Goal: Task Accomplishment & Management: Manage account settings

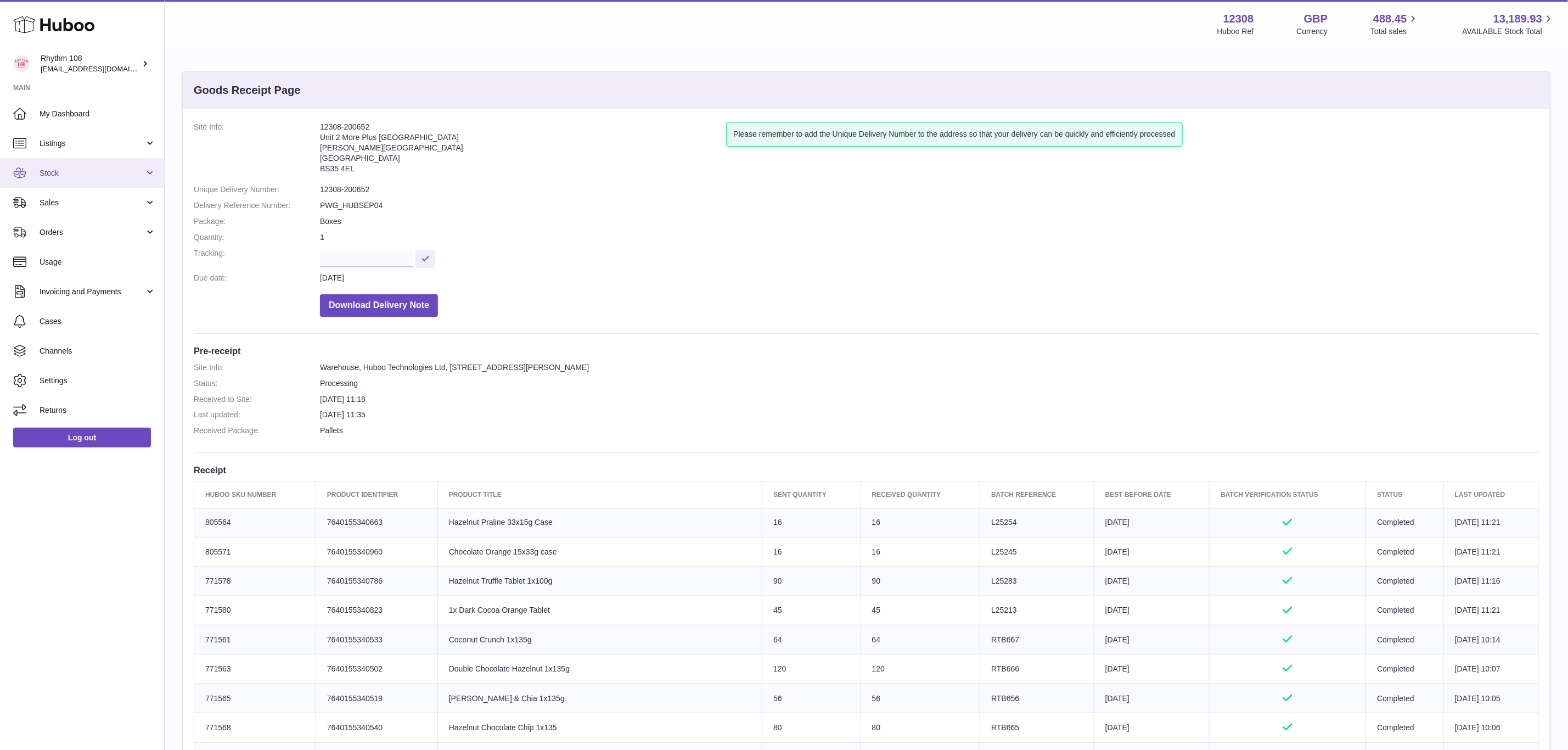
click at [58, 182] on link "Stock" at bounding box center [82, 173] width 164 height 29
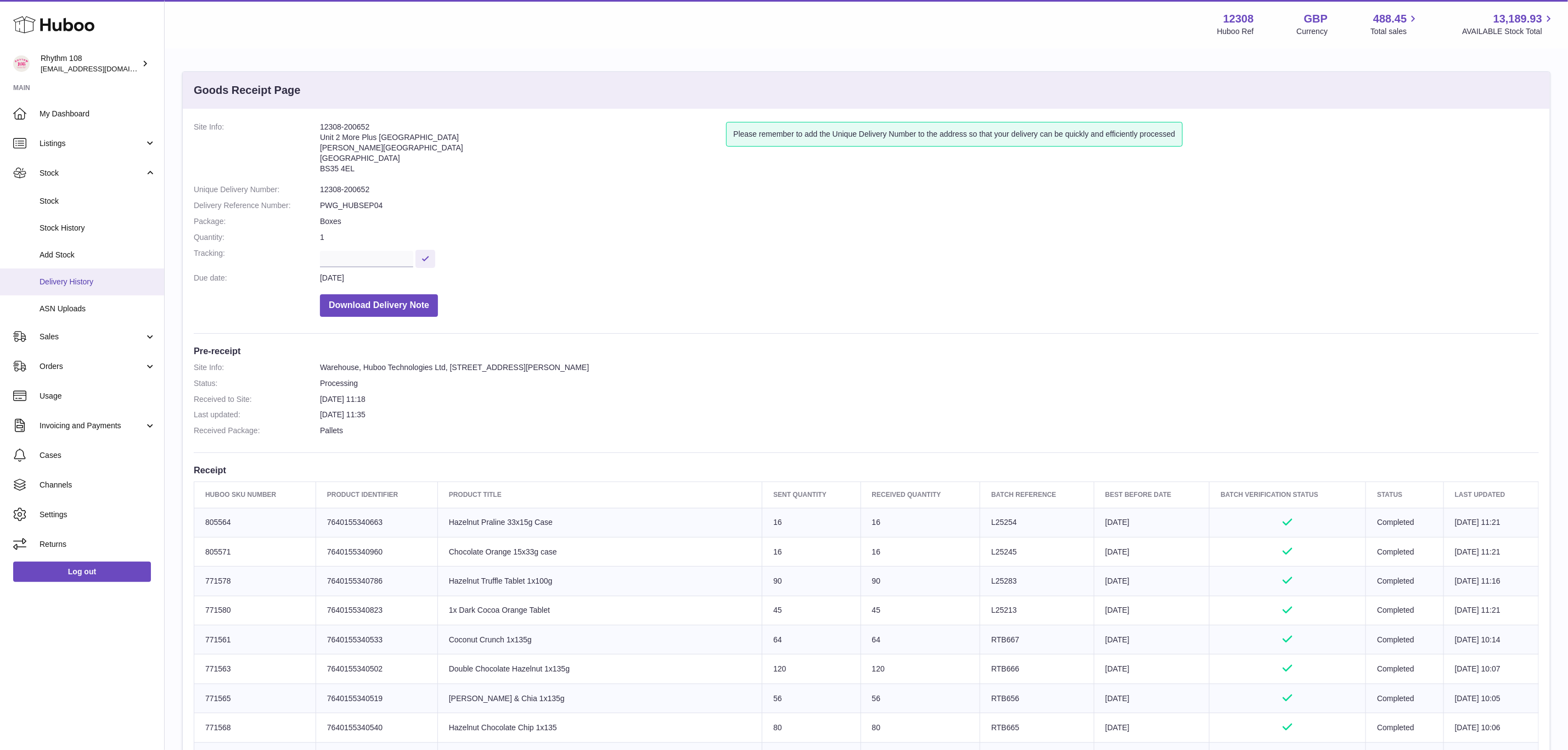
click at [68, 276] on span "Delivery History" at bounding box center [97, 282] width 116 height 11
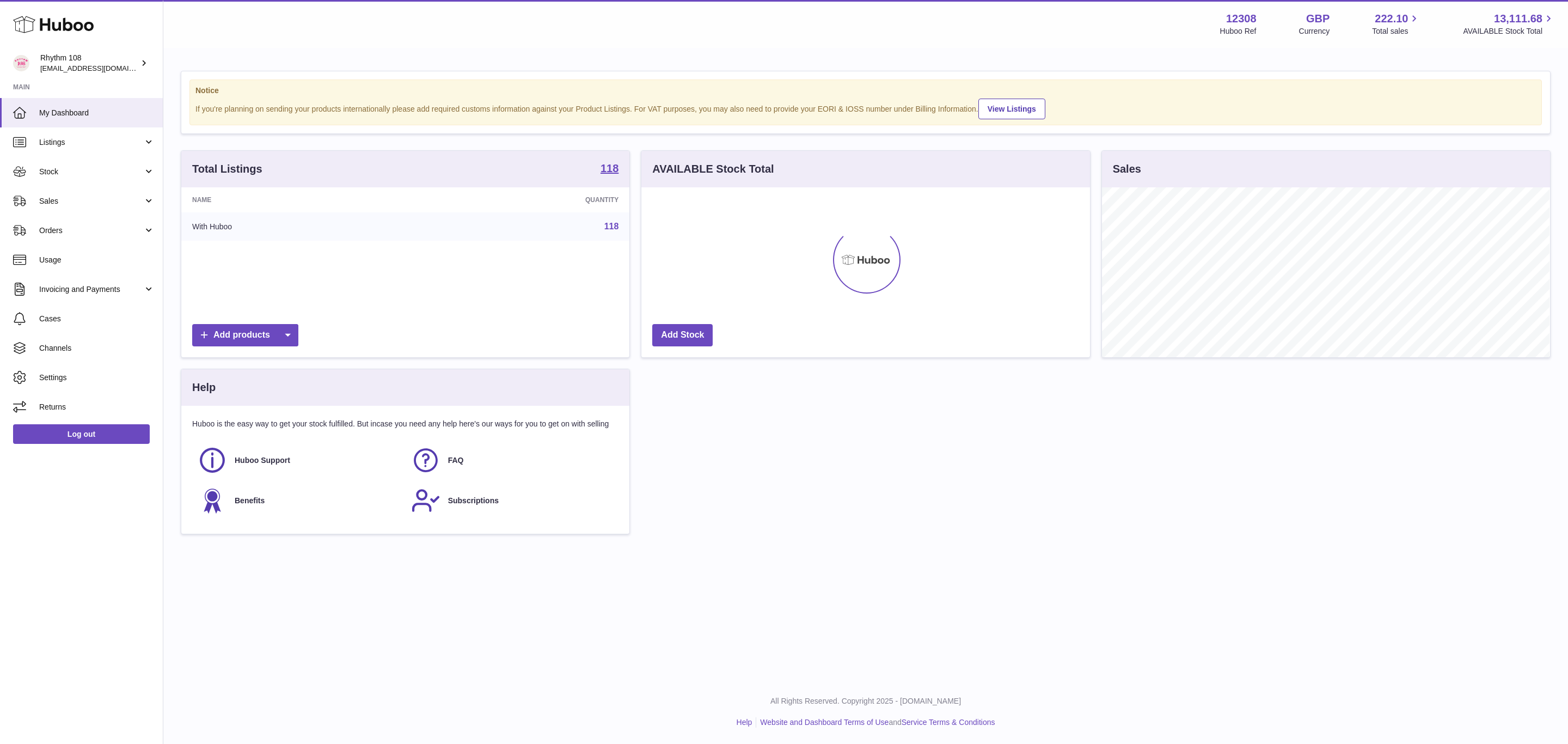
scroll to position [170, 448]
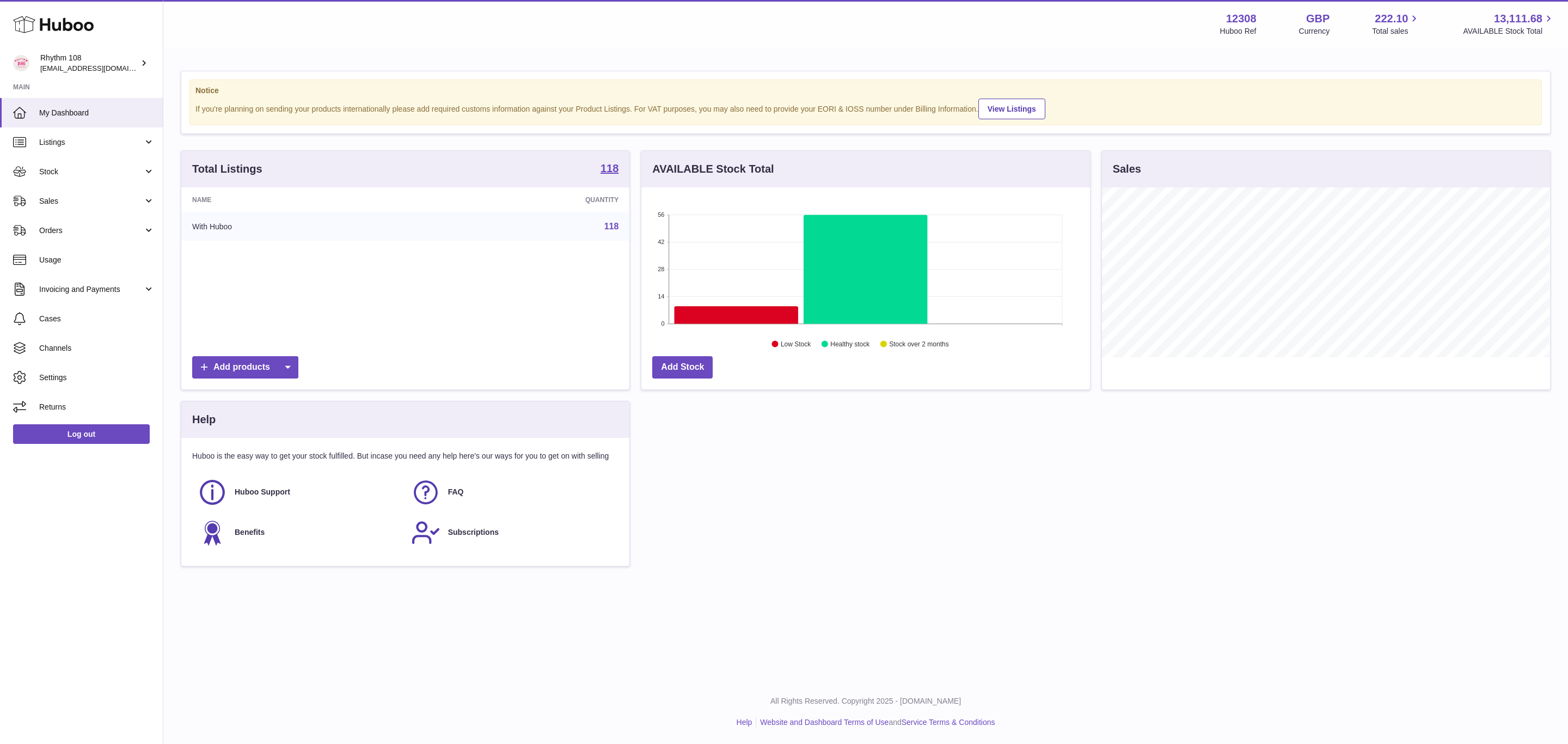
click at [724, 313] on icon at bounding box center [736, 315] width 124 height 17
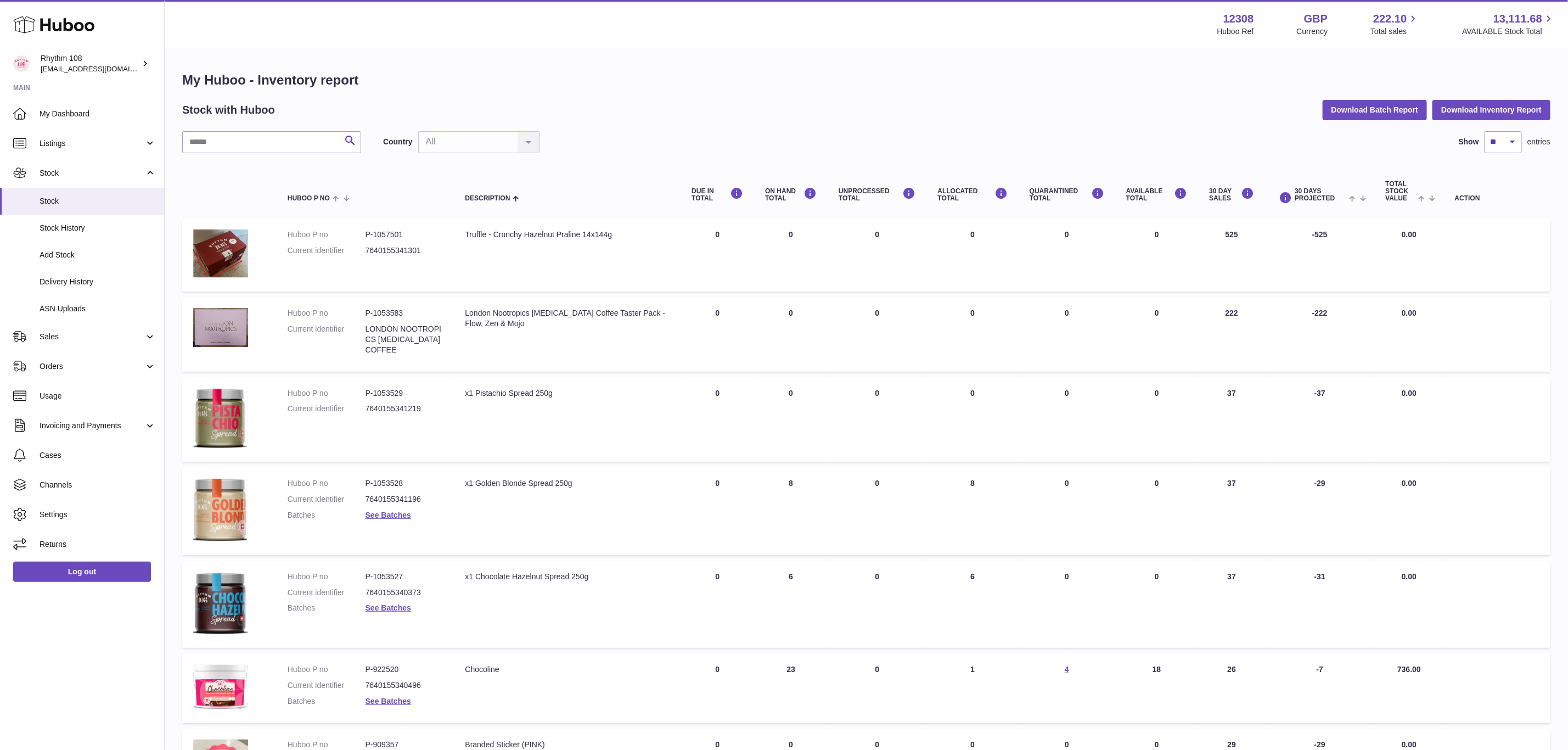
drag, startPoint x: 1223, startPoint y: 309, endPoint x: 1245, endPoint y: 310, distance: 22.0
click at [1245, 310] on td "30 DAY SALES 222" at bounding box center [1232, 335] width 67 height 75
click at [1225, 386] on td "30 DAY SALES 37" at bounding box center [1232, 419] width 67 height 85
click at [1231, 482] on td "30 DAY SALES 37" at bounding box center [1232, 511] width 67 height 88
click at [1157, 478] on td "AVAILABLE Total 0" at bounding box center [1157, 511] width 83 height 88
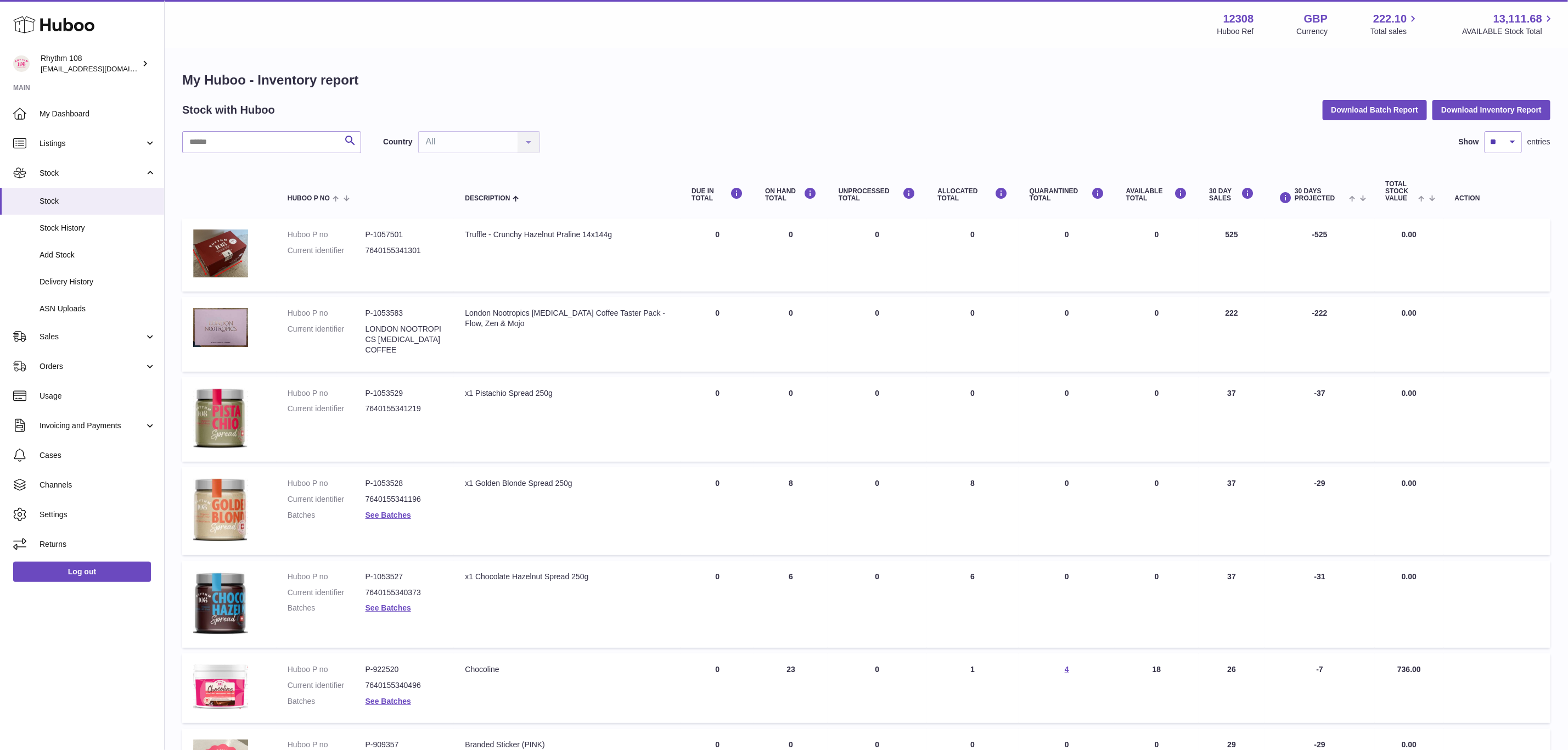
click at [1146, 576] on td "AVAILABLE Total 0" at bounding box center [1157, 604] width 83 height 88
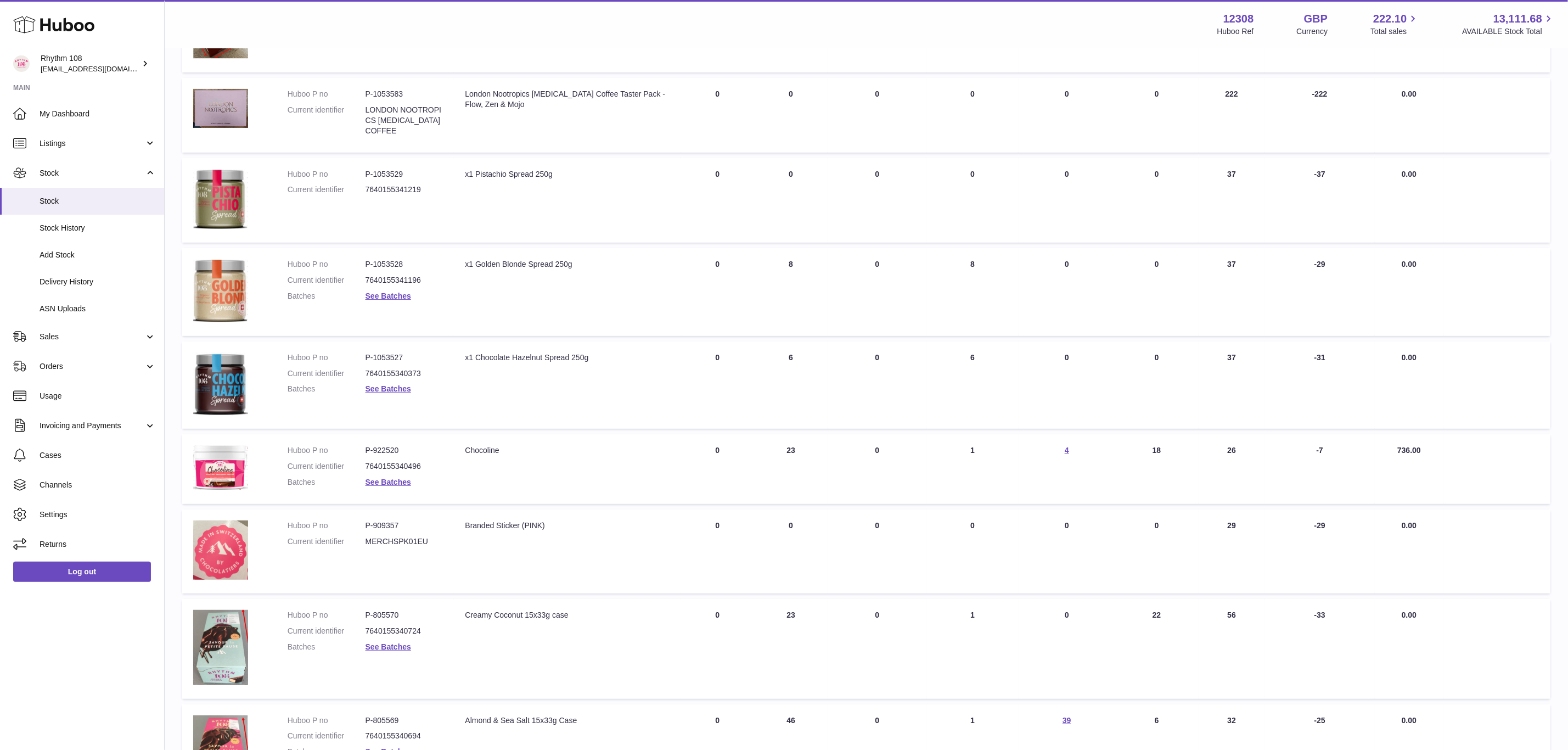
scroll to position [247, 0]
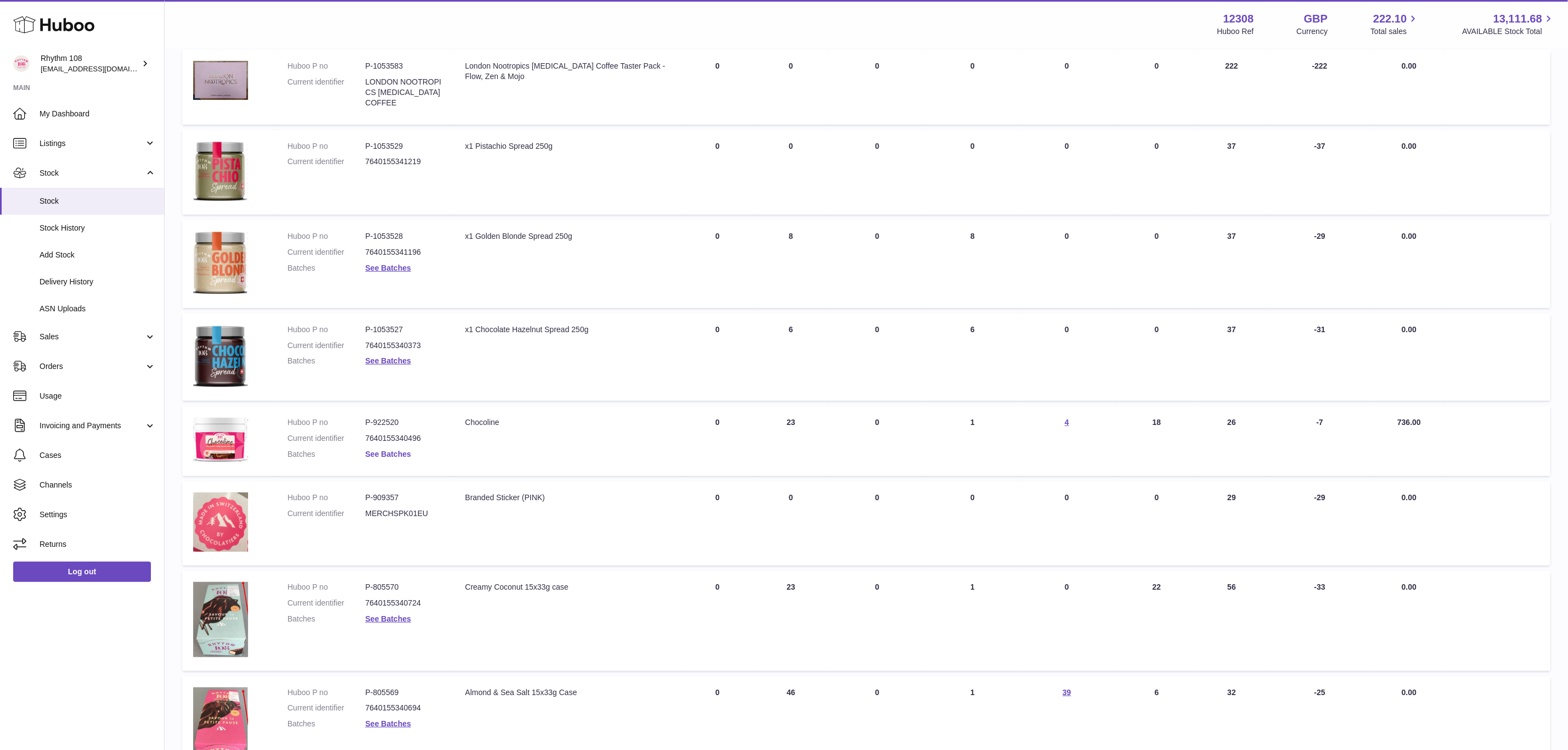
click at [391, 449] on link "See Batches" at bounding box center [388, 453] width 45 height 9
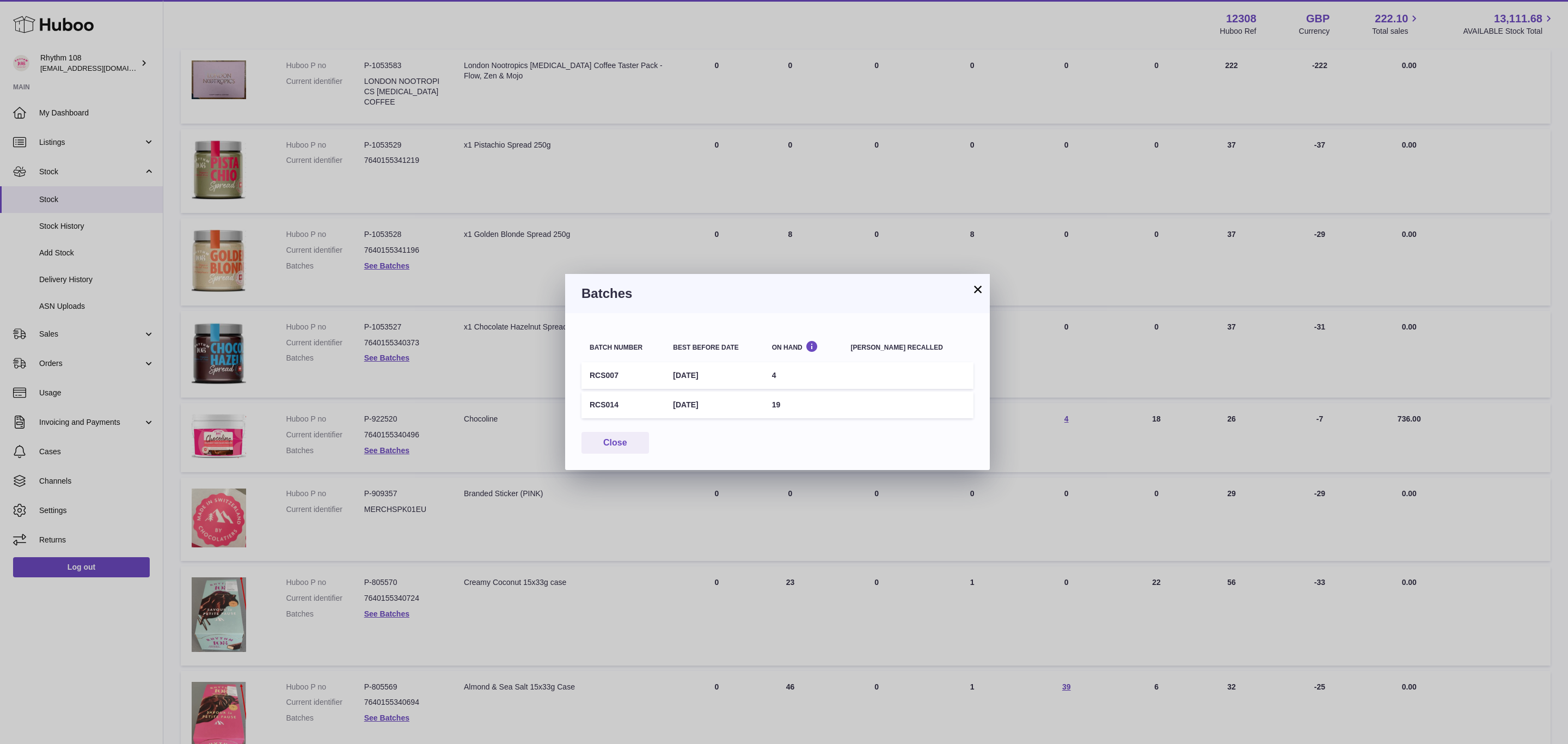
click at [982, 288] on button "×" at bounding box center [978, 290] width 13 height 13
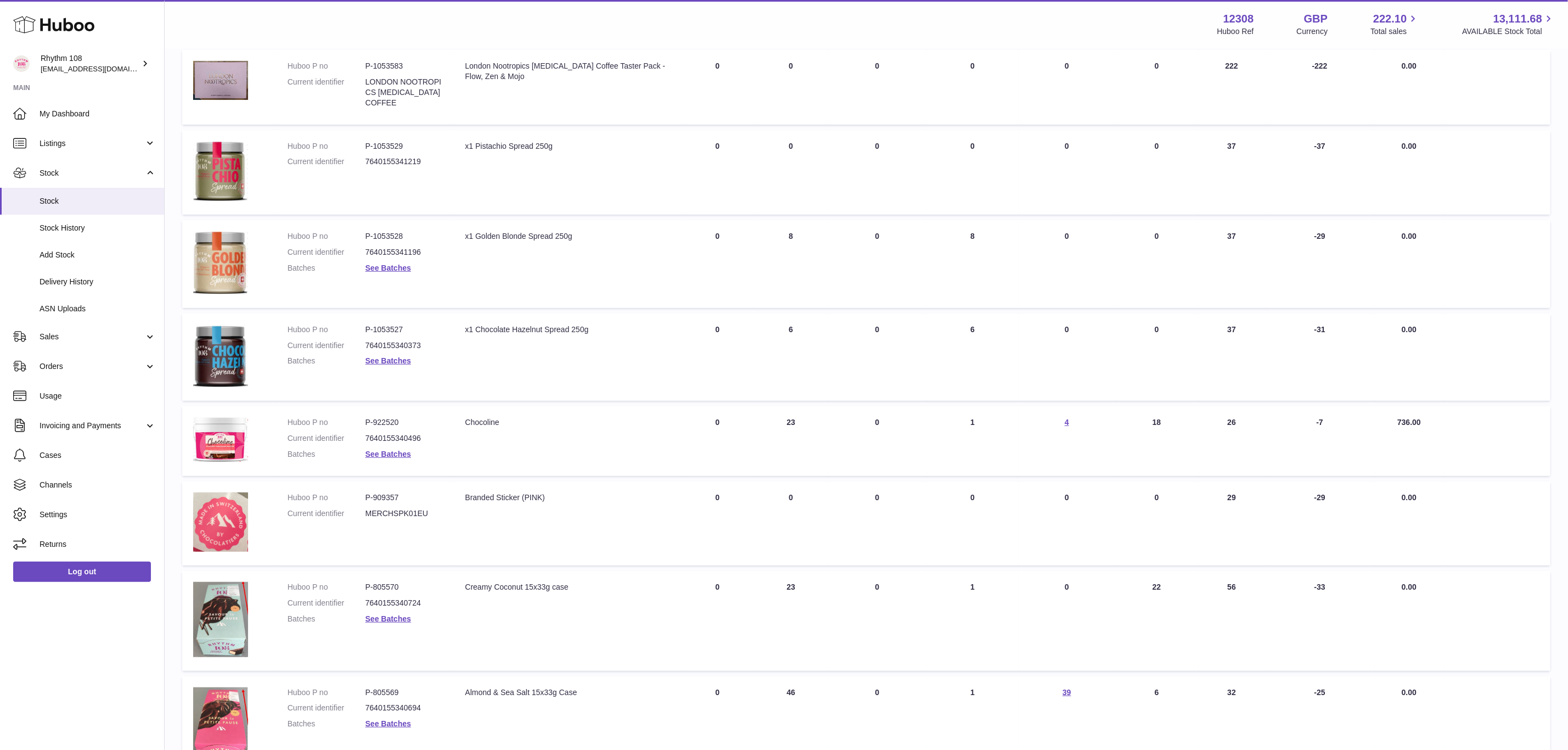
click at [1061, 496] on td "QUARANTINED Total 0" at bounding box center [1066, 524] width 97 height 84
click at [1069, 492] on td "QUARANTINED Total 0" at bounding box center [1066, 524] width 97 height 84
click at [1066, 493] on span "0" at bounding box center [1066, 497] width 5 height 9
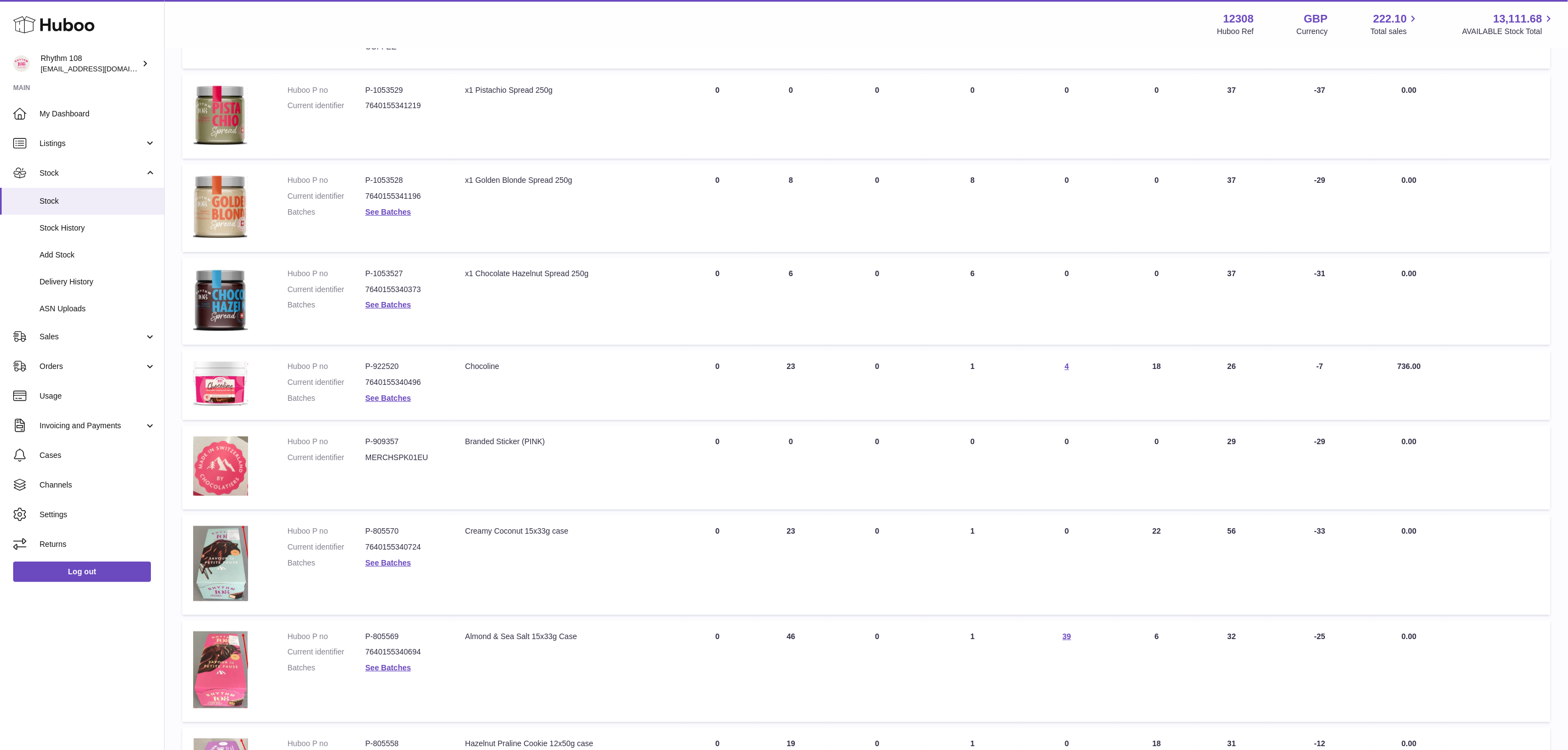
scroll to position [411, 0]
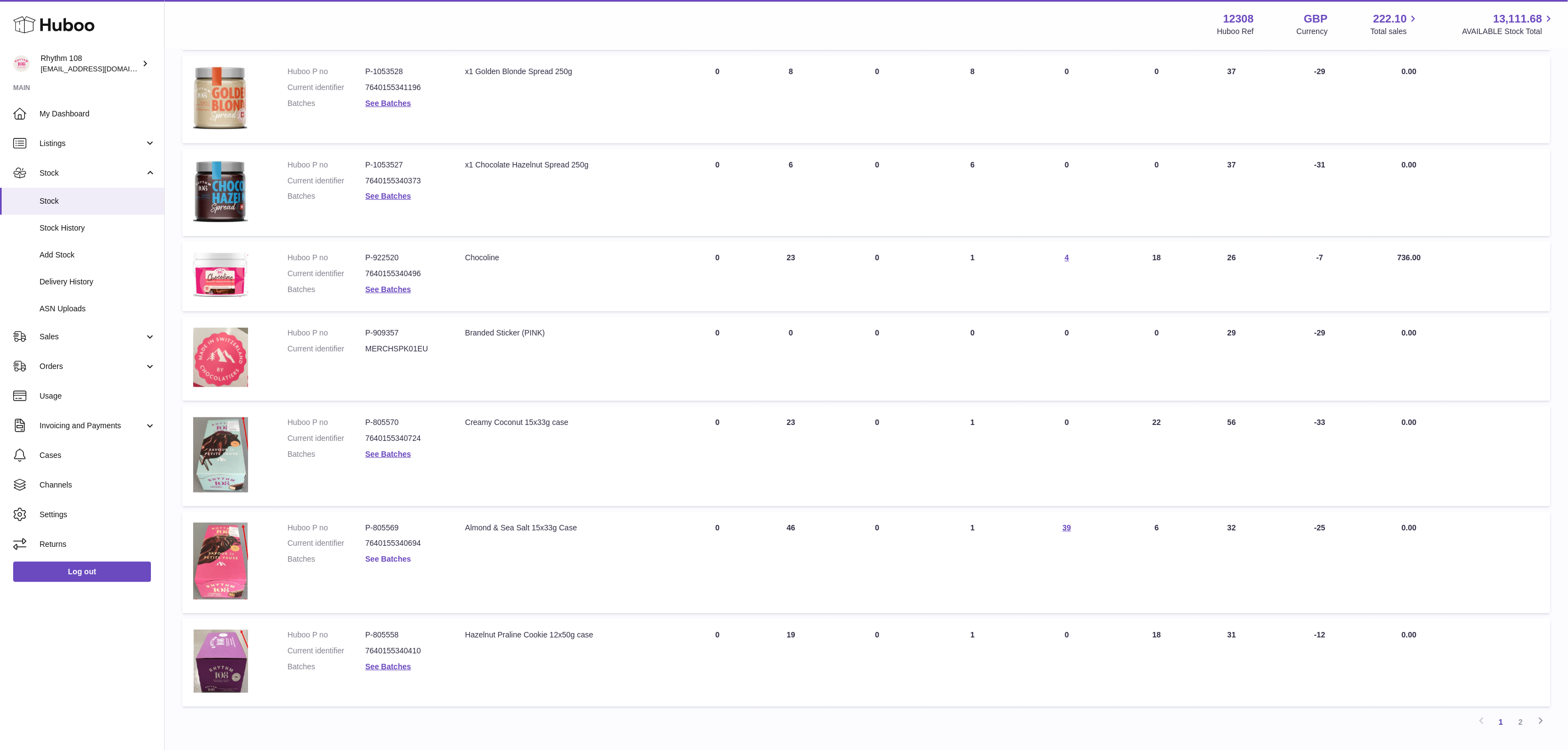
click at [393, 557] on link "See Batches" at bounding box center [388, 558] width 45 height 9
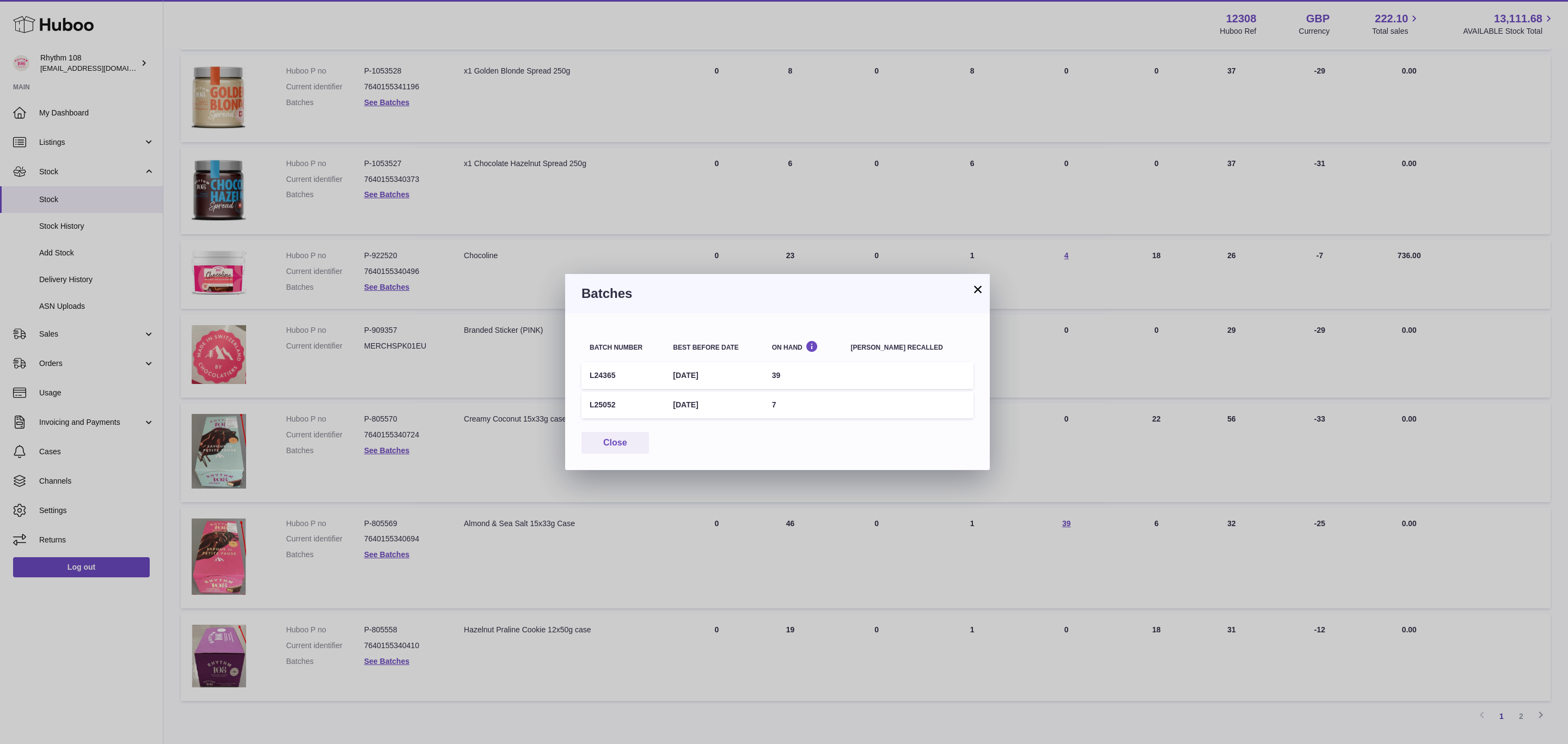
click at [390, 549] on div "× Batches Batch number Best before date On Hand Batch recalled L24365 6th Oct 2…" at bounding box center [784, 372] width 1568 height 744
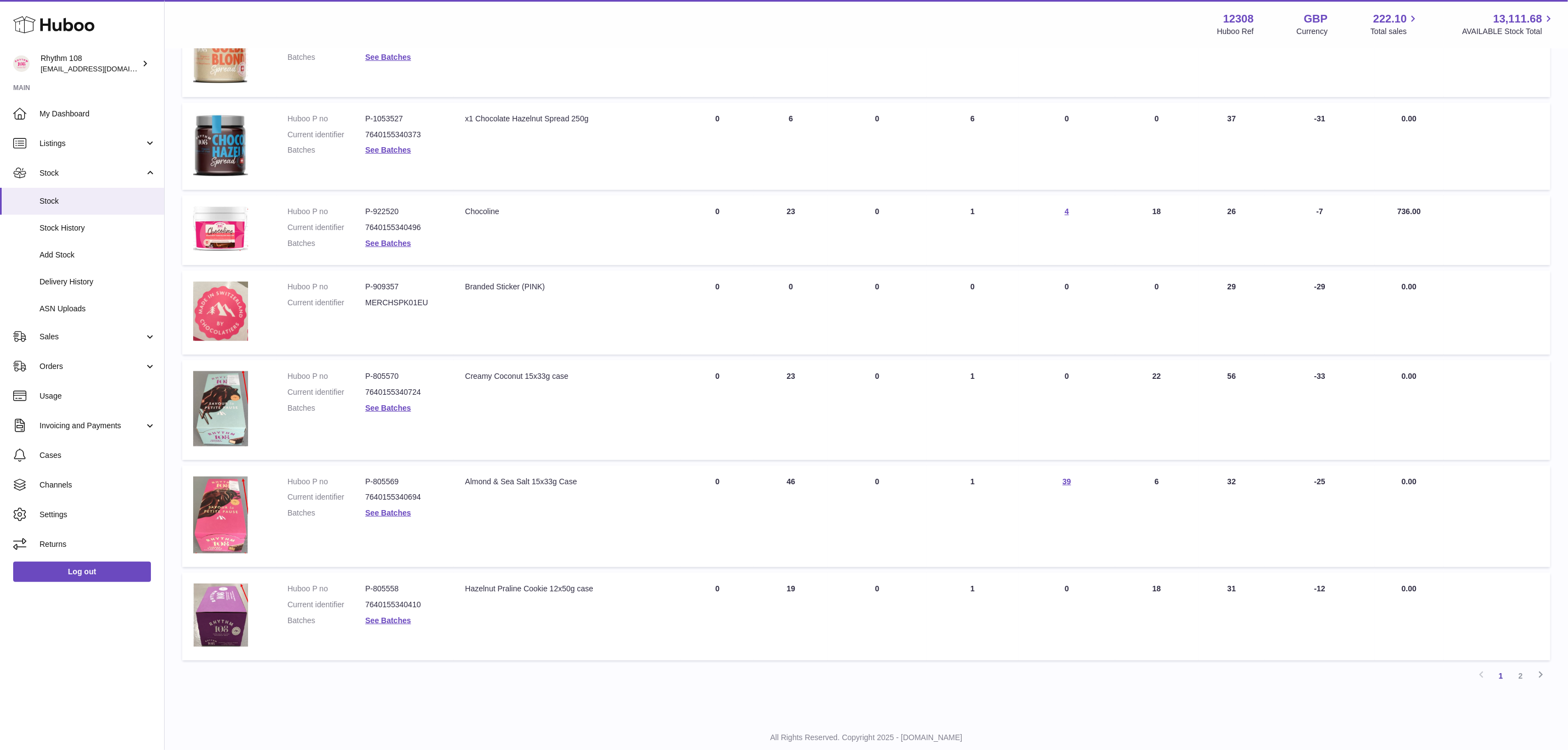
scroll to position [483, 0]
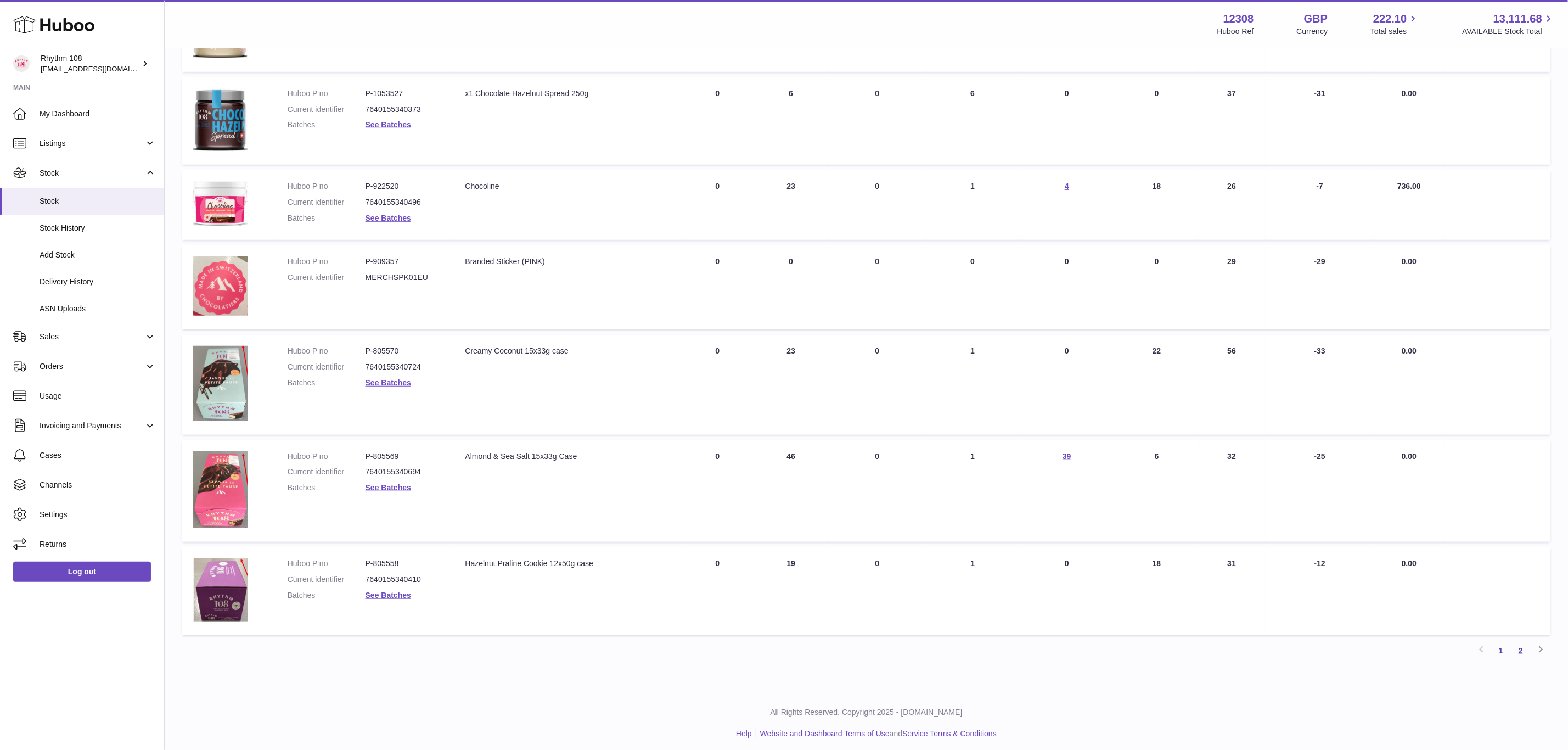
click at [1521, 646] on link "2" at bounding box center [1521, 650] width 20 height 20
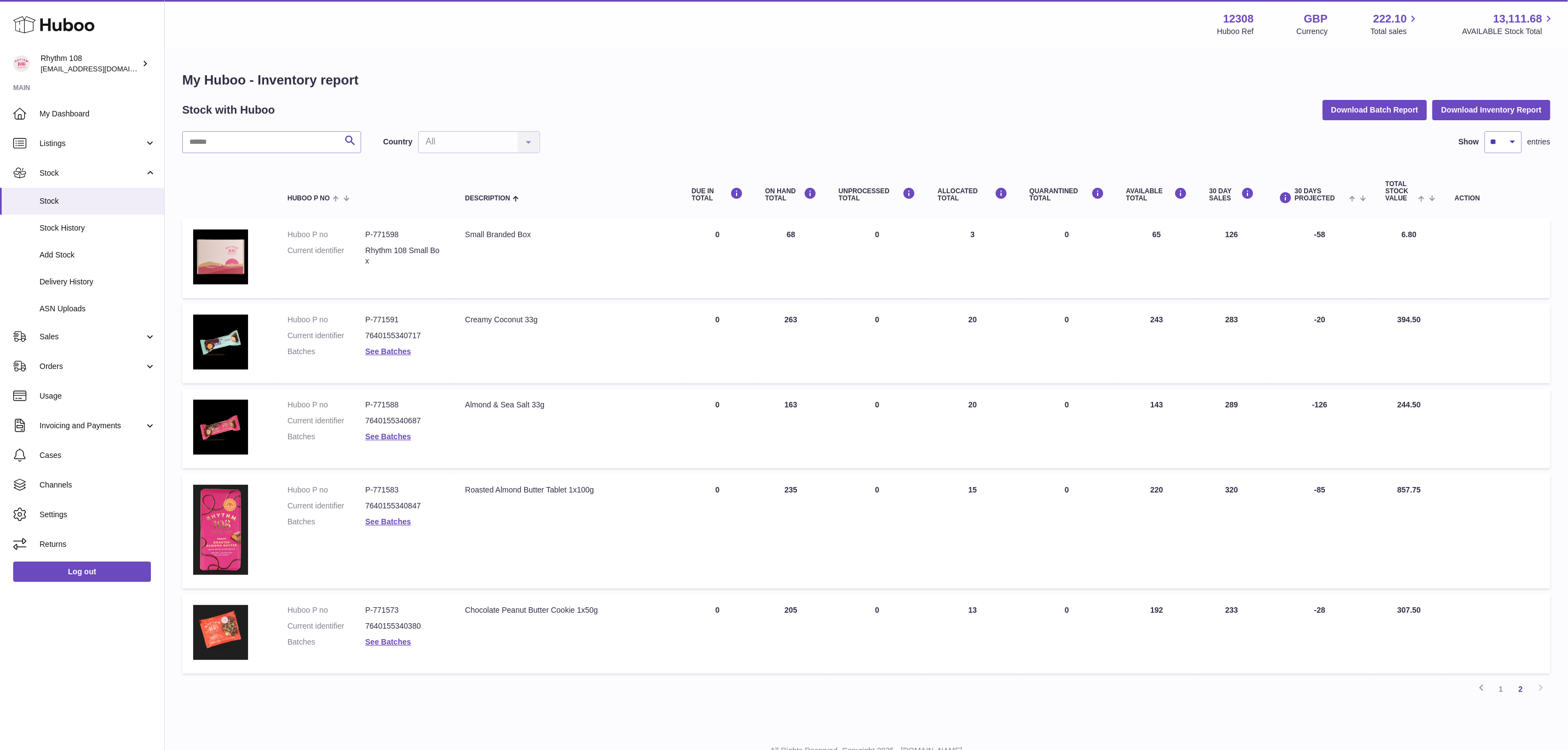
click at [1153, 402] on td "AVAILABLE Total 143" at bounding box center [1157, 428] width 83 height 79
click at [1160, 485] on td "AVAILABLE Total 220" at bounding box center [1157, 531] width 83 height 115
click at [383, 517] on link "See Batches" at bounding box center [388, 521] width 45 height 9
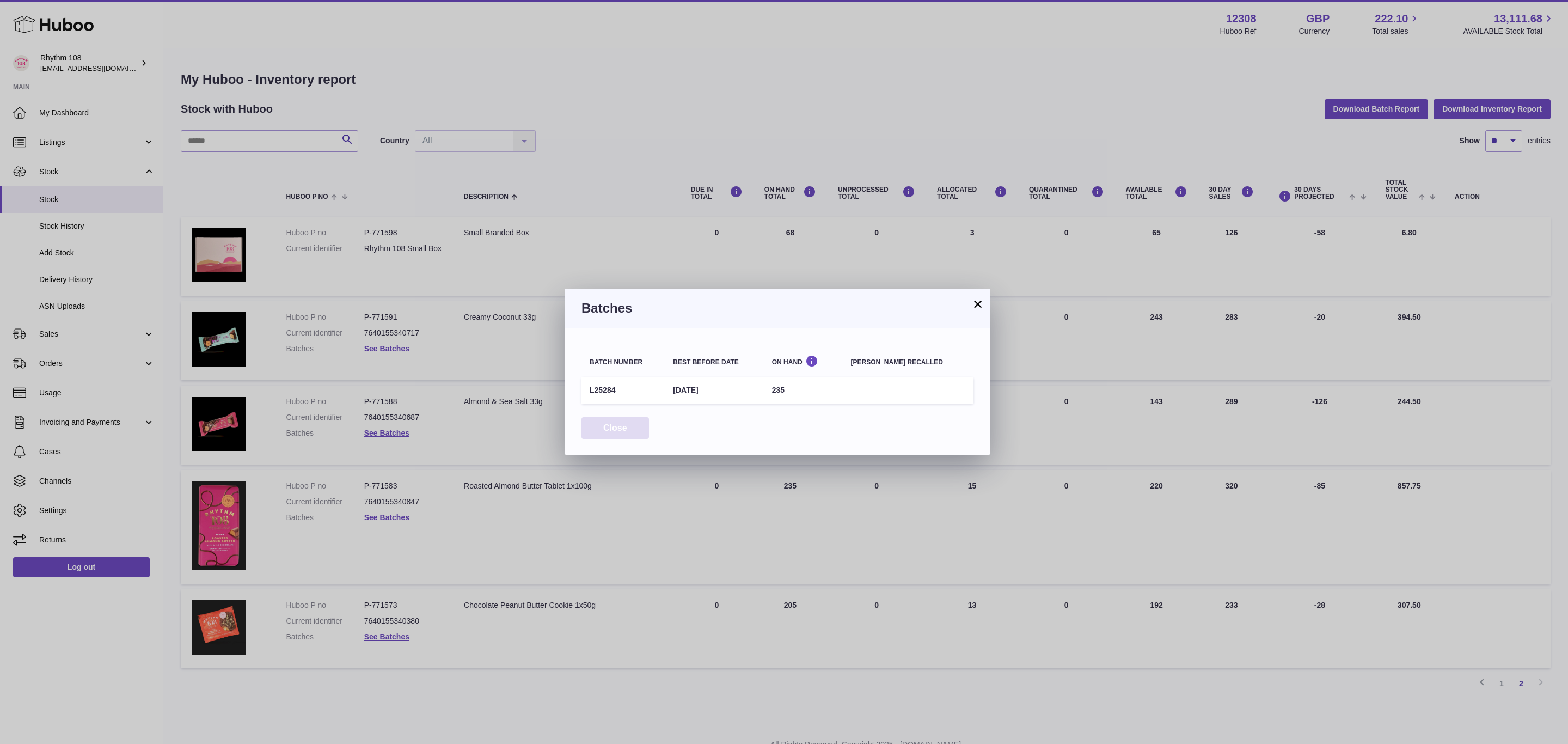
click at [597, 425] on button "Close" at bounding box center [615, 429] width 68 height 23
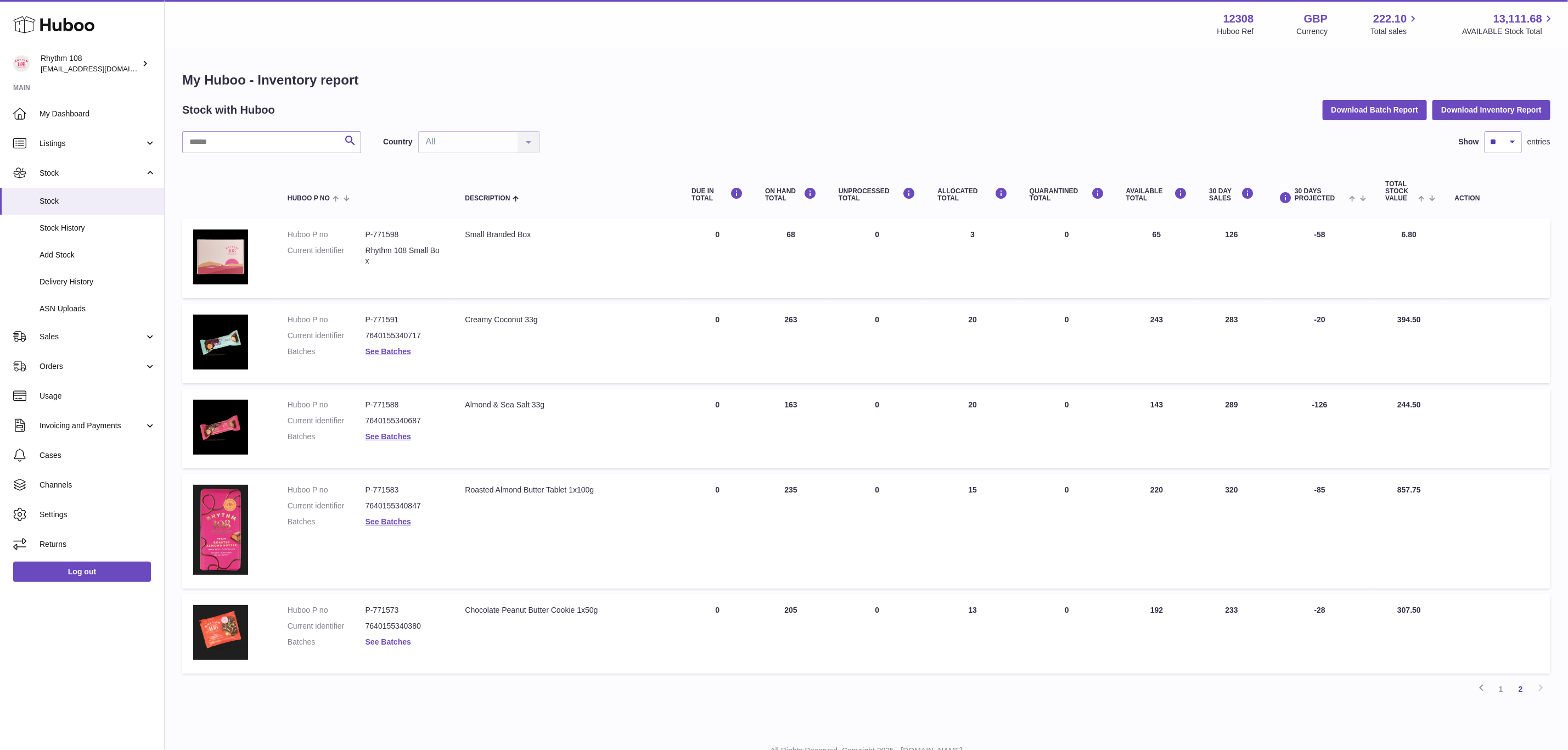
click at [394, 641] on link "See Batches" at bounding box center [388, 641] width 45 height 9
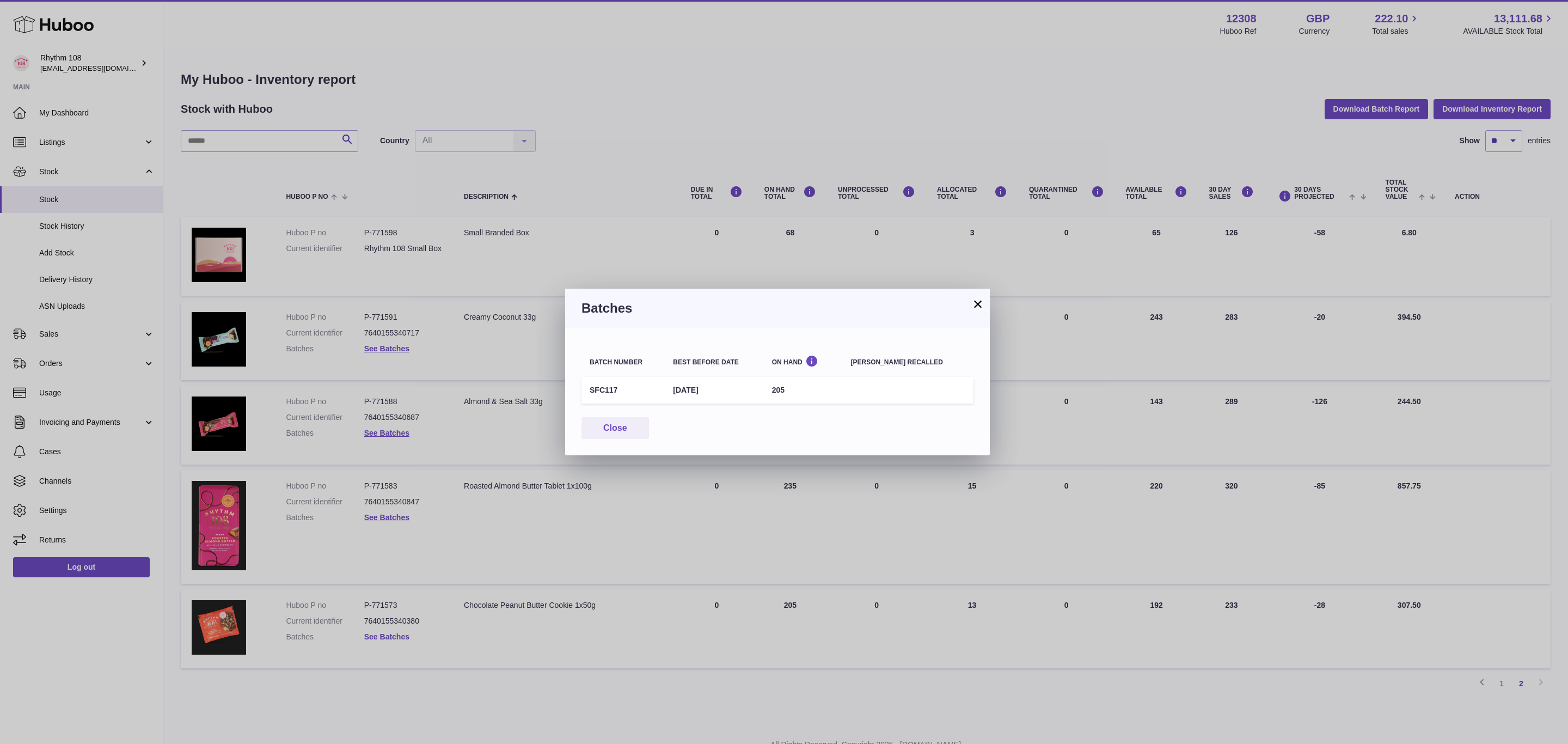
click at [391, 636] on div "× Batches Batch number Best before date On Hand Batch recalled SFC117 26th Jun …" at bounding box center [784, 372] width 1568 height 744
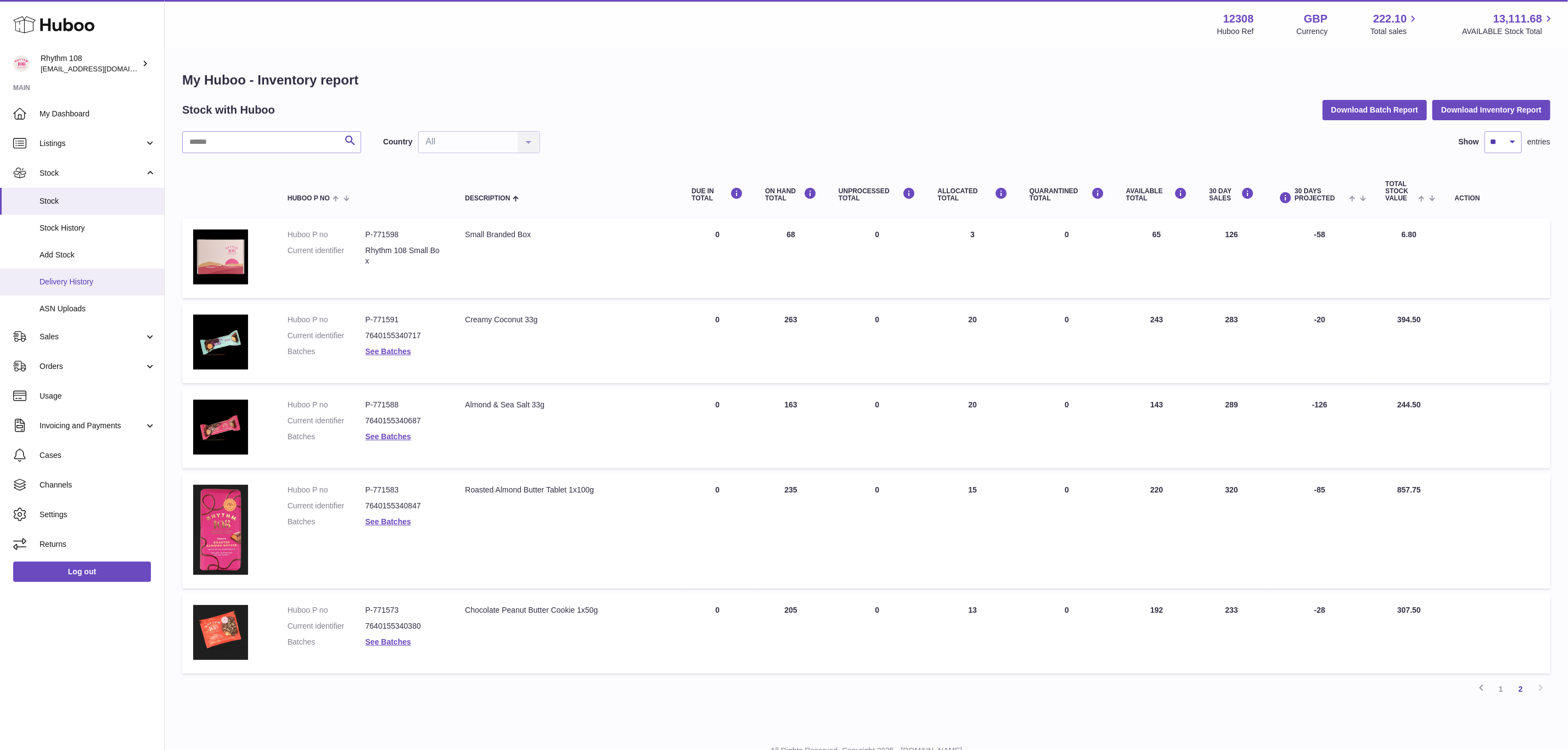
click at [64, 277] on span "Delivery History" at bounding box center [97, 282] width 116 height 11
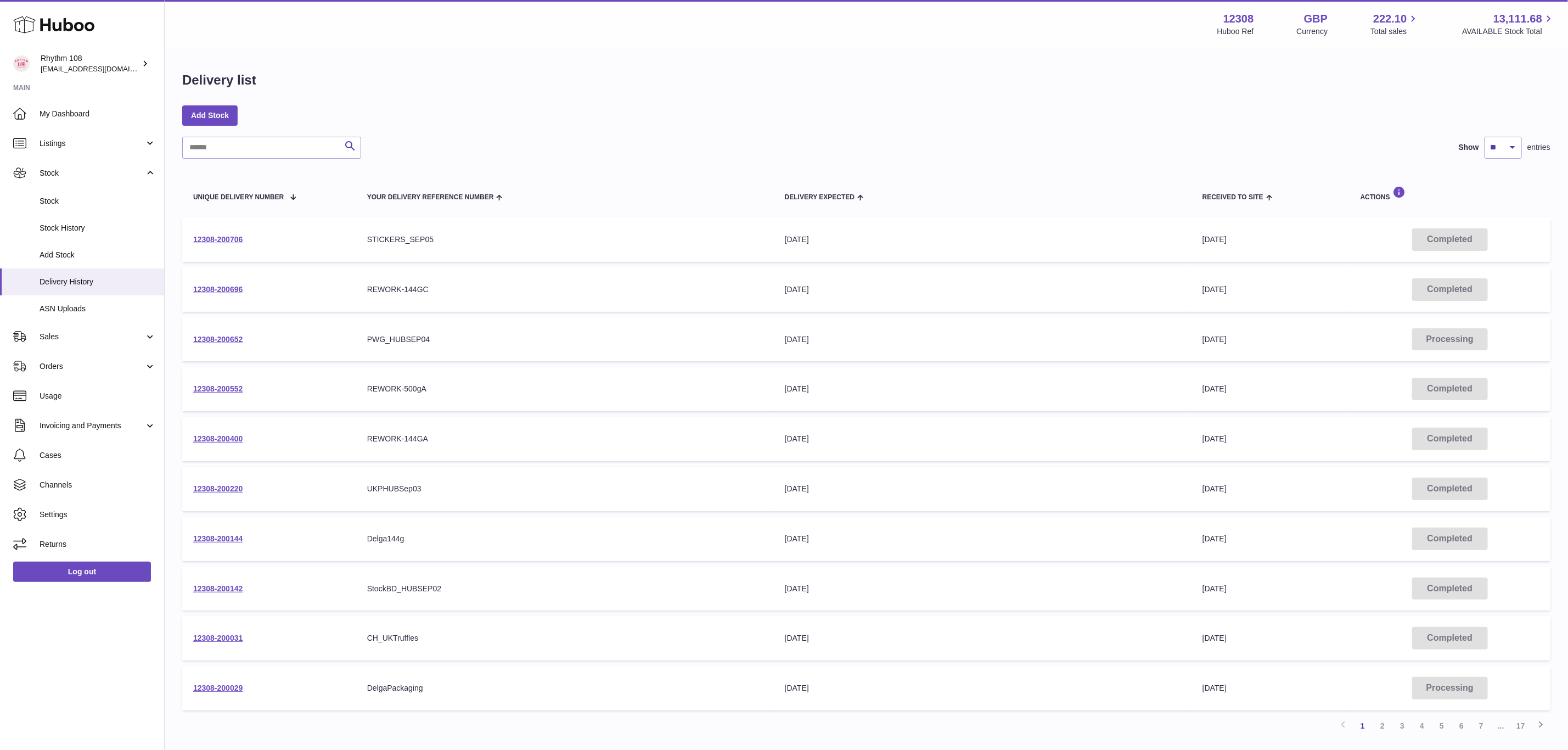
scroll to position [73, 0]
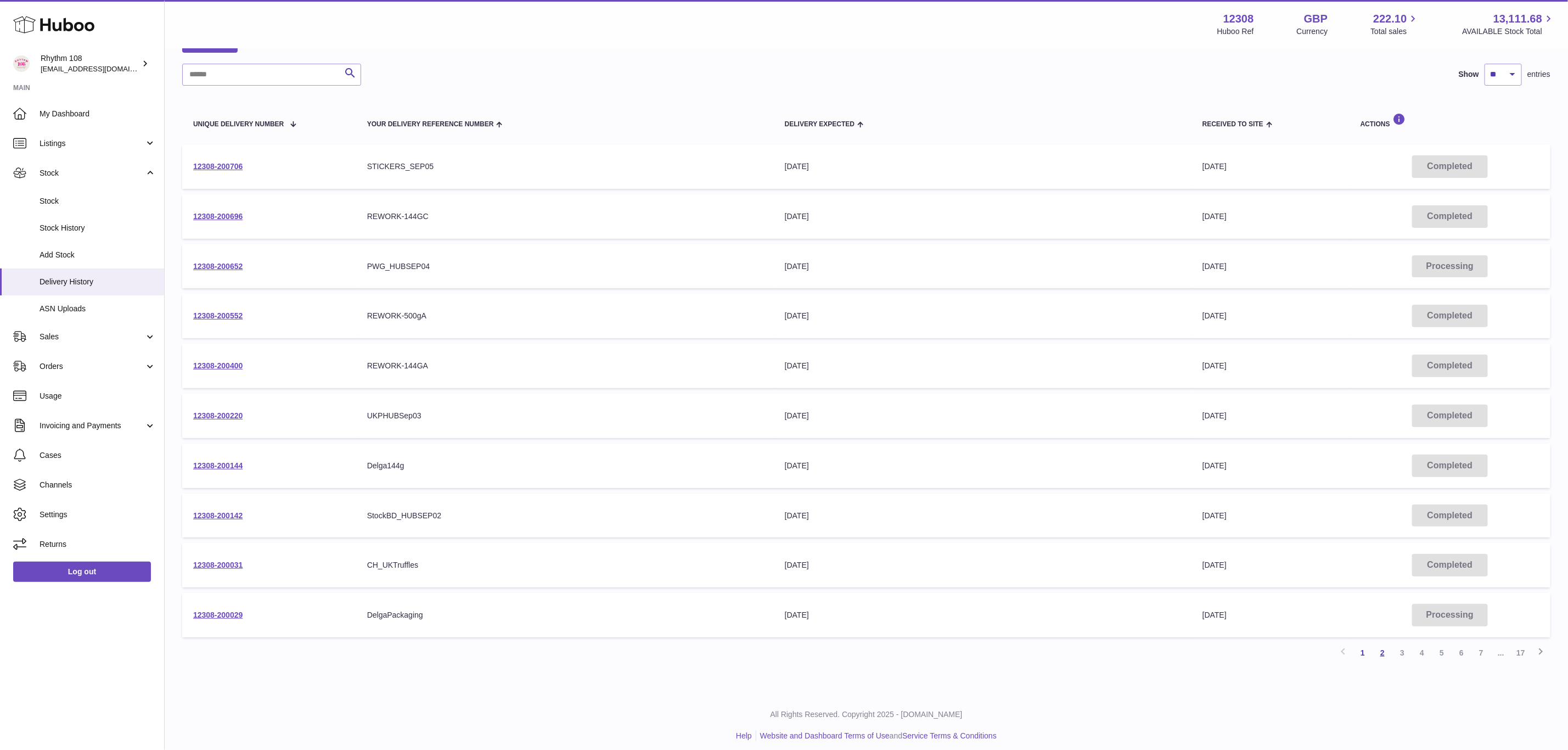
click at [1382, 649] on link "2" at bounding box center [1383, 652] width 20 height 20
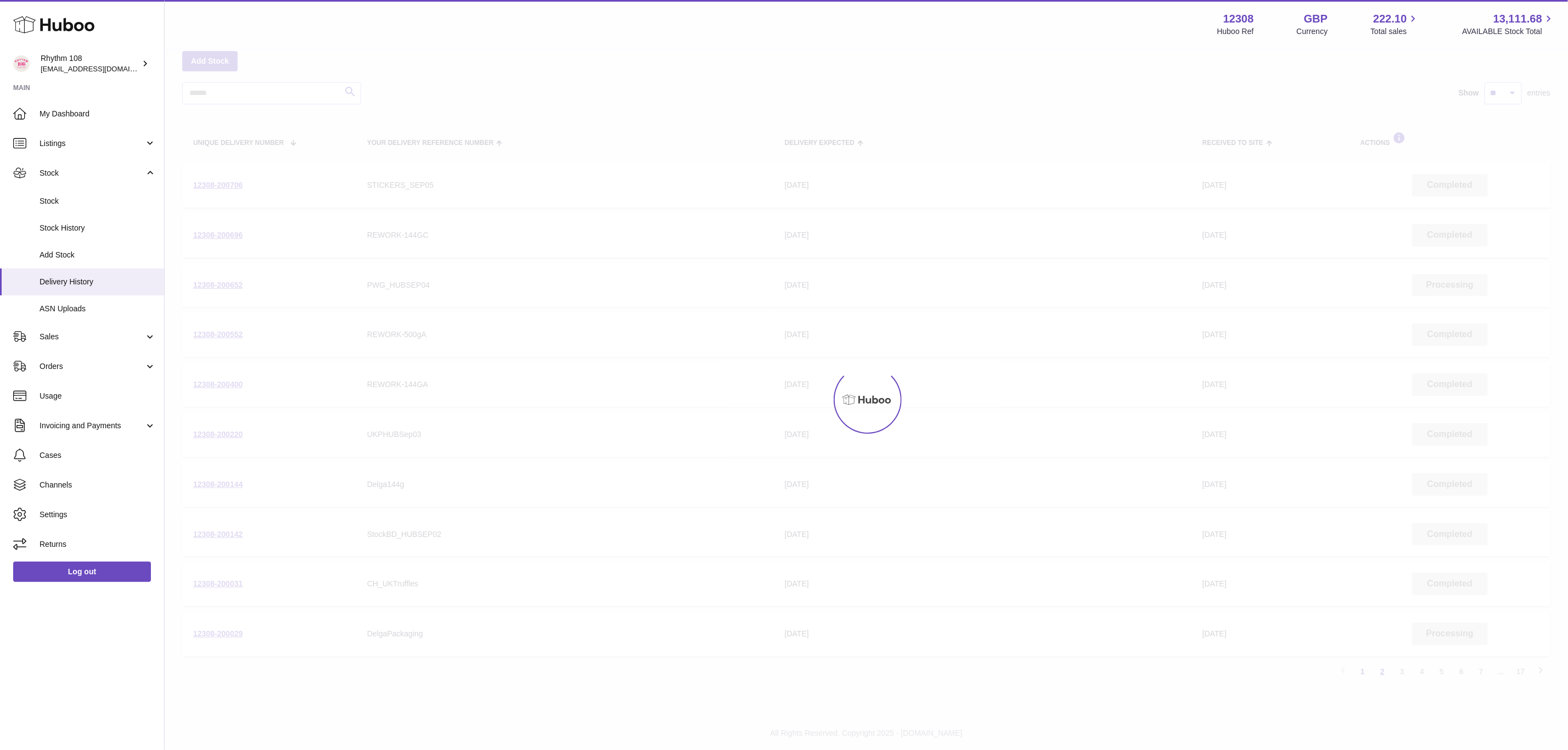
scroll to position [49, 0]
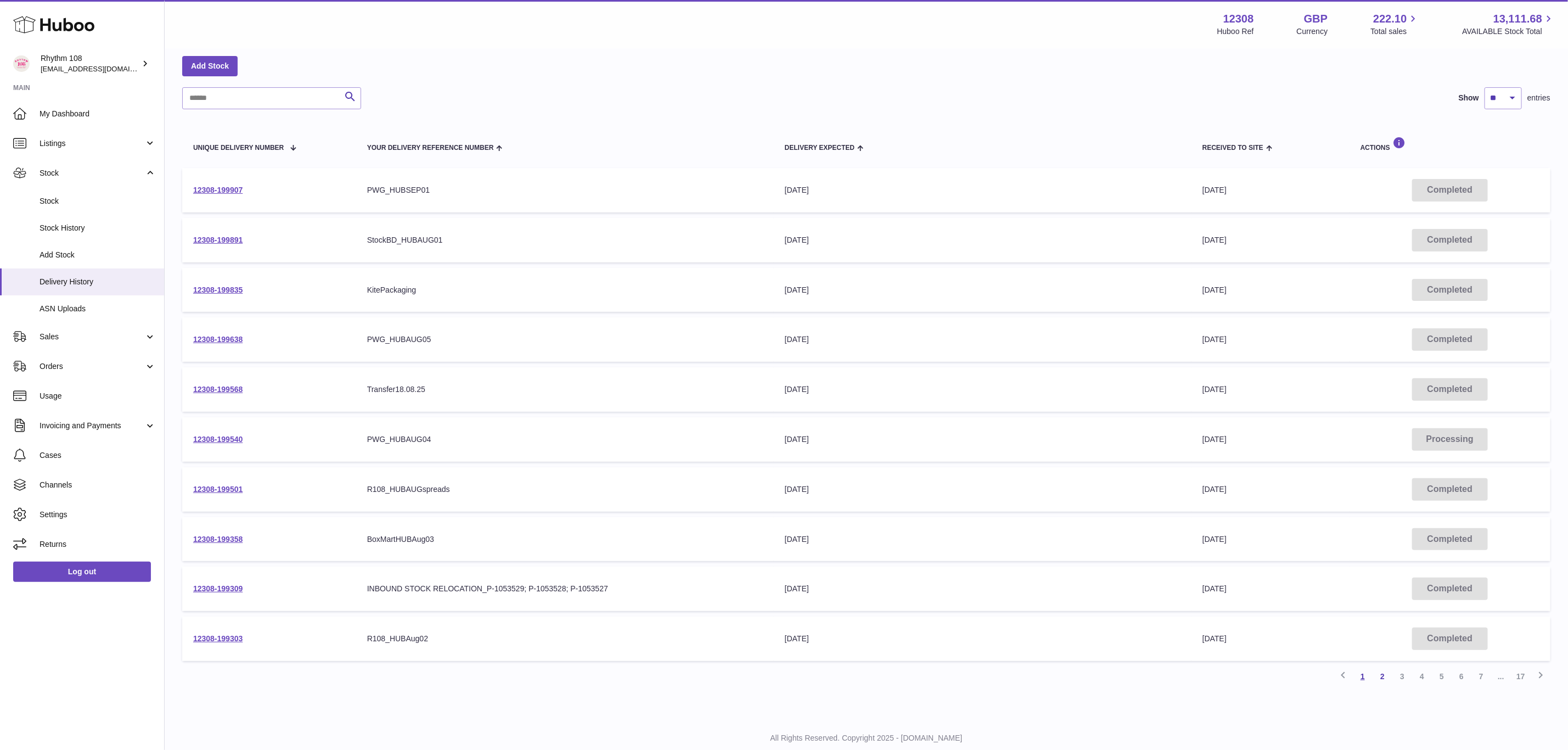
click at [1358, 674] on link "1" at bounding box center [1363, 677] width 20 height 20
click at [230, 285] on link "12308-200652" at bounding box center [218, 289] width 49 height 9
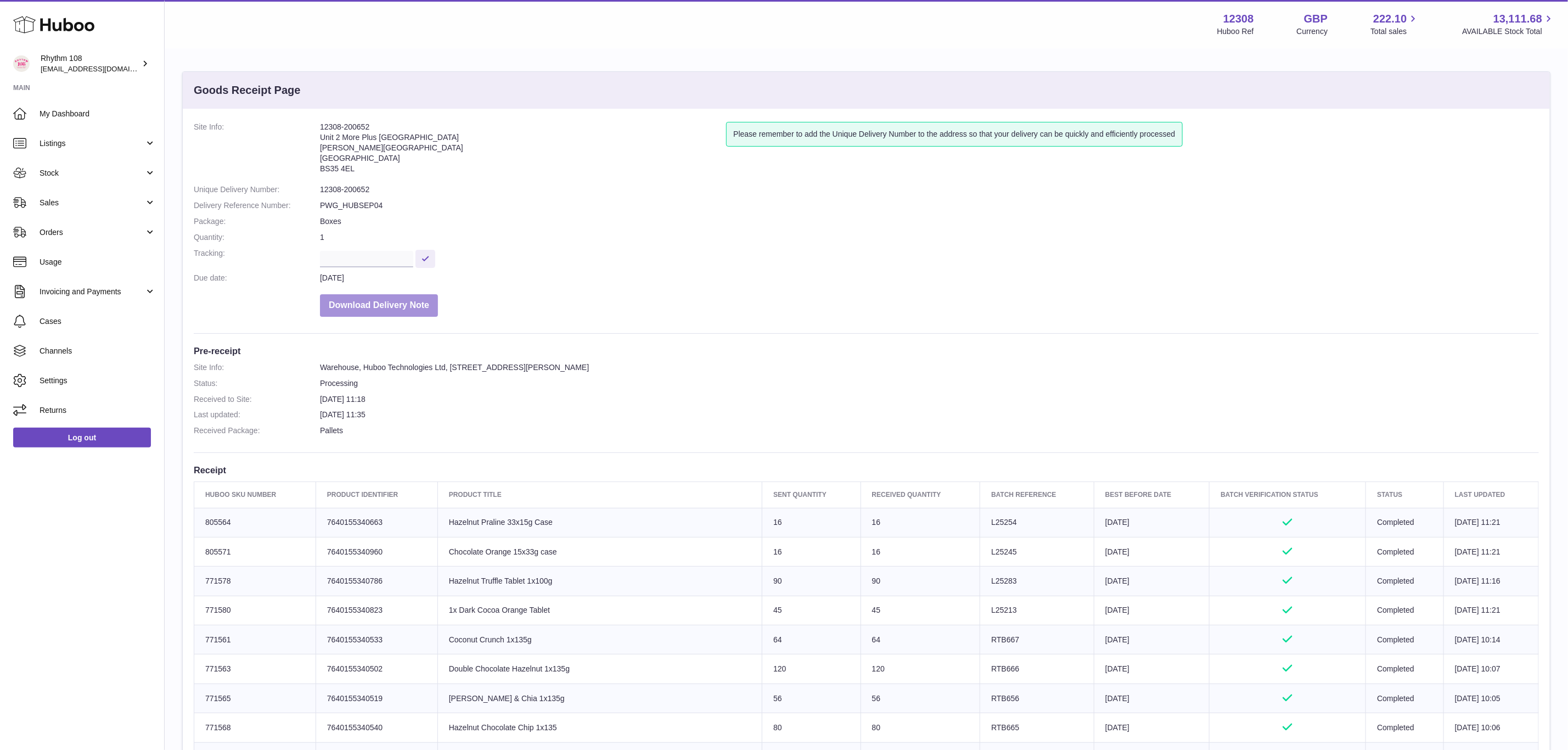
click at [402, 302] on button "Download Delivery Note" at bounding box center [379, 306] width 118 height 23
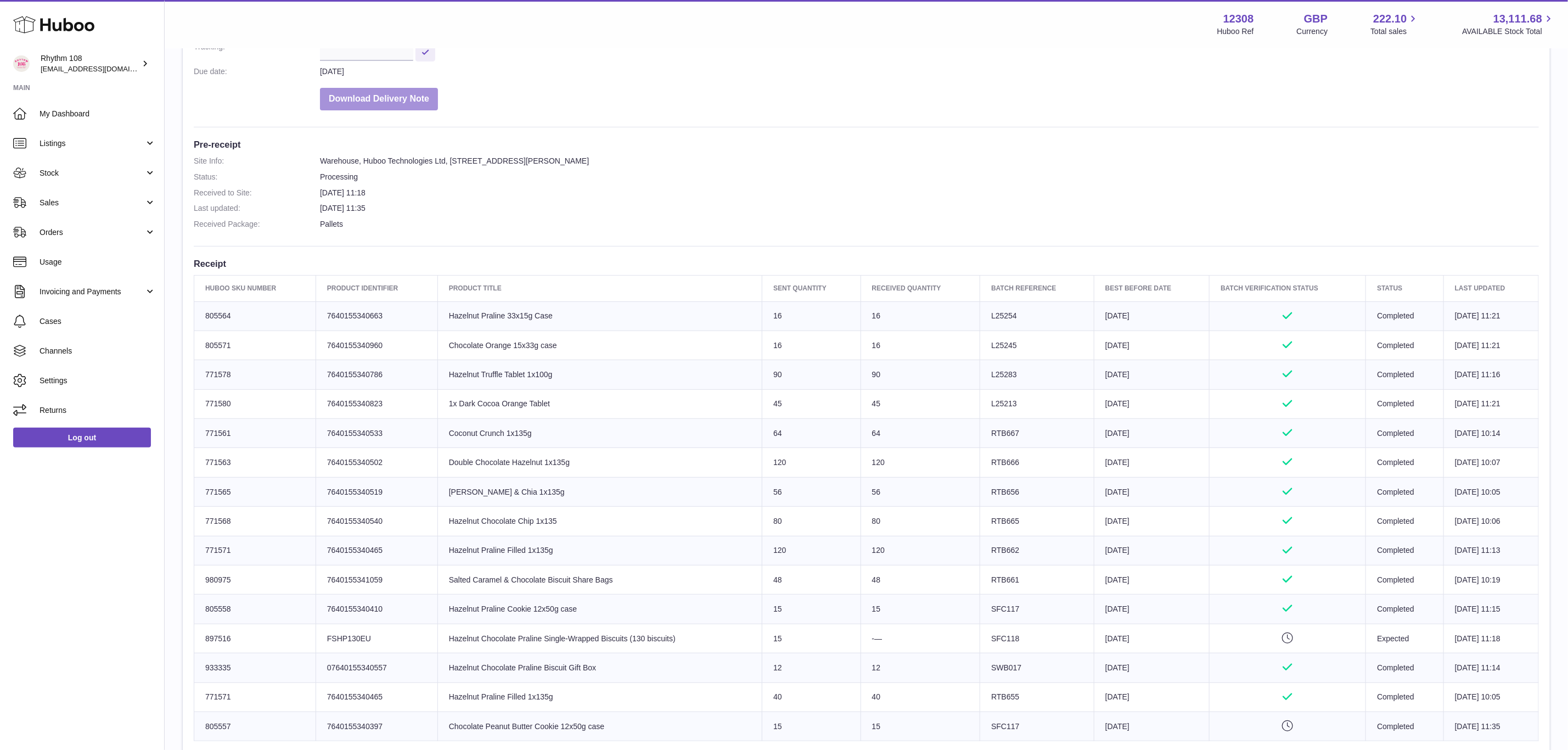
scroll to position [329, 0]
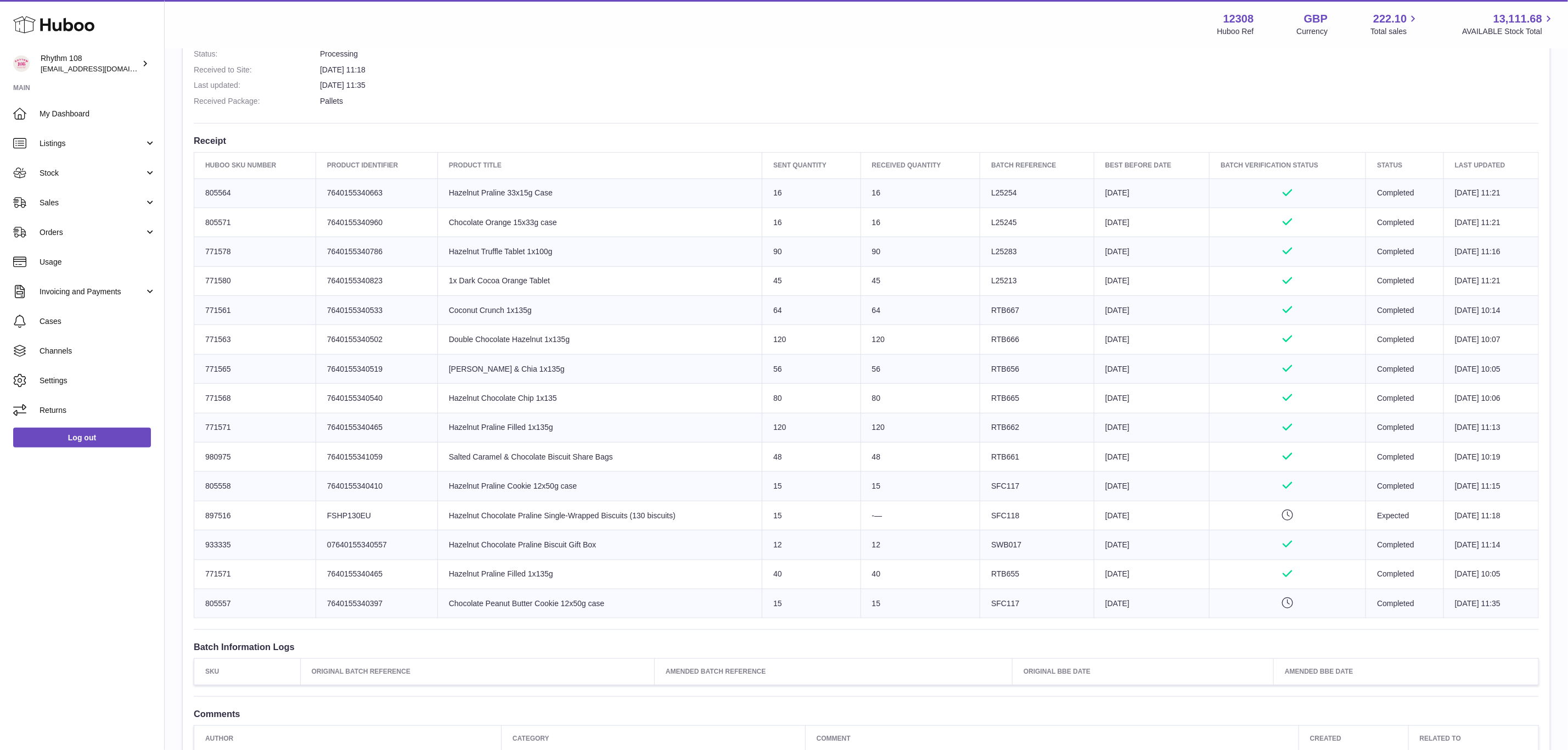
click at [584, 522] on td "Product title Hazelnut Chocolate Praline Single-Wrapped Biscuits (130 biscuits)" at bounding box center [600, 516] width 325 height 29
click at [353, 520] on td "Client Identifier FSHP130EU" at bounding box center [377, 516] width 122 height 29
drag, startPoint x: 603, startPoint y: 553, endPoint x: 425, endPoint y: 556, distance: 178.0
click at [425, 556] on tr "Huboo SKU Number 933335 Client Identifier 07640155340557 Product title Hazelnut…" at bounding box center [867, 545] width 1345 height 29
drag, startPoint x: 266, startPoint y: 192, endPoint x: 266, endPoint y: 198, distance: 6.0
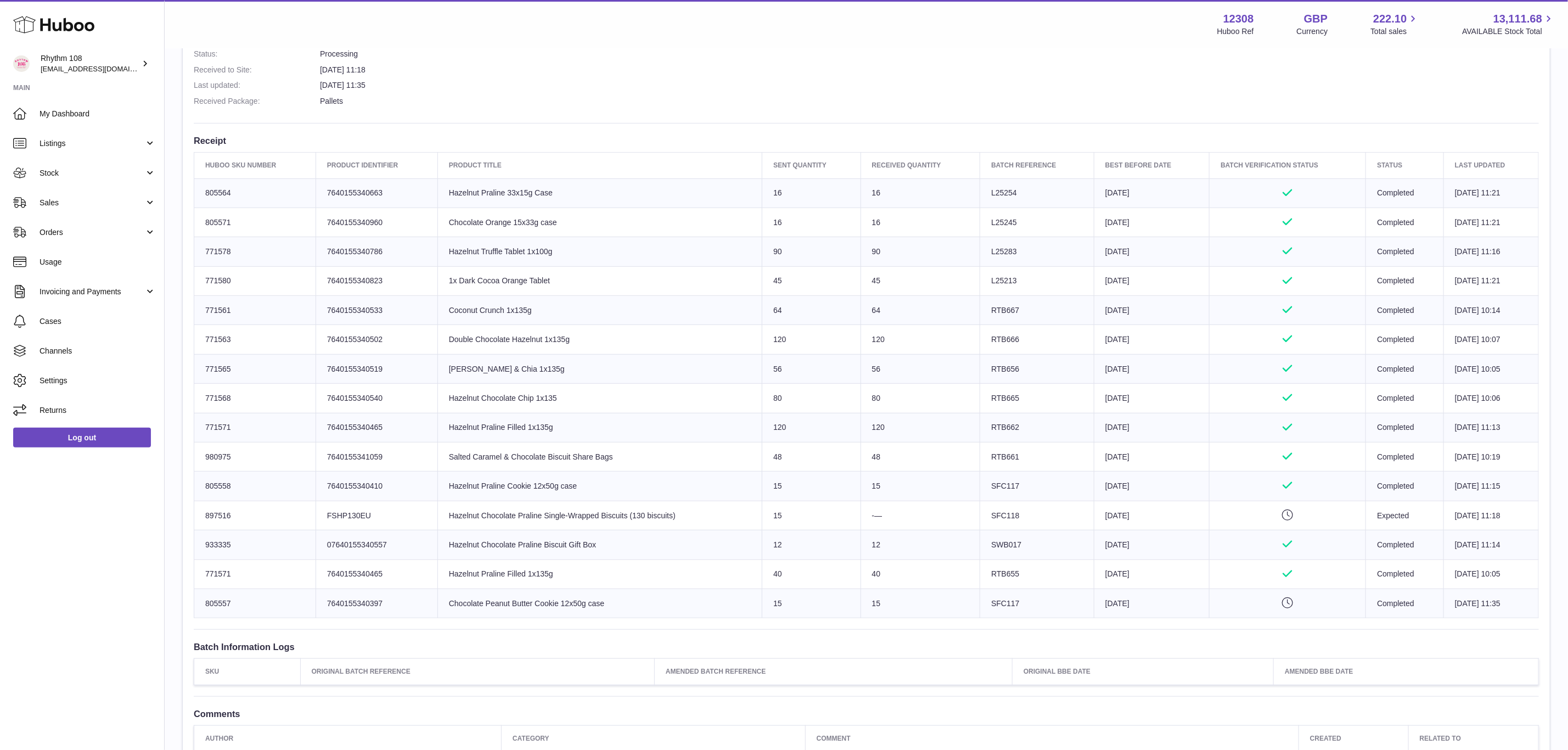
click at [266, 192] on td "Huboo SKU Number 805564" at bounding box center [255, 193] width 122 height 29
click at [266, 222] on td "Huboo SKU Number 805571" at bounding box center [255, 222] width 122 height 29
click at [265, 258] on td "Huboo SKU Number 771578" at bounding box center [255, 252] width 122 height 29
click at [270, 282] on td "Huboo SKU Number 771580" at bounding box center [255, 281] width 122 height 29
click at [272, 315] on td "Huboo SKU Number 771561" at bounding box center [255, 311] width 122 height 29
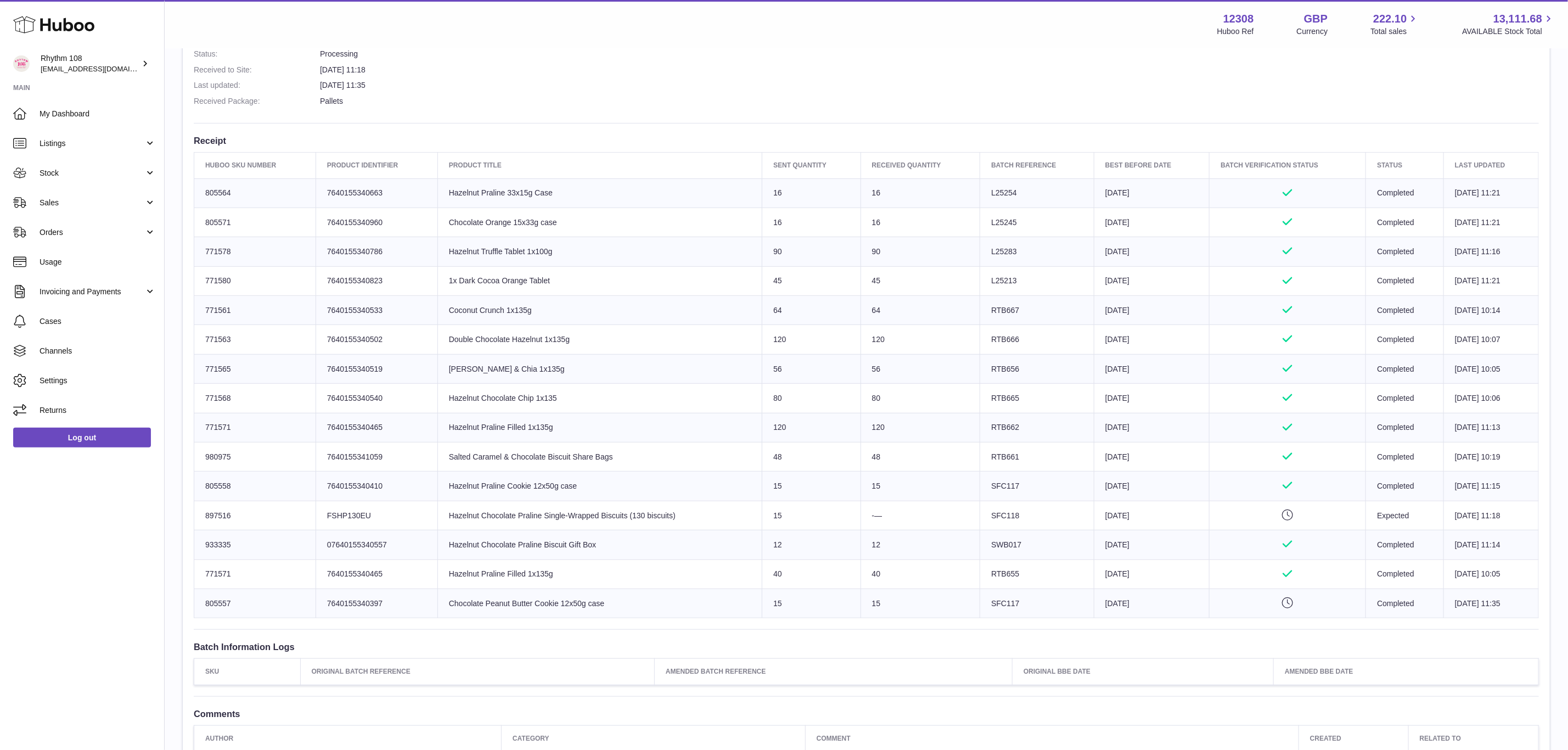
click at [270, 346] on td "Huboo SKU Number 771563" at bounding box center [255, 340] width 122 height 29
click at [276, 382] on td "Huboo SKU Number 771565" at bounding box center [255, 369] width 122 height 29
click at [276, 400] on td "Huboo SKU Number 771568" at bounding box center [255, 398] width 122 height 29
click at [272, 427] on td "Huboo SKU Number 771571" at bounding box center [255, 427] width 122 height 29
click at [272, 460] on td "Huboo SKU Number 980975" at bounding box center [255, 457] width 122 height 29
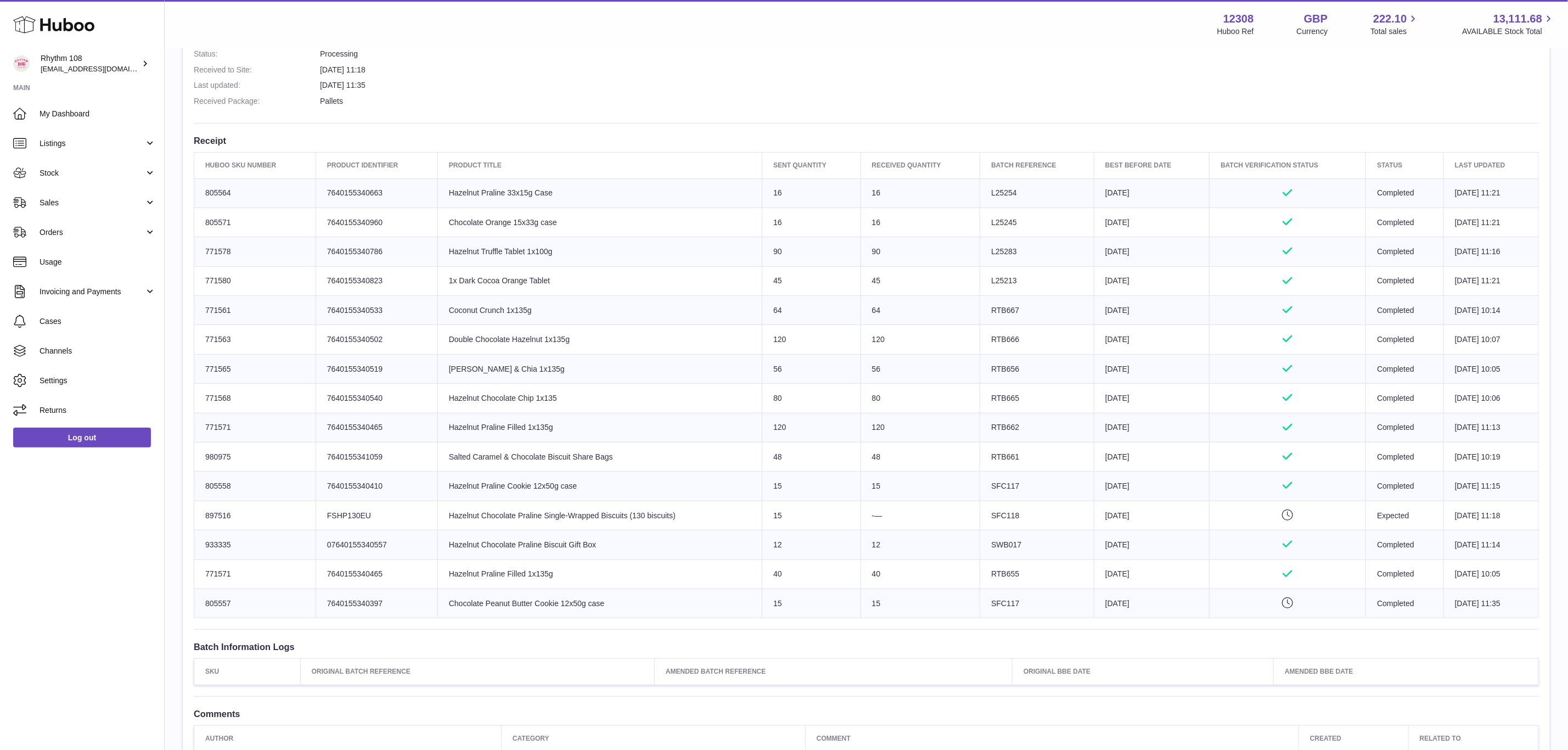
click at [265, 492] on td "Huboo SKU Number 805558" at bounding box center [255, 486] width 122 height 29
click at [264, 528] on td "Huboo SKU Number 897516" at bounding box center [255, 516] width 122 height 29
click at [260, 554] on td "Huboo SKU Number 933335" at bounding box center [255, 545] width 122 height 29
click at [252, 588] on td "Huboo SKU Number 771571" at bounding box center [255, 574] width 122 height 29
click at [254, 605] on td "Huboo SKU Number 805557" at bounding box center [255, 604] width 122 height 29
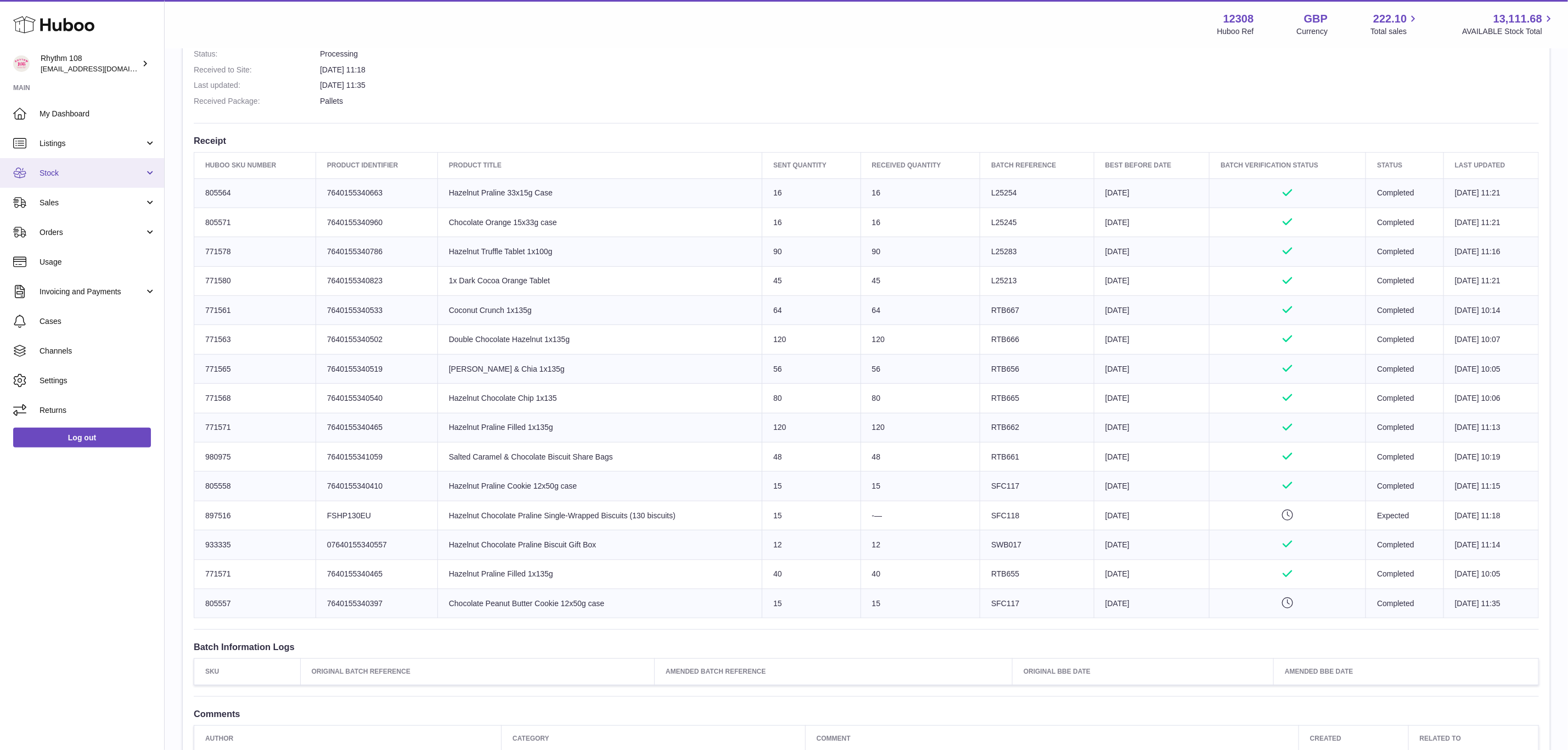
click at [56, 175] on span "Stock" at bounding box center [91, 173] width 105 height 11
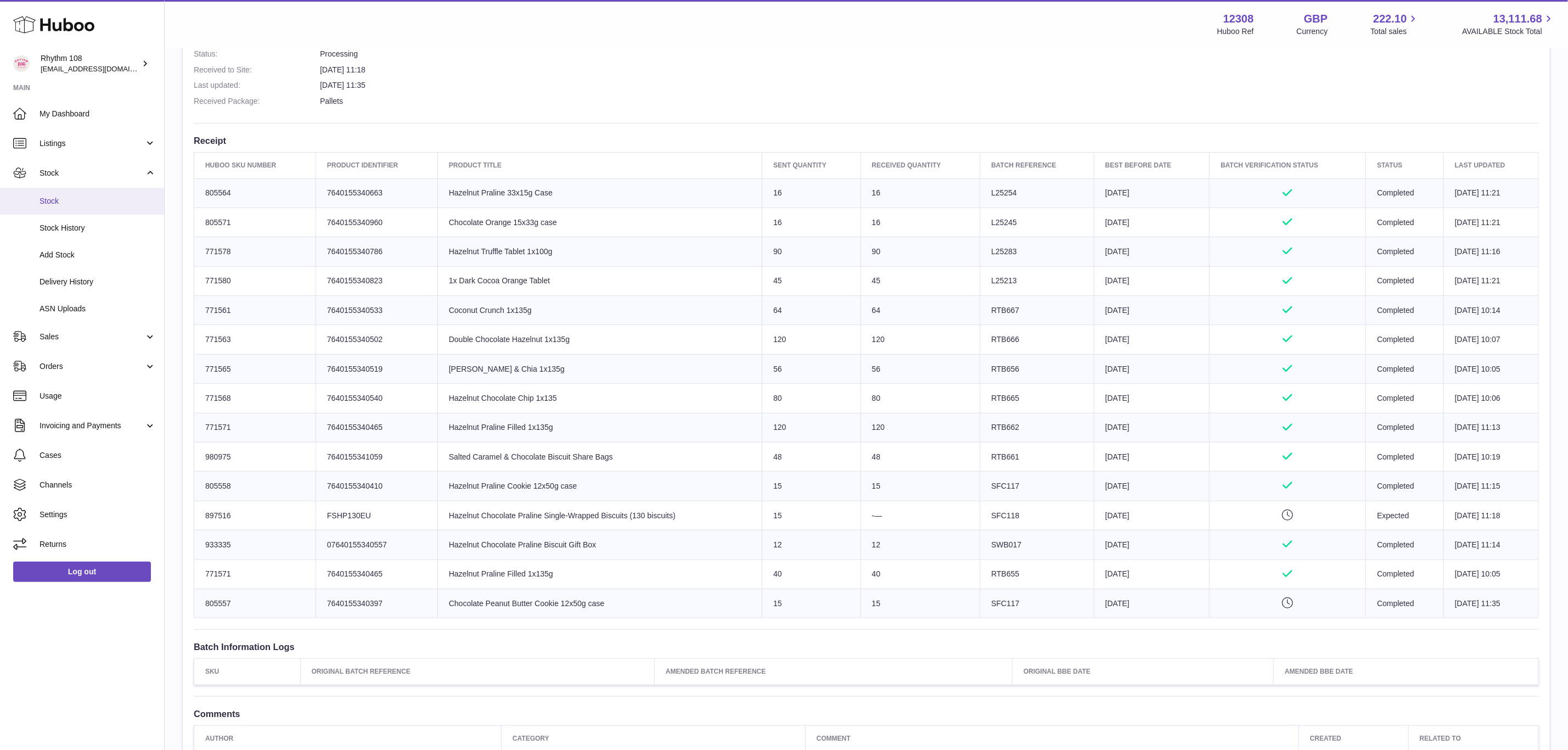
click at [65, 211] on link "Stock" at bounding box center [82, 201] width 164 height 27
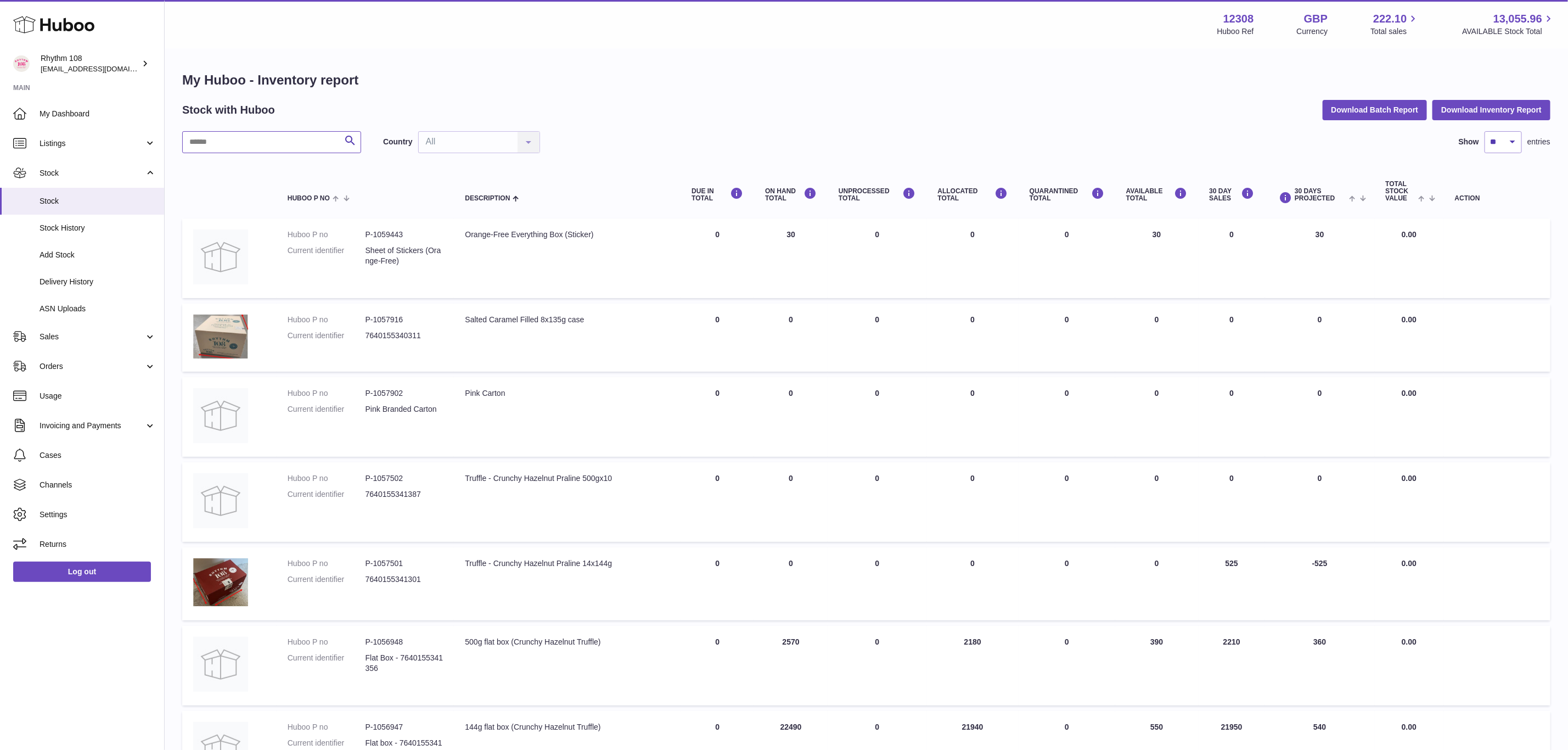
click at [285, 131] on input "text" at bounding box center [272, 142] width 179 height 22
type input "***"
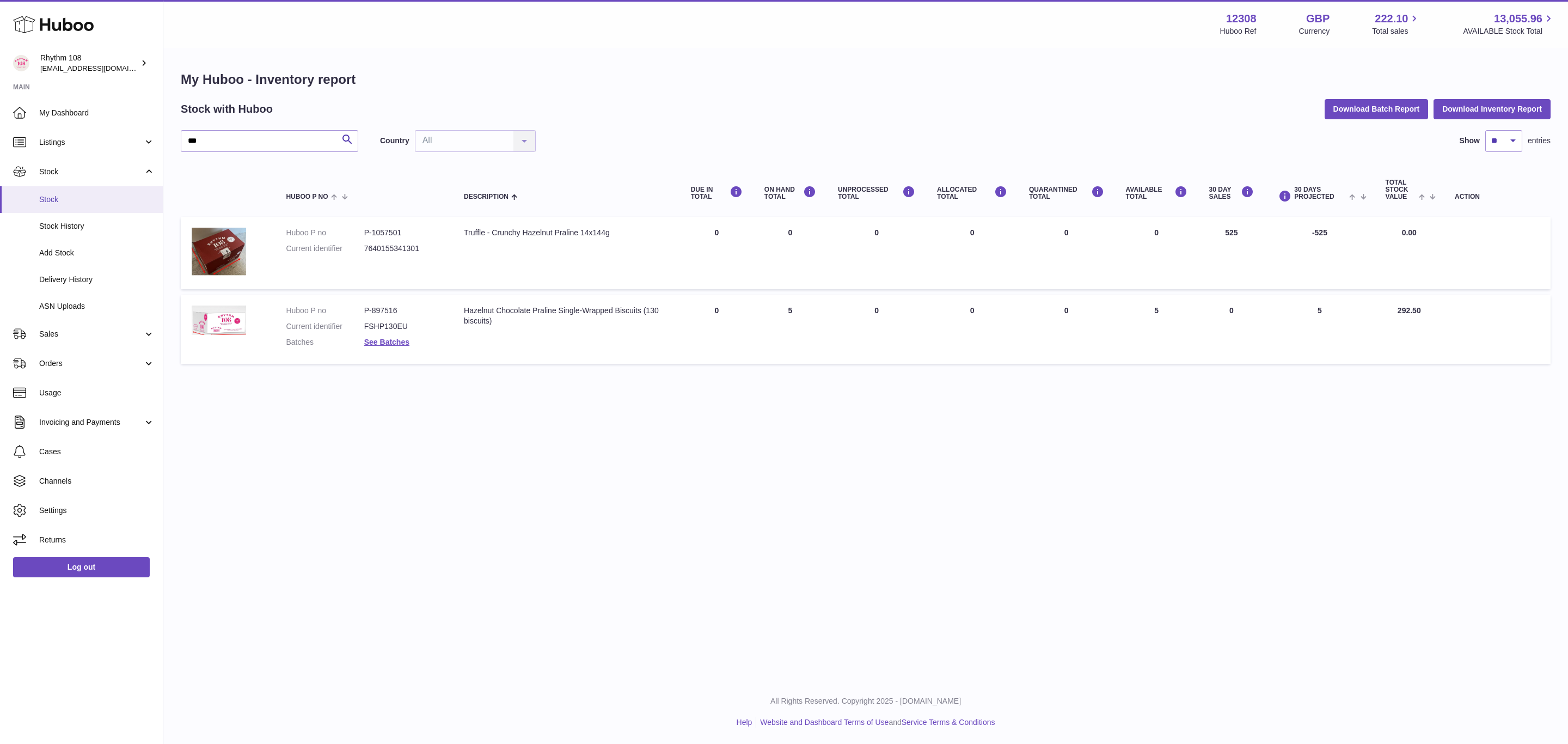
click at [60, 203] on span "Stock" at bounding box center [97, 199] width 115 height 11
click at [41, 344] on link "Sales" at bounding box center [81, 334] width 163 height 29
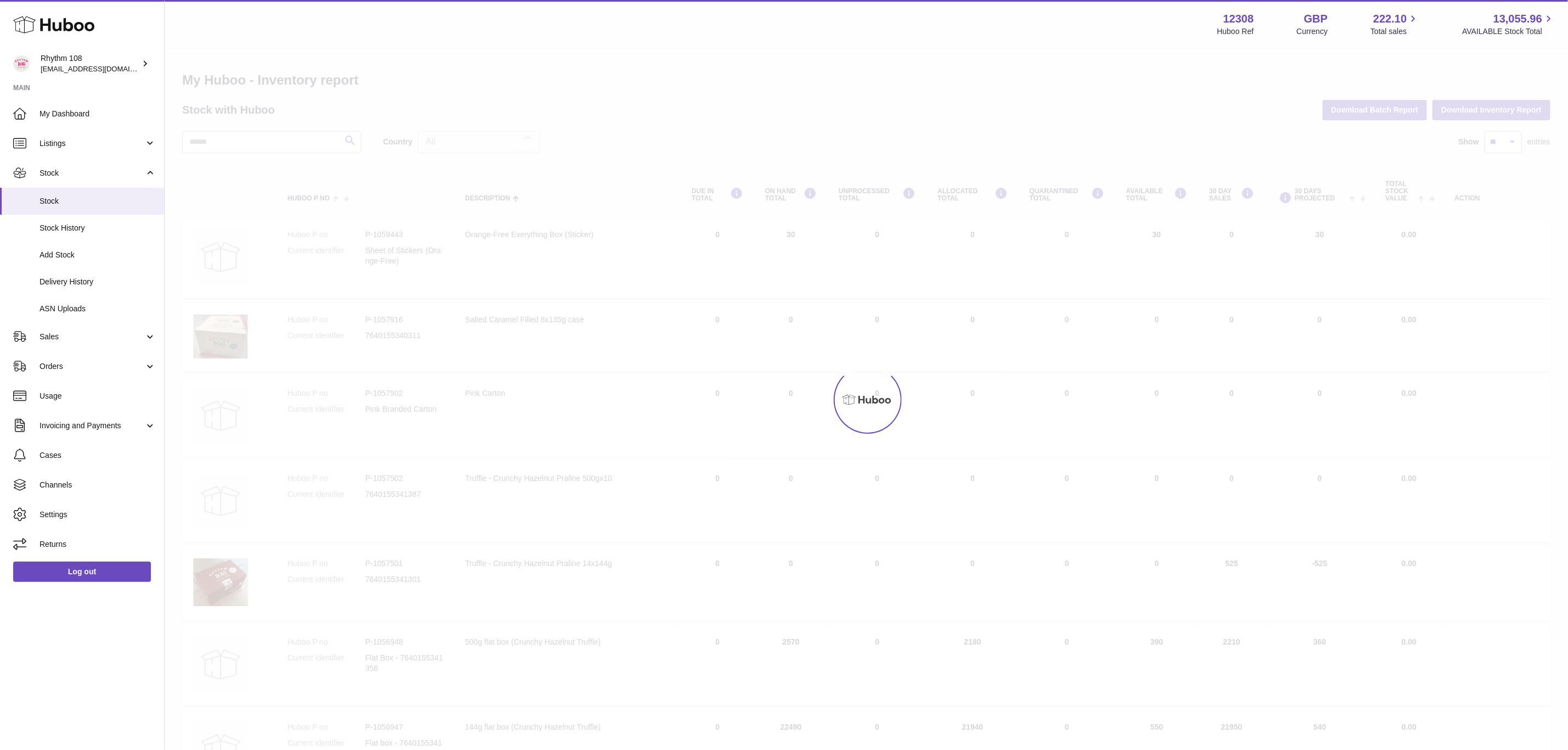
click at [51, 373] on link "Orders" at bounding box center [82, 366] width 164 height 29
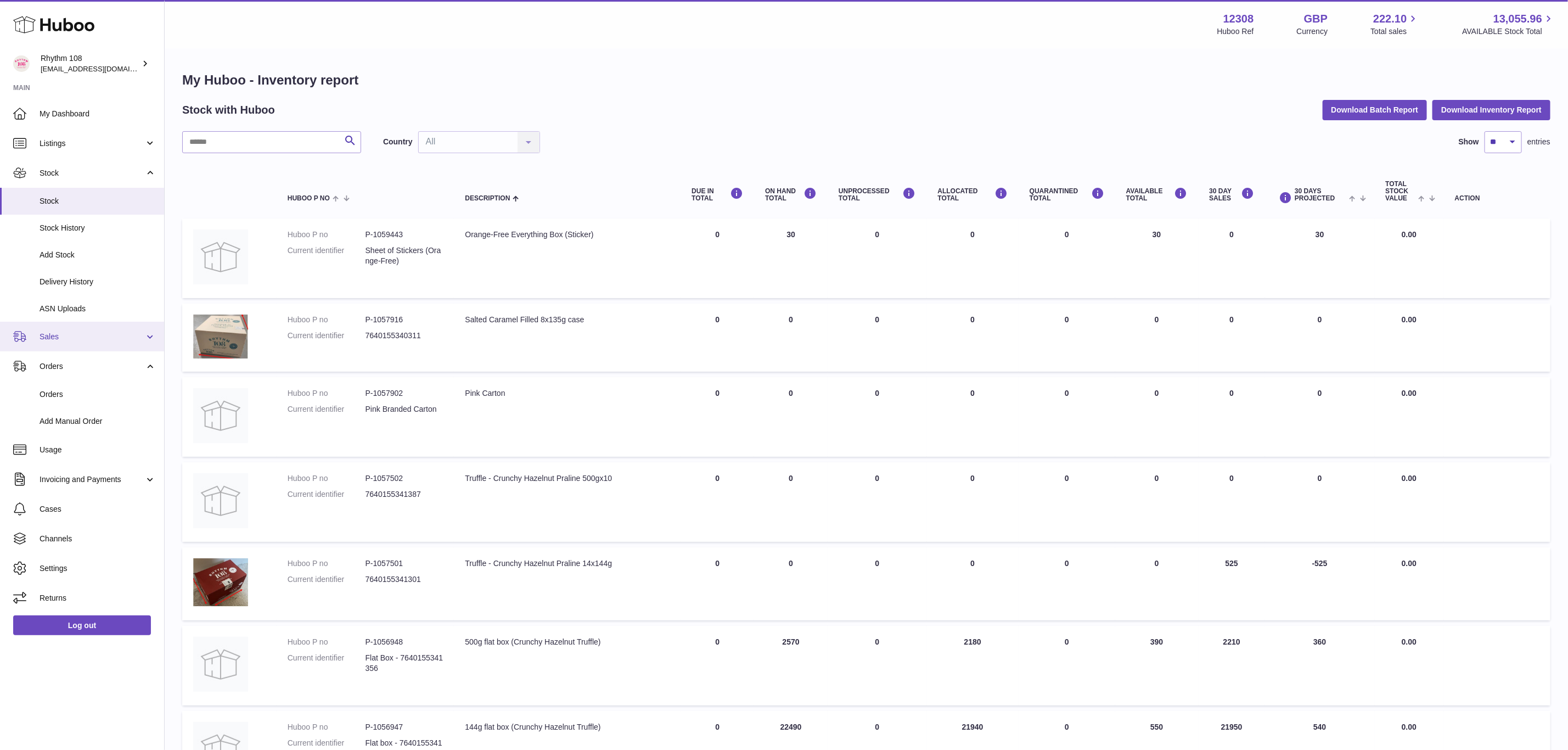
click at [47, 343] on link "Sales" at bounding box center [82, 337] width 164 height 29
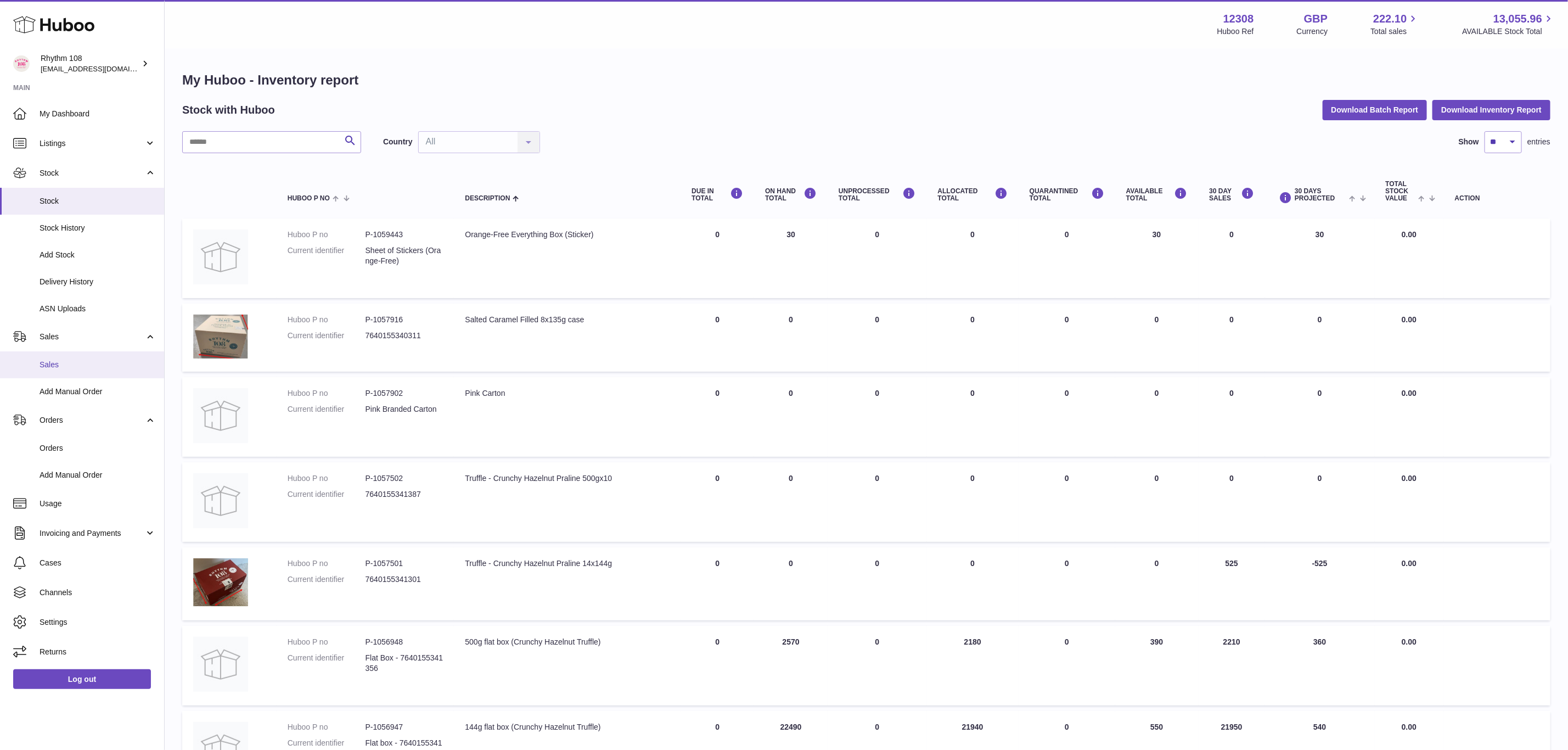
click at [57, 371] on link "Sales" at bounding box center [82, 365] width 164 height 27
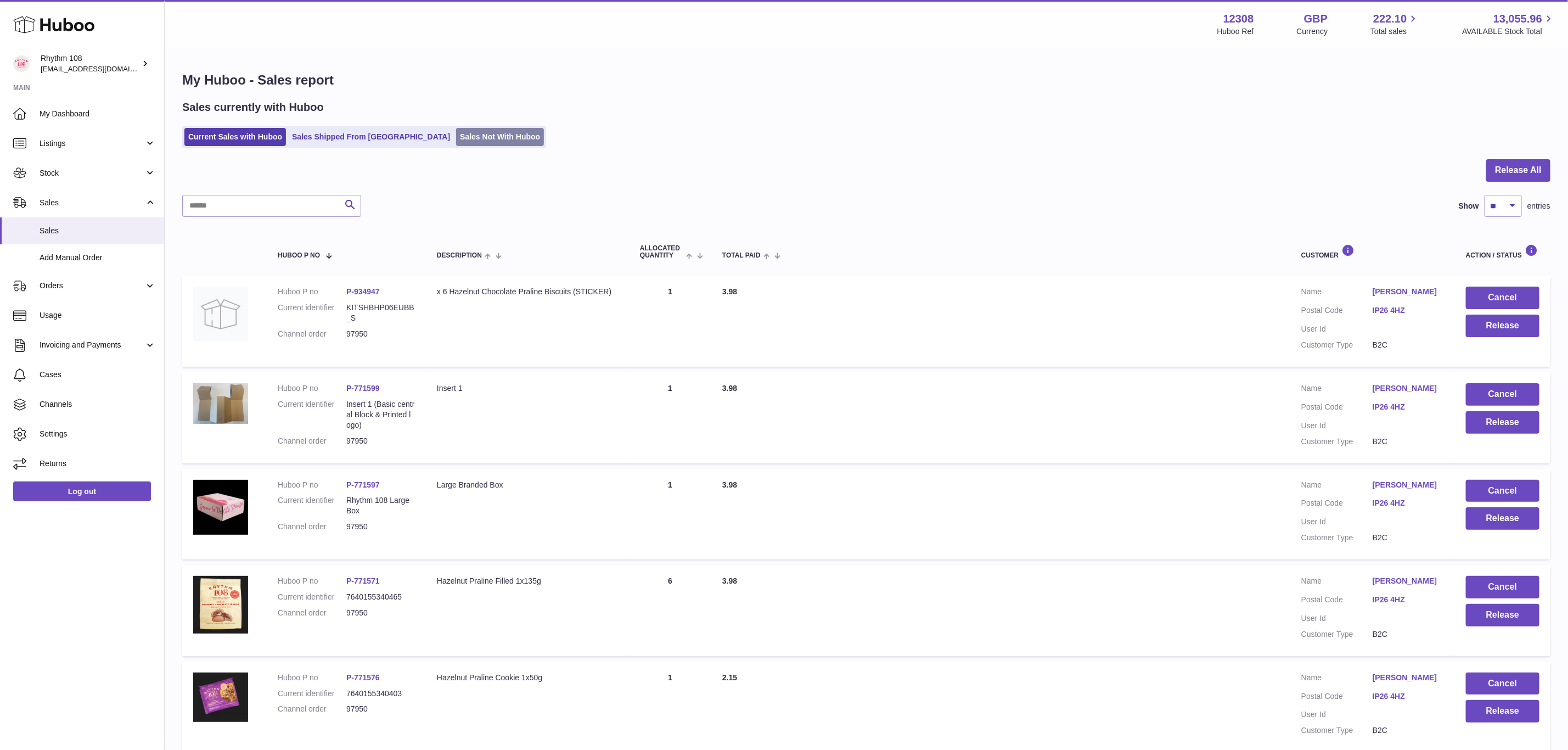
click at [456, 136] on link "Sales Not With Huboo" at bounding box center [500, 136] width 88 height 18
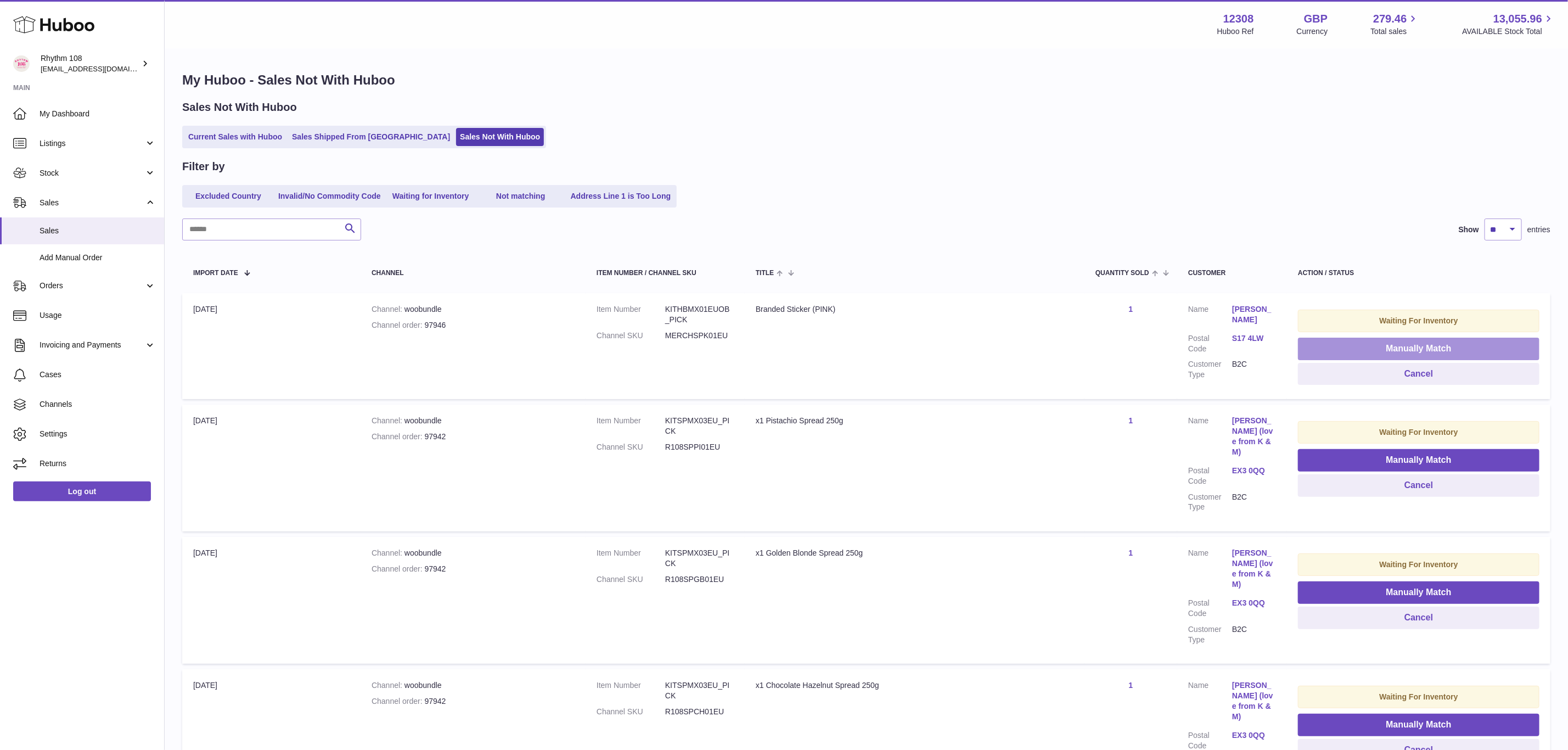
click at [1439, 347] on button "Manually Match" at bounding box center [1419, 349] width 242 height 23
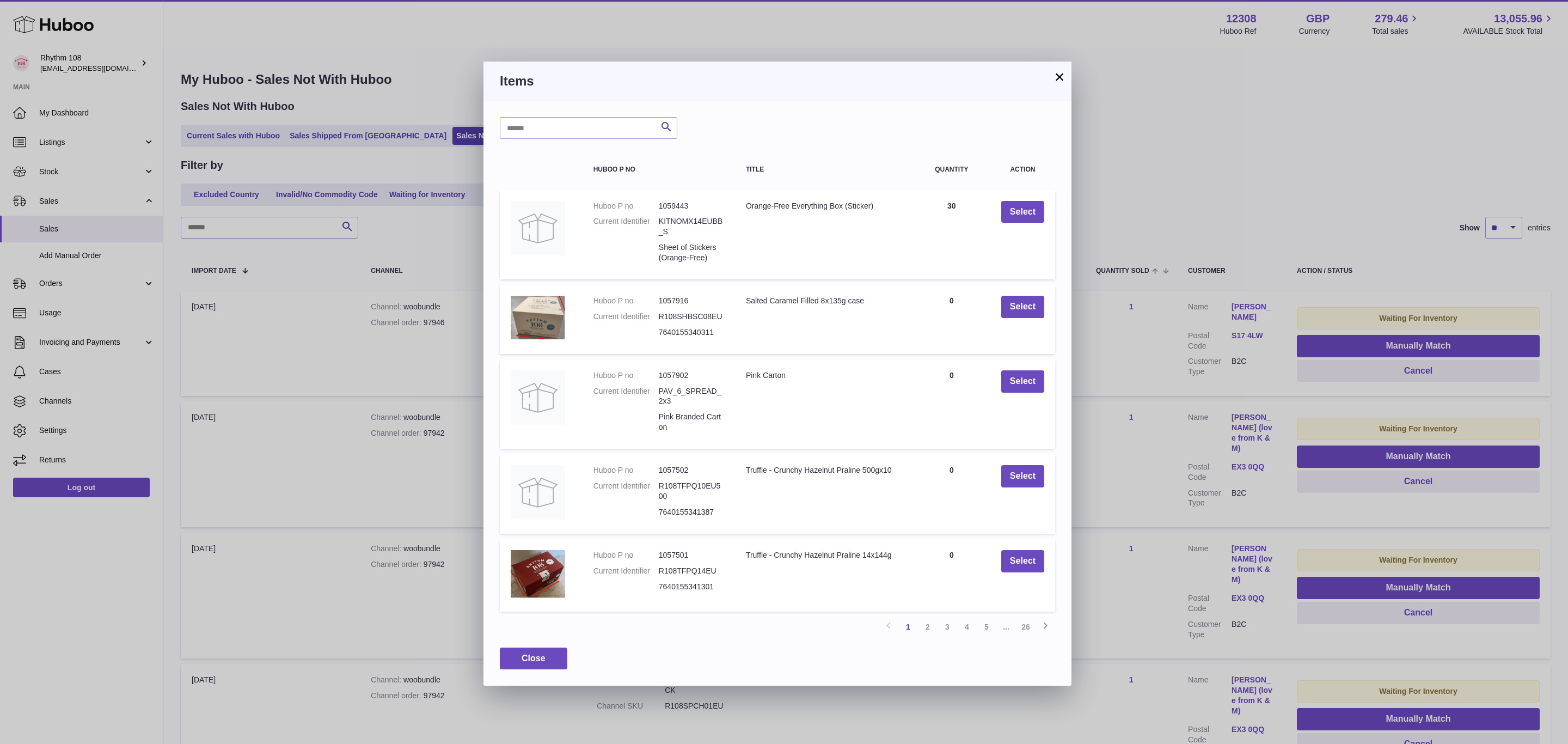
click at [1059, 77] on button "×" at bounding box center [1060, 77] width 13 height 13
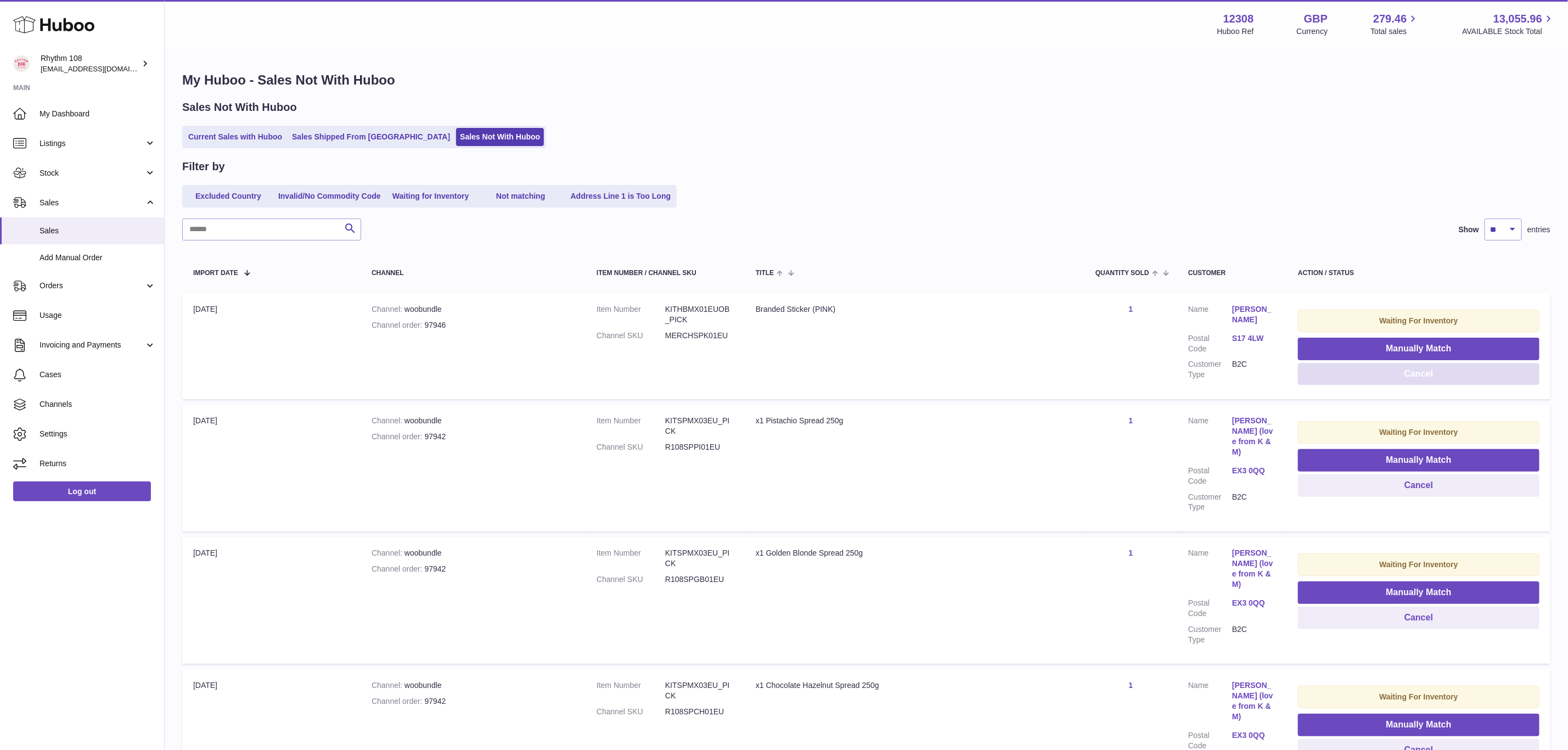
click at [1339, 377] on button "Cancel" at bounding box center [1419, 374] width 242 height 23
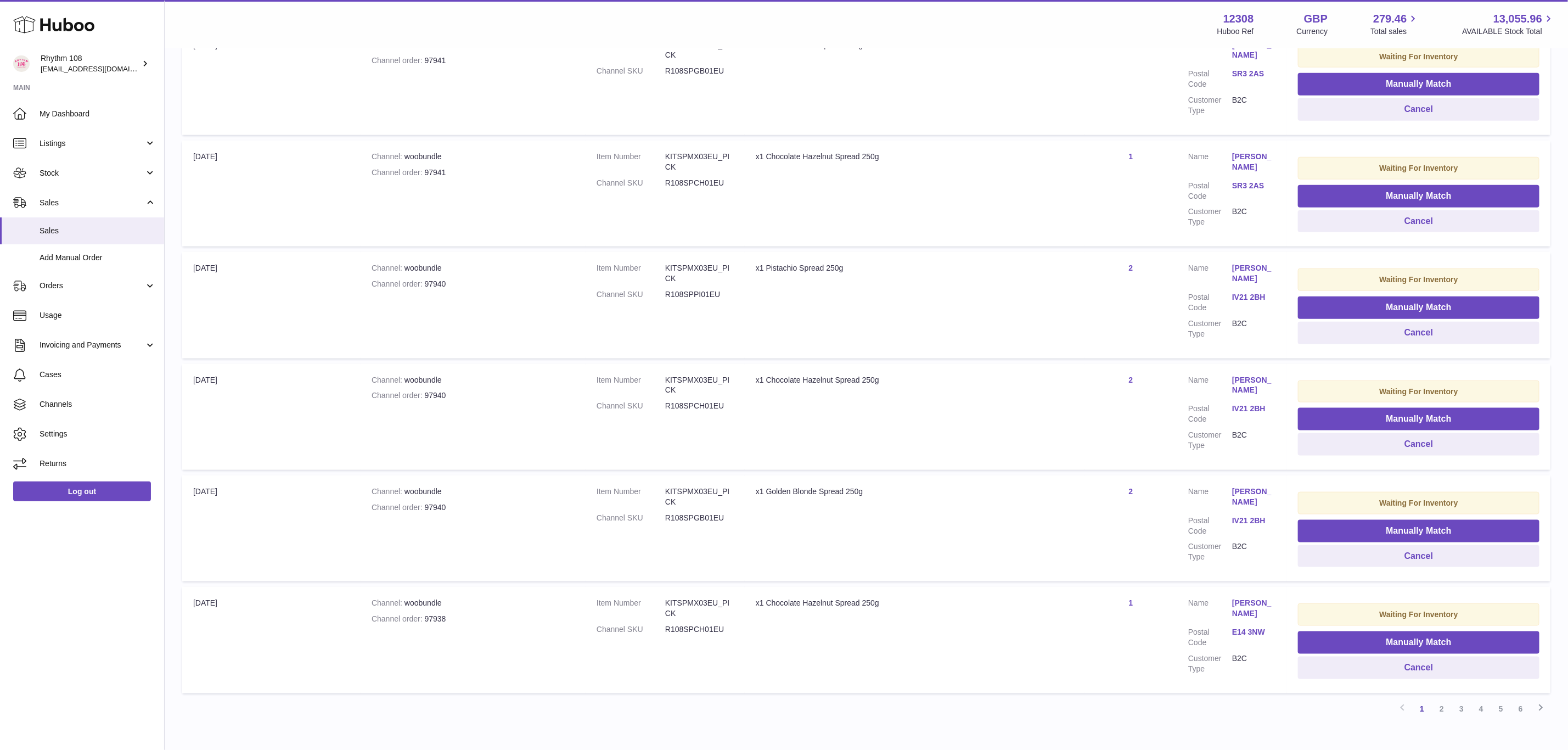
scroll to position [823, 0]
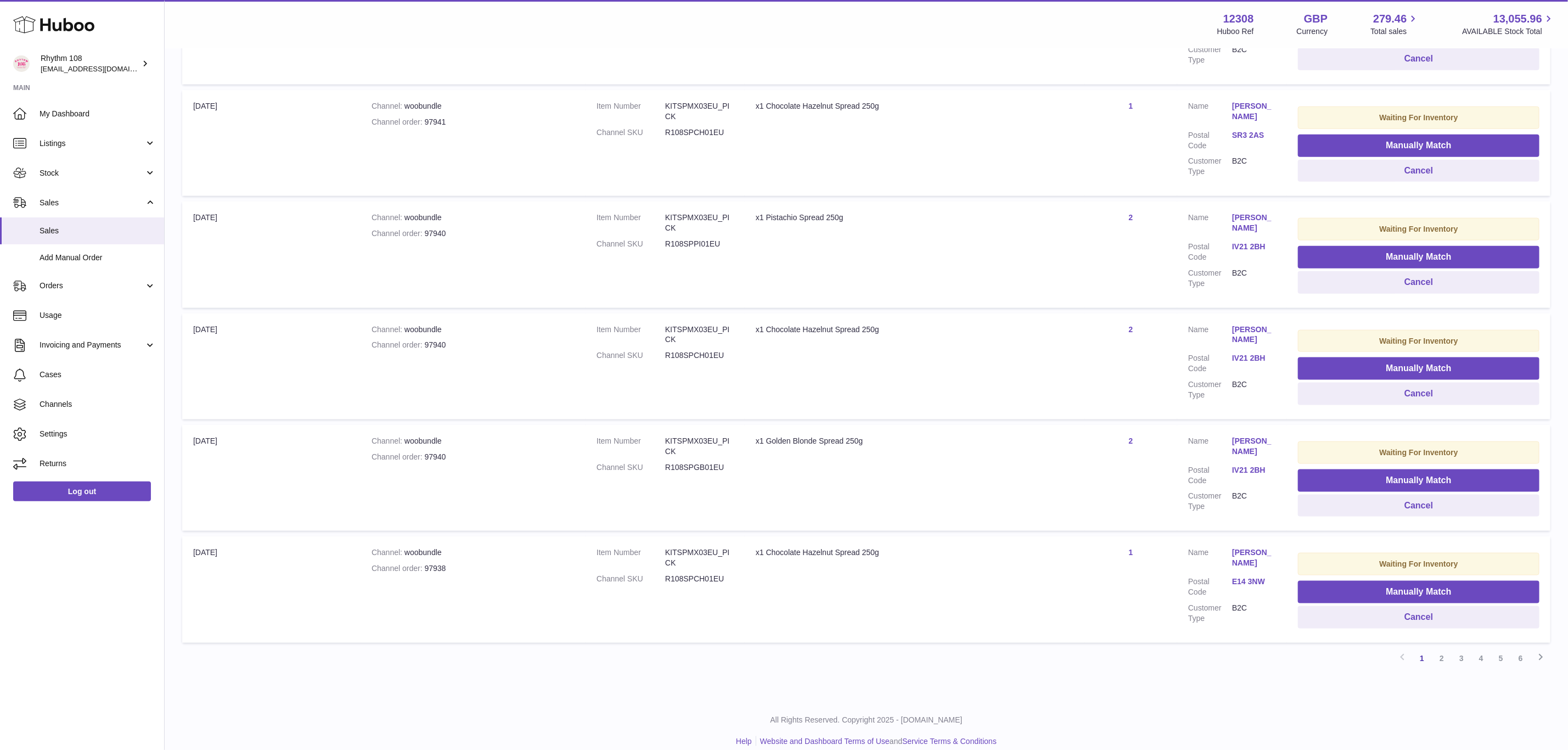
click at [1442, 650] on link "2" at bounding box center [1442, 659] width 20 height 20
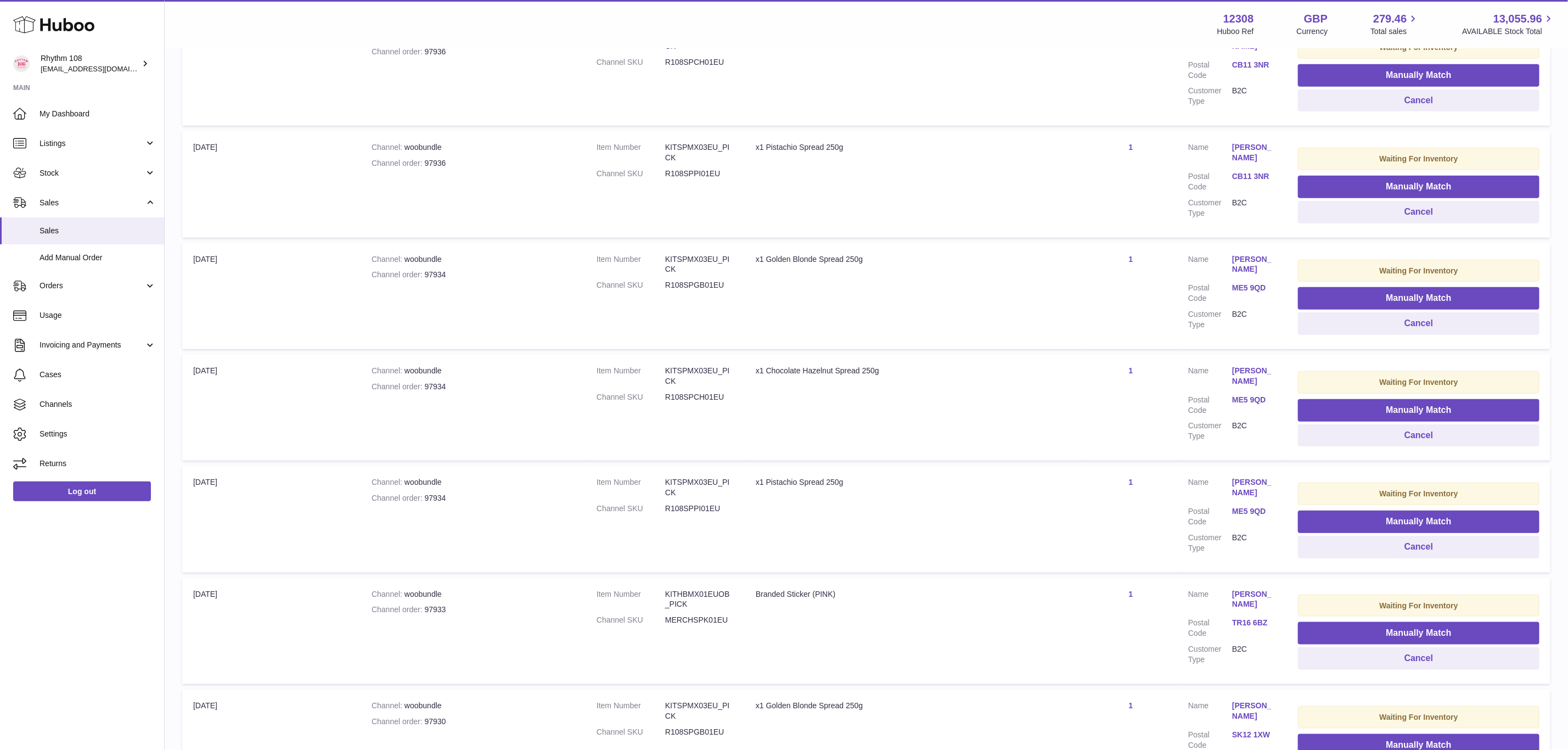
scroll to position [766, 0]
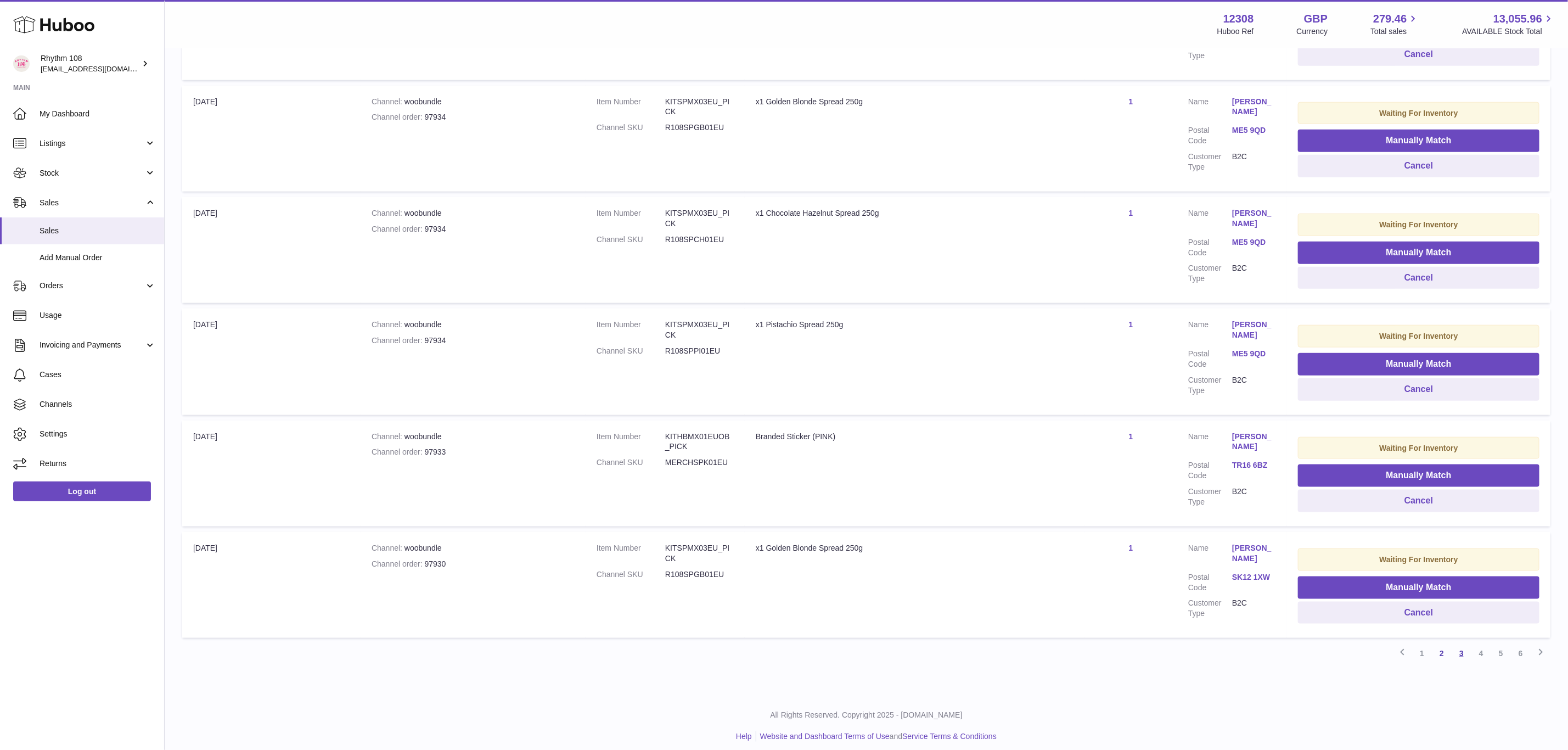
click at [1464, 643] on link "3" at bounding box center [1462, 653] width 20 height 20
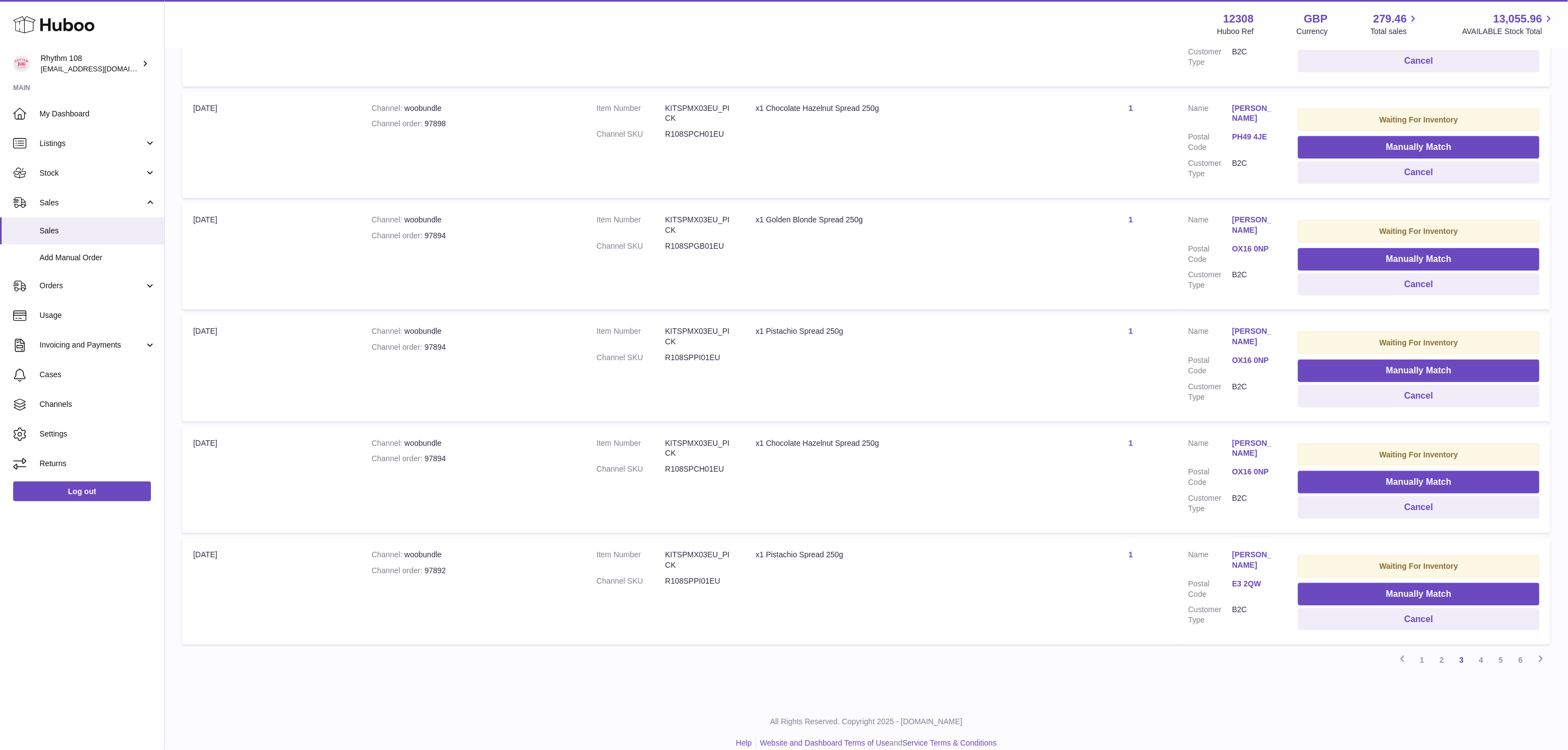
scroll to position [766, 0]
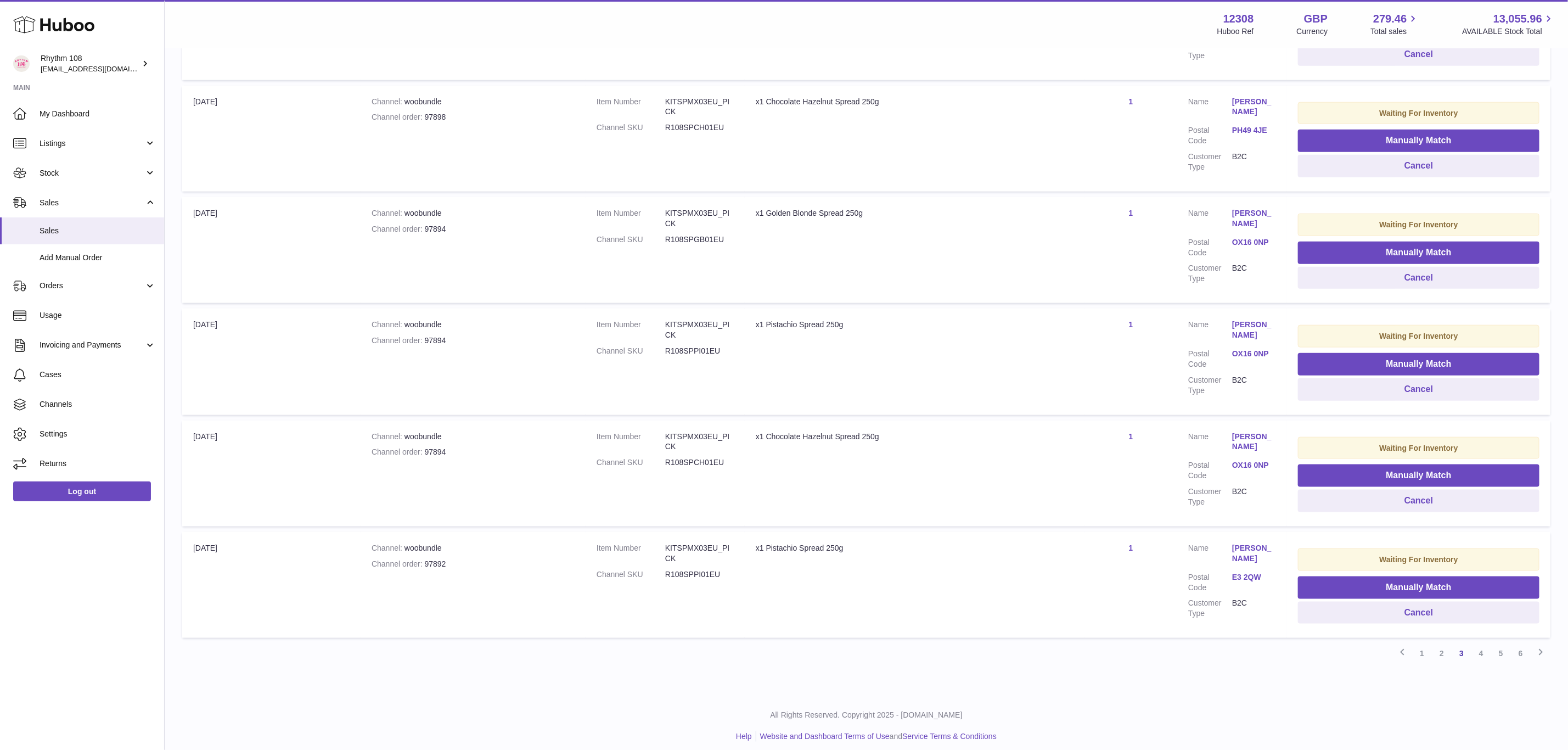
click at [1478, 646] on link "4" at bounding box center [1481, 653] width 20 height 20
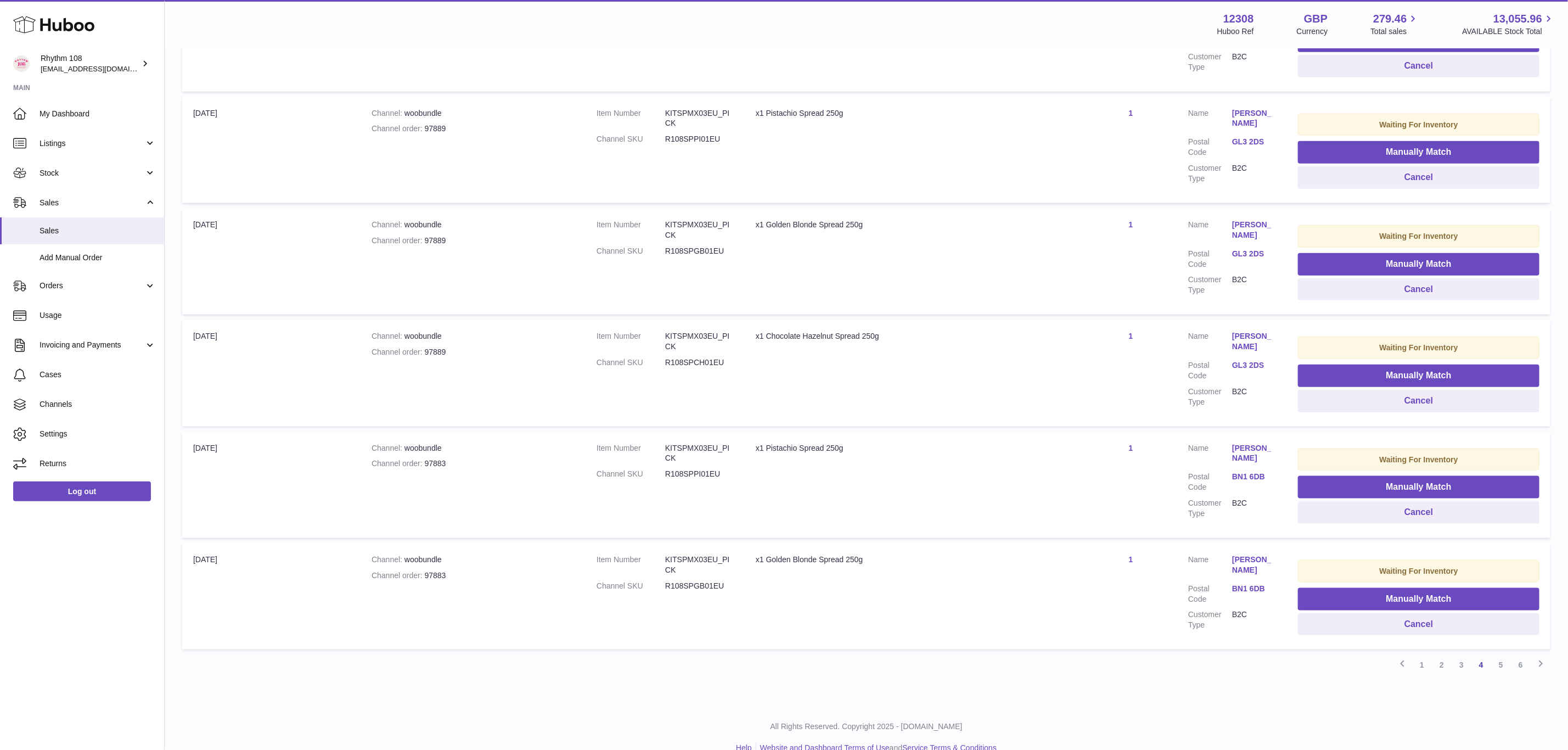
scroll to position [766, 0]
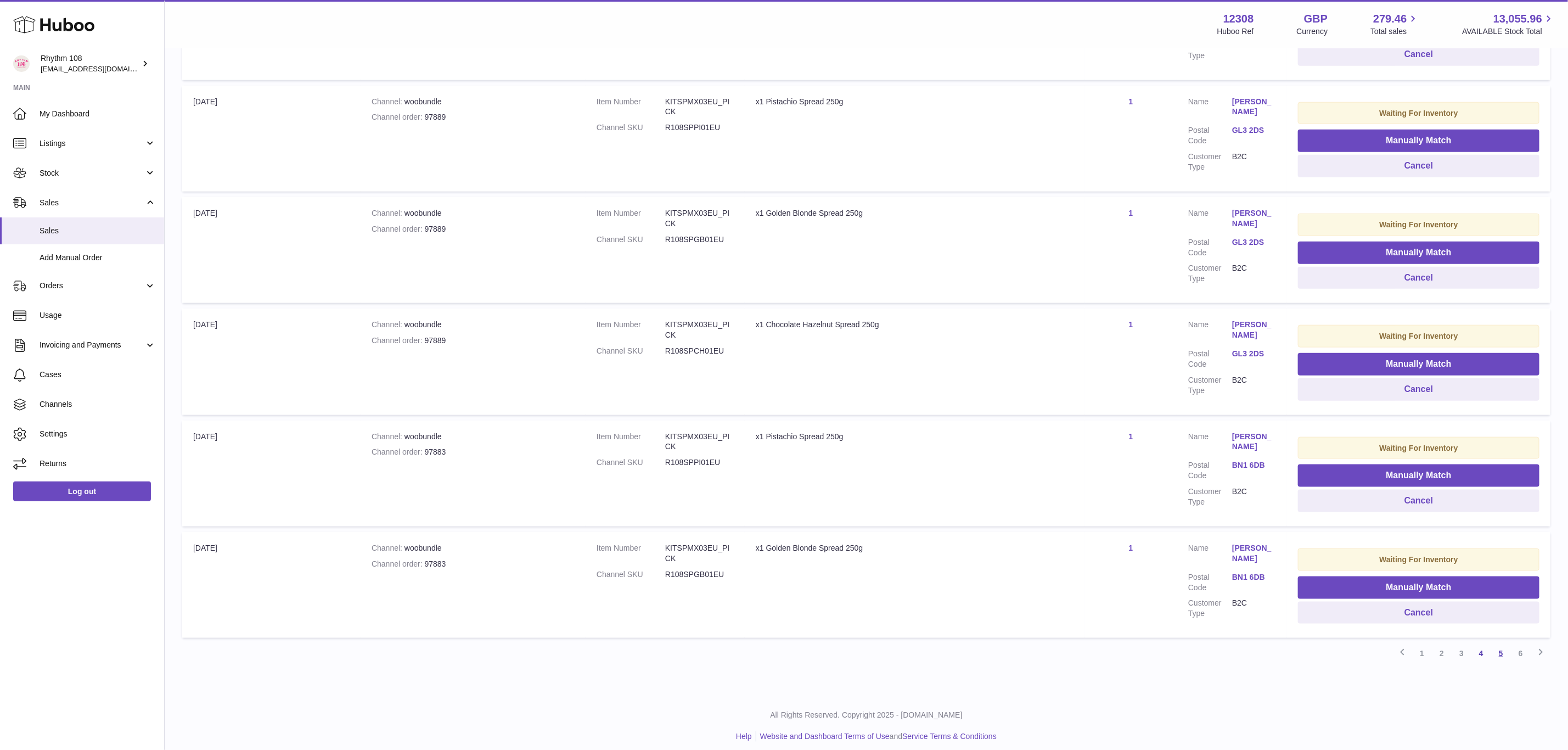
click at [1499, 646] on link "5" at bounding box center [1501, 653] width 20 height 20
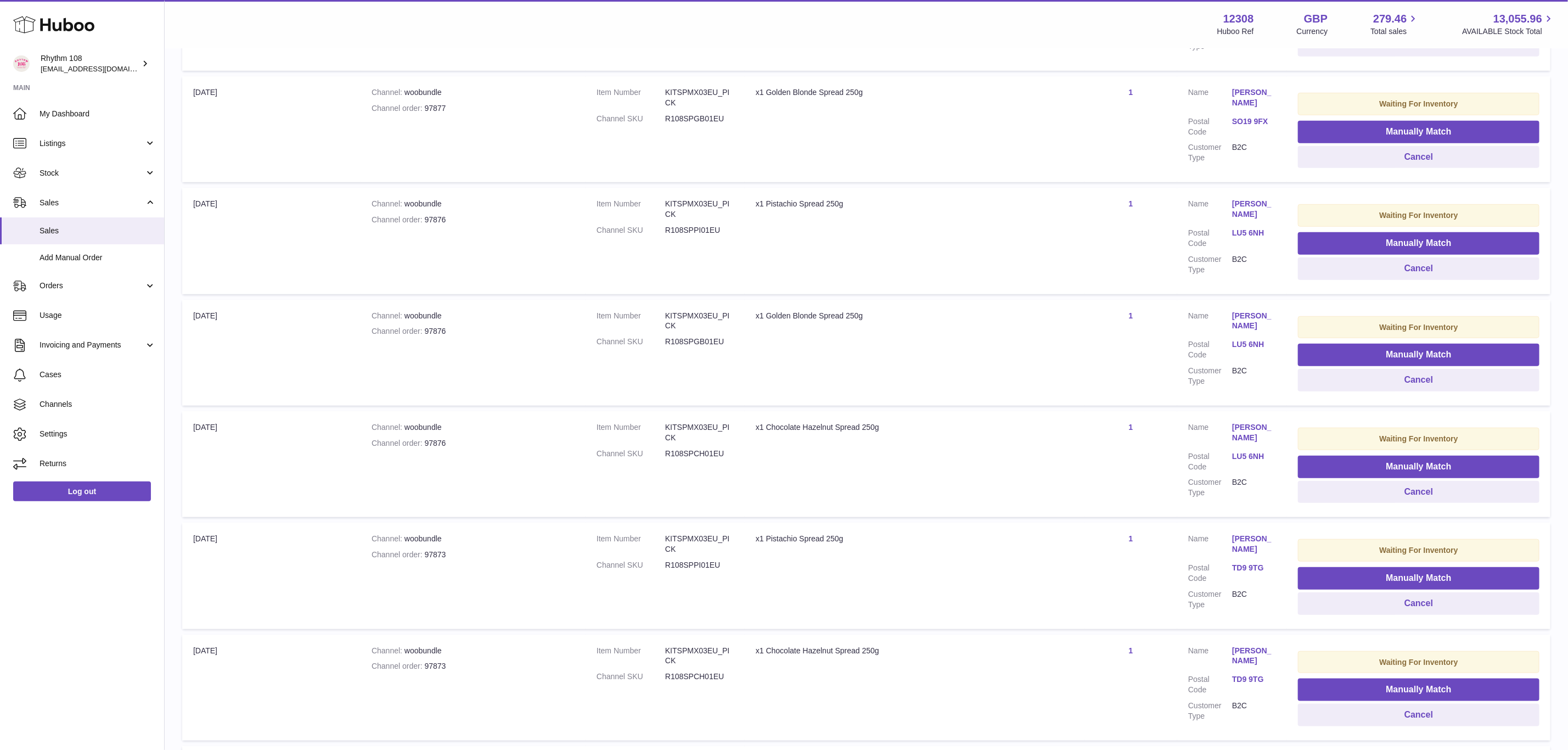
scroll to position [766, 0]
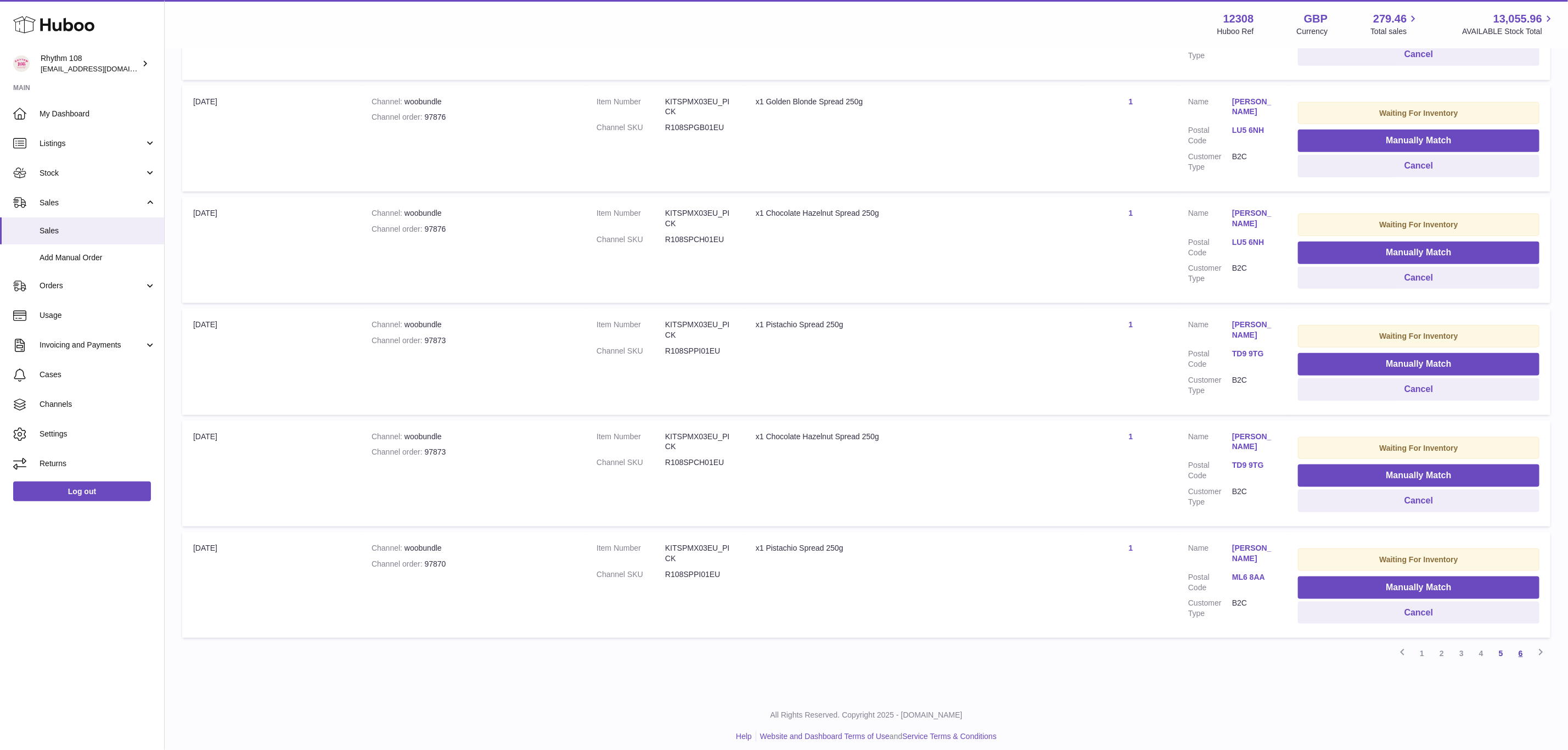
click at [1520, 650] on link "6" at bounding box center [1521, 653] width 20 height 20
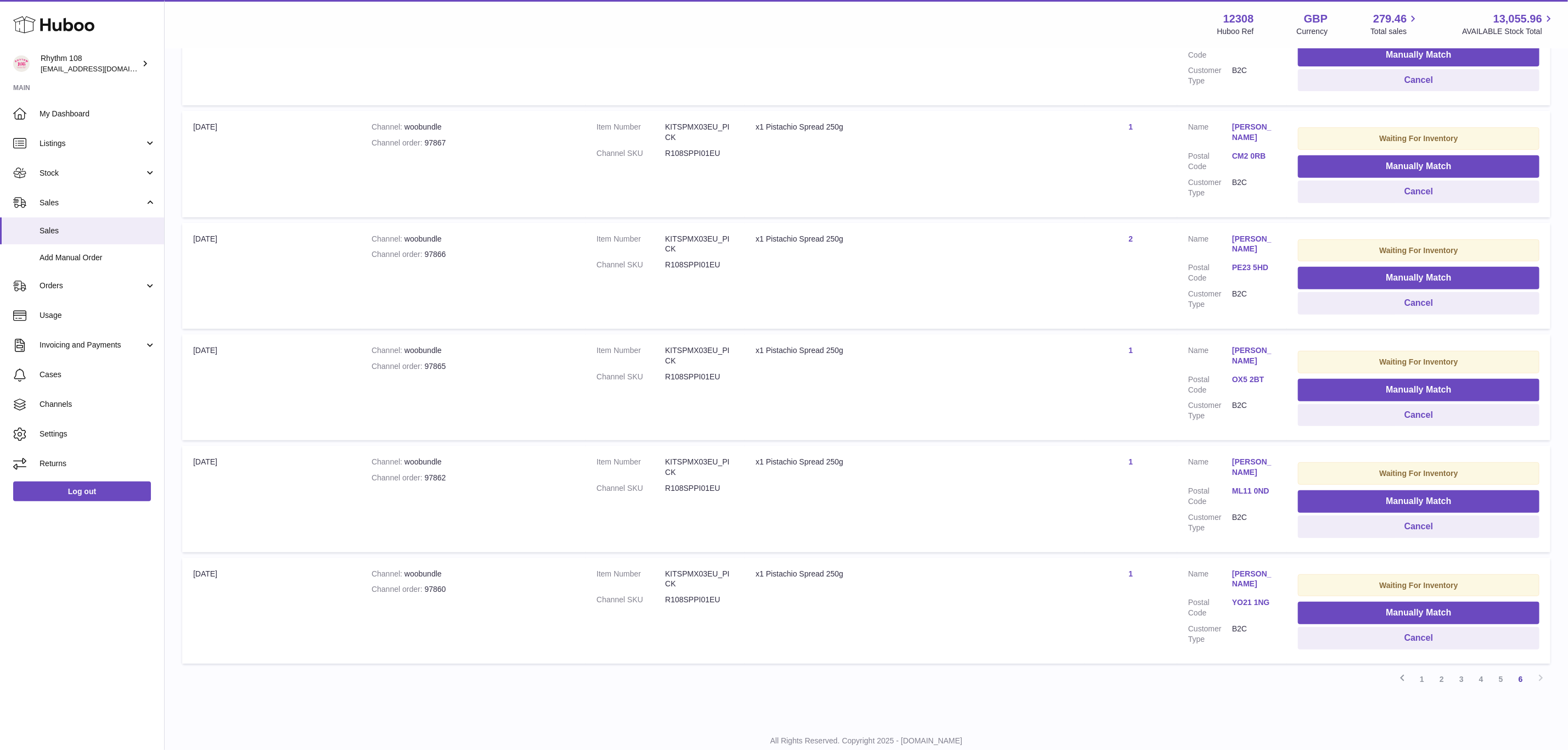
scroll to position [297, 0]
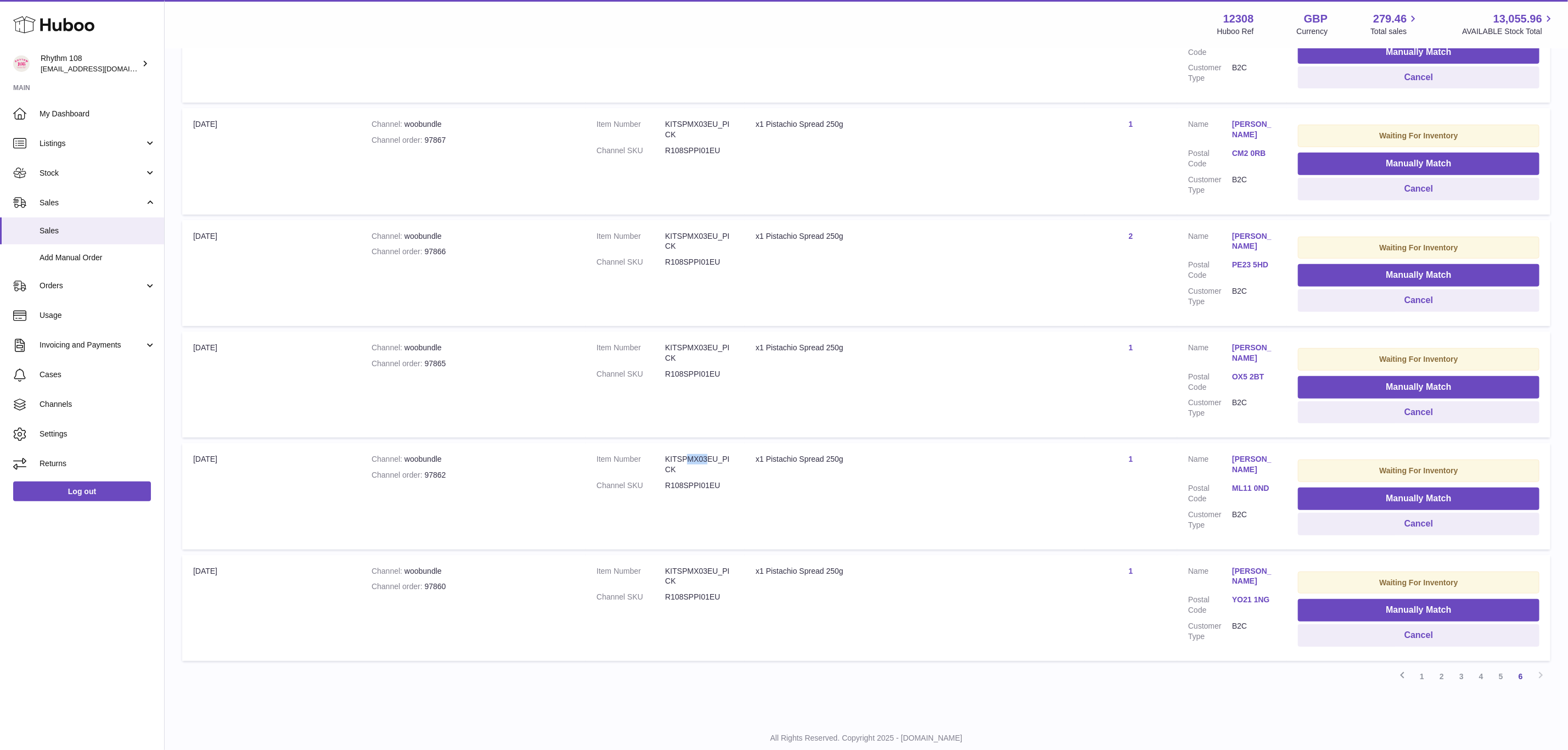
drag, startPoint x: 687, startPoint y: 453, endPoint x: 705, endPoint y: 456, distance: 18.2
click at [705, 456] on dd "KITSPMX03EU_PICK" at bounding box center [699, 464] width 69 height 21
drag, startPoint x: 723, startPoint y: 455, endPoint x: 732, endPoint y: 466, distance: 14.2
click at [732, 466] on dd "KITSPMX03EU_PICK" at bounding box center [699, 464] width 69 height 21
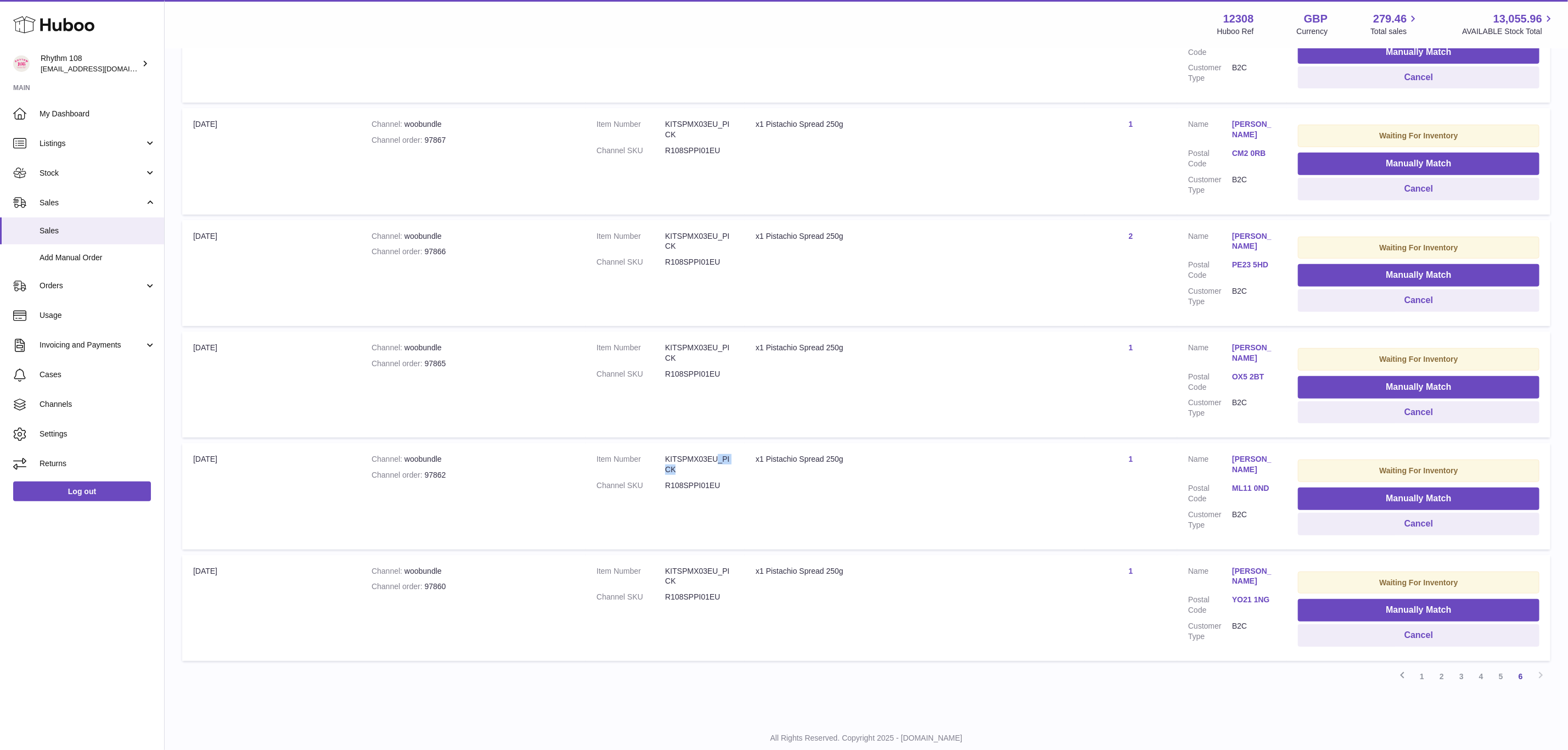
click at [947, 691] on div "My Huboo - Sales Not With Huboo Sales Not With Huboo Current Sales with Huboo S…" at bounding box center [867, 234] width 1404 height 963
click at [1496, 667] on link "5" at bounding box center [1501, 677] width 20 height 20
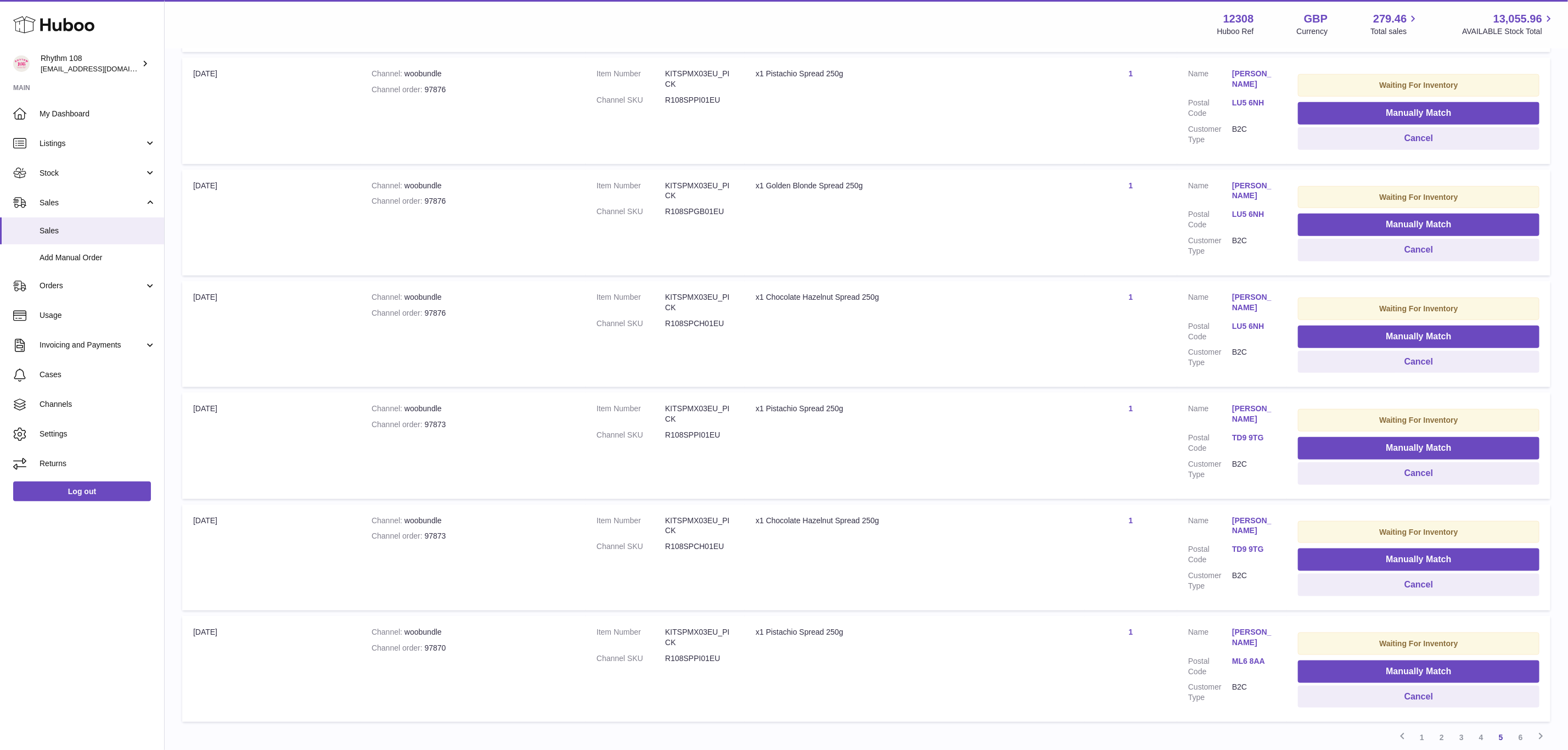
scroll to position [766, 0]
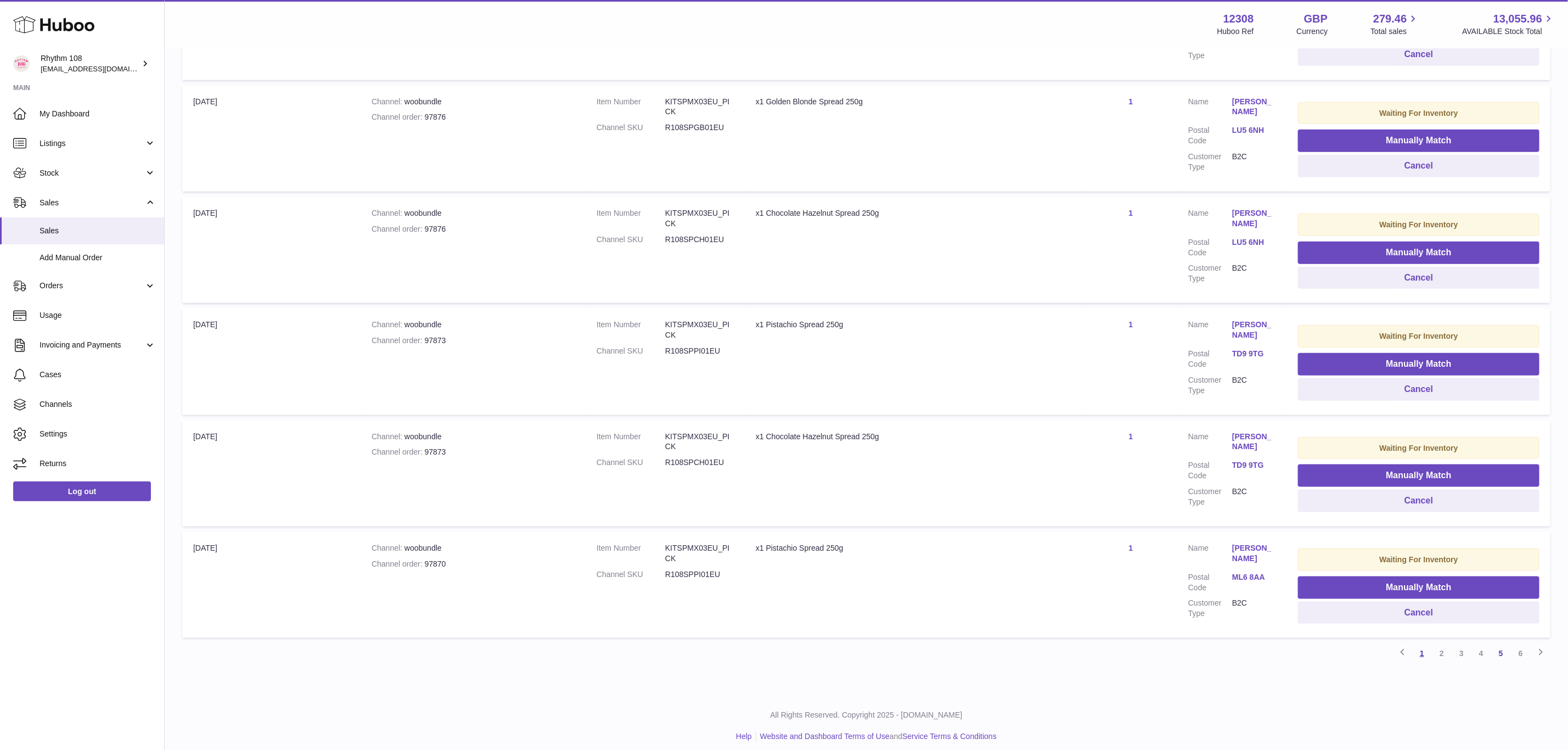
click at [1420, 644] on link "1" at bounding box center [1422, 653] width 20 height 20
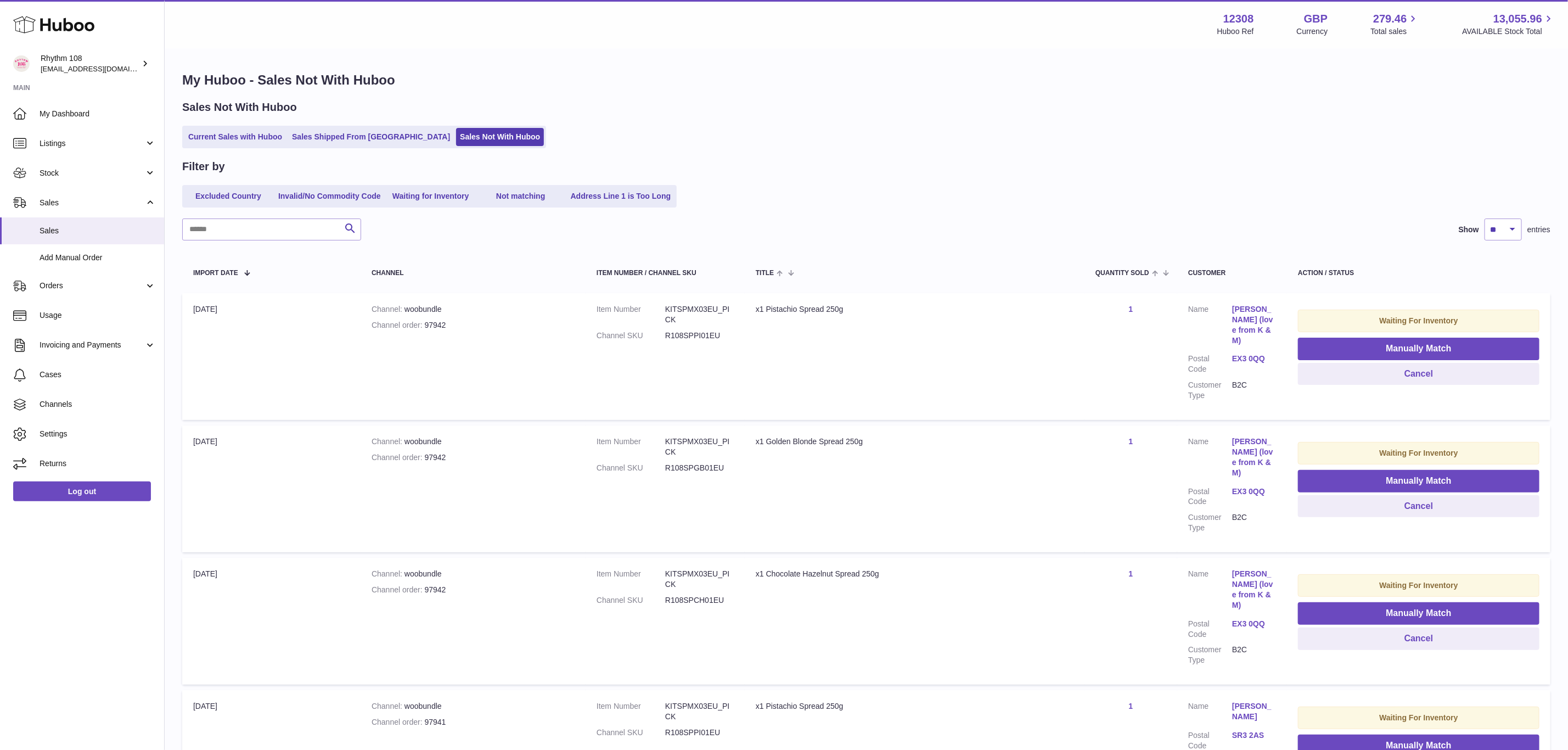
click at [443, 320] on div "Channel order 97942" at bounding box center [473, 325] width 203 height 11
drag, startPoint x: 443, startPoint y: 320, endPoint x: 429, endPoint y: 319, distance: 14.0
click at [429, 320] on div "Channel order 97942" at bounding box center [473, 325] width 203 height 11
click at [435, 320] on div "Channel order 97942" at bounding box center [473, 325] width 203 height 11
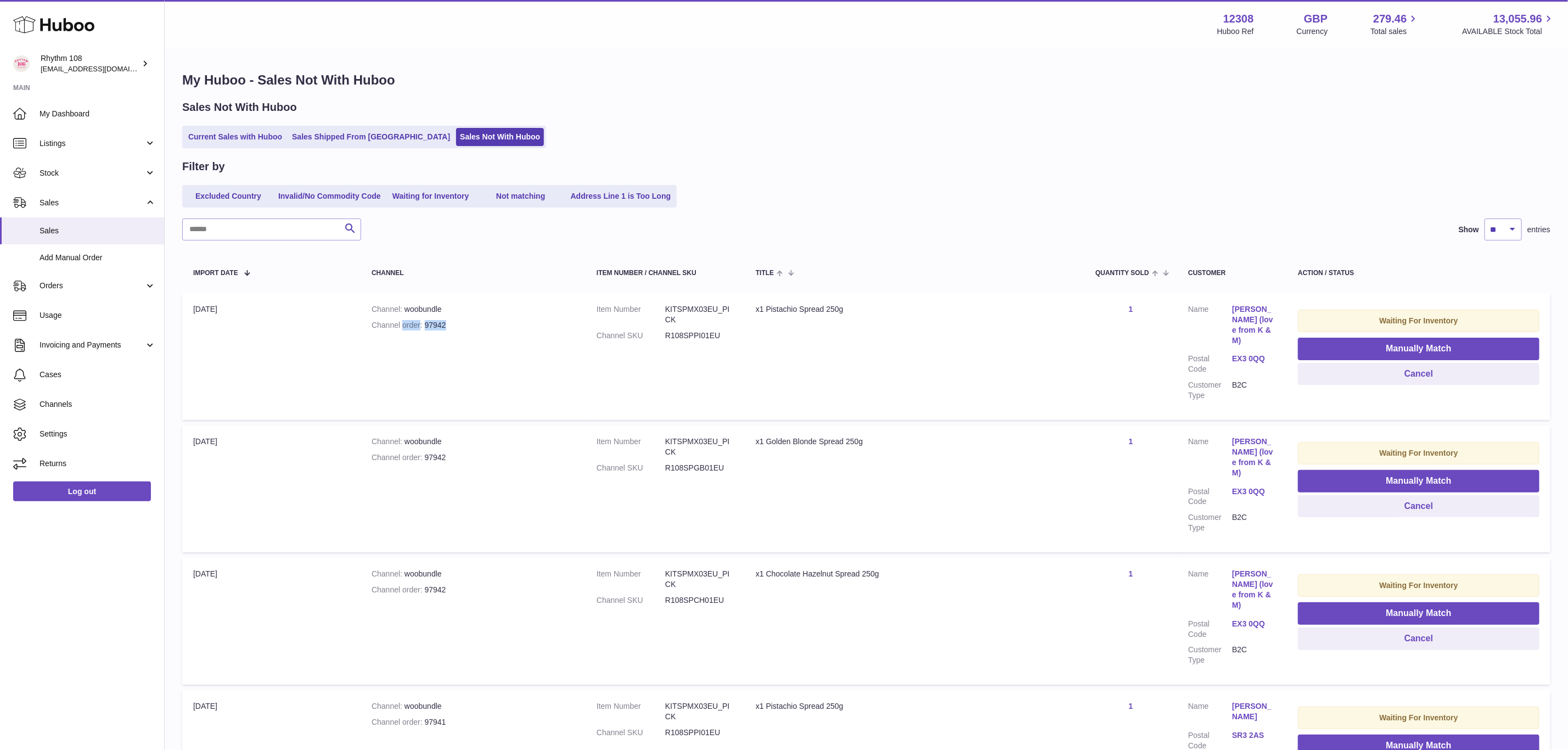
click at [435, 320] on div "Channel order 97942" at bounding box center [473, 325] width 203 height 11
drag, startPoint x: 449, startPoint y: 322, endPoint x: 425, endPoint y: 321, distance: 24.0
click at [425, 321] on div "Channel order 97942" at bounding box center [473, 325] width 203 height 11
copy div "97942"
click at [77, 282] on span "Orders" at bounding box center [91, 286] width 105 height 11
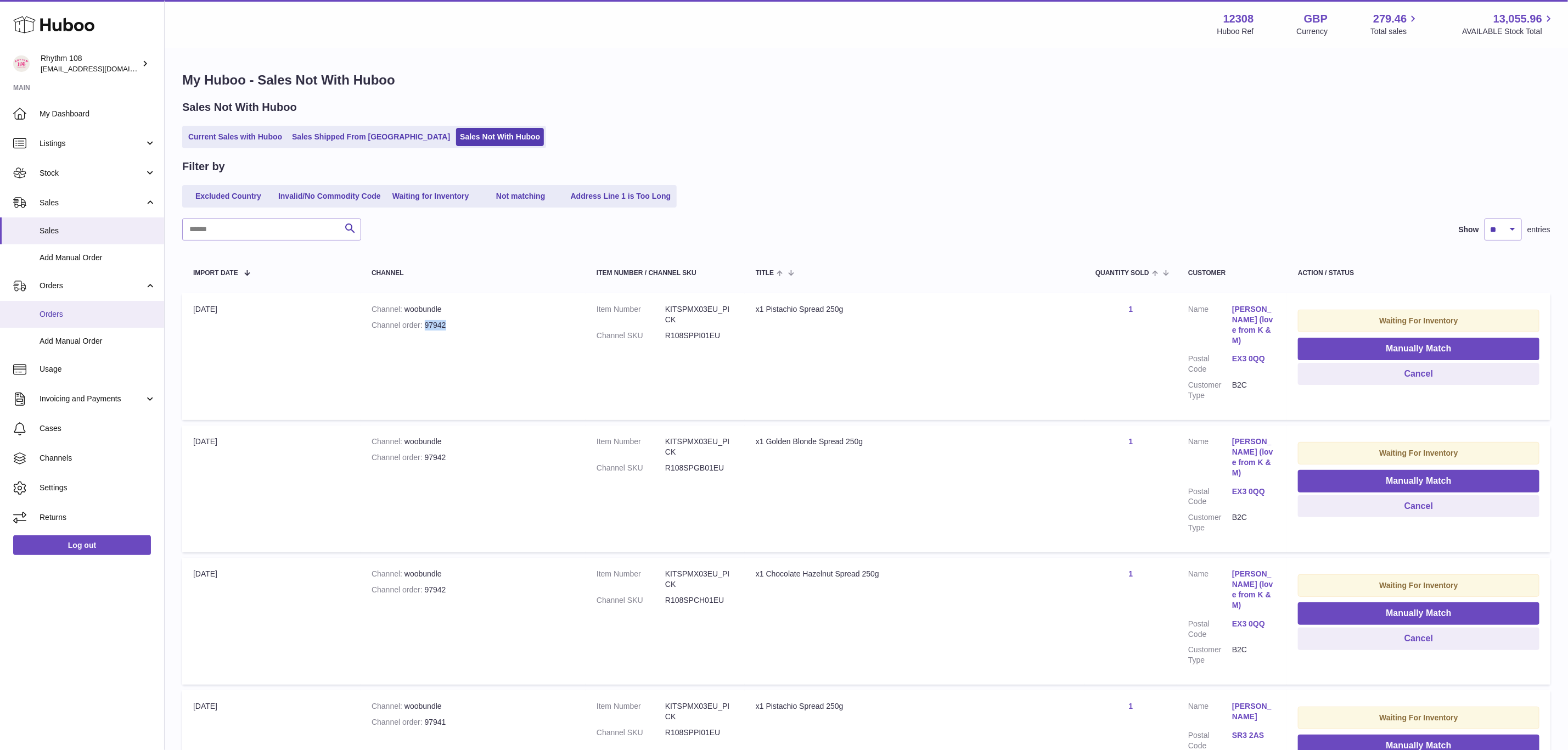
click at [66, 319] on span "Orders" at bounding box center [97, 315] width 116 height 11
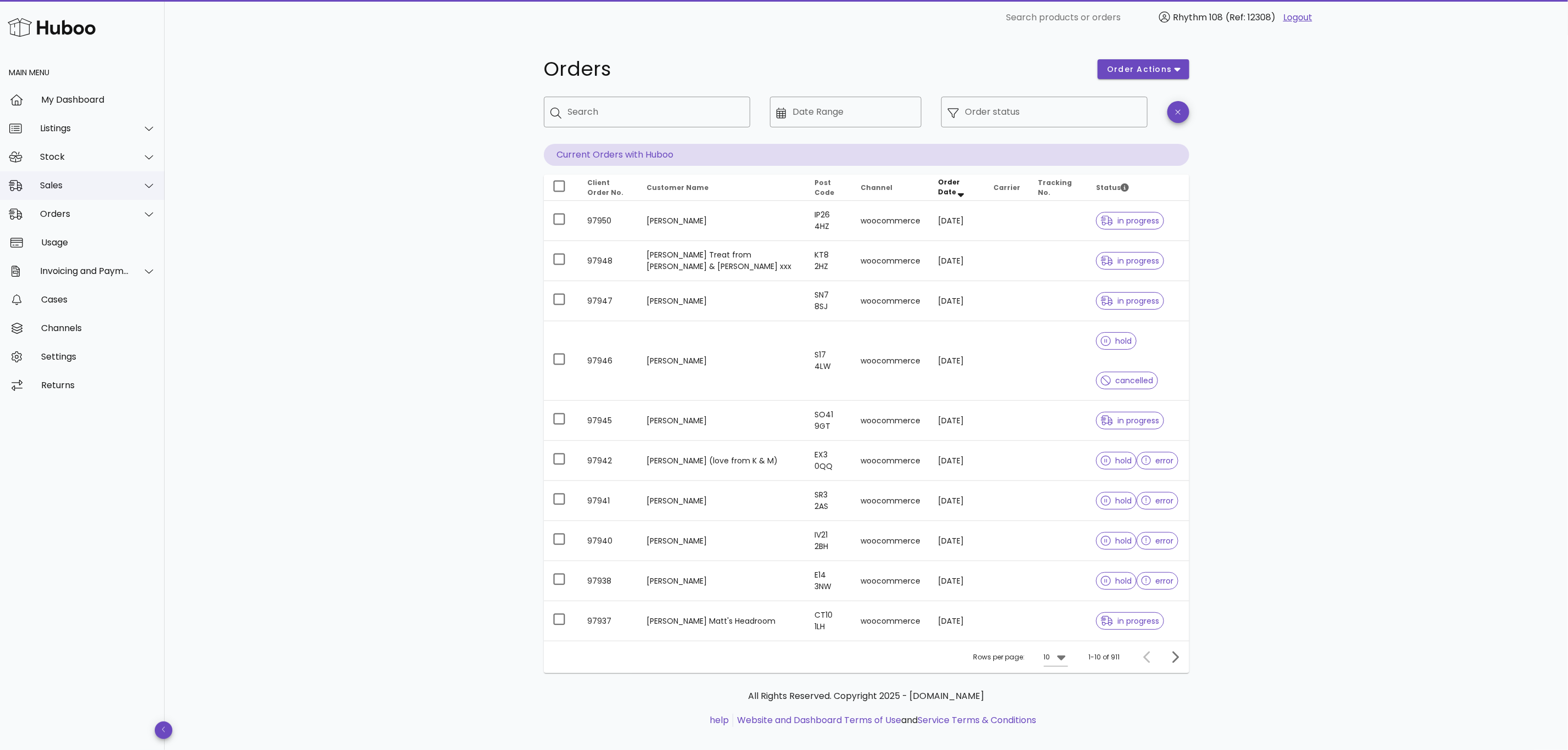
click div "Sales"
click div "​ Search"
click div "Search"
paste input "*****"
type input "*****"
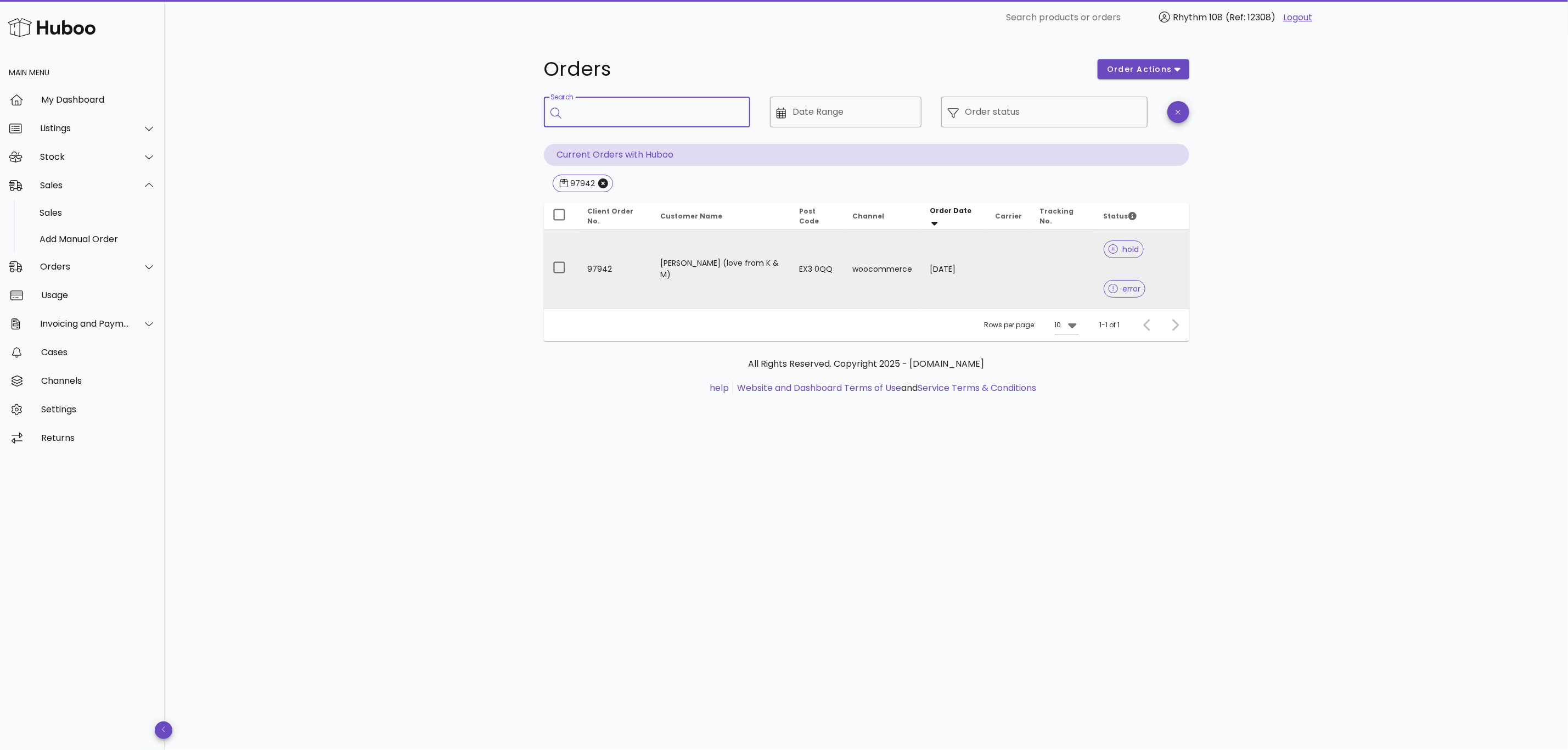
click td "woocommerce"
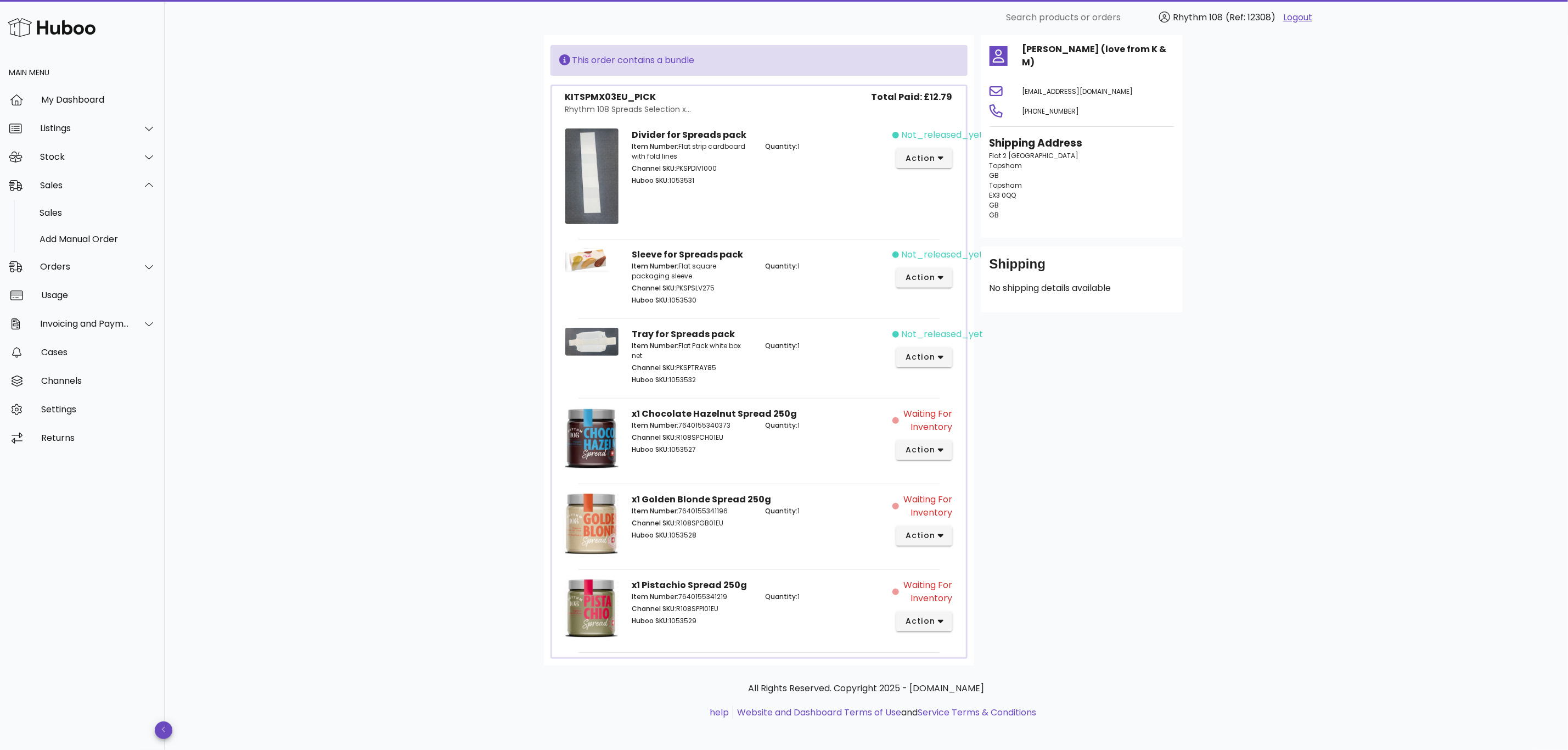
scroll to position [153, 0]
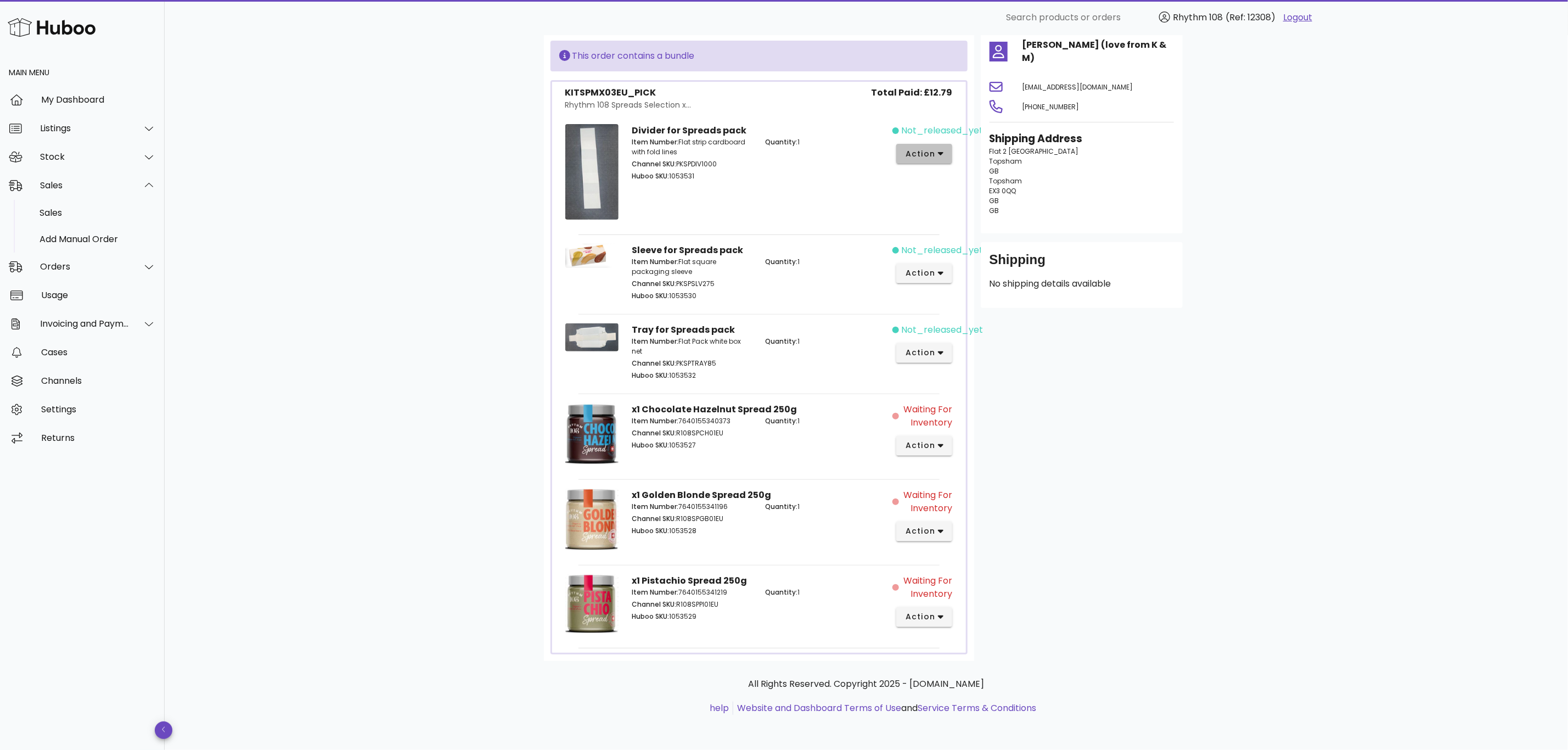
click icon "button"
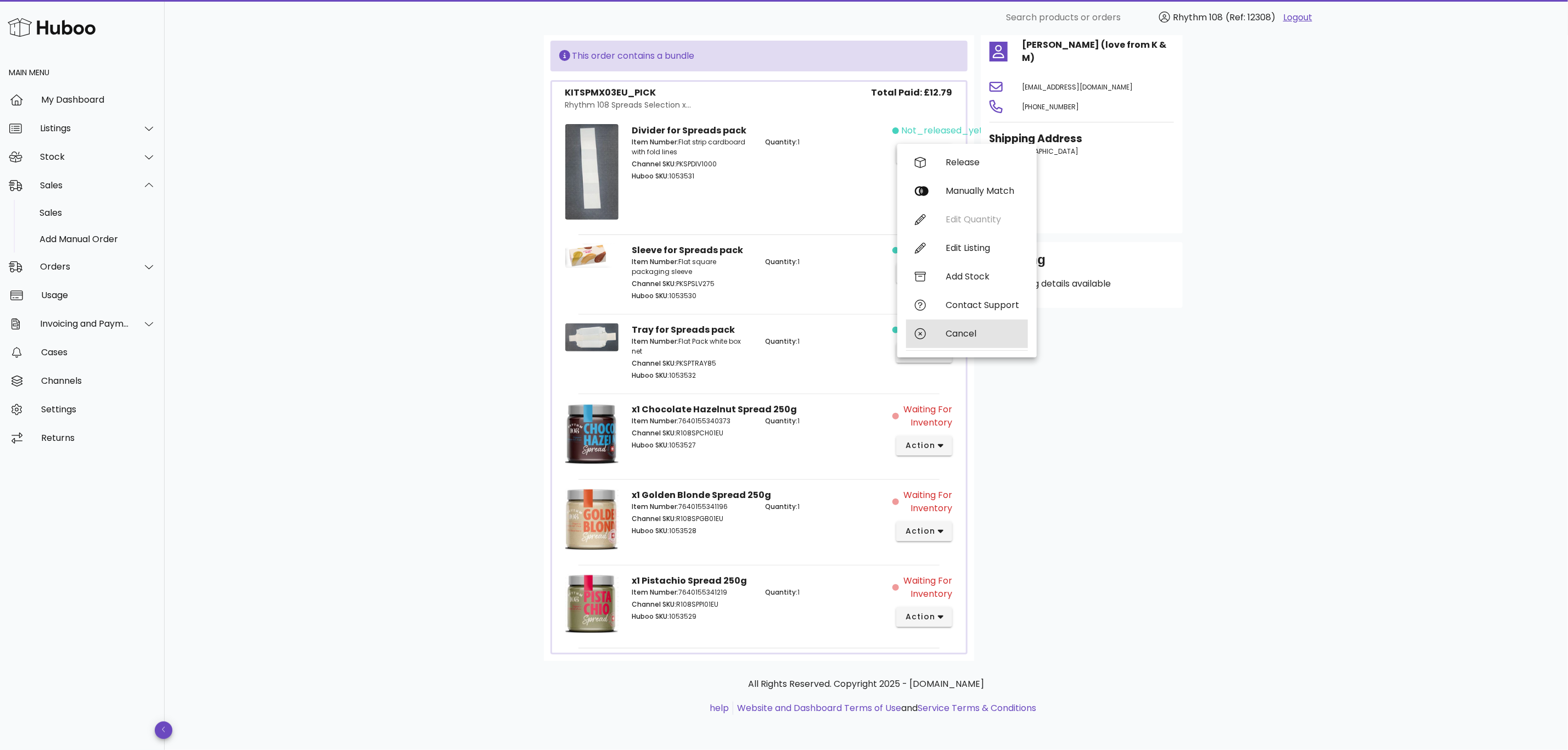
click div "Cancel"
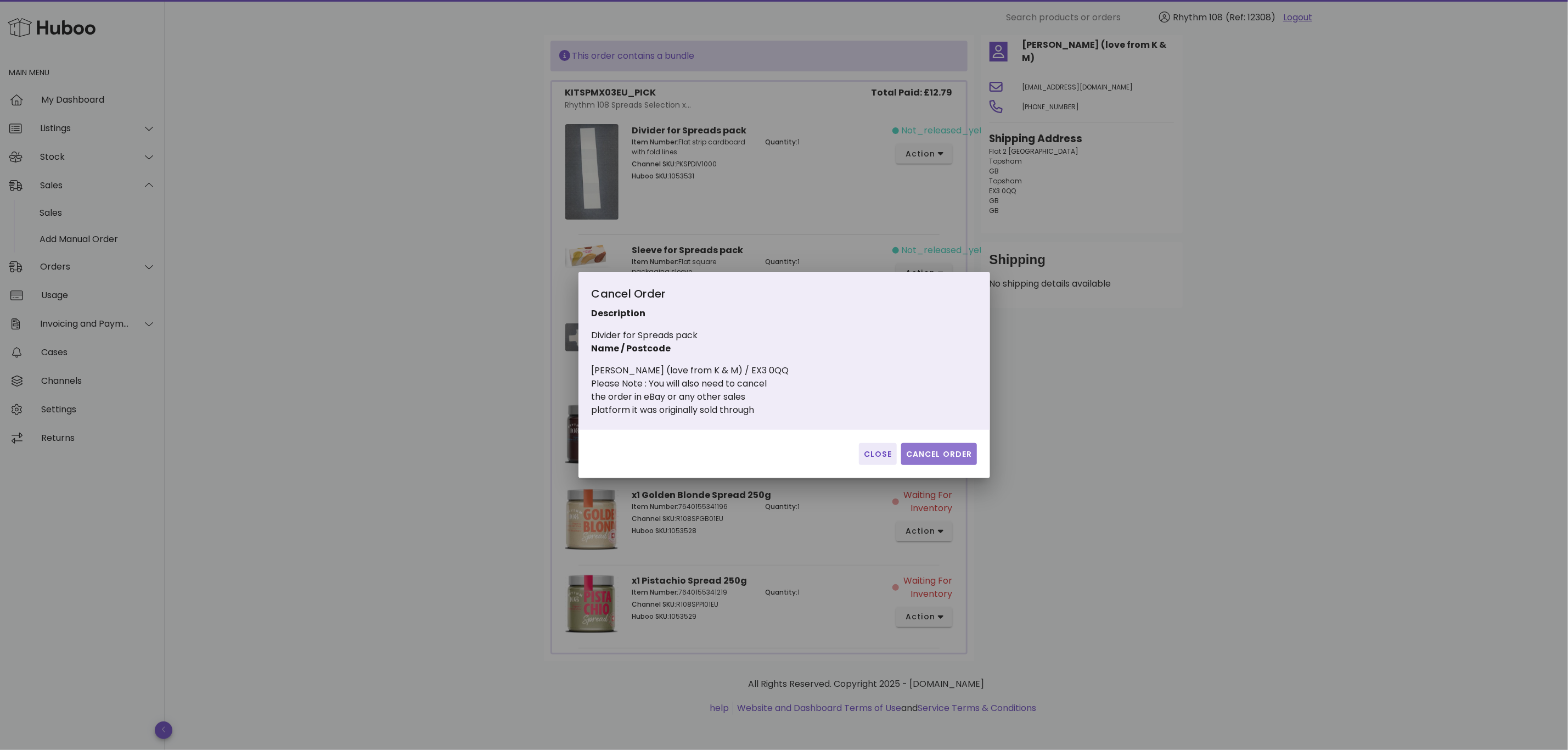
click span "Cancel Order"
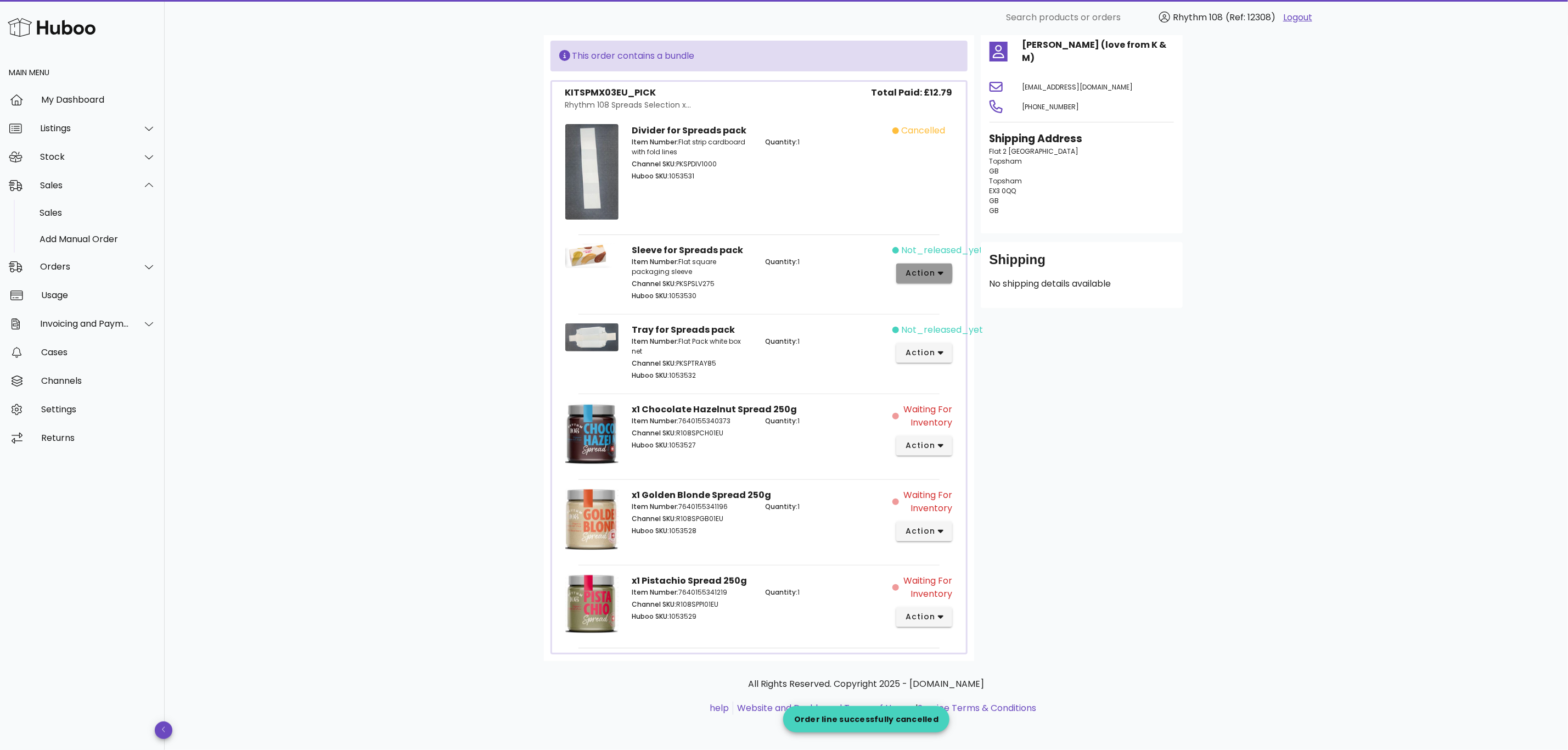
click span "action"
click div "Cancel"
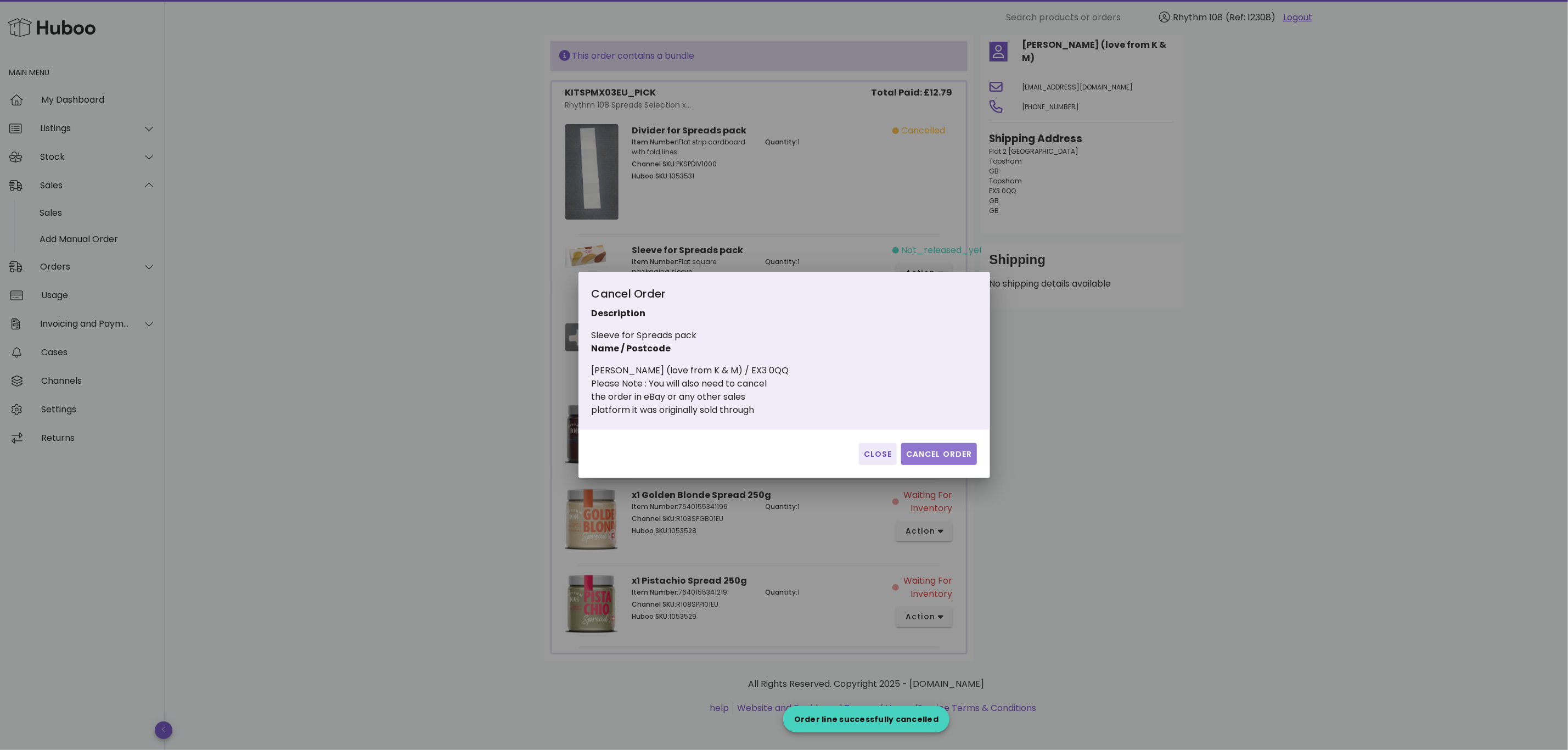
click span "Cancel Order"
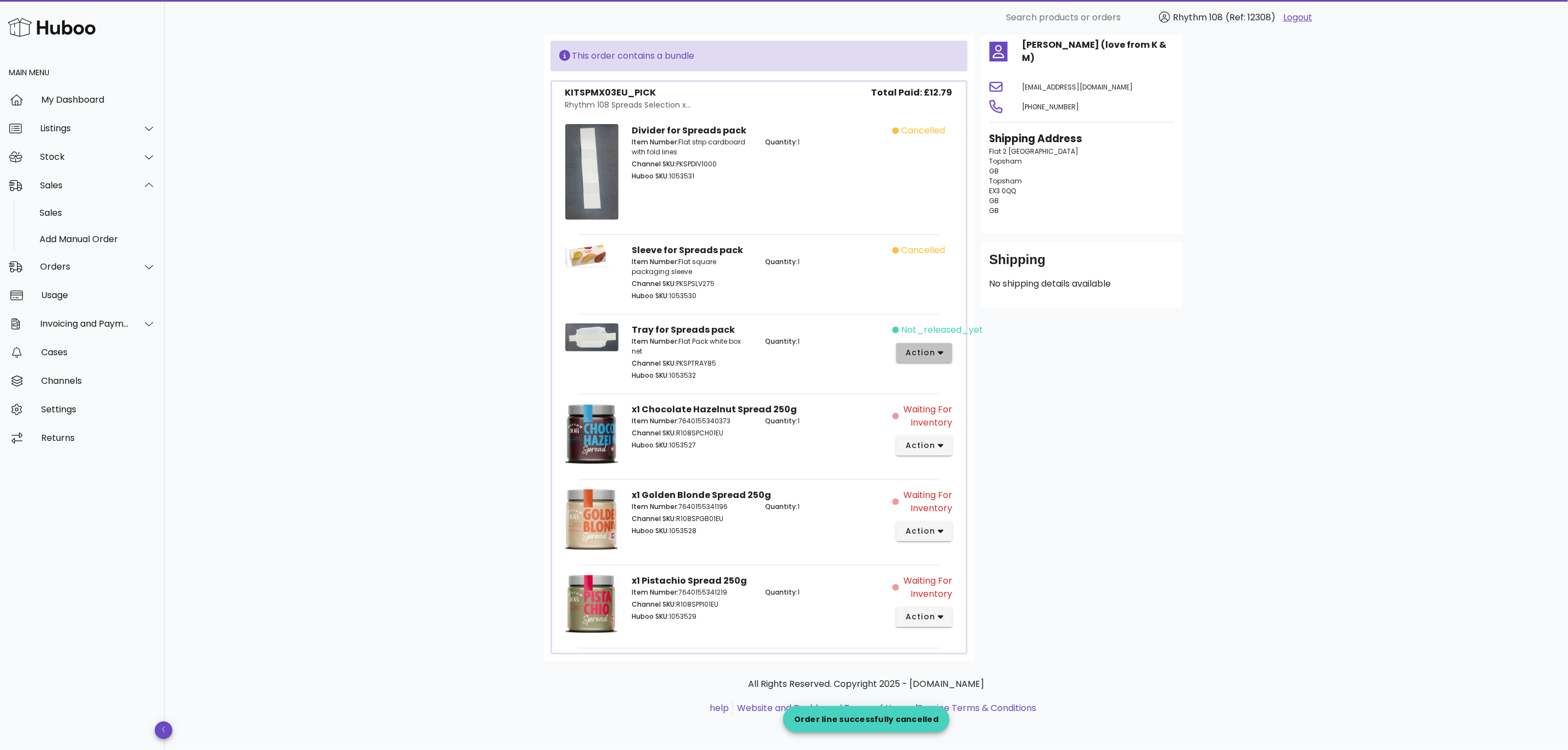
click span "action"
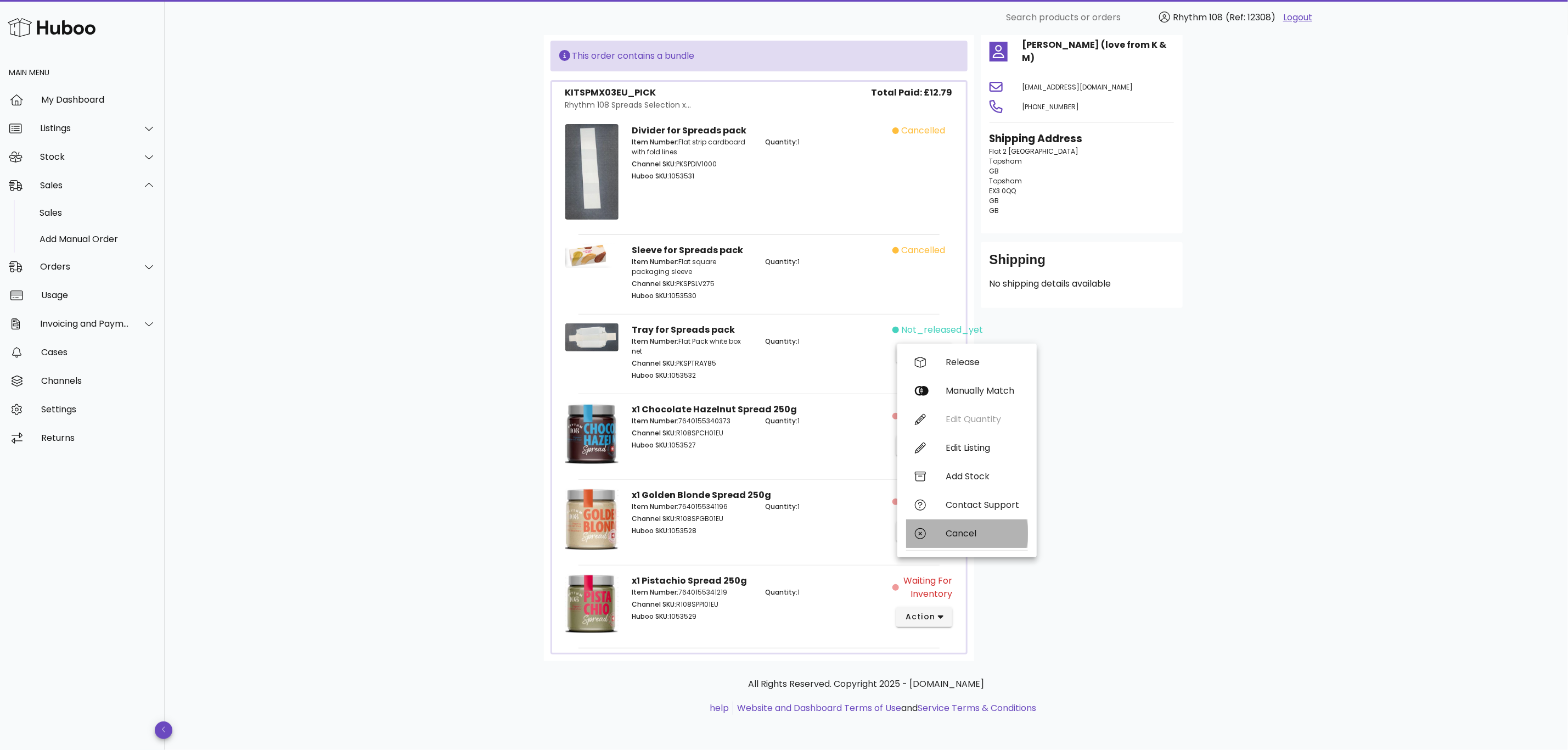
click div "Cancel"
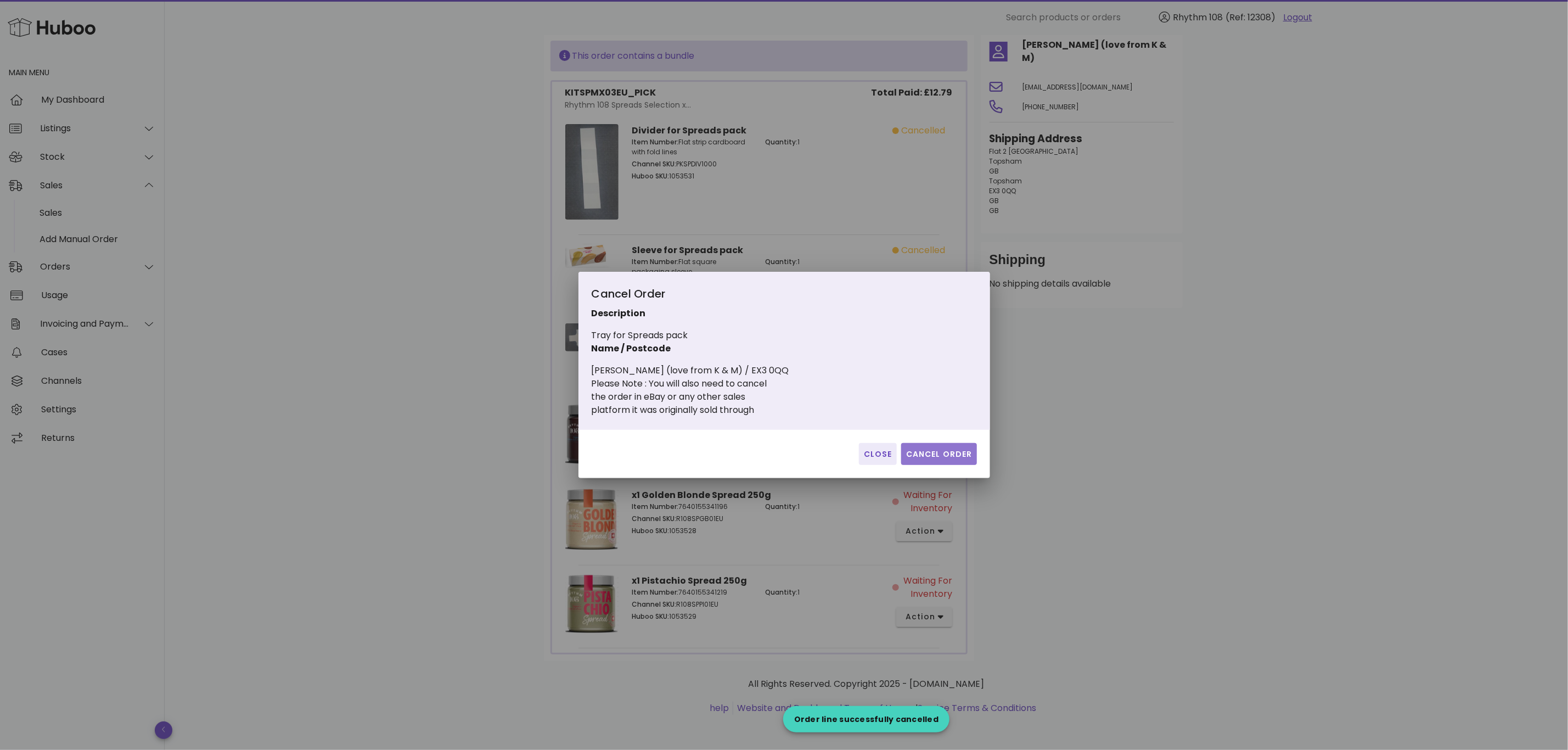
click span "Cancel Order"
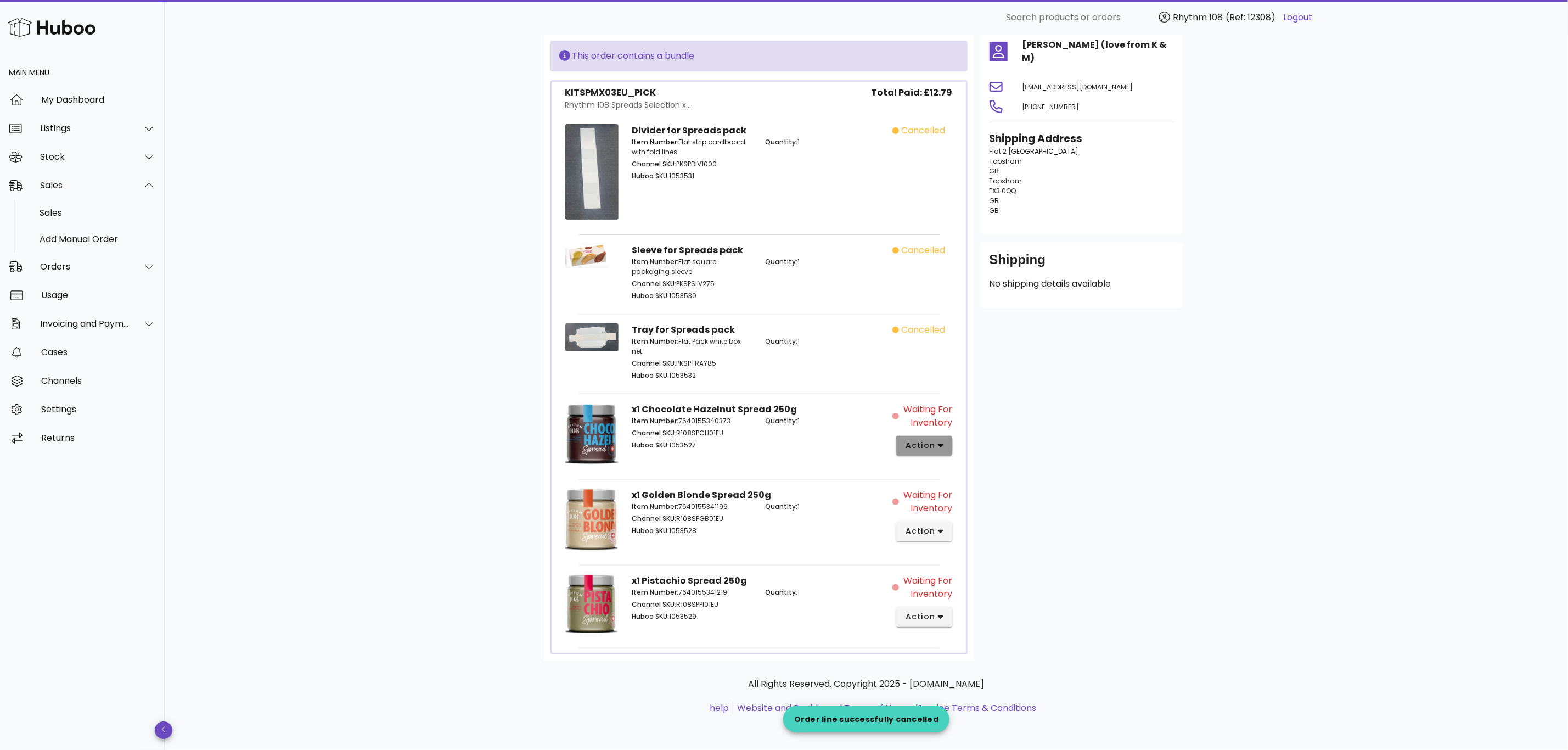
click span "action"
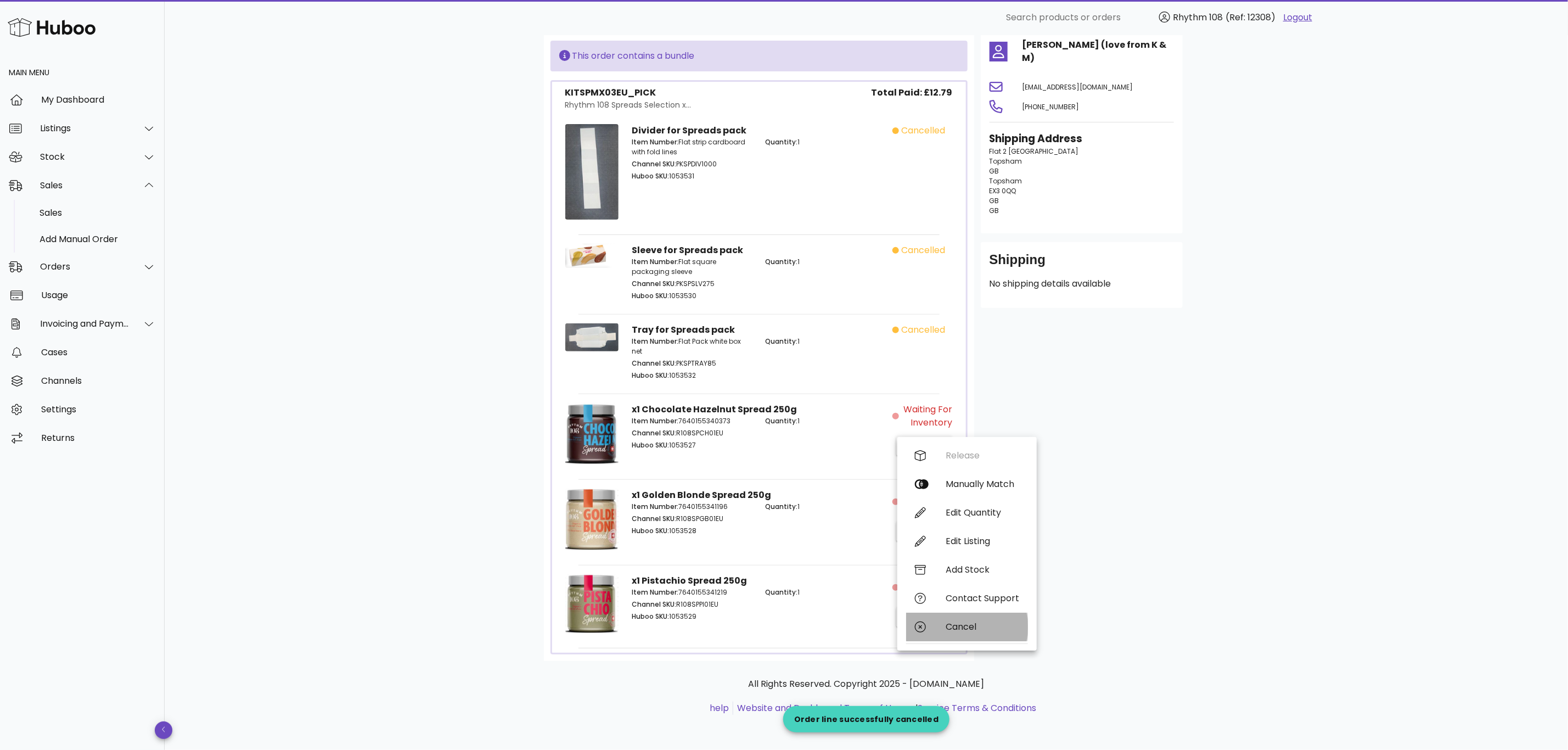
click div "Cancel"
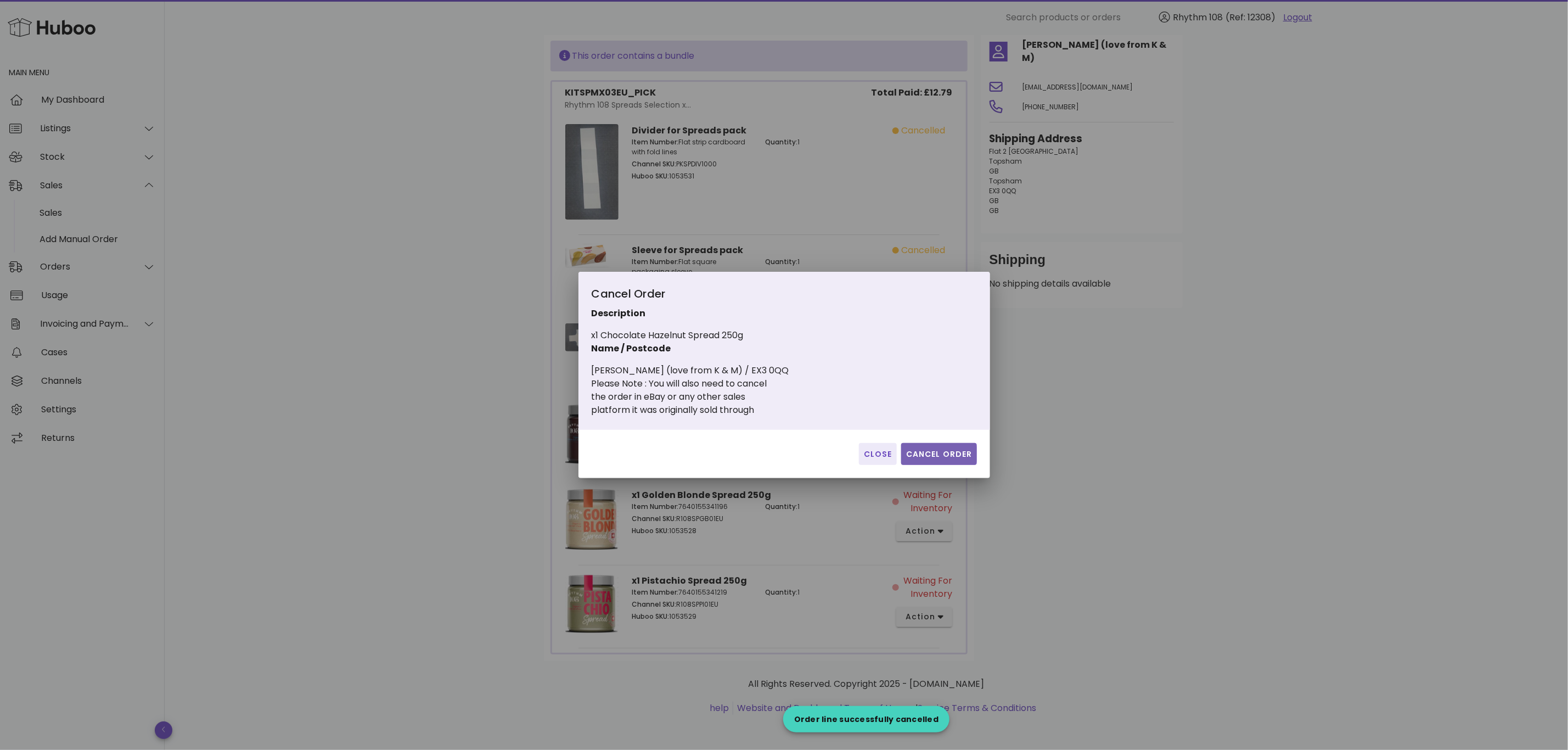
click span "Cancel Order"
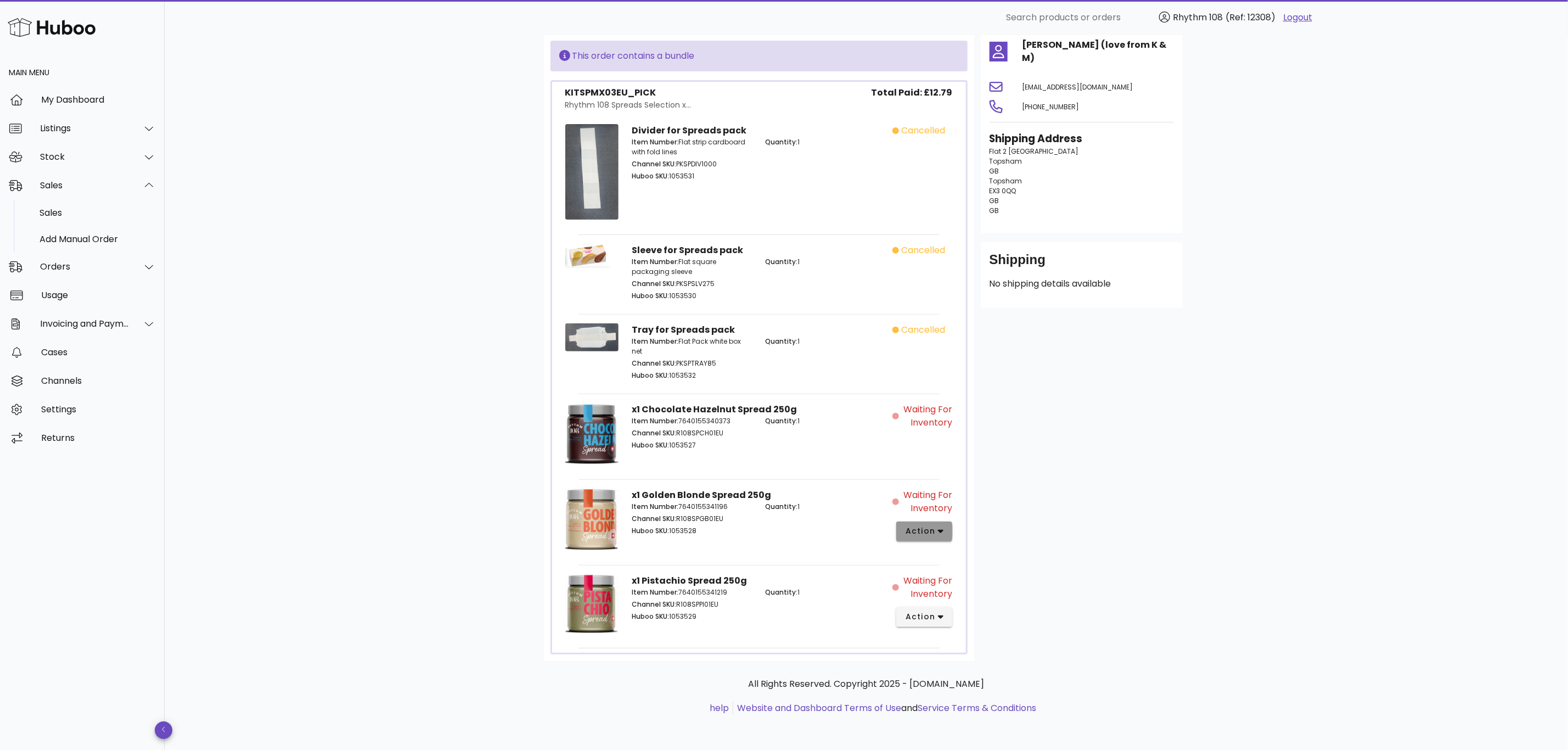
click icon "button"
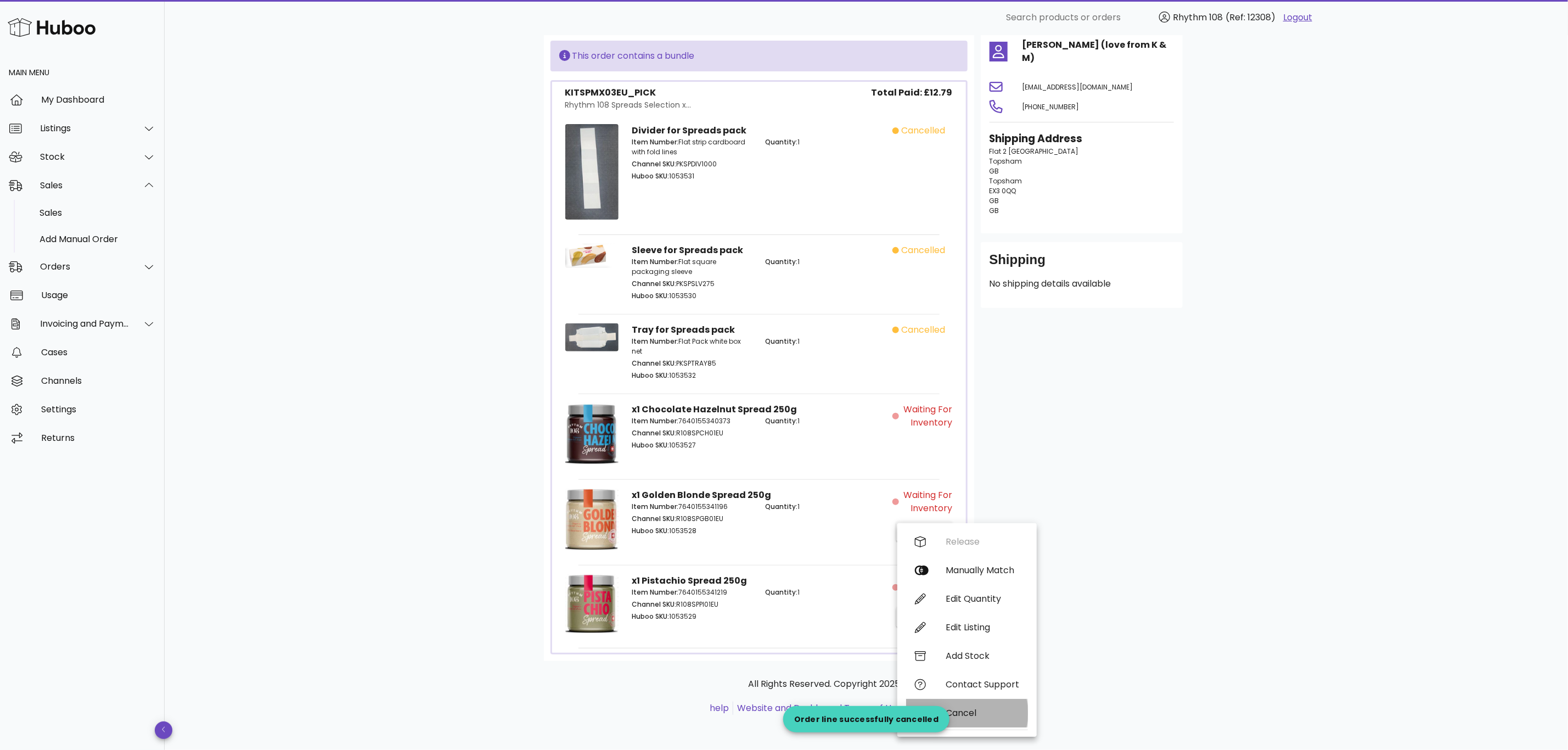
click div "Cancel"
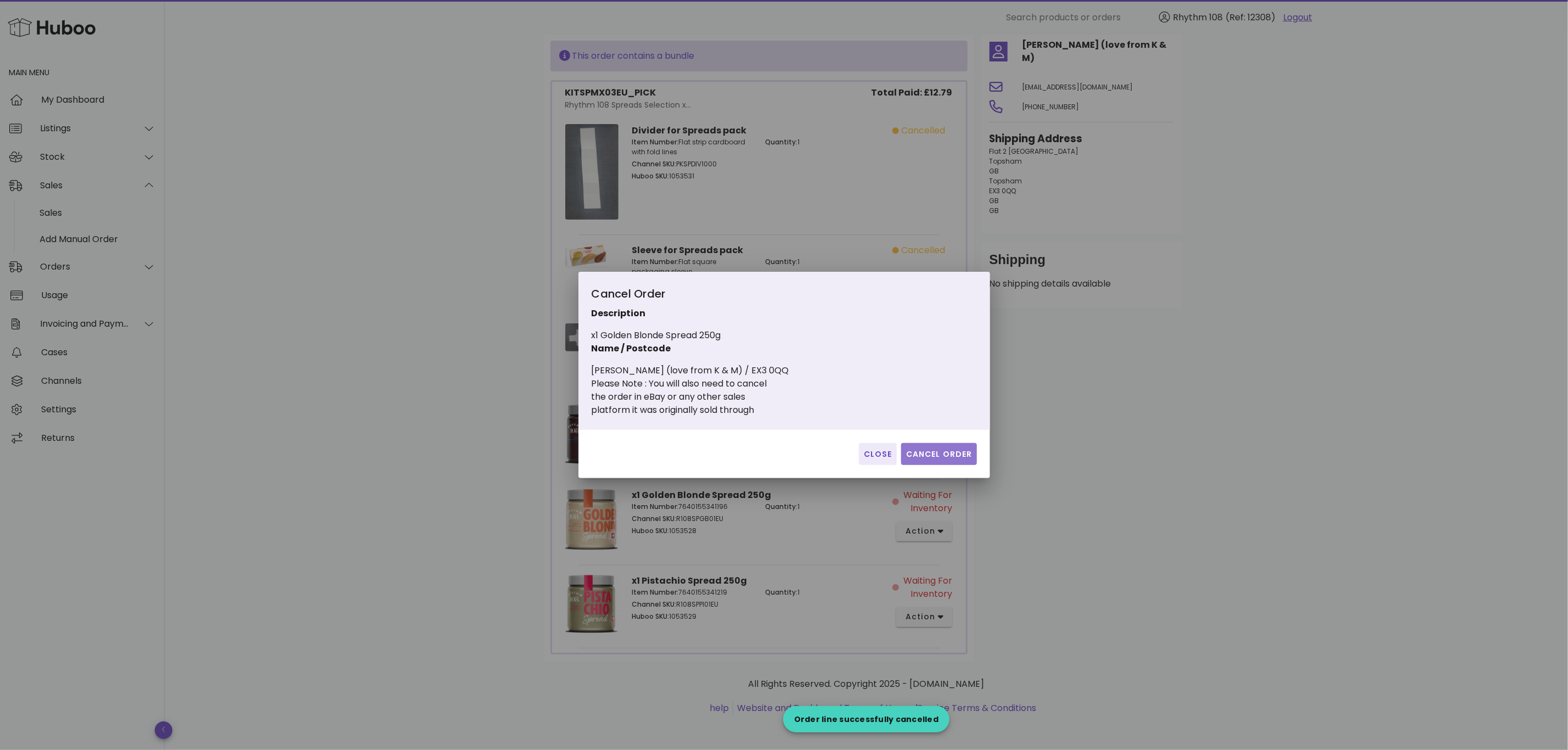
click span "Cancel Order"
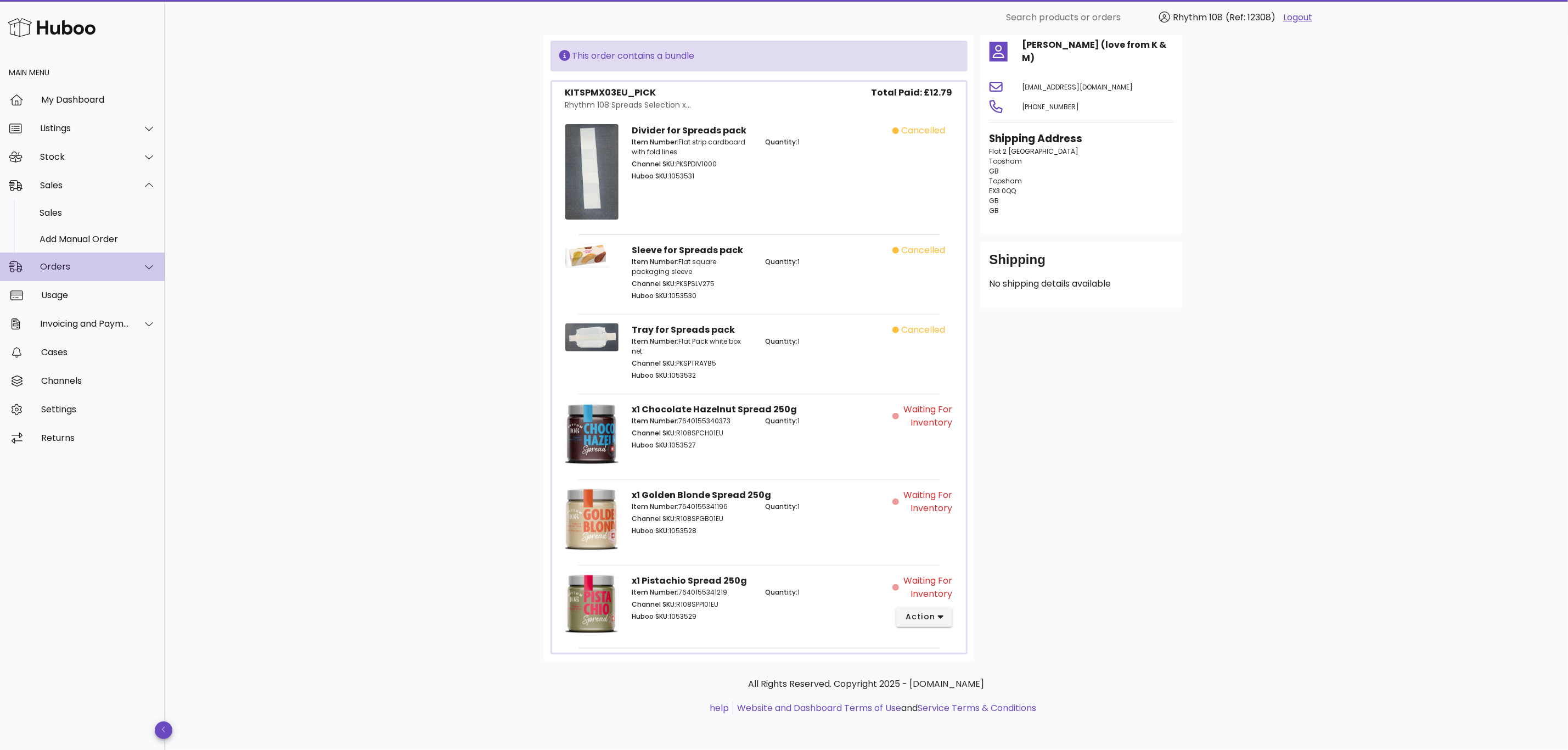
click div "Orders"
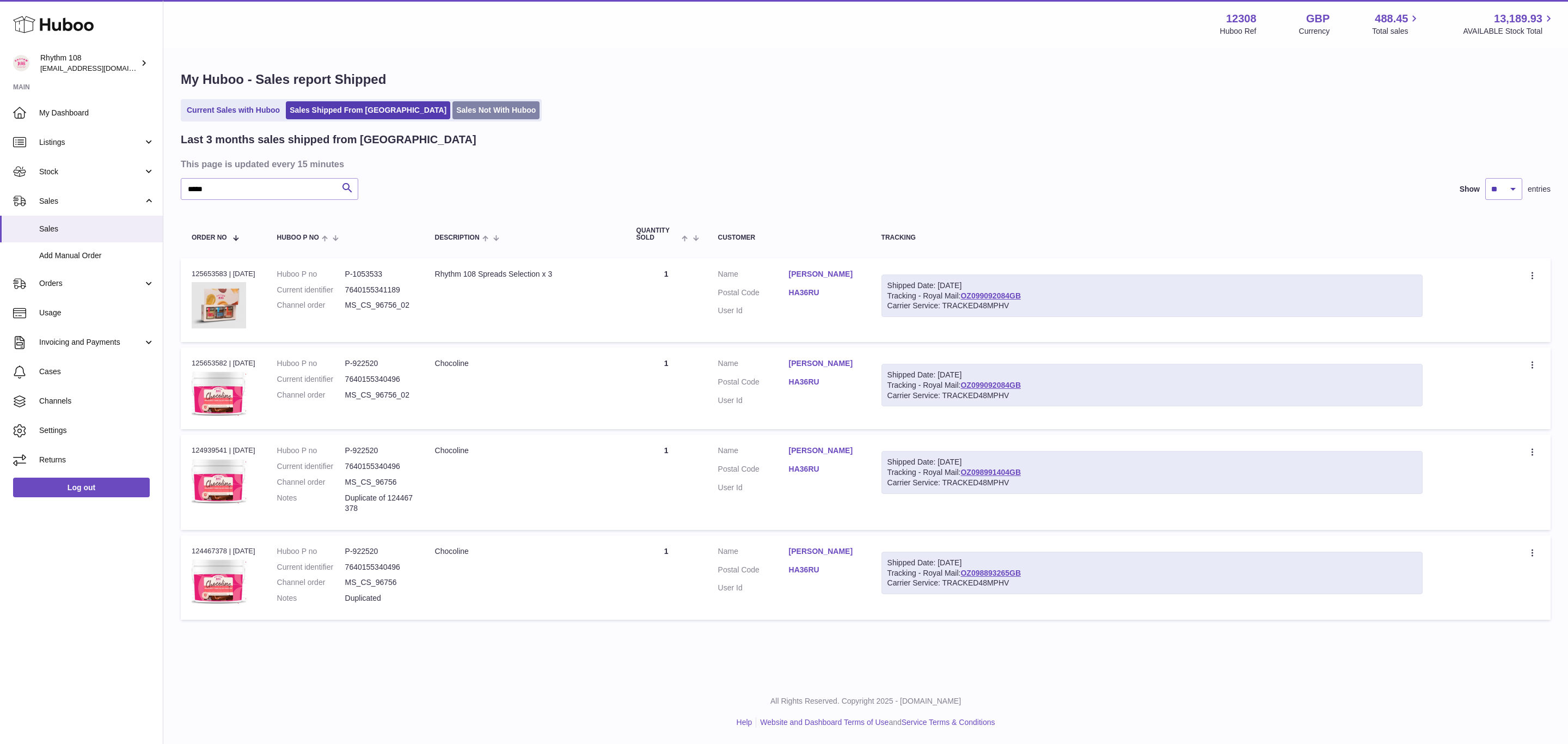
click at [452, 102] on link "Sales Not With Huboo" at bounding box center [496, 110] width 87 height 18
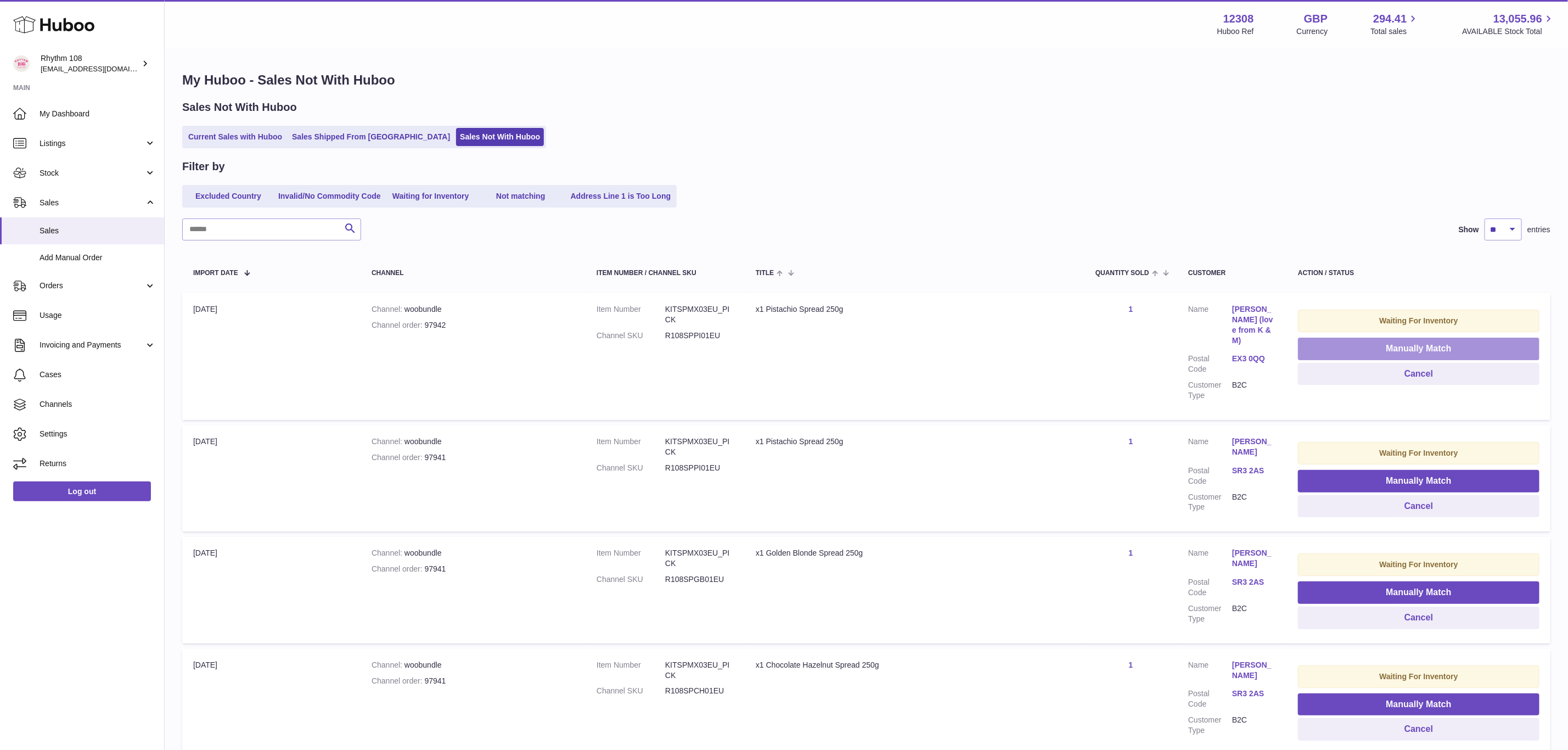
click at [1446, 344] on button "Manually Match" at bounding box center [1419, 349] width 242 height 23
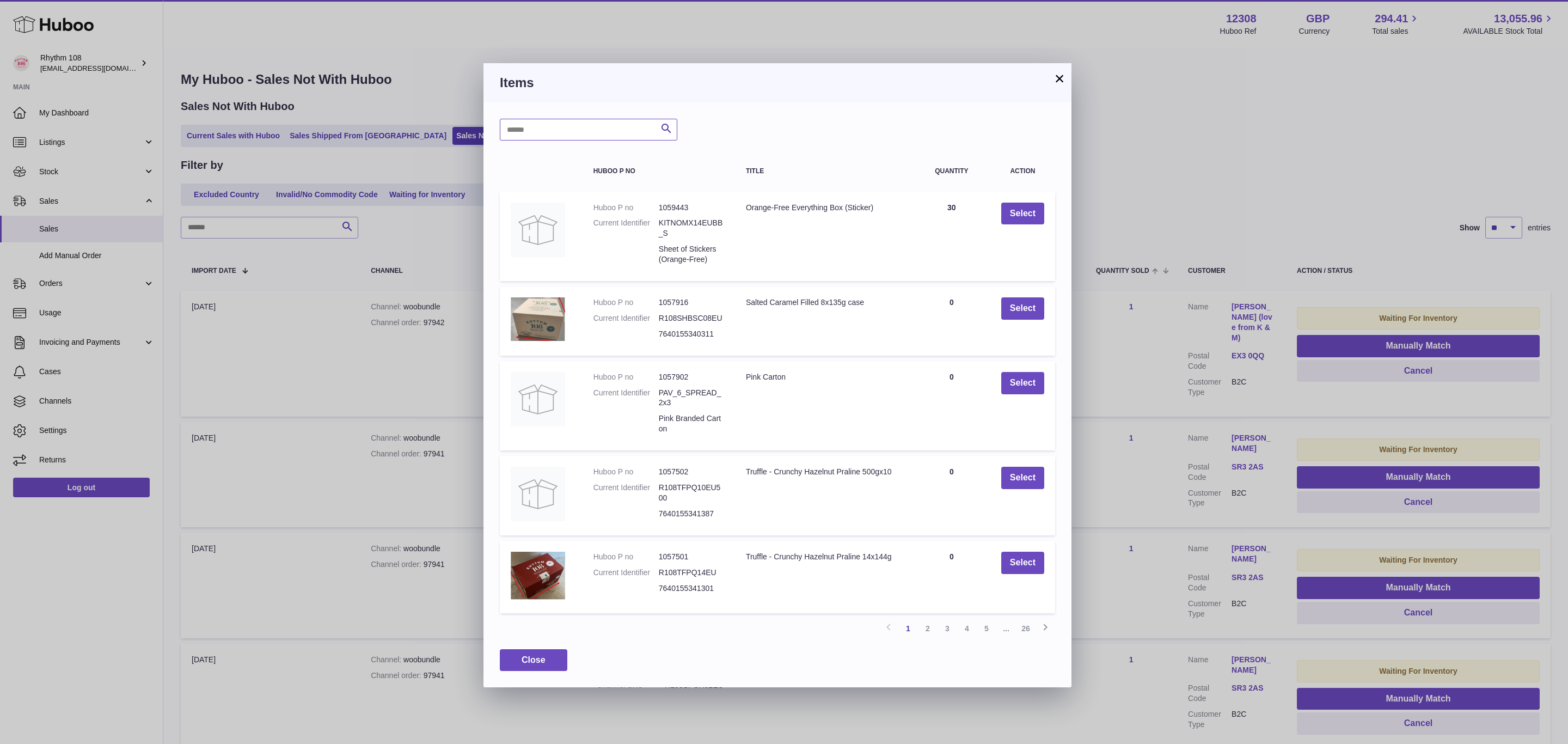
click at [617, 138] on input "text" at bounding box center [588, 129] width 178 height 22
click at [666, 127] on icon "submit" at bounding box center [666, 129] width 13 height 14
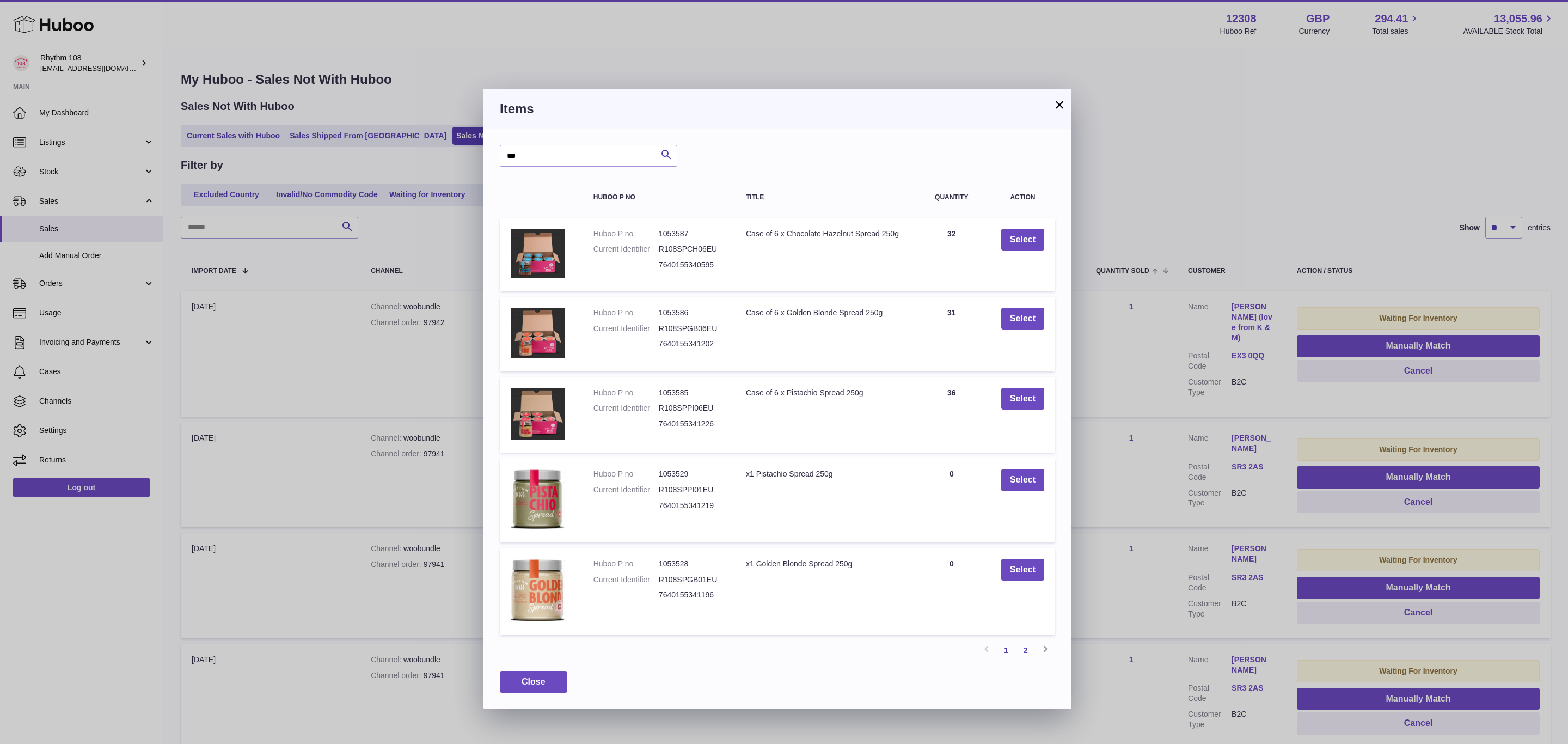
click at [1019, 642] on link "2" at bounding box center [1026, 651] width 20 height 20
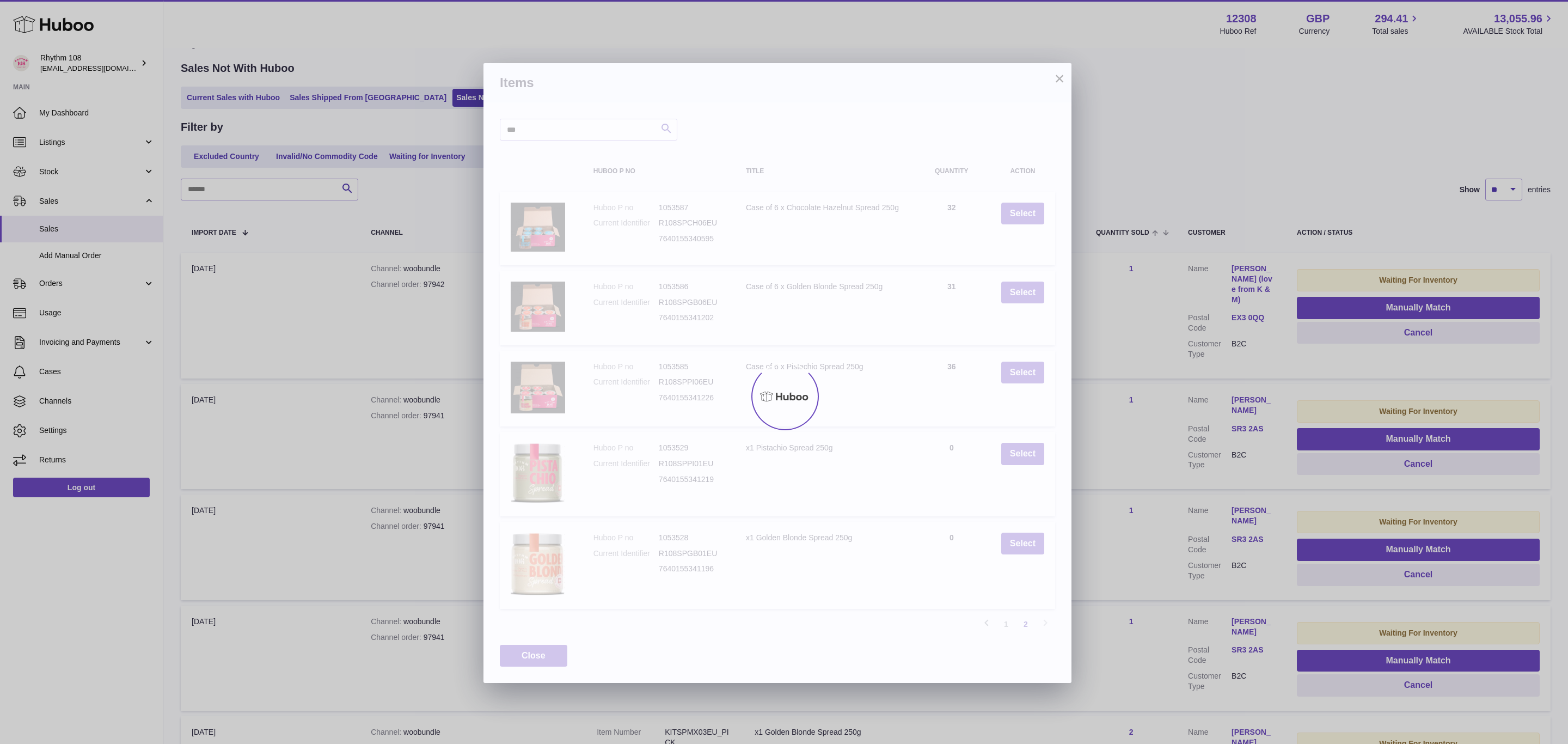
scroll to position [49, 0]
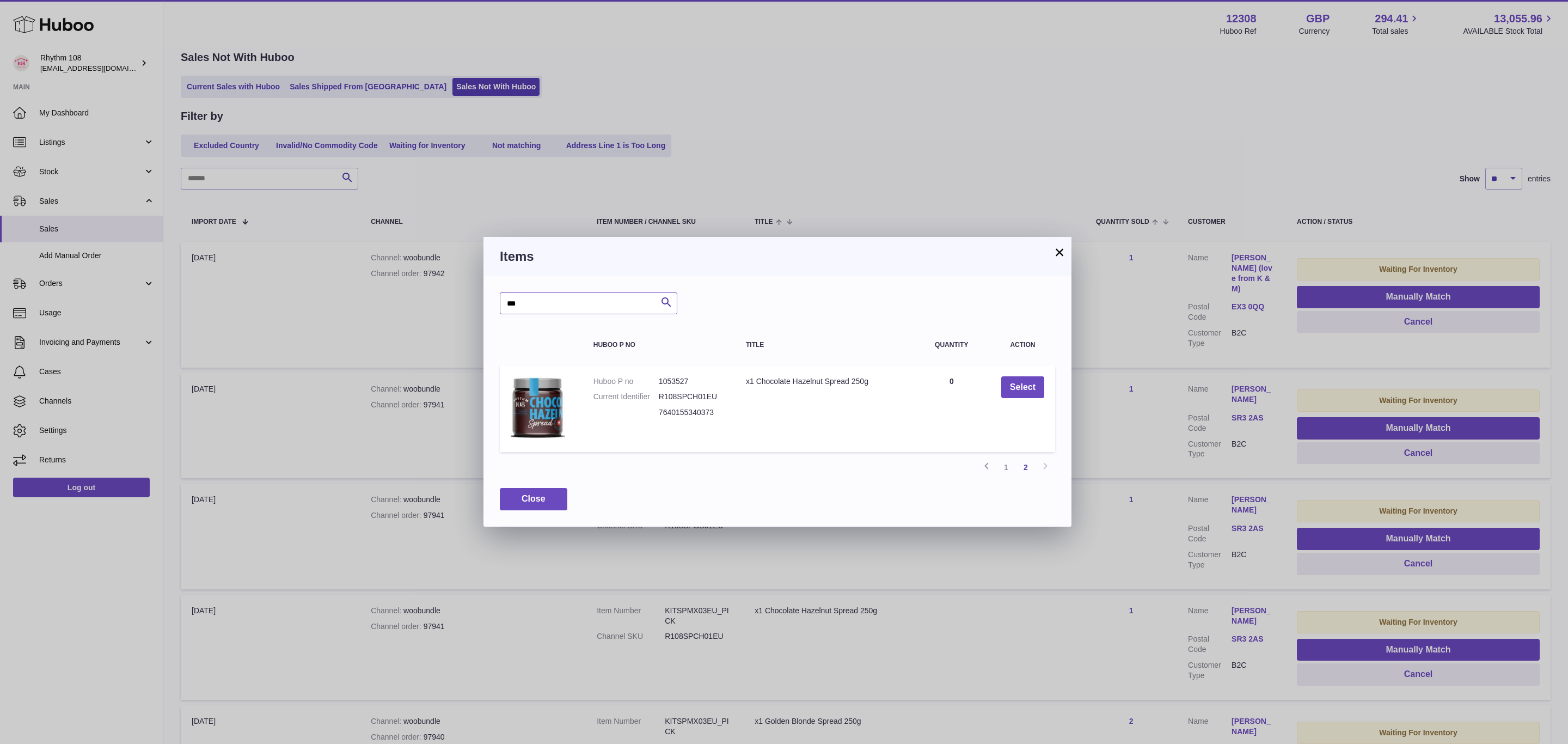
drag, startPoint x: 545, startPoint y: 312, endPoint x: 470, endPoint y: 304, distance: 75.4
click at [470, 304] on div "× Items *** Search Huboo P no Title Quantity Action Huboo P no 1053527 Current …" at bounding box center [784, 372] width 1568 height 744
type input "******"
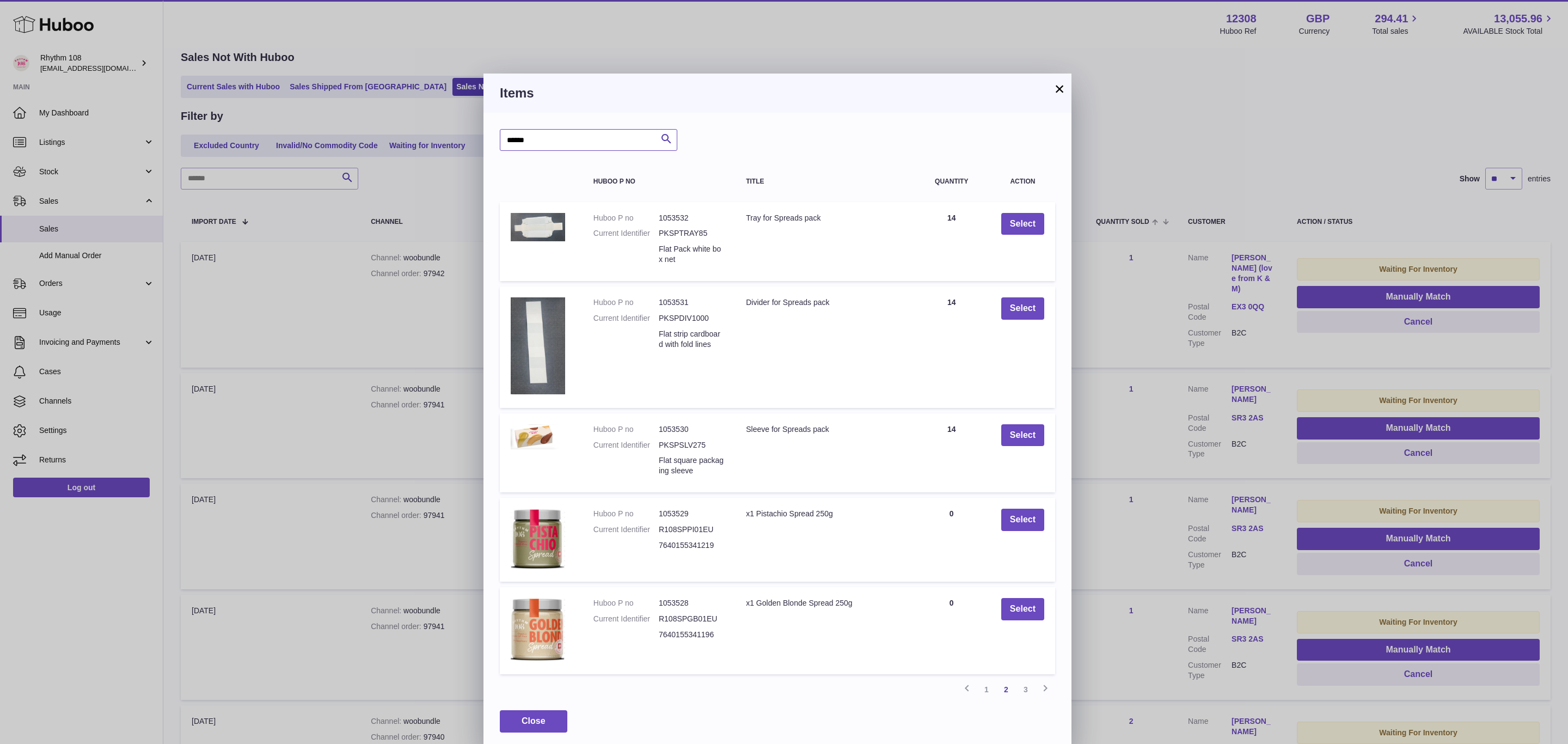
scroll to position [1, 0]
click at [980, 686] on link "1" at bounding box center [986, 688] width 20 height 20
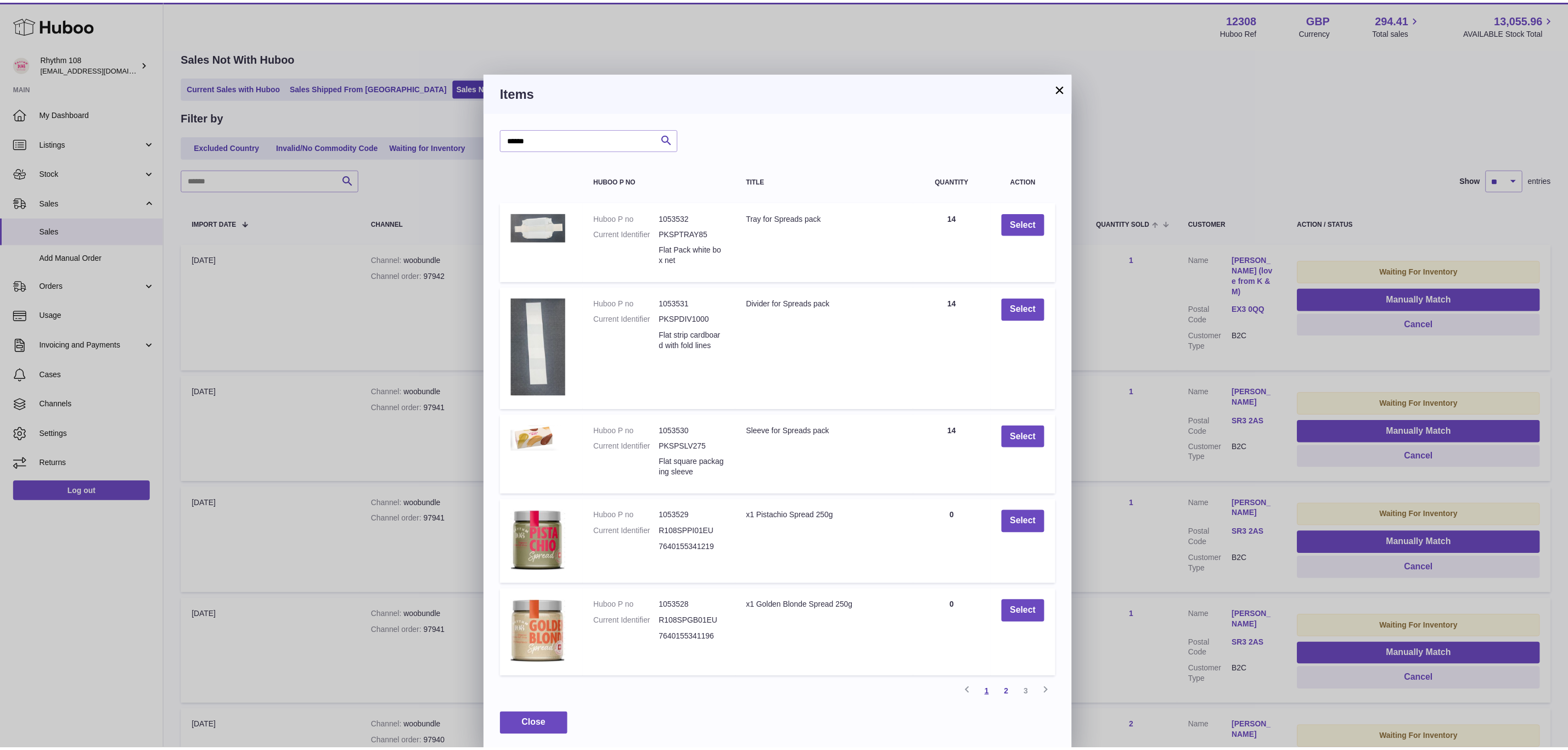
scroll to position [0, 0]
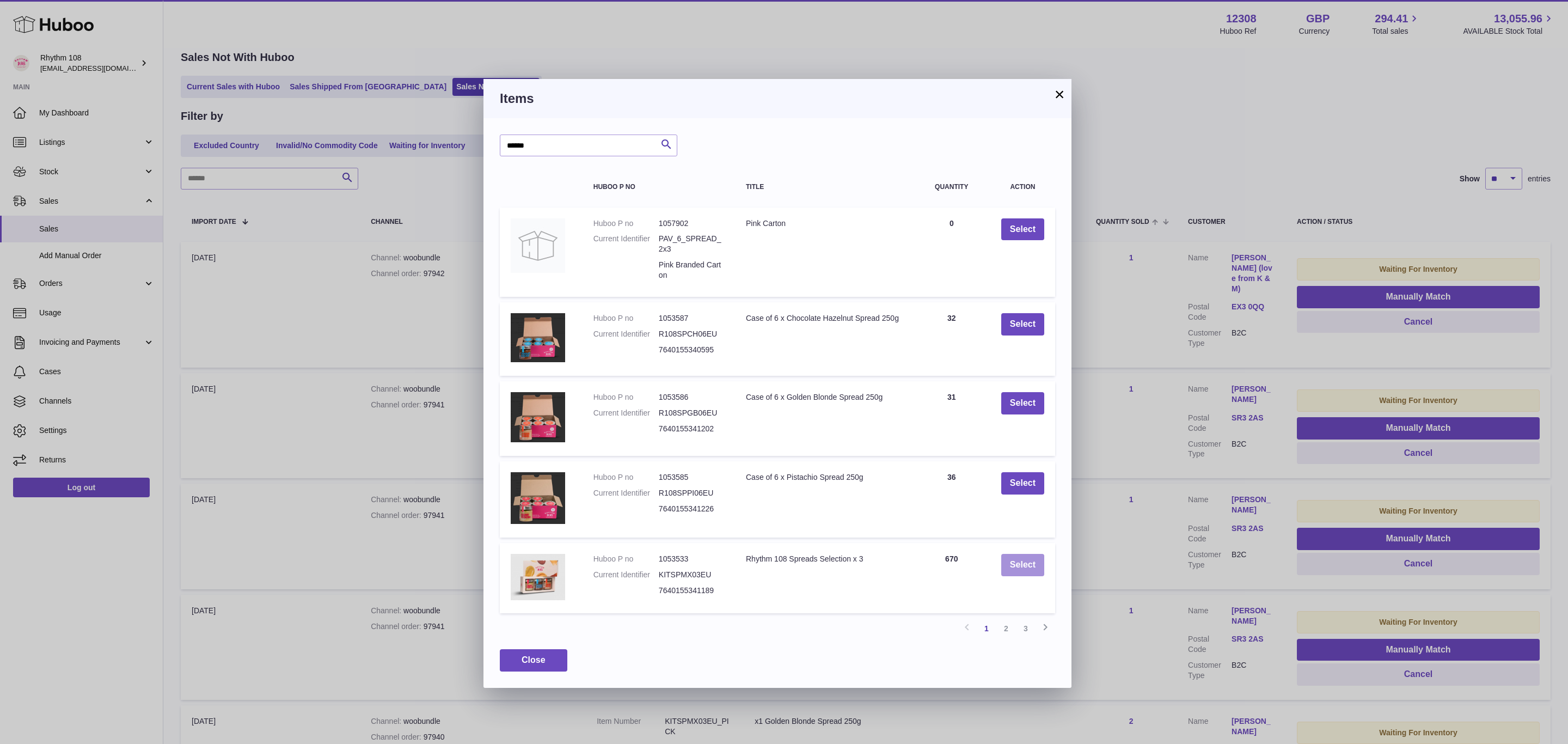
click at [1028, 567] on button "Select" at bounding box center [1022, 565] width 43 height 23
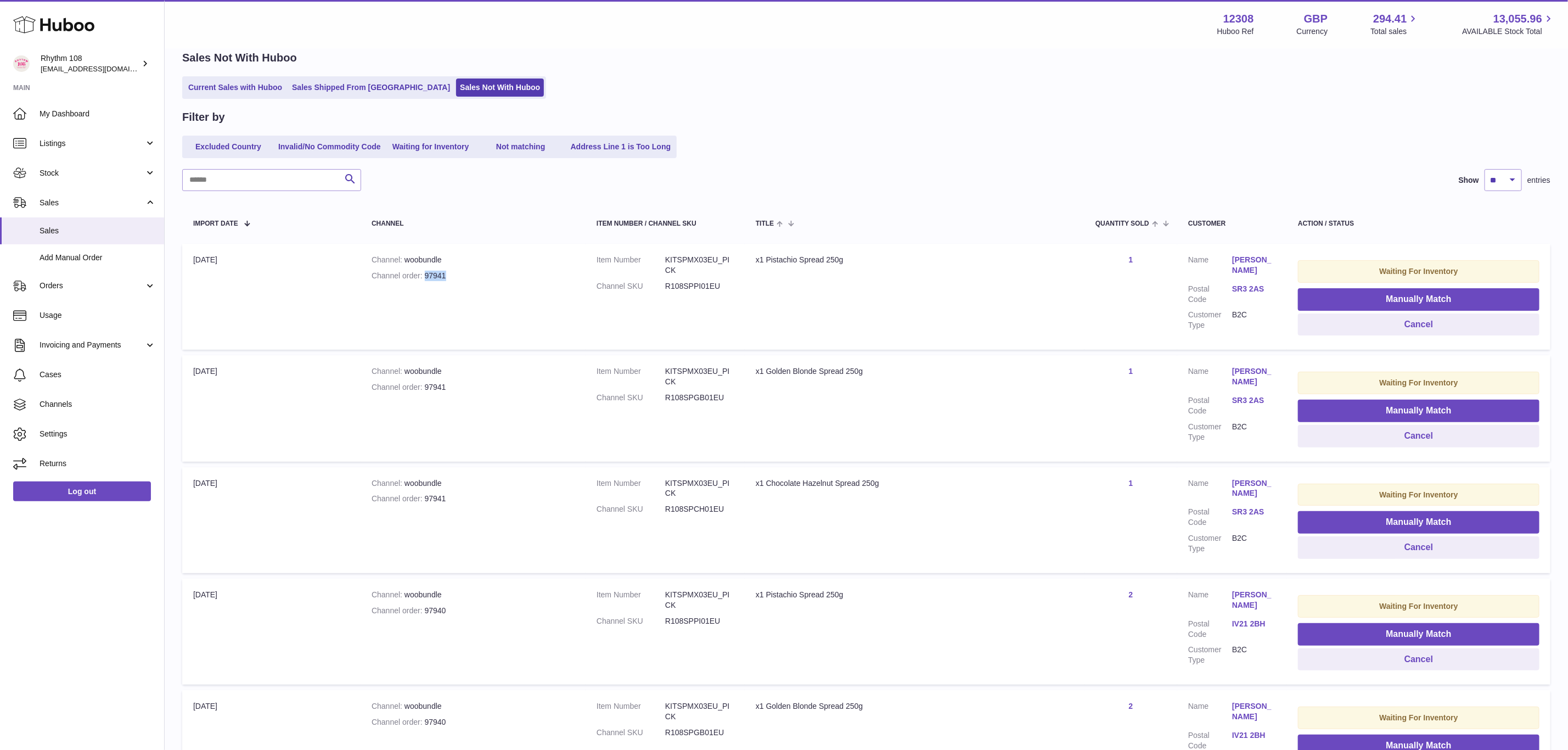
drag, startPoint x: 453, startPoint y: 272, endPoint x: 423, endPoint y: 275, distance: 30.1
click at [423, 275] on div "Channel order 97941" at bounding box center [473, 276] width 203 height 11
copy div "97941"
click at [1424, 297] on button "Manually Match" at bounding box center [1419, 299] width 242 height 23
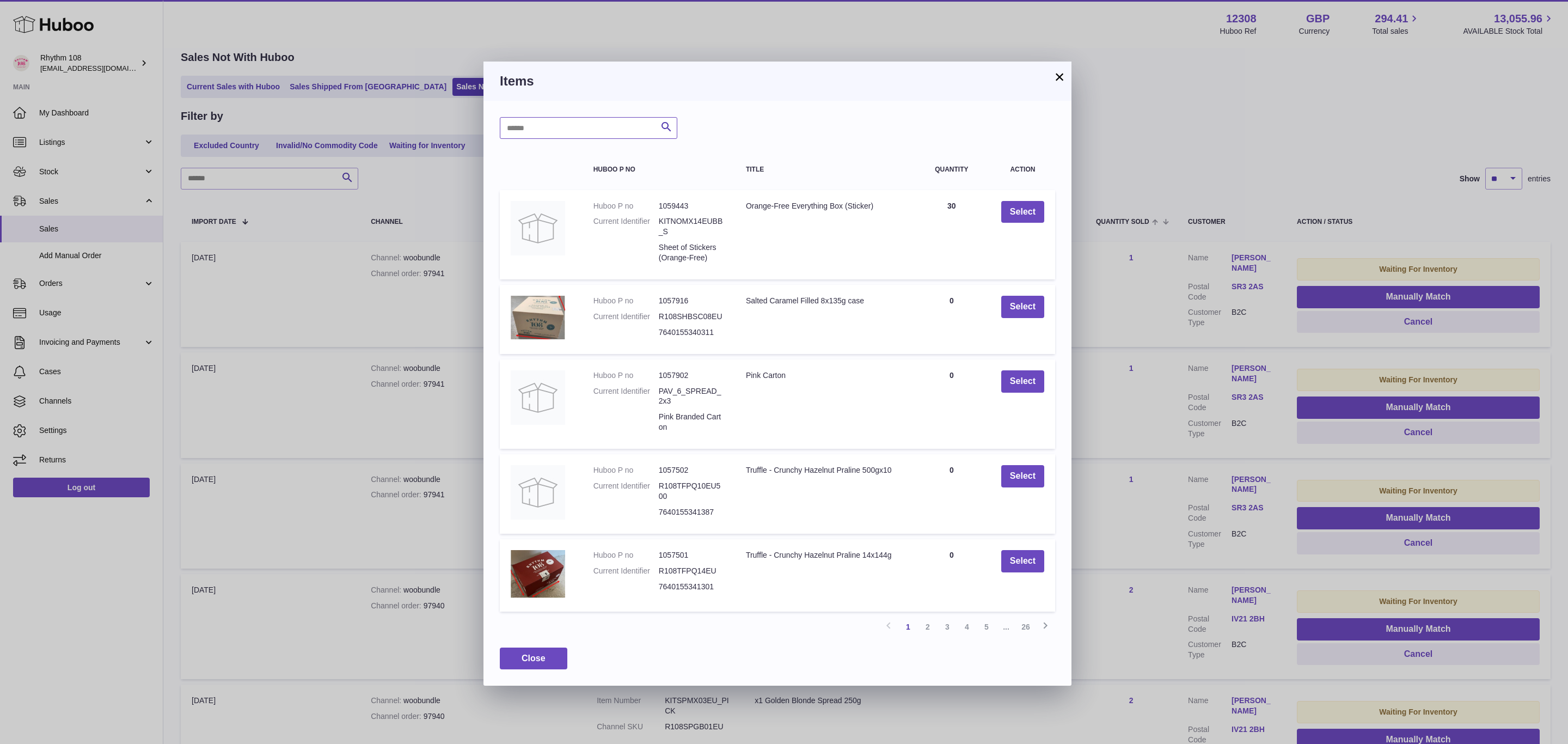
click at [605, 136] on input "text" at bounding box center [588, 128] width 178 height 22
type input "******"
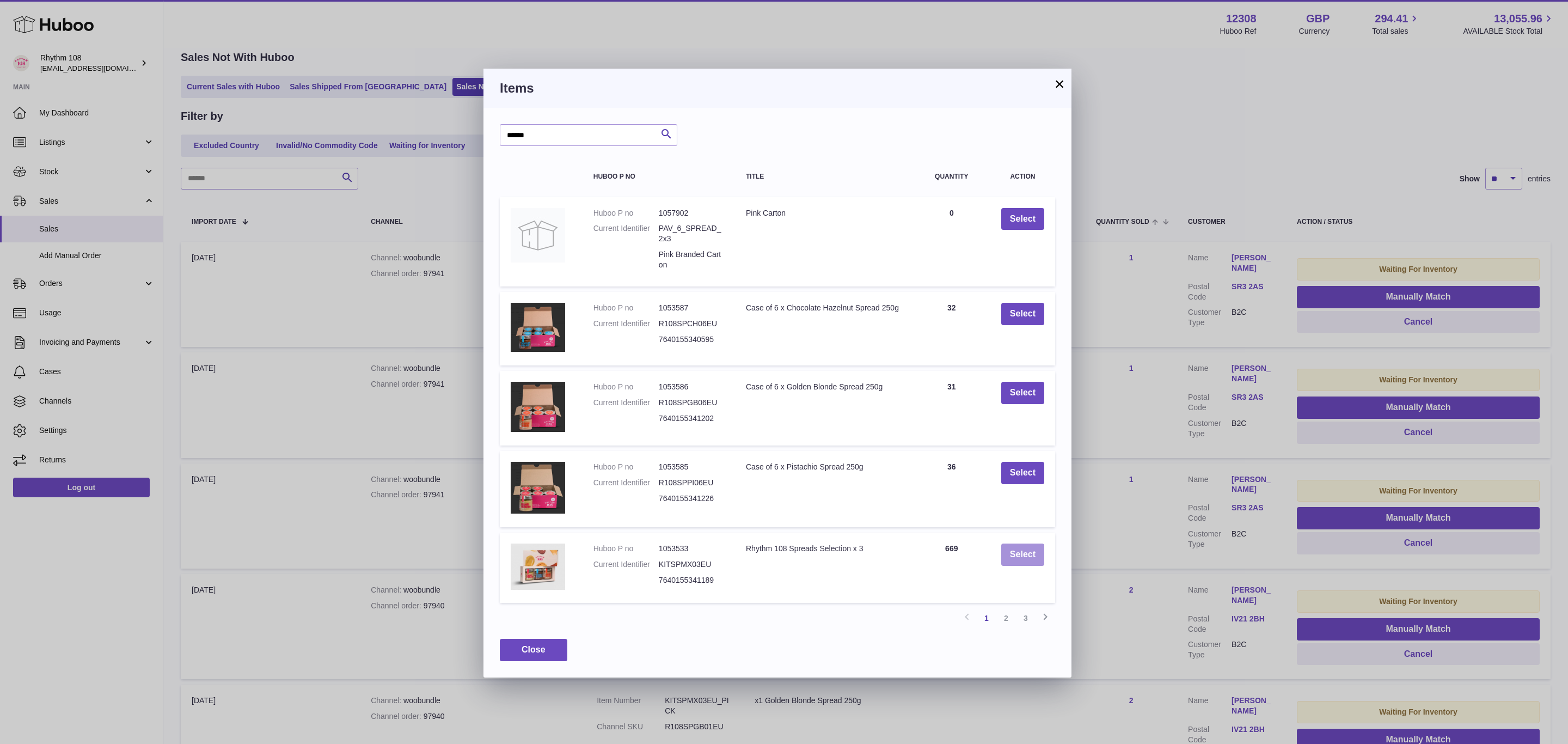
click at [1021, 553] on button "Select" at bounding box center [1022, 555] width 43 height 23
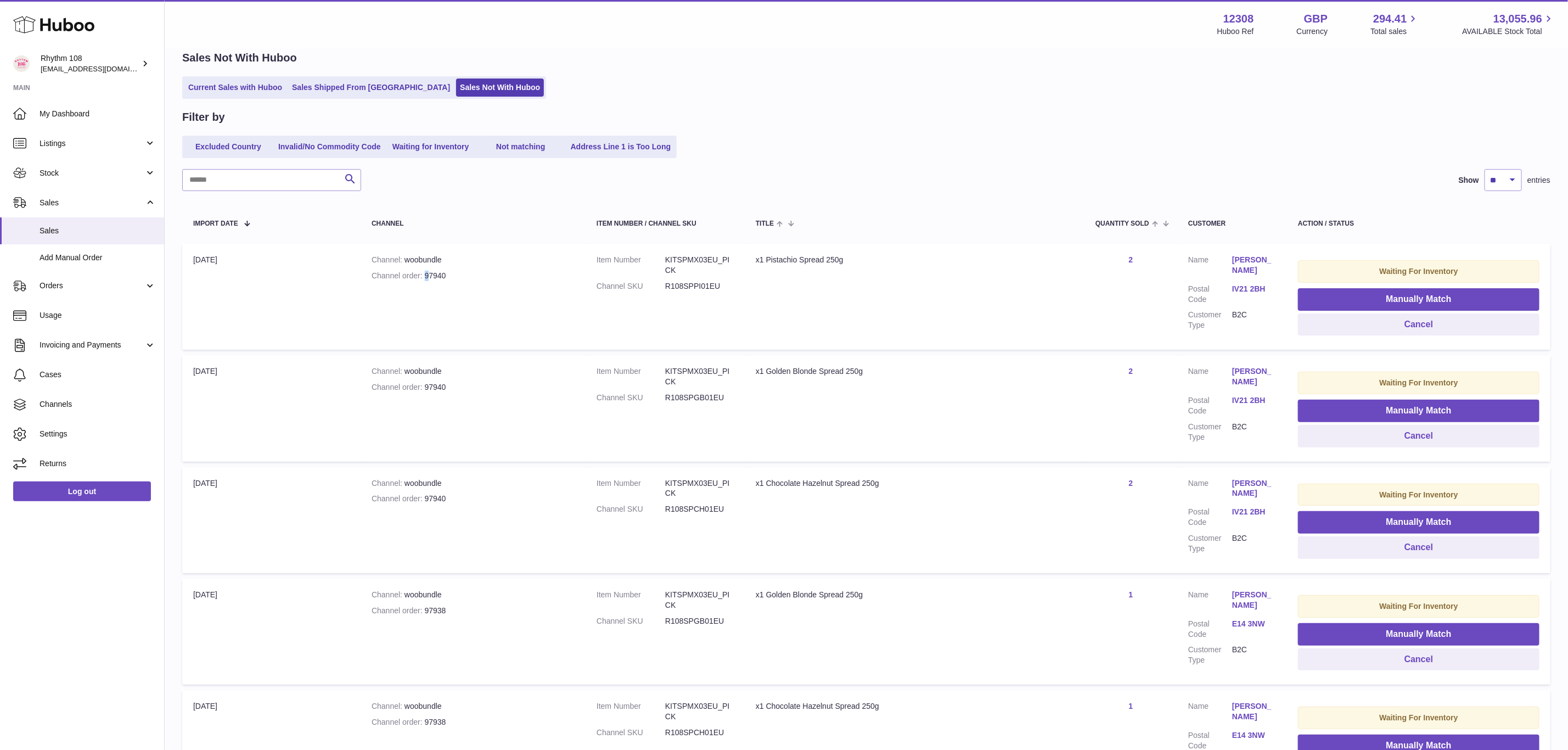
drag, startPoint x: 430, startPoint y: 272, endPoint x: 423, endPoint y: 272, distance: 7.0
click at [423, 272] on div "Channel order 97940" at bounding box center [473, 276] width 203 height 11
click at [445, 274] on div "Channel order 97940" at bounding box center [473, 276] width 203 height 11
drag, startPoint x: 447, startPoint y: 274, endPoint x: 422, endPoint y: 274, distance: 25.0
click at [422, 274] on div "Channel order 97940" at bounding box center [473, 276] width 203 height 11
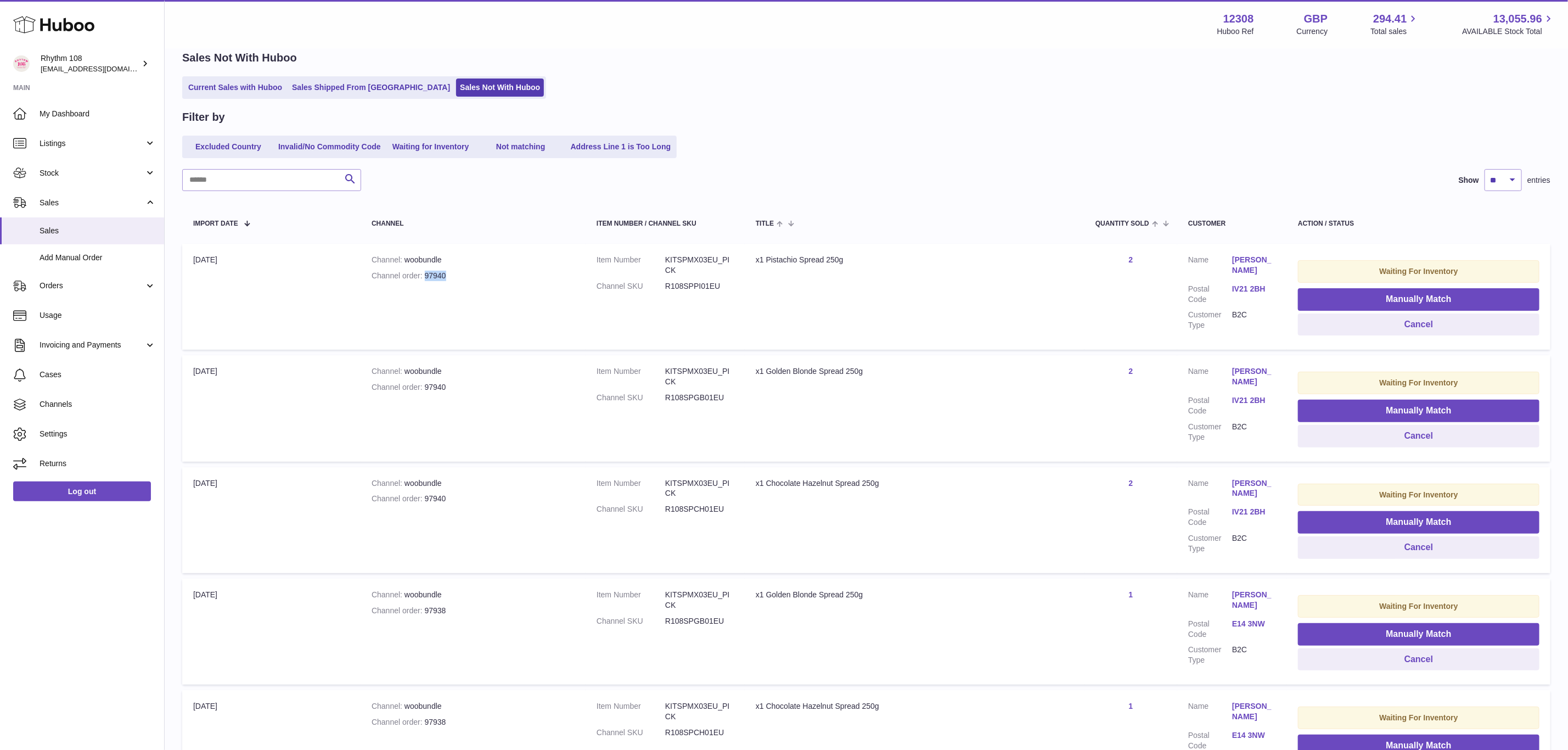
copy div "97940"
click at [1400, 295] on button "Manually Match" at bounding box center [1419, 299] width 242 height 23
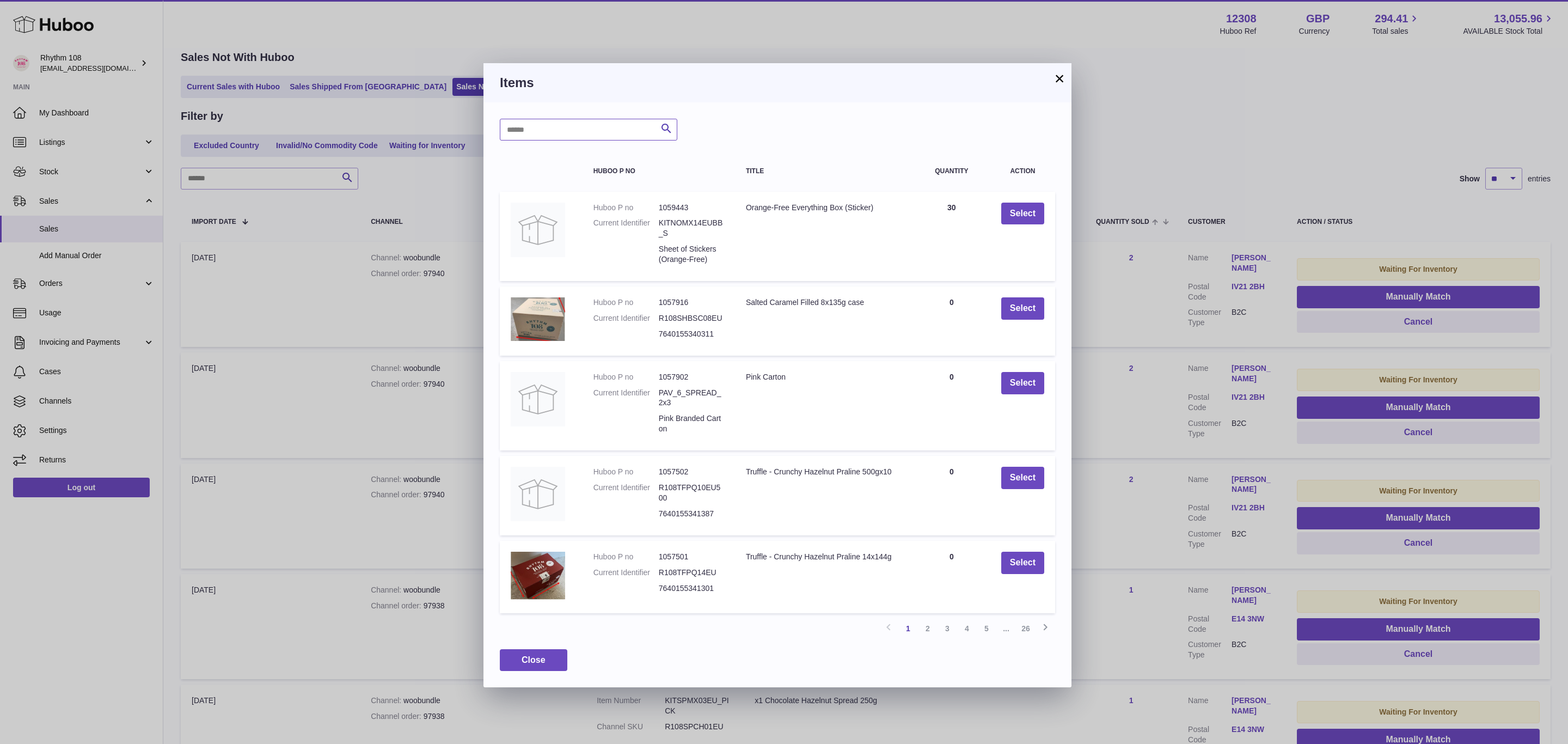
click at [570, 136] on input "text" at bounding box center [588, 129] width 178 height 22
type input "******"
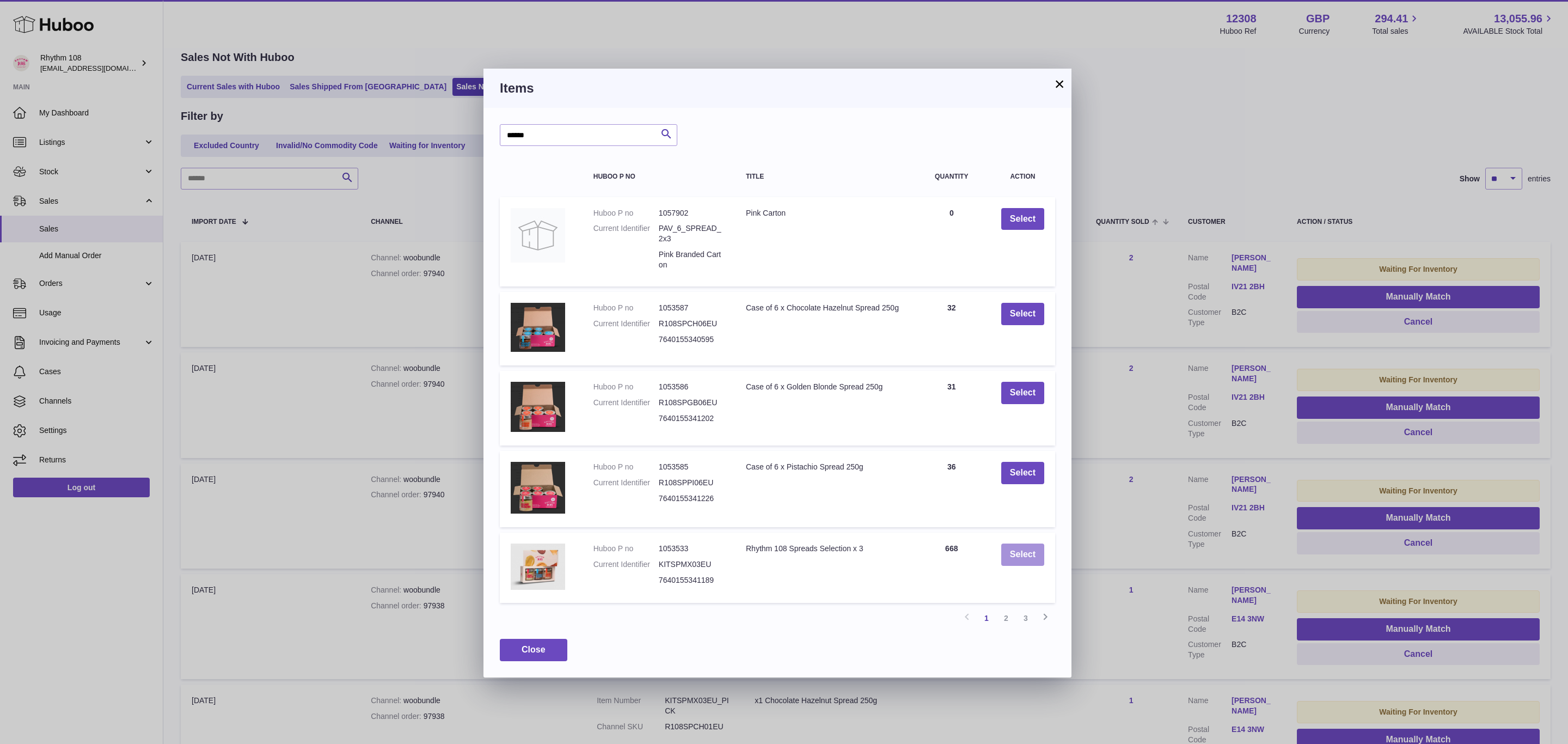
click at [1035, 546] on button "Select" at bounding box center [1022, 555] width 43 height 23
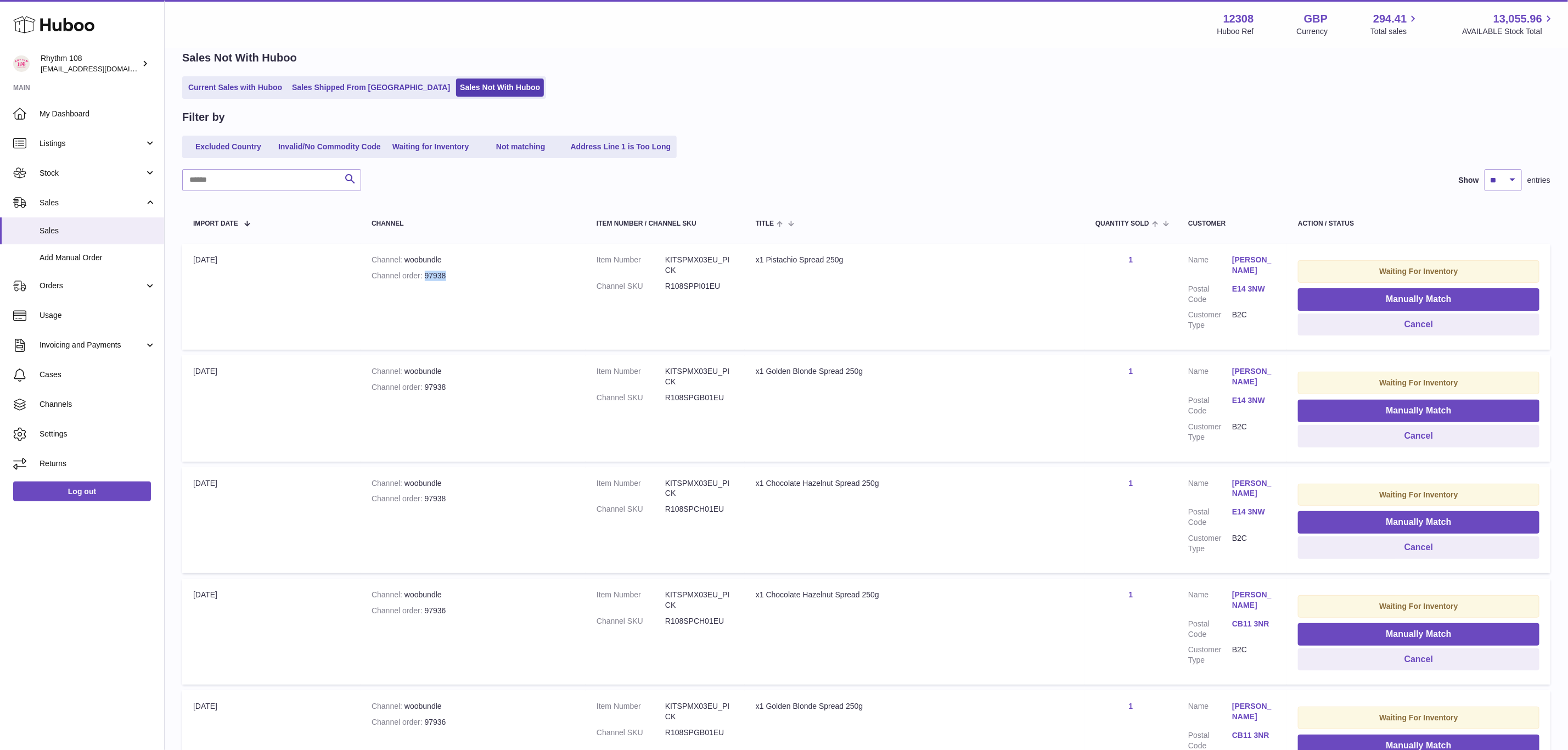
drag, startPoint x: 438, startPoint y: 276, endPoint x: 427, endPoint y: 275, distance: 11.0
click at [427, 275] on div "Channel order 97938" at bounding box center [473, 276] width 203 height 11
copy div "97938"
click at [1438, 298] on button "Manually Match" at bounding box center [1419, 299] width 242 height 23
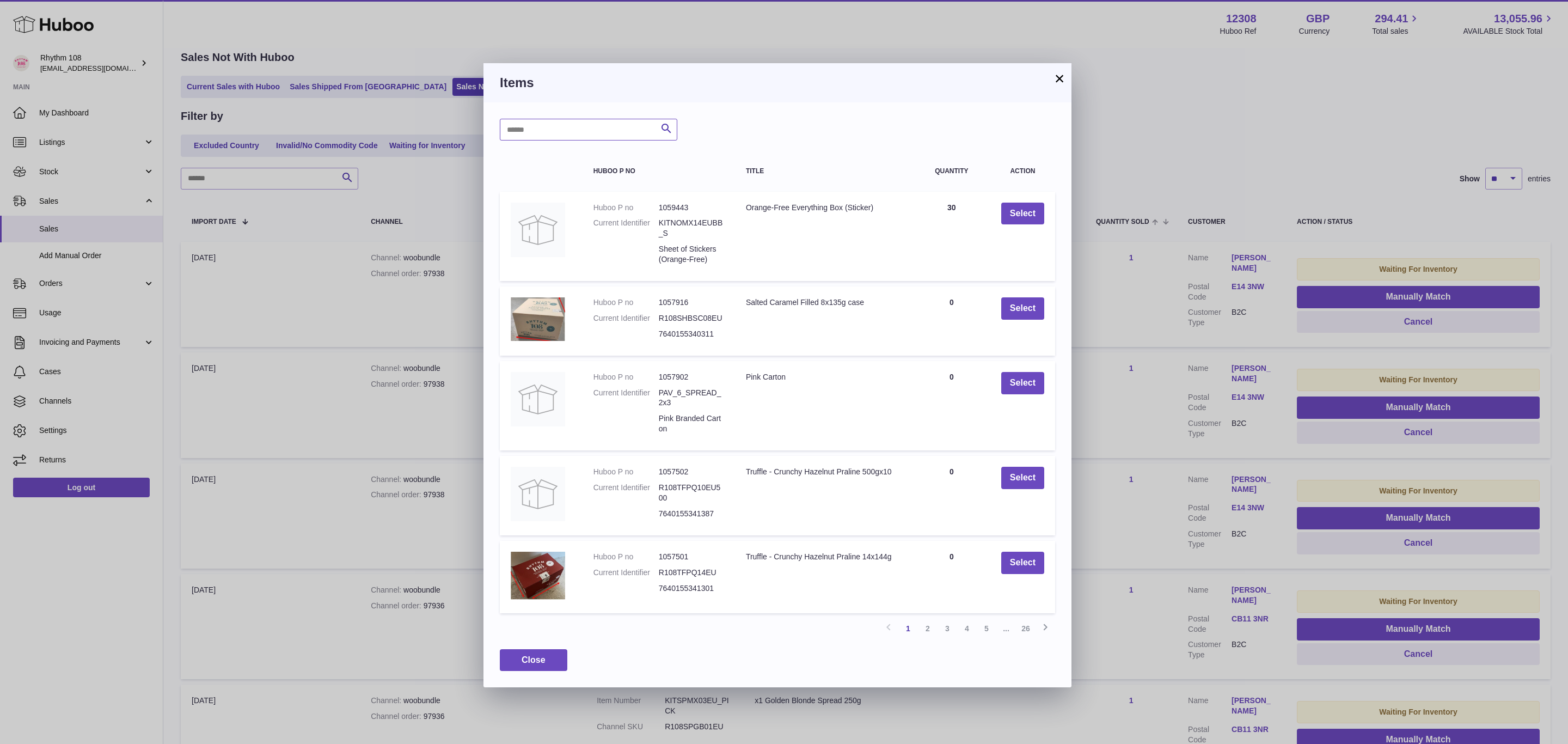
click at [585, 131] on input "text" at bounding box center [588, 129] width 178 height 22
type input "******"
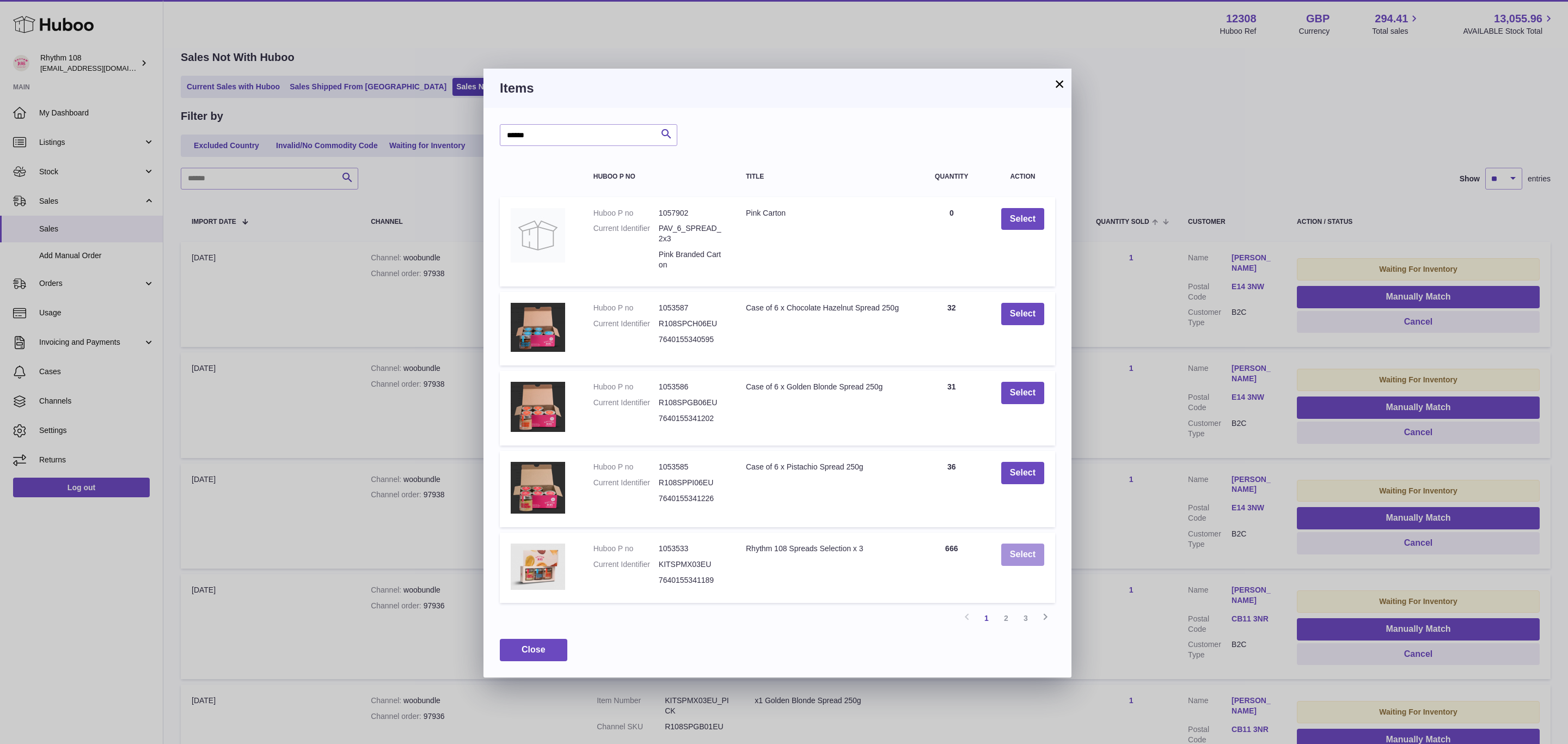
click at [1035, 554] on button "Select" at bounding box center [1022, 555] width 43 height 23
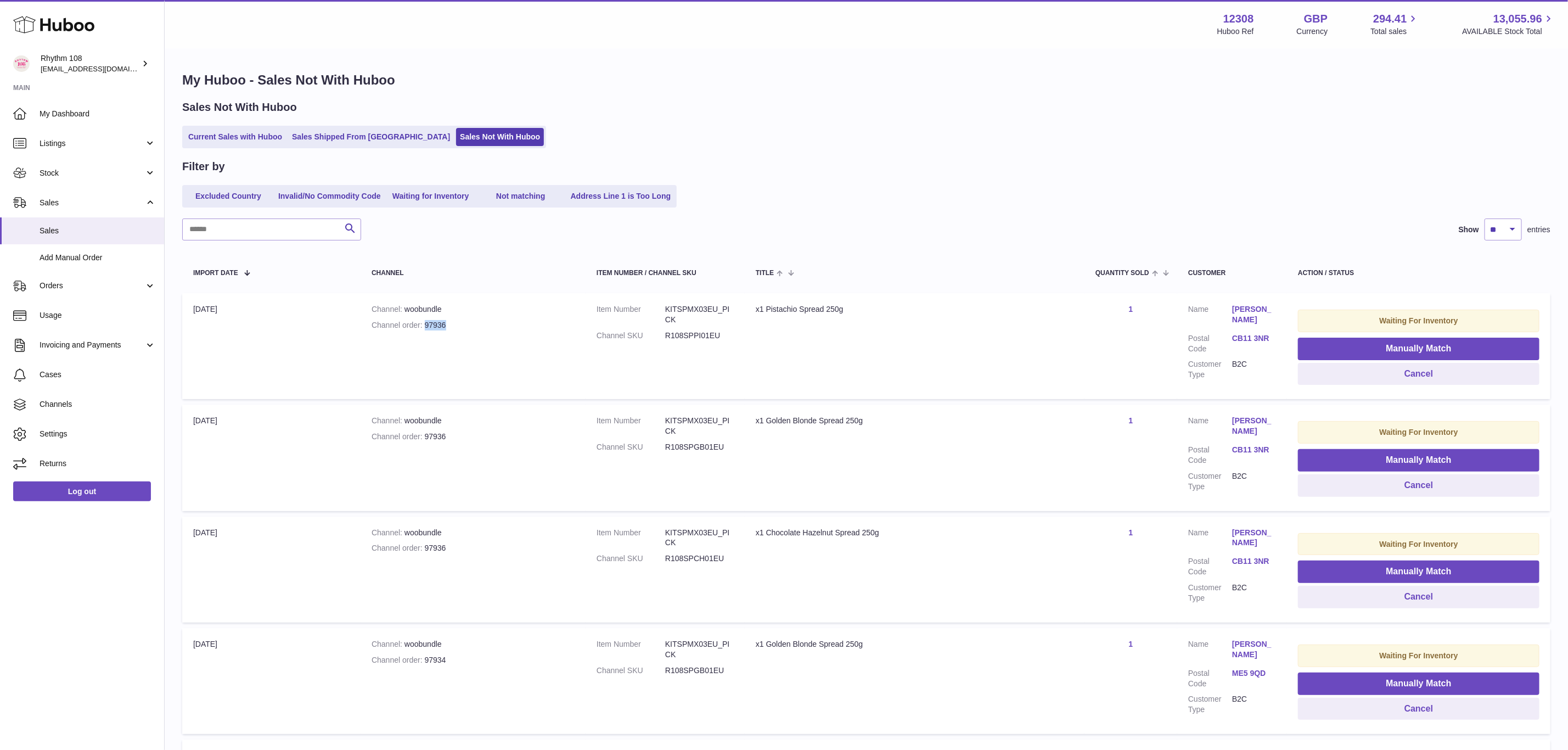
drag, startPoint x: 453, startPoint y: 323, endPoint x: 425, endPoint y: 320, distance: 28.2
click at [425, 320] on div "Channel order 97936" at bounding box center [473, 325] width 203 height 11
copy div "97936"
click at [1357, 181] on div "Filter by Excluded Country Invalid/No Commodity Code Waiting for Inventory Not …" at bounding box center [866, 183] width 1368 height 48
click at [1408, 459] on button "Manually Match" at bounding box center [1419, 460] width 242 height 23
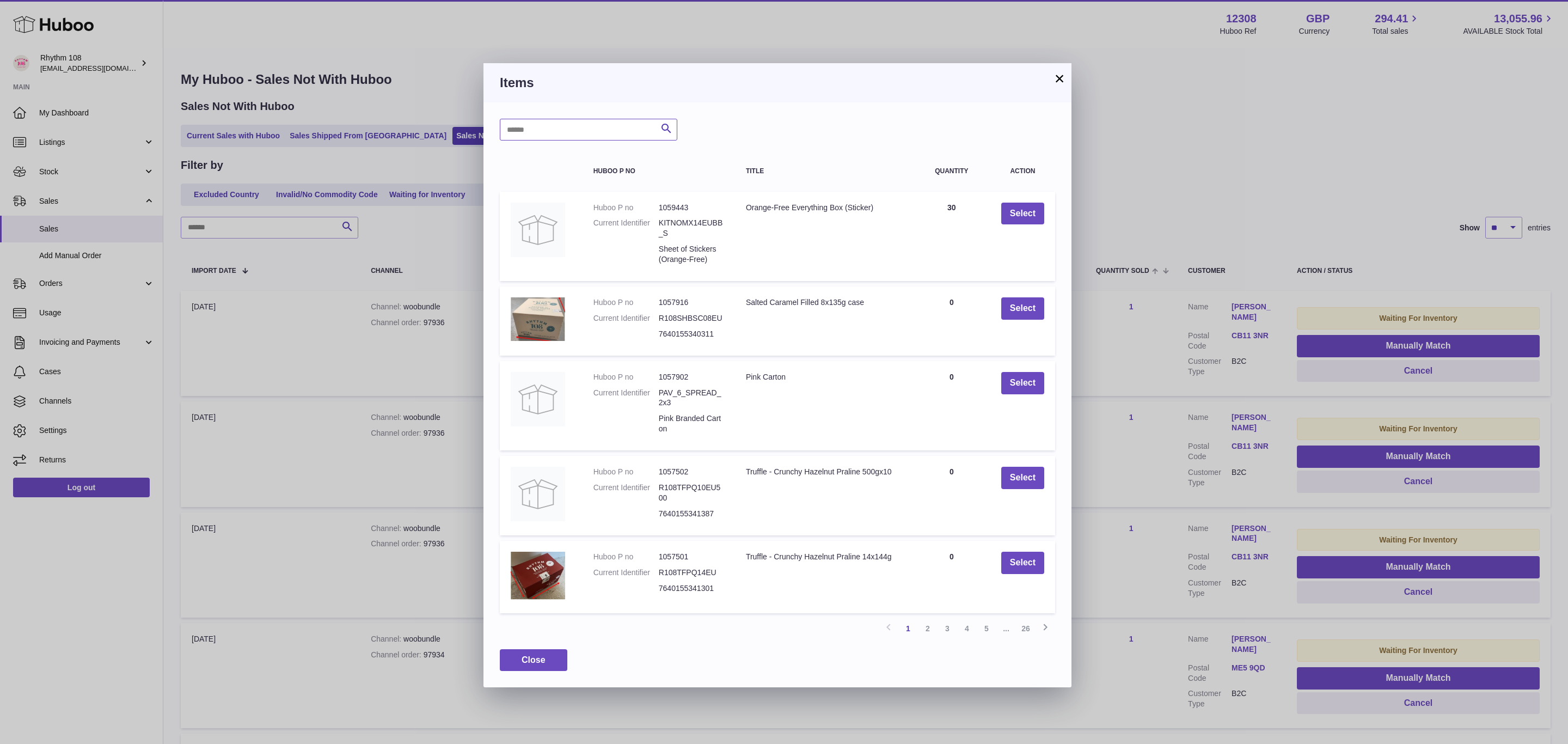
click at [611, 123] on input "text" at bounding box center [588, 129] width 178 height 22
type input "******"
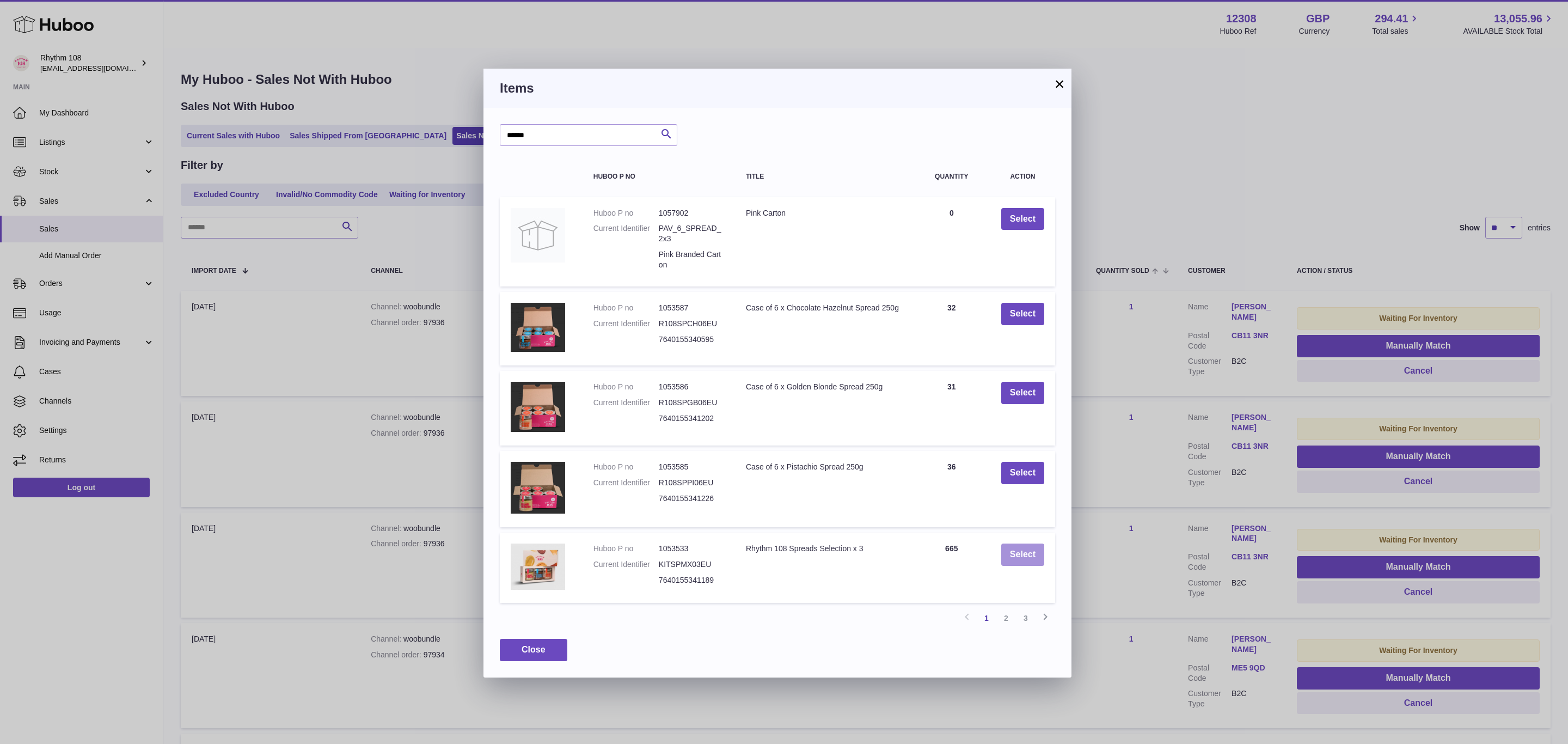
click at [1022, 557] on button "Select" at bounding box center [1022, 555] width 43 height 23
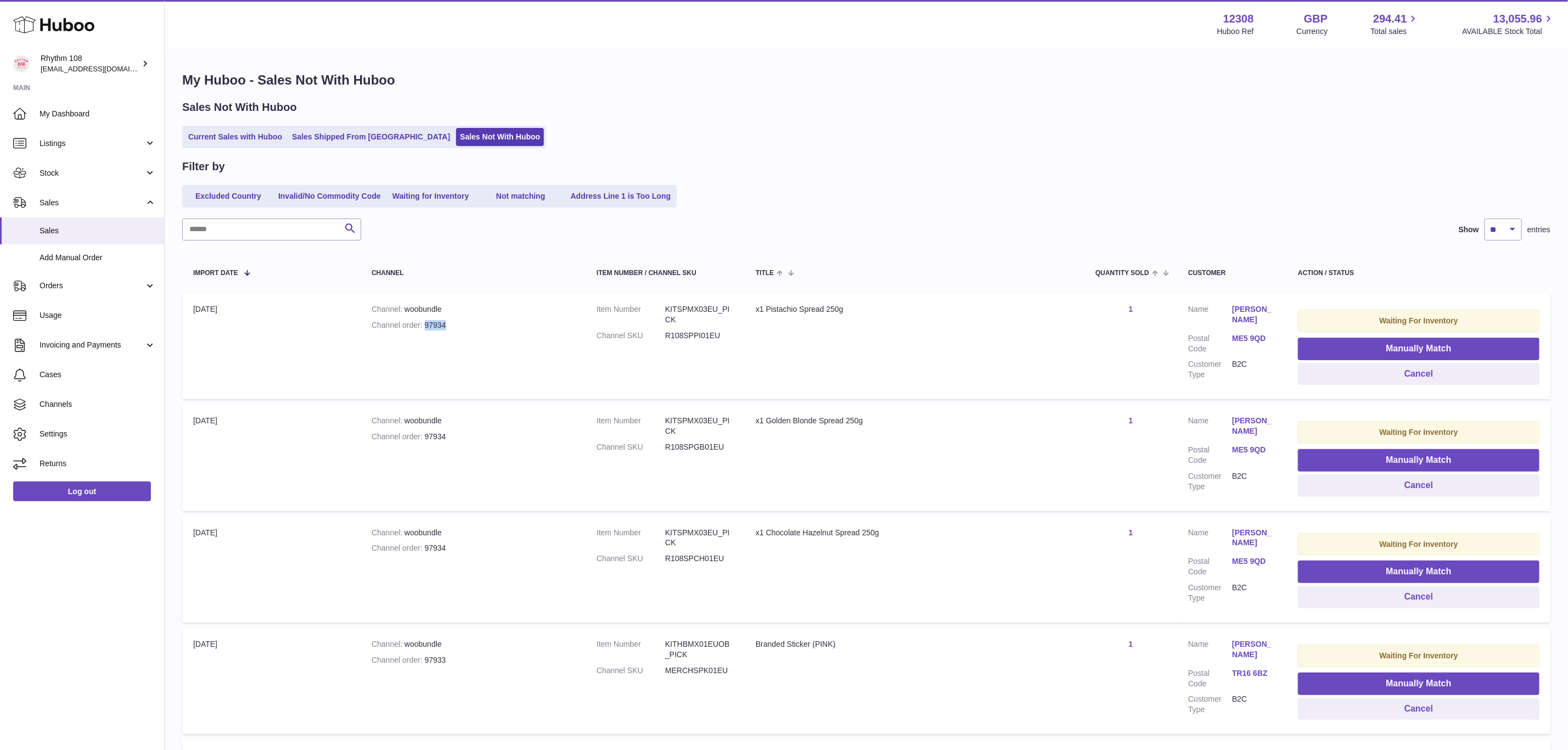
drag, startPoint x: 459, startPoint y: 323, endPoint x: 427, endPoint y: 321, distance: 32.1
click at [427, 321] on div "Channel order 97934" at bounding box center [473, 325] width 203 height 11
copy div "97934"
click at [1365, 347] on button "Manually Match" at bounding box center [1419, 349] width 242 height 23
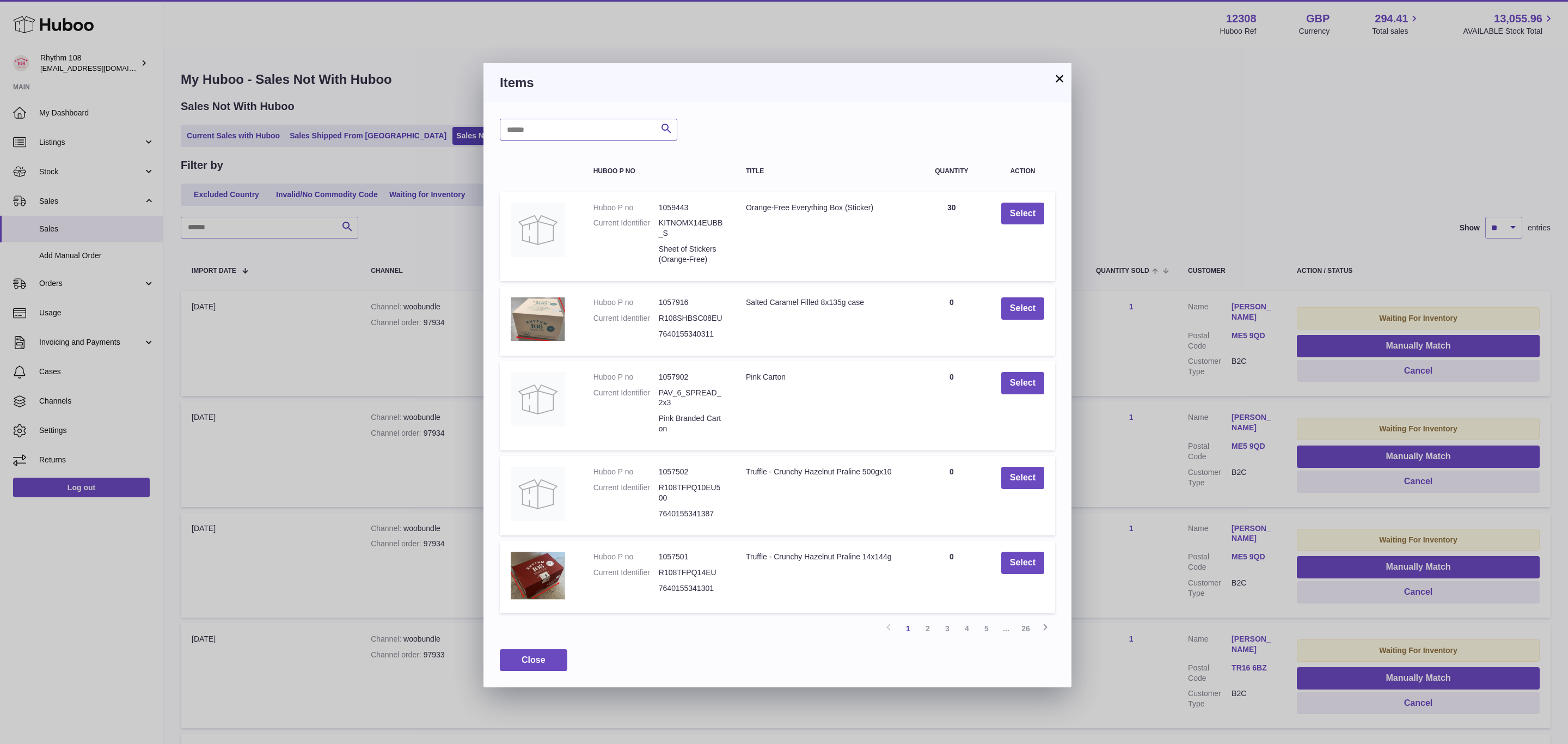
click at [595, 126] on input "text" at bounding box center [588, 129] width 178 height 22
type input "******"
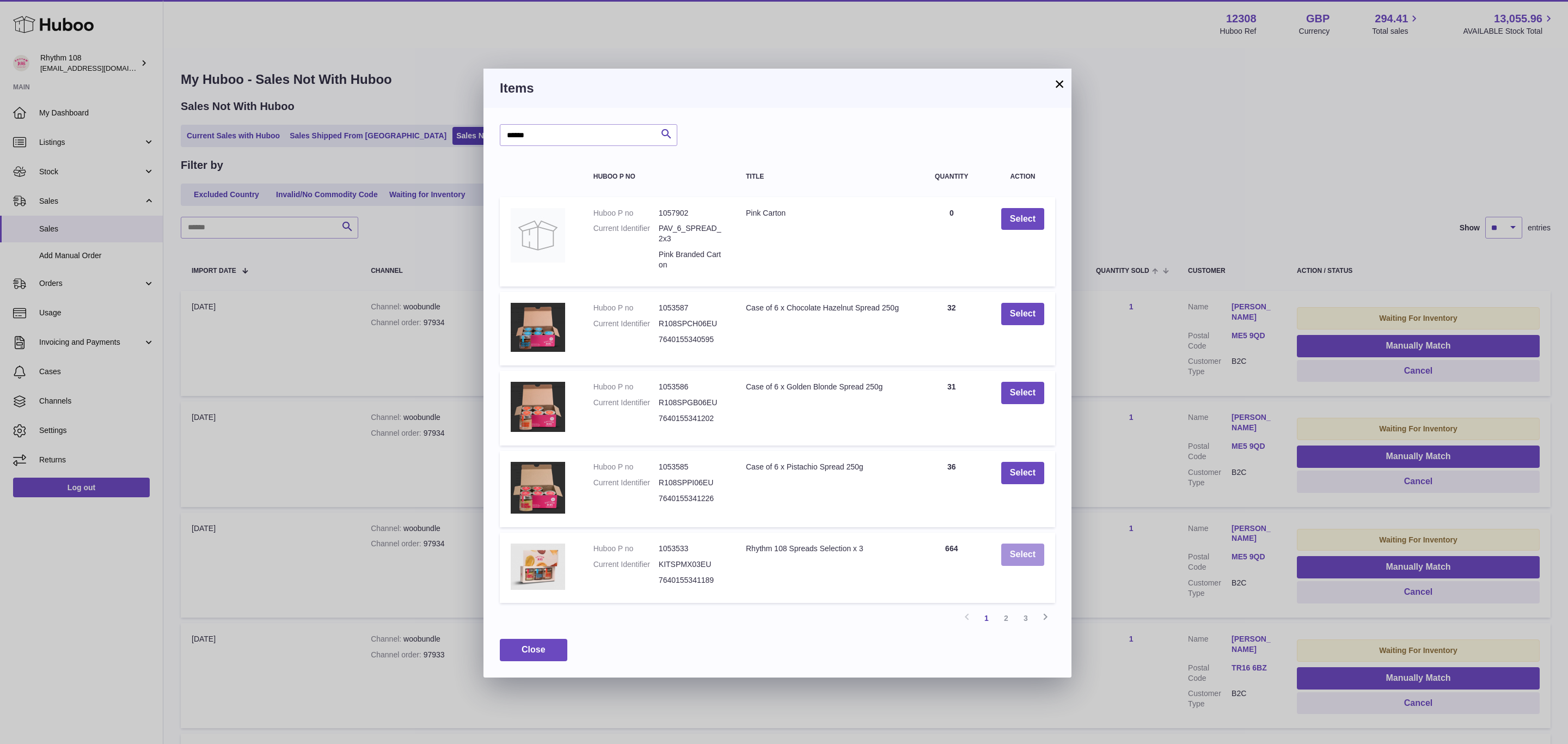
click at [1025, 549] on button "Select" at bounding box center [1022, 555] width 43 height 23
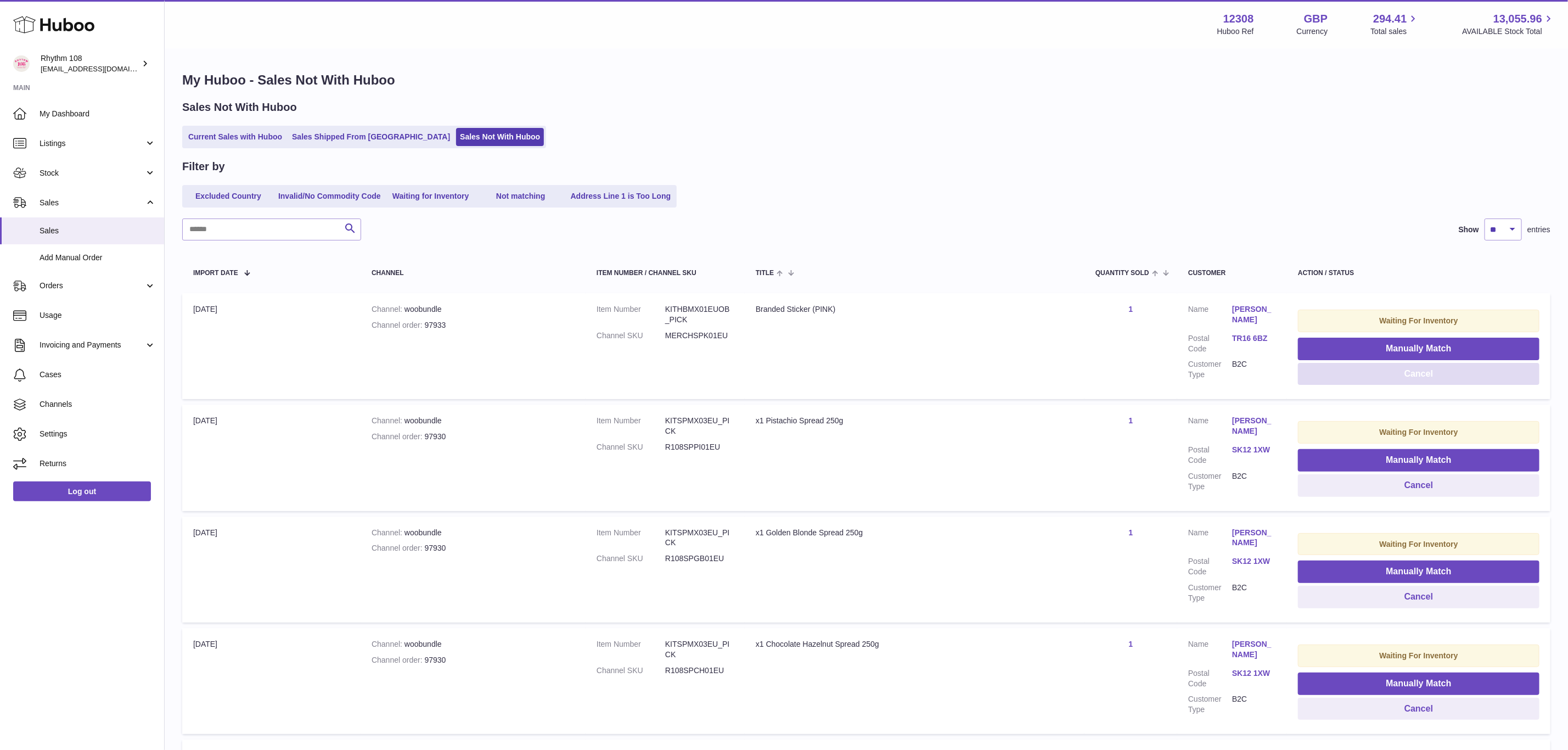
click at [1447, 375] on button "Cancel" at bounding box center [1419, 374] width 242 height 23
drag, startPoint x: 449, startPoint y: 323, endPoint x: 425, endPoint y: 323, distance: 24.0
click at [425, 323] on div "Channel order 97930" at bounding box center [473, 325] width 203 height 11
copy div "97930"
click at [1450, 346] on button "Manually Match" at bounding box center [1419, 349] width 242 height 23
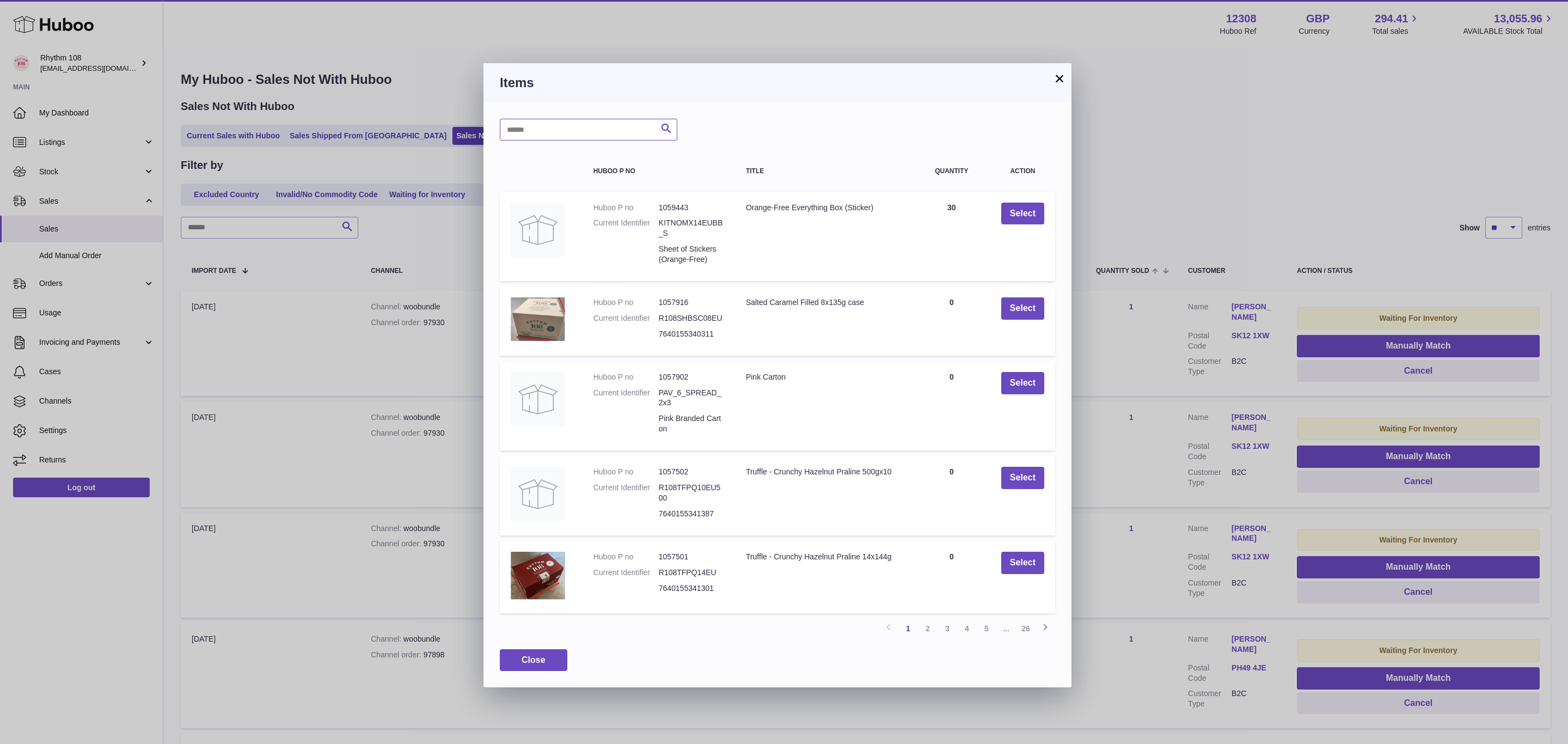
click at [536, 127] on input "text" at bounding box center [588, 129] width 178 height 22
type input "******"
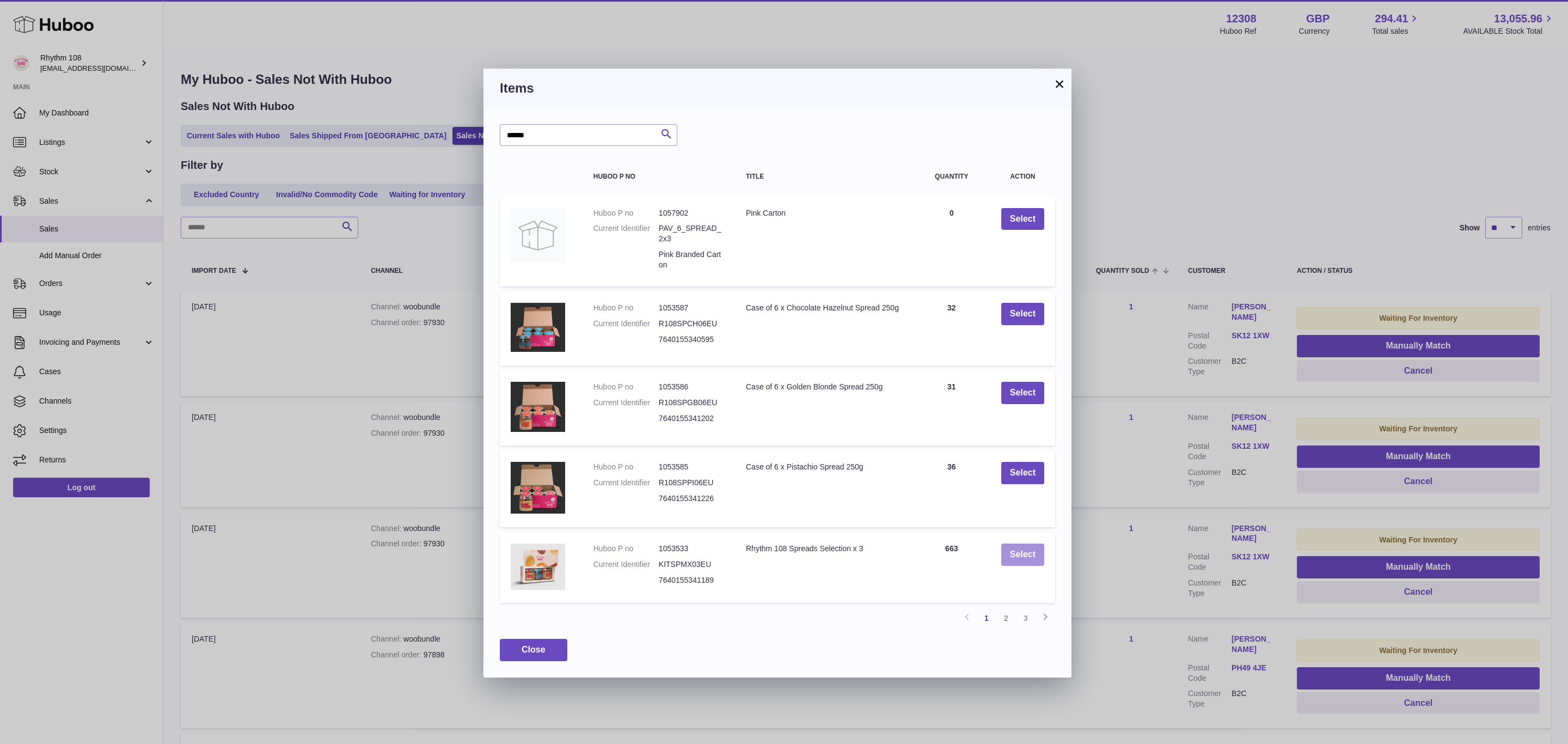
click at [1025, 555] on button "Select" at bounding box center [1022, 555] width 43 height 23
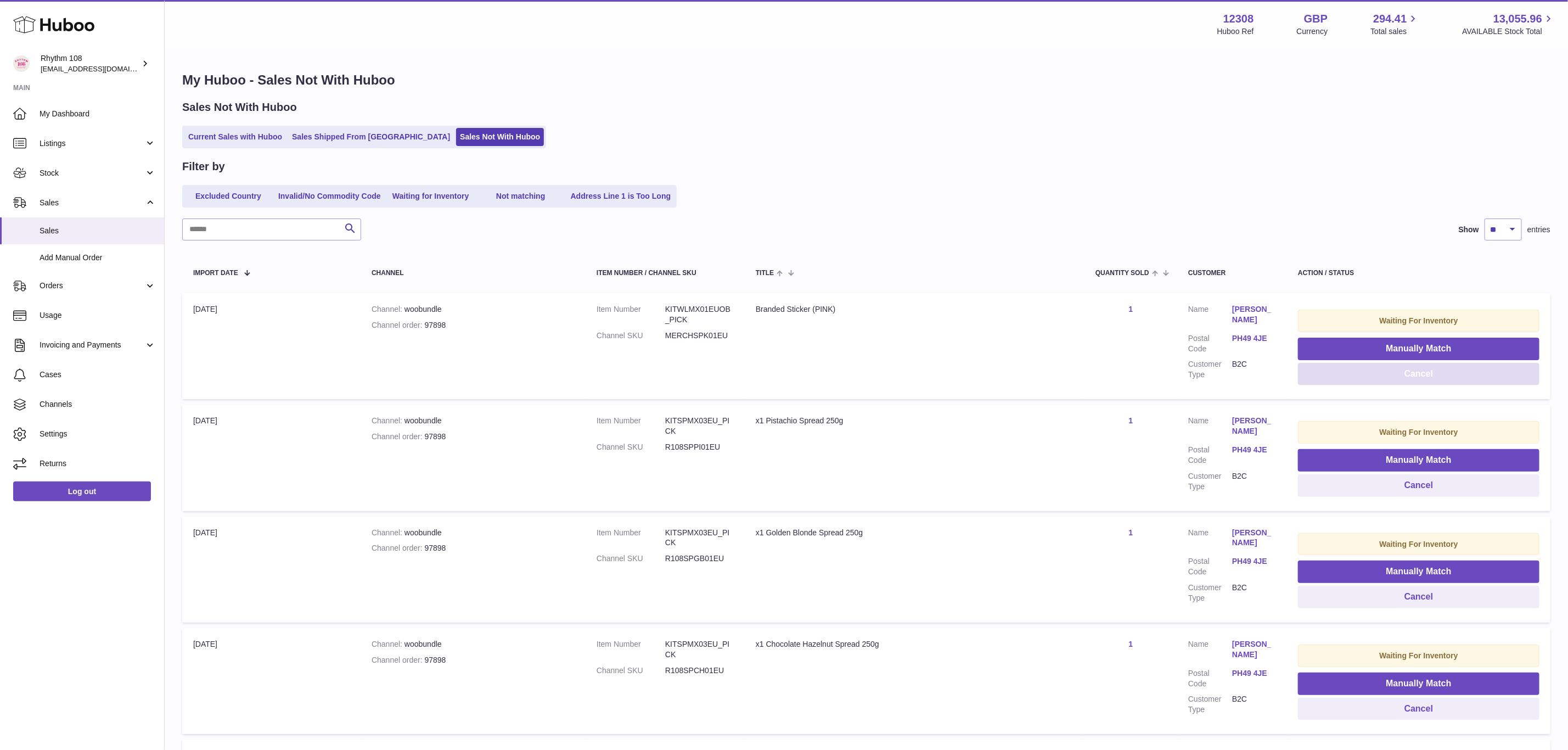
click at [1410, 371] on button "Cancel" at bounding box center [1419, 374] width 242 height 23
drag, startPoint x: 445, startPoint y: 323, endPoint x: 423, endPoint y: 321, distance: 22.1
click at [423, 321] on div "Channel order 97898" at bounding box center [473, 325] width 203 height 11
copy div "97898"
click at [1382, 343] on button "Manually Match" at bounding box center [1419, 349] width 242 height 23
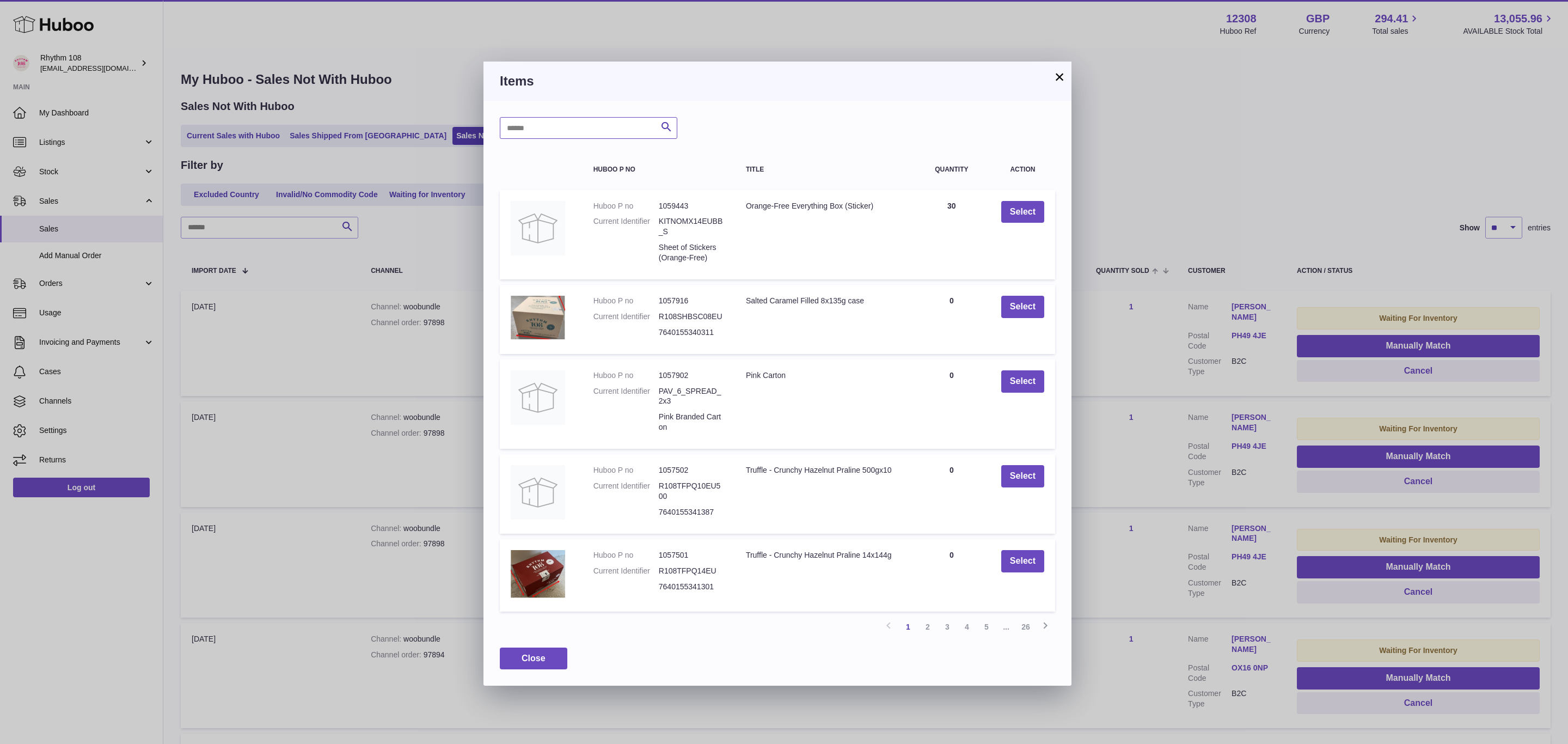
click at [619, 128] on input "text" at bounding box center [588, 128] width 178 height 22
type input "******"
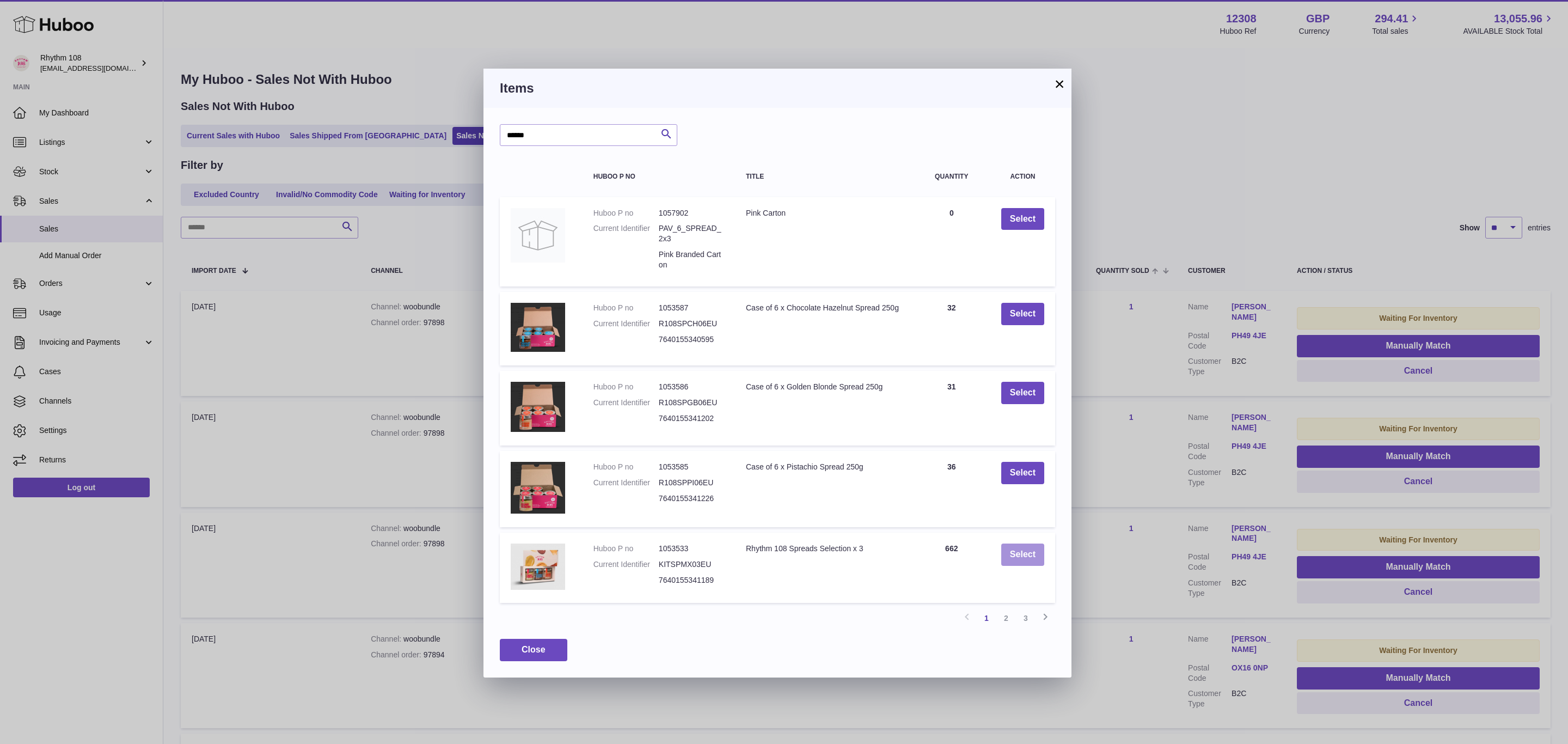
click at [1024, 553] on button "Select" at bounding box center [1022, 555] width 43 height 23
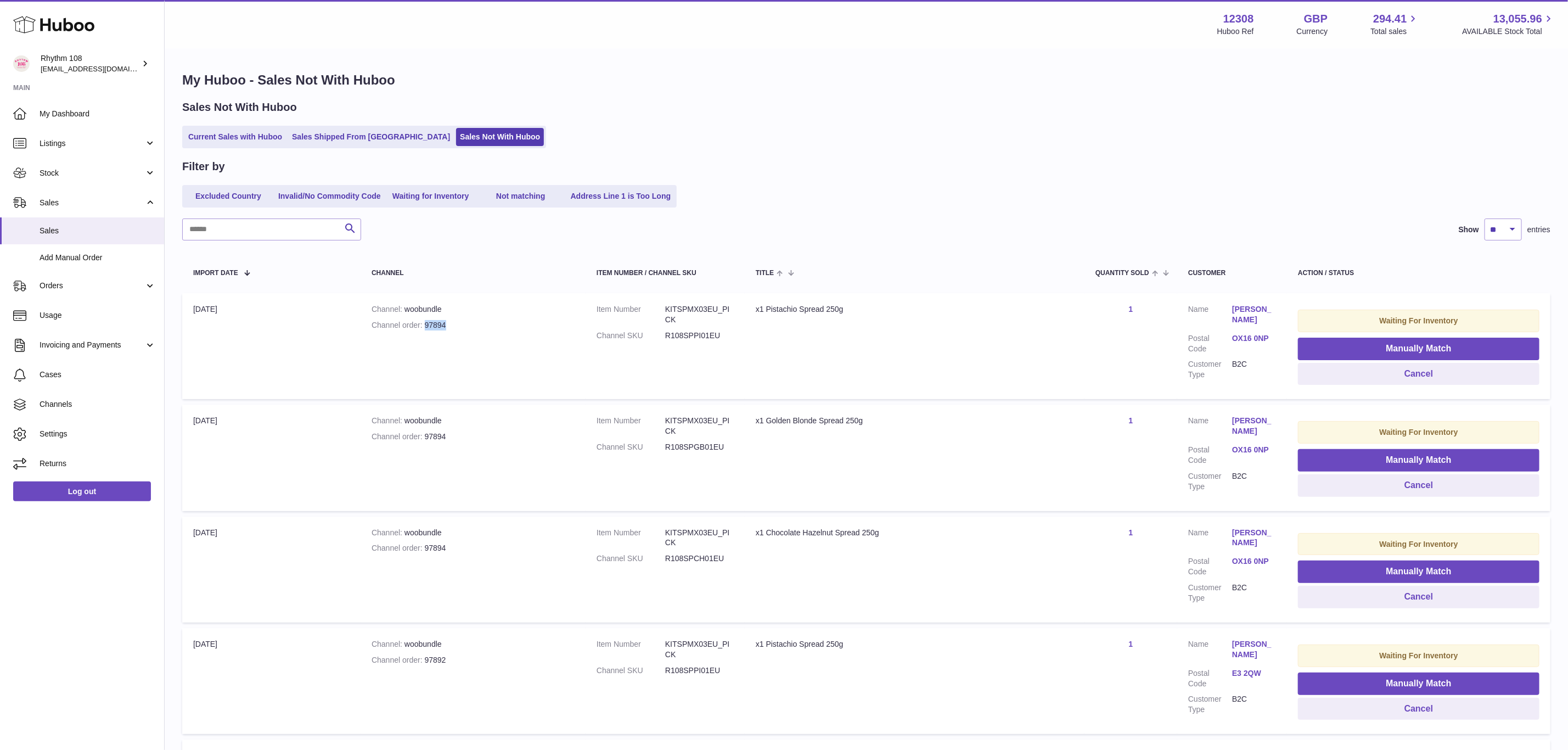
drag, startPoint x: 476, startPoint y: 329, endPoint x: 427, endPoint y: 325, distance: 49.2
click at [427, 325] on td "Channel woobundle Channel order 97894" at bounding box center [473, 346] width 225 height 106
copy div "97894"
click at [1366, 348] on button "Manually Match" at bounding box center [1419, 349] width 242 height 23
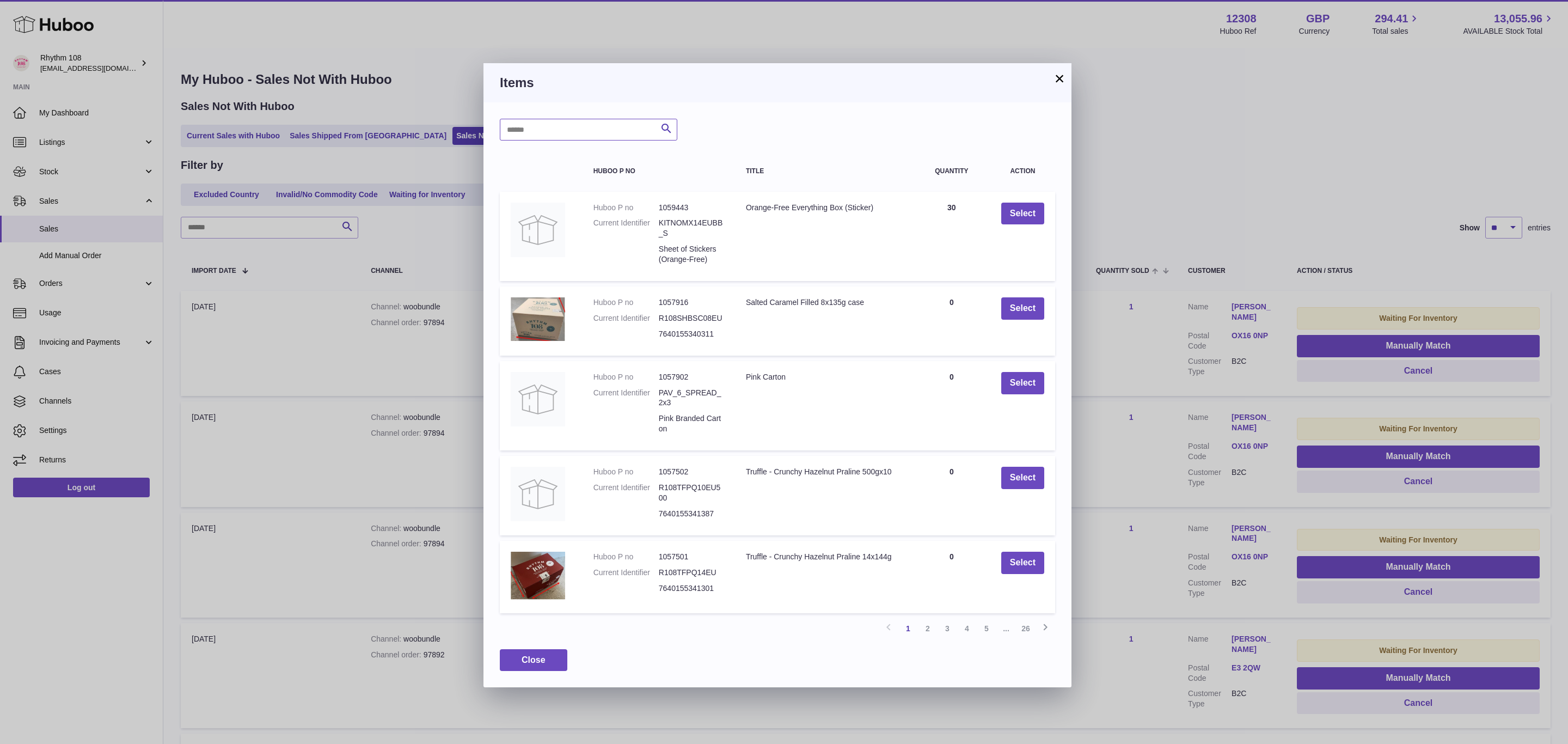
click at [537, 126] on input "text" at bounding box center [588, 129] width 178 height 22
type input "******"
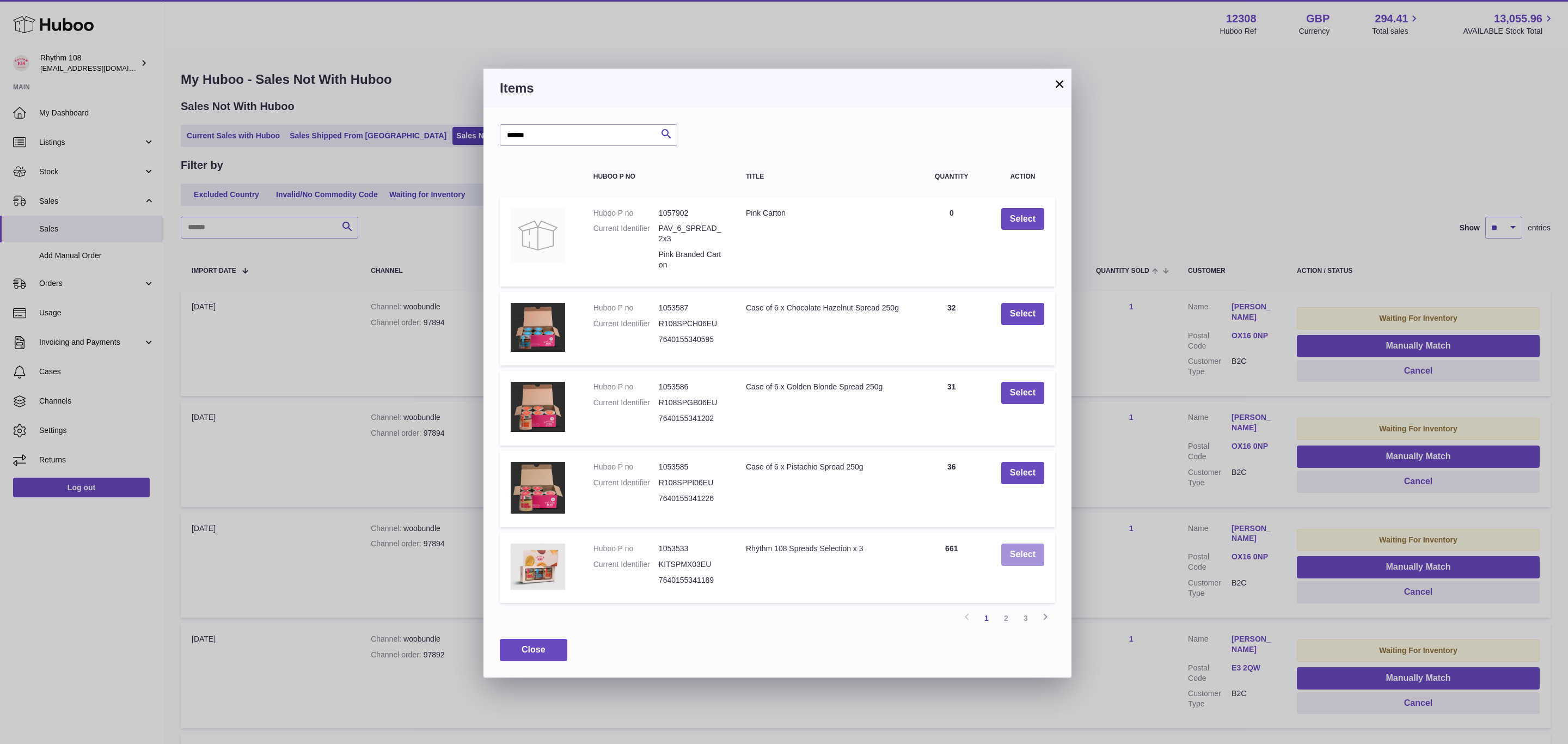
click at [1037, 555] on button "Select" at bounding box center [1022, 555] width 43 height 23
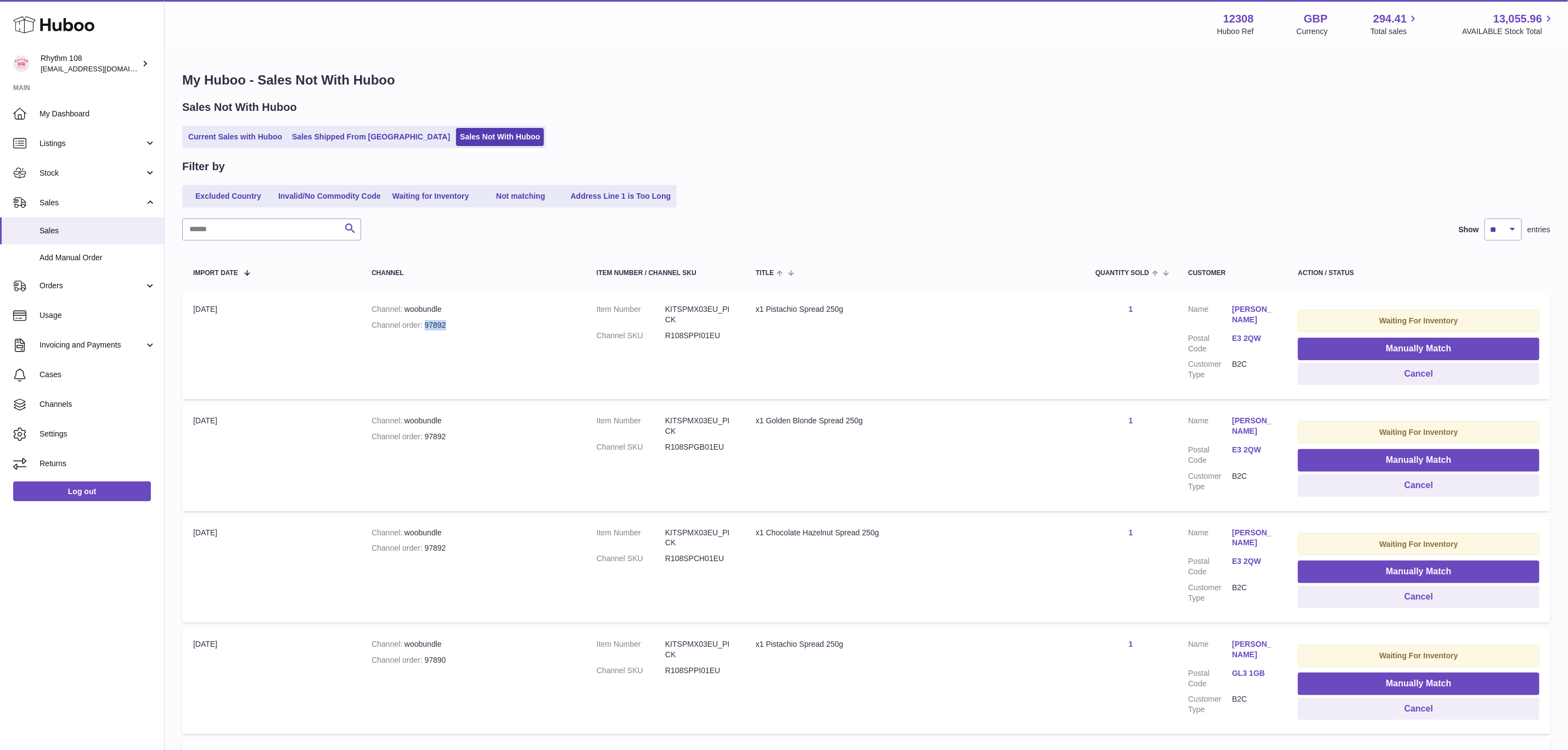
drag, startPoint x: 457, startPoint y: 320, endPoint x: 425, endPoint y: 319, distance: 32.0
click at [425, 320] on div "Channel order 97892" at bounding box center [473, 325] width 203 height 11
copy div "97892"
click at [1368, 353] on button "Manually Match" at bounding box center [1419, 349] width 242 height 23
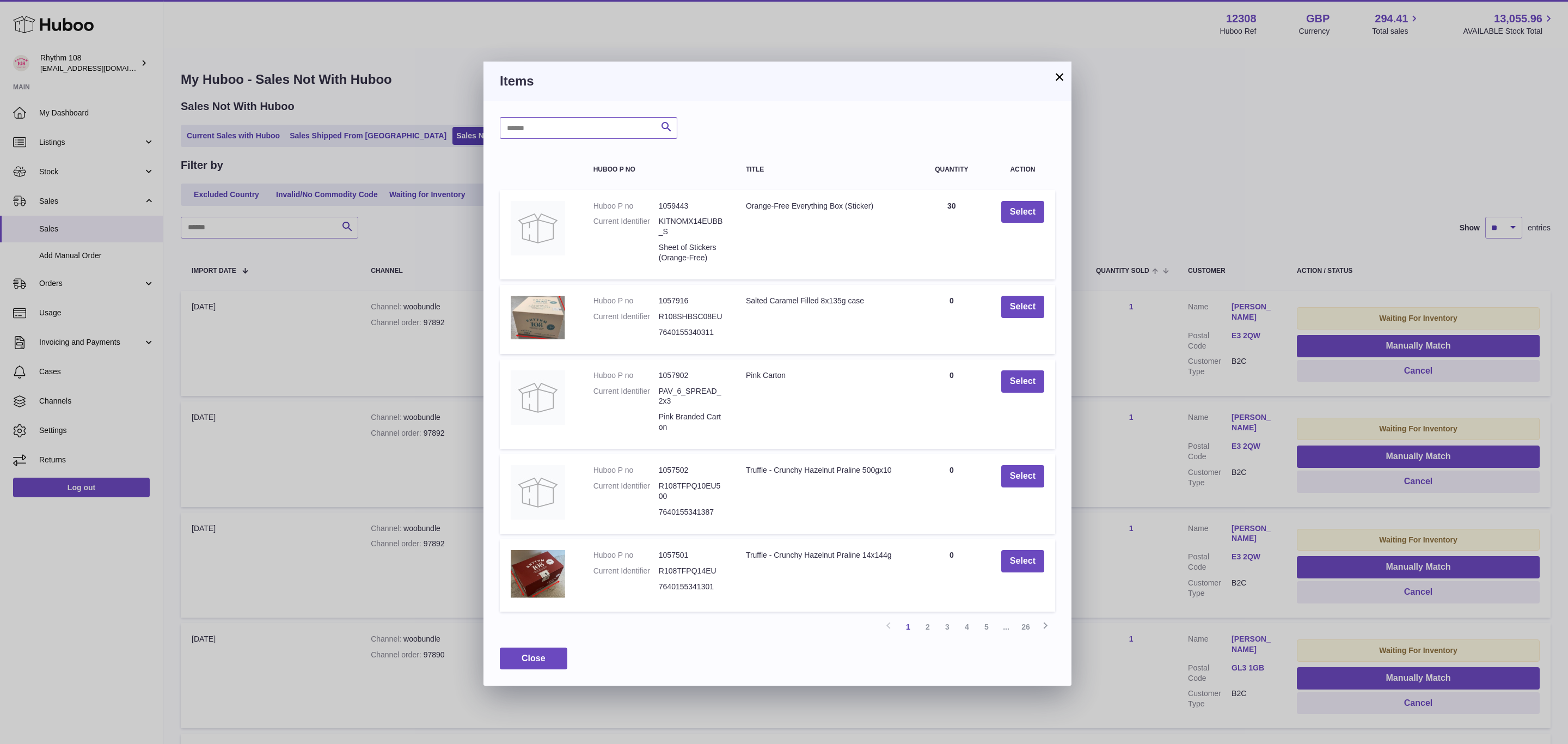
click at [588, 125] on input "text" at bounding box center [588, 128] width 178 height 22
type input "******"
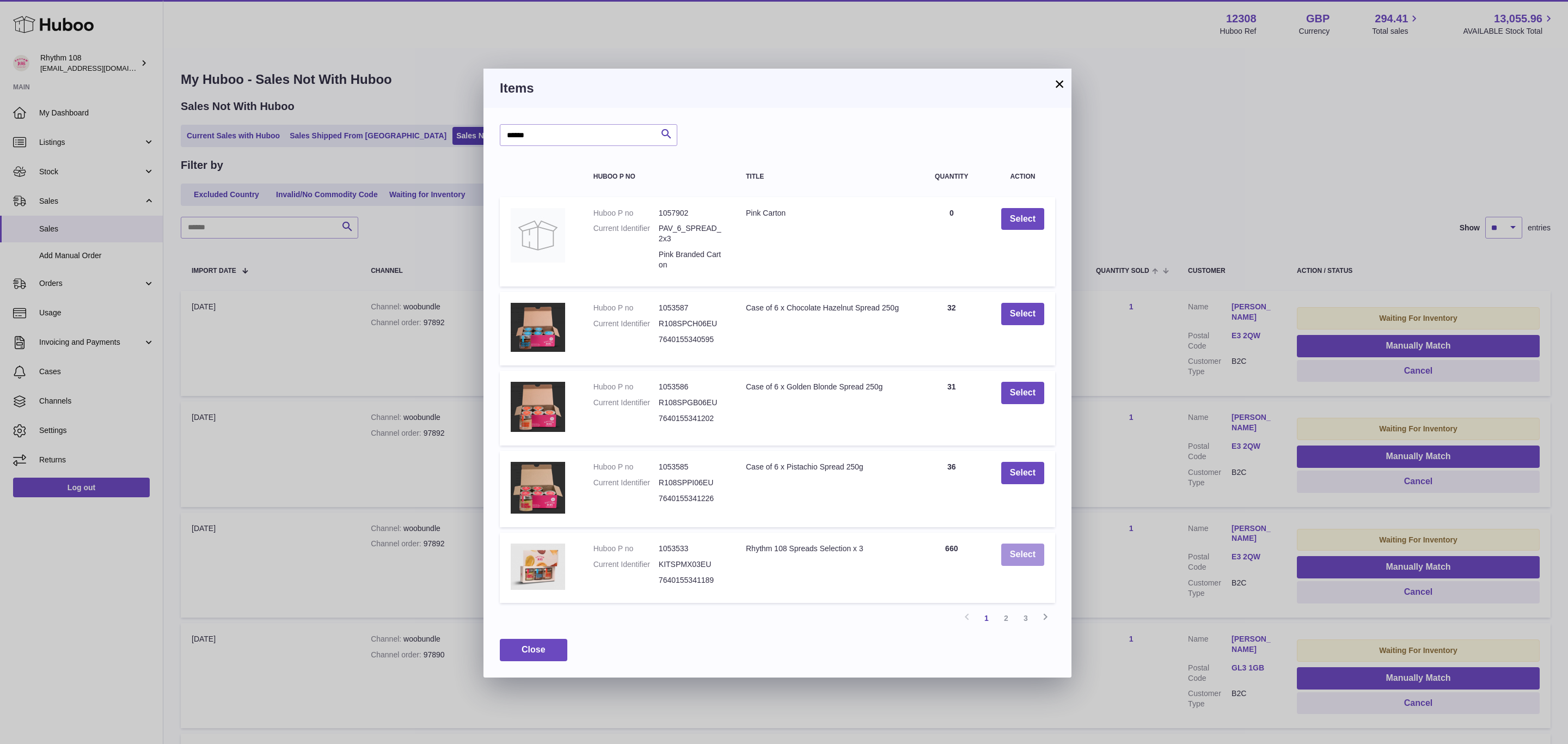
click at [1028, 554] on button "Select" at bounding box center [1022, 555] width 43 height 23
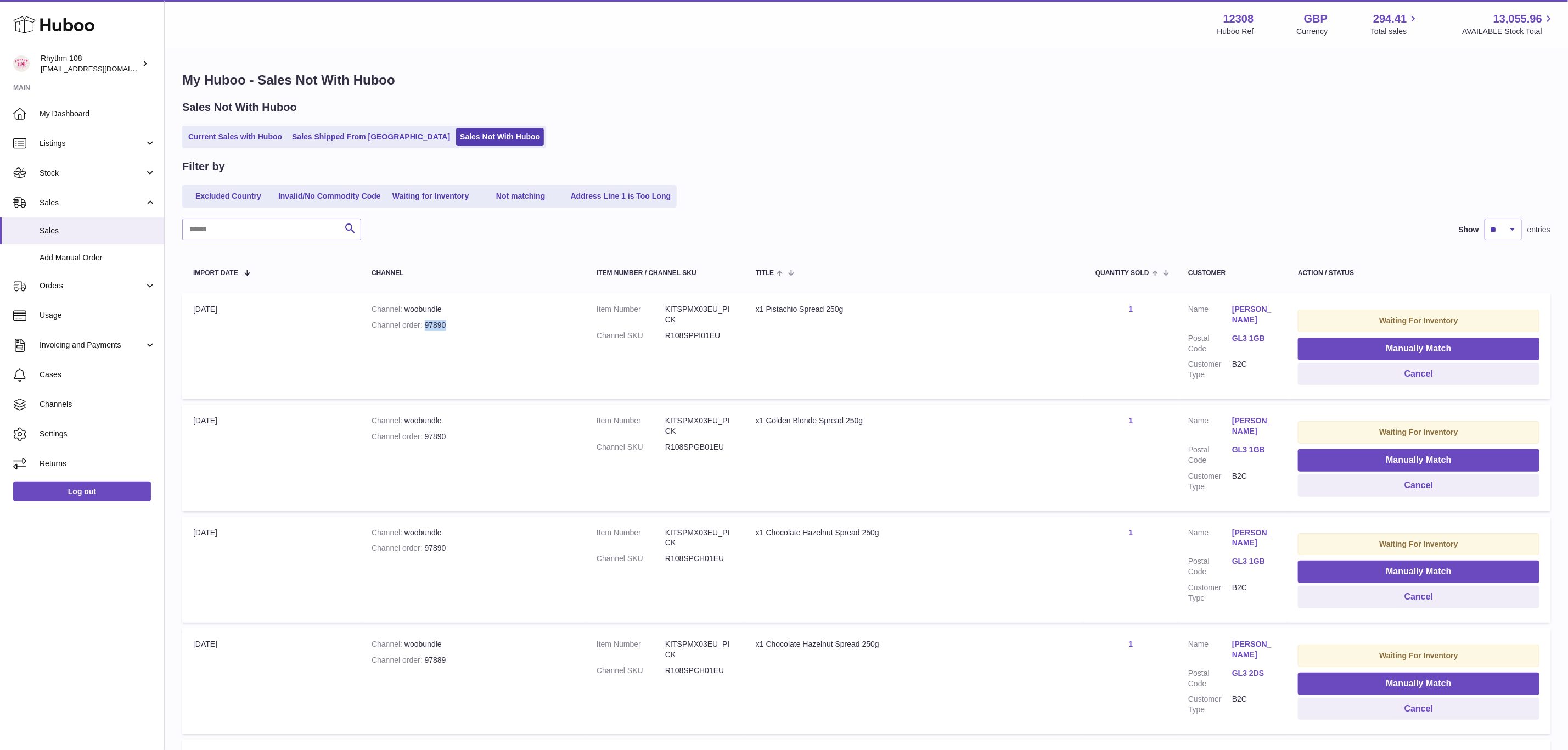
drag, startPoint x: 457, startPoint y: 320, endPoint x: 423, endPoint y: 319, distance: 34.0
click at [423, 320] on div "Channel order 97890" at bounding box center [473, 325] width 203 height 11
copy div "97890"
click at [1397, 339] on button "Manually Match" at bounding box center [1419, 349] width 242 height 23
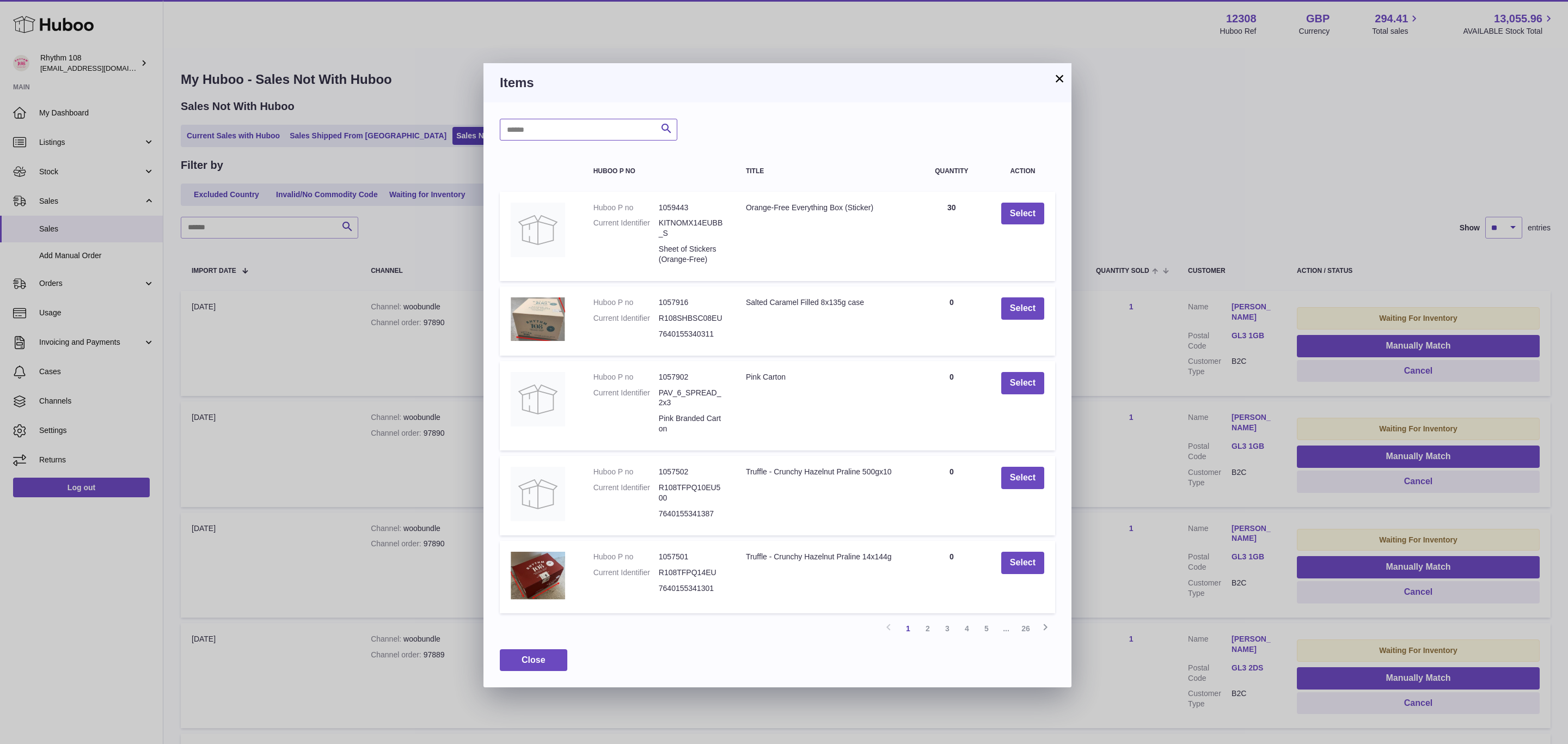
click at [621, 124] on input "text" at bounding box center [588, 129] width 178 height 22
type input "******"
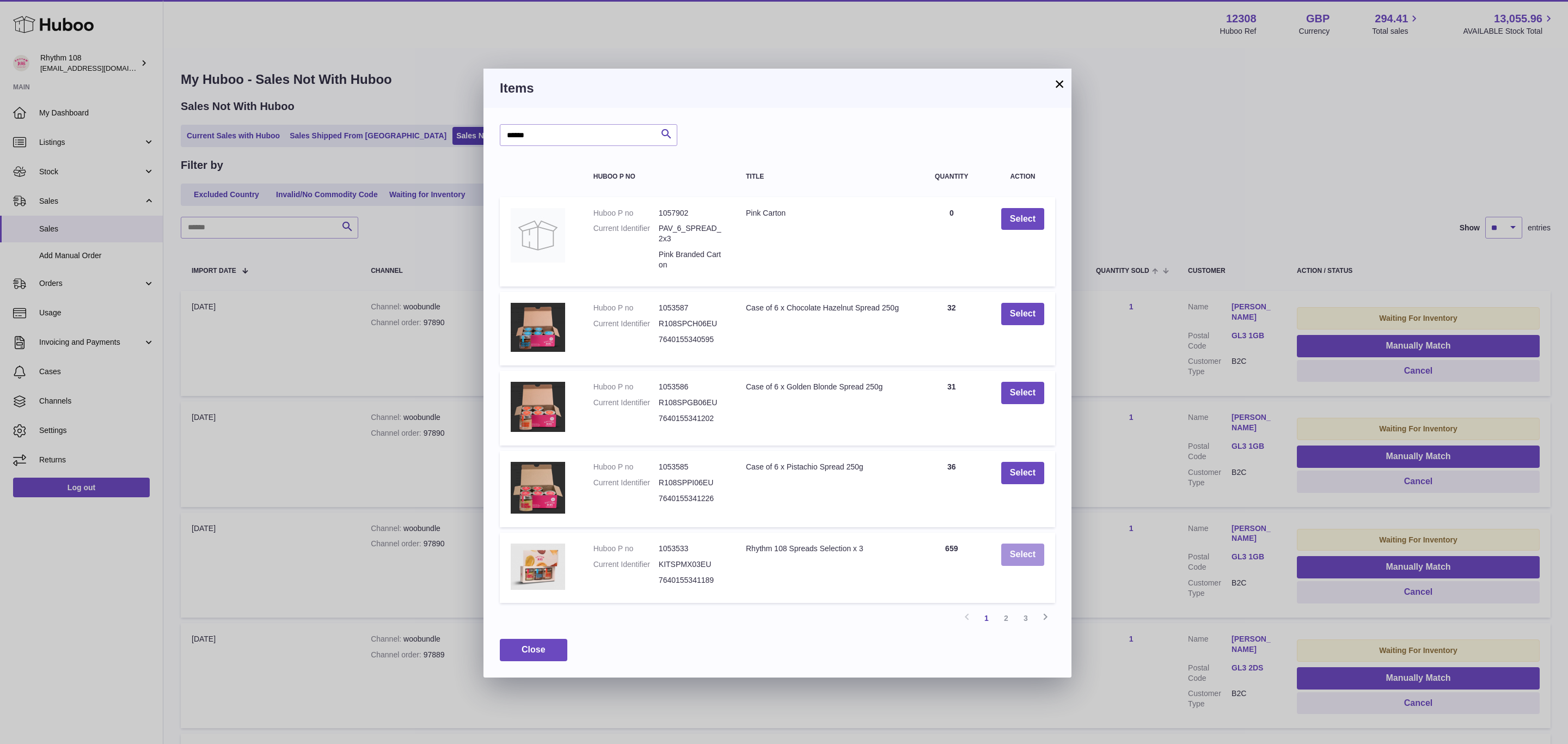
click at [1019, 551] on button "Select" at bounding box center [1022, 555] width 43 height 23
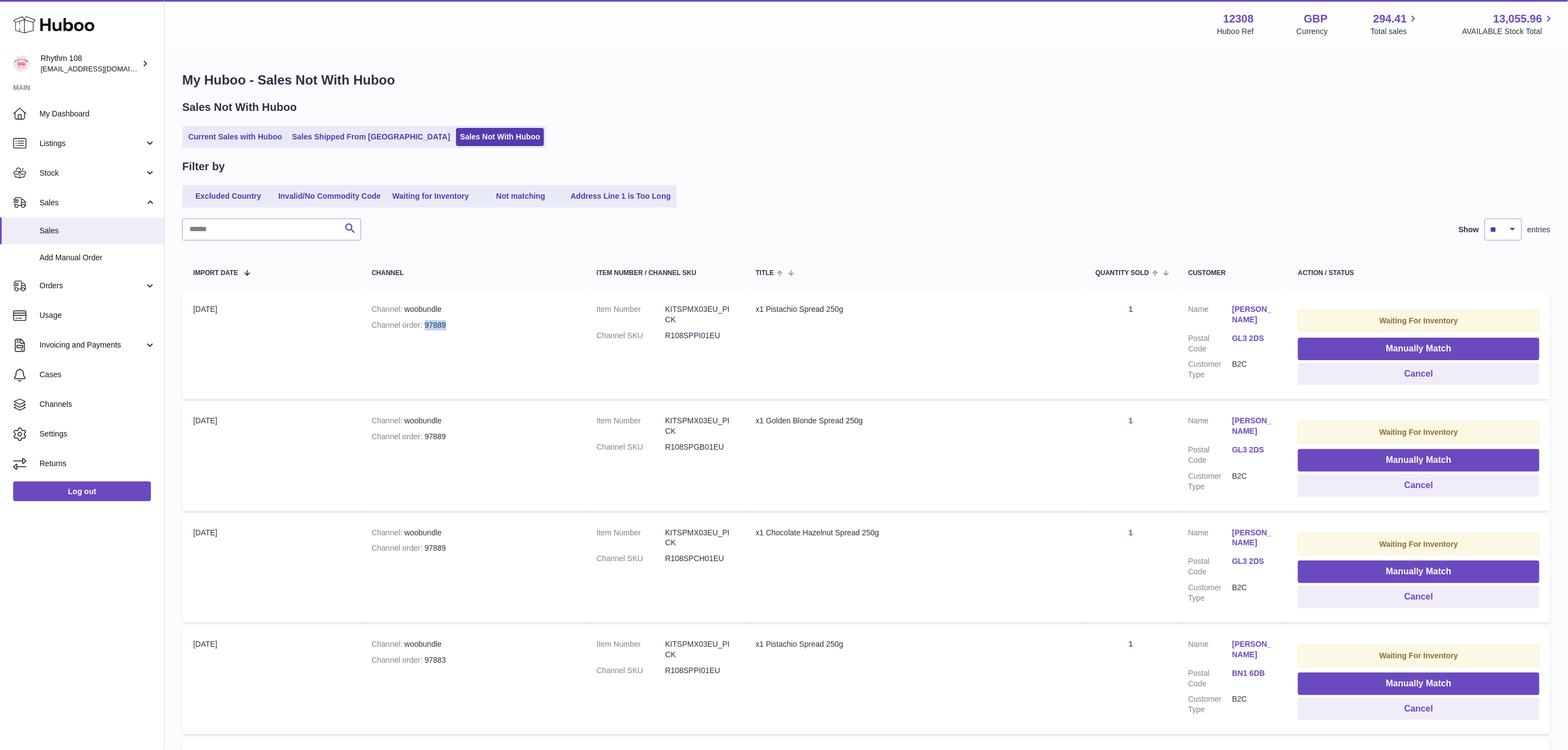
drag, startPoint x: 445, startPoint y: 316, endPoint x: 427, endPoint y: 317, distance: 18.0
click at [427, 317] on td "Channel woobundle Channel order 97889" at bounding box center [473, 346] width 225 height 106
click at [1428, 346] on button "Manually Match" at bounding box center [1419, 349] width 242 height 23
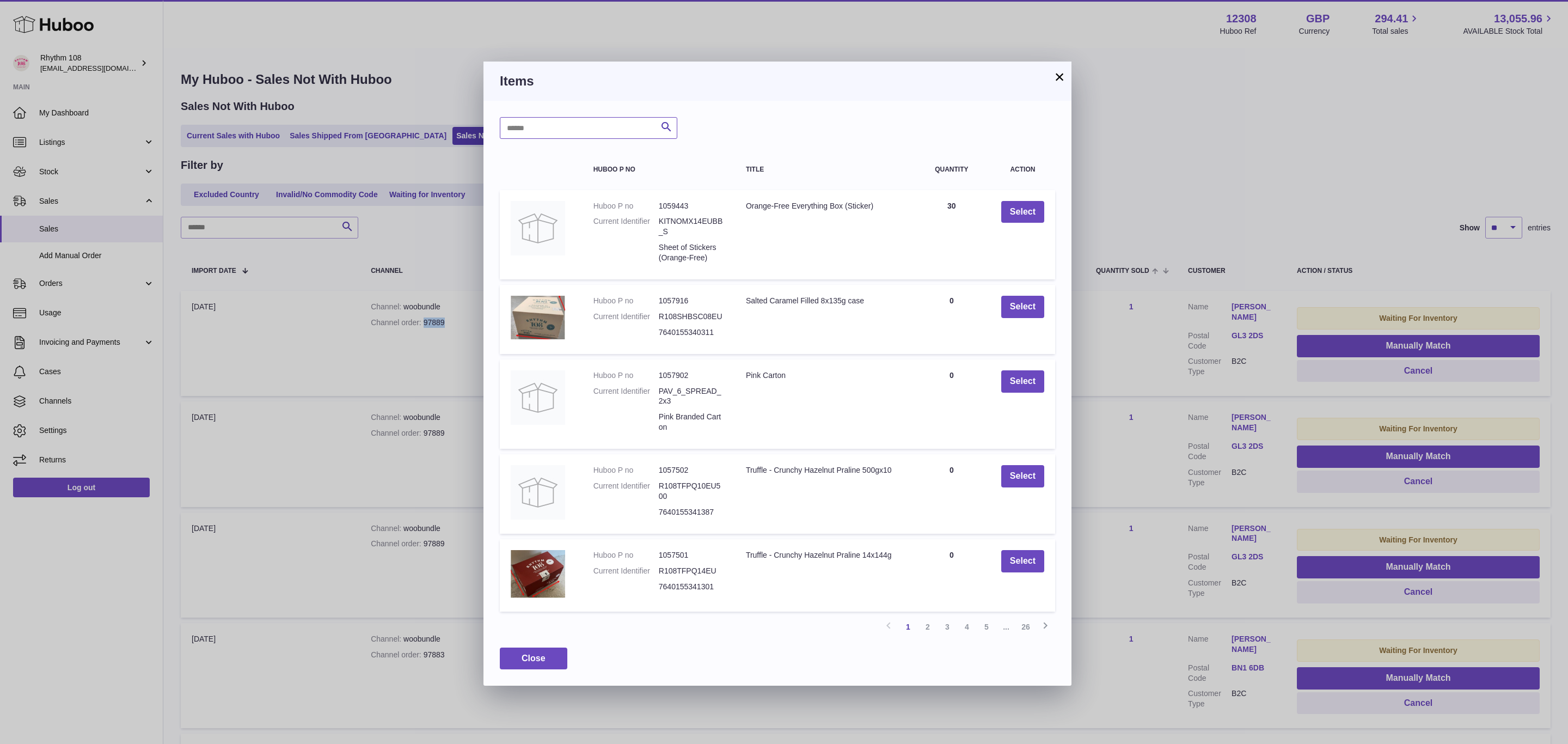
click at [583, 120] on input "text" at bounding box center [588, 128] width 178 height 22
type input "******"
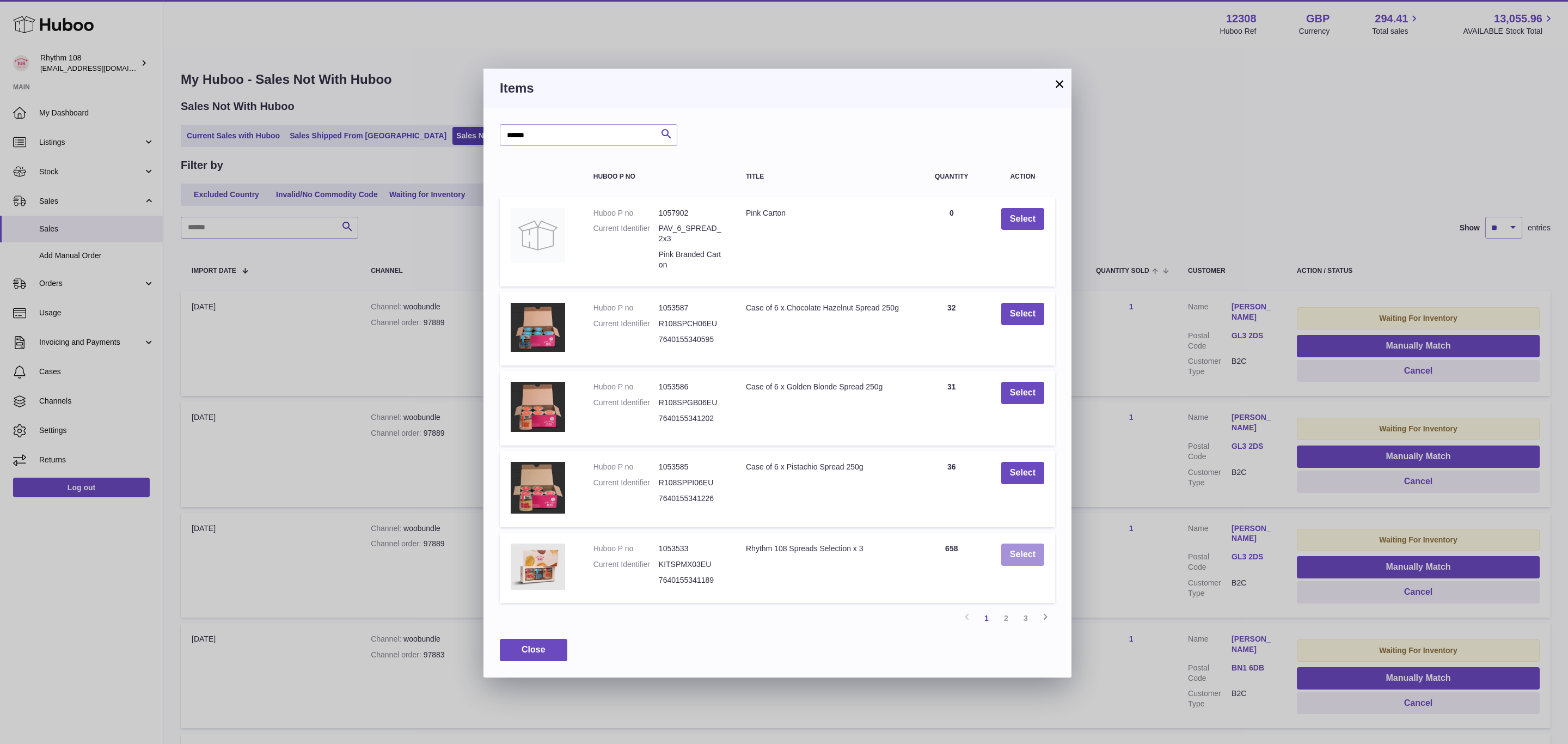
click at [1034, 549] on button "Select" at bounding box center [1022, 555] width 43 height 23
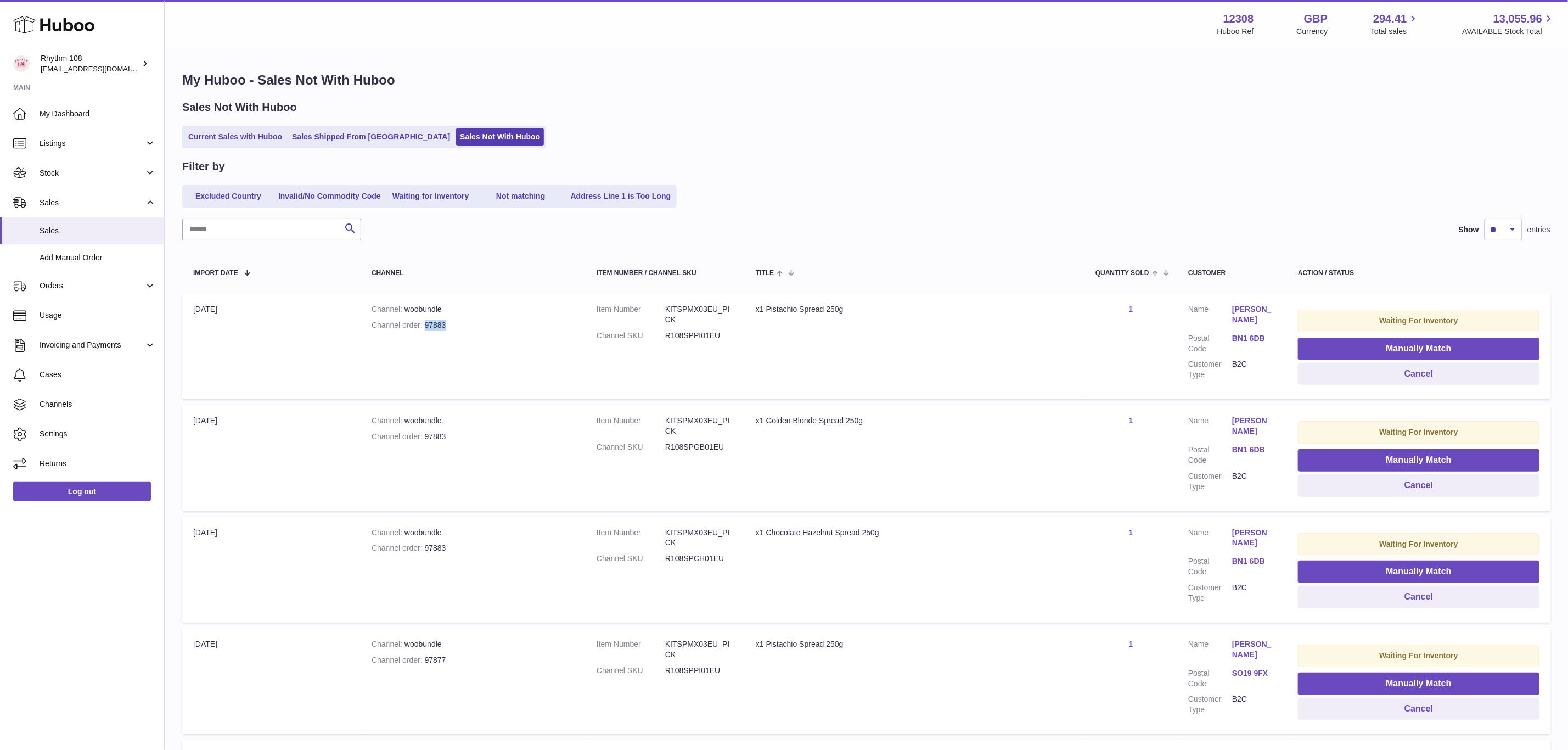
drag, startPoint x: 445, startPoint y: 325, endPoint x: 425, endPoint y: 319, distance: 20.9
click at [425, 320] on div "Channel order 97883" at bounding box center [473, 325] width 203 height 11
click at [1352, 347] on button "Manually Match" at bounding box center [1419, 349] width 242 height 23
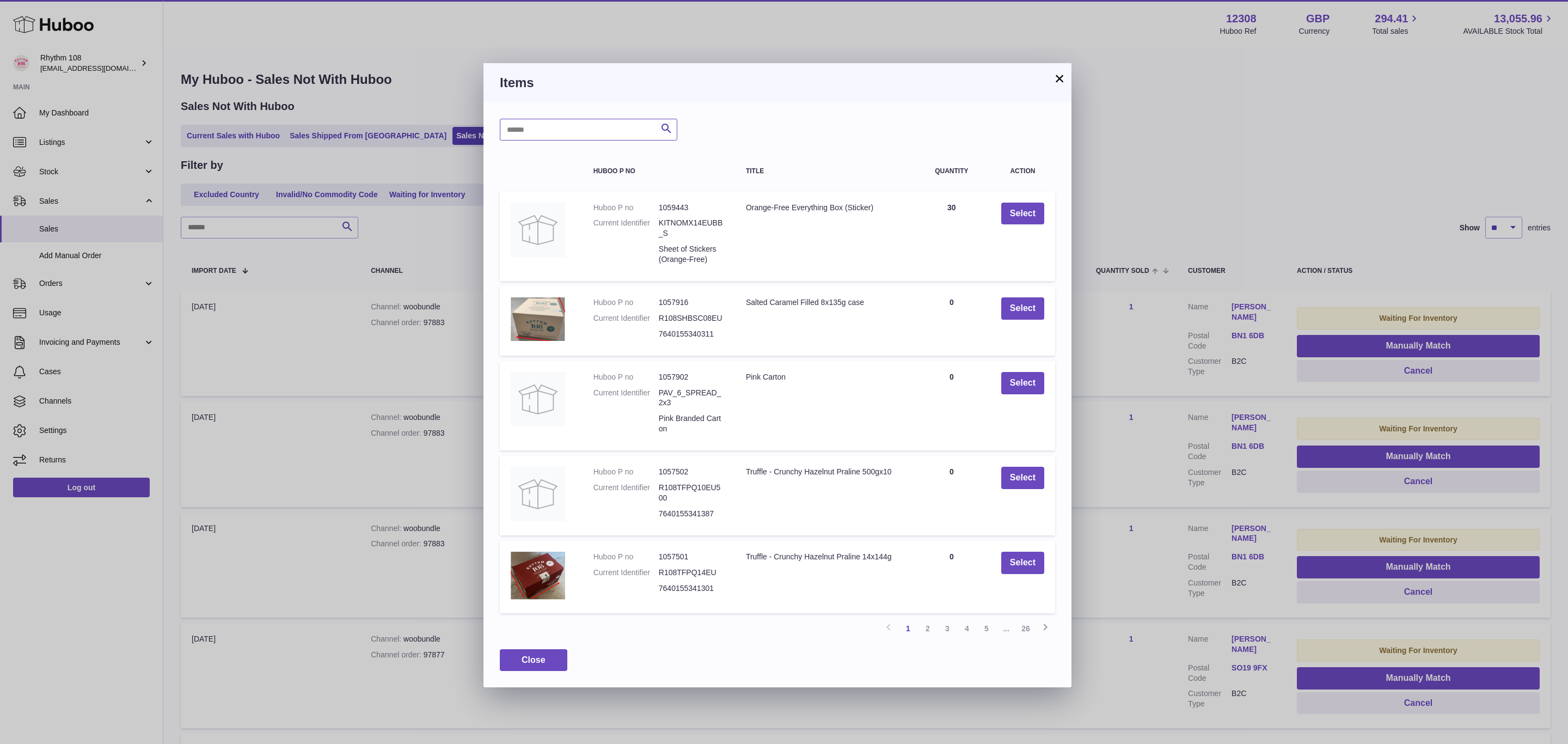
click at [565, 128] on input "text" at bounding box center [588, 129] width 178 height 22
type input "******"
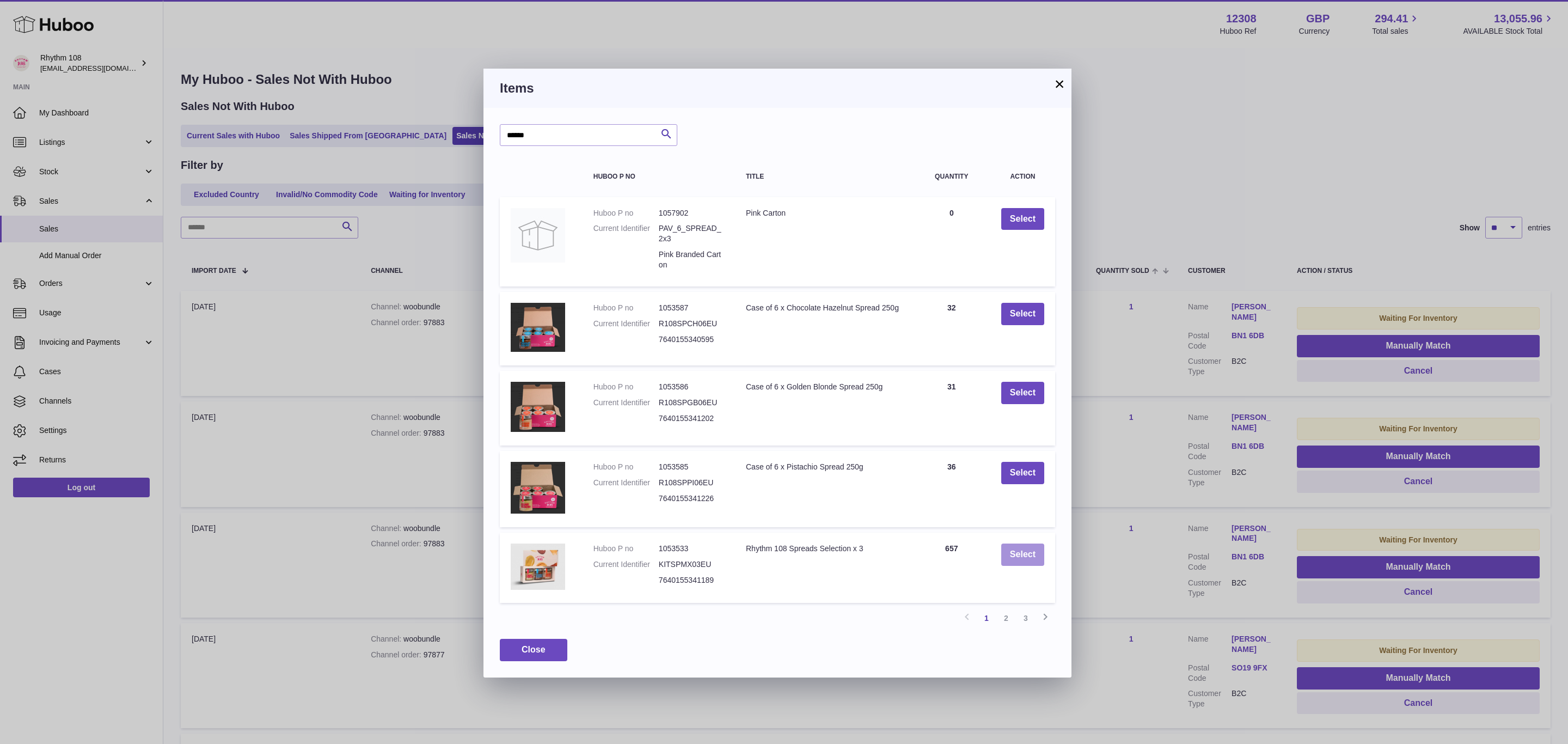
click at [1036, 553] on button "Select" at bounding box center [1022, 555] width 43 height 23
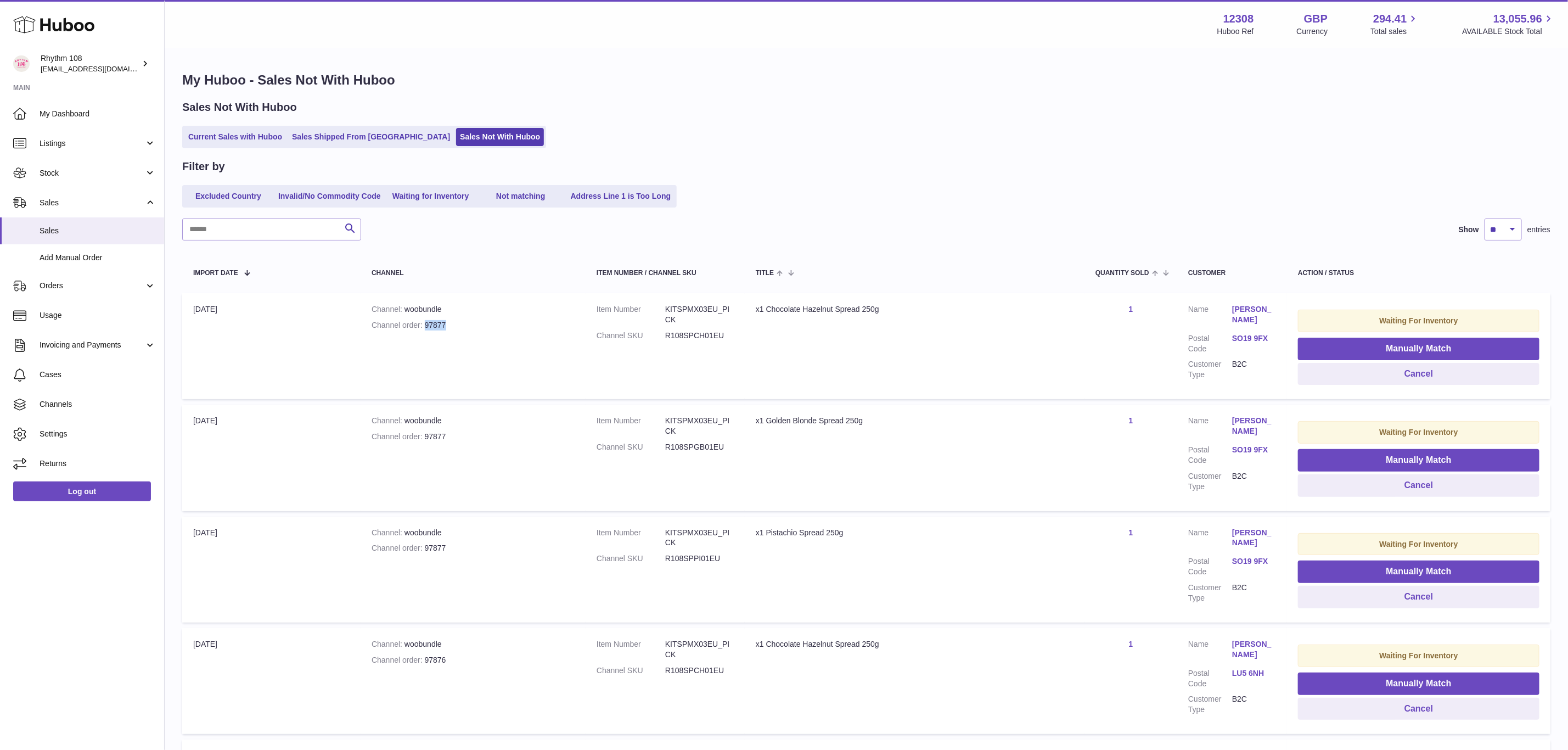
drag, startPoint x: 450, startPoint y: 322, endPoint x: 425, endPoint y: 321, distance: 25.0
click at [425, 321] on div "Channel order 97877" at bounding box center [473, 325] width 203 height 11
click at [1397, 353] on button "Manually Match" at bounding box center [1419, 349] width 242 height 23
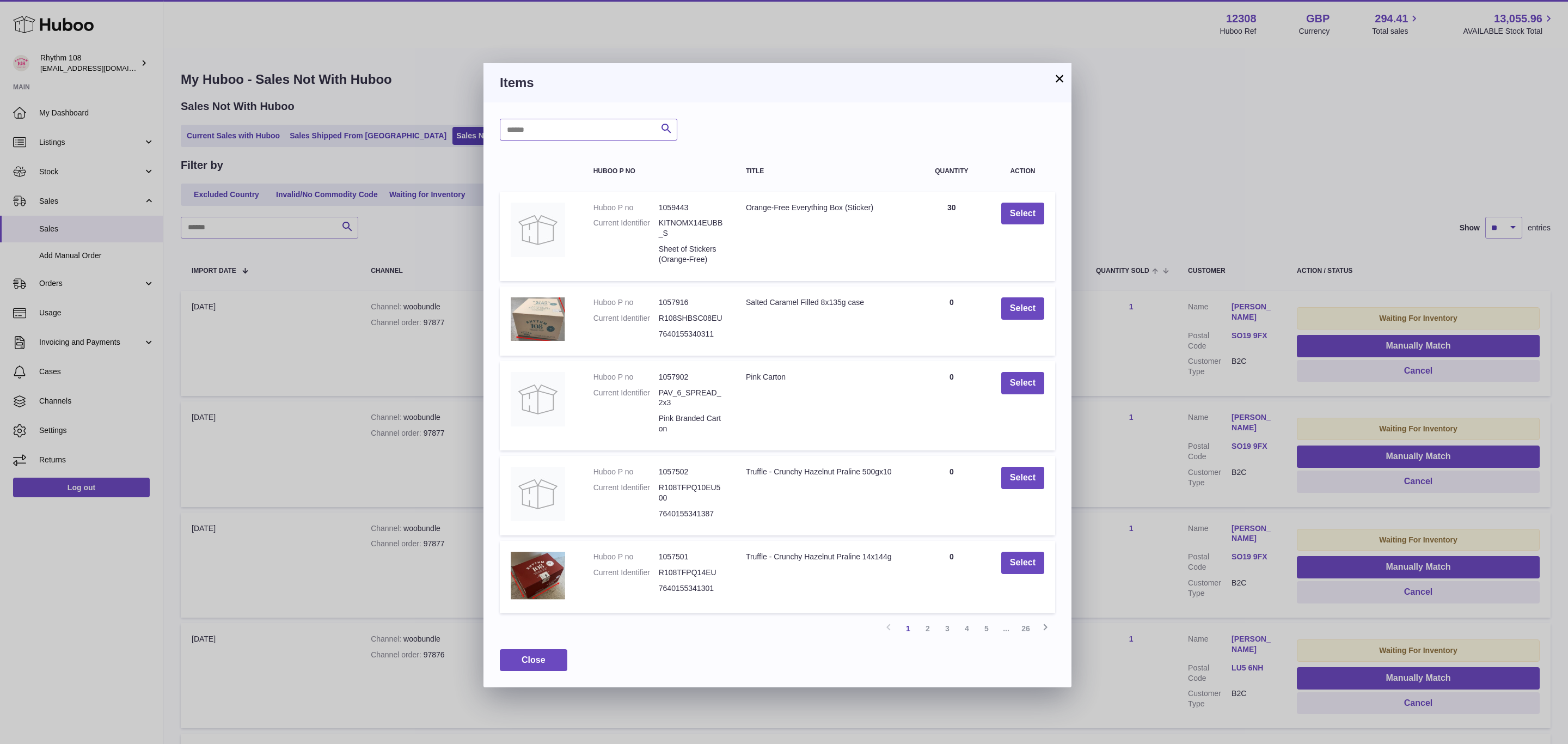
click at [592, 133] on input "text" at bounding box center [588, 129] width 178 height 22
type input "******"
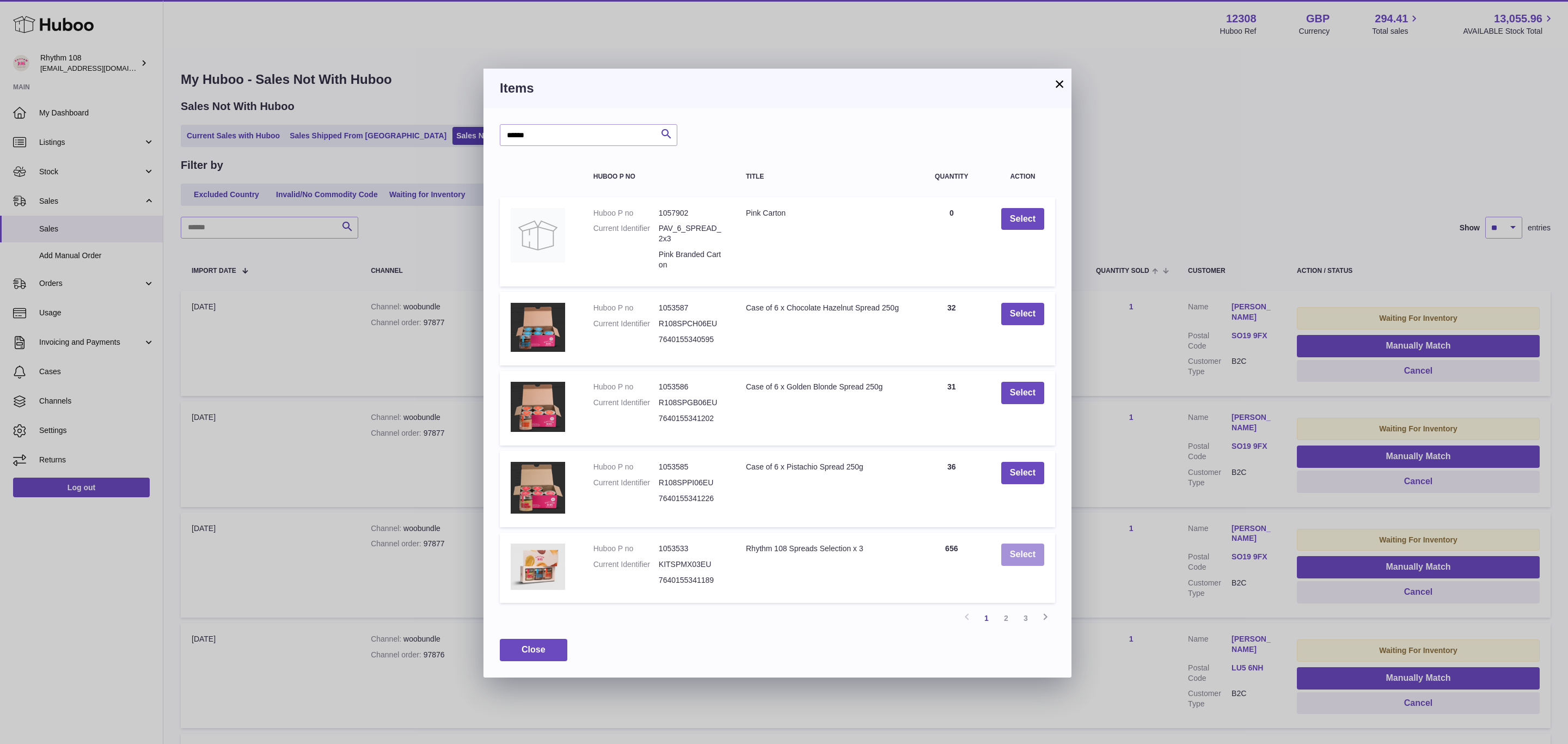
click at [1019, 554] on button "Select" at bounding box center [1022, 555] width 43 height 23
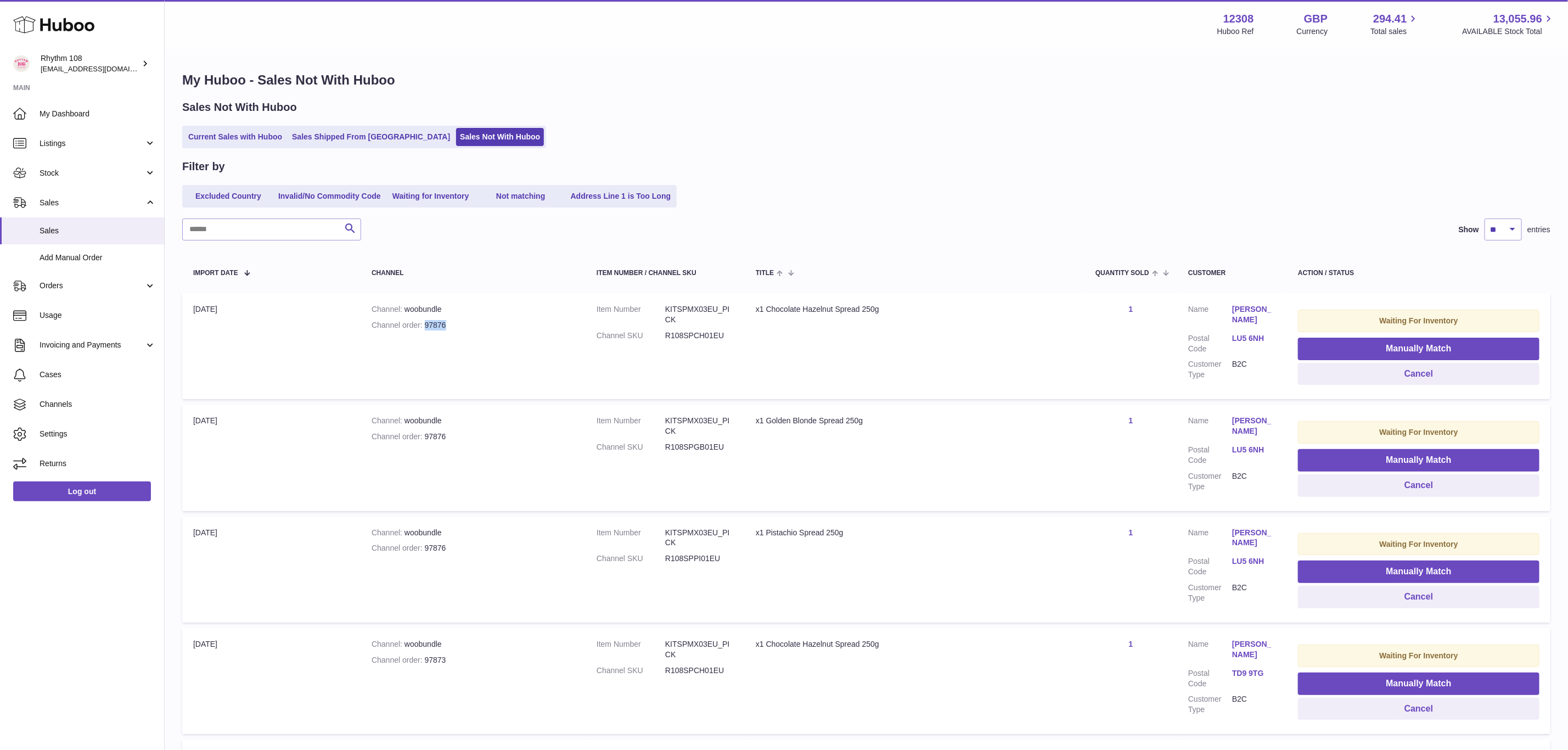
drag, startPoint x: 445, startPoint y: 326, endPoint x: 425, endPoint y: 325, distance: 20.0
click at [425, 325] on div "Channel order 97876" at bounding box center [473, 325] width 203 height 11
click at [1405, 343] on button "Manually Match" at bounding box center [1419, 349] width 242 height 23
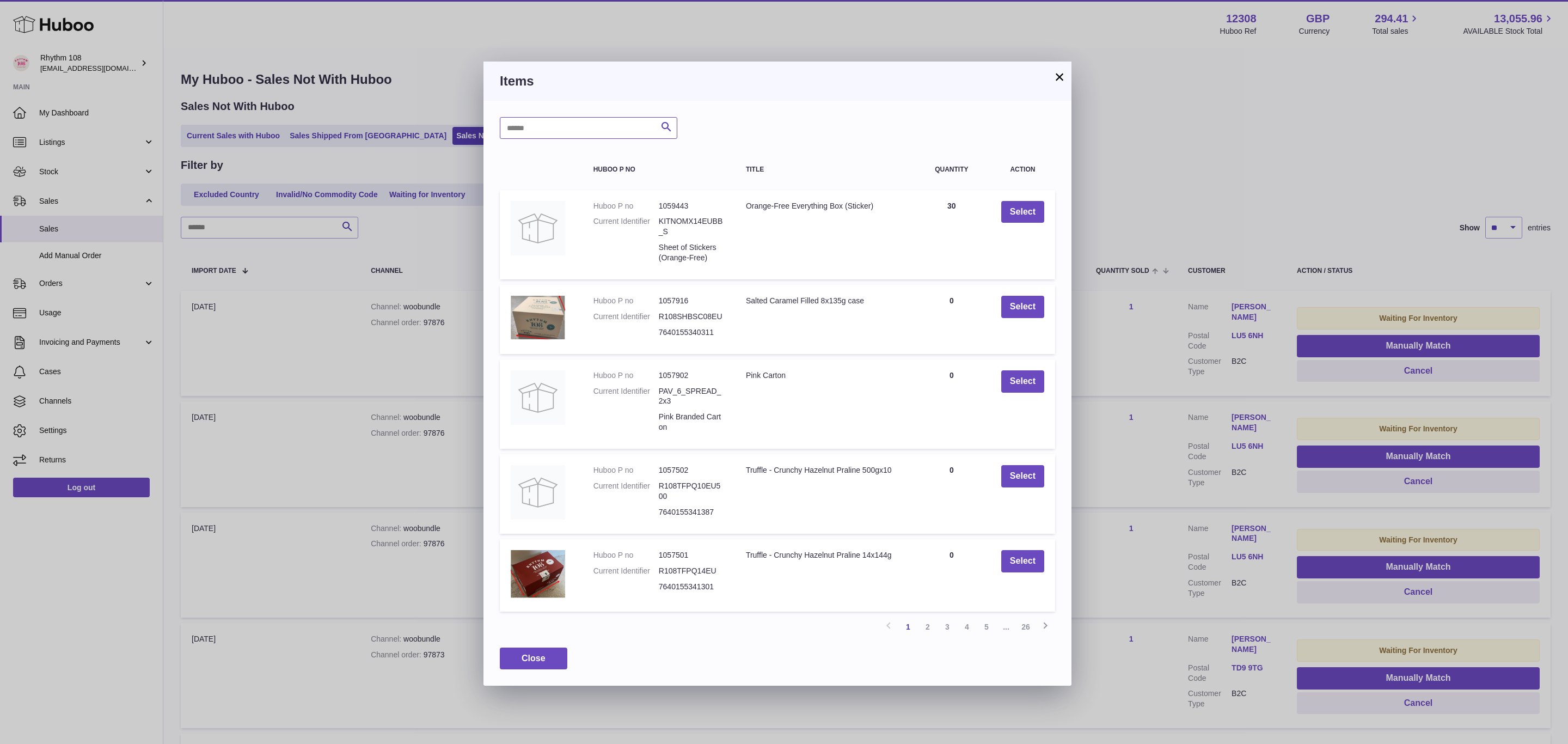
click at [610, 133] on input "text" at bounding box center [588, 128] width 178 height 22
type input "******"
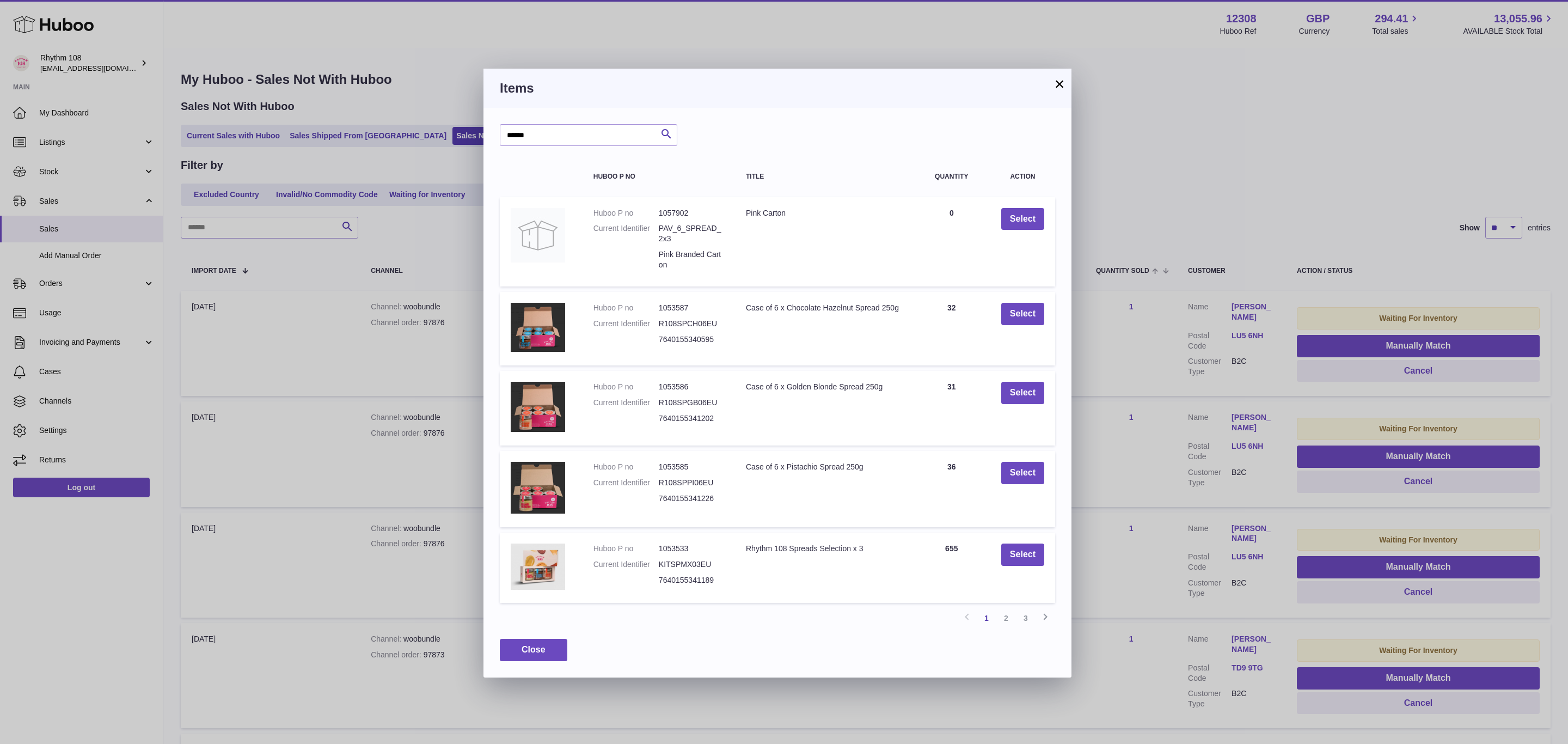
drag, startPoint x: 751, startPoint y: 337, endPoint x: 806, endPoint y: 402, distance: 85.1
drag, startPoint x: 806, startPoint y: 402, endPoint x: 1031, endPoint y: 549, distance: 268.8
click at [1031, 549] on button "Select" at bounding box center [1022, 555] width 43 height 23
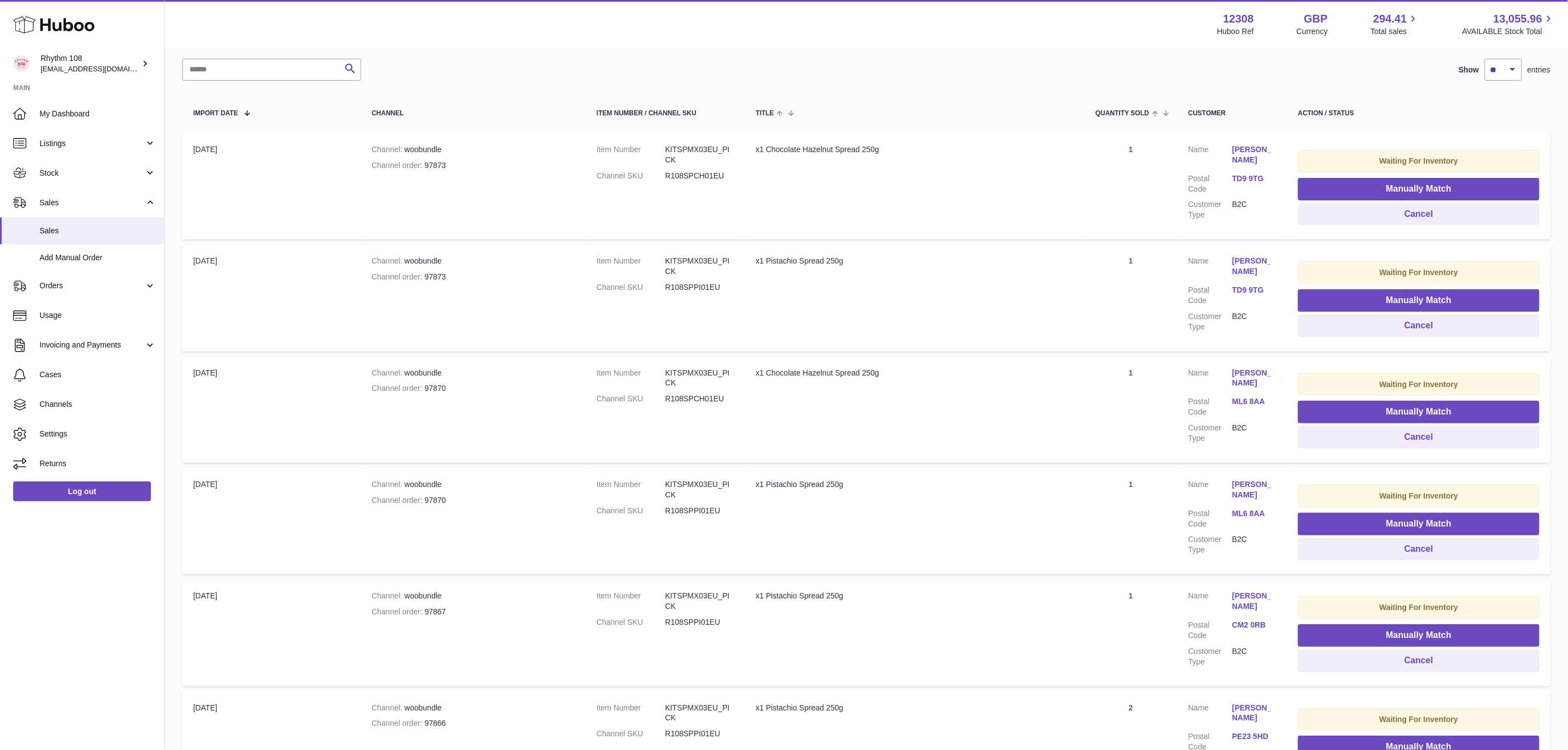
scroll to position [130, 0]
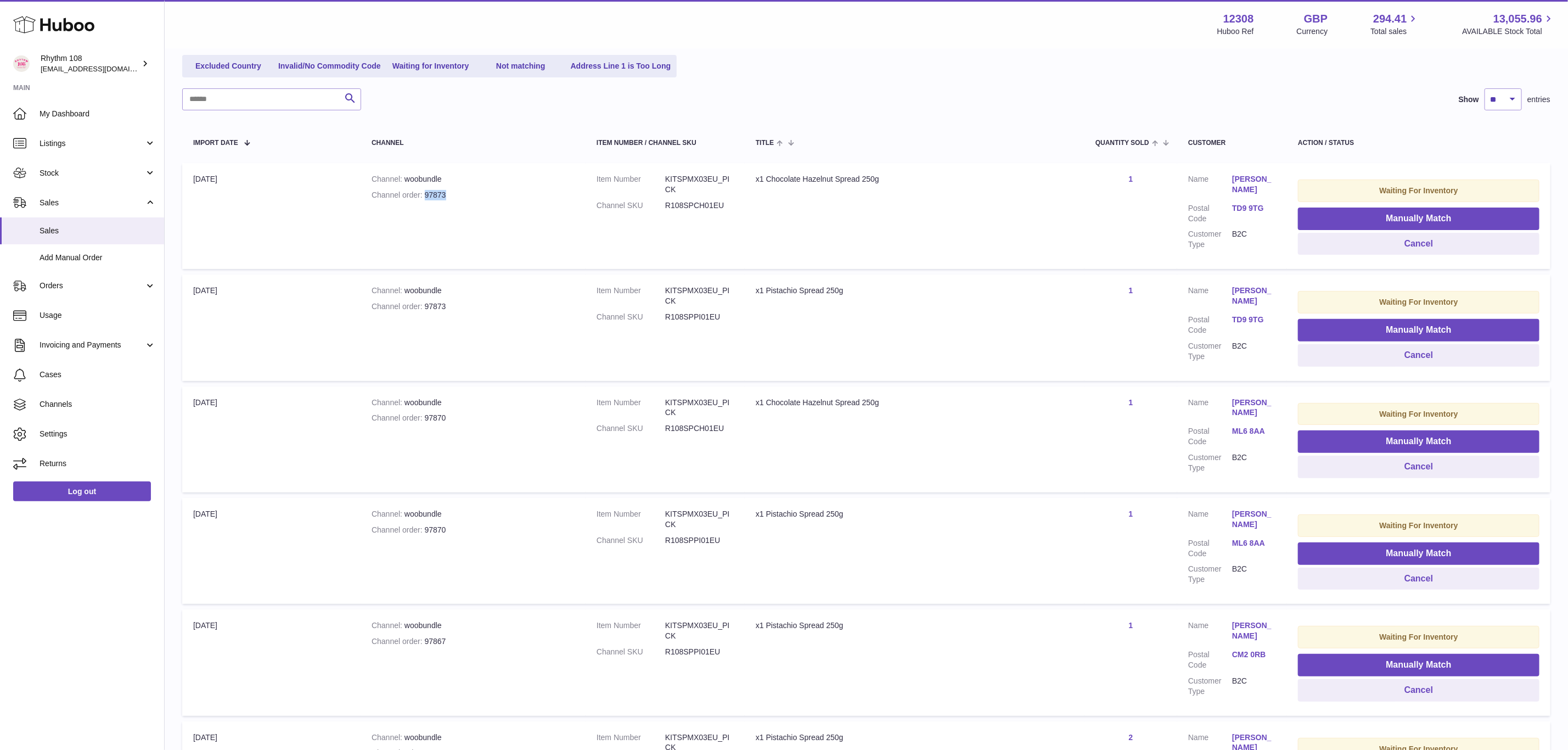
drag, startPoint x: 476, startPoint y: 198, endPoint x: 427, endPoint y: 194, distance: 49.2
click at [427, 194] on div "Channel order 97873" at bounding box center [473, 195] width 203 height 11
click at [1347, 220] on button "Manually Match" at bounding box center [1419, 219] width 242 height 23
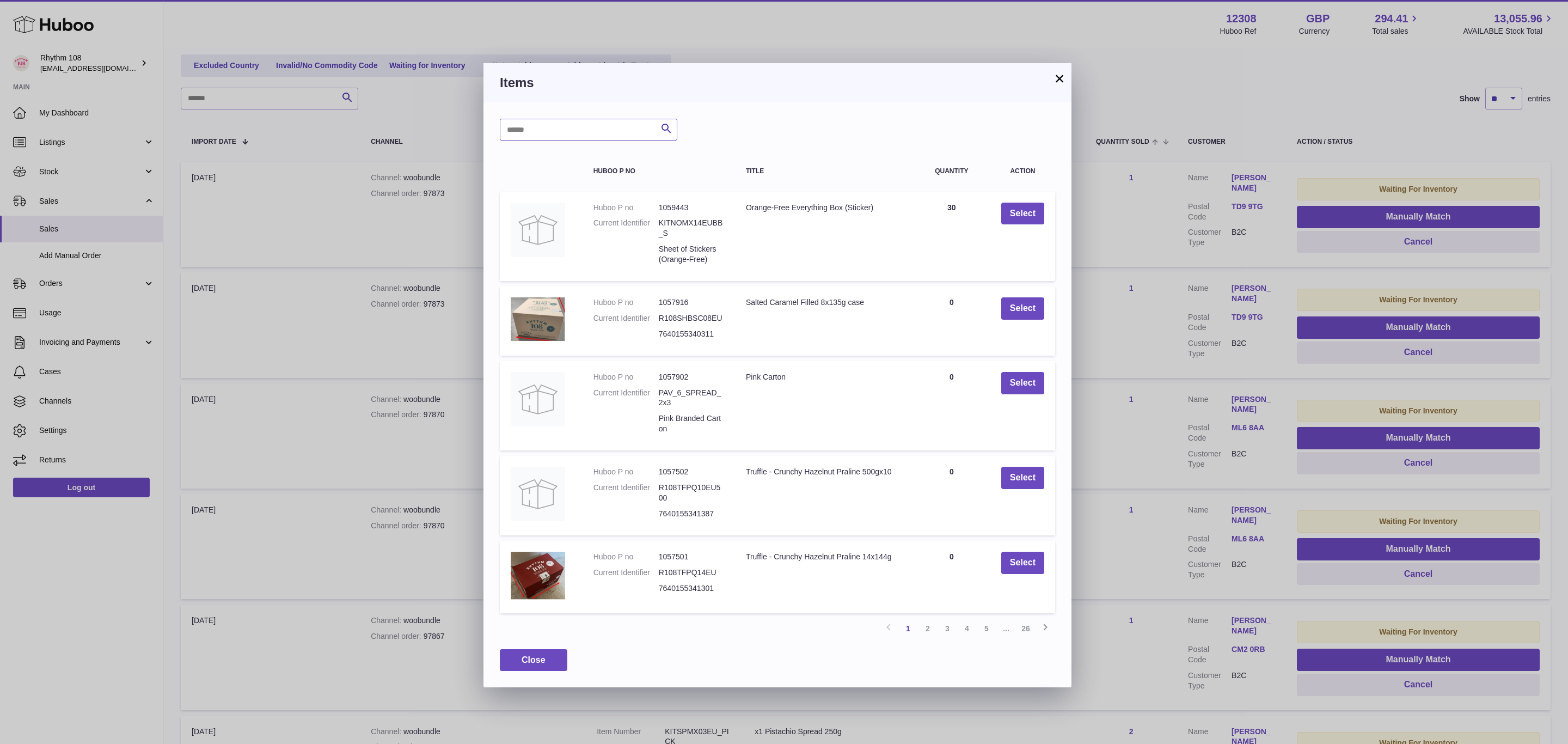
click at [584, 127] on input "text" at bounding box center [588, 129] width 178 height 22
type input "******"
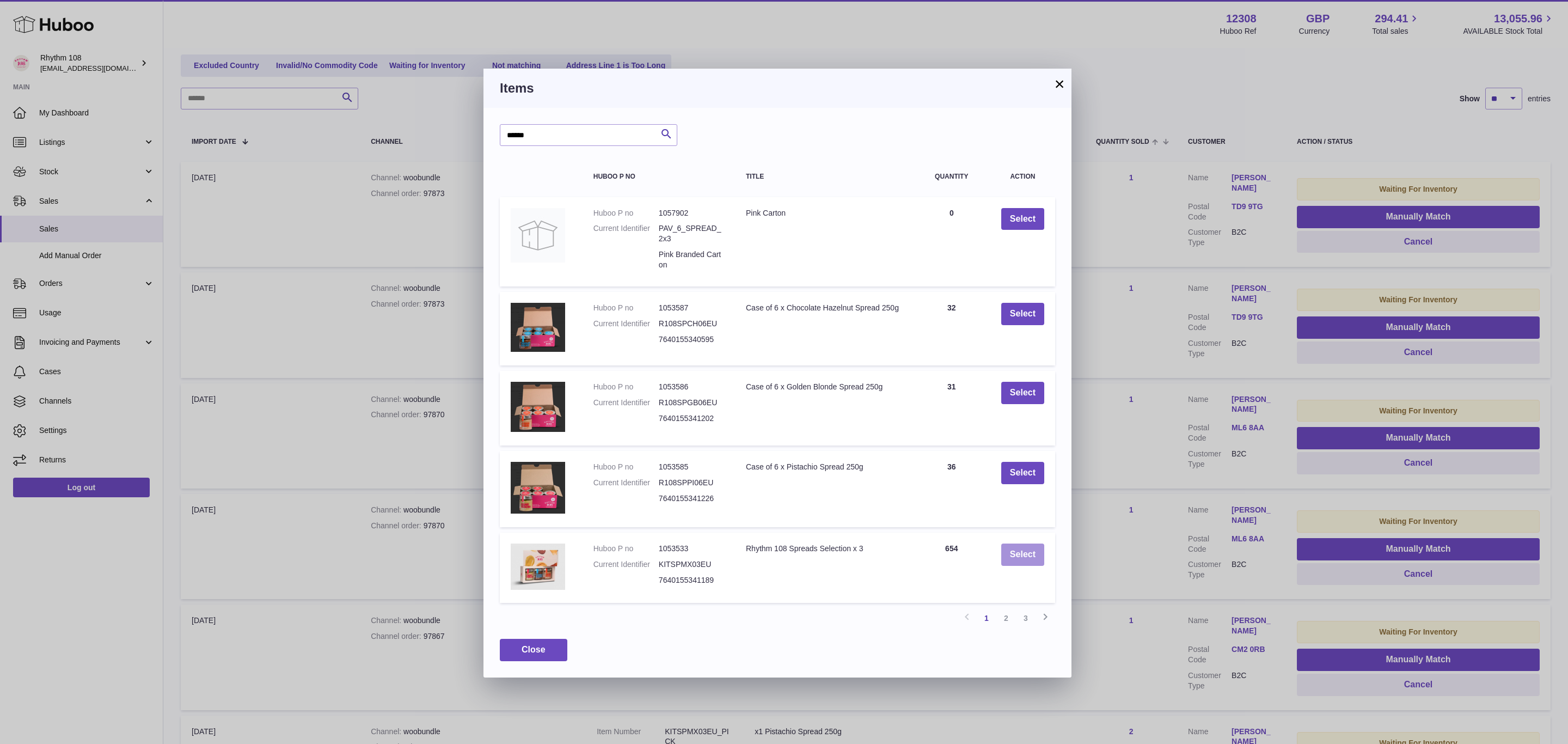
click at [1033, 549] on button "Select" at bounding box center [1022, 555] width 43 height 23
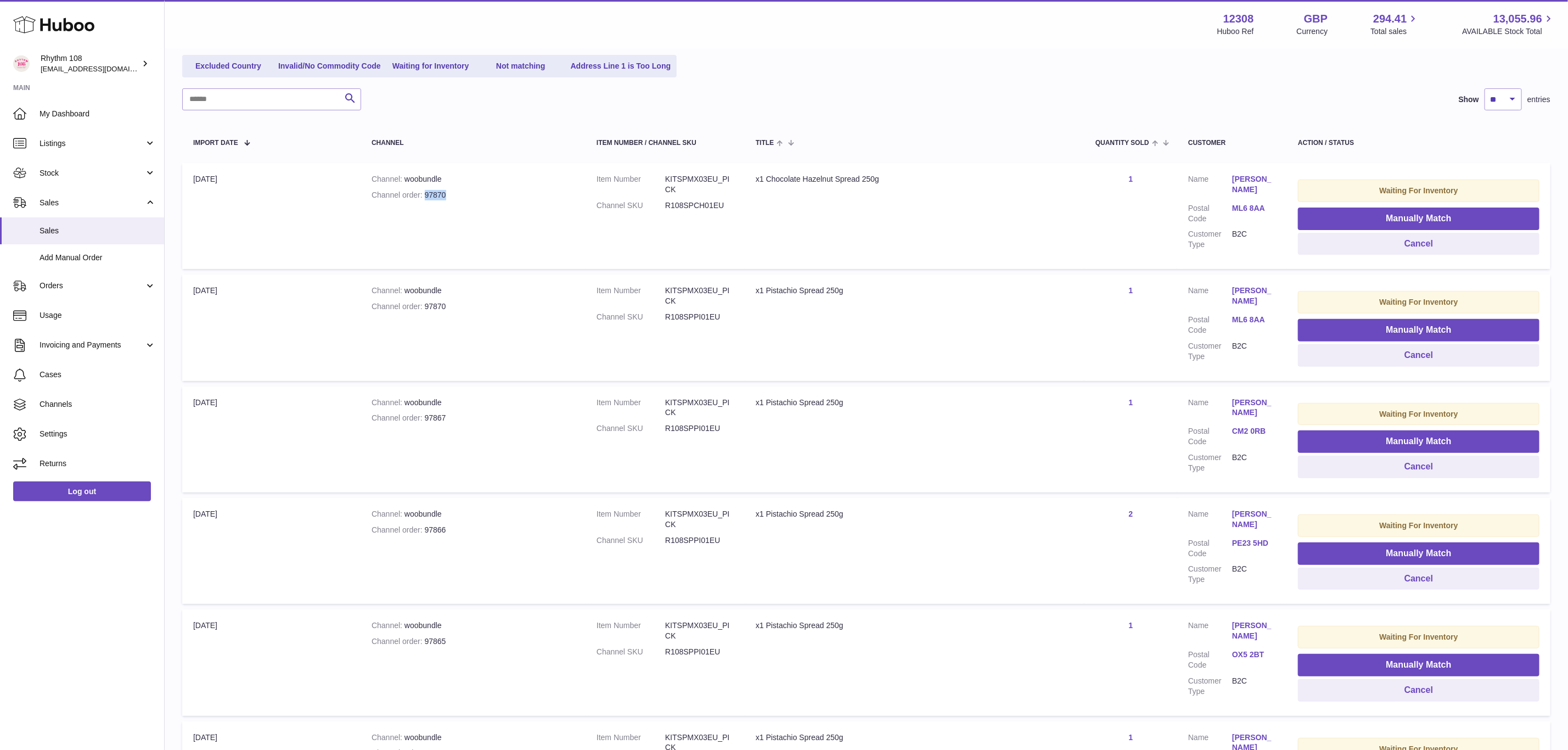
drag, startPoint x: 457, startPoint y: 200, endPoint x: 425, endPoint y: 196, distance: 32.2
click at [425, 196] on td "Channel woobundle Channel order 97870" at bounding box center [473, 216] width 225 height 106
drag, startPoint x: 1364, startPoint y: 212, endPoint x: 1355, endPoint y: 212, distance: 9.0
click at [1364, 212] on button "Manually Match" at bounding box center [1419, 219] width 242 height 23
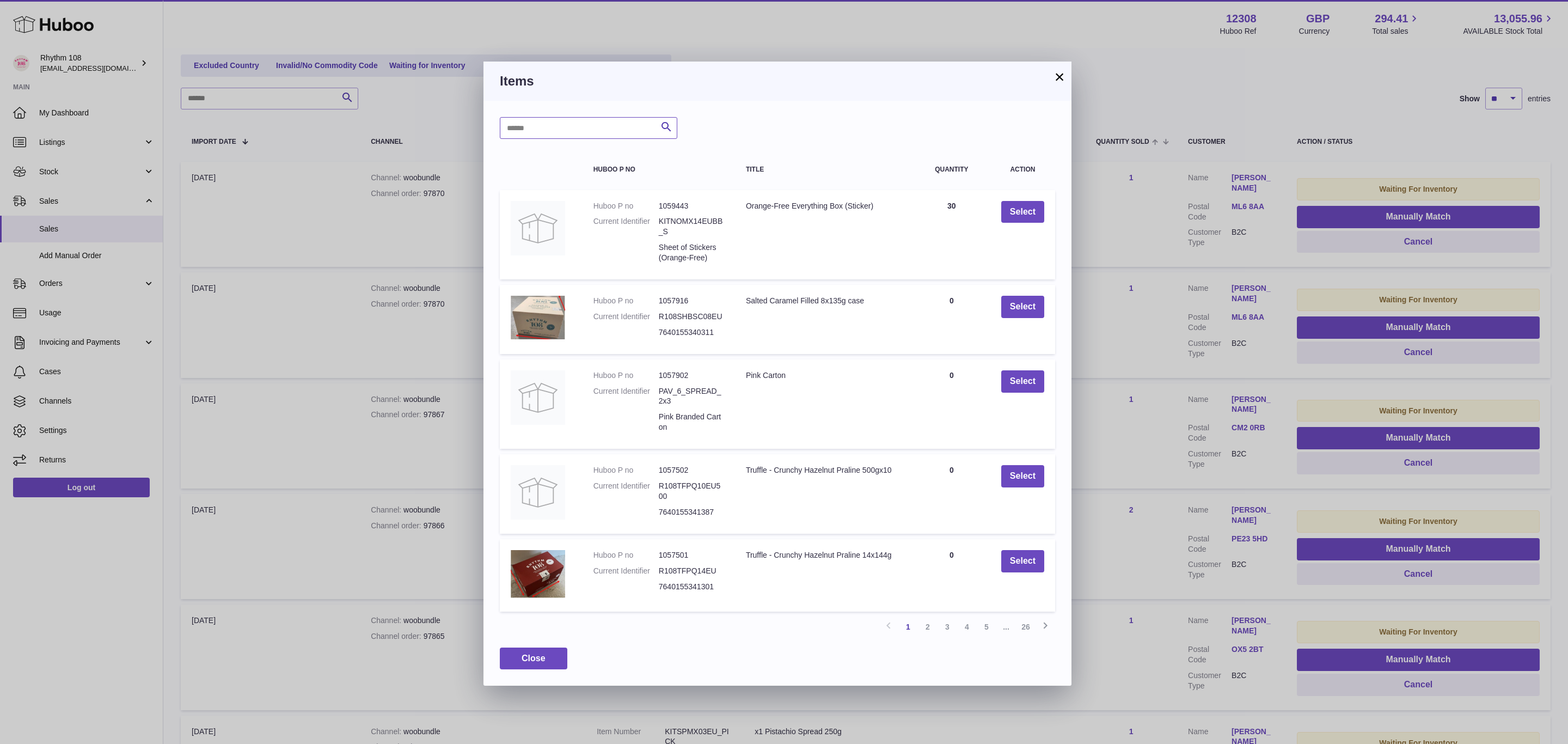
click at [596, 128] on input "text" at bounding box center [588, 128] width 178 height 22
type input "******"
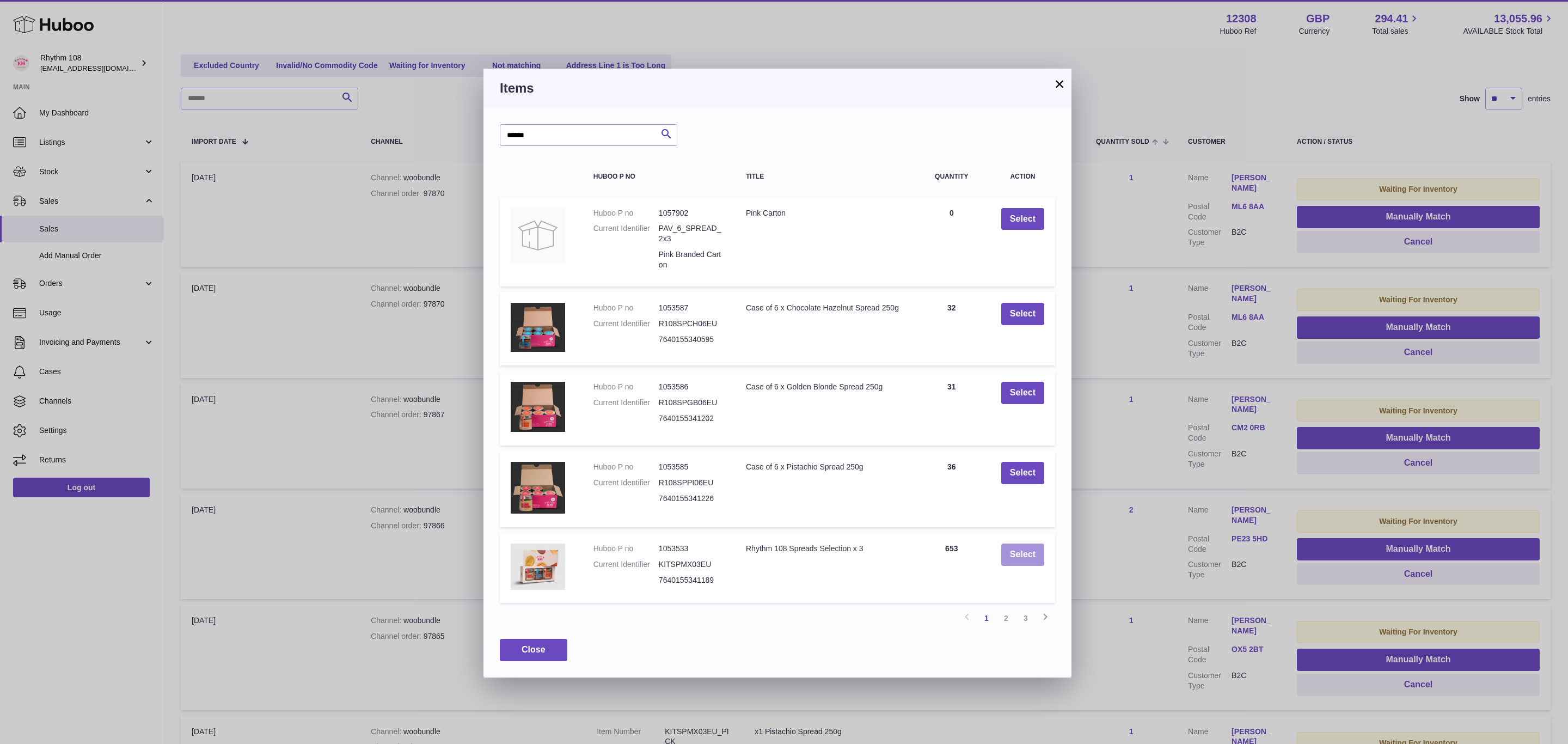
click at [1022, 551] on button "Select" at bounding box center [1022, 555] width 43 height 23
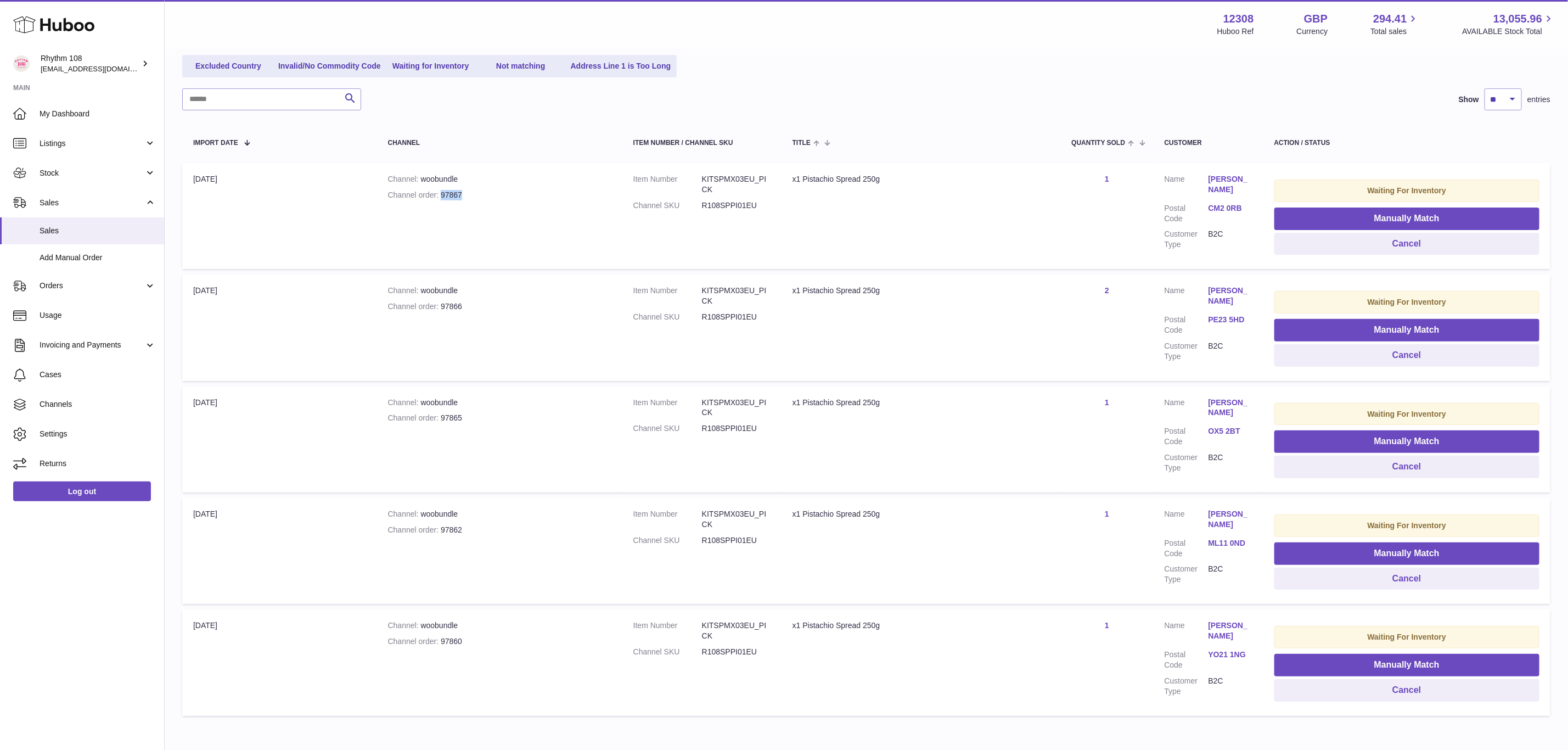
drag, startPoint x: 465, startPoint y: 191, endPoint x: 441, endPoint y: 191, distance: 24.0
click at [441, 191] on div "Channel order 97867" at bounding box center [500, 195] width 224 height 11
click at [1392, 214] on button "Manually Match" at bounding box center [1406, 219] width 265 height 23
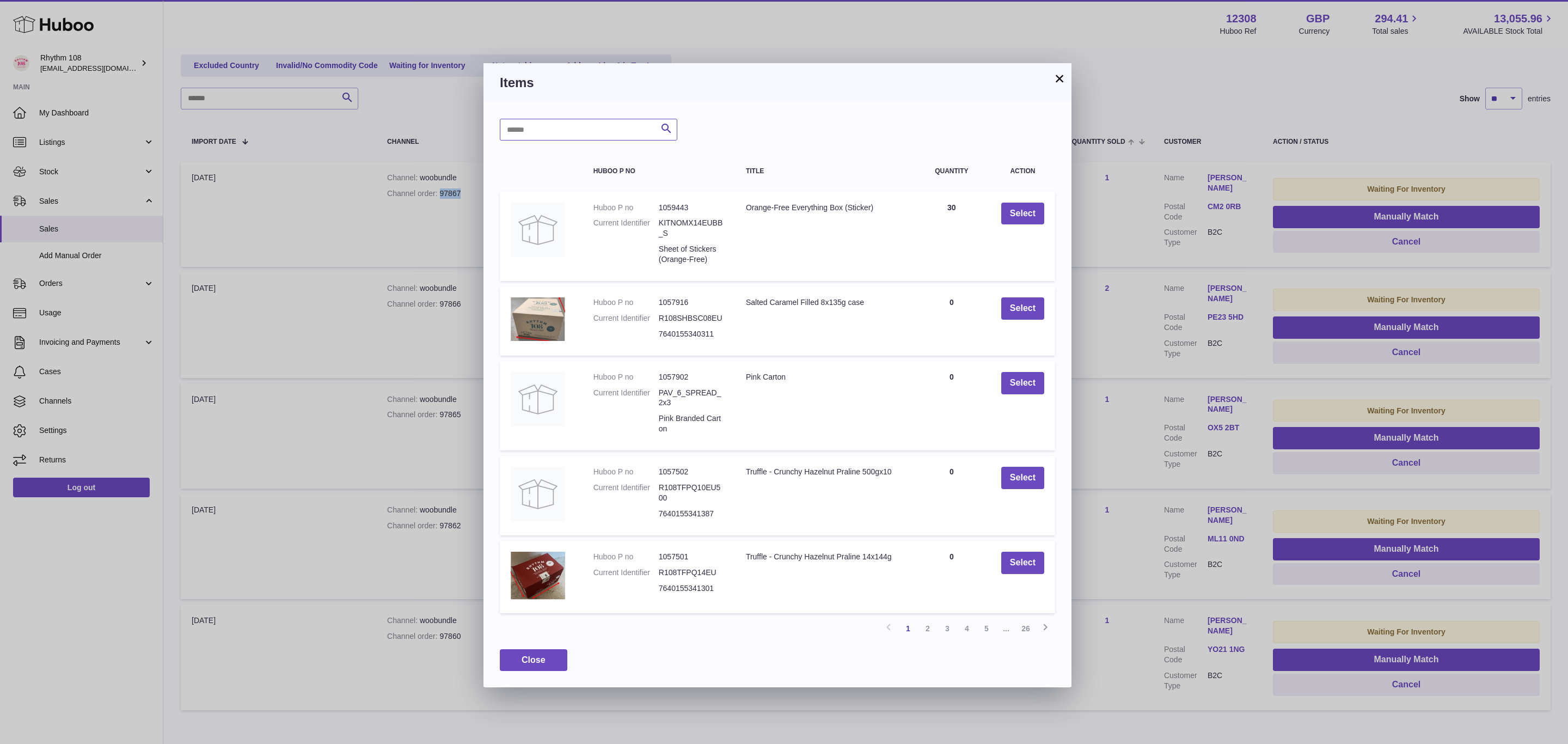
click at [603, 129] on input "text" at bounding box center [588, 129] width 178 height 22
type input "******"
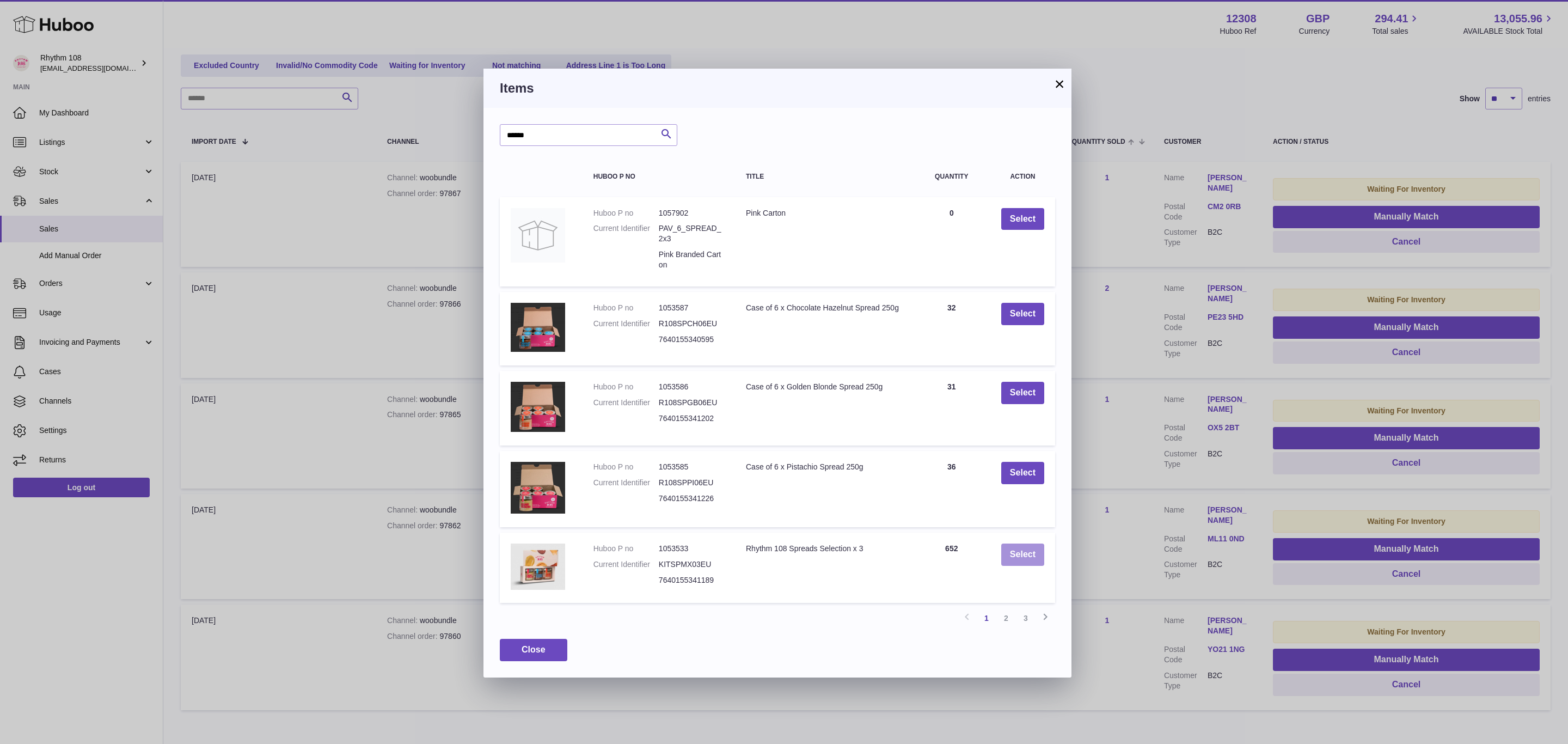
click at [1018, 544] on button "Select" at bounding box center [1022, 555] width 43 height 23
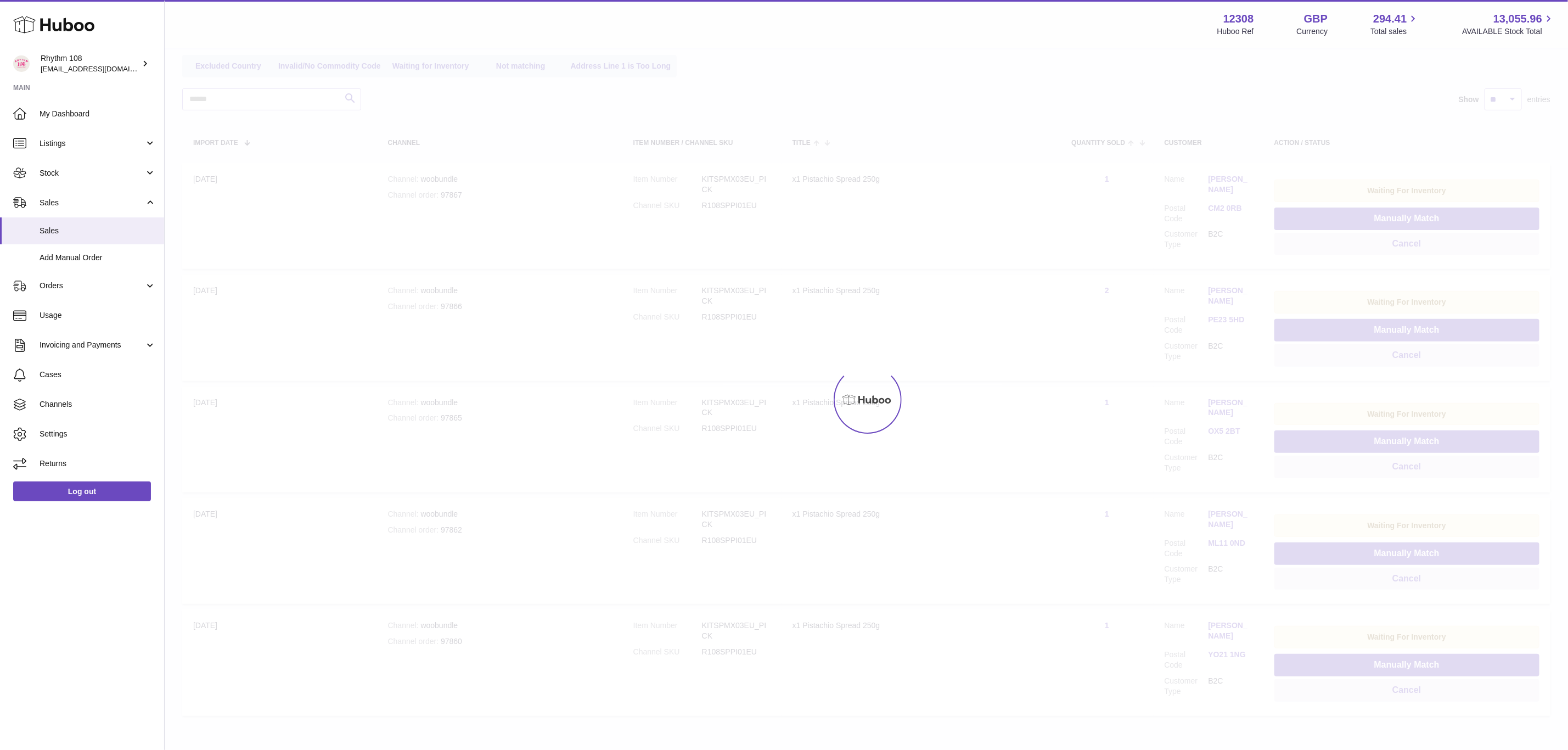
scroll to position [69, 0]
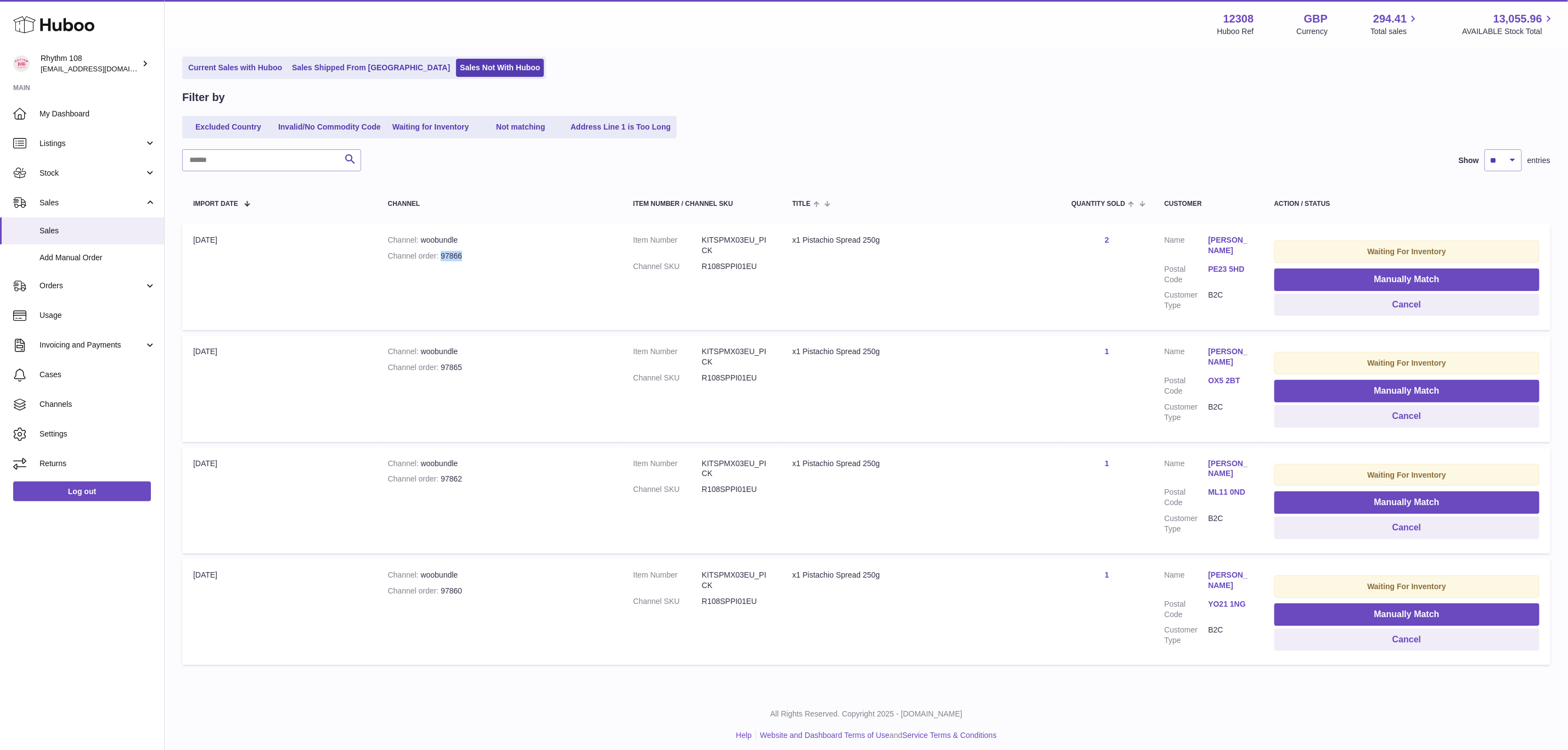
drag, startPoint x: 450, startPoint y: 254, endPoint x: 441, endPoint y: 252, distance: 9.2
click at [441, 252] on div "Channel order 97866" at bounding box center [500, 256] width 224 height 11
click at [1360, 278] on button "Manually Match" at bounding box center [1406, 280] width 265 height 23
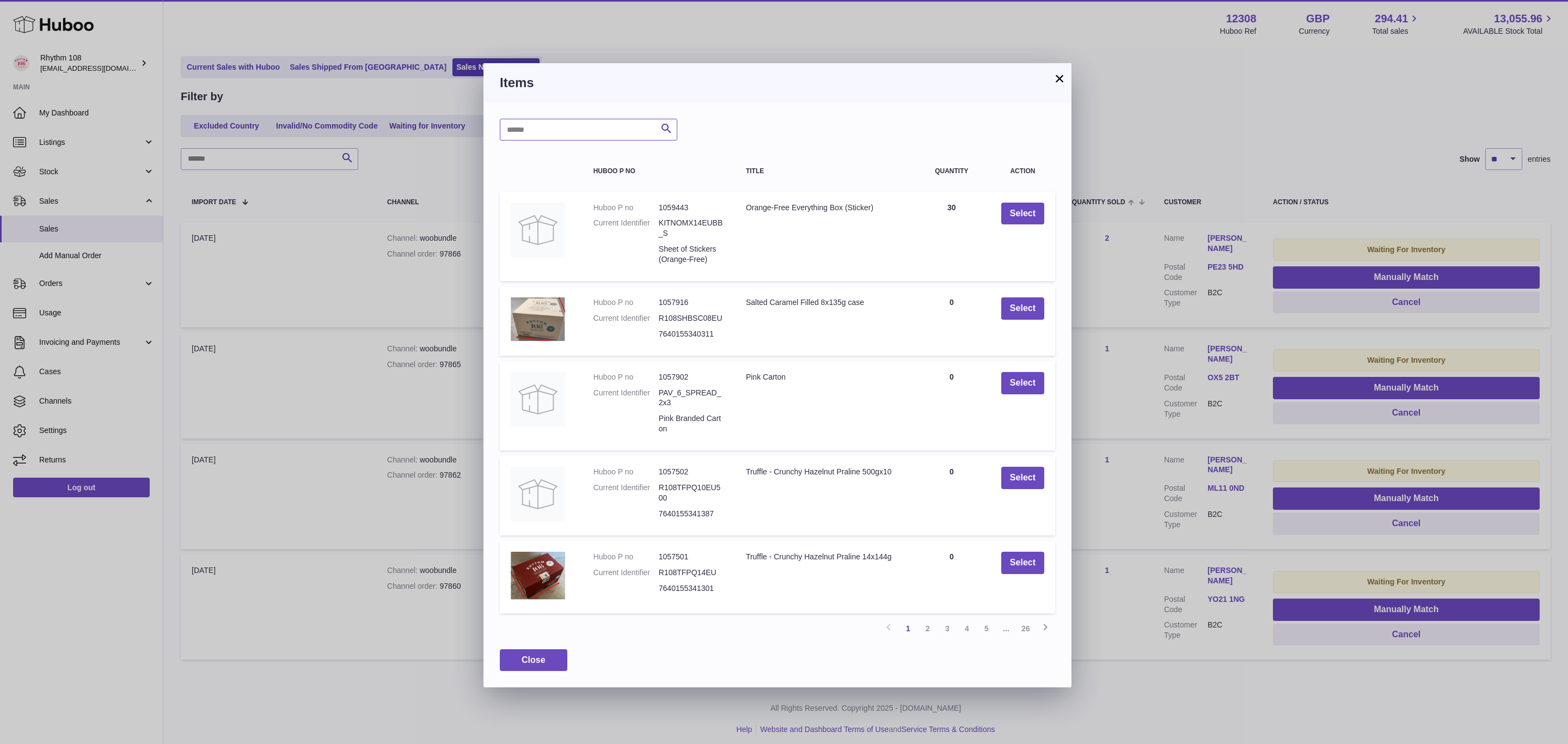
click at [574, 131] on input "text" at bounding box center [588, 129] width 178 height 22
type input "******"
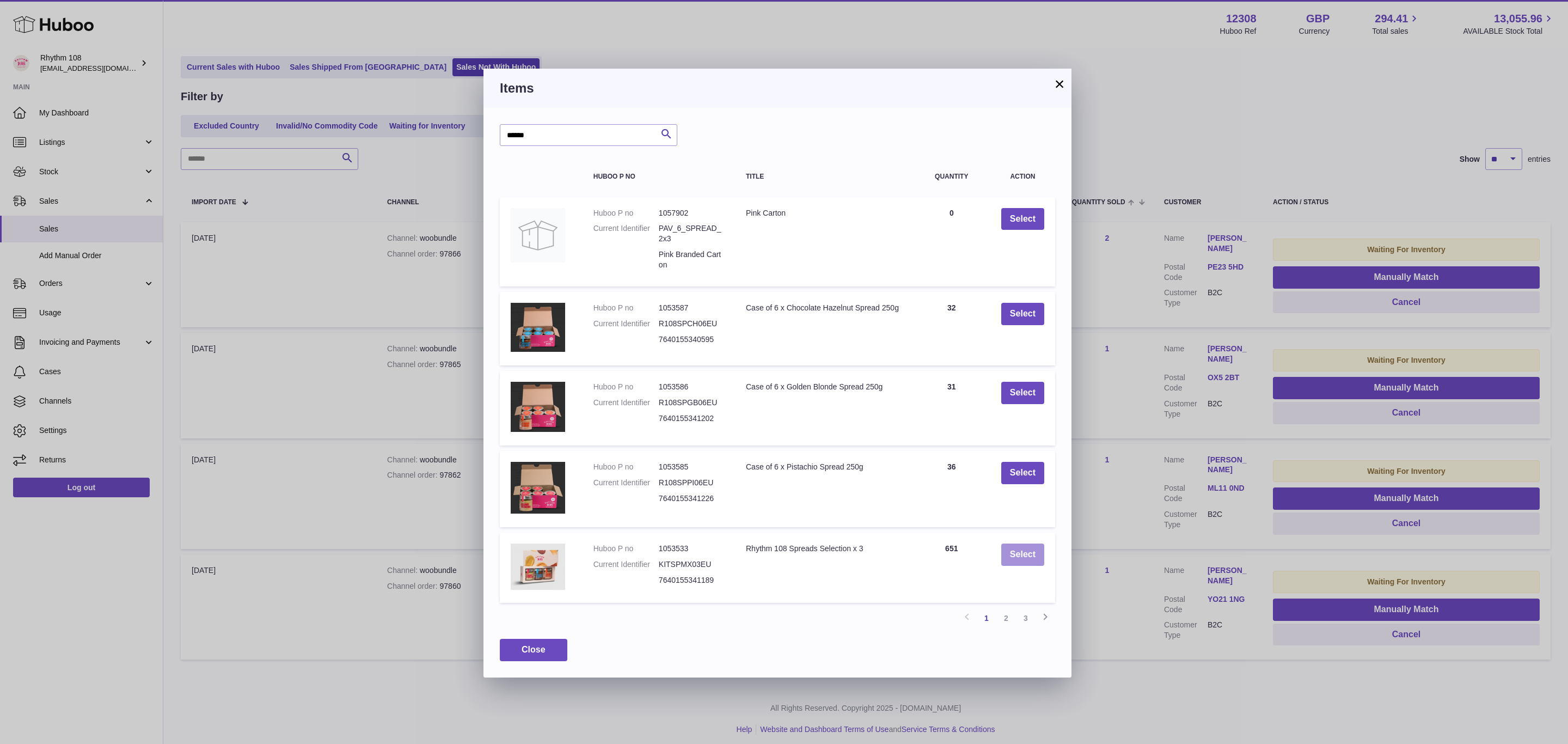
click at [1019, 549] on button "Select" at bounding box center [1022, 555] width 43 height 23
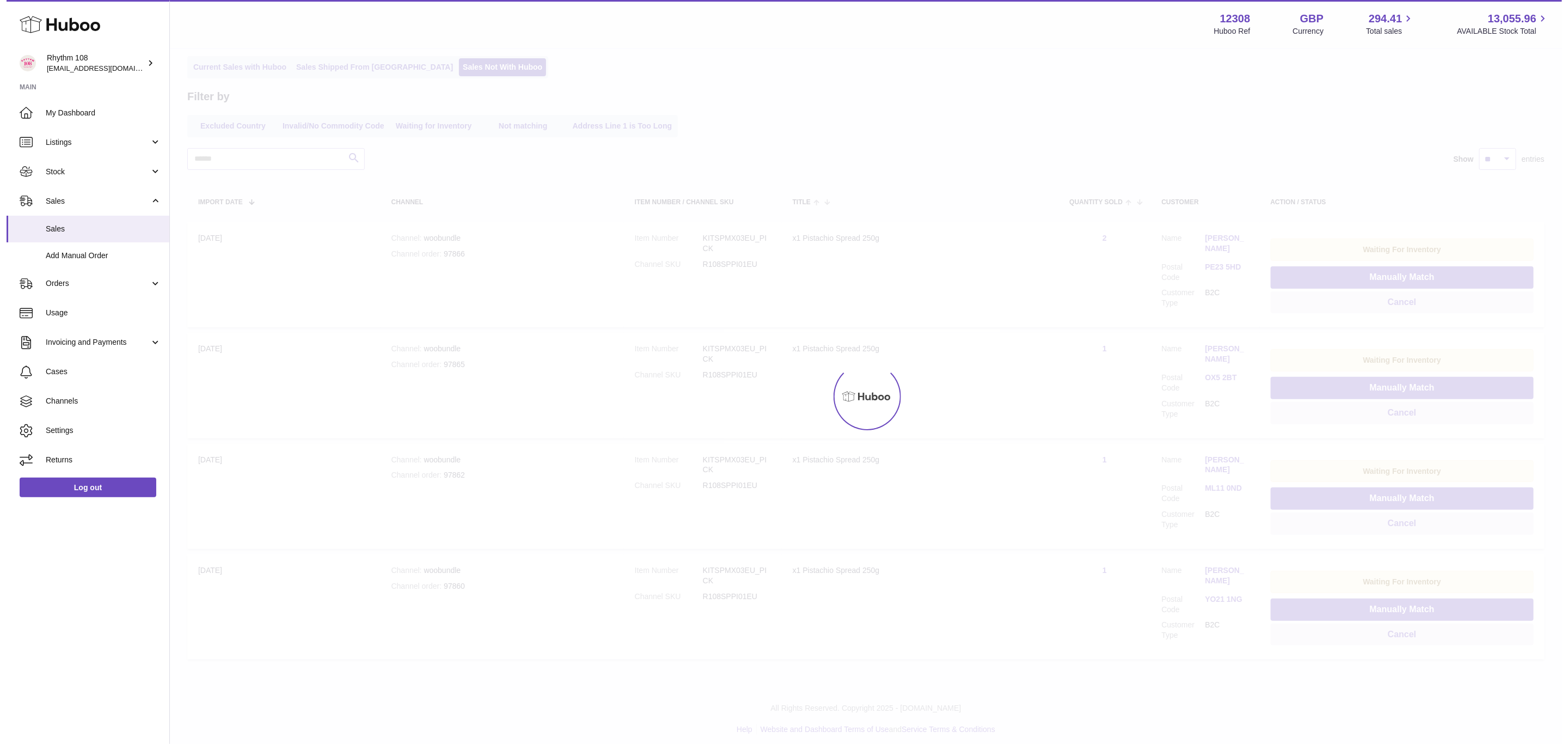
scroll to position [0, 0]
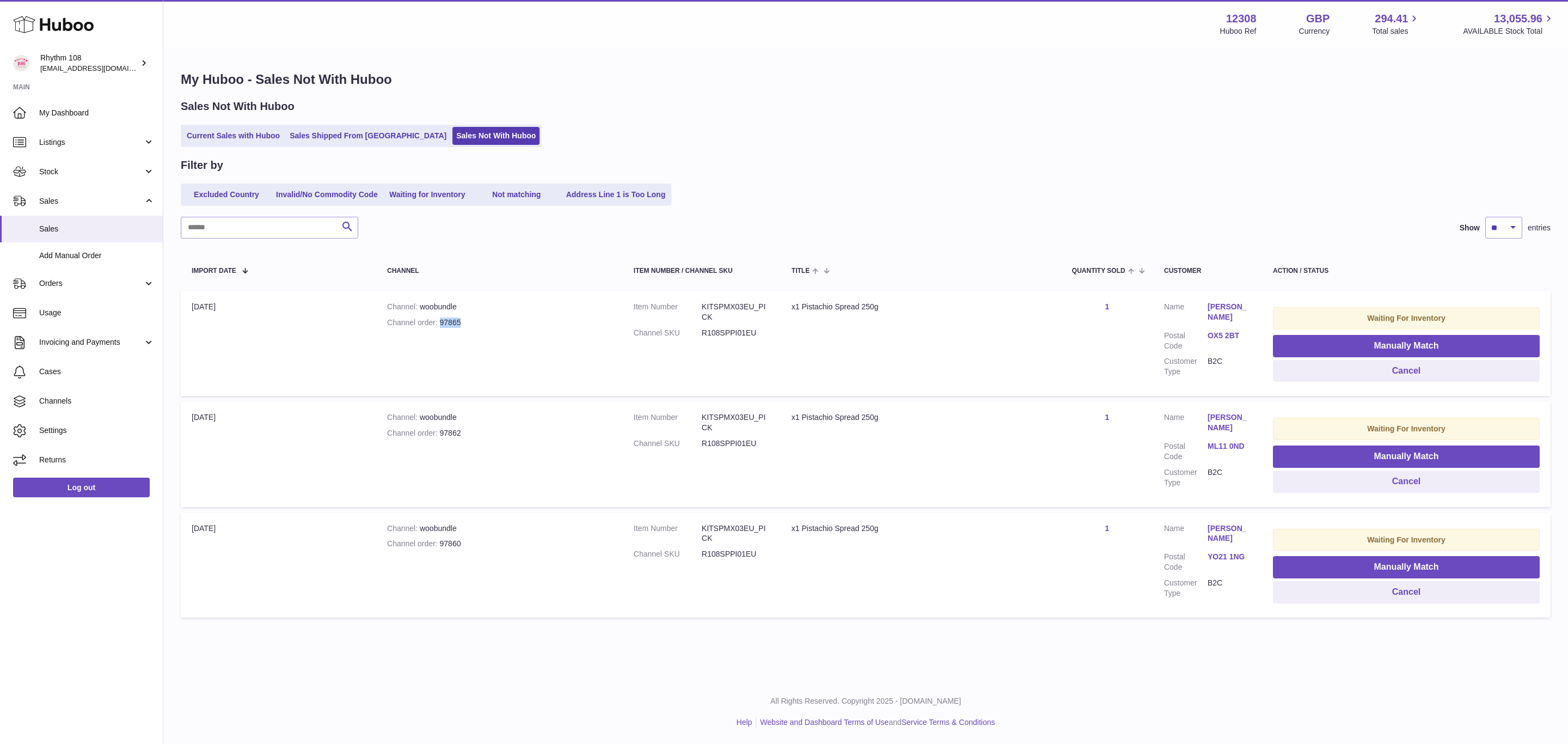
click at [439, 314] on td "Channel woobundle Channel order 97865" at bounding box center [499, 343] width 246 height 105
click at [1339, 347] on button "Manually Match" at bounding box center [1406, 346] width 267 height 23
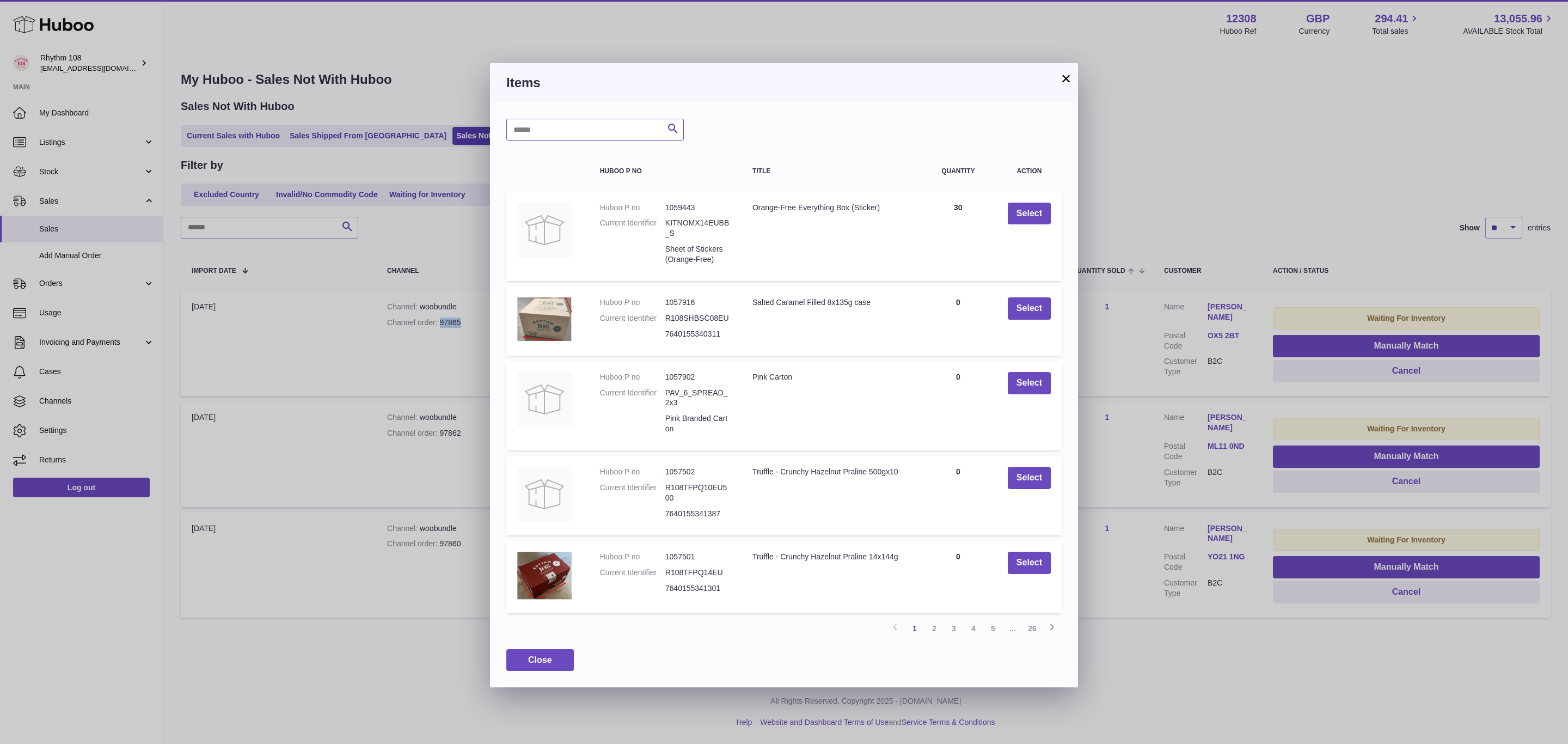
click at [610, 129] on input "text" at bounding box center [595, 129] width 178 height 22
click at [582, 127] on input "text" at bounding box center [595, 129] width 178 height 22
type input "******"
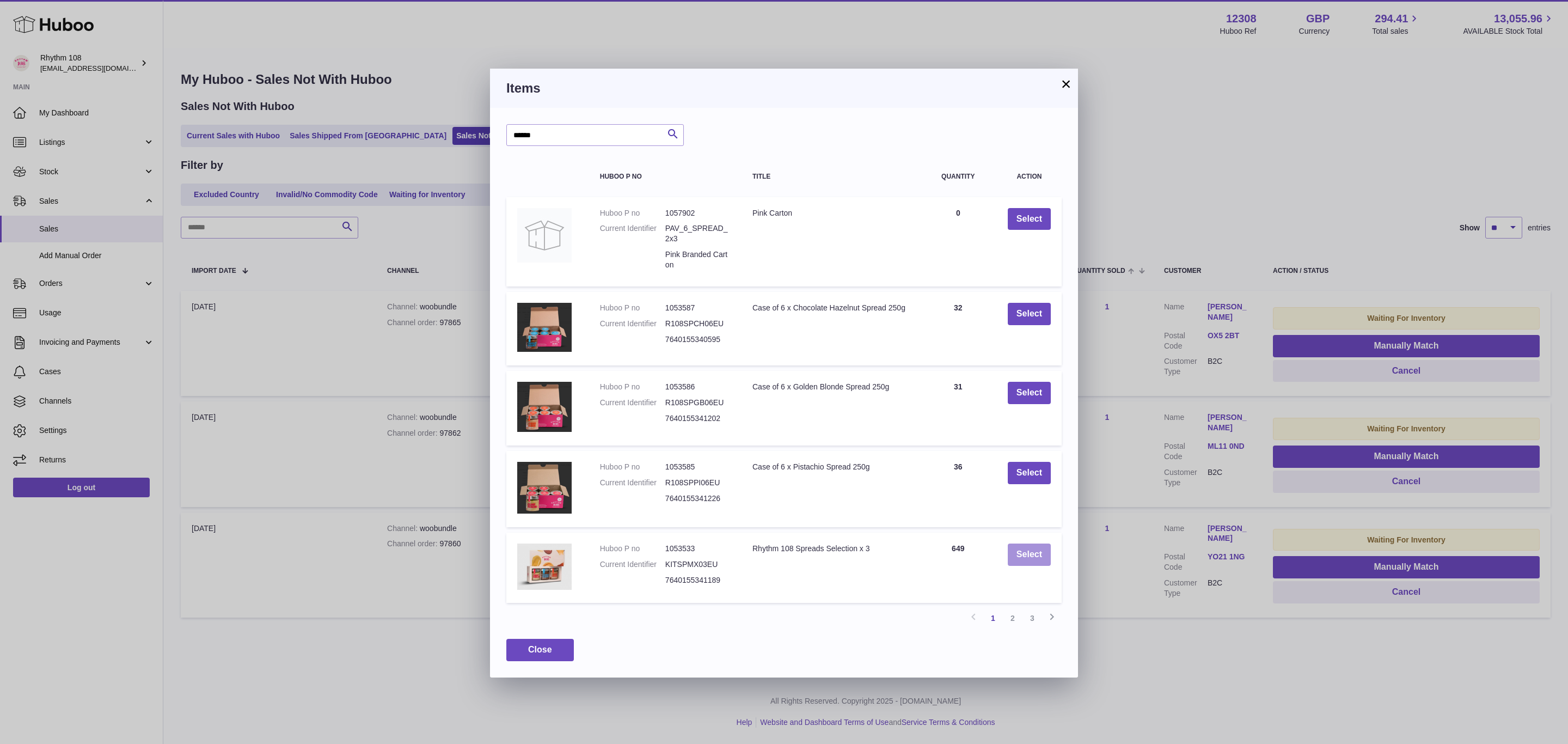
click at [1039, 549] on button "Select" at bounding box center [1029, 555] width 43 height 23
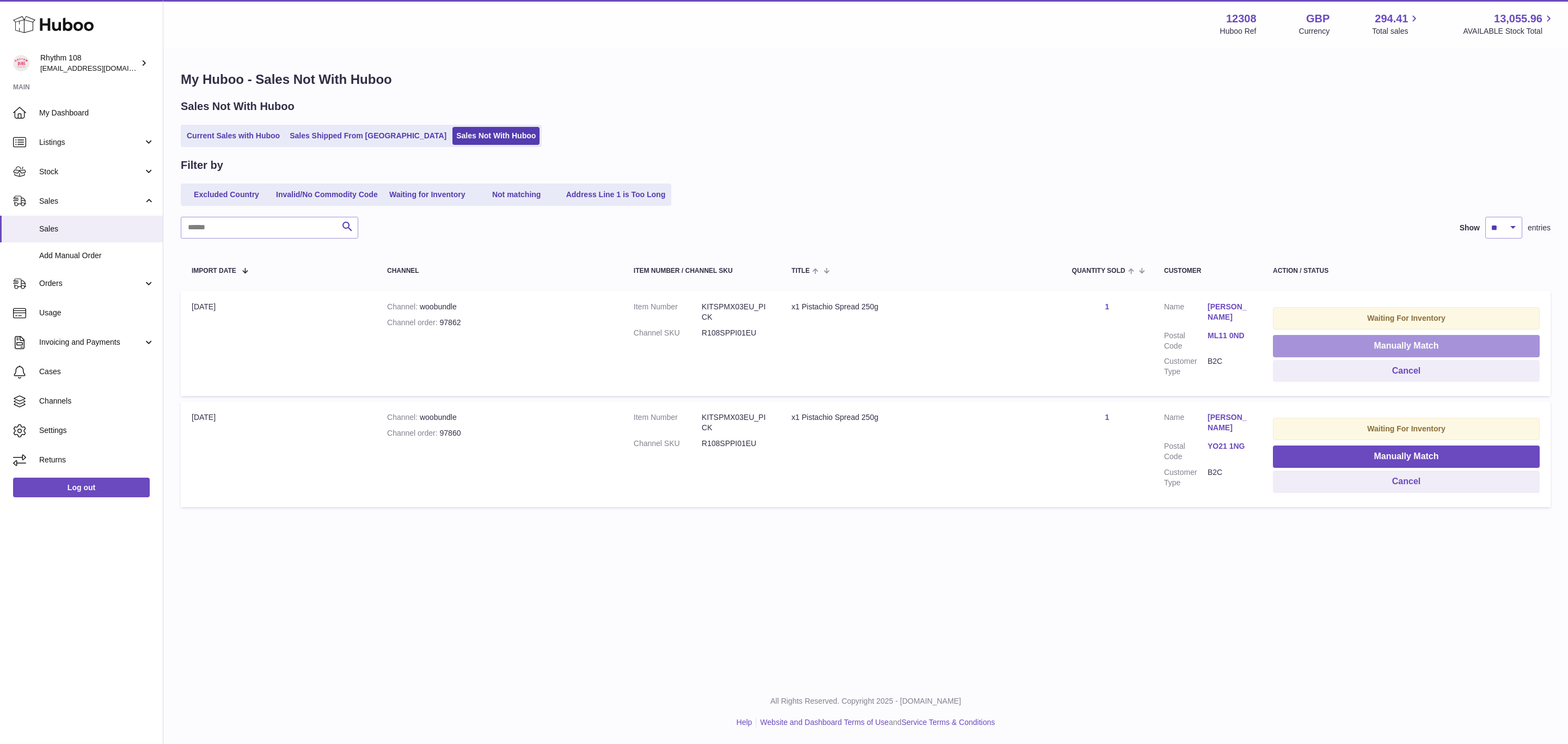
click at [1334, 348] on button "Manually Match" at bounding box center [1406, 346] width 267 height 23
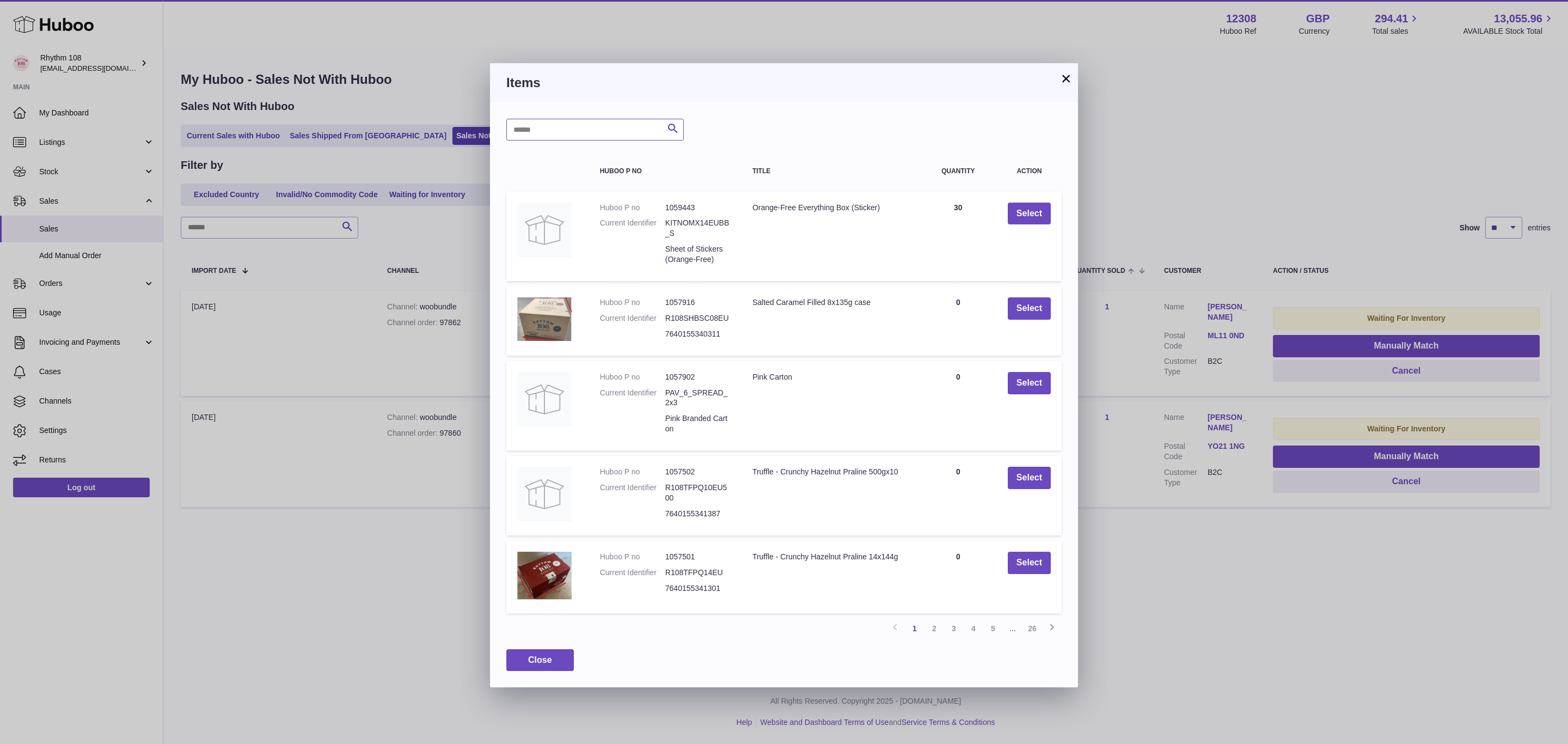
click at [572, 133] on input "text" at bounding box center [595, 129] width 178 height 22
type input "******"
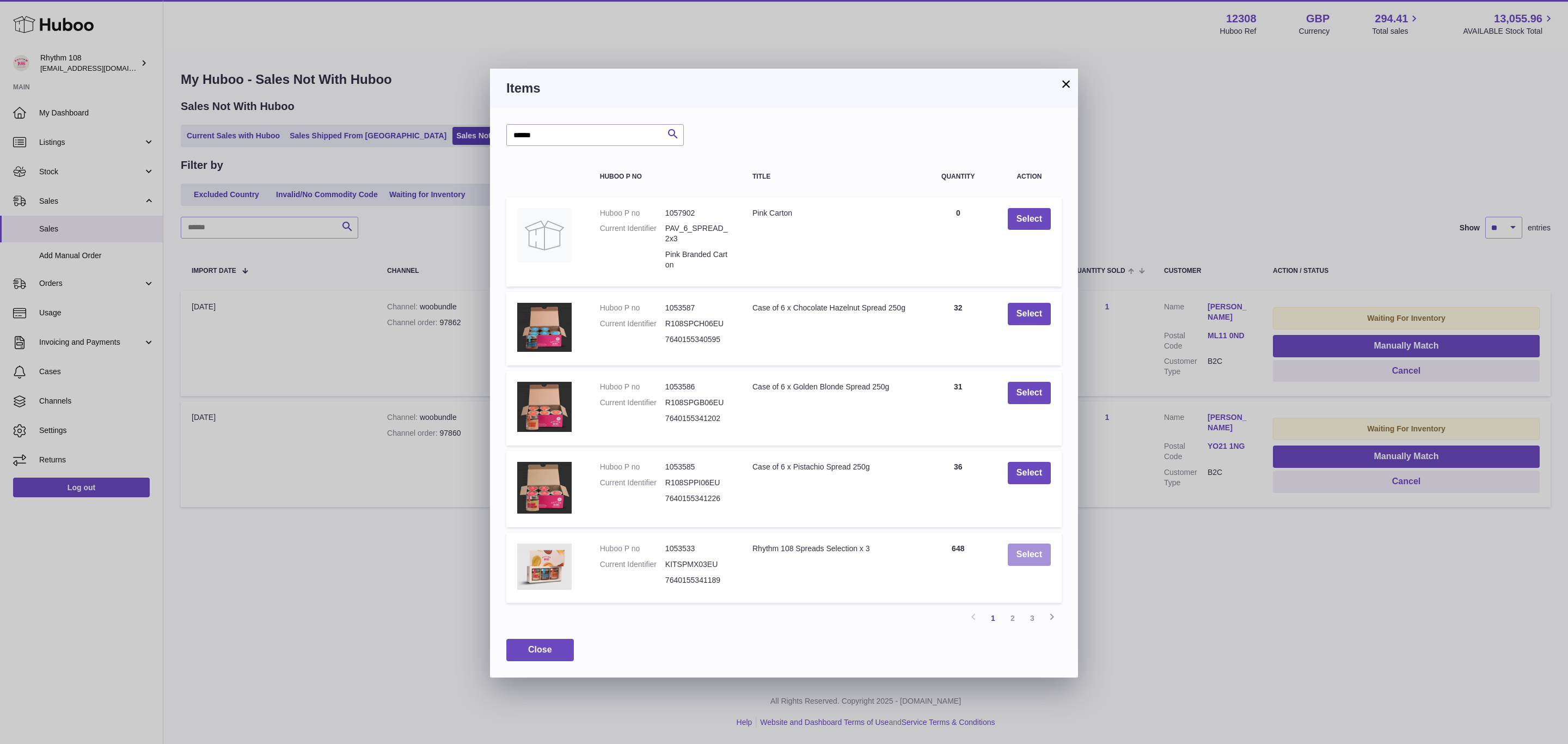
click at [1035, 553] on button "Select" at bounding box center [1029, 555] width 43 height 23
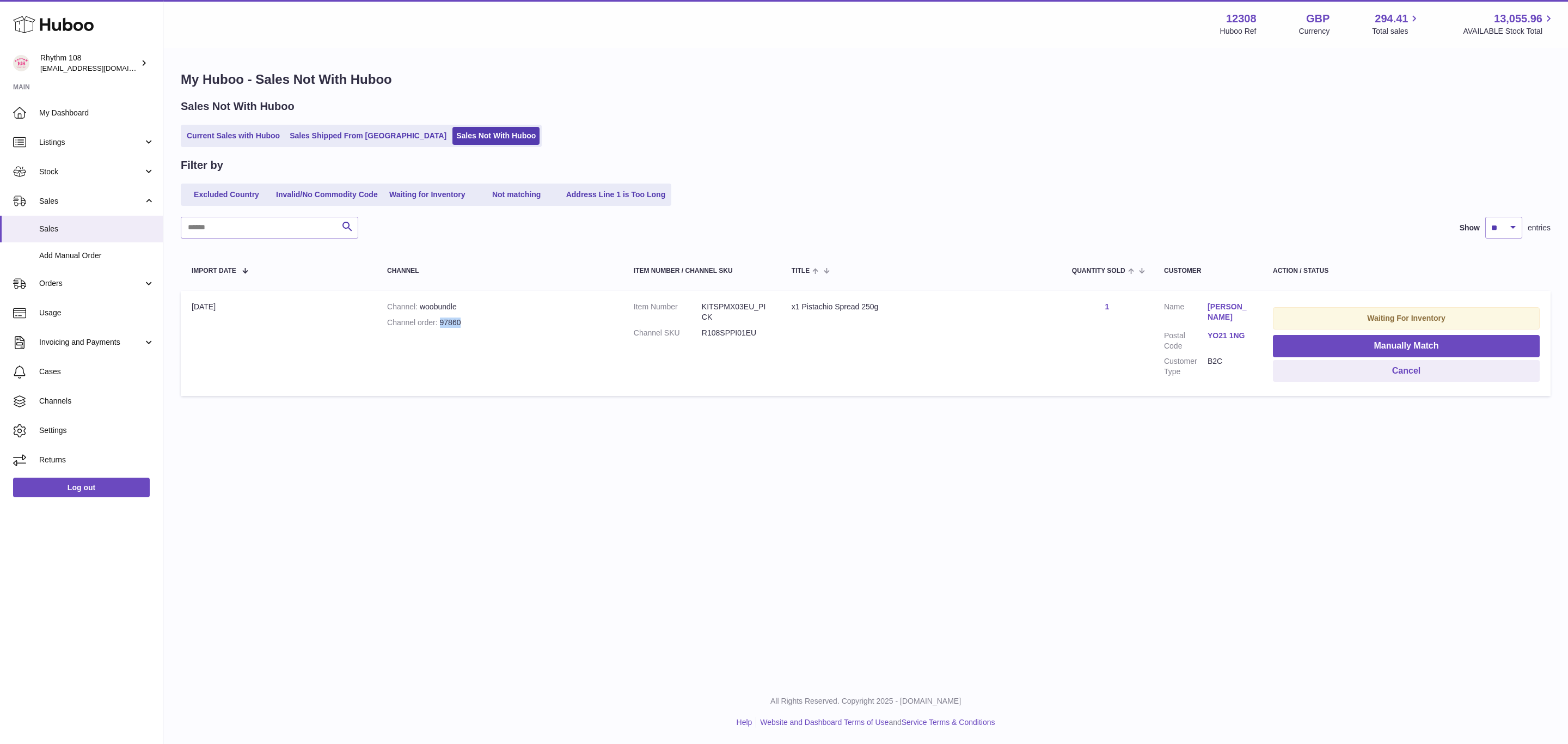
drag, startPoint x: 459, startPoint y: 317, endPoint x: 439, endPoint y: 315, distance: 20.1
click at [439, 317] on div "Channel order 97860" at bounding box center [499, 323] width 225 height 11
click at [1330, 337] on button "Manually Match" at bounding box center [1406, 346] width 267 height 23
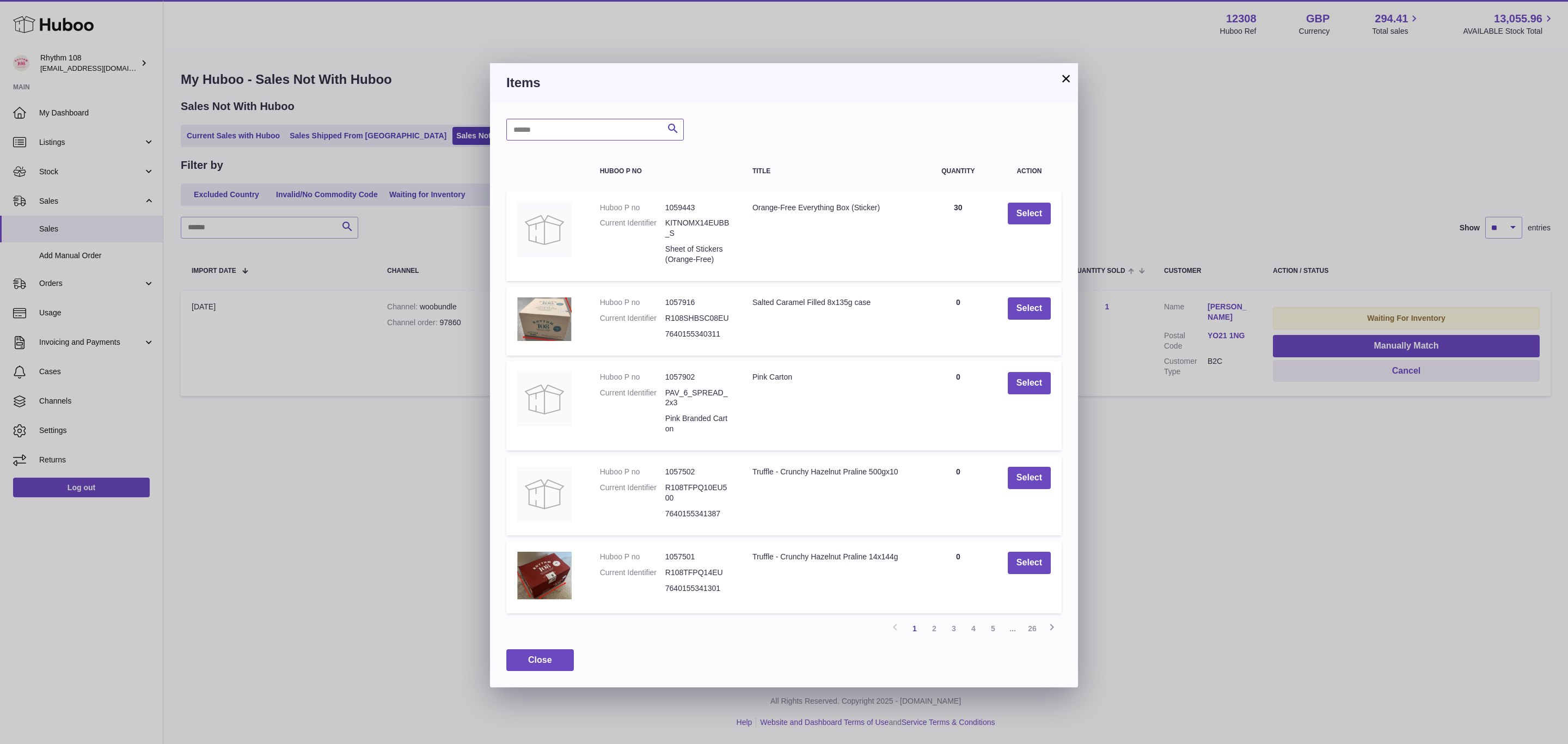
click at [587, 133] on input "text" at bounding box center [595, 129] width 178 height 22
type input "******"
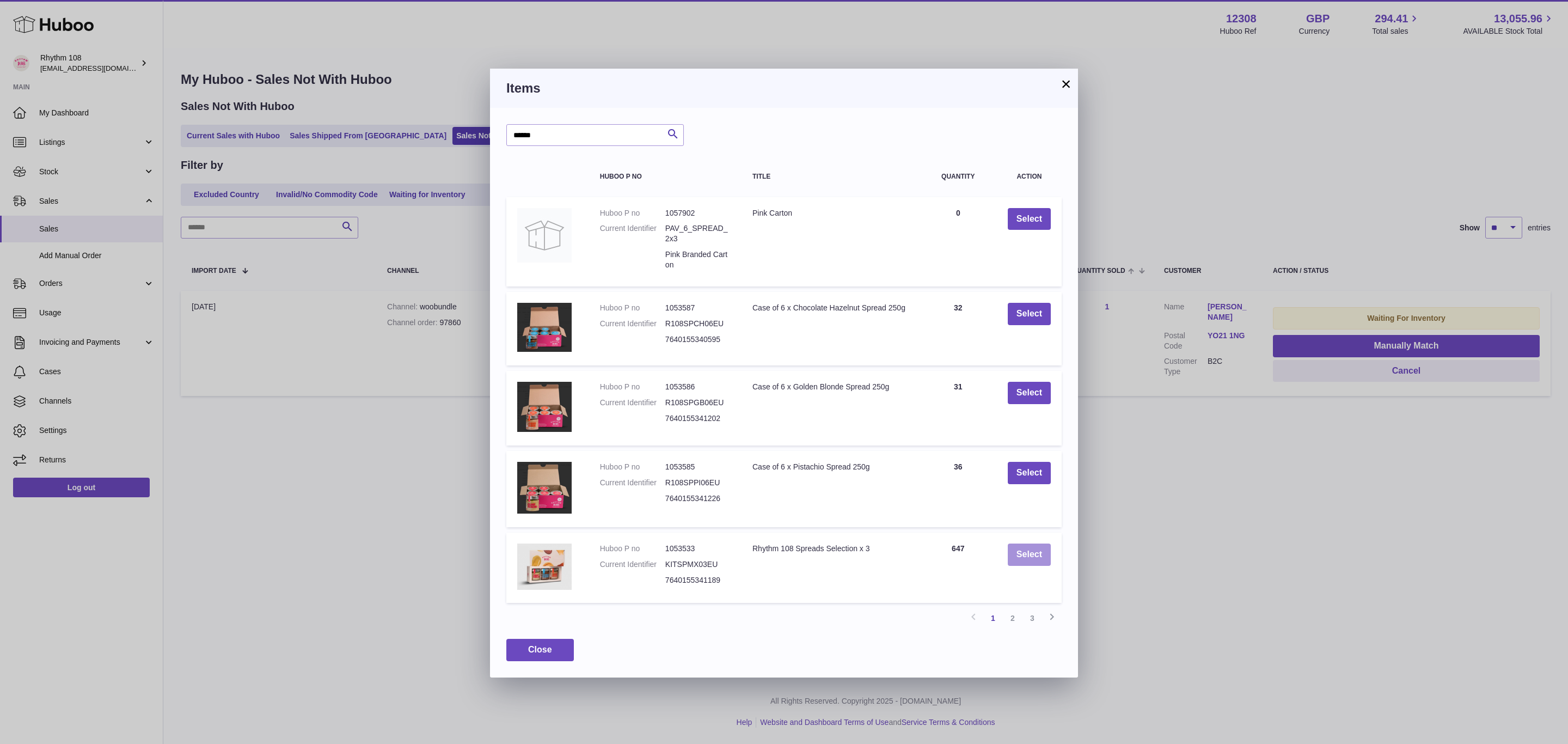
click at [1039, 554] on button "Select" at bounding box center [1029, 555] width 43 height 23
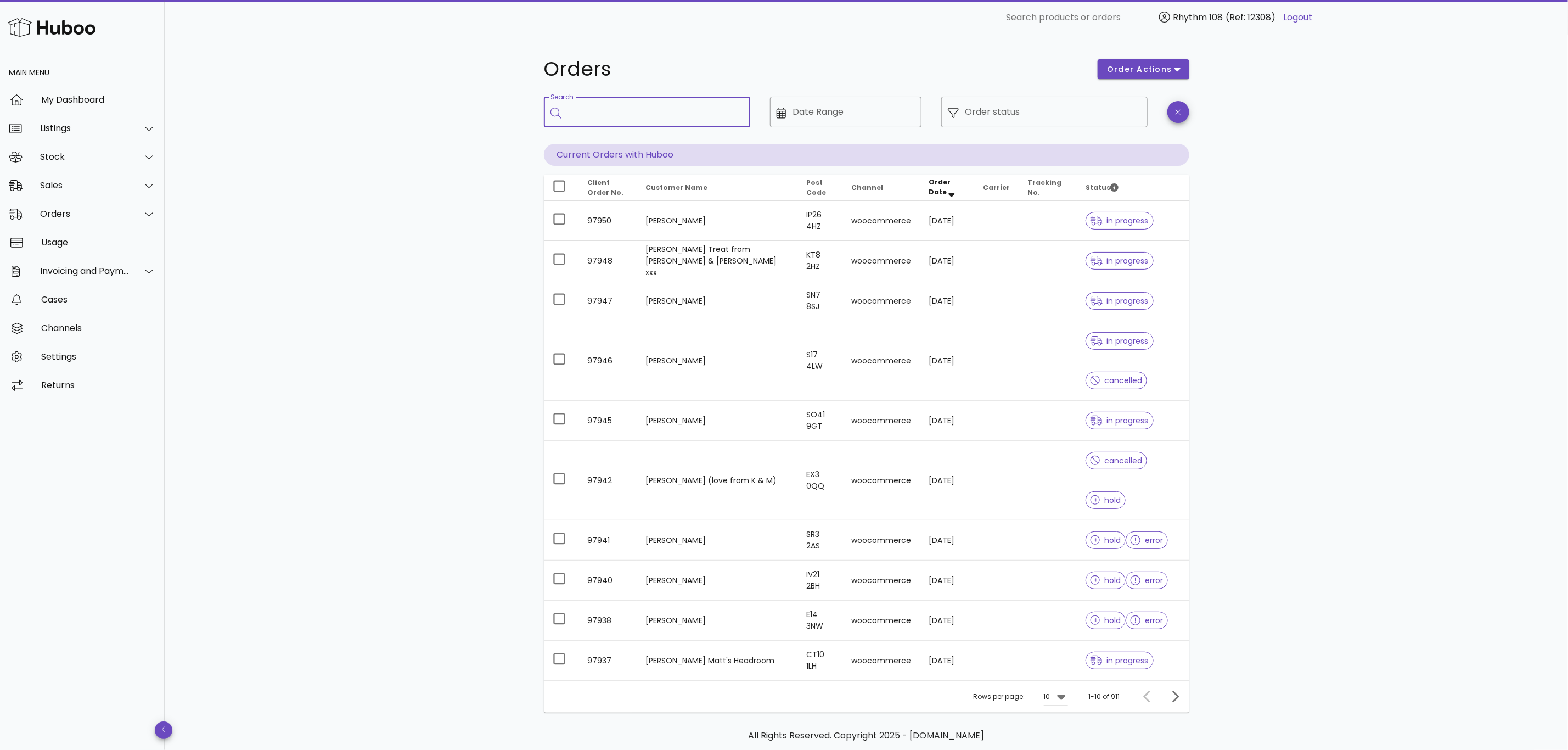
click at [685, 112] on input "Search" at bounding box center [655, 112] width 174 height 17
paste input "*****"
type input "*****"
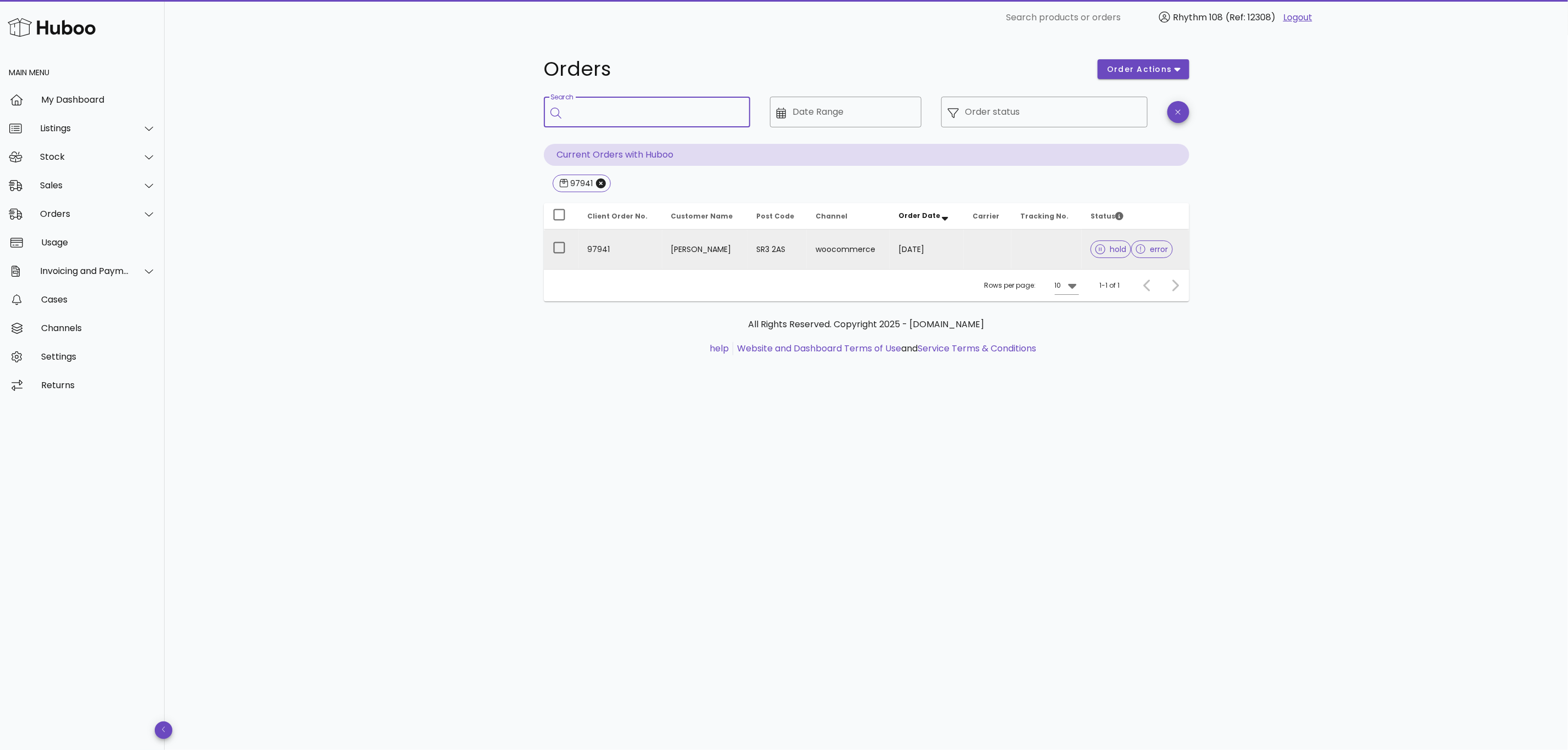
click at [1049, 257] on td at bounding box center [1047, 249] width 71 height 39
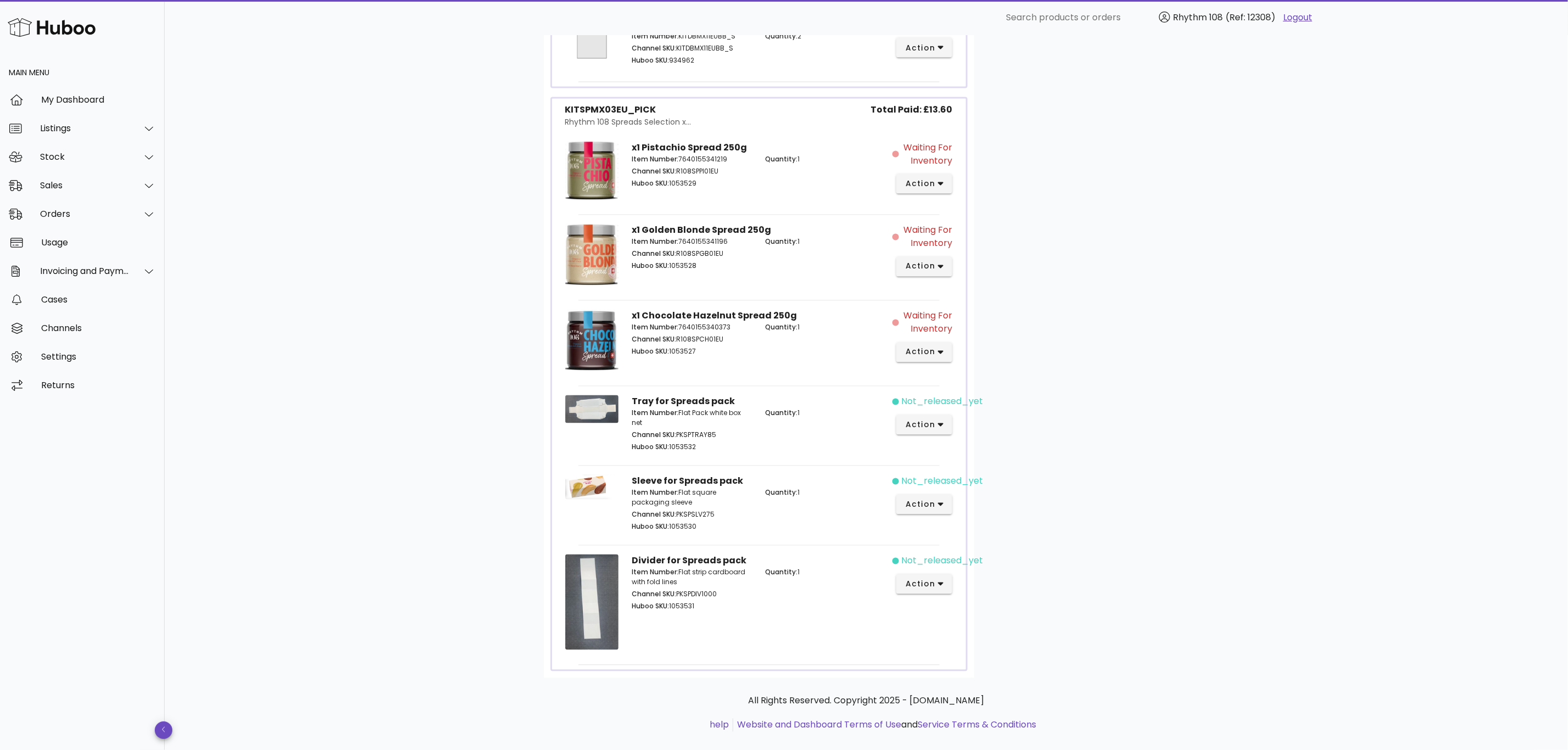
scroll to position [1392, 0]
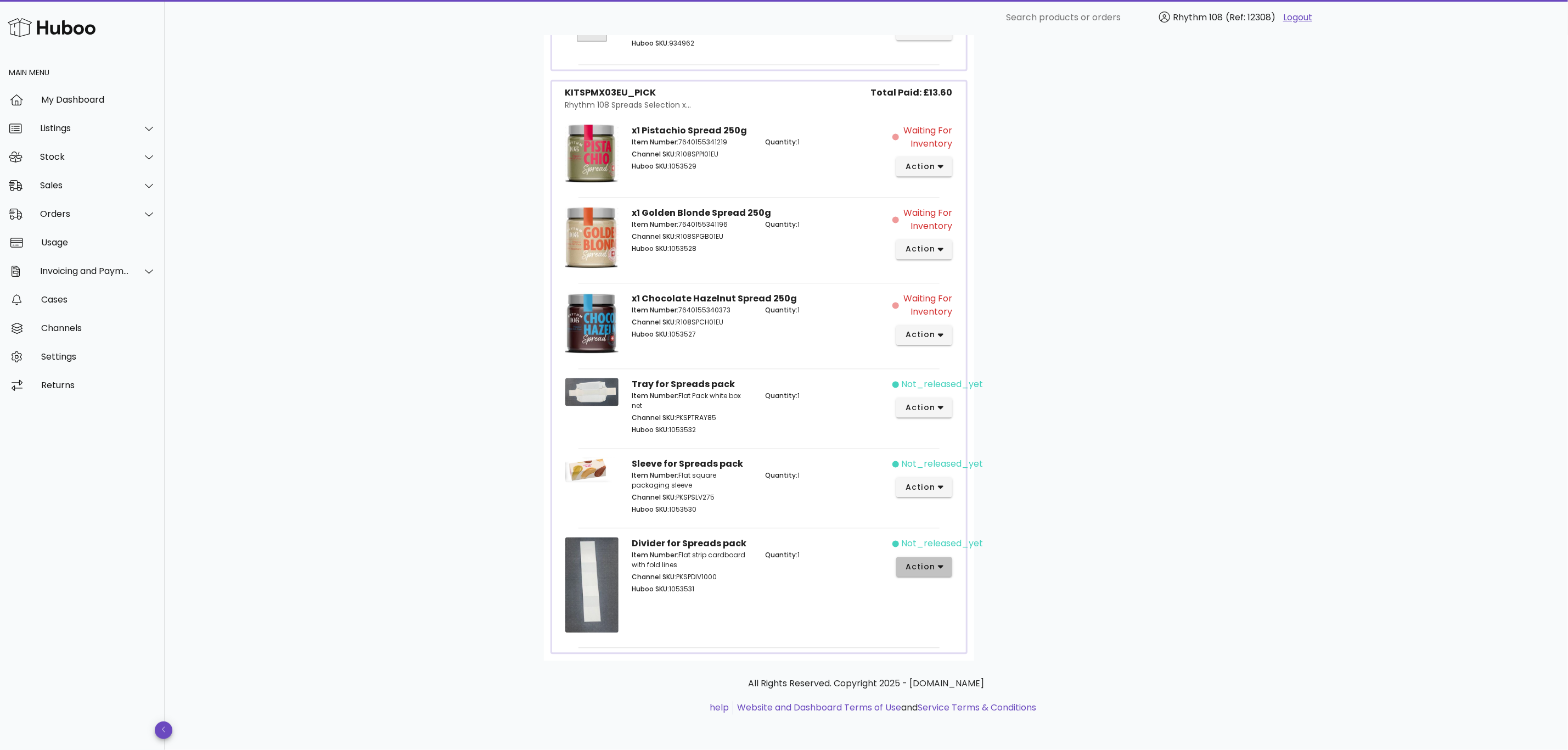
click at [944, 570] on button "action" at bounding box center [924, 567] width 57 height 20
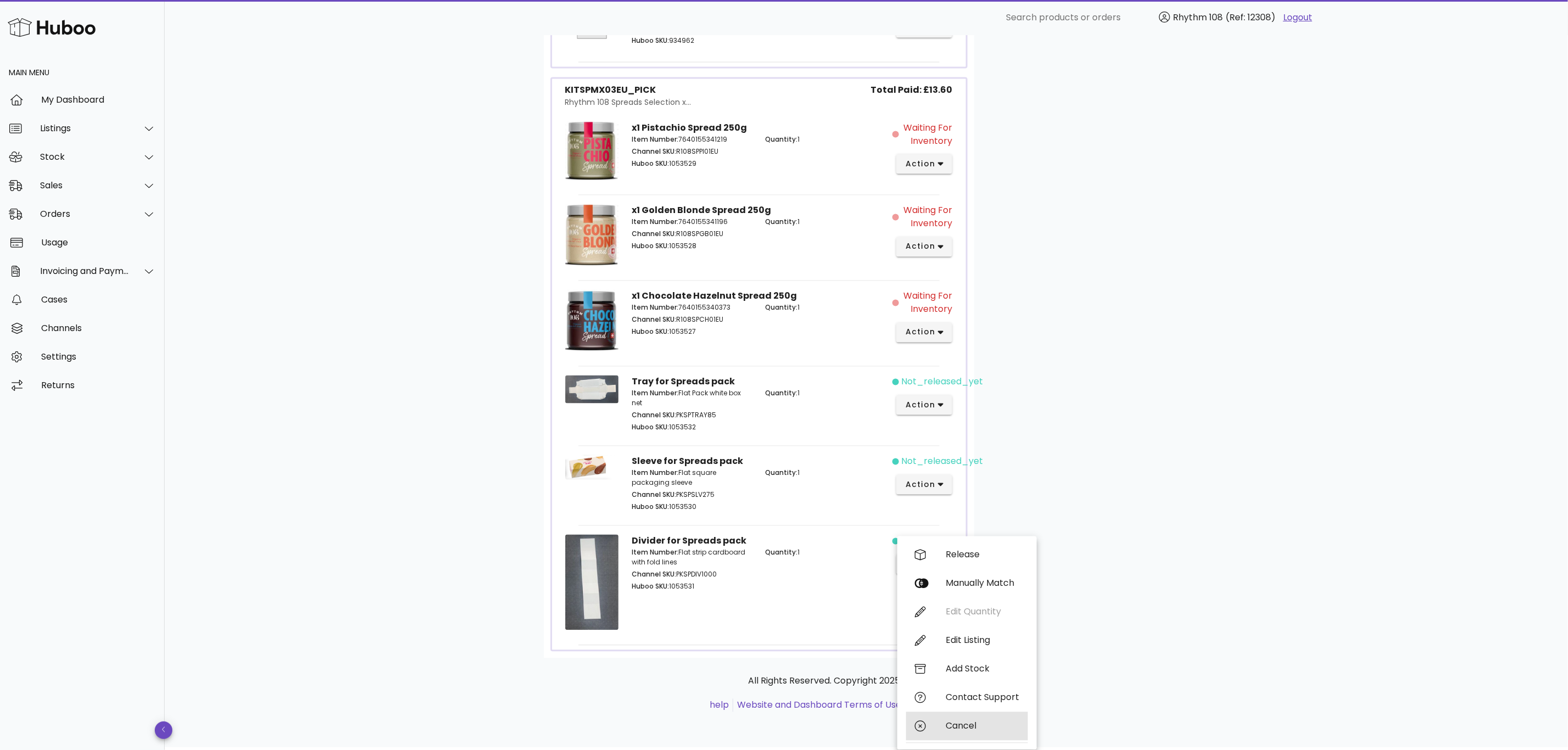
click at [972, 721] on div "Cancel" at bounding box center [982, 726] width 73 height 11
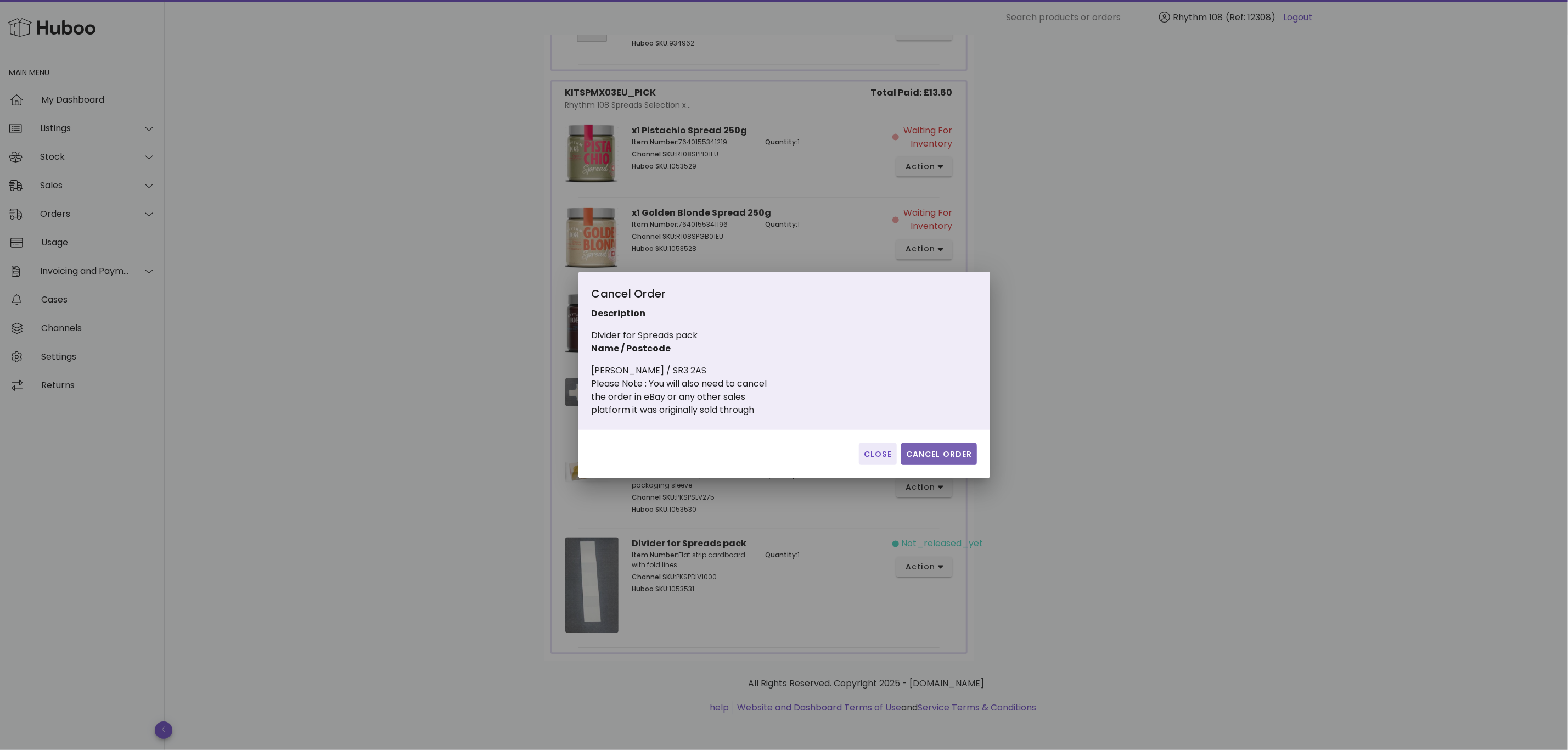
click at [932, 451] on span "Cancel Order" at bounding box center [939, 453] width 67 height 11
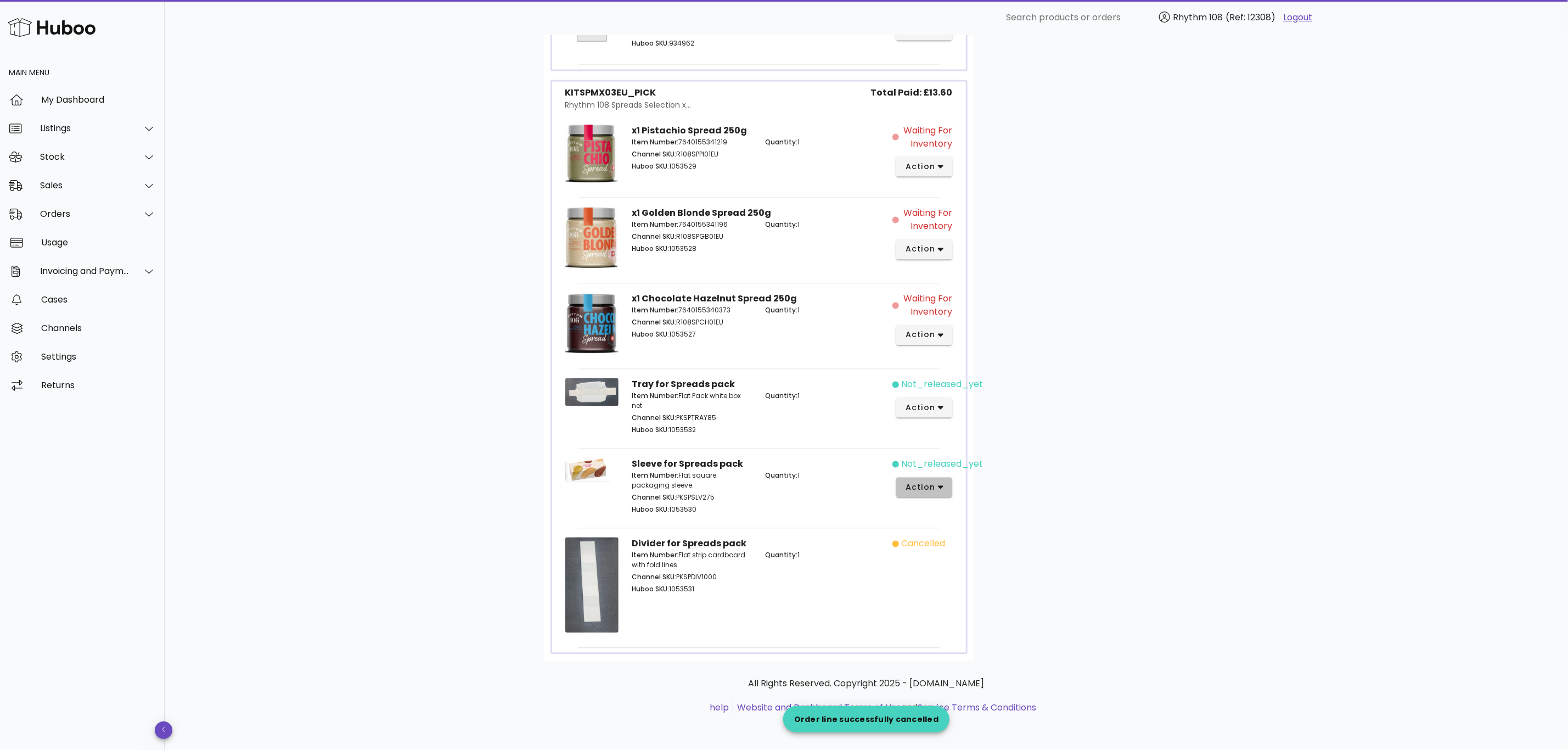
click at [941, 486] on icon "button" at bounding box center [941, 488] width 6 height 4
click at [950, 662] on div "Cancel" at bounding box center [967, 676] width 122 height 29
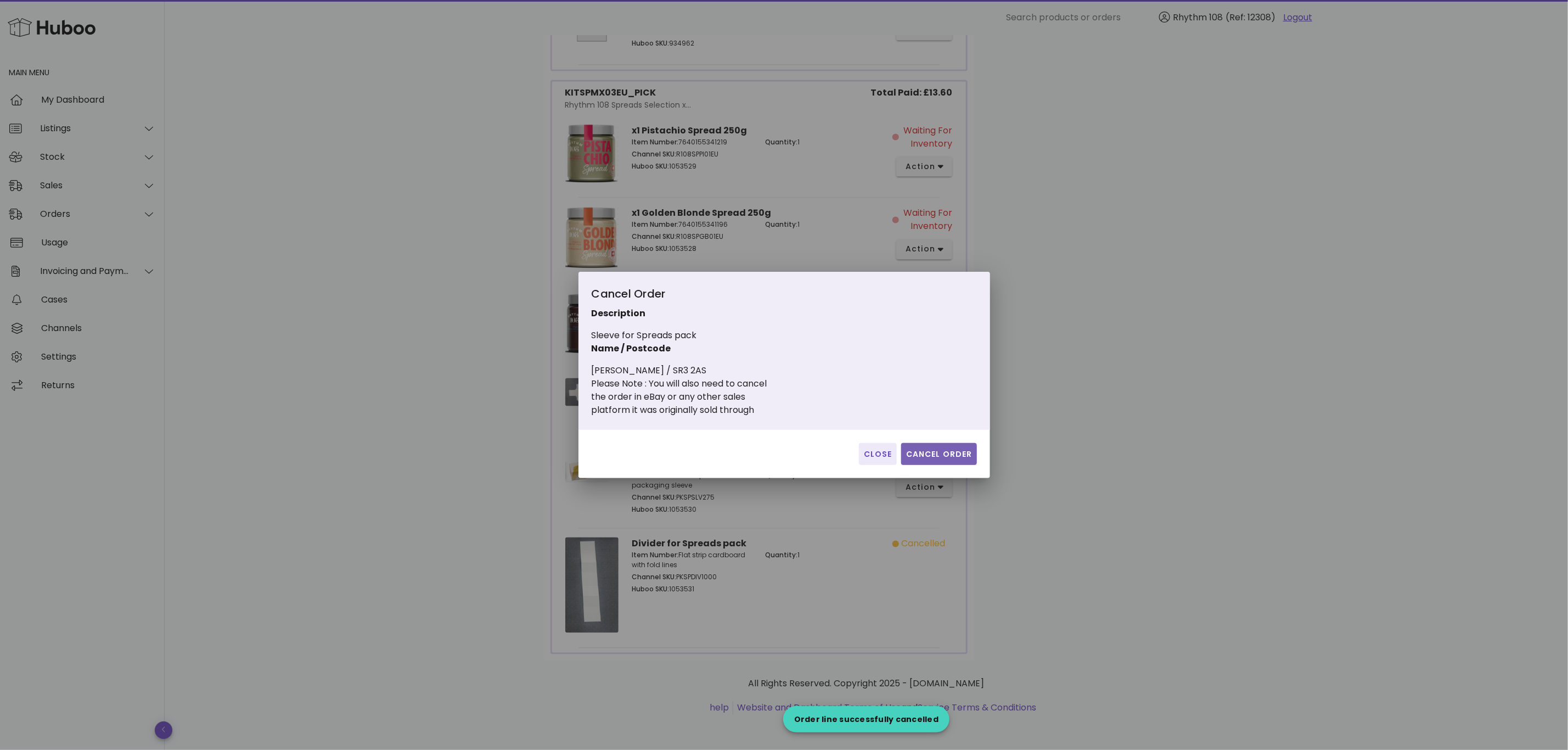
click at [935, 448] on span "Cancel Order" at bounding box center [939, 453] width 67 height 11
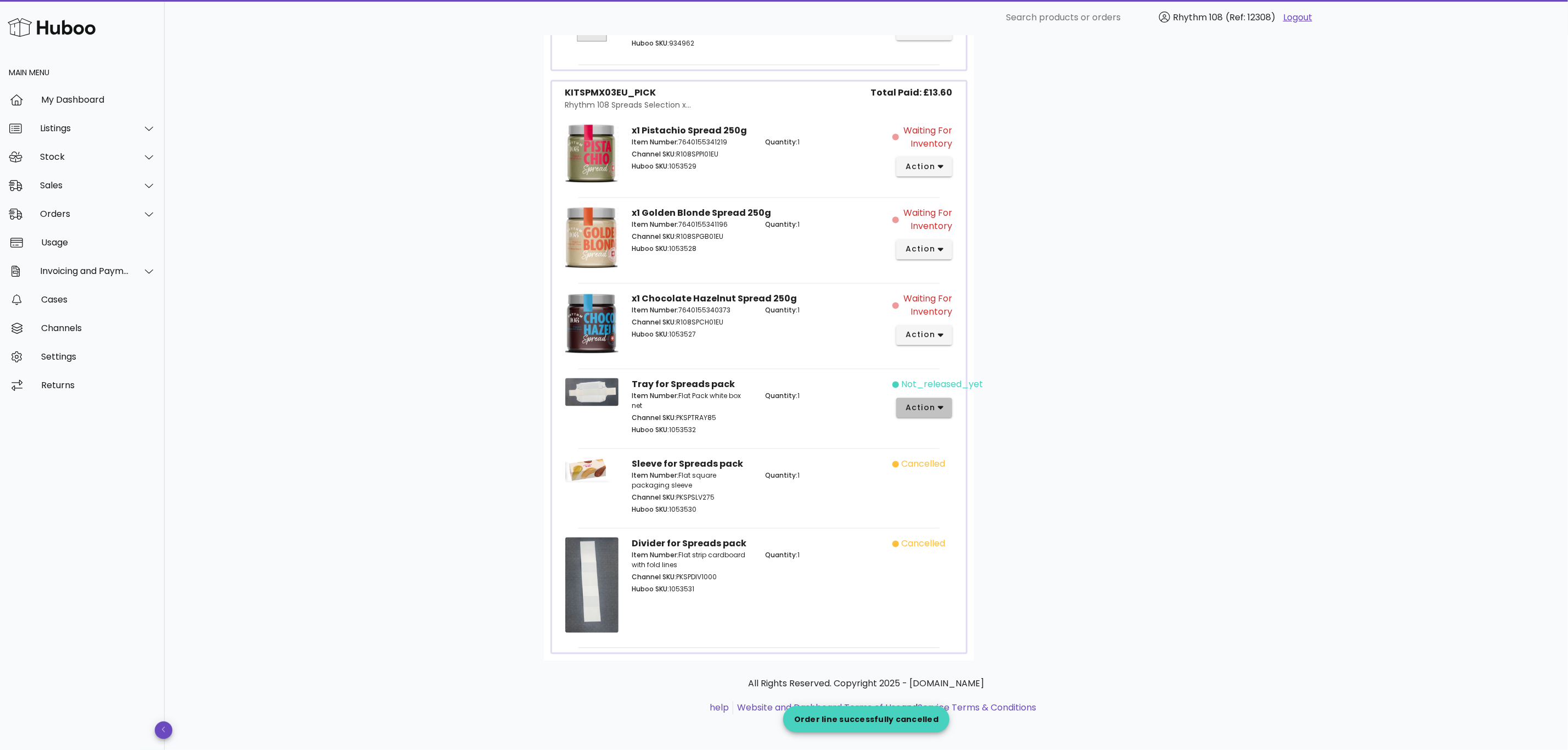
click at [934, 415] on button "action" at bounding box center [924, 408] width 57 height 20
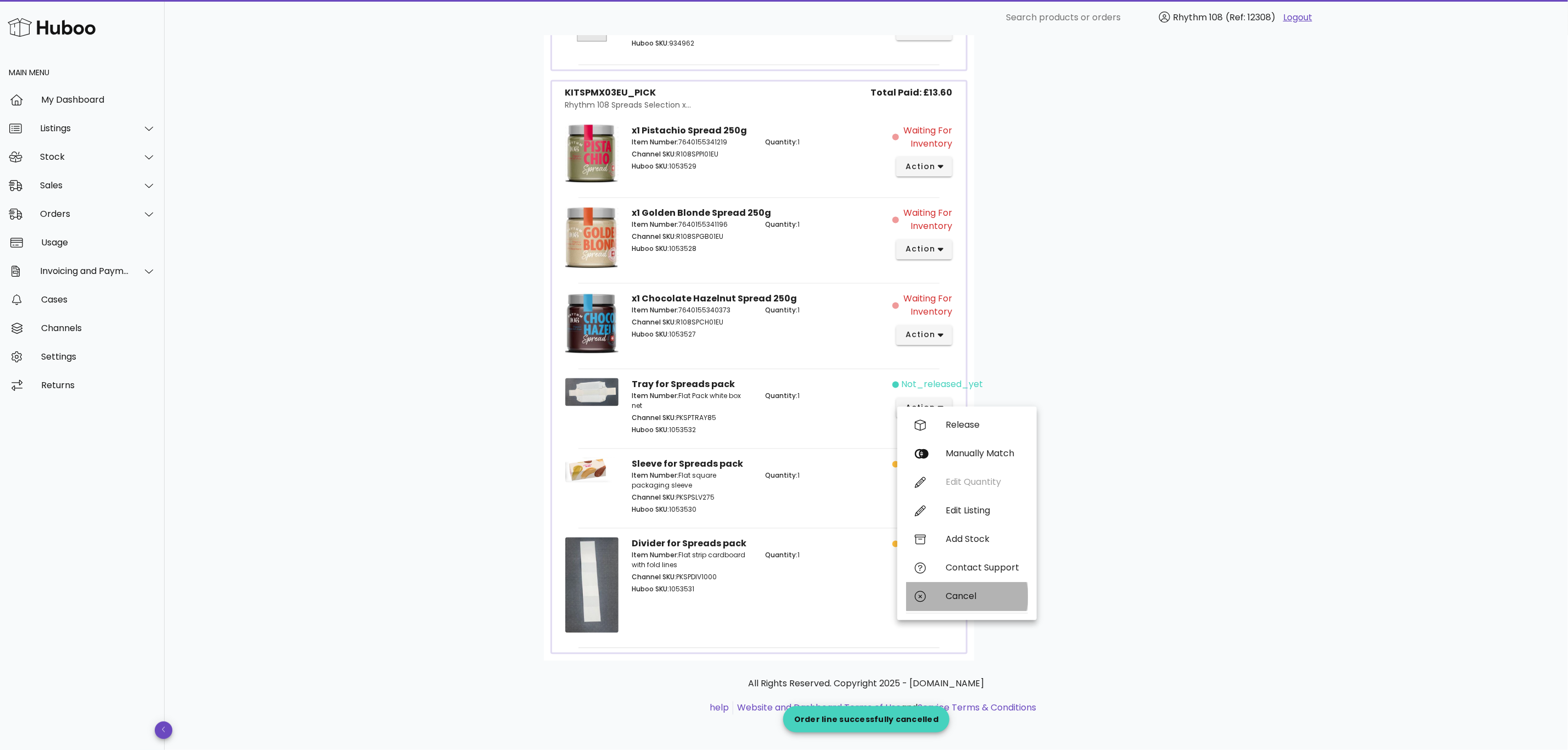
click at [964, 591] on div "Cancel" at bounding box center [982, 596] width 73 height 11
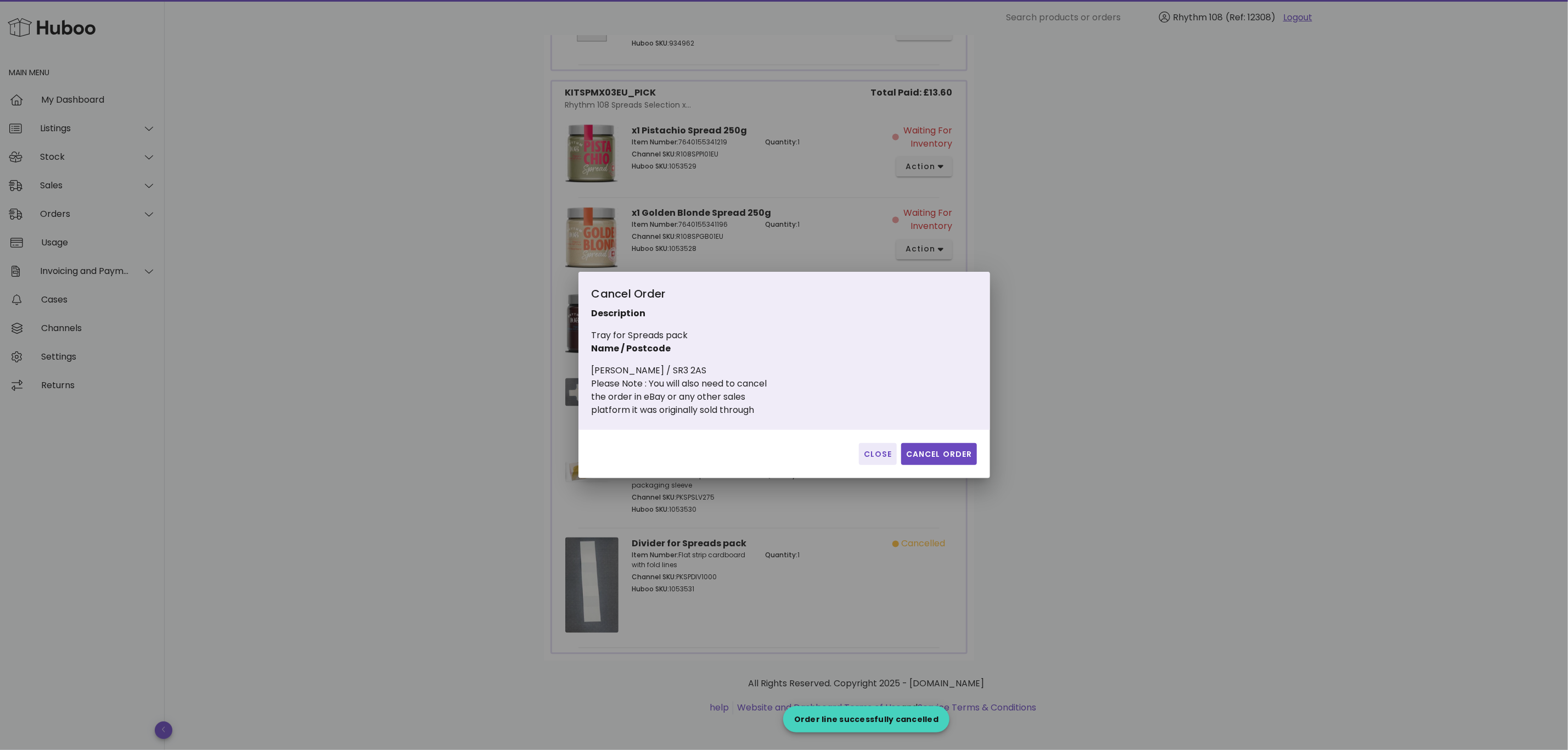
click at [950, 442] on div "Close Cancel Order" at bounding box center [784, 454] width 411 height 48
click at [949, 448] on span "Cancel Order" at bounding box center [939, 453] width 67 height 11
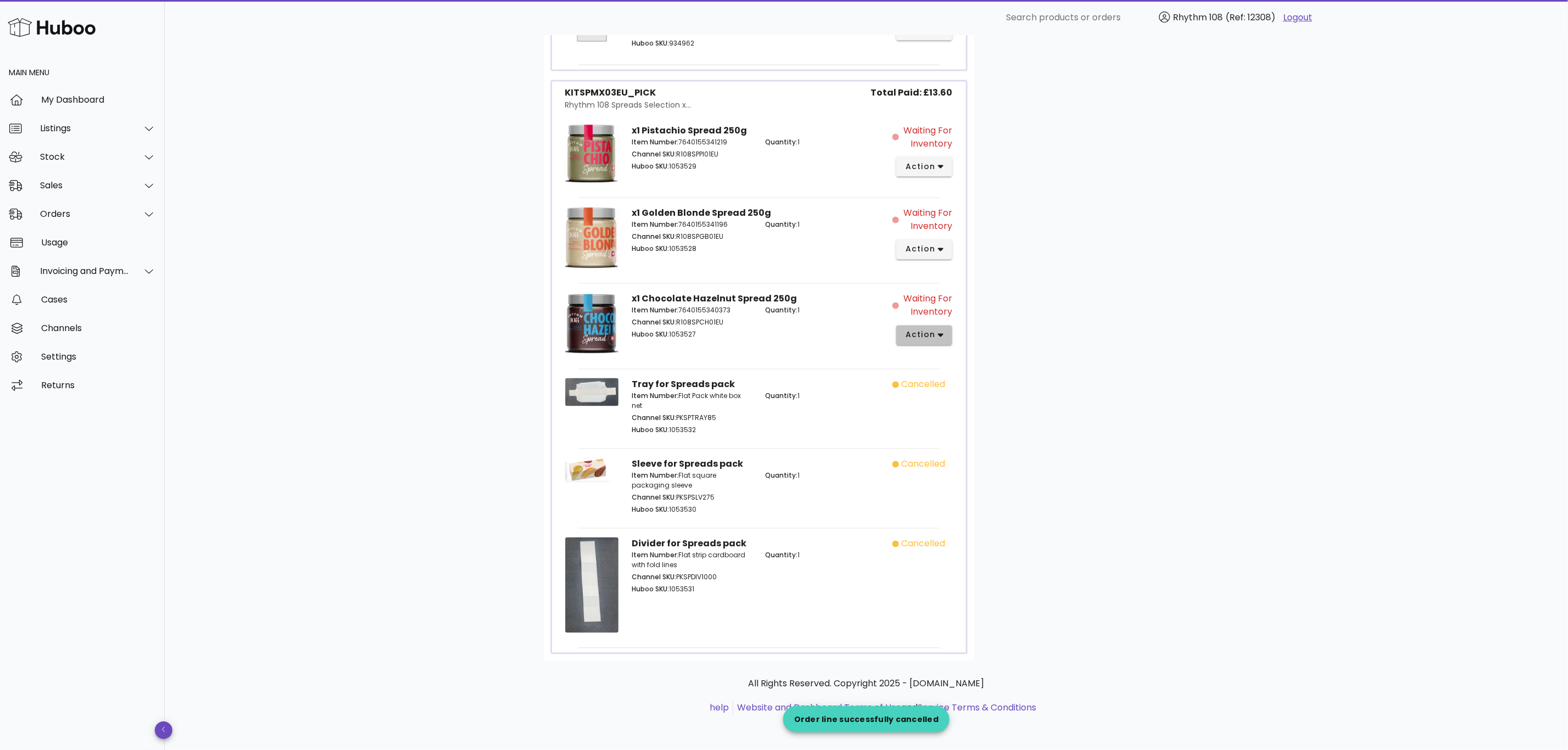
click at [934, 343] on button "action" at bounding box center [924, 335] width 57 height 20
click at [1001, 524] on div "Cancel" at bounding box center [967, 523] width 122 height 29
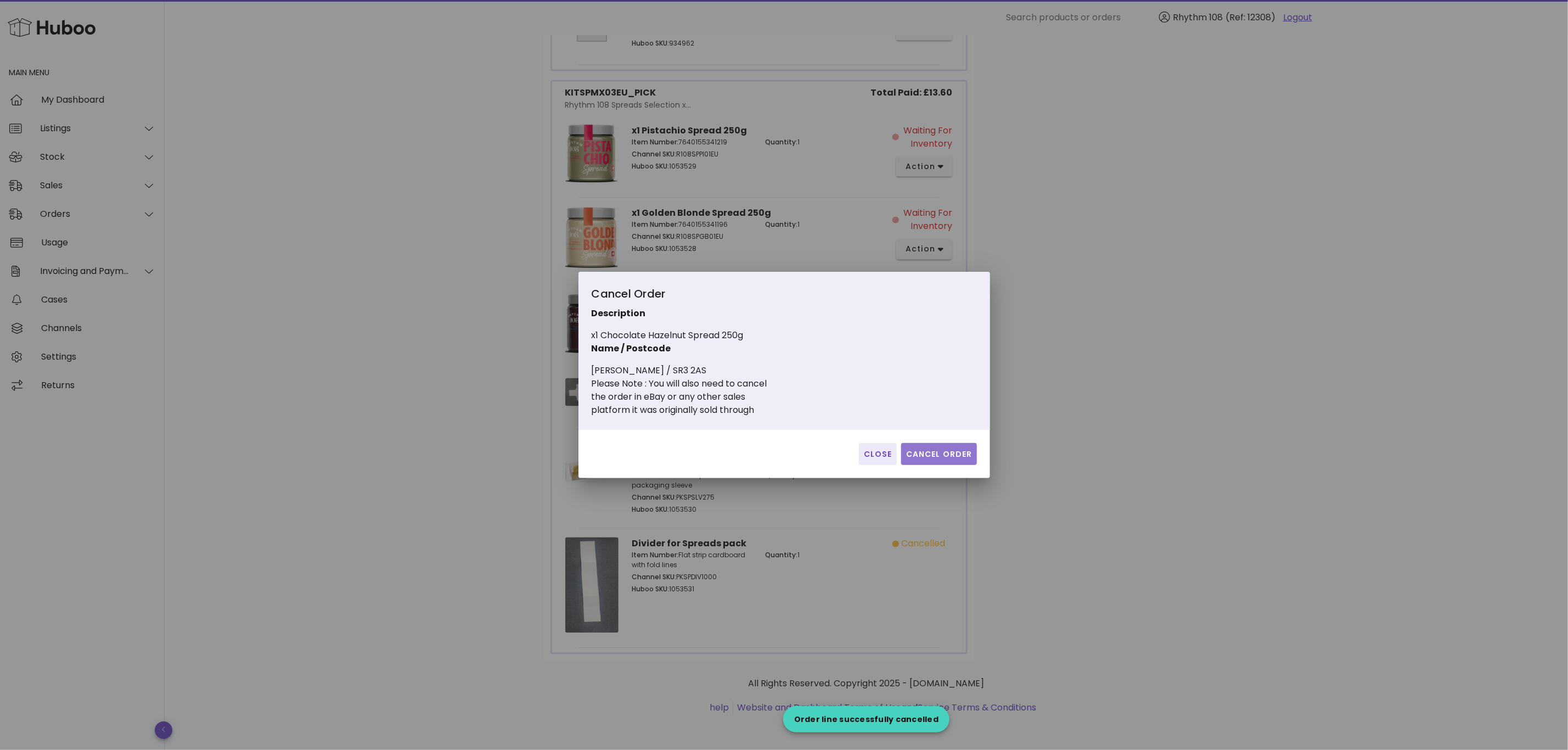
click at [942, 455] on span "Cancel Order" at bounding box center [939, 453] width 67 height 11
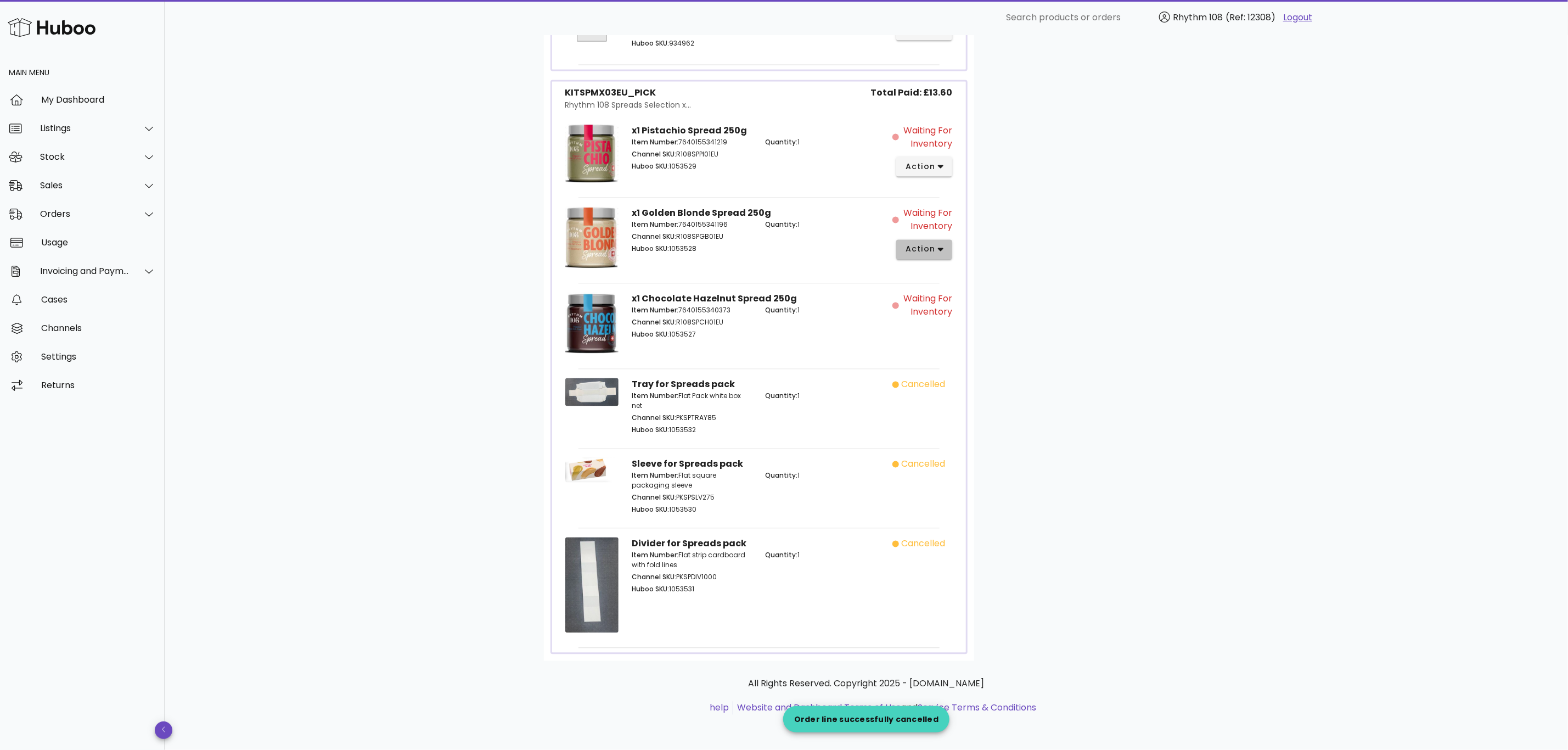
click at [929, 249] on span "action" at bounding box center [920, 249] width 31 height 11
click at [970, 431] on div "Cancel" at bounding box center [982, 437] width 73 height 11
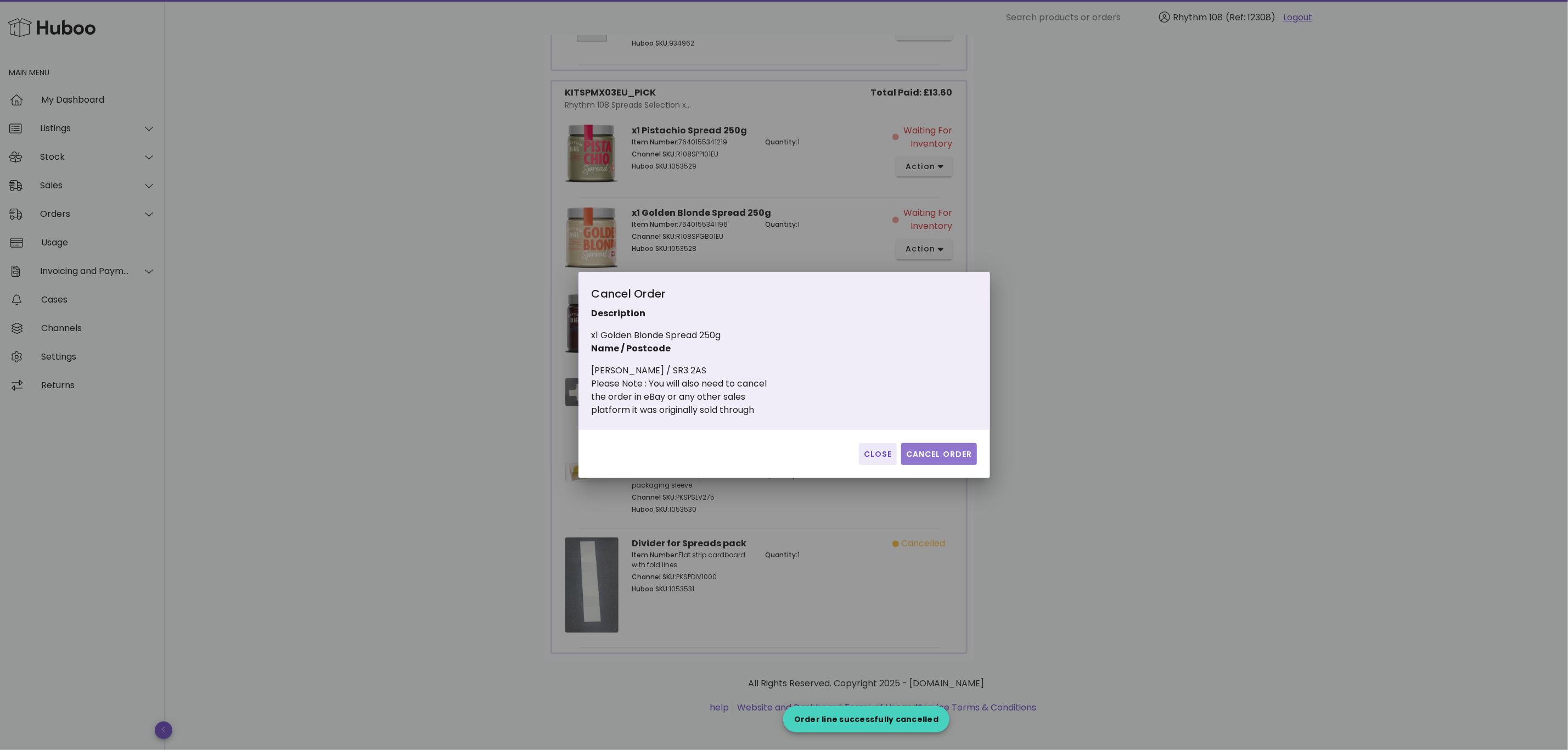
click at [955, 450] on span "Cancel Order" at bounding box center [939, 453] width 67 height 11
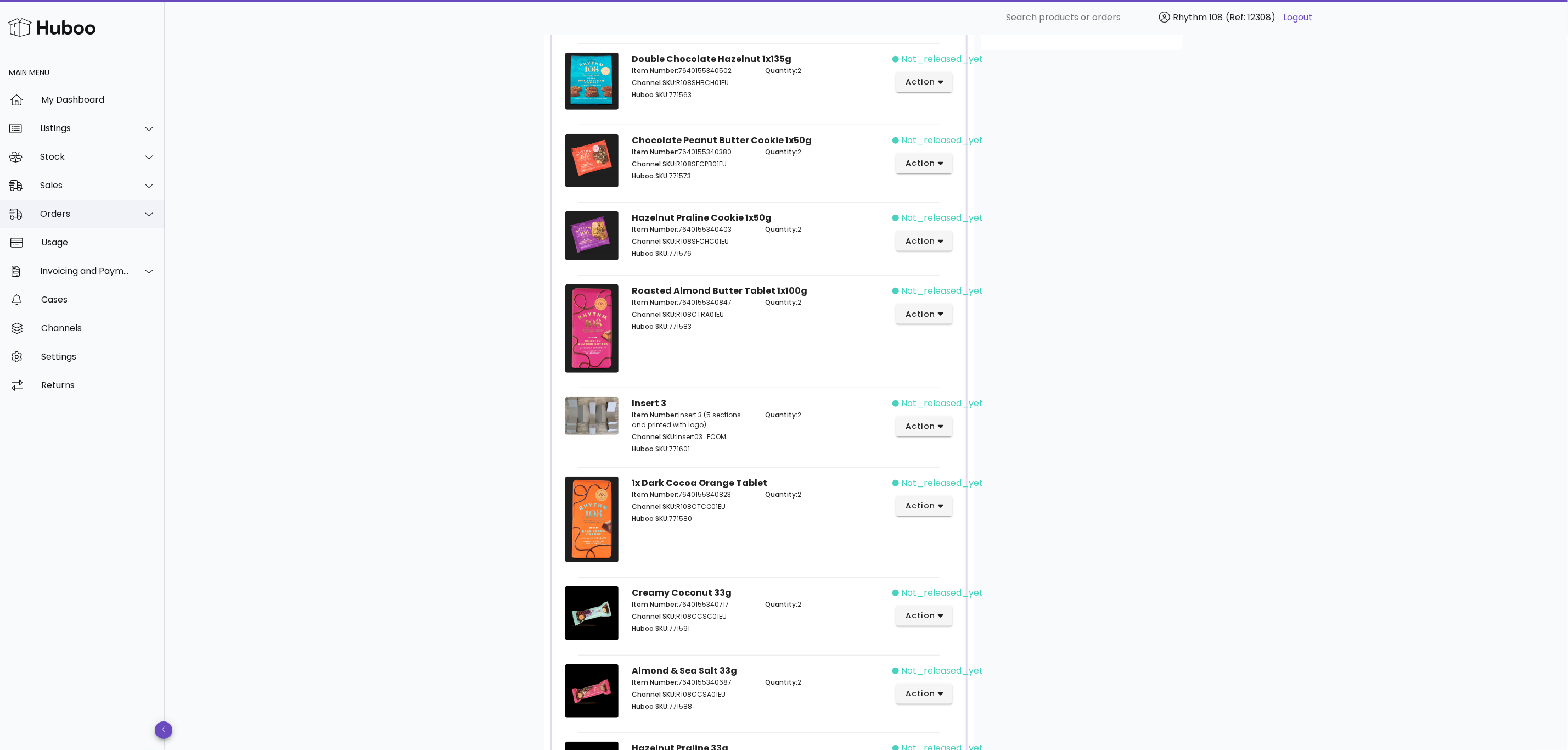
scroll to position [404, 0]
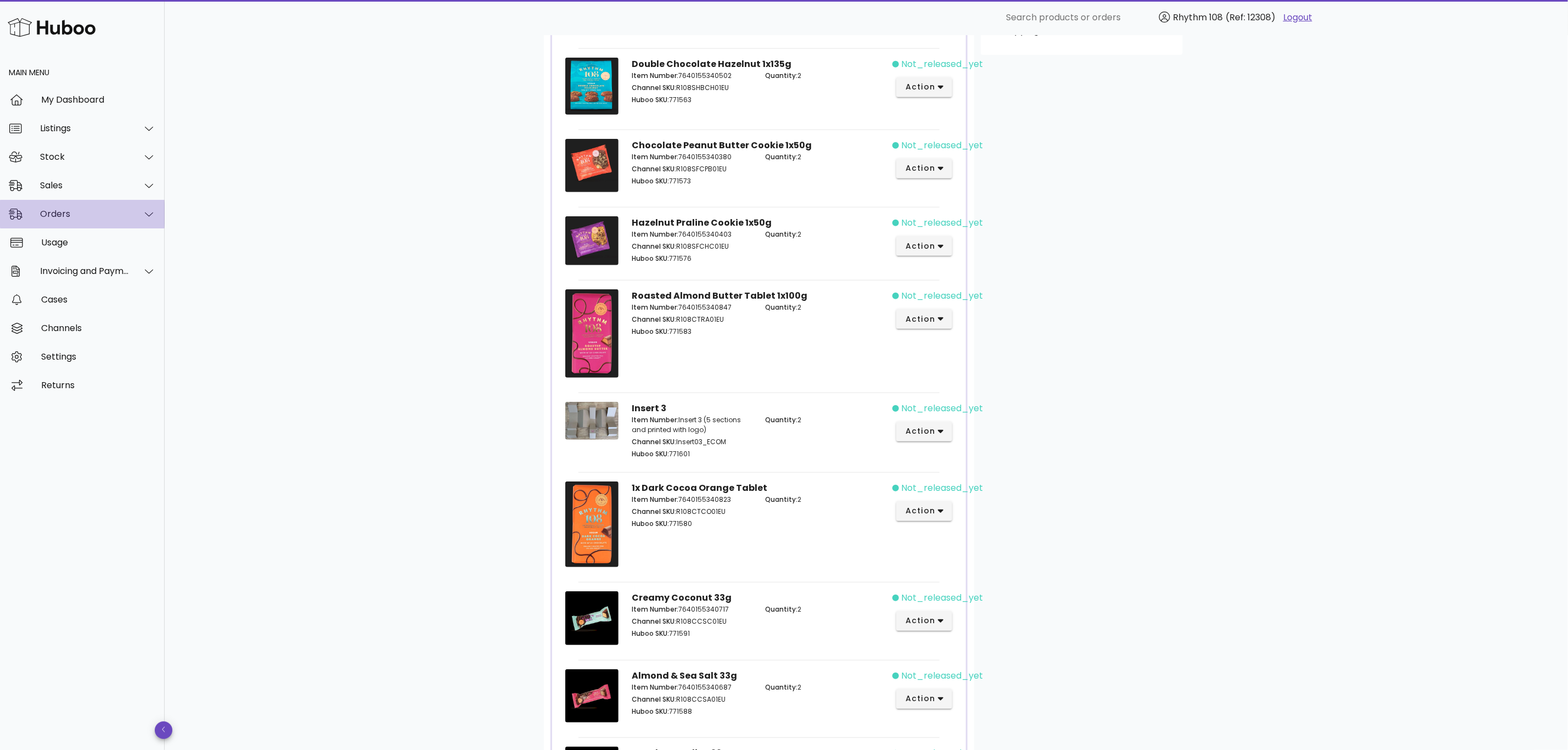
click at [51, 220] on div "Orders" at bounding box center [82, 214] width 165 height 29
click at [66, 232] on div "Orders" at bounding box center [97, 241] width 116 height 23
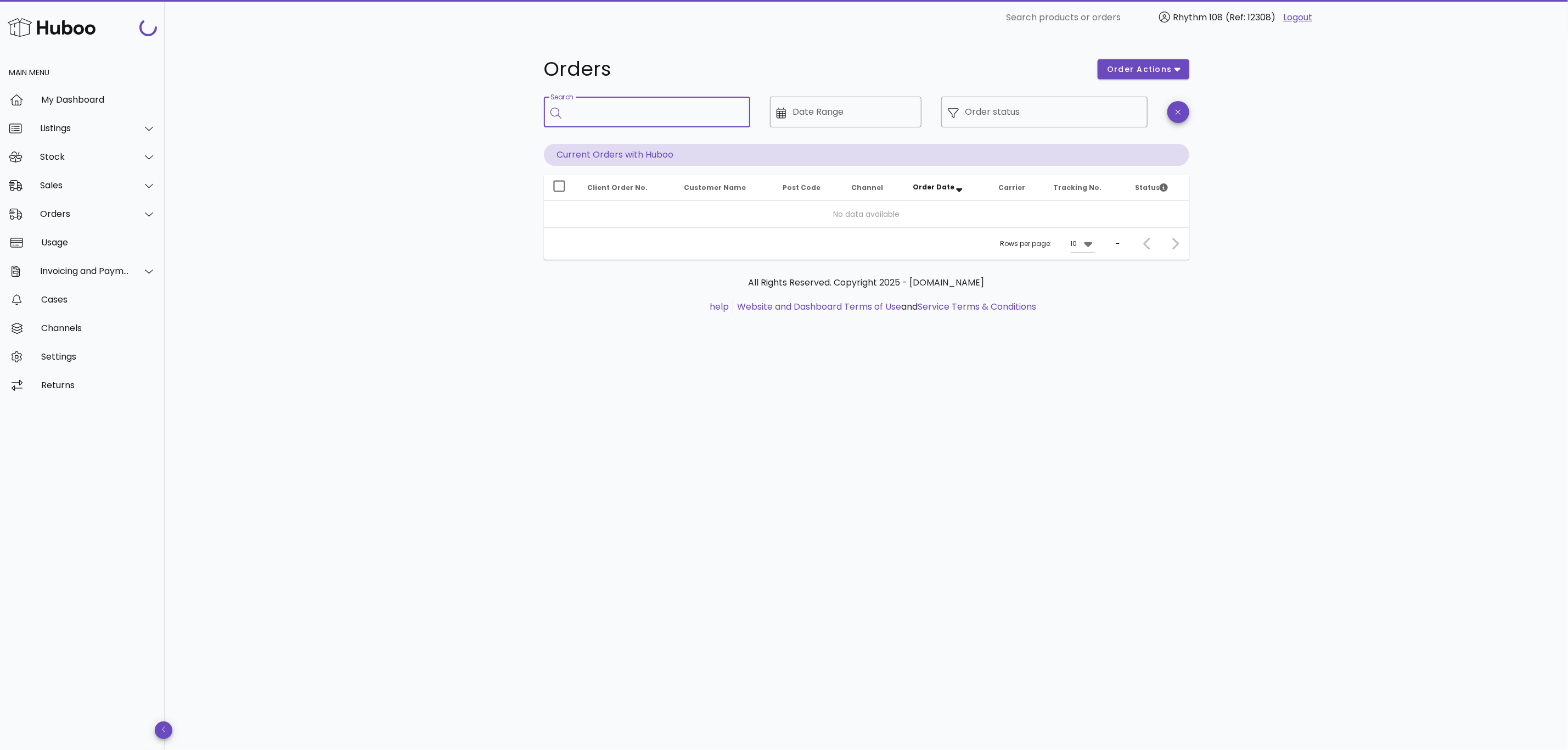
click at [627, 106] on input "Search" at bounding box center [655, 112] width 174 height 17
paste input "*****"
type input "*****"
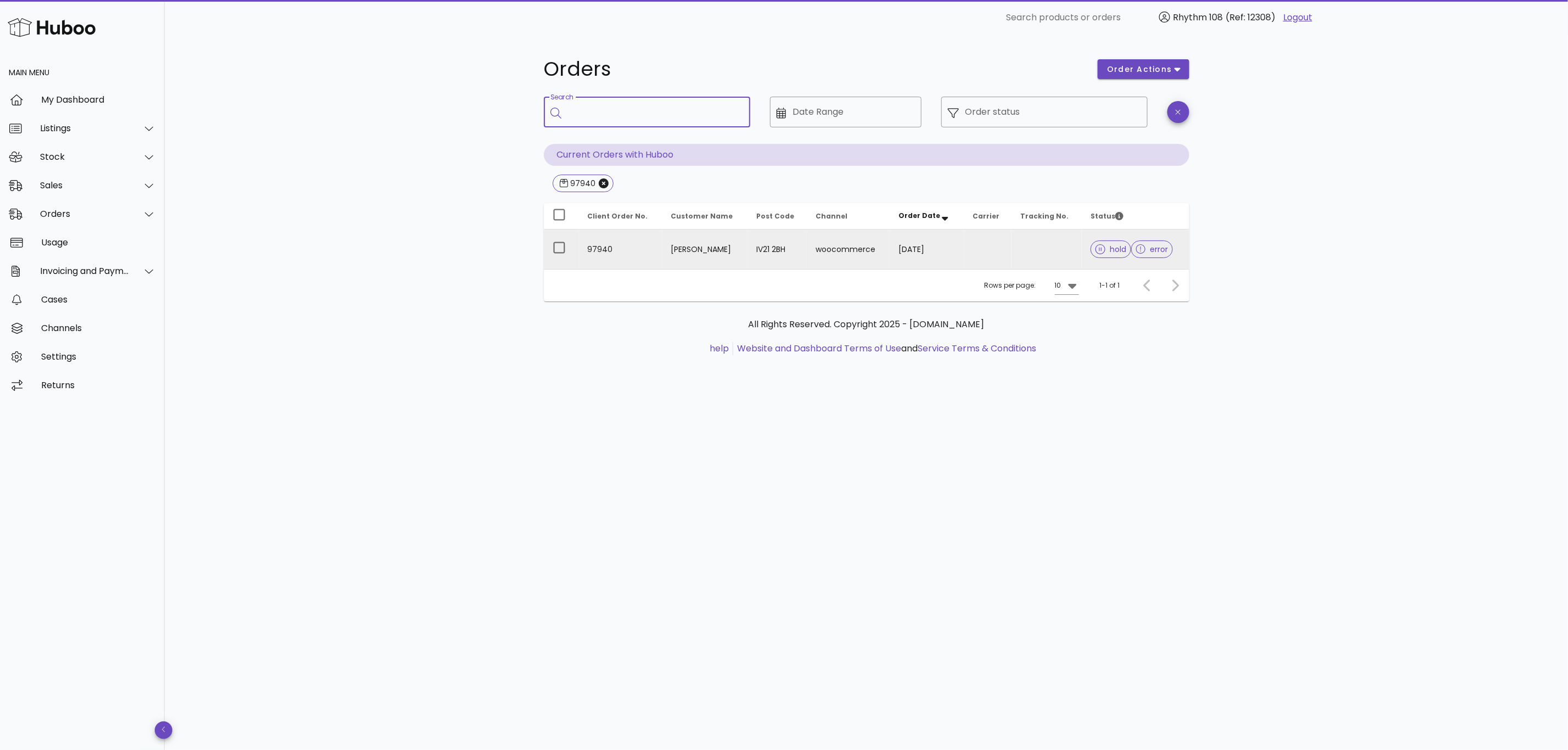
click at [996, 251] on td at bounding box center [988, 249] width 48 height 39
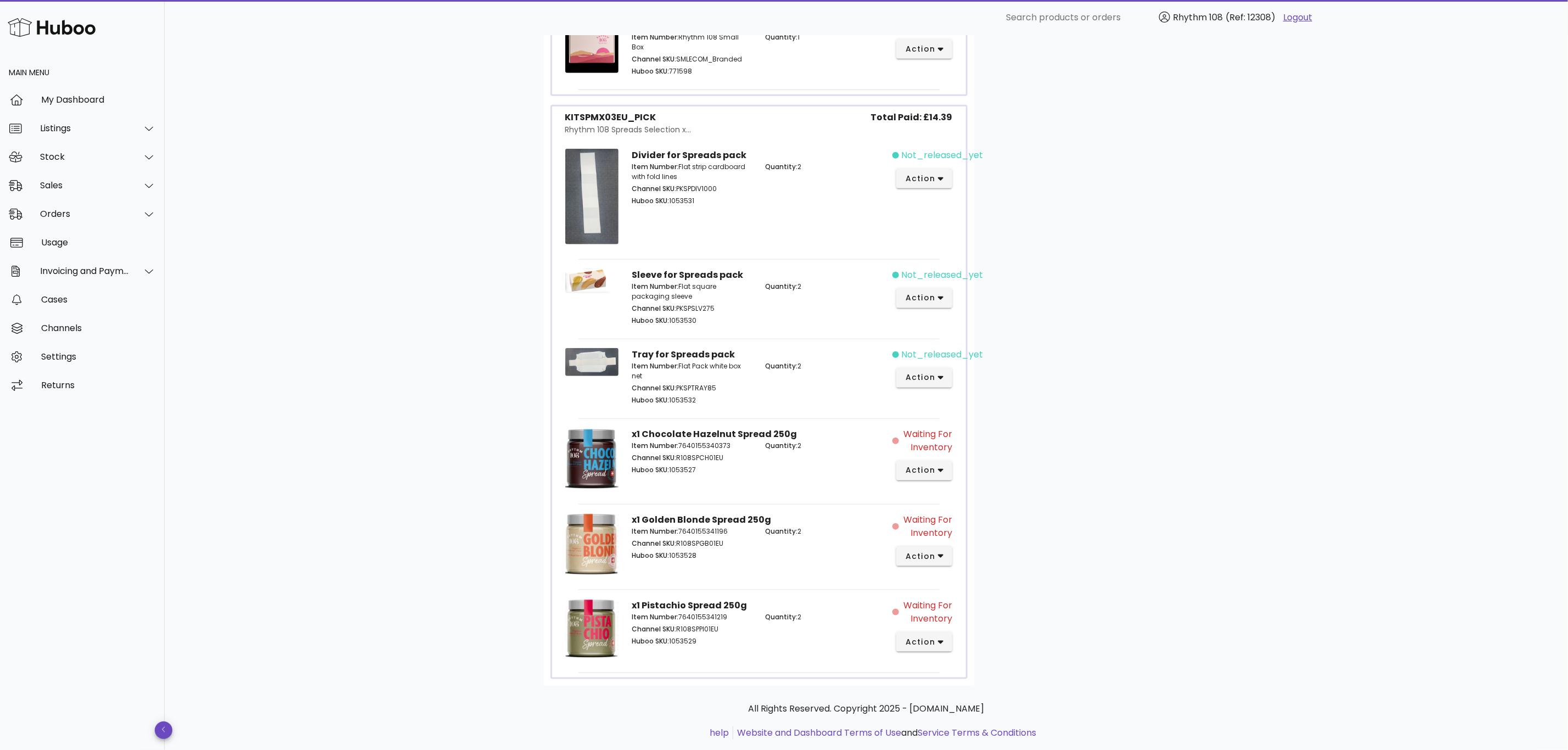
scroll to position [659, 0]
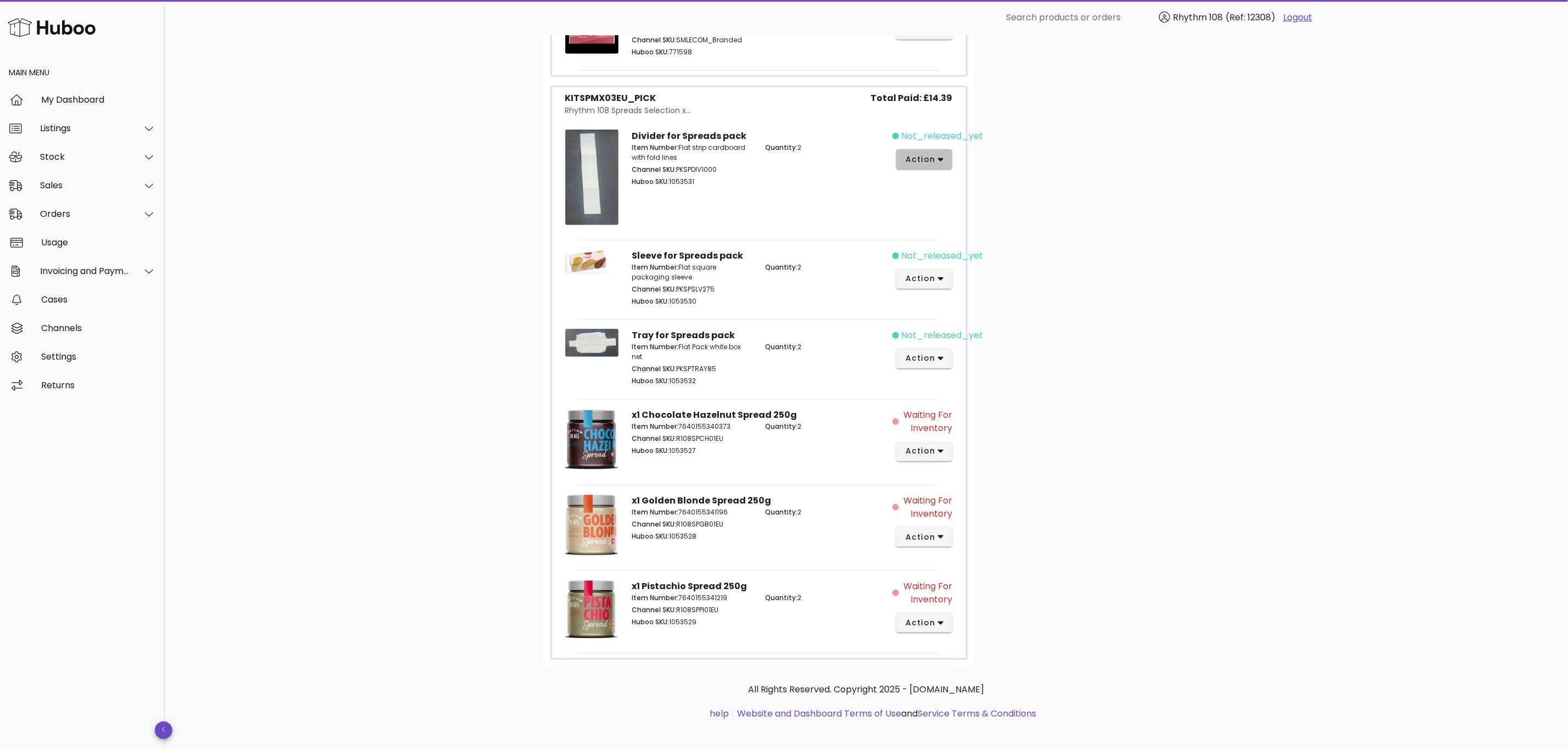
click at [937, 160] on span "action" at bounding box center [924, 159] width 39 height 11
click at [955, 337] on div "Cancel" at bounding box center [982, 341] width 73 height 11
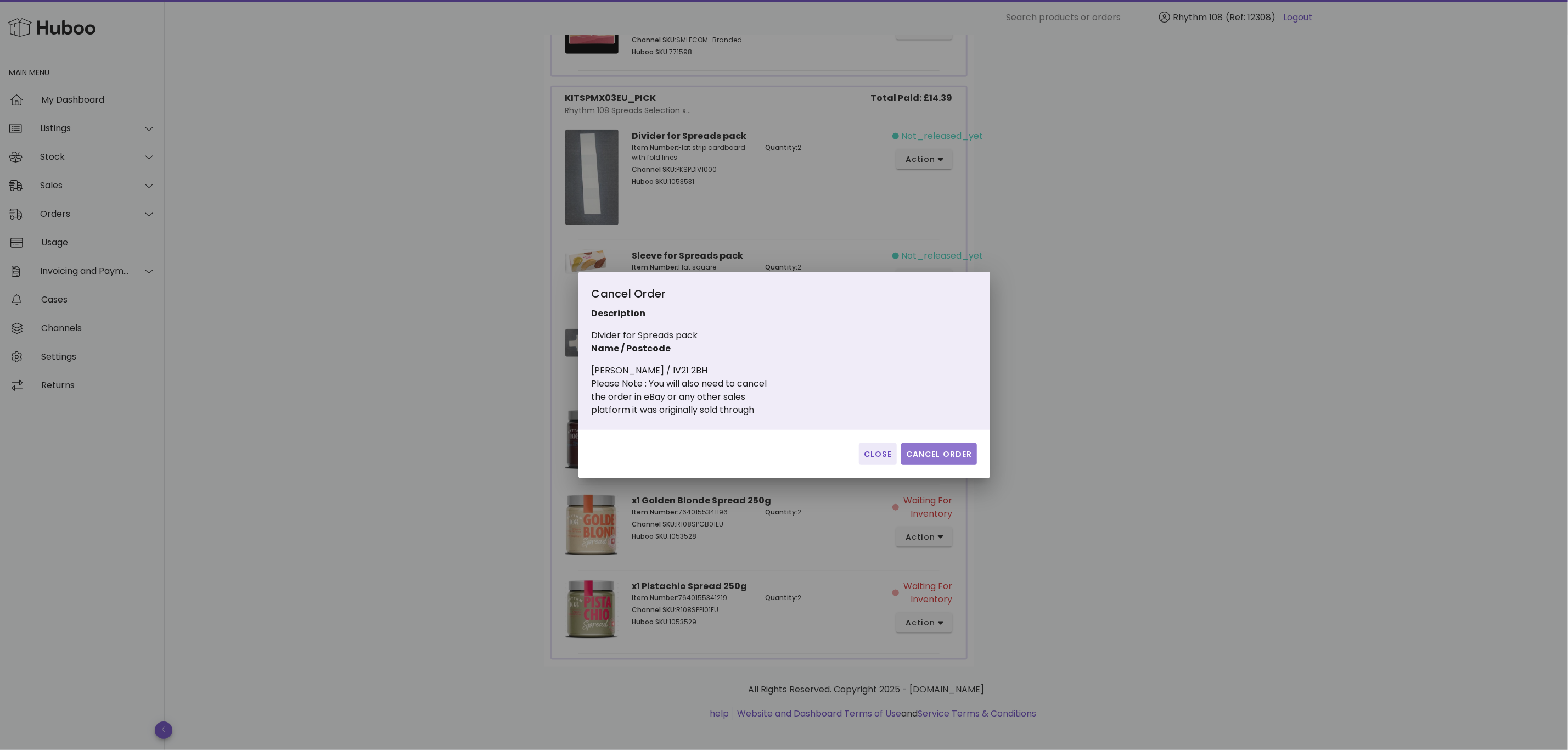
click at [955, 449] on span "Cancel Order" at bounding box center [939, 453] width 67 height 11
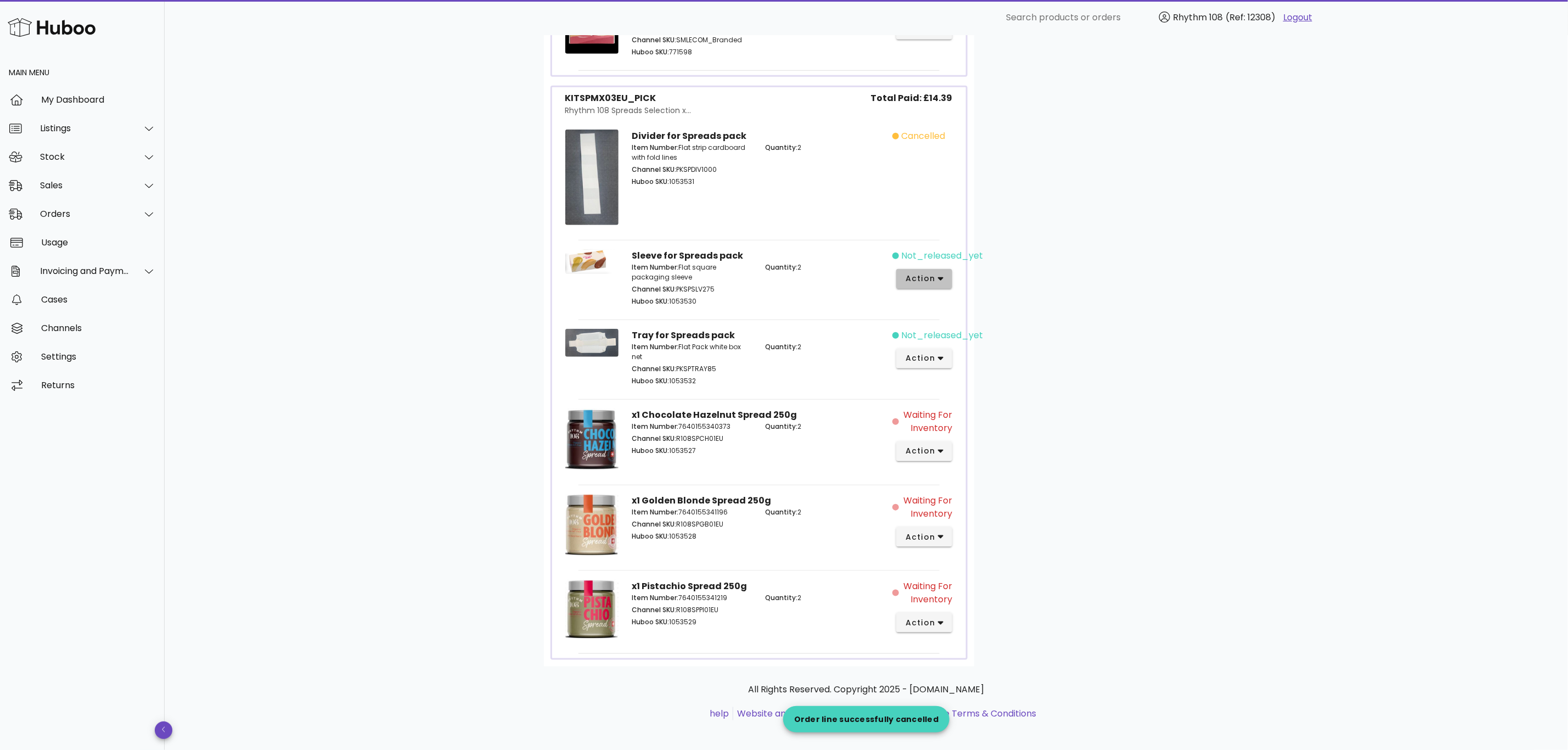
click at [944, 280] on button "action" at bounding box center [924, 279] width 57 height 20
click at [972, 463] on div "Cancel" at bounding box center [982, 461] width 73 height 11
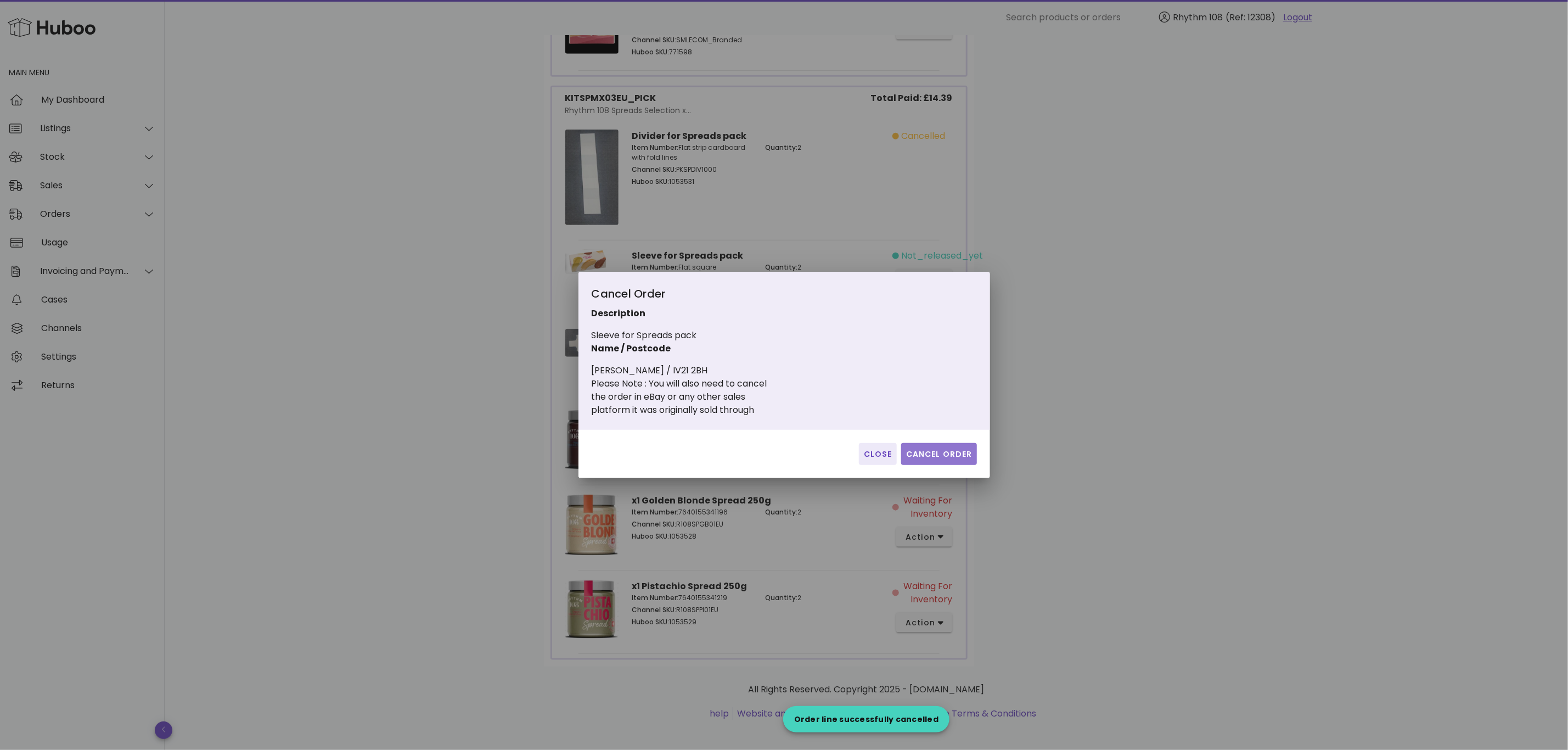
click at [950, 459] on span "Cancel Order" at bounding box center [939, 453] width 67 height 11
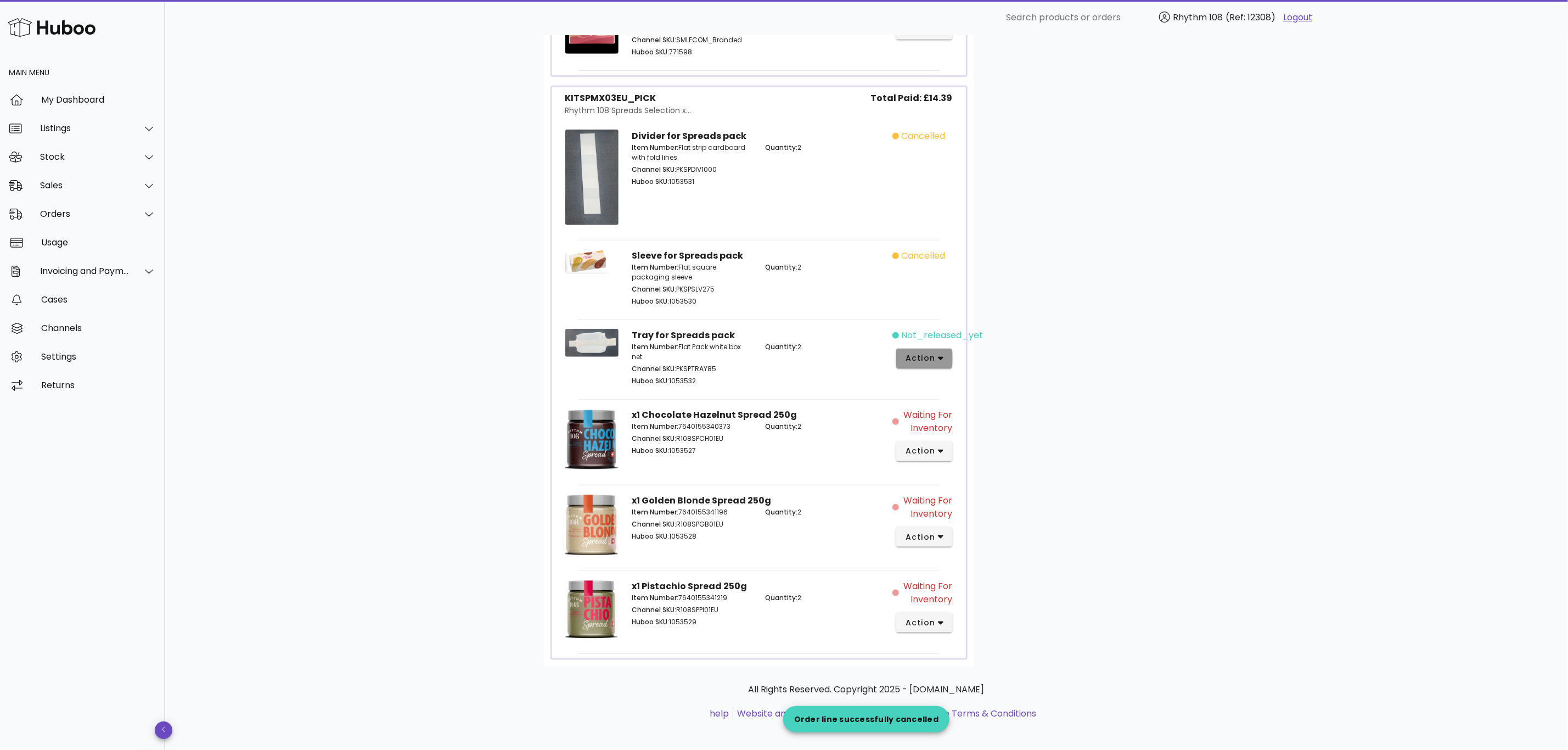
click at [937, 355] on span "action" at bounding box center [924, 358] width 39 height 11
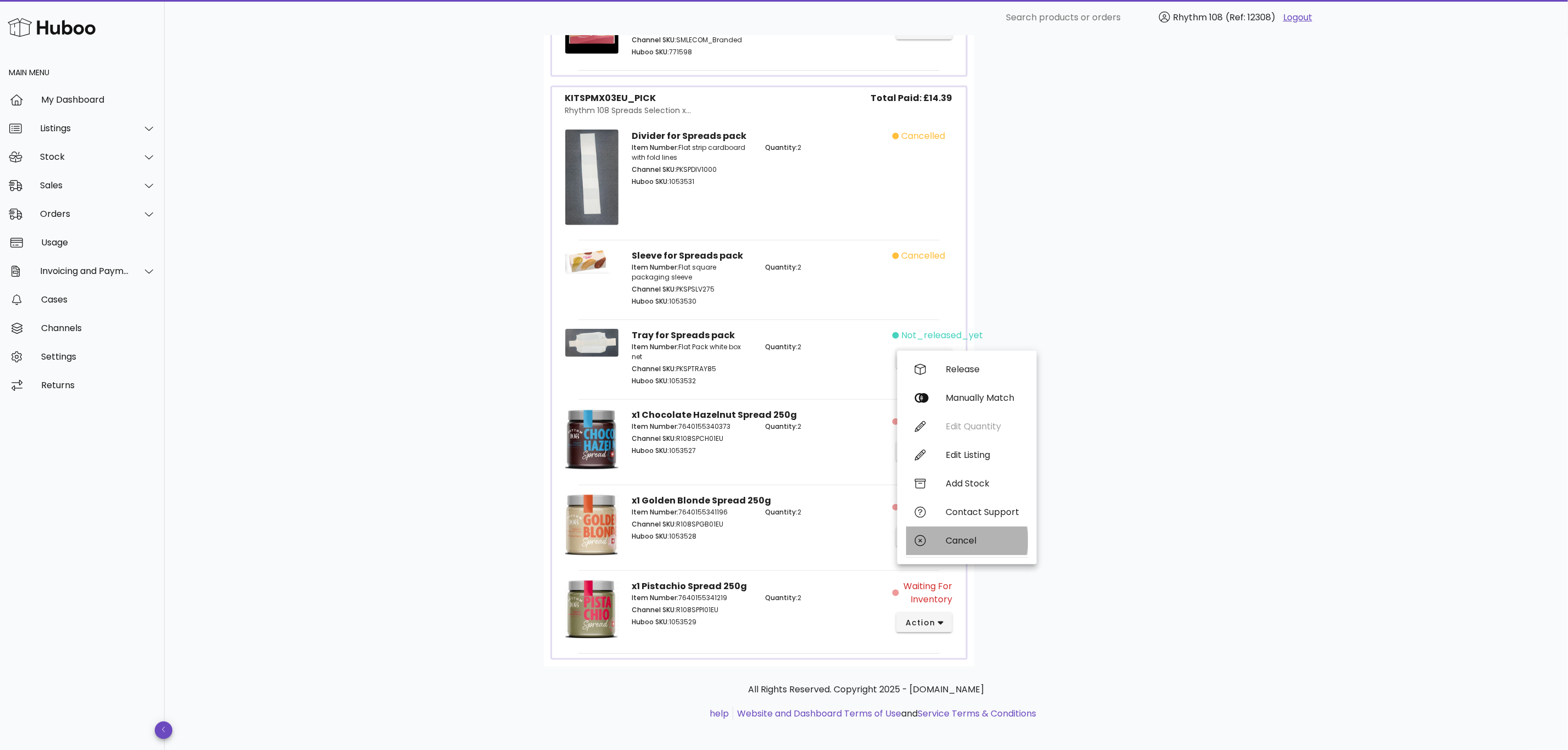
click at [960, 538] on div "Cancel" at bounding box center [982, 540] width 73 height 11
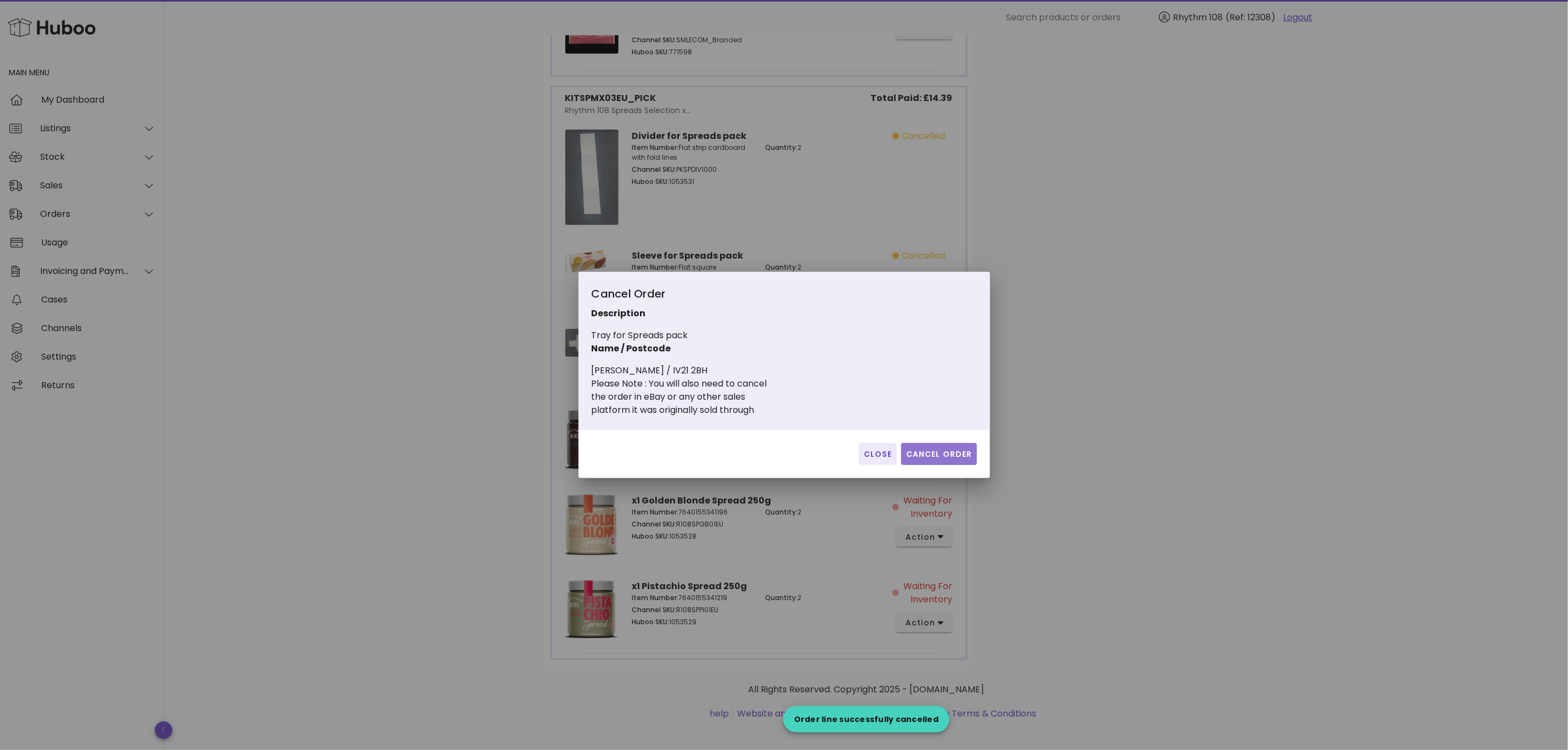
click at [948, 460] on button "Cancel Order" at bounding box center [939, 453] width 75 height 22
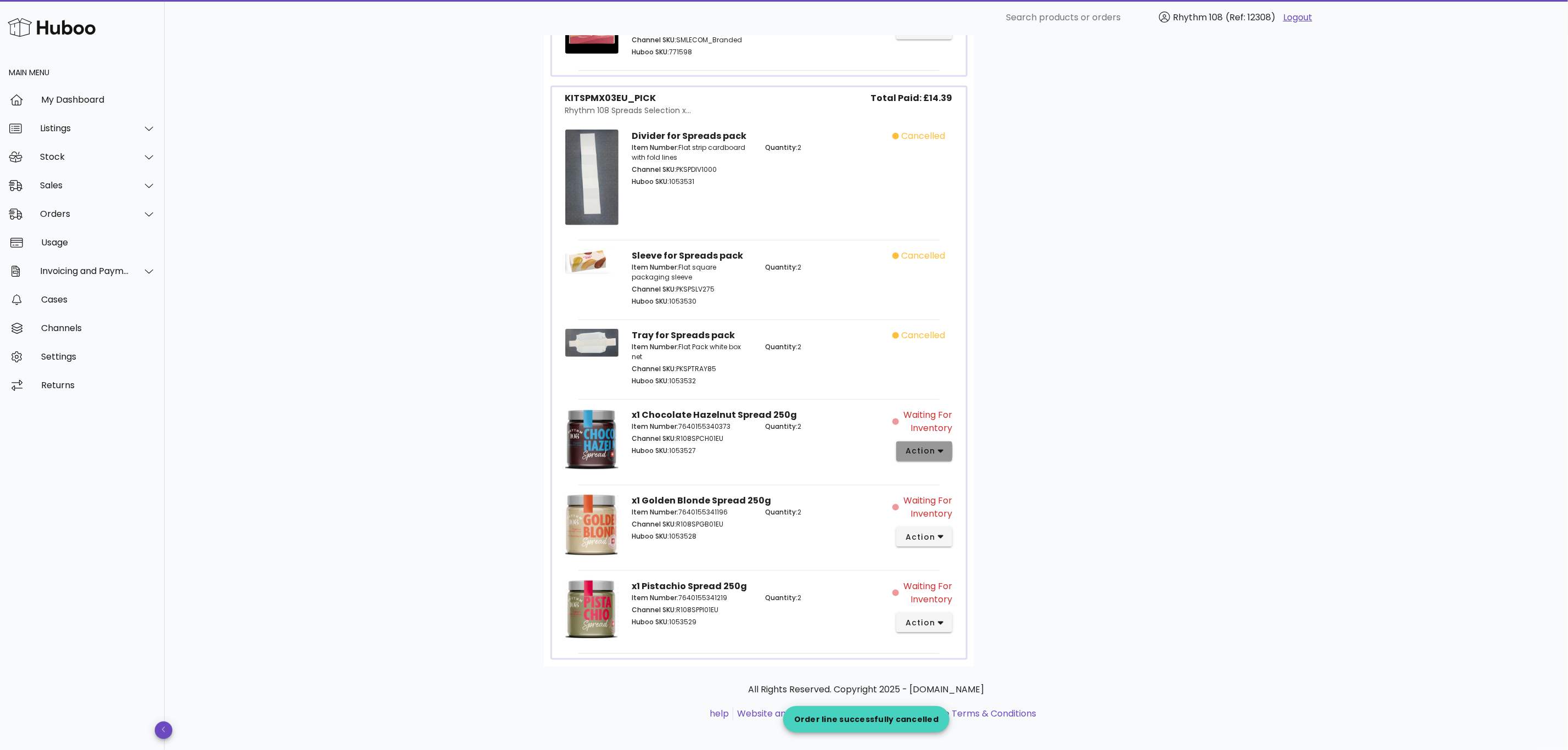
click at [942, 446] on button "action" at bounding box center [924, 451] width 57 height 20
click at [987, 632] on div "Cancel" at bounding box center [982, 633] width 73 height 11
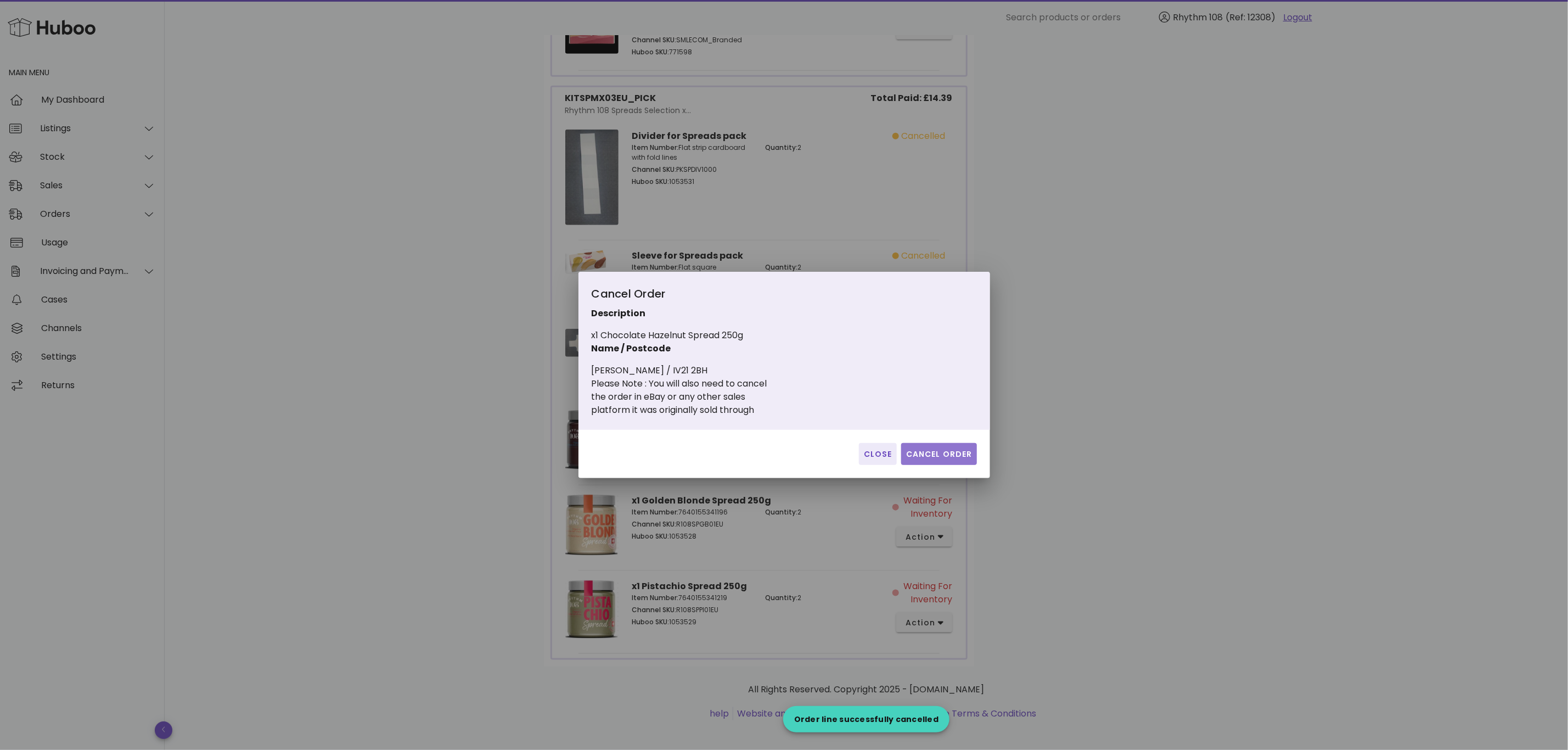
click at [938, 463] on button "Cancel Order" at bounding box center [939, 453] width 75 height 22
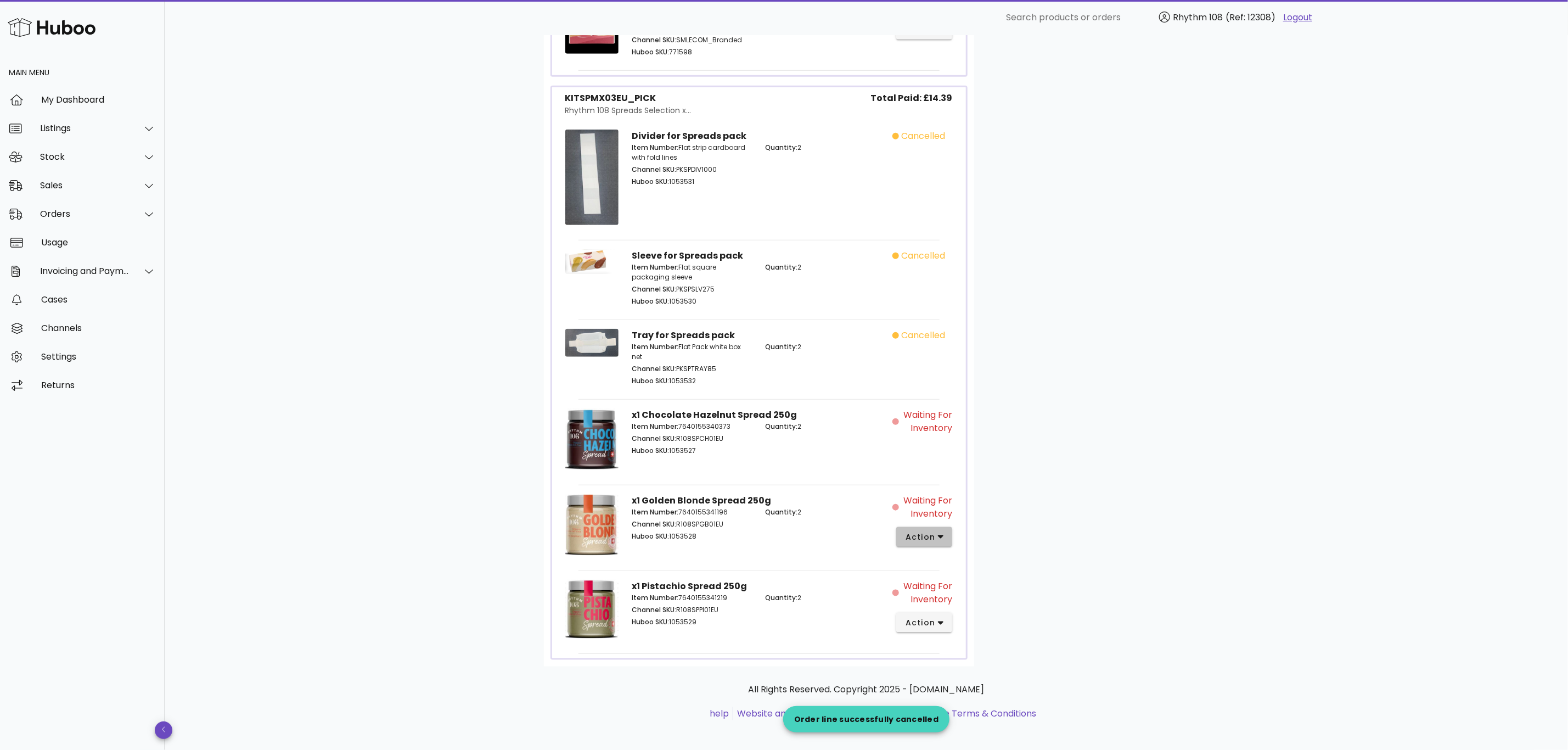
click at [938, 536] on icon "button" at bounding box center [941, 536] width 6 height 10
click at [966, 725] on div "Cancel" at bounding box center [967, 719] width 122 height 29
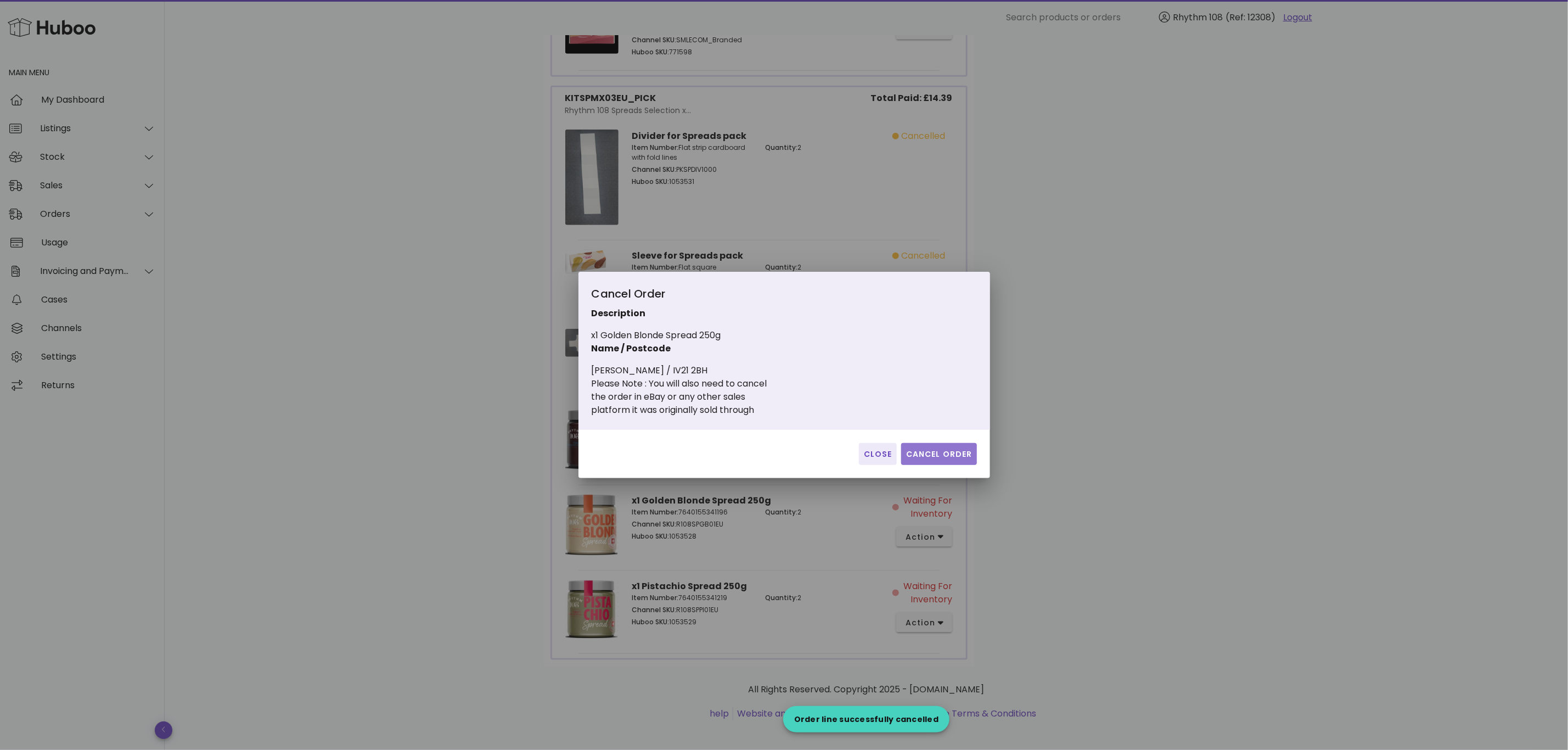
click at [956, 450] on span "Cancel Order" at bounding box center [939, 453] width 67 height 11
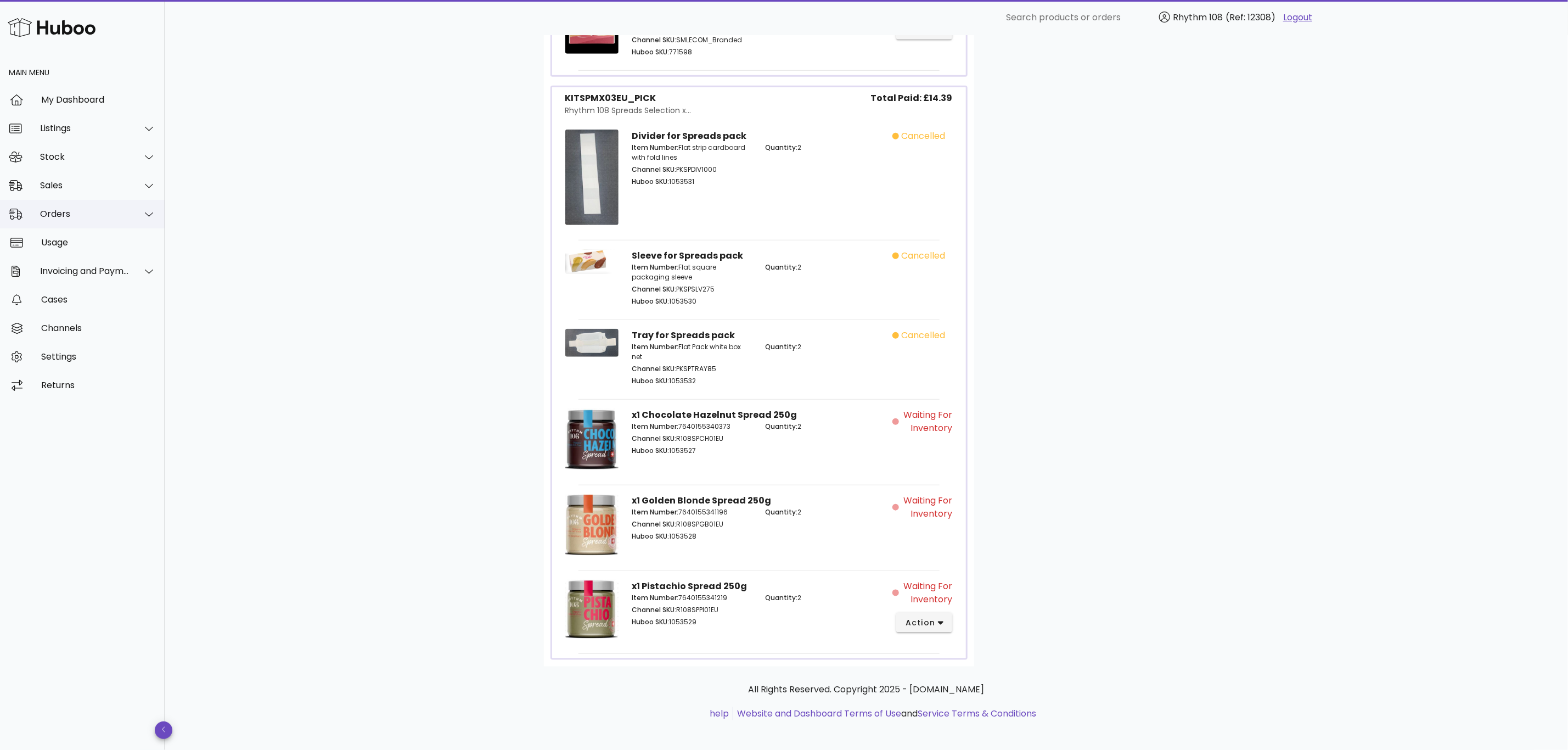
click at [57, 208] on div "Orders" at bounding box center [85, 214] width 89 height 11
click at [73, 240] on div "Orders" at bounding box center [97, 241] width 116 height 11
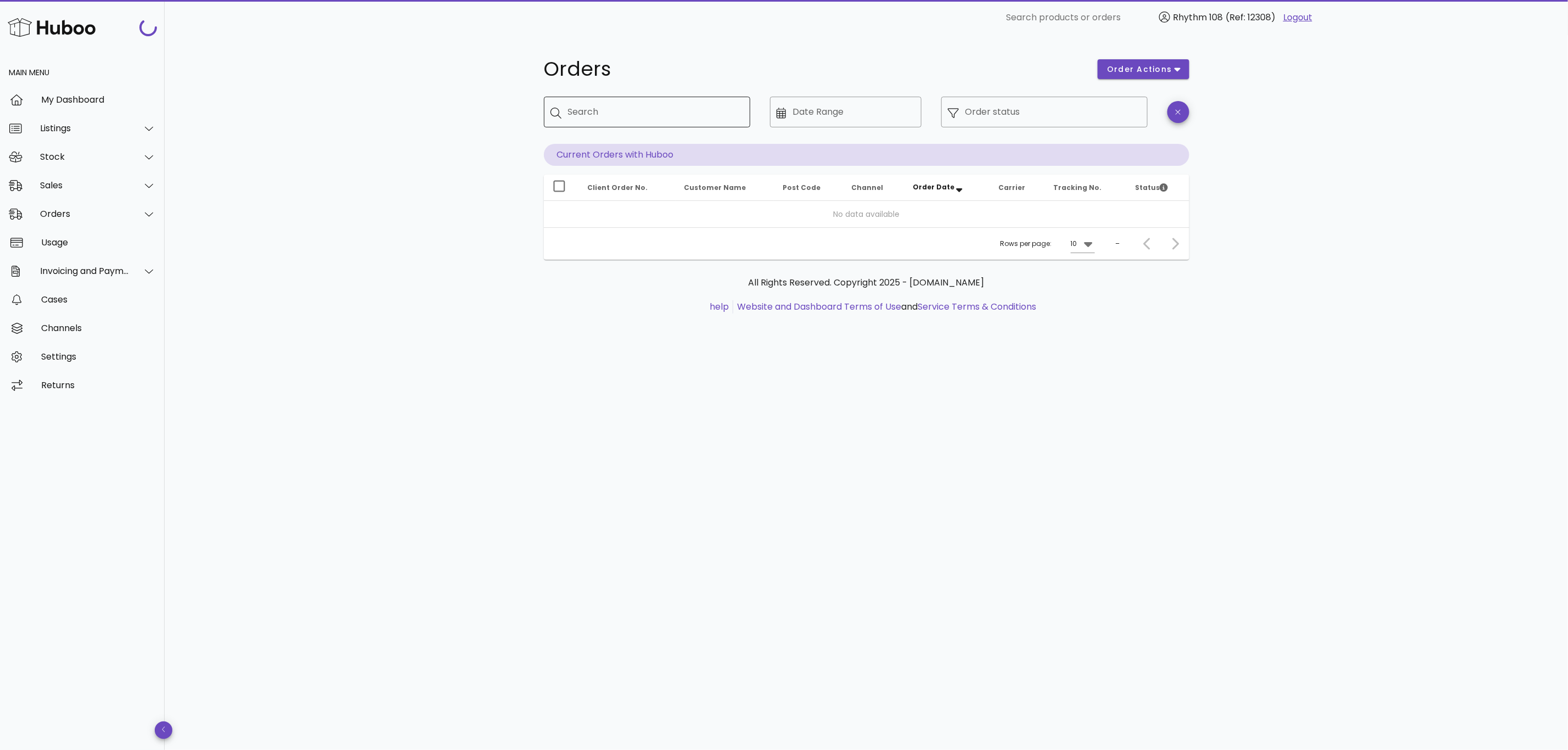
click at [612, 112] on input "Search" at bounding box center [655, 112] width 174 height 17
paste input "*****"
type input "*****"
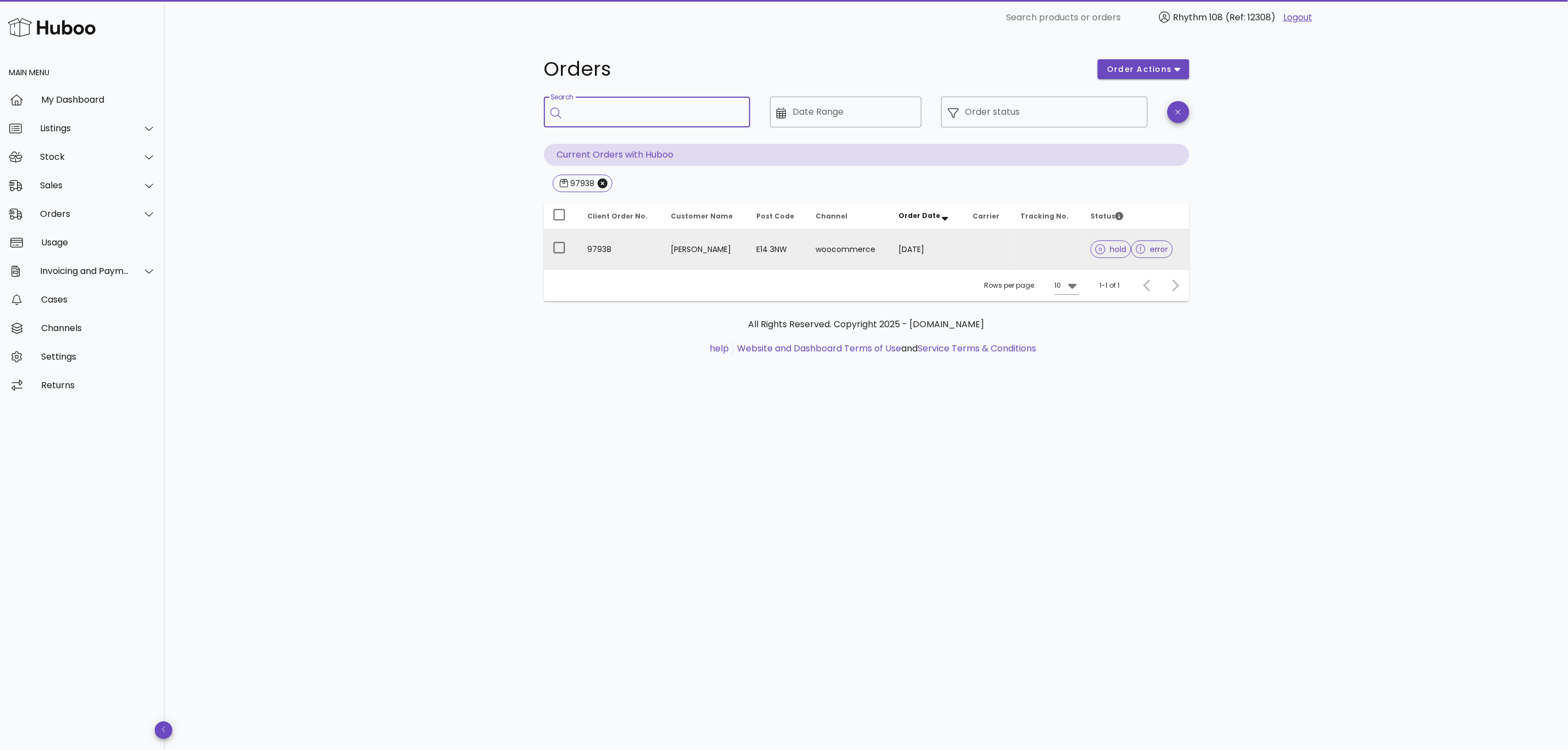
click at [1023, 256] on td at bounding box center [1047, 249] width 71 height 39
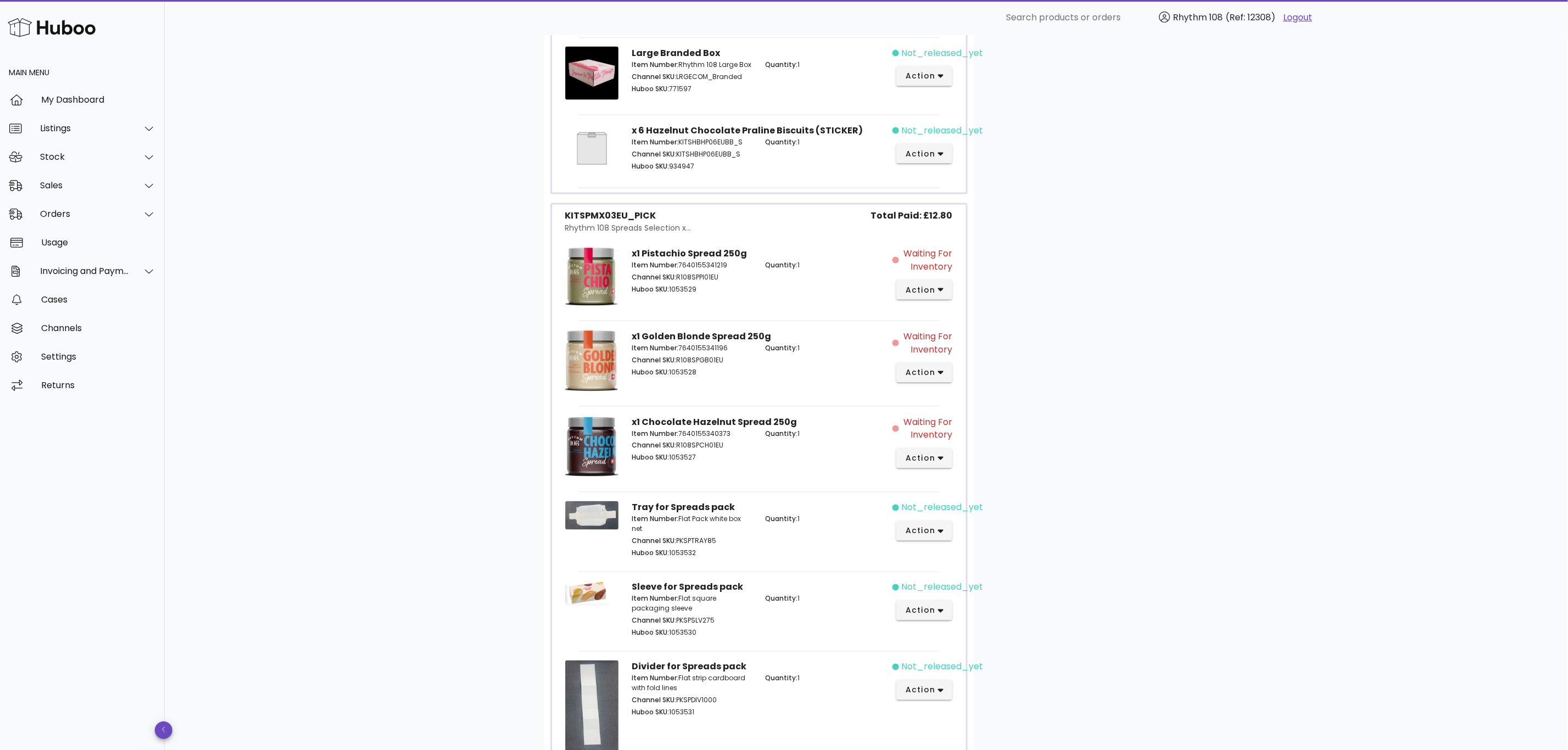
scroll to position [1153, 0]
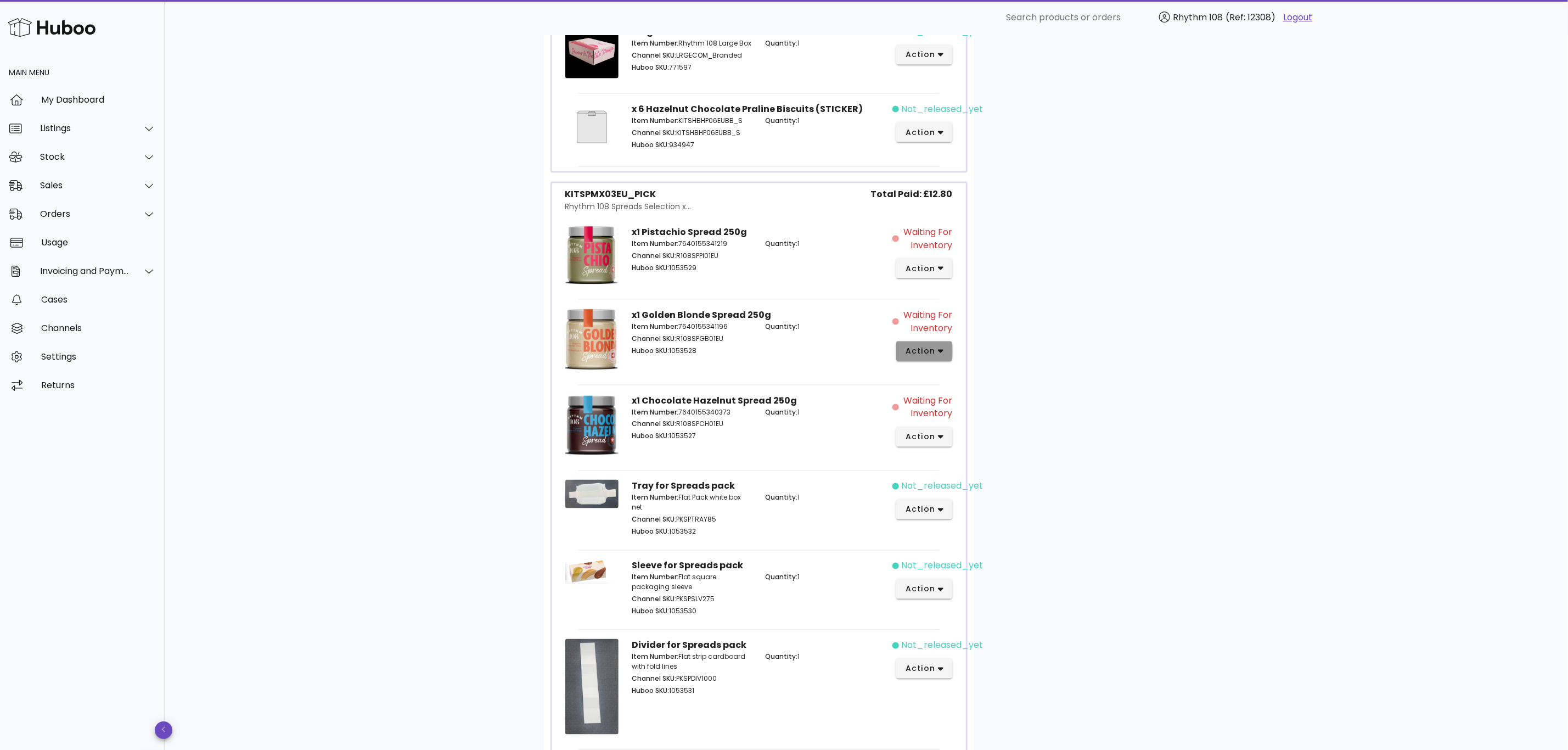
click at [947, 356] on button "action" at bounding box center [924, 351] width 57 height 20
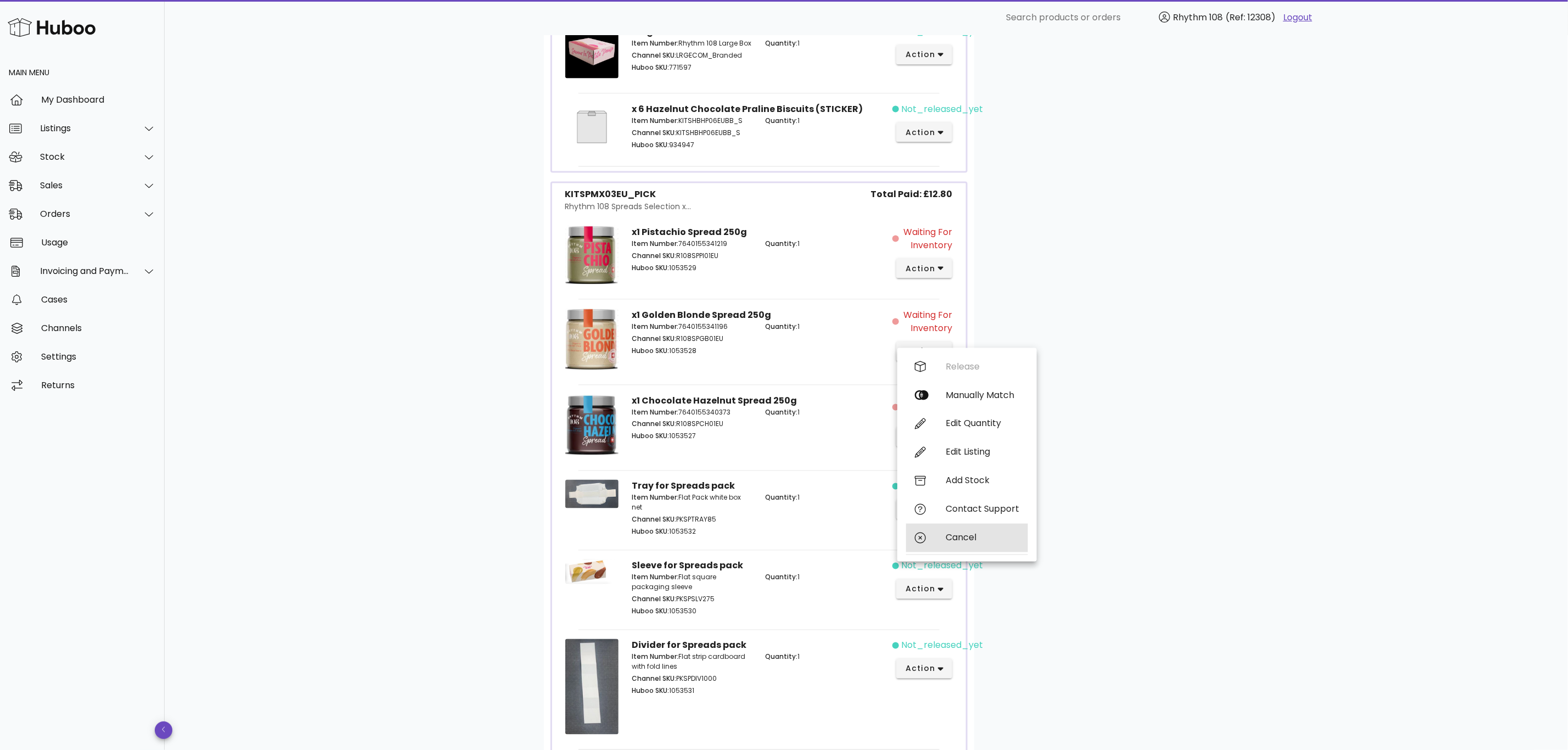
click at [976, 532] on div "Cancel" at bounding box center [982, 538] width 73 height 11
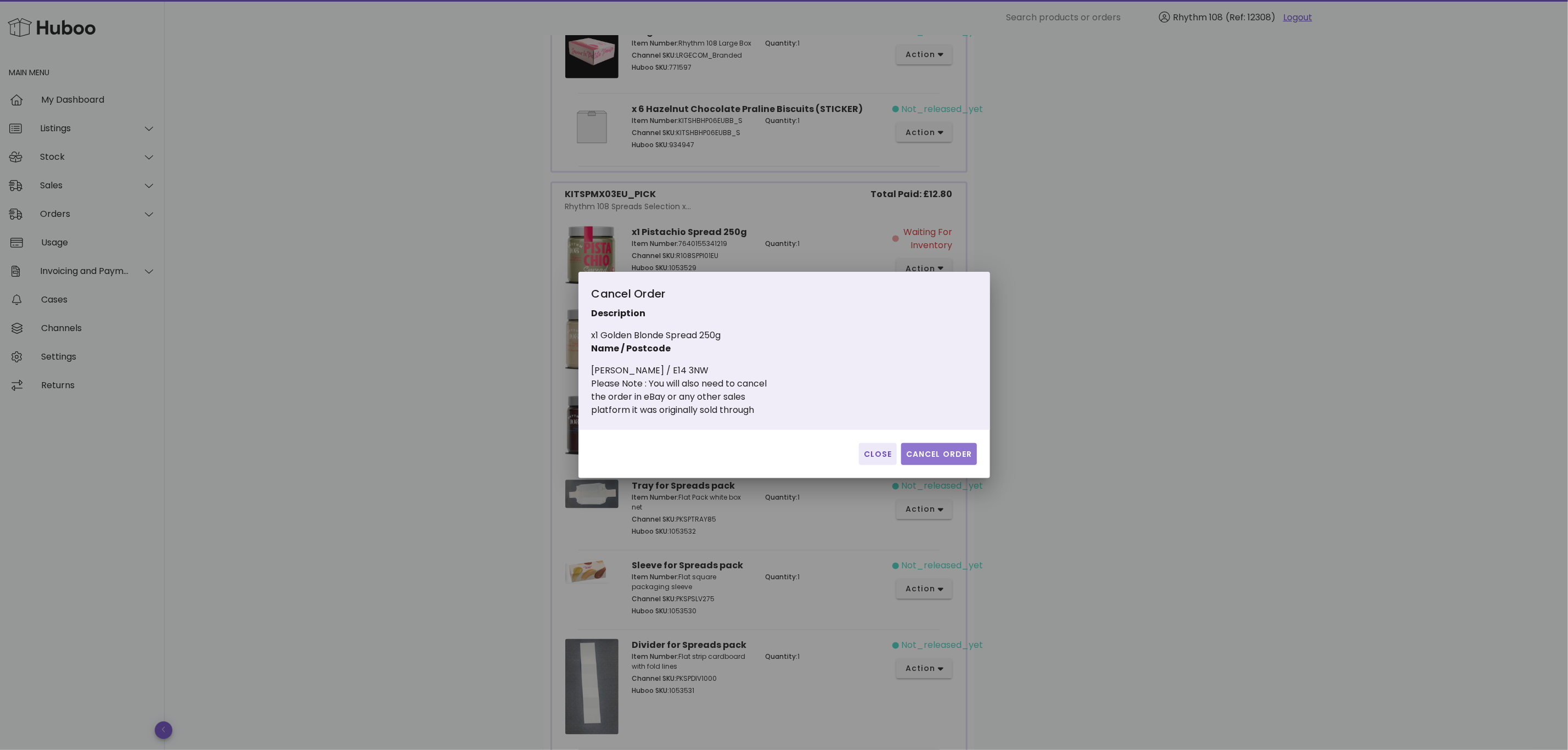
click at [938, 457] on span "Cancel Order" at bounding box center [939, 453] width 67 height 11
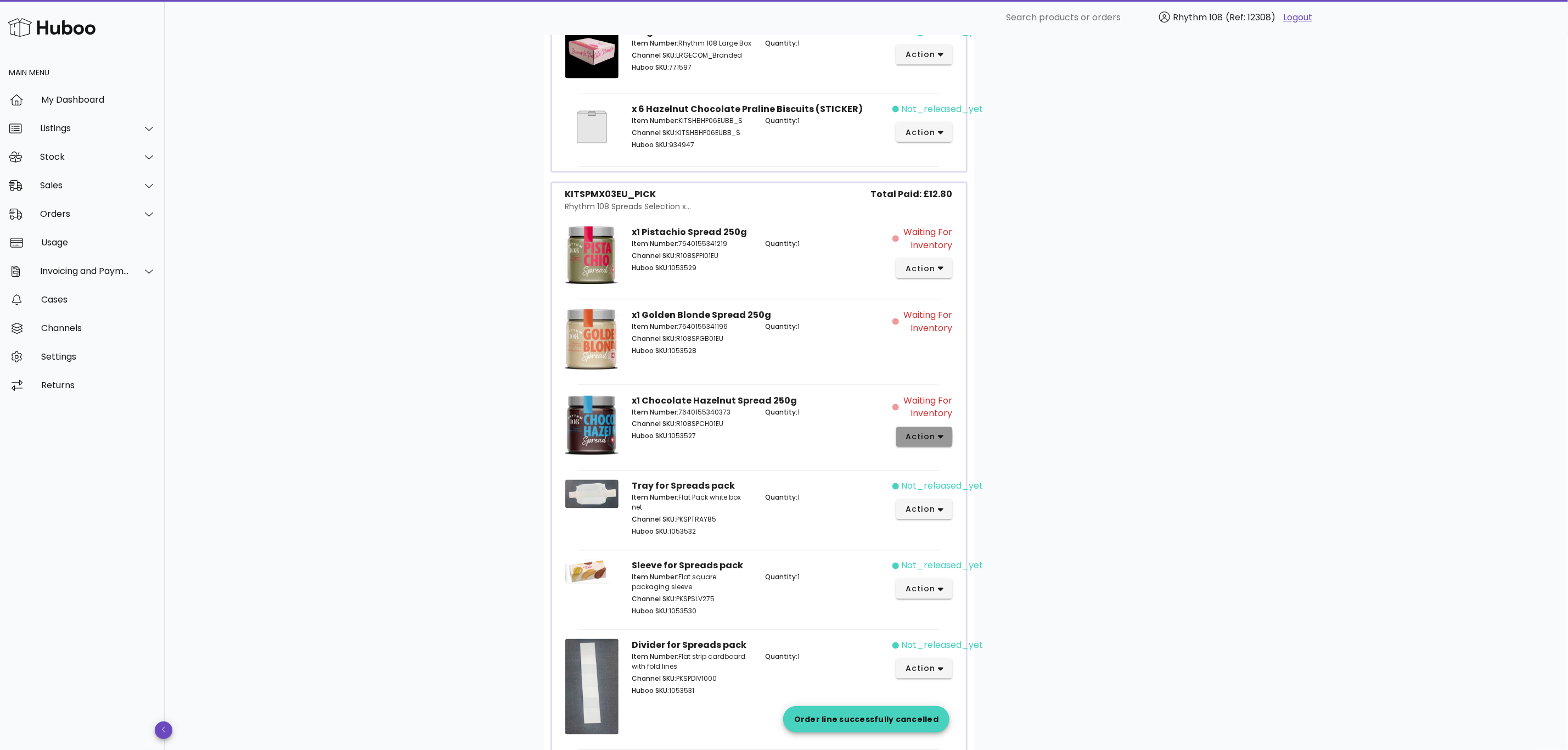
click at [948, 441] on button "action" at bounding box center [924, 437] width 57 height 20
click at [957, 616] on div "Cancel" at bounding box center [967, 624] width 122 height 29
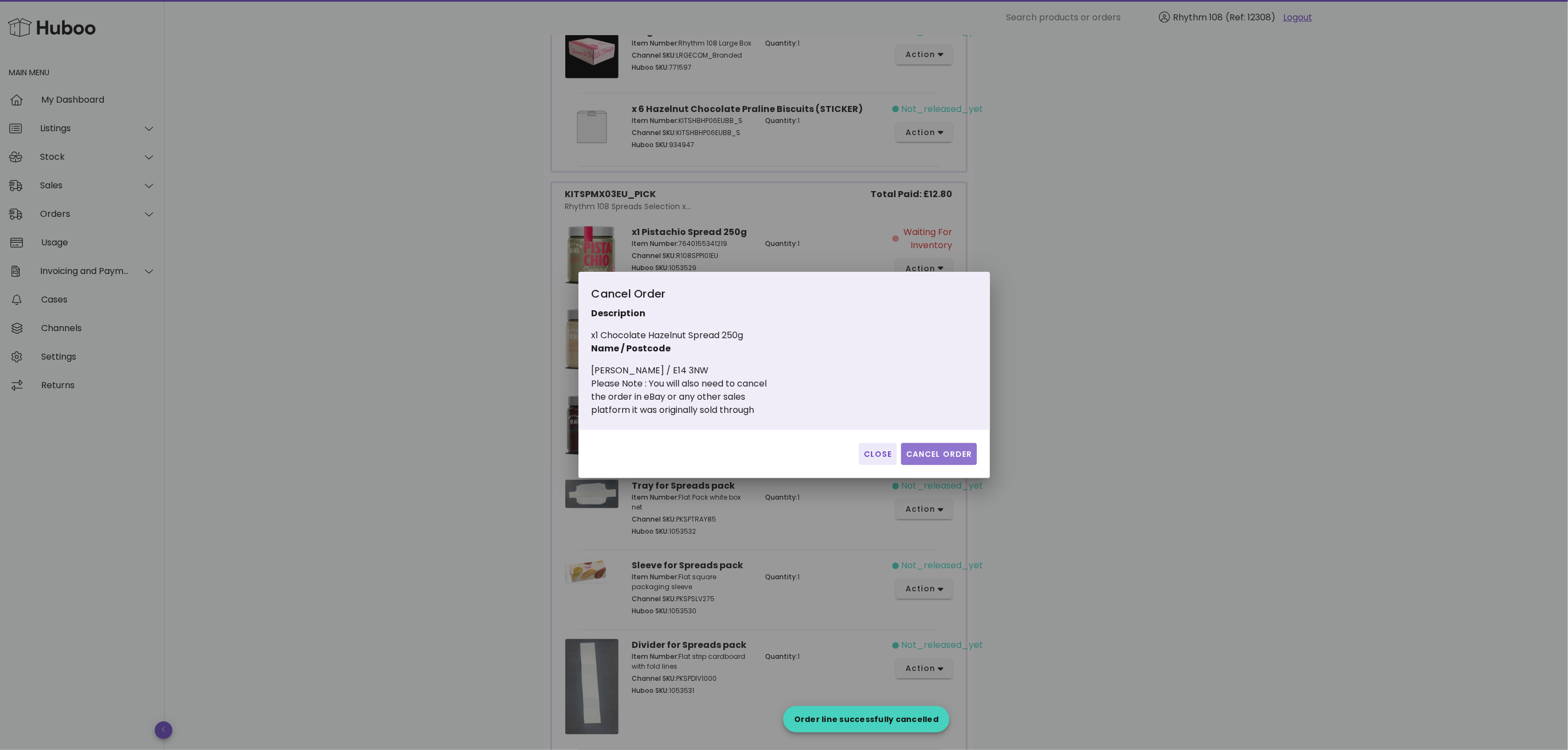
click at [956, 455] on span "Cancel Order" at bounding box center [939, 453] width 67 height 11
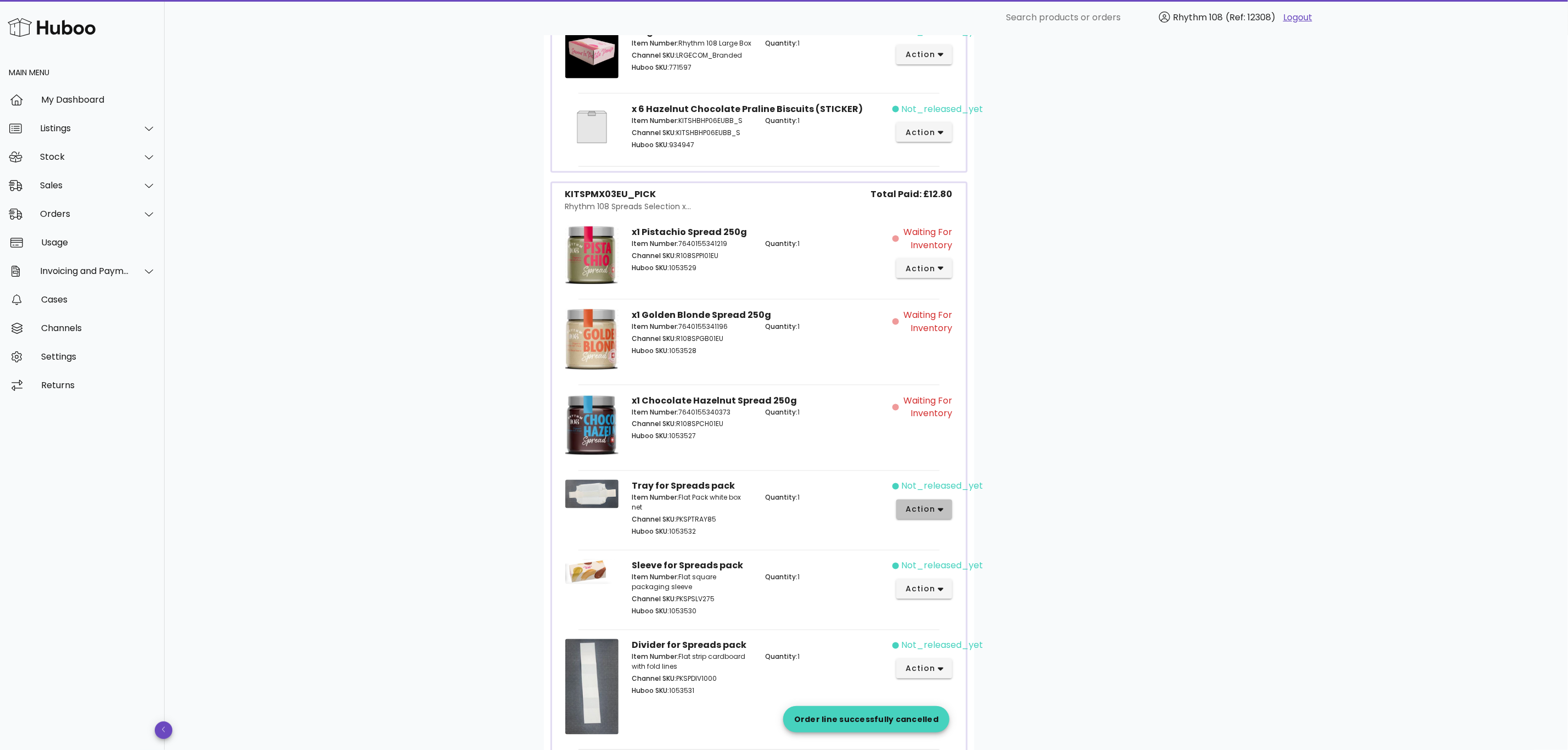
click at [940, 519] on button "action" at bounding box center [924, 510] width 57 height 20
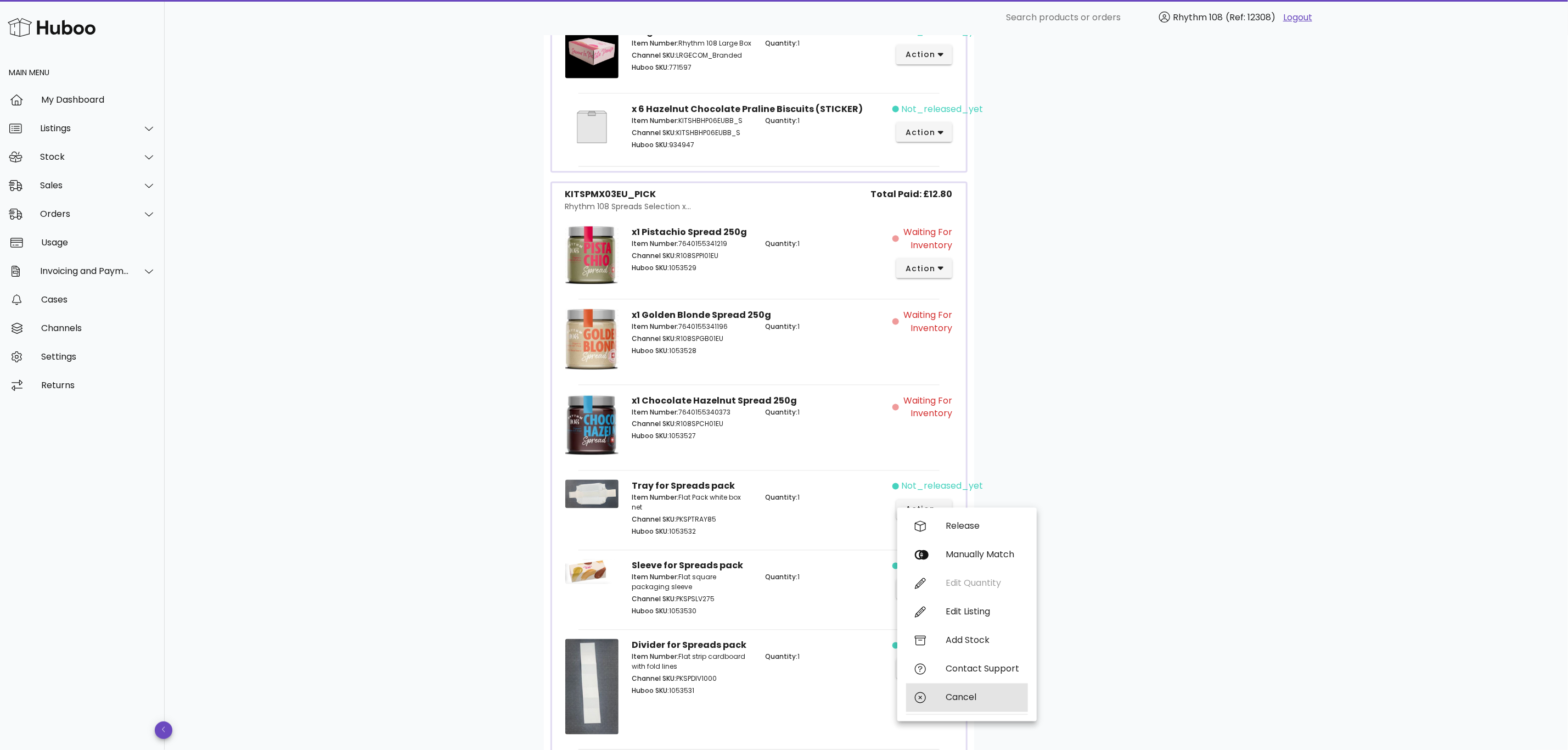
click at [969, 693] on div "Cancel" at bounding box center [982, 697] width 73 height 11
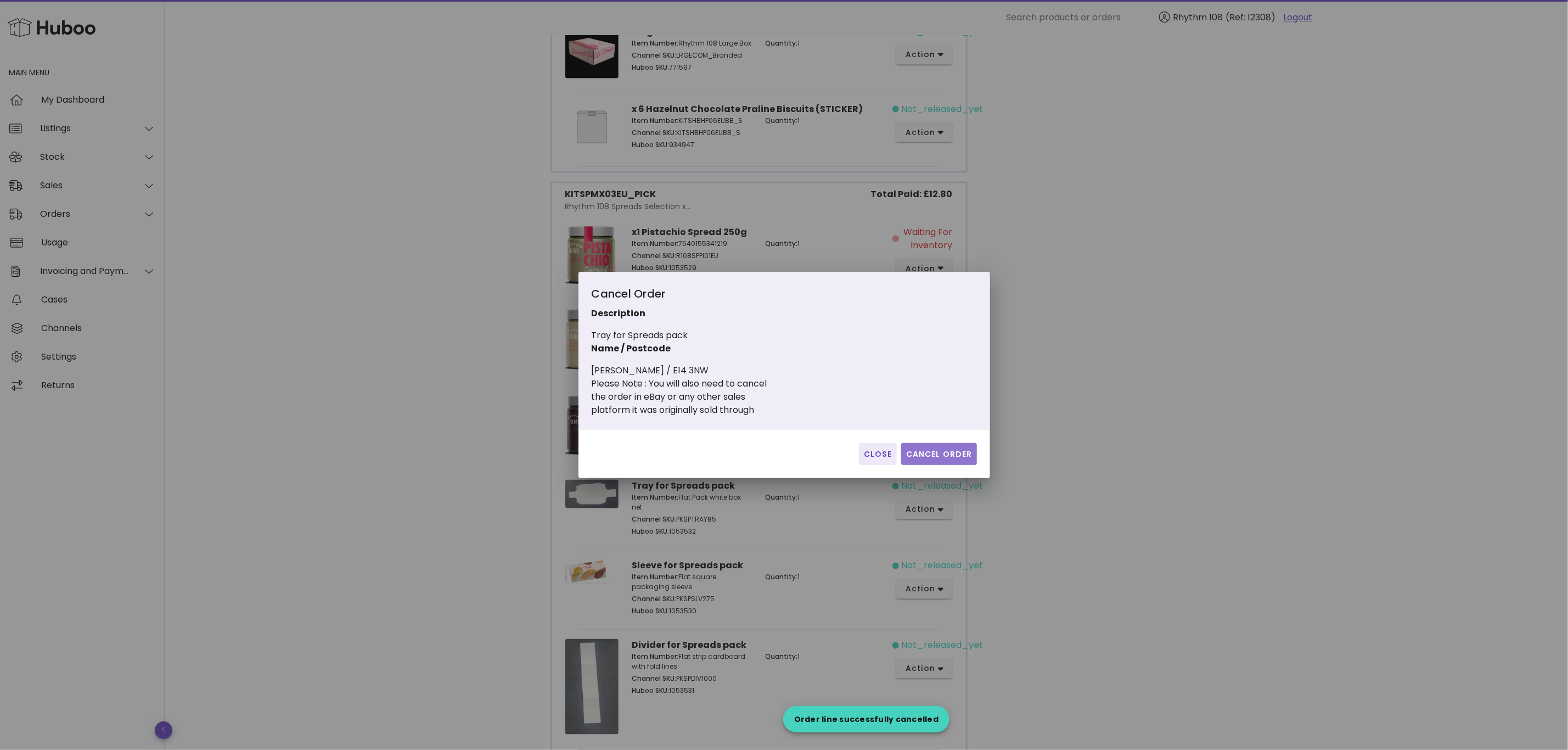
click at [942, 451] on span "Cancel Order" at bounding box center [939, 453] width 67 height 11
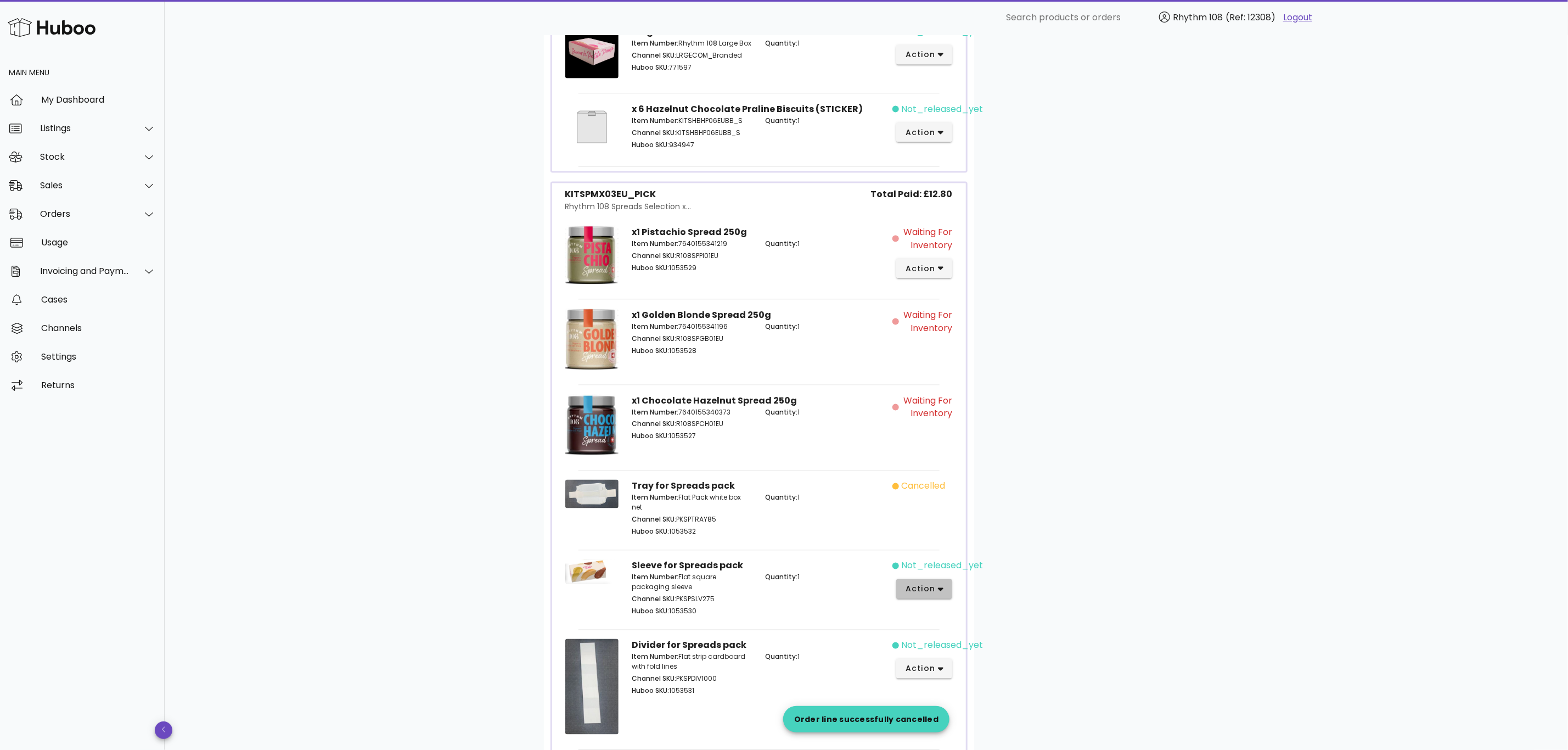
click at [939, 587] on button "action" at bounding box center [924, 589] width 57 height 20
click at [975, 721] on div "Cancel" at bounding box center [982, 719] width 73 height 11
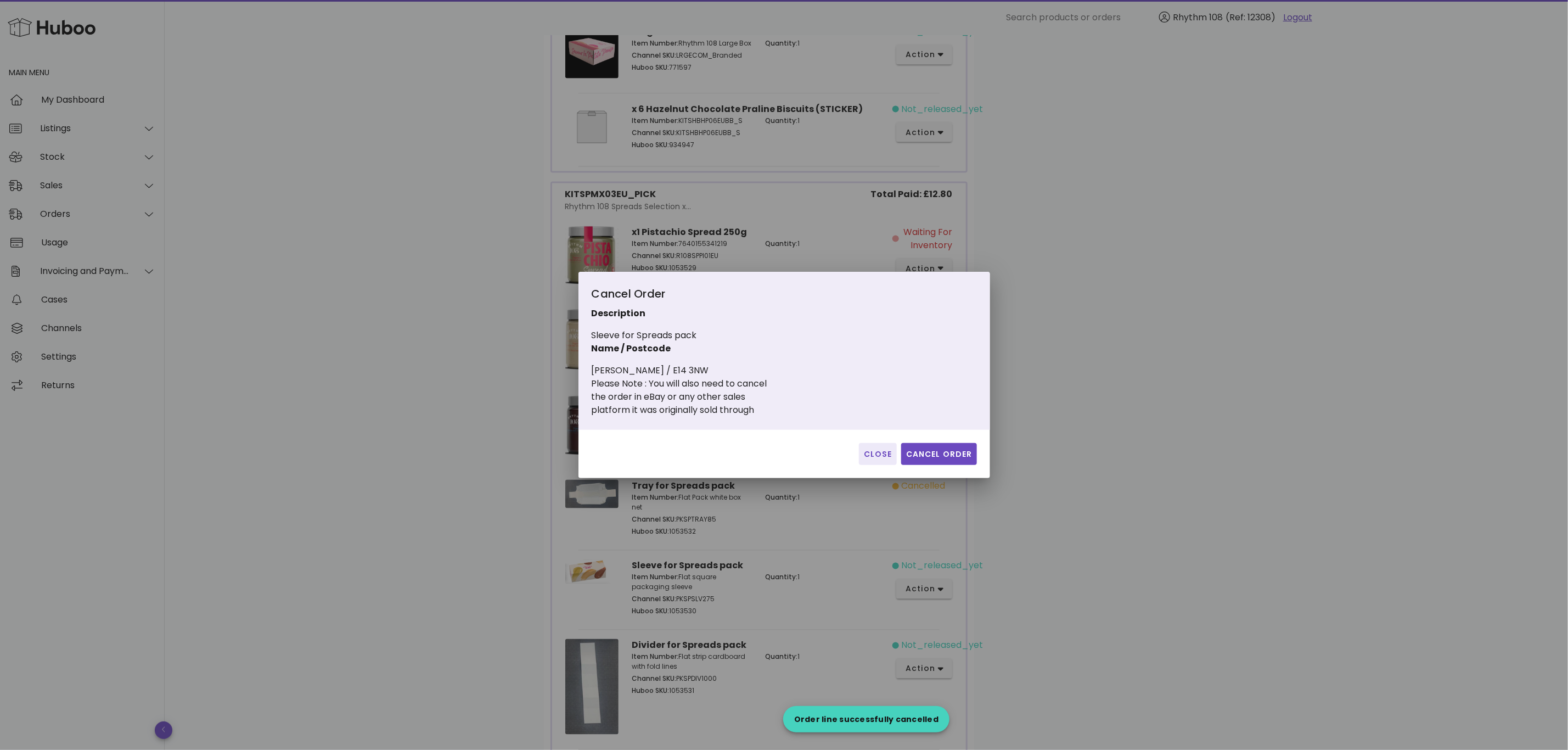
click at [967, 465] on div "Close Cancel Order" at bounding box center [784, 454] width 411 height 48
click at [967, 458] on span "Cancel Order" at bounding box center [939, 453] width 67 height 11
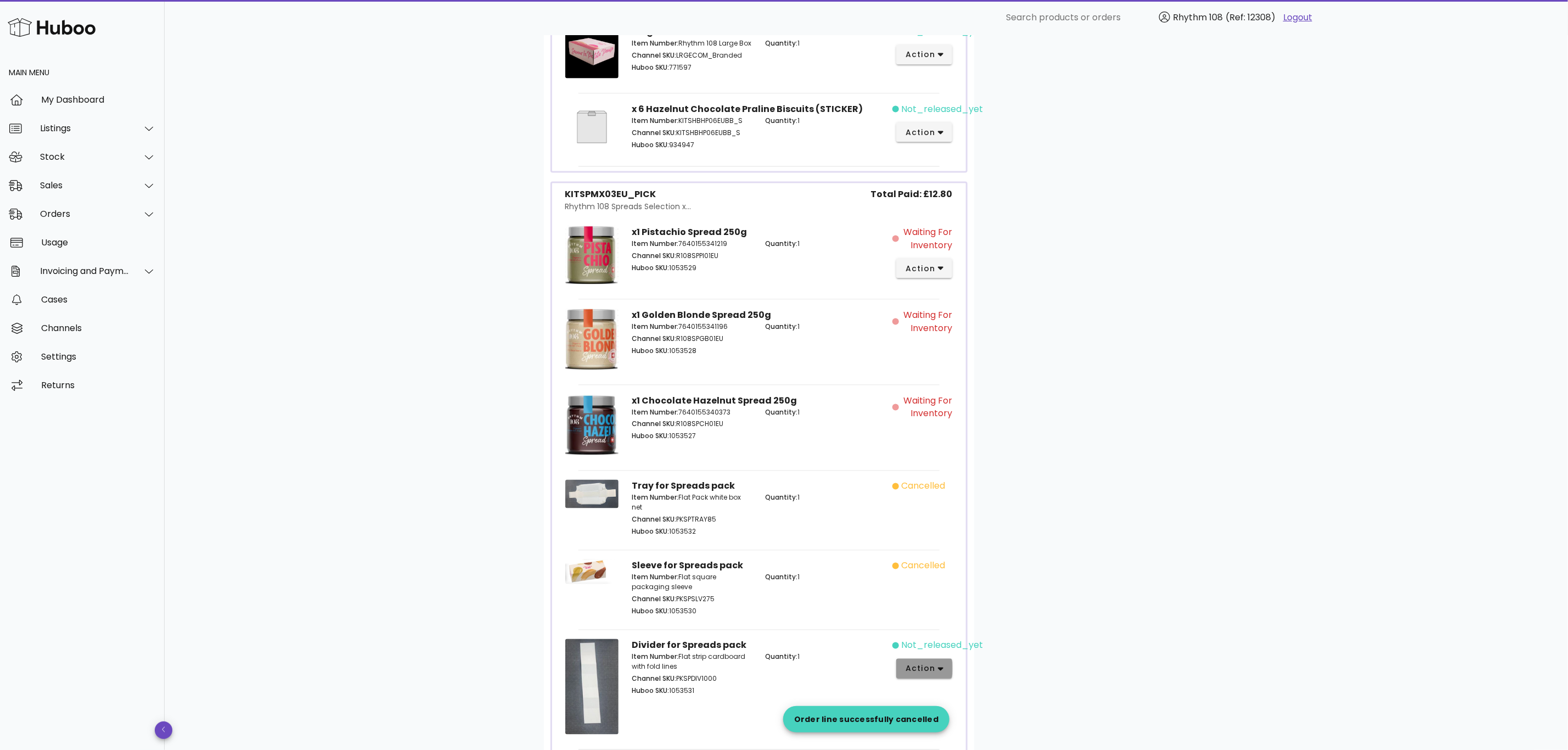
click at [942, 674] on icon "button" at bounding box center [941, 669] width 6 height 10
click at [958, 713] on div "Cancel" at bounding box center [967, 719] width 122 height 29
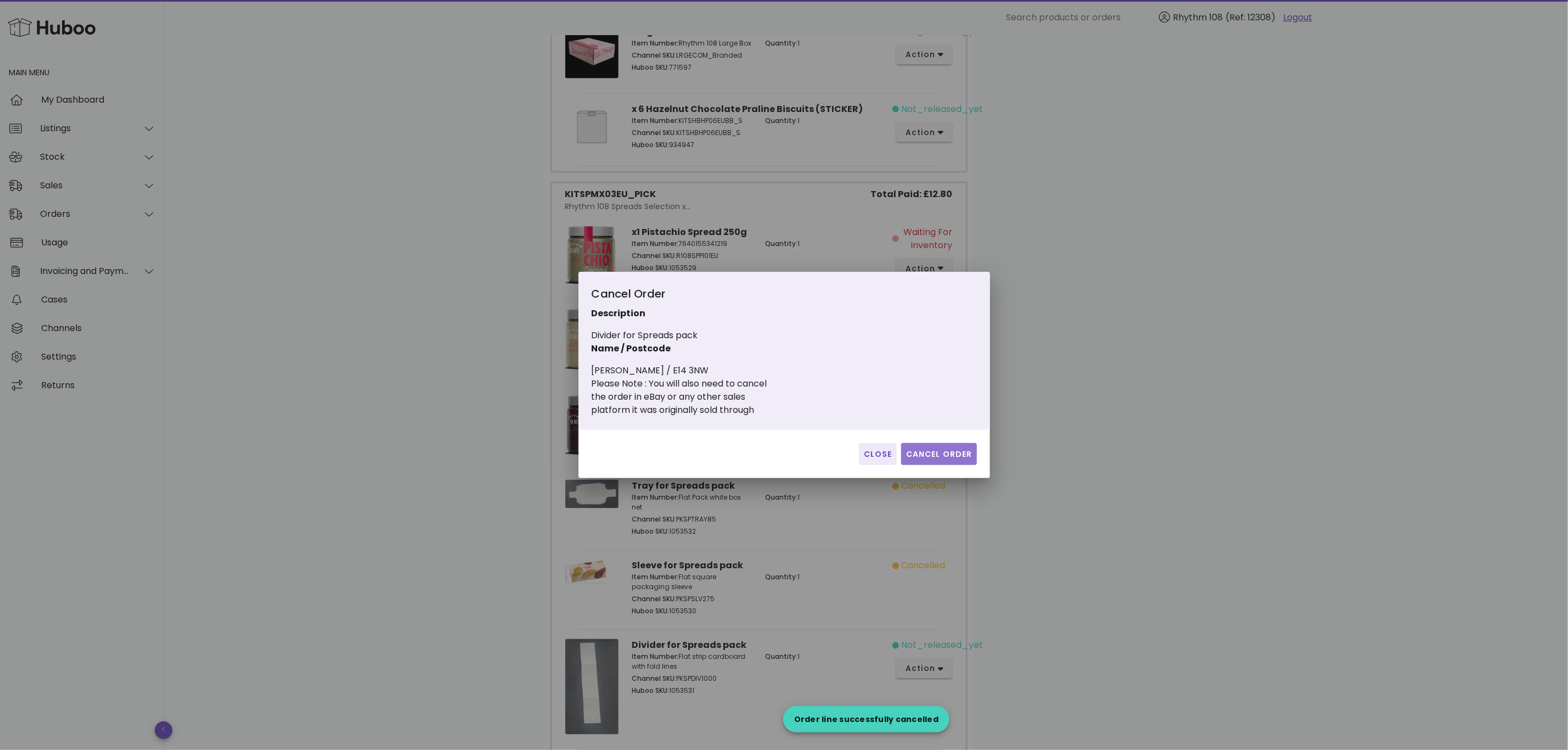
click at [928, 443] on button "Cancel Order" at bounding box center [939, 453] width 75 height 22
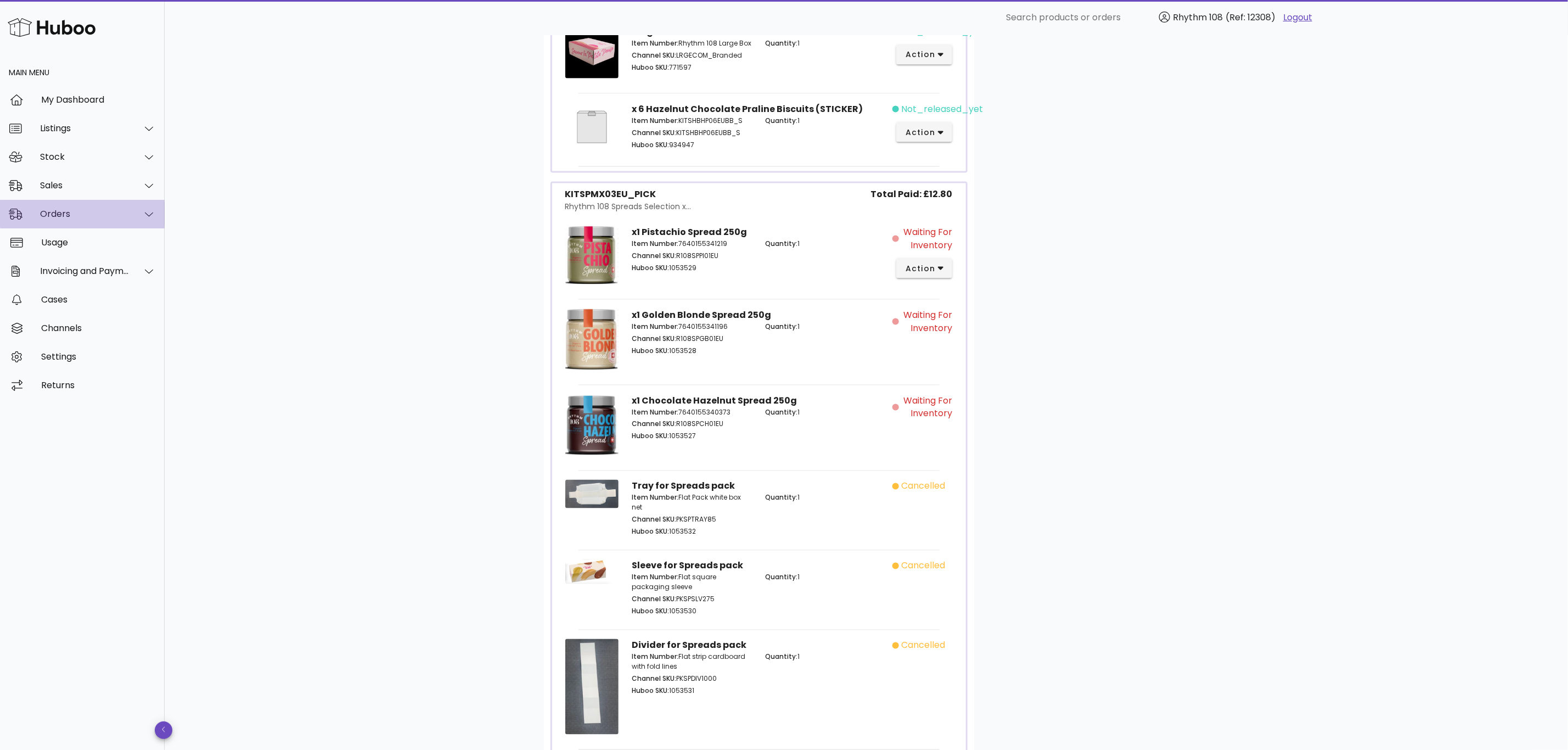
click at [57, 214] on div "Orders" at bounding box center [85, 214] width 89 height 11
click at [67, 244] on div "Orders" at bounding box center [97, 241] width 116 height 11
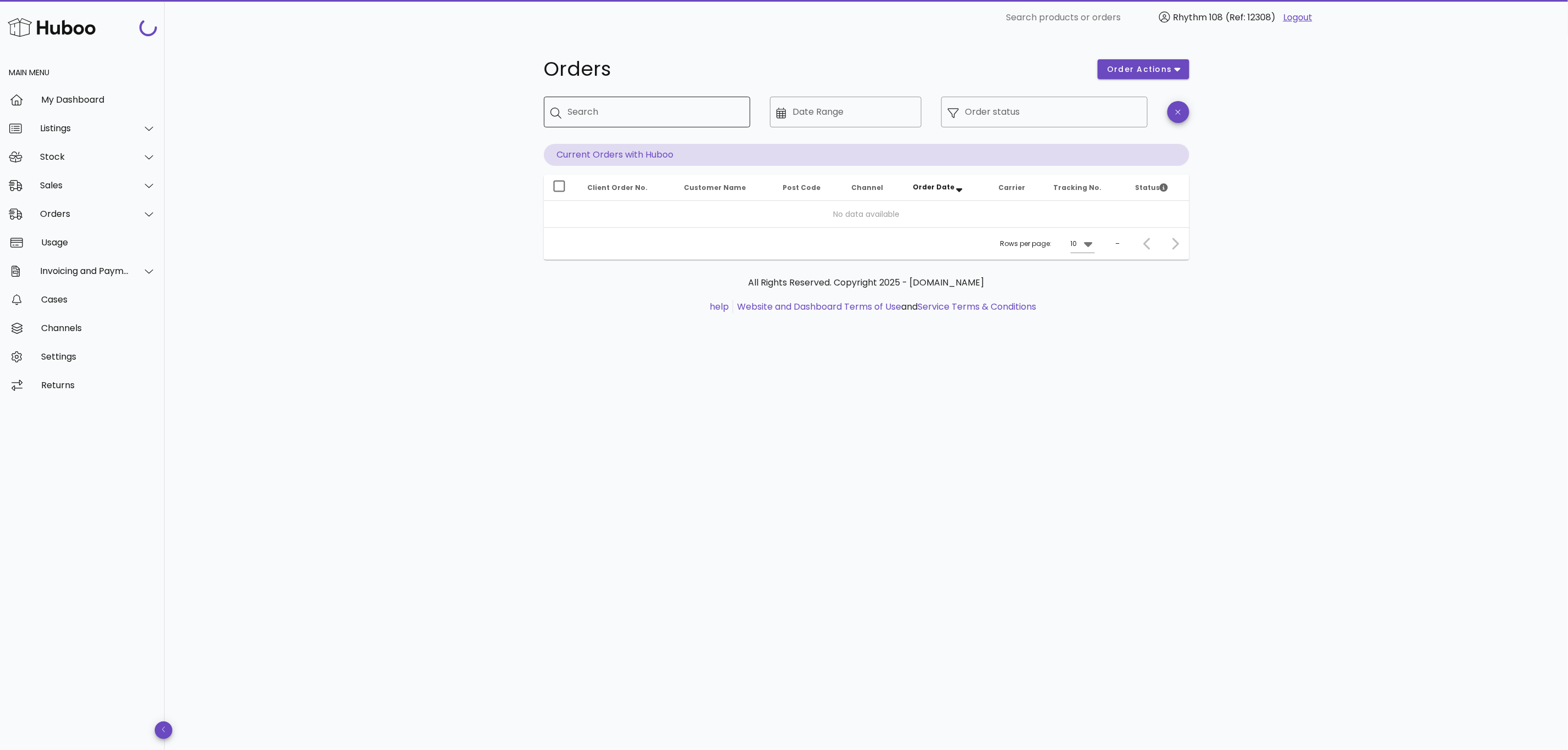
click at [648, 107] on input "Search" at bounding box center [655, 112] width 174 height 17
paste input "*****"
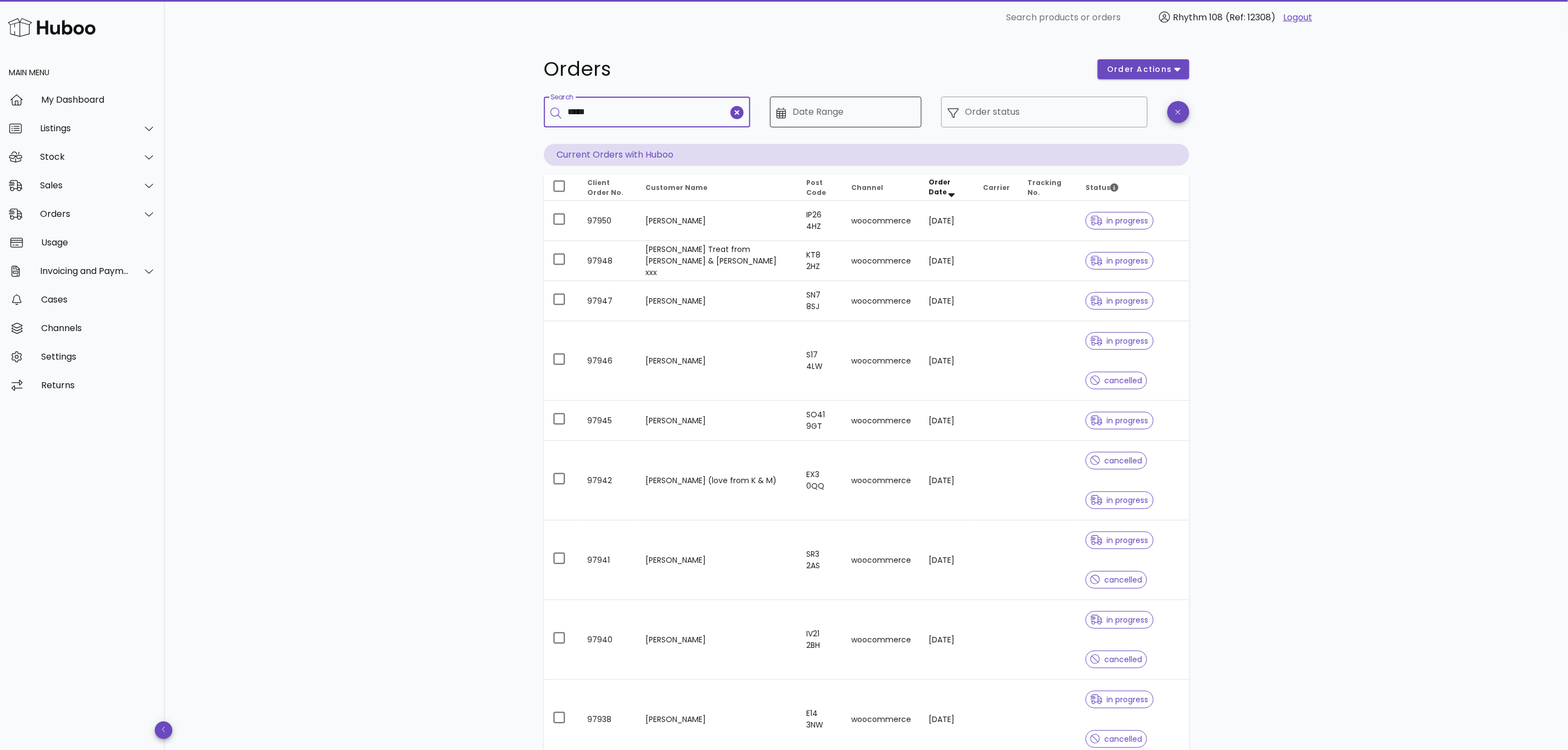
type input "*****"
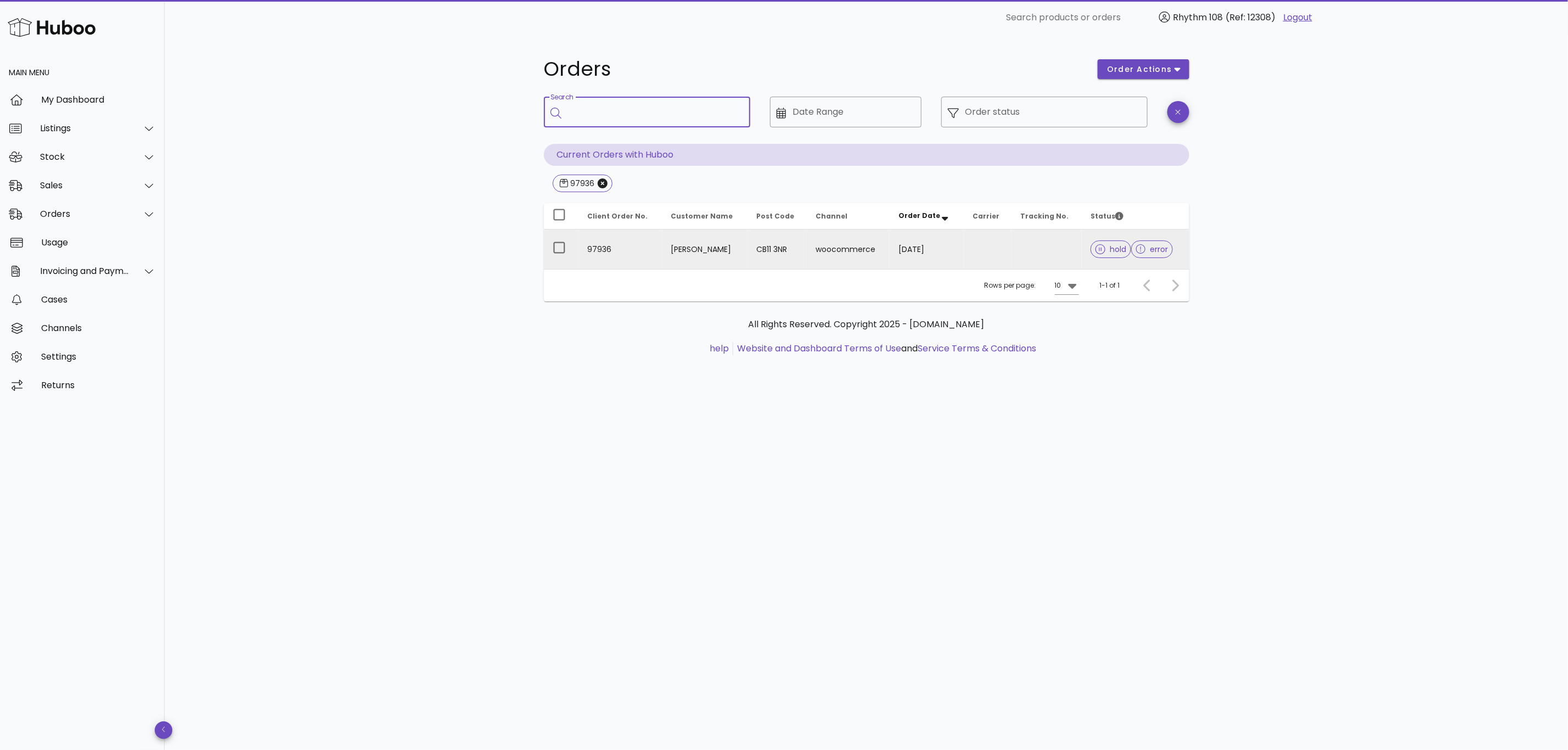
click at [1012, 256] on td at bounding box center [1047, 249] width 71 height 39
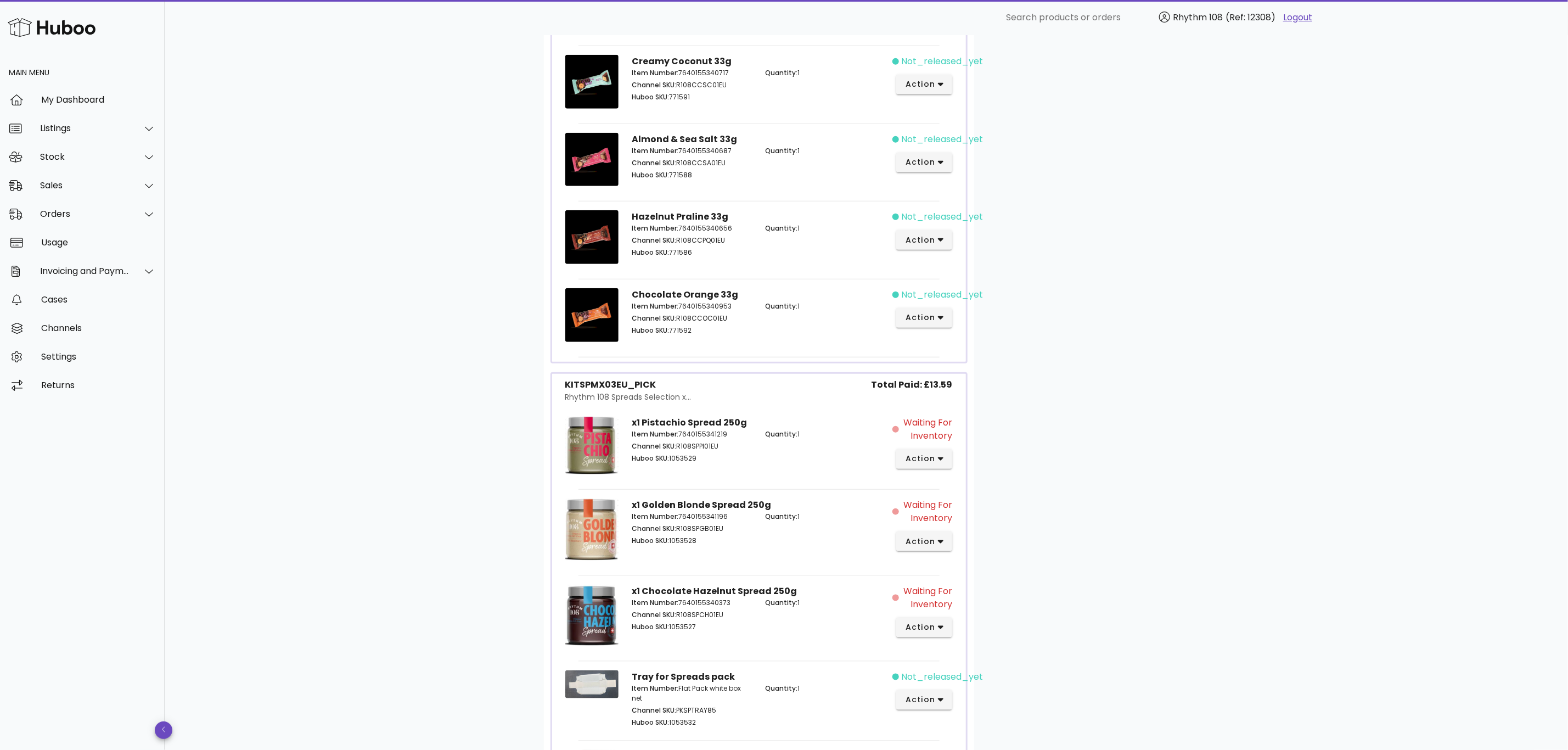
scroll to position [906, 0]
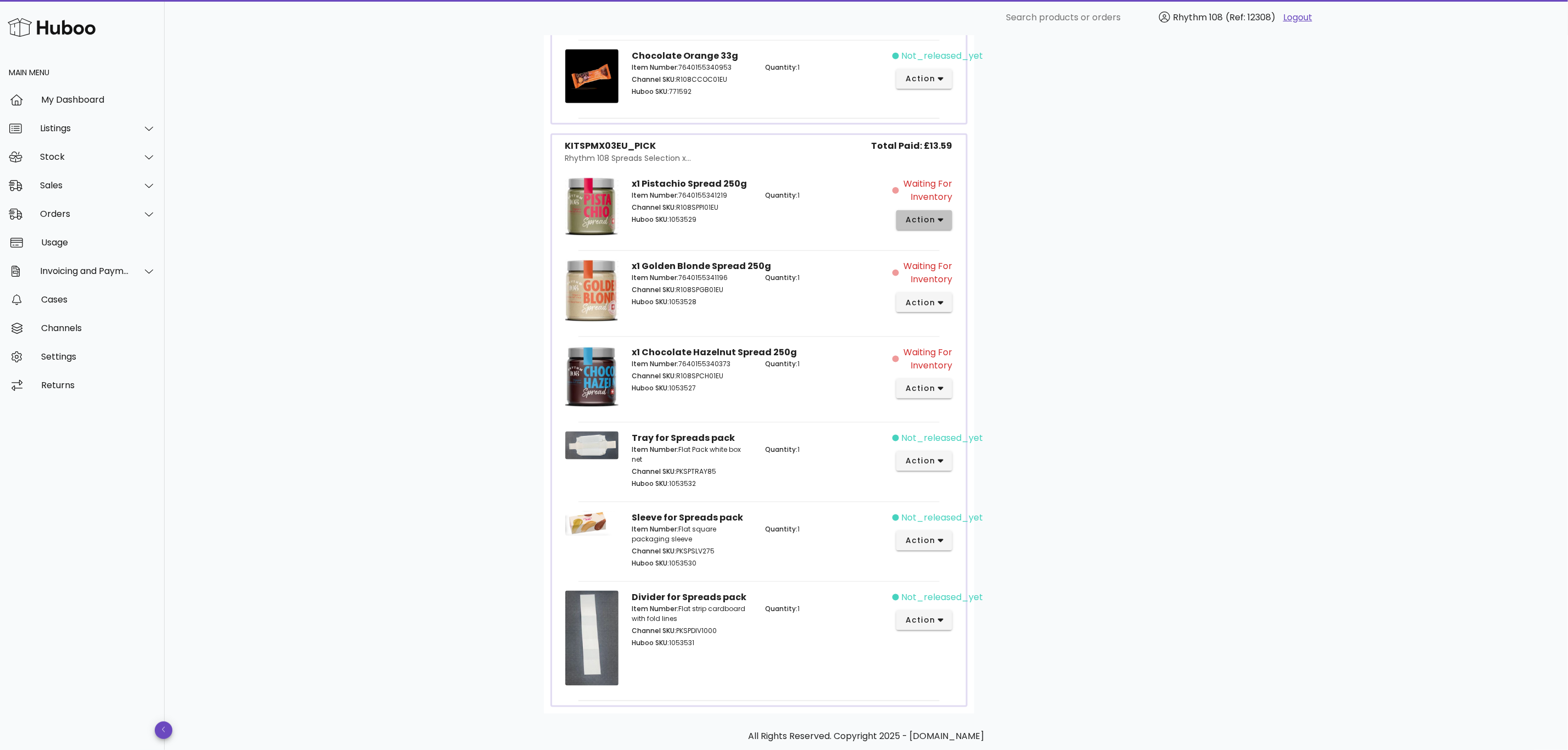
click at [944, 222] on icon "button" at bounding box center [941, 220] width 6 height 4
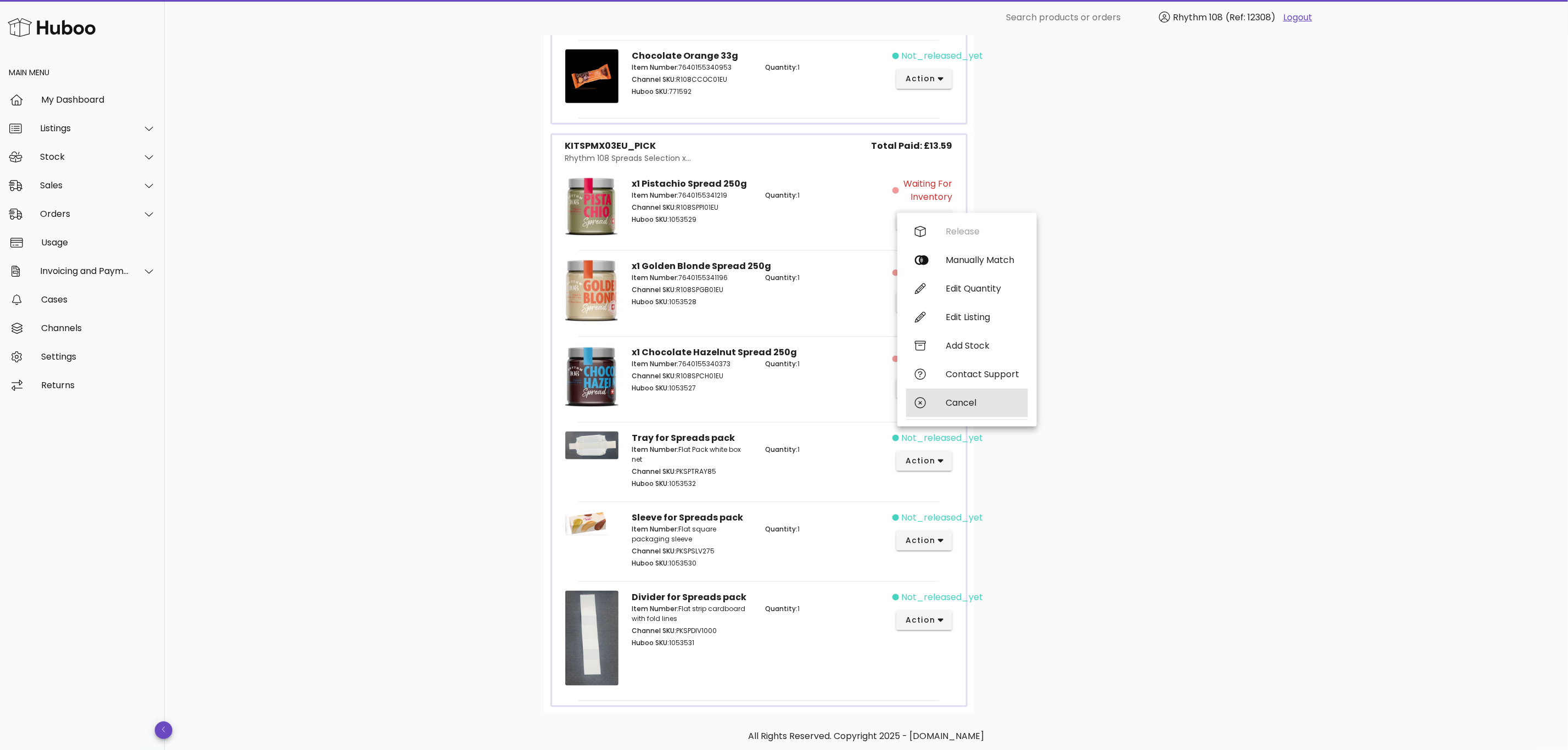
click at [952, 401] on div "Cancel" at bounding box center [982, 403] width 73 height 11
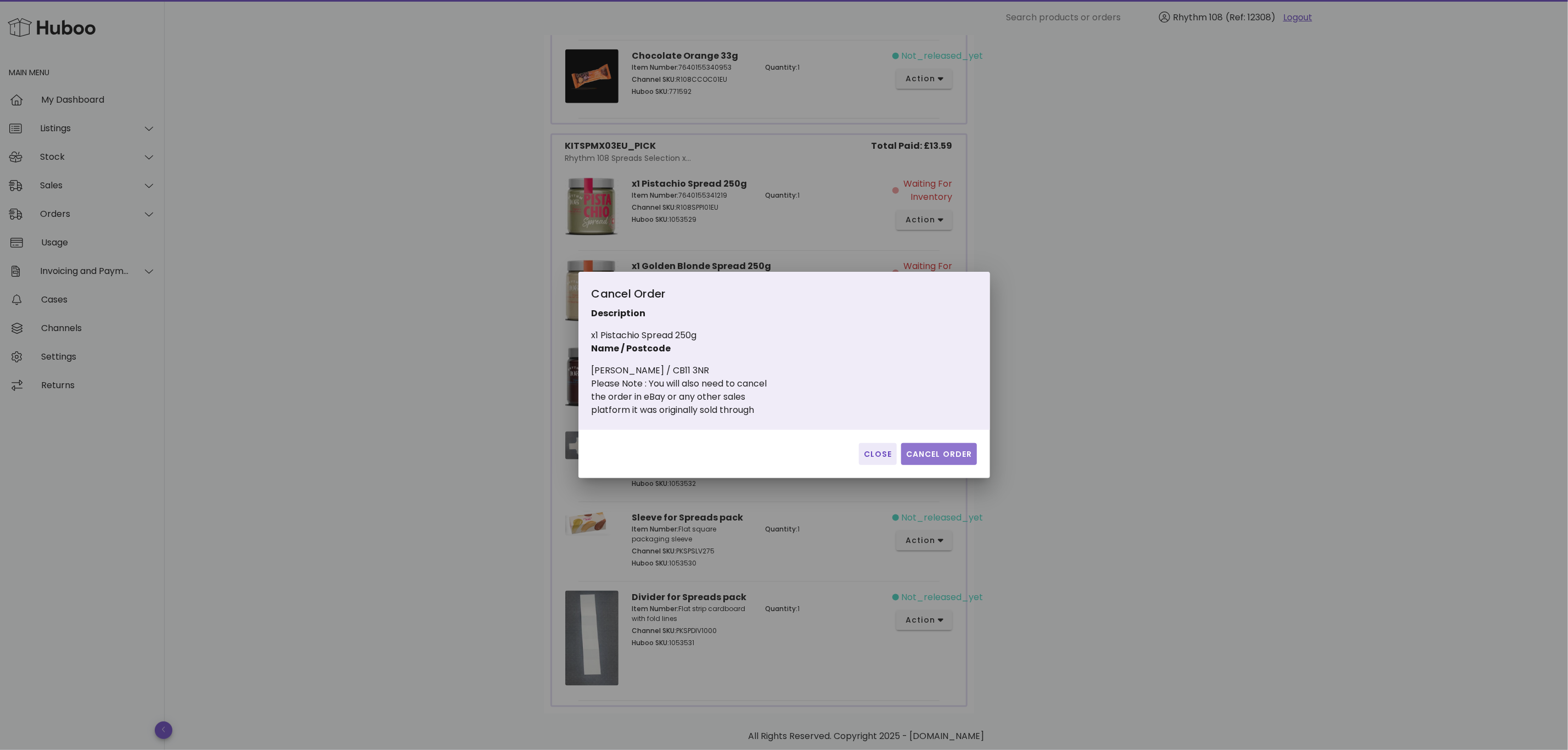
click at [942, 449] on span "Cancel Order" at bounding box center [939, 453] width 67 height 11
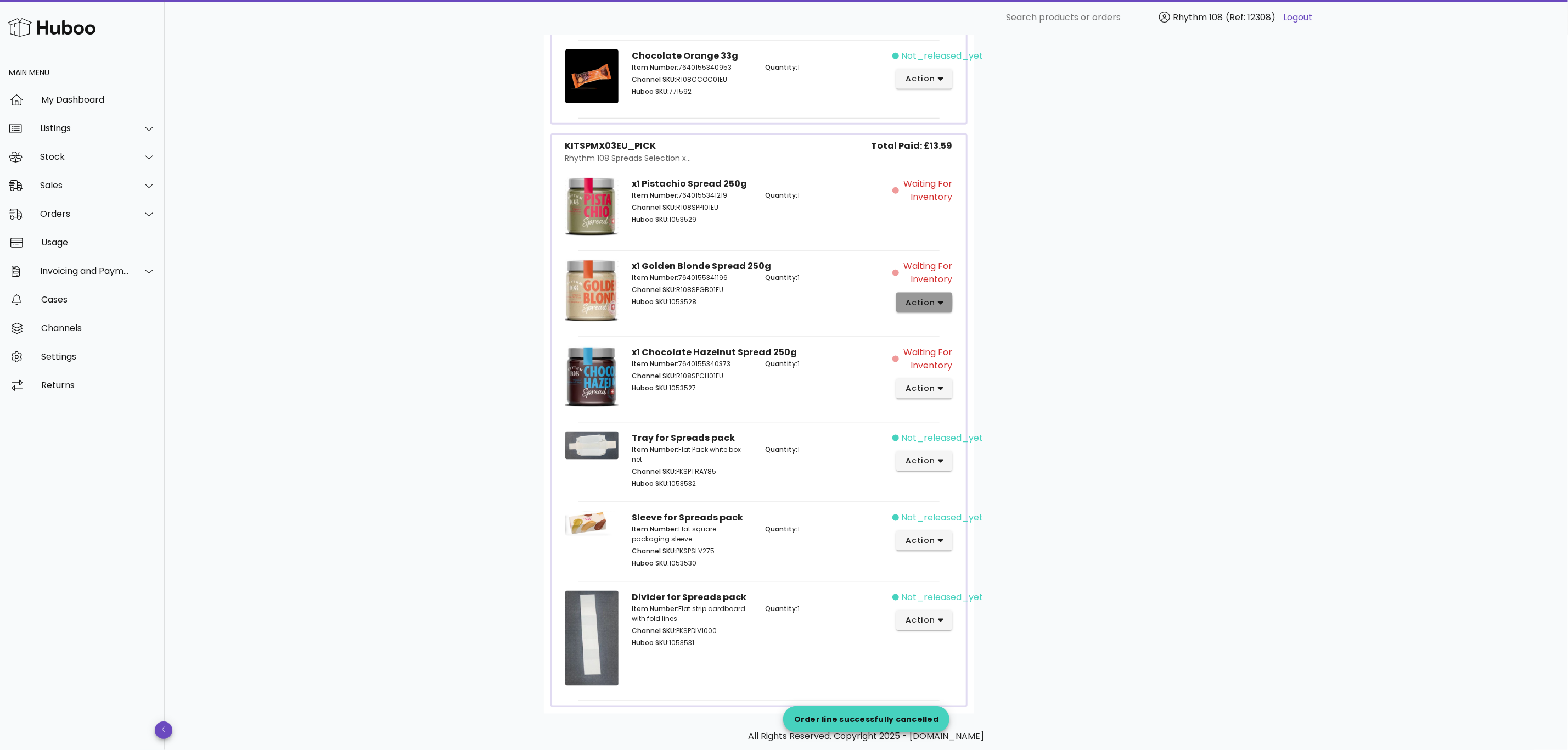
click at [947, 310] on button "action" at bounding box center [924, 303] width 57 height 20
click at [940, 391] on icon "button" at bounding box center [941, 389] width 6 height 4
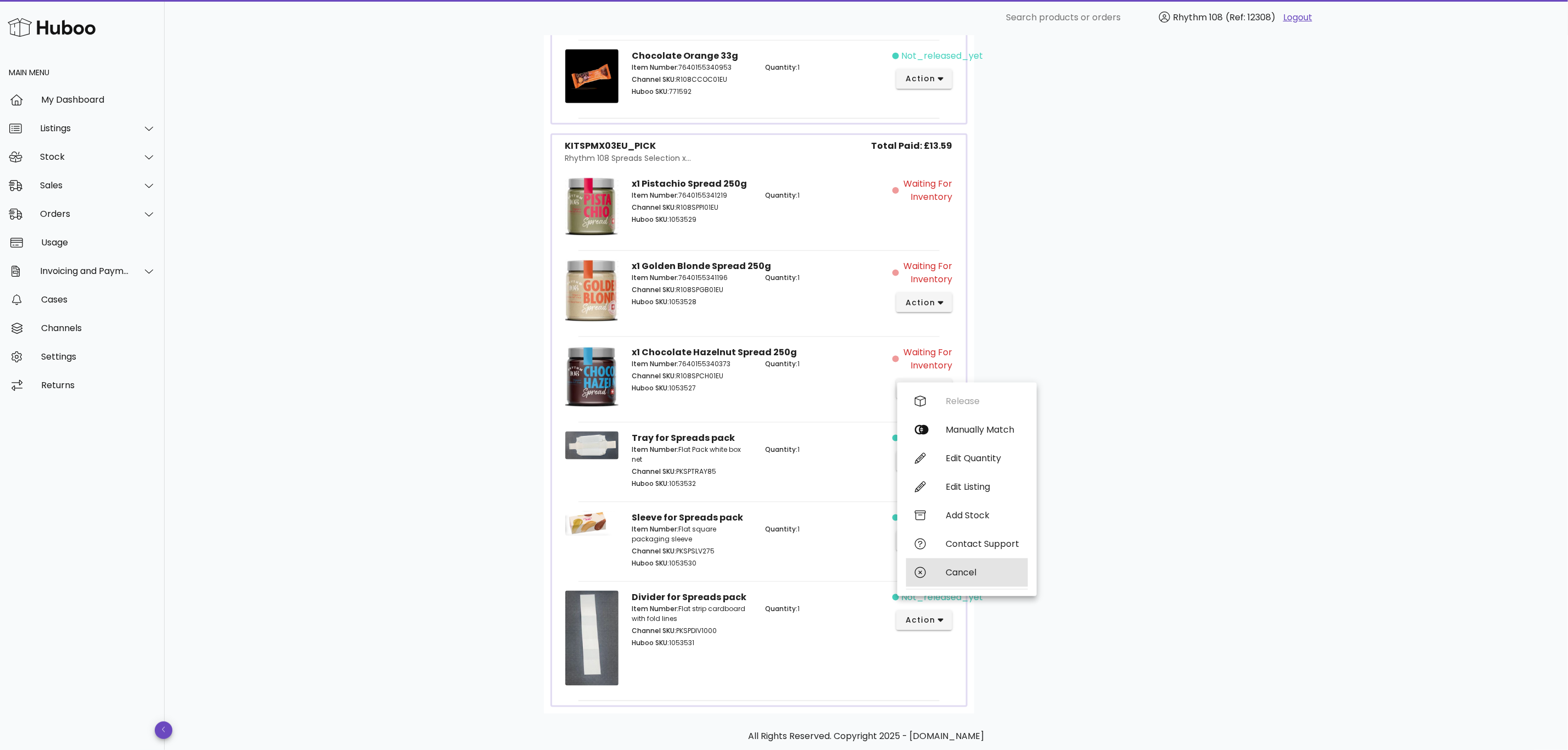
click at [970, 563] on div "Cancel" at bounding box center [967, 572] width 122 height 29
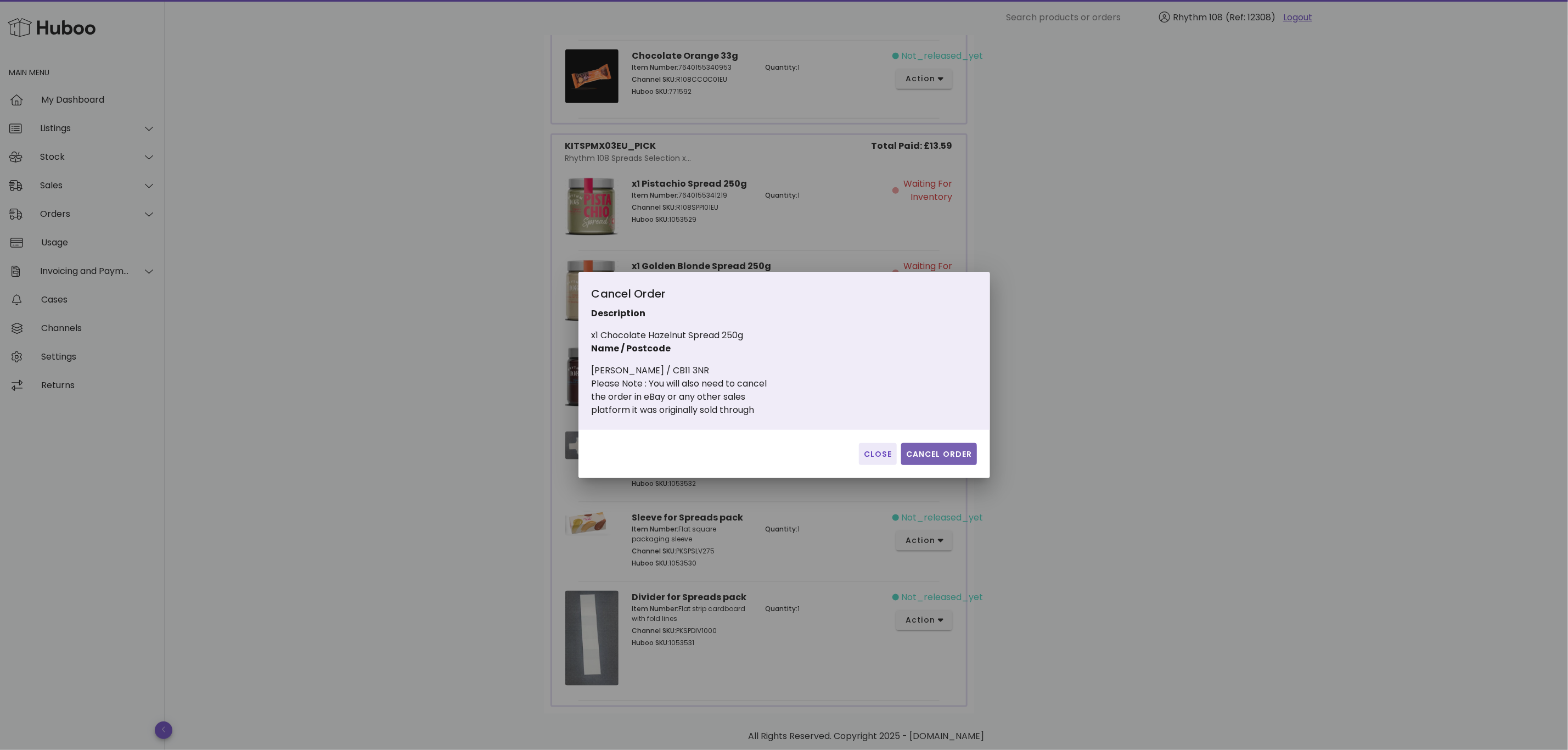
click at [949, 449] on span "Cancel Order" at bounding box center [939, 453] width 67 height 11
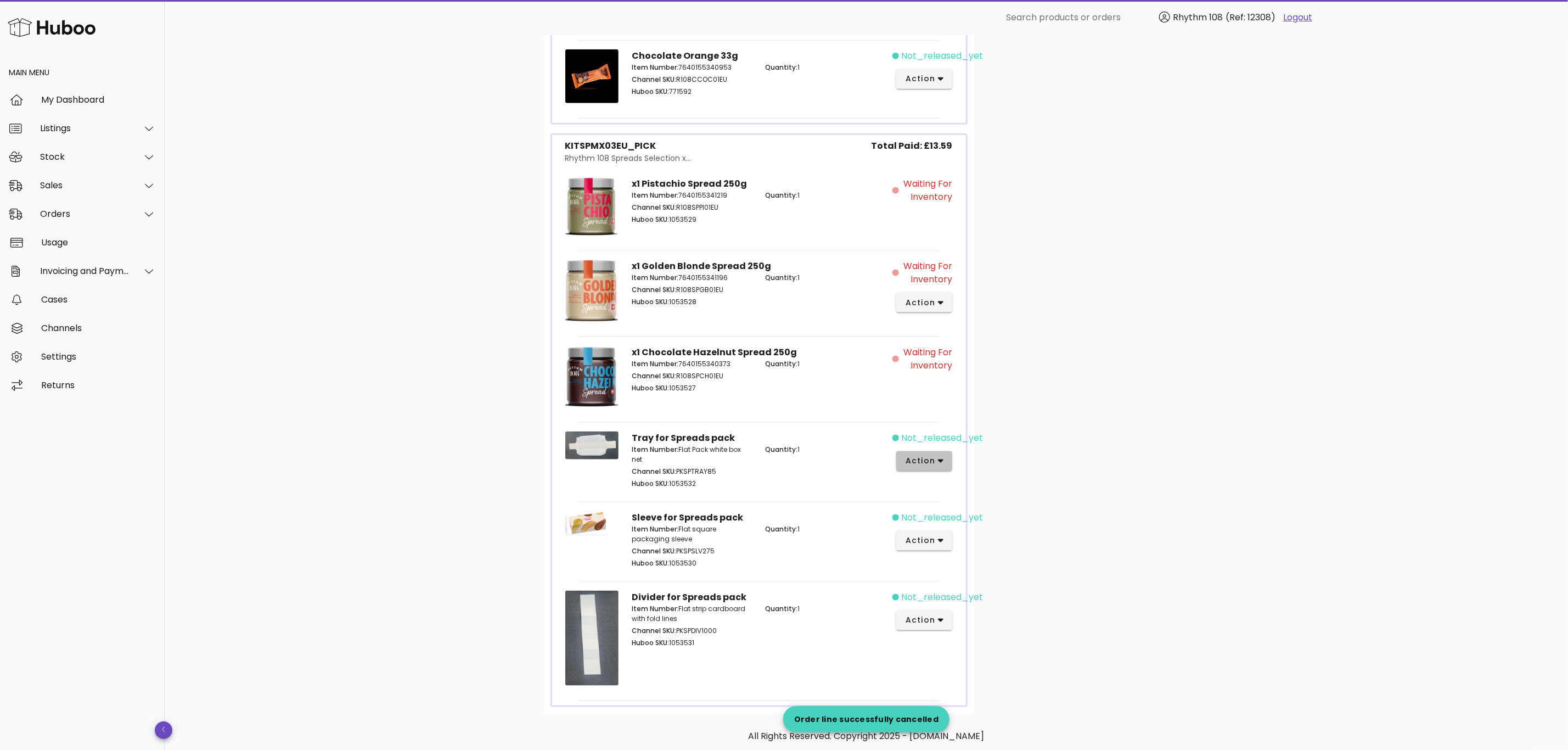
click at [947, 463] on button "action" at bounding box center [924, 461] width 57 height 20
click at [962, 640] on div "Cancel" at bounding box center [982, 645] width 73 height 11
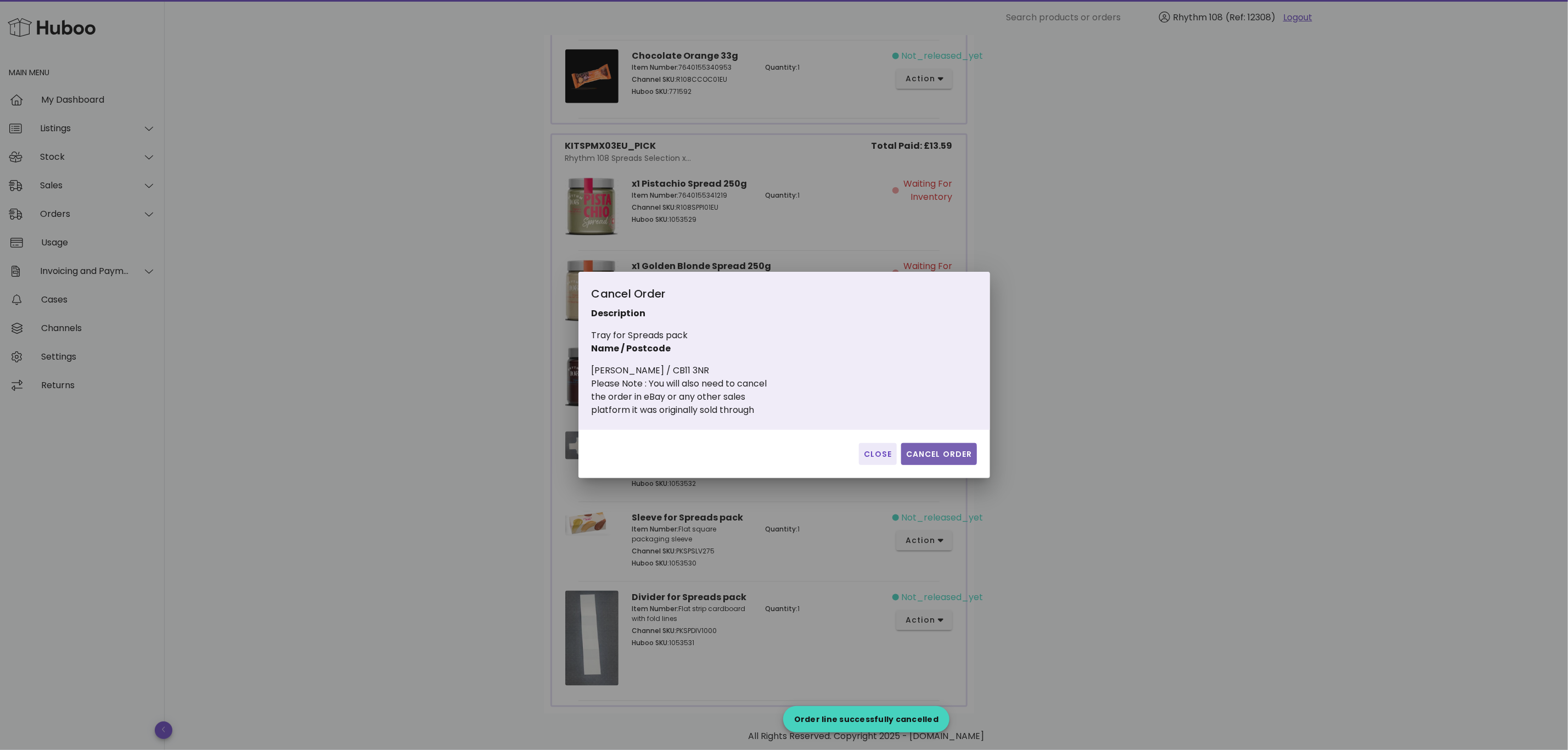
click at [957, 449] on span "Cancel Order" at bounding box center [939, 453] width 67 height 11
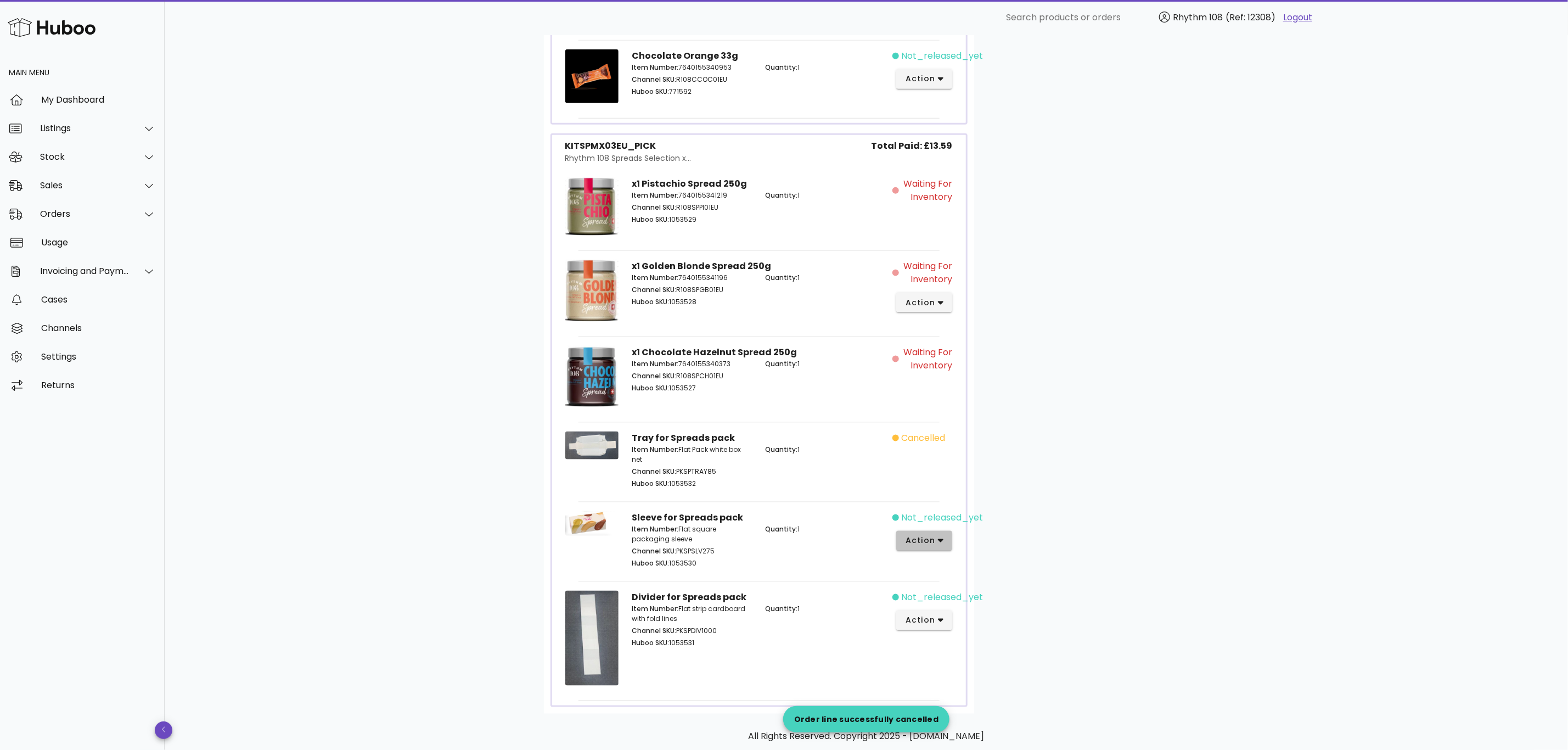
click at [939, 550] on button "action" at bounding box center [924, 541] width 57 height 20
click at [944, 729] on div "Cancel" at bounding box center [967, 725] width 122 height 29
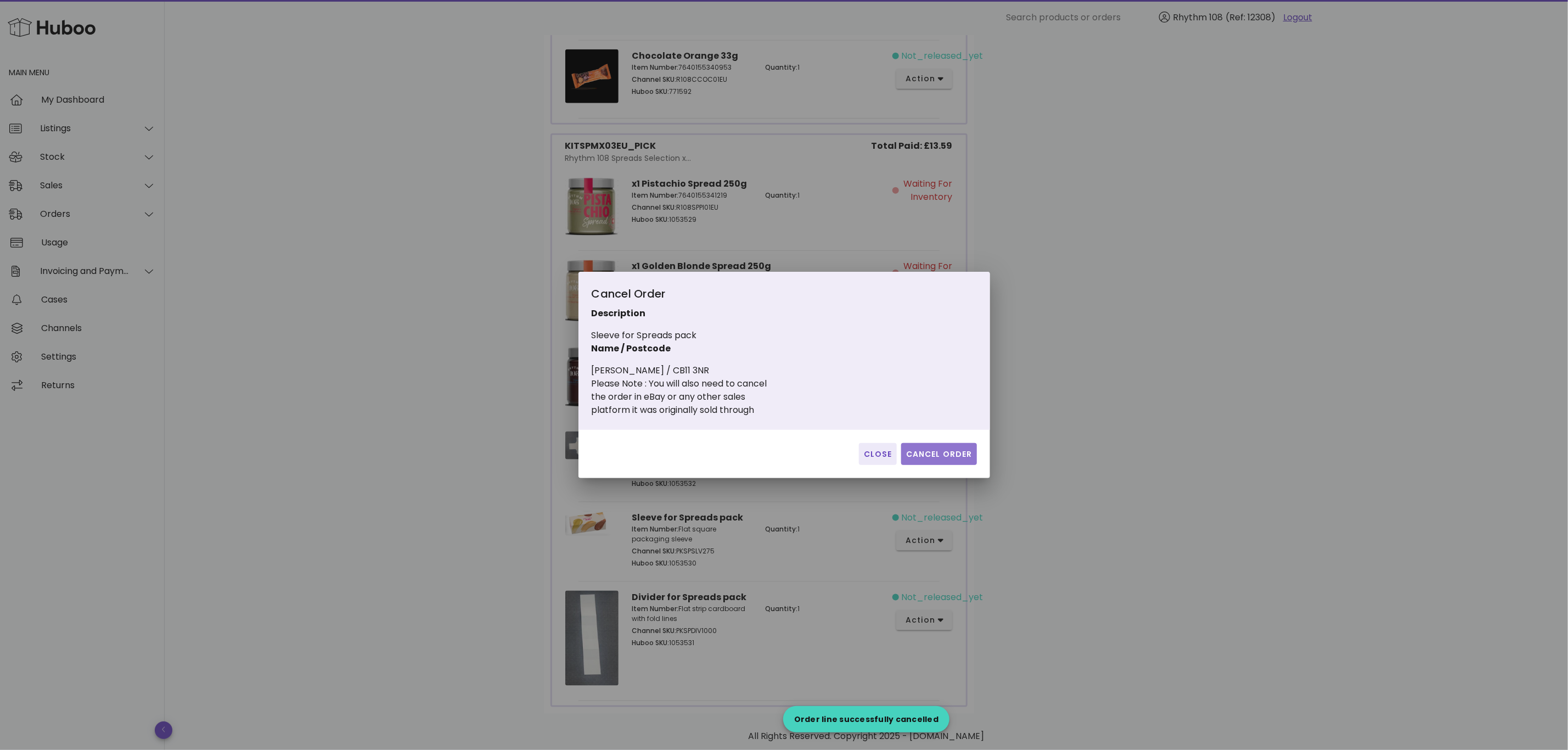
click at [952, 445] on button "Cancel Order" at bounding box center [939, 453] width 75 height 22
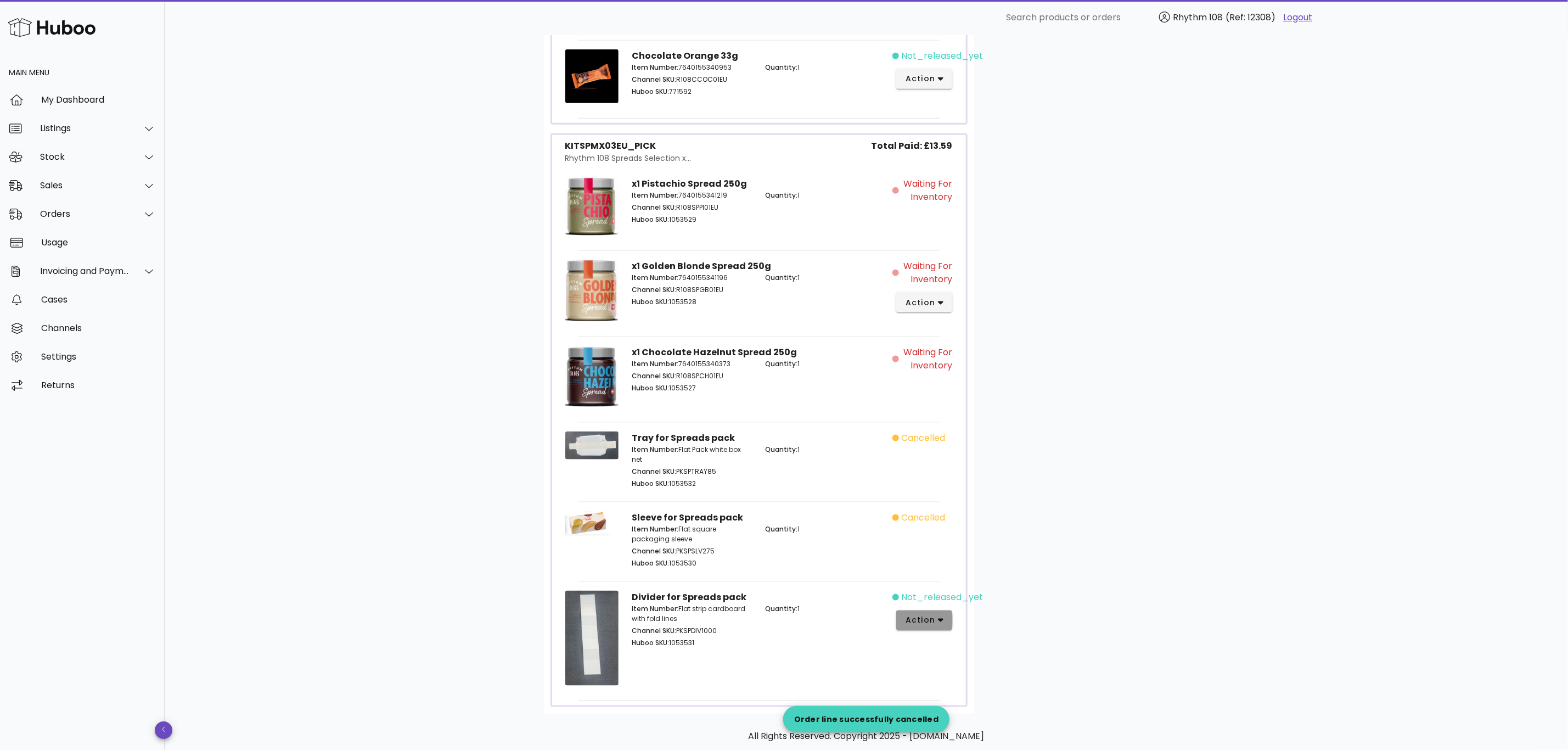
click at [942, 625] on icon "button" at bounding box center [941, 620] width 6 height 10
click at [986, 722] on div "Cancel" at bounding box center [982, 719] width 73 height 11
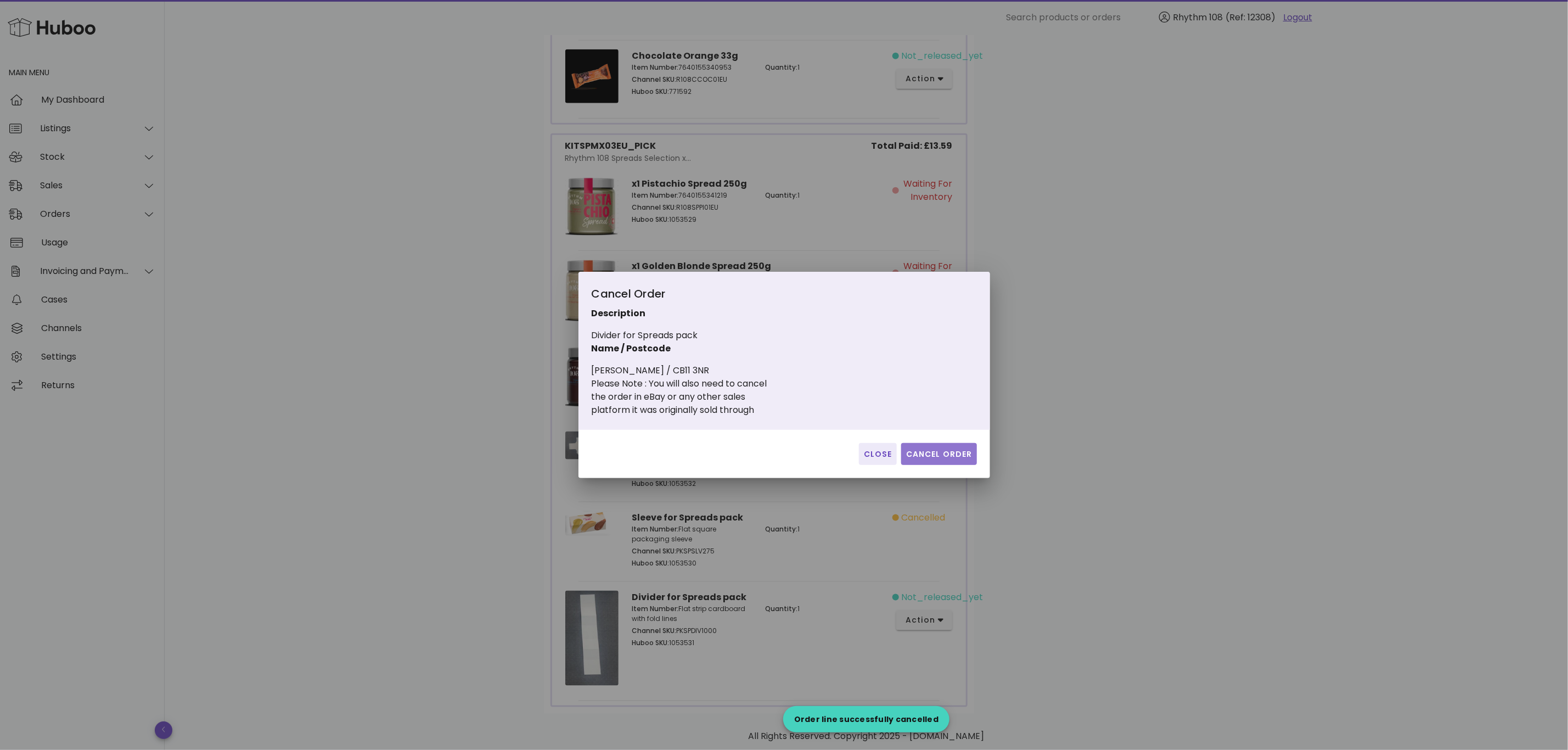
click at [960, 448] on span "Cancel Order" at bounding box center [939, 453] width 67 height 11
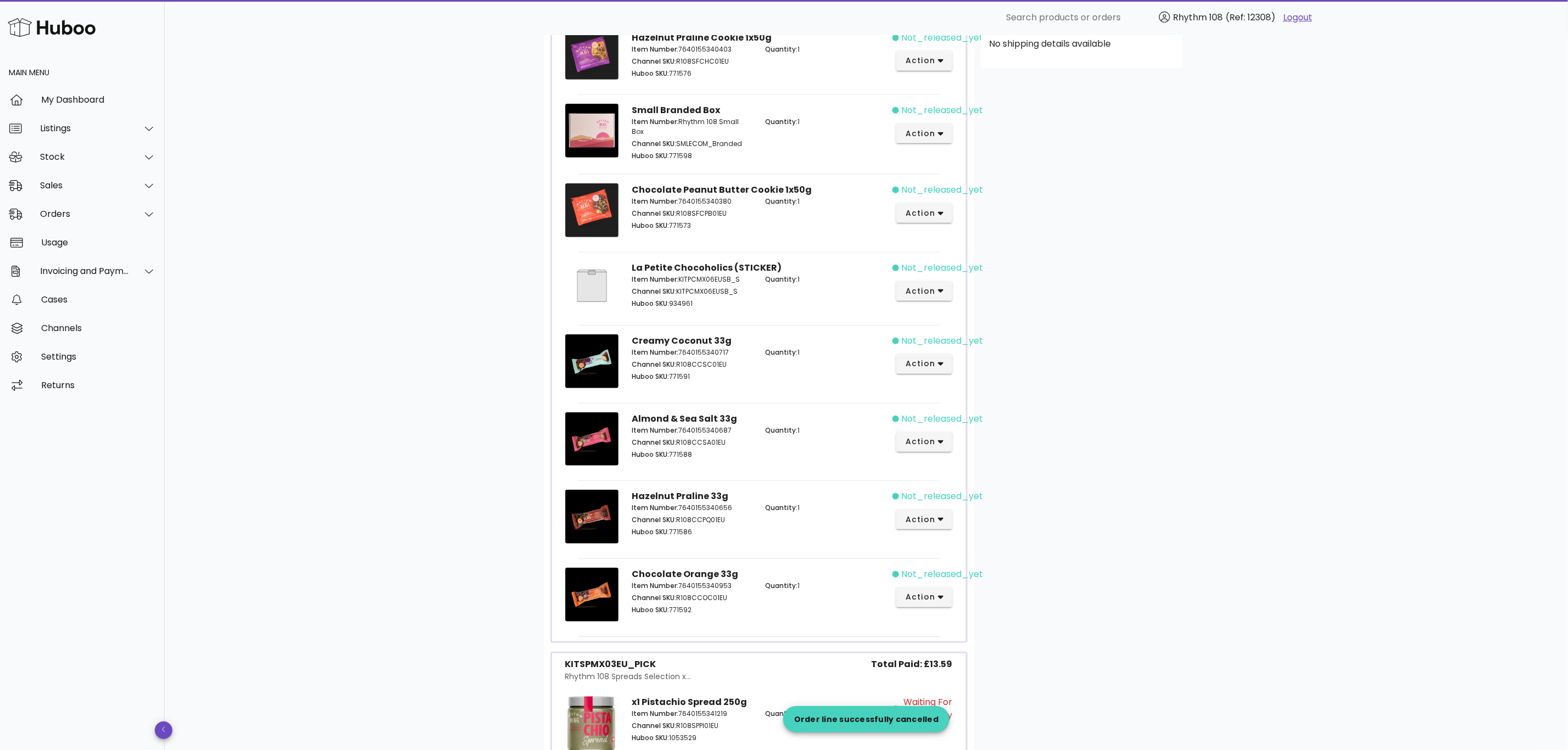
scroll to position [0, 0]
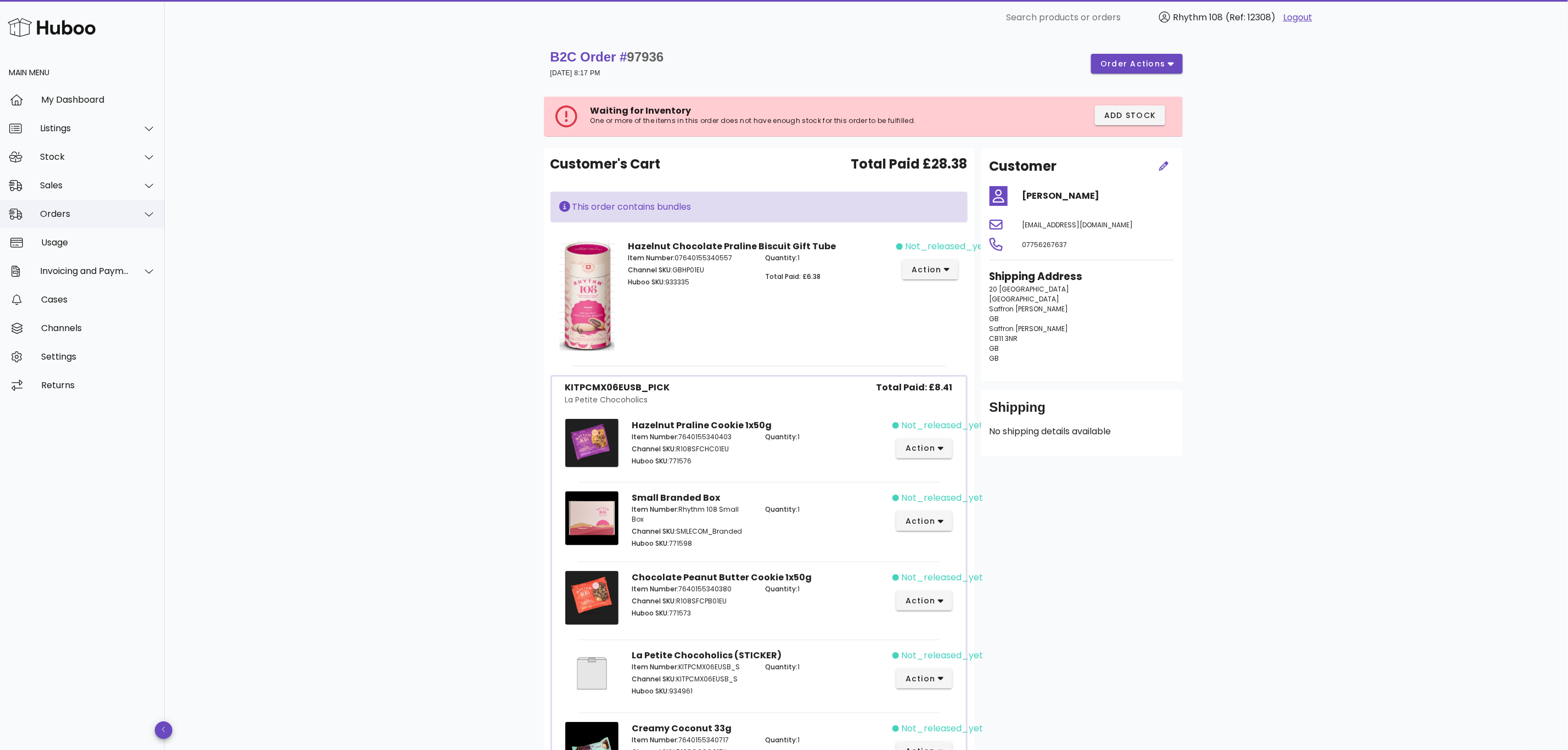
click at [63, 213] on div "Orders" at bounding box center [85, 214] width 89 height 11
click at [68, 244] on div "Orders" at bounding box center [97, 241] width 116 height 11
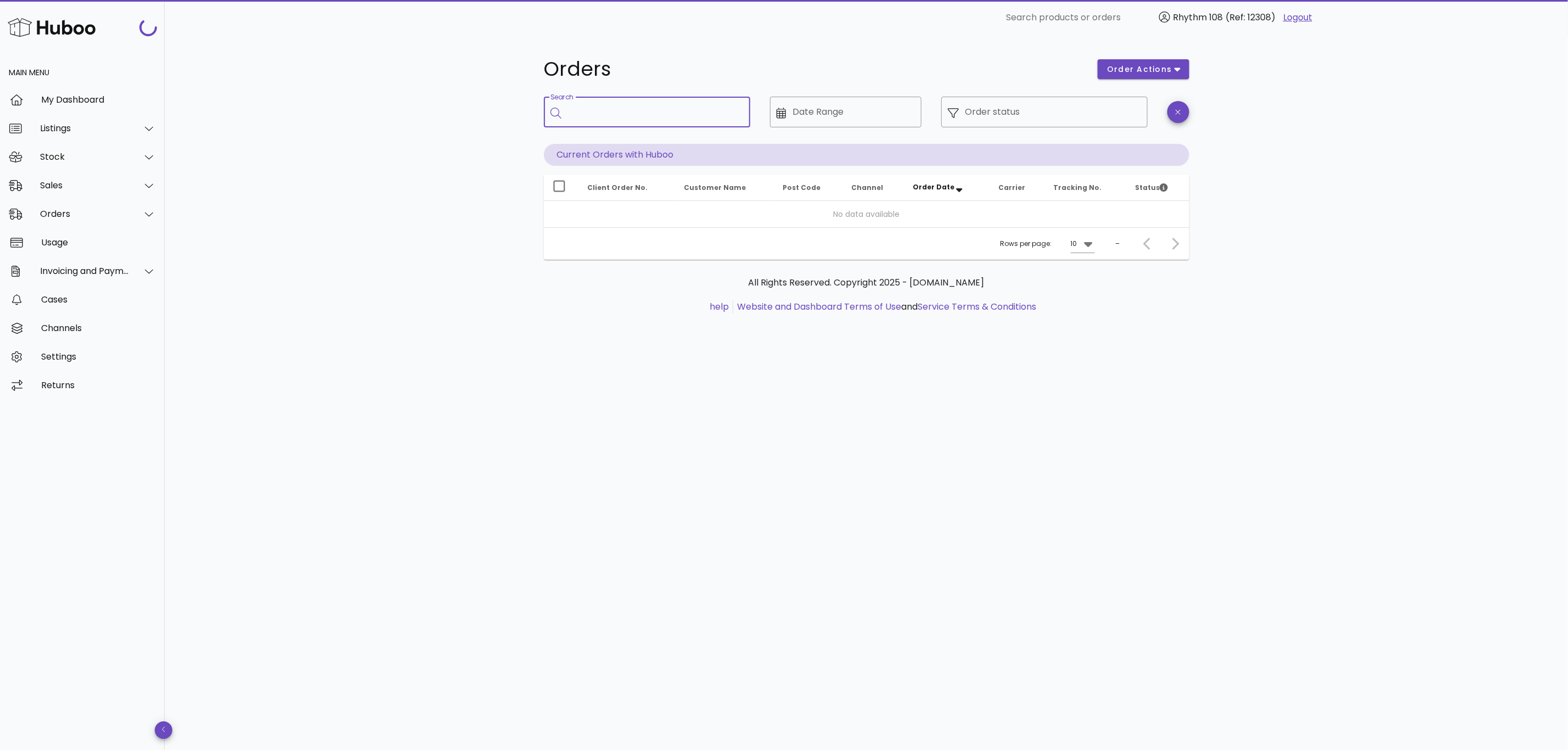
click at [605, 119] on input "Search" at bounding box center [655, 112] width 174 height 17
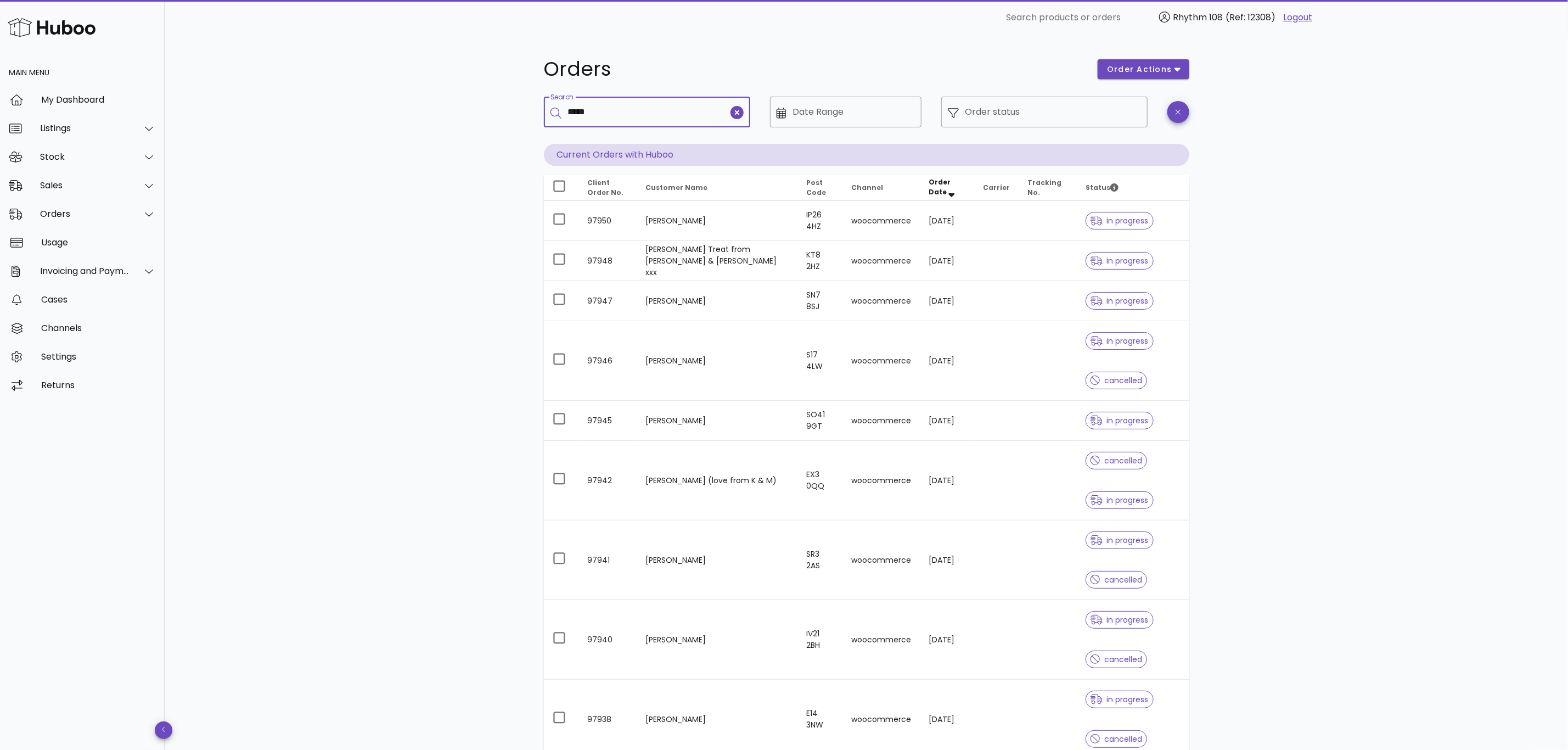
type input "*****"
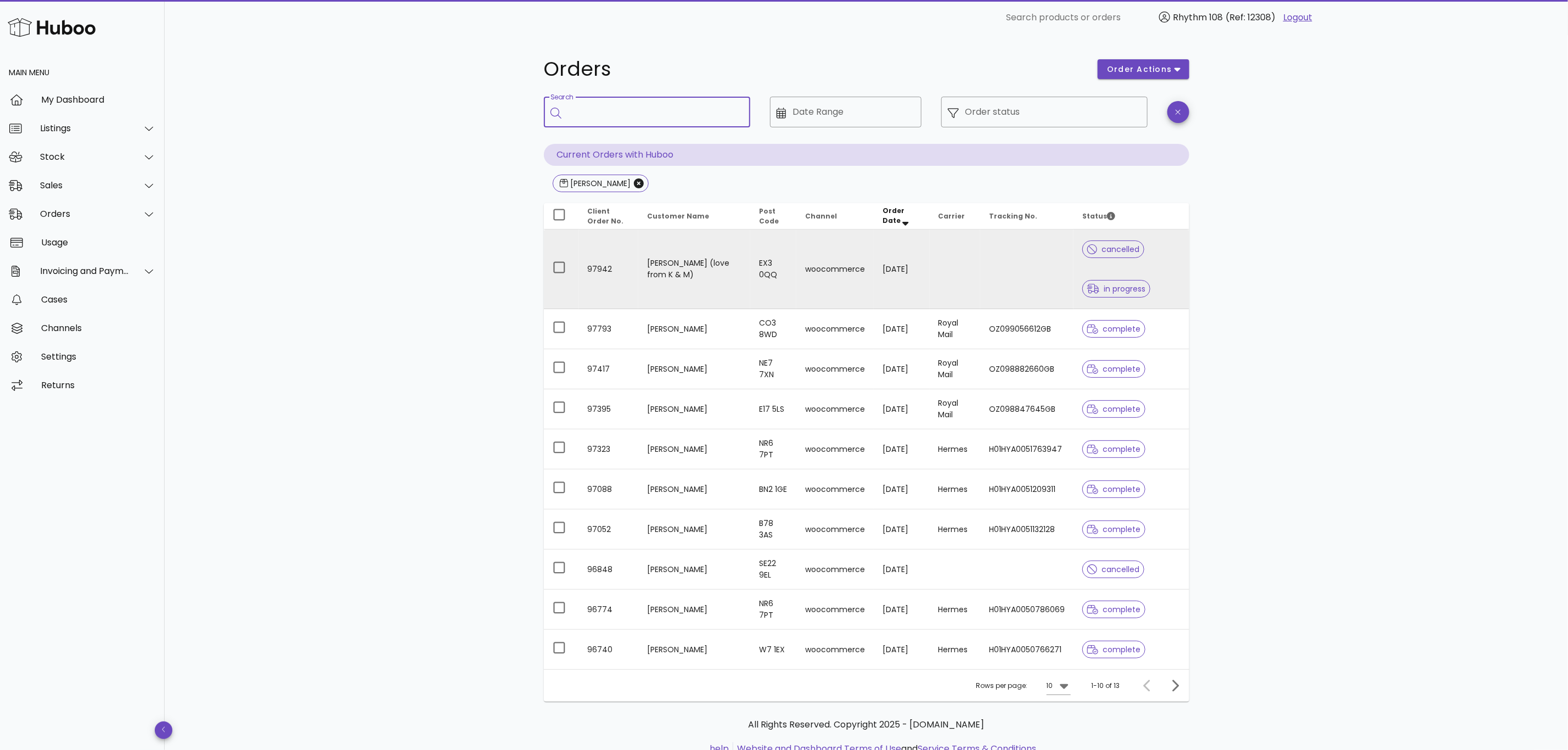
click at [702, 279] on td "[PERSON_NAME] (love from K & M)" at bounding box center [695, 269] width 112 height 79
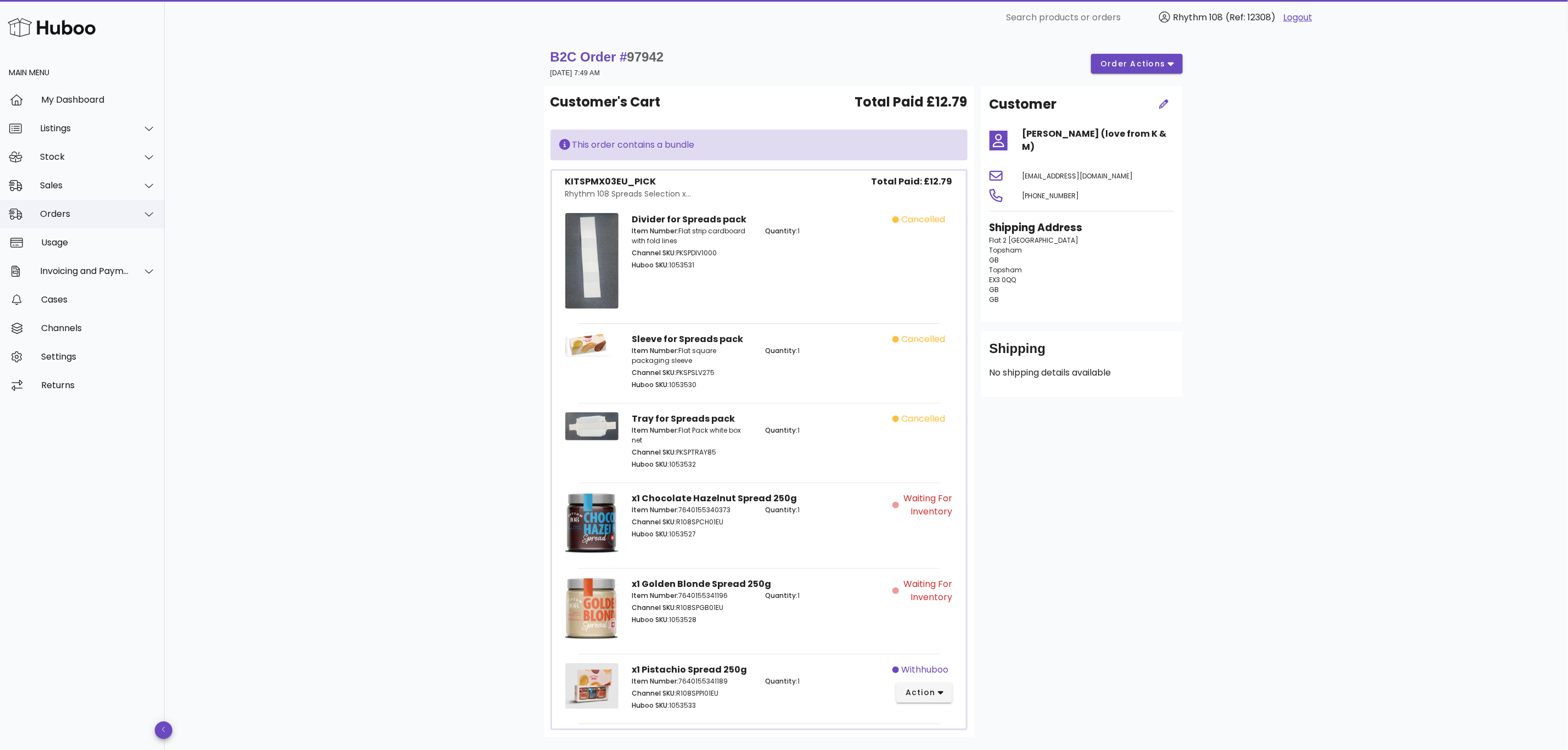
click at [29, 206] on div "Orders" at bounding box center [82, 214] width 165 height 29
click at [60, 238] on div "Orders" at bounding box center [97, 241] width 116 height 11
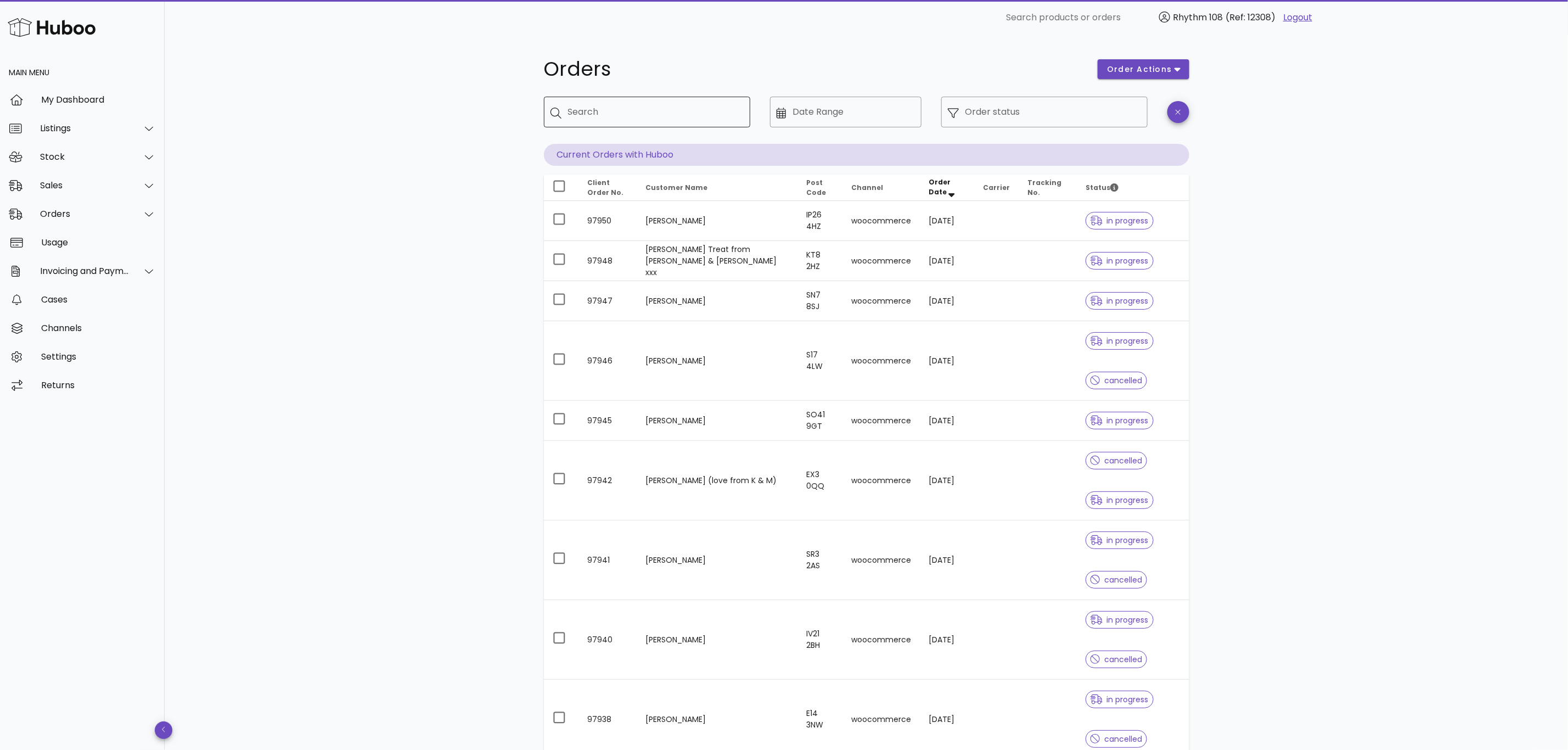
click at [585, 116] on input "Search" at bounding box center [655, 112] width 174 height 17
paste input "*****"
type input "*****"
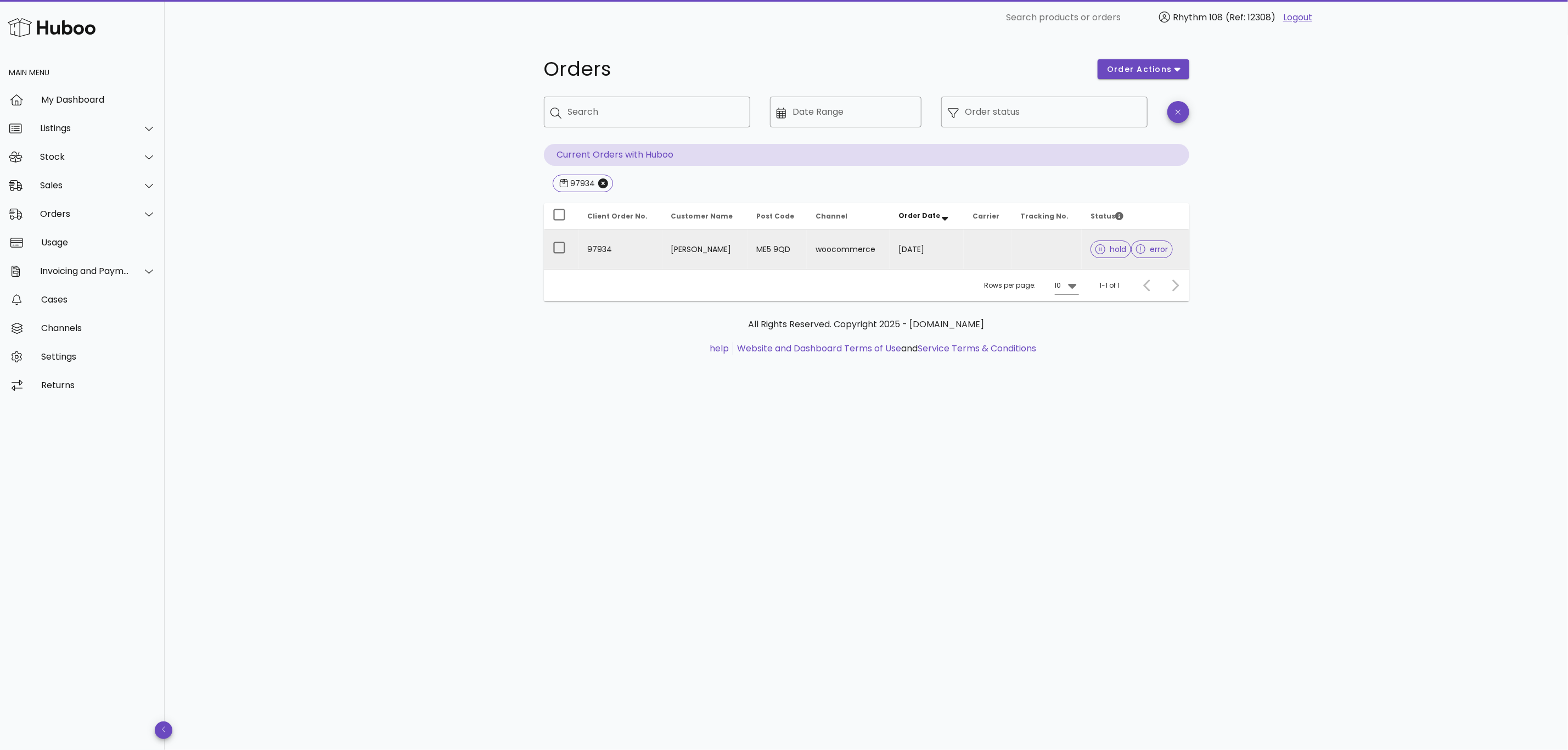
click at [970, 250] on td at bounding box center [988, 249] width 48 height 39
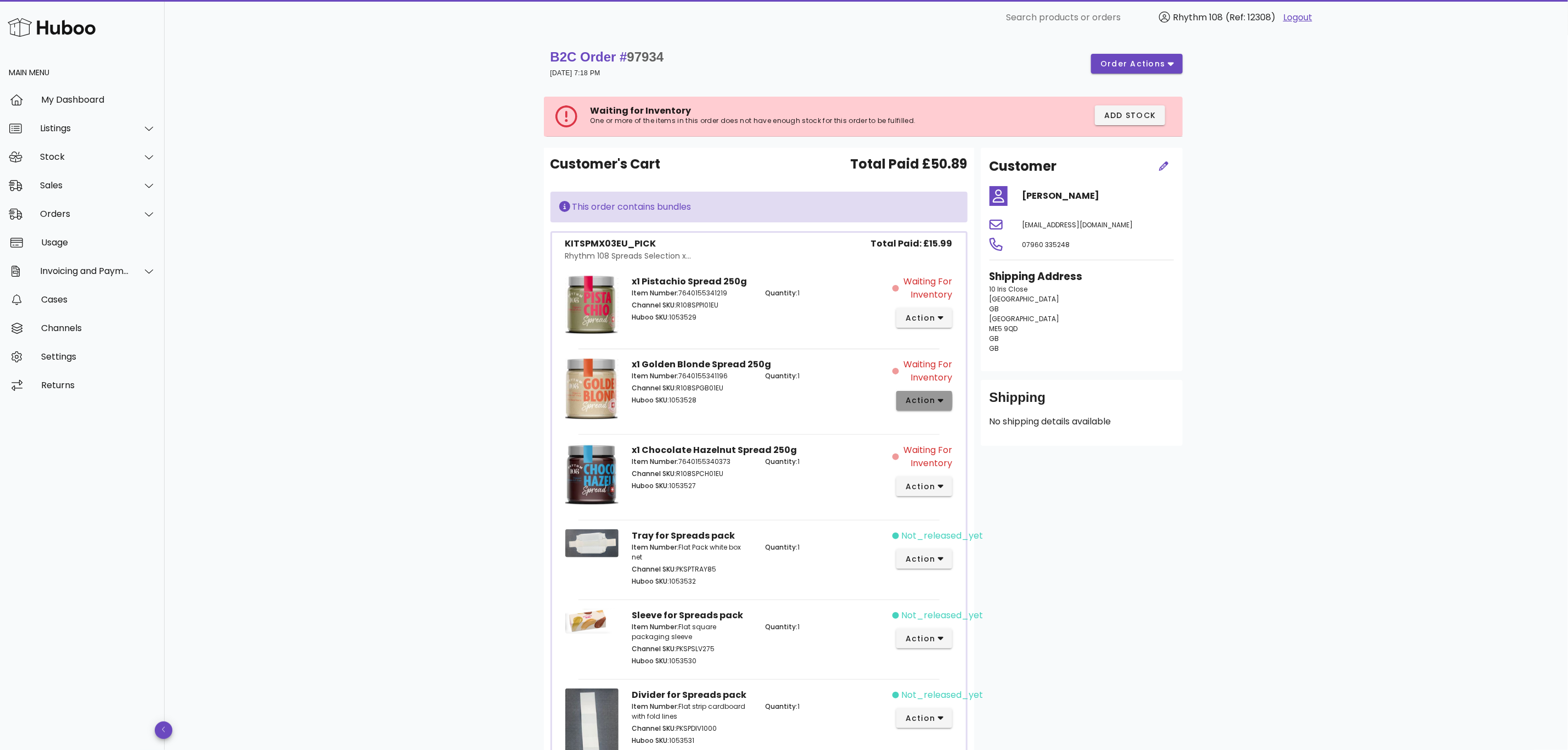
click at [930, 400] on span "action" at bounding box center [920, 400] width 31 height 11
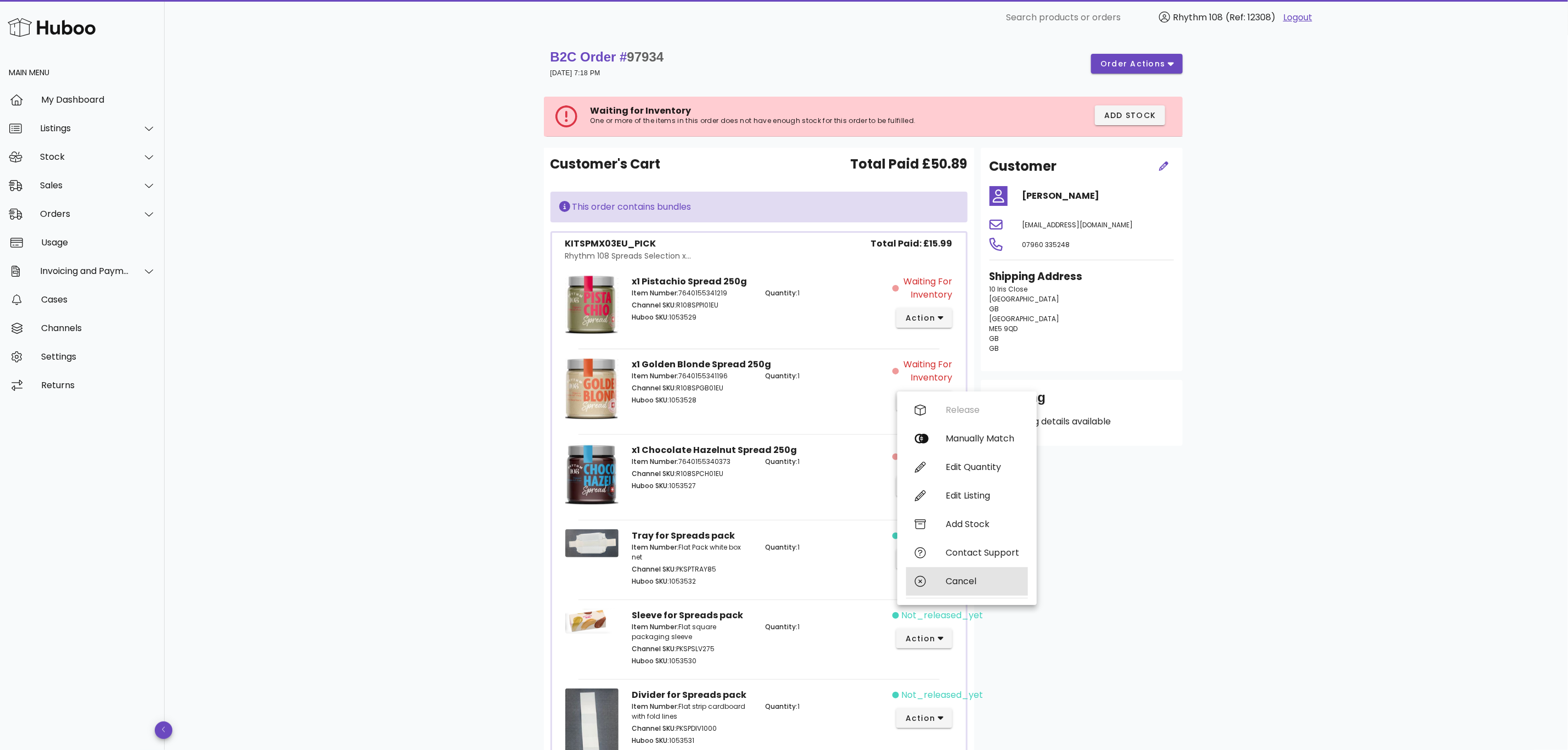
click at [956, 581] on div "Cancel" at bounding box center [982, 581] width 73 height 11
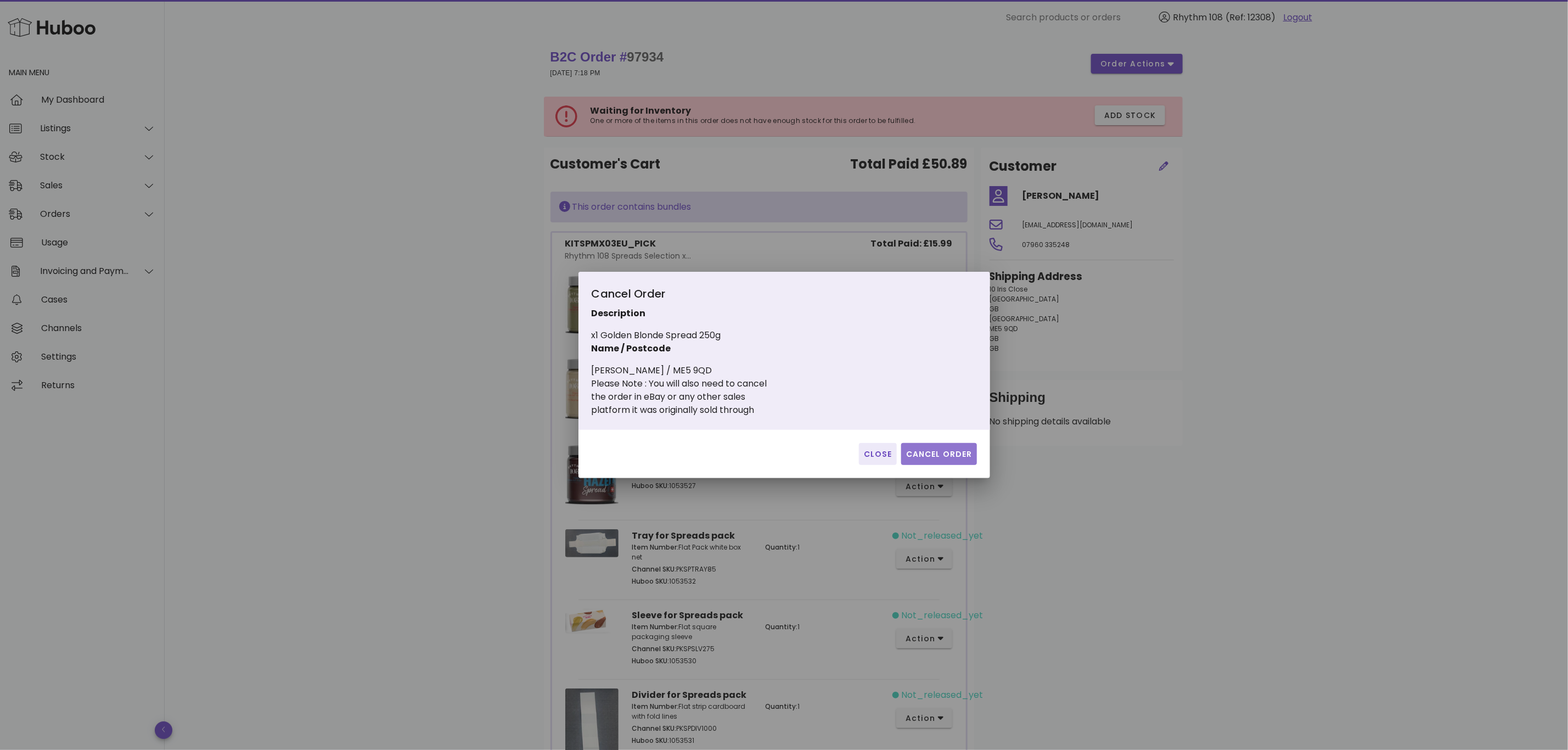
click at [942, 455] on span "Cancel Order" at bounding box center [939, 453] width 67 height 11
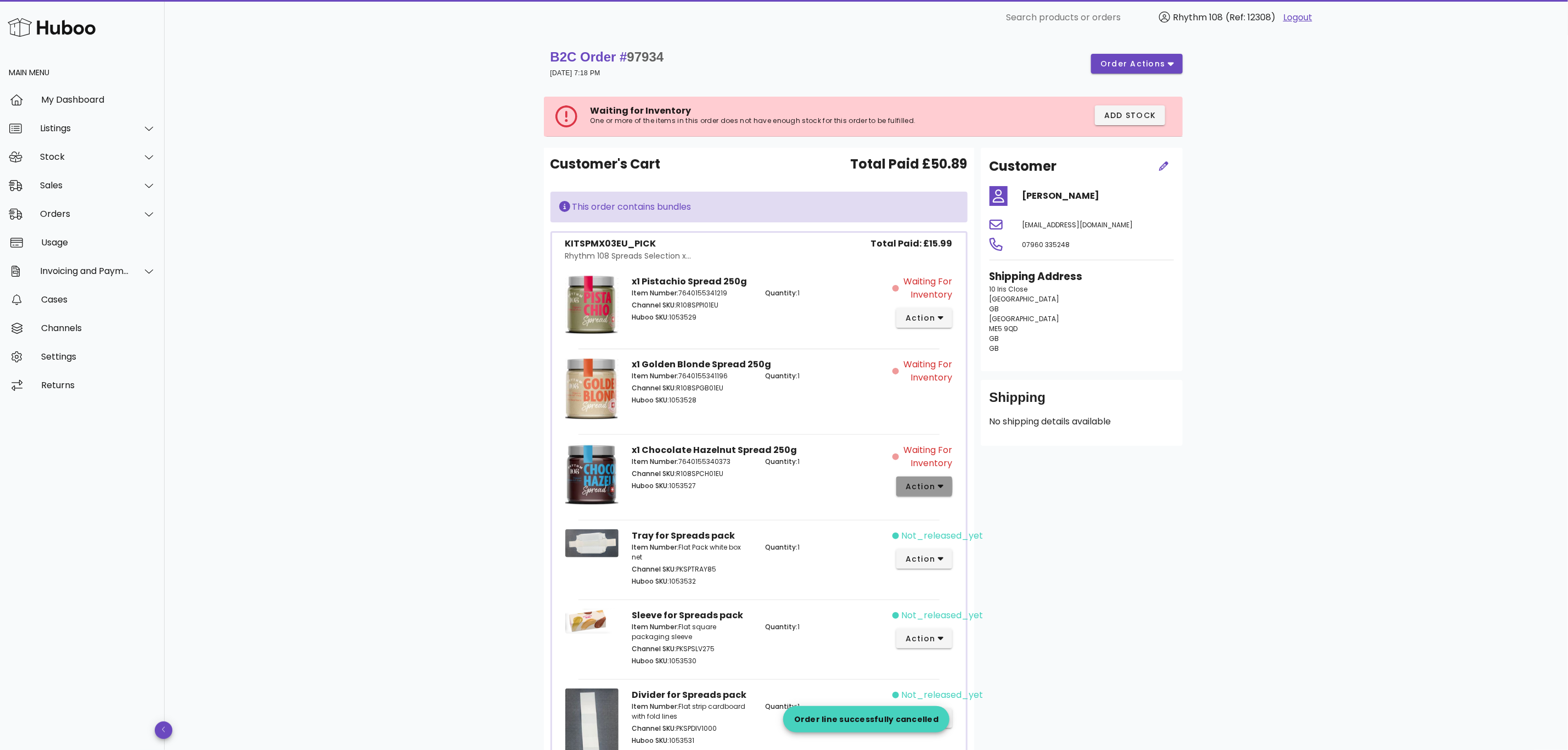
click at [941, 489] on icon "button" at bounding box center [941, 488] width 6 height 4
click at [962, 669] on div "Cancel" at bounding box center [982, 667] width 73 height 11
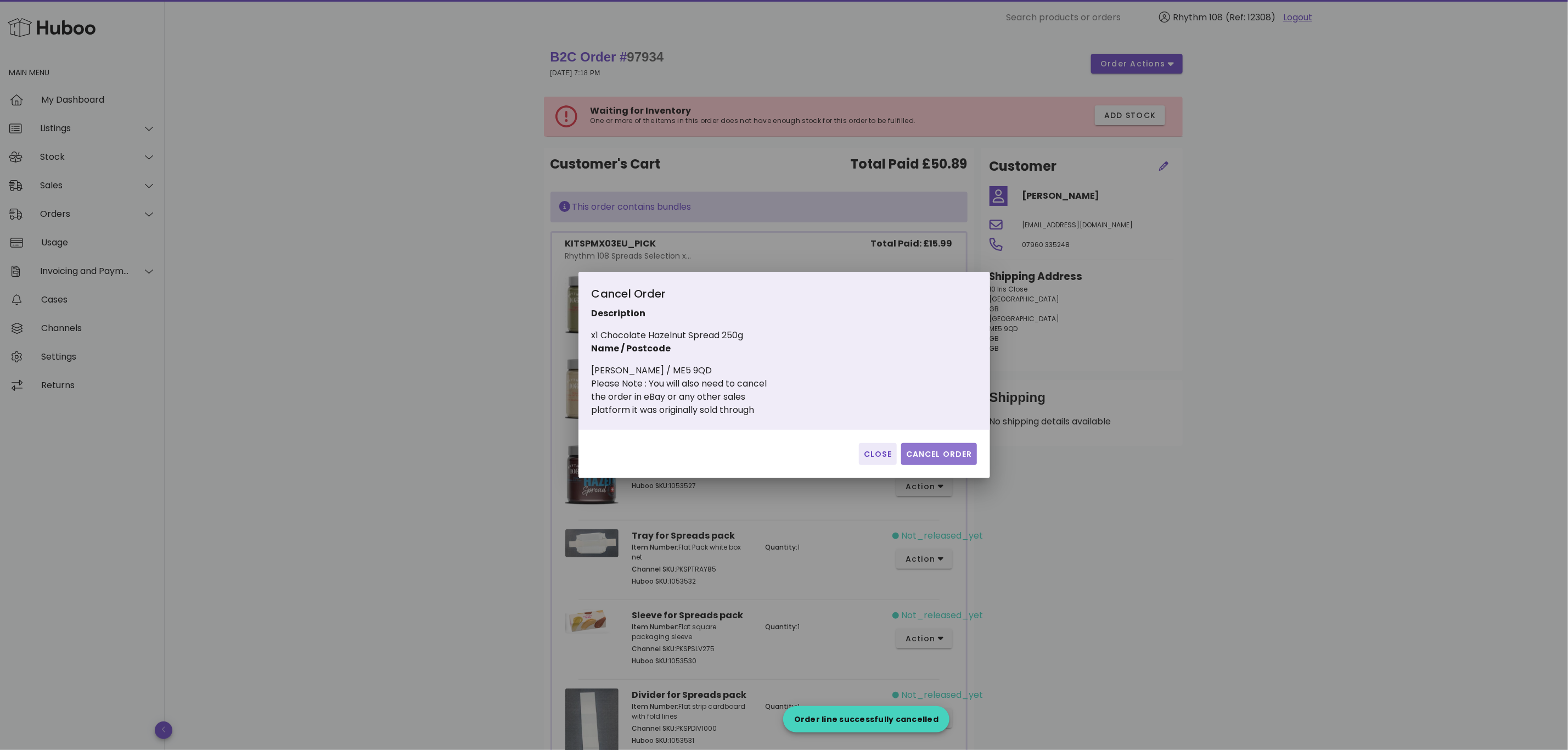
click at [949, 451] on span "Cancel Order" at bounding box center [939, 453] width 67 height 11
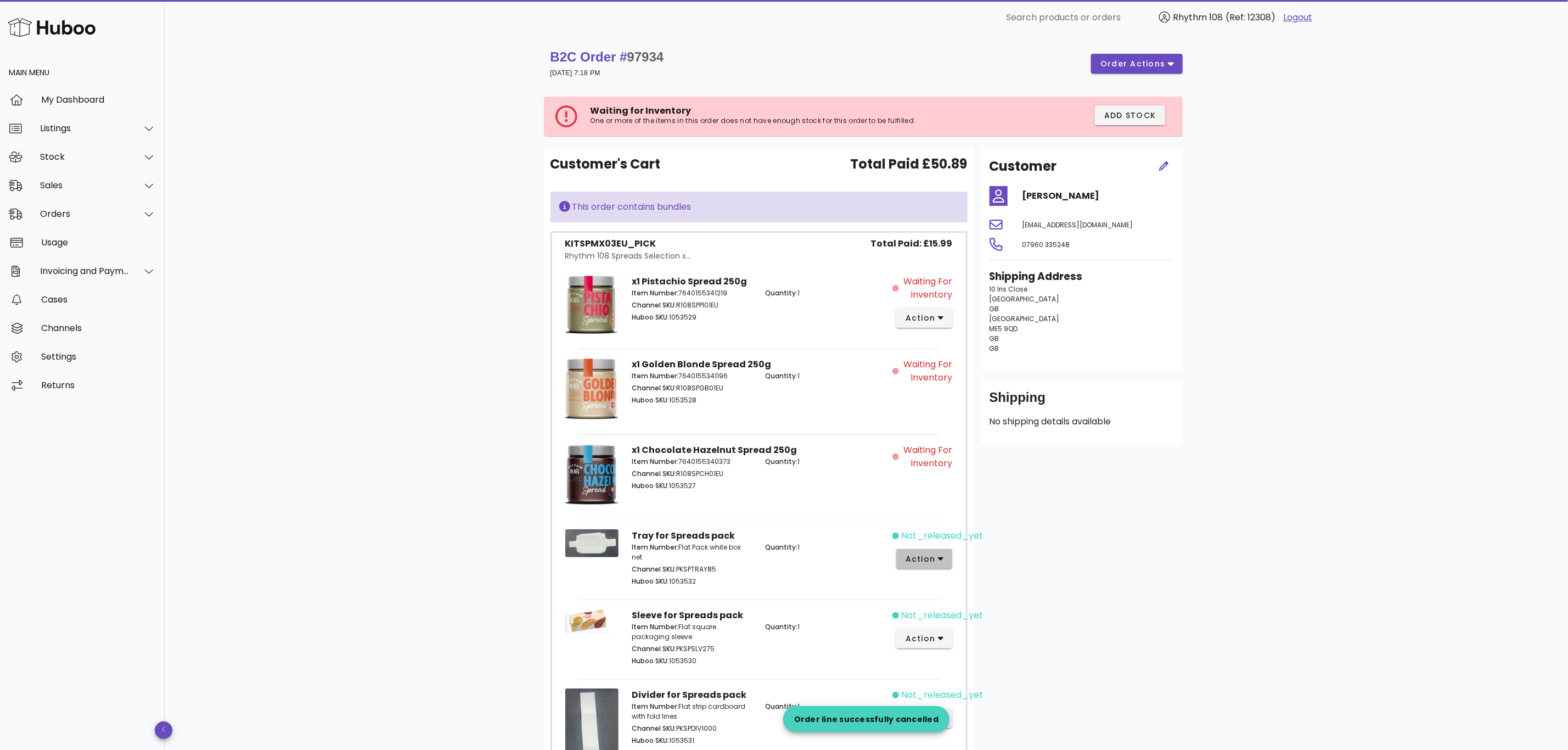
click at [937, 558] on span "action" at bounding box center [924, 558] width 39 height 11
click at [966, 720] on div "Cancel" at bounding box center [982, 719] width 73 height 11
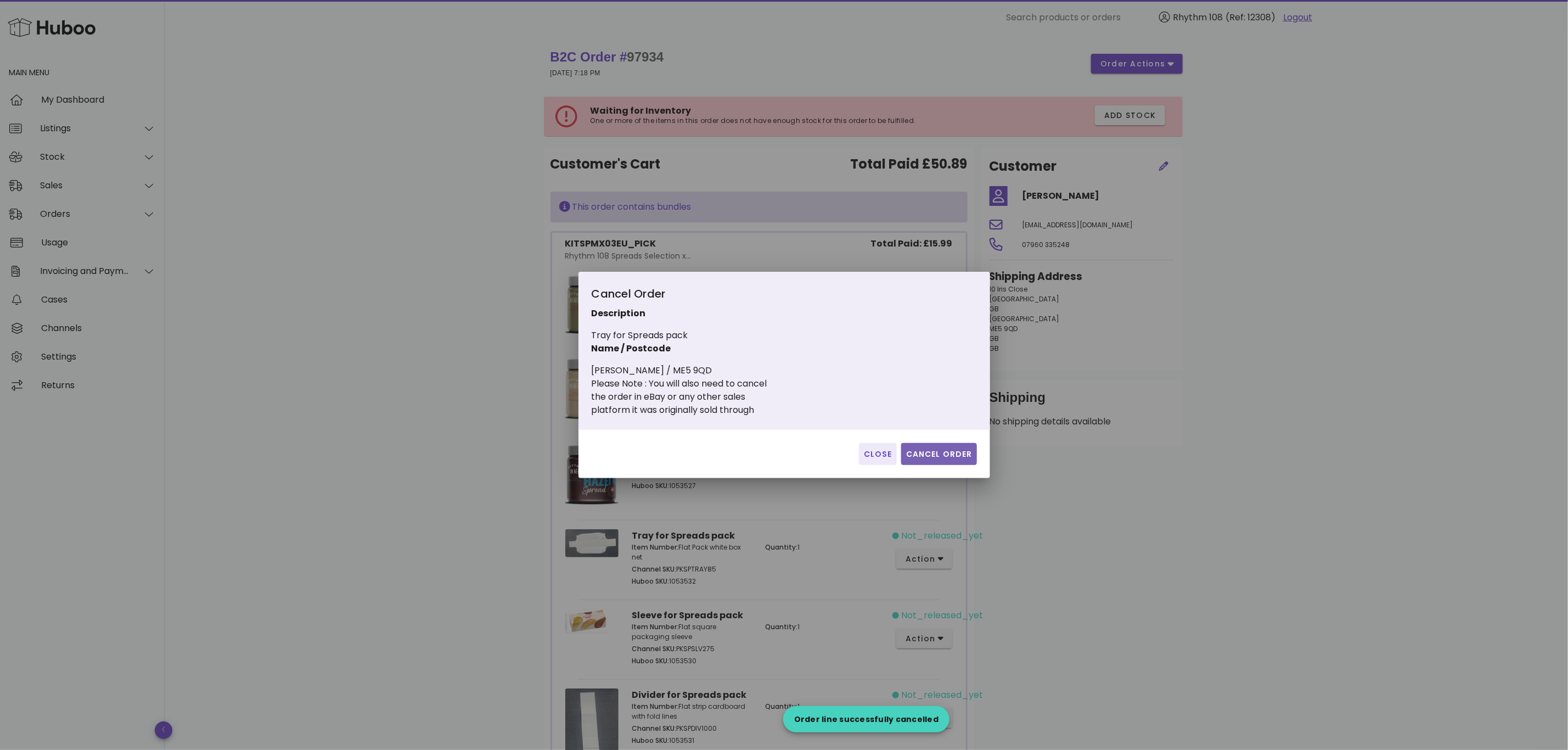
click at [956, 457] on span "Cancel Order" at bounding box center [939, 453] width 67 height 11
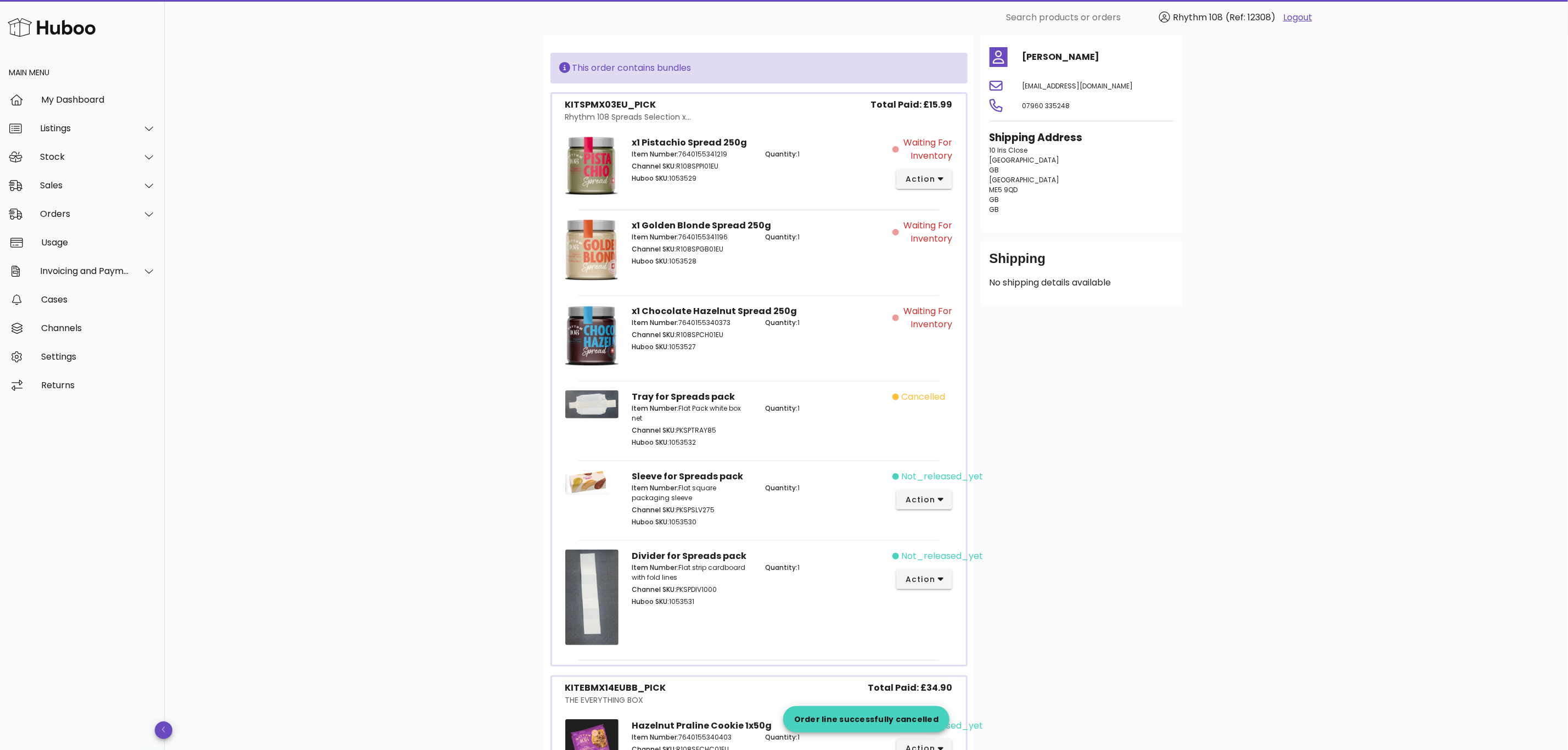
scroll to position [165, 0]
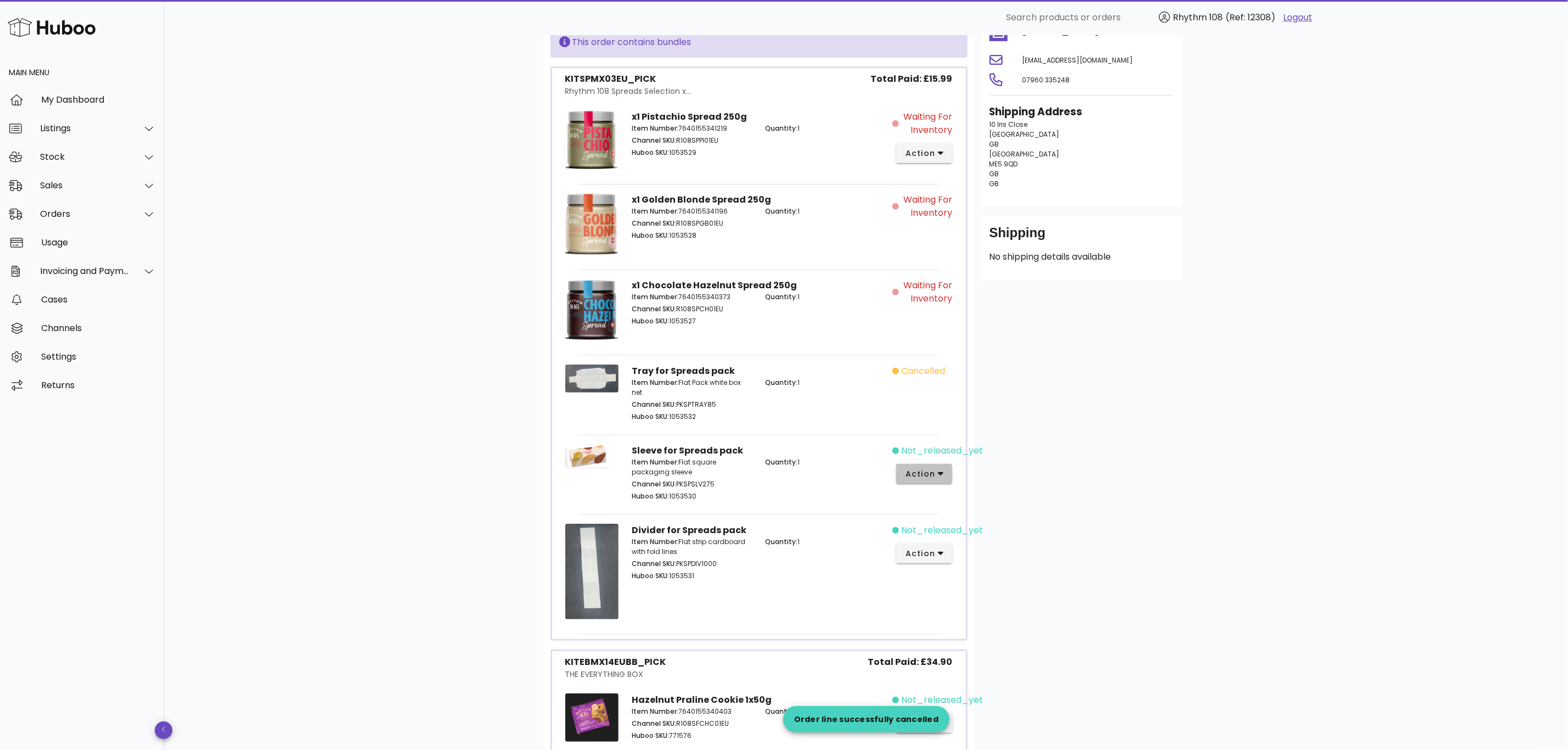
click at [944, 474] on icon "button" at bounding box center [941, 474] width 6 height 10
click at [982, 654] on div "Cancel" at bounding box center [982, 656] width 73 height 11
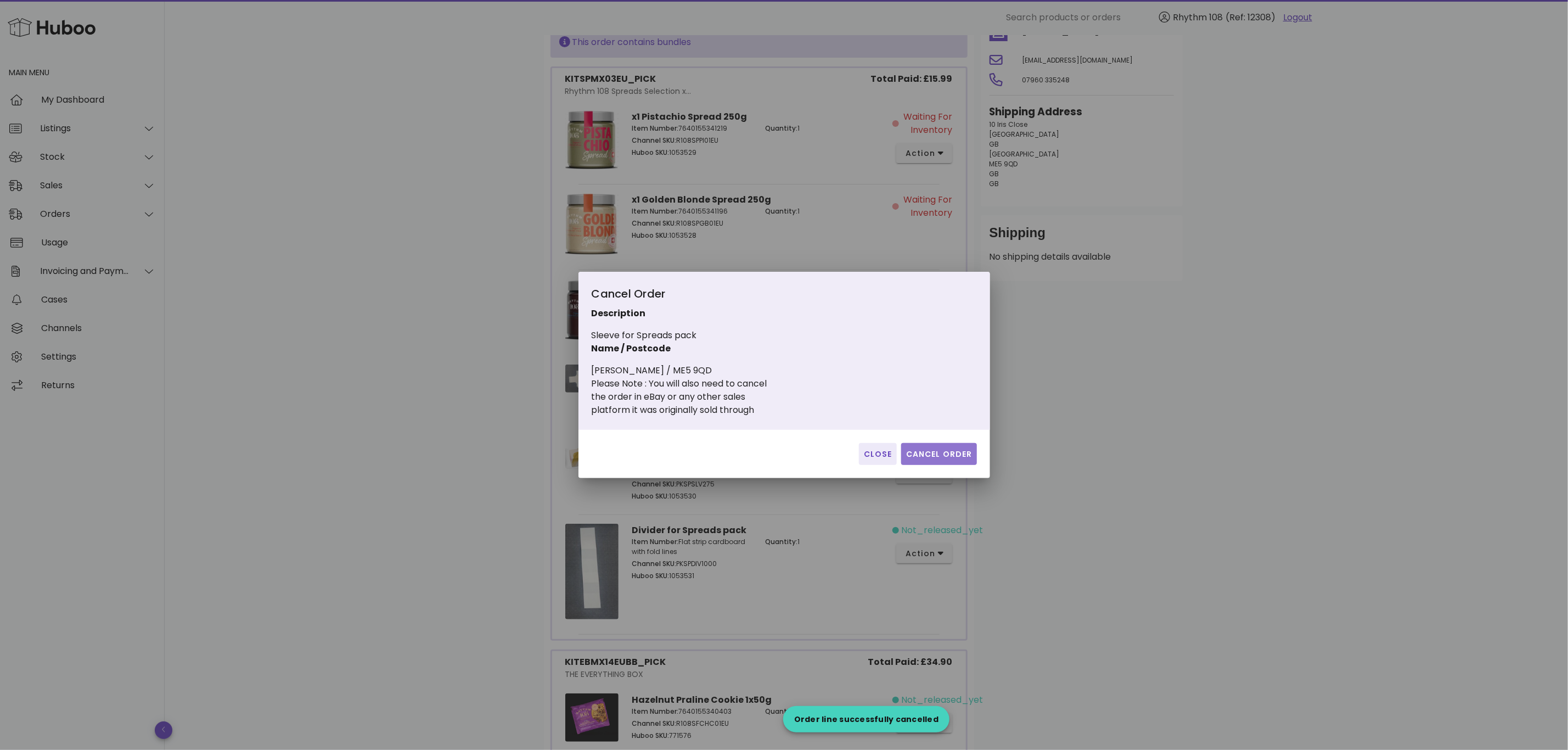
click at [945, 450] on span "Cancel Order" at bounding box center [939, 453] width 67 height 11
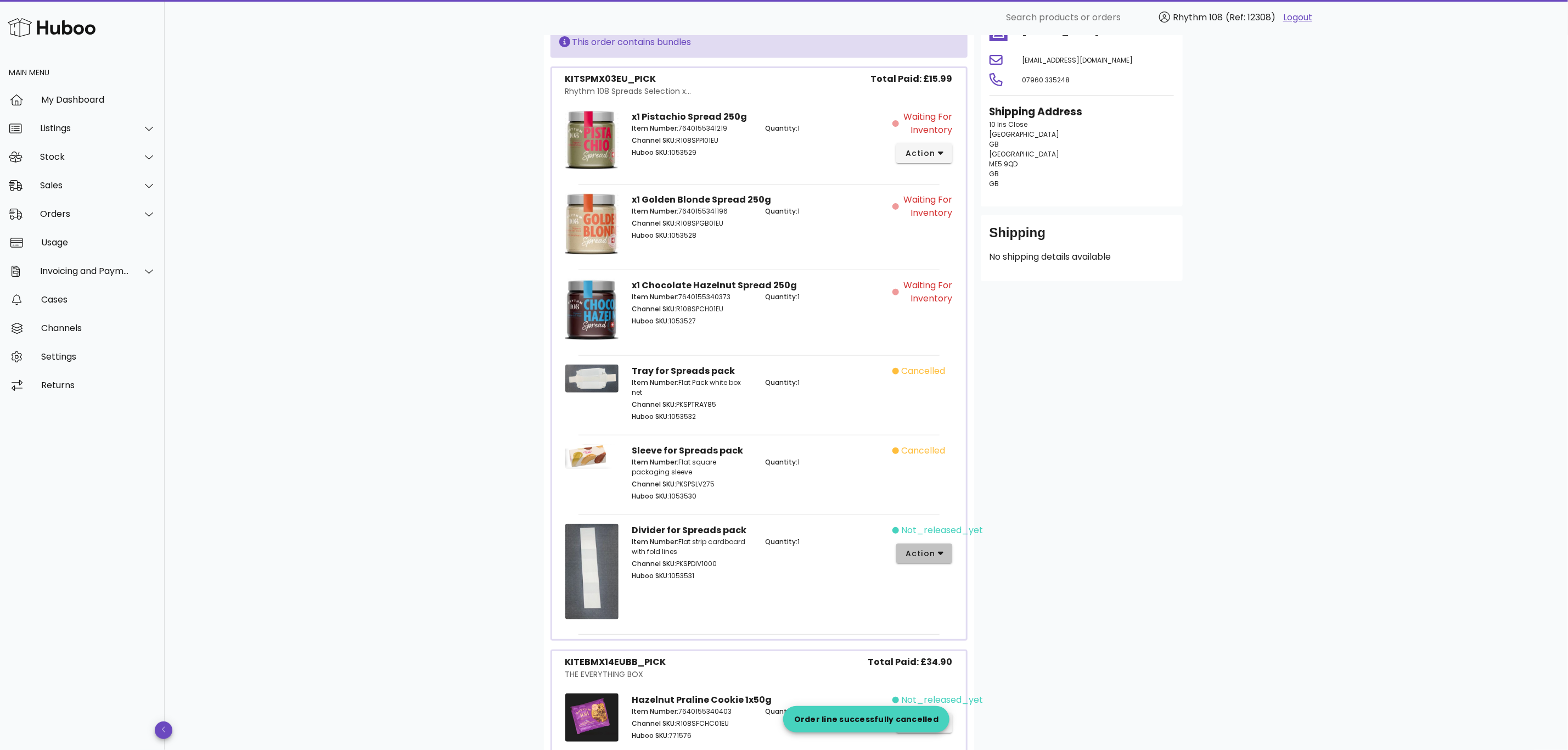
click at [939, 555] on icon "button" at bounding box center [941, 554] width 6 height 4
click at [982, 713] on div "Cancel" at bounding box center [967, 719] width 122 height 29
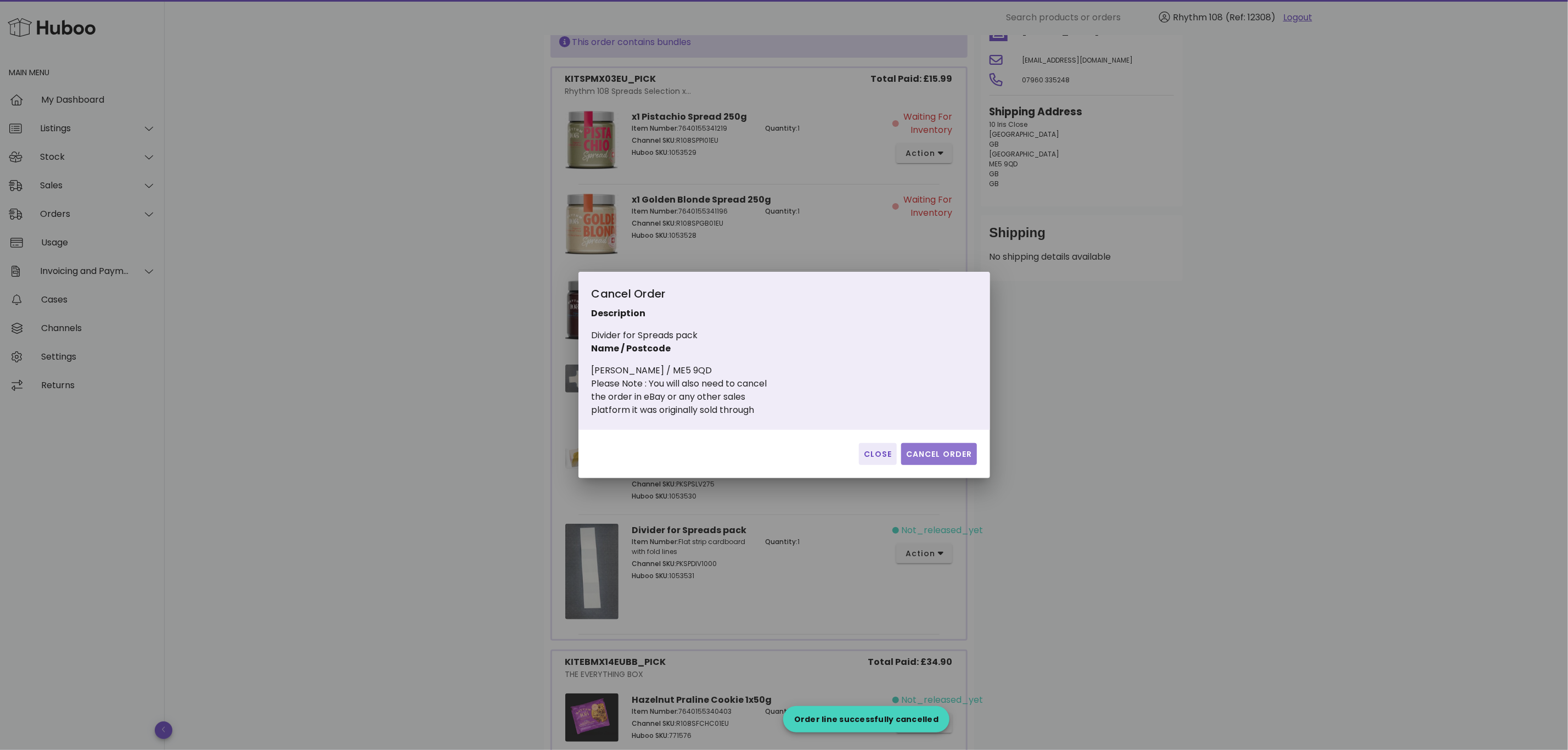
click at [959, 446] on button "Cancel Order" at bounding box center [939, 453] width 75 height 22
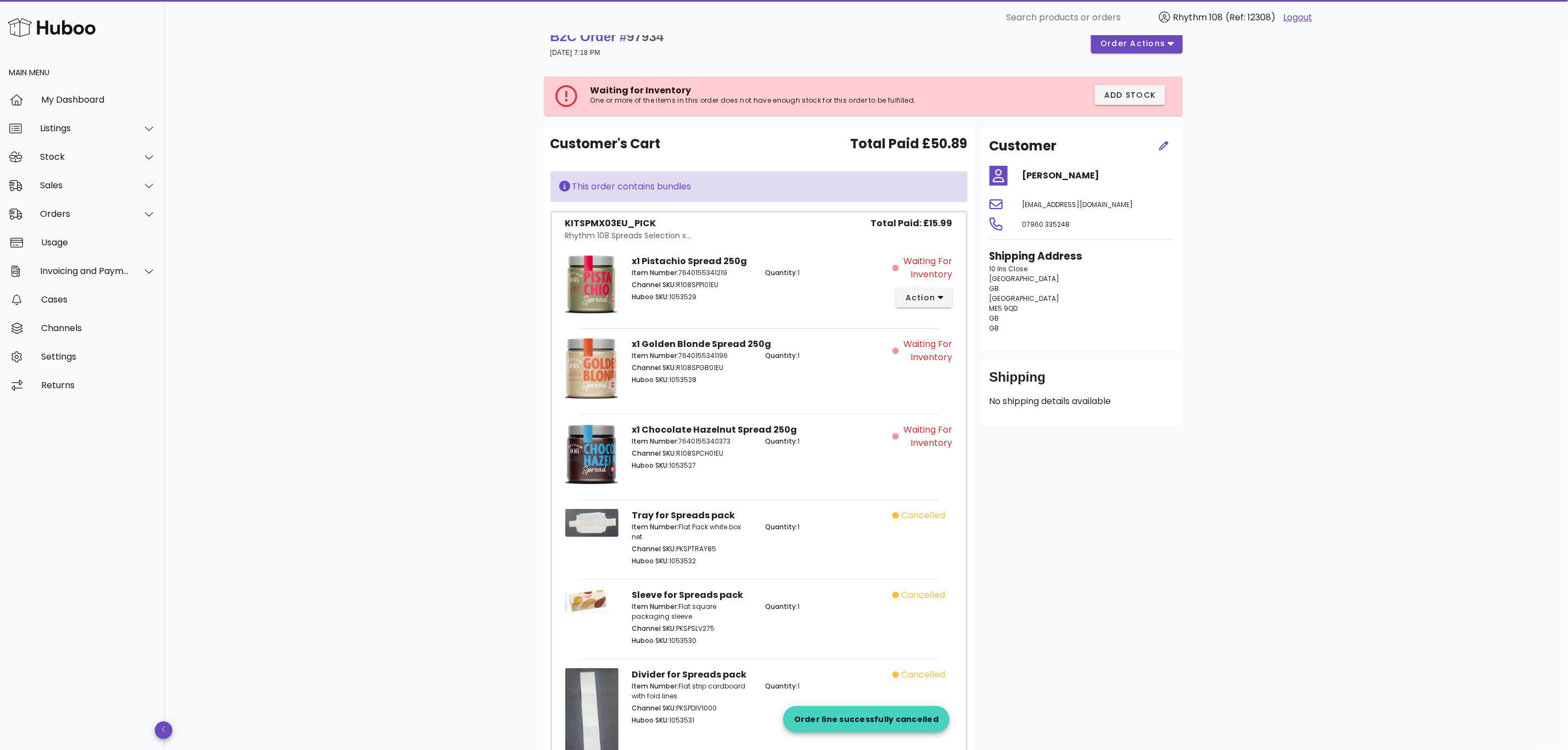
scroll to position [0, 0]
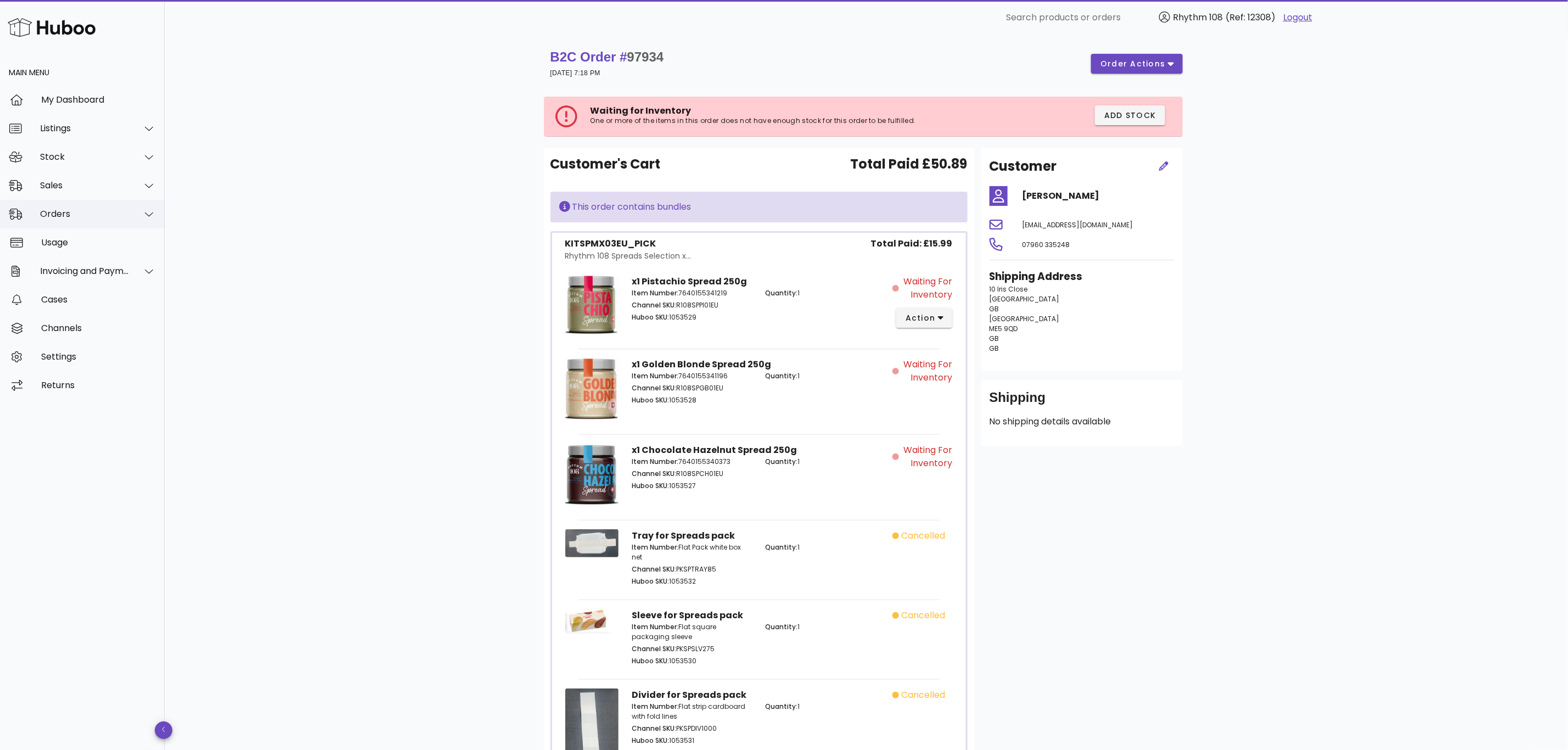
click at [75, 213] on div "Orders" at bounding box center [85, 214] width 89 height 11
click at [78, 241] on div "Orders" at bounding box center [97, 241] width 116 height 11
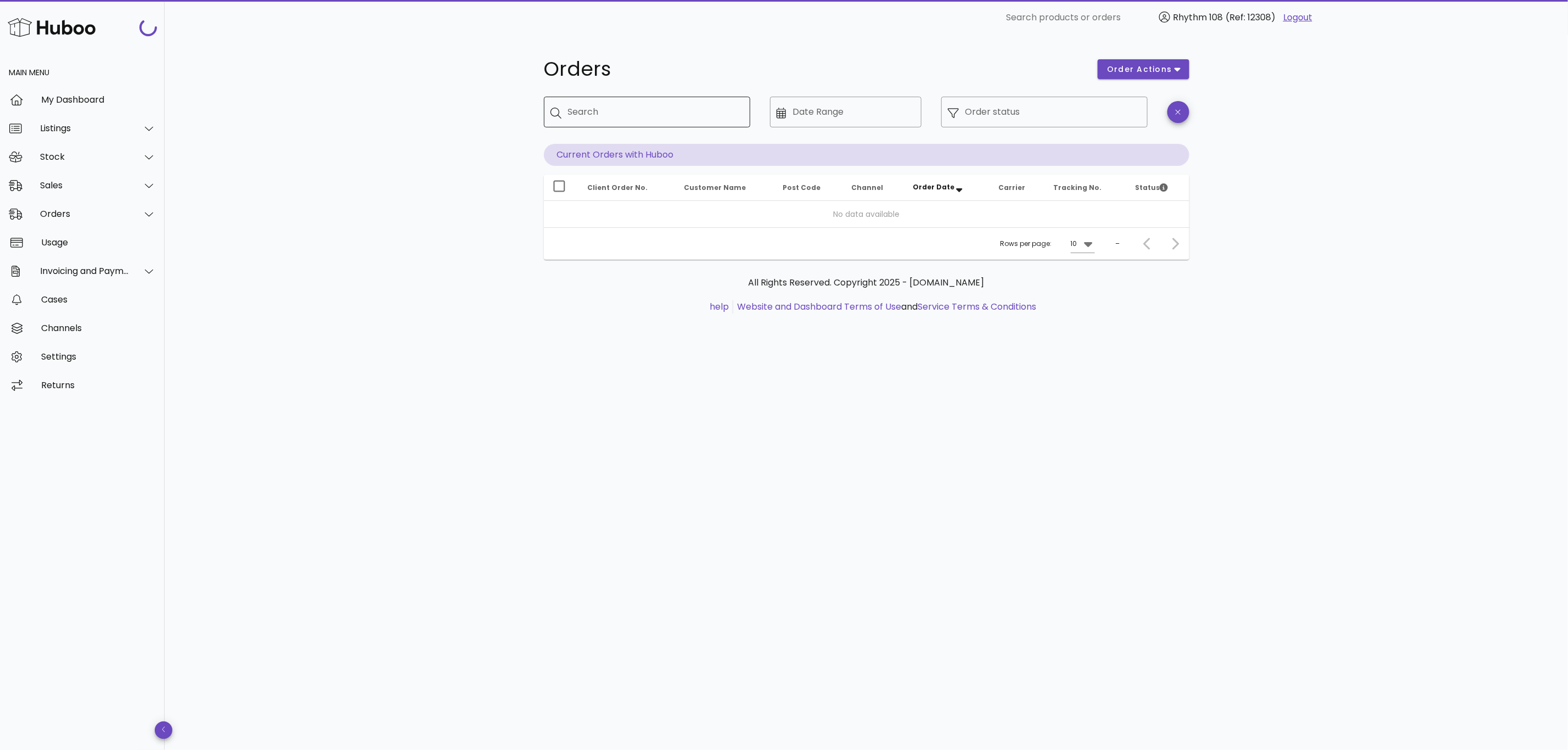
click at [599, 104] on input "Search" at bounding box center [655, 112] width 174 height 17
paste input "*****"
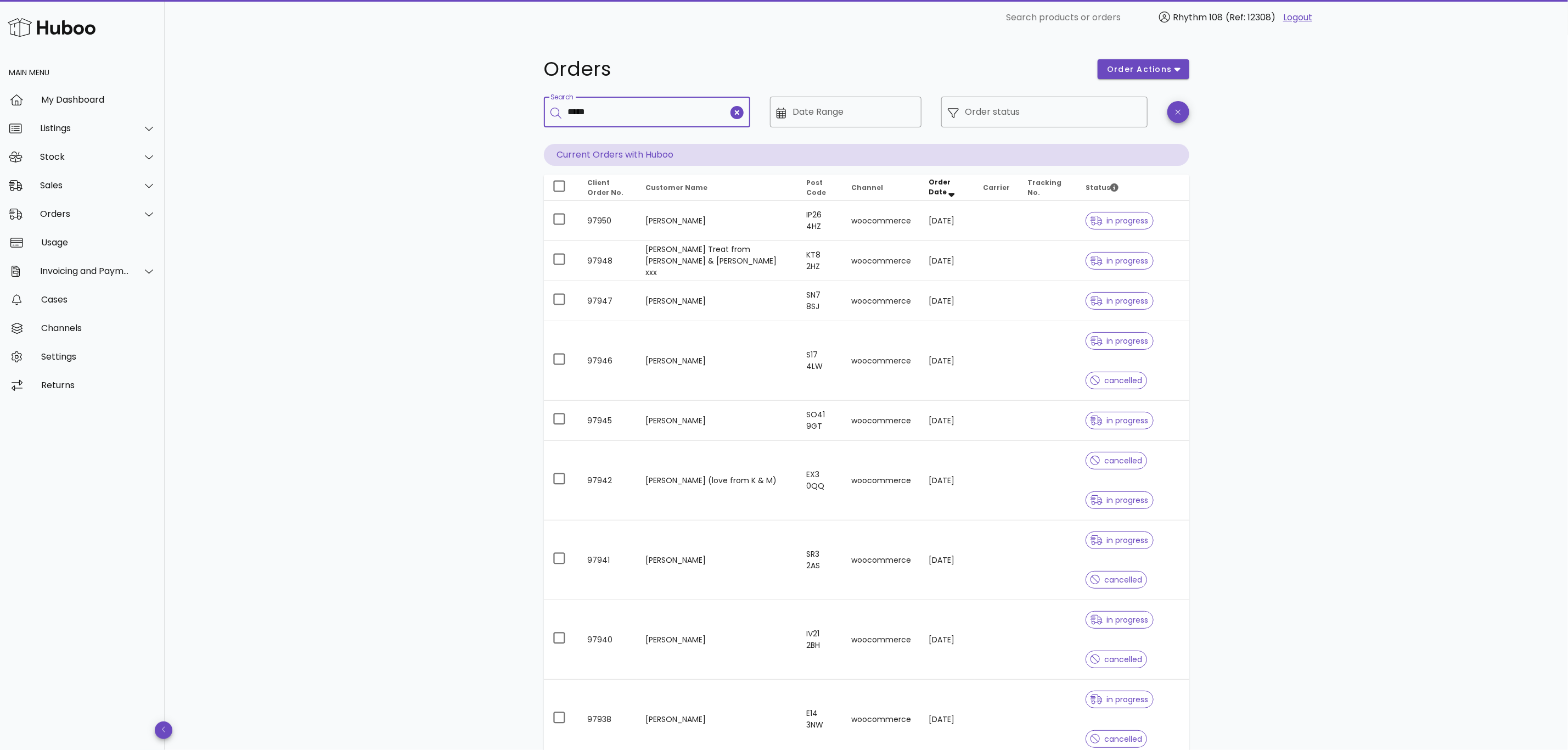
type input "*****"
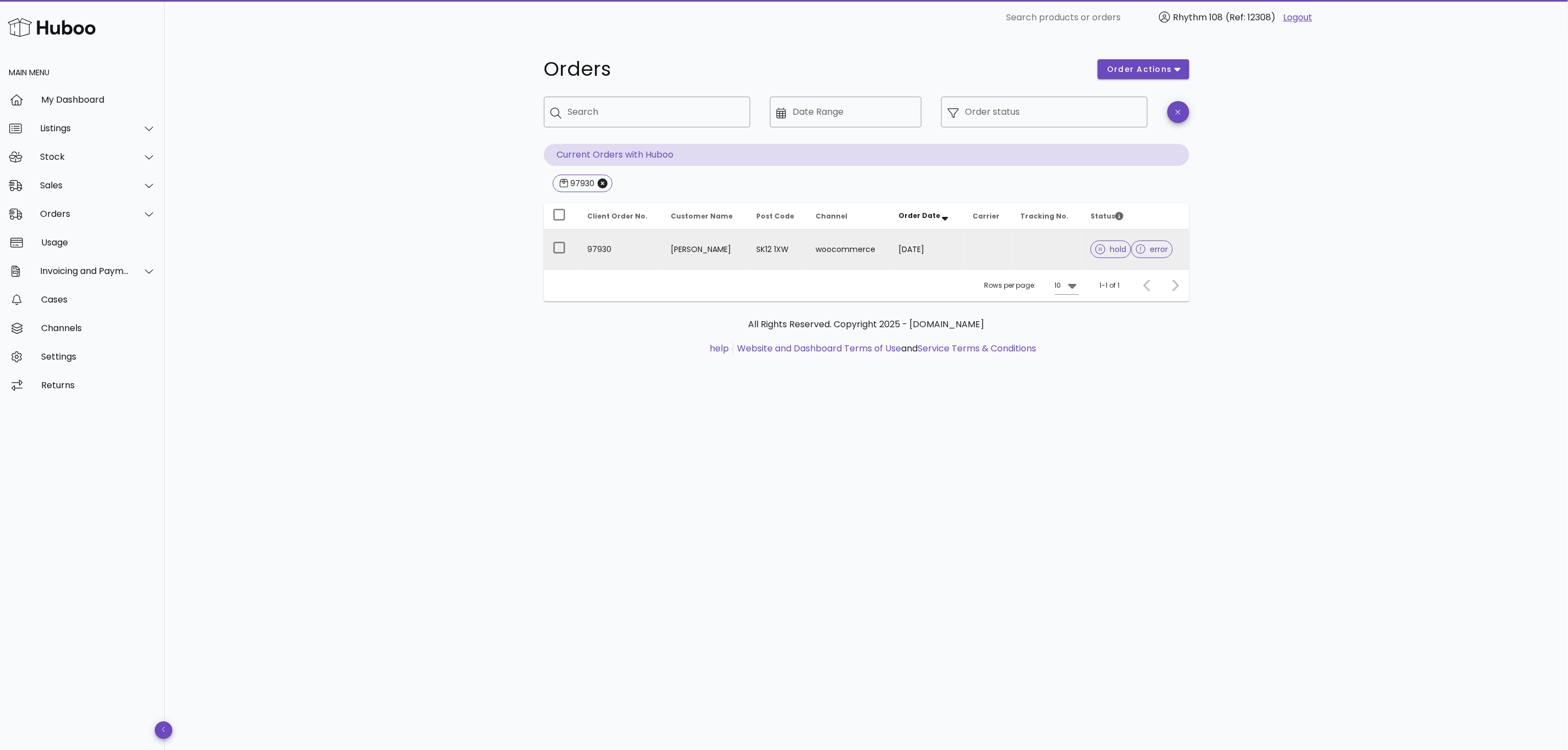
click at [1012, 255] on td at bounding box center [1047, 249] width 71 height 39
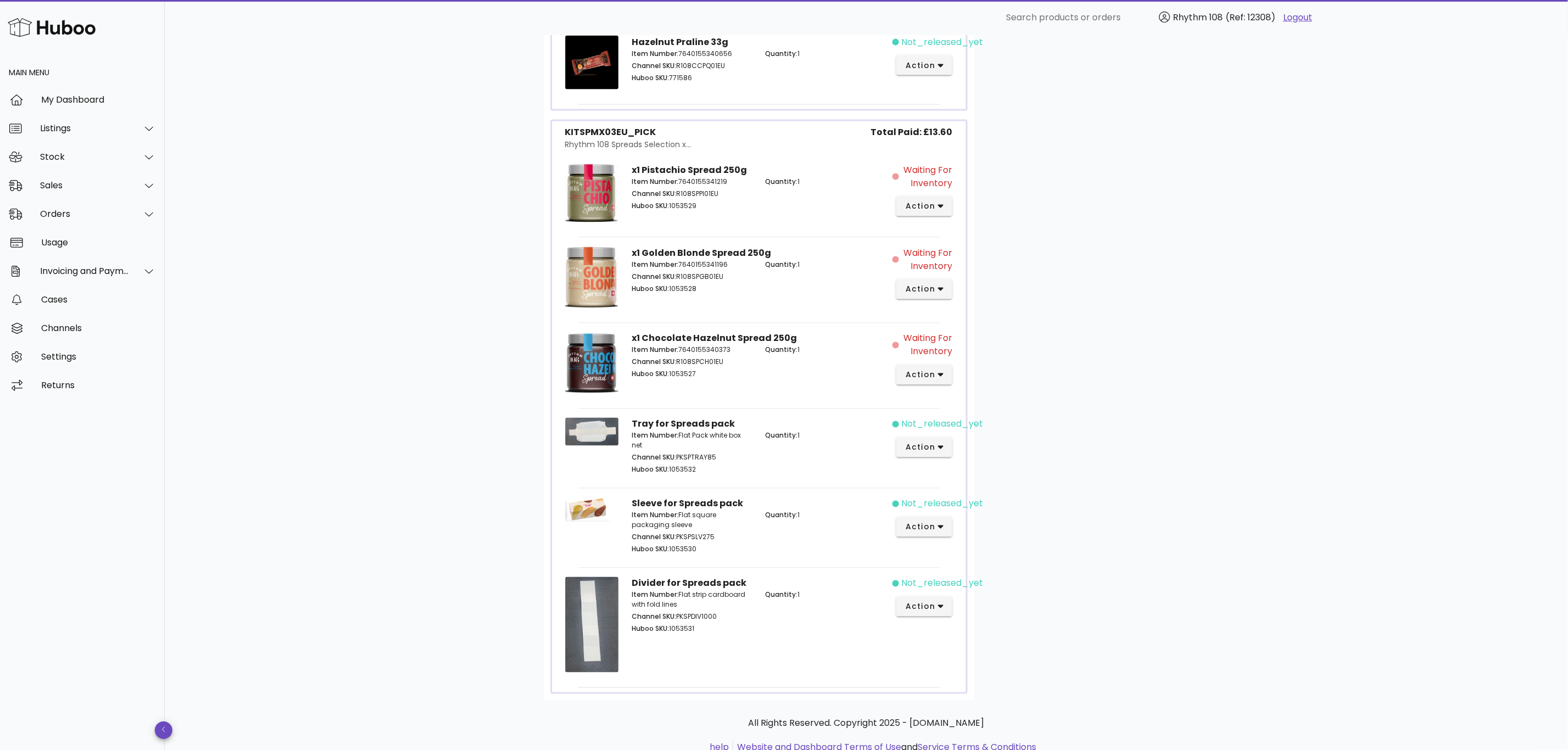
scroll to position [1298, 0]
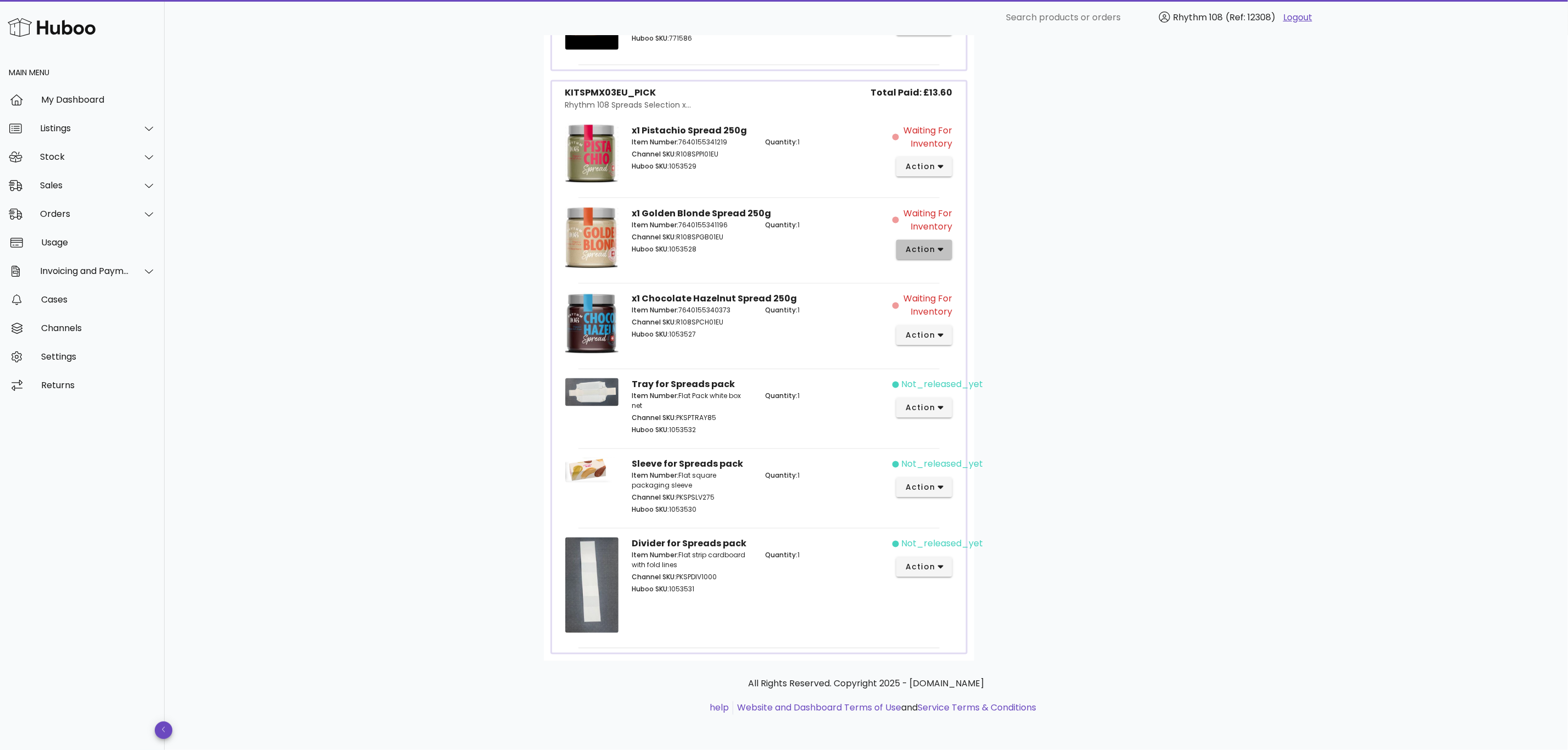
click at [936, 250] on span "action" at bounding box center [924, 249] width 39 height 11
click at [957, 431] on div "Cancel" at bounding box center [982, 437] width 73 height 11
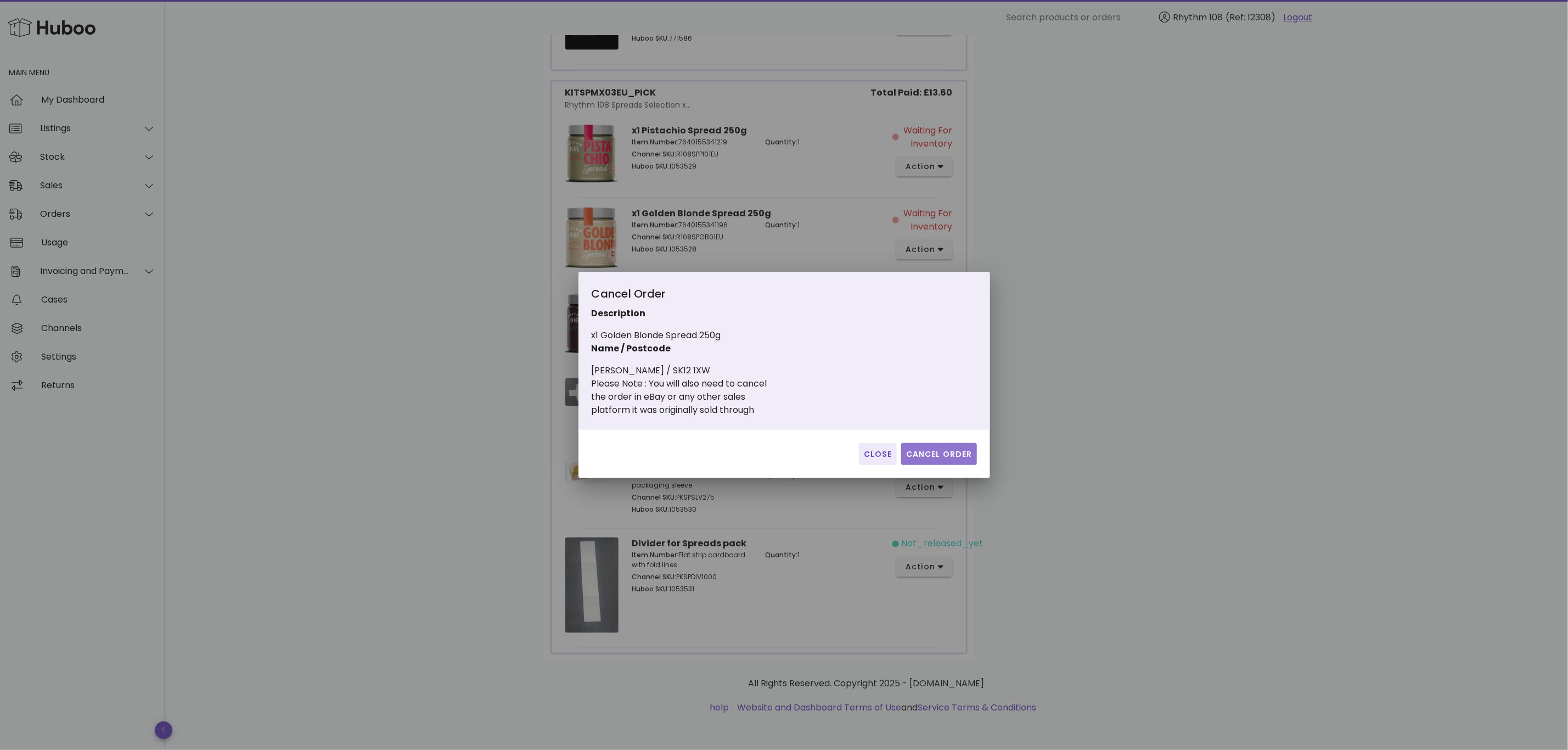
click at [941, 453] on span "Cancel Order" at bounding box center [939, 453] width 67 height 11
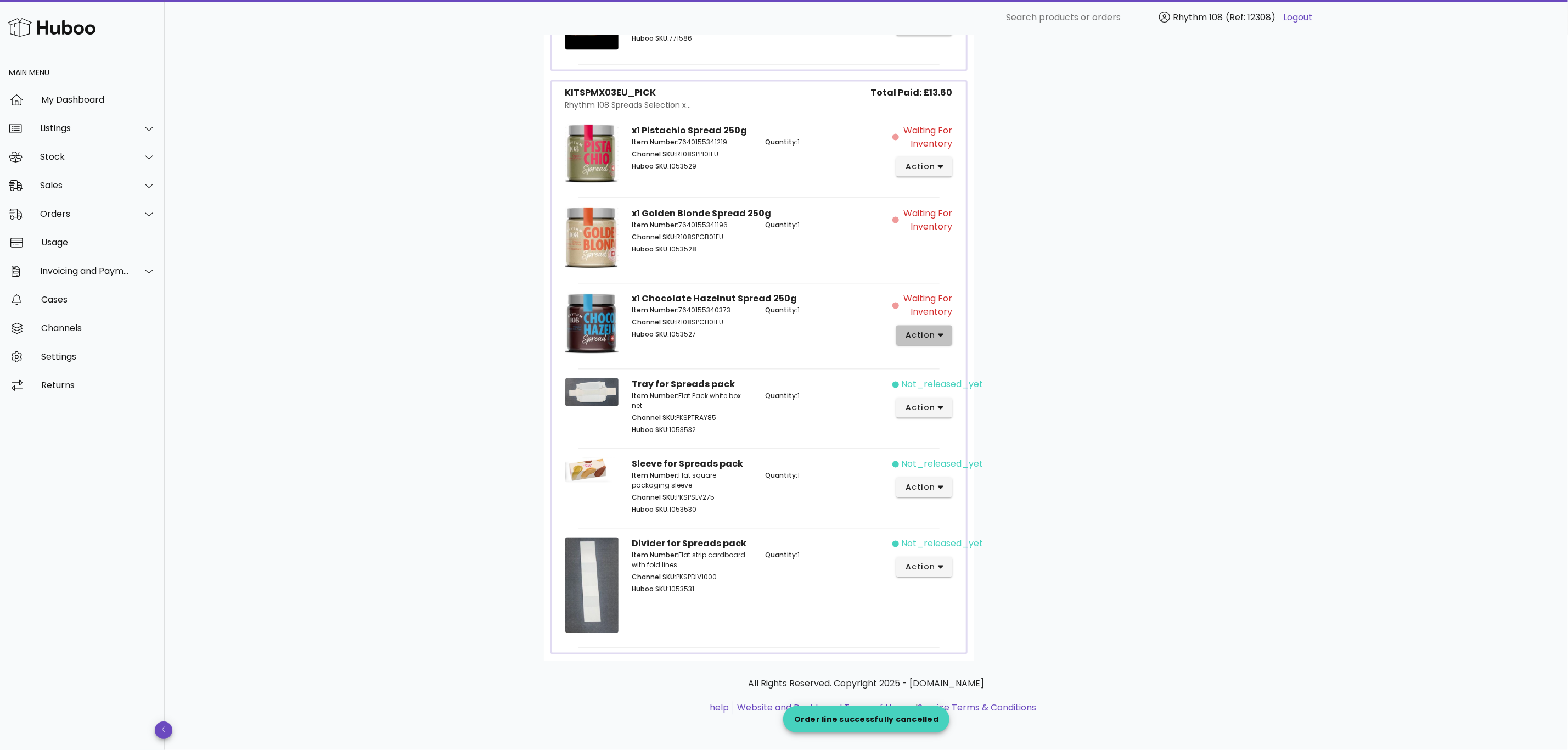
click at [938, 335] on icon "button" at bounding box center [941, 337] width 6 height 4
click at [947, 518] on div "Cancel" at bounding box center [982, 524] width 73 height 11
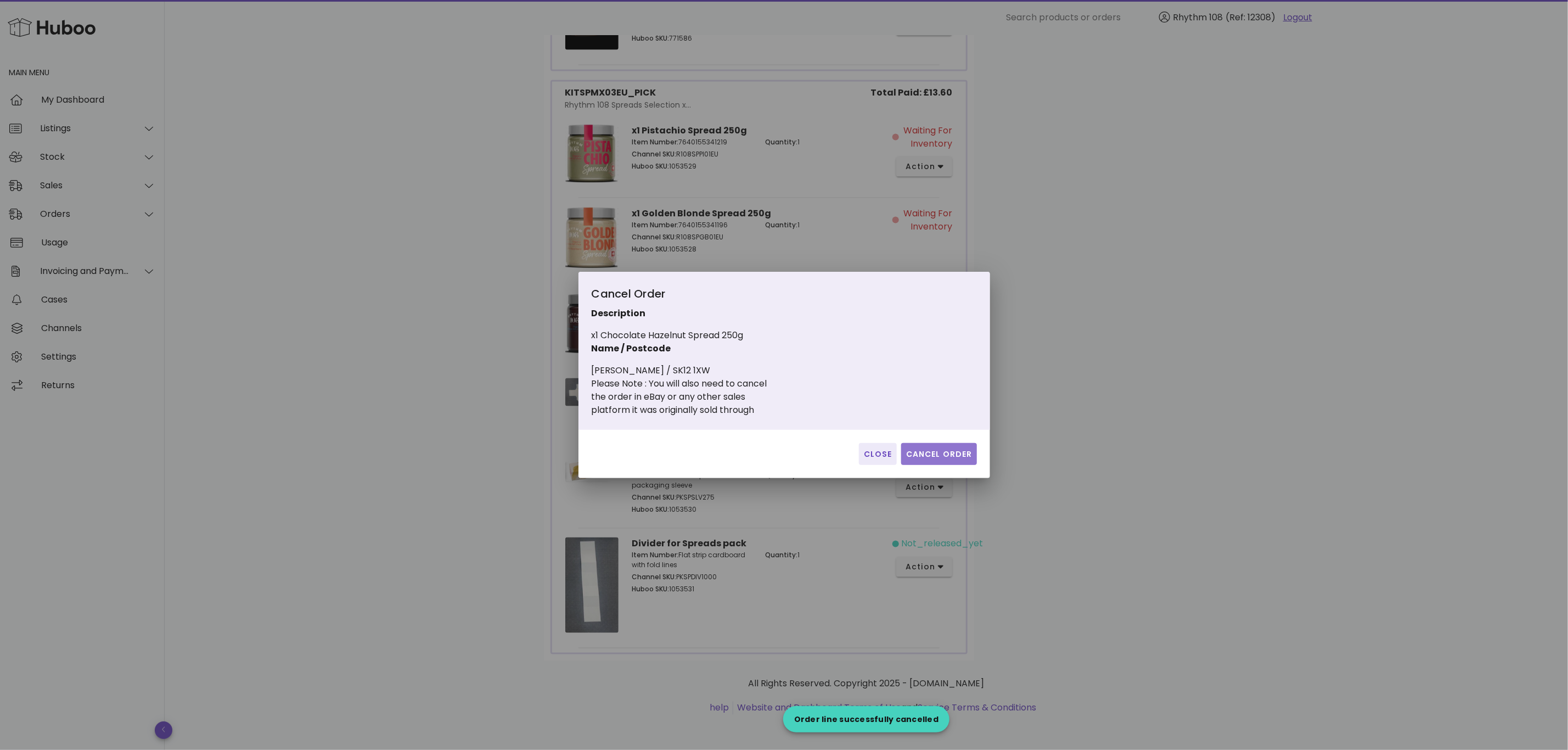
click at [930, 448] on span "Cancel Order" at bounding box center [939, 453] width 67 height 11
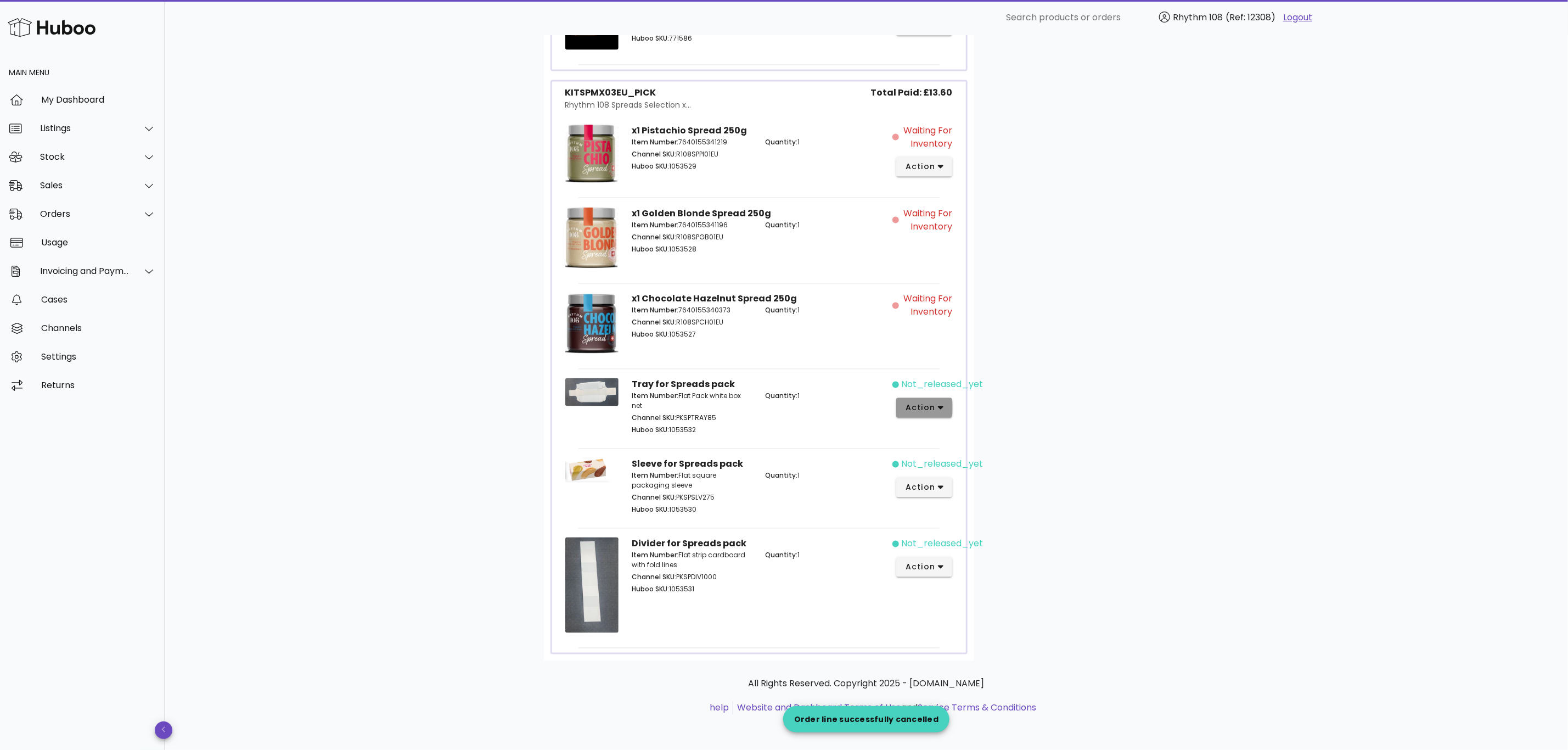
click at [948, 401] on button "action" at bounding box center [924, 408] width 57 height 20
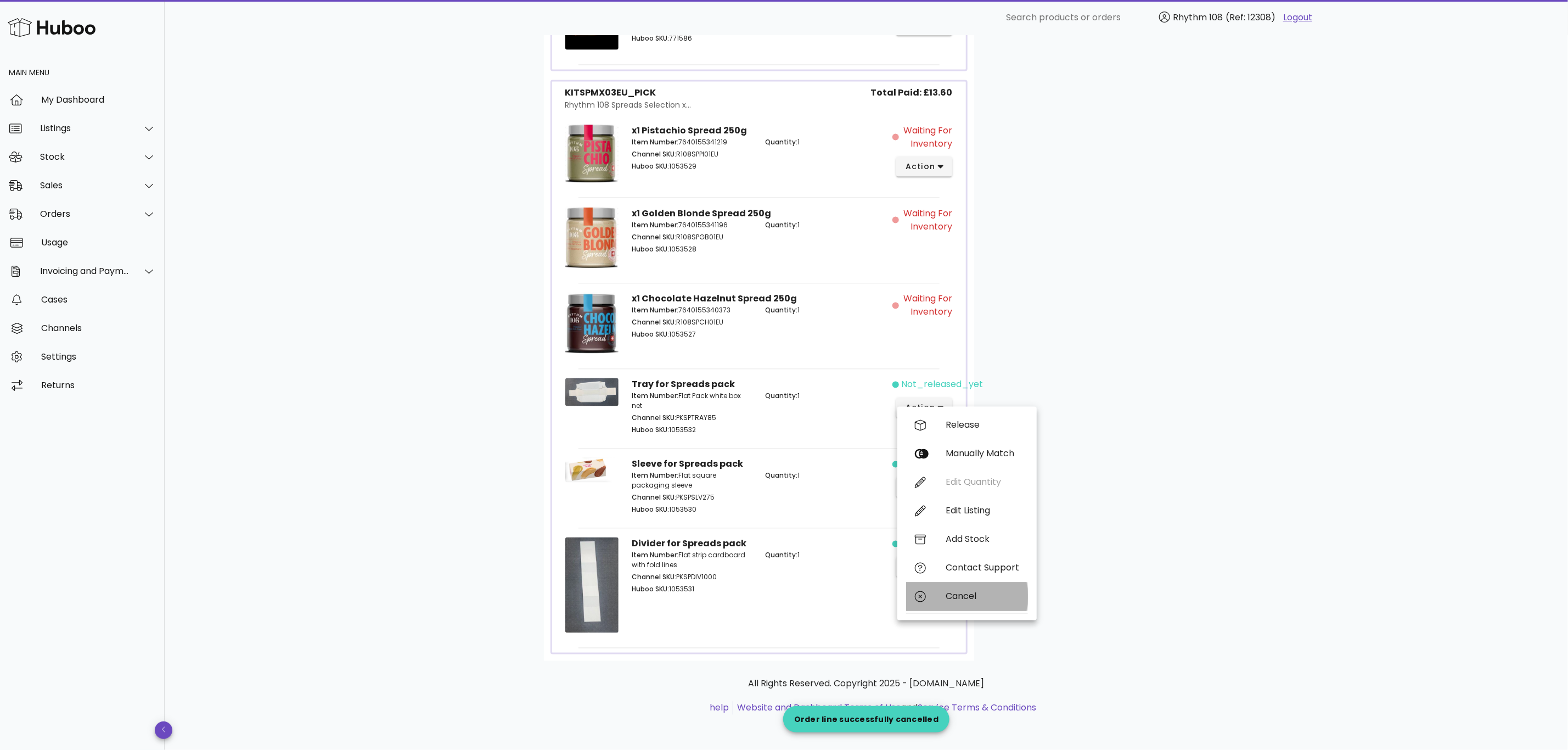
click at [948, 591] on div "Cancel" at bounding box center [982, 596] width 73 height 11
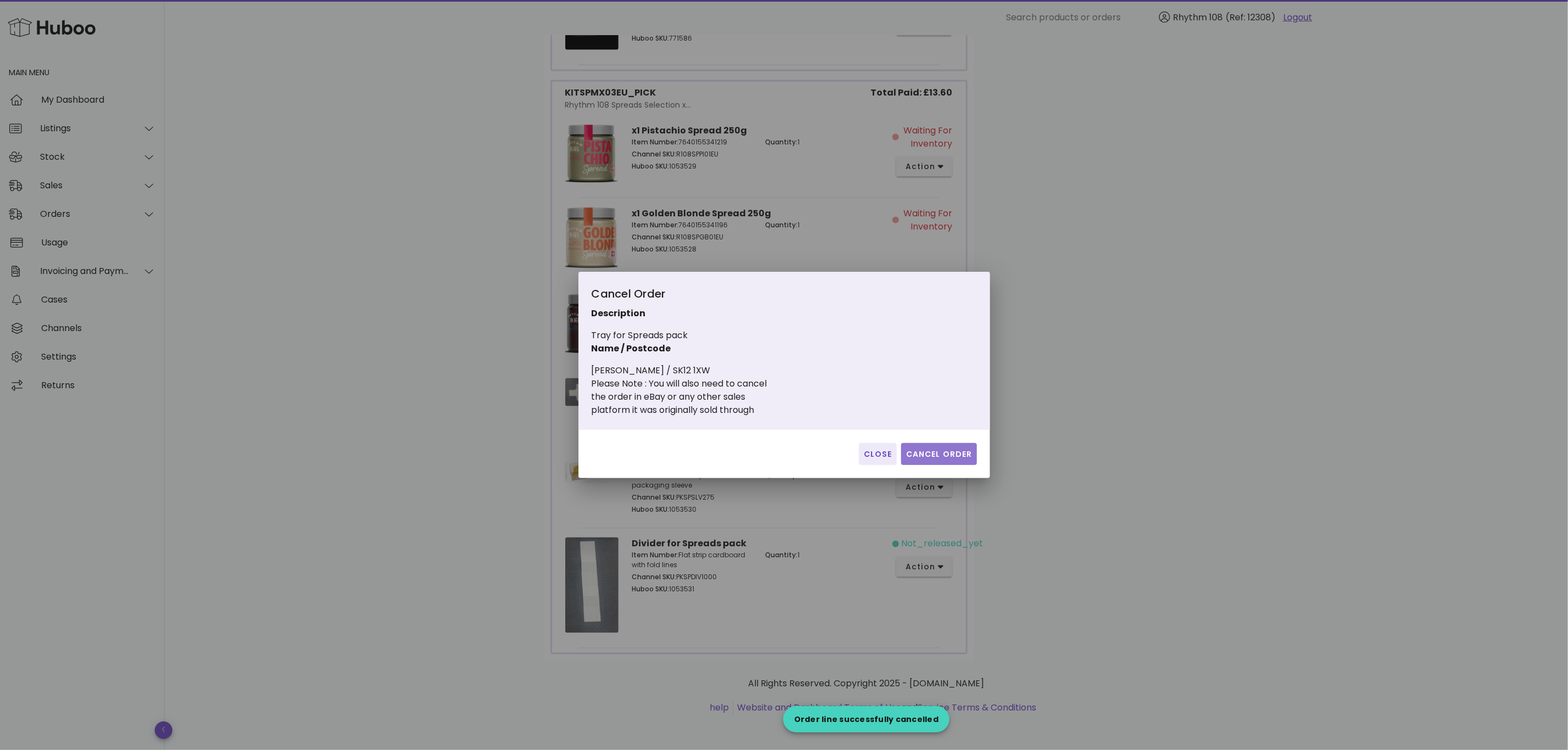
click at [944, 455] on span "Cancel Order" at bounding box center [939, 453] width 67 height 11
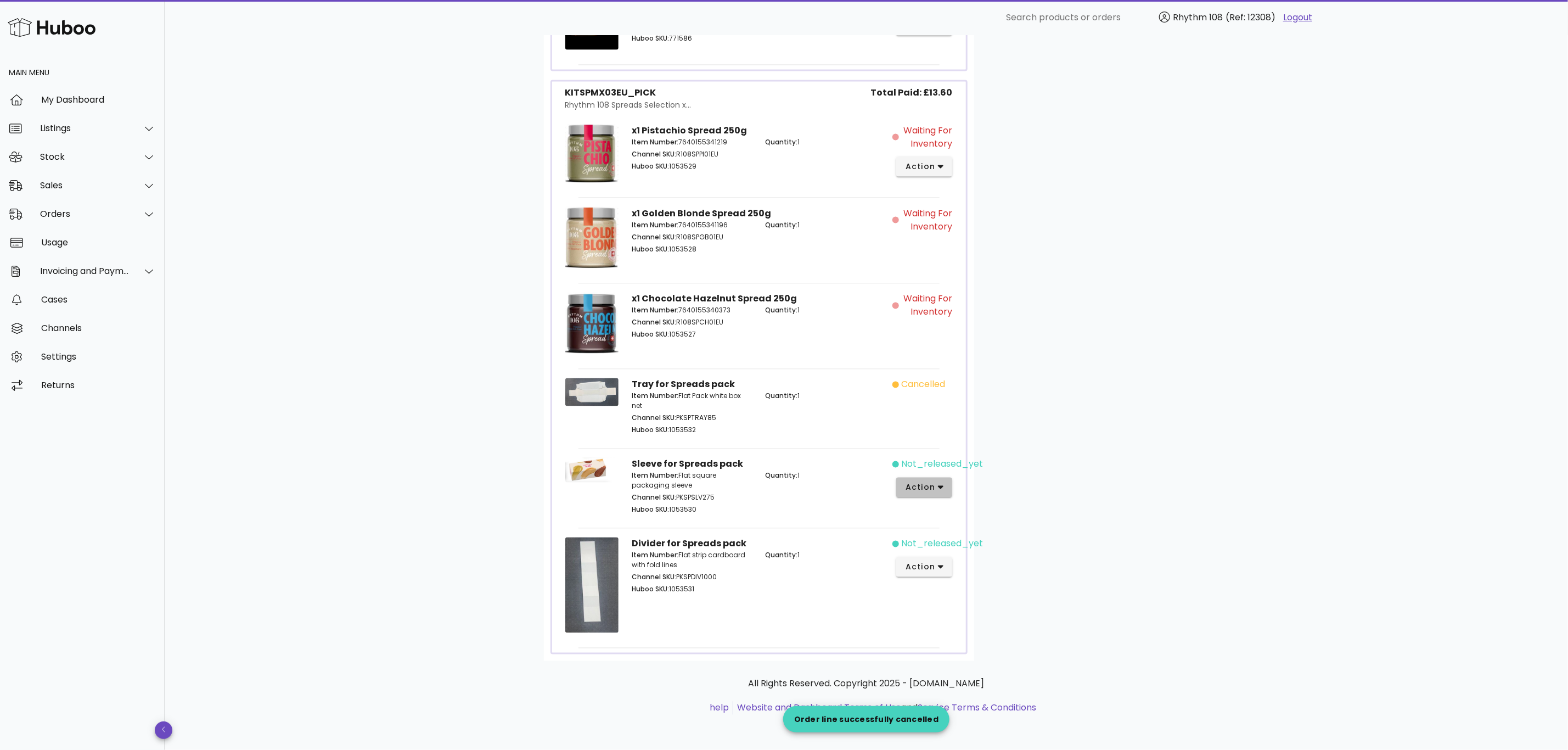
click at [944, 483] on icon "button" at bounding box center [941, 487] width 6 height 10
click at [962, 671] on div "Cancel" at bounding box center [982, 676] width 73 height 11
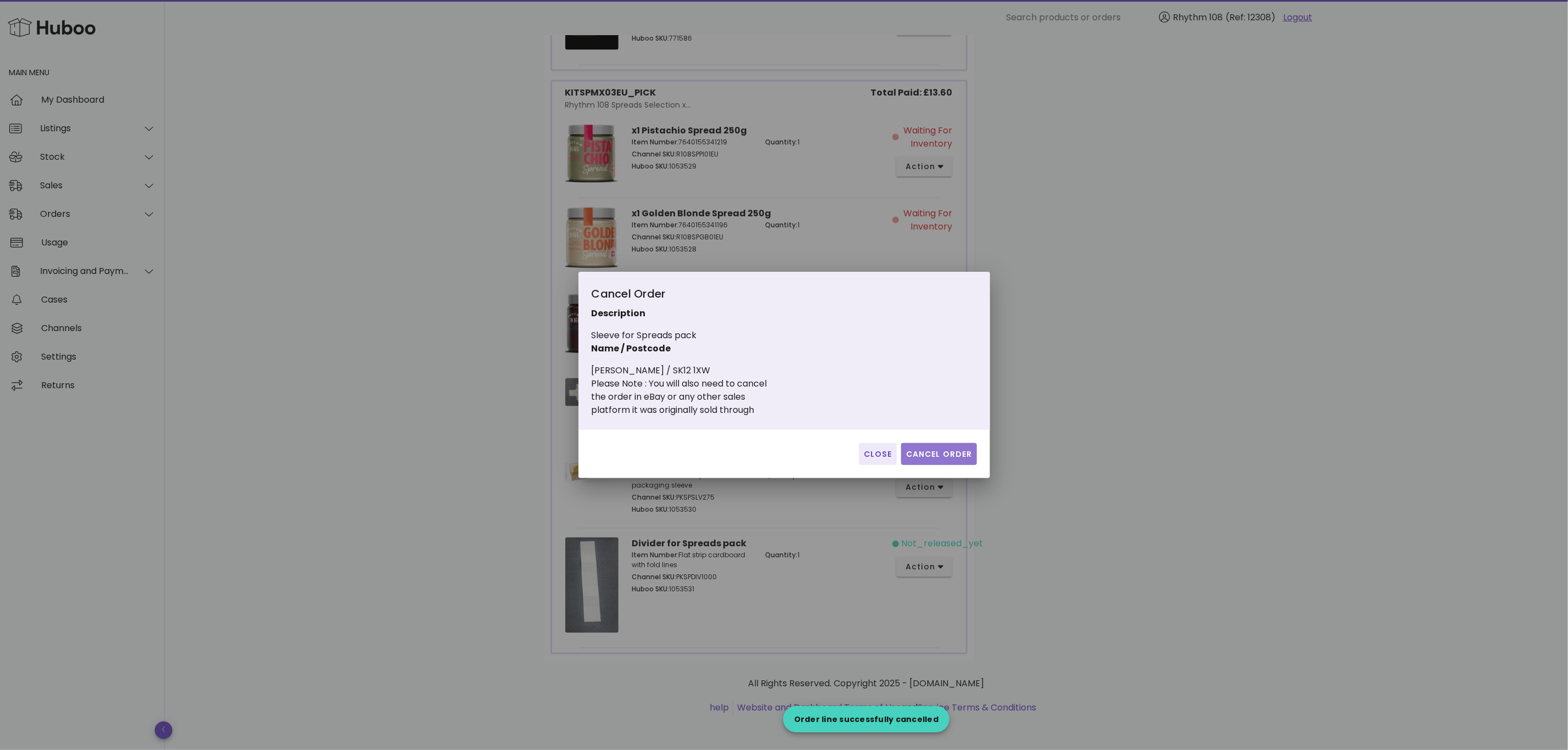
click at [952, 449] on button "Cancel Order" at bounding box center [939, 453] width 75 height 22
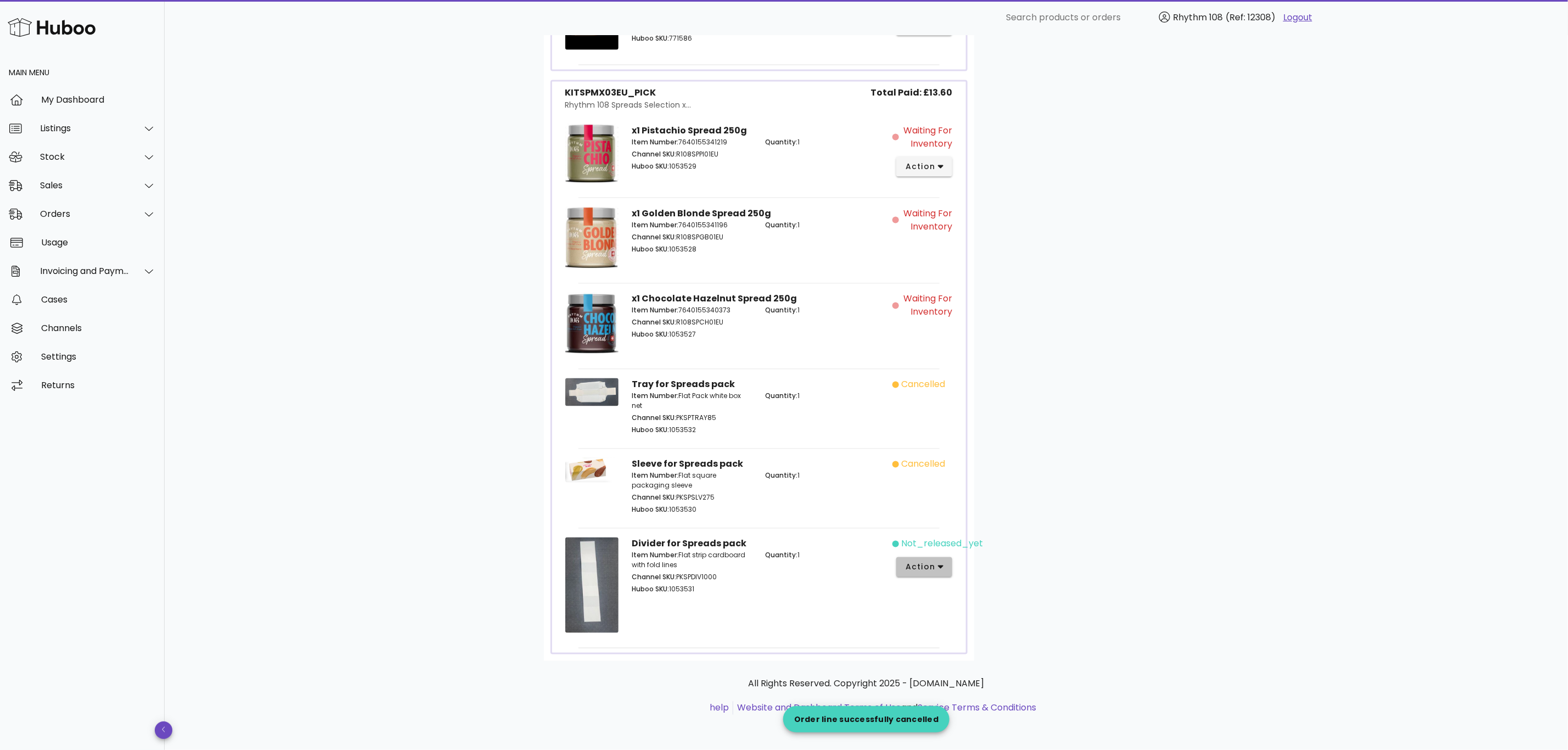
click at [940, 573] on button "action" at bounding box center [924, 567] width 57 height 20
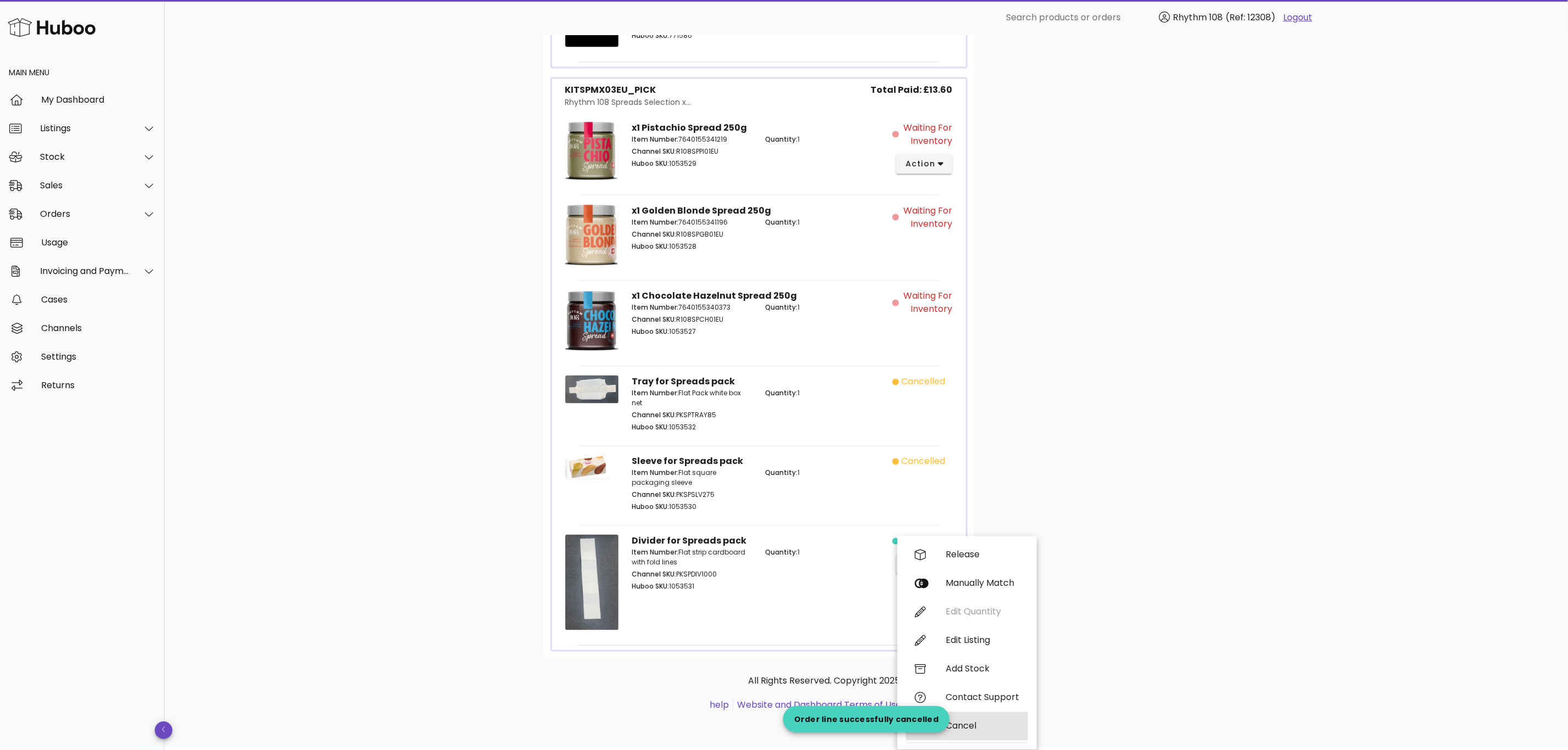
click at [957, 721] on div "Cancel" at bounding box center [982, 726] width 73 height 11
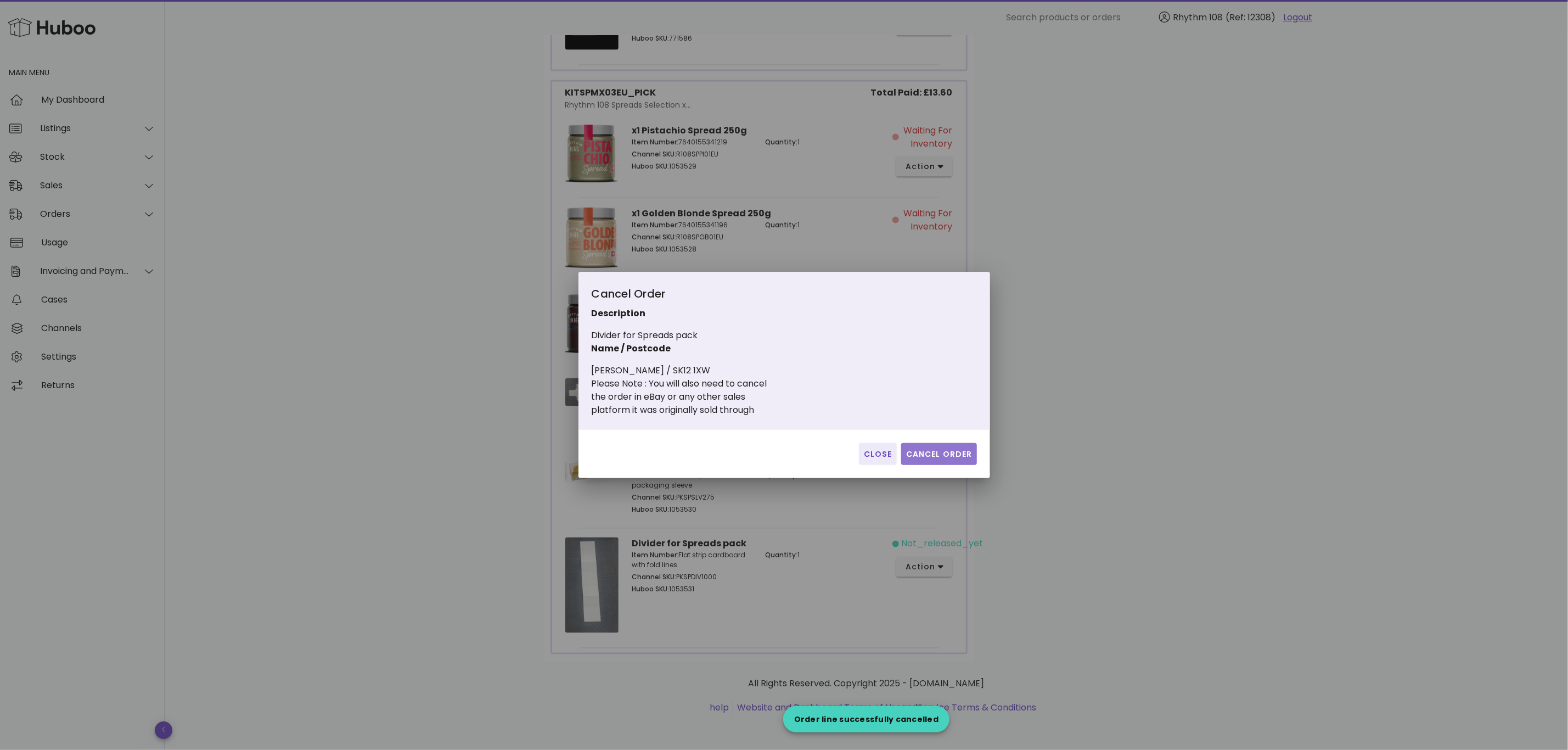
click at [926, 443] on button "Cancel Order" at bounding box center [939, 453] width 75 height 22
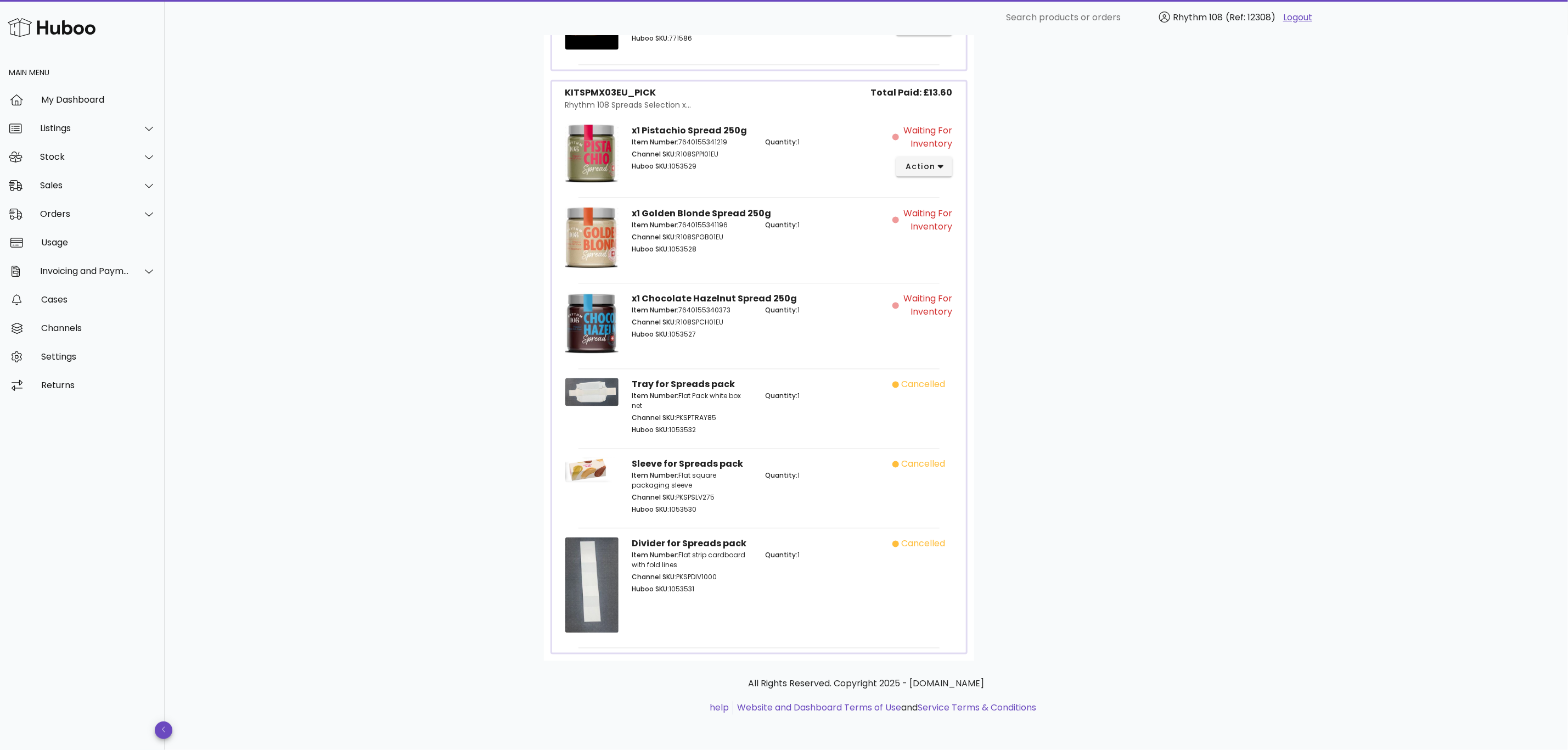
scroll to position [968, 0]
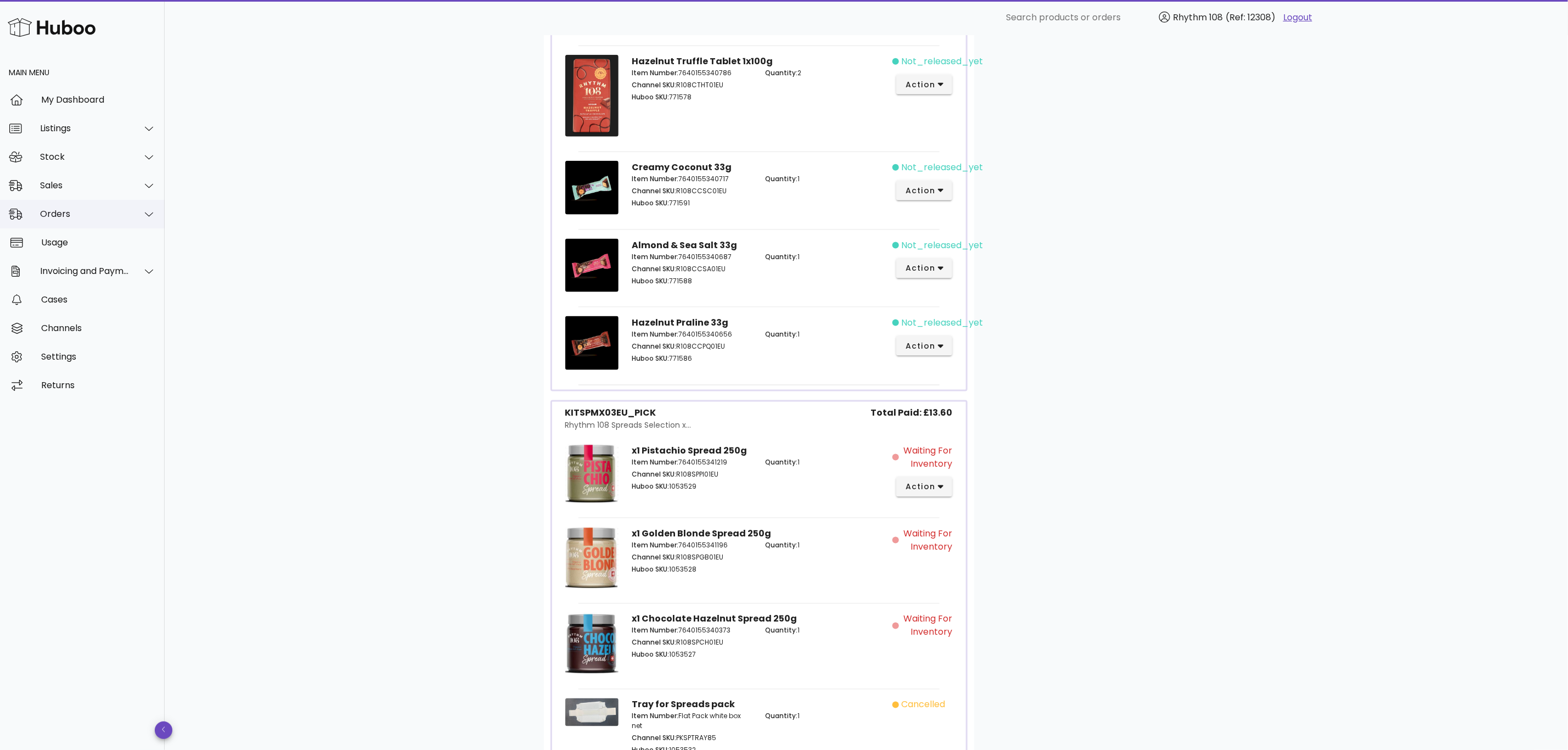
click at [72, 217] on div "Orders" at bounding box center [85, 214] width 89 height 11
click at [75, 247] on div "Orders" at bounding box center [97, 241] width 116 height 23
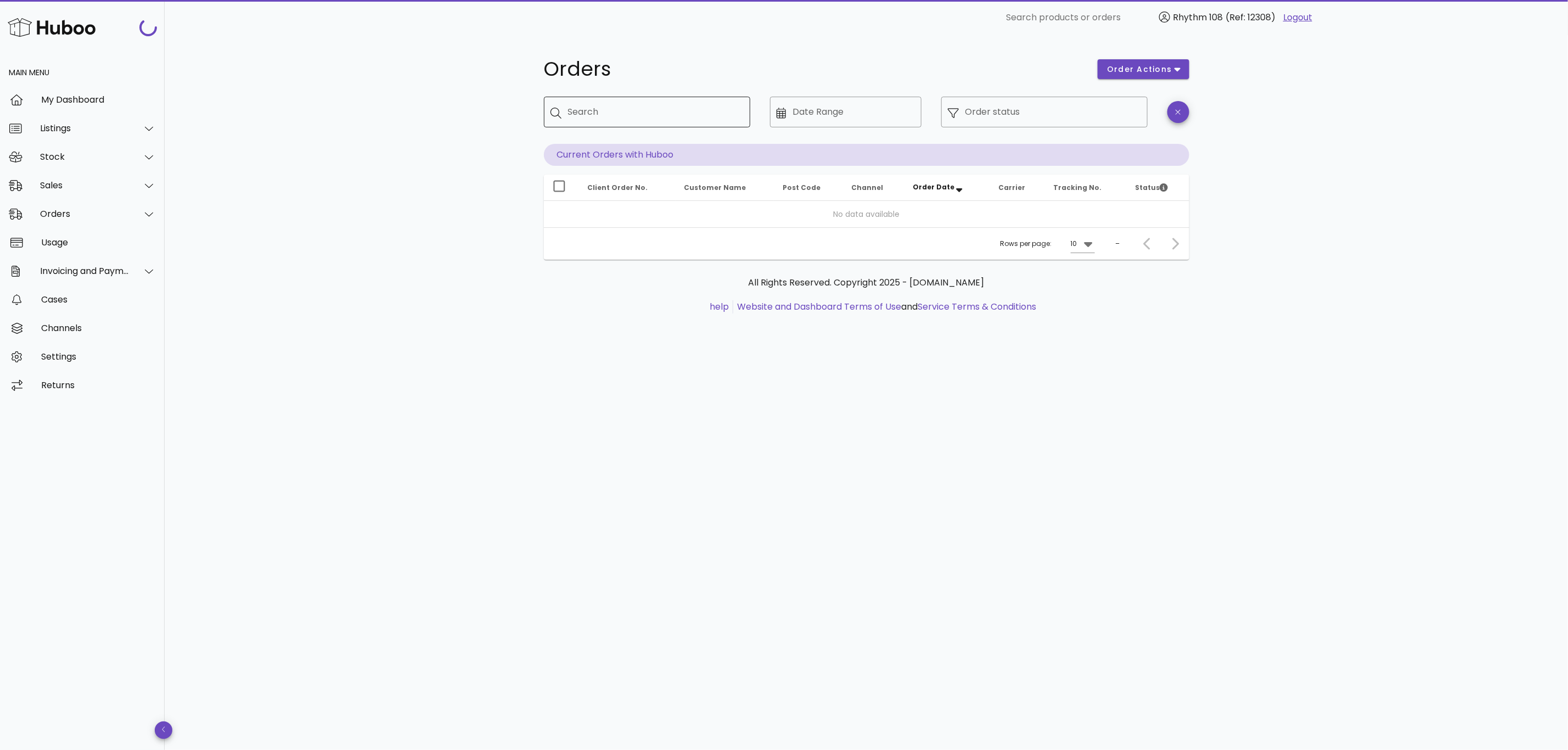
click at [631, 110] on input "Search" at bounding box center [655, 112] width 174 height 17
paste input "*****"
type input "*****"
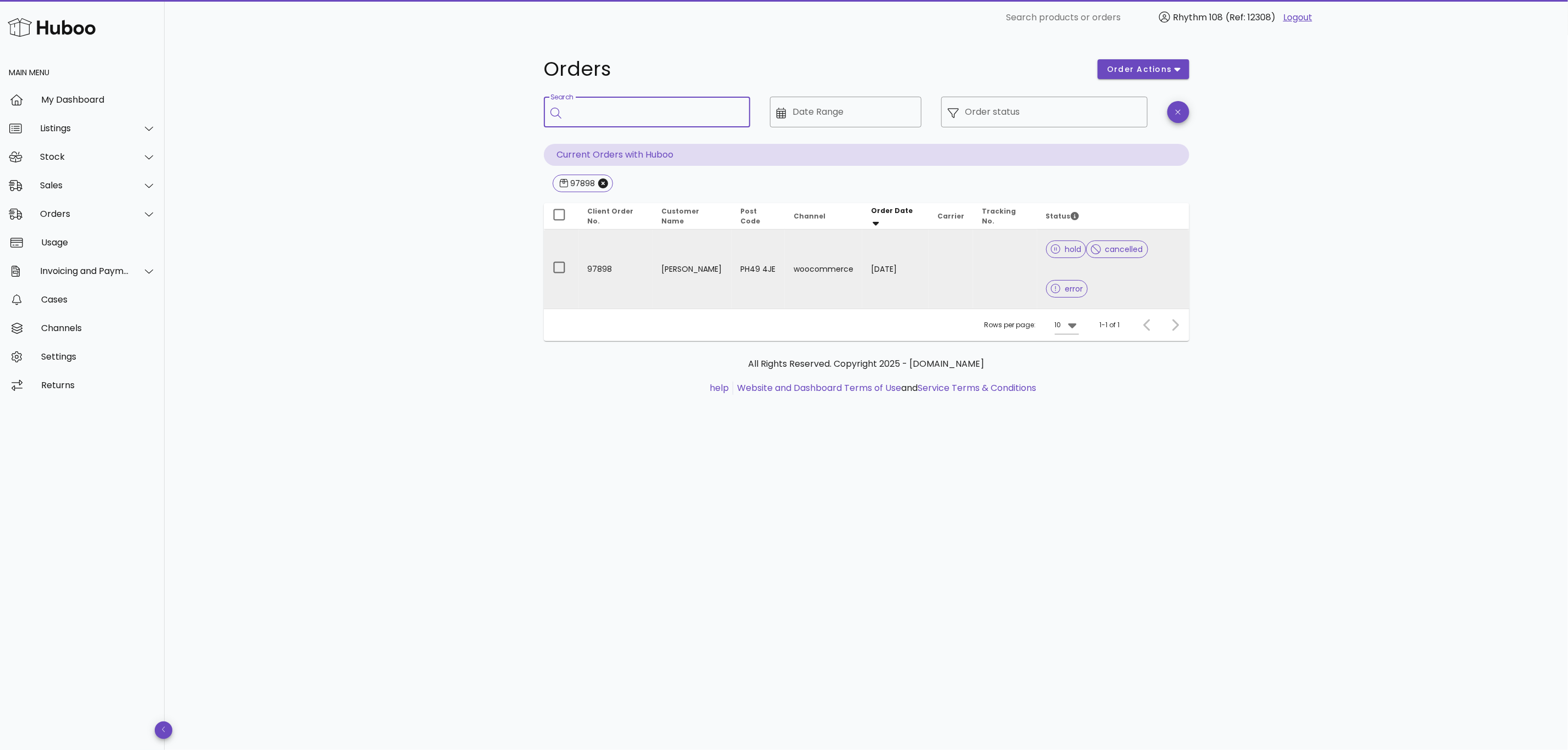
click at [998, 275] on td at bounding box center [1005, 269] width 64 height 79
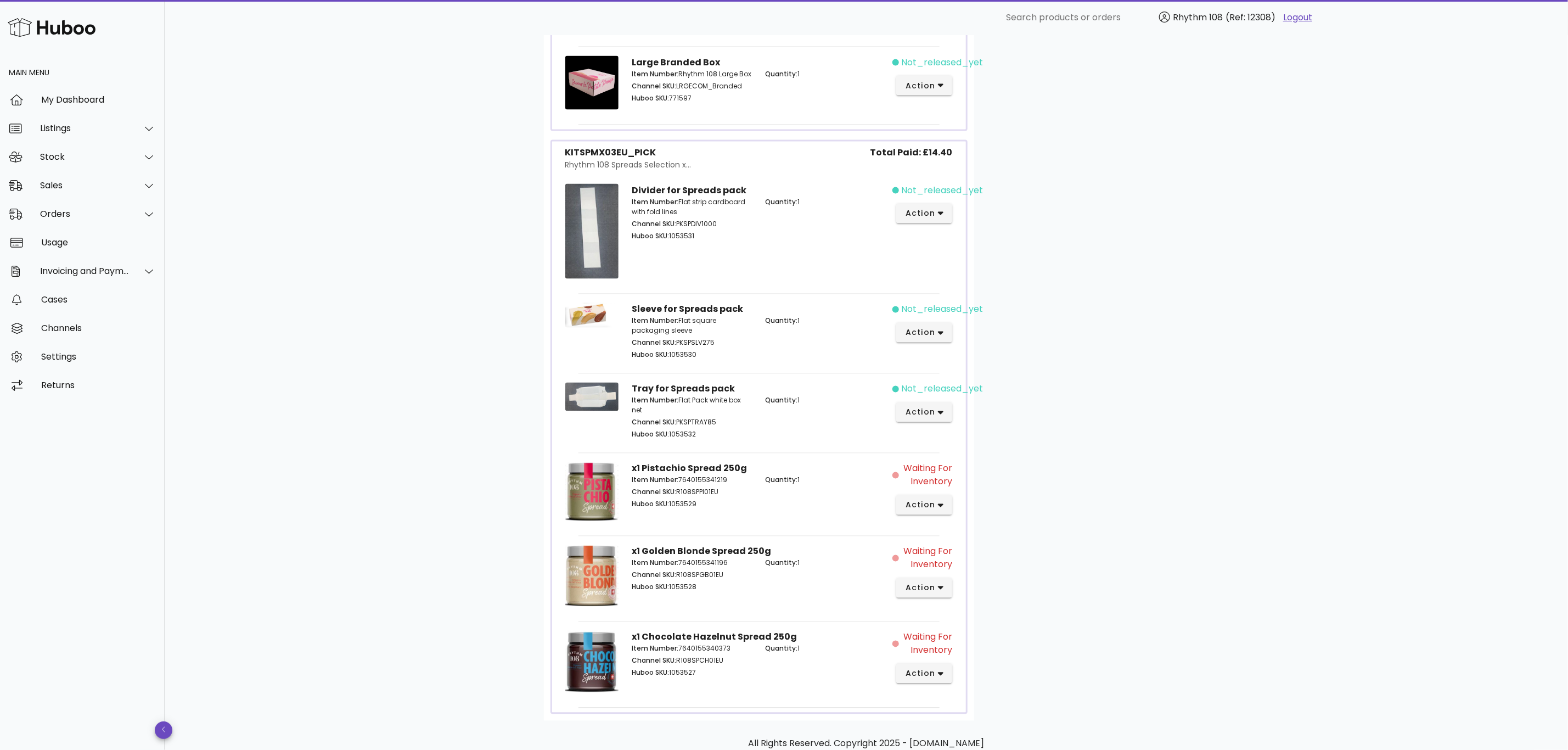
scroll to position [1318, 0]
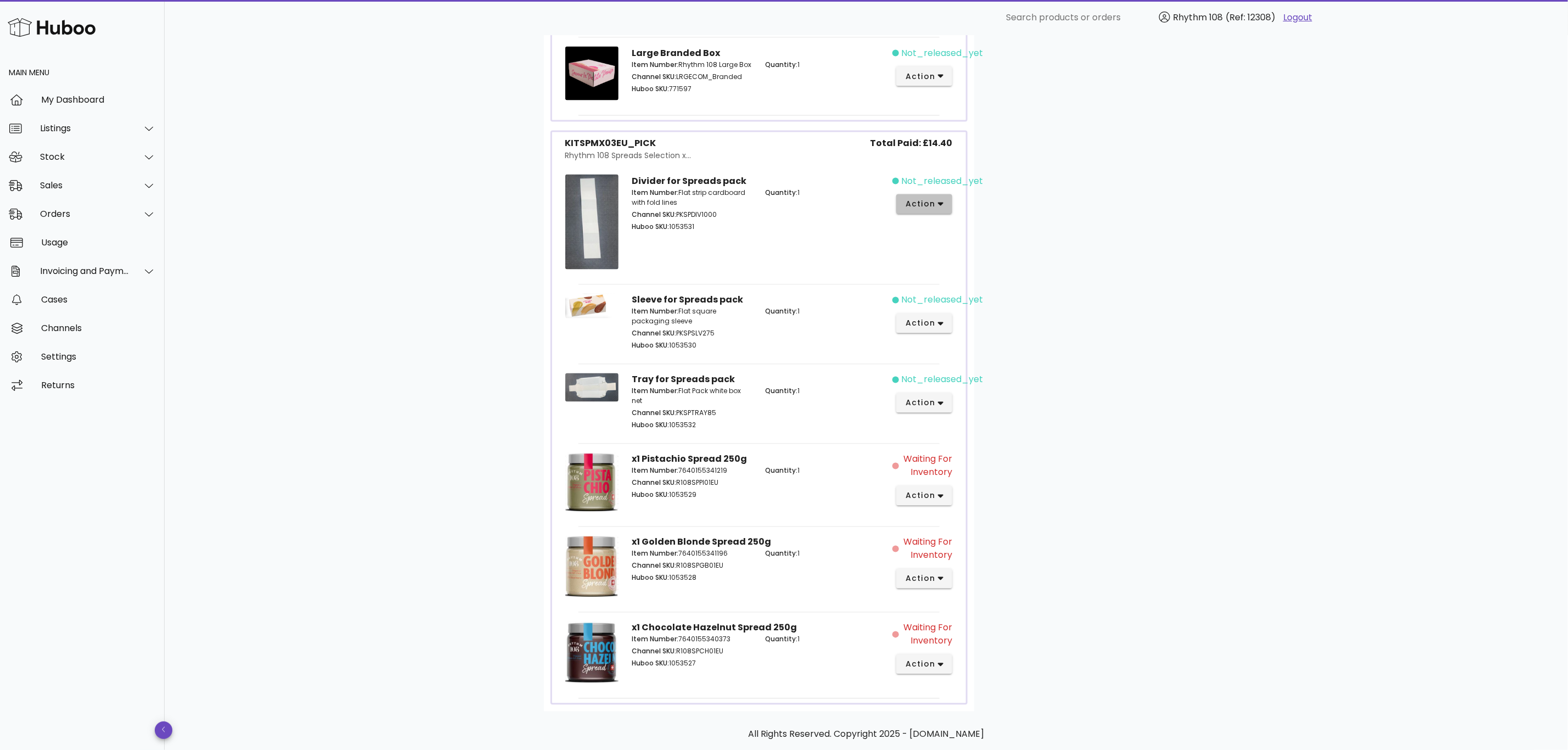
click at [928, 210] on span "action" at bounding box center [920, 204] width 31 height 11
click at [950, 390] on div "Cancel" at bounding box center [982, 391] width 73 height 11
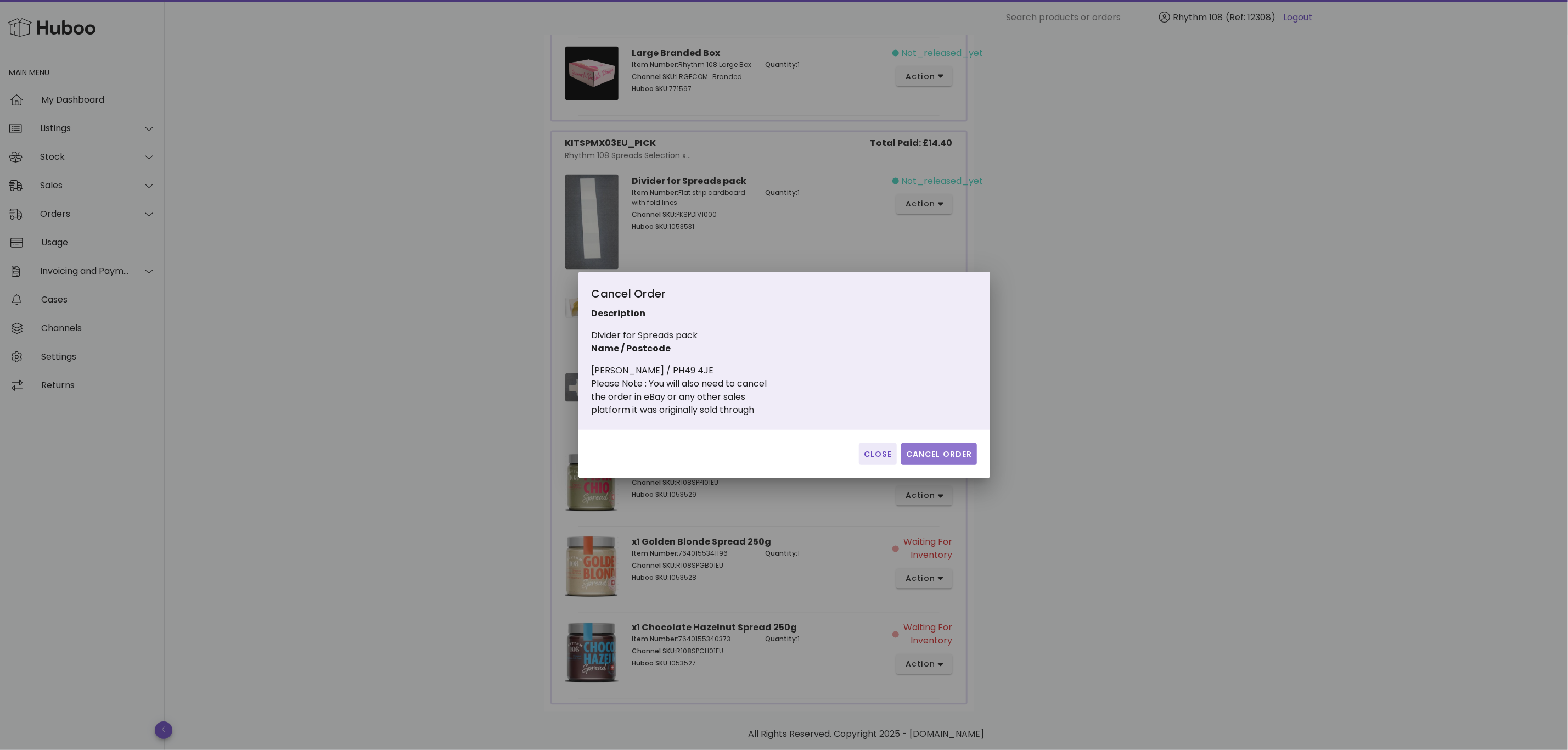
click at [938, 450] on span "Cancel Order" at bounding box center [939, 453] width 67 height 11
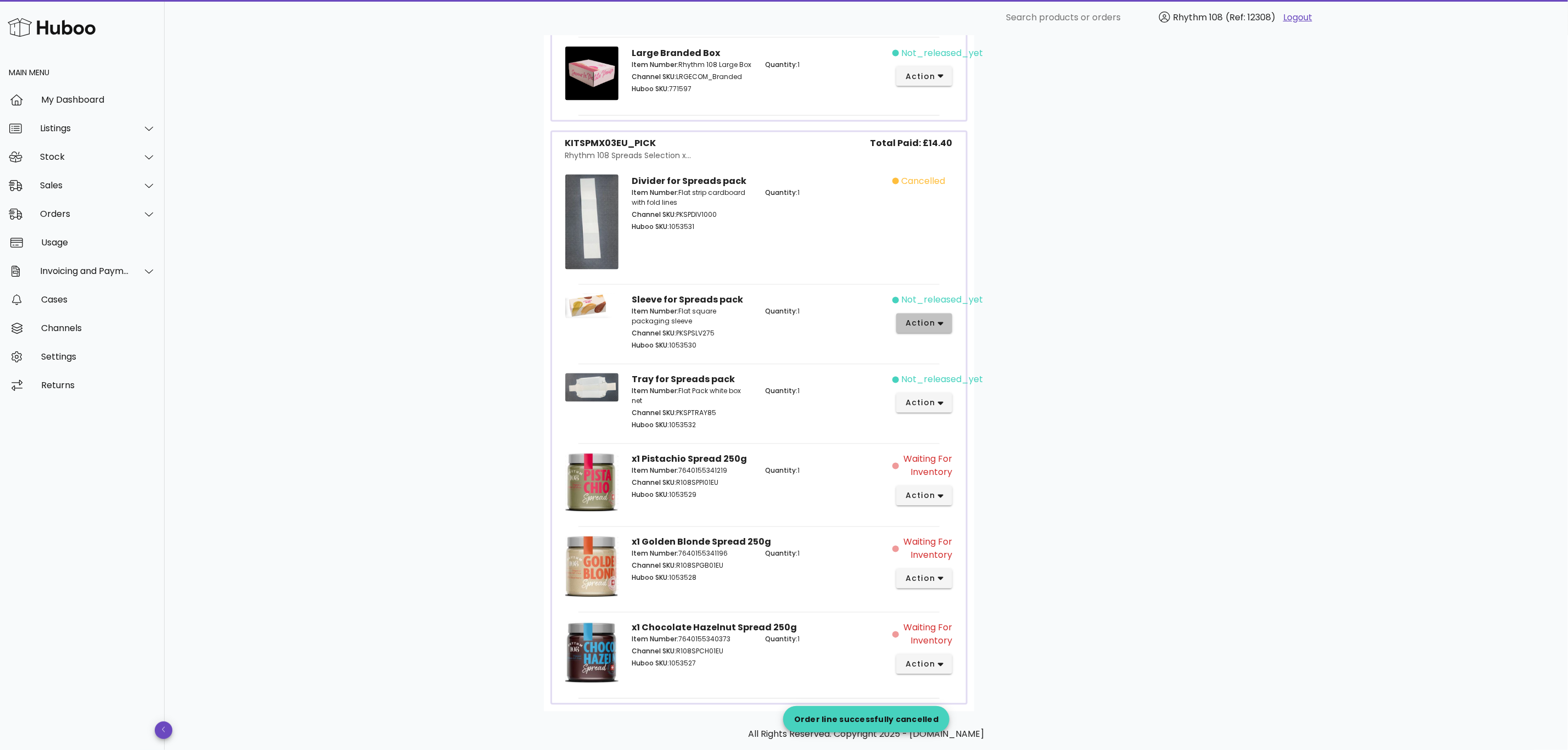
click at [945, 333] on button "action" at bounding box center [924, 323] width 57 height 20
click at [962, 508] on div "Cancel" at bounding box center [982, 510] width 73 height 11
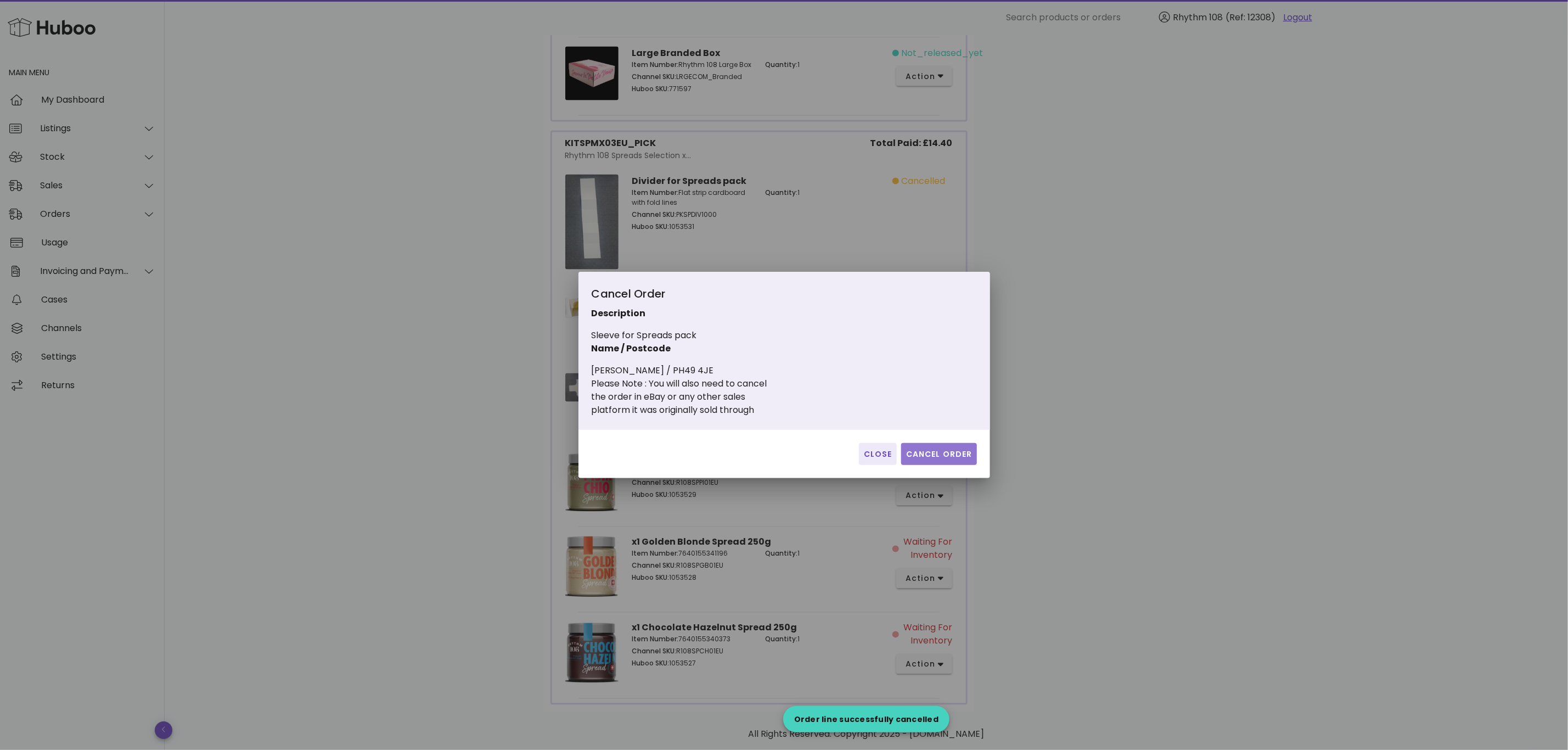
click at [946, 458] on span "Cancel Order" at bounding box center [939, 453] width 67 height 11
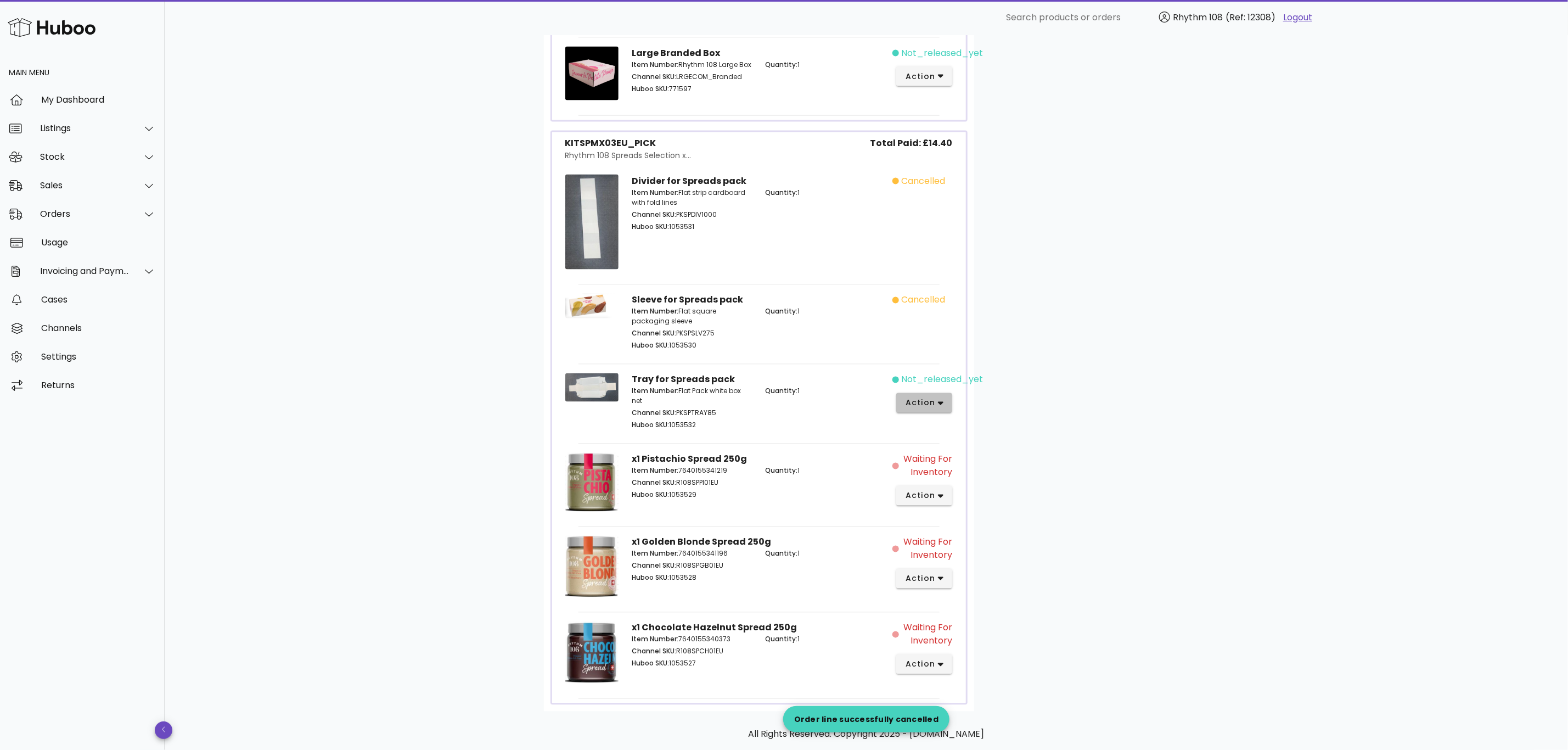
click at [941, 405] on icon "button" at bounding box center [941, 404] width 6 height 4
click at [976, 584] on div "Cancel" at bounding box center [967, 590] width 122 height 29
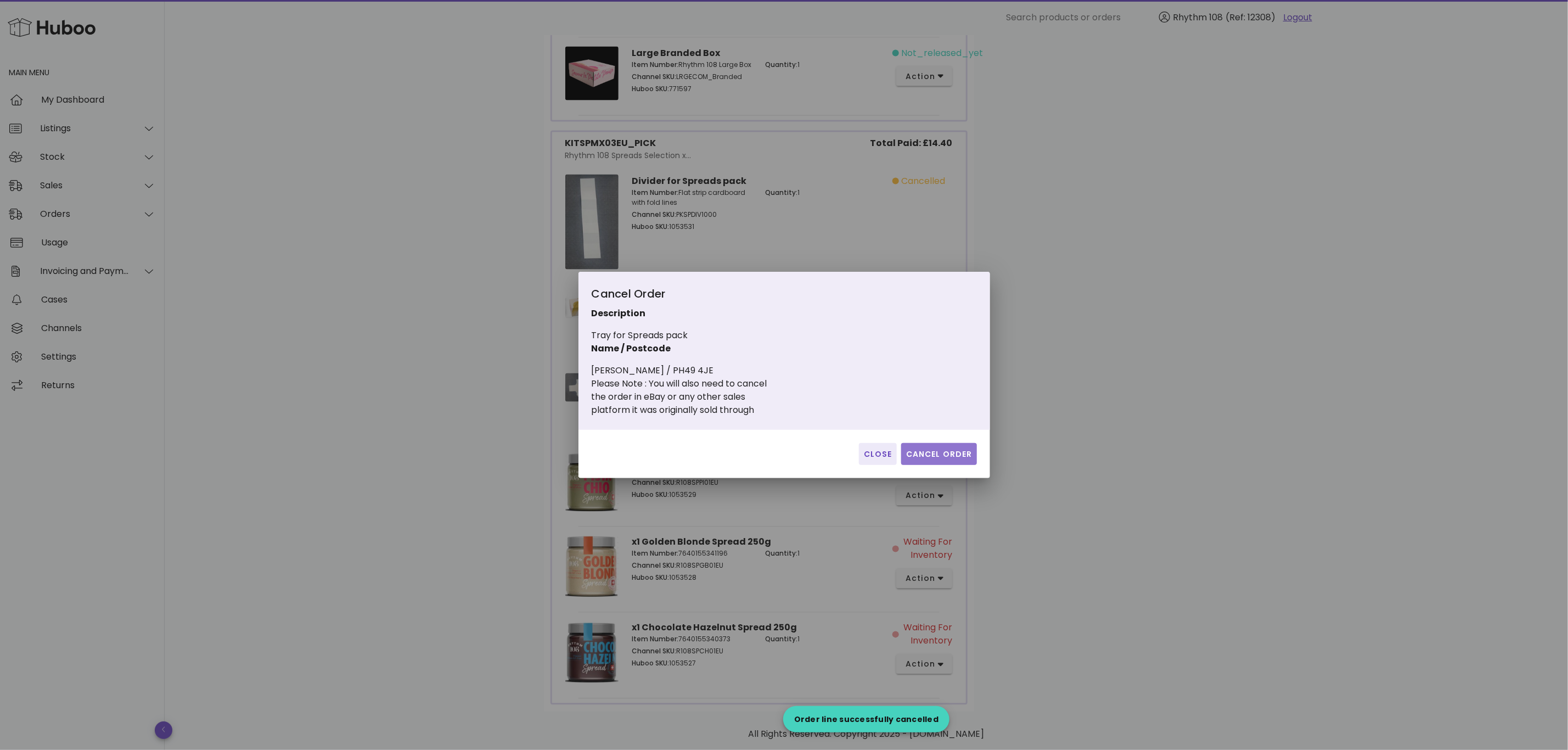
click at [937, 453] on span "Cancel Order" at bounding box center [939, 453] width 67 height 11
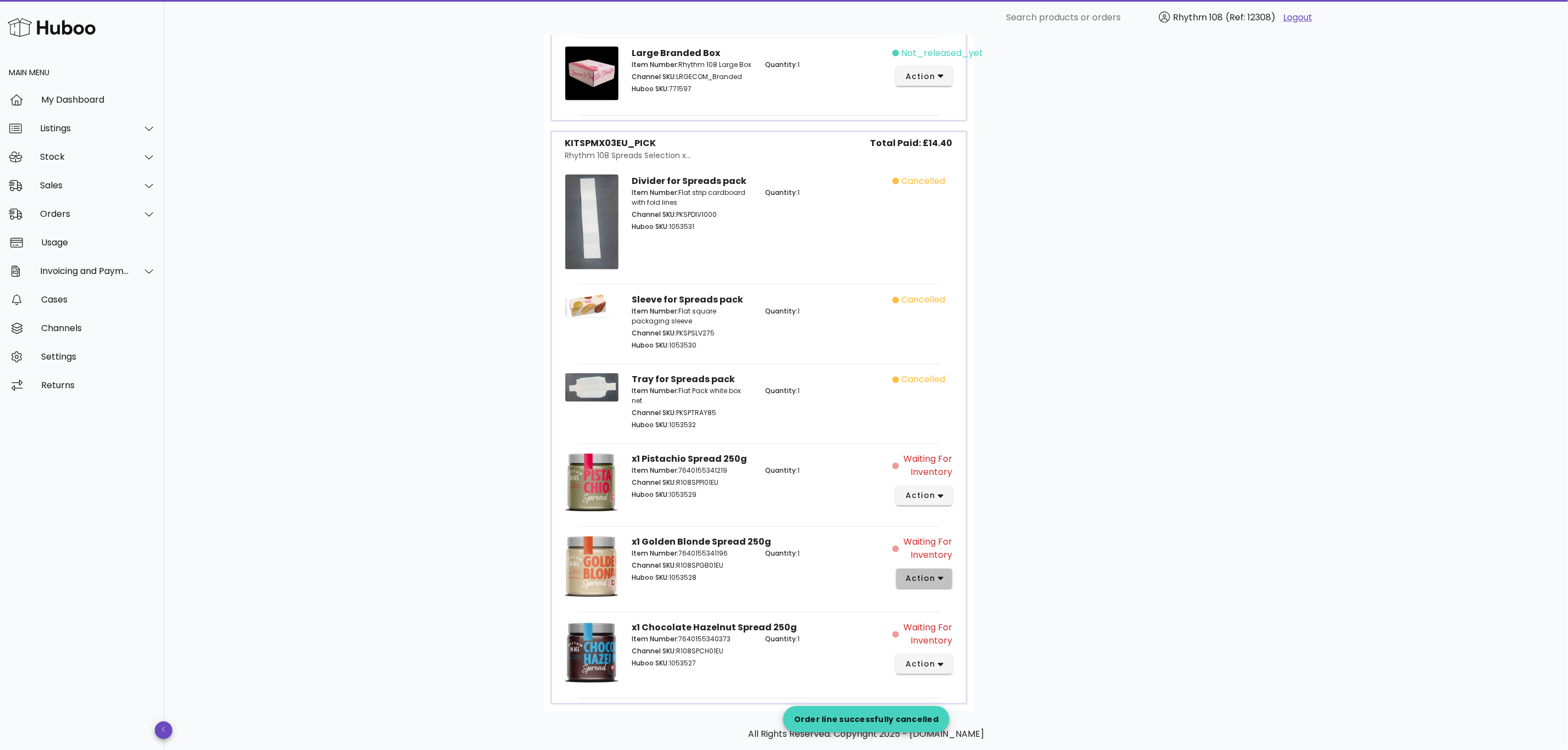
click at [941, 583] on icon "button" at bounding box center [941, 578] width 6 height 10
click at [975, 714] on div "Cancel" at bounding box center [982, 719] width 73 height 11
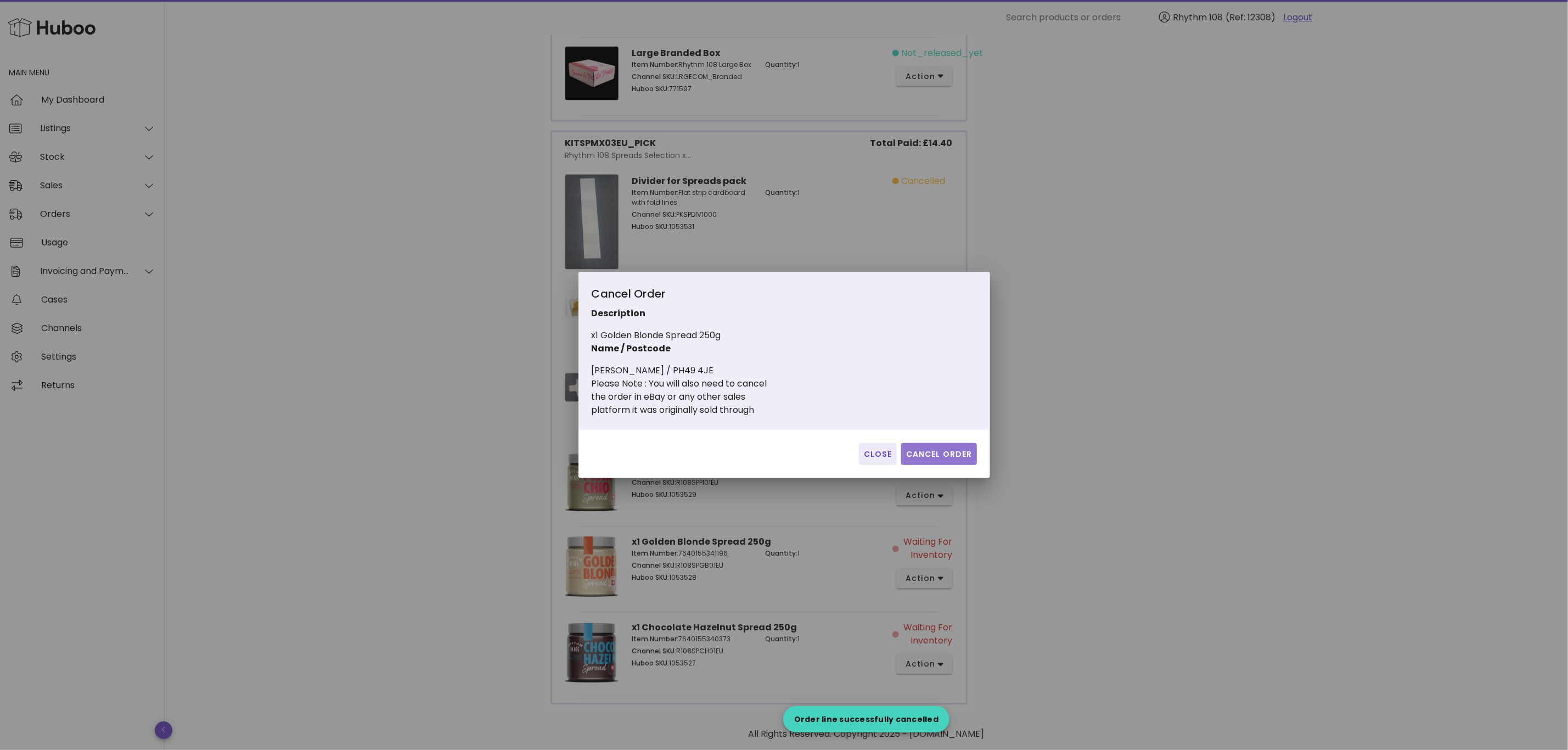
click at [948, 457] on span "Cancel Order" at bounding box center [939, 453] width 67 height 11
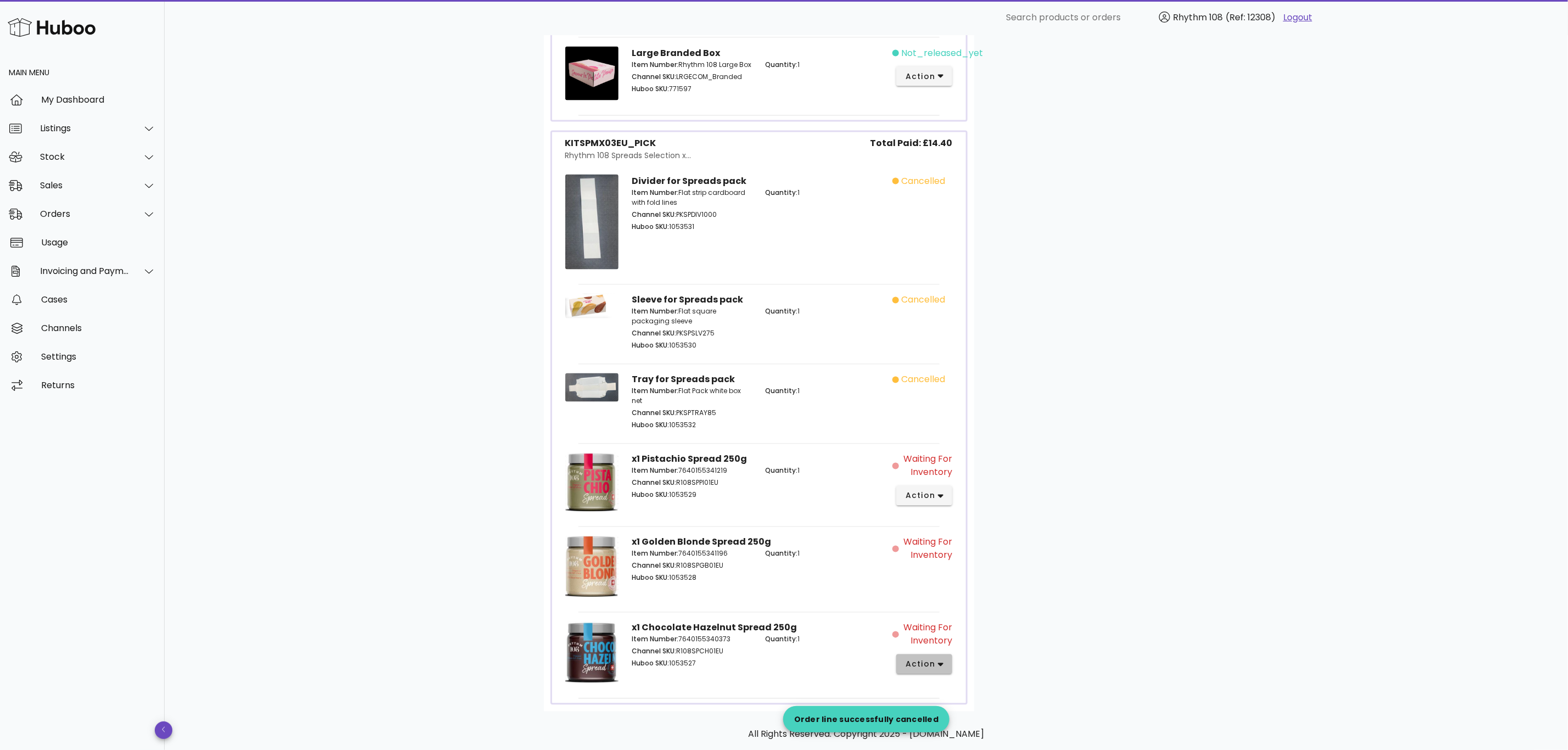
click at [936, 671] on span "action" at bounding box center [924, 664] width 39 height 11
click at [960, 718] on div "Cancel" at bounding box center [982, 719] width 73 height 11
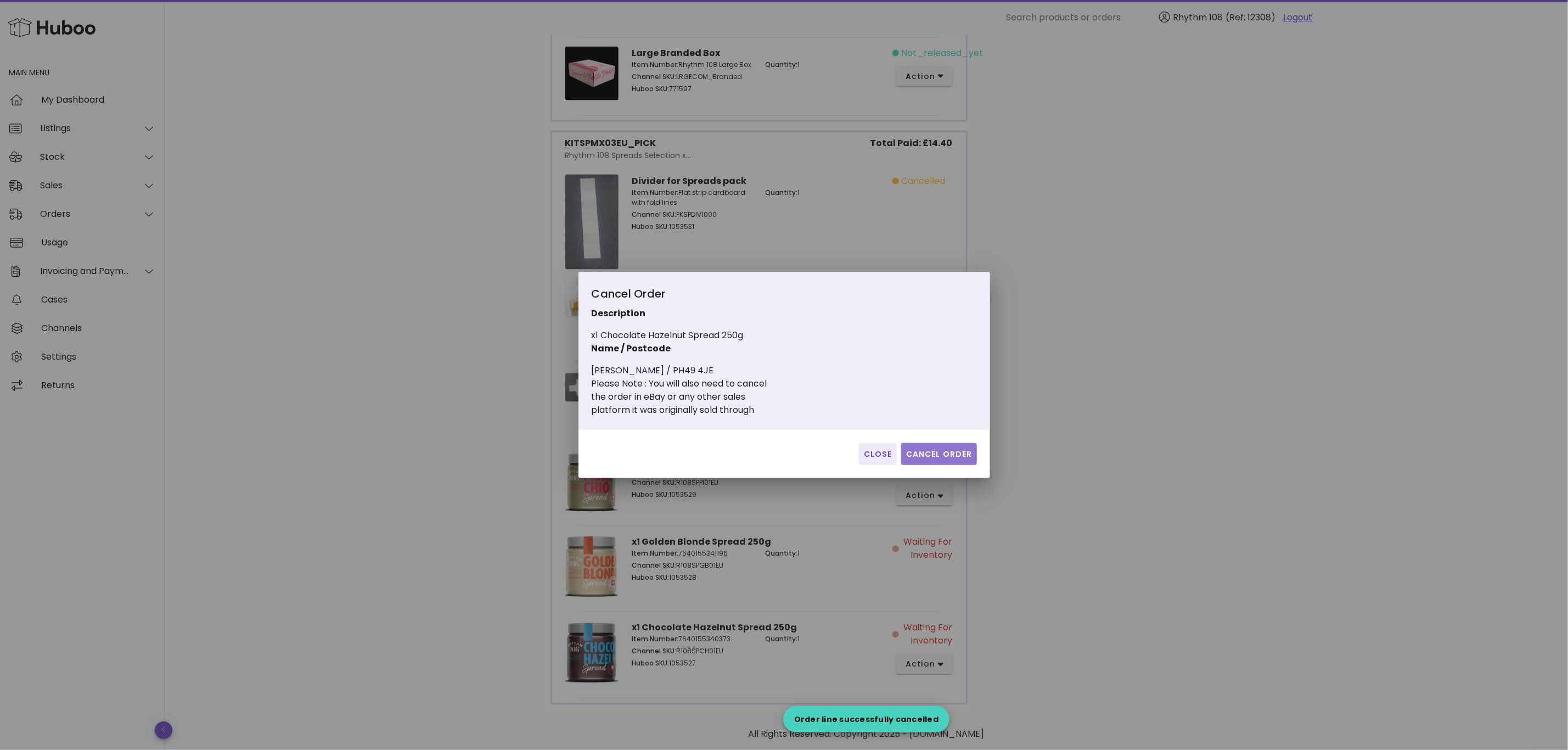
click at [952, 457] on span "Cancel Order" at bounding box center [939, 453] width 67 height 11
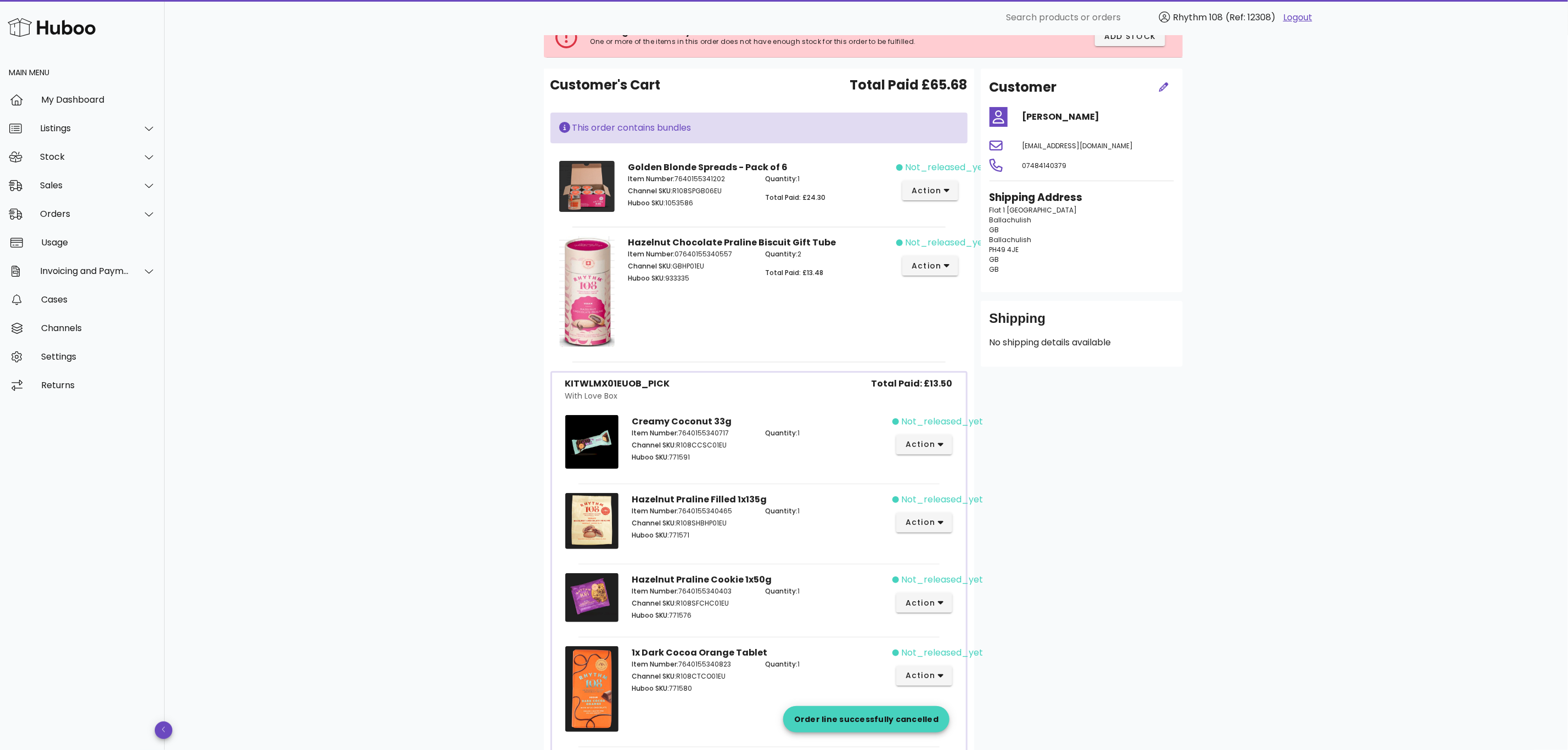
scroll to position [0, 0]
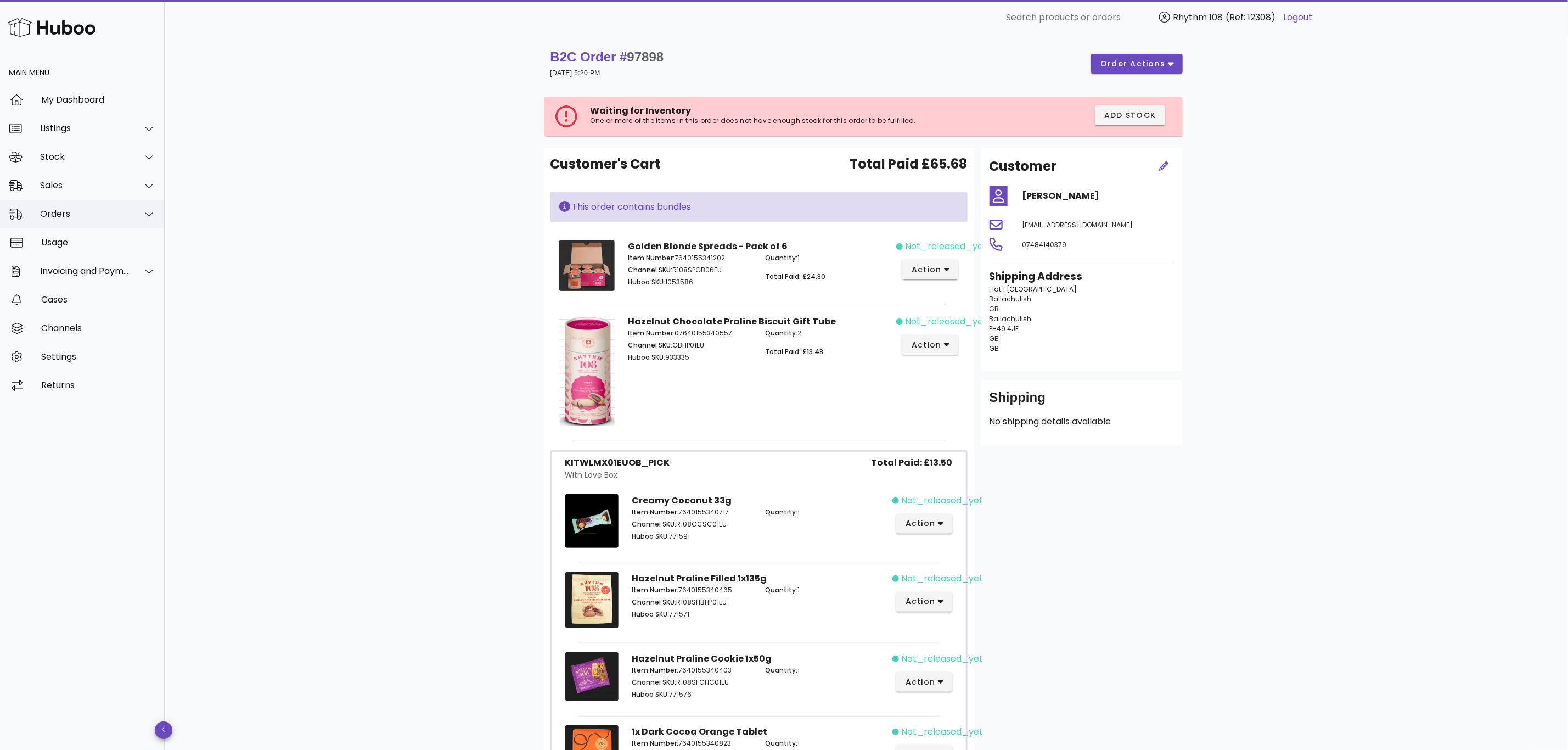
click at [61, 211] on div "Orders" at bounding box center [85, 214] width 89 height 11
click at [48, 244] on div "Orders" at bounding box center [97, 241] width 116 height 11
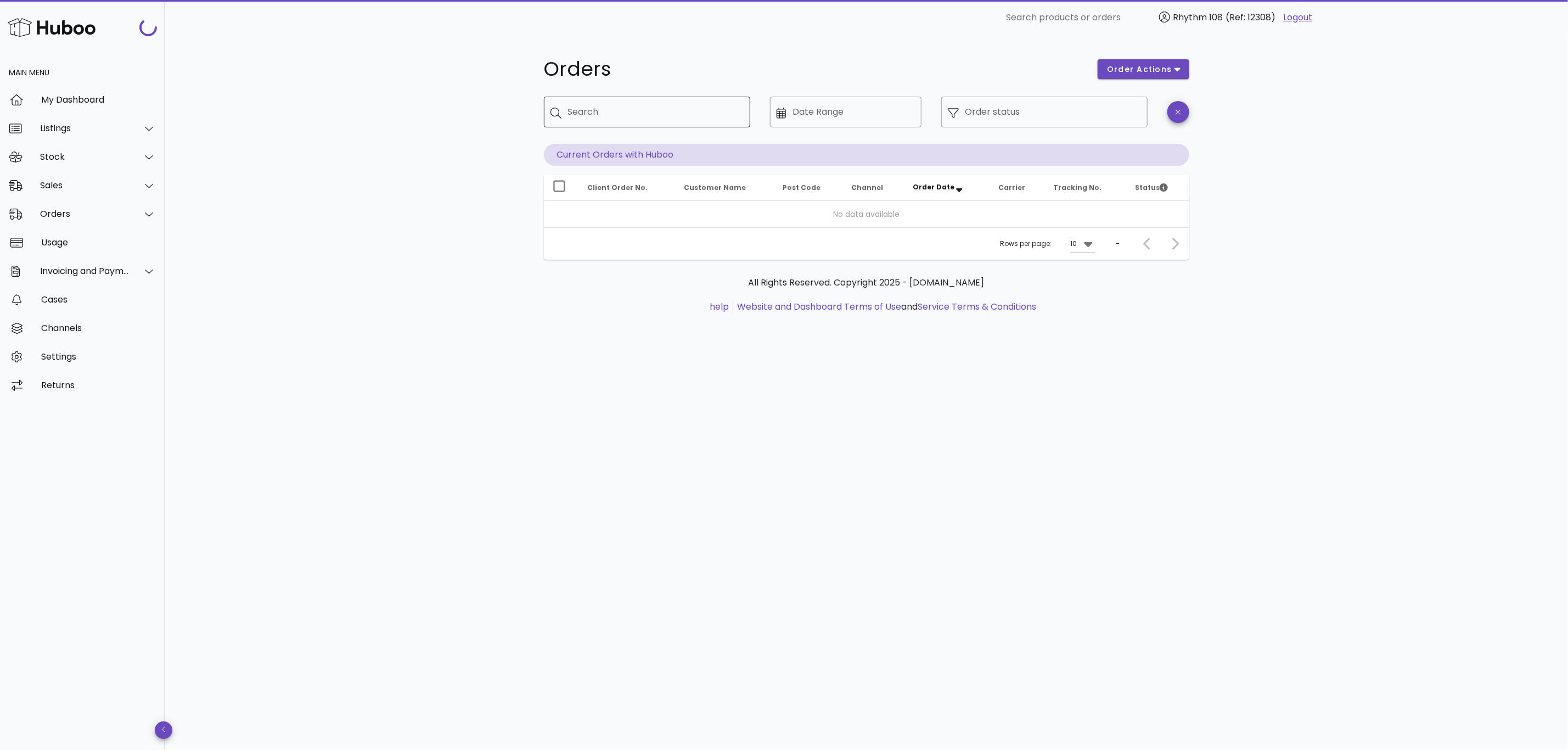
click at [588, 116] on input "Search" at bounding box center [655, 112] width 174 height 17
paste input "*****"
type input "*****"
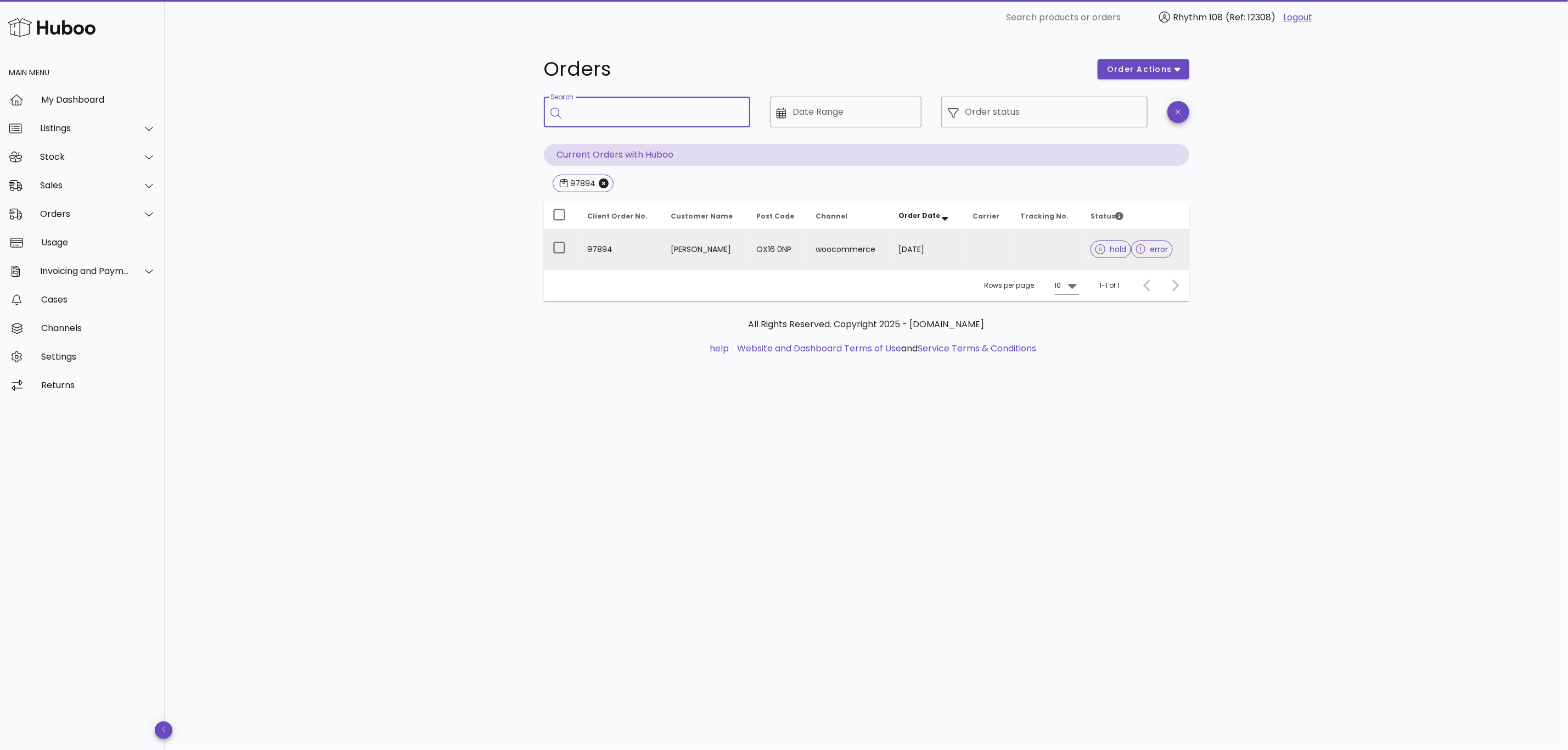
click at [990, 238] on td at bounding box center [988, 249] width 48 height 39
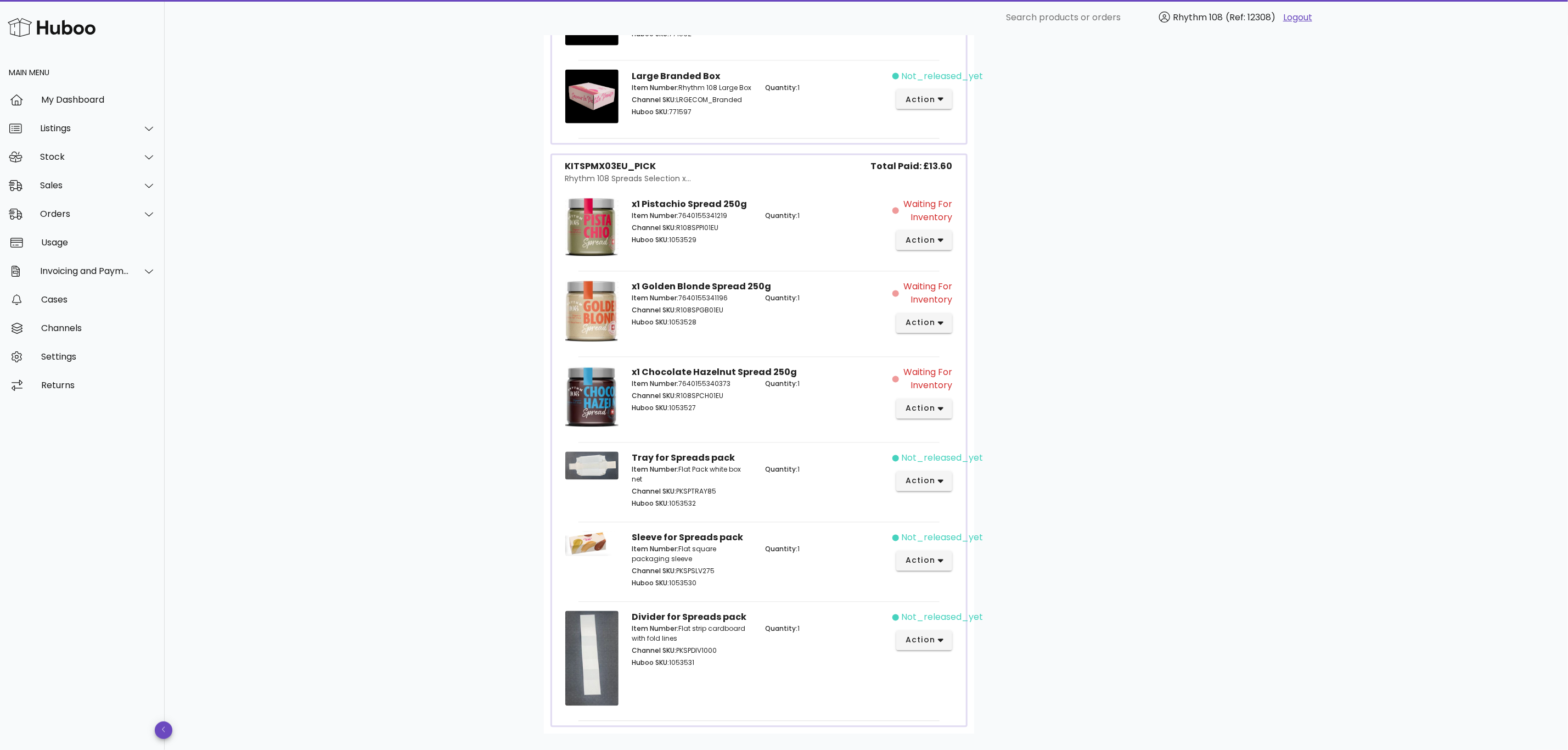
scroll to position [1318, 0]
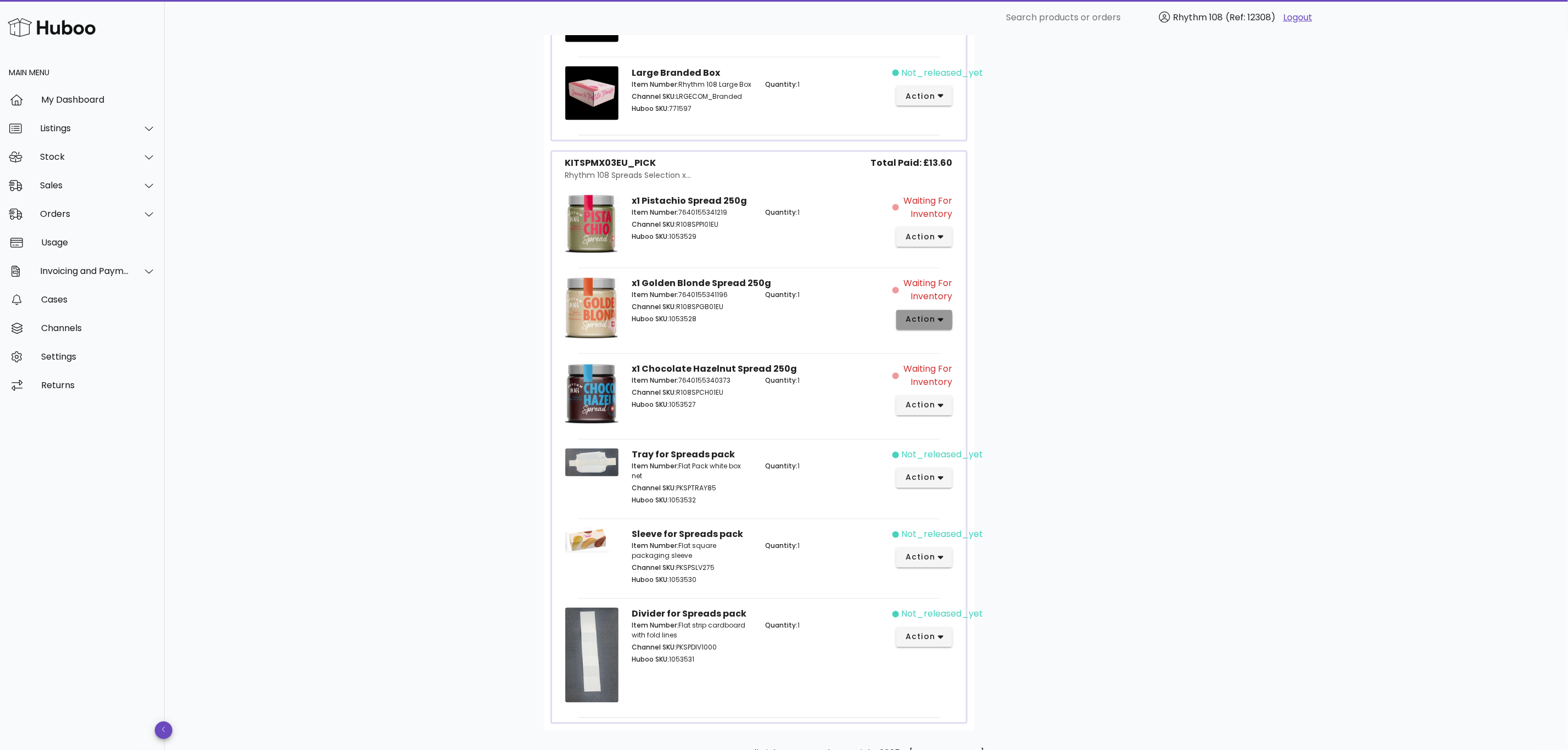
click at [948, 326] on button "action" at bounding box center [924, 320] width 57 height 20
click at [988, 510] on div "Cancel" at bounding box center [982, 508] width 73 height 11
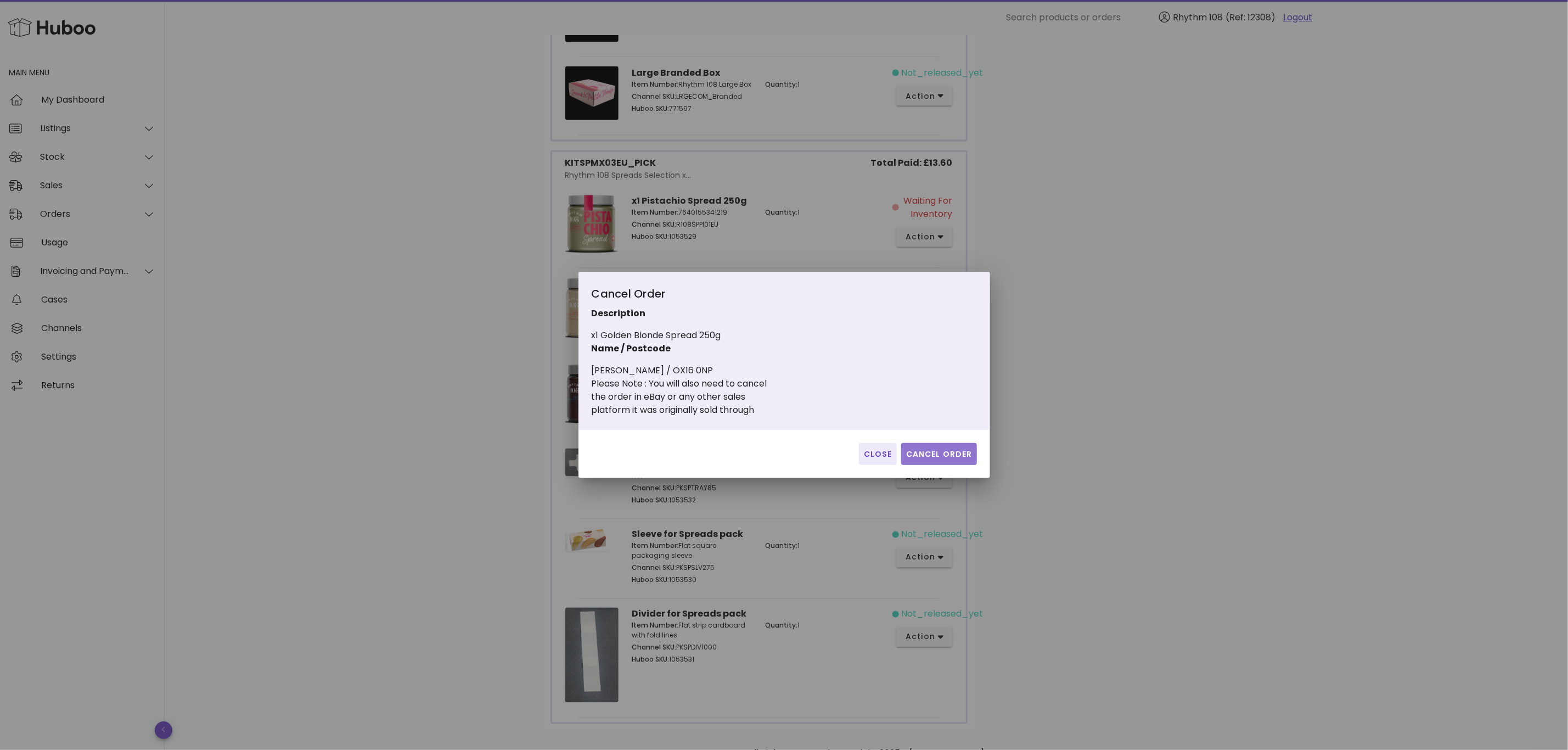
click at [934, 456] on span "Cancel Order" at bounding box center [939, 453] width 67 height 11
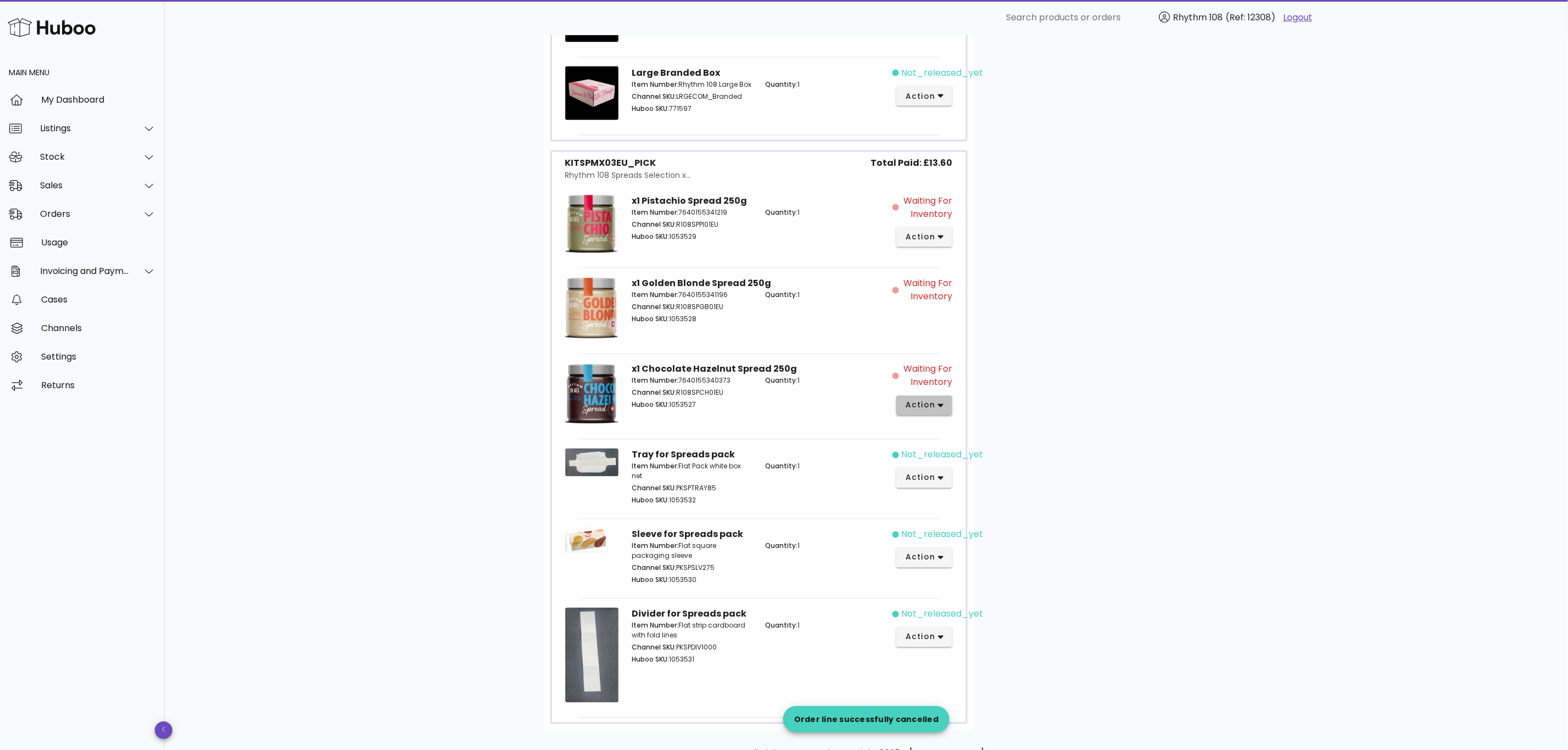
click at [942, 411] on icon "button" at bounding box center [941, 405] width 6 height 10
click at [974, 587] on div "Cancel" at bounding box center [967, 594] width 122 height 29
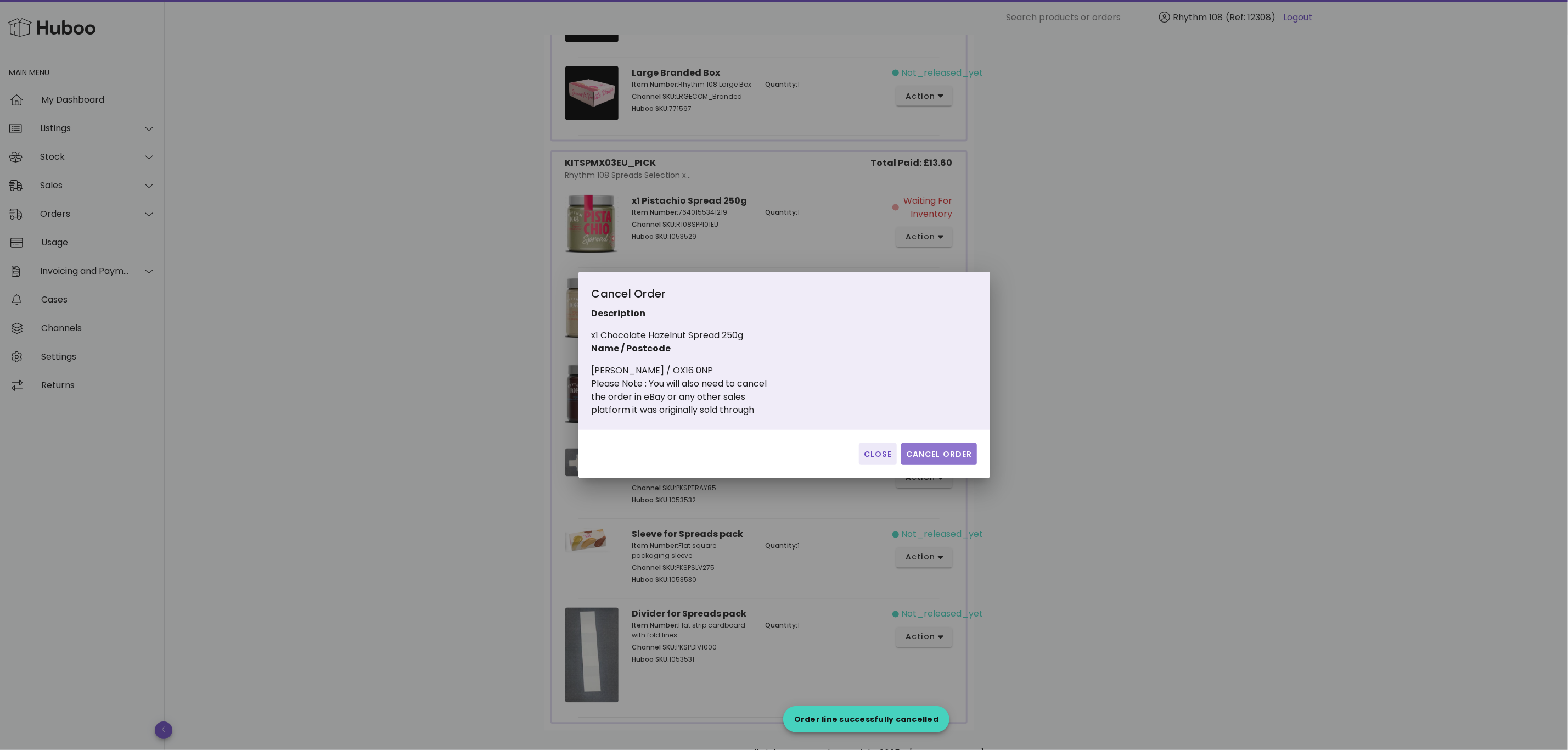
click at [963, 455] on span "Cancel Order" at bounding box center [939, 453] width 67 height 11
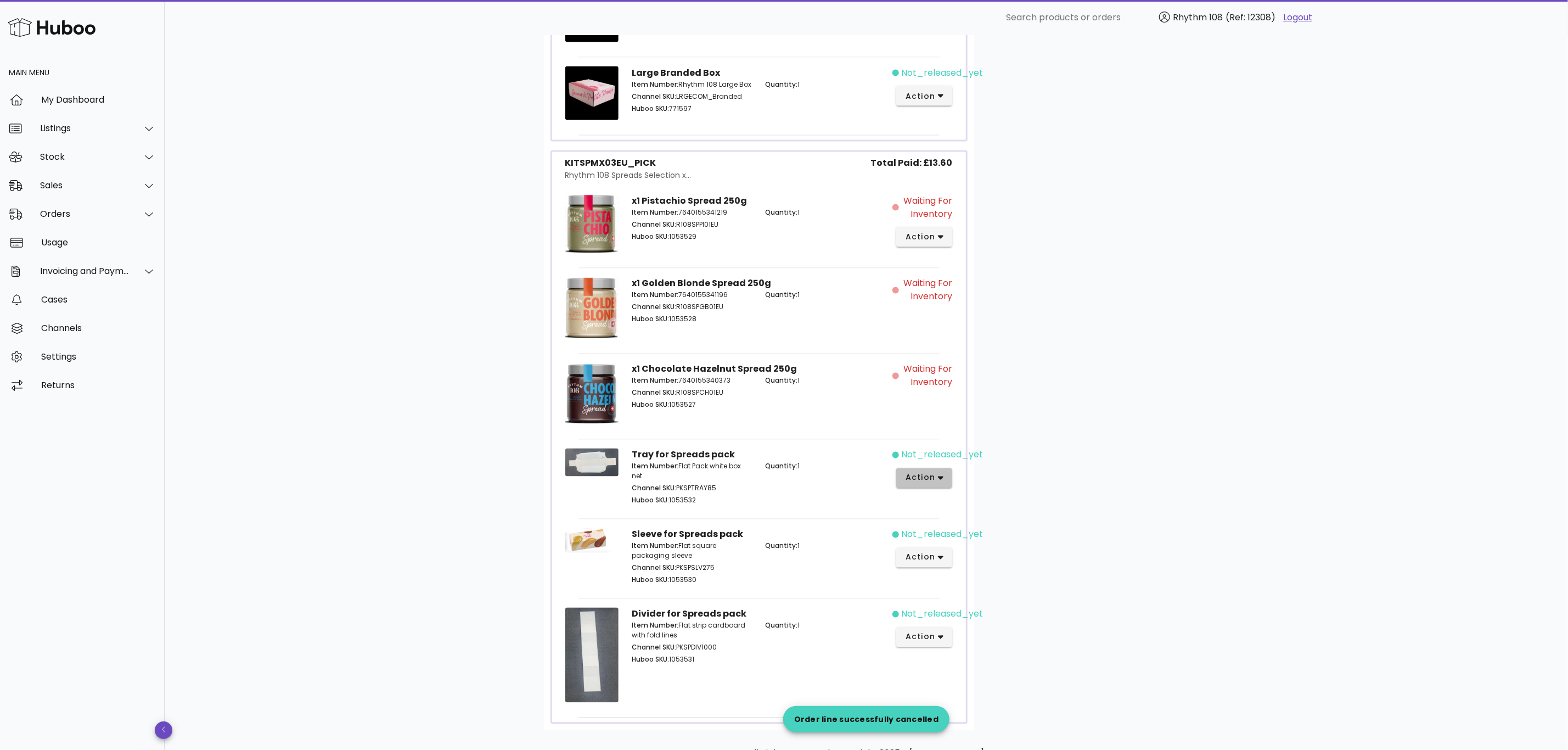
click at [937, 484] on span "action" at bounding box center [924, 478] width 39 height 11
click at [970, 666] on div "Cancel" at bounding box center [982, 667] width 73 height 11
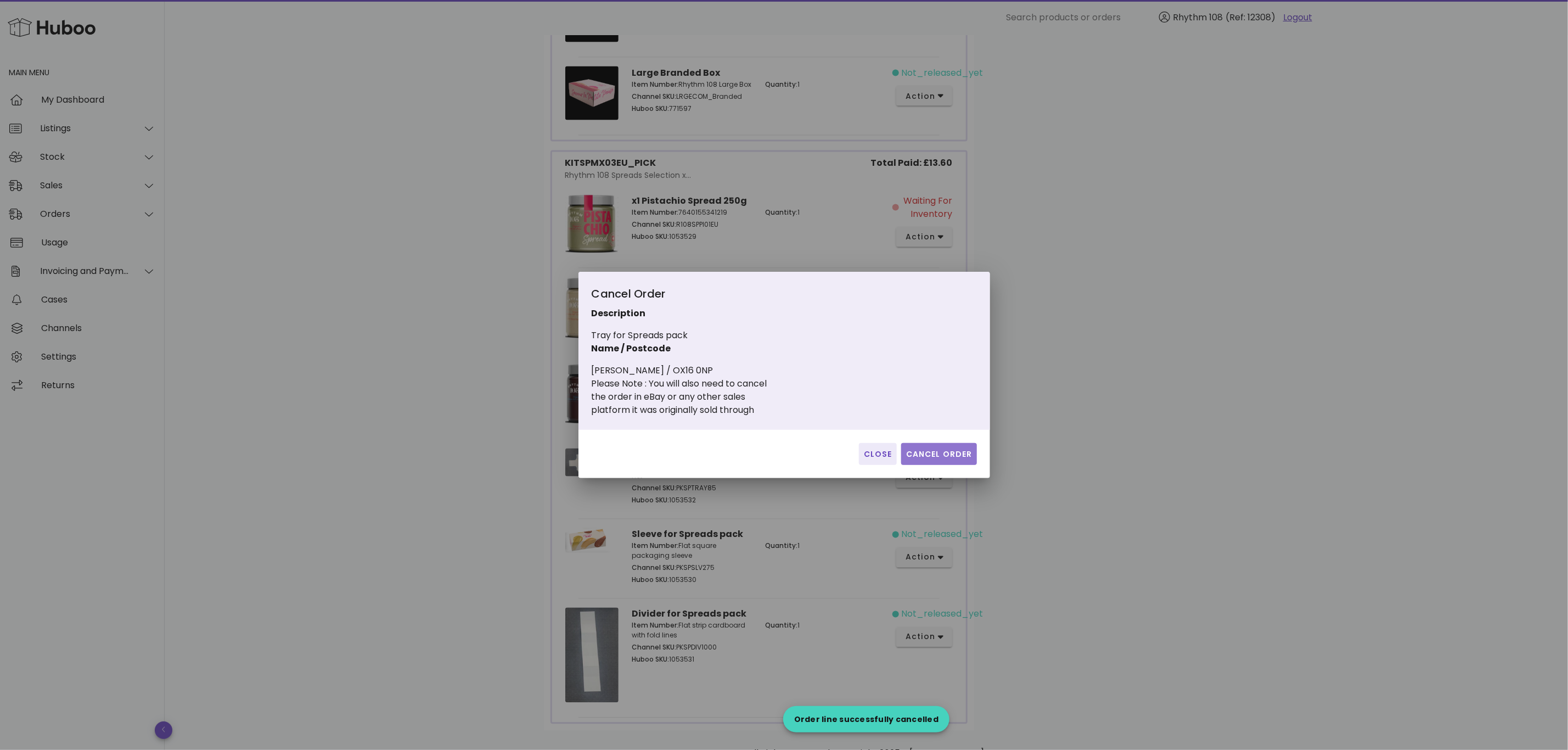
click at [944, 445] on button "Cancel Order" at bounding box center [939, 453] width 75 height 22
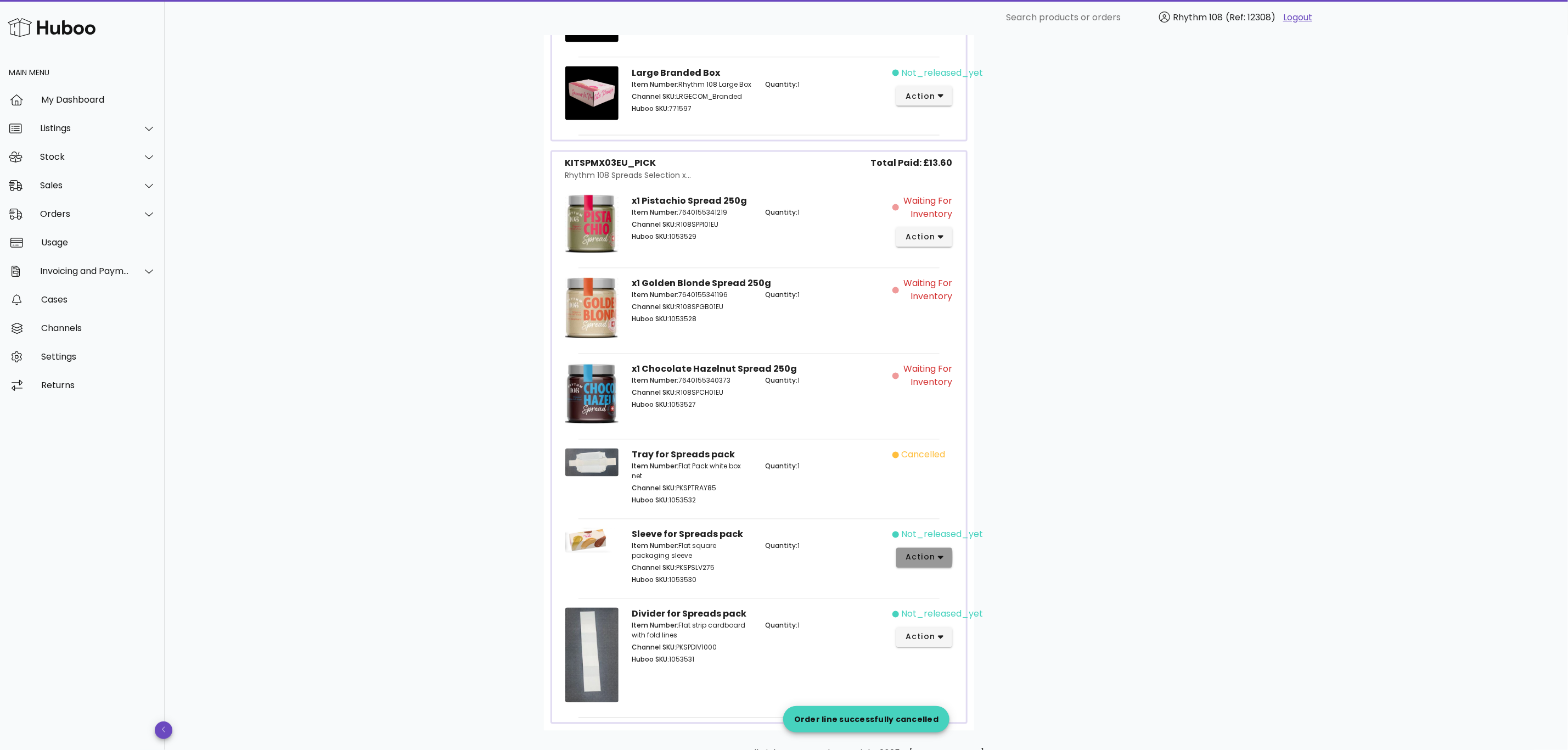
click at [938, 562] on icon "button" at bounding box center [941, 558] width 6 height 10
click at [967, 711] on div "Cancel" at bounding box center [967, 719] width 122 height 29
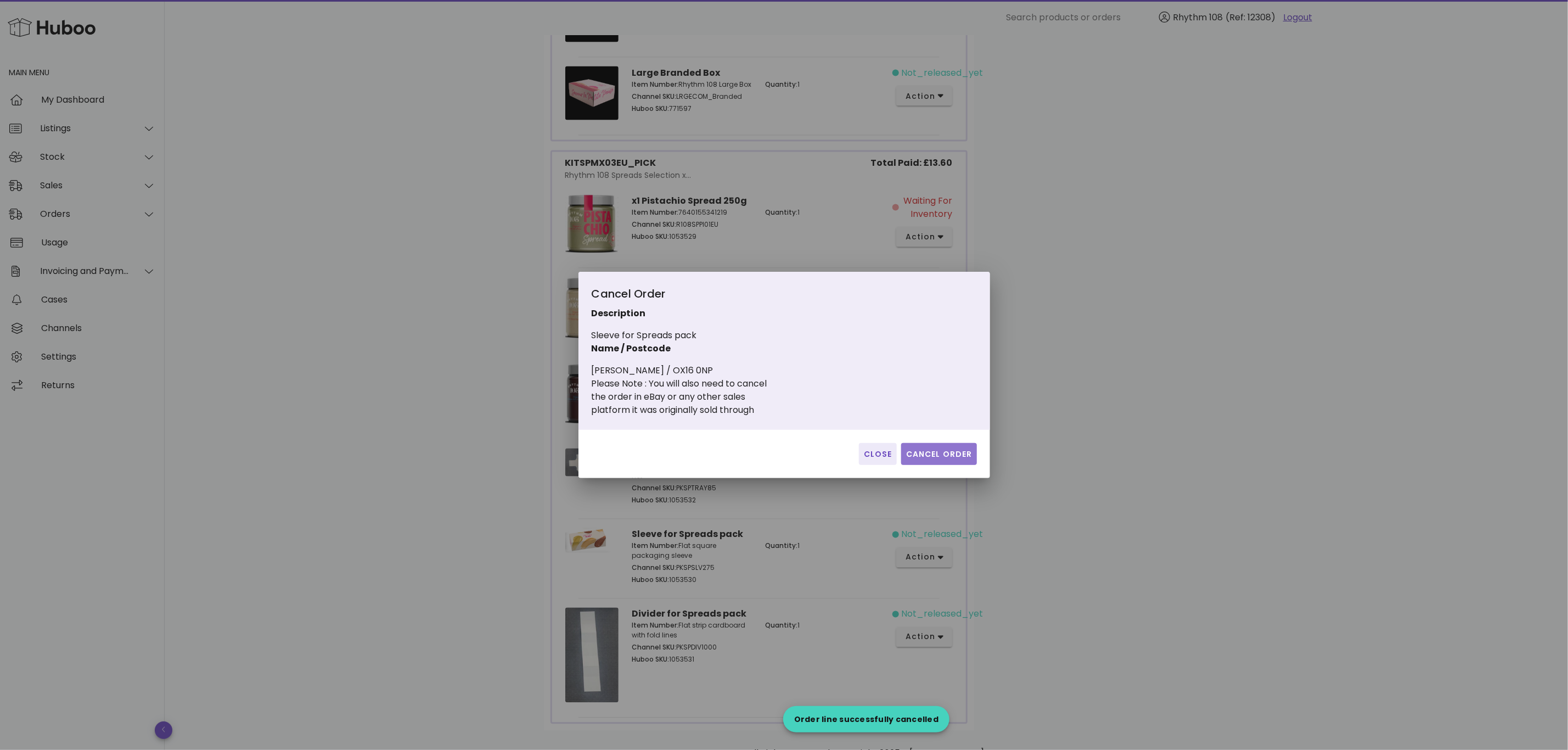
click at [949, 457] on span "Cancel Order" at bounding box center [939, 453] width 67 height 11
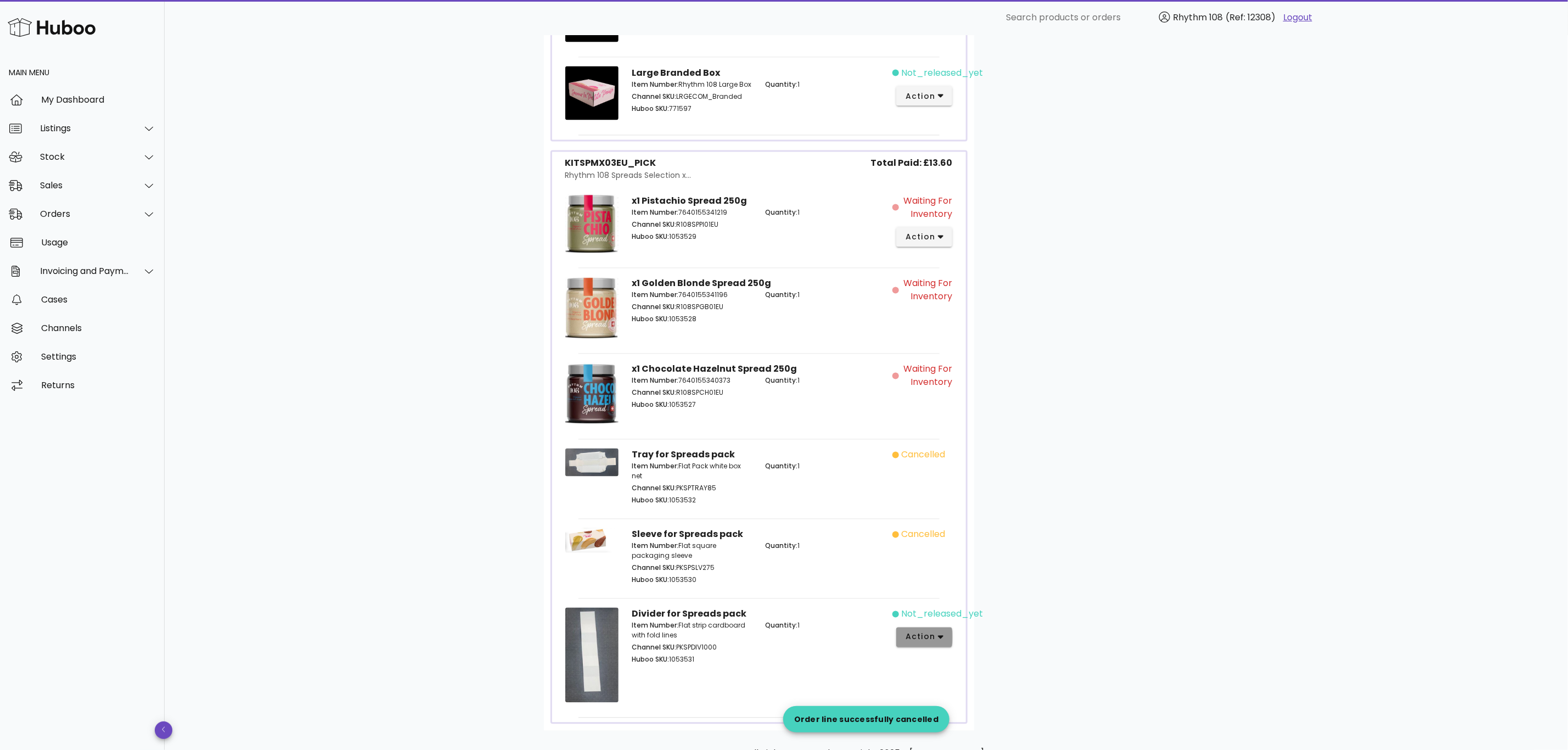
click at [945, 647] on button "action" at bounding box center [924, 637] width 57 height 20
click at [976, 719] on div "Cancel" at bounding box center [982, 719] width 73 height 11
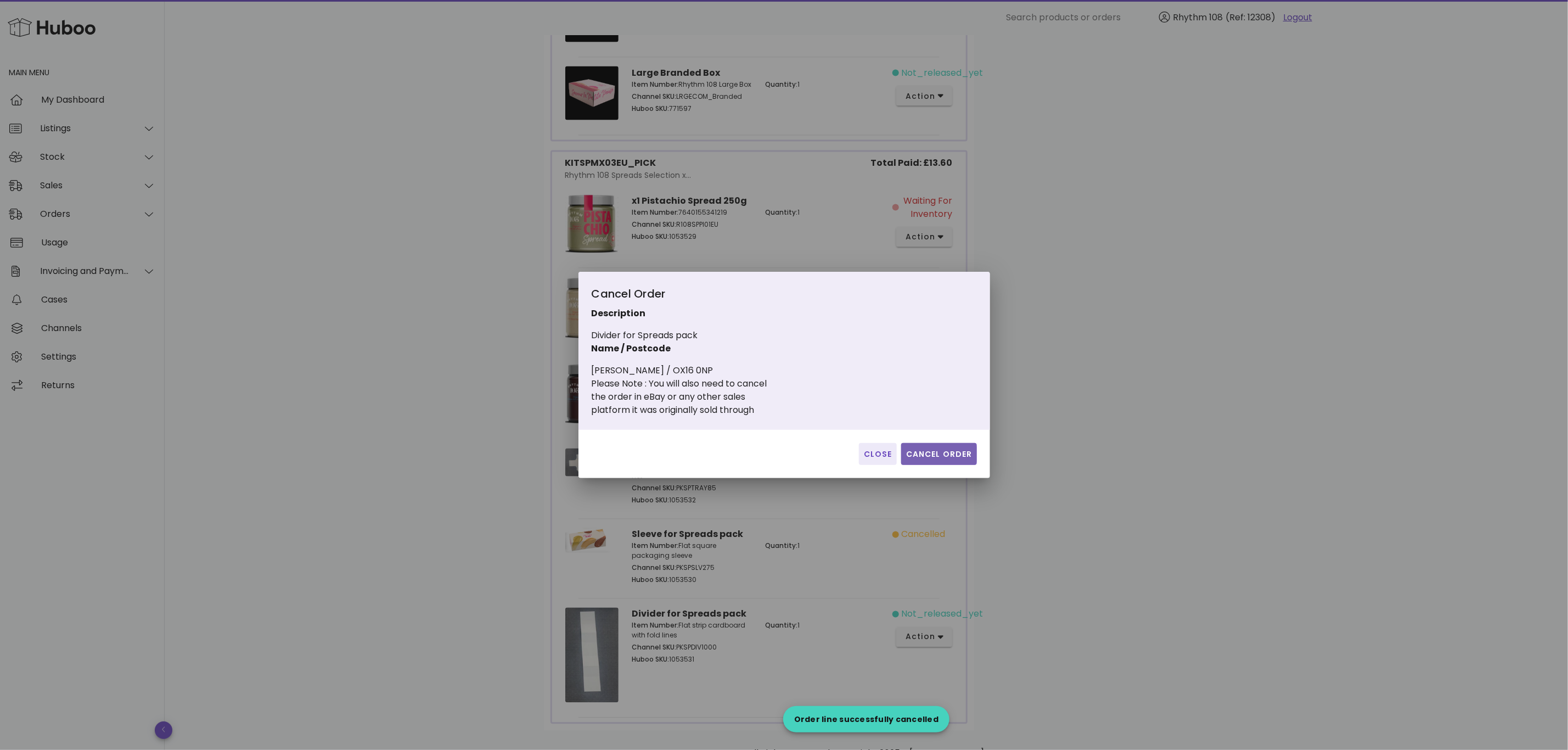
click at [958, 451] on span "Cancel Order" at bounding box center [939, 453] width 67 height 11
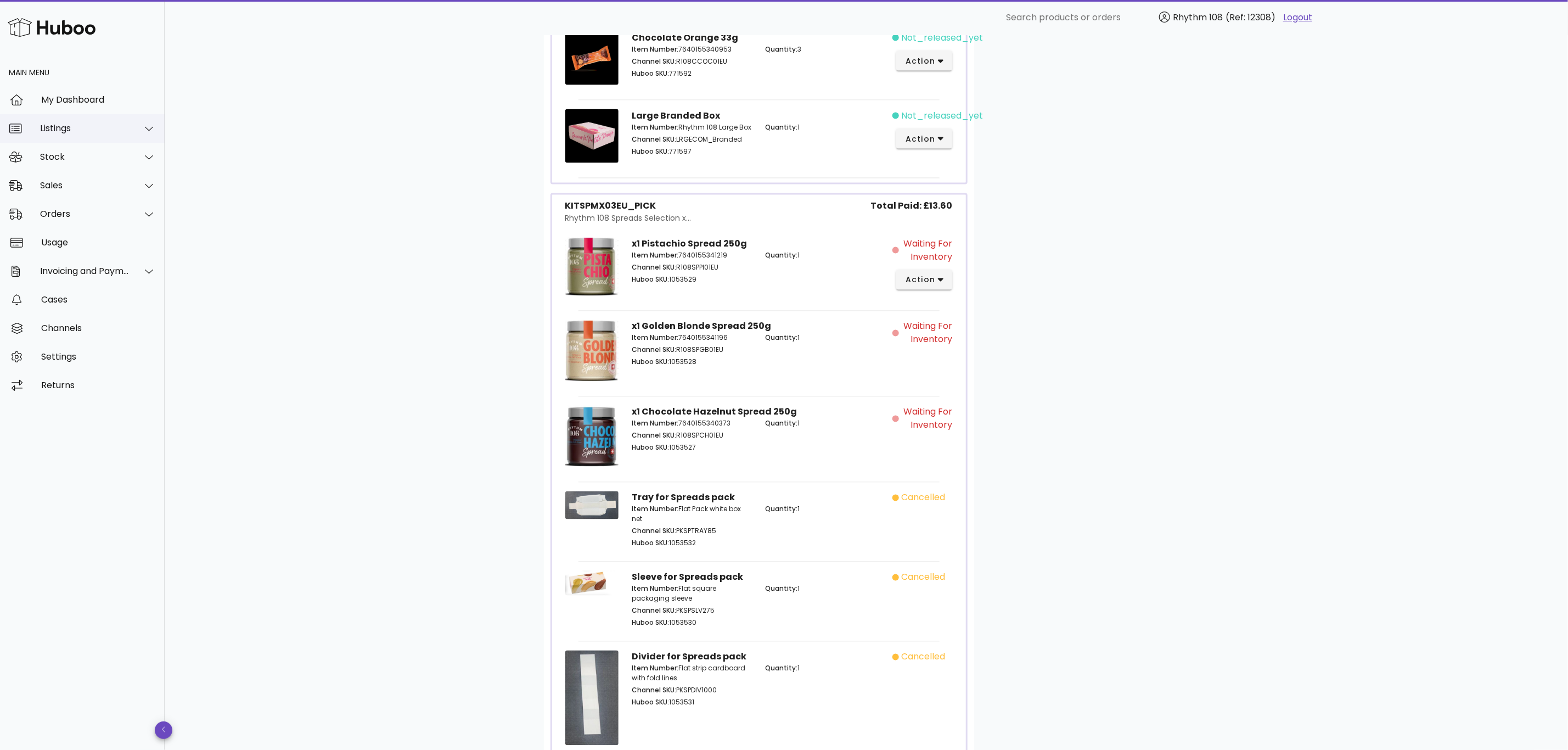
scroll to position [1235, 0]
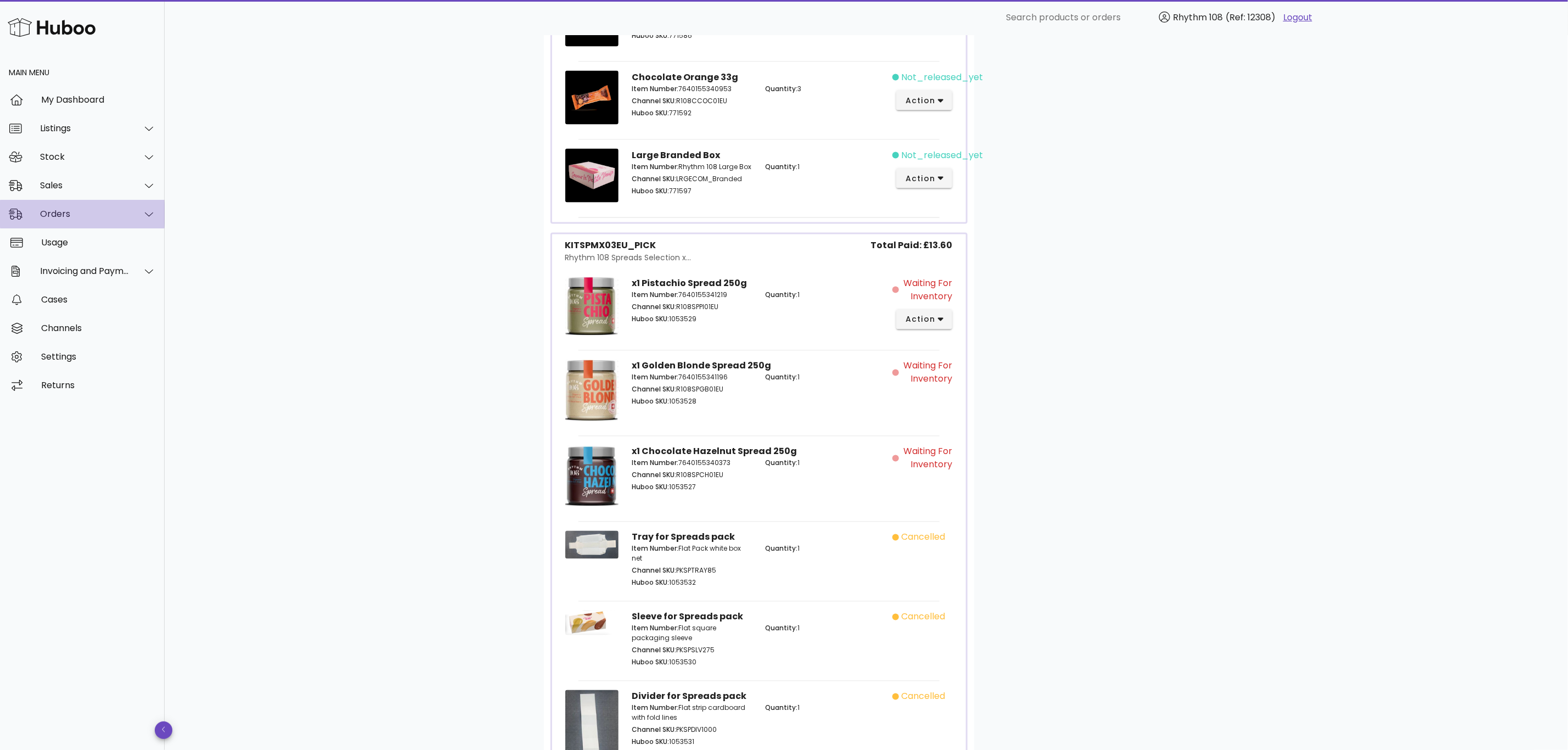
click at [68, 218] on div "Orders" at bounding box center [85, 214] width 89 height 11
click at [75, 241] on div "Orders" at bounding box center [97, 241] width 116 height 11
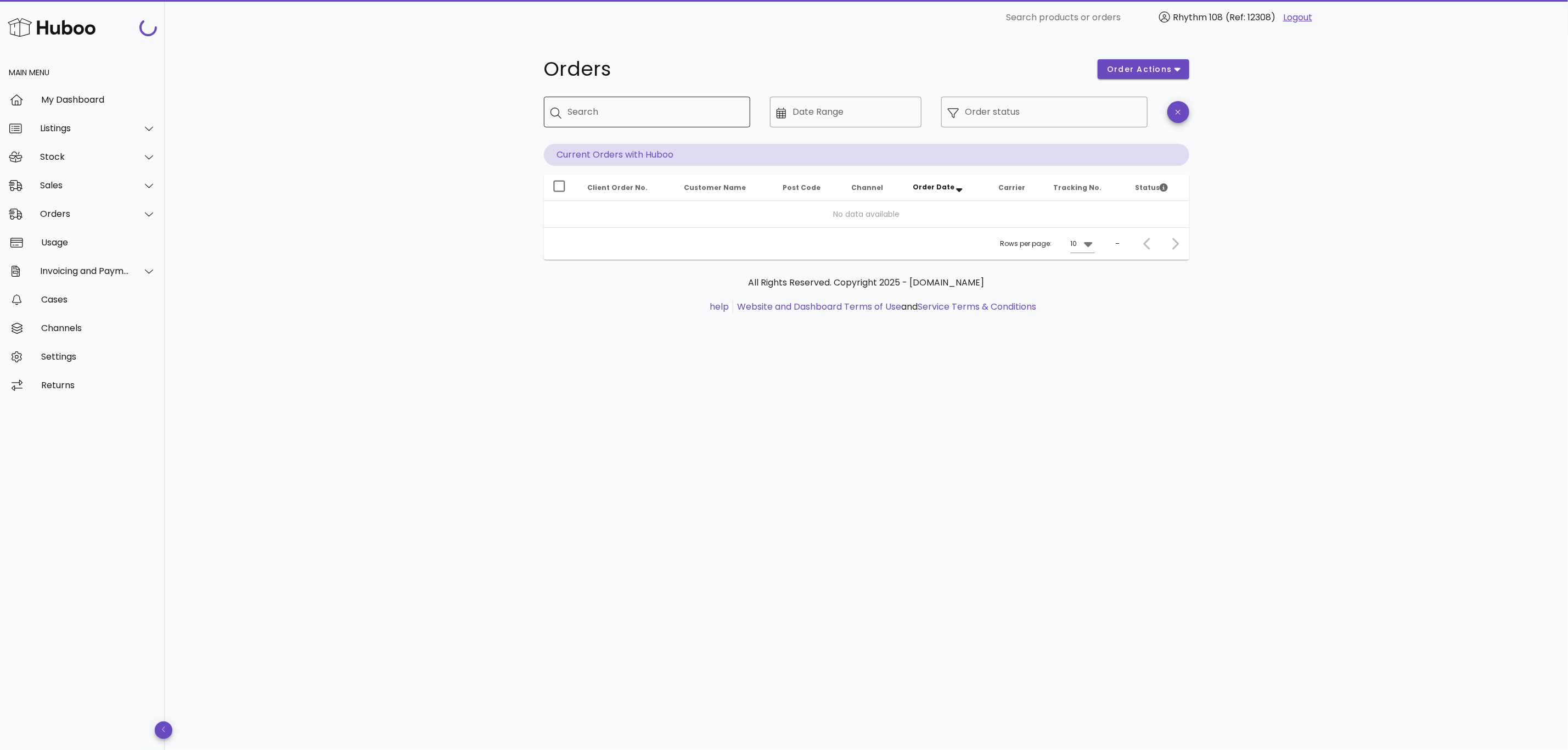
click at [603, 116] on input "Search" at bounding box center [655, 112] width 174 height 17
paste input "*****"
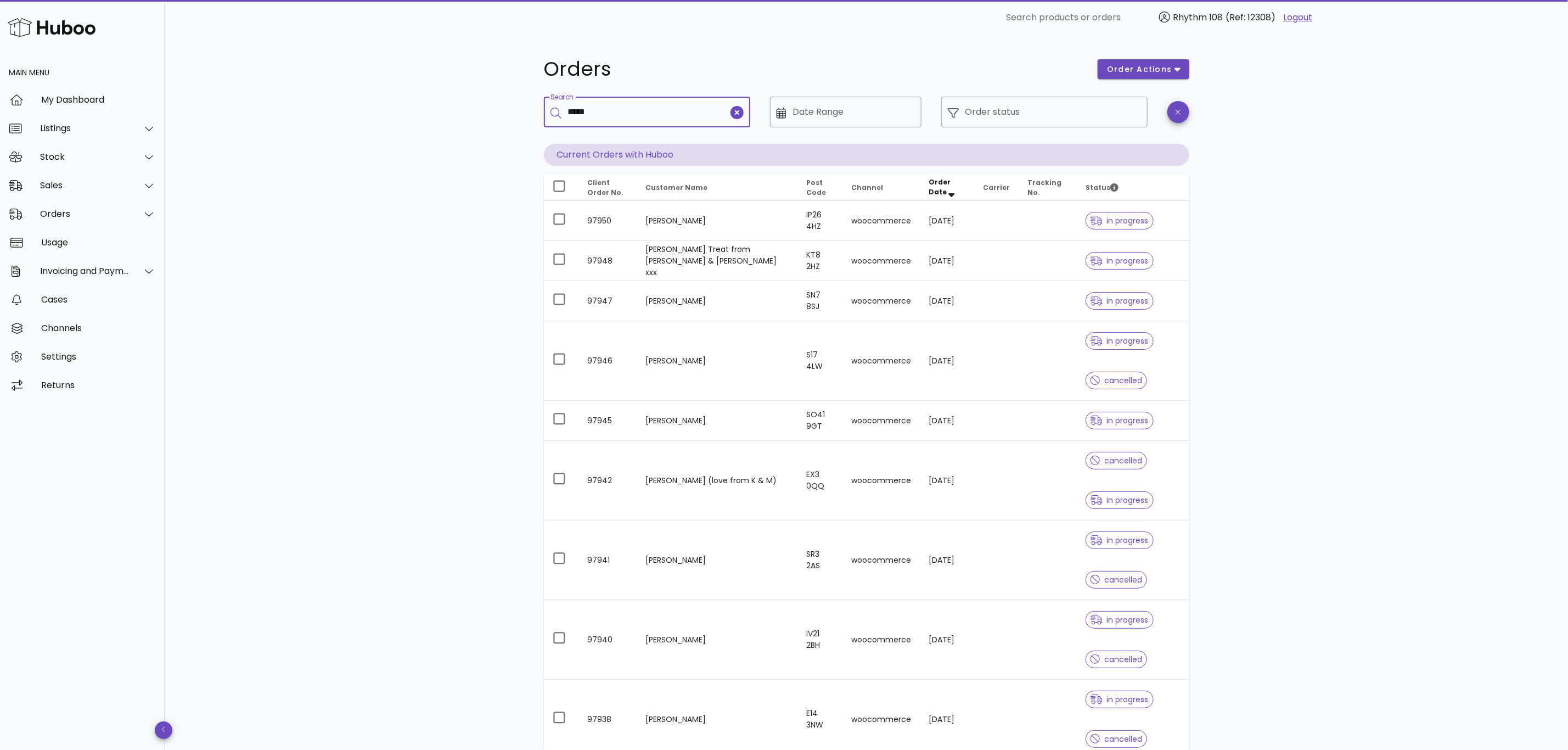
type input "*****"
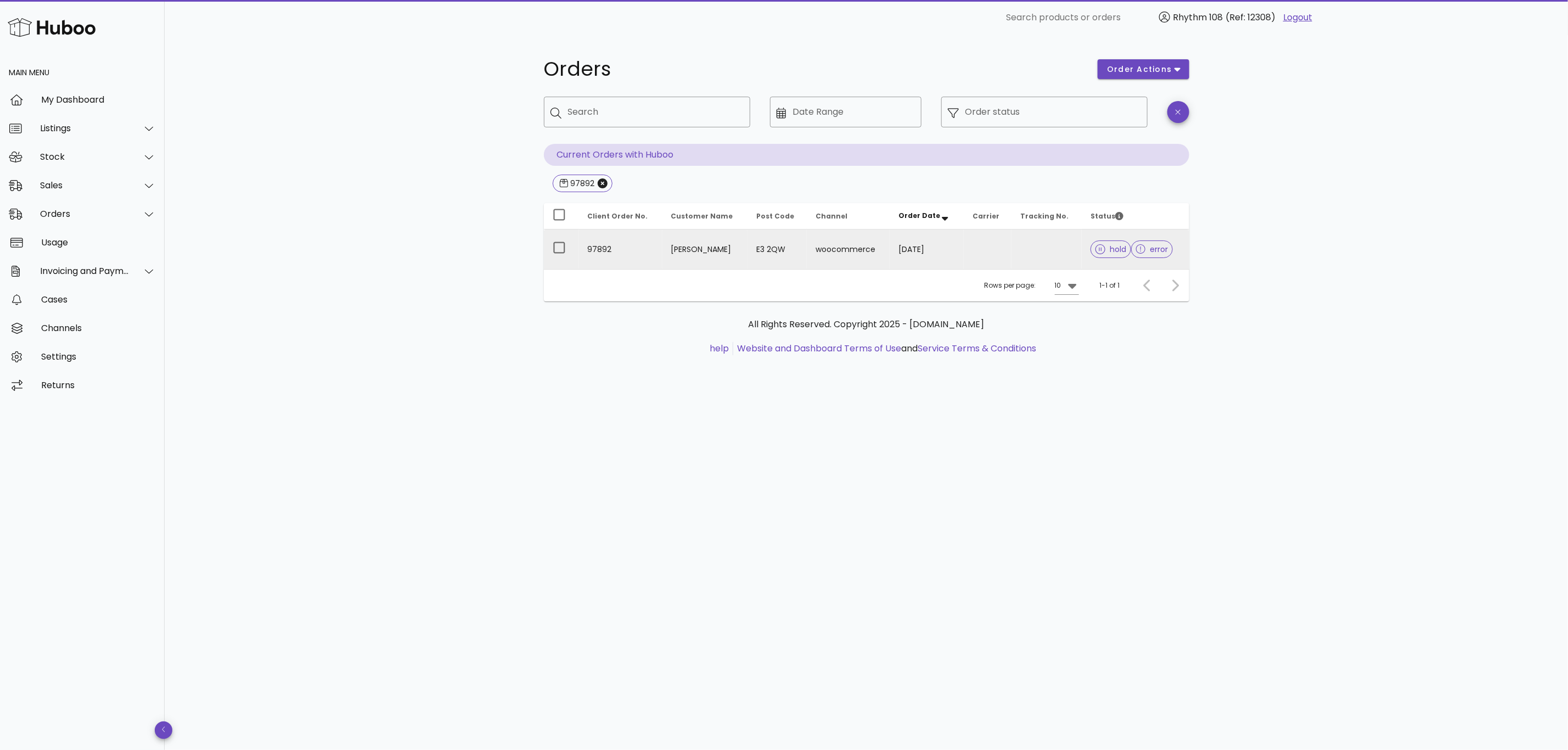
click at [967, 262] on td at bounding box center [988, 249] width 48 height 39
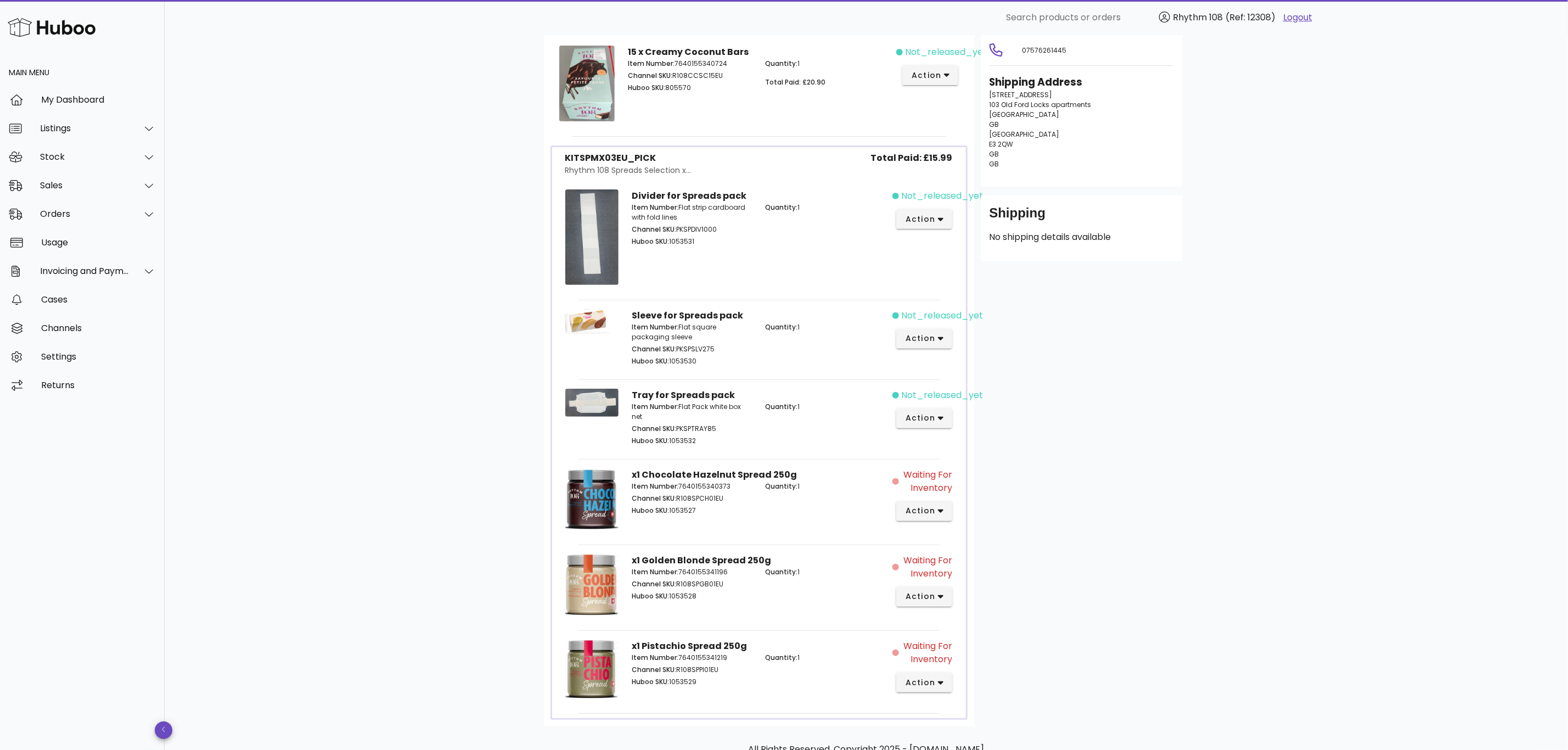
scroll to position [247, 0]
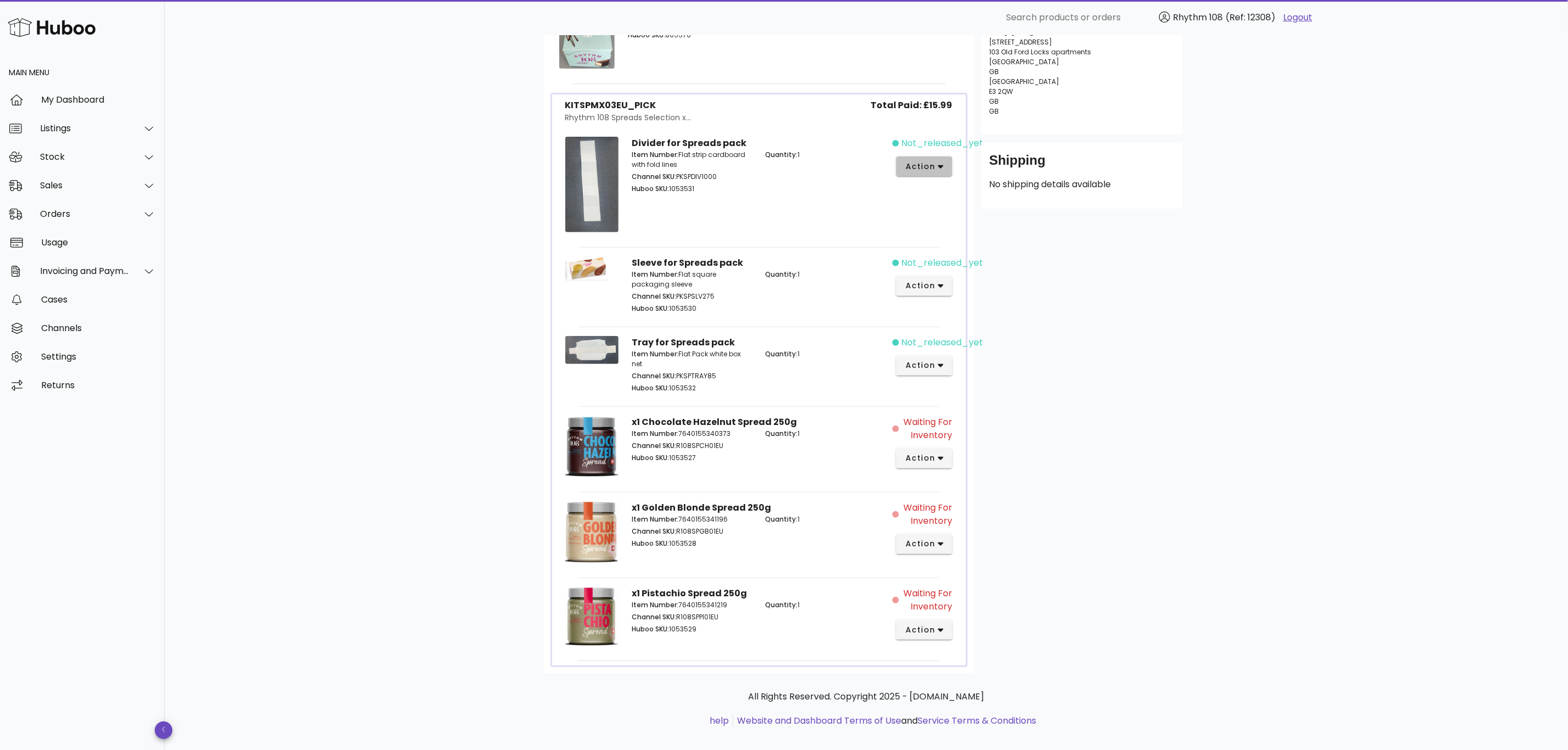
click at [944, 166] on icon "button" at bounding box center [941, 167] width 6 height 4
click at [973, 342] on div "Cancel" at bounding box center [982, 347] width 73 height 11
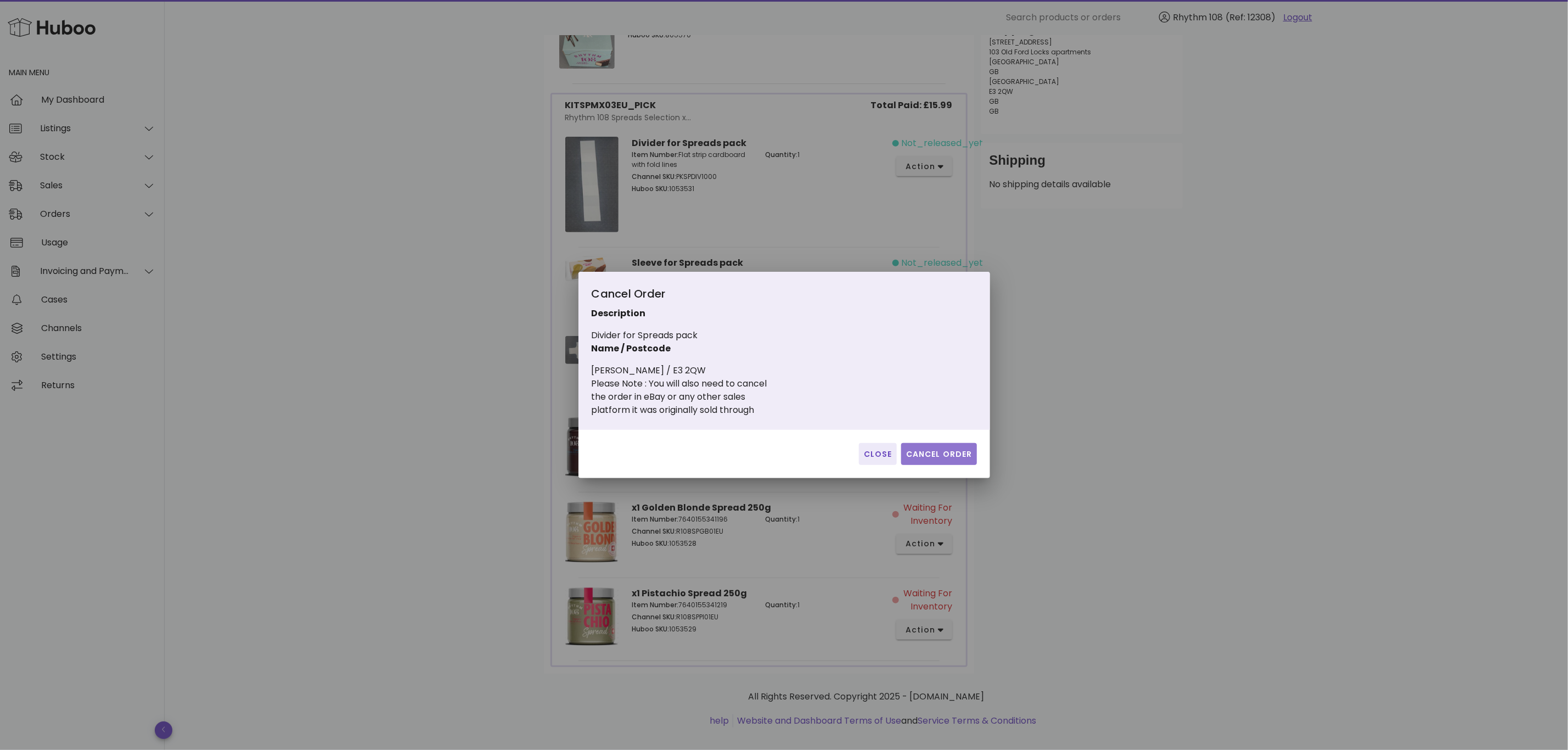
click at [938, 446] on button "Cancel Order" at bounding box center [939, 453] width 75 height 22
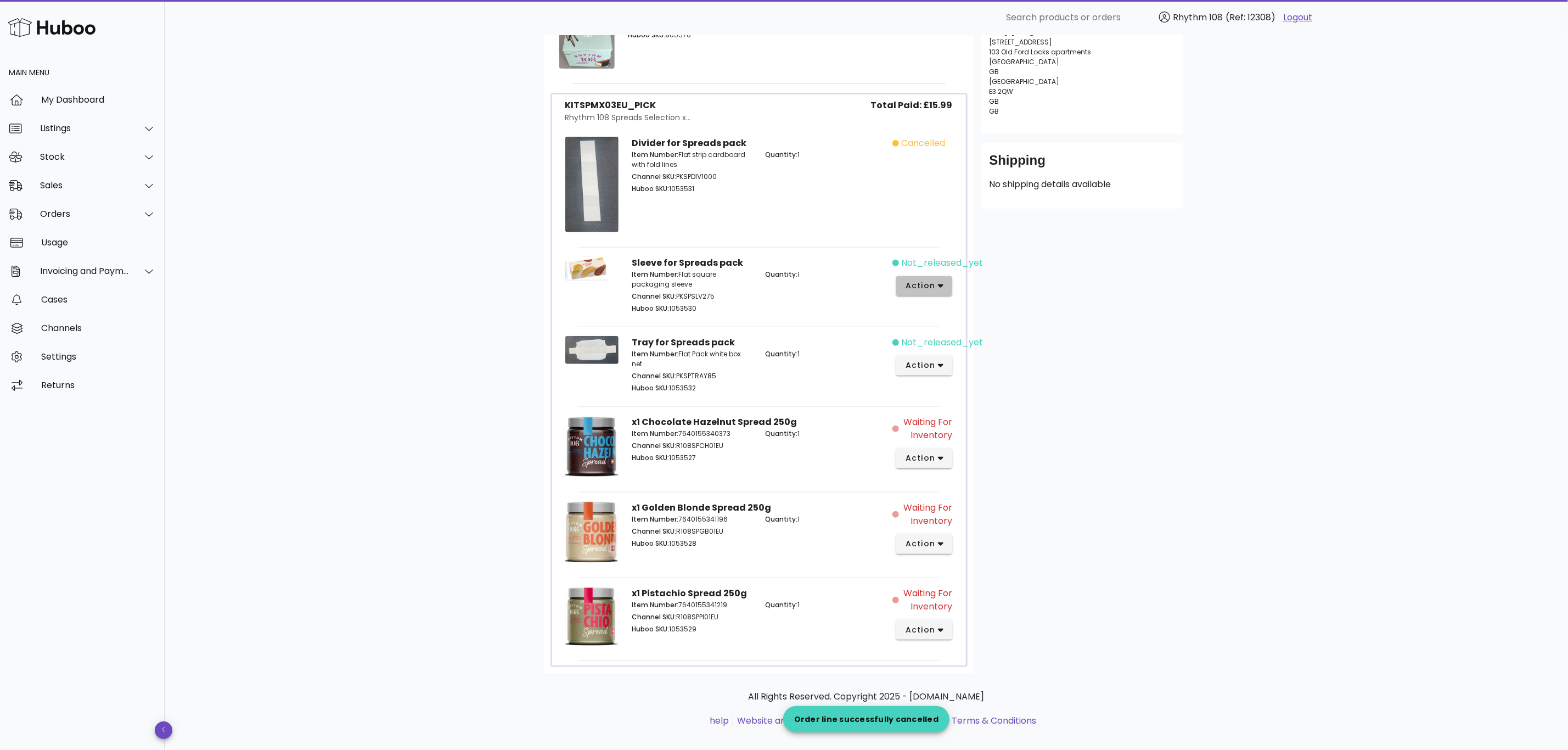
click at [942, 295] on button "action" at bounding box center [924, 286] width 57 height 20
click at [993, 468] on div "Cancel" at bounding box center [982, 467] width 73 height 11
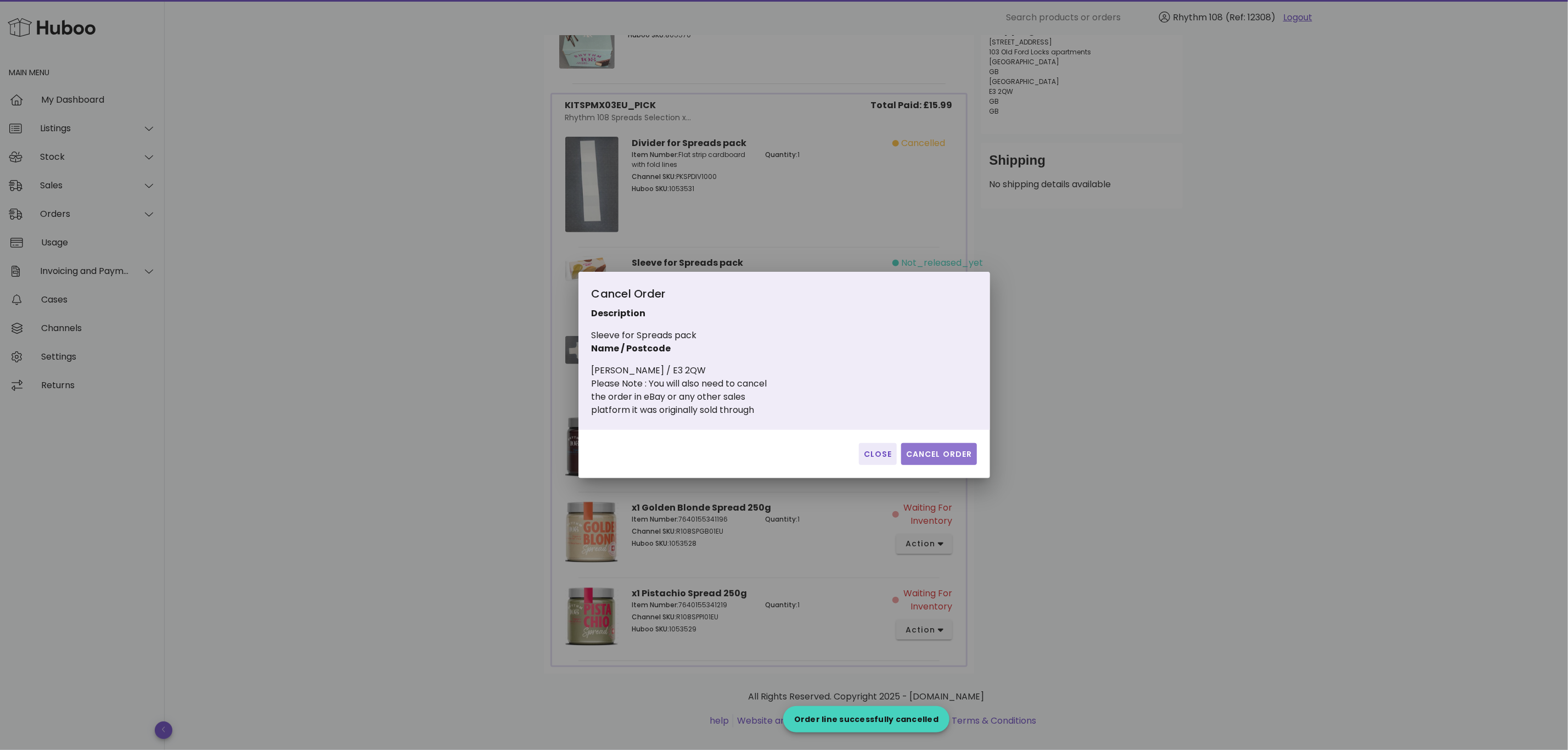
click at [950, 457] on span "Cancel Order" at bounding box center [939, 453] width 67 height 11
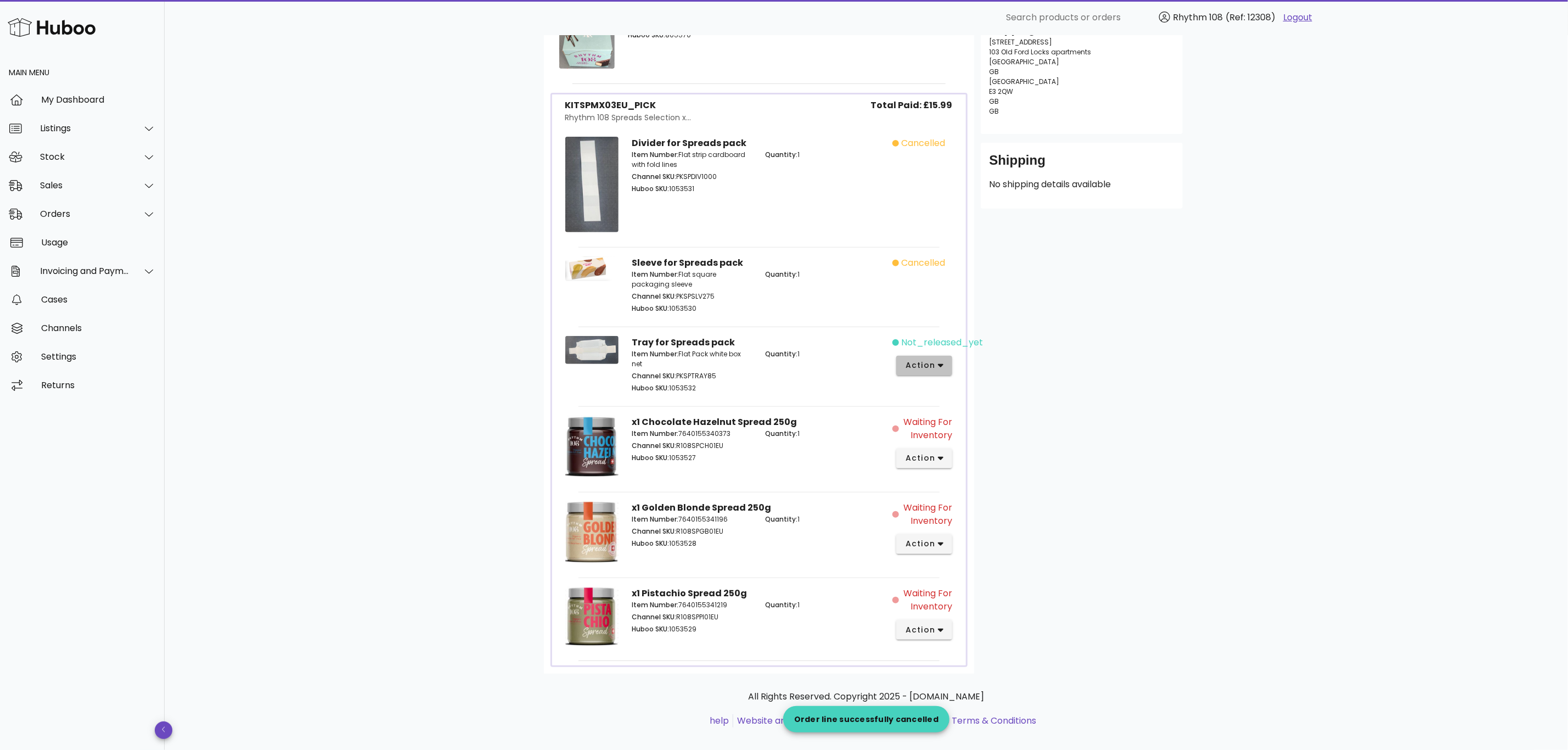
click at [928, 365] on span "action" at bounding box center [920, 365] width 31 height 11
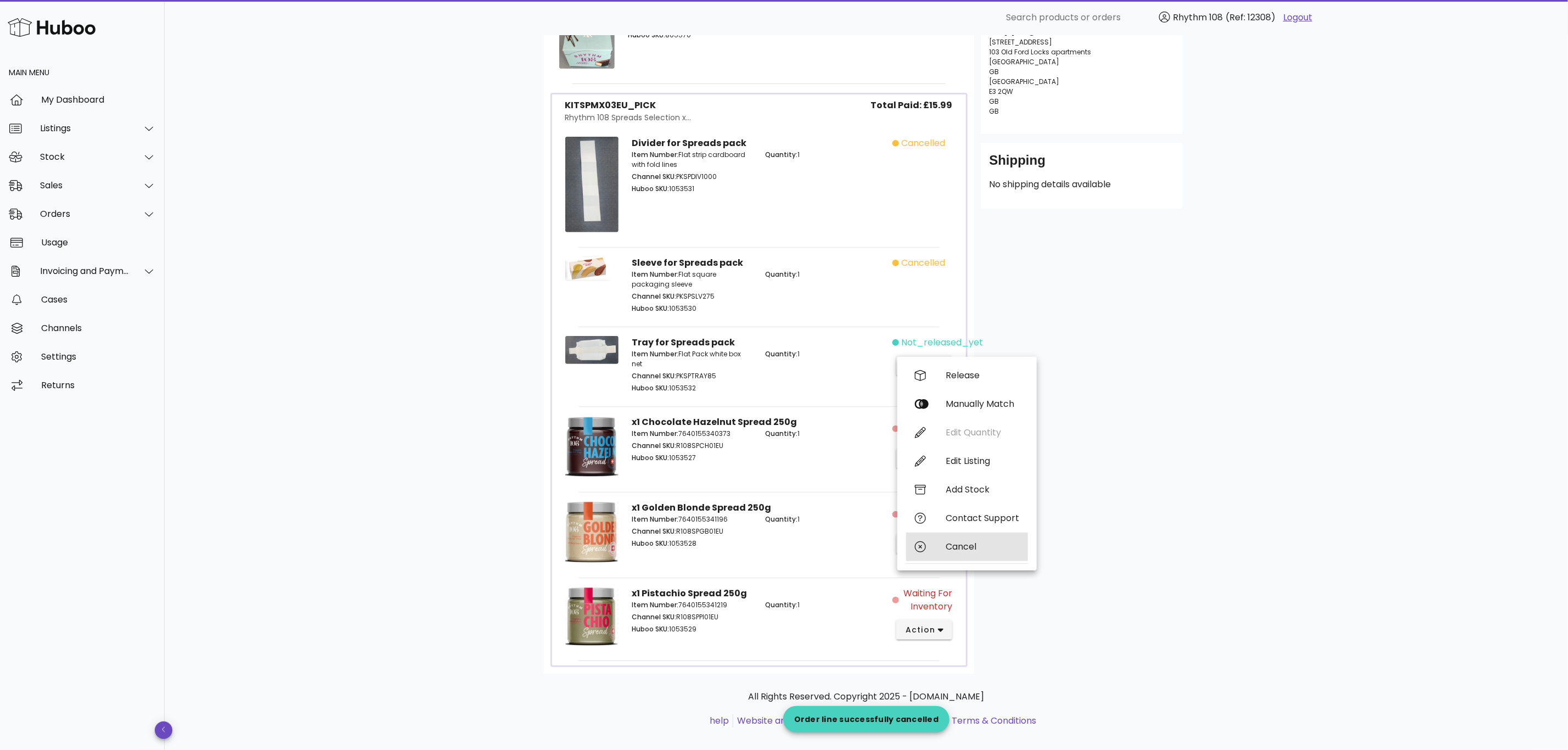
click at [962, 541] on div "Cancel" at bounding box center [982, 546] width 73 height 11
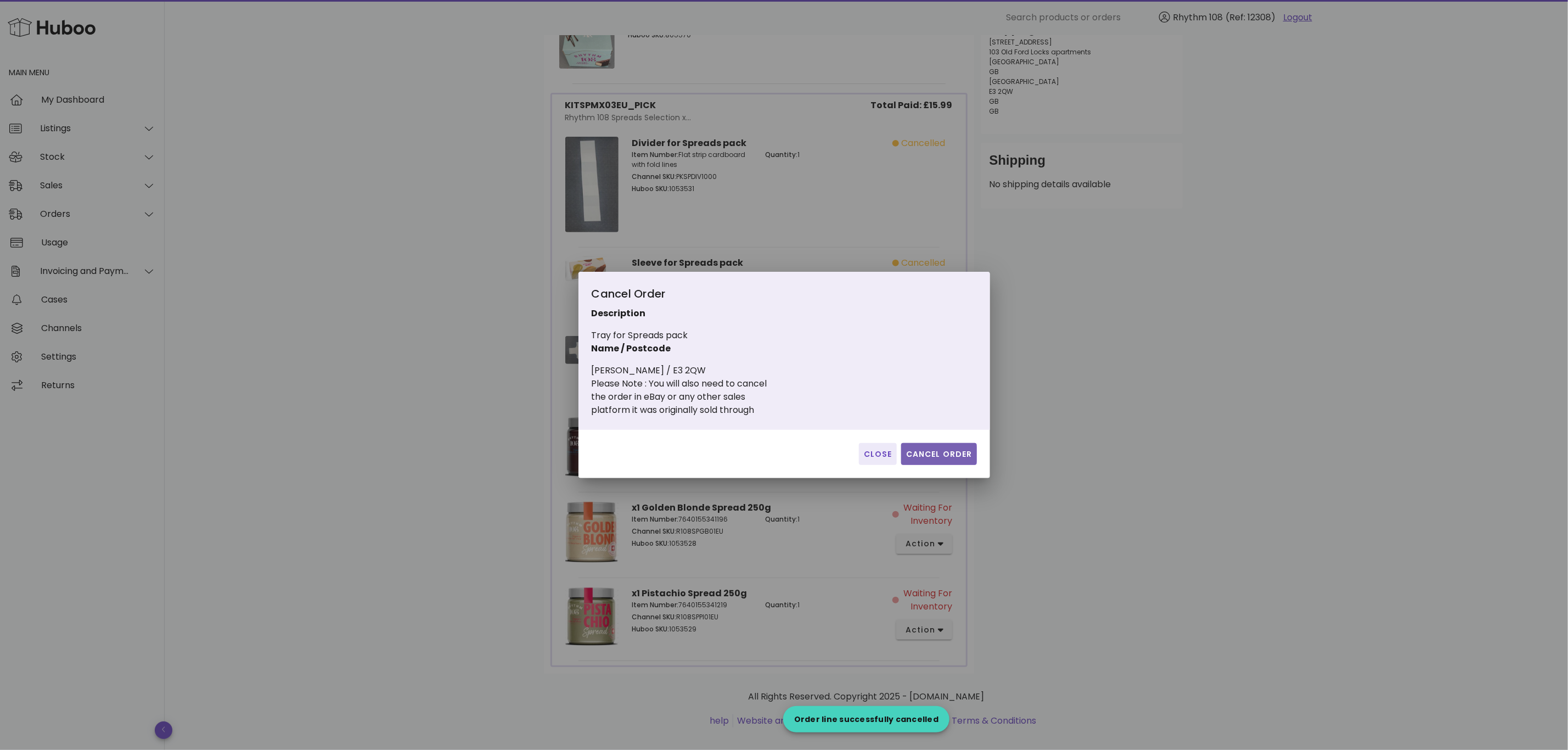
click at [970, 458] on span "Cancel Order" at bounding box center [939, 453] width 67 height 11
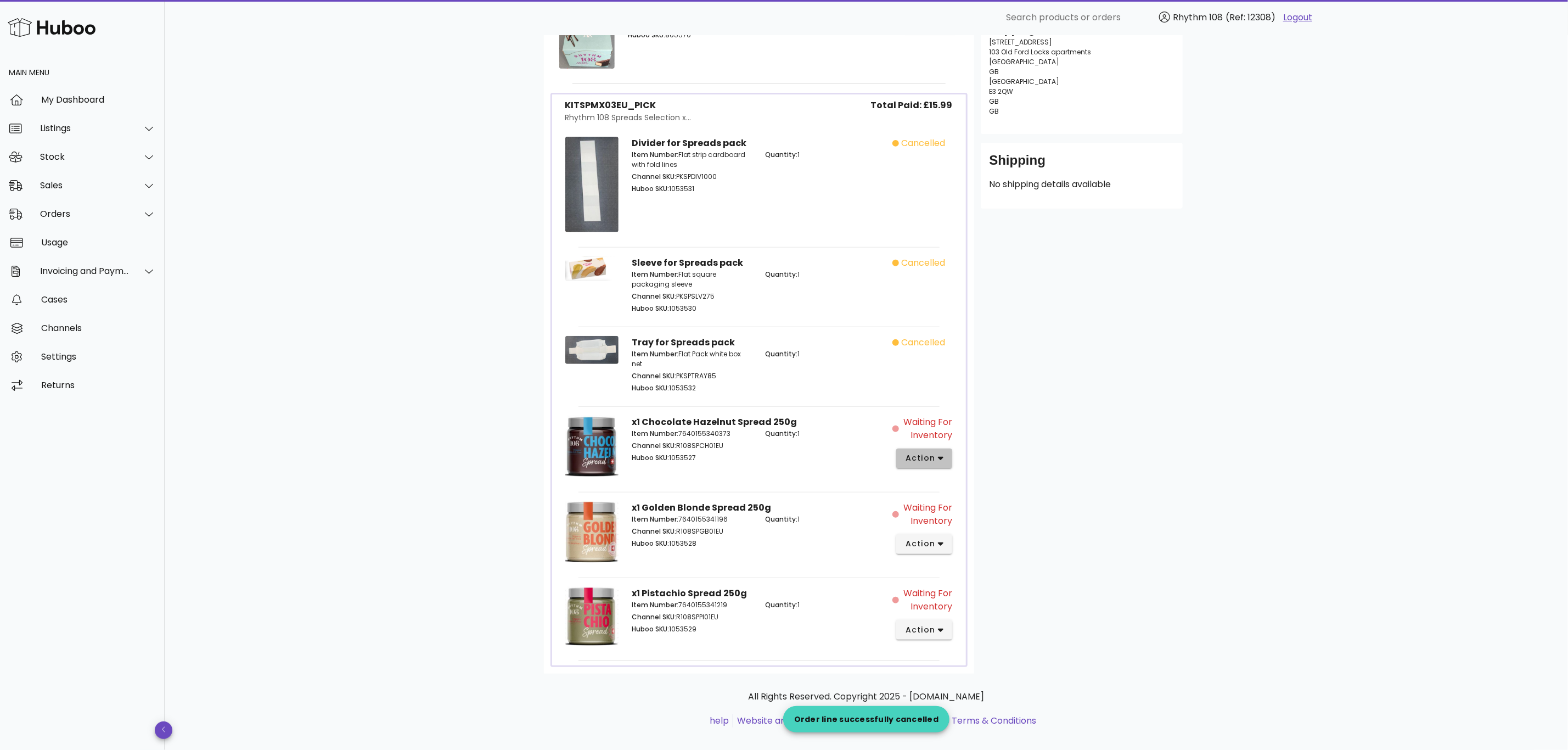
click at [938, 456] on icon "button" at bounding box center [941, 458] width 6 height 10
click at [975, 641] on div "Cancel" at bounding box center [982, 640] width 73 height 11
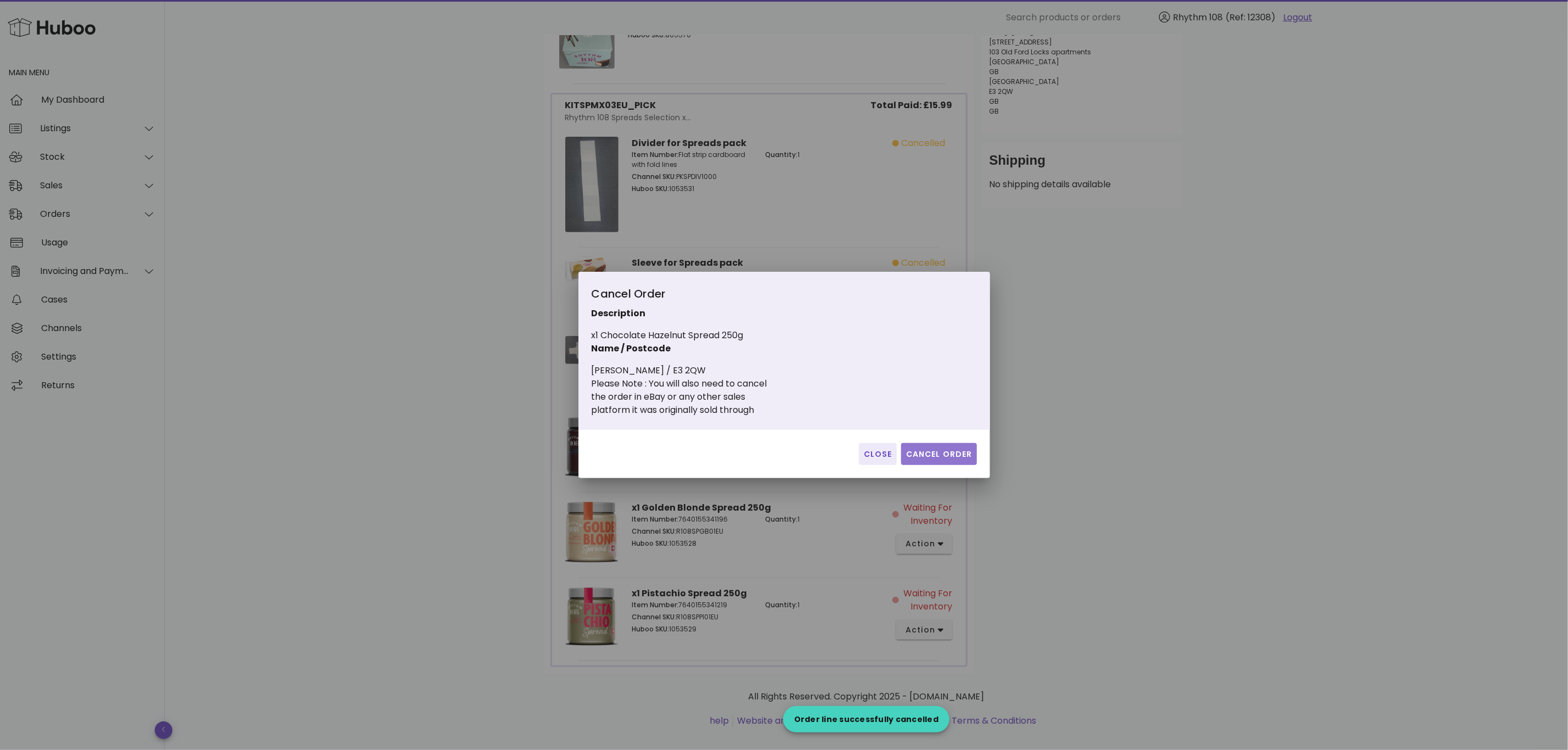
click at [954, 458] on span "Cancel Order" at bounding box center [939, 453] width 67 height 11
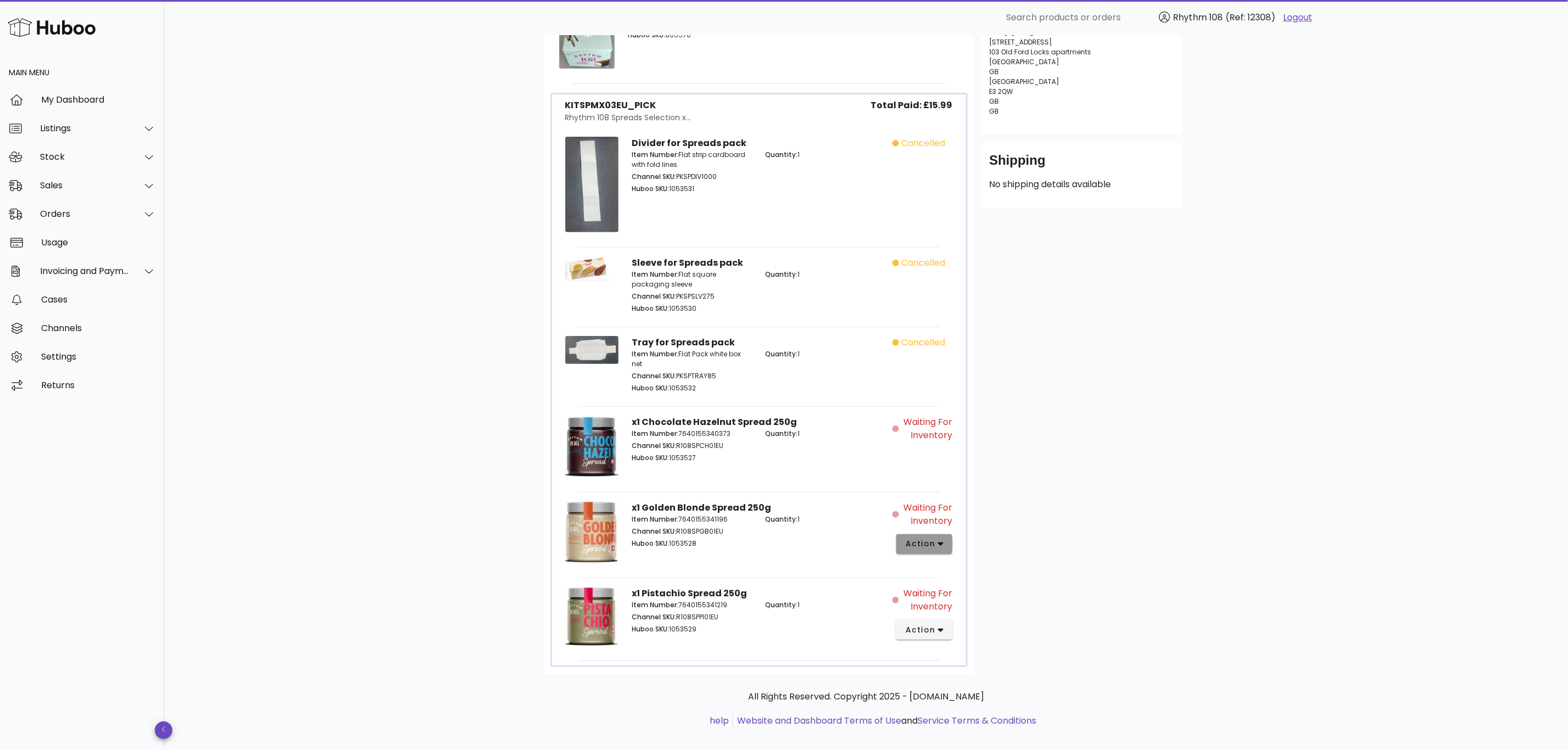
click at [939, 536] on button "action" at bounding box center [924, 544] width 57 height 20
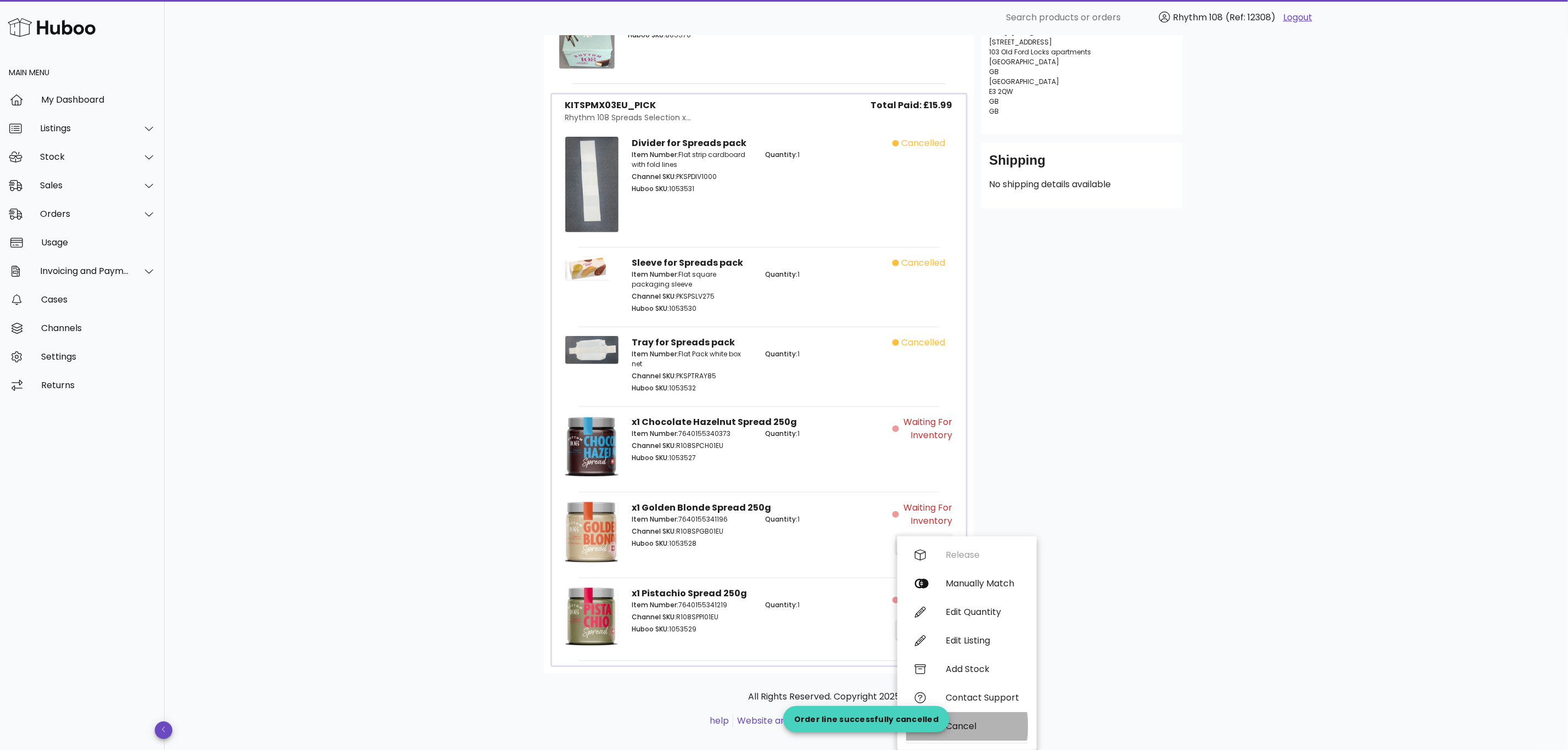
click at [960, 729] on div "Cancel" at bounding box center [982, 726] width 73 height 11
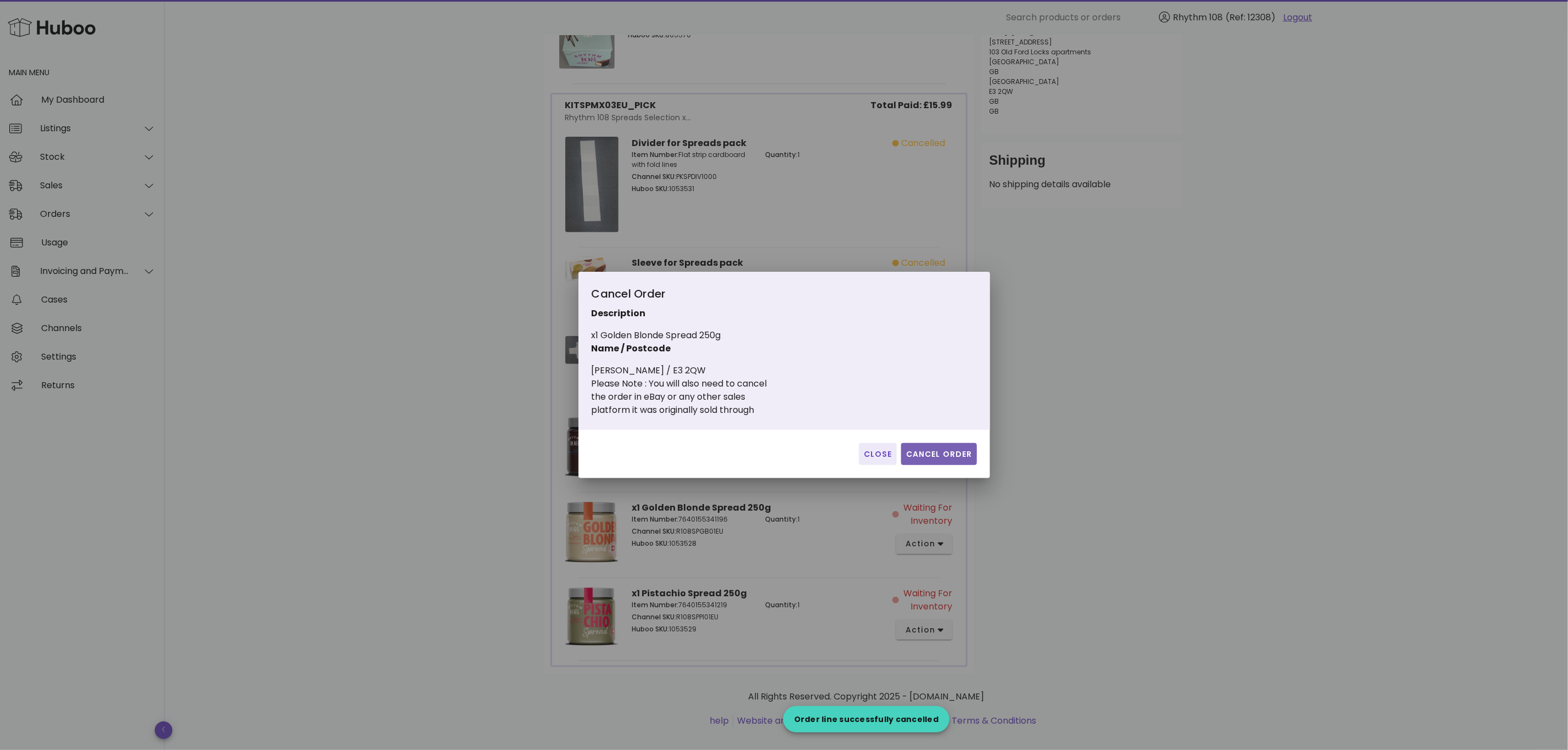
click at [966, 451] on span "Cancel Order" at bounding box center [939, 453] width 67 height 11
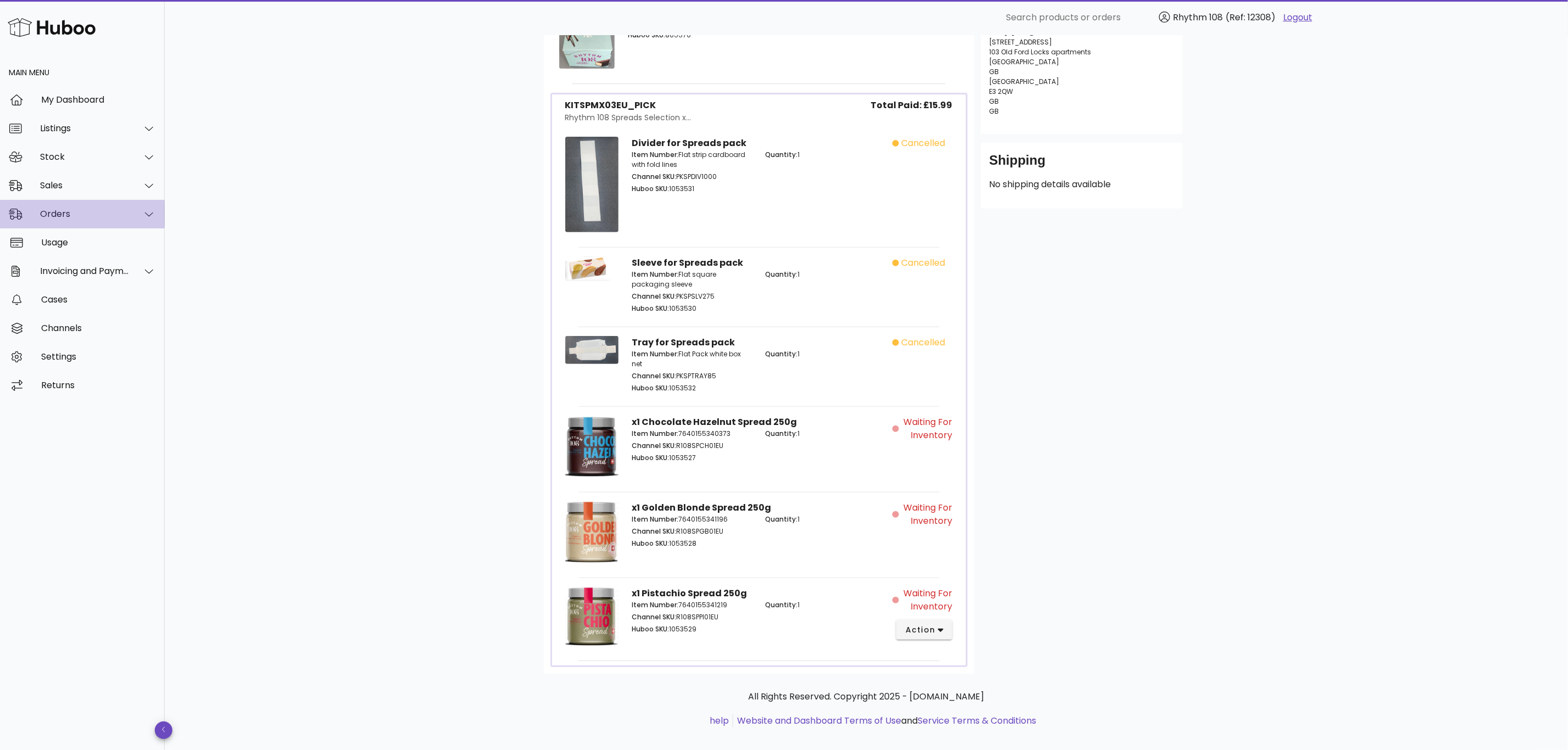
click at [49, 216] on div "Orders" at bounding box center [85, 214] width 89 height 11
click at [69, 236] on div "Orders" at bounding box center [97, 241] width 116 height 11
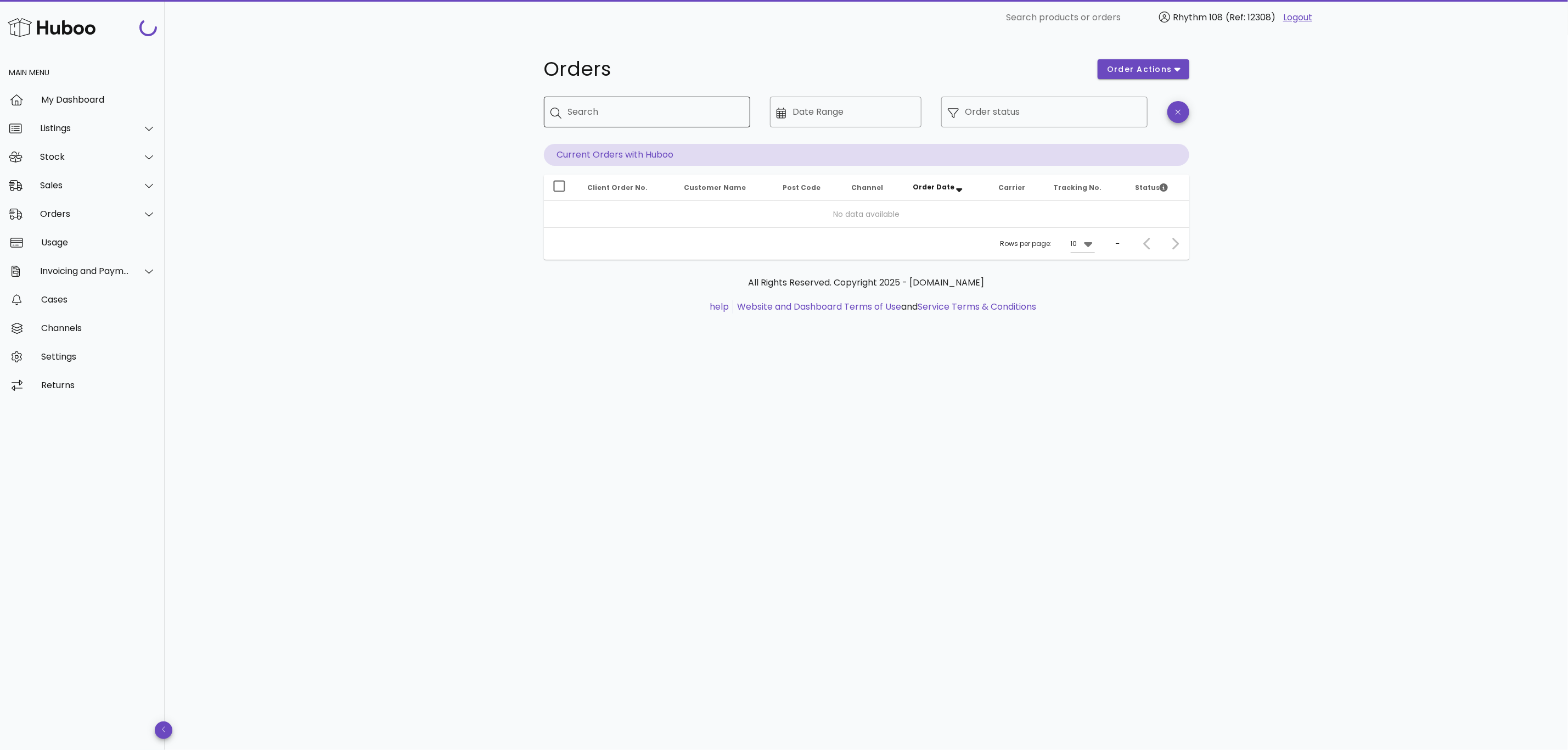
click at [633, 114] on input "Search" at bounding box center [655, 112] width 174 height 17
paste input "*****"
type input "*****"
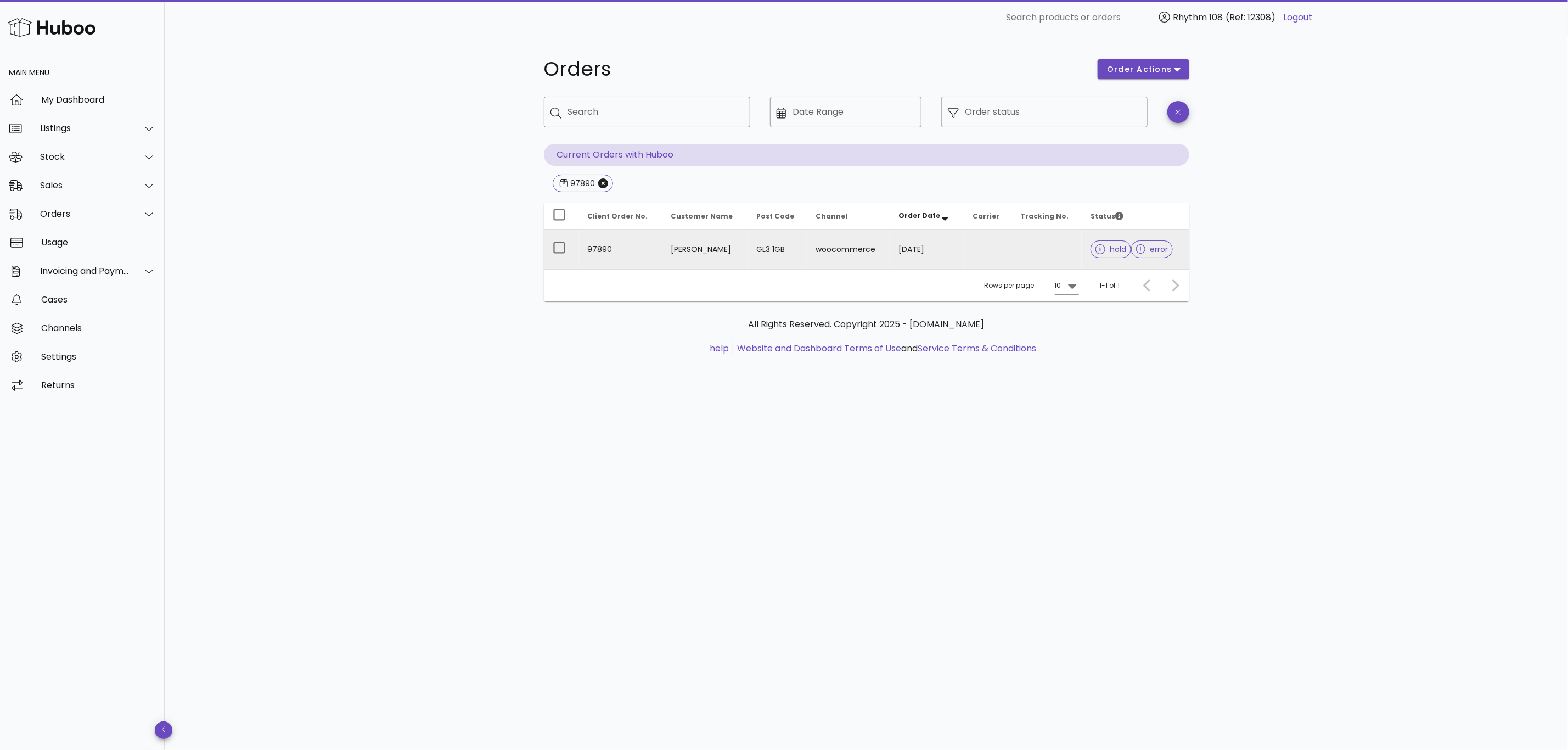
click at [748, 247] on td "GL3 1GB" at bounding box center [777, 249] width 59 height 39
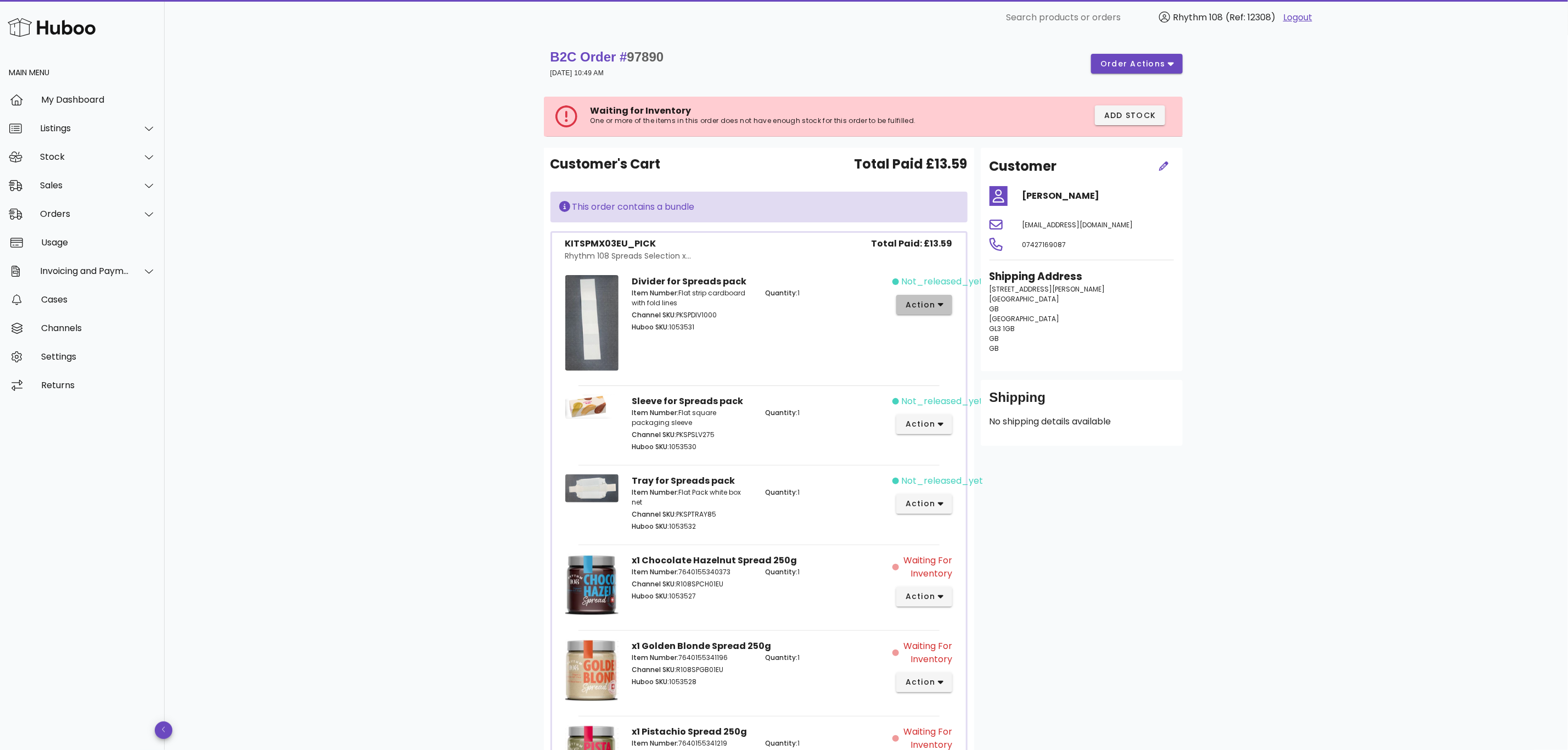
click at [946, 304] on button "action" at bounding box center [924, 305] width 57 height 20
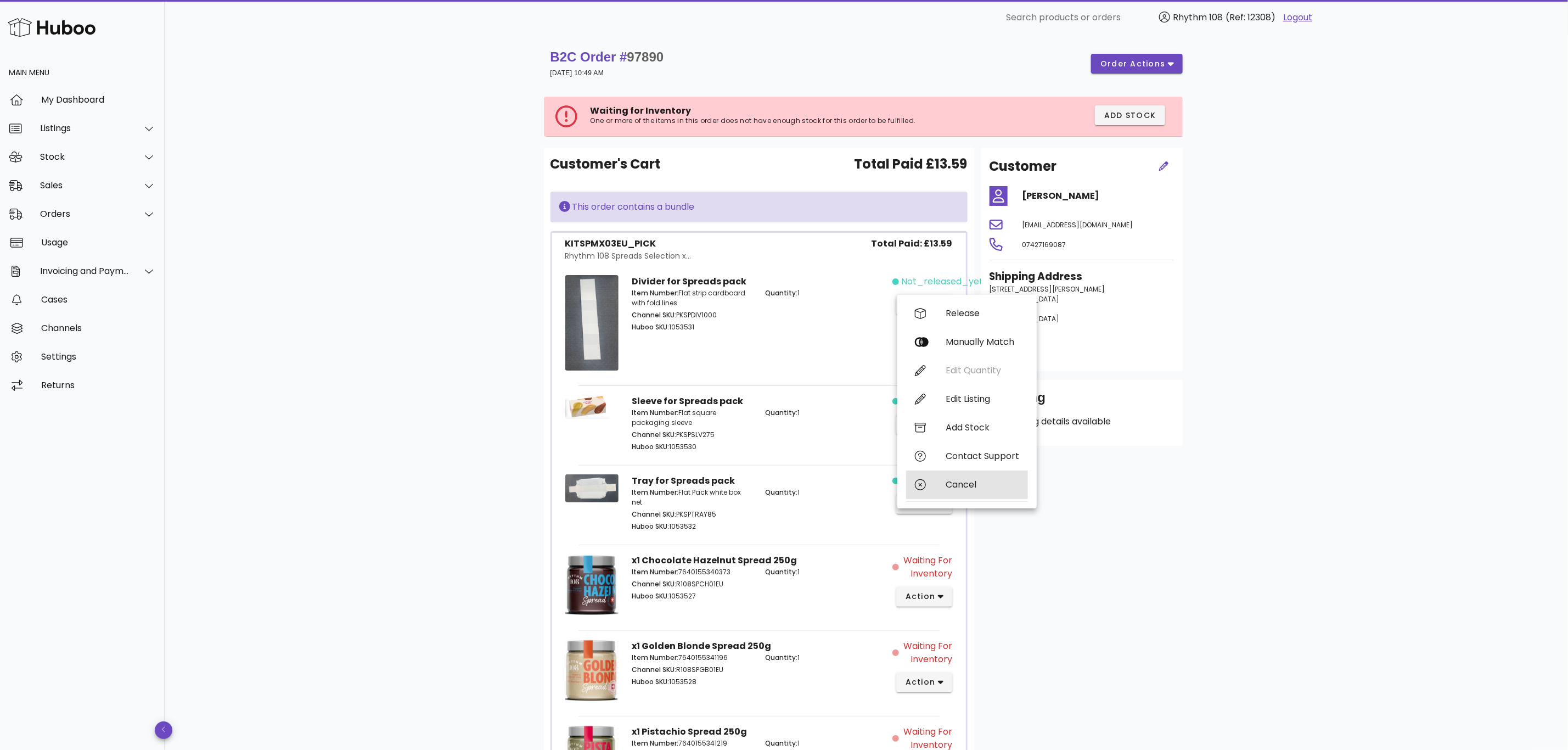
click at [980, 480] on div "Cancel" at bounding box center [982, 485] width 73 height 11
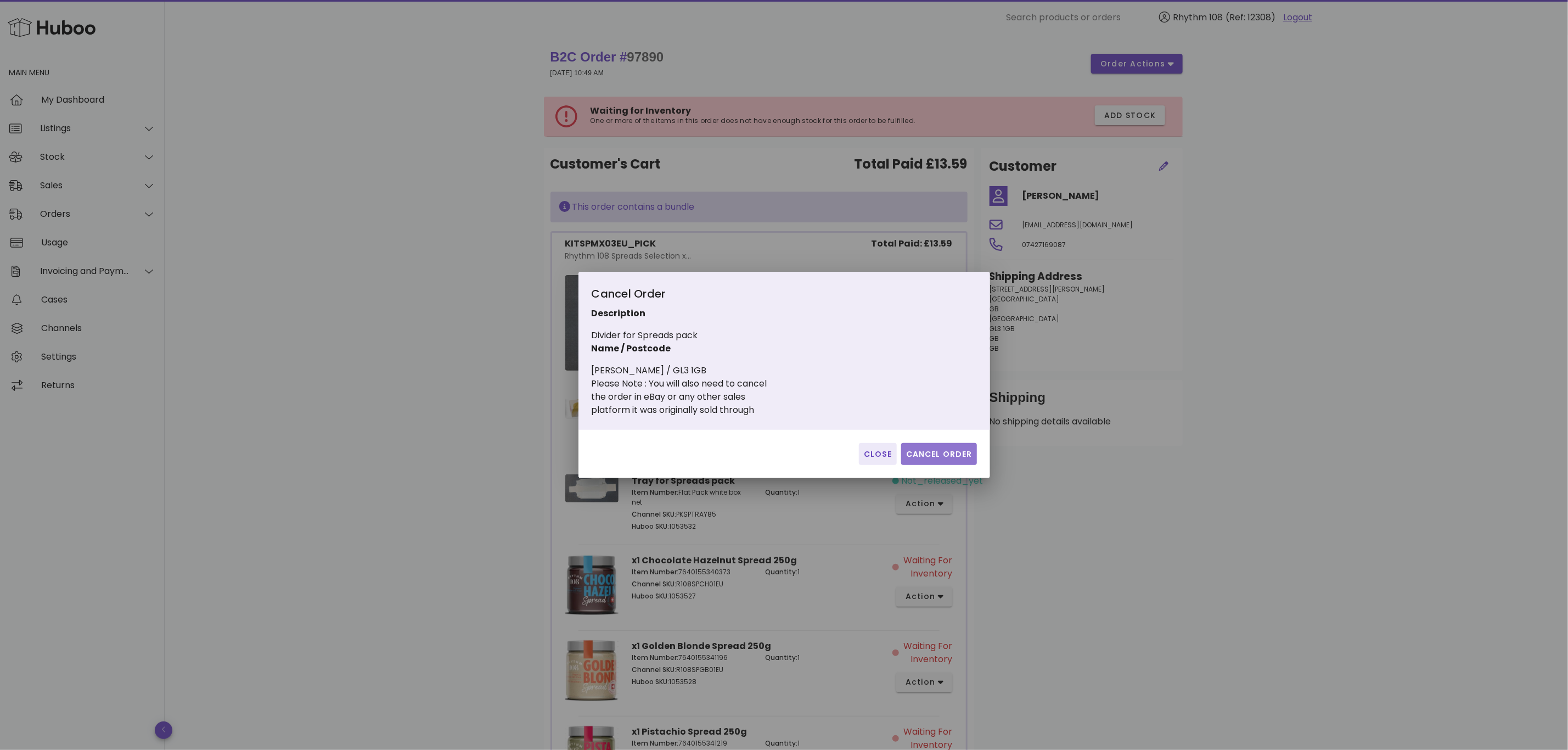
click at [931, 451] on span "Cancel Order" at bounding box center [939, 453] width 67 height 11
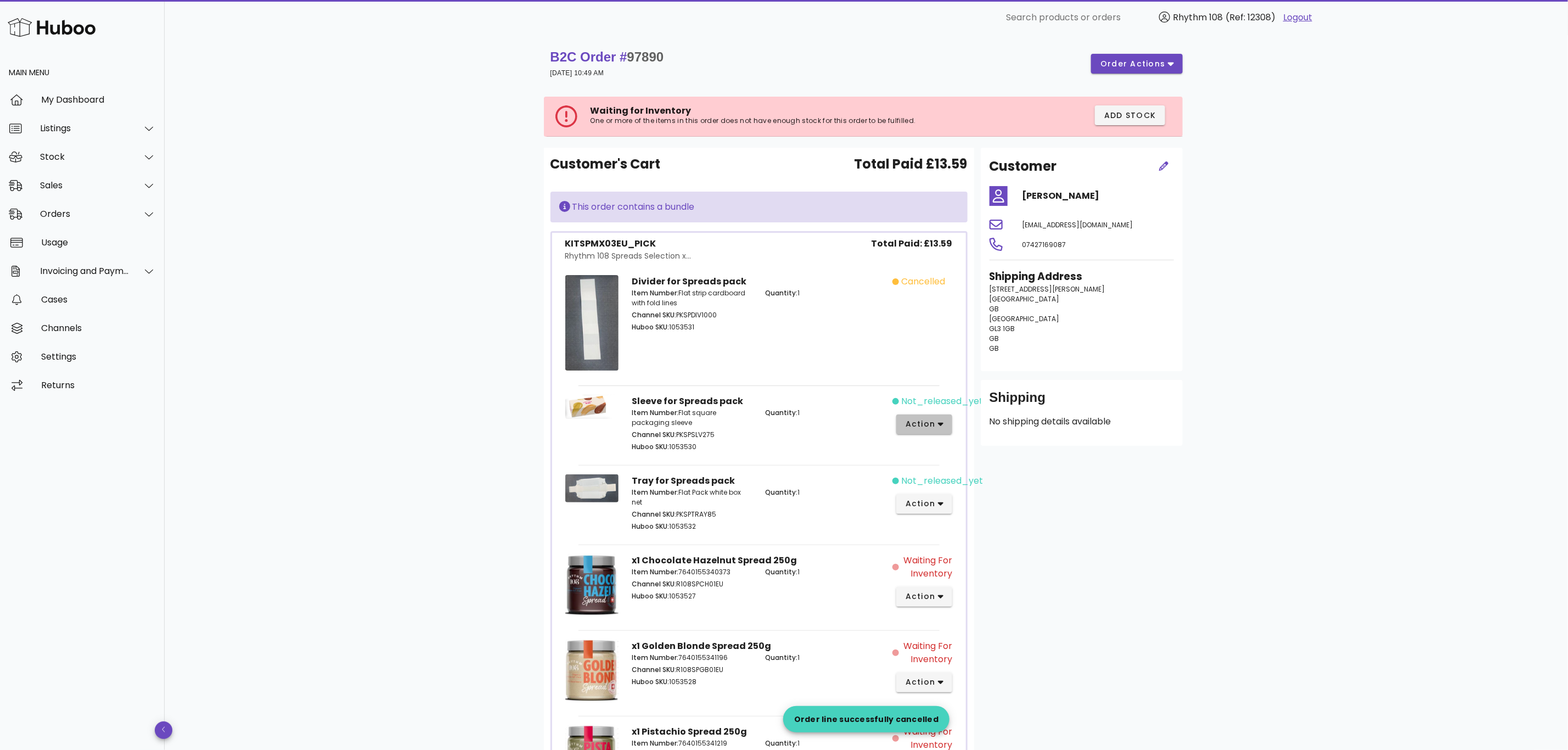
click at [944, 425] on icon "button" at bounding box center [941, 424] width 6 height 10
click at [962, 593] on div "Cancel" at bounding box center [967, 604] width 122 height 29
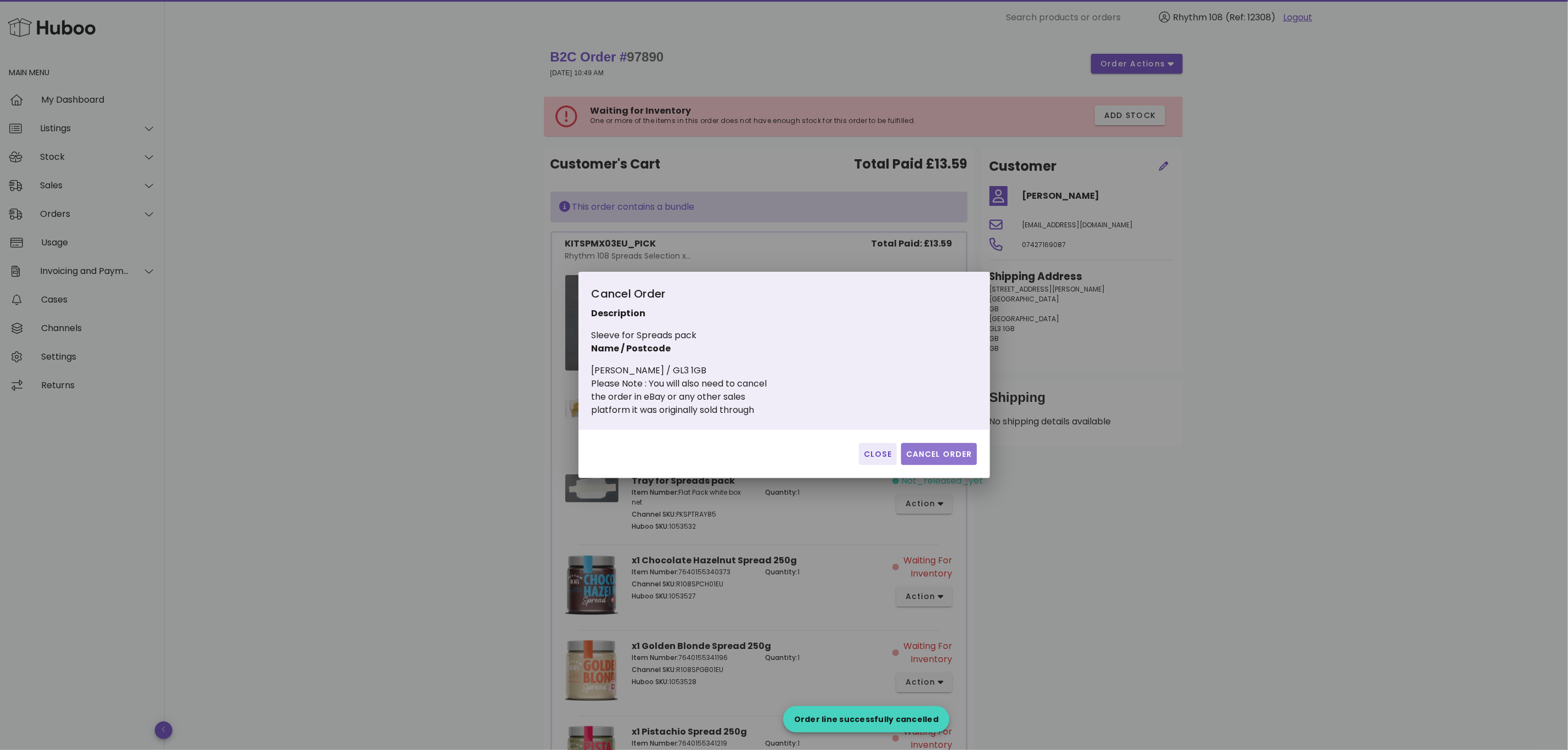
click at [942, 449] on span "Cancel Order" at bounding box center [939, 453] width 67 height 11
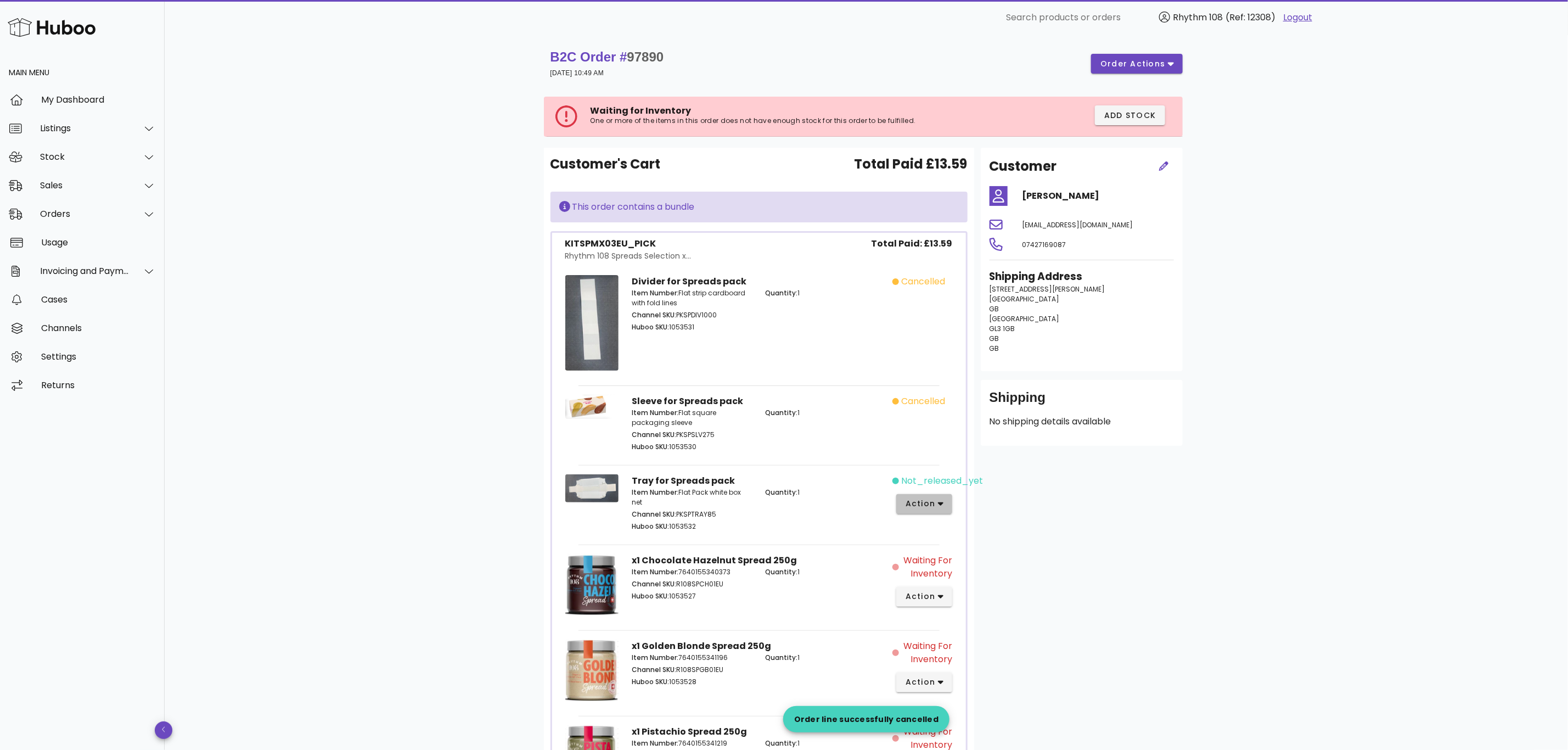
click at [928, 509] on span "action" at bounding box center [920, 503] width 31 height 11
click at [980, 677] on div "Cancel" at bounding box center [967, 685] width 122 height 29
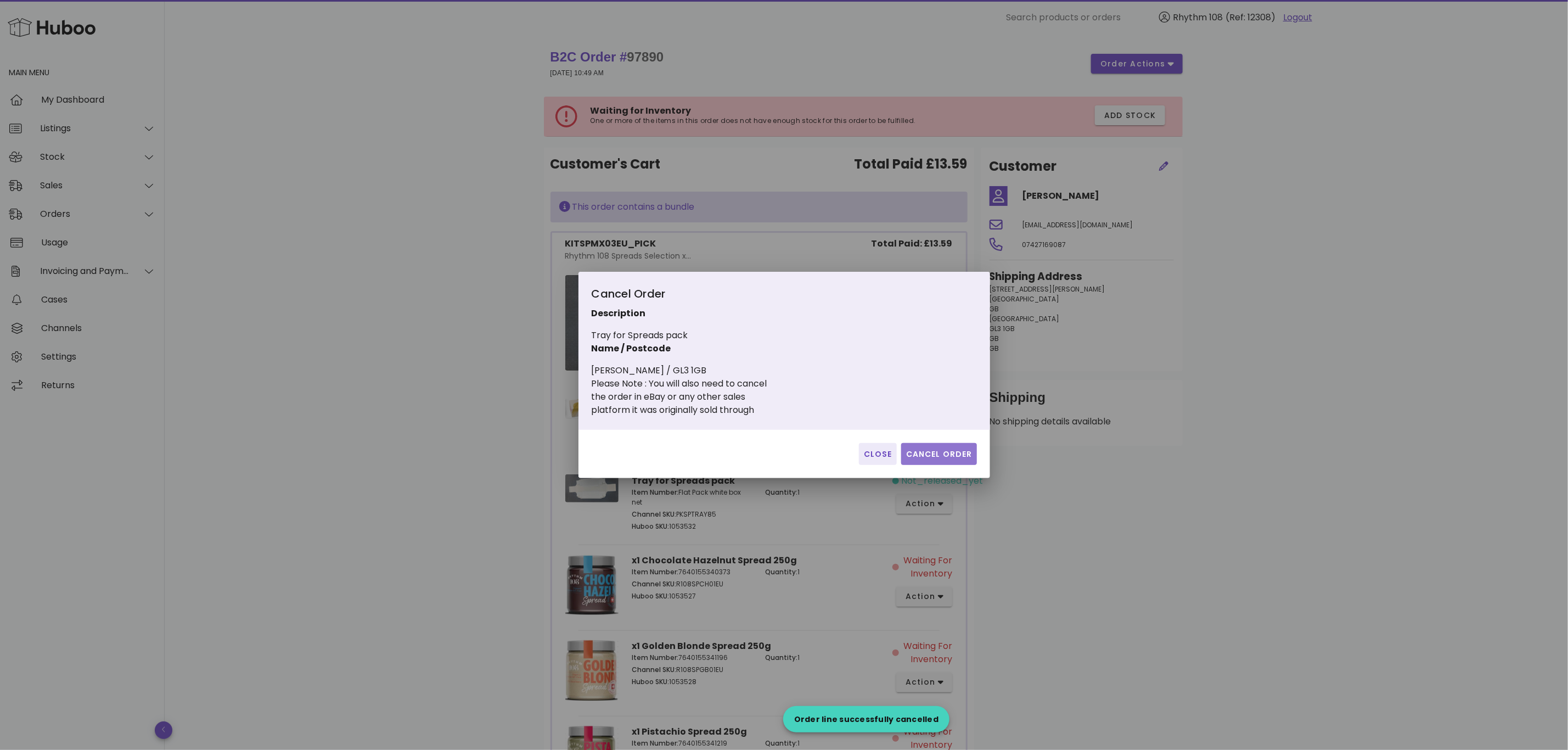
click at [963, 456] on span "Cancel Order" at bounding box center [939, 453] width 67 height 11
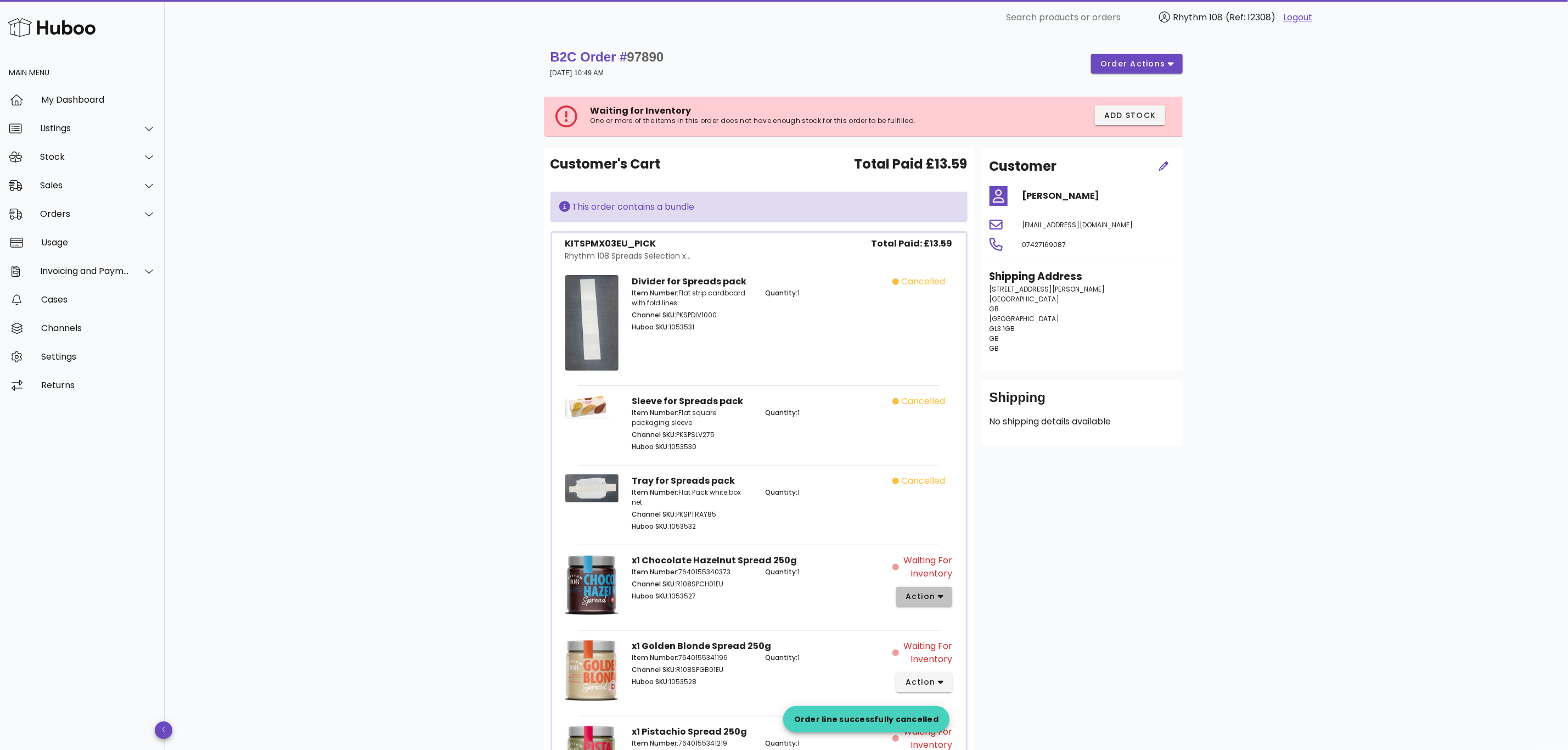
click at [927, 592] on span "action" at bounding box center [920, 596] width 31 height 11
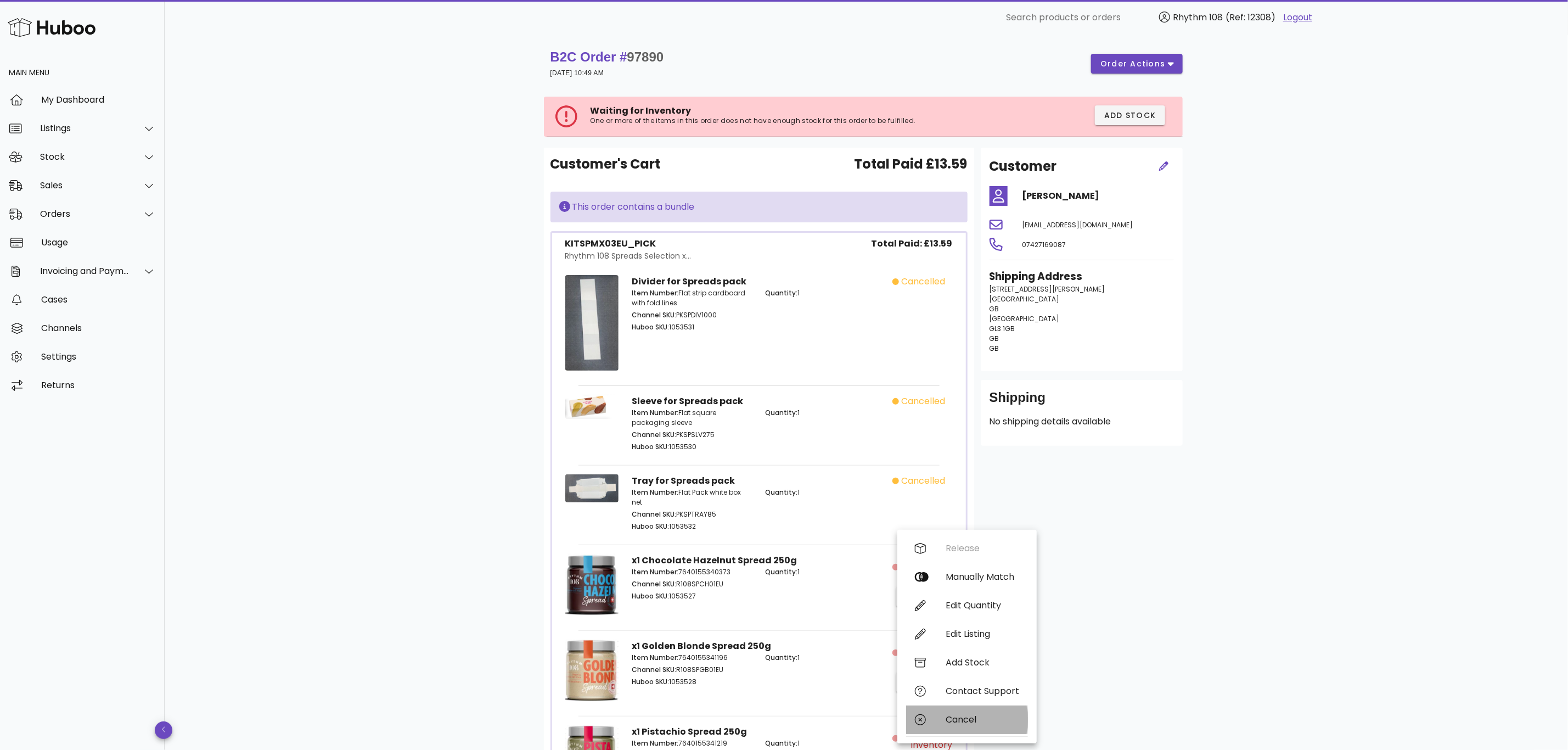
click at [978, 713] on div "Cancel" at bounding box center [967, 719] width 122 height 29
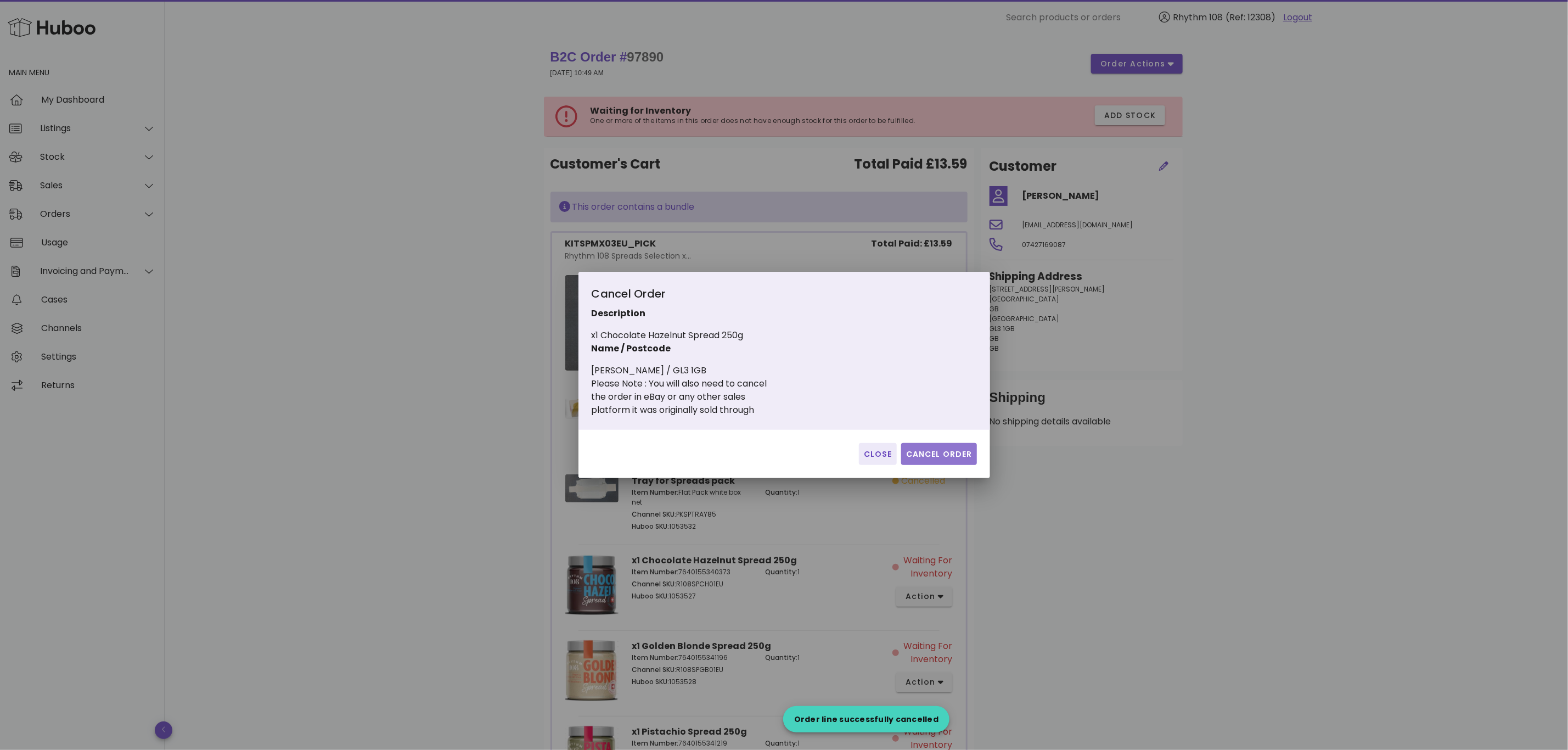
click at [960, 451] on span "Cancel Order" at bounding box center [939, 453] width 67 height 11
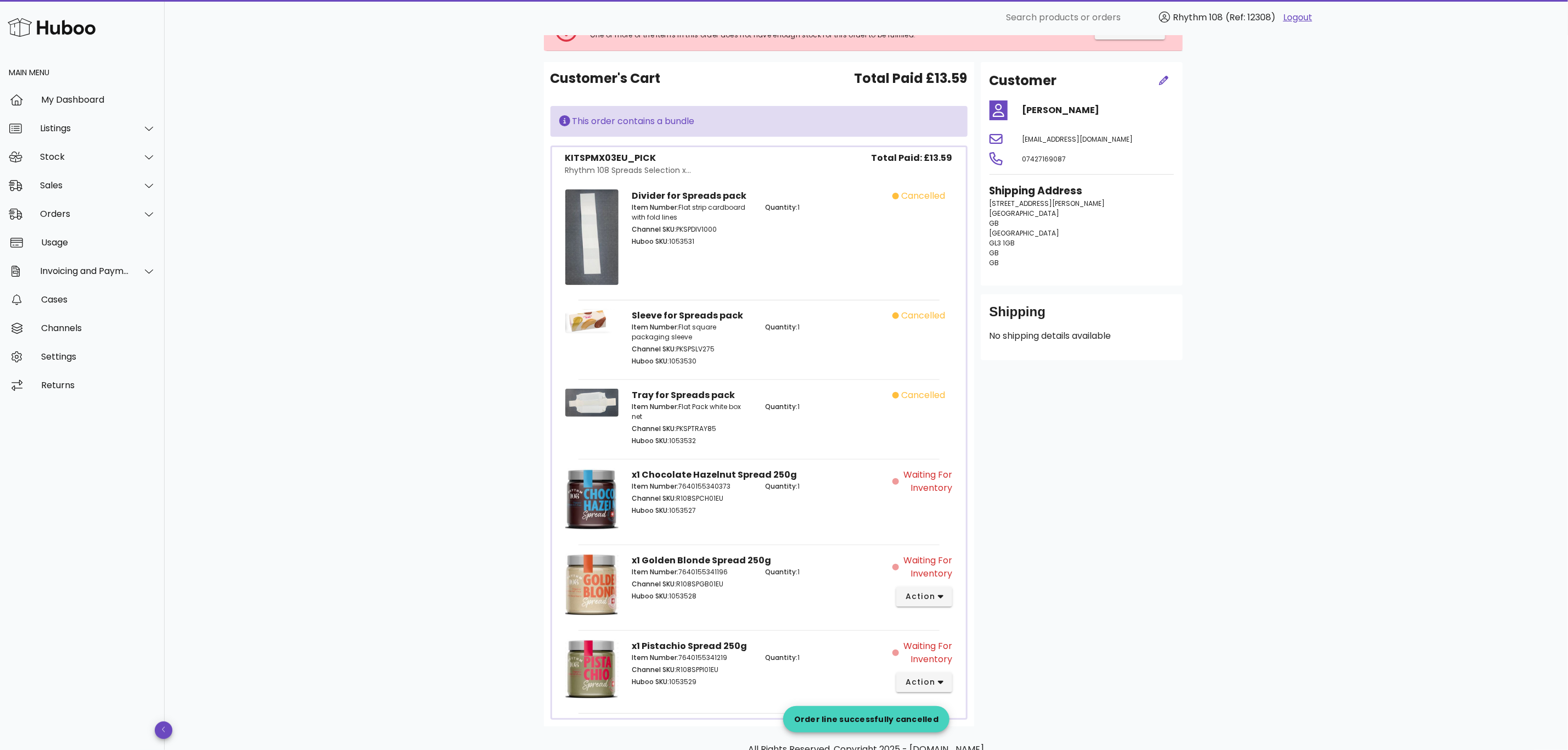
scroll to position [153, 0]
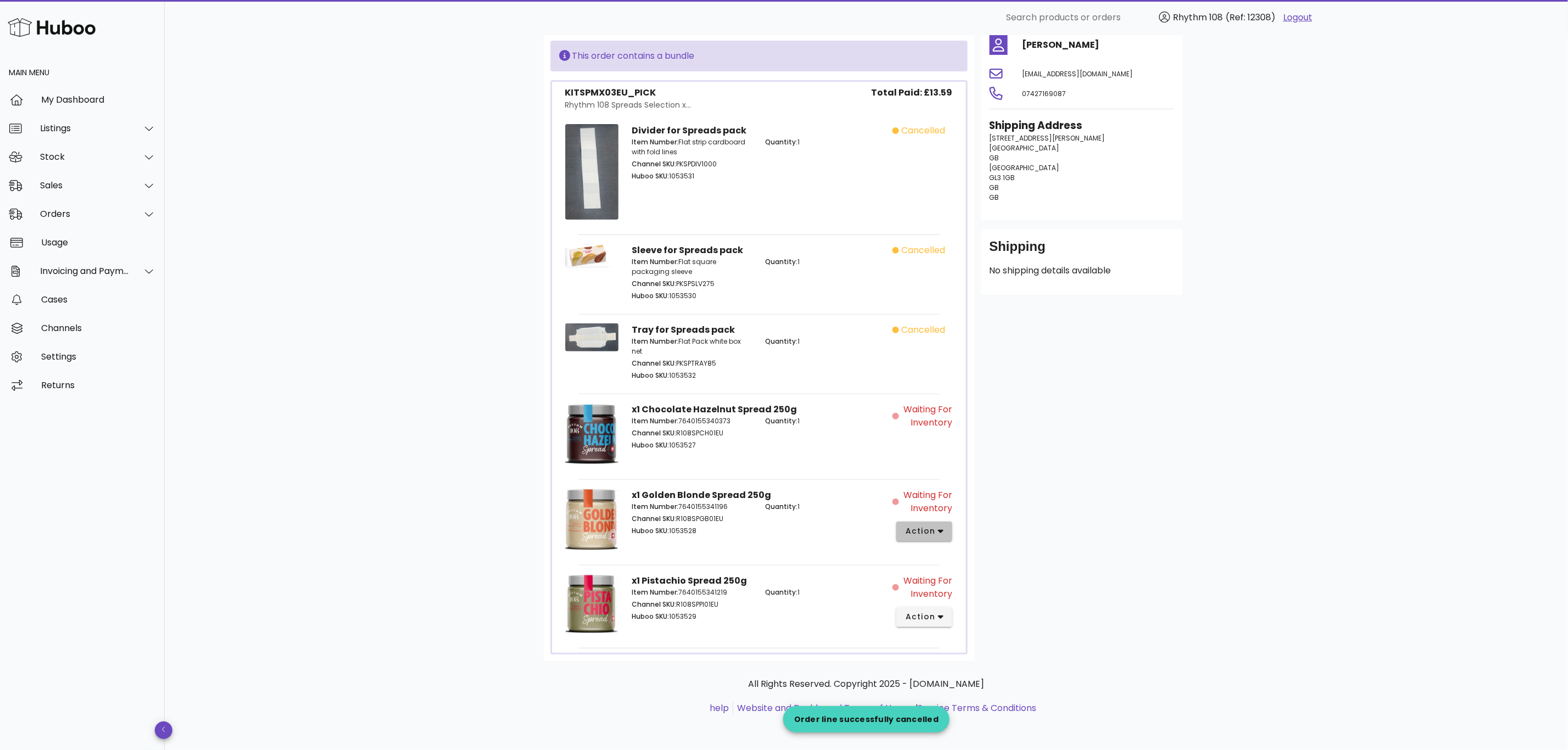
click at [945, 534] on button "action" at bounding box center [924, 532] width 57 height 20
click at [966, 708] on div "Cancel" at bounding box center [982, 713] width 73 height 11
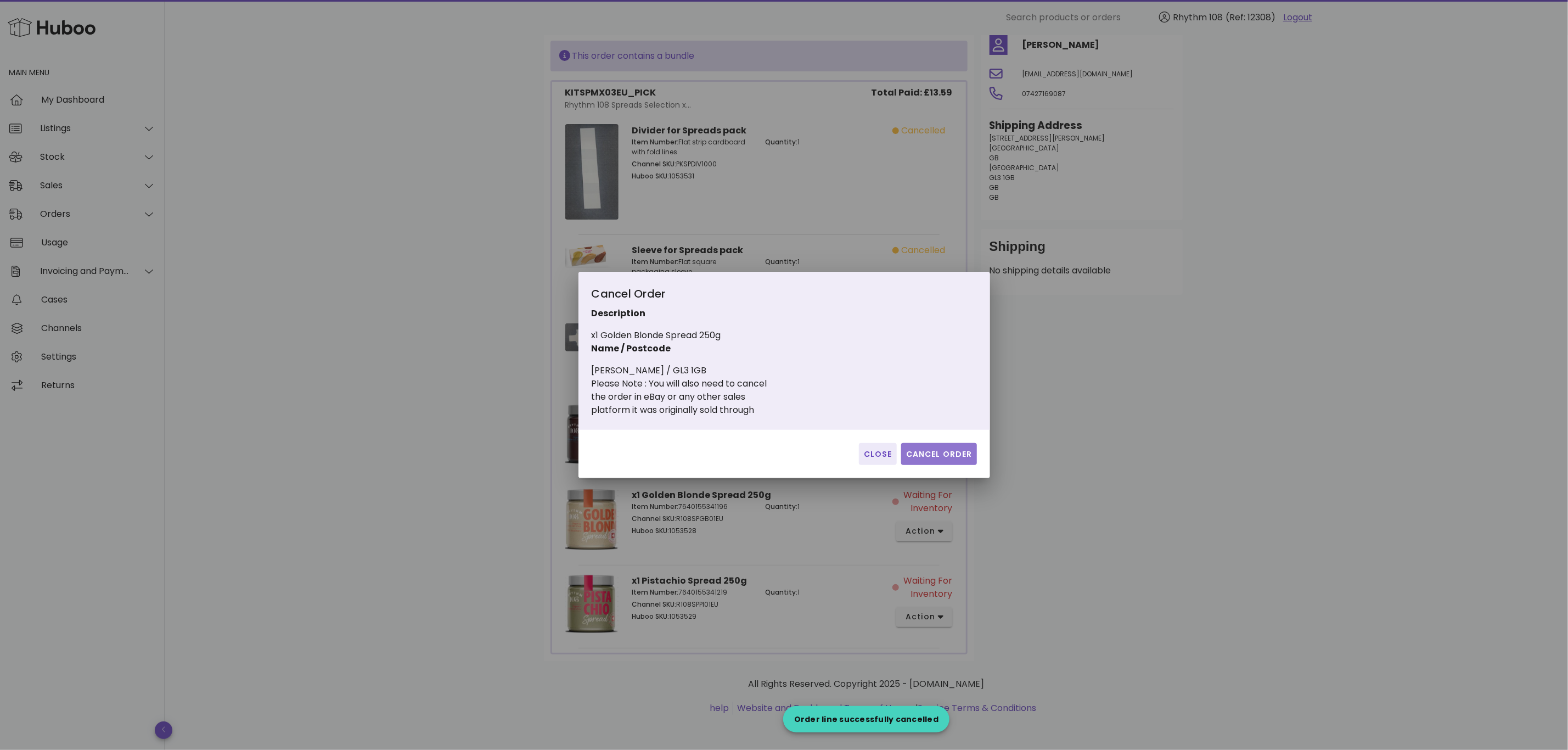
click at [974, 448] on button "Cancel Order" at bounding box center [939, 453] width 75 height 22
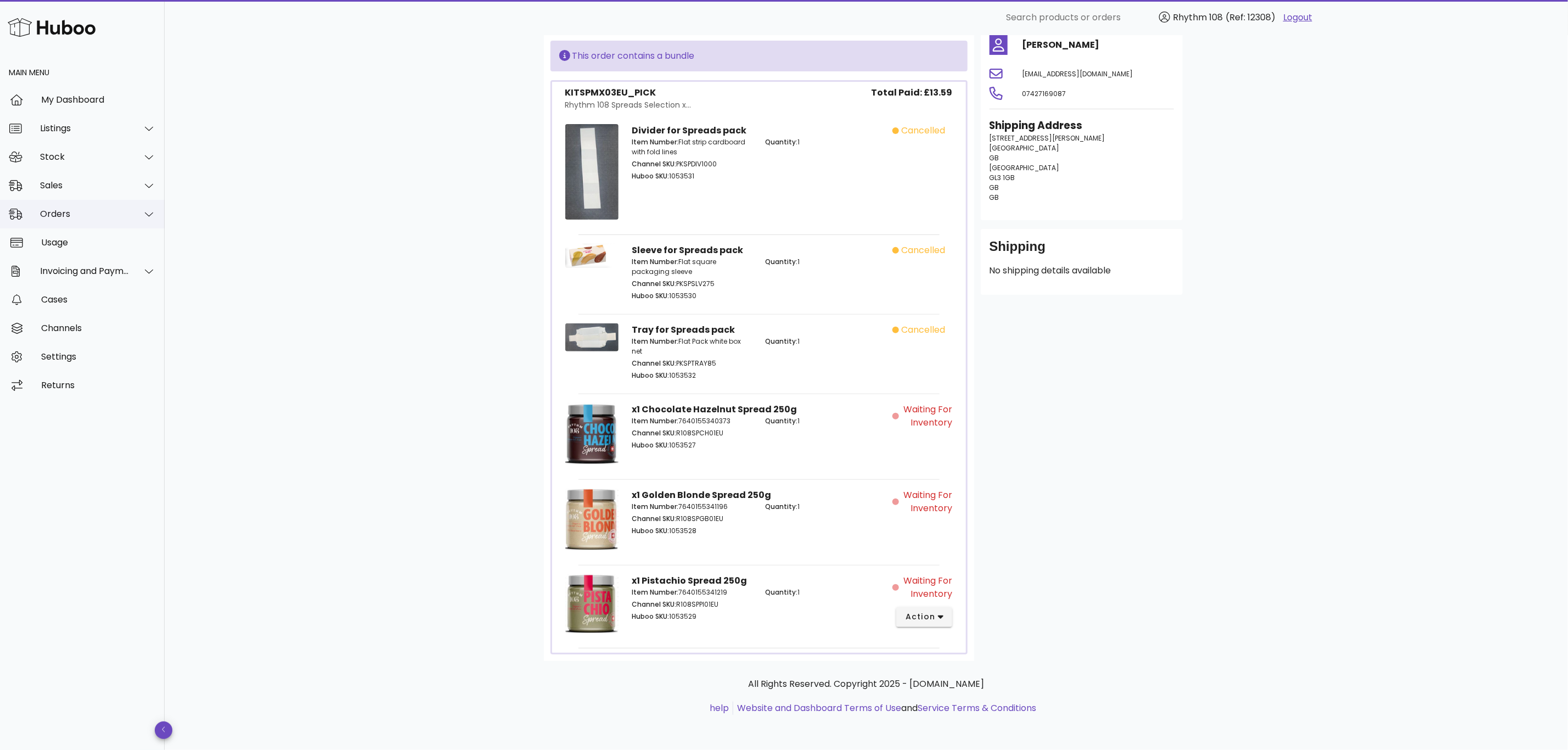
click at [55, 209] on div "Orders" at bounding box center [85, 214] width 89 height 11
click at [75, 248] on div "Orders" at bounding box center [97, 241] width 116 height 23
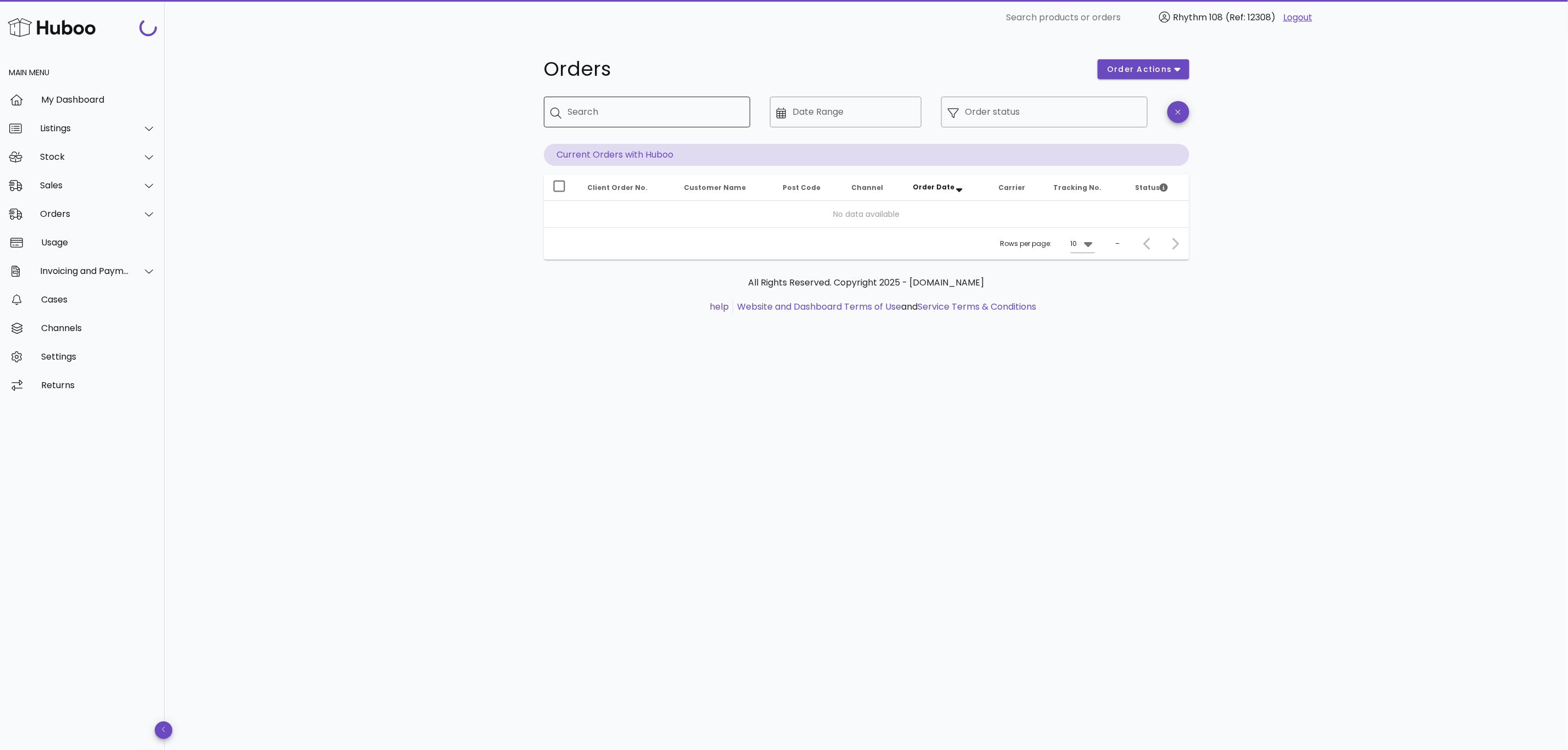
click at [581, 109] on input "Search" at bounding box center [655, 112] width 174 height 17
paste input "*****"
type input "*****"
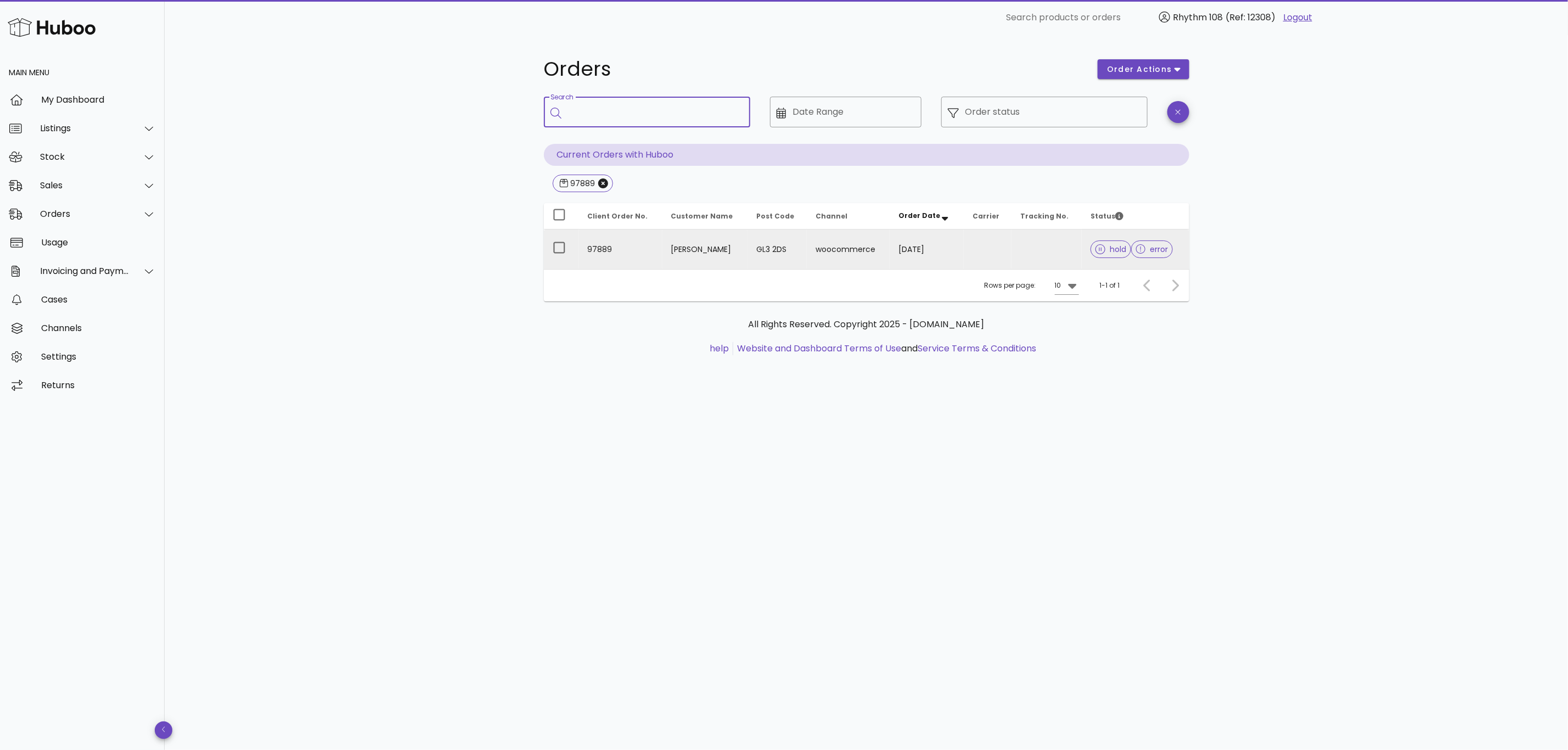
click at [994, 244] on td at bounding box center [988, 249] width 48 height 39
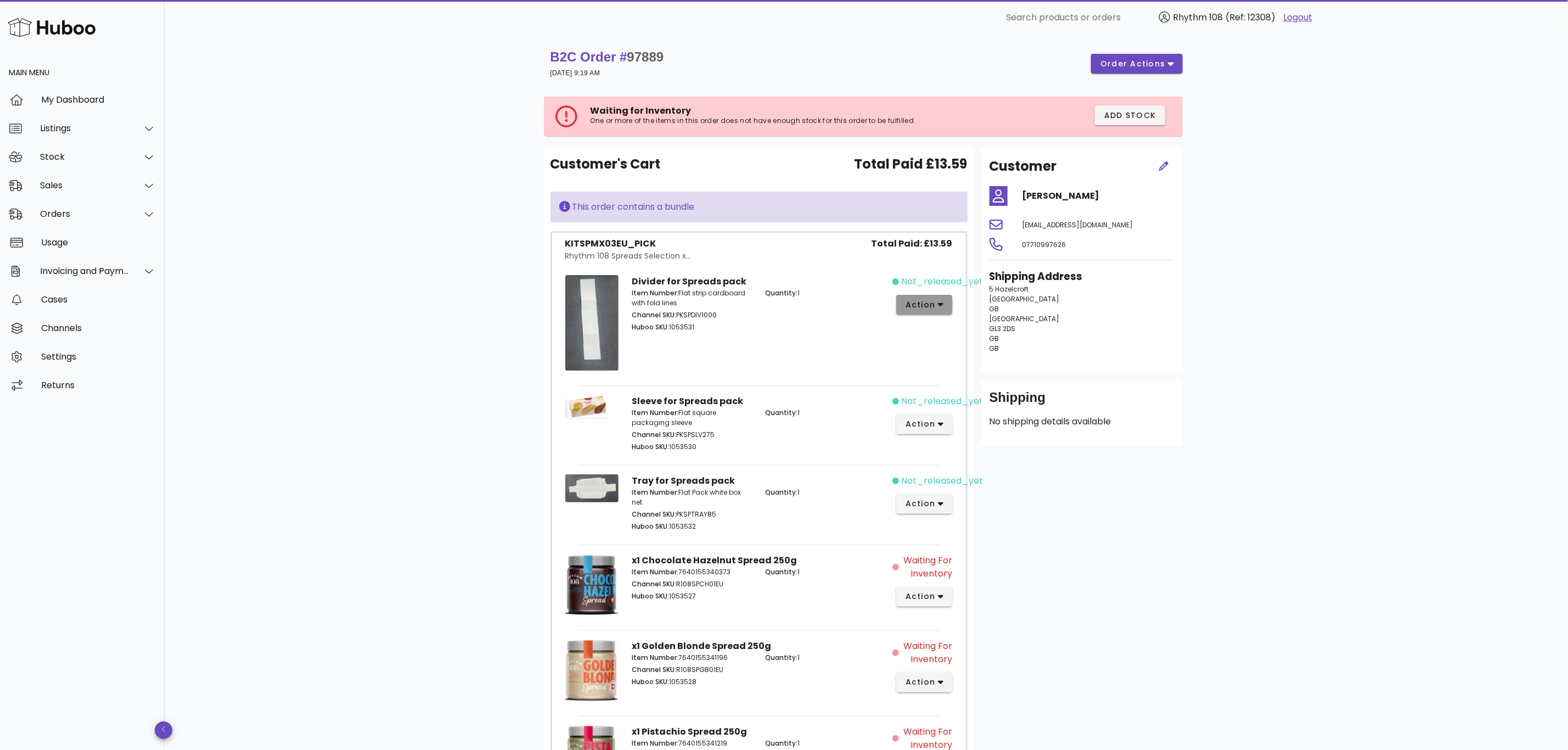
click at [940, 301] on span "action" at bounding box center [924, 305] width 39 height 11
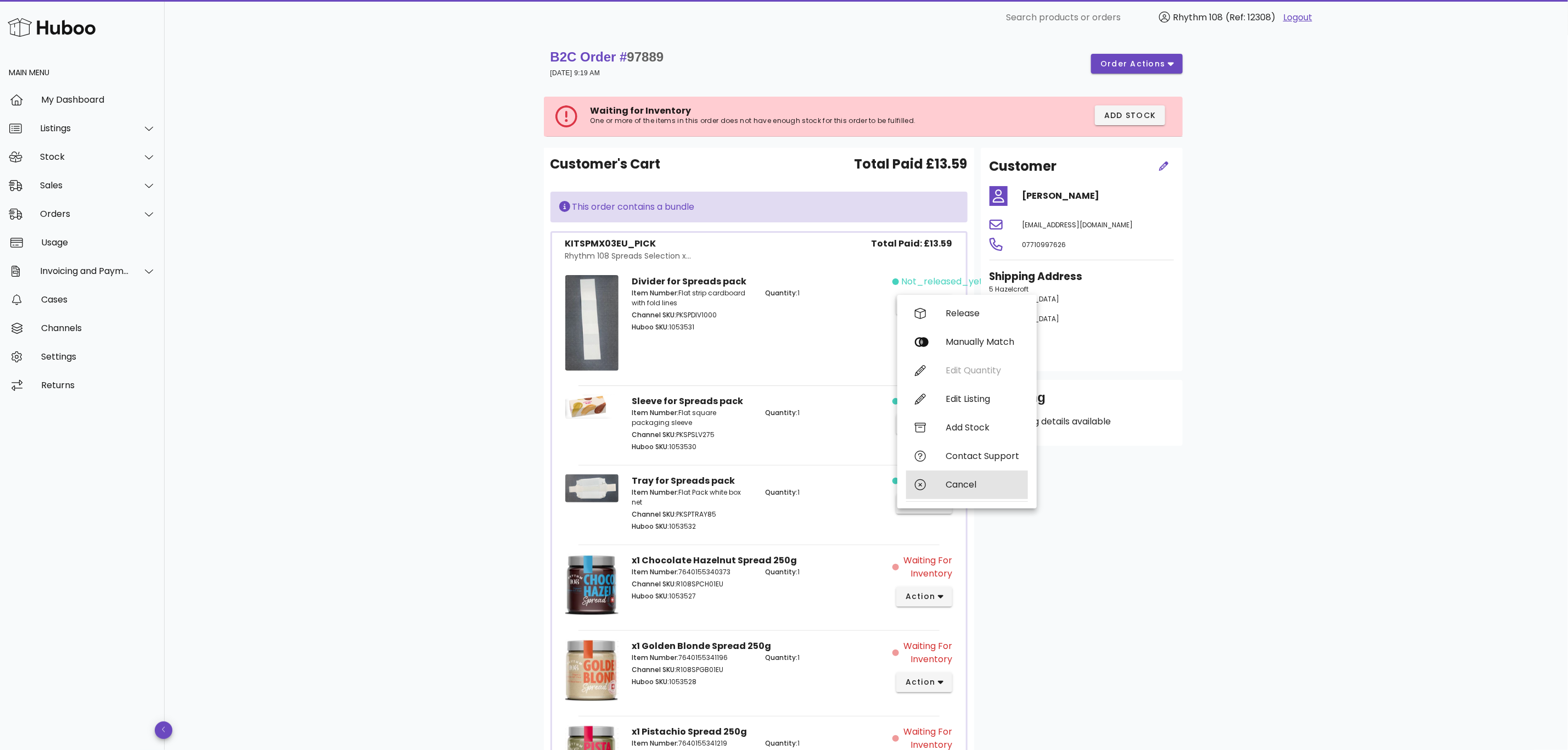
click at [942, 476] on div "Cancel" at bounding box center [967, 484] width 122 height 29
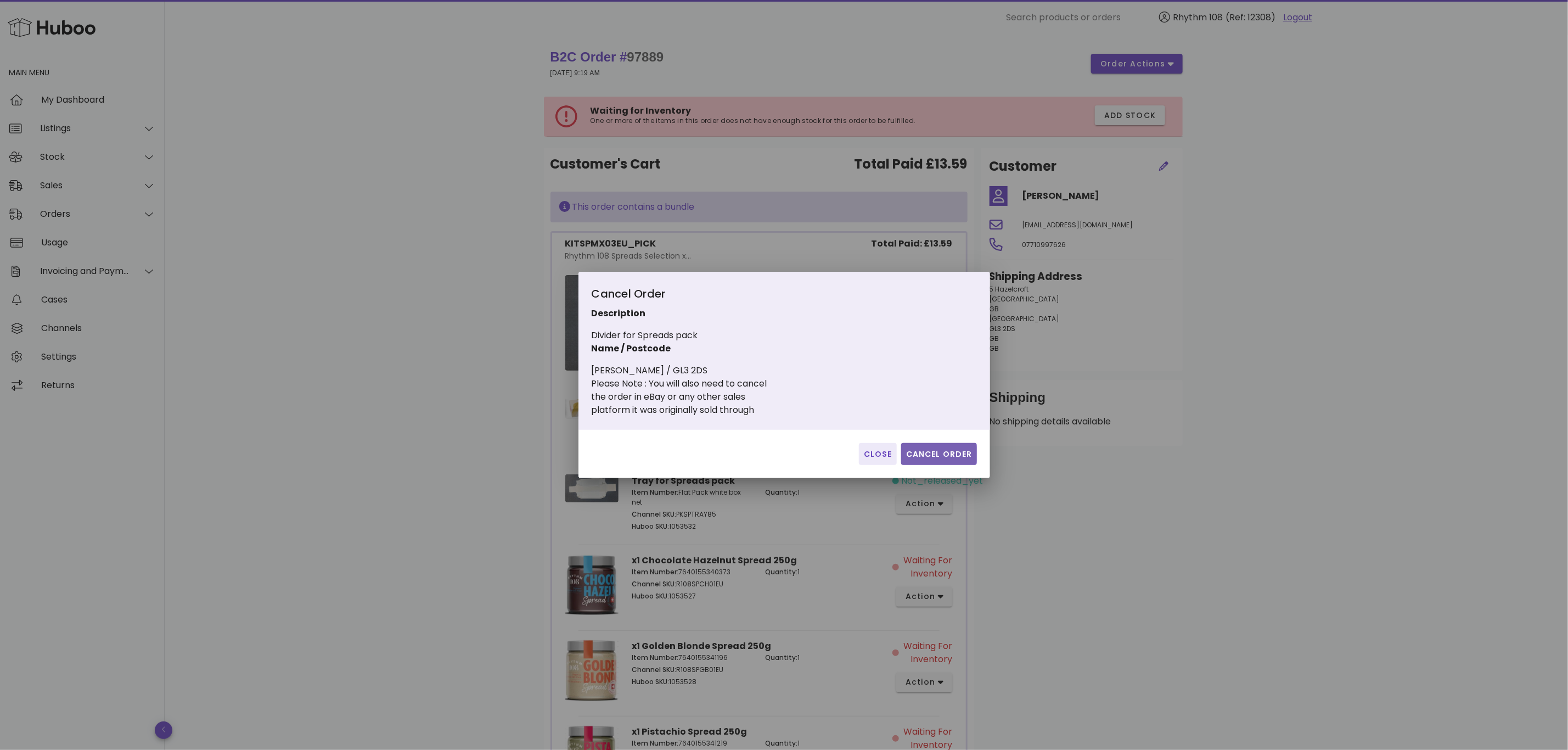
click at [938, 446] on button "Cancel Order" at bounding box center [939, 453] width 75 height 22
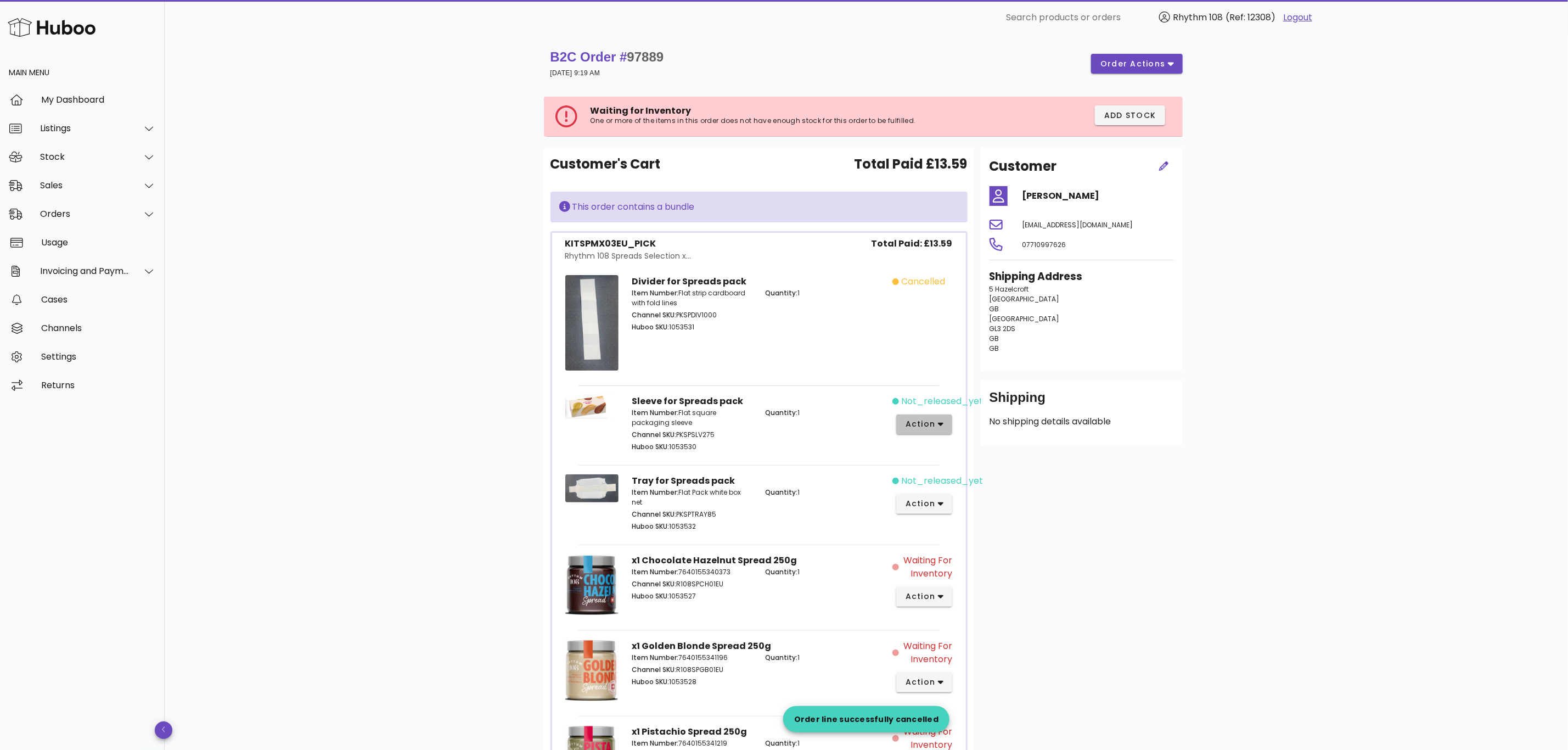
click at [946, 421] on button "action" at bounding box center [924, 425] width 57 height 20
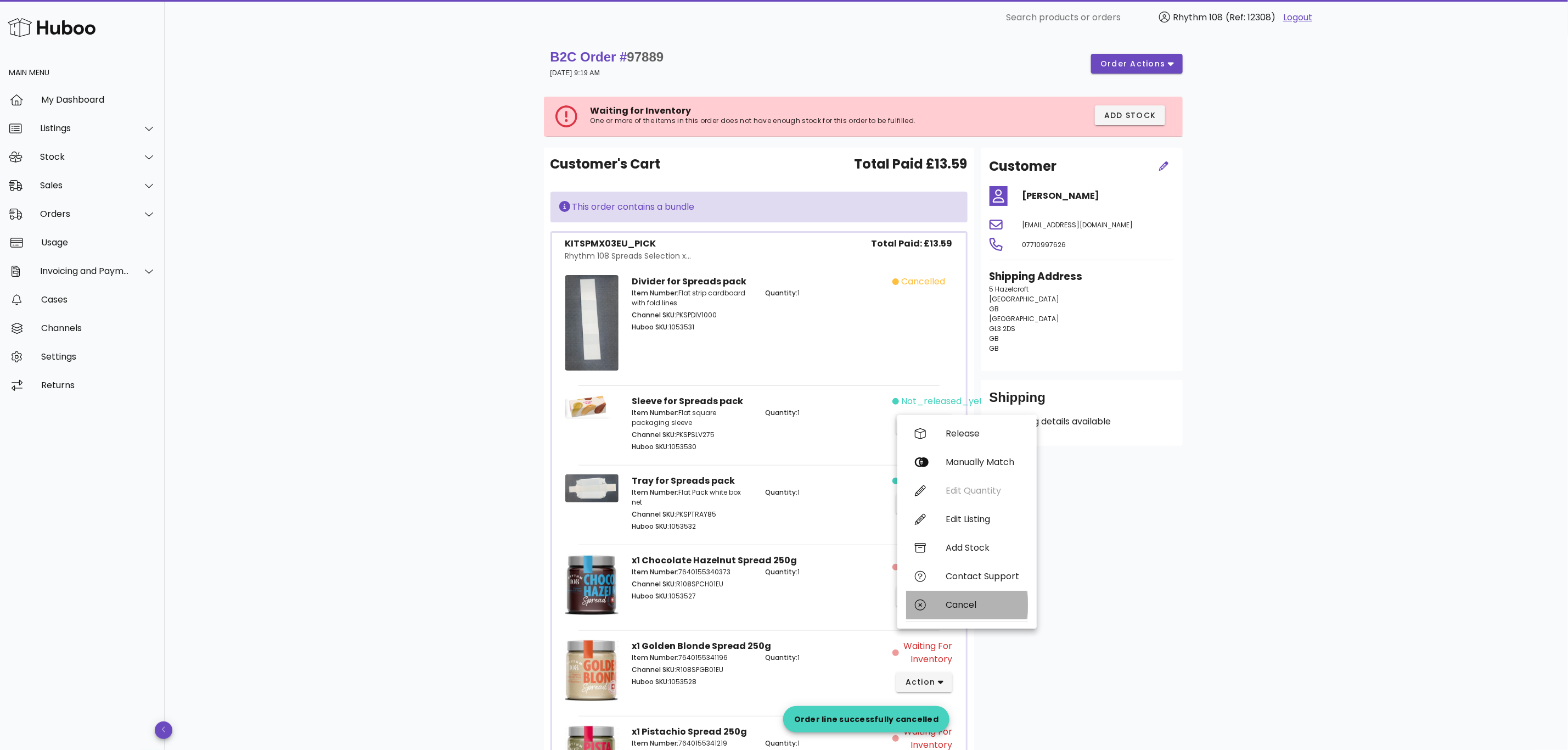
click at [952, 602] on div "Cancel" at bounding box center [982, 604] width 73 height 11
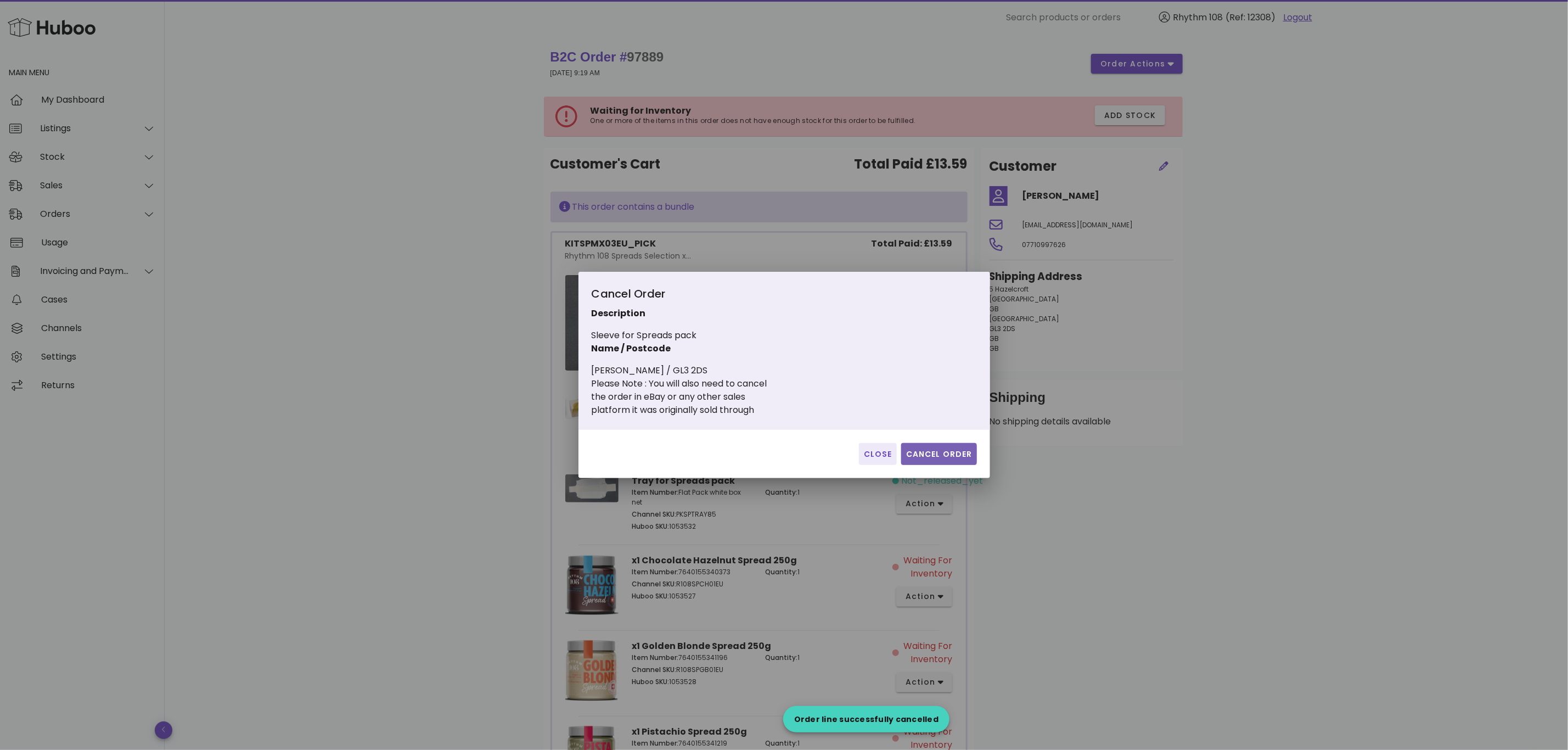
click at [949, 449] on span "Cancel Order" at bounding box center [939, 453] width 67 height 11
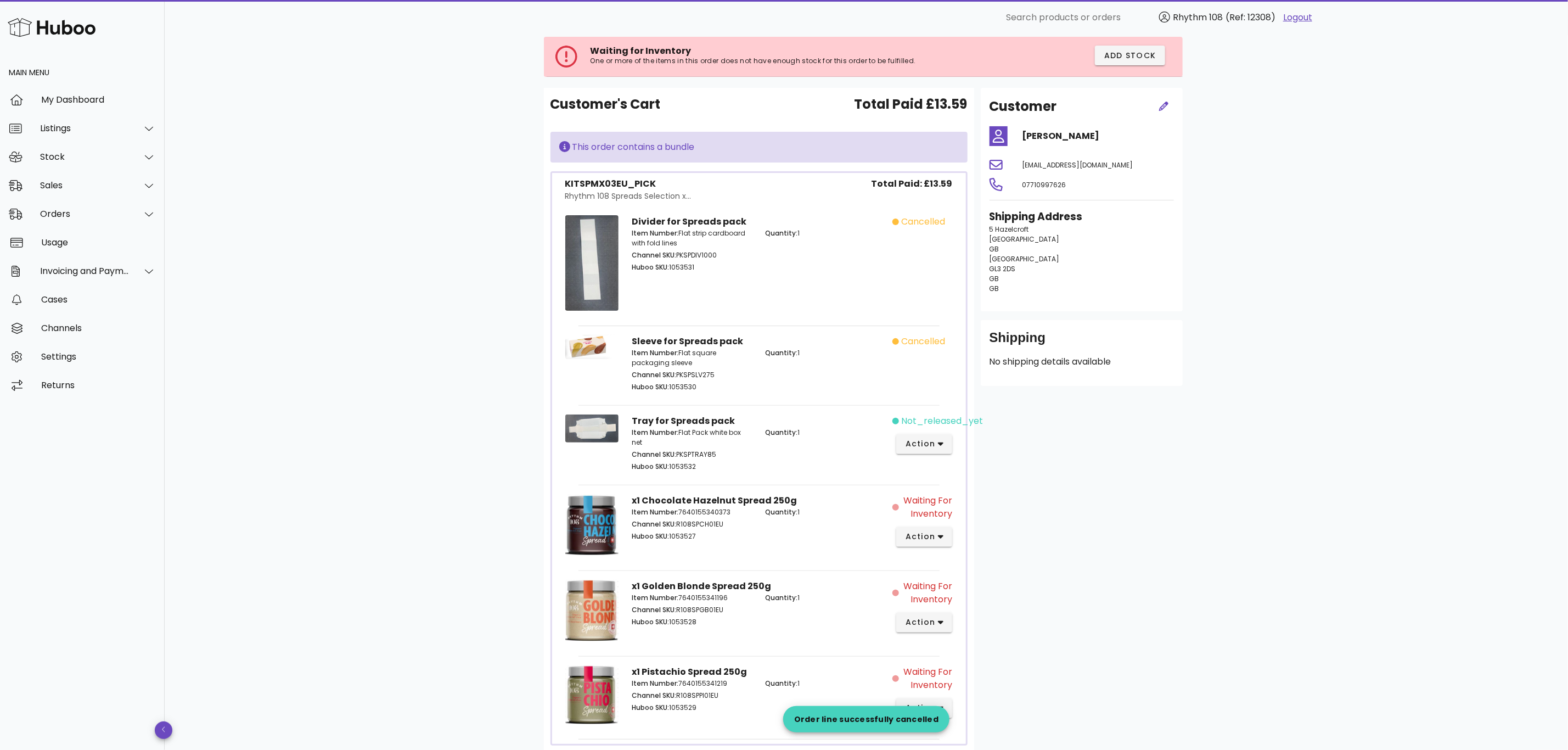
scroll to position [153, 0]
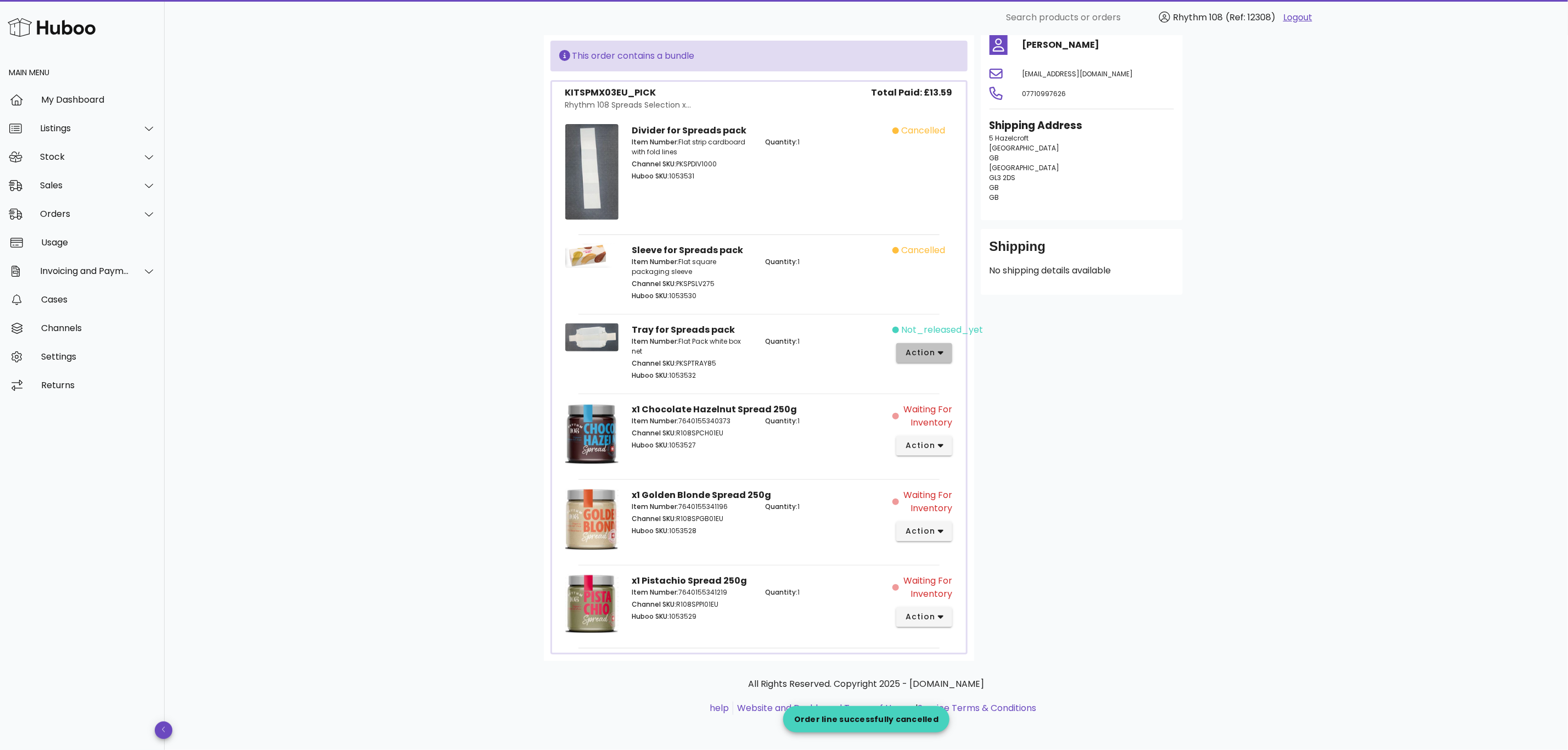
click at [940, 354] on icon "button" at bounding box center [941, 353] width 6 height 10
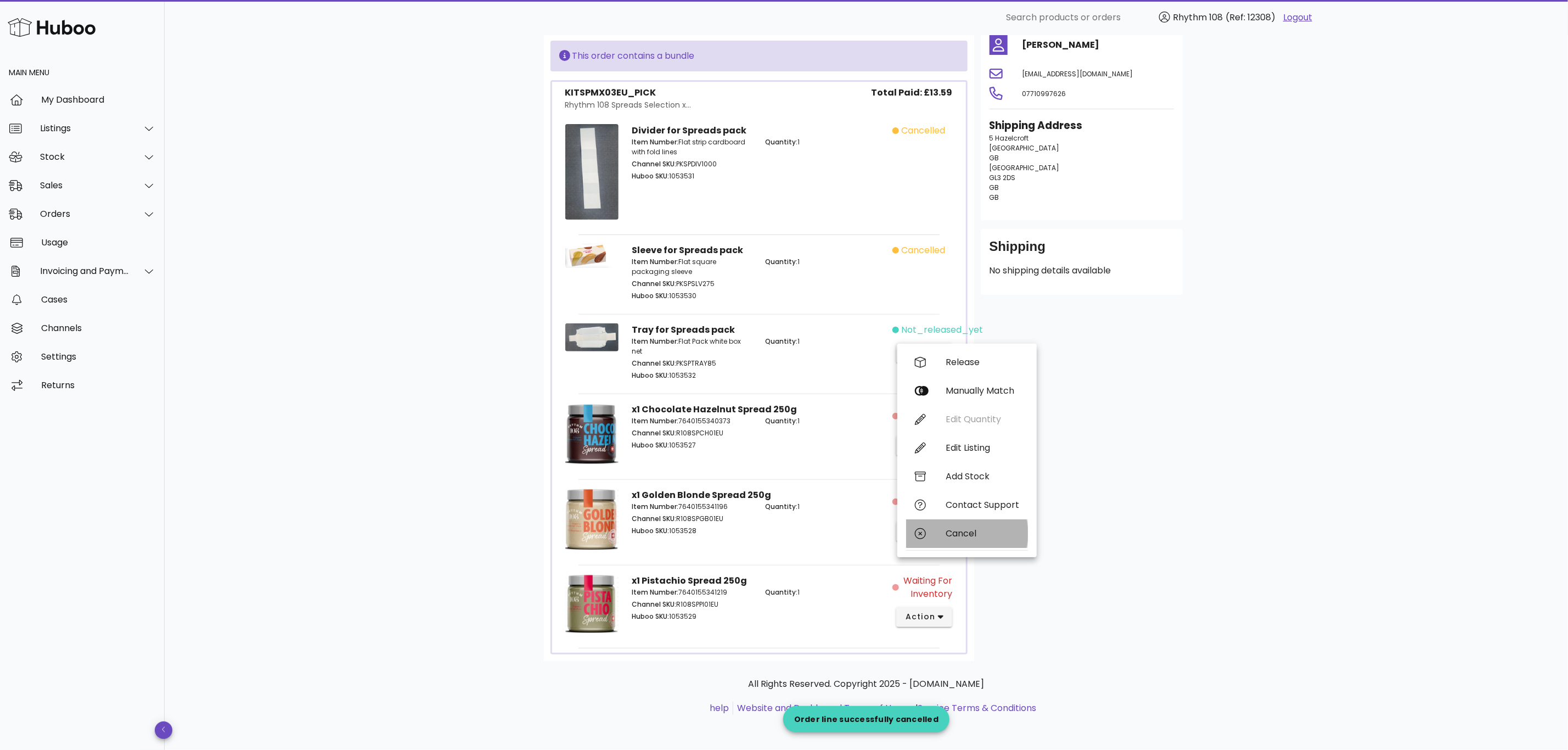
click at [985, 537] on div "Cancel" at bounding box center [967, 533] width 122 height 29
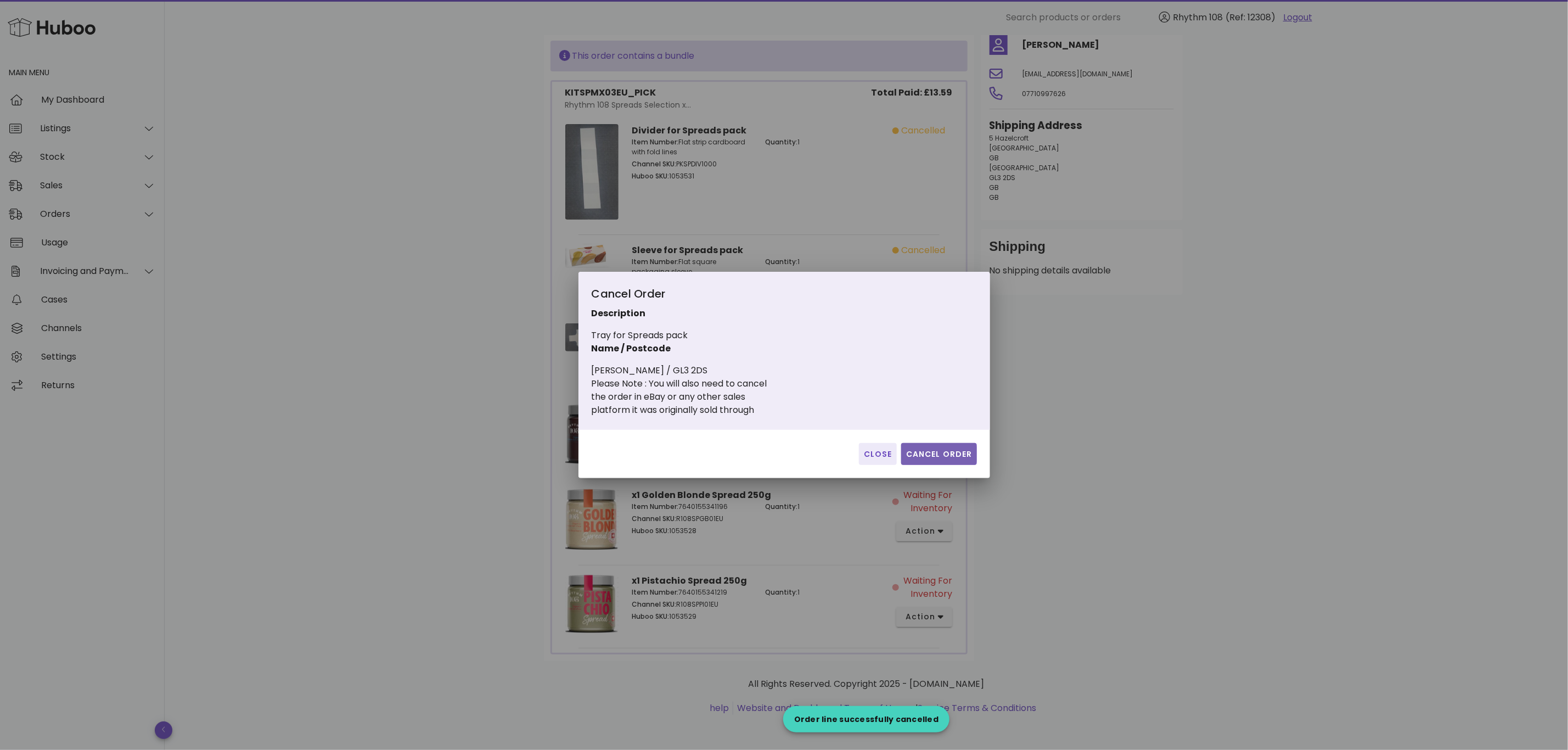
click at [949, 451] on span "Cancel Order" at bounding box center [939, 453] width 67 height 11
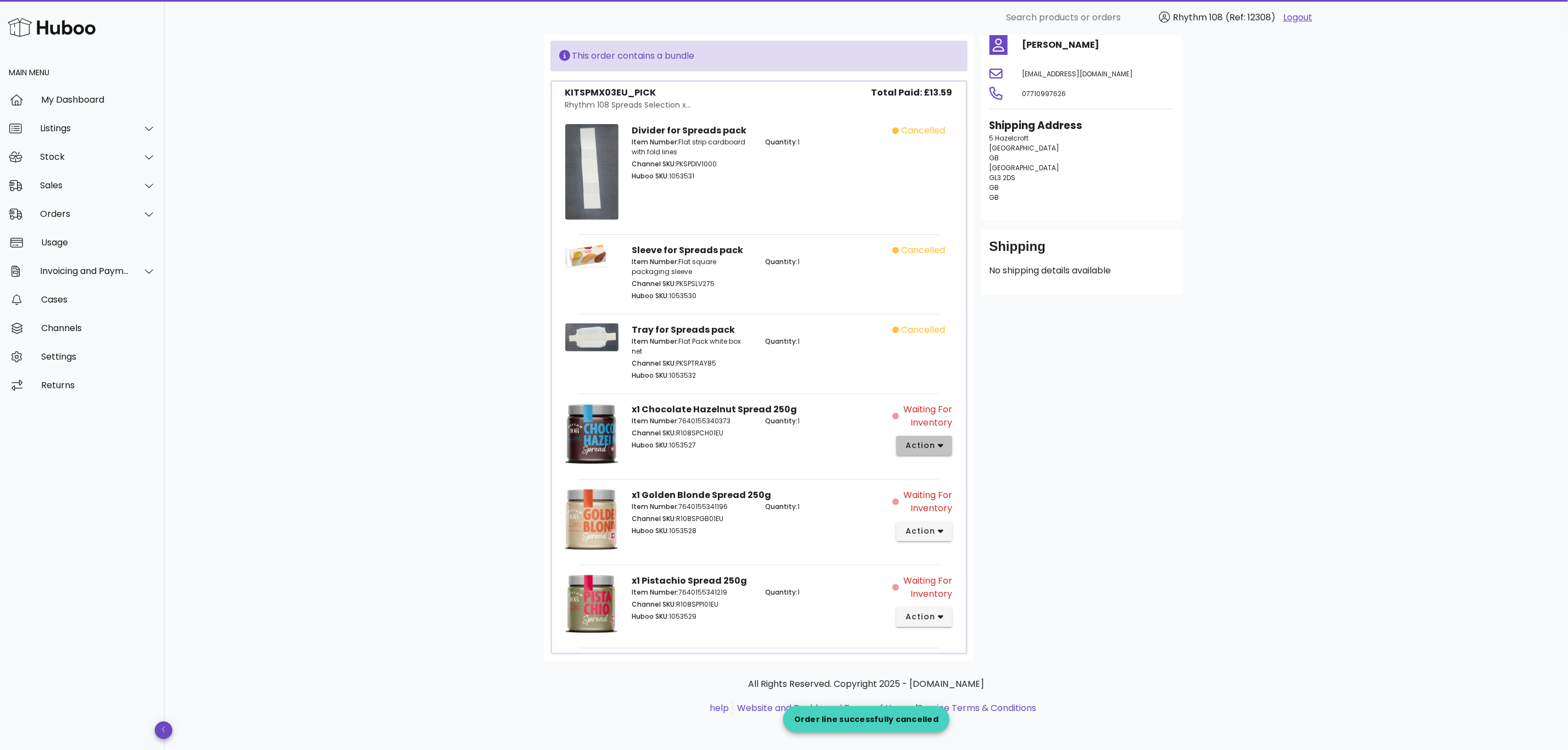
click at [920, 451] on button "action" at bounding box center [924, 446] width 57 height 20
click at [954, 626] on div "Cancel" at bounding box center [982, 626] width 73 height 11
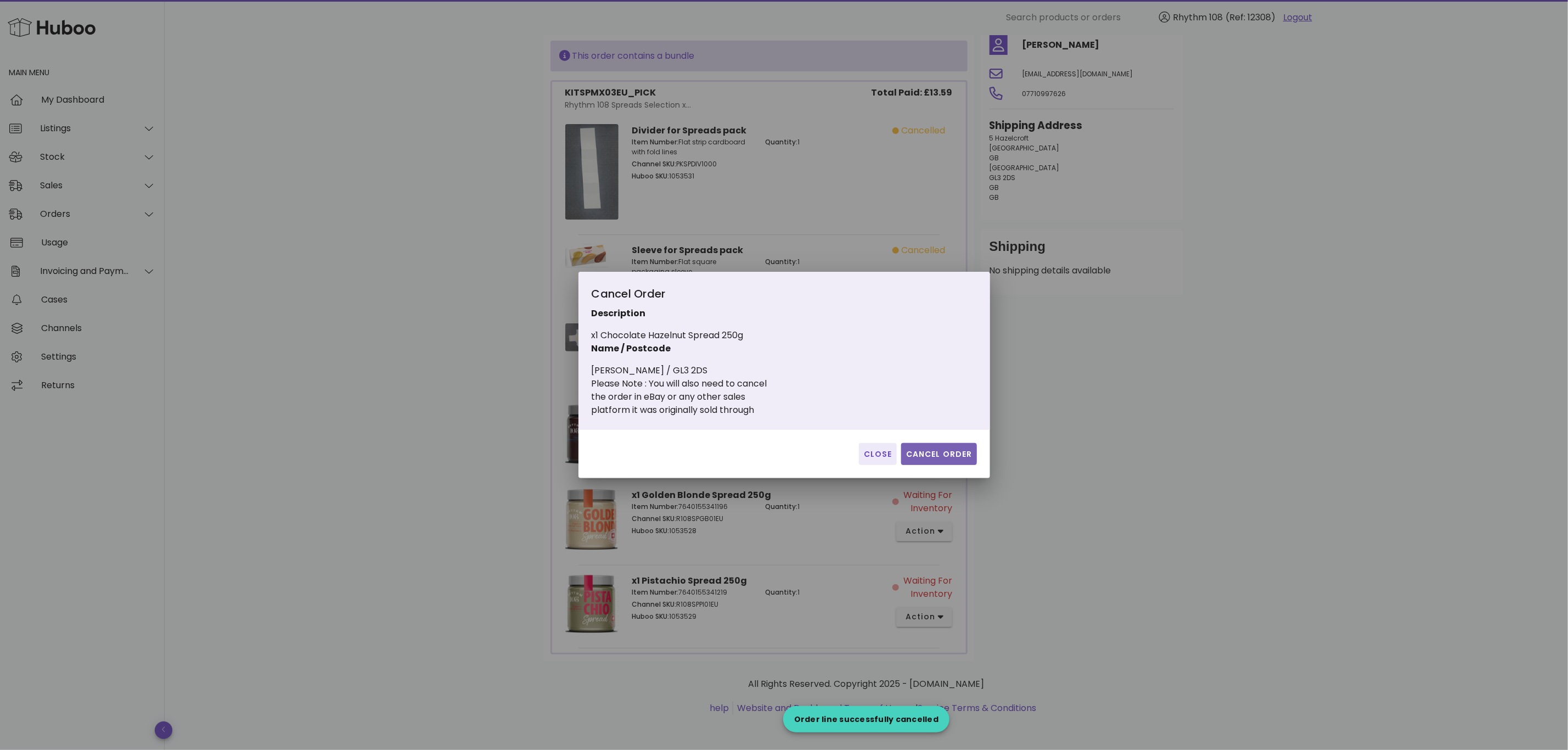
click at [952, 451] on span "Cancel Order" at bounding box center [939, 453] width 67 height 11
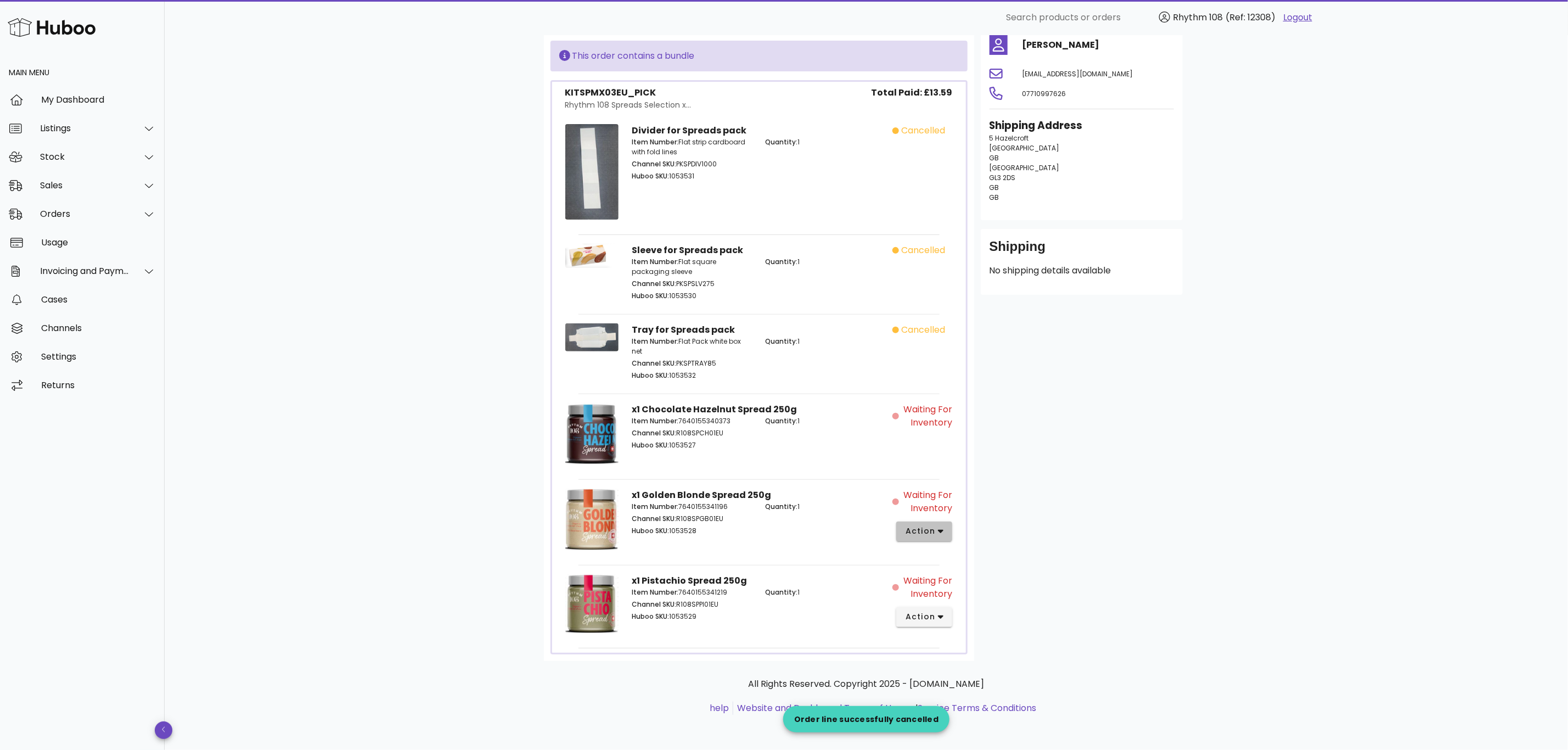
click at [936, 528] on span "action" at bounding box center [924, 531] width 39 height 11
click at [962, 707] on div "Cancel" at bounding box center [982, 713] width 73 height 11
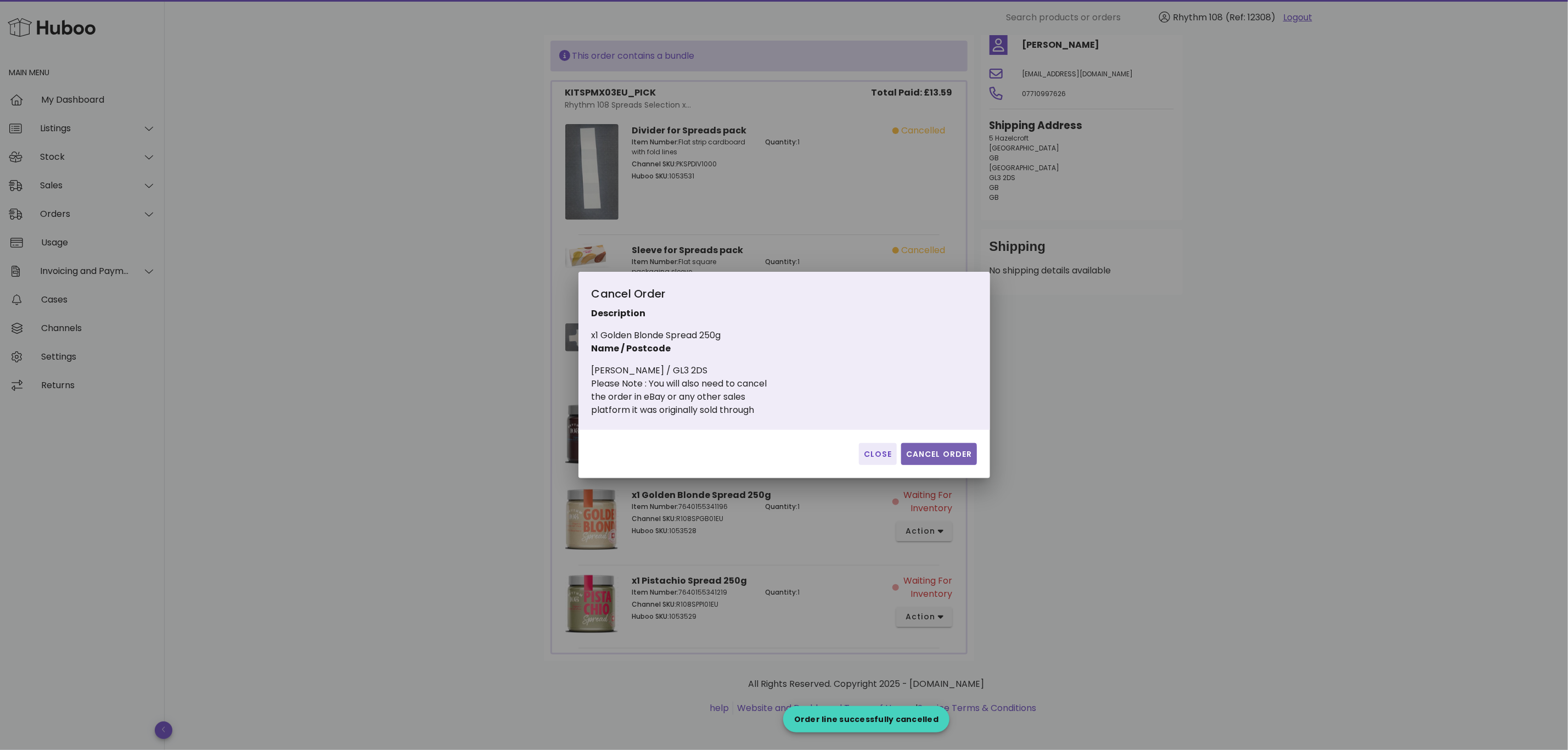
click at [955, 453] on span "Cancel Order" at bounding box center [939, 453] width 67 height 11
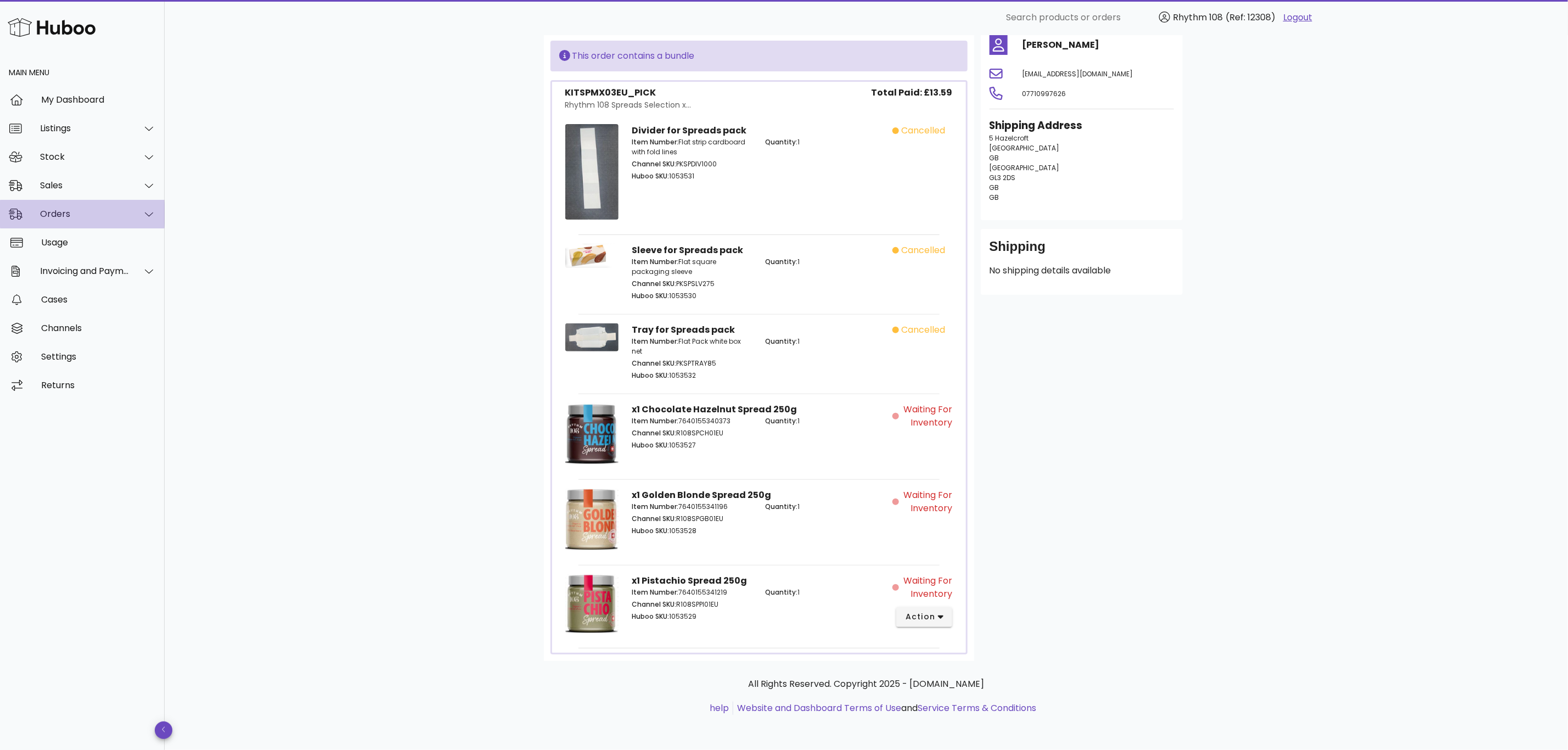
click at [63, 217] on div "Orders" at bounding box center [85, 214] width 89 height 11
click at [85, 247] on div "Orders" at bounding box center [97, 241] width 116 height 23
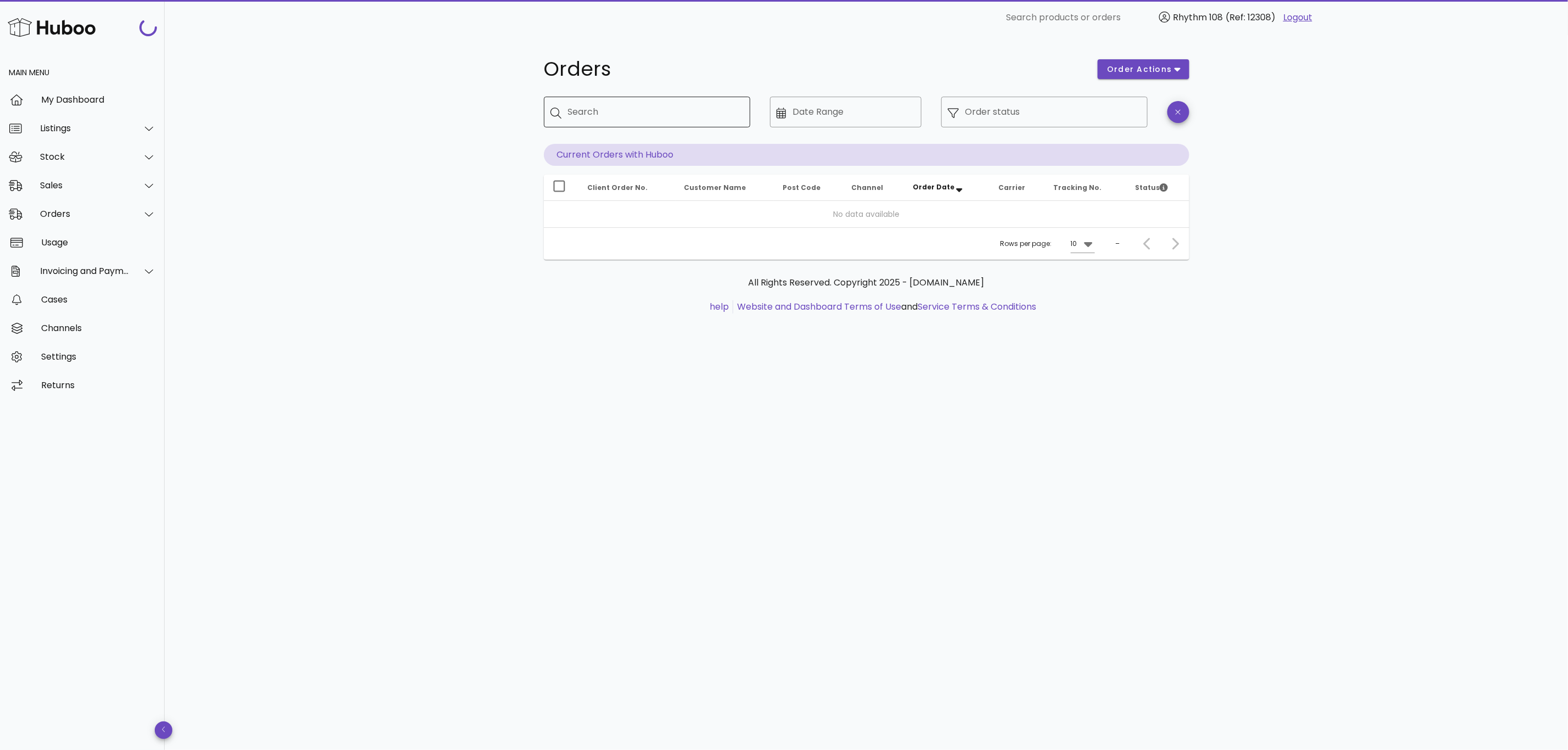
click at [698, 122] on div "Search" at bounding box center [655, 112] width 174 height 31
paste input "*****"
type input "*****"
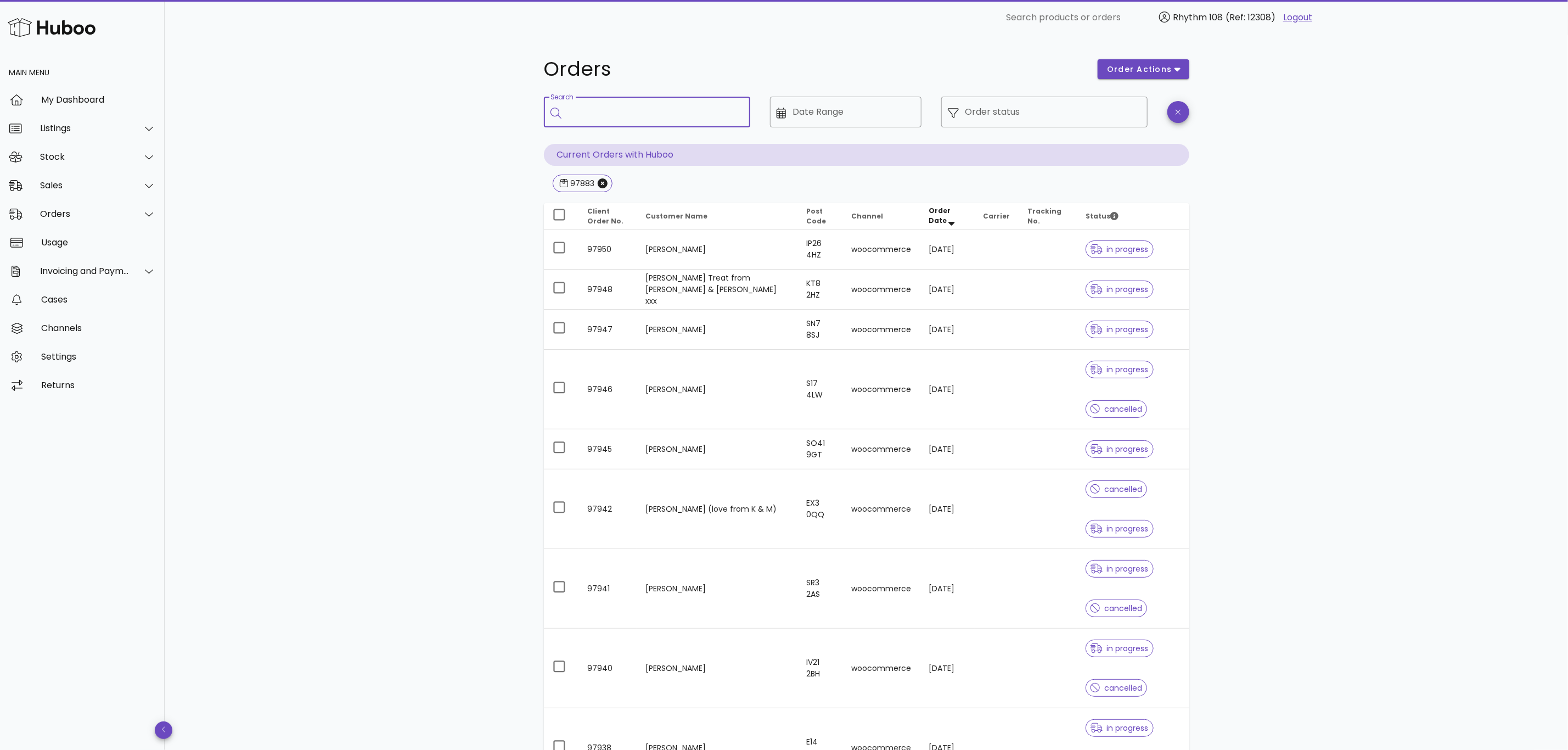
click at [697, 122] on div "Search" at bounding box center [655, 112] width 174 height 31
click at [667, 104] on input "Search" at bounding box center [655, 112] width 174 height 17
type input "*****"
click at [632, 112] on input "*****" at bounding box center [648, 112] width 160 height 17
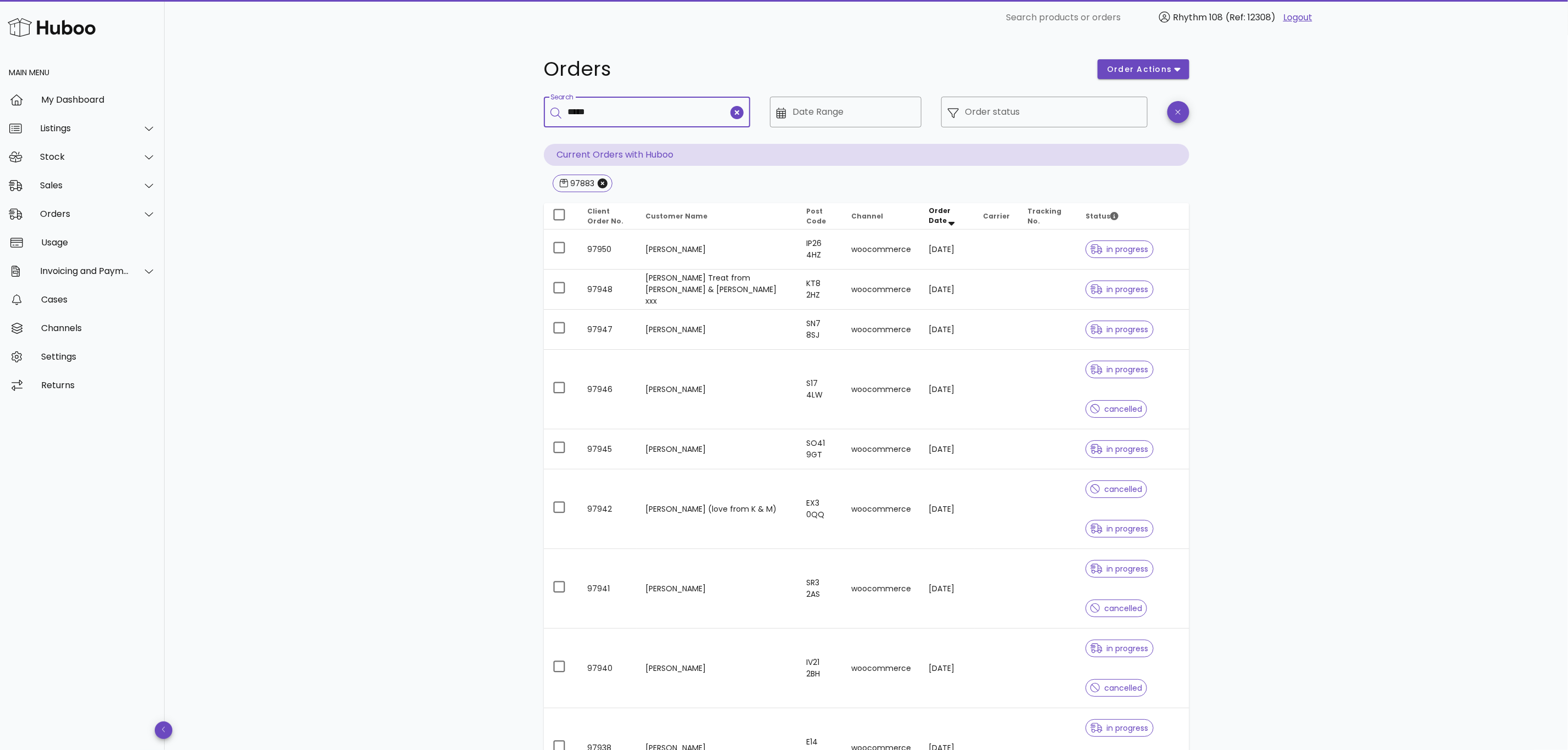
click at [652, 175] on div "97883" at bounding box center [866, 184] width 646 height 20
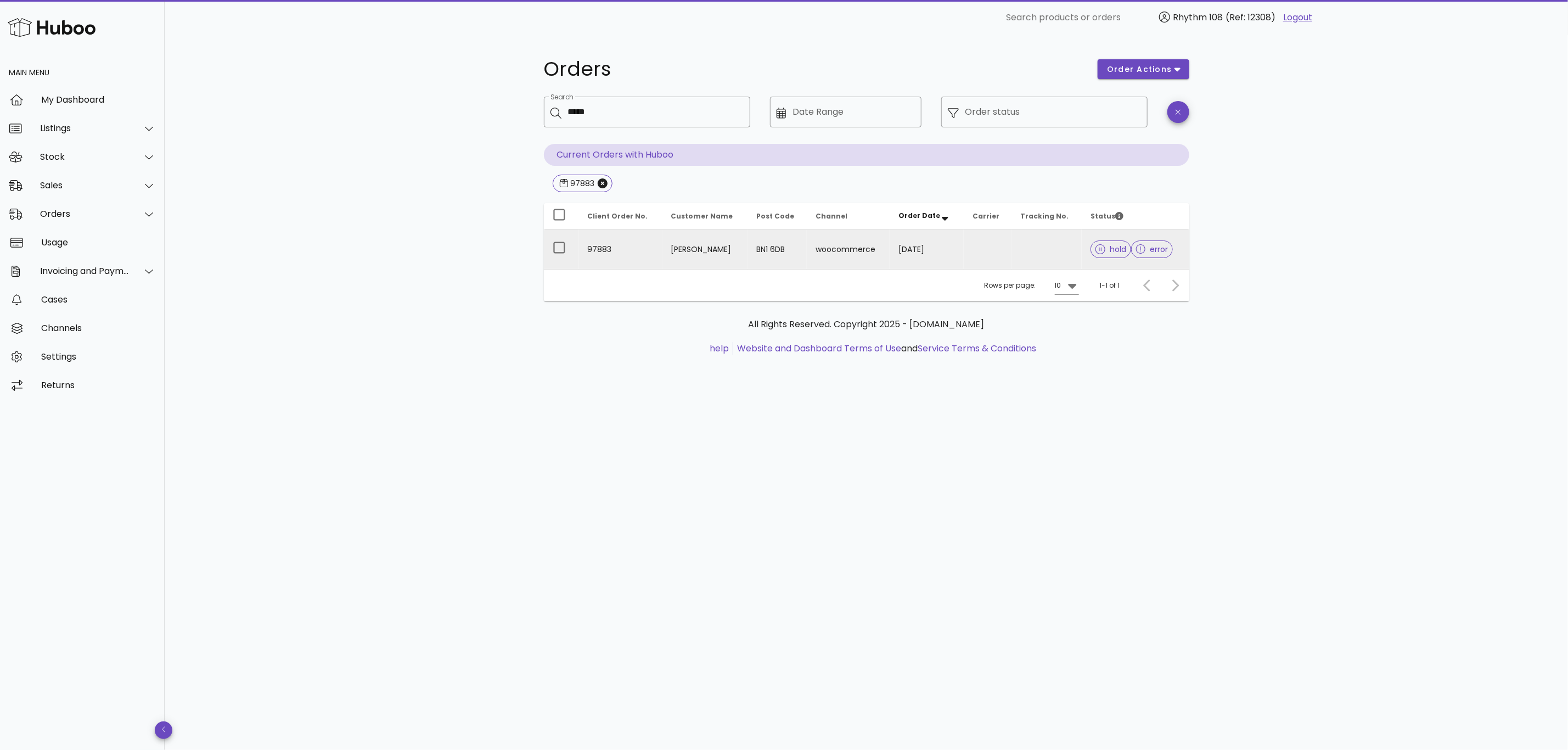
click at [1020, 257] on td at bounding box center [1047, 249] width 71 height 39
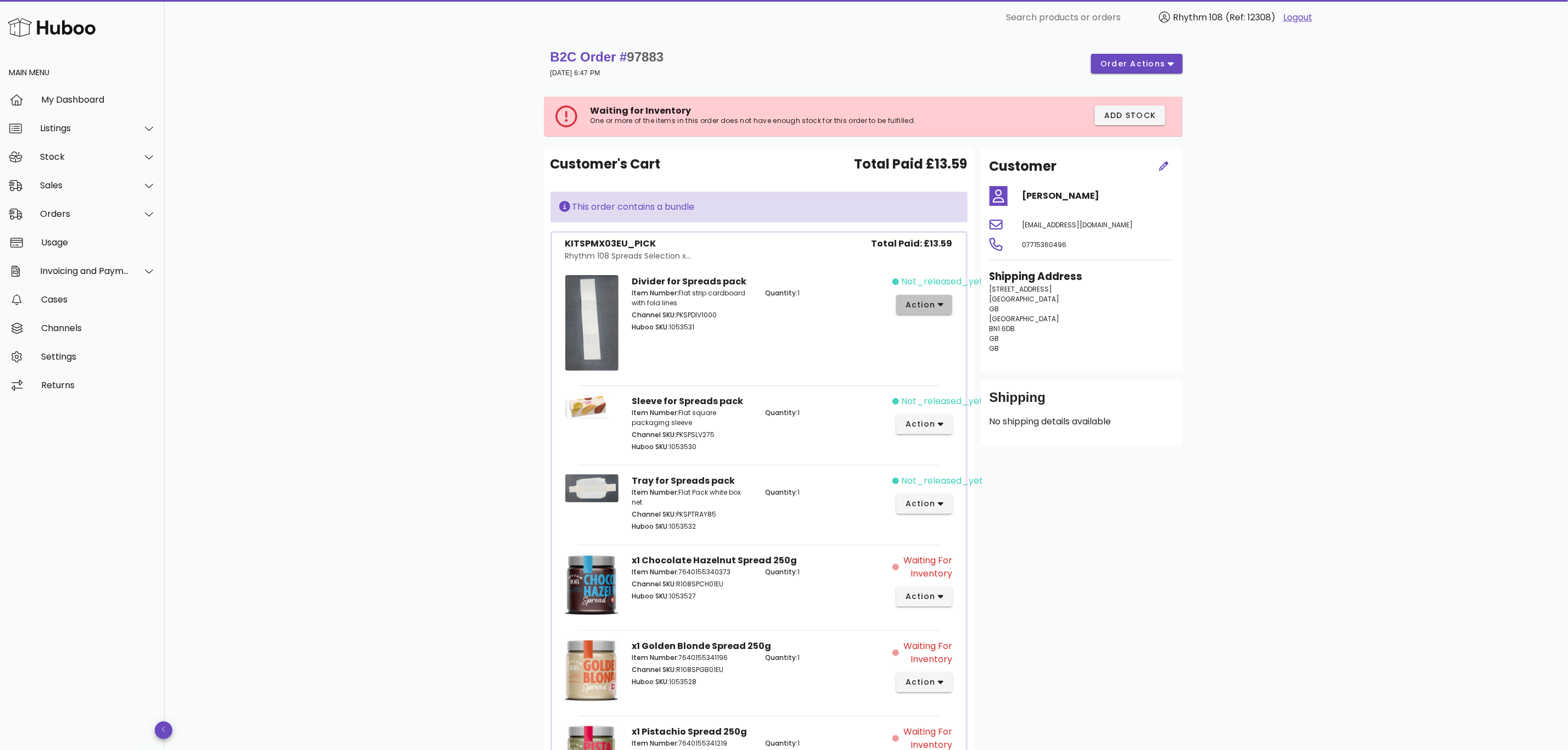
click at [929, 313] on button "action" at bounding box center [924, 305] width 57 height 20
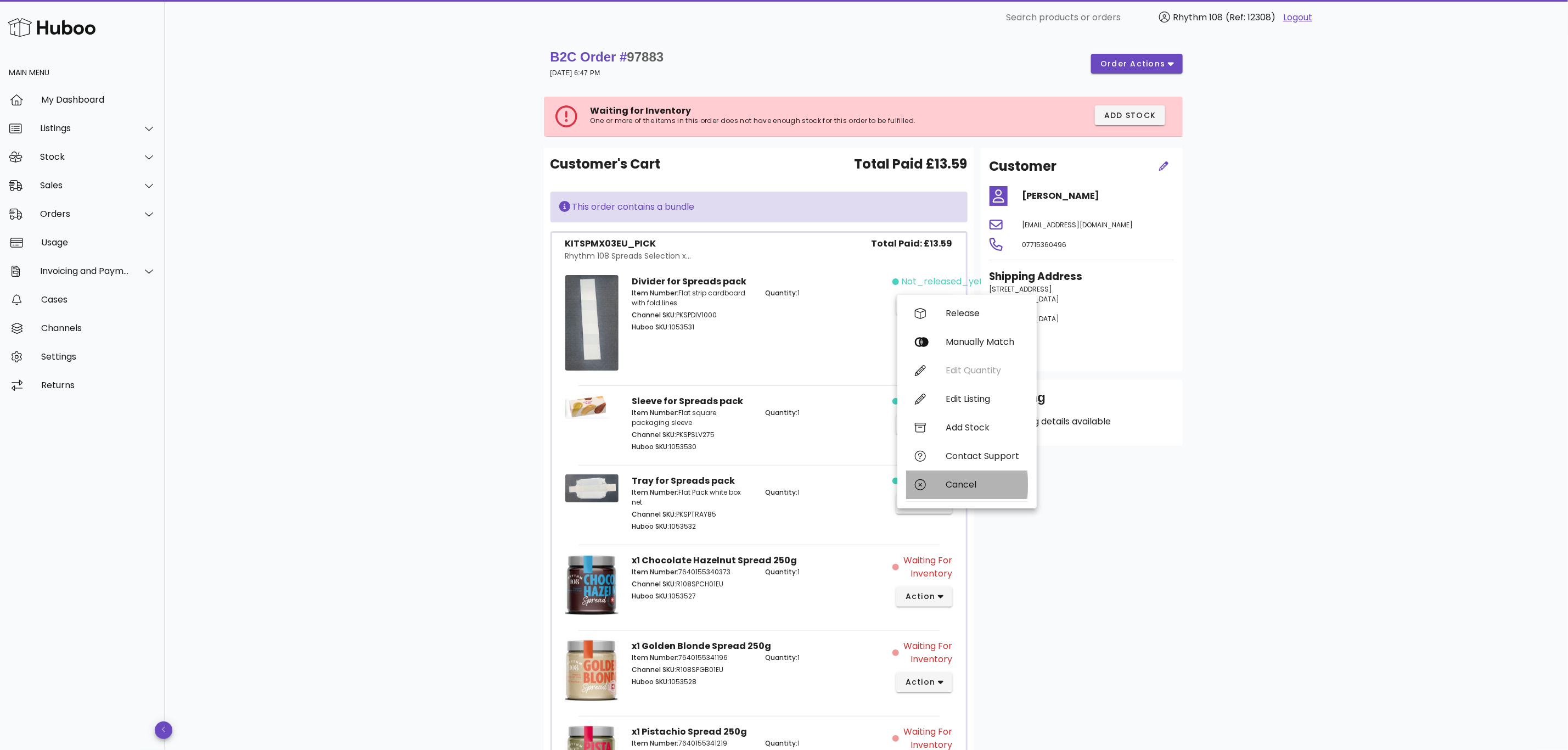
click at [970, 488] on div "Cancel" at bounding box center [982, 485] width 73 height 11
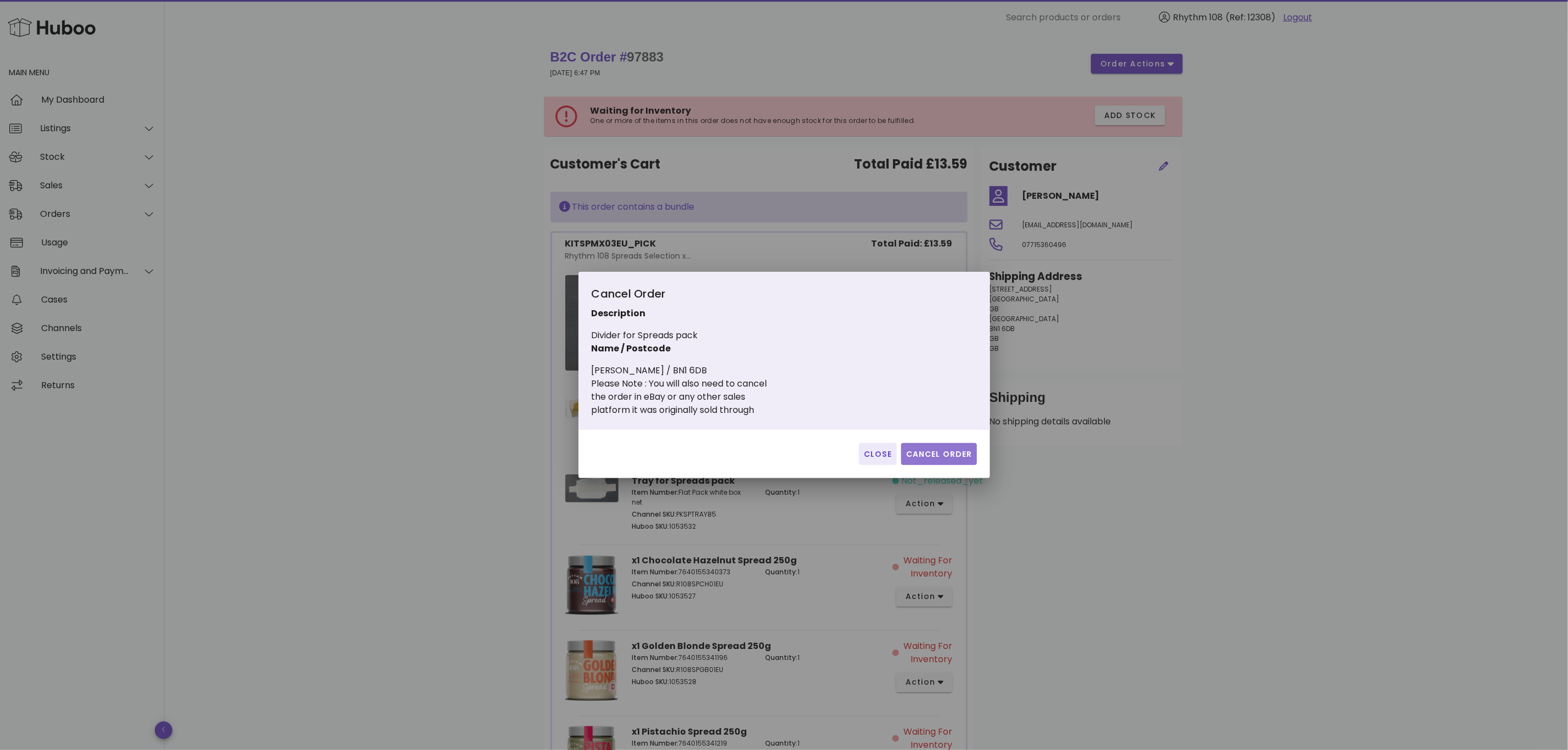
click at [932, 451] on span "Cancel Order" at bounding box center [939, 453] width 67 height 11
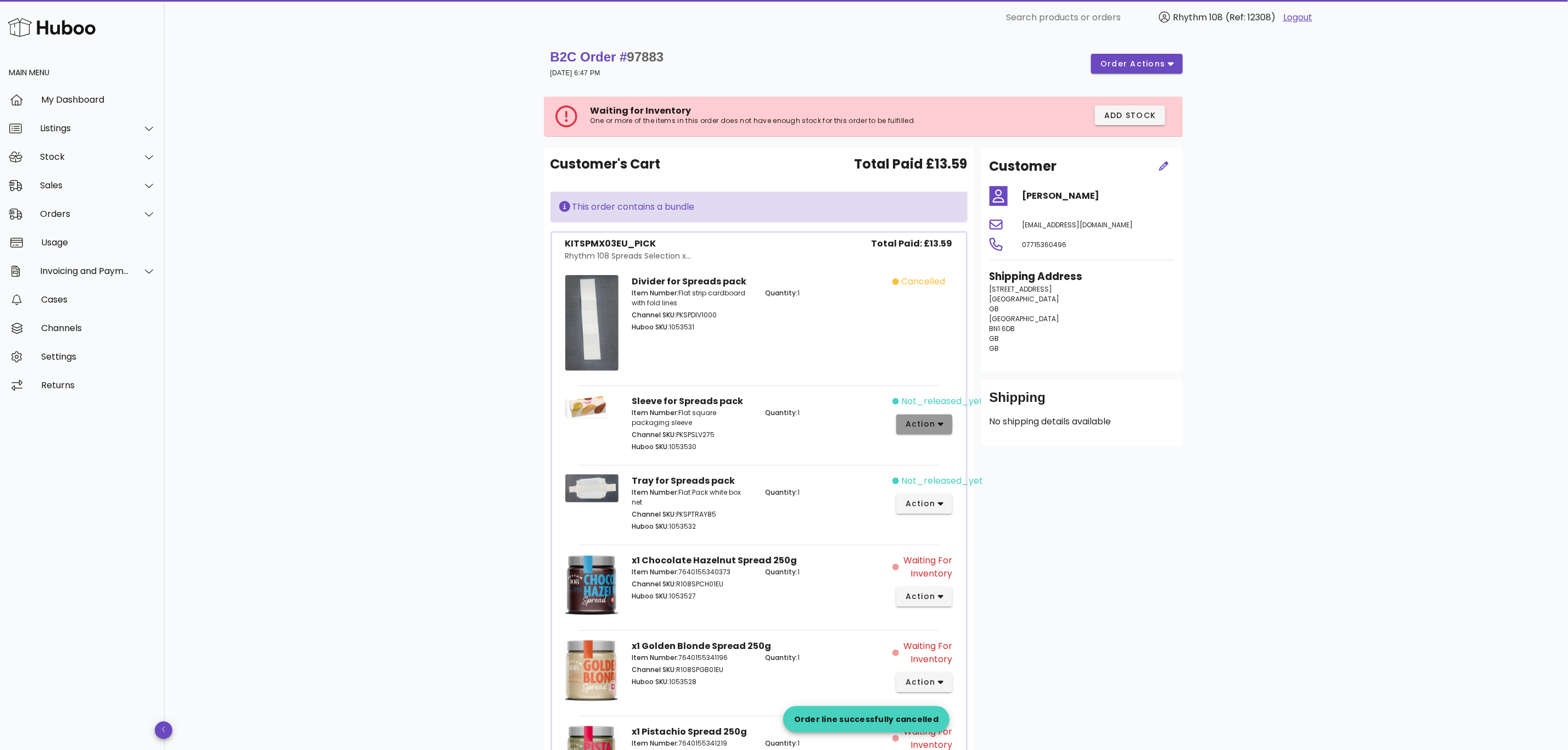
click at [921, 430] on span "action" at bounding box center [920, 423] width 31 height 11
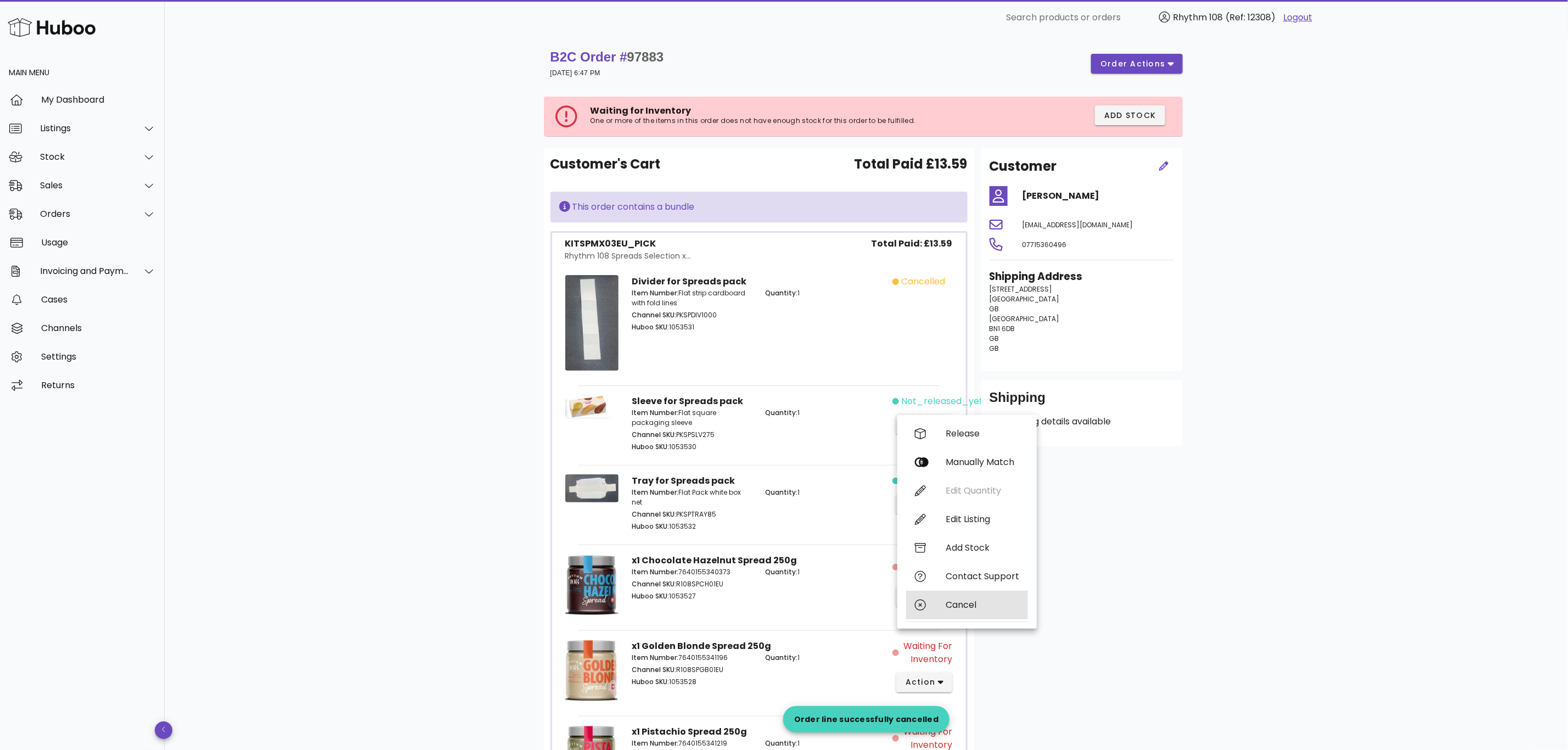
click at [954, 605] on div "Cancel" at bounding box center [982, 604] width 73 height 11
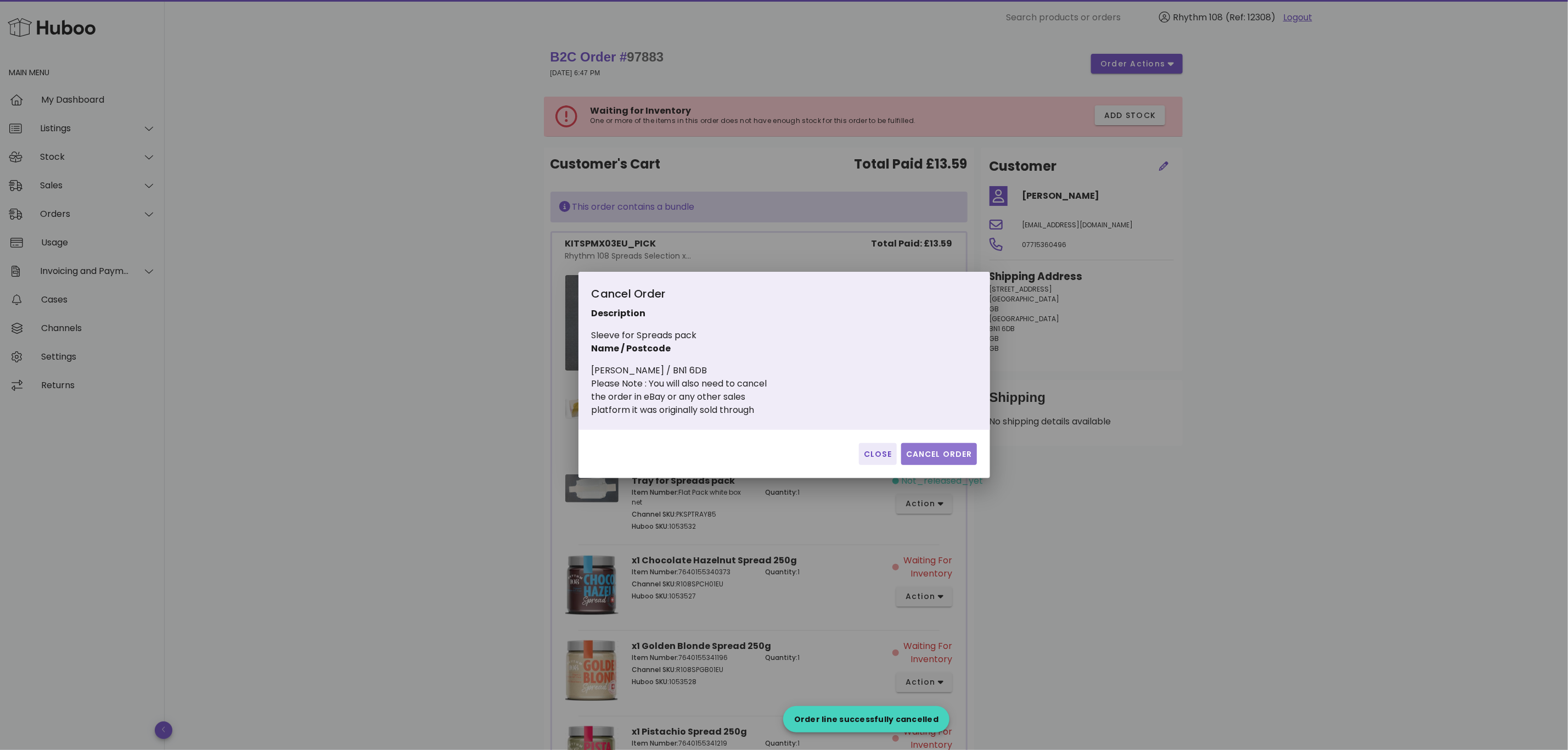
click at [954, 450] on span "Cancel Order" at bounding box center [939, 453] width 67 height 11
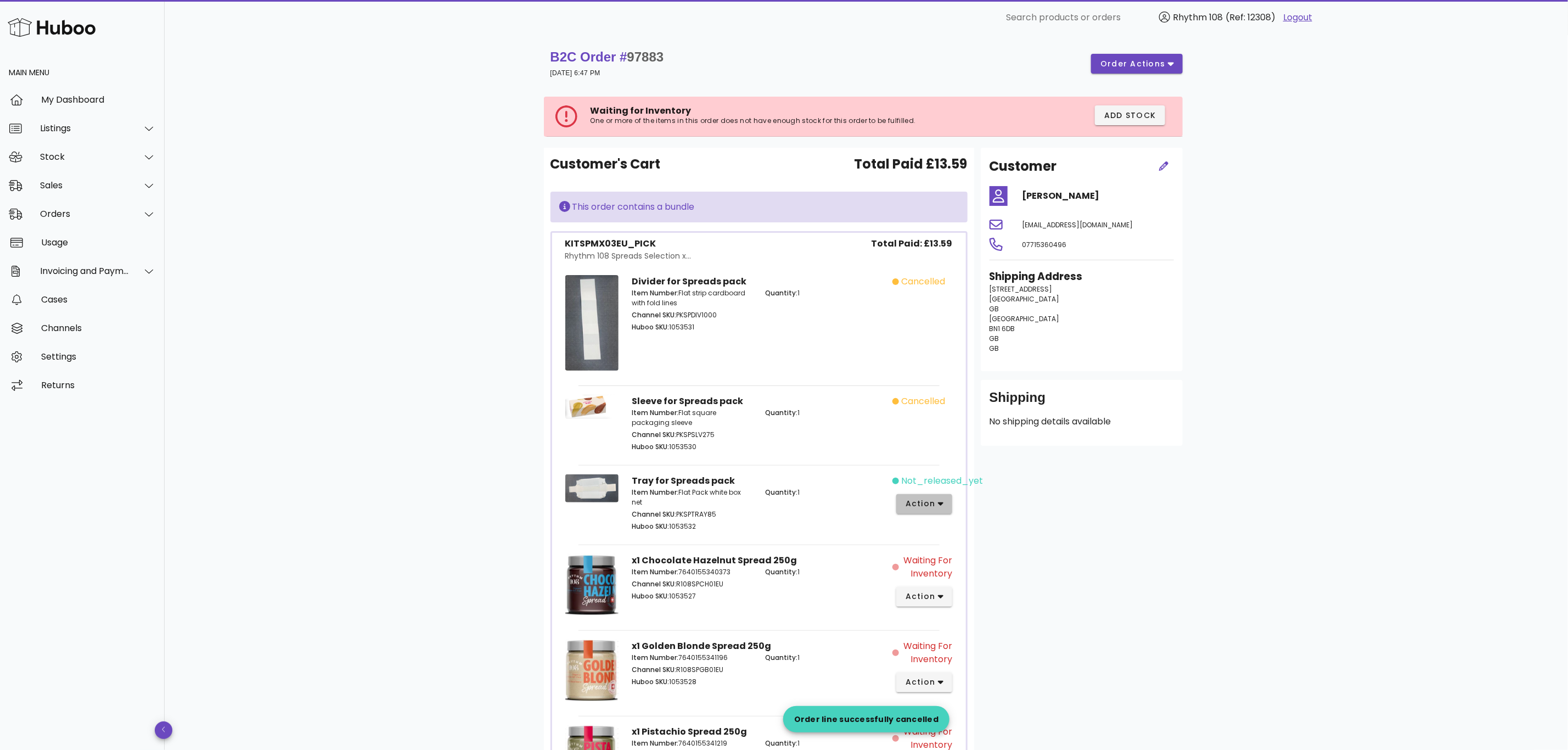
click at [924, 502] on span "action" at bounding box center [920, 503] width 31 height 11
click at [978, 675] on div "Cancel" at bounding box center [967, 685] width 122 height 29
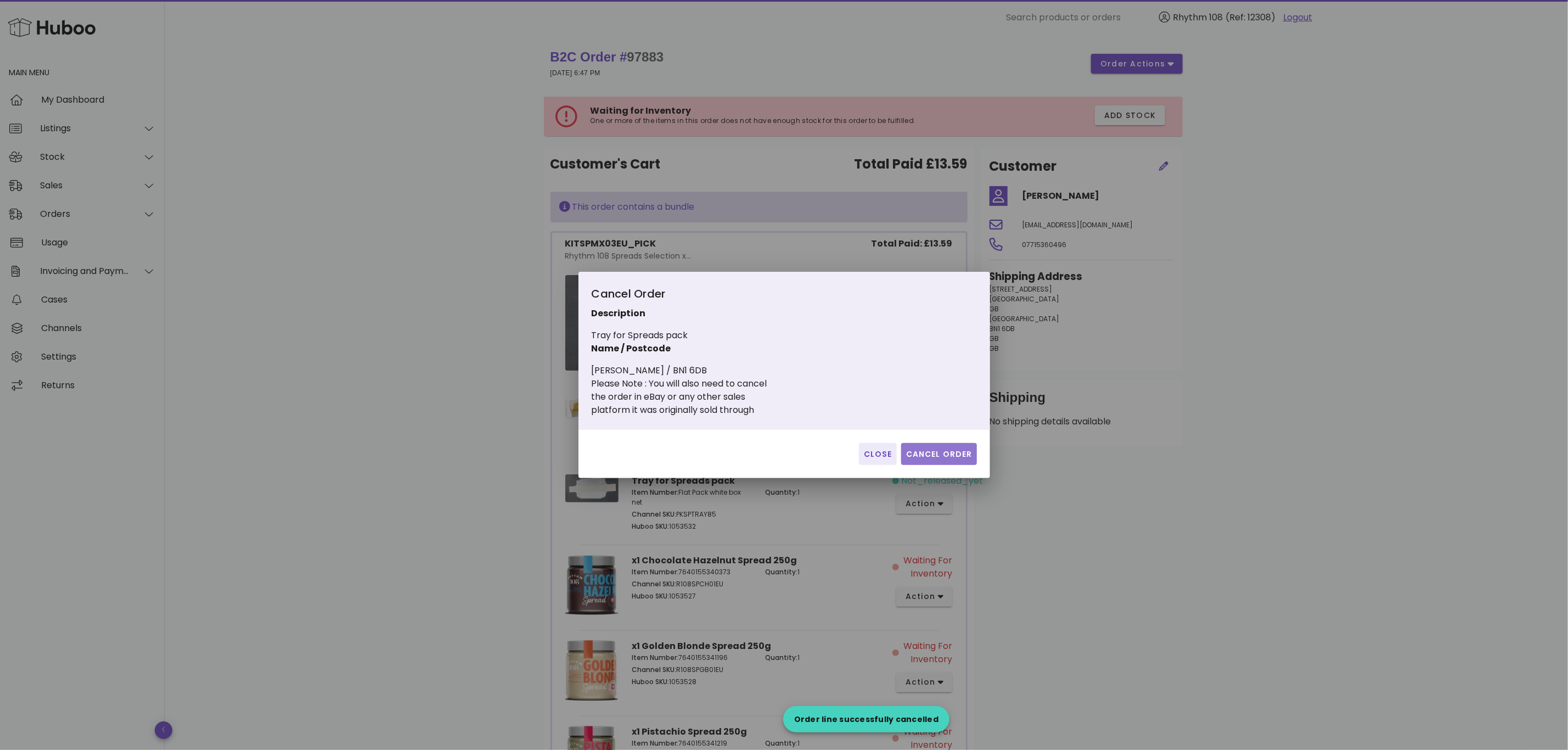
click at [942, 459] on span "Cancel Order" at bounding box center [939, 453] width 67 height 11
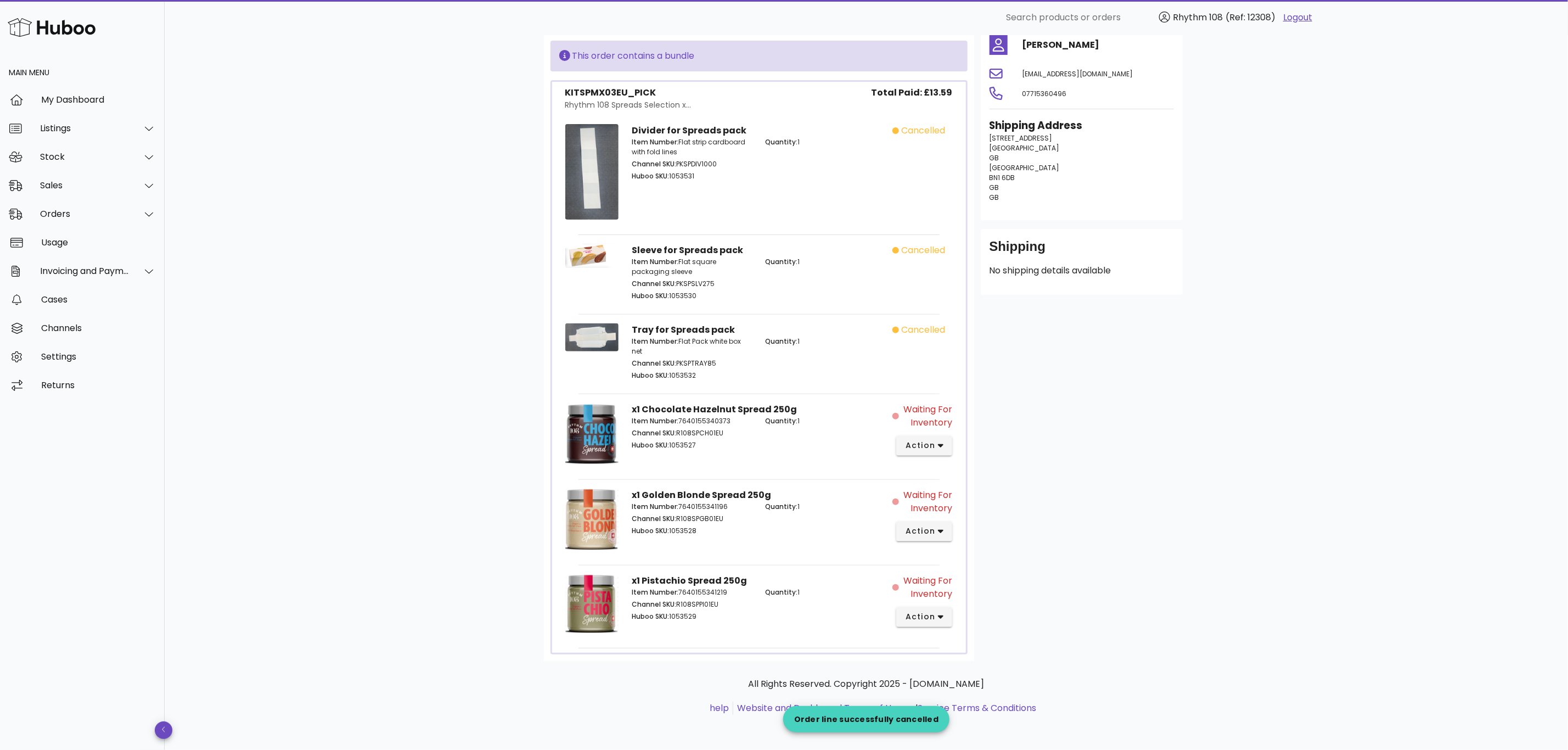
scroll to position [153, 0]
click at [932, 437] on button "action" at bounding box center [924, 446] width 57 height 20
click at [998, 626] on div "Cancel" at bounding box center [982, 626] width 73 height 11
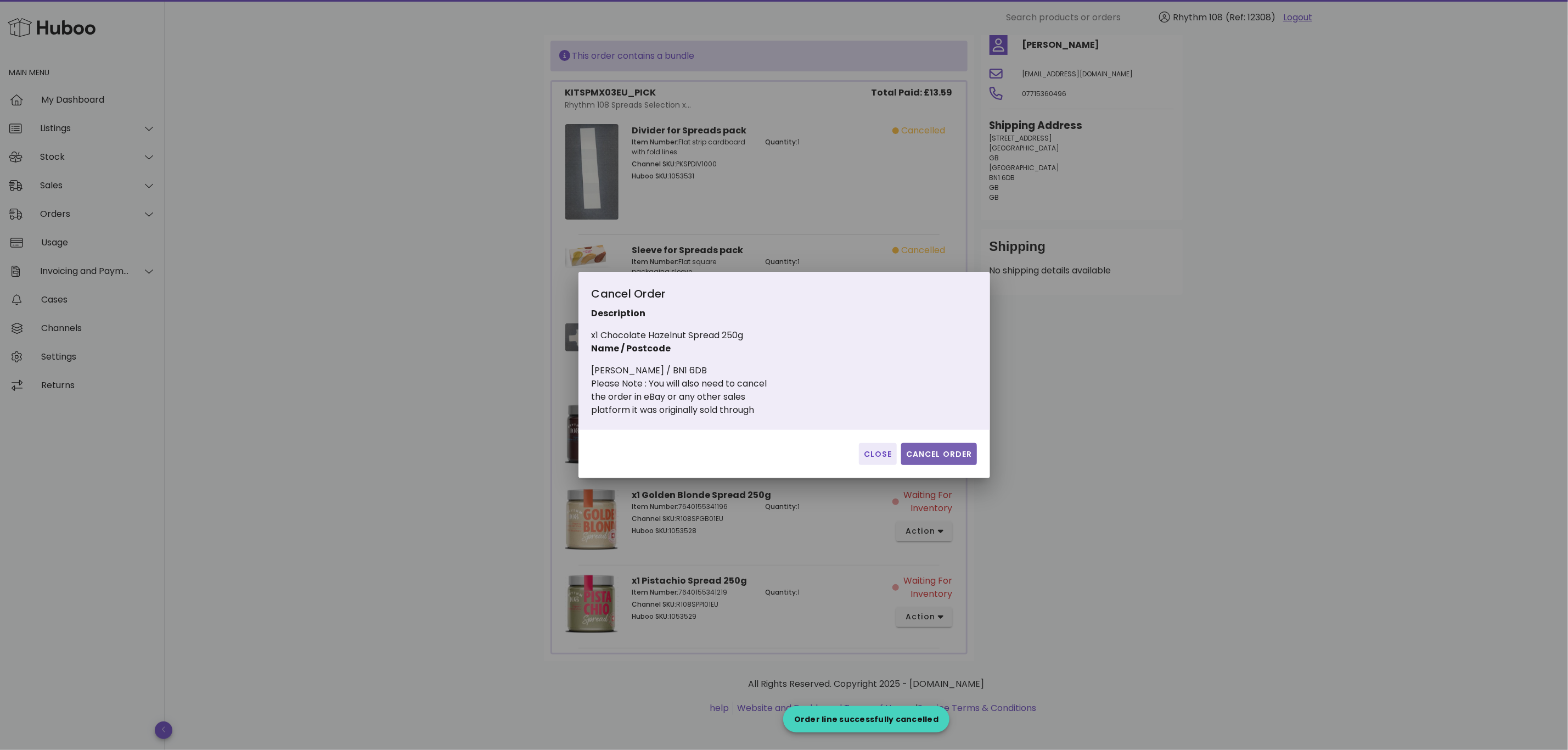
click at [942, 458] on span "Cancel Order" at bounding box center [939, 453] width 67 height 11
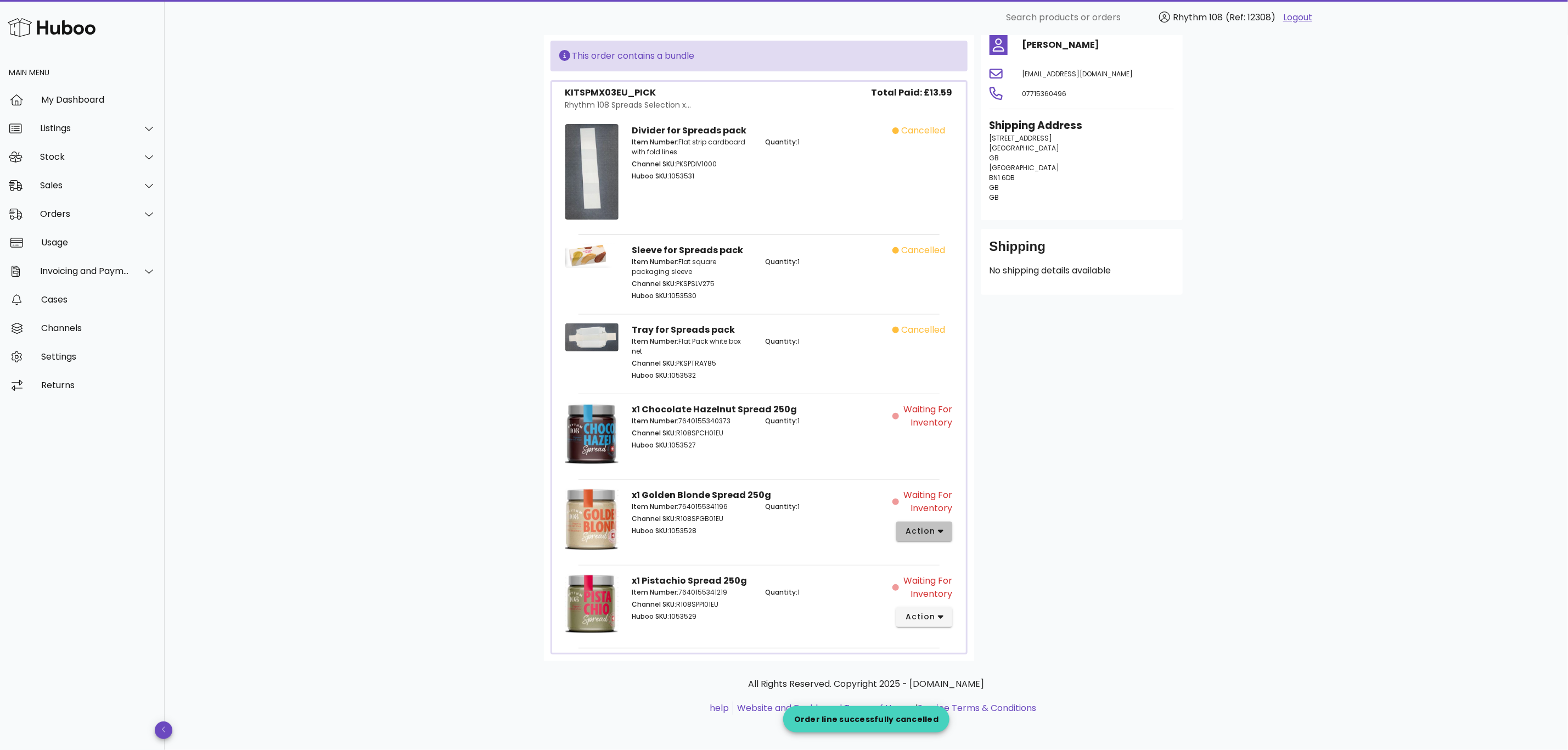
click at [936, 536] on span "action" at bounding box center [924, 531] width 39 height 11
click at [1006, 673] on div "Release Manually Match Edit Quantity Edit Listing Add Stock Contact Support Can…" at bounding box center [967, 630] width 122 height 205
click at [927, 526] on span "action" at bounding box center [920, 531] width 31 height 11
click at [975, 712] on div "Cancel" at bounding box center [982, 713] width 73 height 11
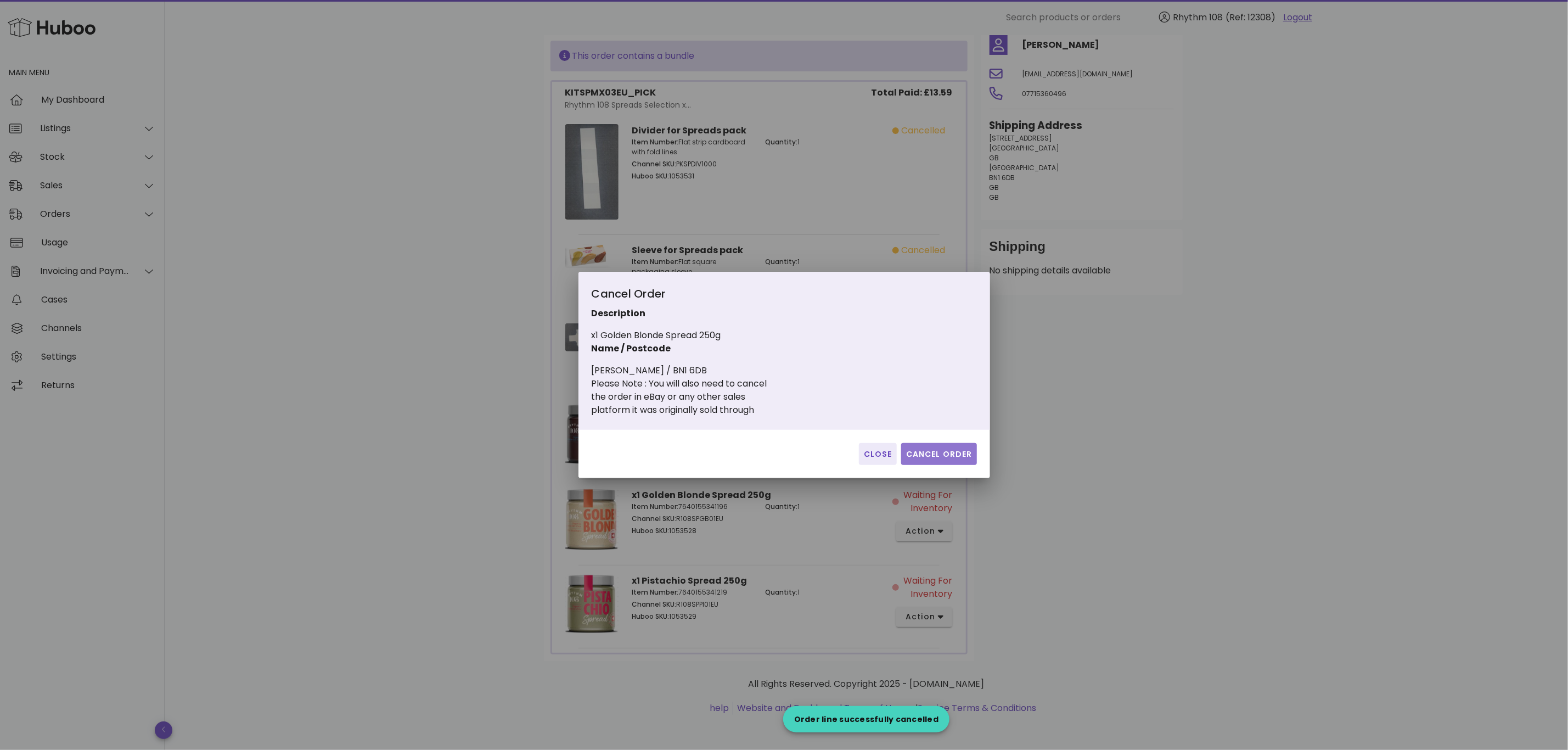
click at [952, 455] on span "Cancel Order" at bounding box center [939, 453] width 67 height 11
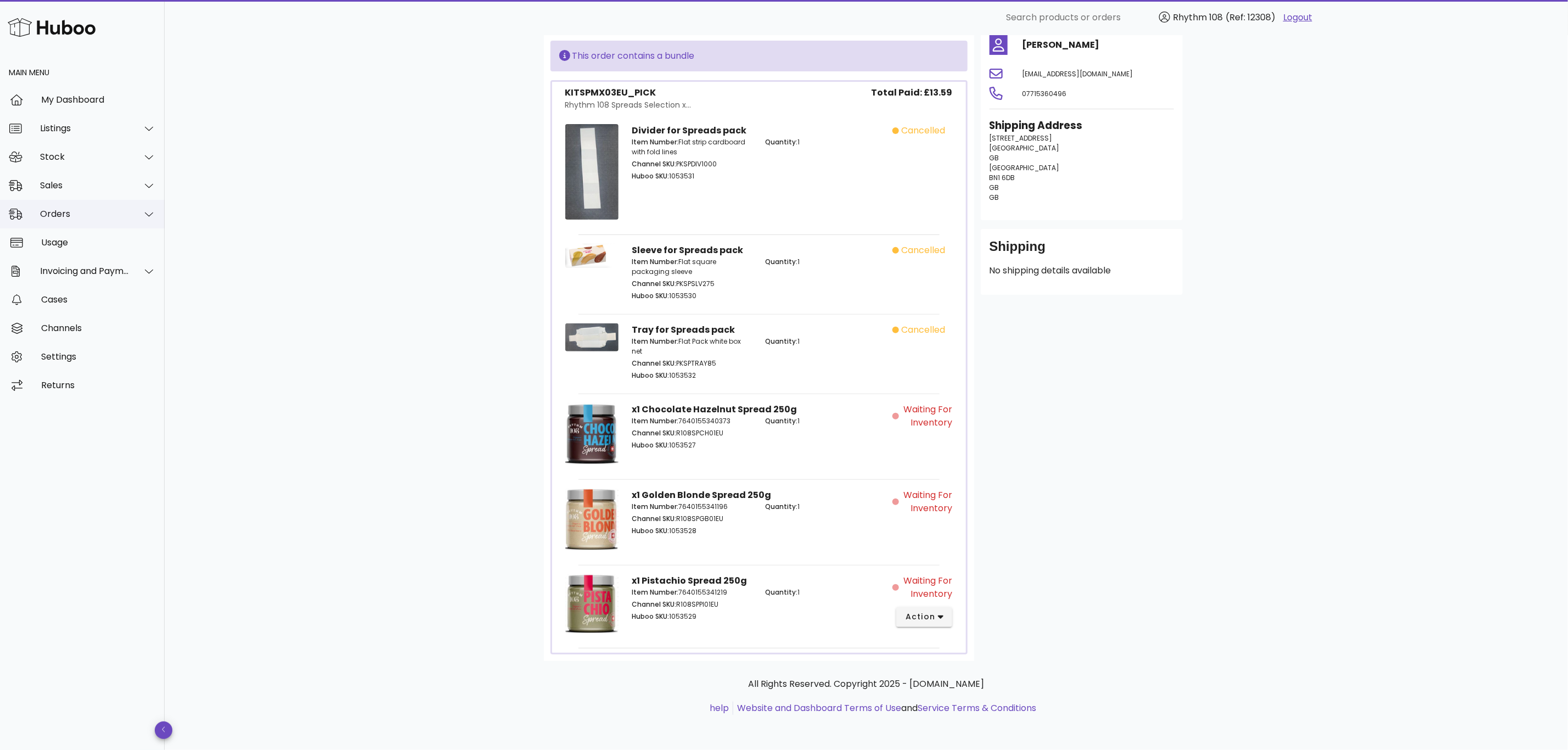
click at [51, 214] on div "Orders" at bounding box center [85, 214] width 89 height 11
click at [66, 245] on div "Orders" at bounding box center [97, 241] width 116 height 11
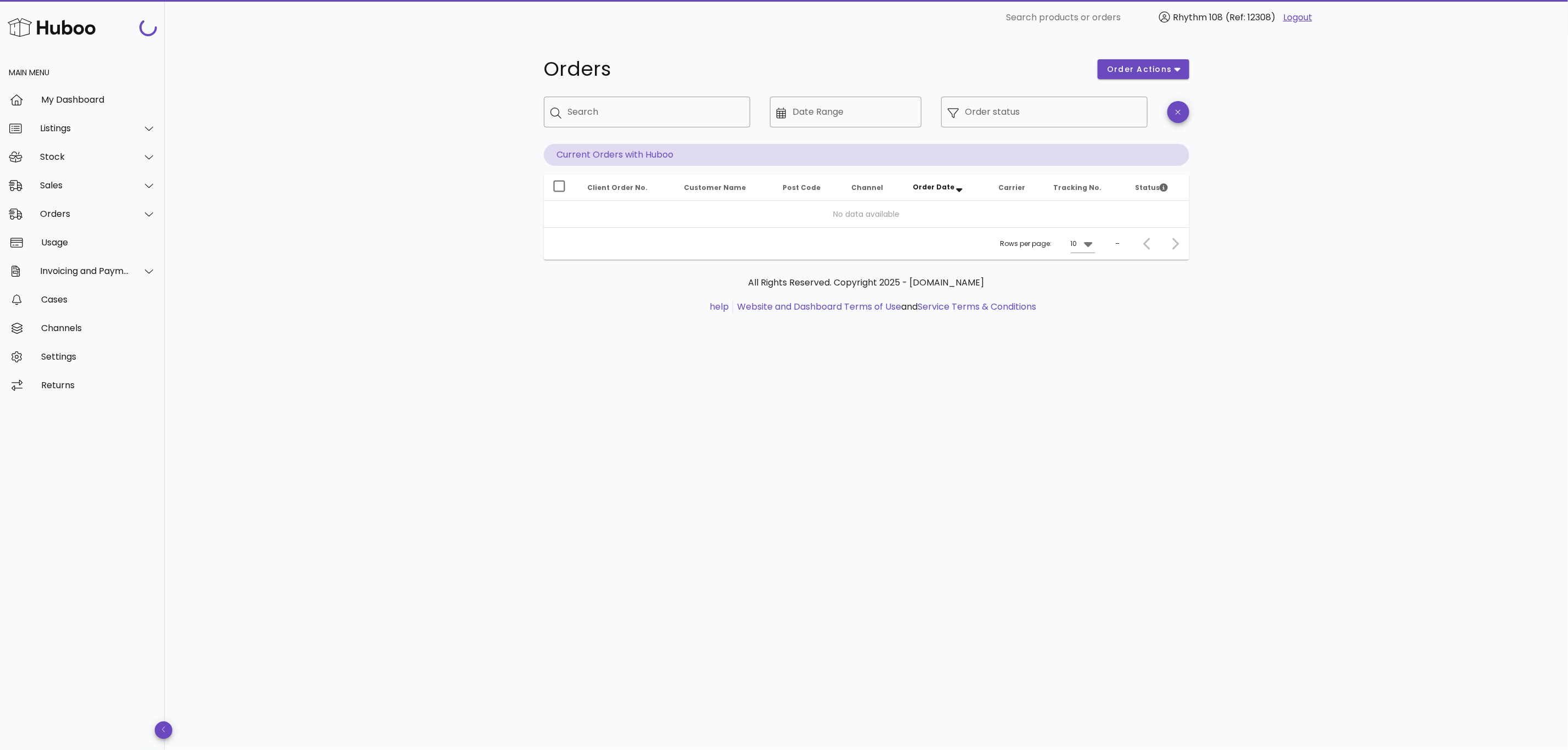
click at [659, 96] on div "​ Search" at bounding box center [647, 120] width 220 height 60
click at [658, 109] on input "Search" at bounding box center [655, 112] width 174 height 17
paste input "*****"
type input "*****"
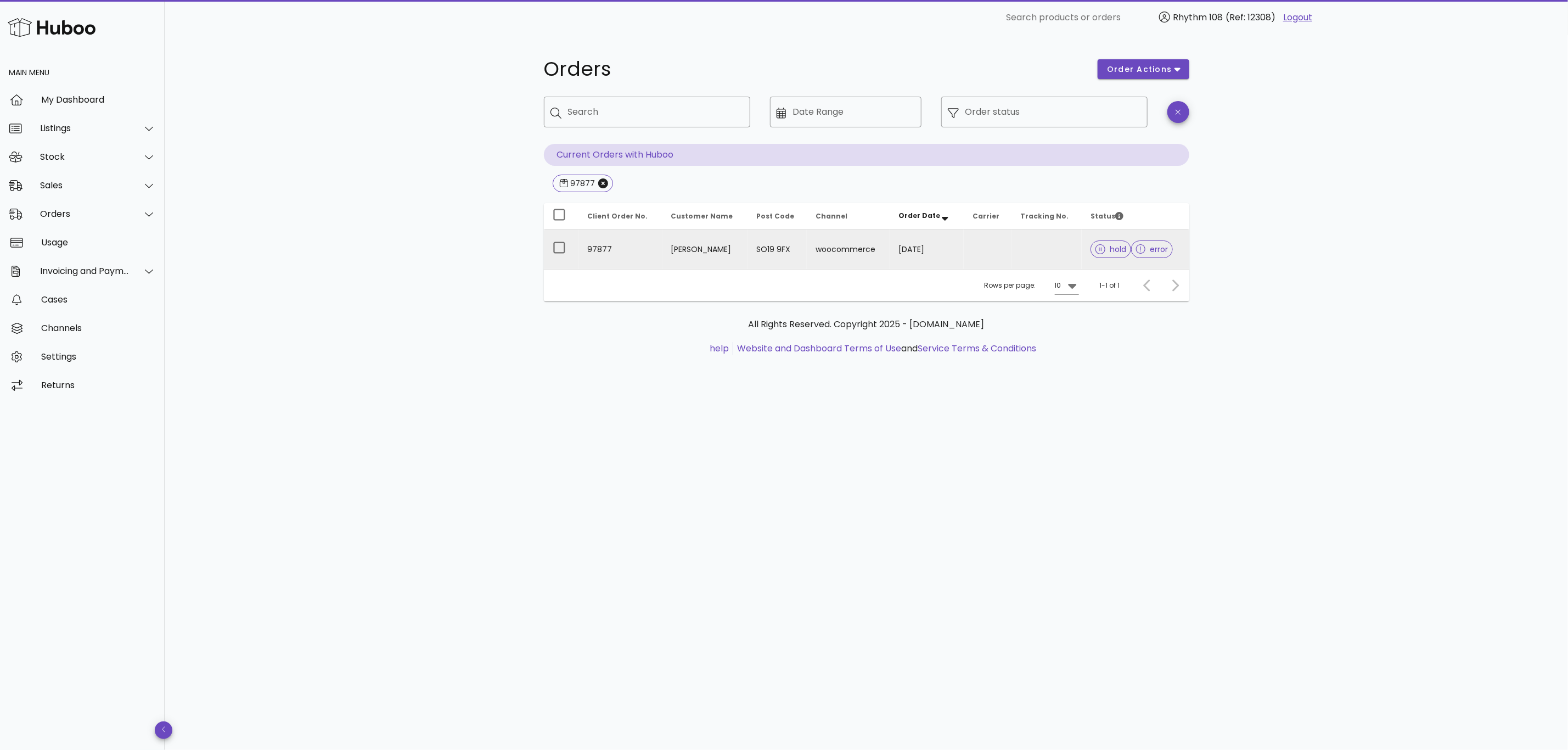
click at [1015, 254] on td at bounding box center [1047, 249] width 71 height 39
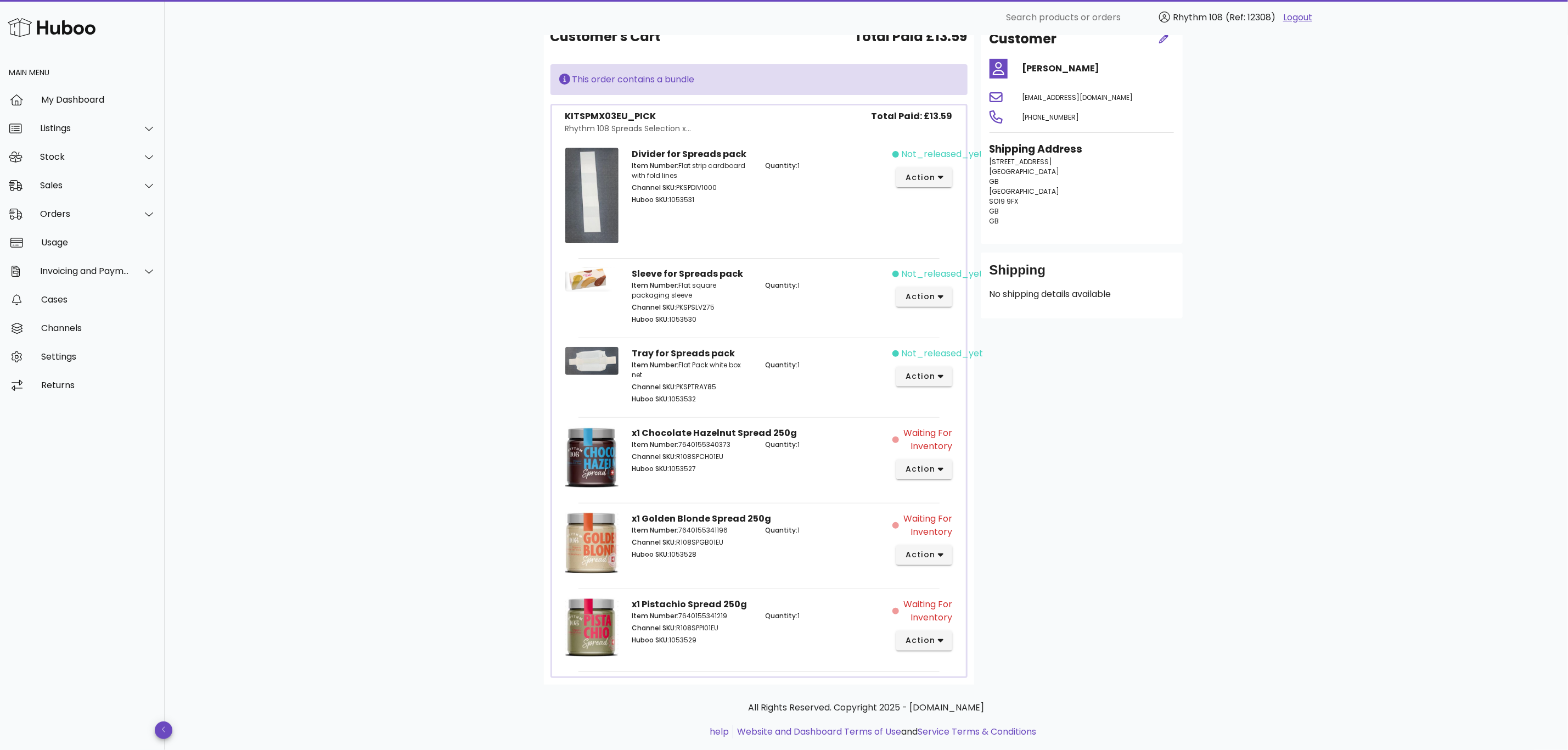
scroll to position [153, 0]
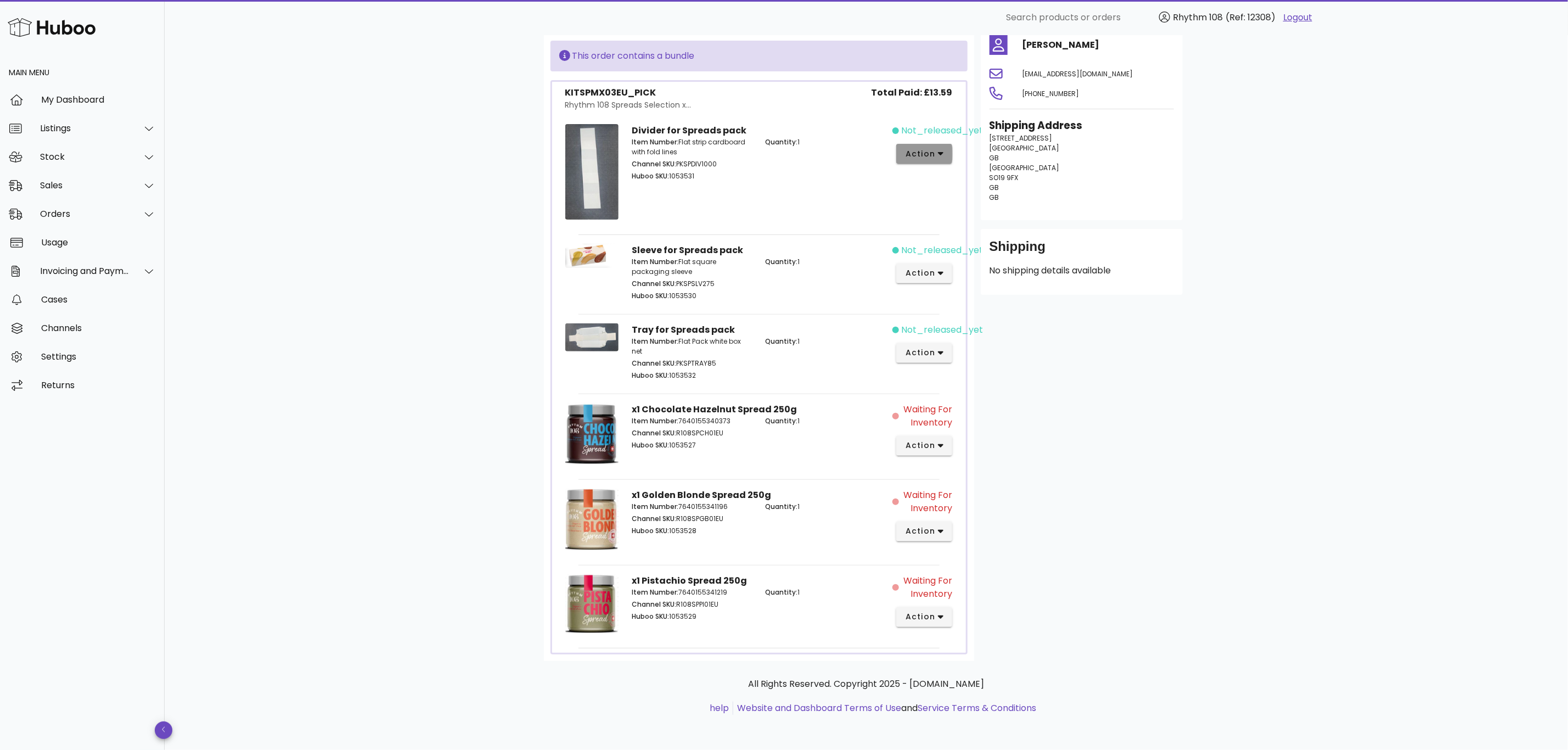
click at [922, 153] on span "action" at bounding box center [920, 154] width 31 height 11
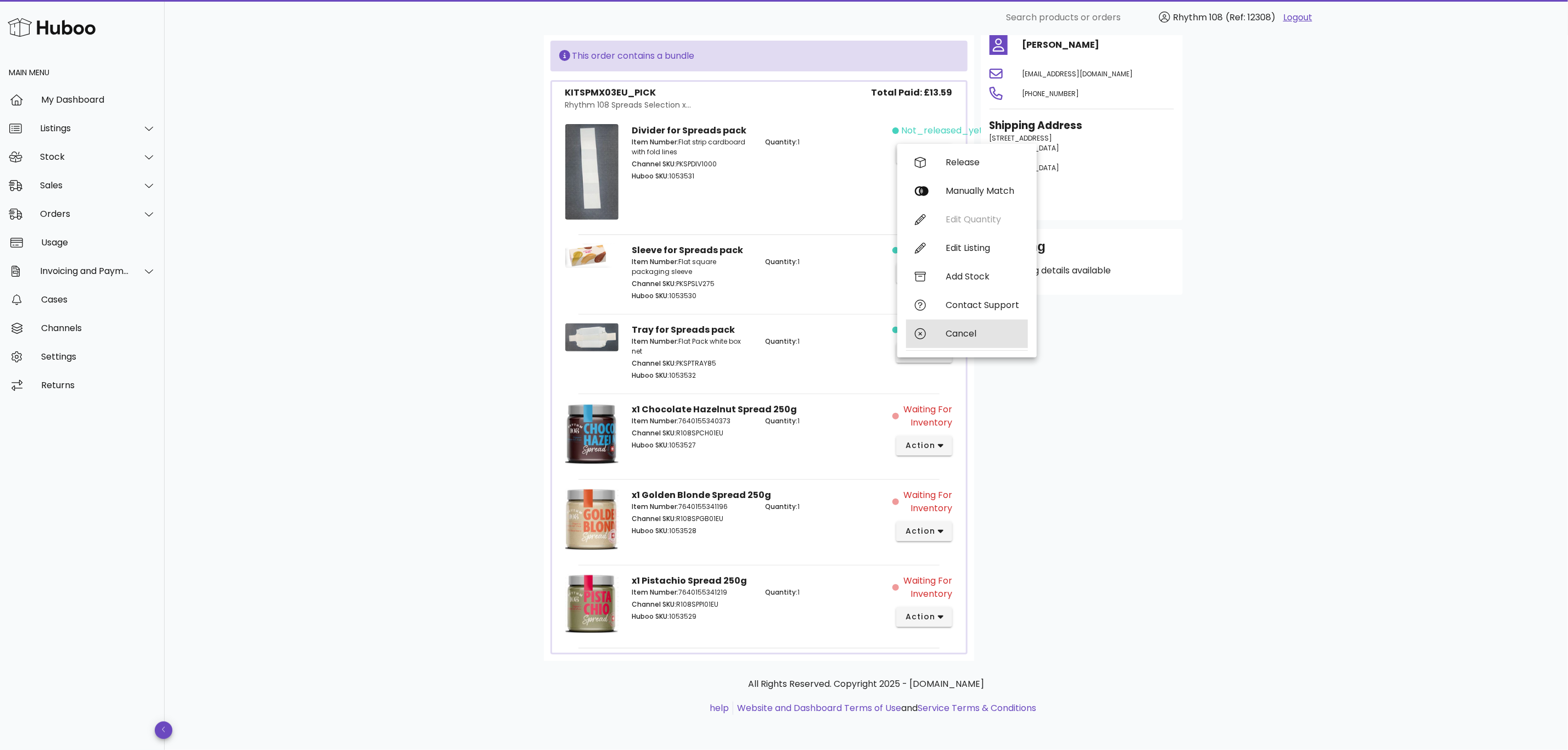
click at [952, 331] on div "Cancel" at bounding box center [982, 333] width 73 height 11
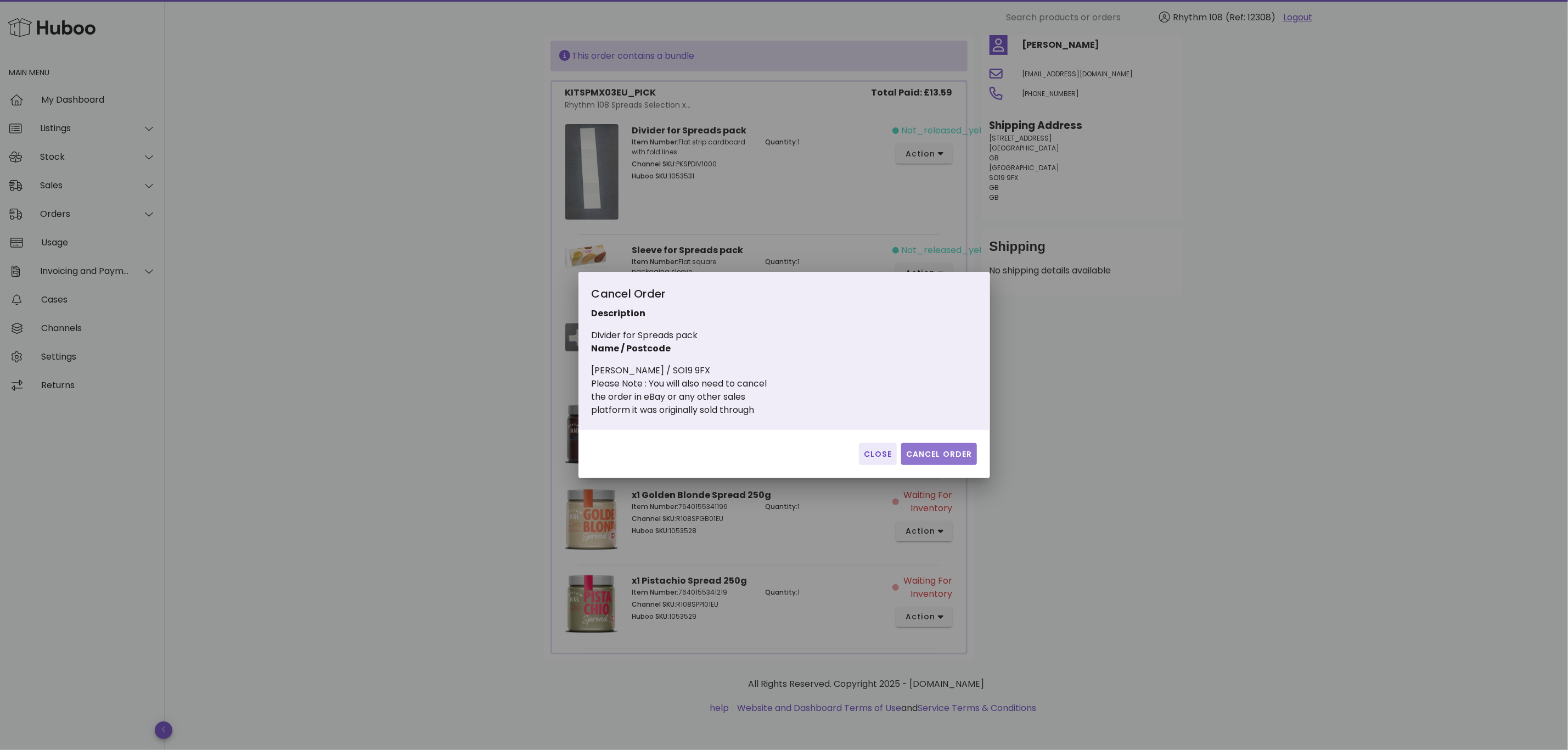
click at [944, 451] on span "Cancel Order" at bounding box center [939, 453] width 67 height 11
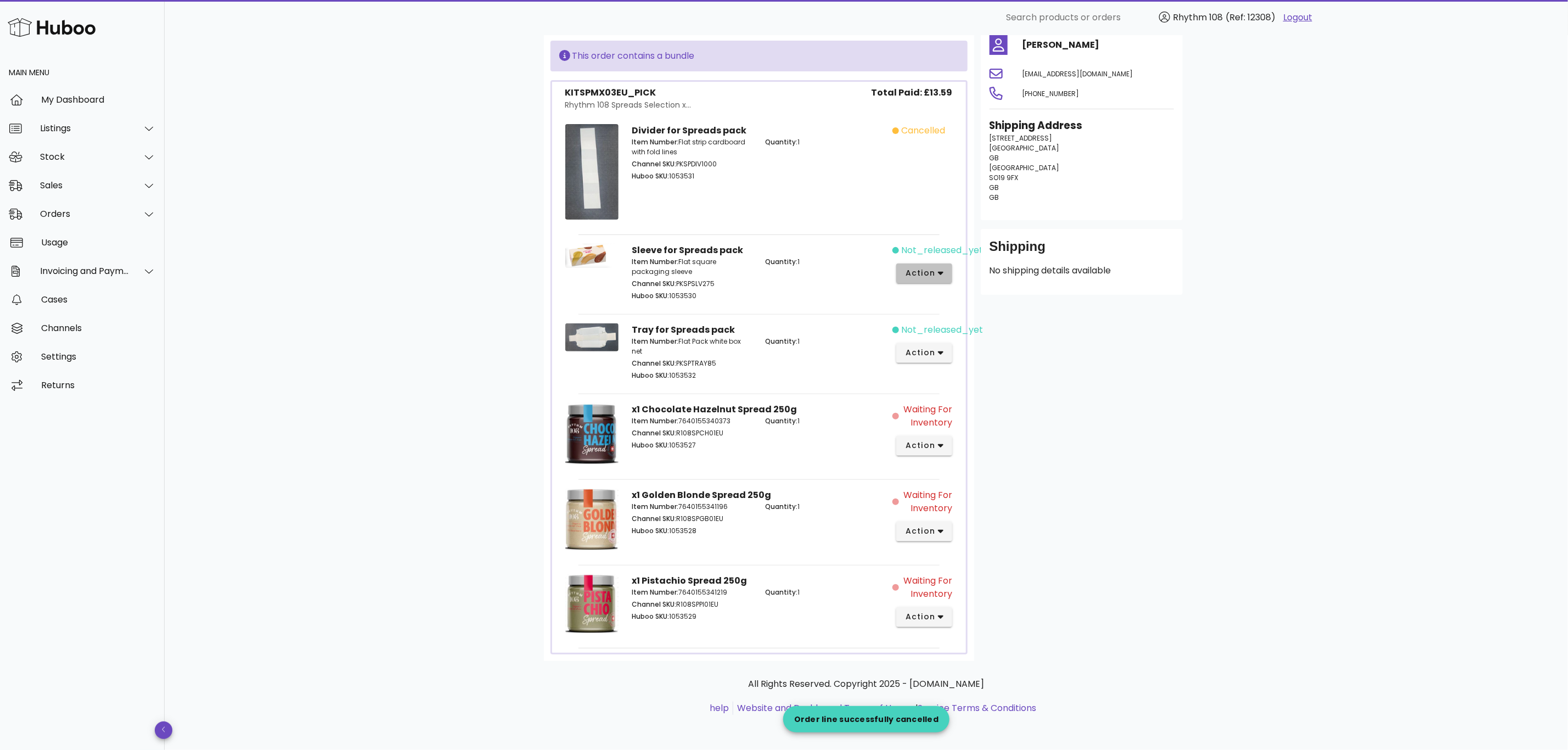
click at [938, 264] on button "action" at bounding box center [924, 274] width 57 height 20
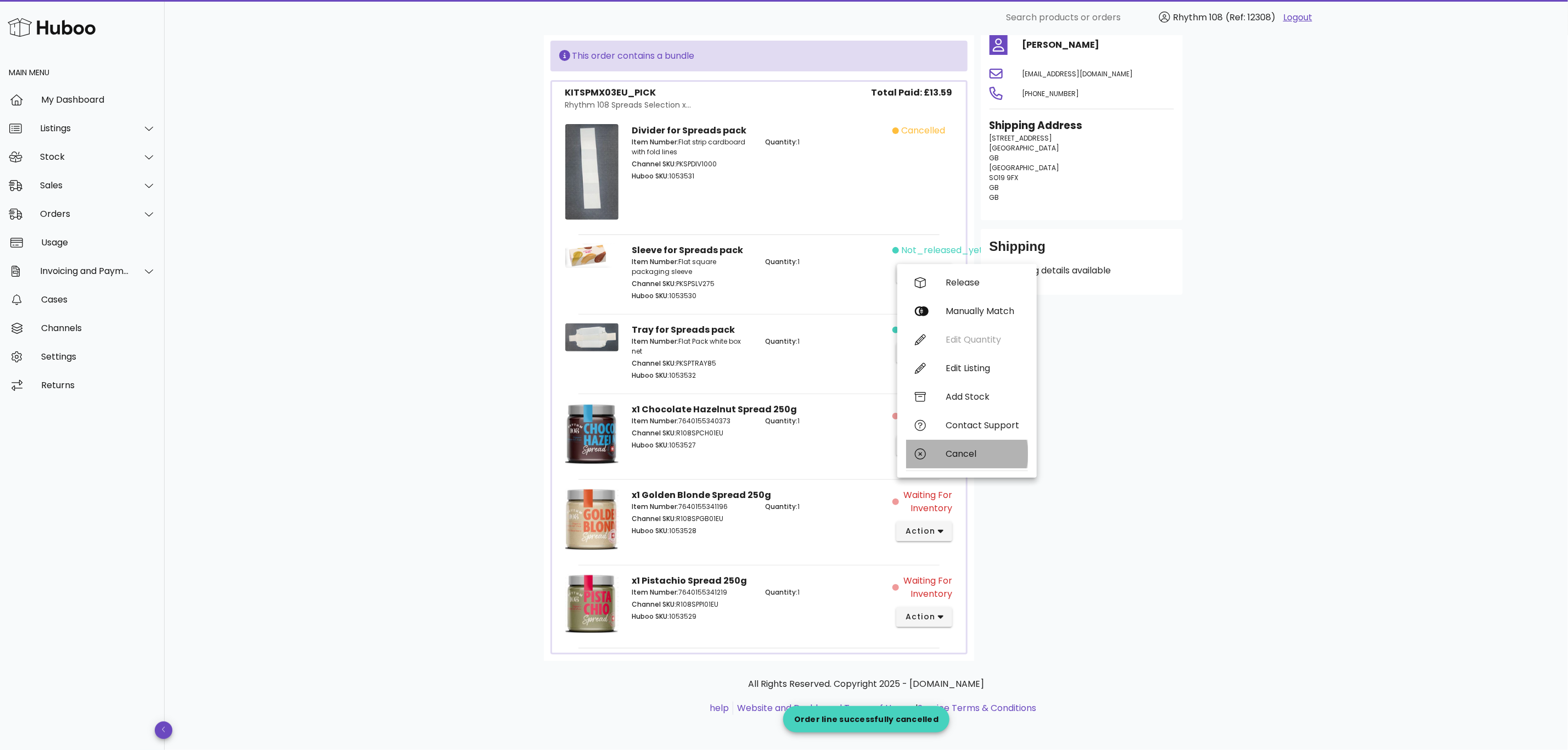
click at [984, 448] on div "Cancel" at bounding box center [982, 453] width 73 height 11
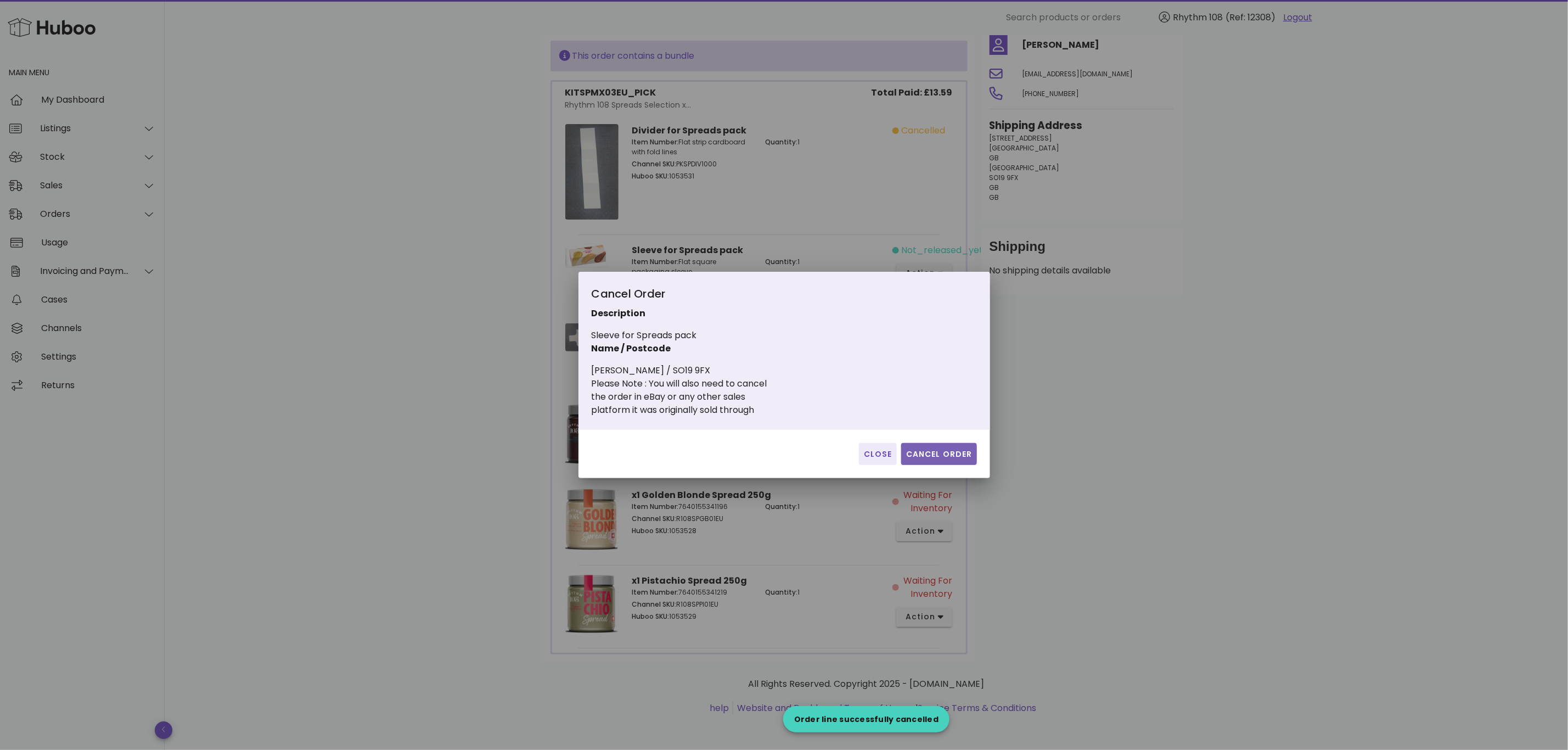
click at [956, 457] on span "Cancel Order" at bounding box center [939, 453] width 67 height 11
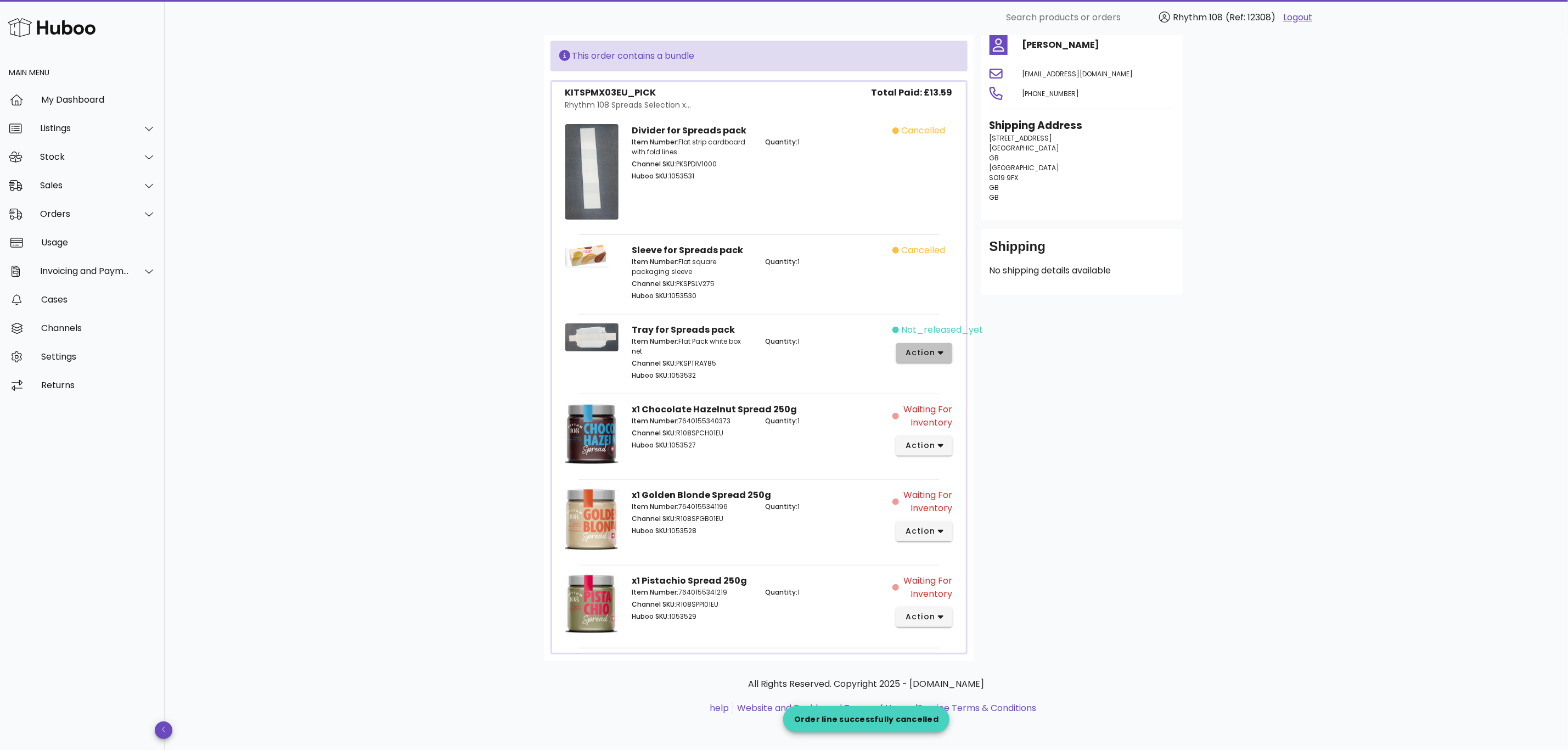
click at [947, 351] on button "action" at bounding box center [924, 353] width 57 height 20
click at [975, 530] on div "Cancel" at bounding box center [982, 534] width 73 height 11
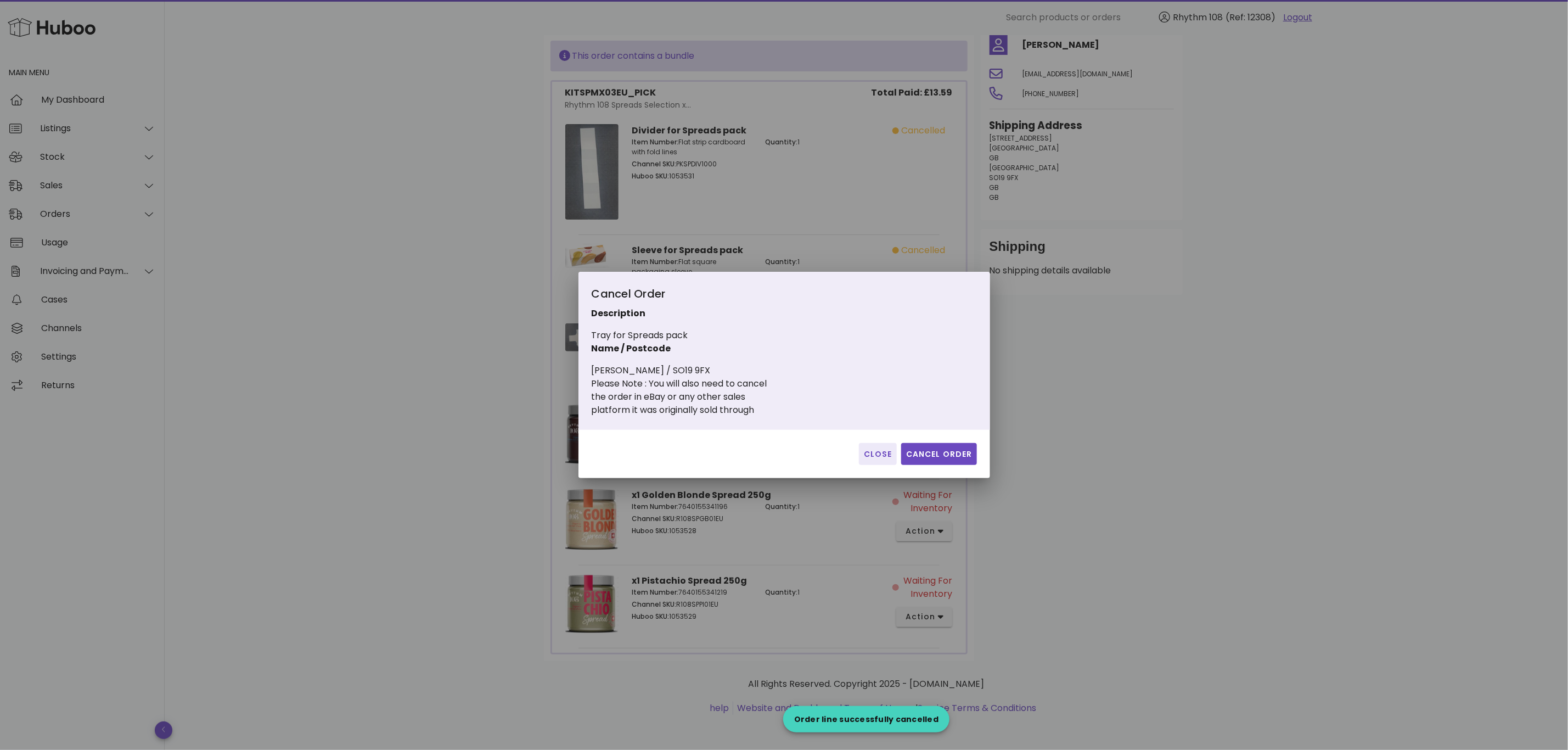
click at [940, 442] on div "Close Cancel Order" at bounding box center [784, 454] width 411 height 48
click at [944, 453] on span "Cancel Order" at bounding box center [939, 453] width 67 height 11
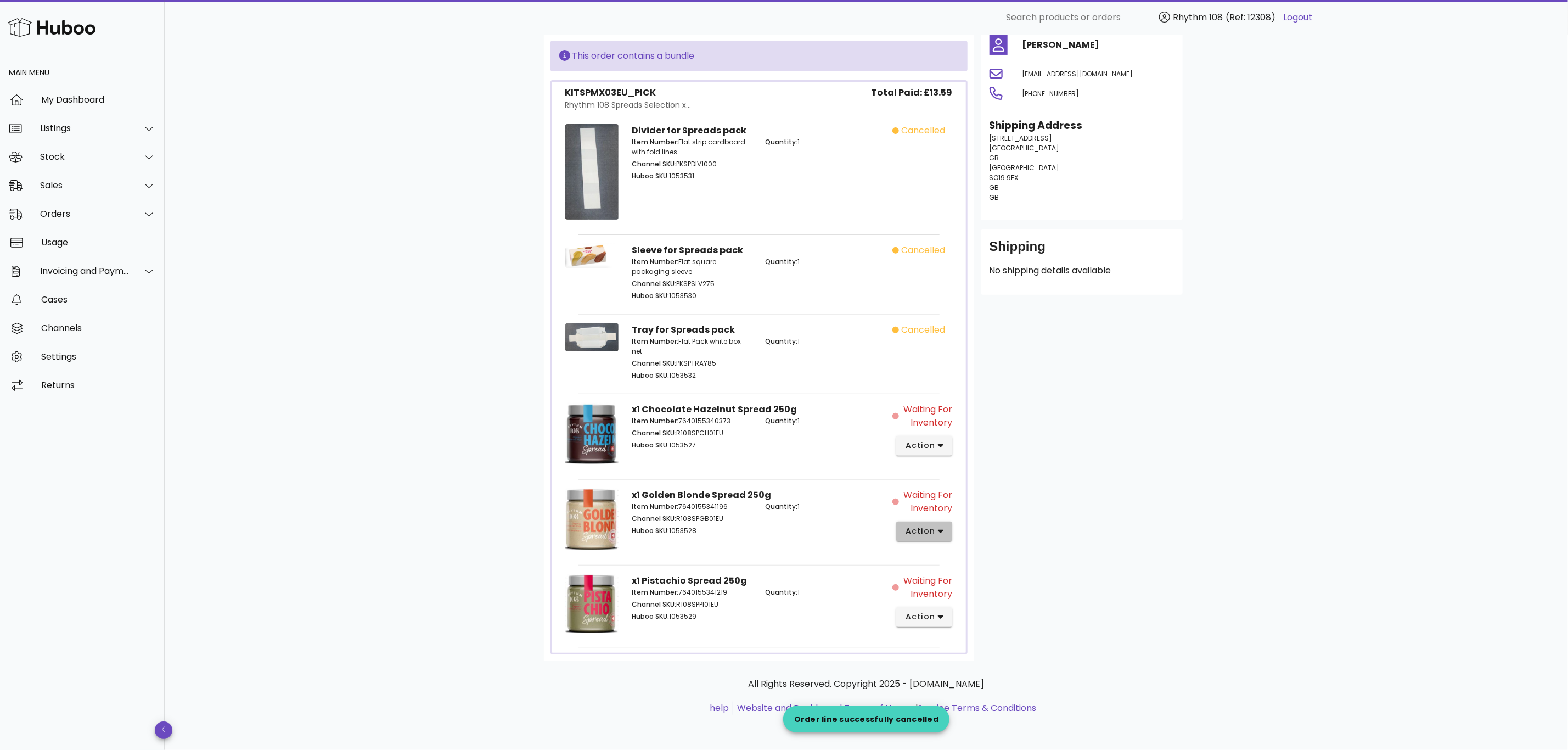
click at [937, 530] on span "action" at bounding box center [924, 531] width 39 height 11
click at [962, 707] on div "Cancel" at bounding box center [982, 713] width 73 height 11
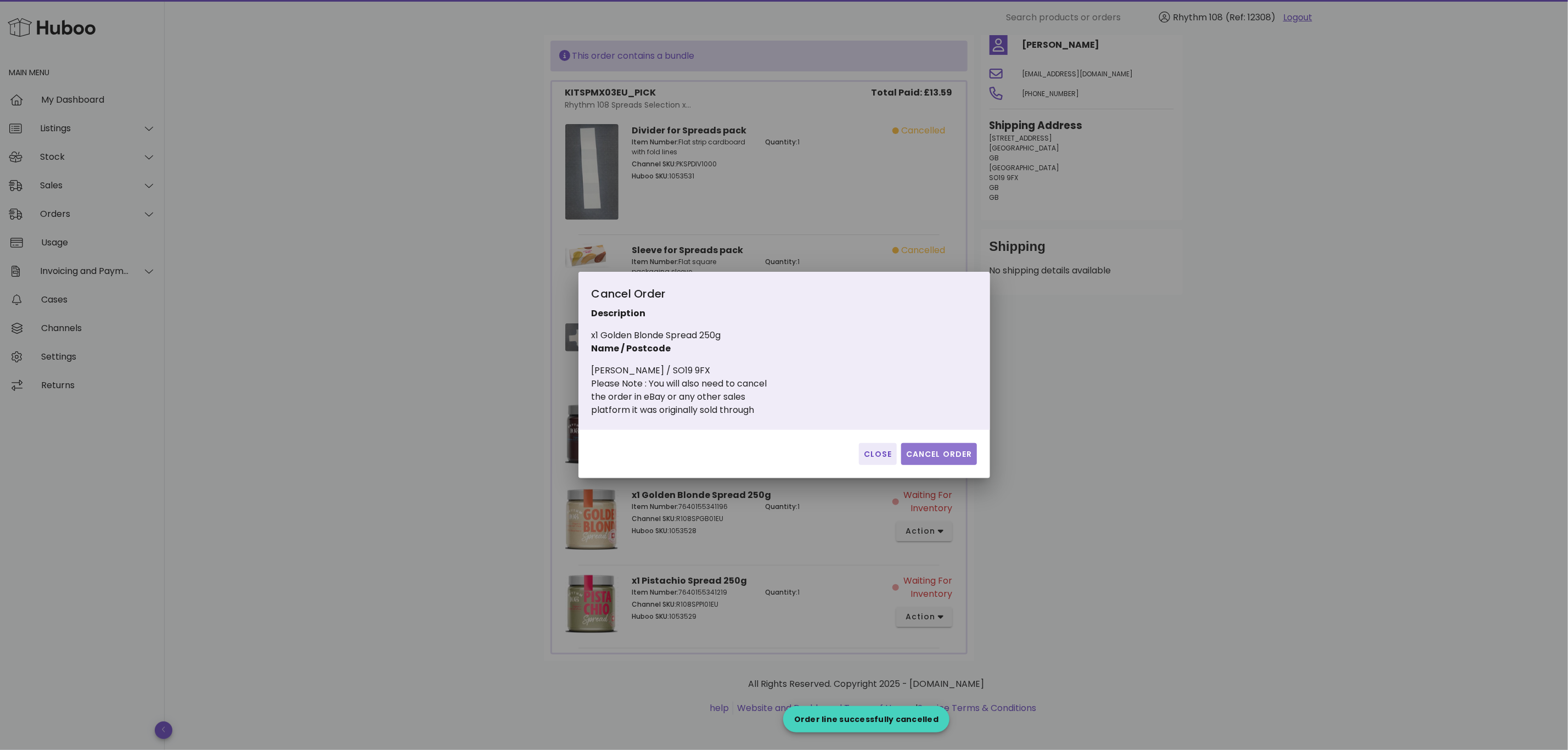
click at [950, 453] on span "Cancel Order" at bounding box center [939, 453] width 67 height 11
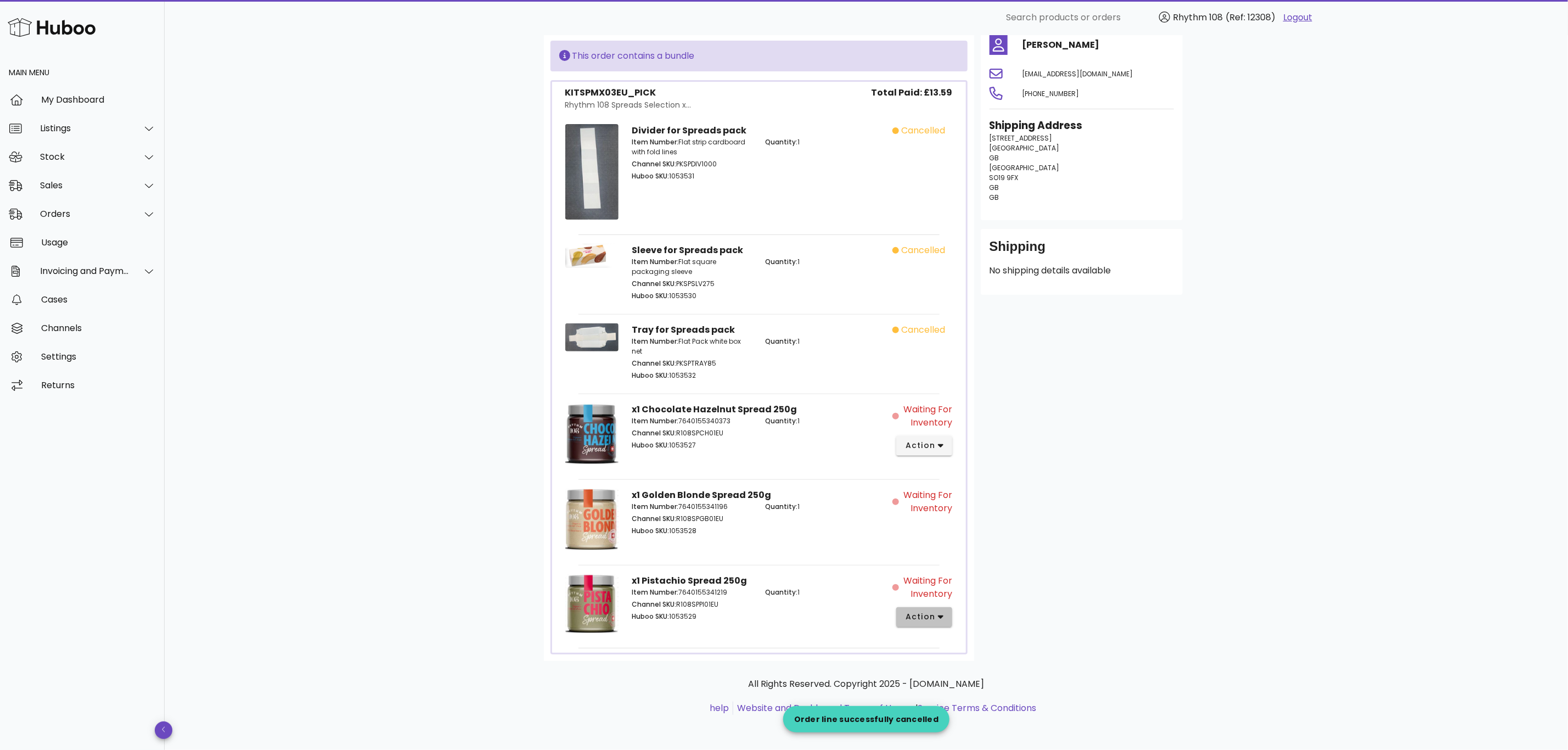
click at [950, 615] on button "action" at bounding box center [924, 617] width 57 height 20
click at [966, 720] on div "Cancel" at bounding box center [982, 722] width 73 height 11
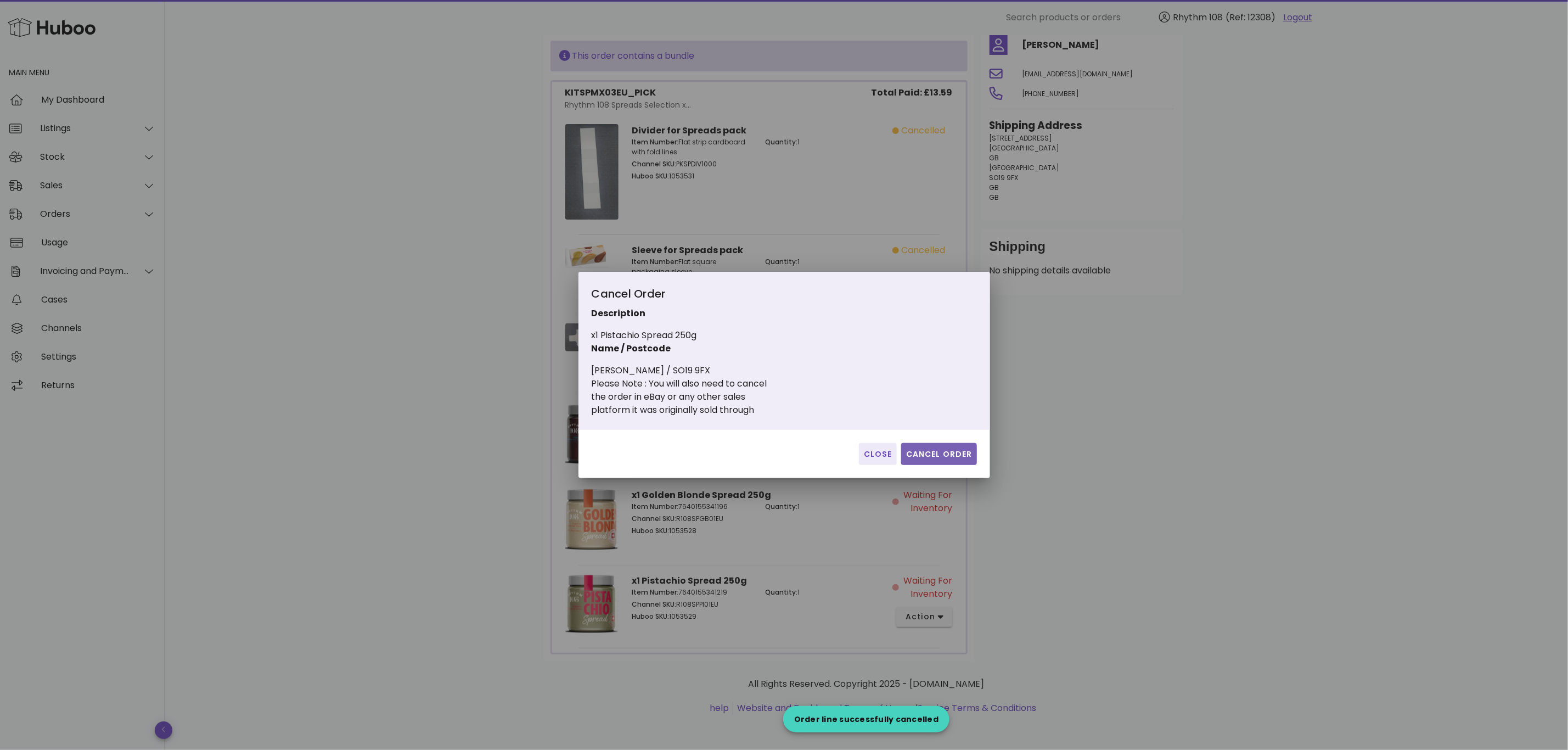
click at [952, 459] on span "Cancel Order" at bounding box center [939, 453] width 67 height 11
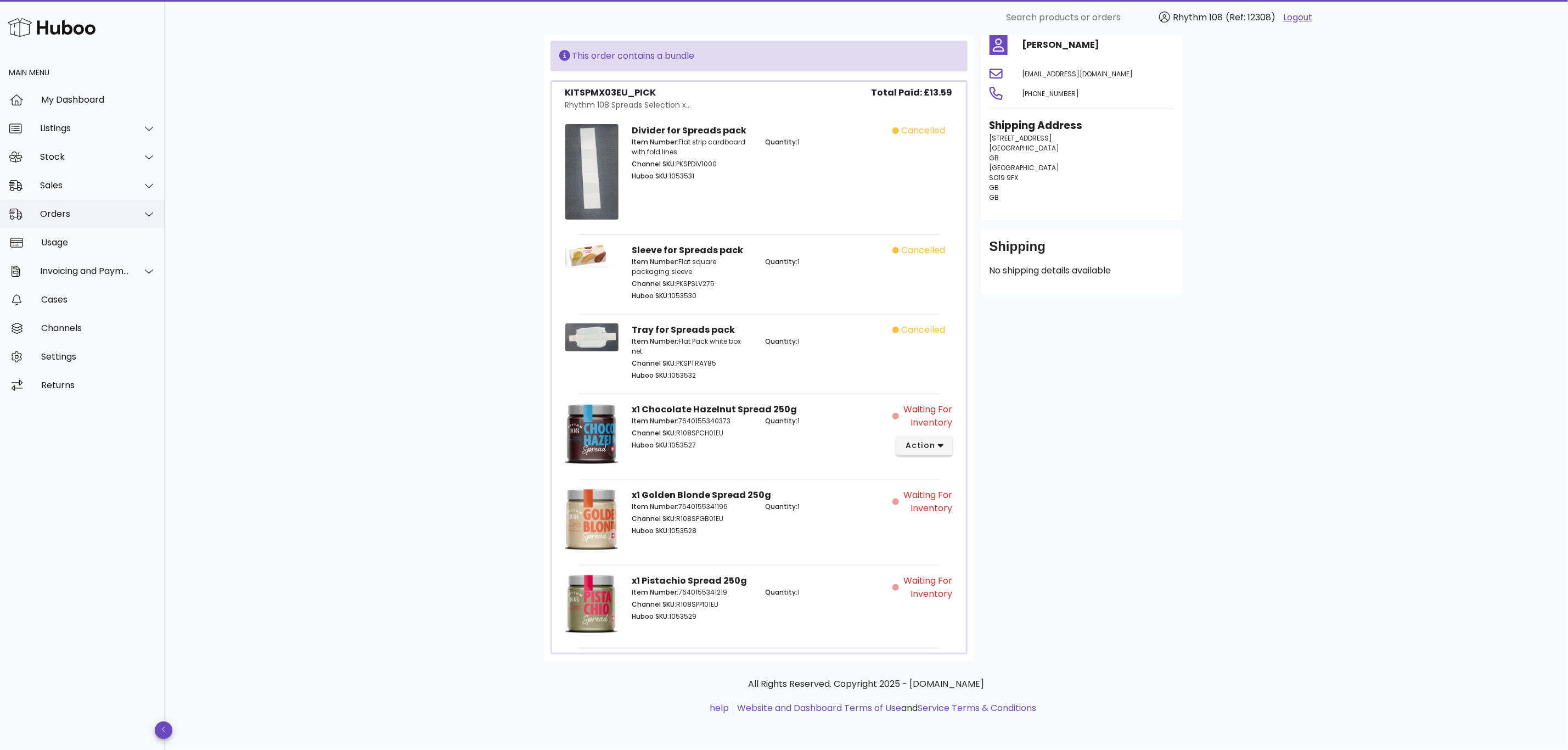
click at [63, 203] on div "Orders" at bounding box center [82, 214] width 165 height 29
click at [69, 238] on div "Orders" at bounding box center [97, 241] width 116 height 11
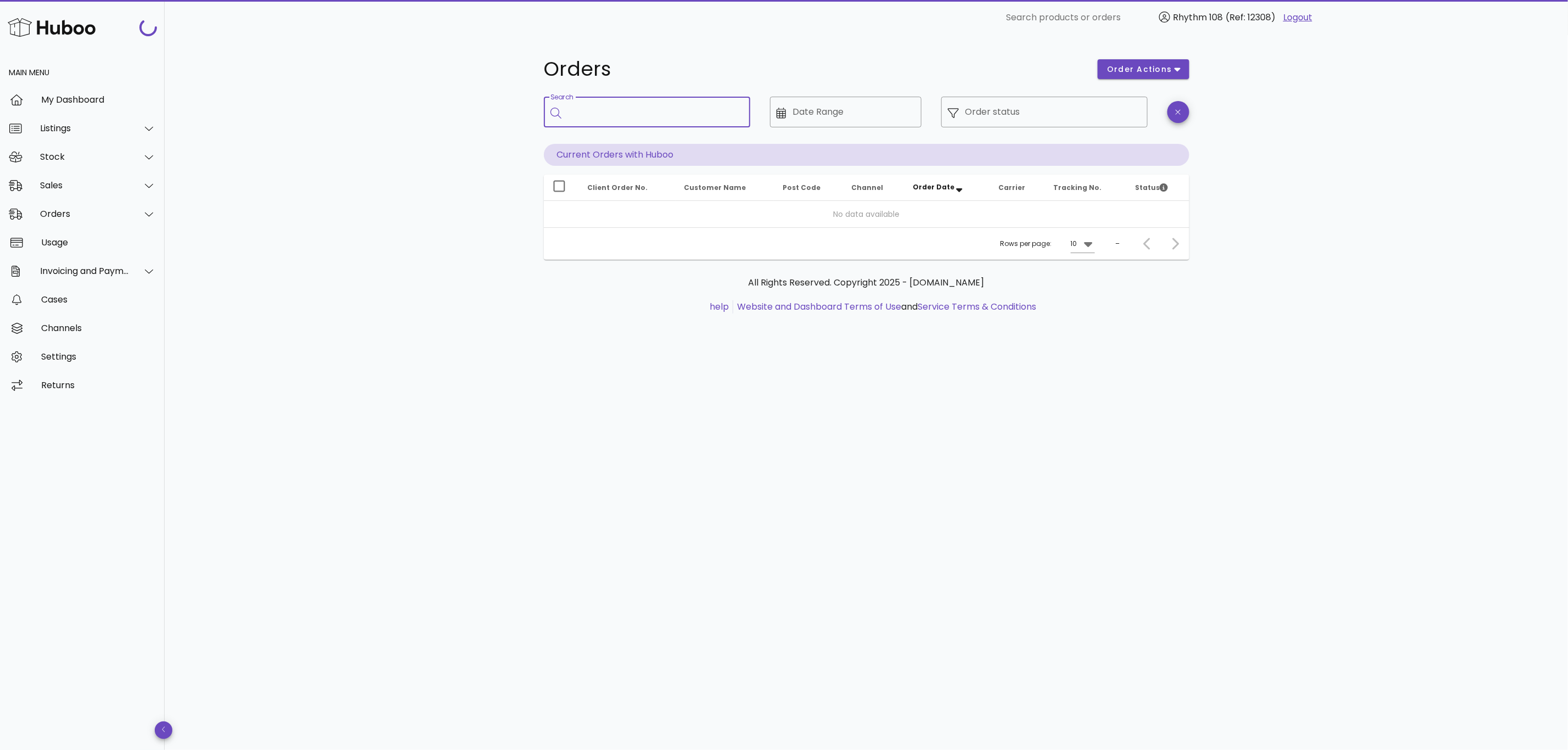
click at [641, 114] on input "Search" at bounding box center [655, 112] width 174 height 17
paste input "*****"
type input "*****"
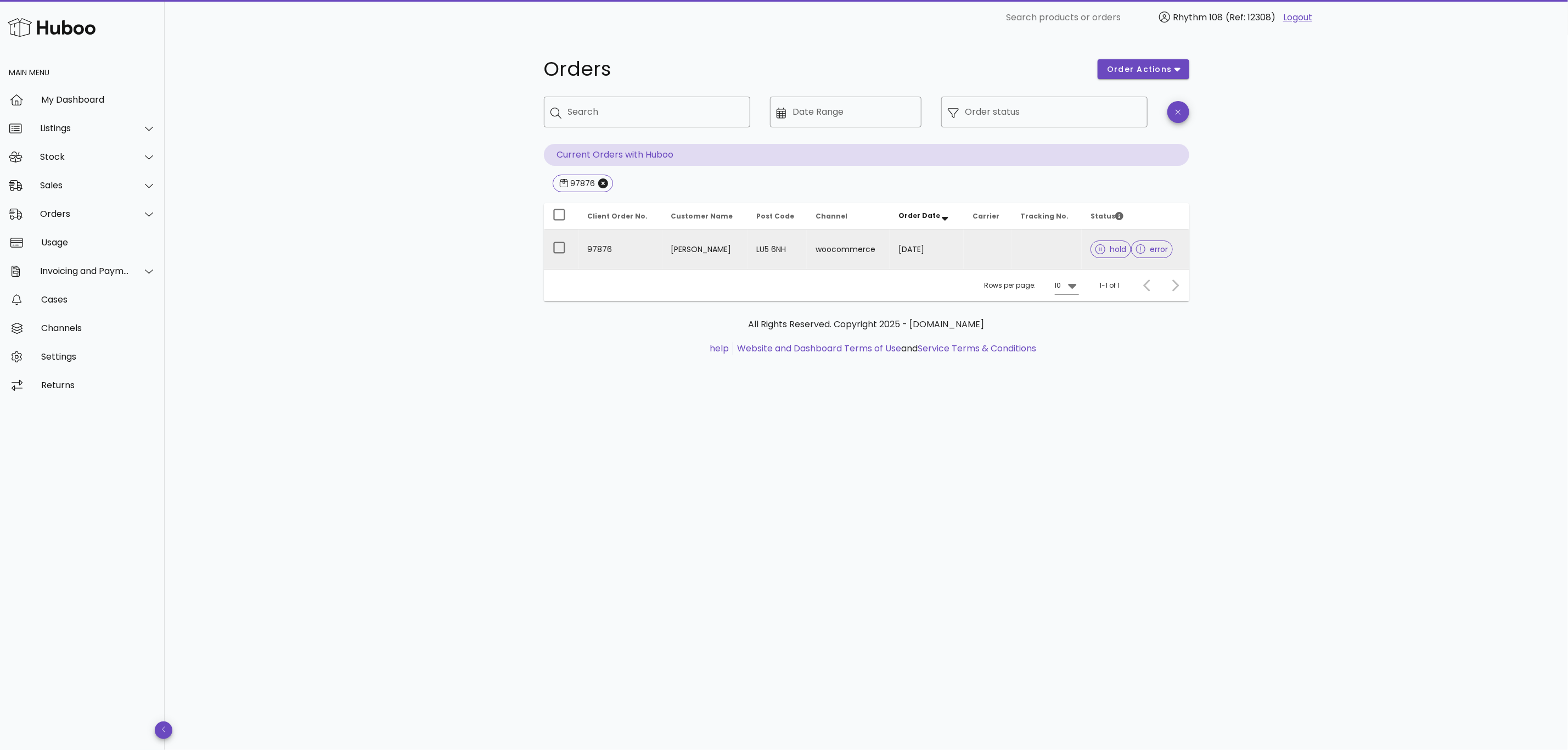
click at [994, 250] on td at bounding box center [988, 249] width 48 height 39
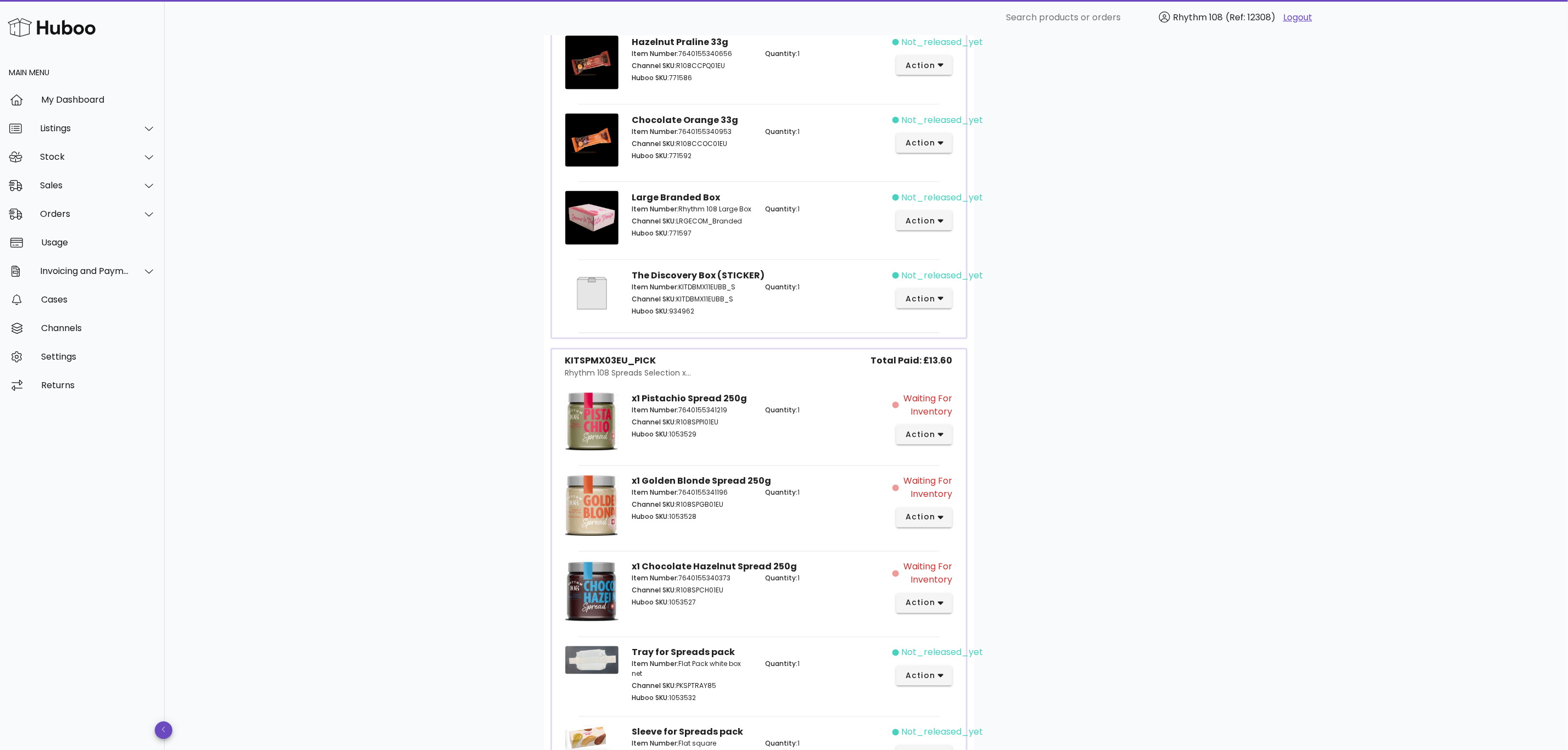
scroll to position [1392, 0]
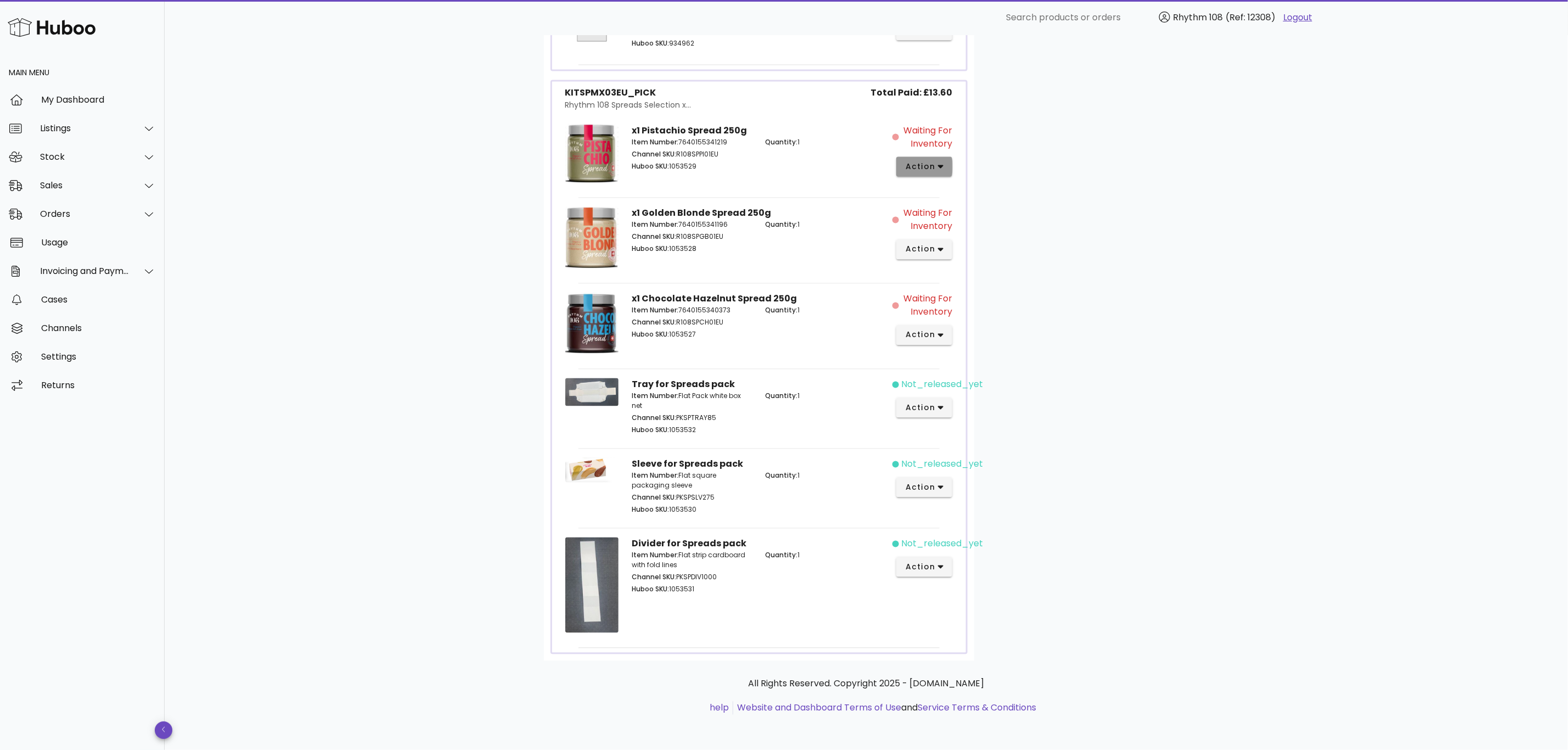
click at [945, 160] on button "action" at bounding box center [924, 167] width 57 height 20
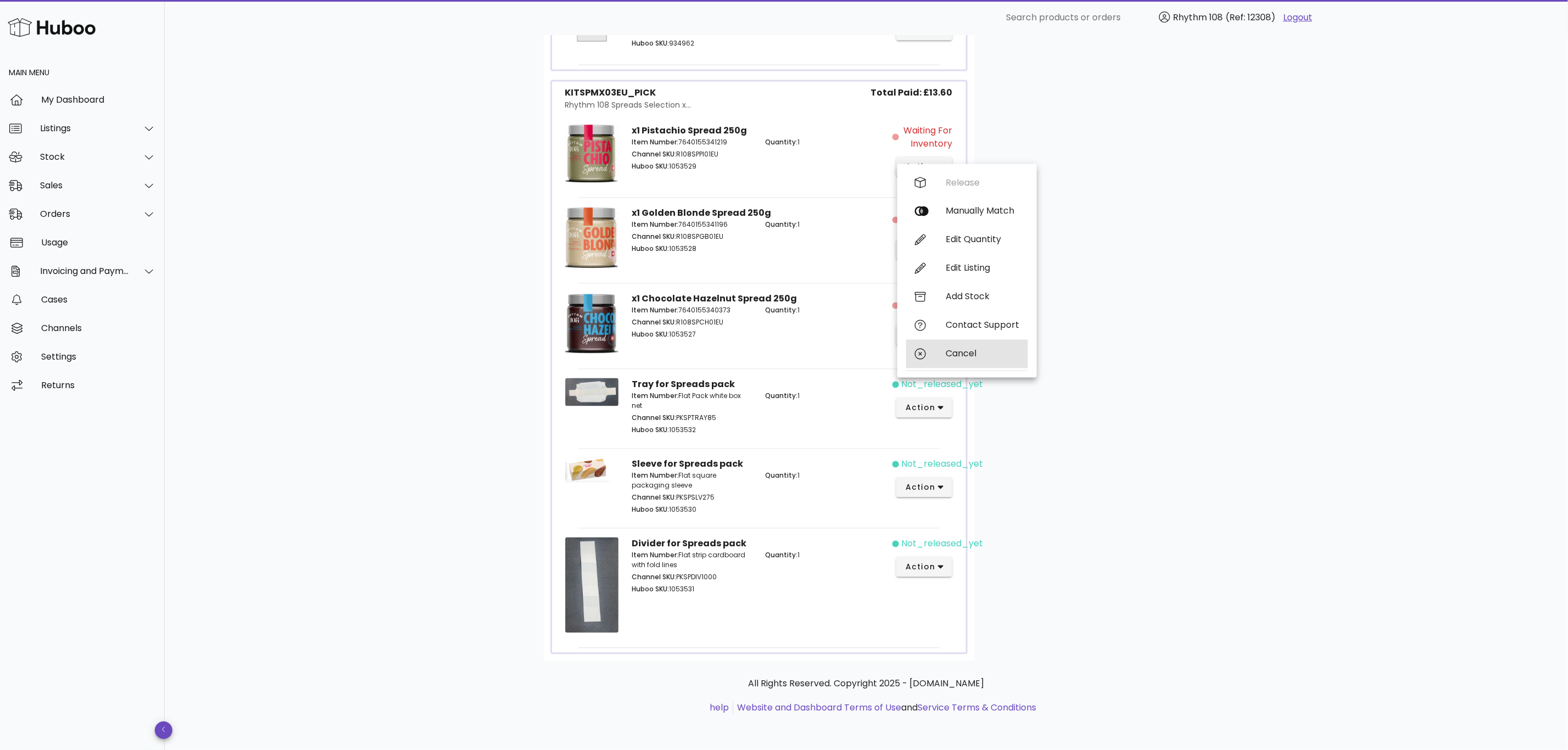
click at [975, 349] on div "Cancel" at bounding box center [982, 354] width 73 height 11
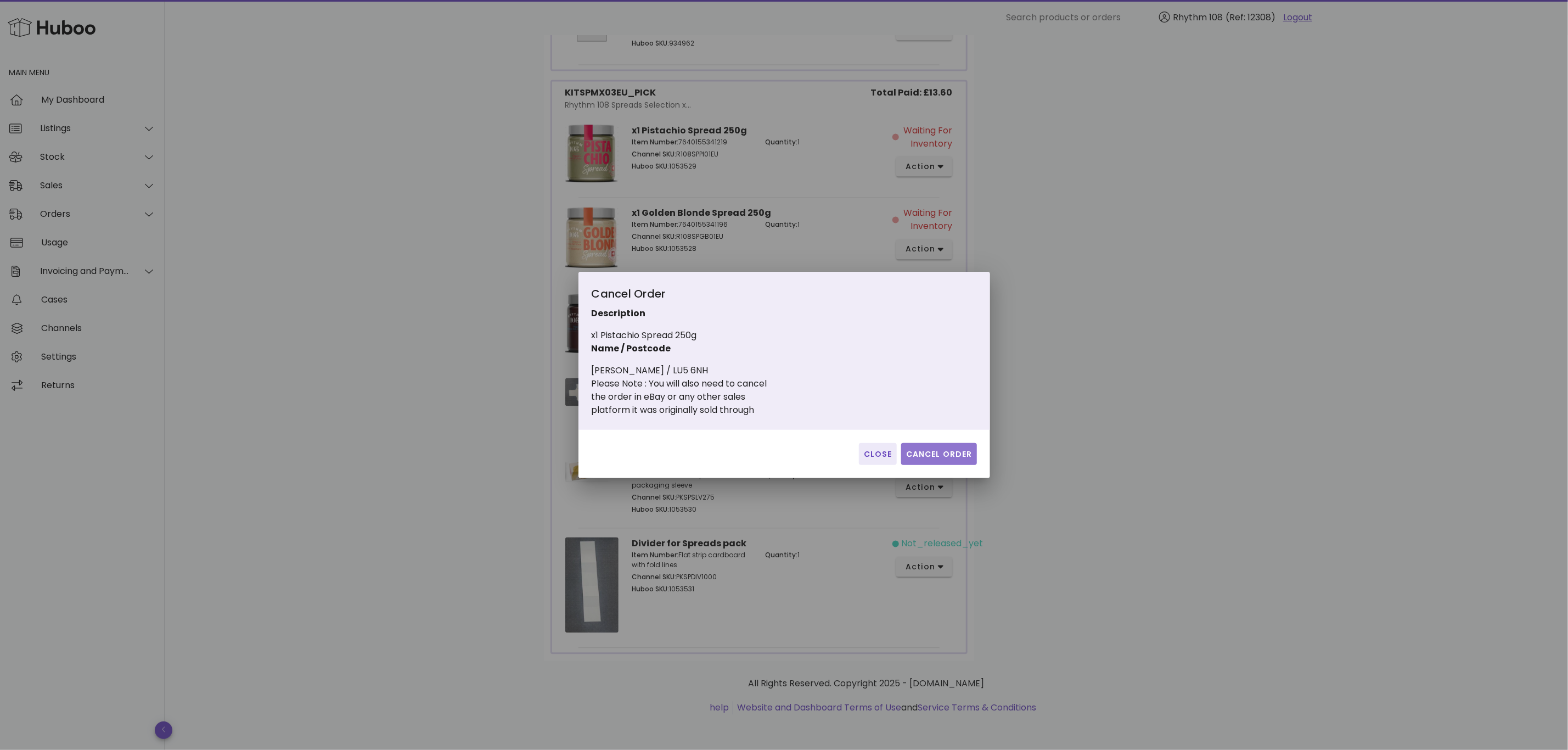
click at [938, 451] on span "Cancel Order" at bounding box center [939, 453] width 67 height 11
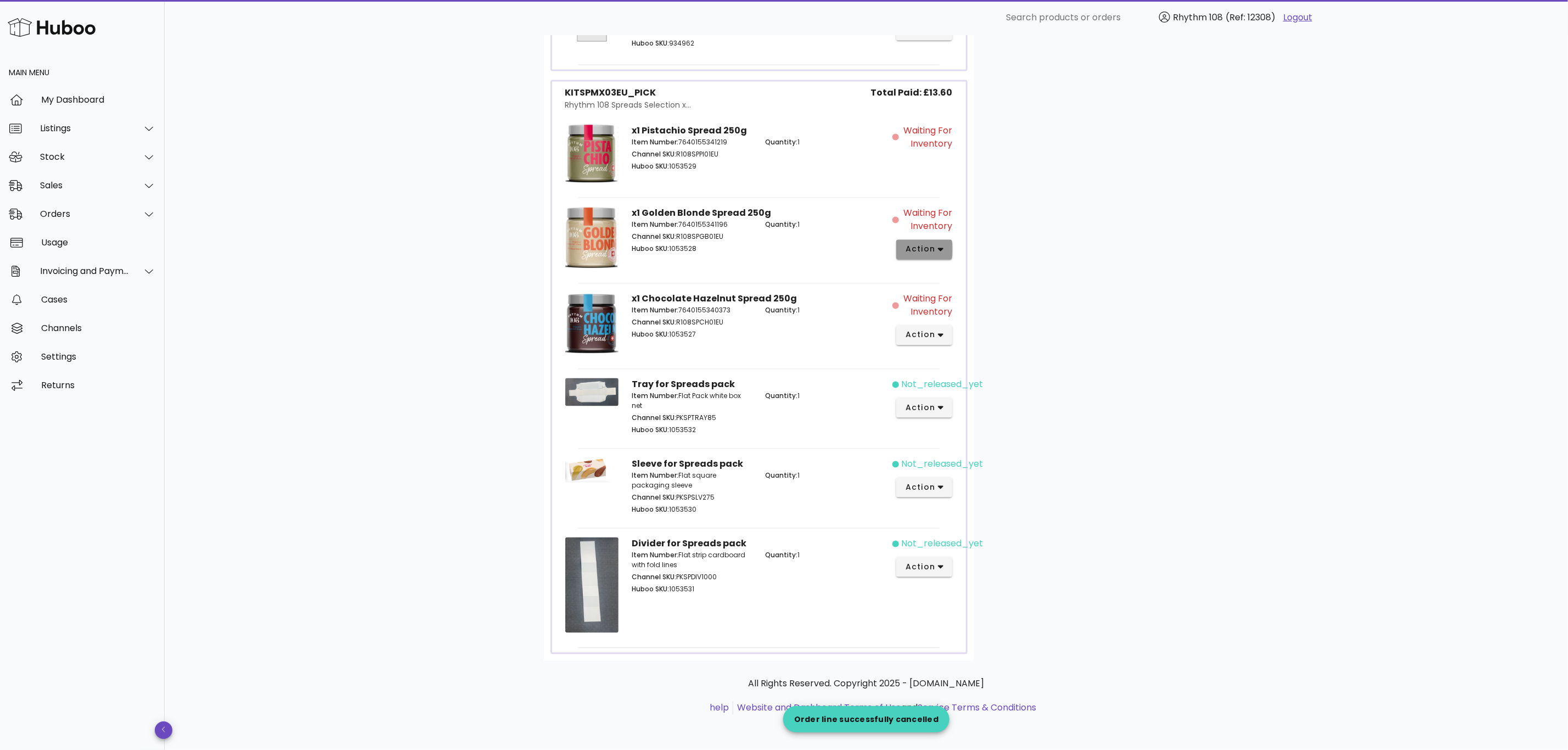
click at [936, 244] on span "action" at bounding box center [924, 249] width 39 height 11
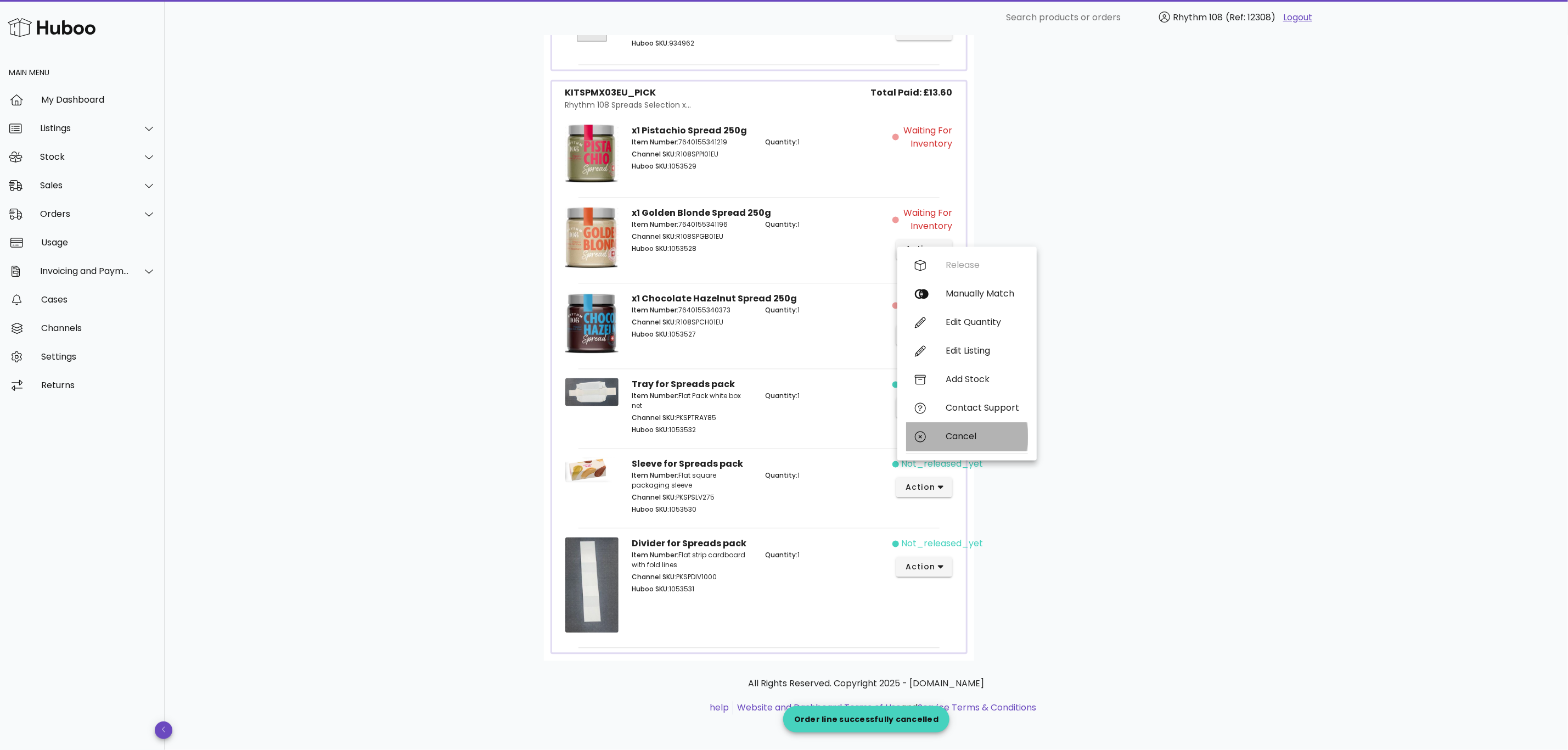
click at [972, 431] on div "Cancel" at bounding box center [982, 437] width 73 height 11
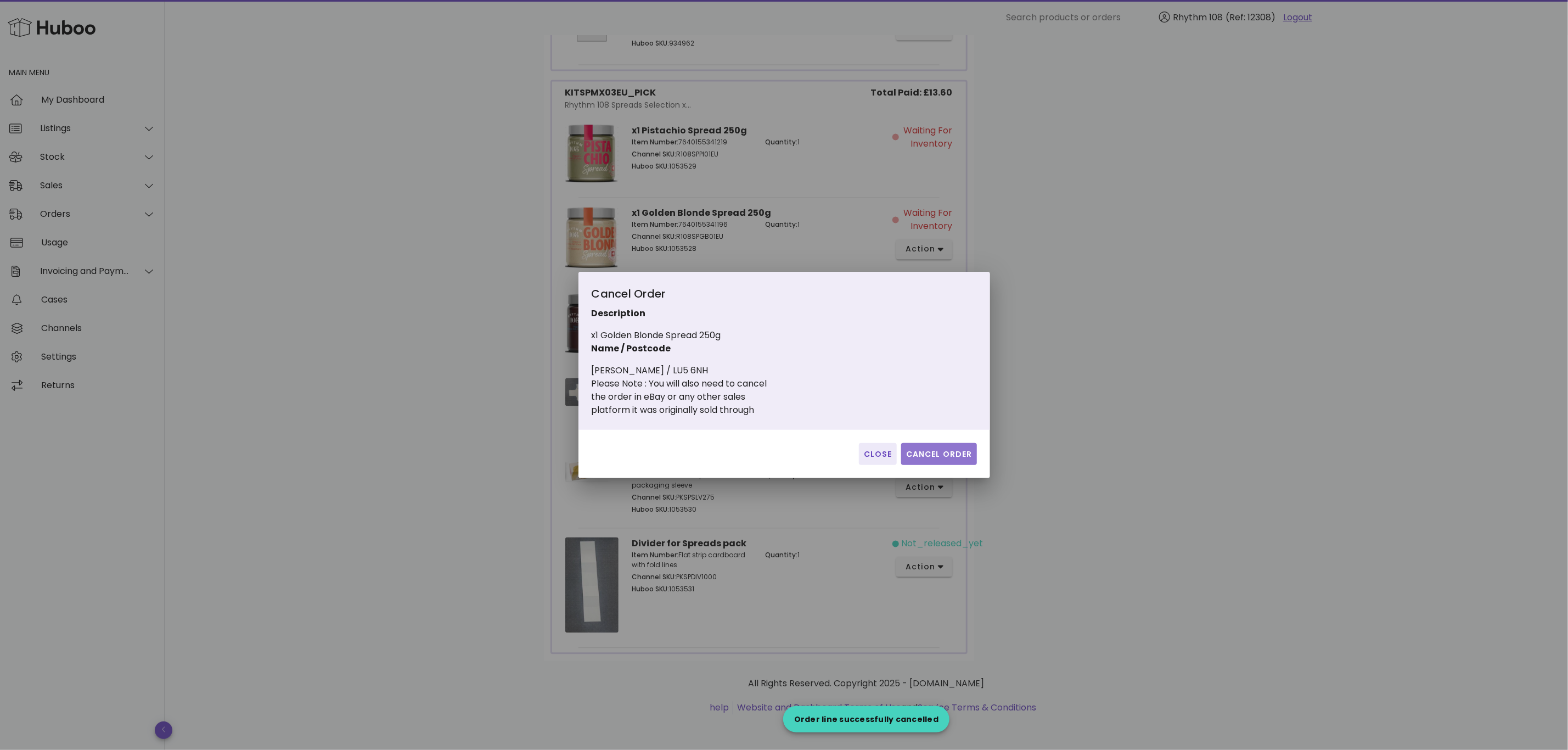
click at [946, 448] on span "Cancel Order" at bounding box center [939, 453] width 67 height 11
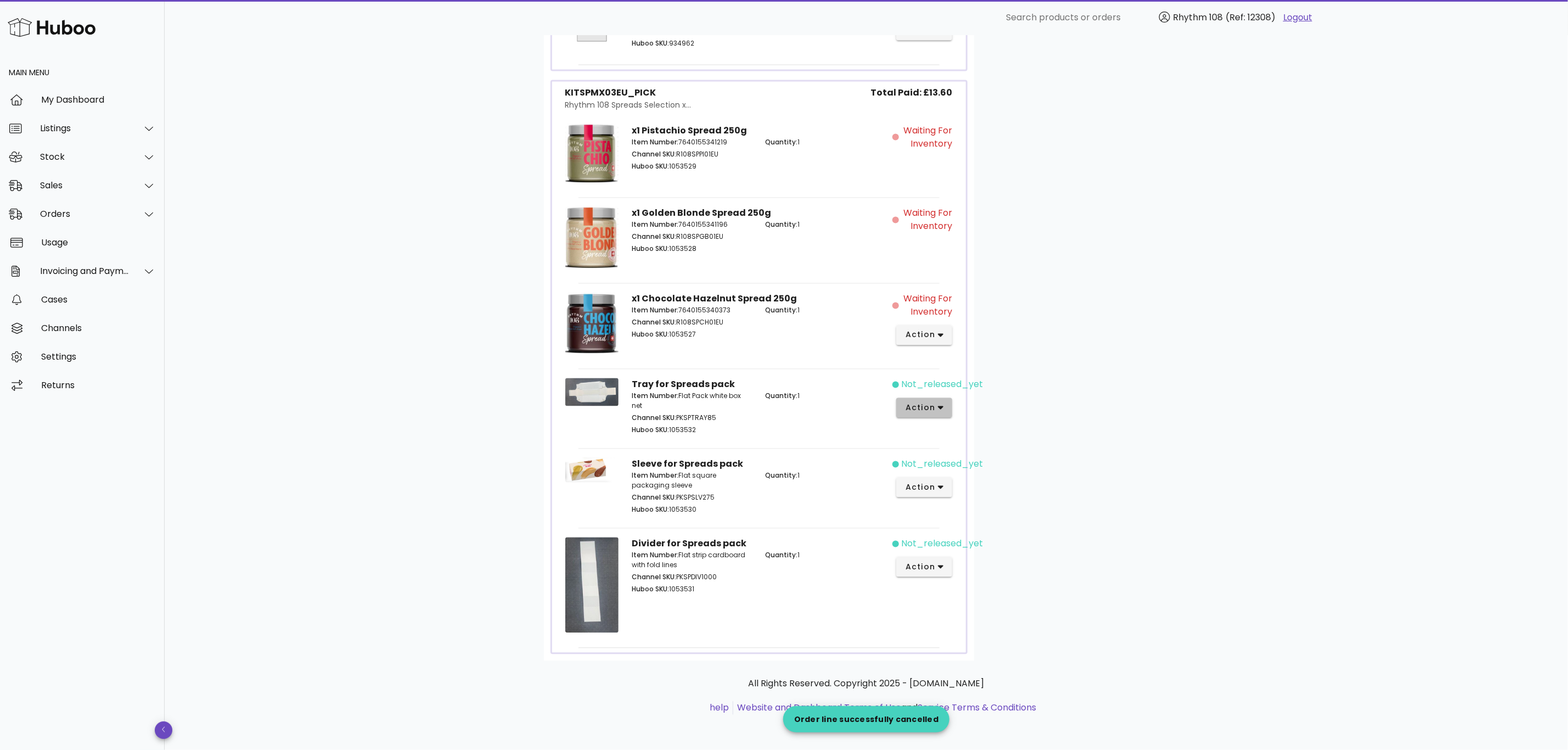
click at [940, 403] on icon "button" at bounding box center [941, 407] width 6 height 10
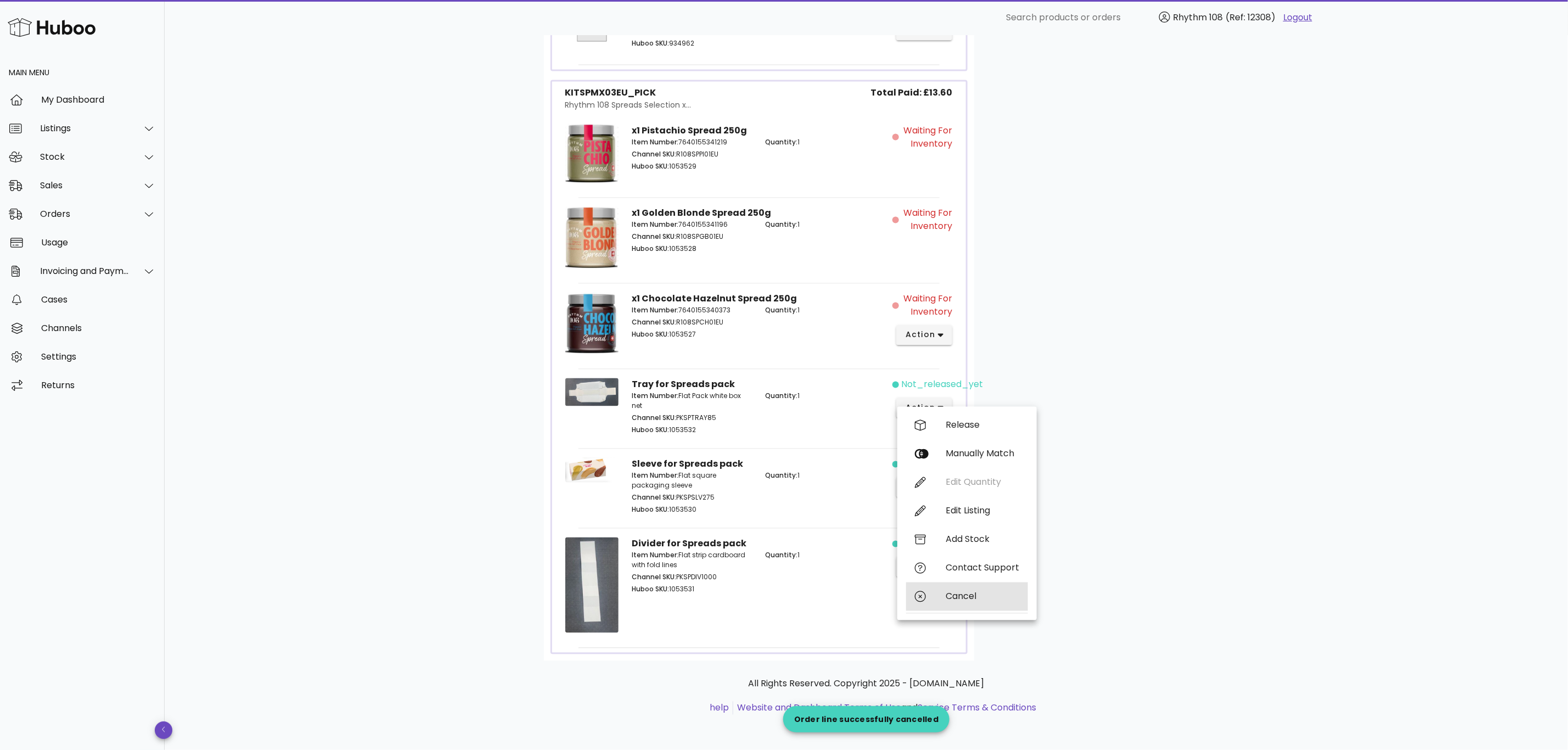
click at [968, 593] on div "Cancel" at bounding box center [967, 596] width 122 height 29
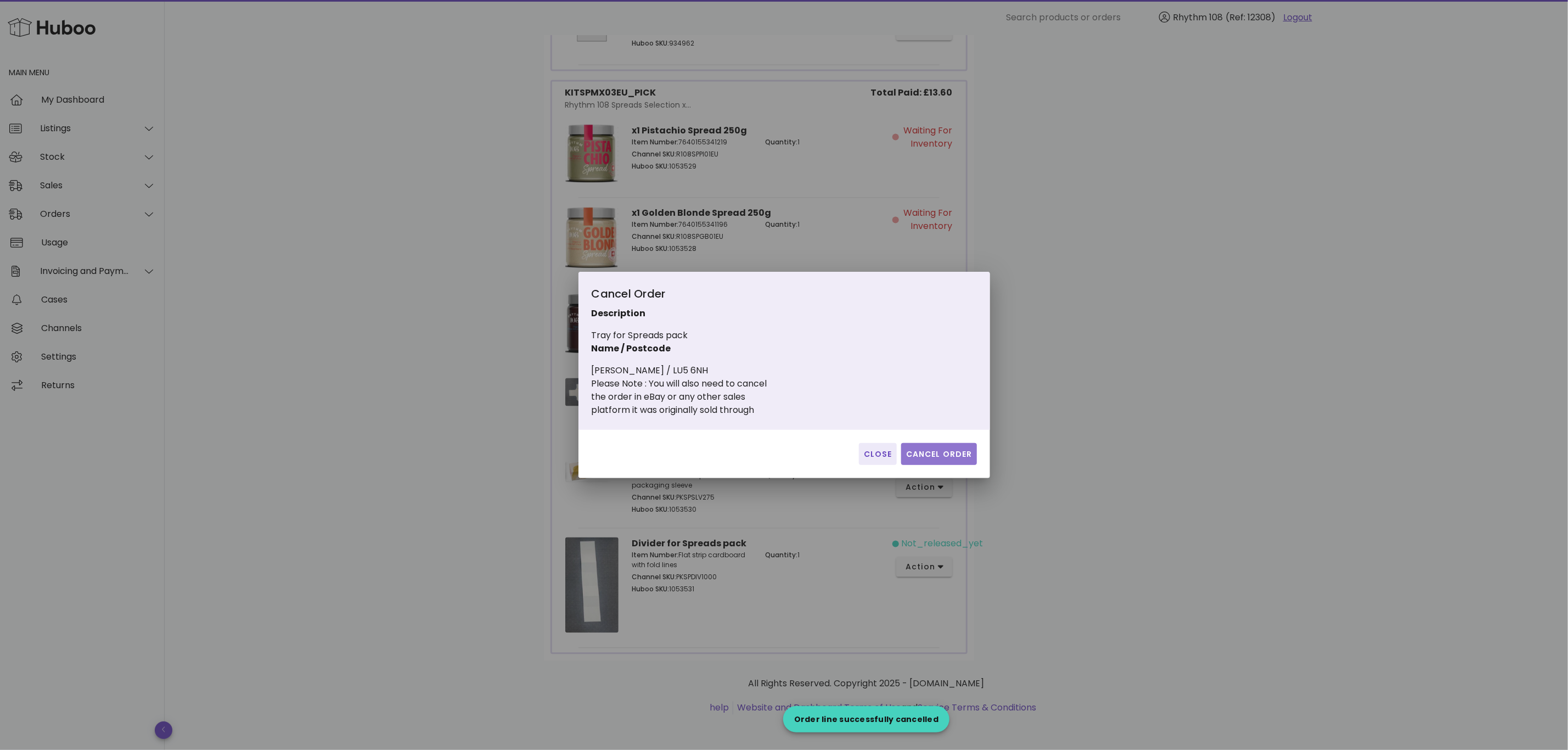
click at [939, 445] on button "Cancel Order" at bounding box center [939, 453] width 75 height 22
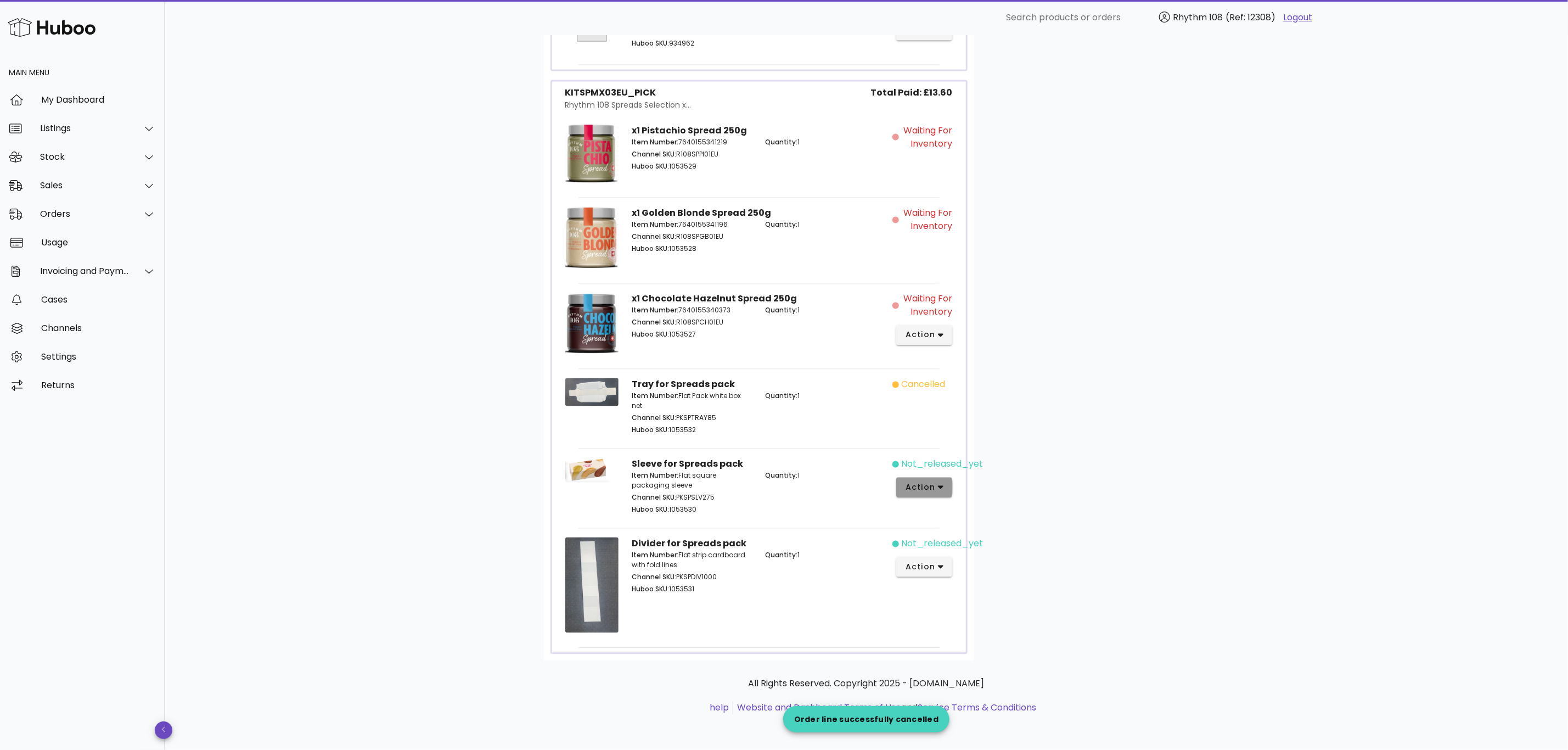
click at [939, 480] on button "action" at bounding box center [924, 488] width 57 height 20
click at [959, 671] on div "Cancel" at bounding box center [982, 676] width 73 height 11
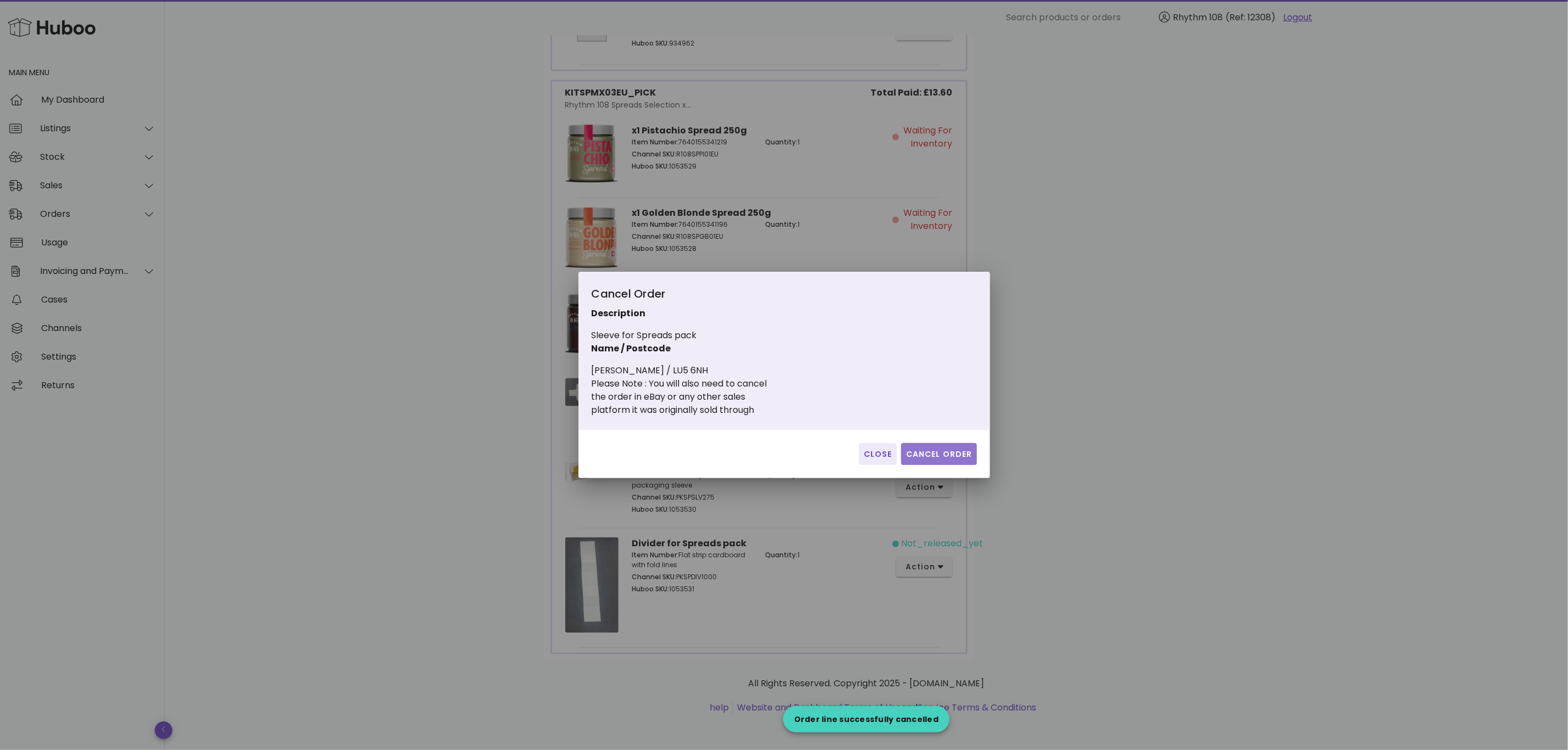
click at [957, 445] on button "Cancel Order" at bounding box center [939, 453] width 75 height 22
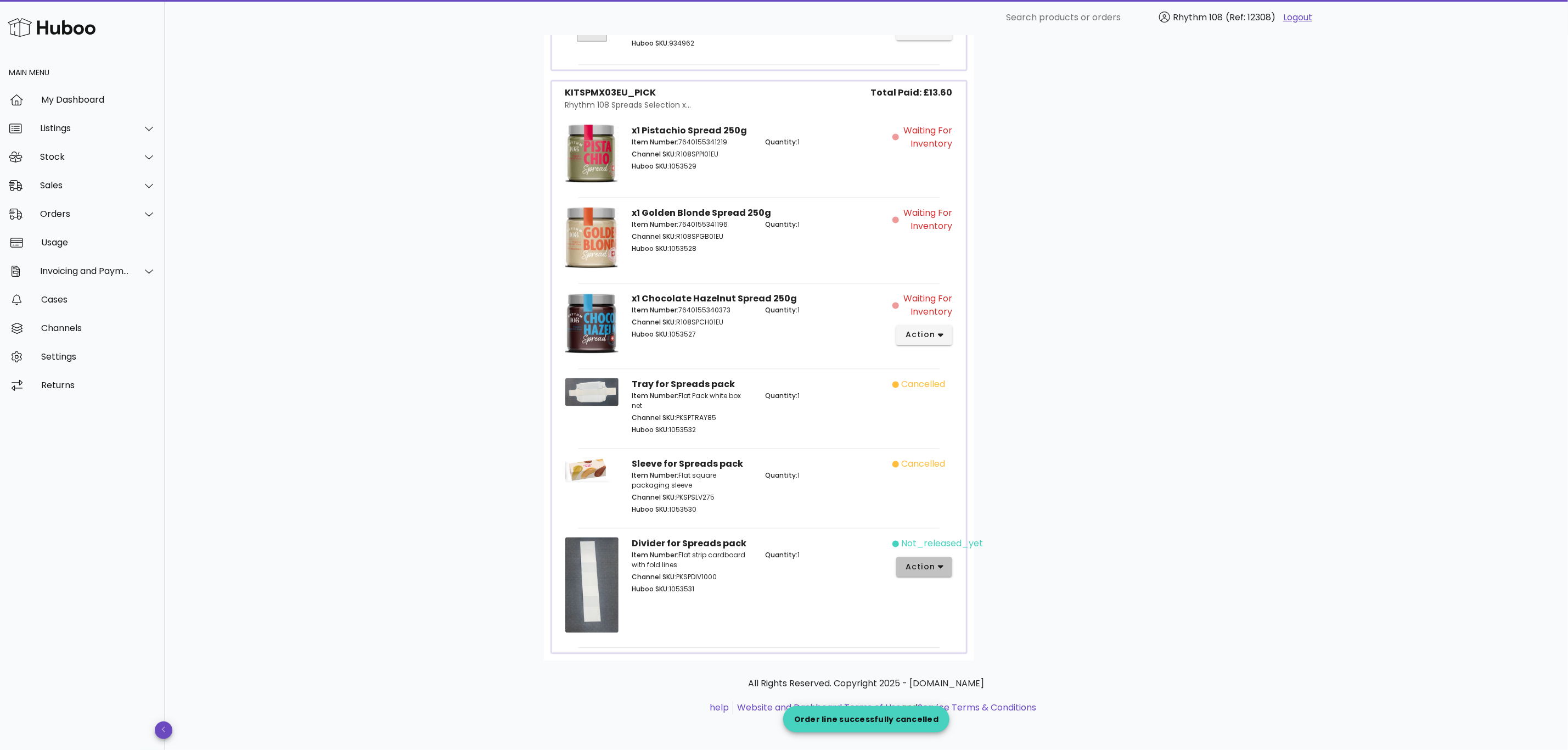
click at [935, 564] on span "action" at bounding box center [920, 567] width 31 height 11
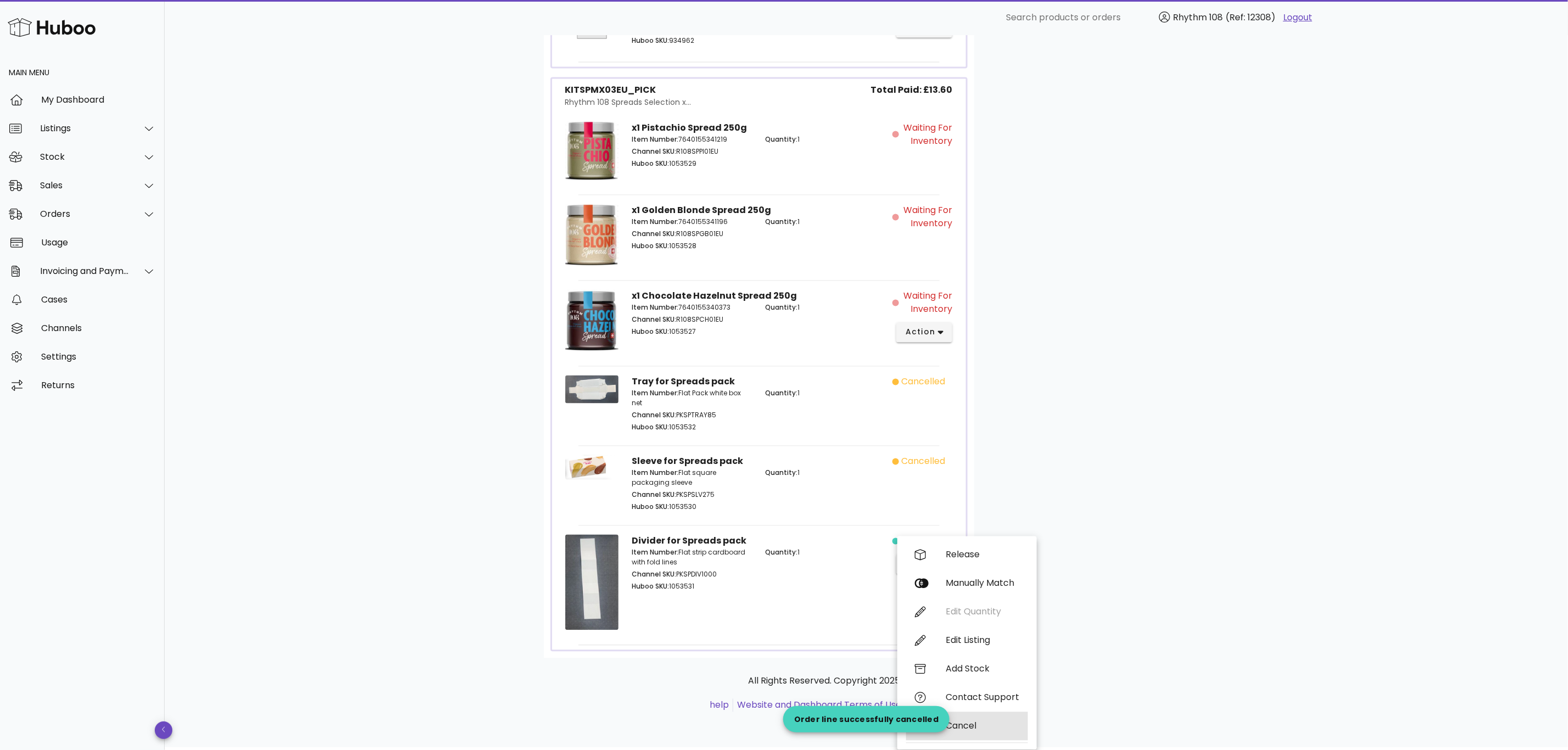
click at [948, 721] on div "Cancel" at bounding box center [982, 726] width 73 height 11
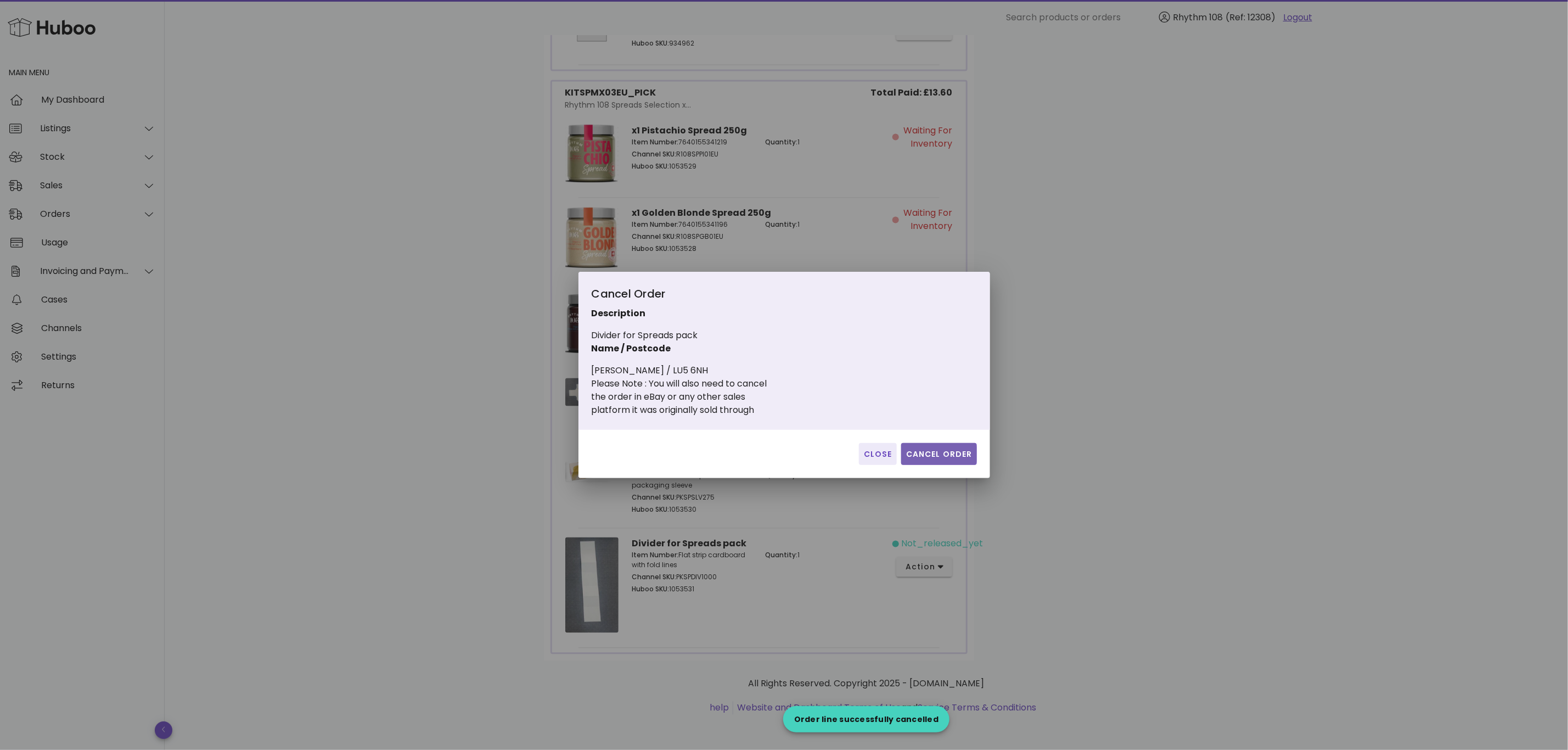
click at [936, 451] on span "Cancel Order" at bounding box center [939, 453] width 67 height 11
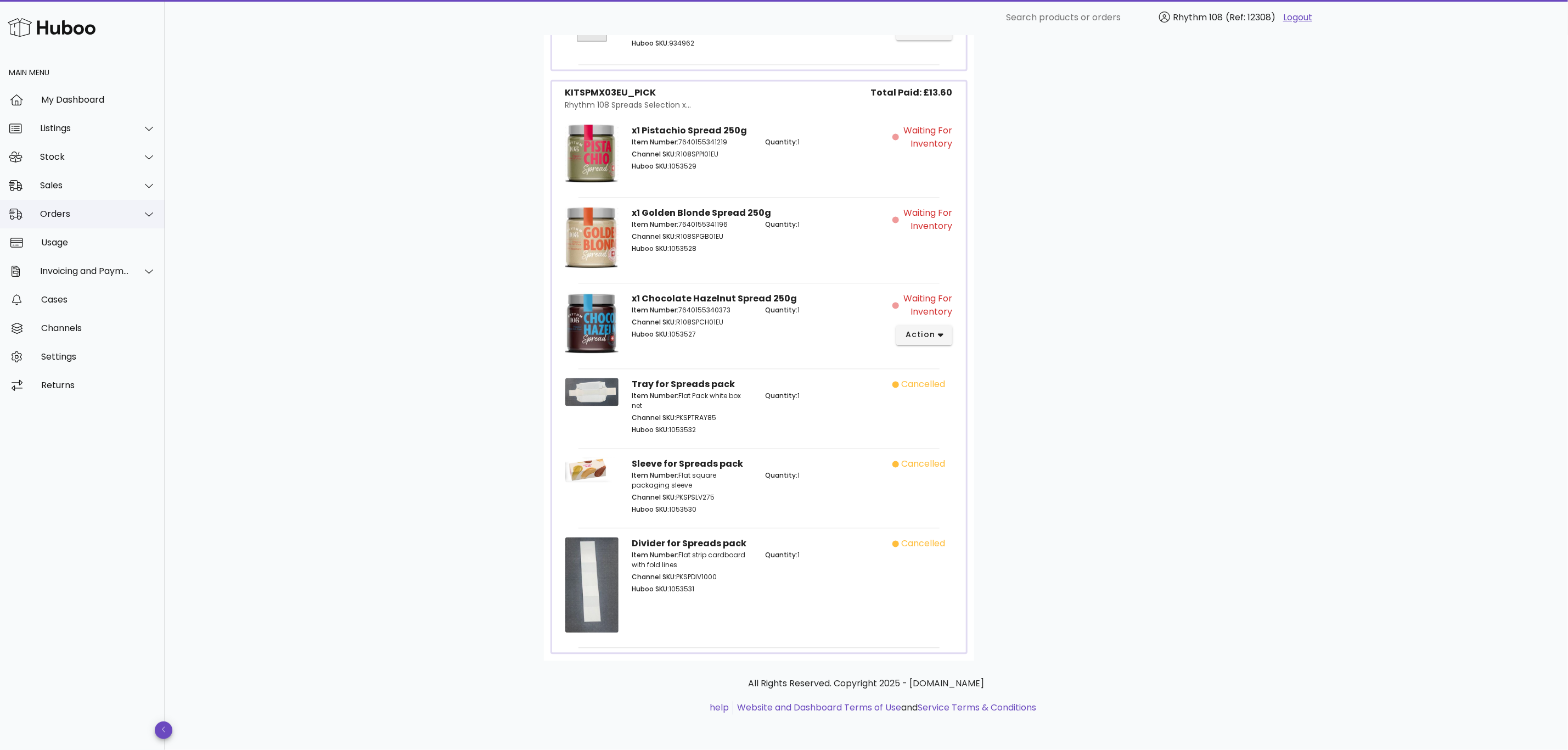
click at [55, 203] on div "Orders" at bounding box center [82, 214] width 165 height 29
click at [69, 242] on div "Orders" at bounding box center [97, 241] width 116 height 11
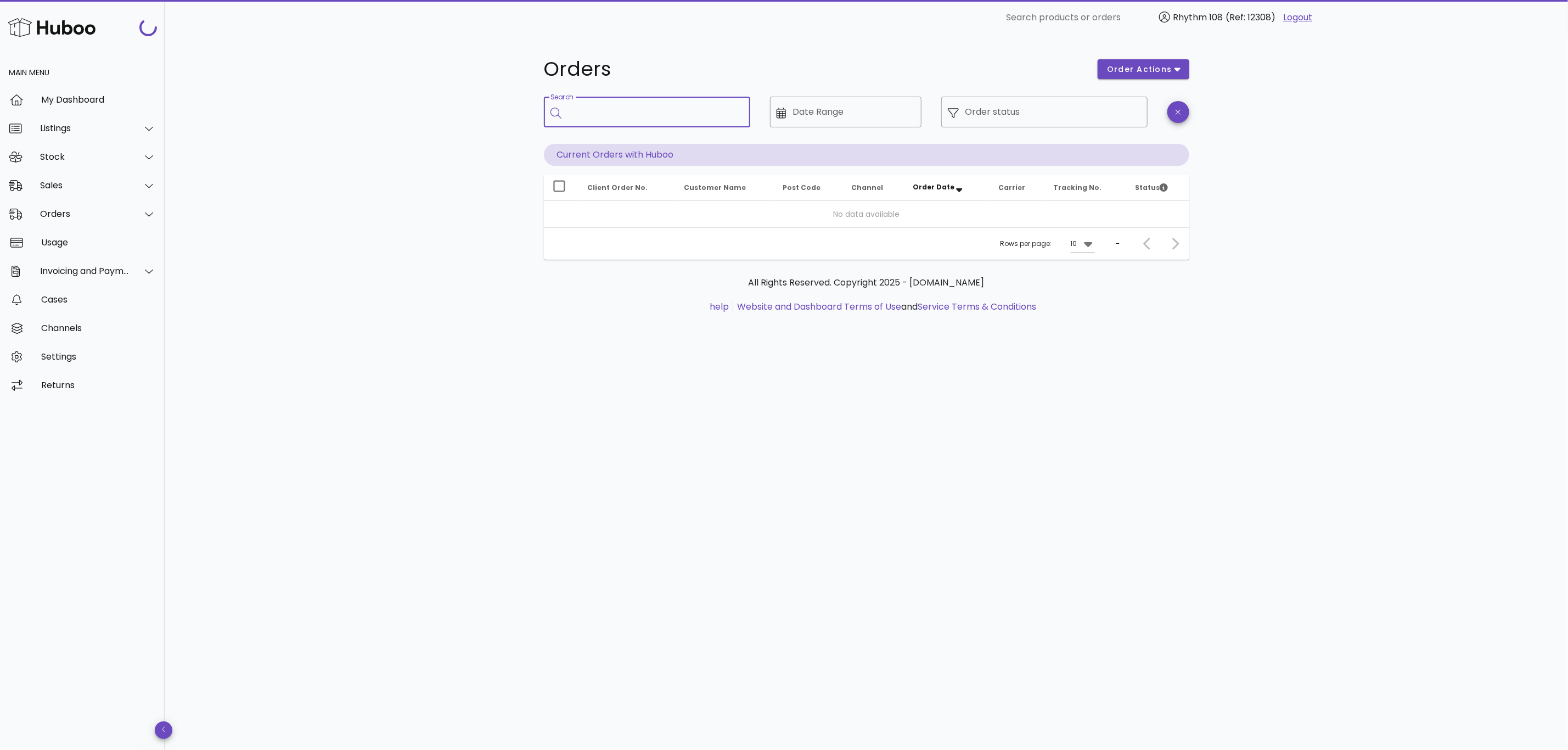
click at [593, 108] on input "Search" at bounding box center [655, 112] width 174 height 17
paste input "*****"
type input "*****"
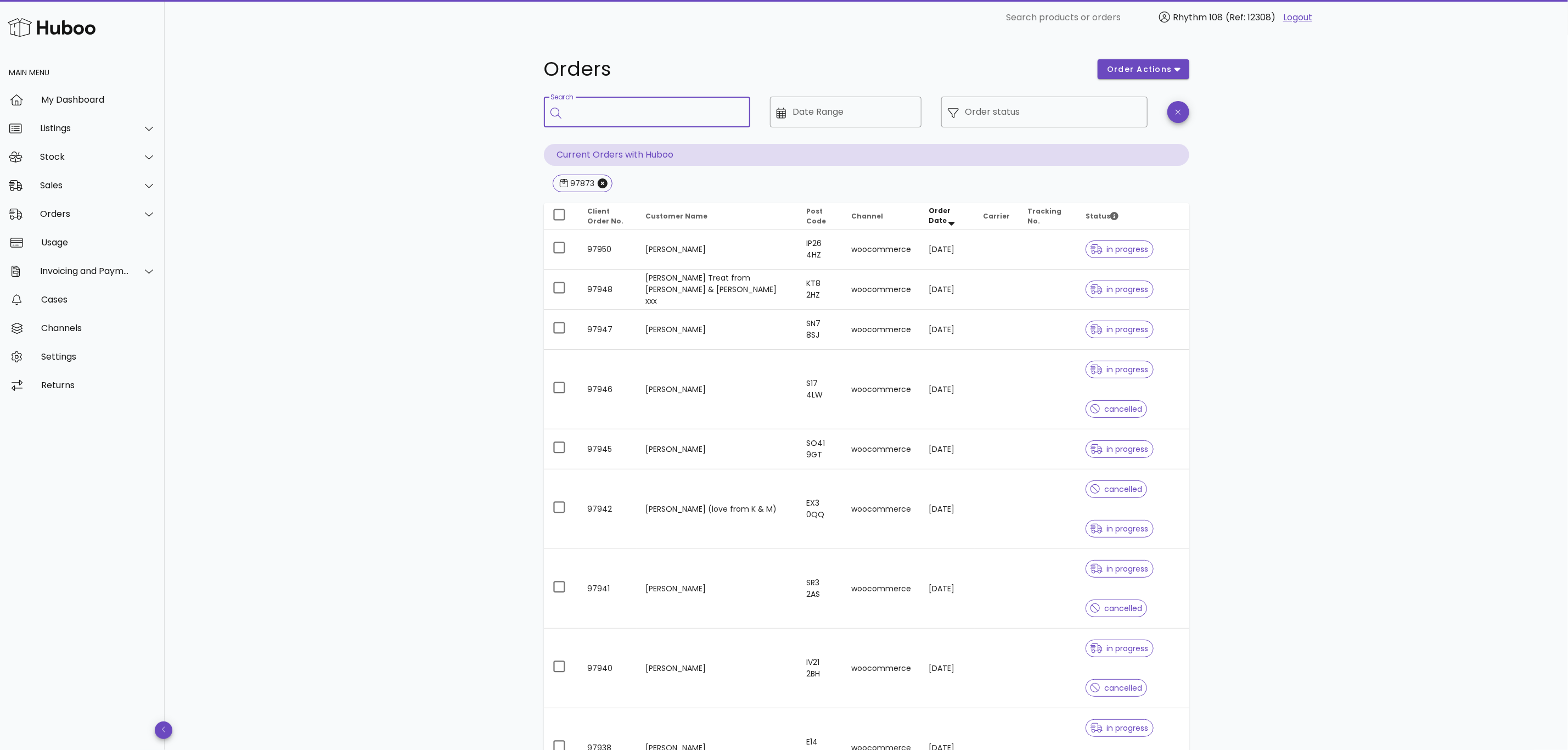
click at [608, 110] on input "Search" at bounding box center [655, 112] width 174 height 17
type input "*****"
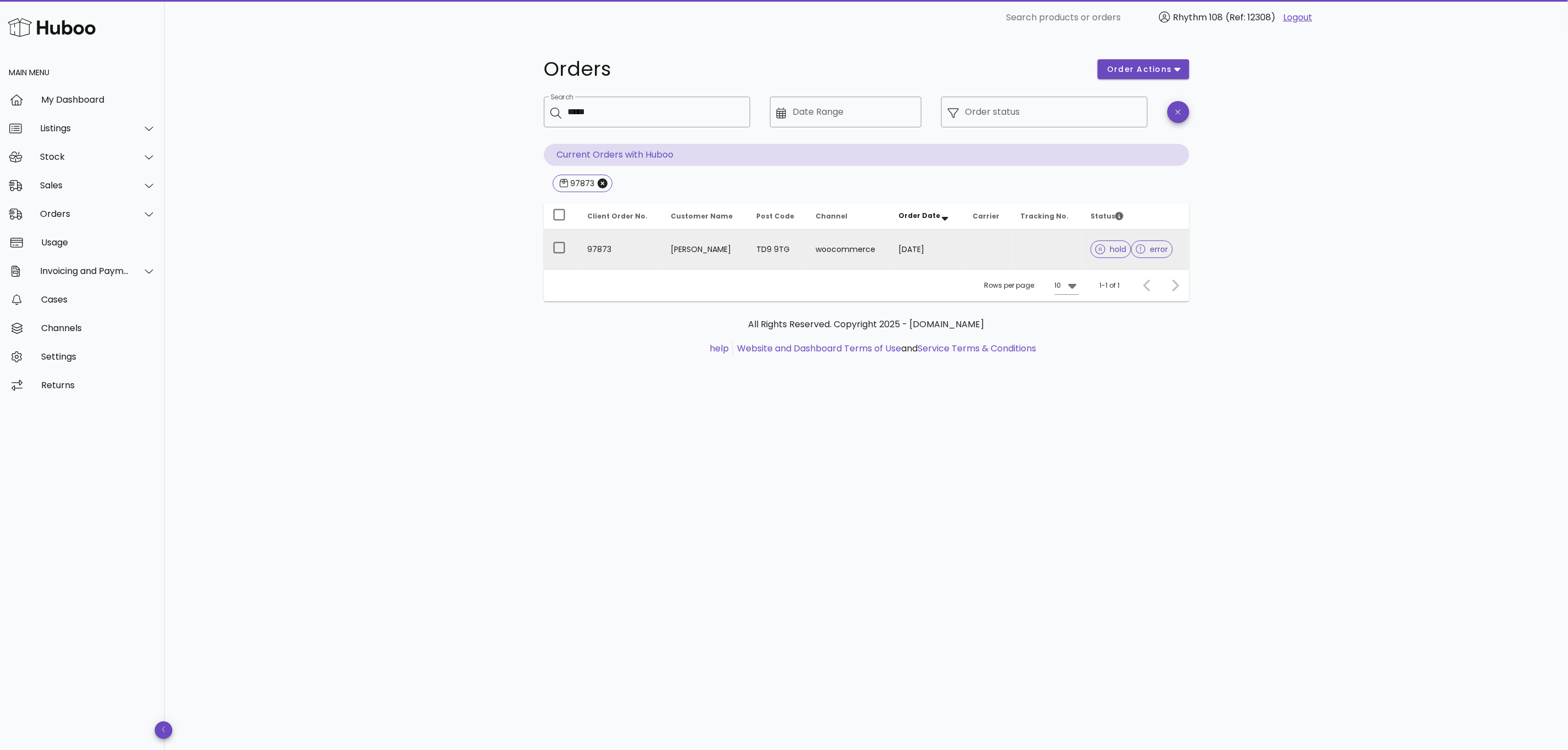
click at [789, 245] on td "TD9 9TG" at bounding box center [777, 249] width 59 height 39
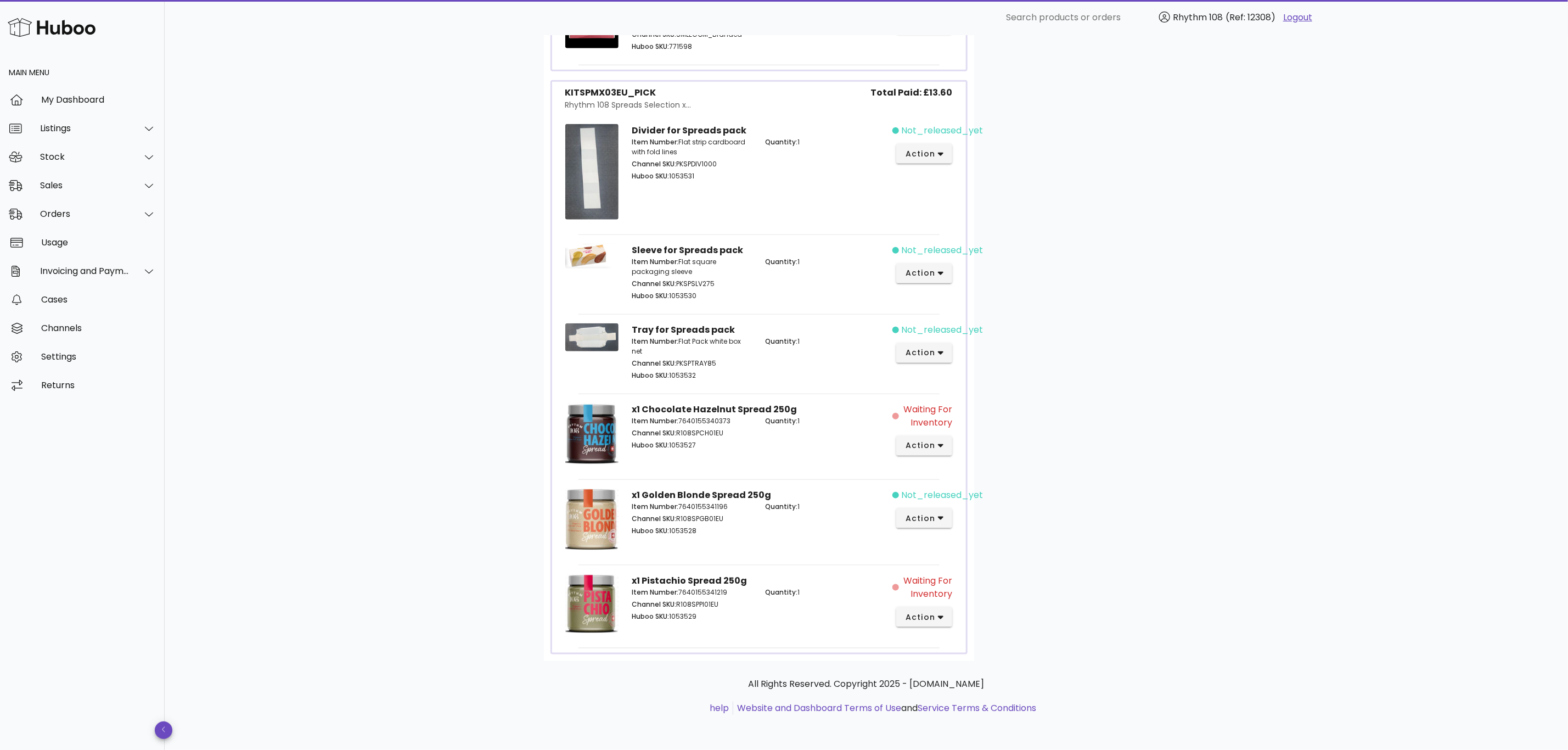
scroll to position [519, 0]
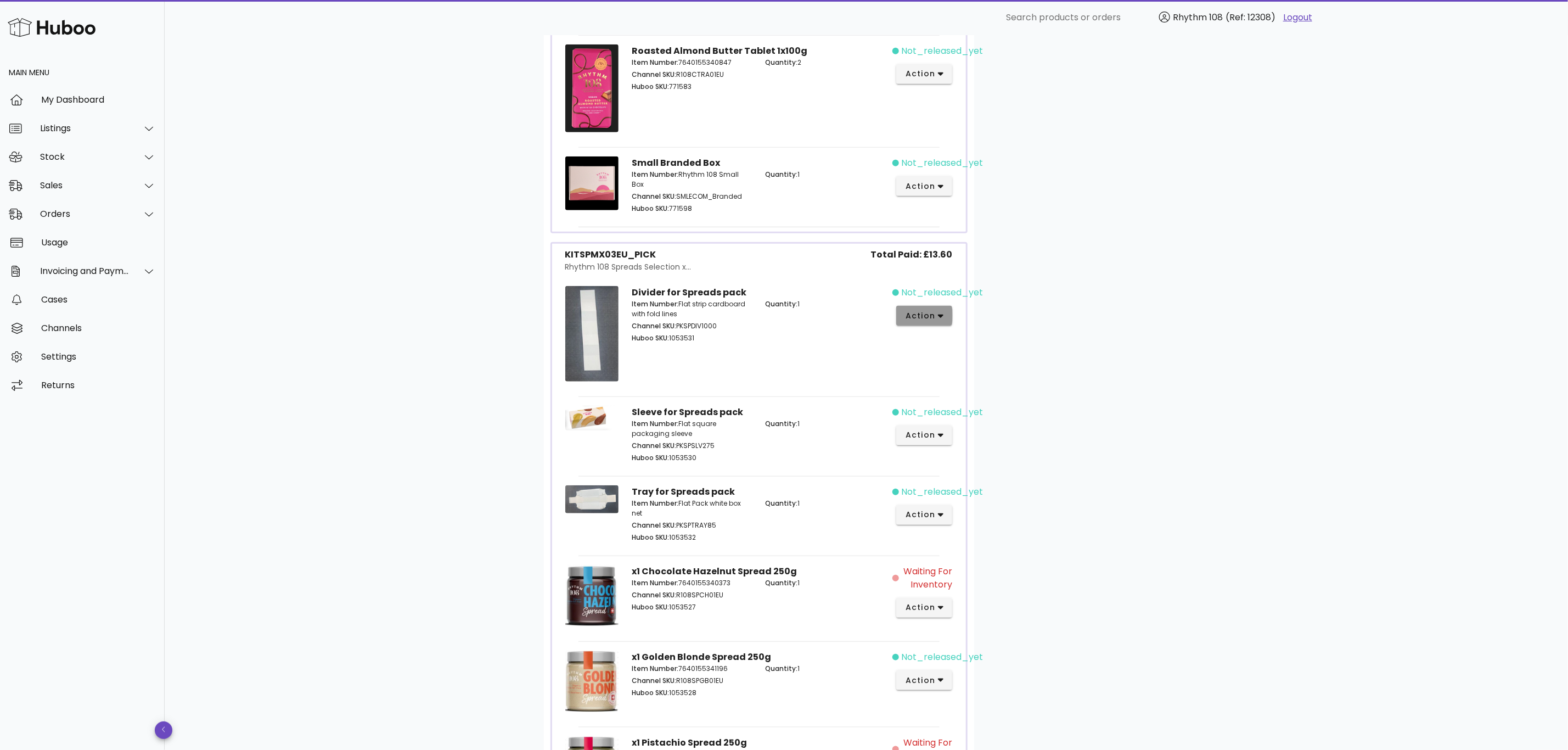
click at [920, 313] on span "action" at bounding box center [920, 315] width 31 height 11
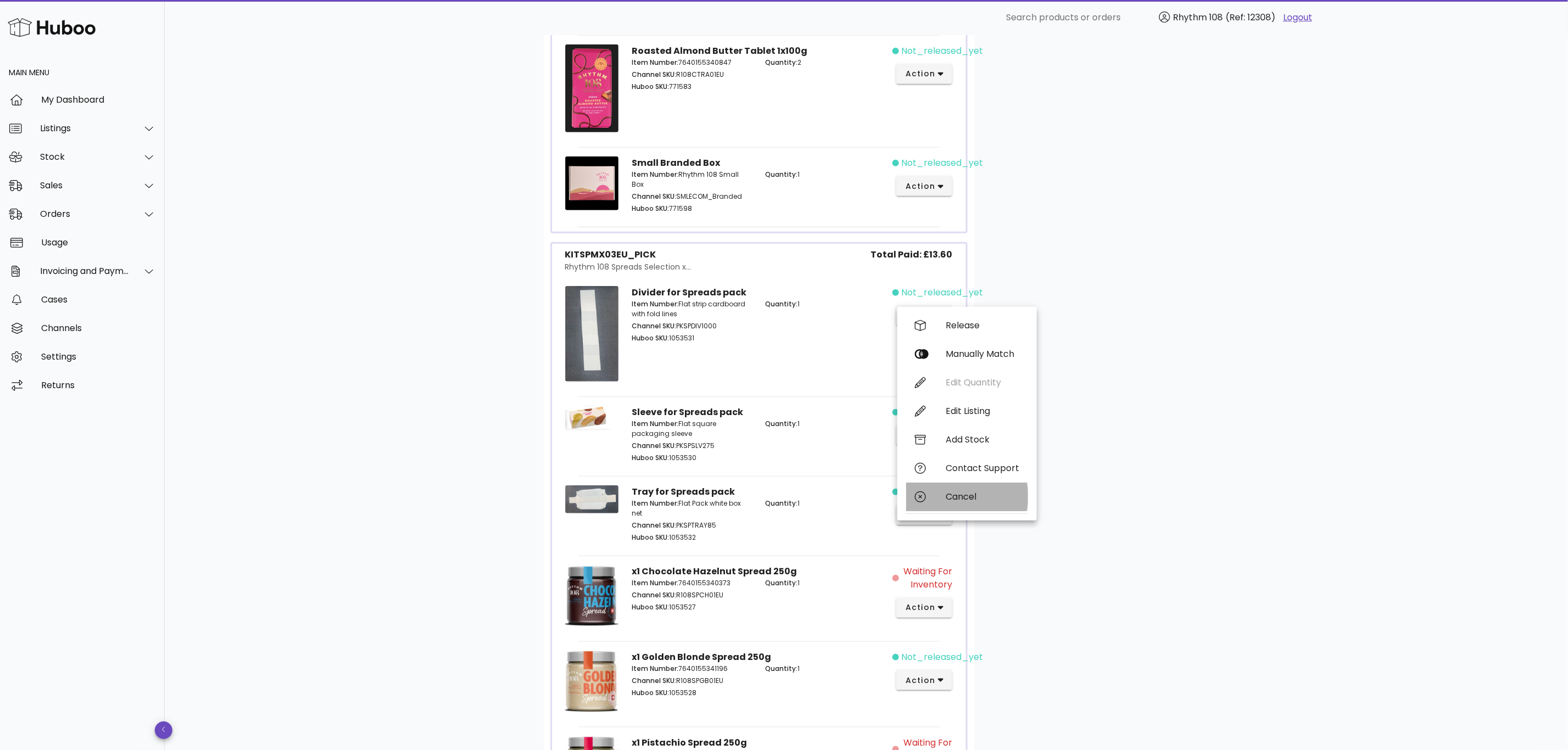
click at [965, 496] on div "Cancel" at bounding box center [982, 497] width 73 height 11
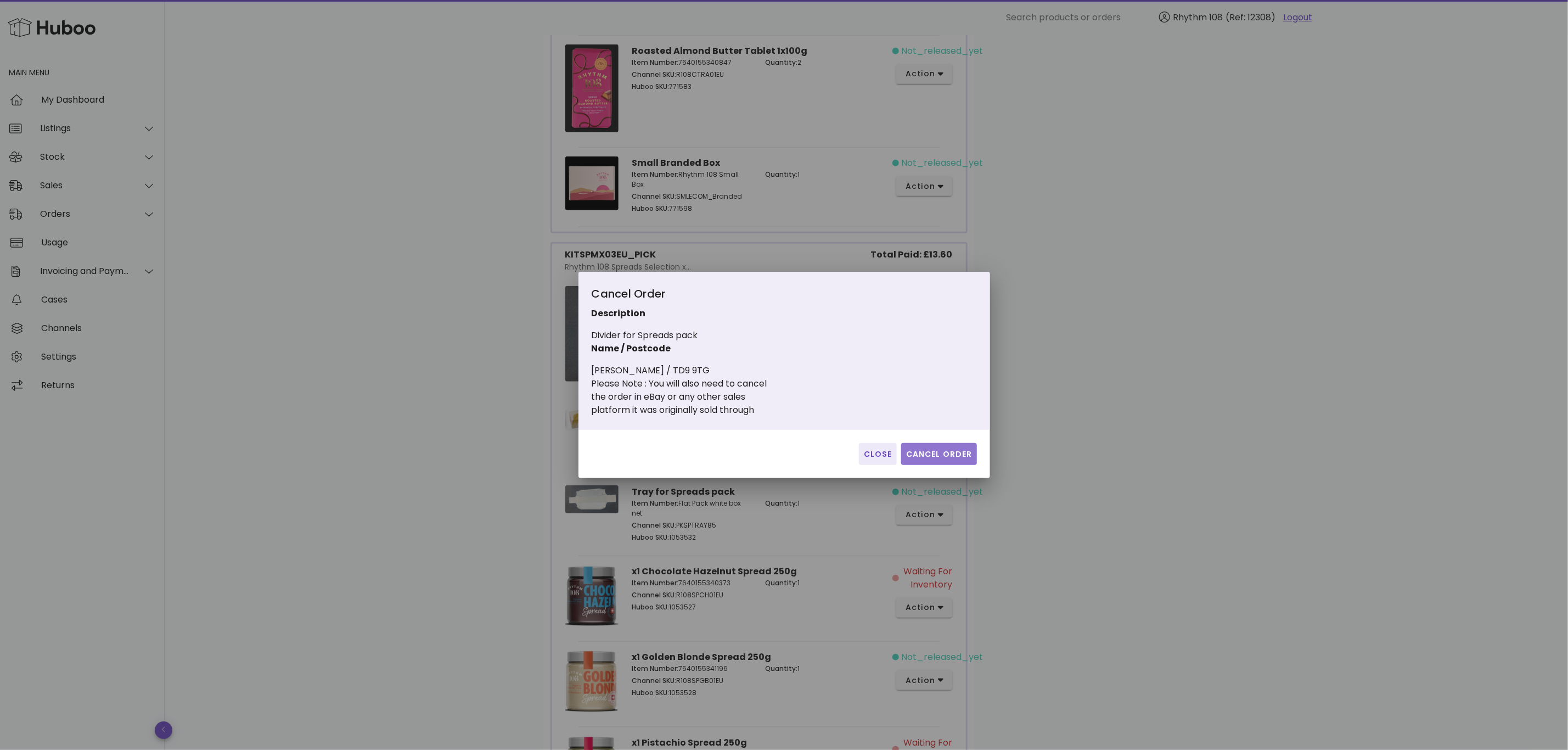
click at [952, 455] on span "Cancel Order" at bounding box center [939, 453] width 67 height 11
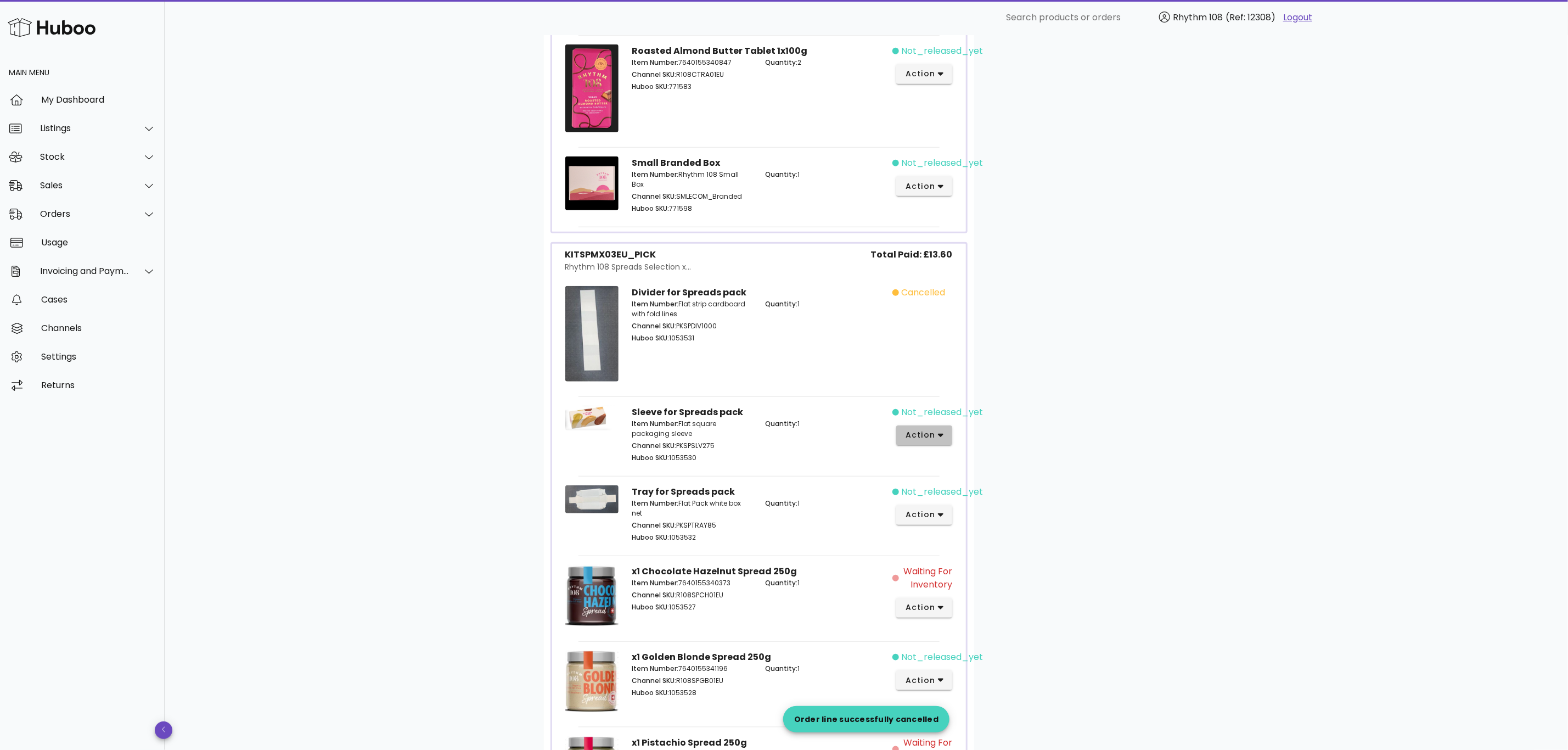
click at [936, 430] on span "action" at bounding box center [924, 435] width 39 height 11
click at [970, 614] on div "Cancel" at bounding box center [982, 616] width 73 height 11
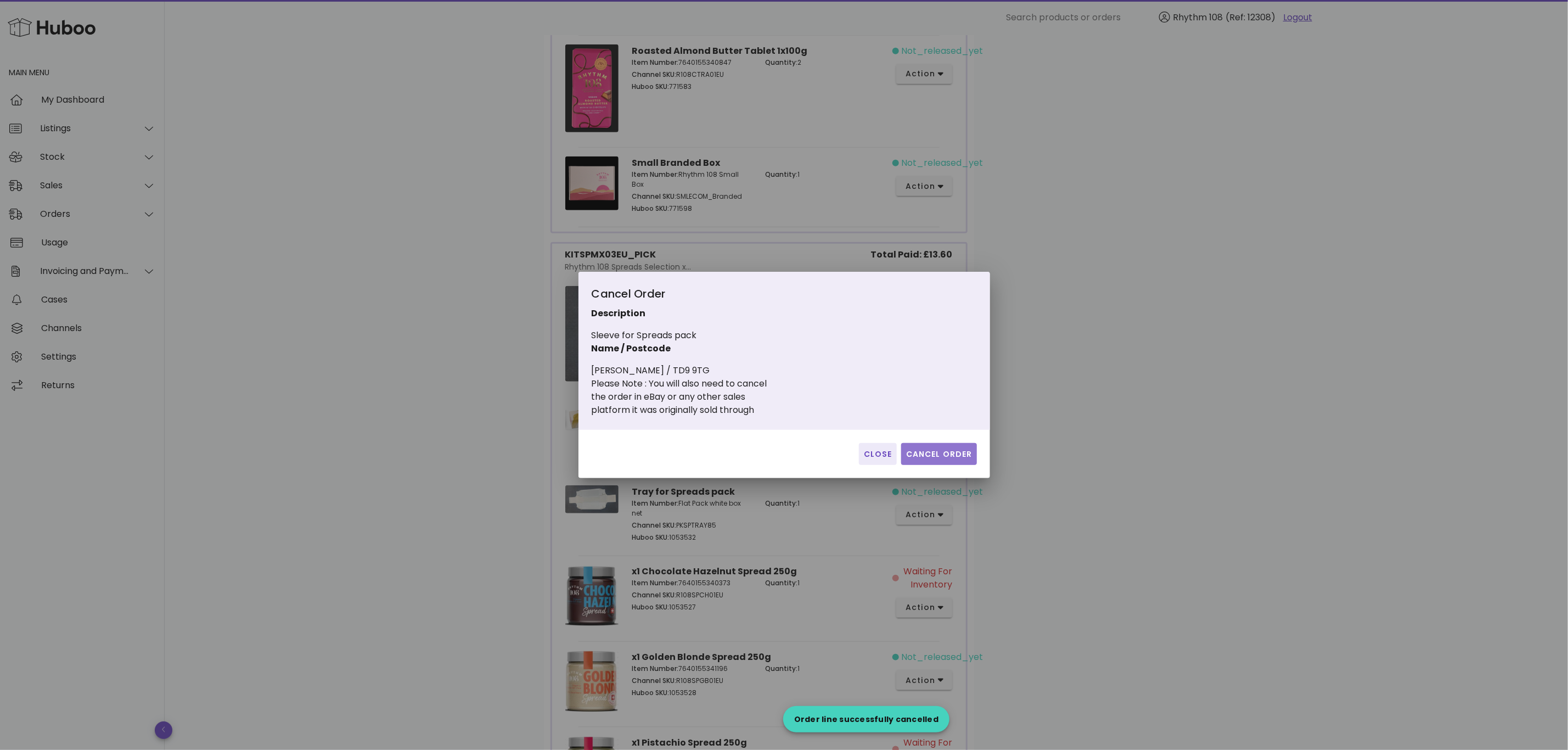
click at [920, 448] on span "Cancel Order" at bounding box center [939, 453] width 67 height 11
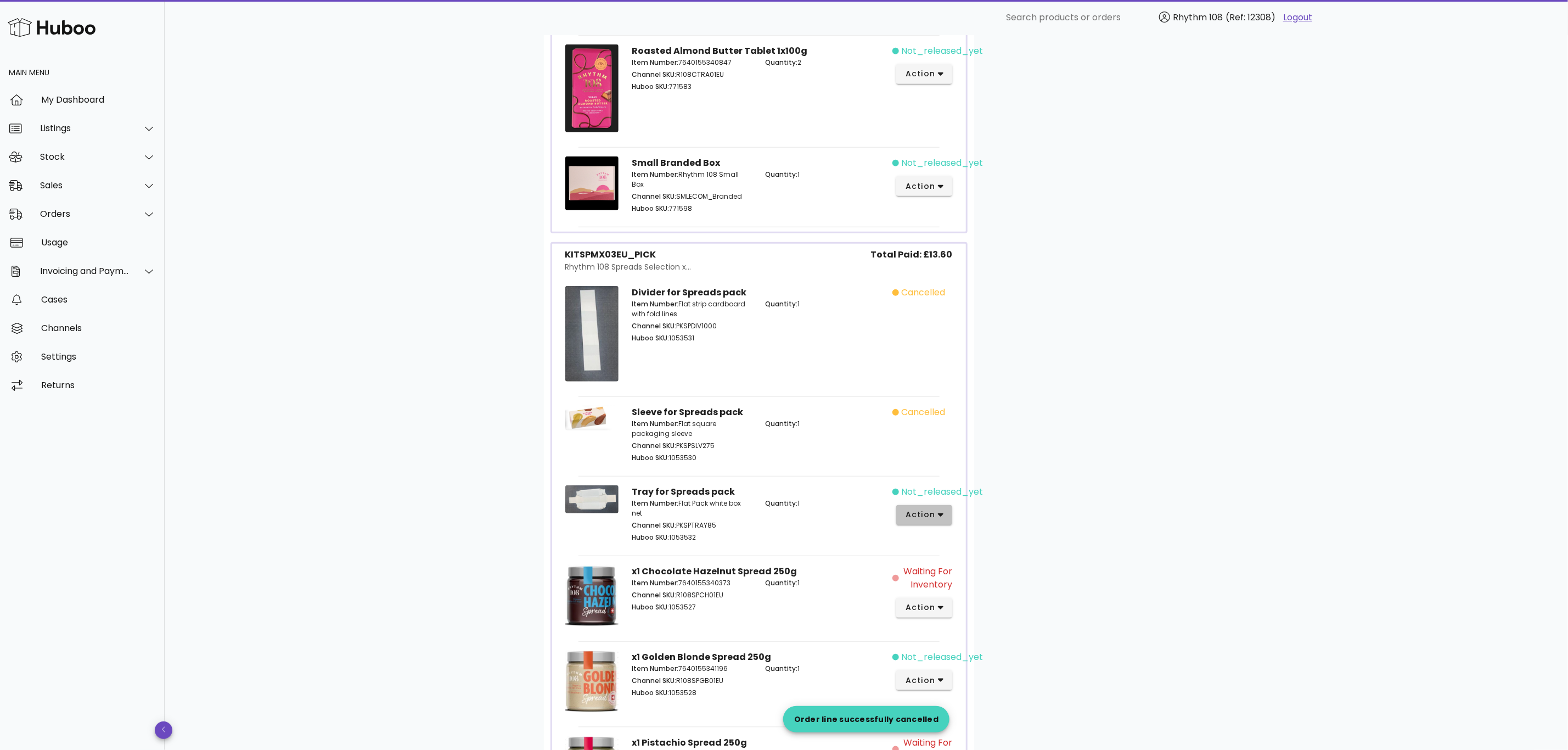
click at [914, 519] on span "action" at bounding box center [920, 514] width 31 height 11
click at [952, 695] on div "Cancel" at bounding box center [982, 696] width 73 height 11
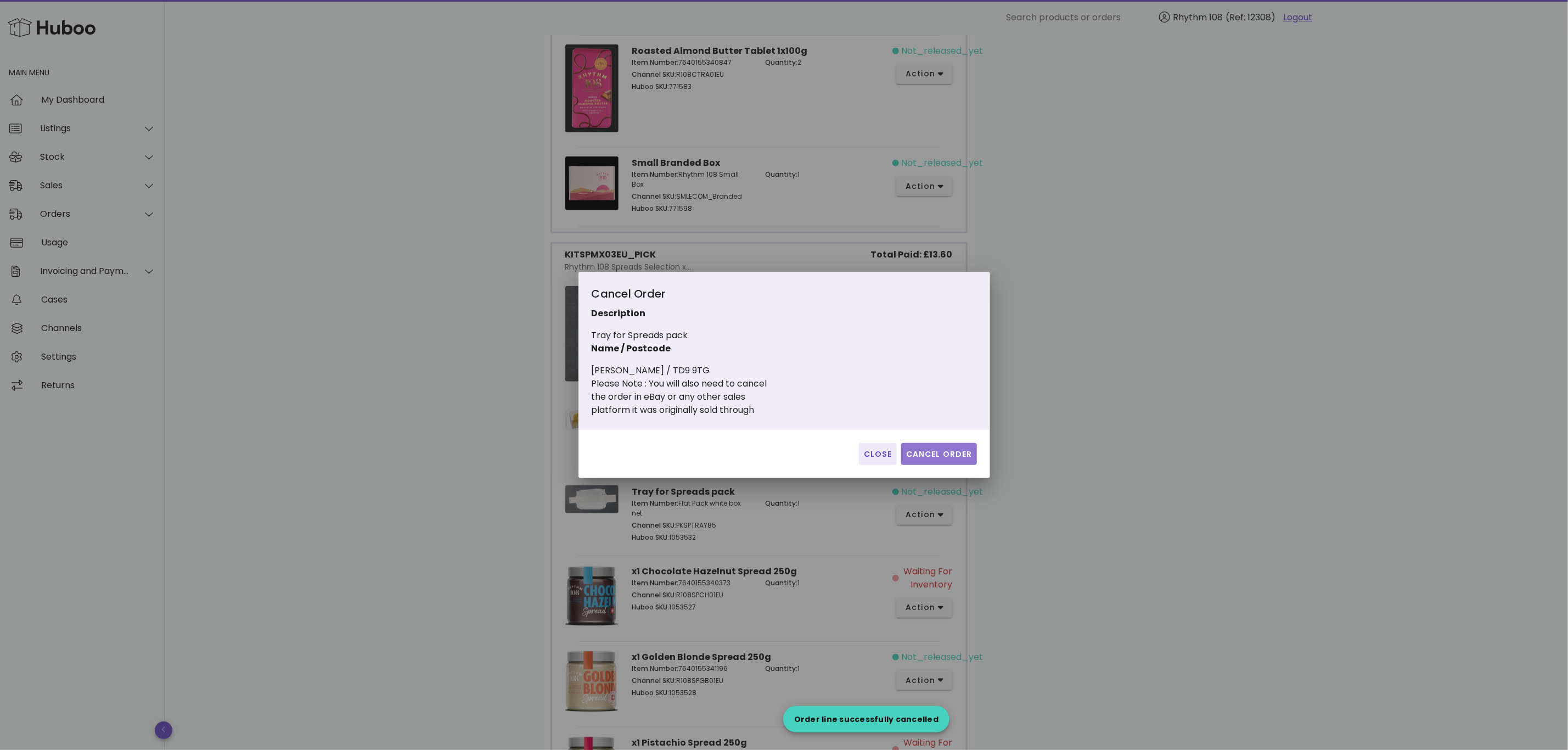
click at [908, 458] on span "Cancel Order" at bounding box center [939, 453] width 67 height 11
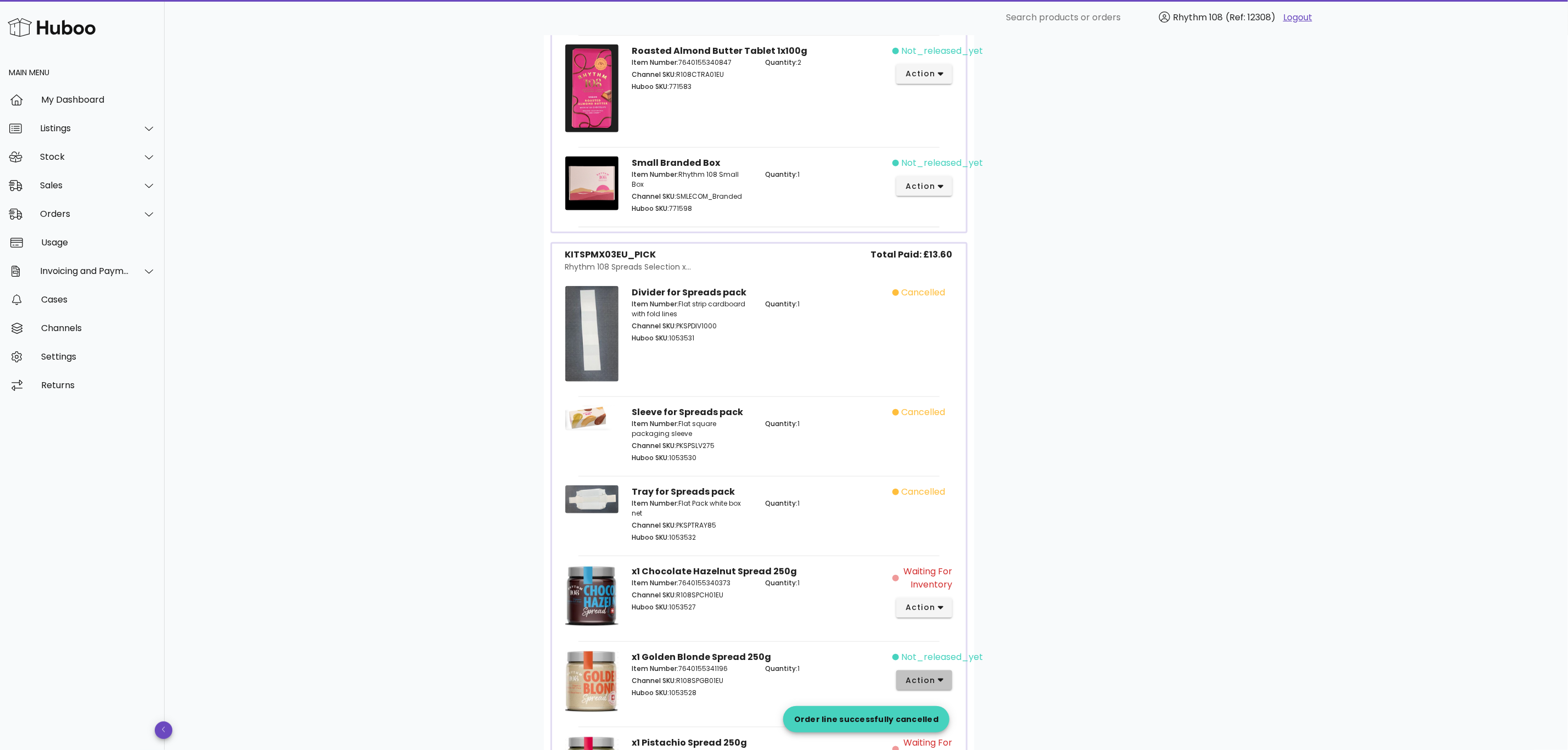
click at [927, 679] on span "action" at bounding box center [920, 680] width 31 height 11
click at [962, 718] on div "Cancel" at bounding box center [982, 719] width 73 height 11
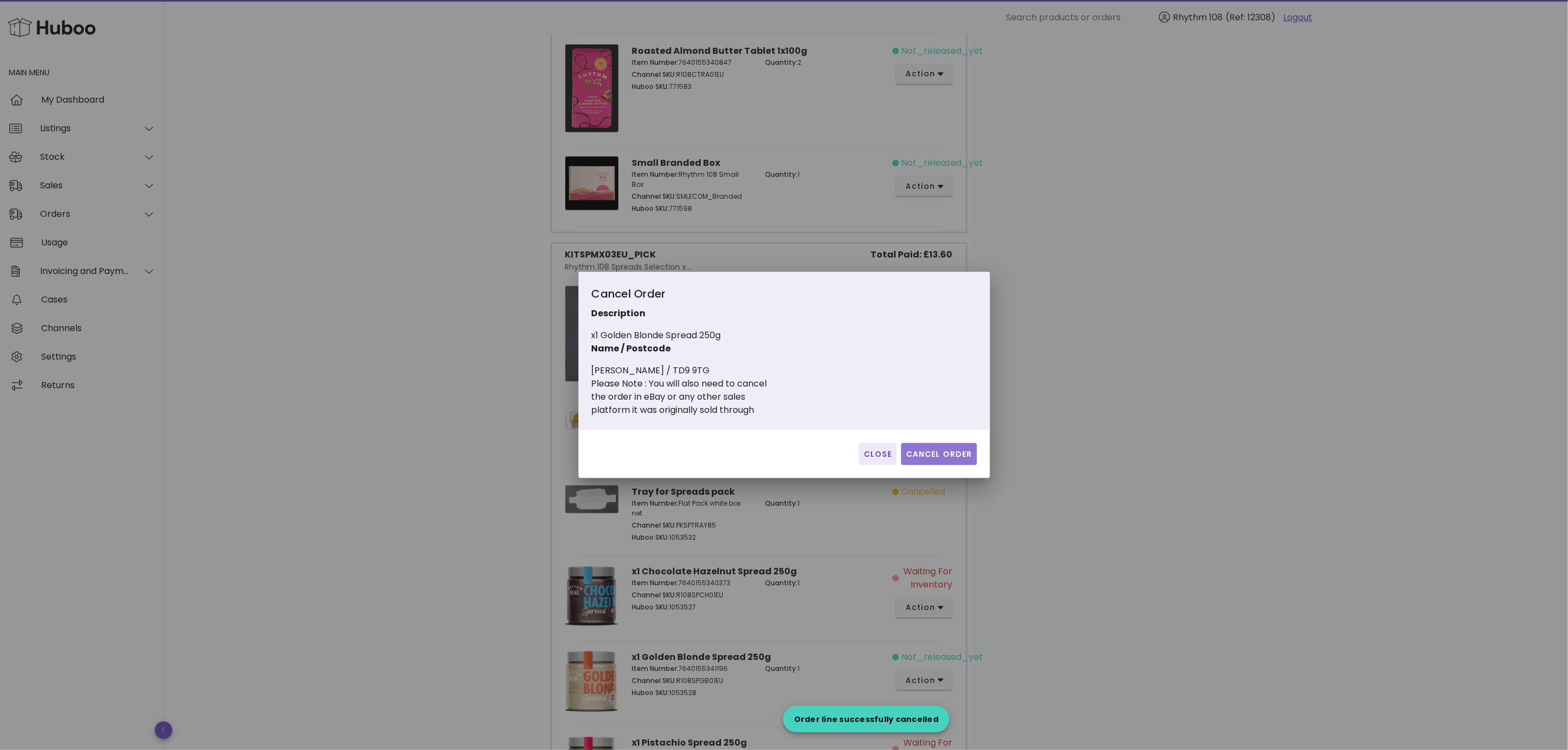
click at [950, 446] on button "Cancel Order" at bounding box center [939, 453] width 75 height 22
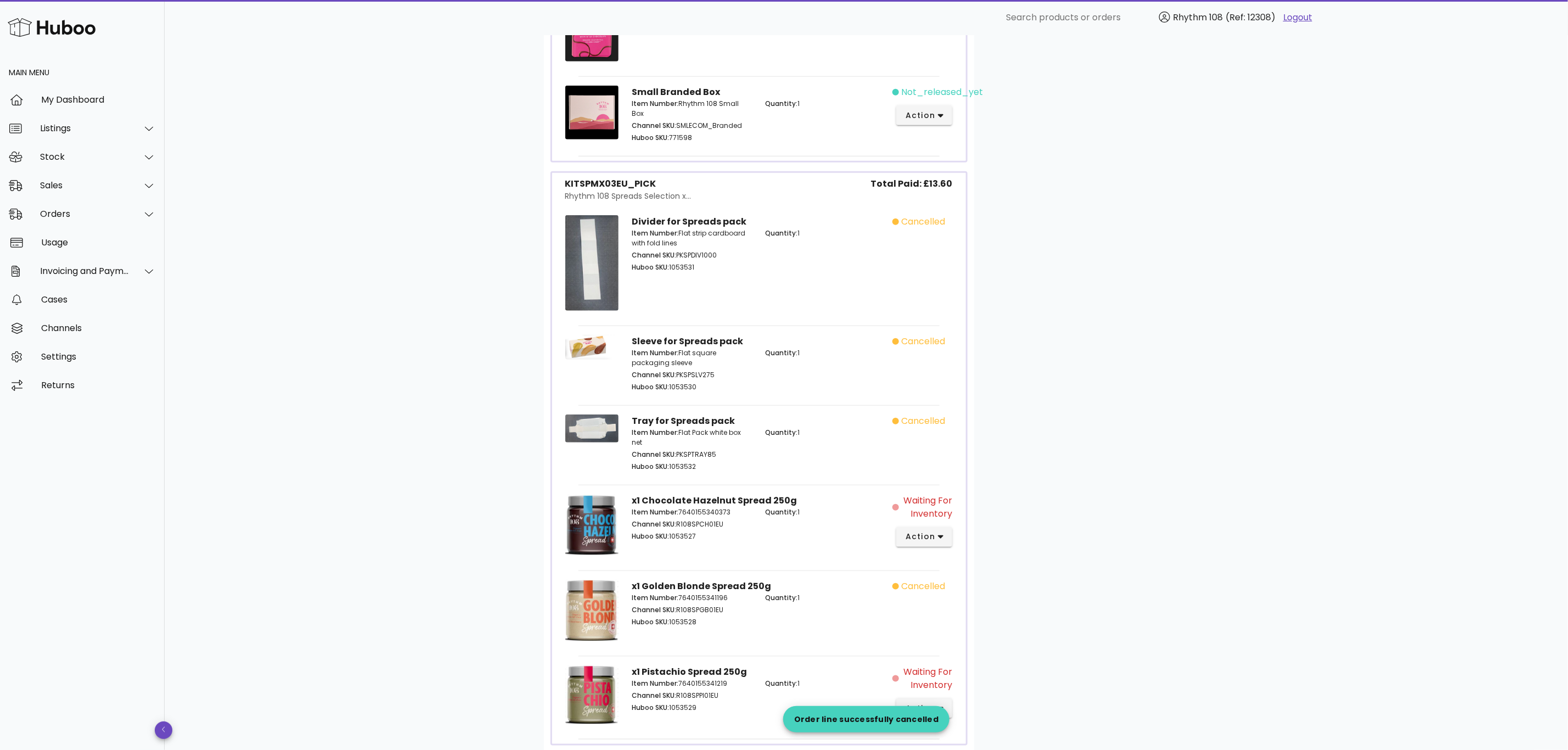
scroll to position [684, 0]
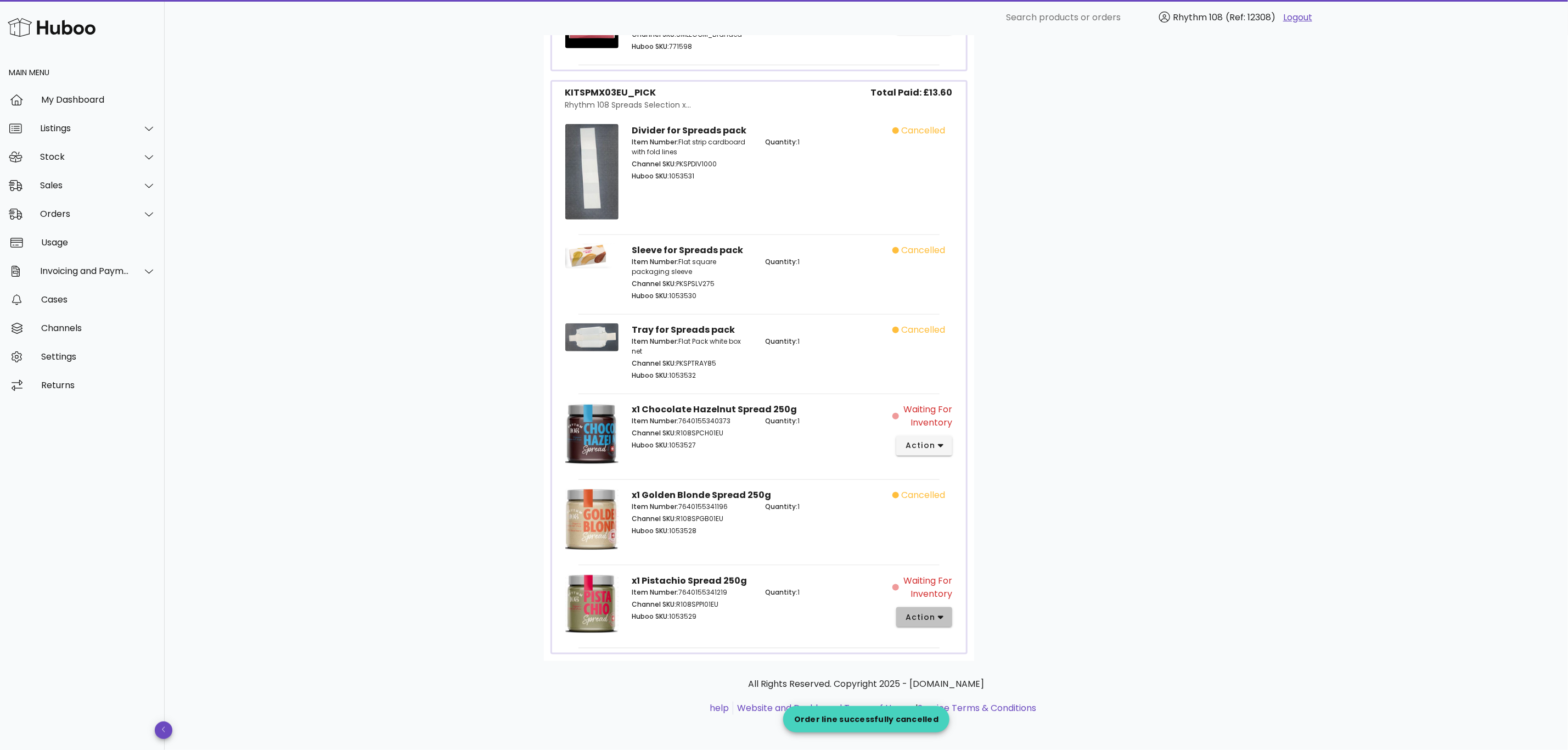
click at [938, 623] on button "action" at bounding box center [924, 617] width 57 height 20
click at [975, 717] on div "Cancel" at bounding box center [982, 722] width 73 height 11
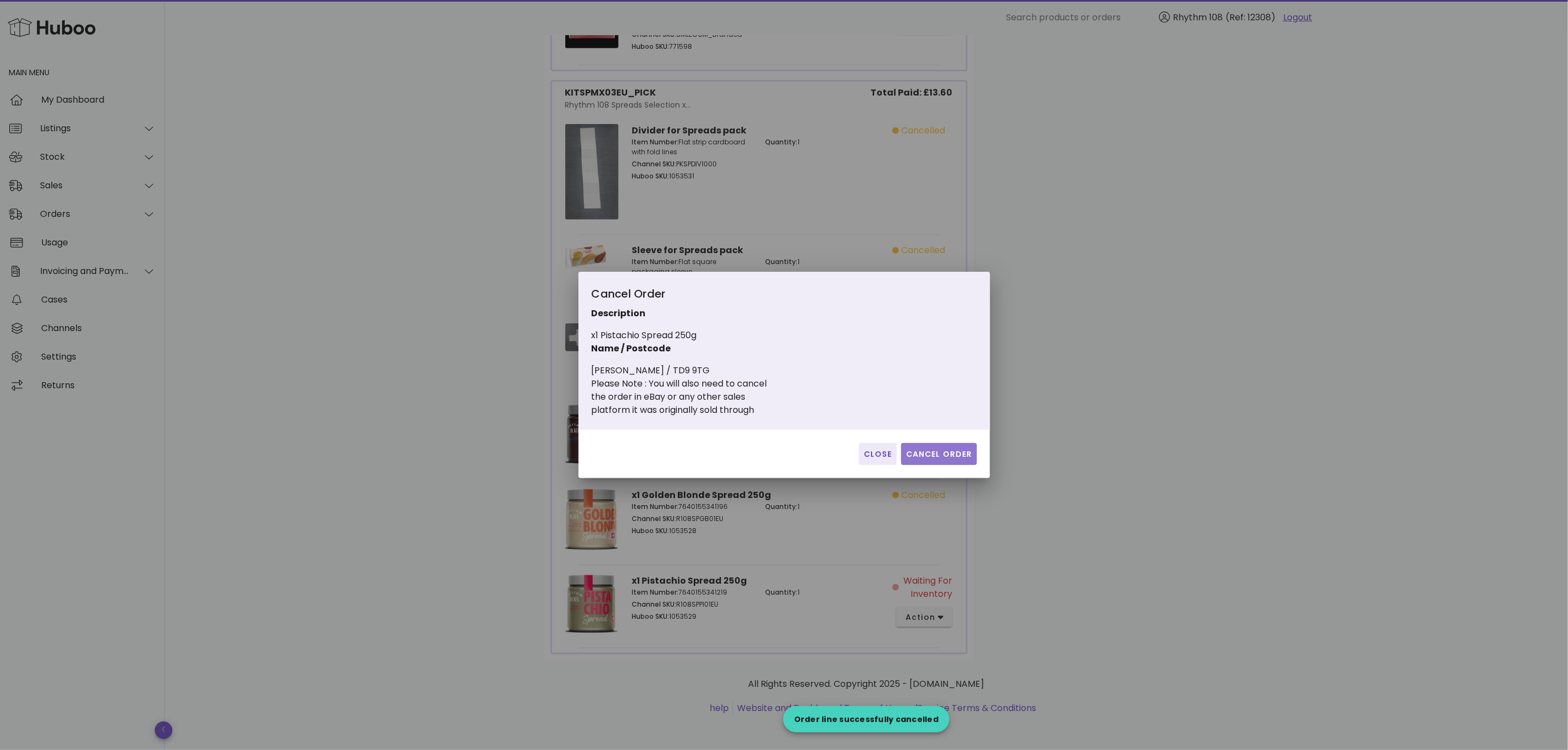
click at [954, 456] on span "Cancel Order" at bounding box center [939, 453] width 67 height 11
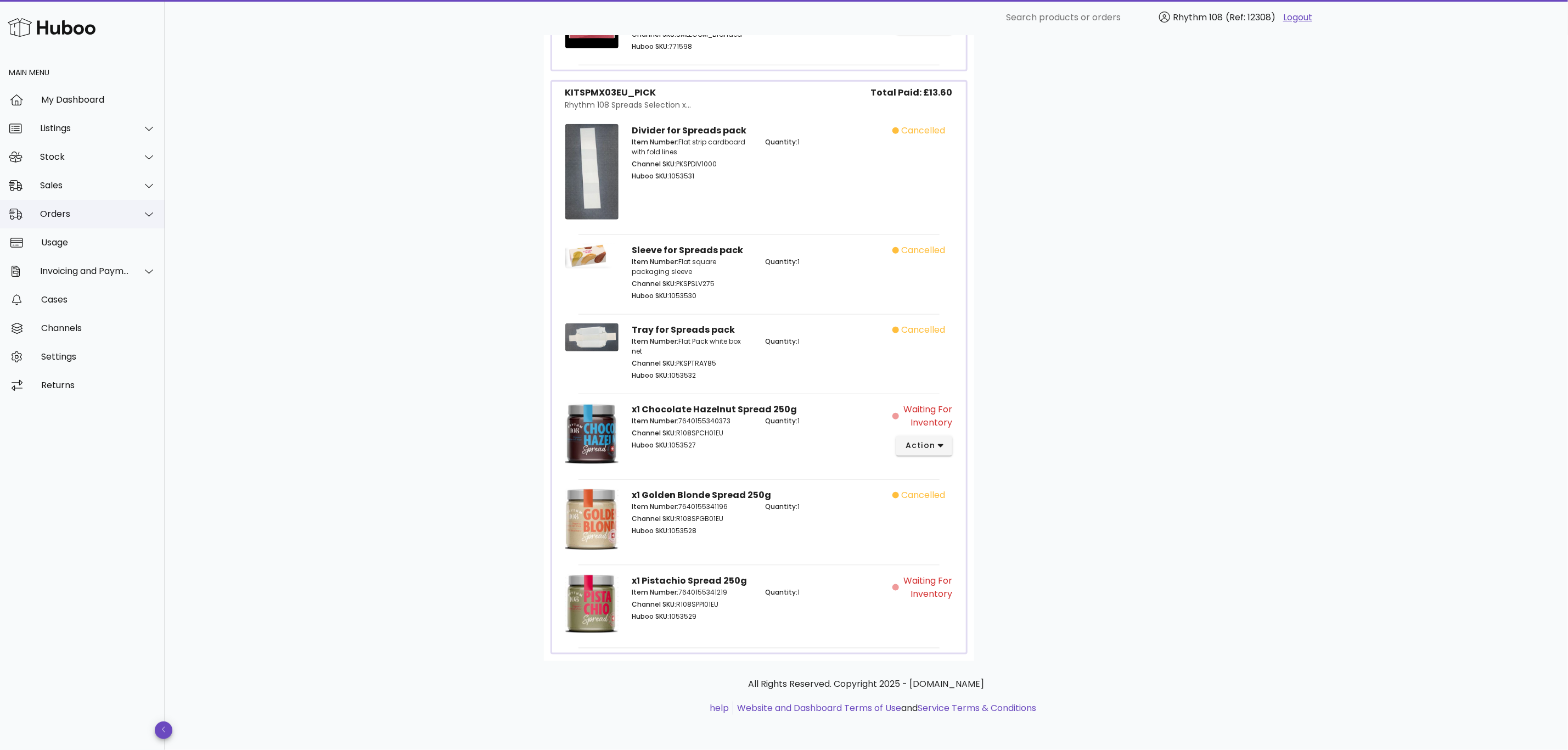
click at [59, 214] on div "Orders" at bounding box center [85, 214] width 89 height 11
click at [74, 250] on div "Orders" at bounding box center [97, 241] width 116 height 23
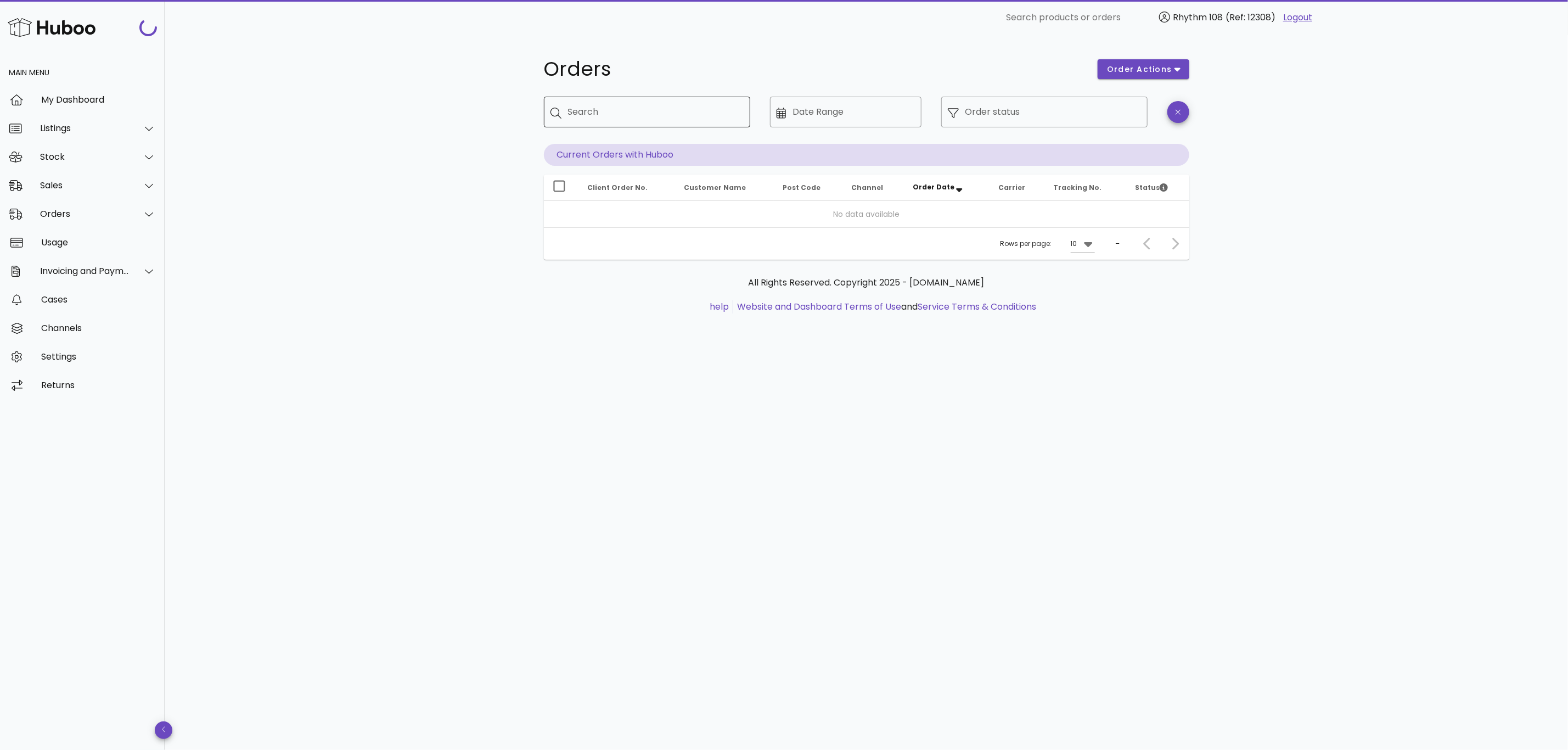
click at [648, 101] on div "Search" at bounding box center [655, 112] width 174 height 31
paste input "*****"
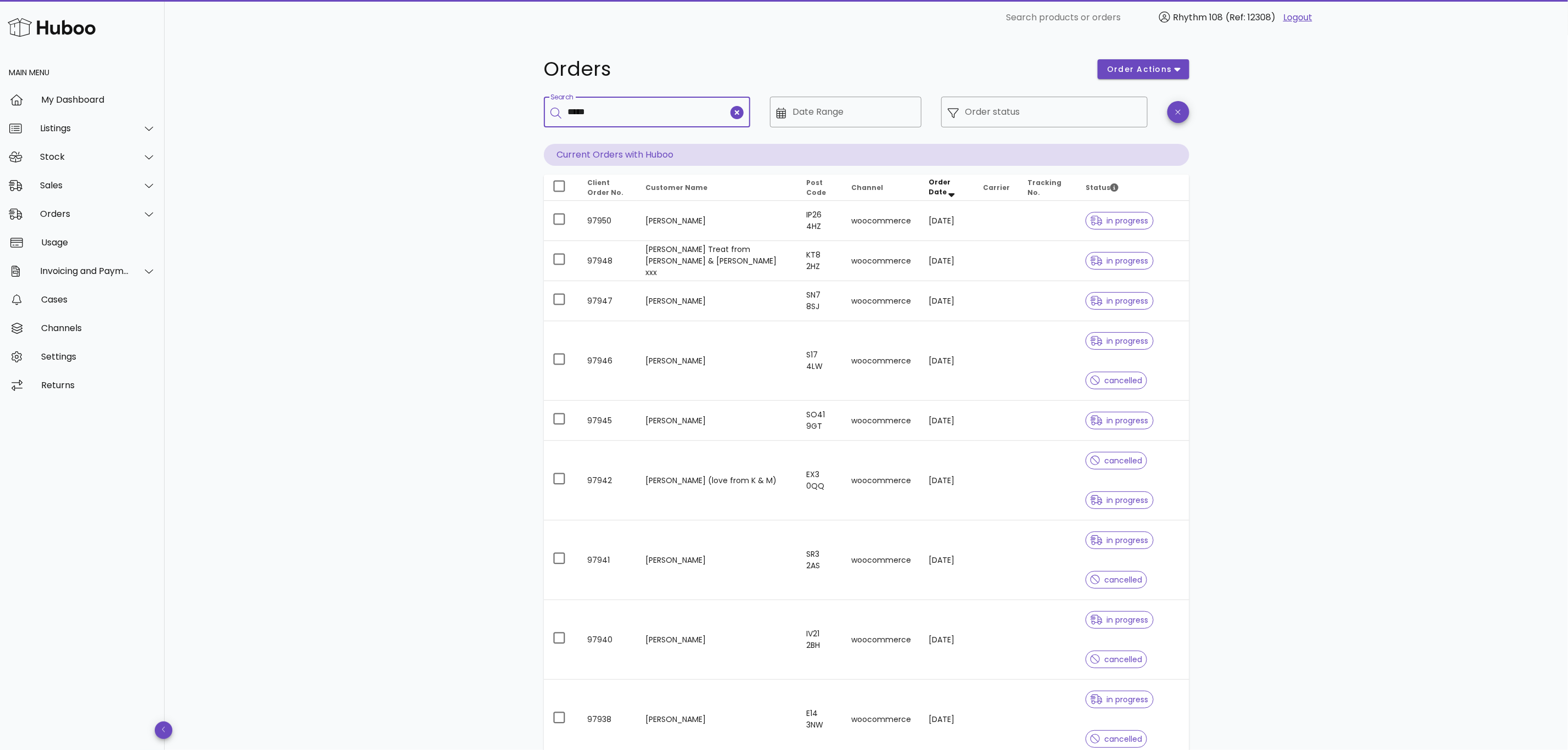
type input "*****"
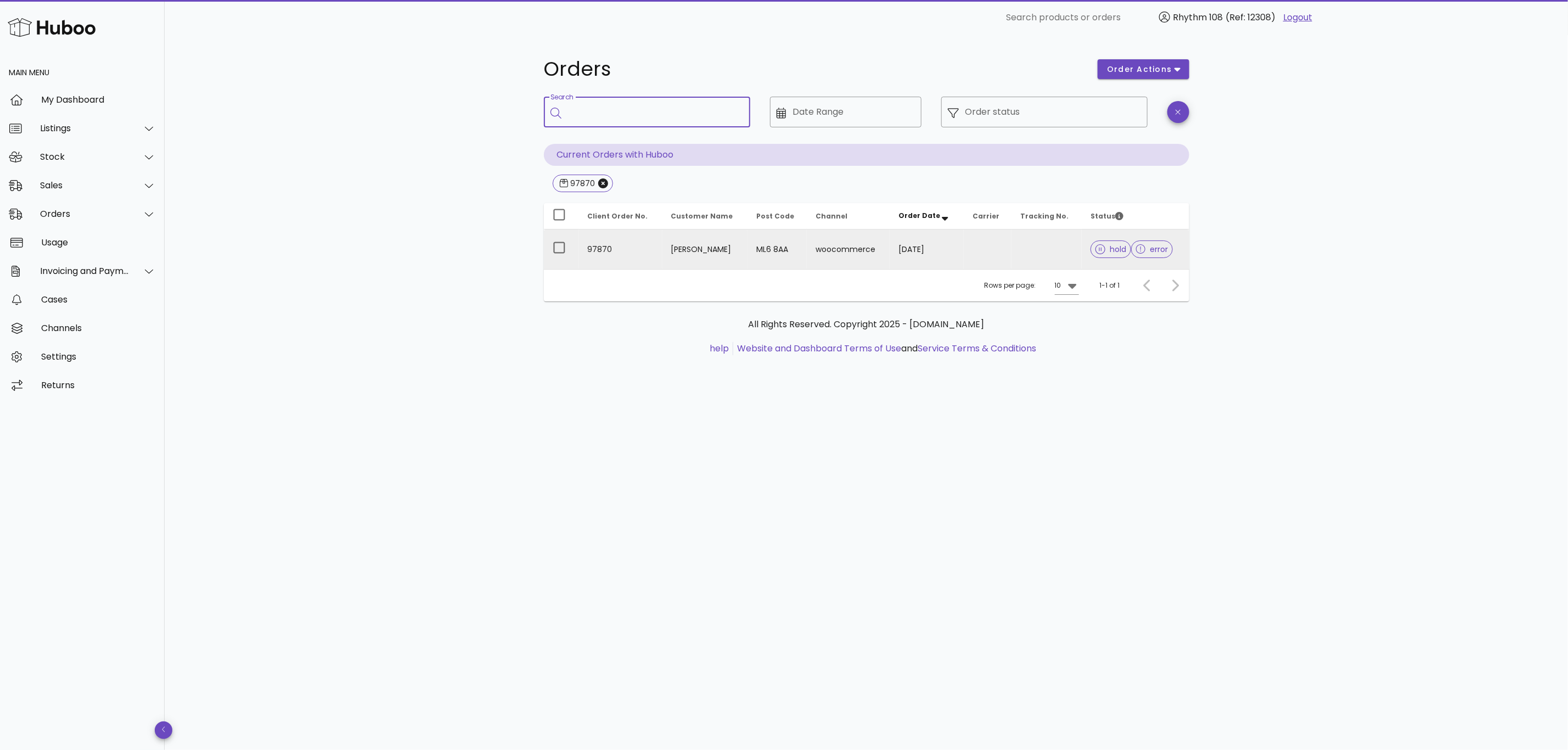
click at [964, 250] on td at bounding box center [988, 249] width 48 height 39
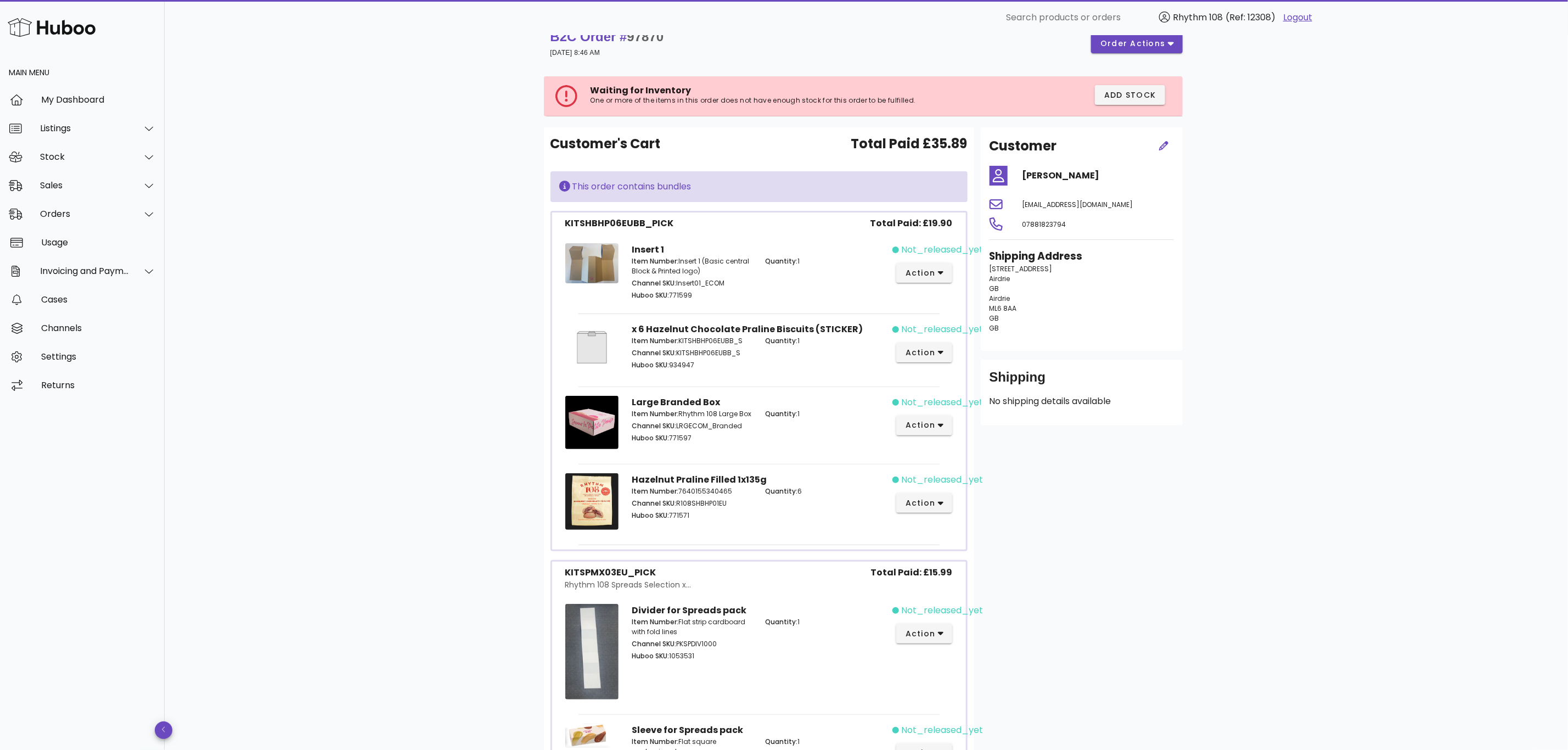
scroll to position [411, 0]
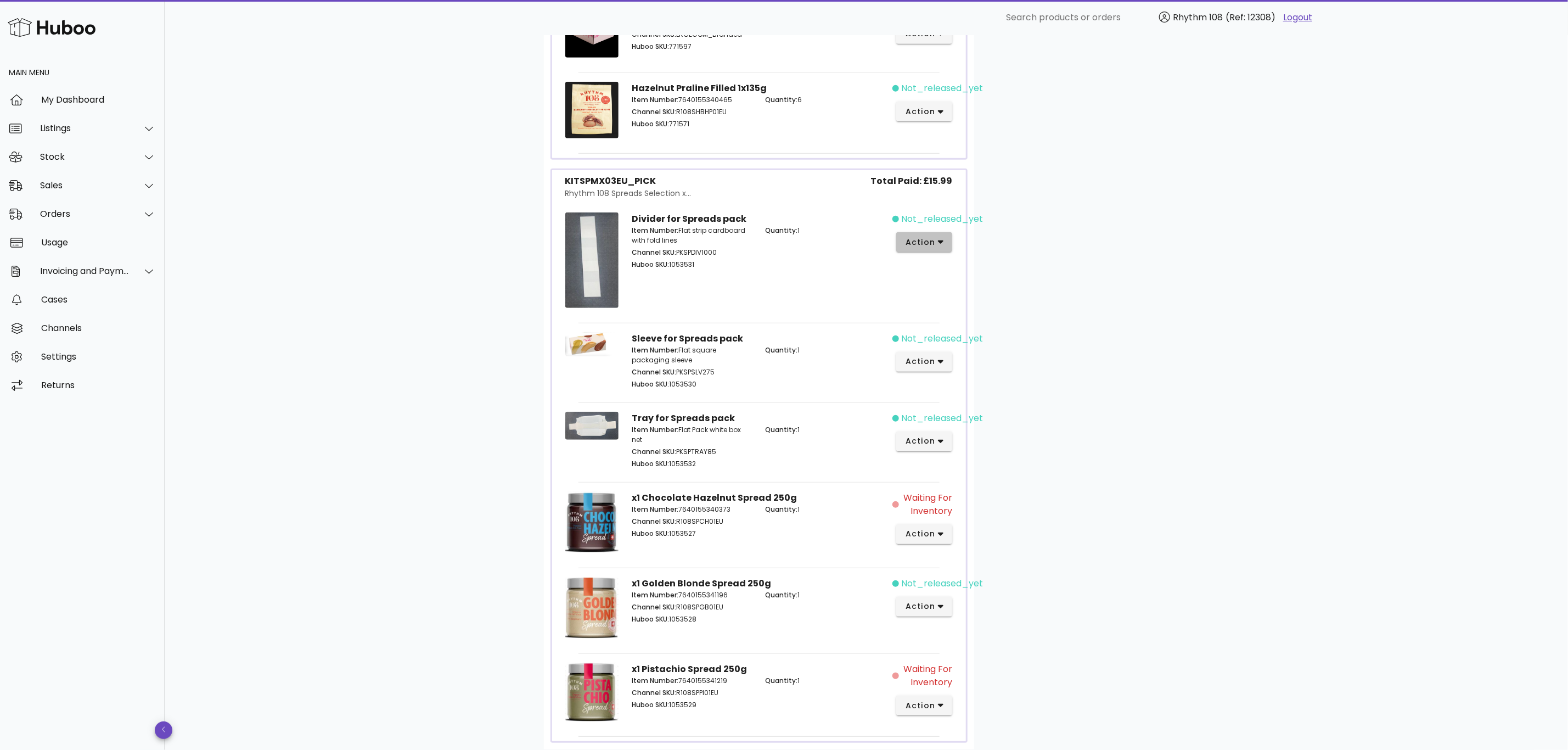
click at [929, 239] on span "action" at bounding box center [920, 242] width 31 height 11
click at [966, 420] on div "Cancel" at bounding box center [982, 424] width 73 height 11
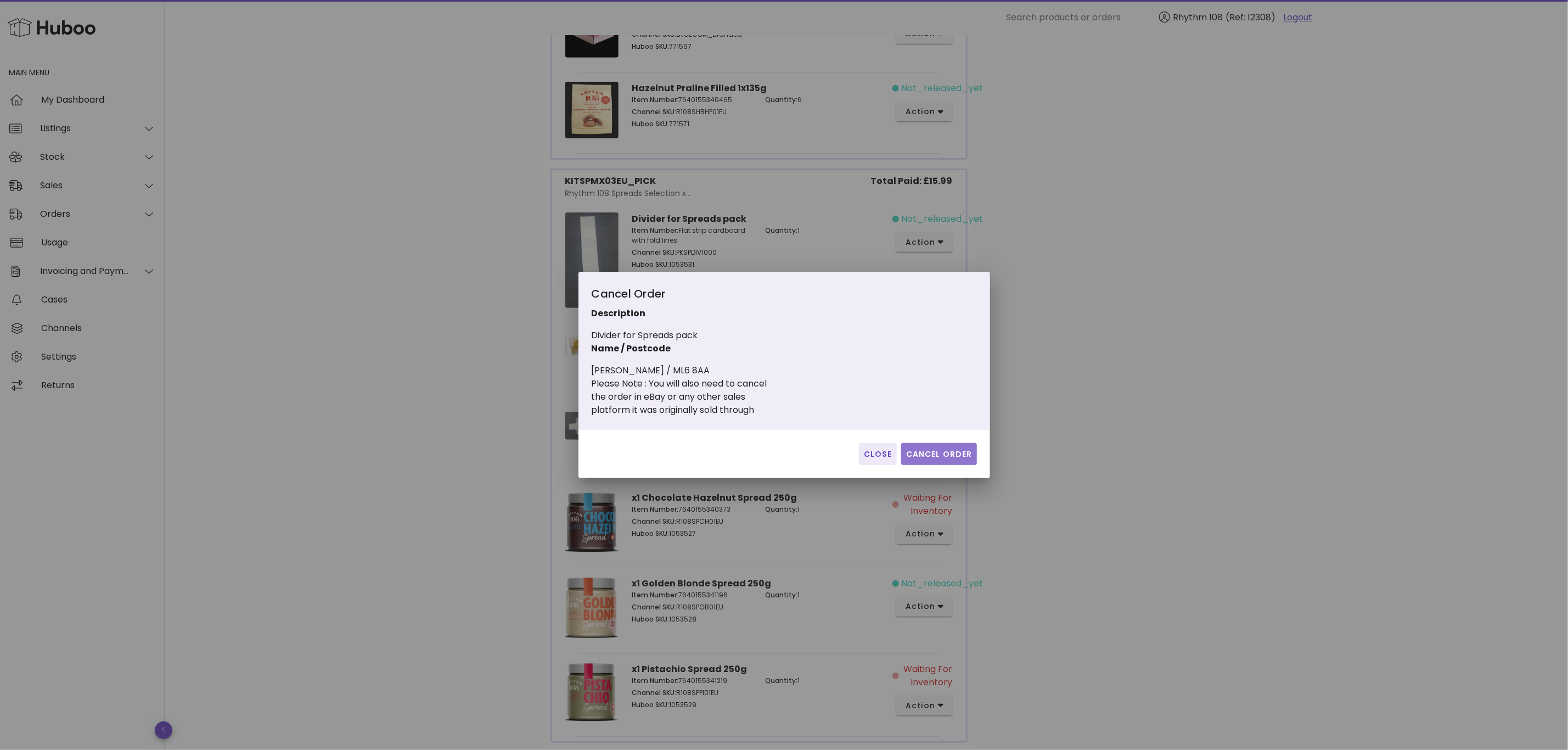
click at [942, 447] on button "Cancel Order" at bounding box center [939, 453] width 75 height 22
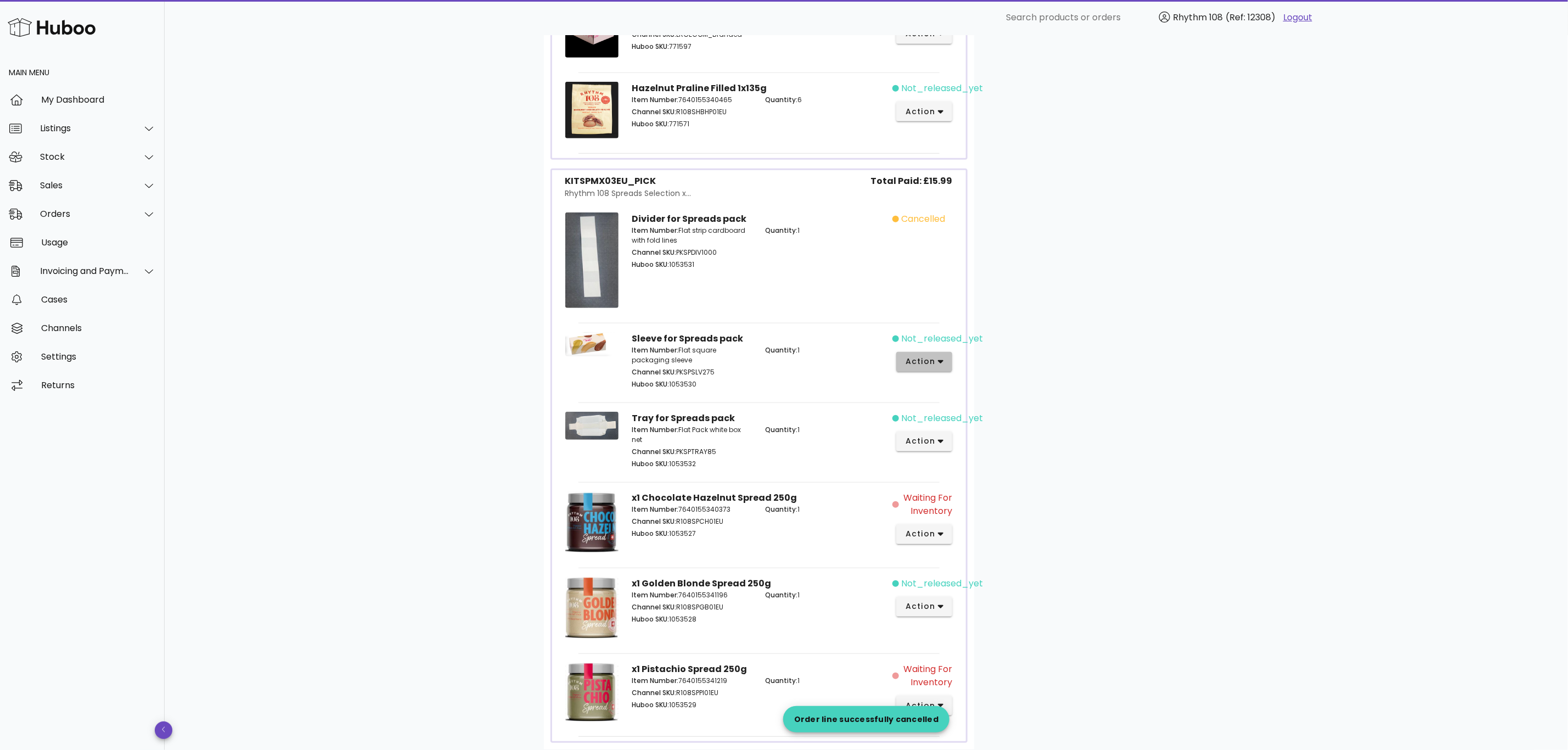
click at [938, 371] on button "action" at bounding box center [924, 362] width 57 height 20
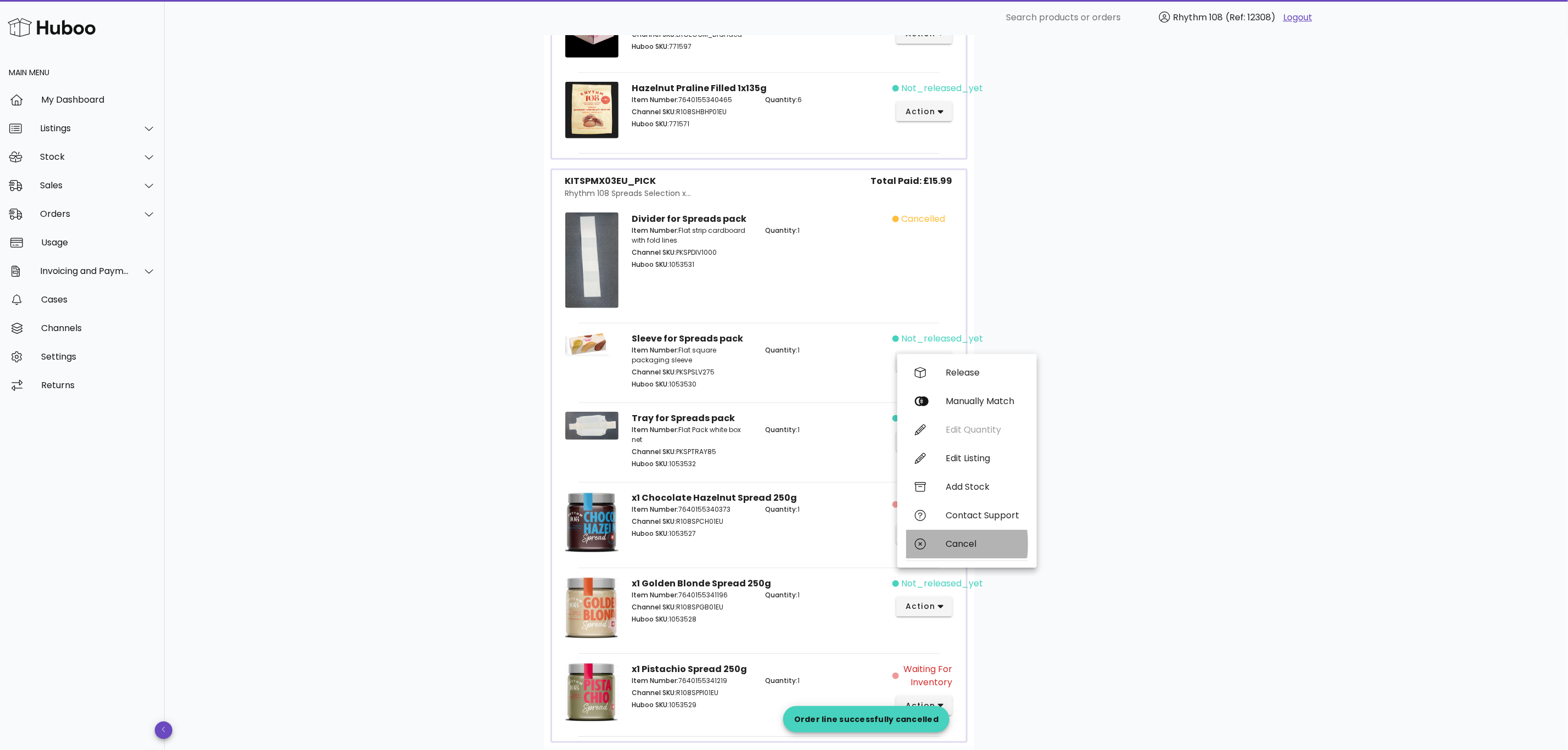
click at [956, 544] on div "Cancel" at bounding box center [982, 544] width 73 height 11
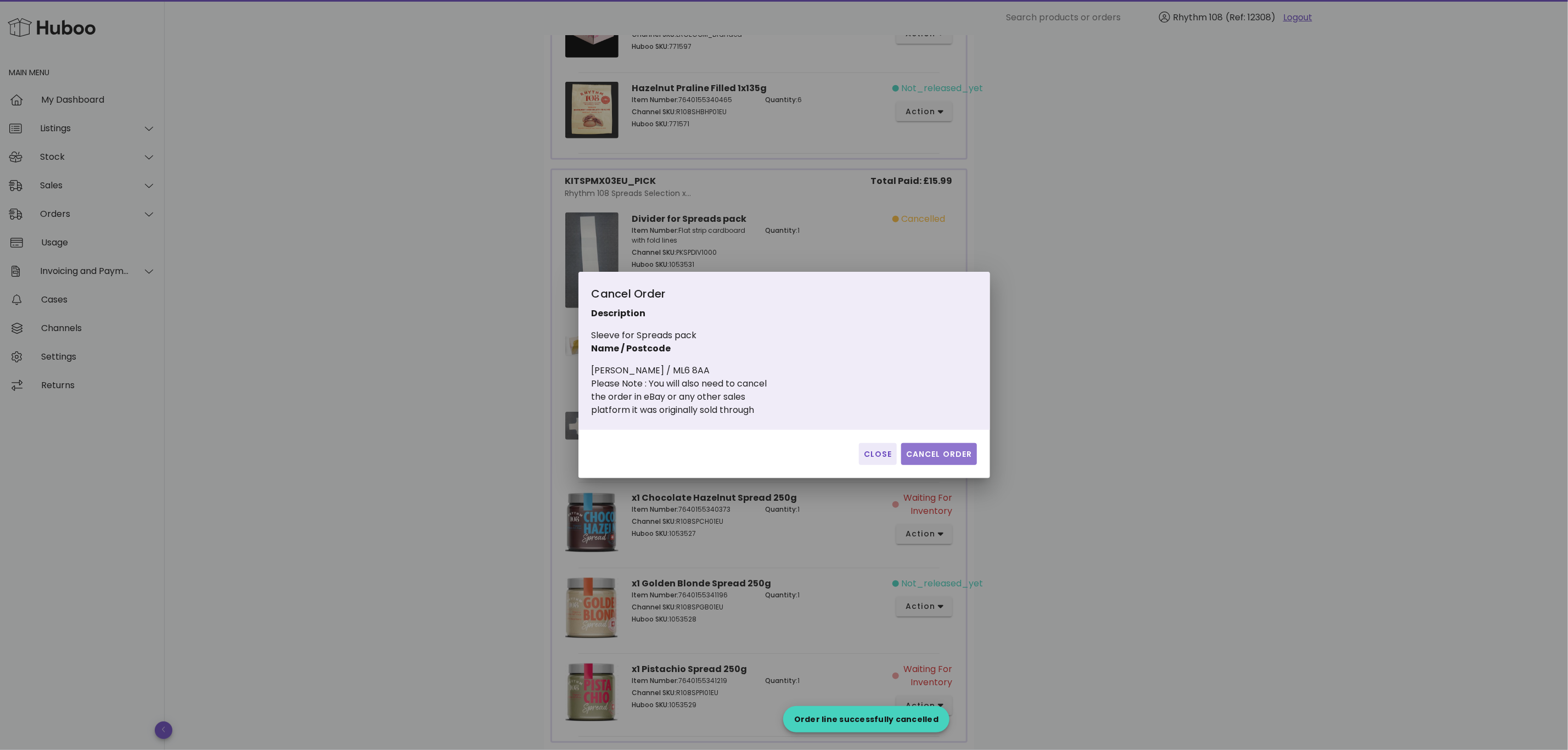
click at [937, 455] on span "Cancel Order" at bounding box center [939, 453] width 67 height 11
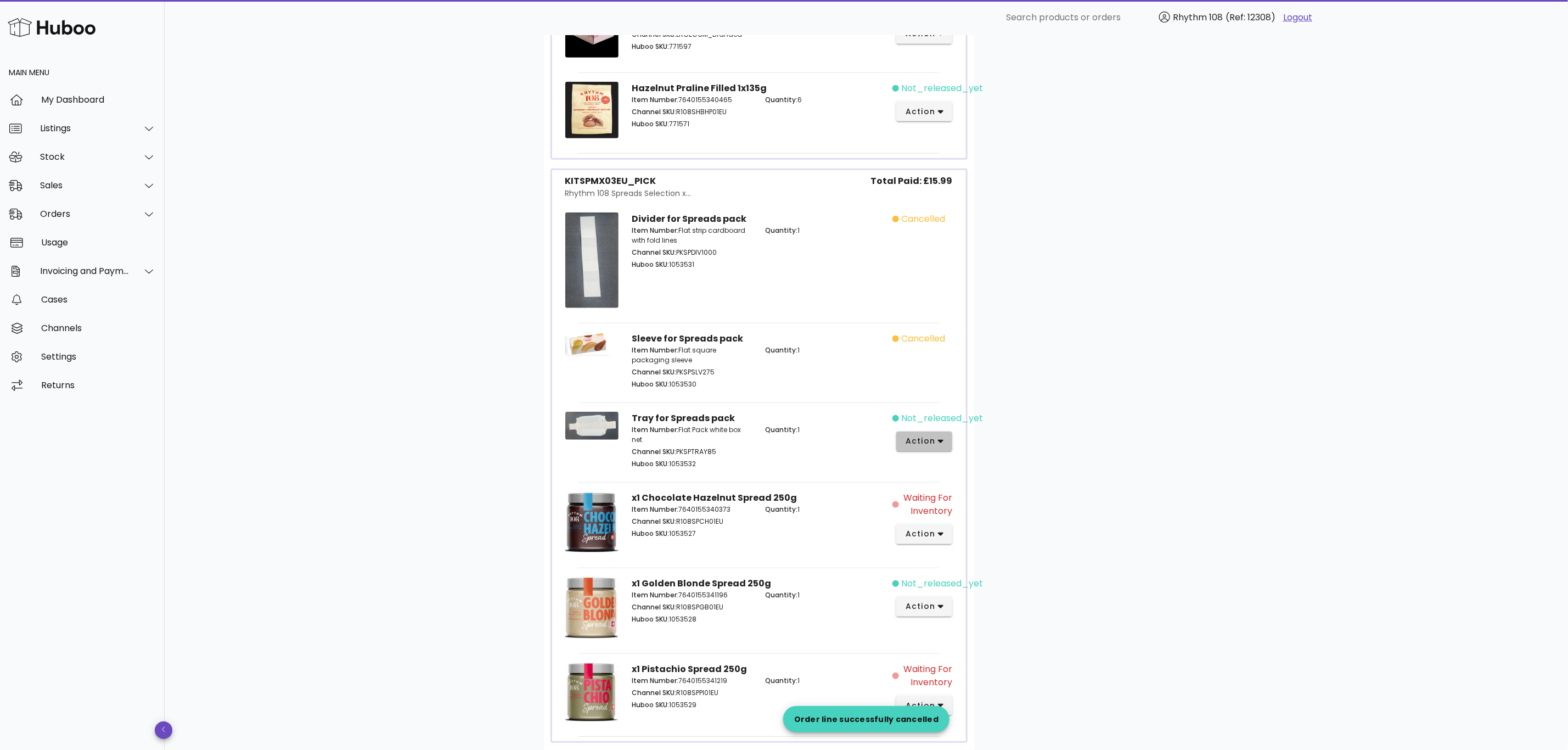
click at [948, 447] on button "action" at bounding box center [924, 441] width 57 height 20
click at [982, 622] on div "Cancel" at bounding box center [982, 624] width 73 height 11
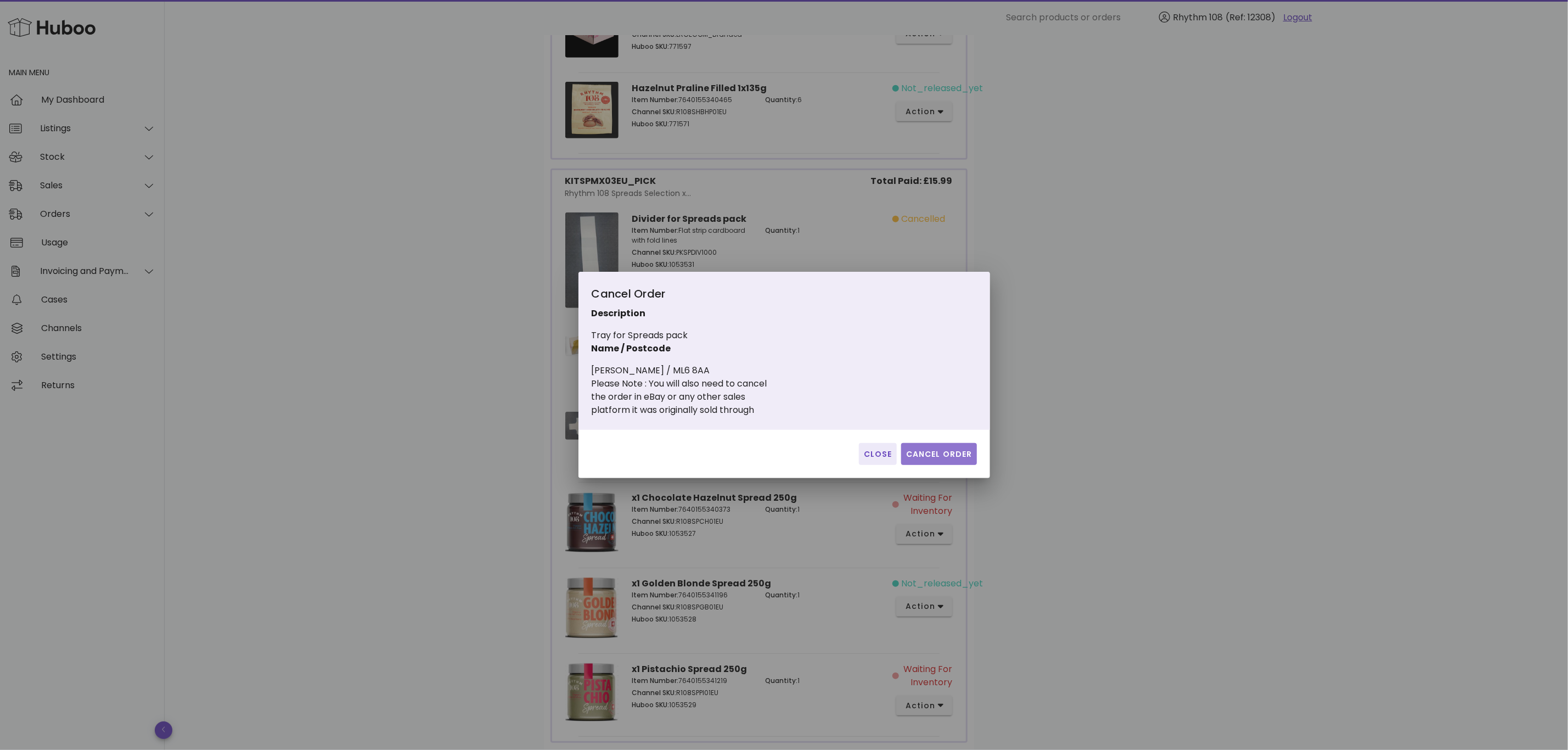
click at [952, 457] on span "Cancel Order" at bounding box center [939, 453] width 67 height 11
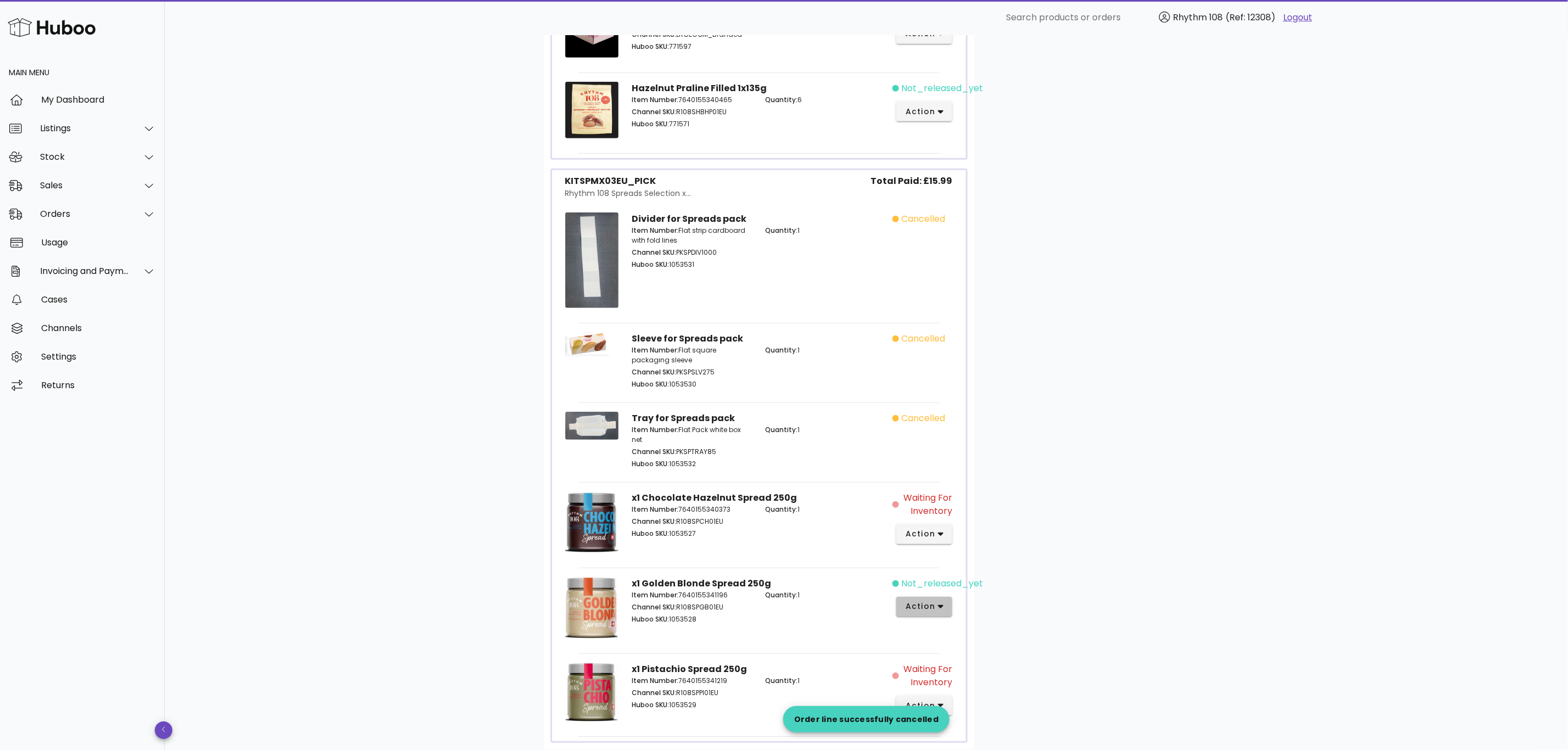
click at [936, 606] on span "action" at bounding box center [924, 606] width 39 height 11
click at [963, 708] on div "Cancel" at bounding box center [967, 719] width 122 height 29
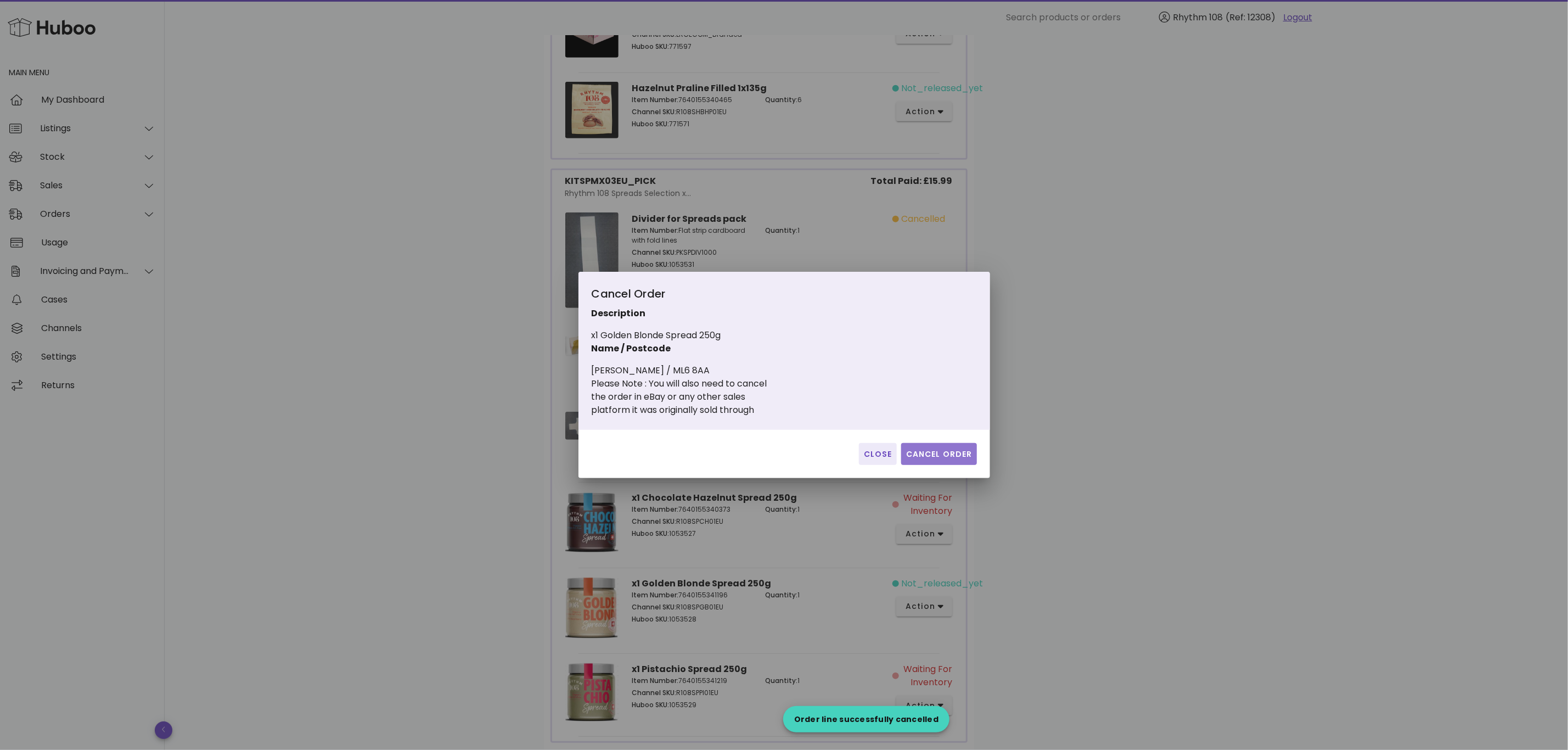
click at [944, 445] on button "Cancel Order" at bounding box center [939, 453] width 75 height 22
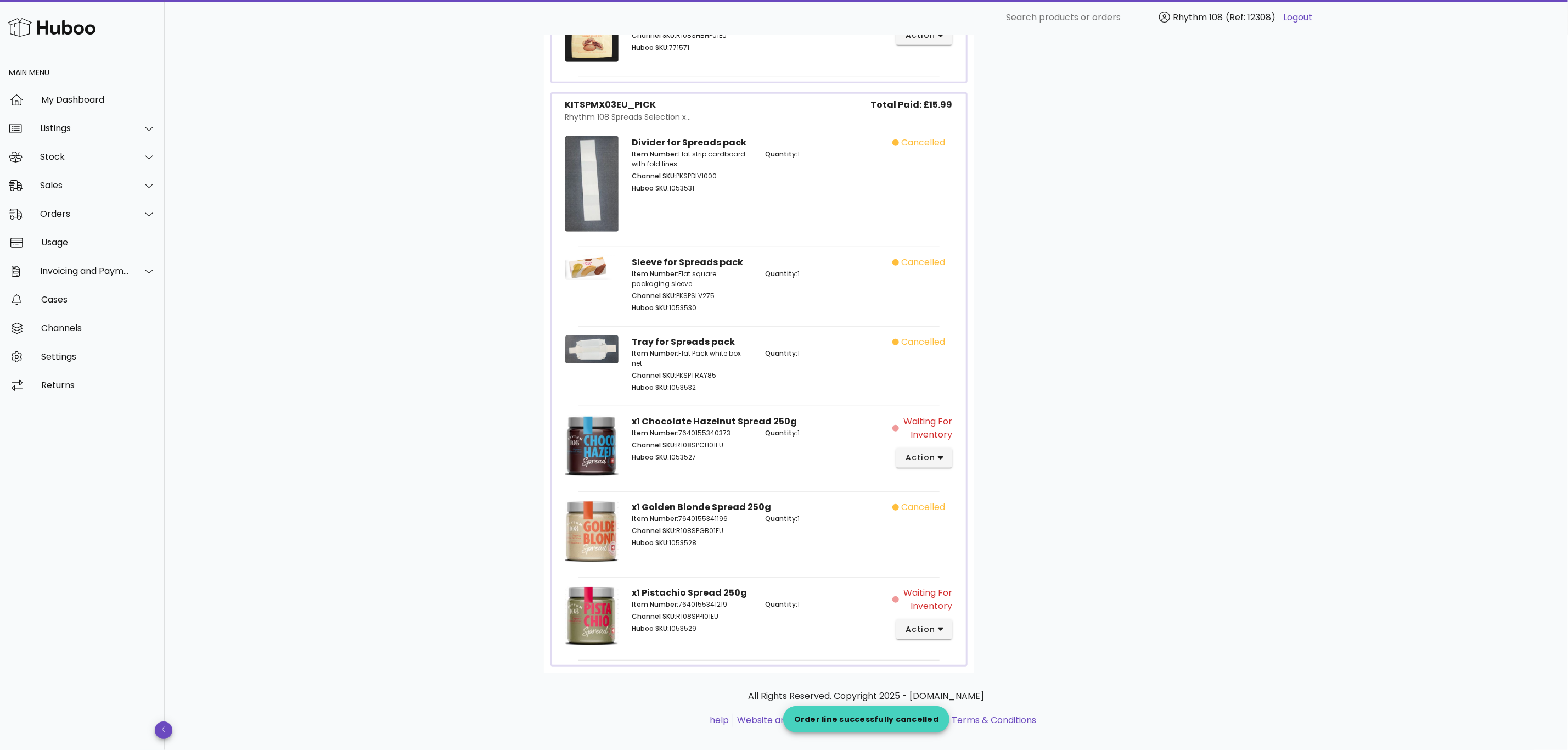
scroll to position [504, 0]
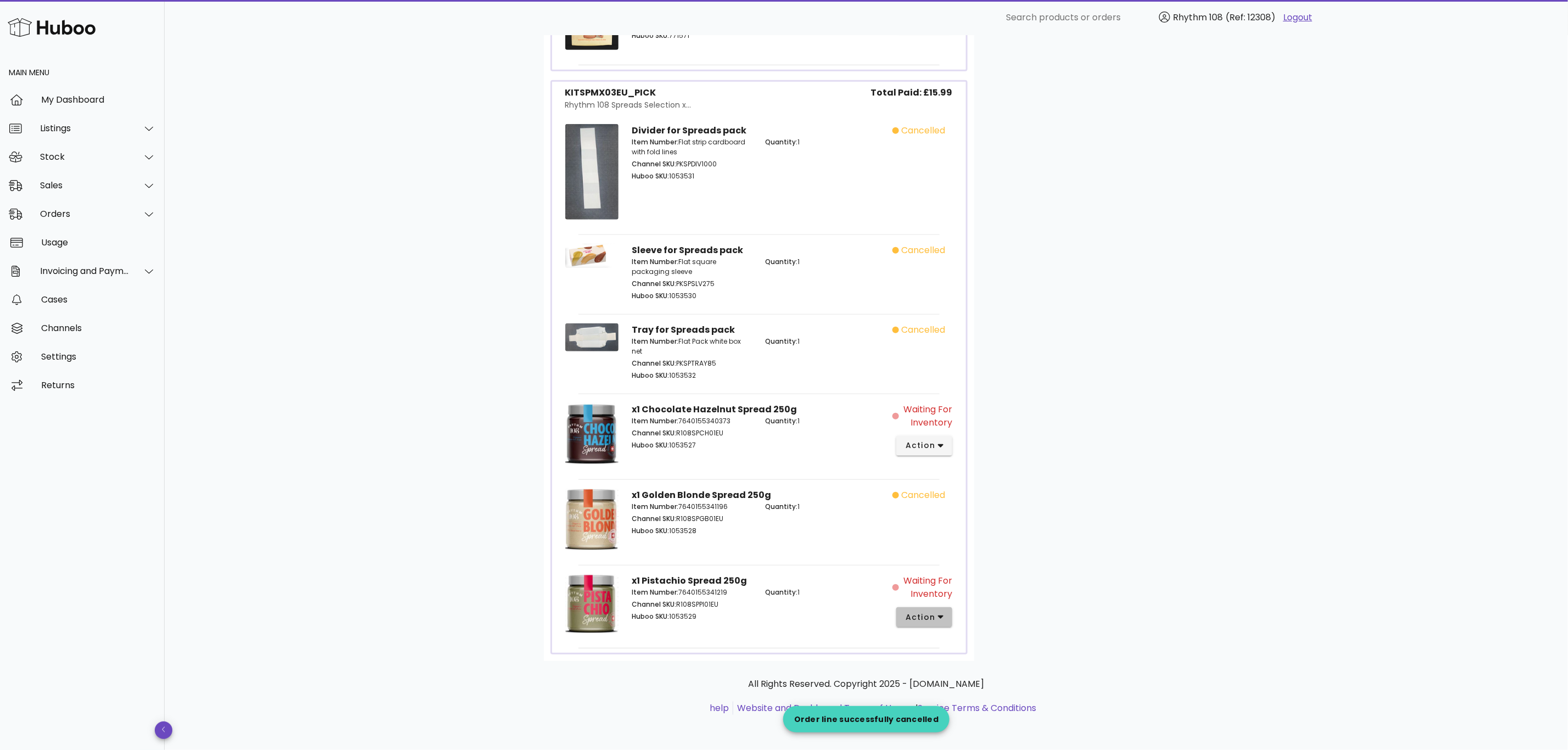
click at [928, 616] on span "action" at bounding box center [920, 617] width 31 height 11
click at [952, 711] on div "Cancel" at bounding box center [967, 723] width 122 height 29
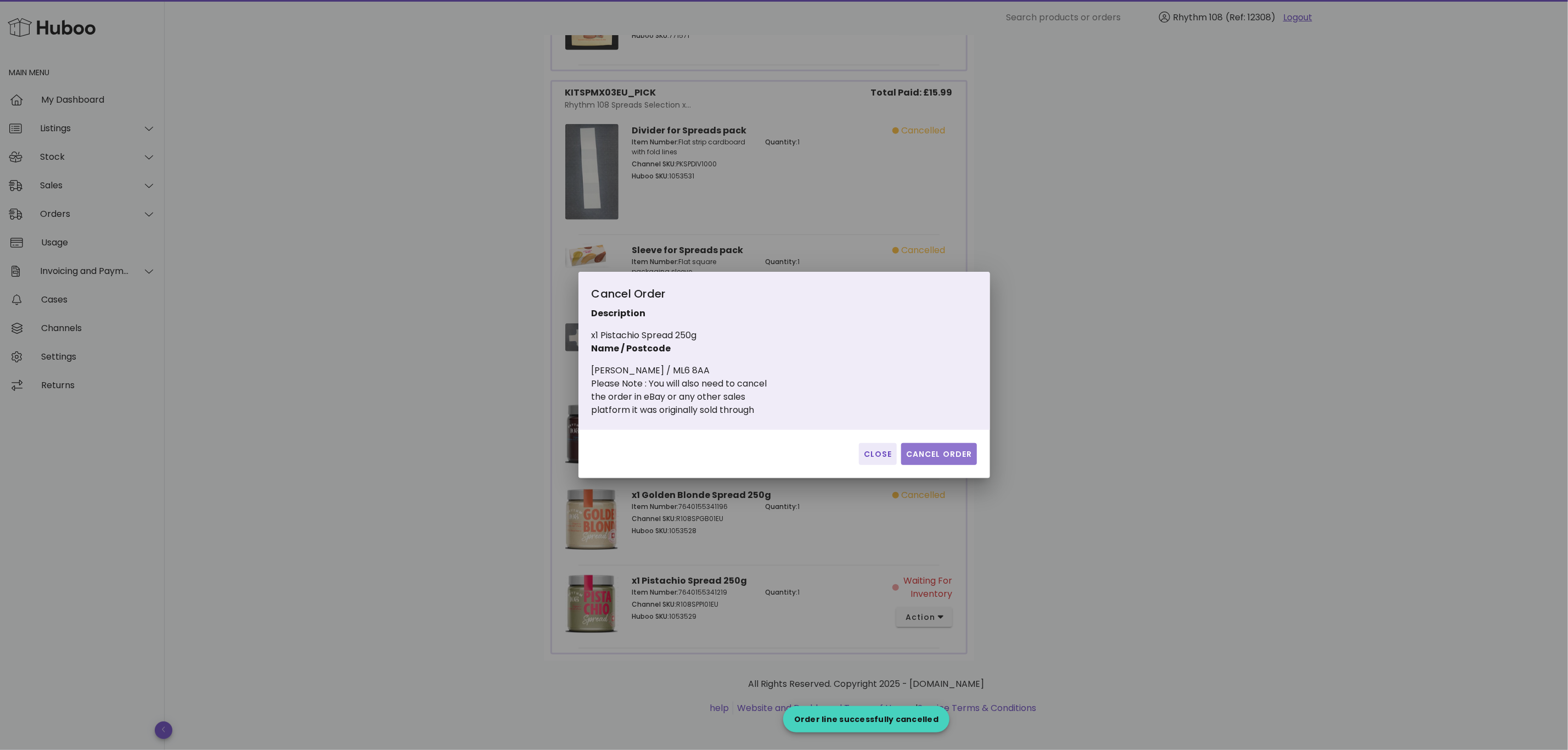
click at [934, 446] on button "Cancel Order" at bounding box center [939, 453] width 75 height 22
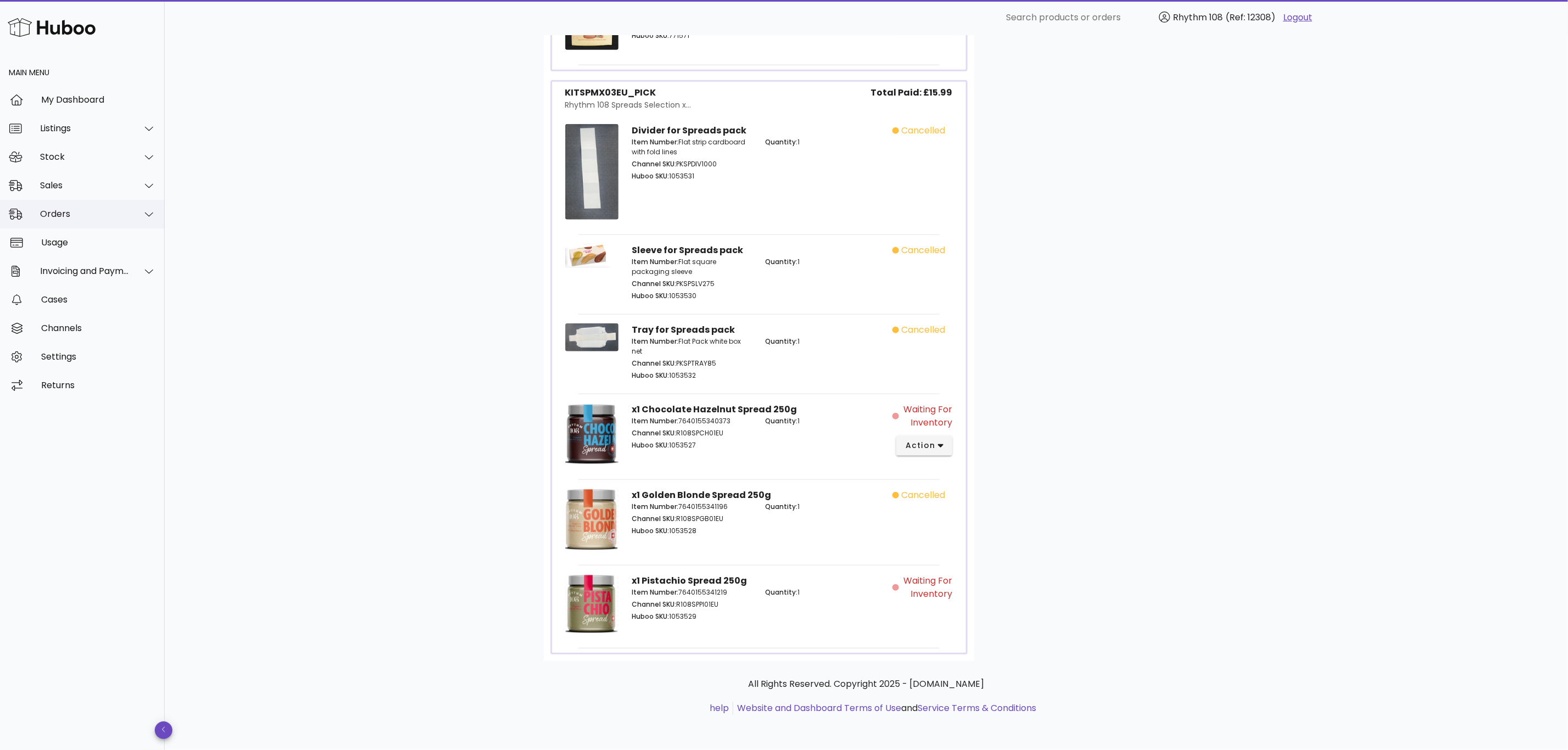
click at [45, 220] on div "Orders" at bounding box center [82, 214] width 165 height 29
click at [64, 248] on div "Orders" at bounding box center [97, 241] width 116 height 23
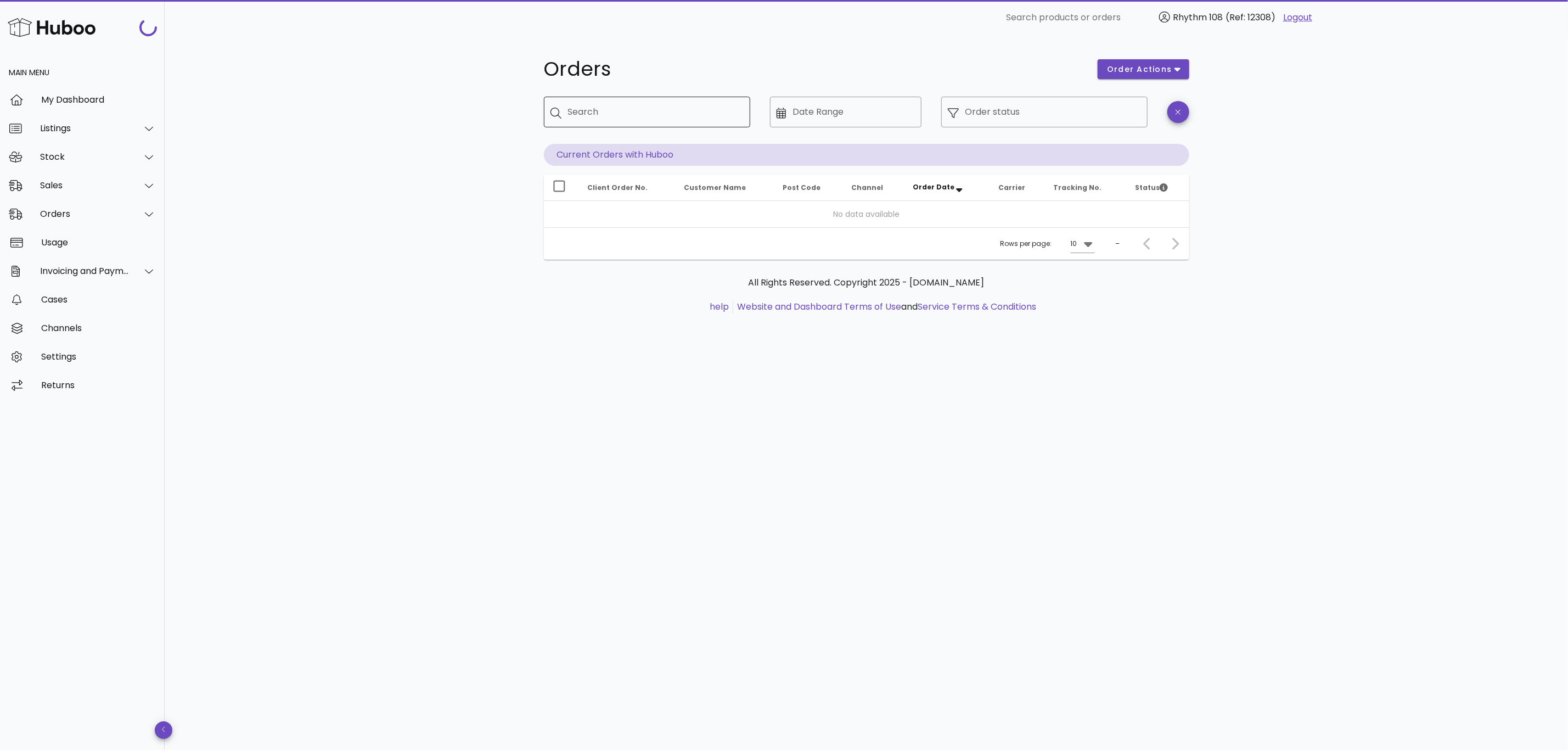
click at [622, 114] on input "Search" at bounding box center [655, 112] width 174 height 17
paste input "*****"
type input "*****"
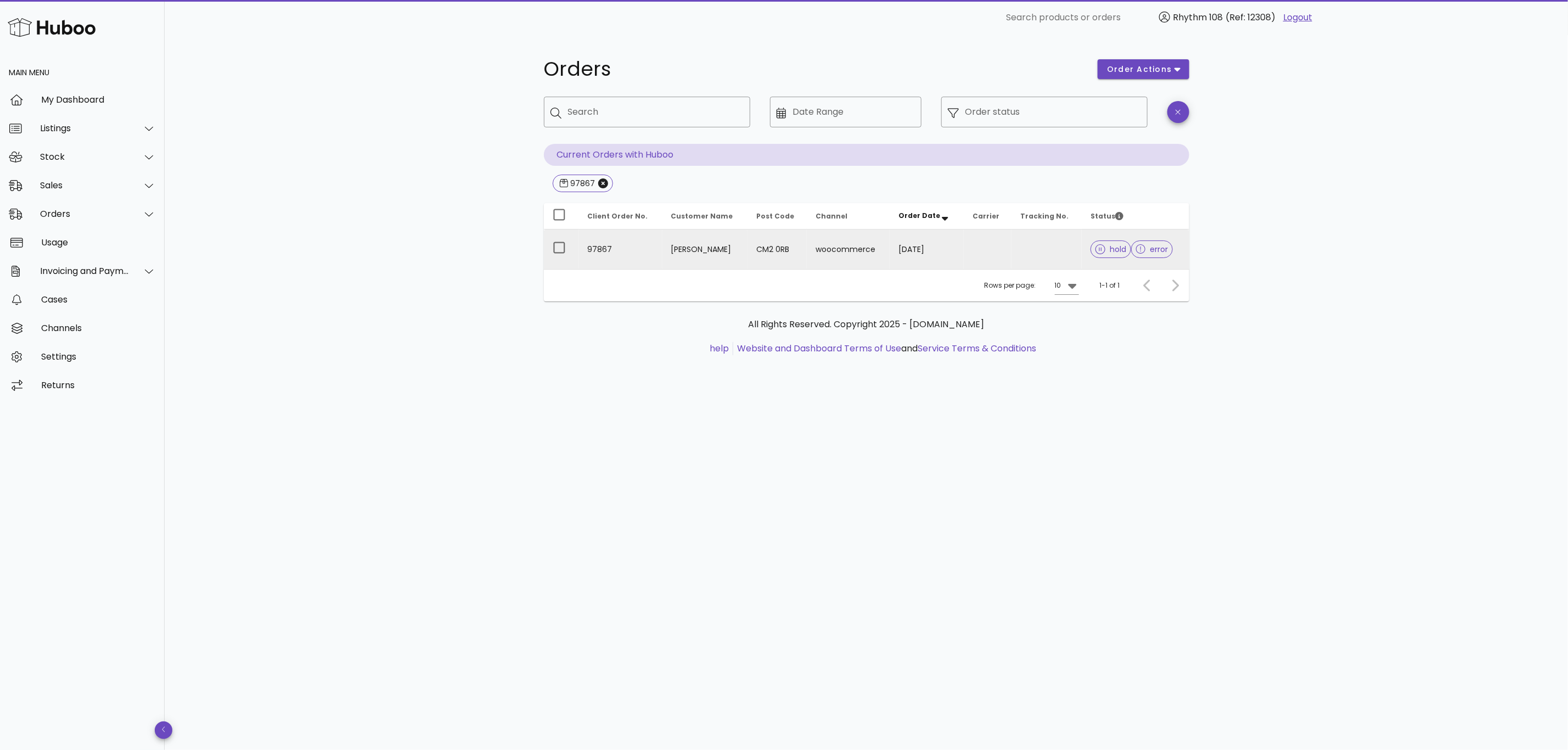
click at [950, 249] on td "27/09/2025" at bounding box center [926, 249] width 74 height 39
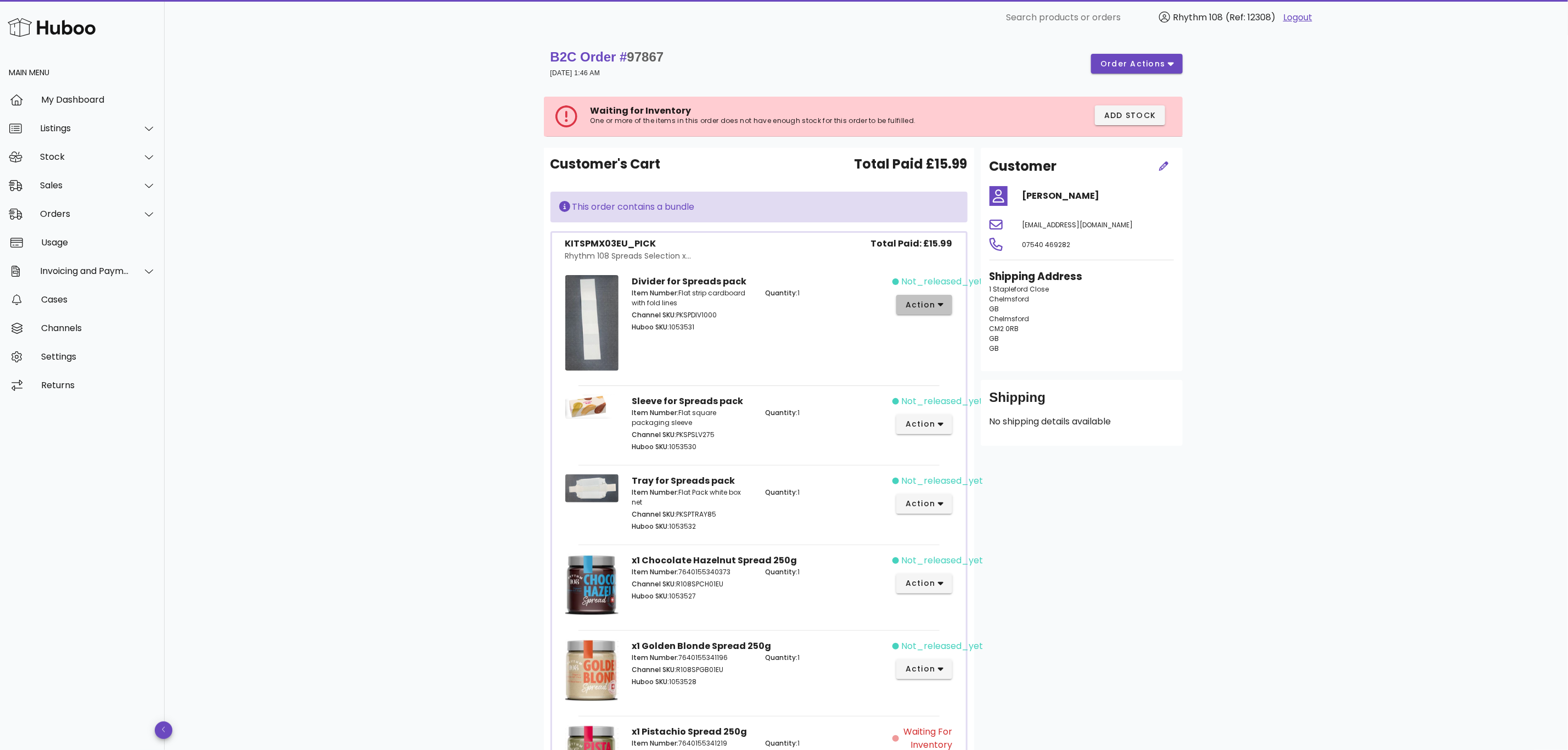
click at [928, 307] on span "action" at bounding box center [920, 305] width 31 height 11
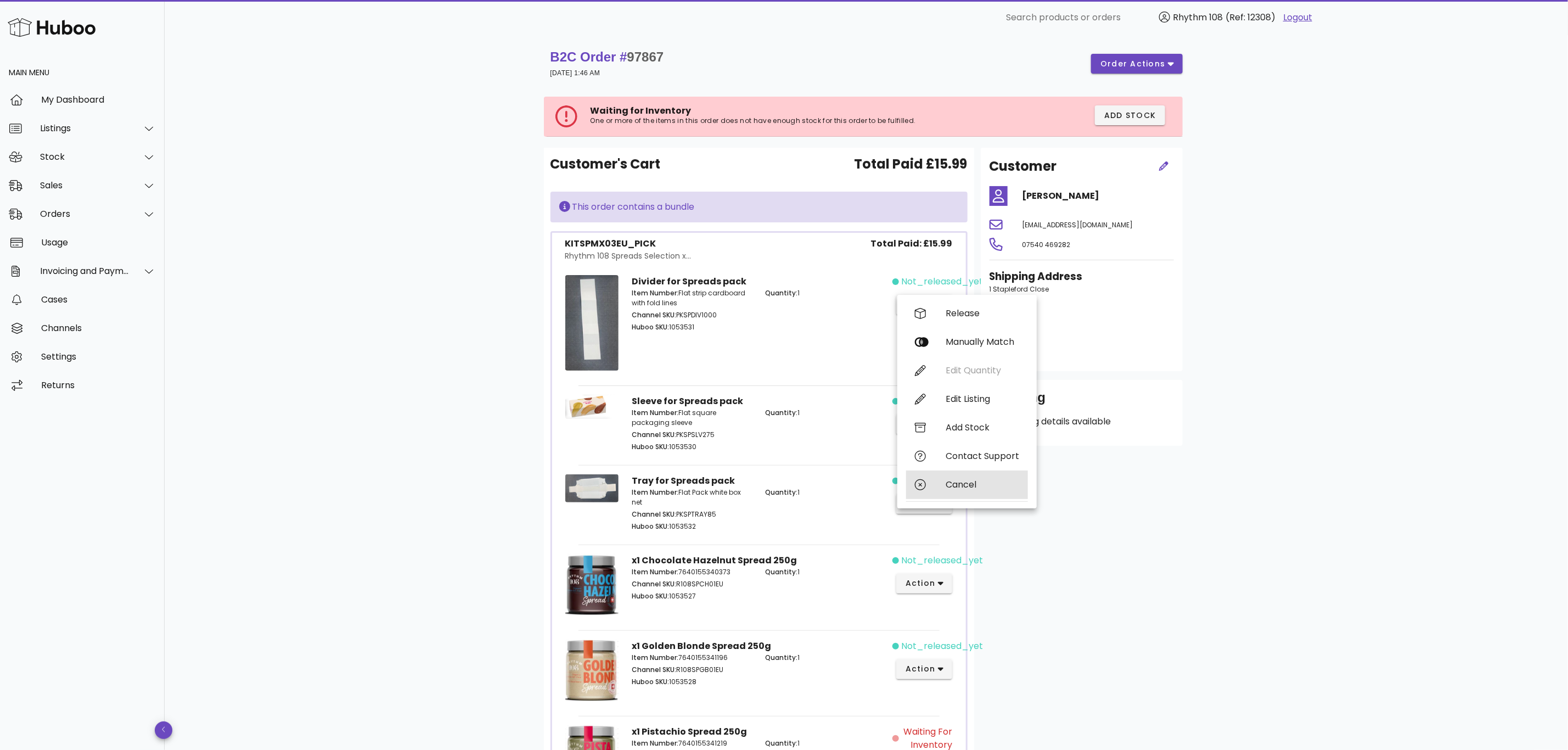
click at [990, 488] on div "Cancel" at bounding box center [982, 485] width 73 height 11
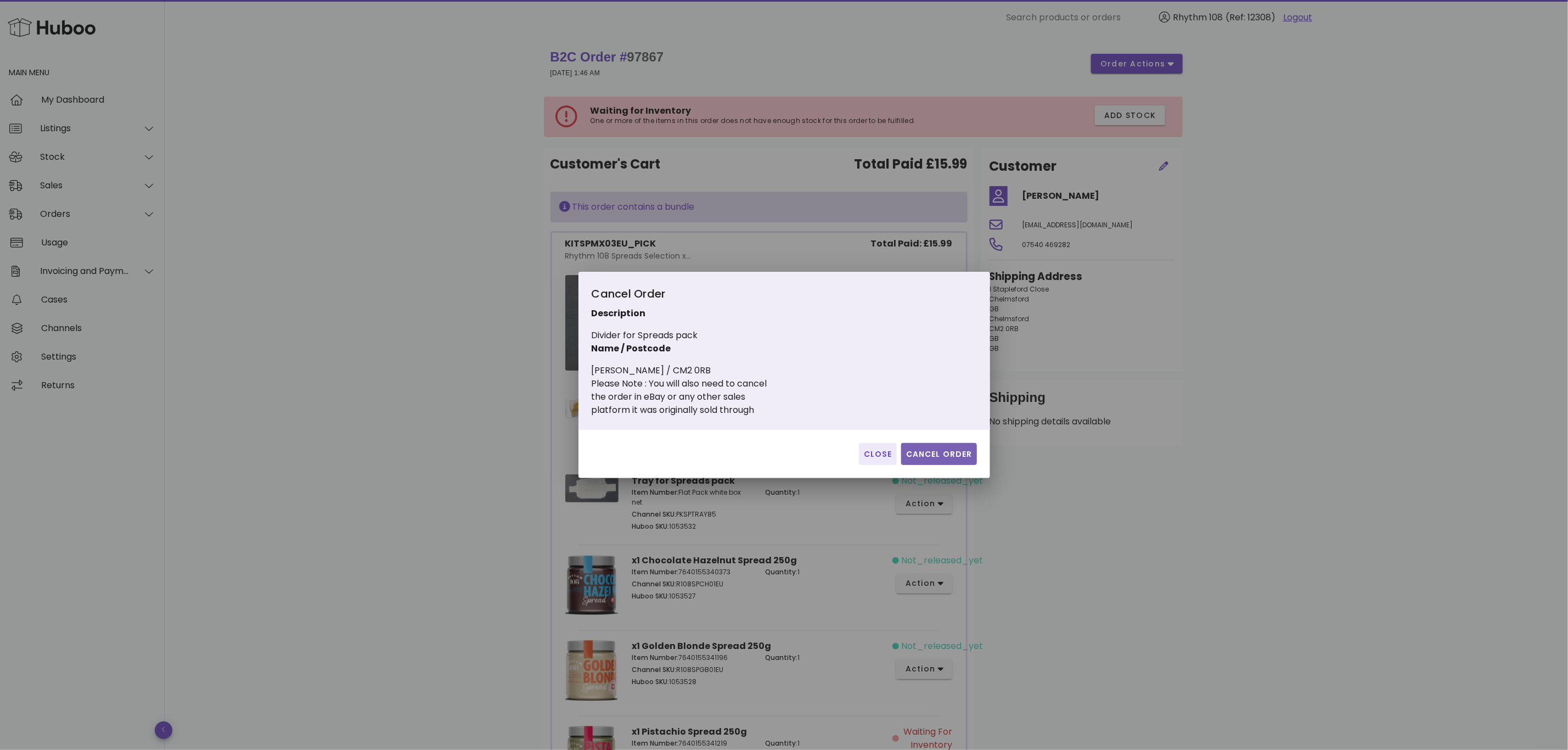
click at [942, 448] on span "Cancel Order" at bounding box center [939, 453] width 67 height 11
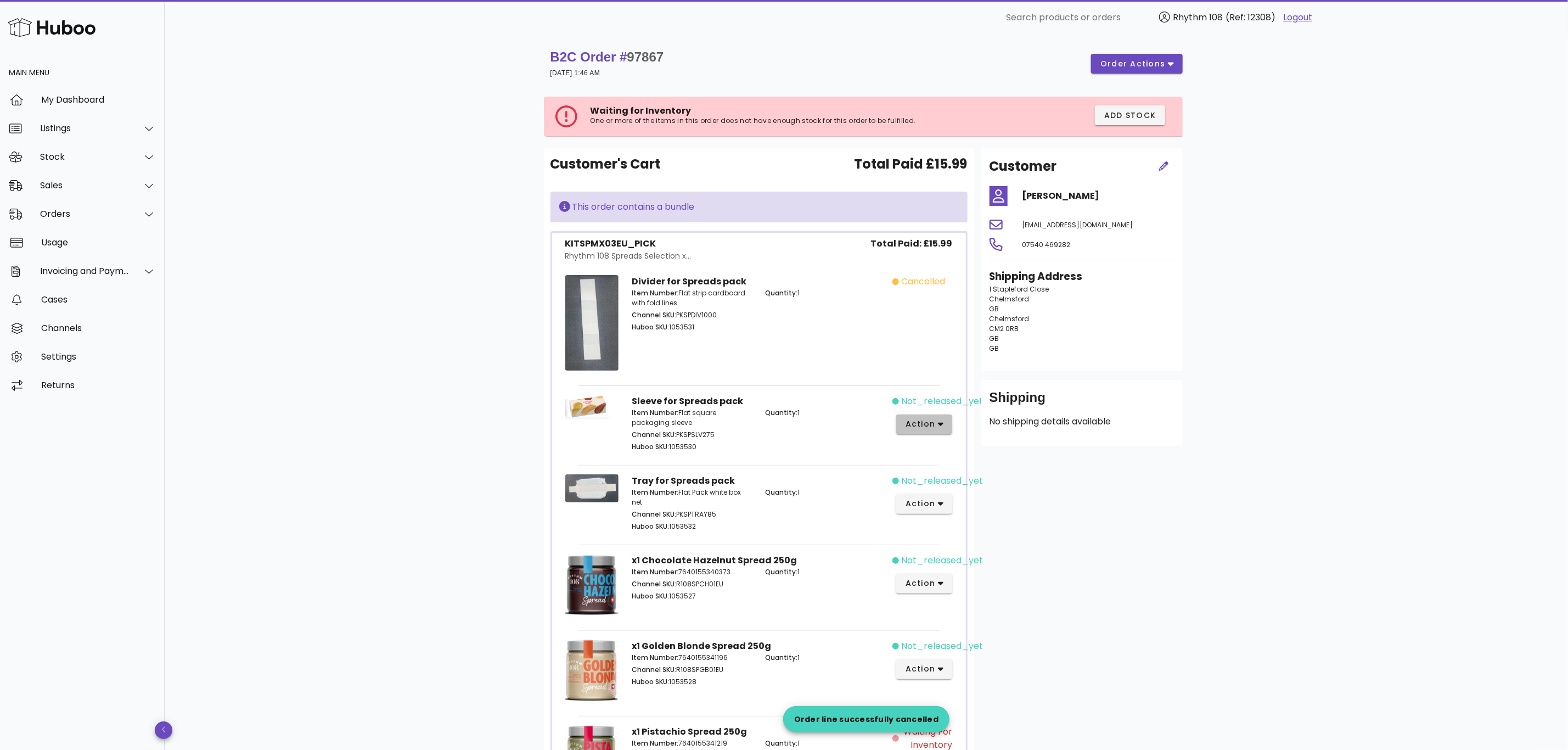
click at [941, 427] on icon "button" at bounding box center [941, 424] width 6 height 10
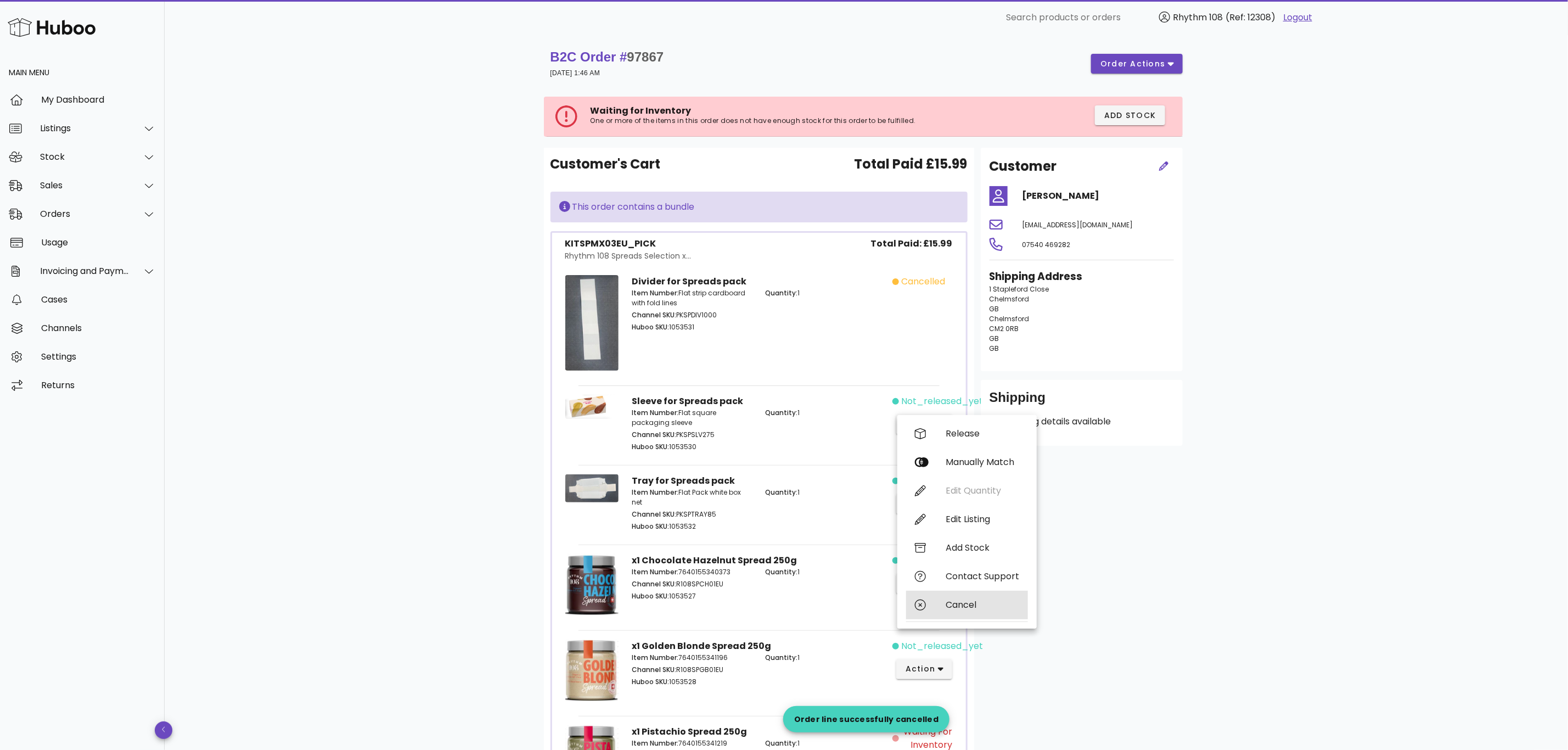
click at [983, 604] on div "Cancel" at bounding box center [982, 604] width 73 height 11
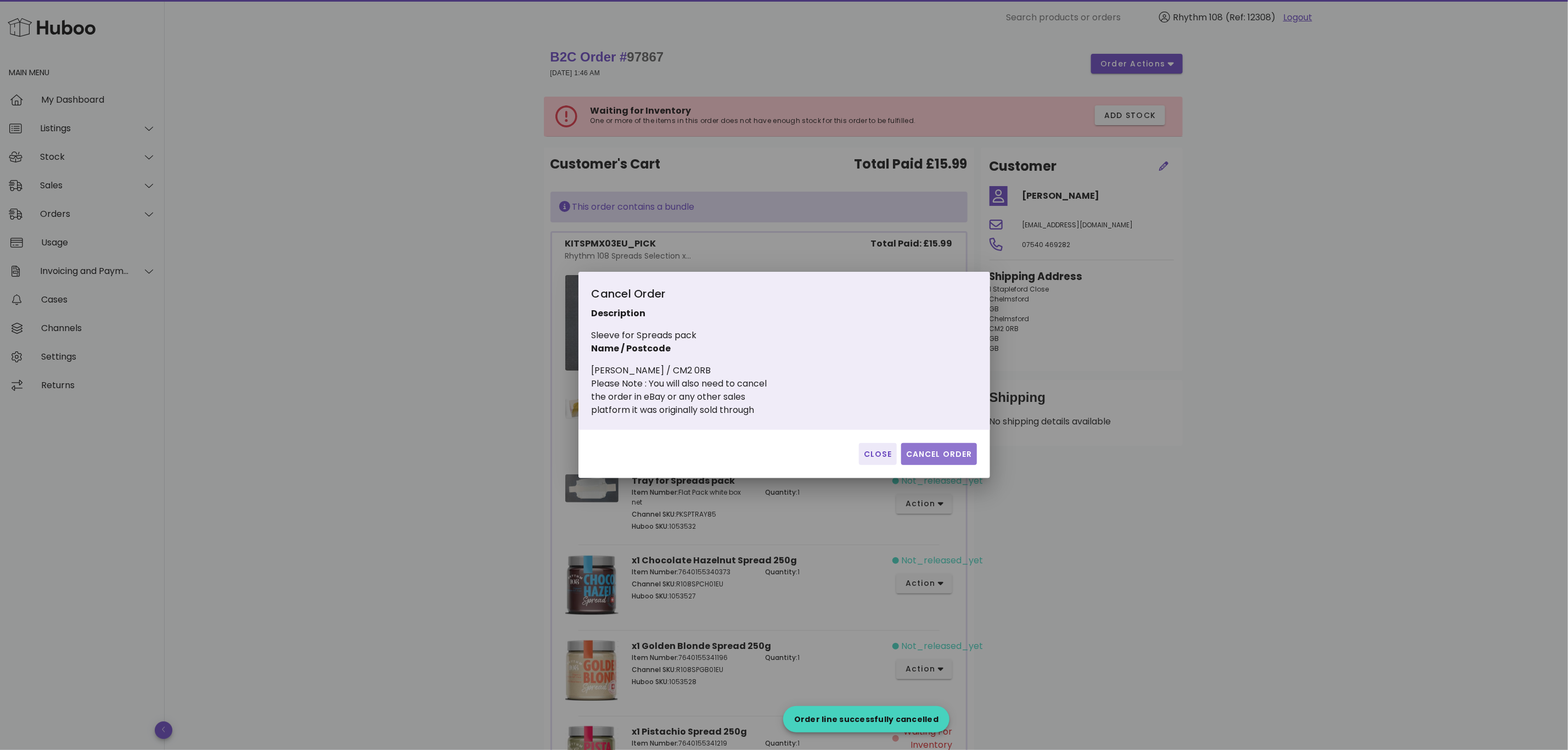
click at [960, 448] on span "Cancel Order" at bounding box center [939, 453] width 67 height 11
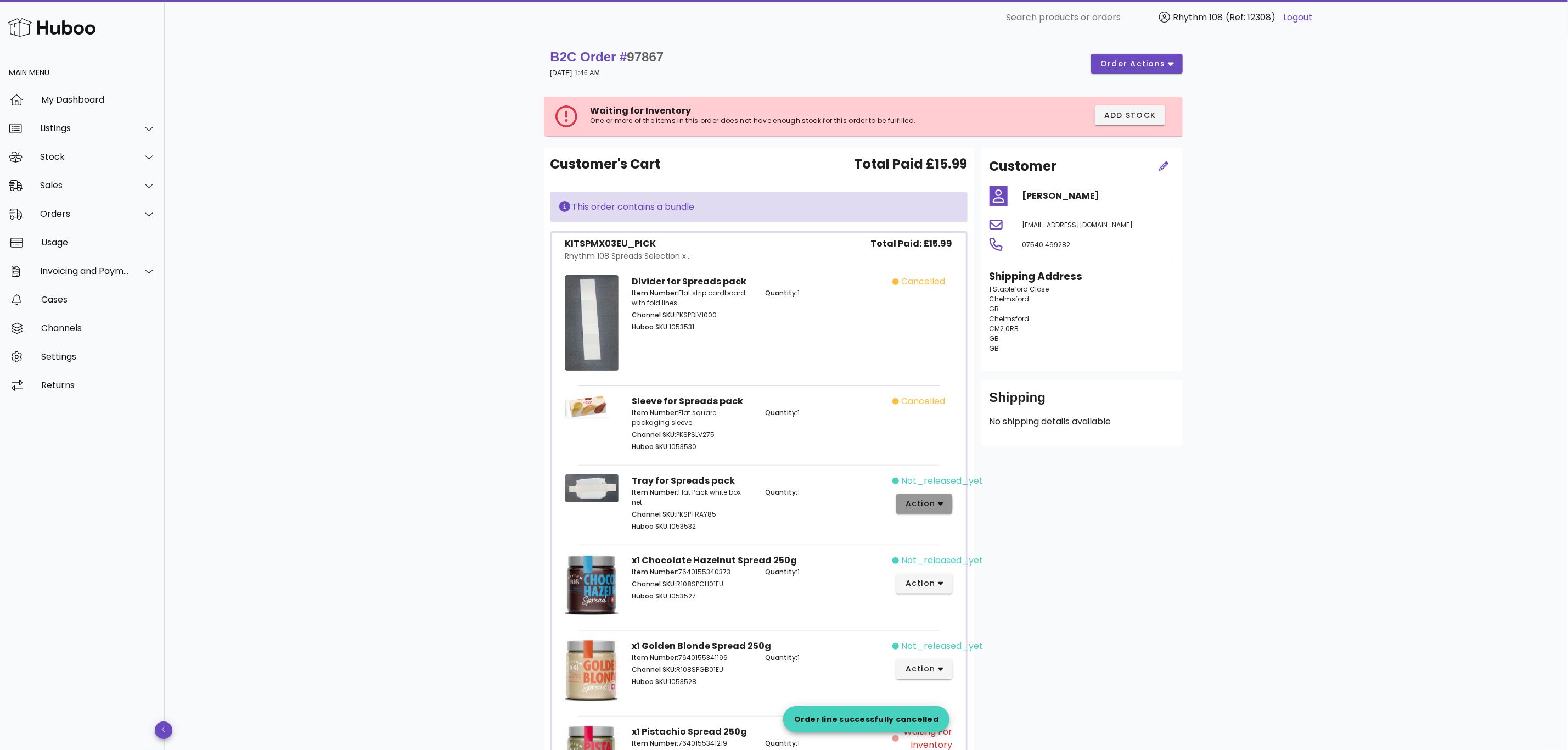
click at [929, 508] on span "action" at bounding box center [920, 503] width 31 height 11
click at [988, 679] on div "Cancel" at bounding box center [982, 685] width 73 height 11
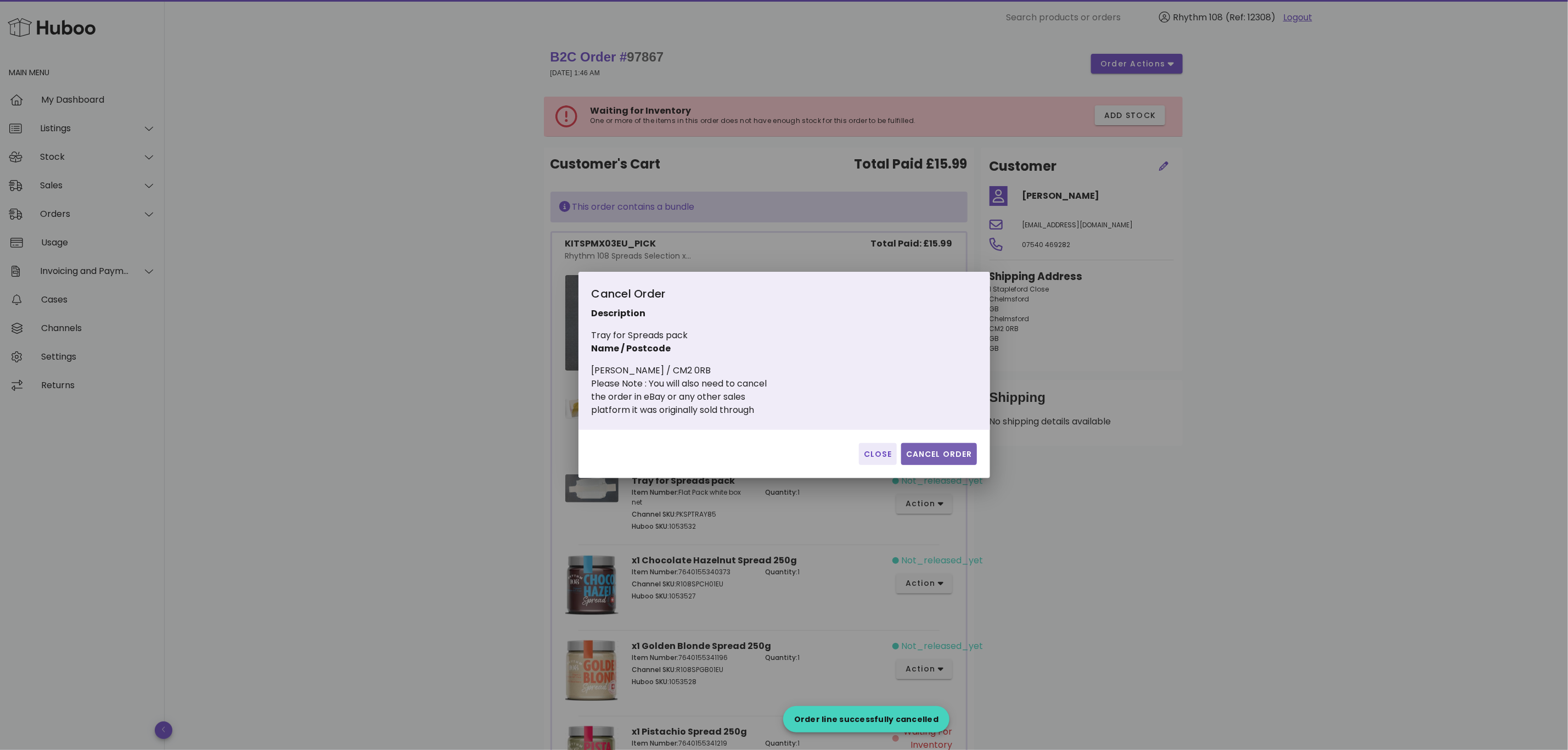
click at [965, 456] on span "Cancel Order" at bounding box center [939, 453] width 67 height 11
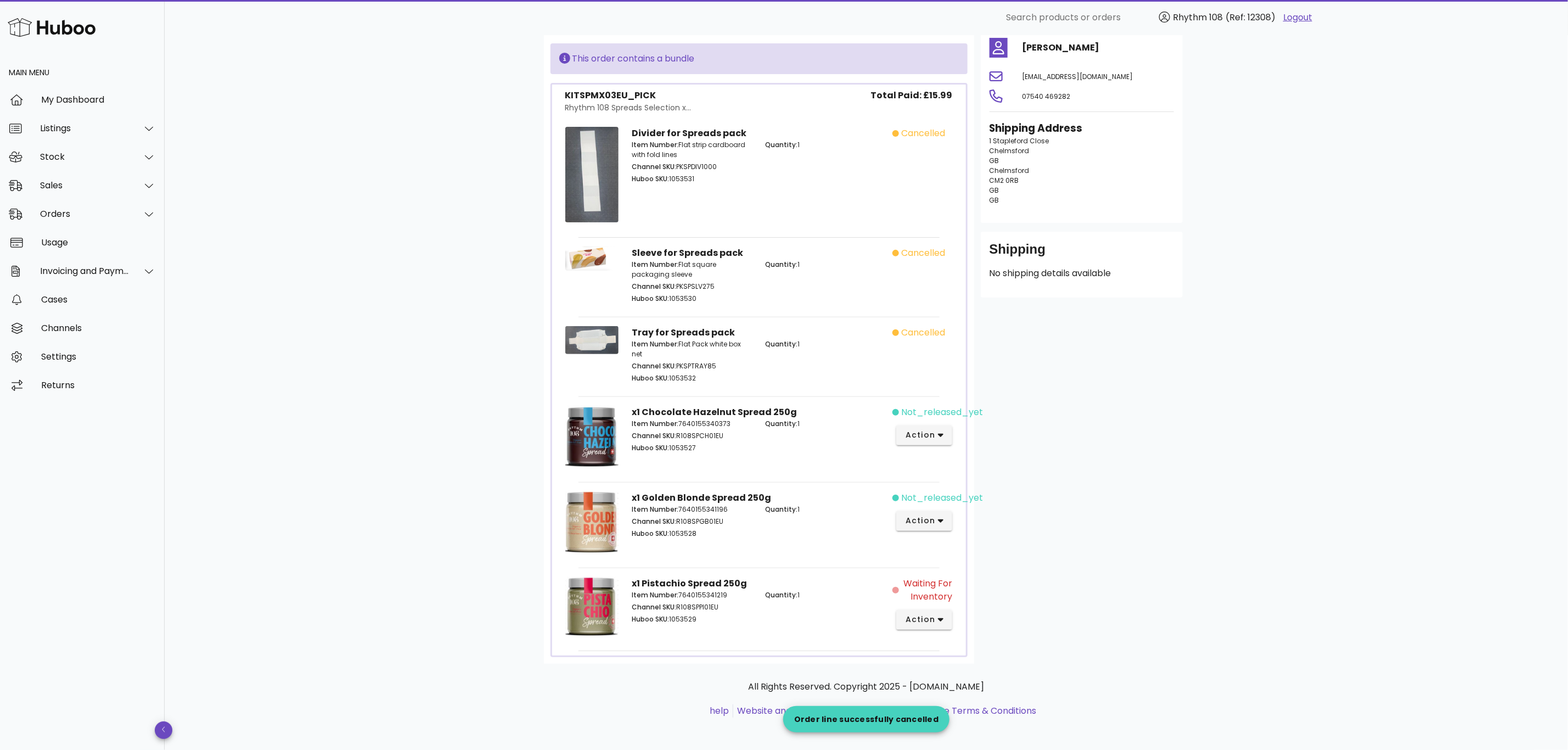
scroll to position [153, 0]
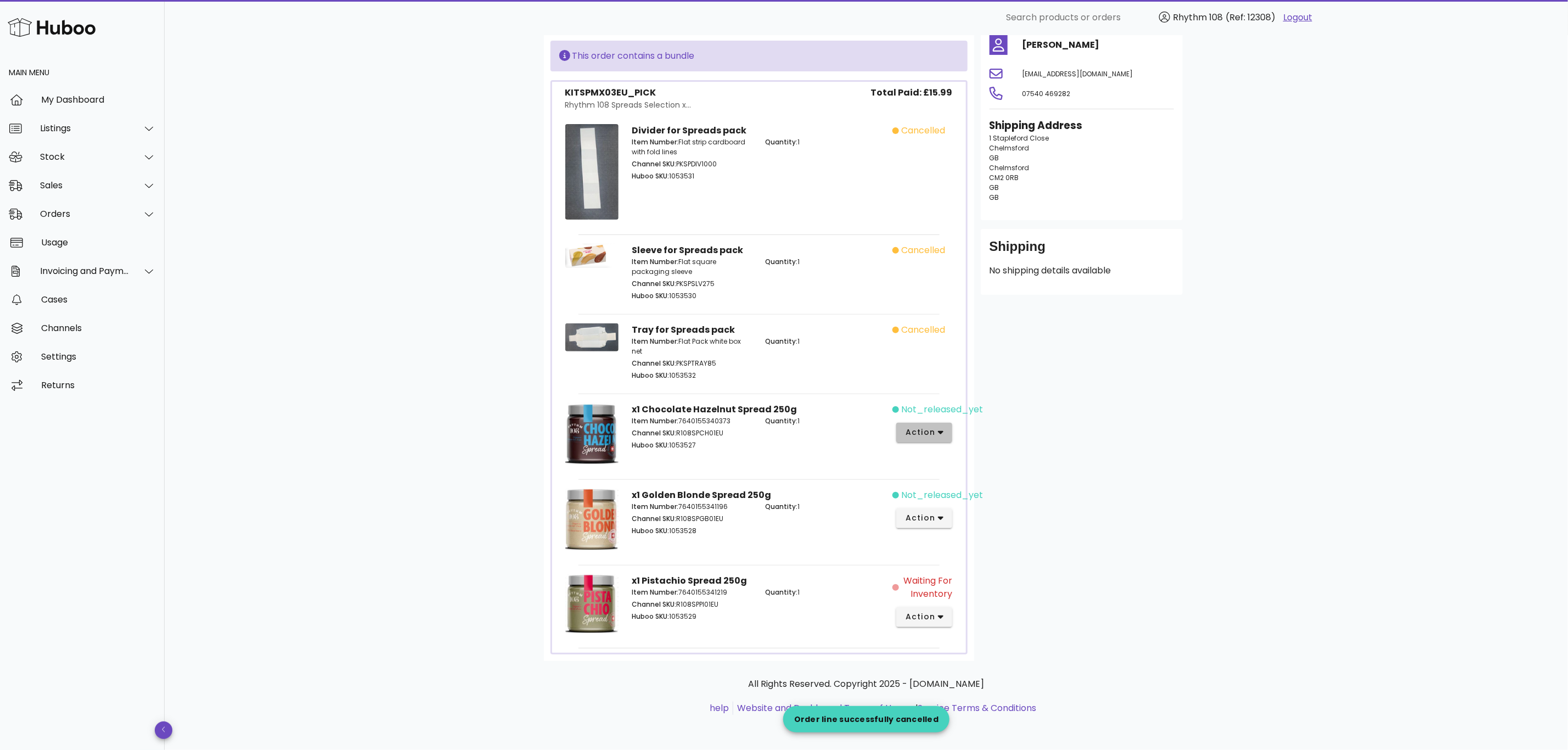
click at [936, 427] on span "action" at bounding box center [924, 432] width 39 height 11
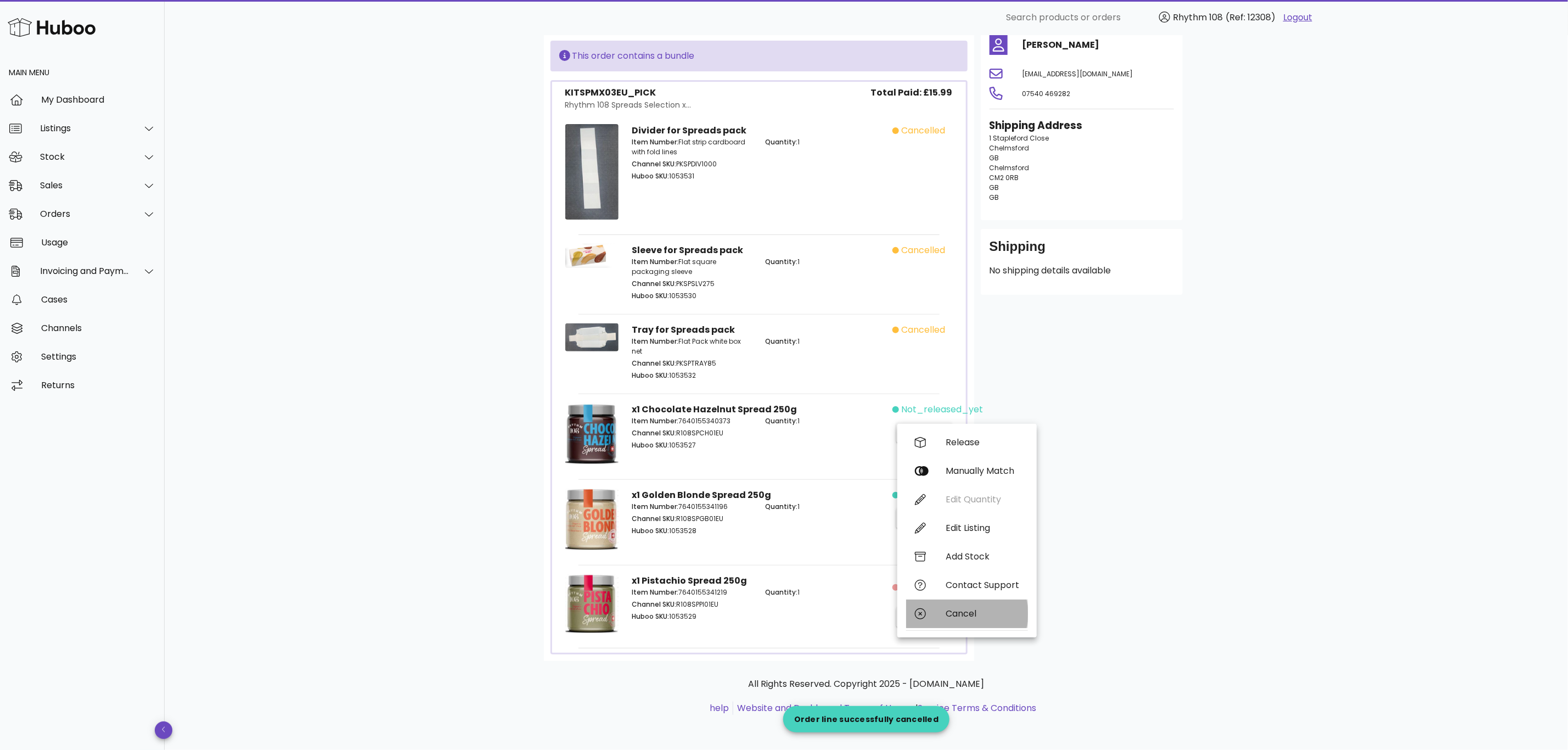
click at [955, 613] on div "Cancel" at bounding box center [982, 614] width 73 height 11
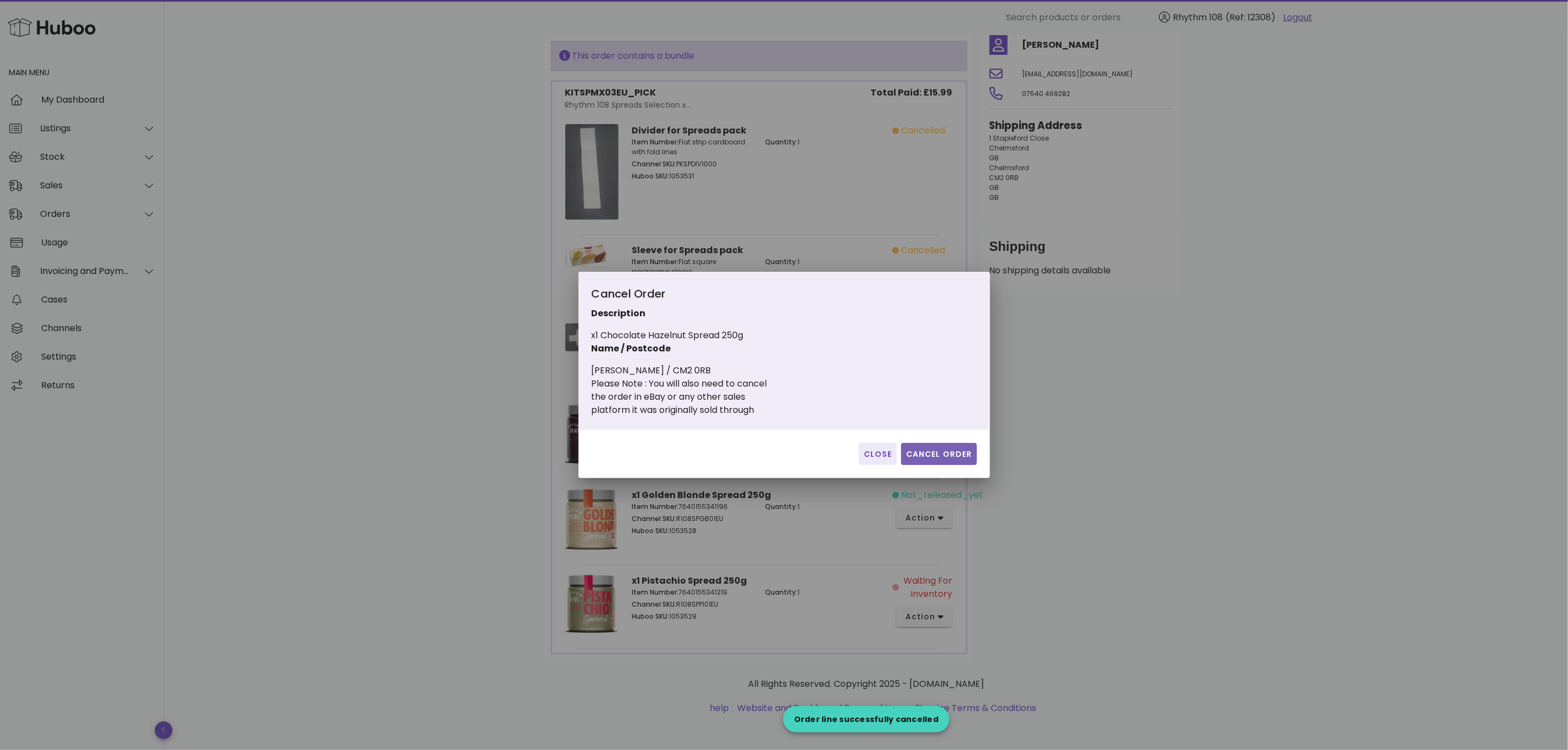
click at [963, 453] on span "Cancel Order" at bounding box center [939, 453] width 67 height 11
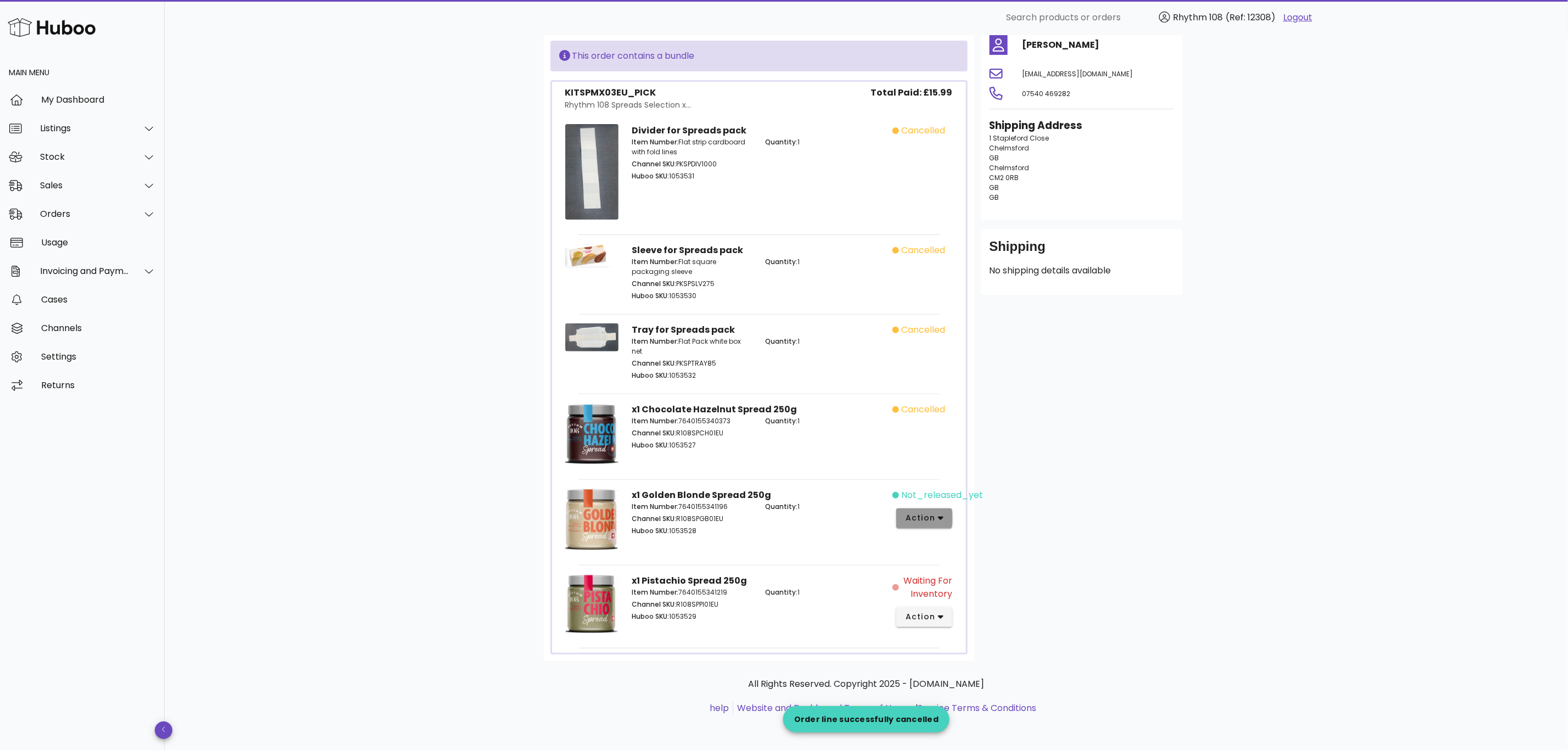
click at [936, 519] on span "action" at bounding box center [924, 518] width 39 height 11
click at [963, 695] on div "Cancel" at bounding box center [982, 700] width 73 height 11
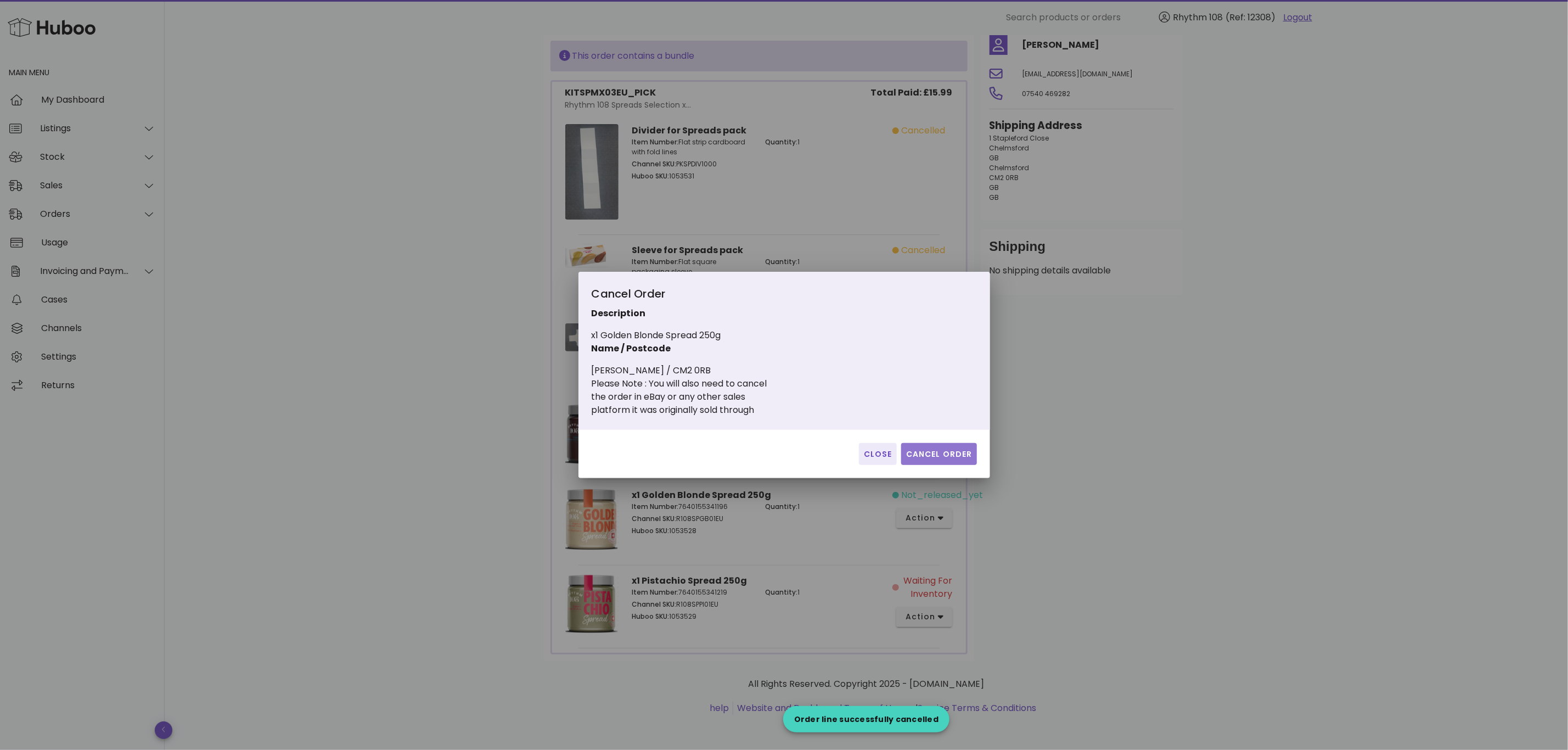
click at [964, 455] on span "Cancel Order" at bounding box center [939, 453] width 67 height 11
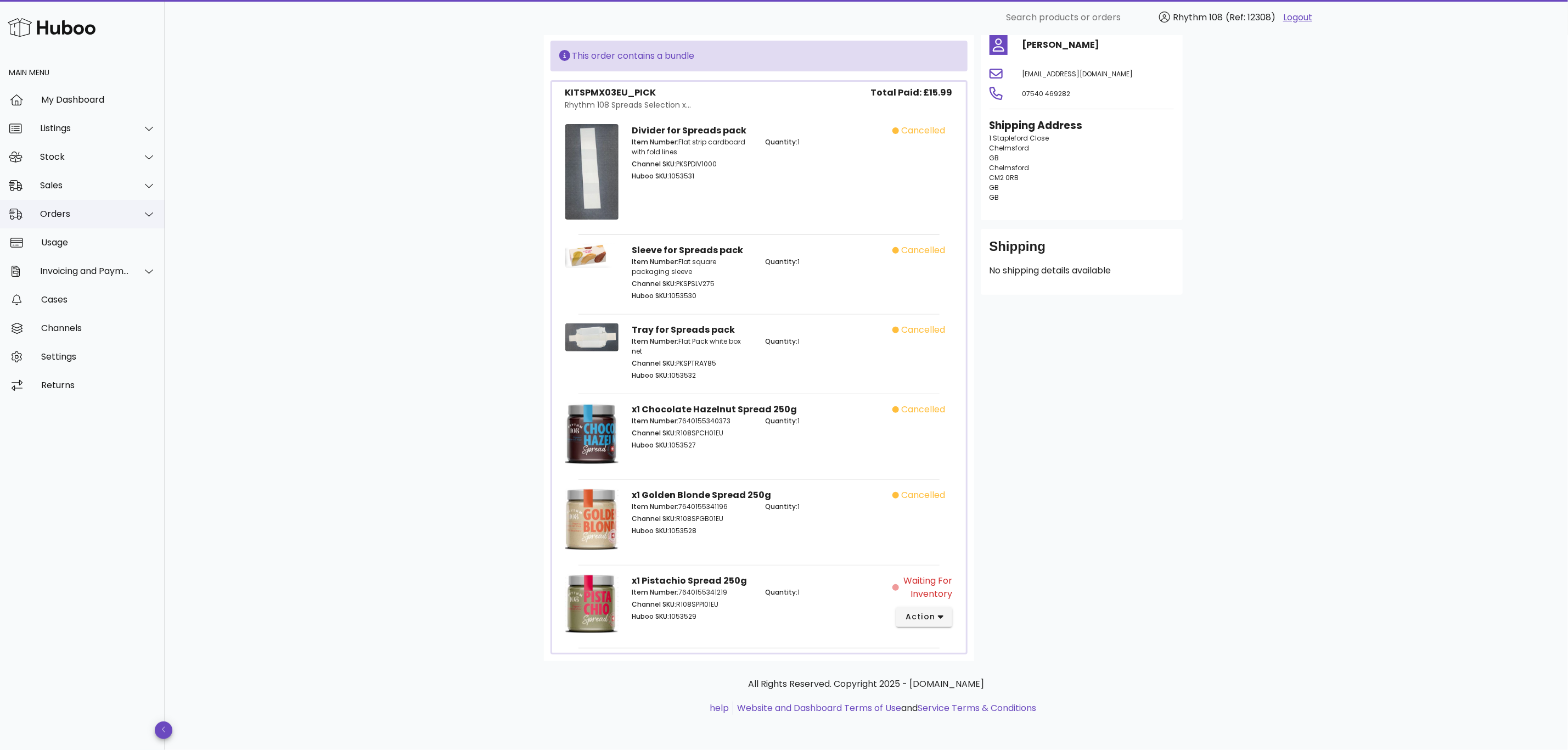
click at [54, 208] on div "Orders" at bounding box center [85, 214] width 89 height 11
click at [81, 252] on div "Orders" at bounding box center [97, 241] width 116 height 23
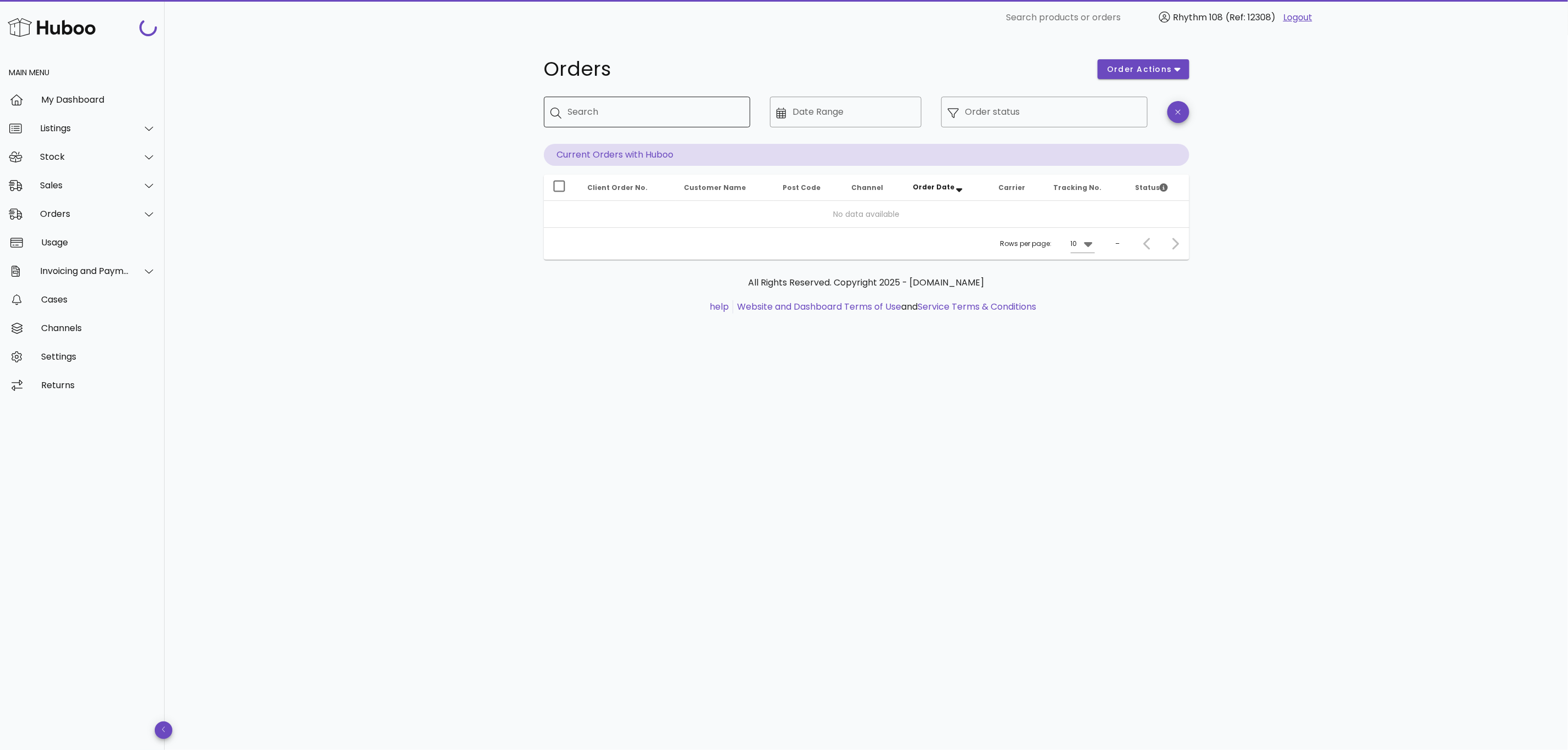
click at [684, 112] on input "Search" at bounding box center [655, 112] width 174 height 17
paste input "*****"
type input "*****"
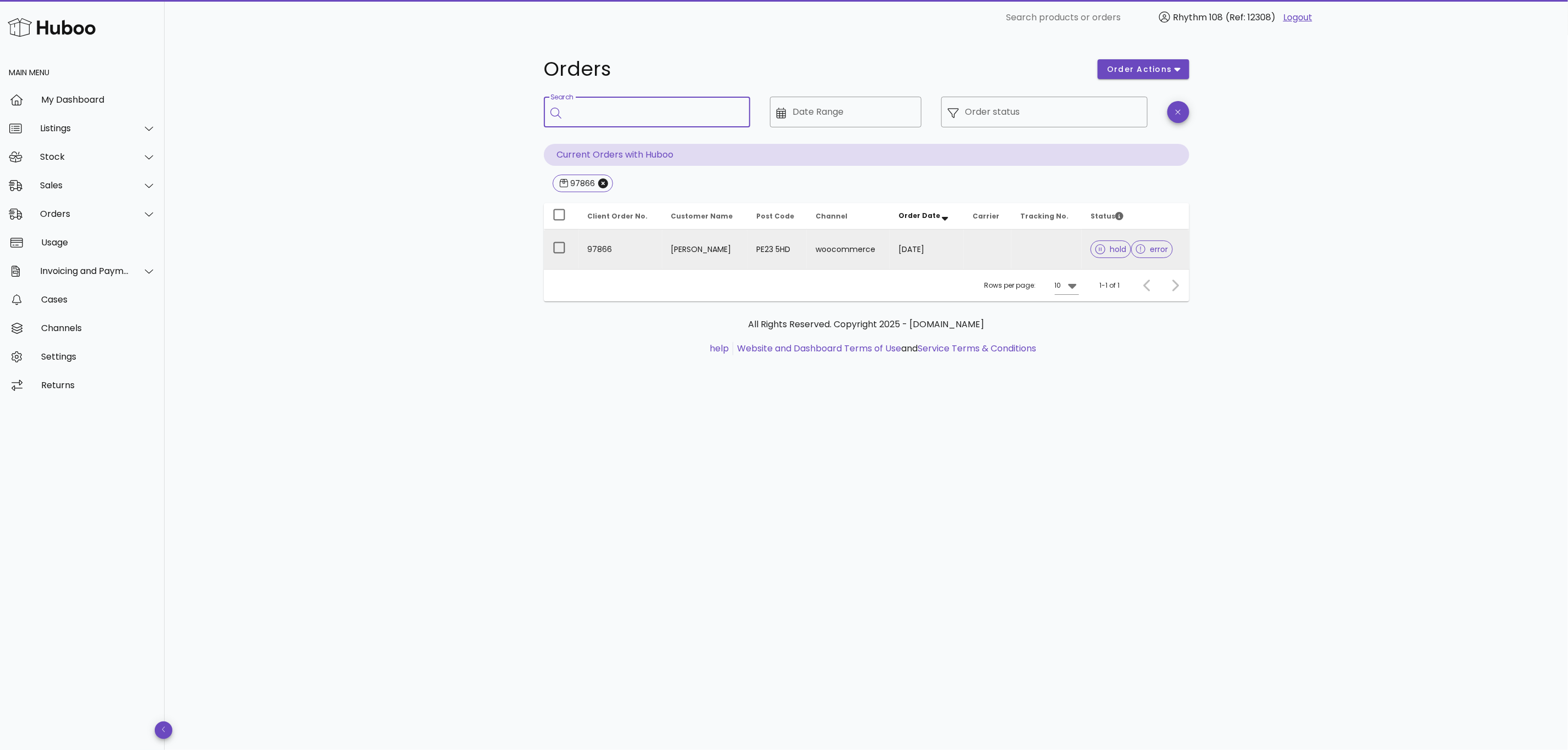
click at [1028, 262] on td at bounding box center [1047, 249] width 71 height 39
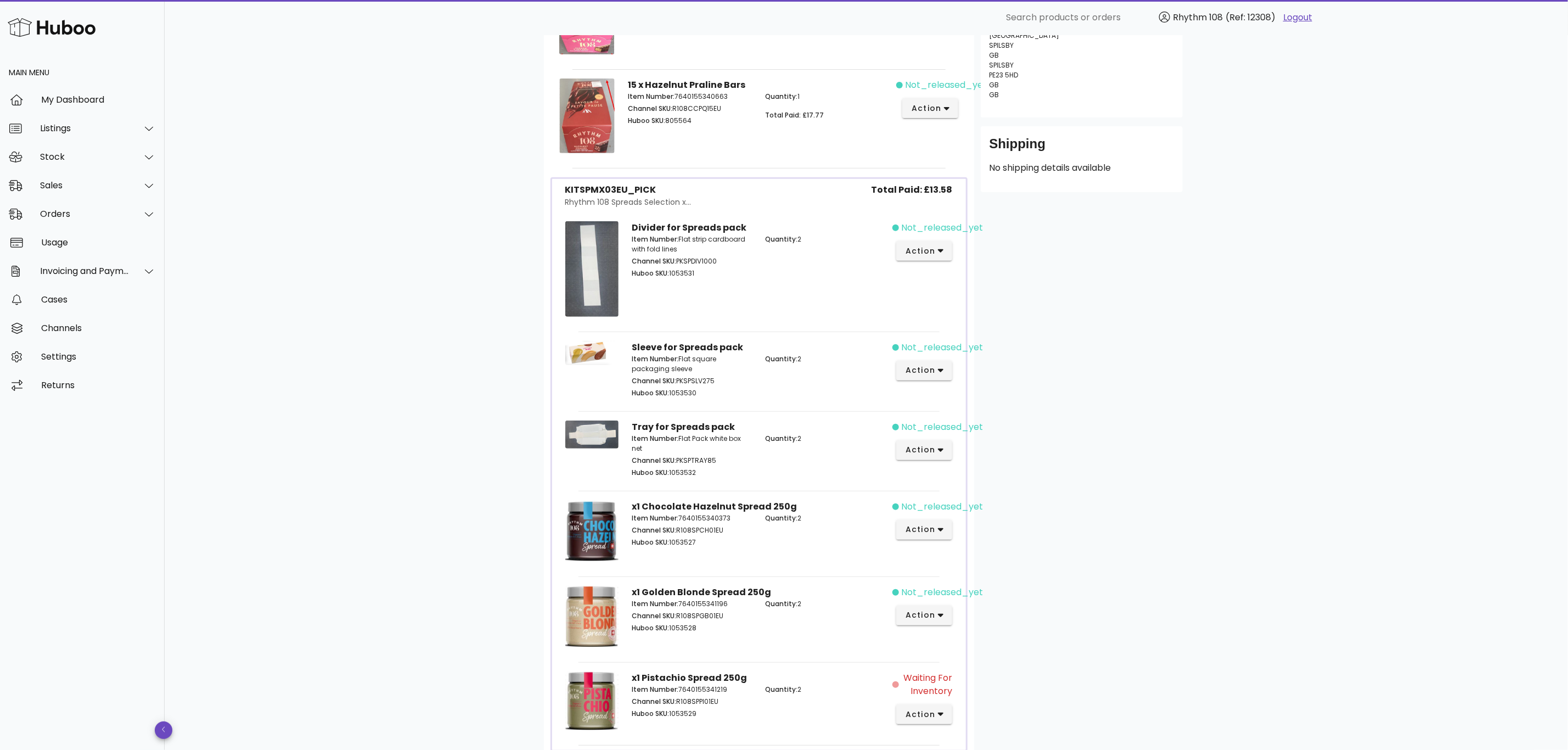
scroll to position [329, 0]
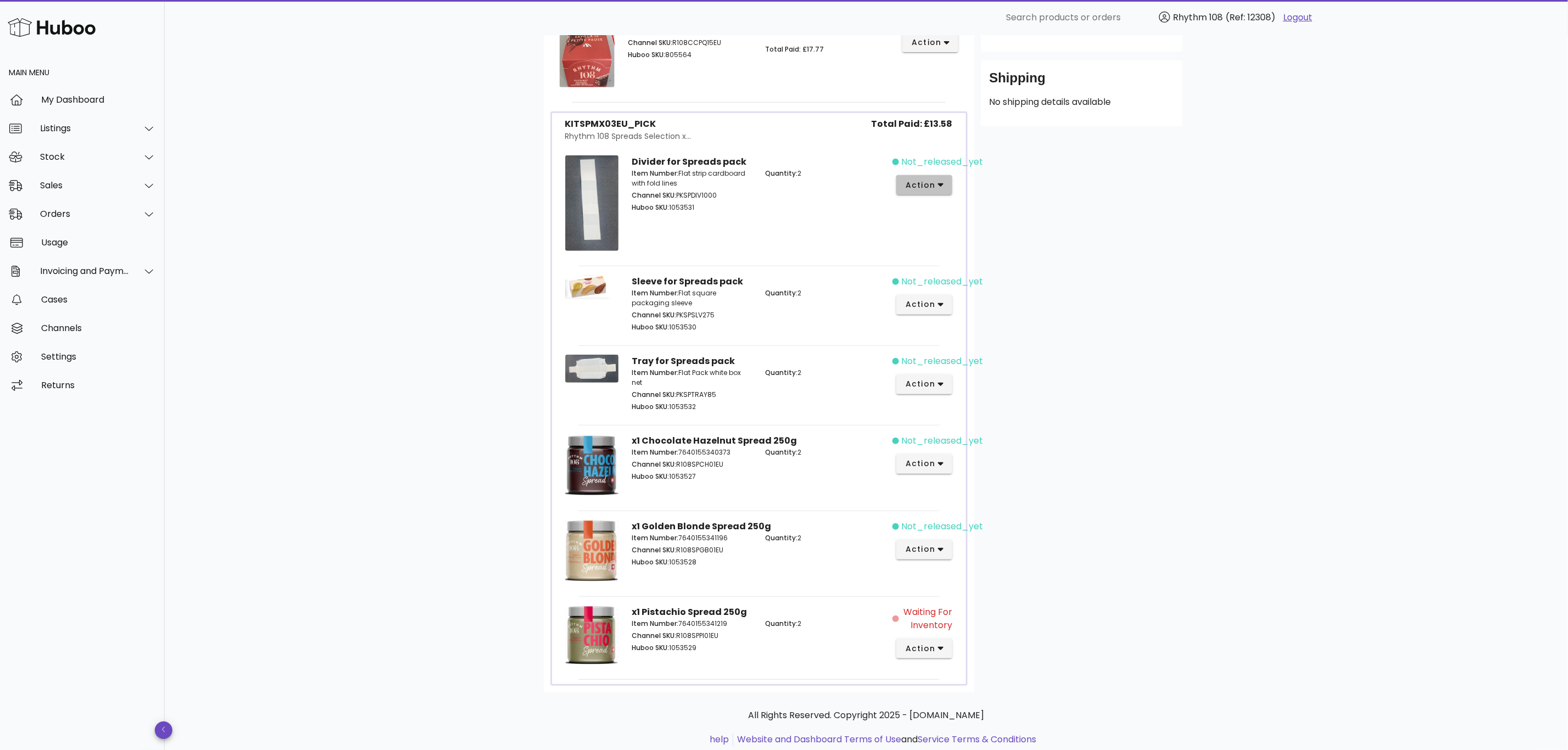
click at [941, 188] on icon "button" at bounding box center [941, 186] width 6 height 4
click at [984, 369] on div "Cancel" at bounding box center [982, 366] width 73 height 11
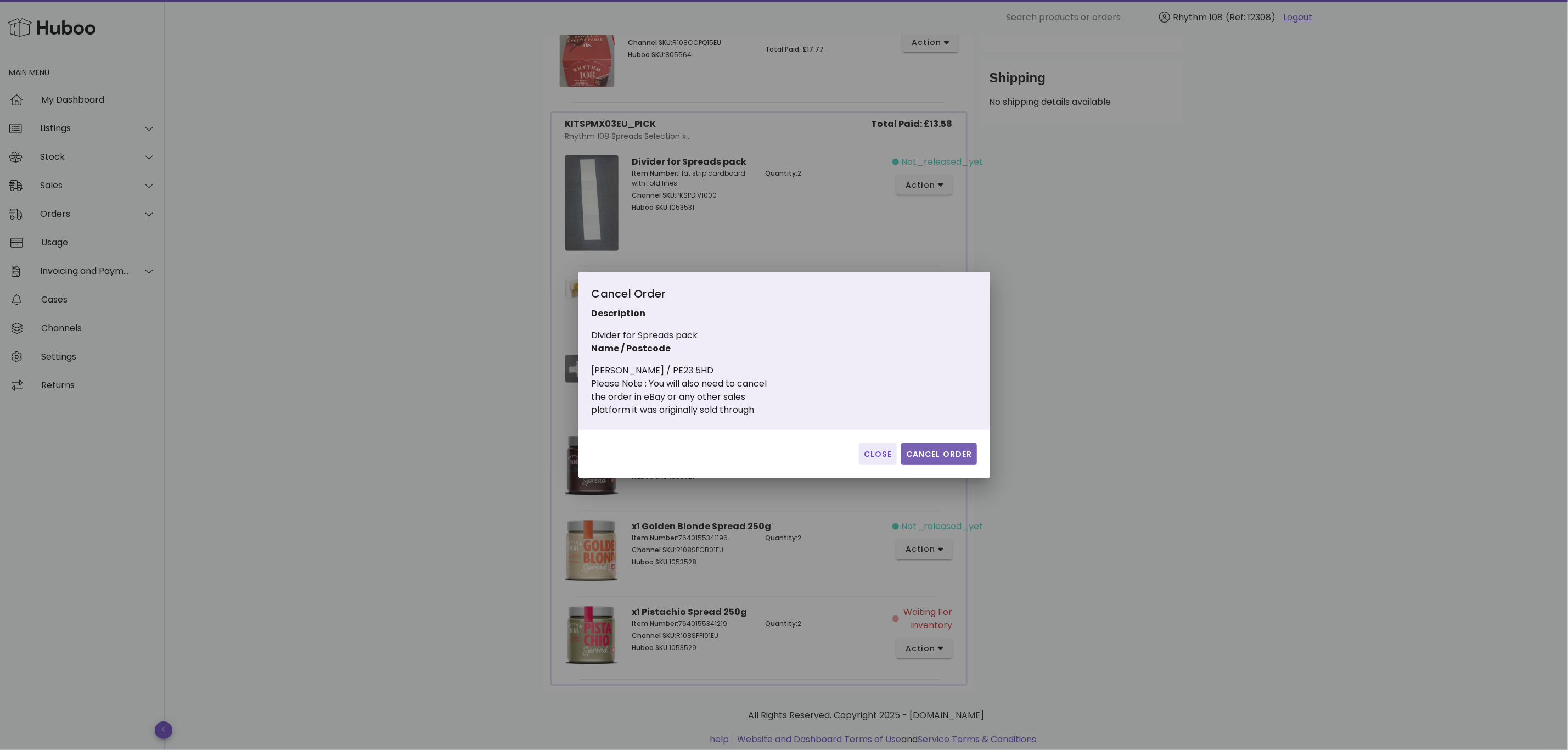
click at [945, 446] on button "Cancel Order" at bounding box center [939, 453] width 75 height 22
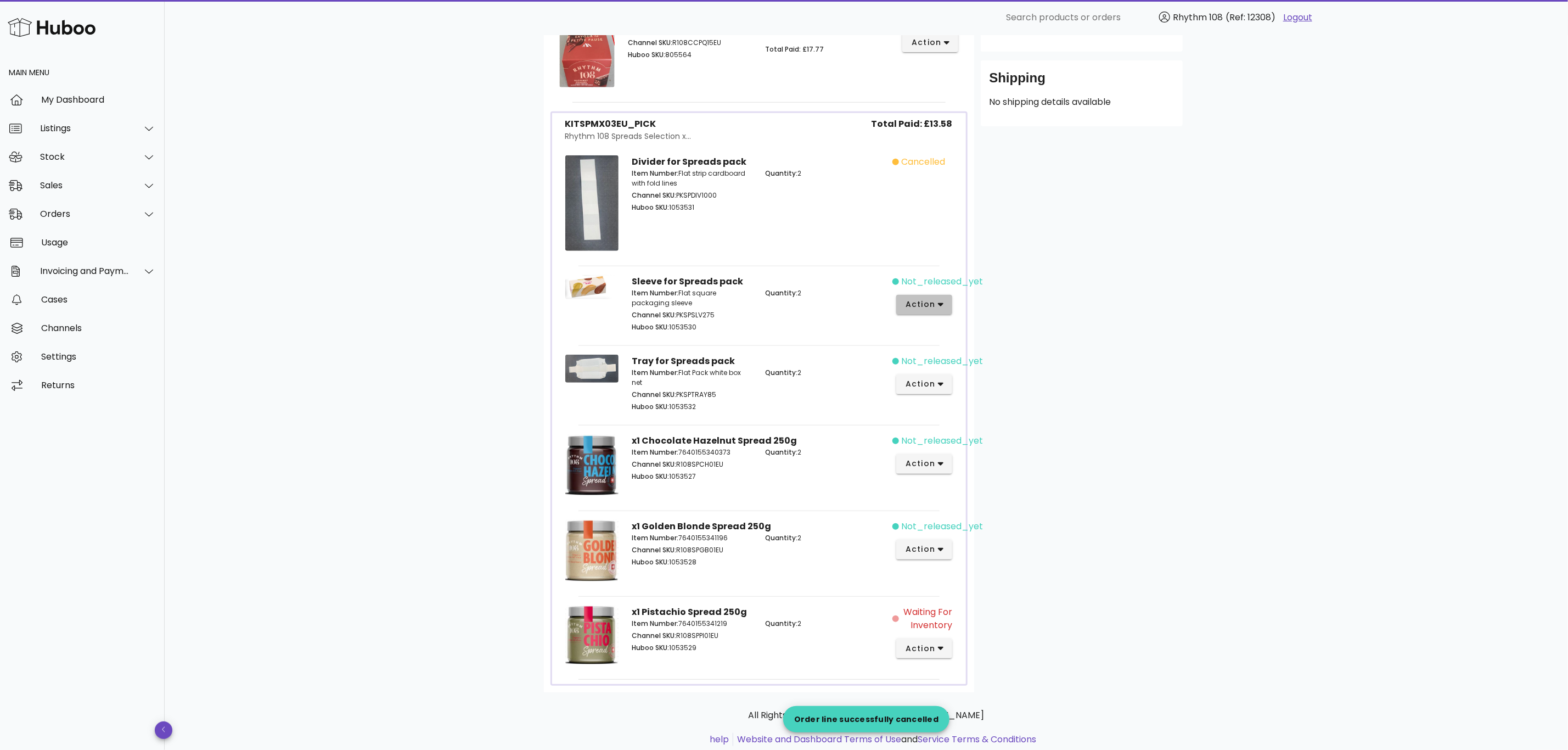
click at [941, 302] on icon "button" at bounding box center [941, 305] width 6 height 10
click at [966, 493] on div "Cancel" at bounding box center [967, 486] width 122 height 29
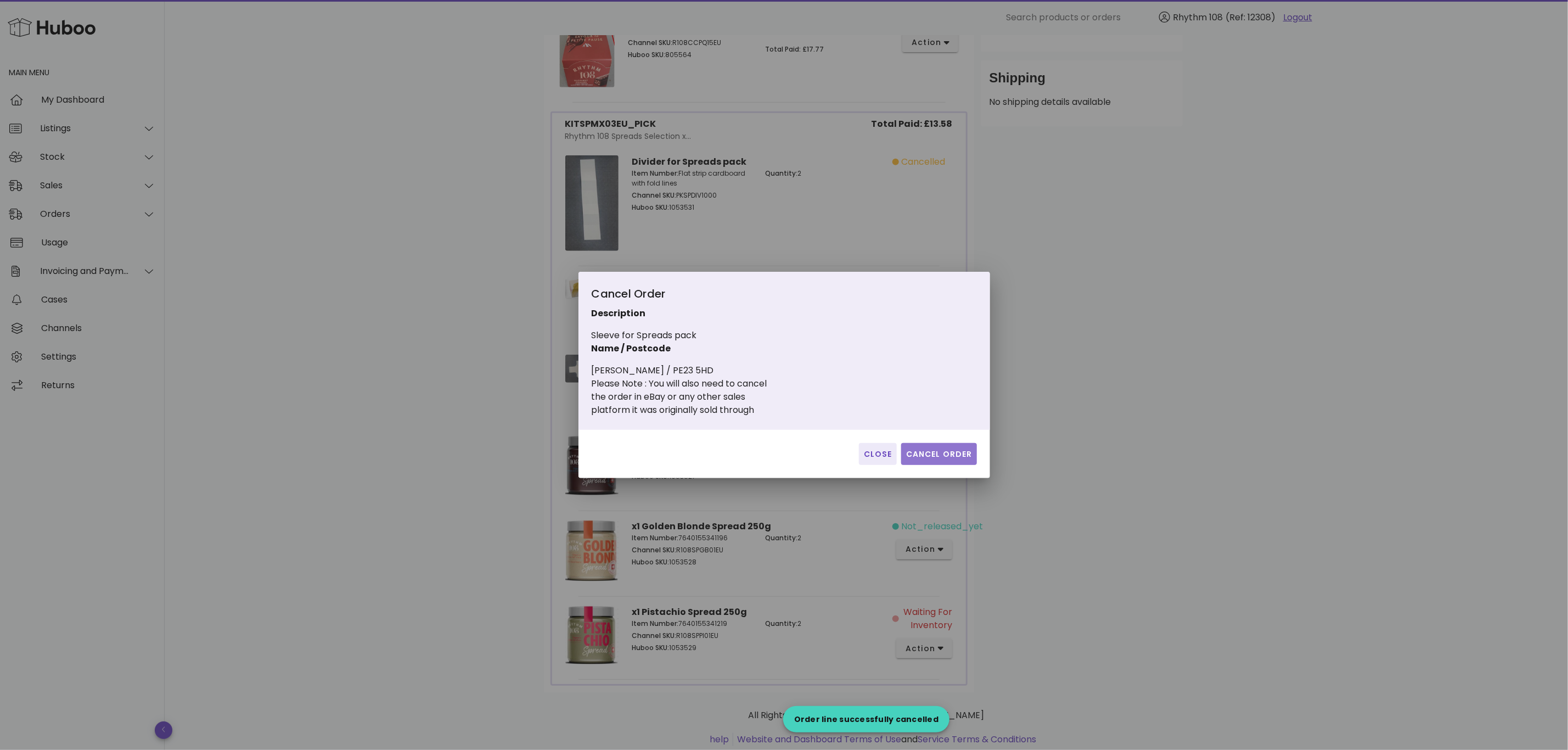
click at [965, 445] on button "Cancel Order" at bounding box center [939, 453] width 75 height 22
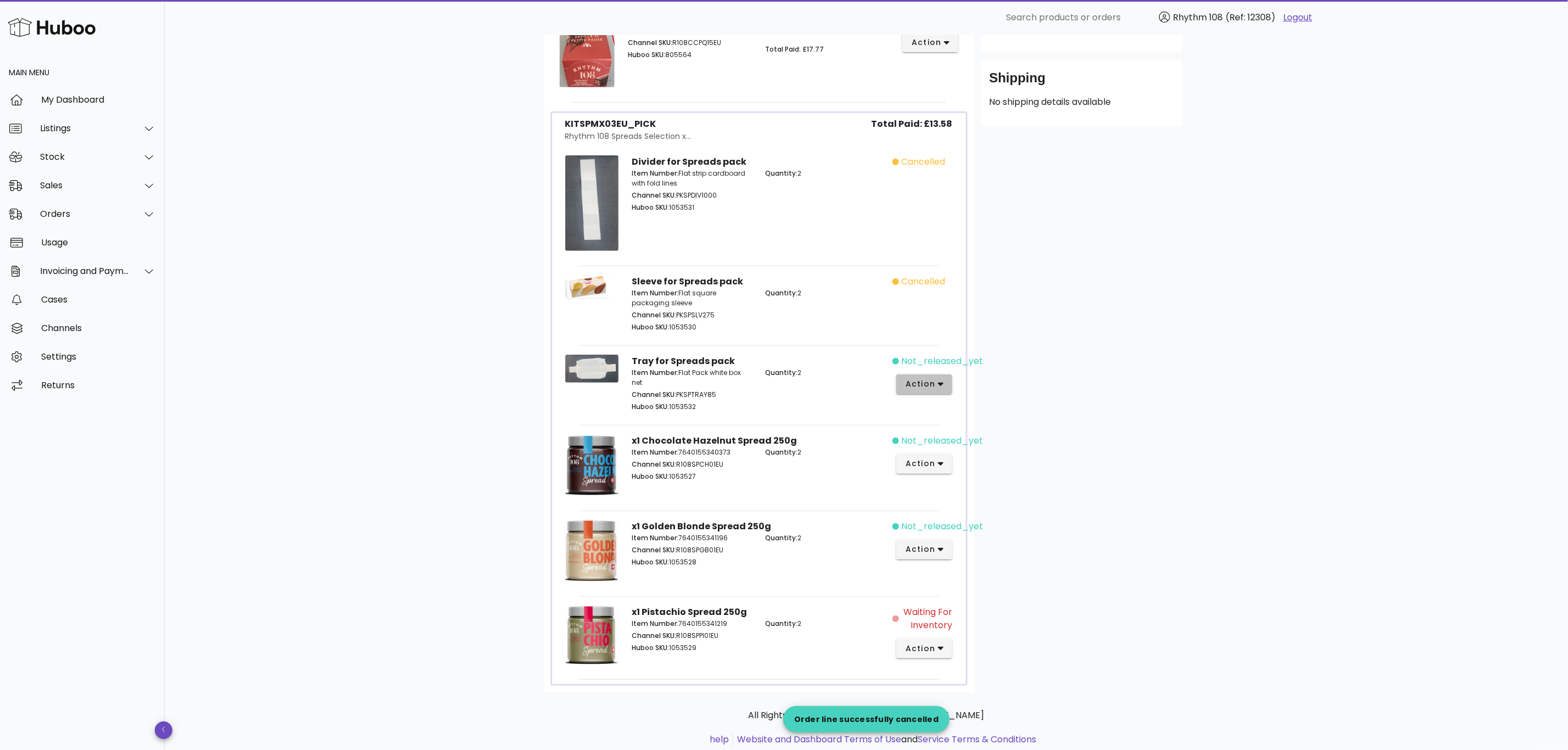
click at [938, 389] on icon "button" at bounding box center [941, 384] width 6 height 10
click at [974, 556] on div "Cancel" at bounding box center [967, 566] width 122 height 29
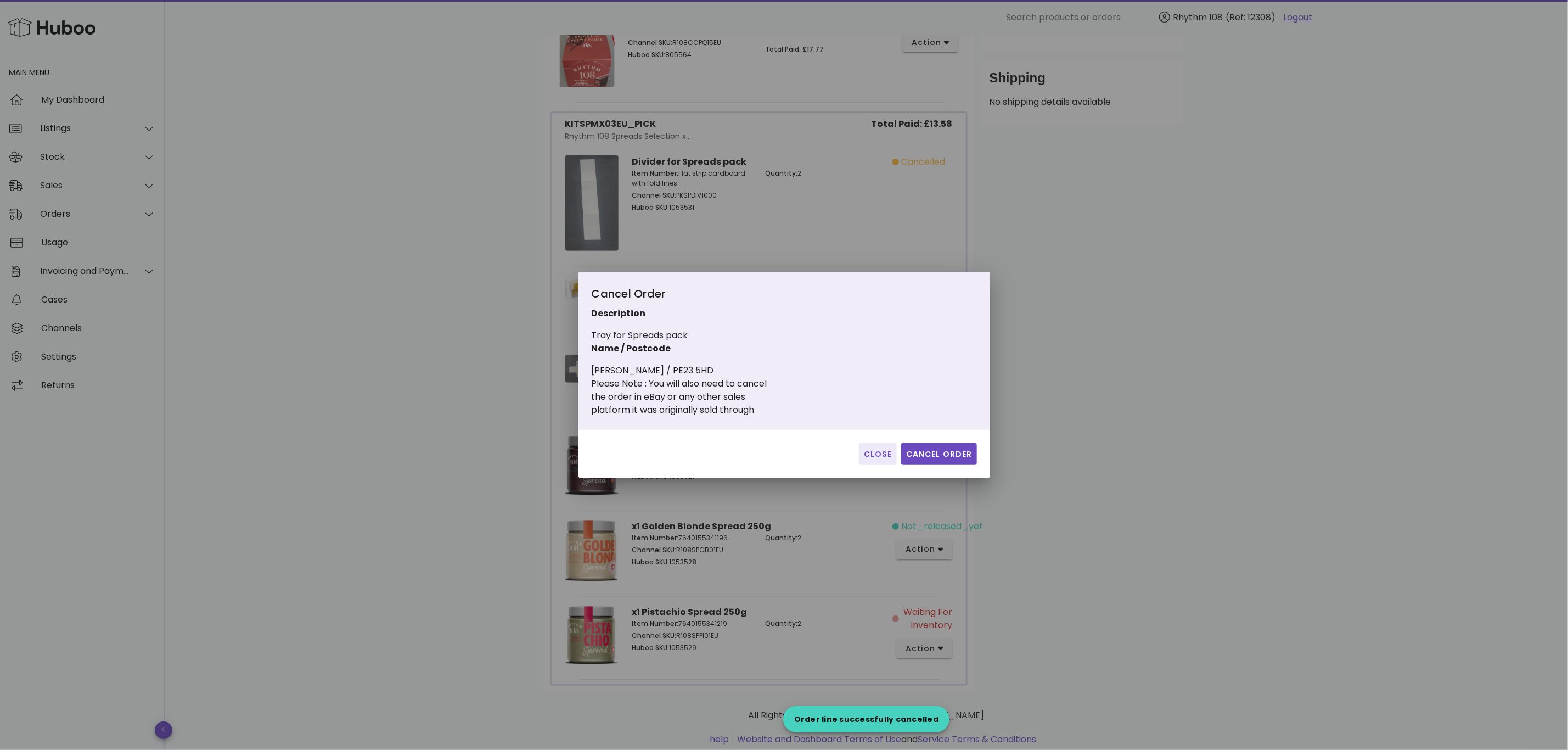
click at [965, 436] on div "Close Cancel Order" at bounding box center [784, 454] width 411 height 48
click at [965, 446] on button "Cancel Order" at bounding box center [939, 453] width 75 height 22
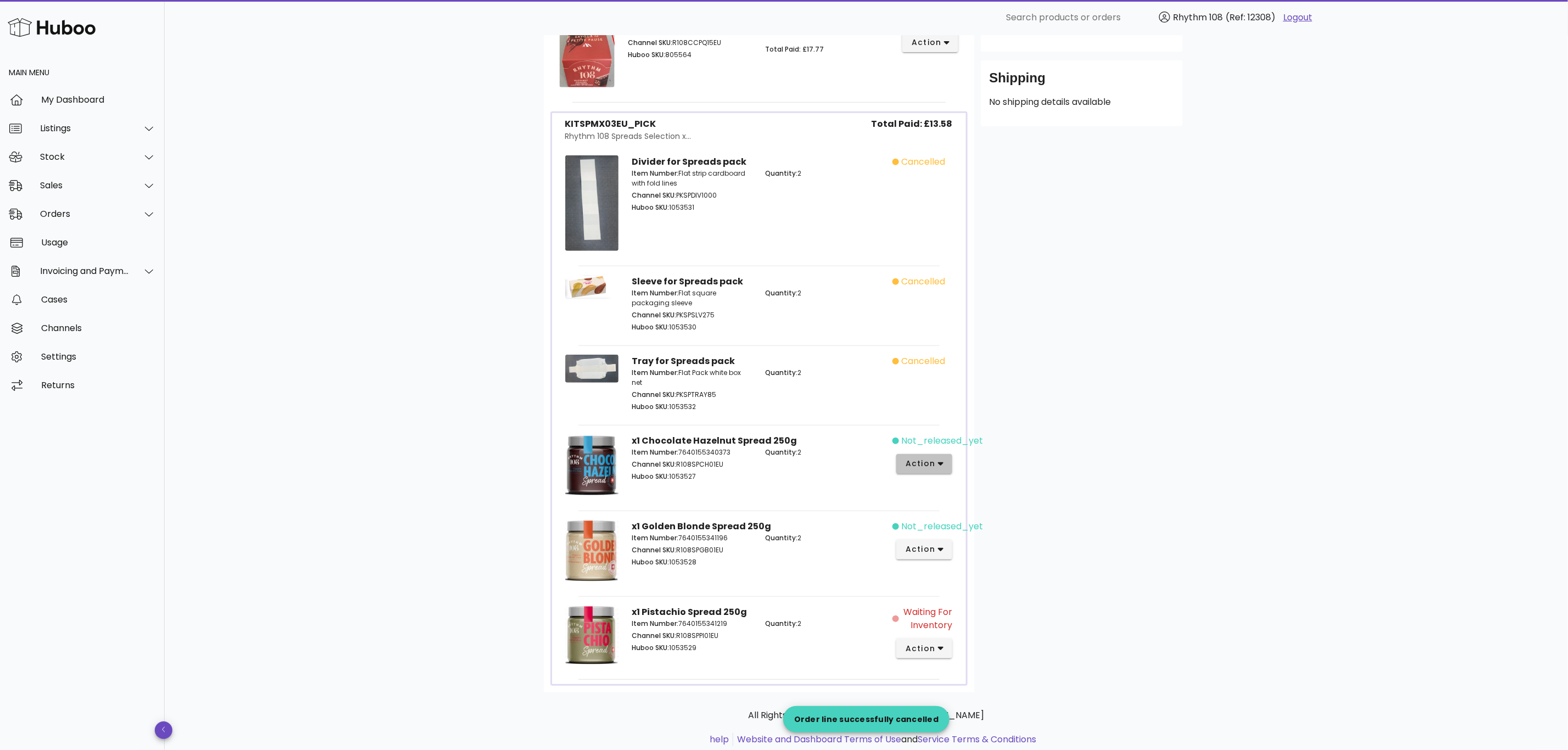
click at [938, 461] on icon "button" at bounding box center [941, 463] width 6 height 10
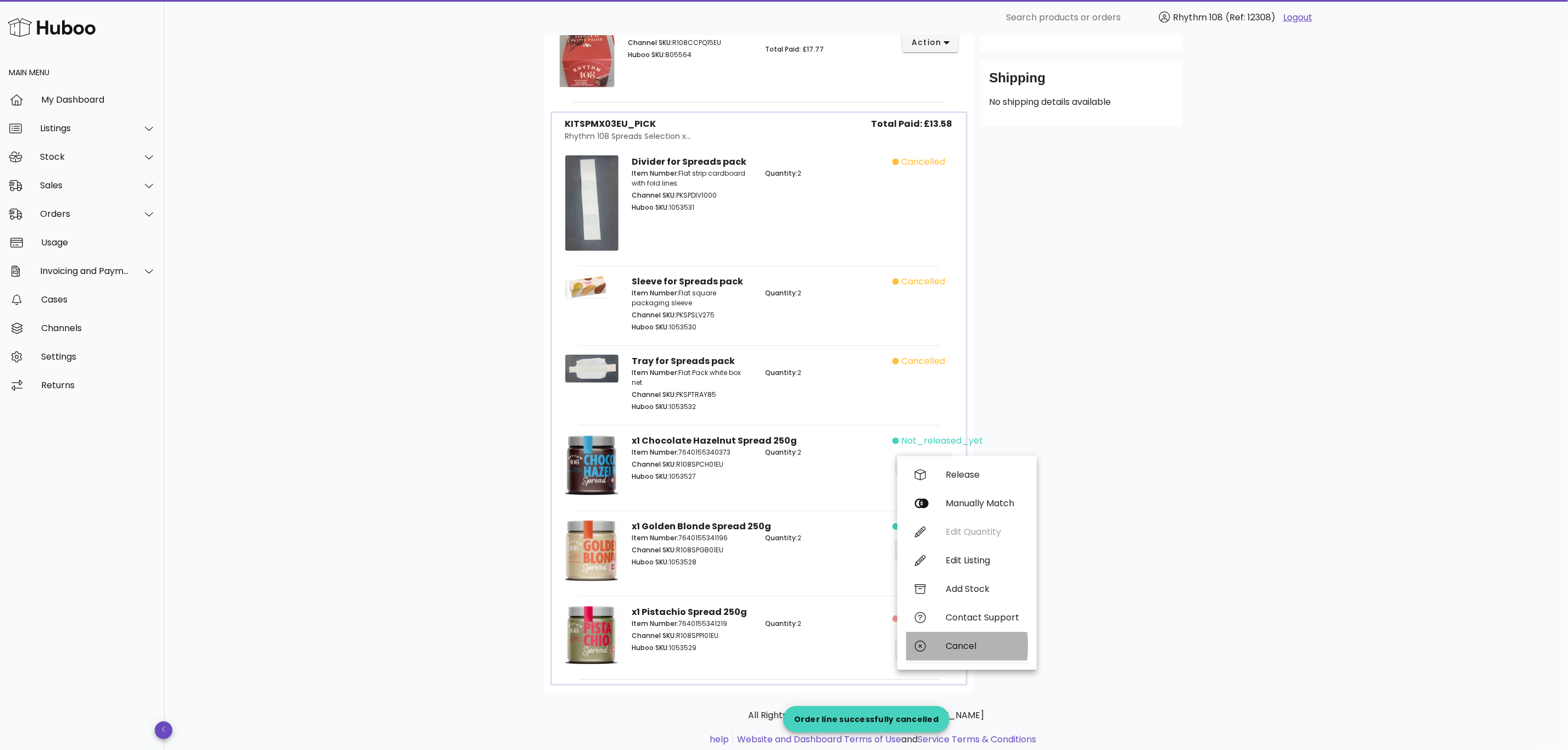
click at [960, 651] on div "Cancel" at bounding box center [967, 646] width 122 height 29
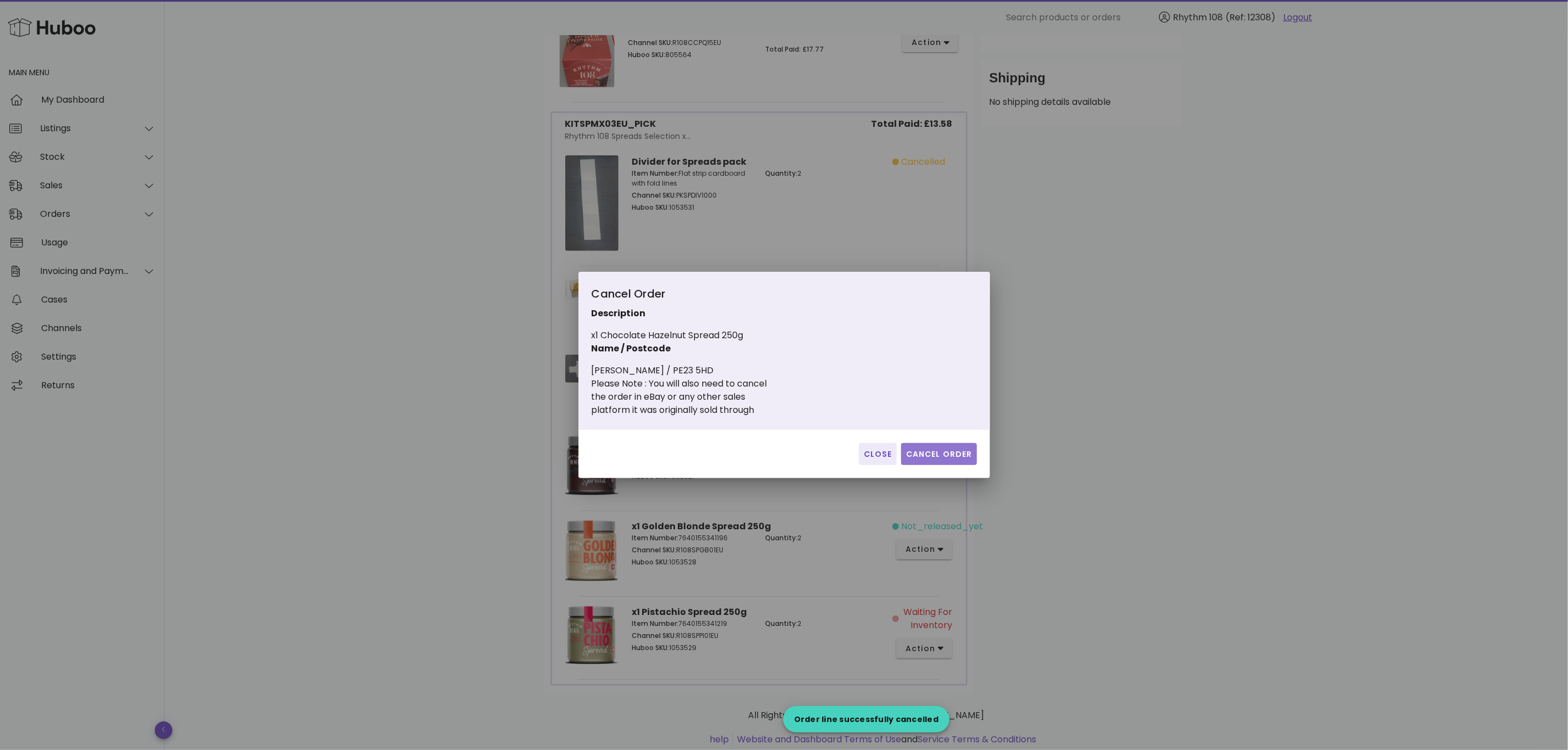
click at [962, 455] on span "Cancel Order" at bounding box center [939, 453] width 67 height 11
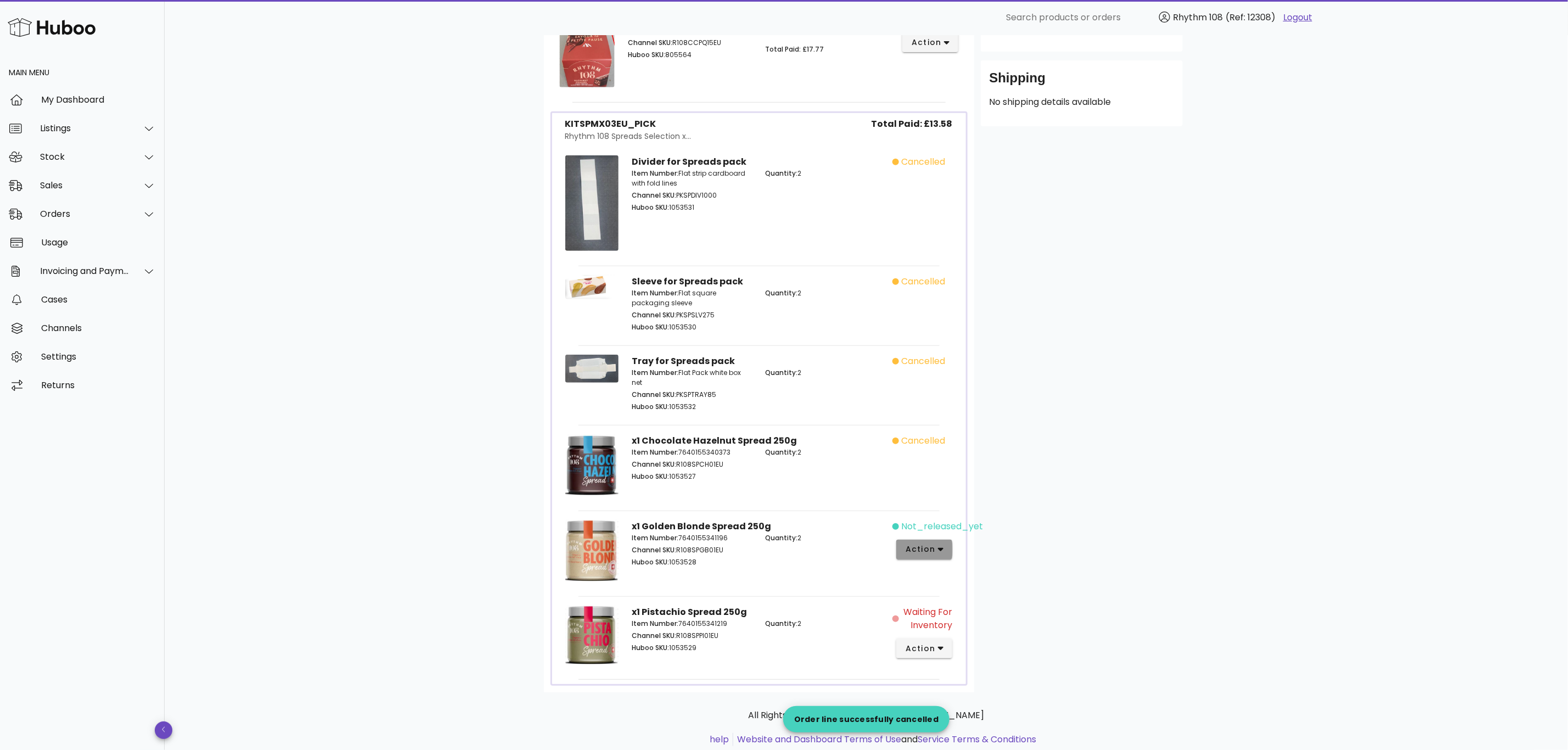
click at [938, 553] on icon "button" at bounding box center [941, 549] width 6 height 10
click at [959, 717] on div "Cancel" at bounding box center [982, 719] width 73 height 11
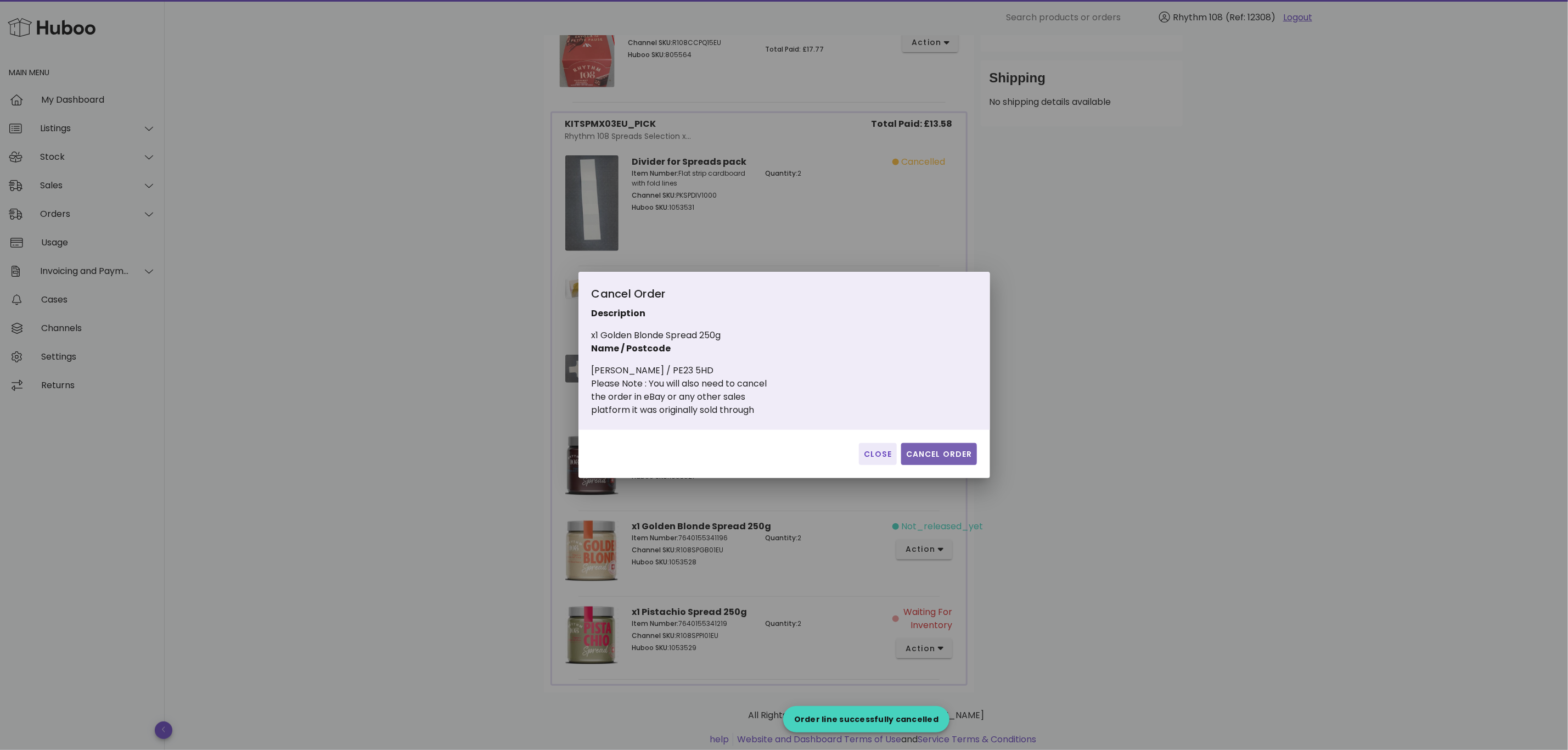
click at [954, 450] on span "Cancel Order" at bounding box center [939, 453] width 67 height 11
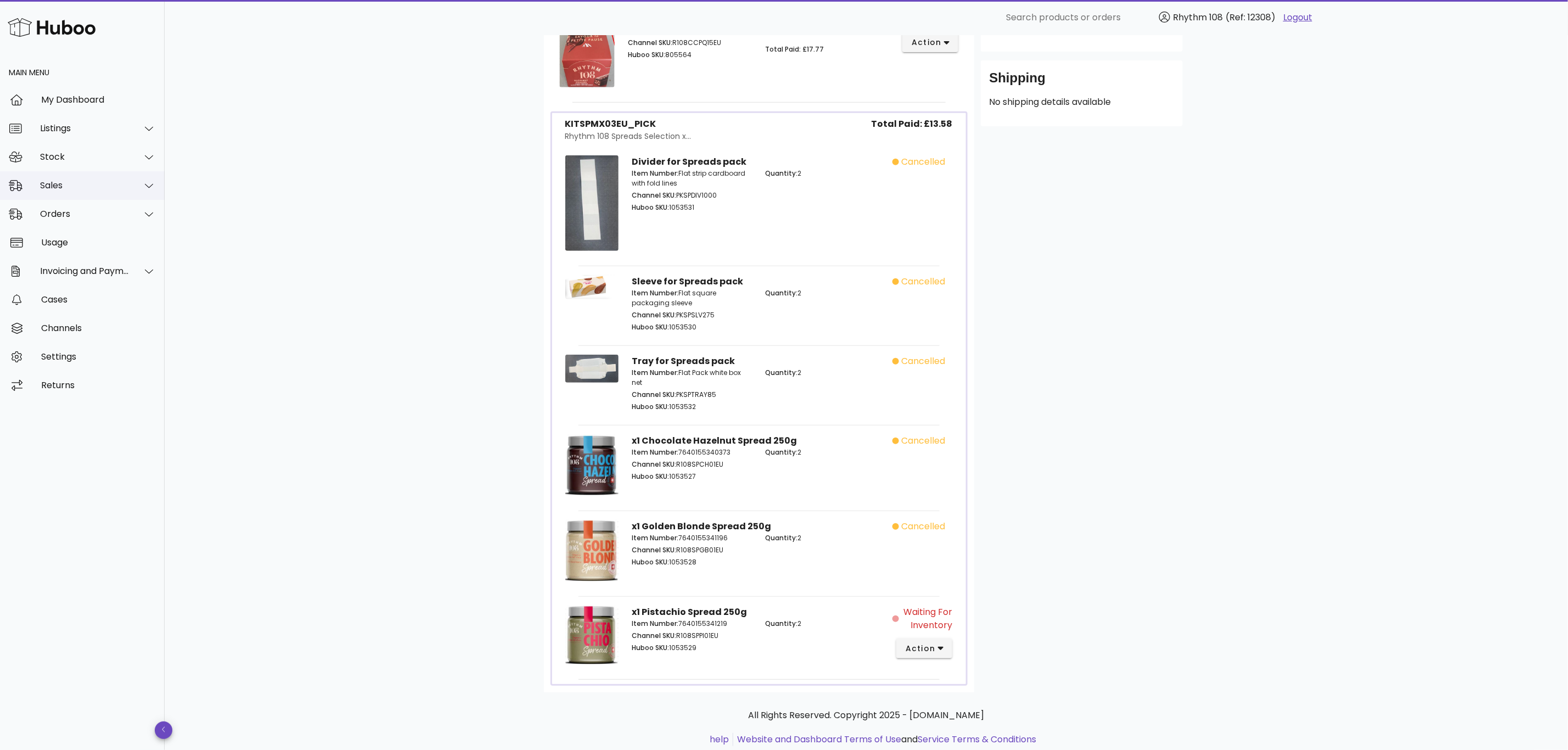
click at [63, 190] on div "Sales" at bounding box center [85, 186] width 89 height 11
click at [74, 214] on div "Sales" at bounding box center [97, 213] width 116 height 11
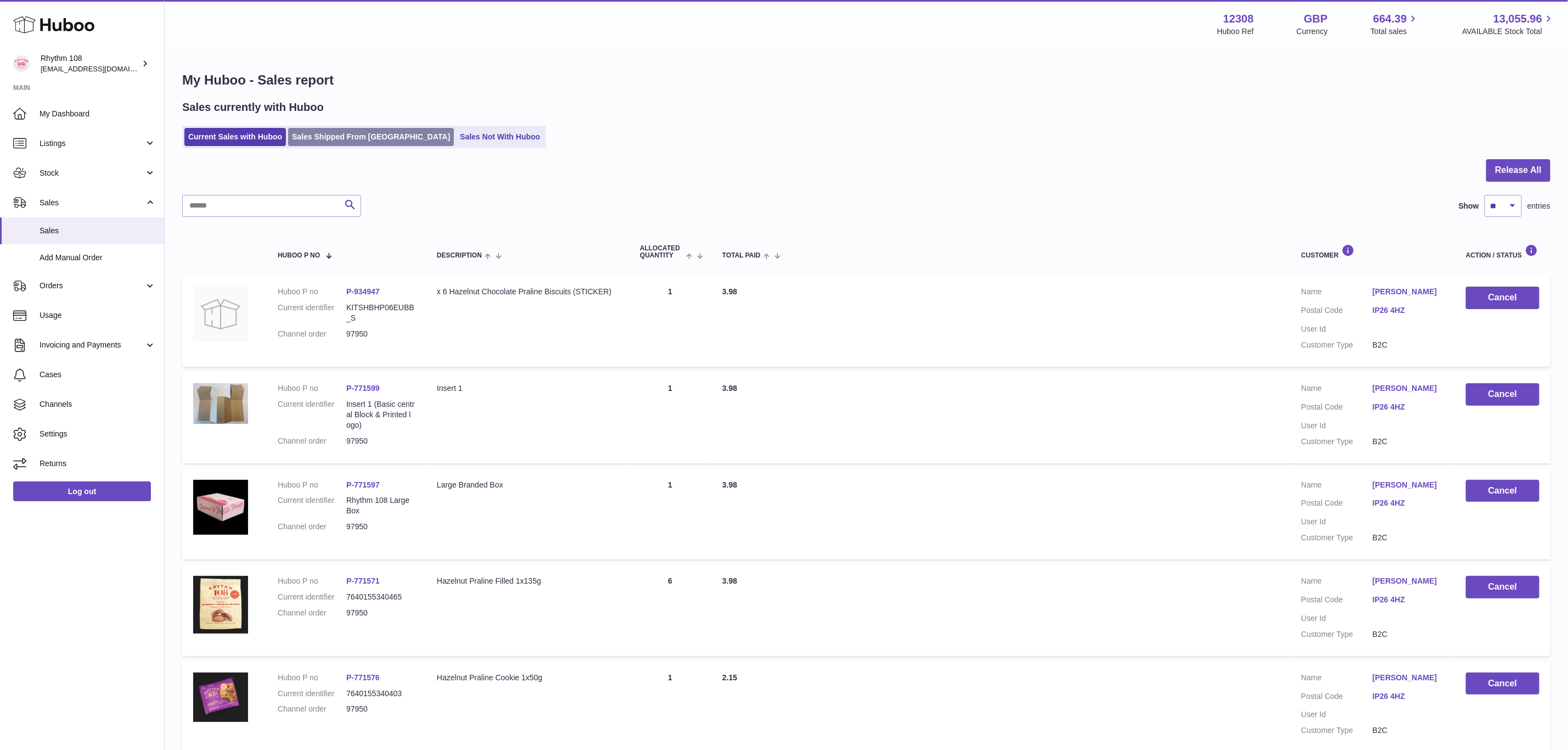
click at [329, 134] on link "Sales Shipped From [GEOGRAPHIC_DATA]" at bounding box center [371, 136] width 166 height 18
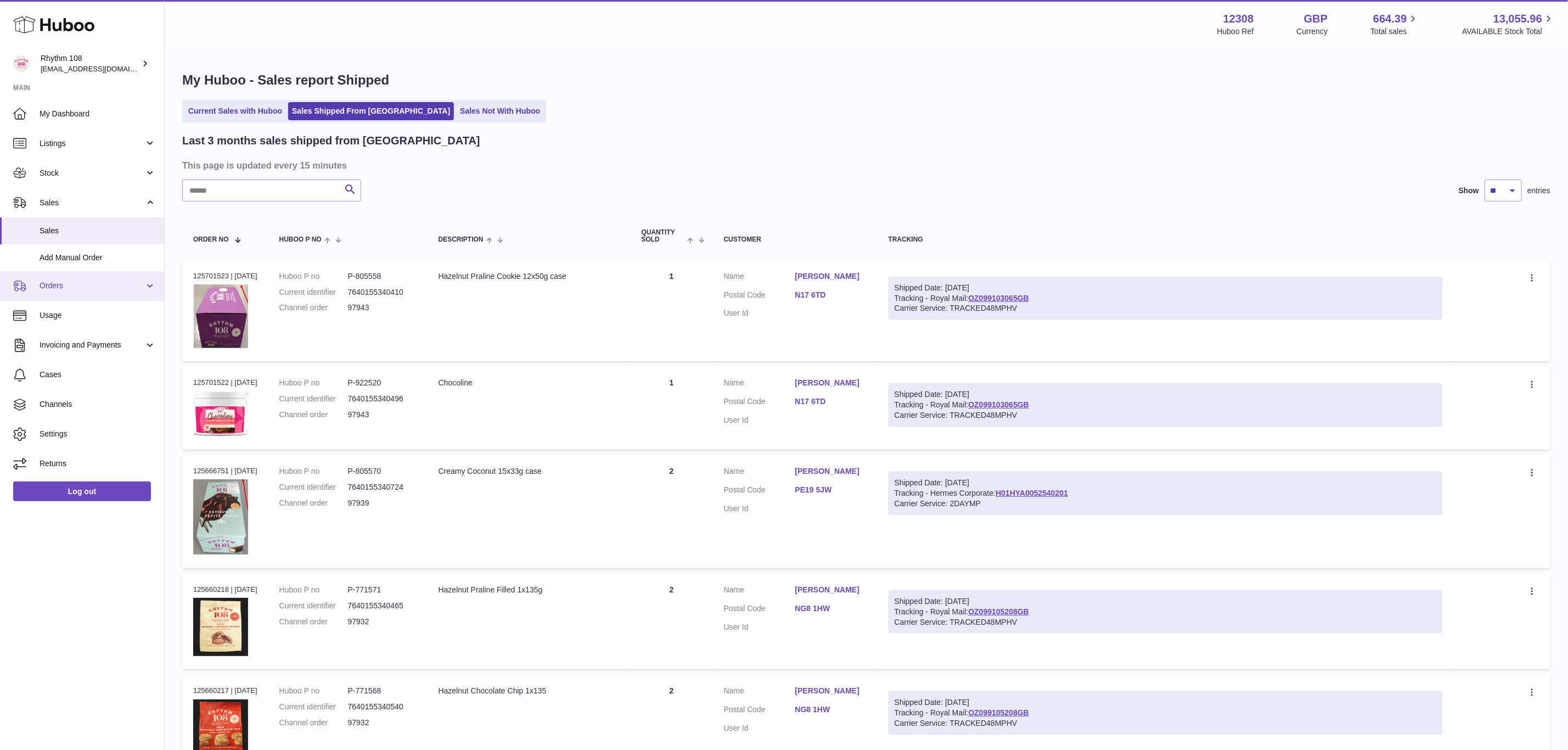
click at [81, 288] on span "Orders" at bounding box center [91, 286] width 105 height 11
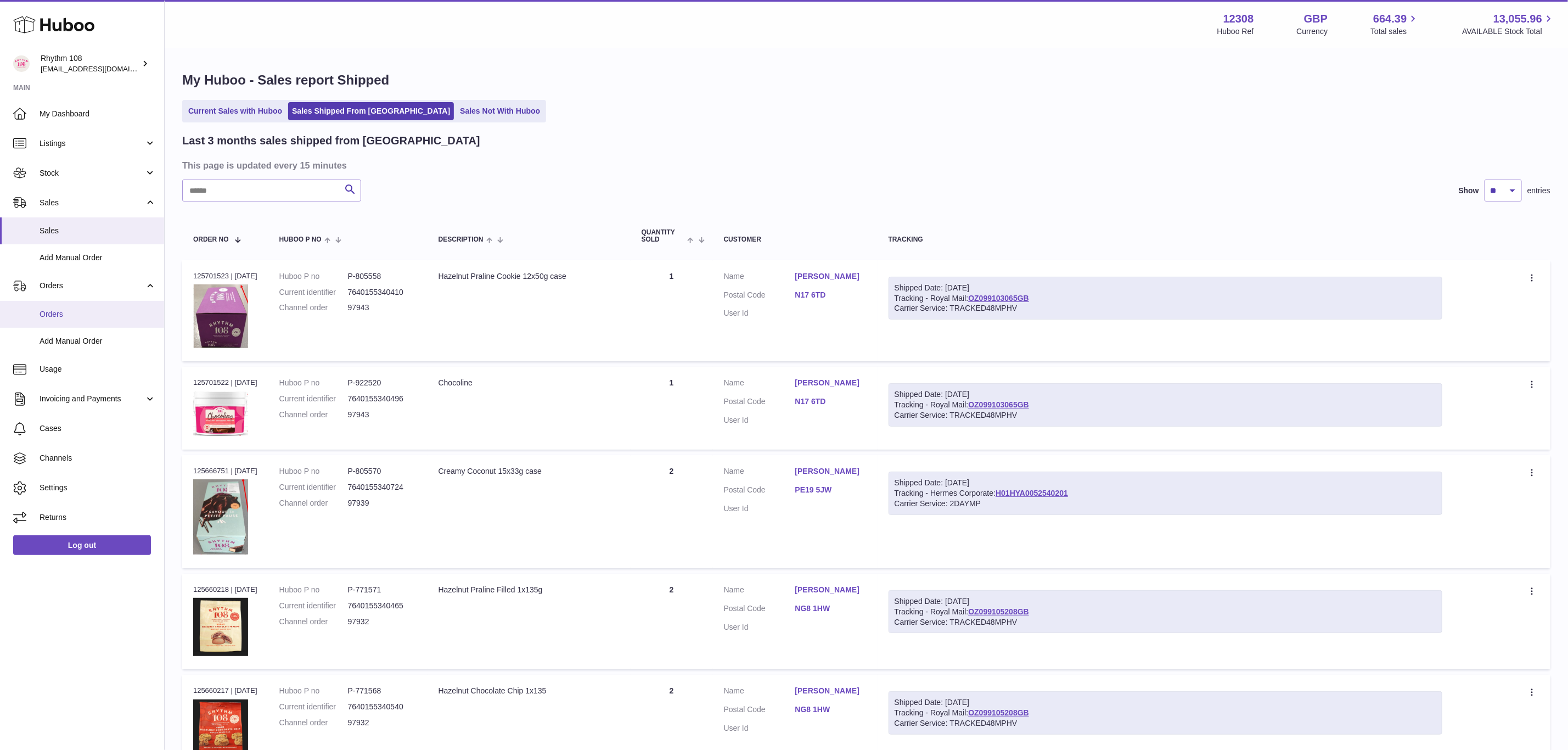
click at [78, 311] on span "Orders" at bounding box center [97, 315] width 116 height 11
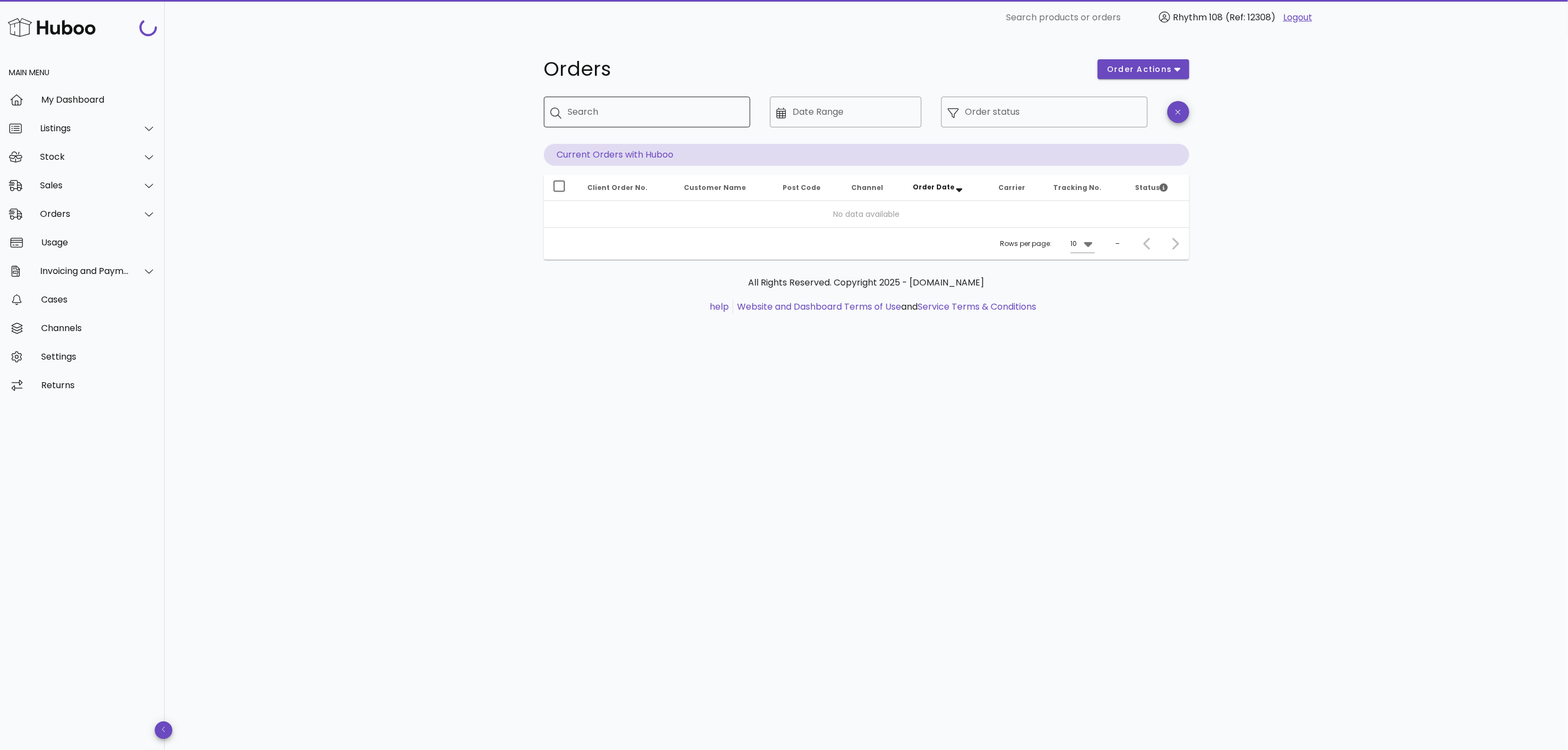
click at [615, 102] on div "Search" at bounding box center [655, 112] width 174 height 31
paste input "*****"
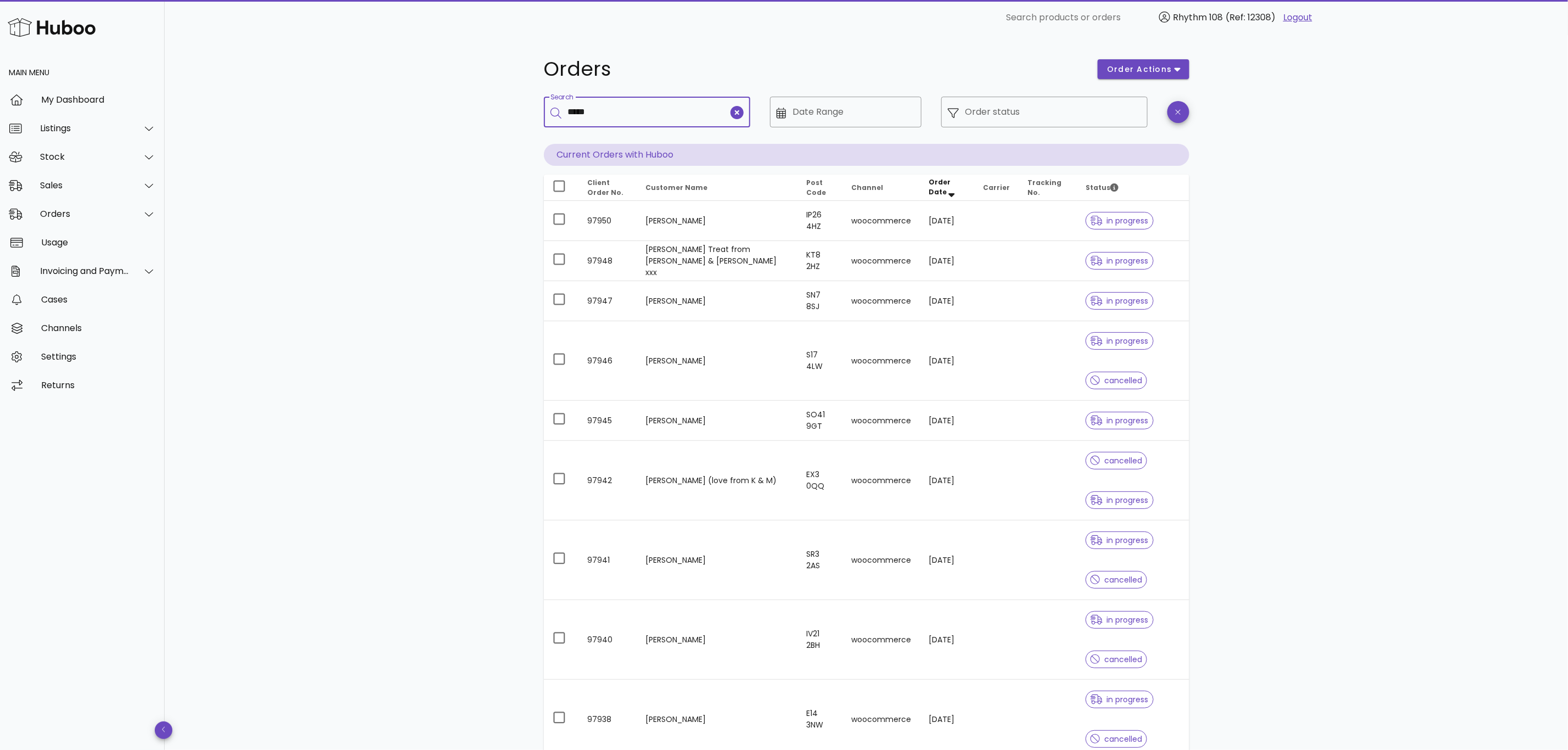
type input "*****"
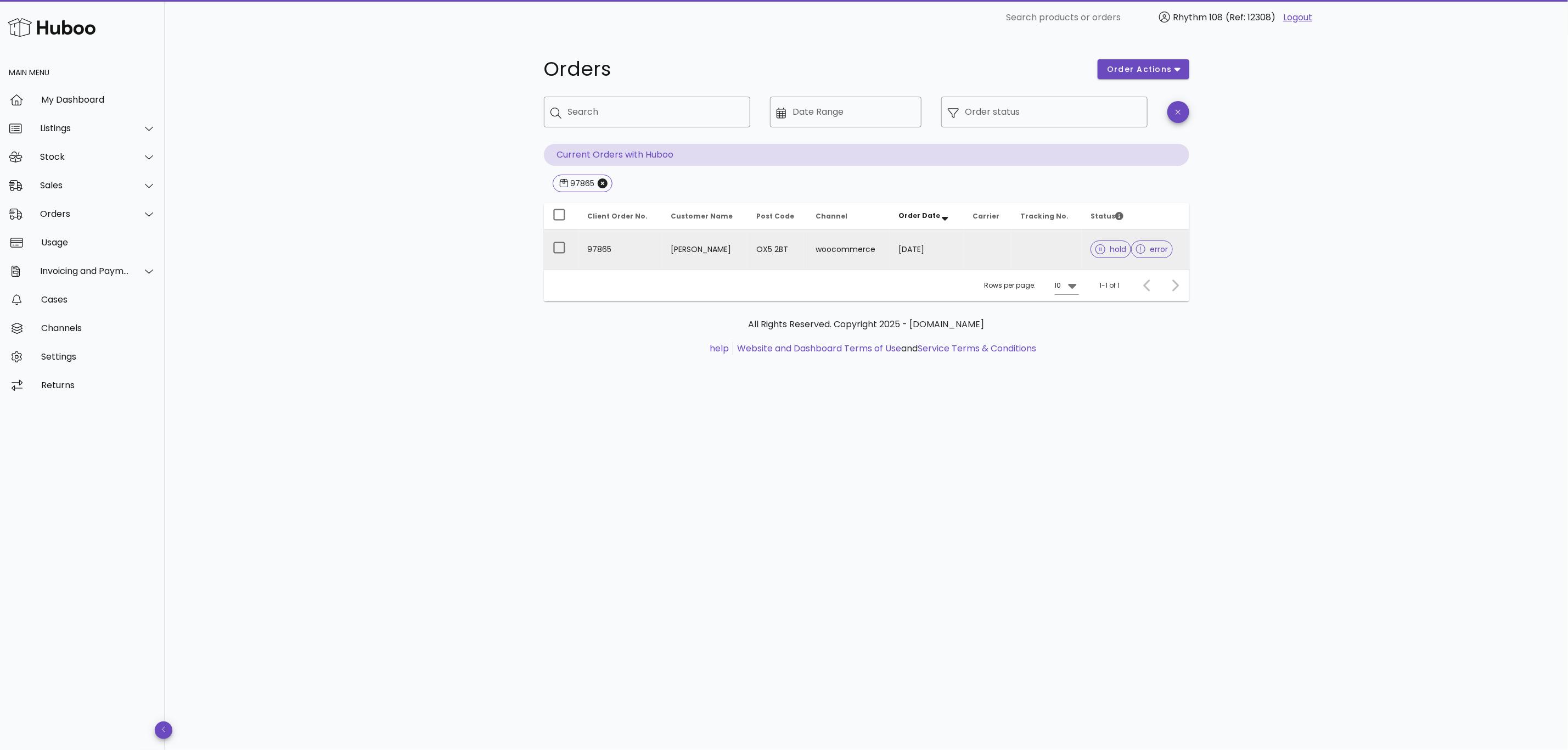
click at [985, 248] on td at bounding box center [988, 249] width 48 height 39
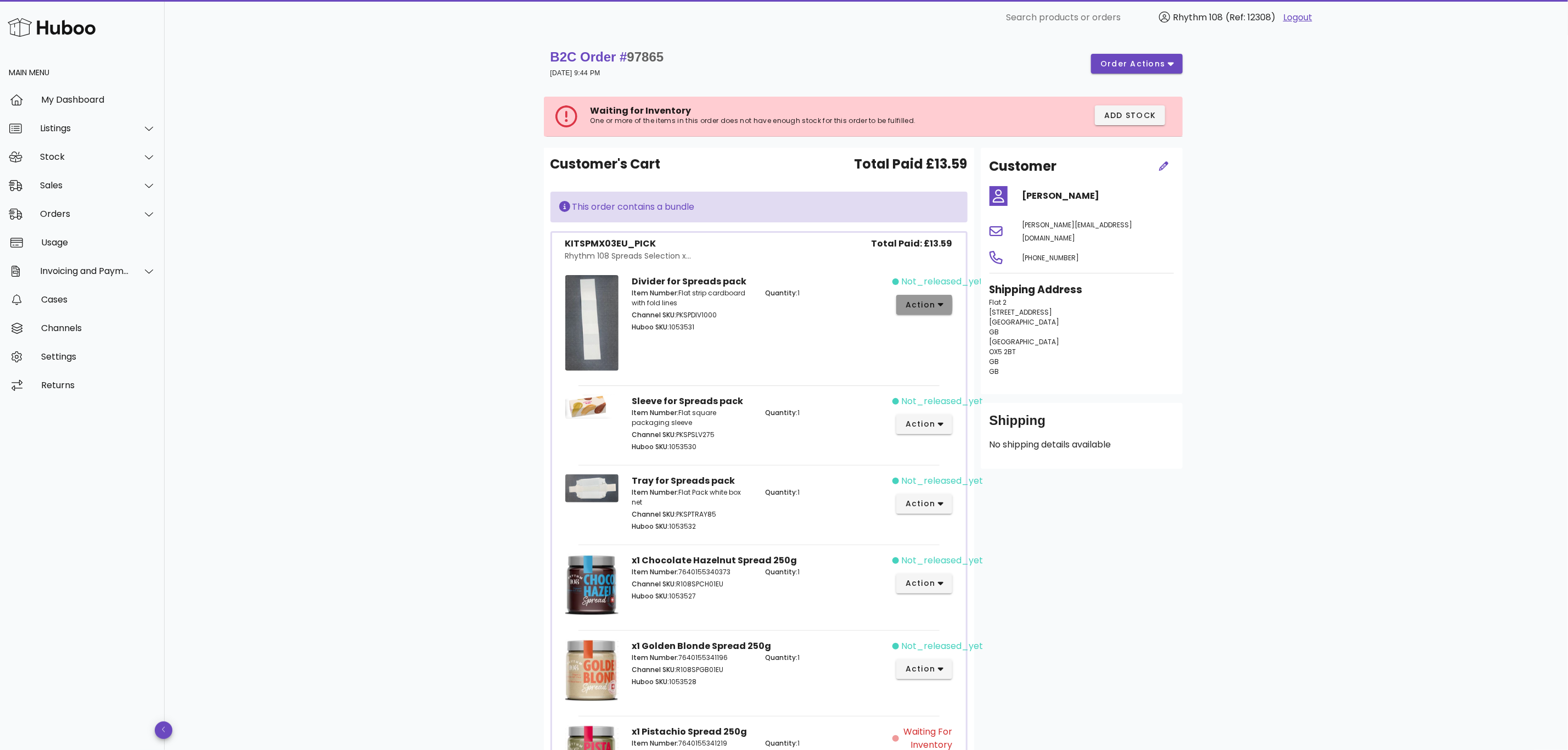
click at [947, 310] on button "action" at bounding box center [924, 305] width 57 height 20
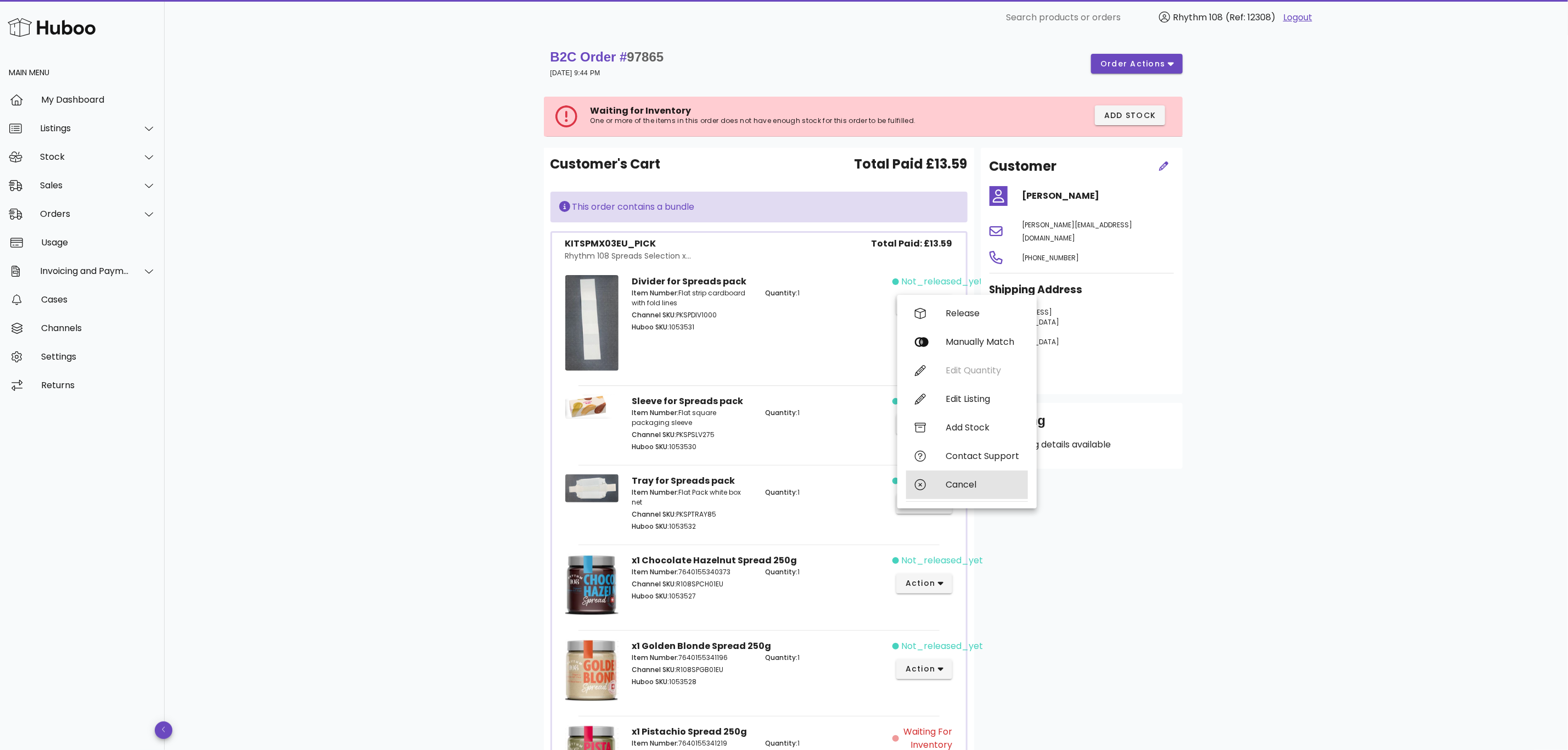
click at [964, 482] on div "Cancel" at bounding box center [982, 485] width 73 height 11
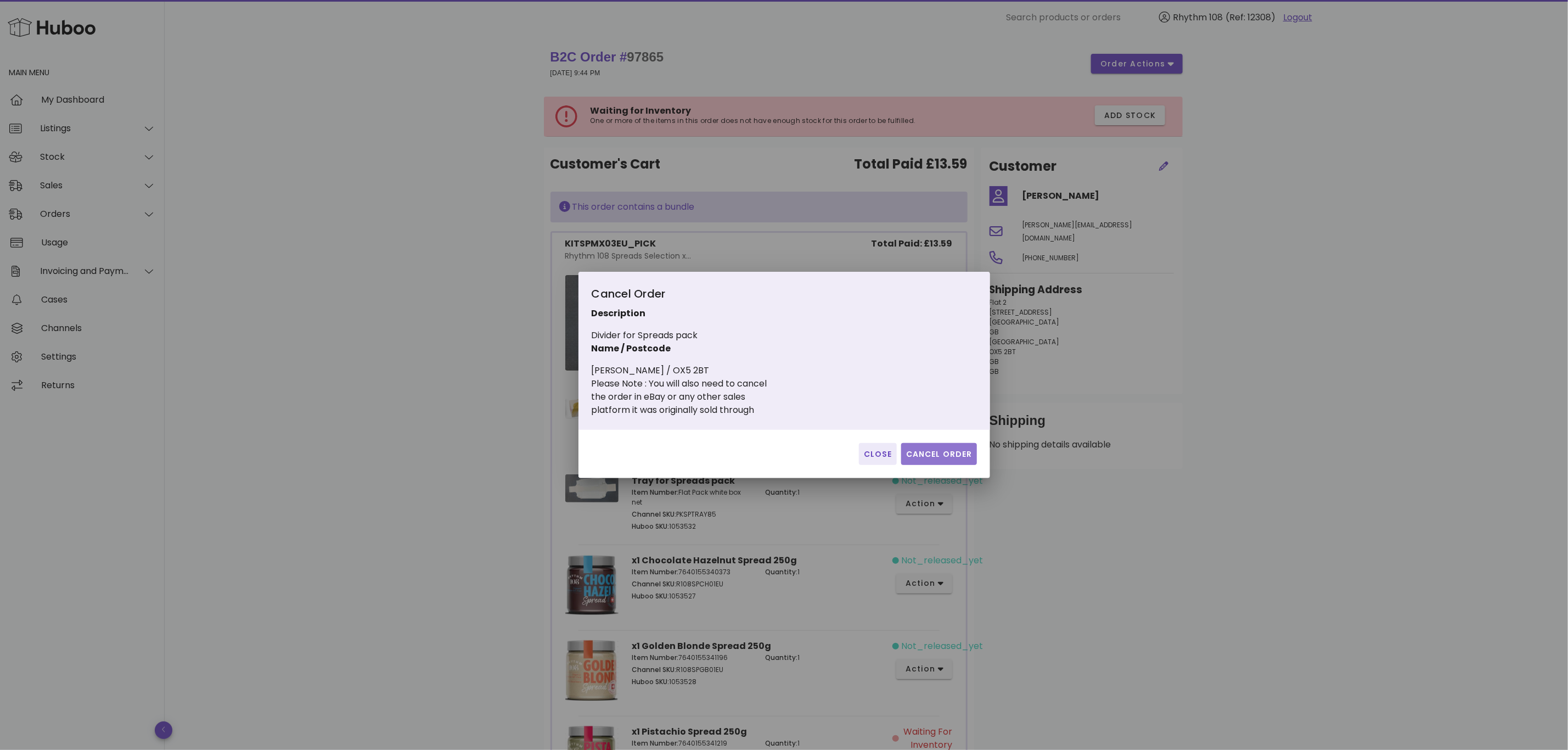
click at [954, 459] on span "Cancel Order" at bounding box center [939, 453] width 67 height 11
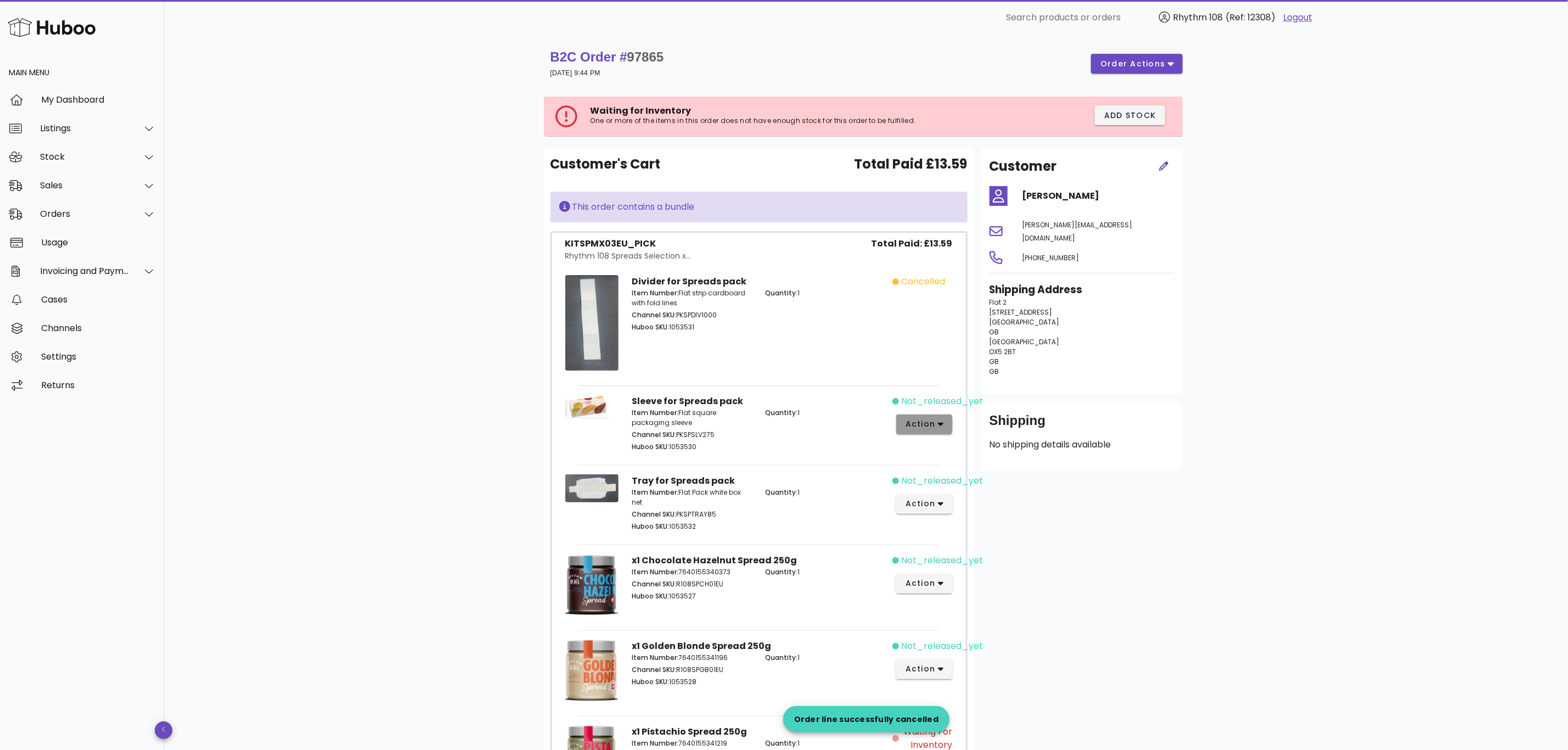
click at [945, 425] on button "action" at bounding box center [924, 425] width 57 height 20
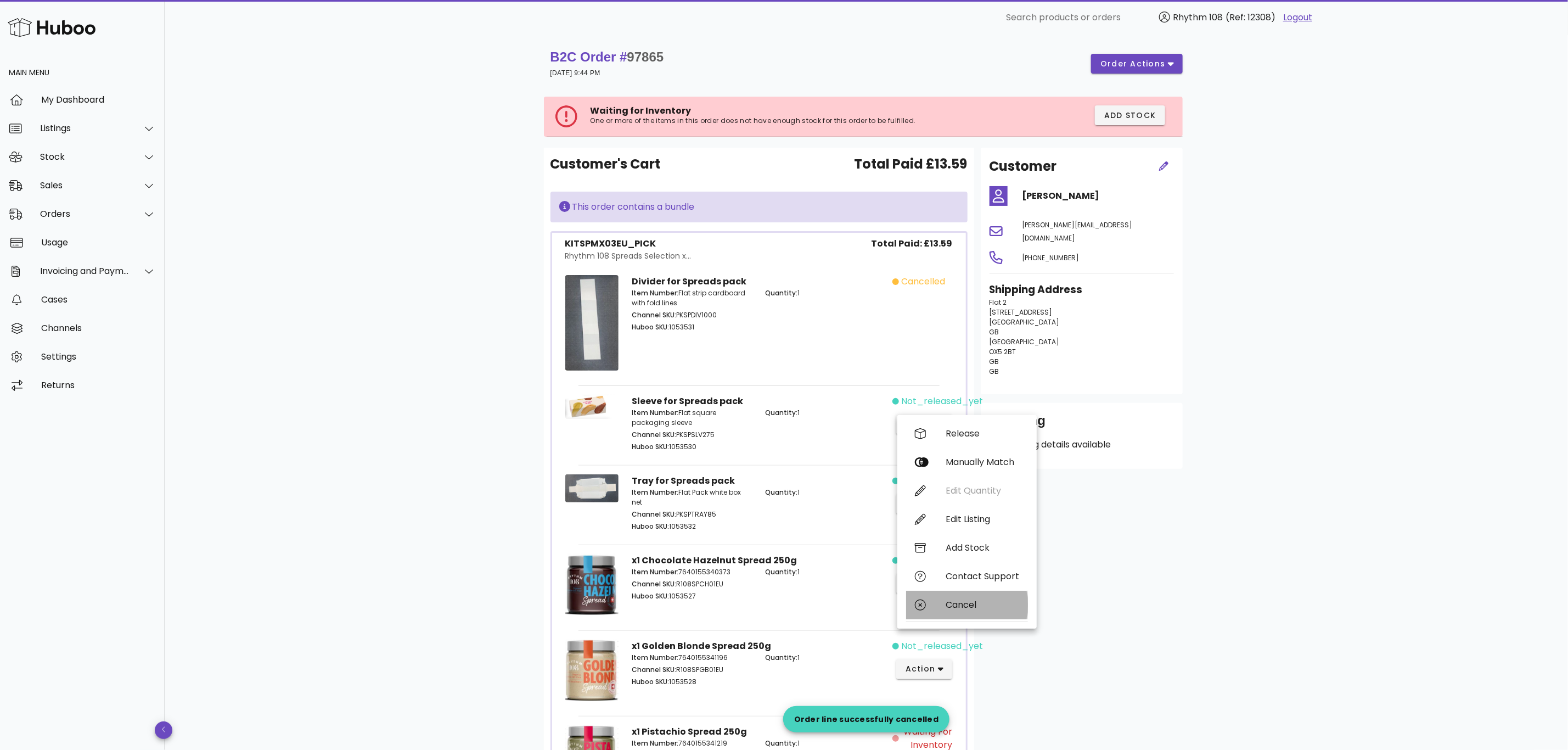
click at [980, 596] on div "Cancel" at bounding box center [967, 604] width 122 height 29
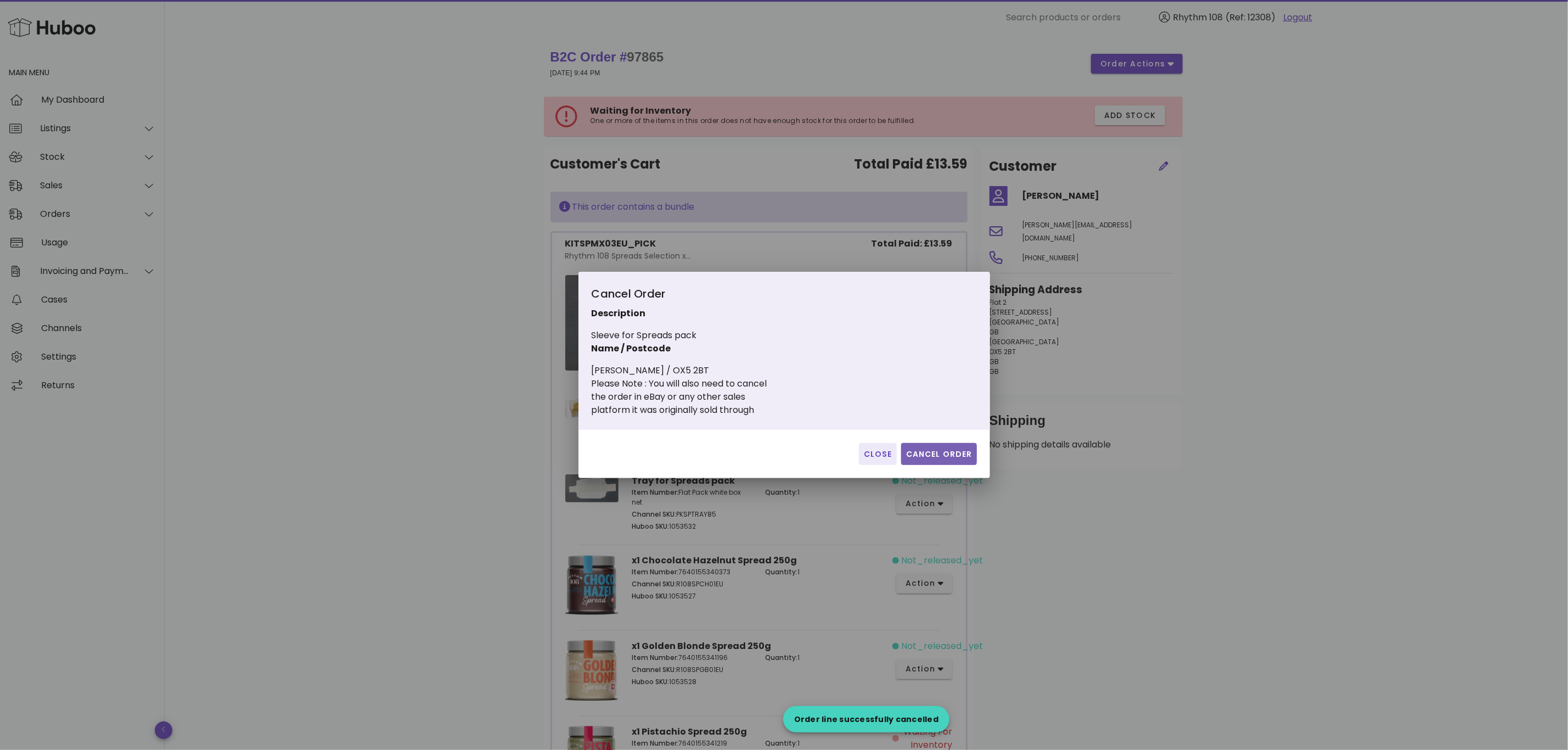
click at [950, 455] on span "Cancel Order" at bounding box center [939, 453] width 67 height 11
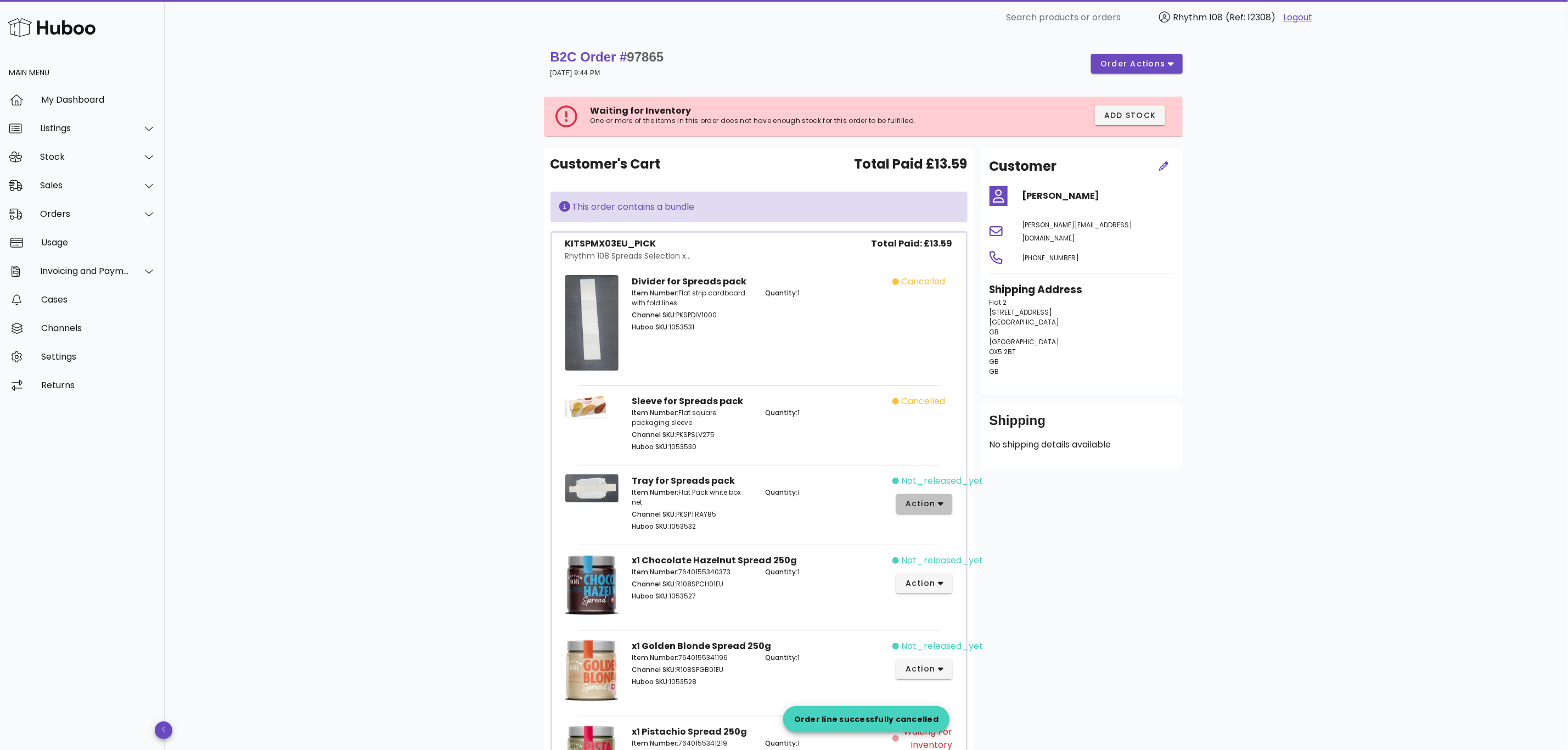
click at [938, 504] on icon "button" at bounding box center [941, 504] width 6 height 4
click at [974, 683] on div "Cancel" at bounding box center [982, 685] width 73 height 11
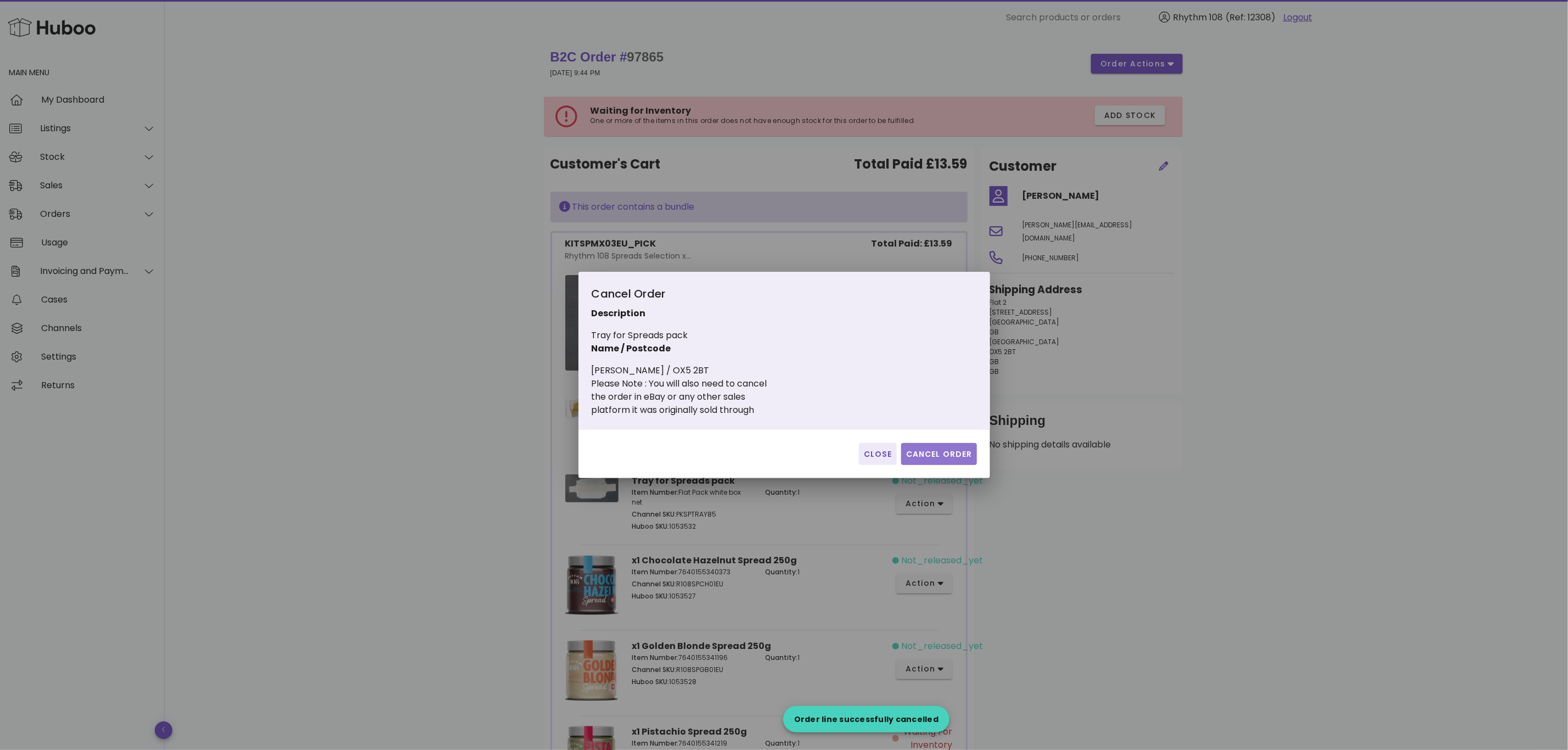
click at [964, 450] on span "Cancel Order" at bounding box center [939, 453] width 67 height 11
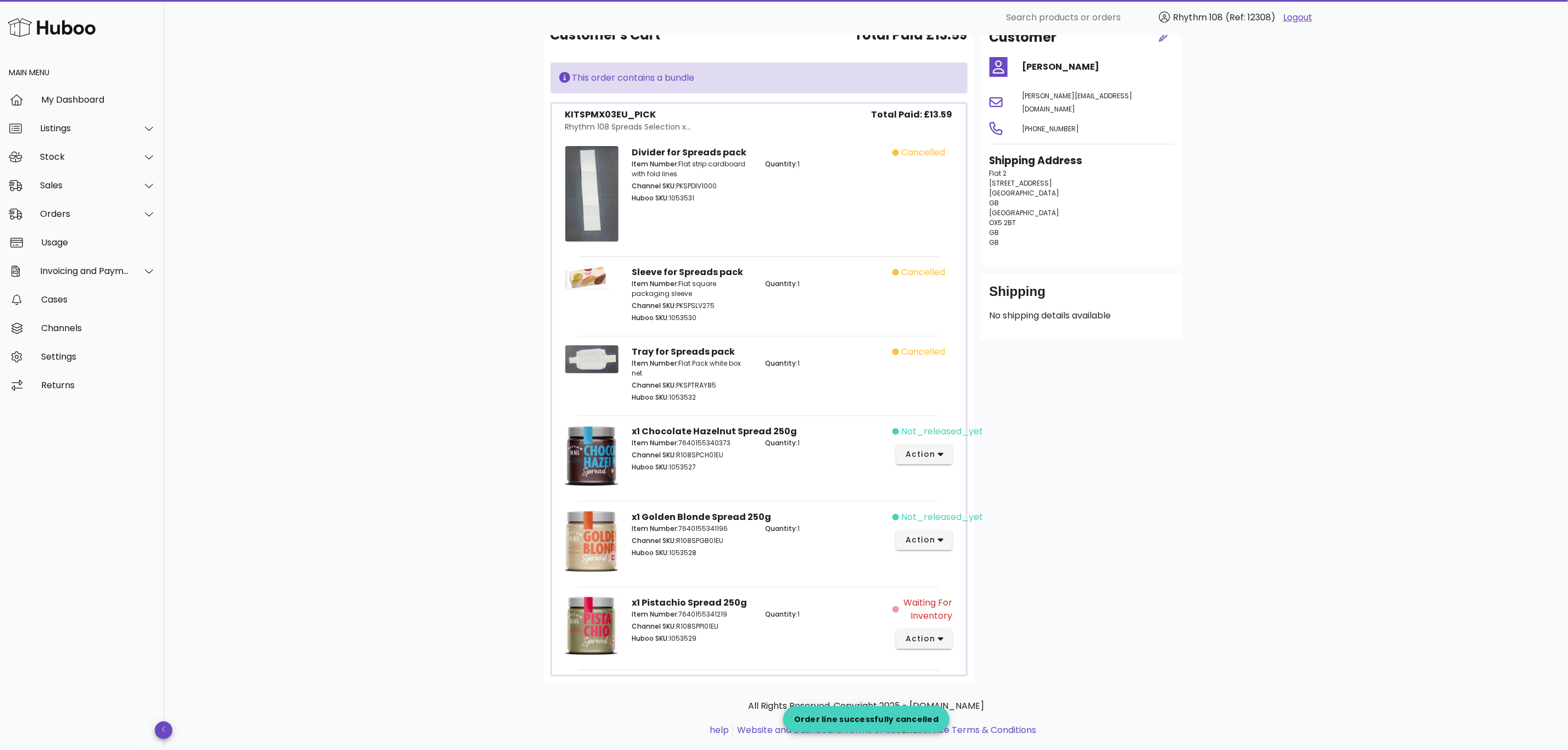
scroll to position [153, 0]
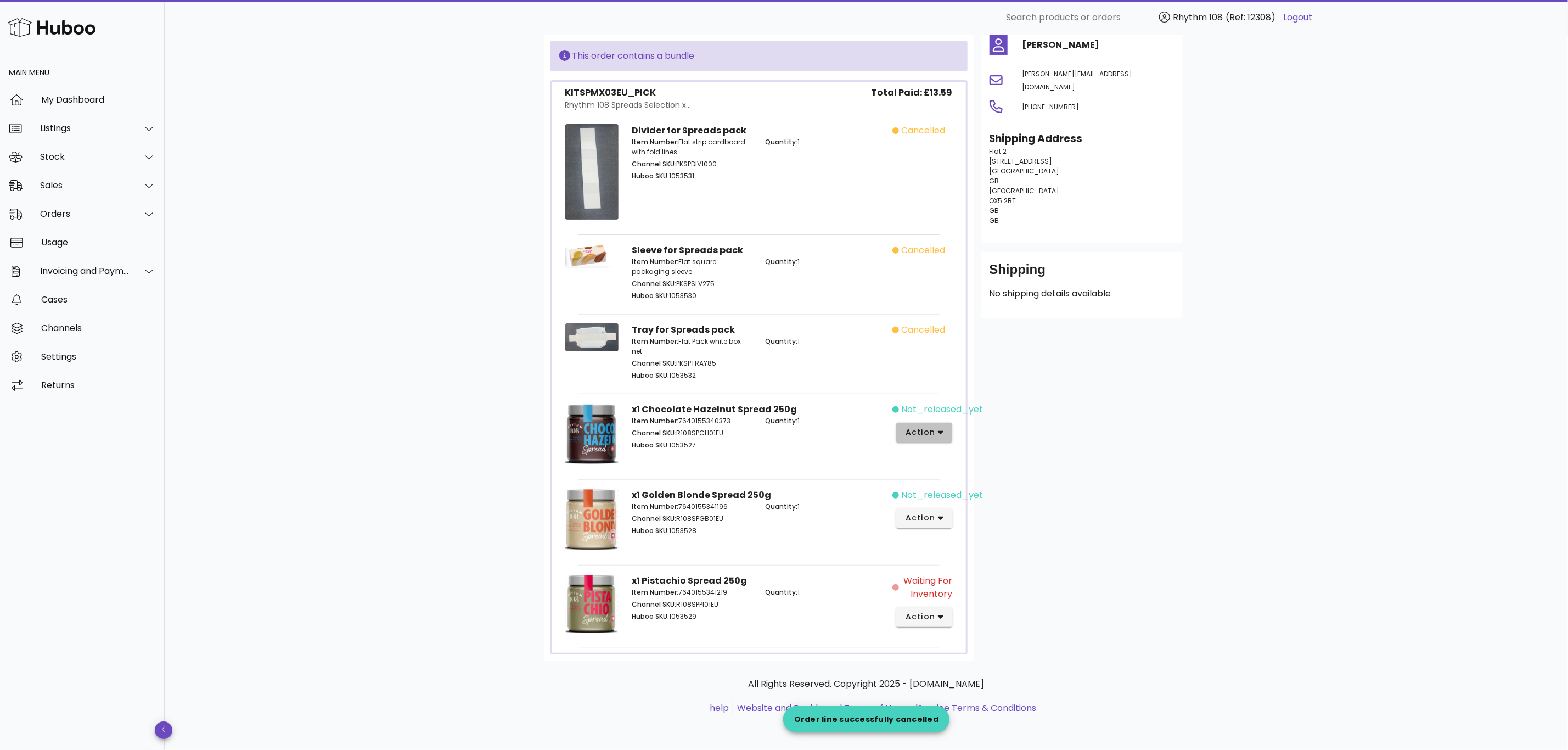
click at [946, 432] on button "action" at bounding box center [924, 433] width 57 height 20
click at [1010, 608] on div "Cancel" at bounding box center [982, 614] width 73 height 11
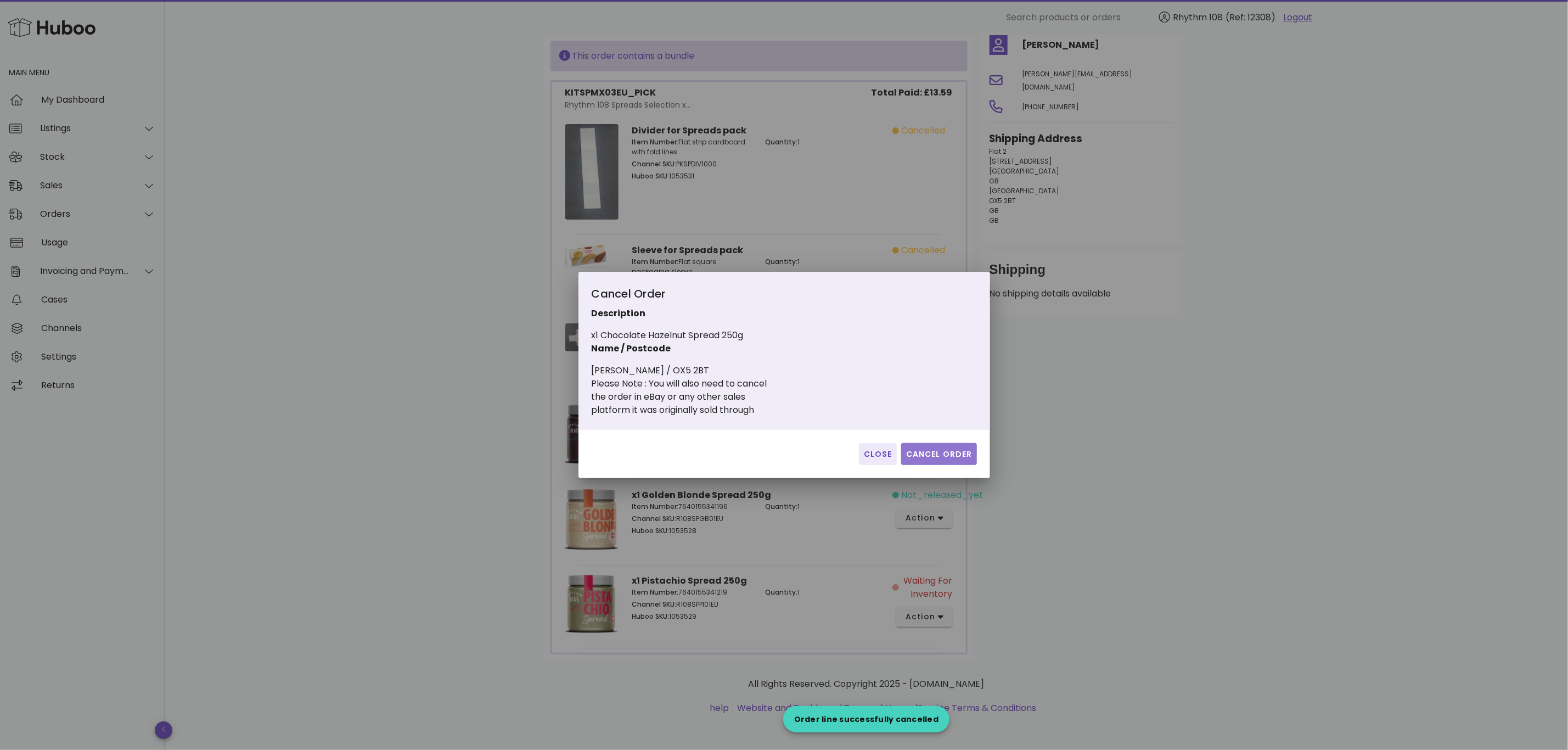
click at [948, 448] on span "Cancel Order" at bounding box center [939, 453] width 67 height 11
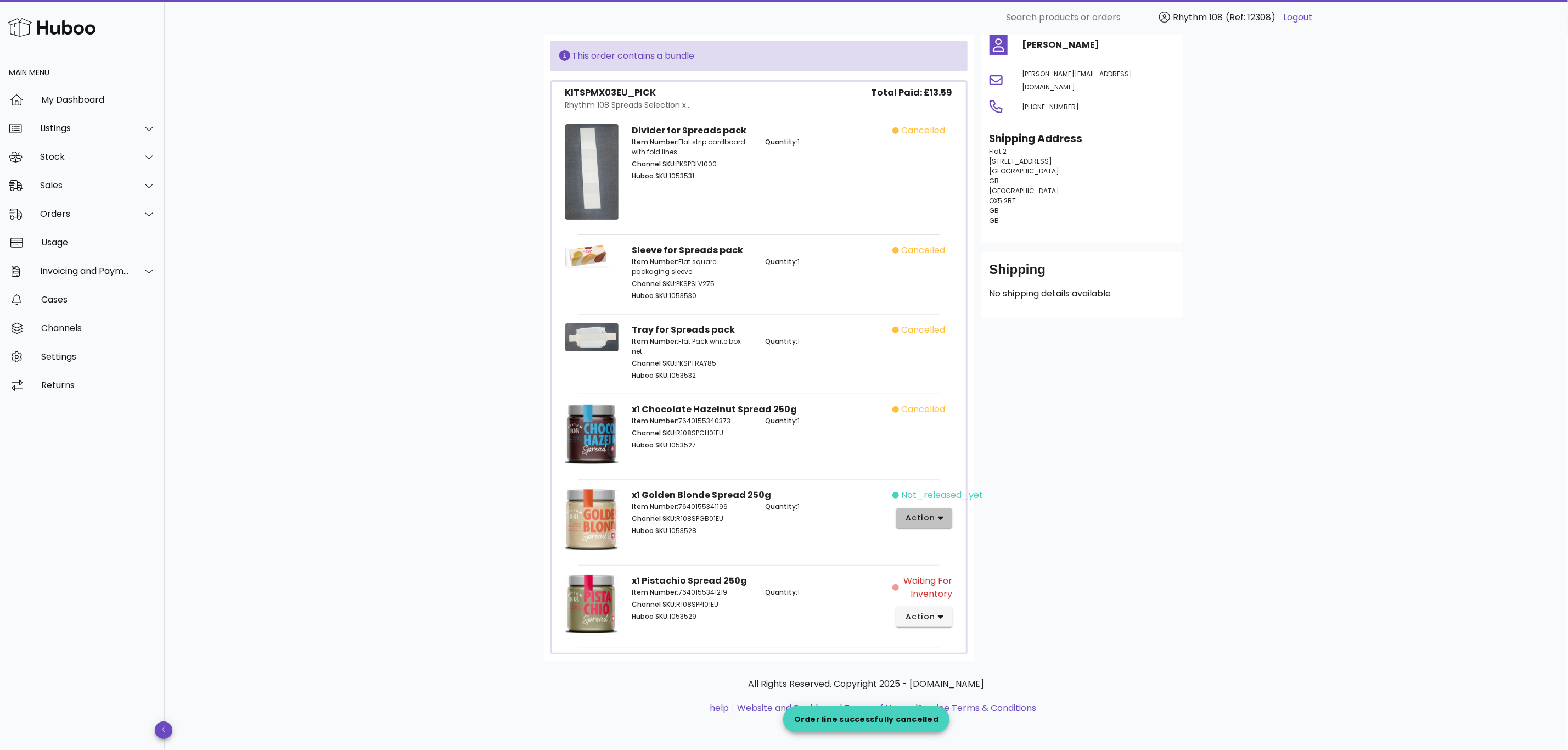
click at [938, 522] on span "action" at bounding box center [924, 518] width 39 height 11
click at [983, 695] on div "Cancel" at bounding box center [982, 700] width 73 height 11
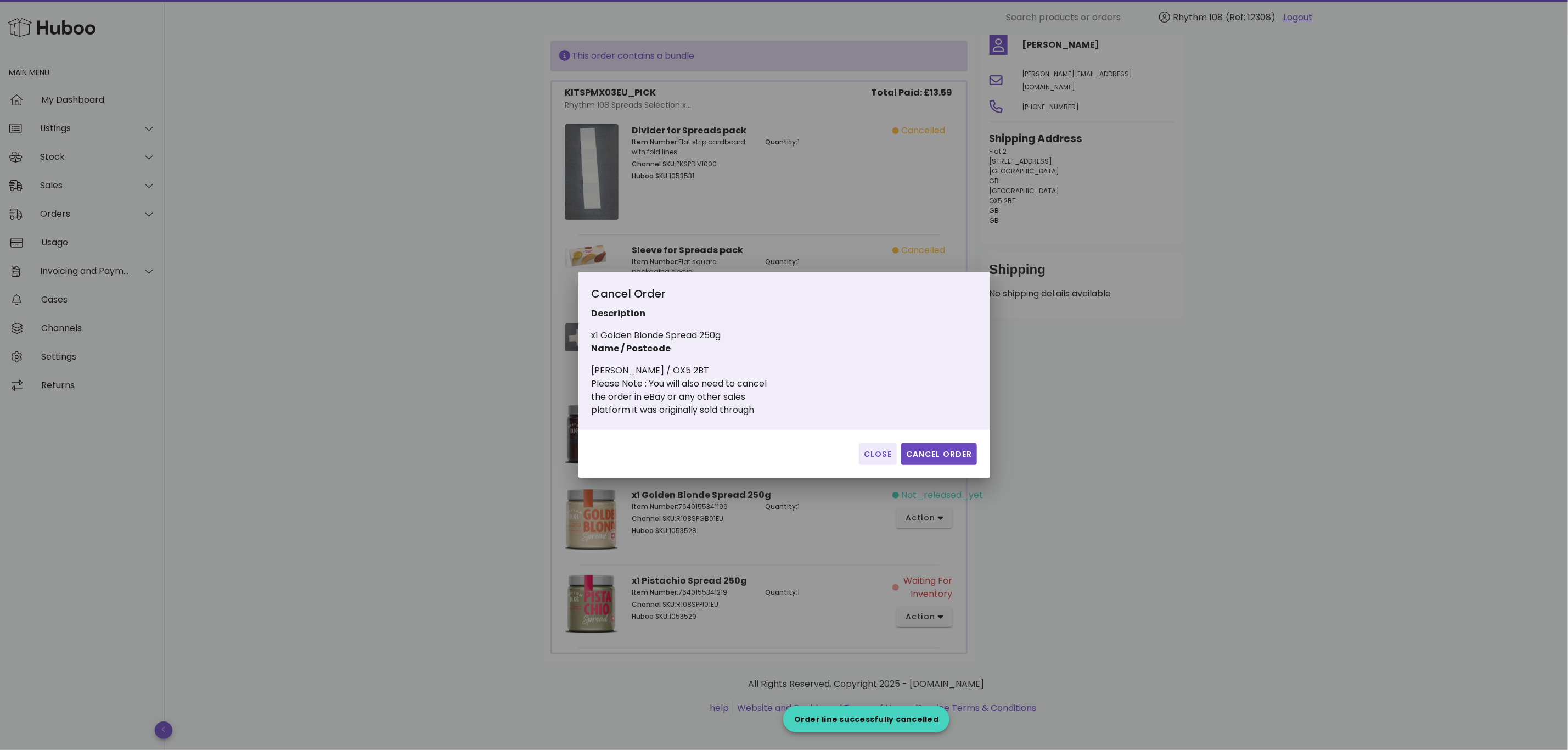
click at [970, 439] on div "Close Cancel Order" at bounding box center [784, 454] width 411 height 48
click at [966, 449] on span "Cancel Order" at bounding box center [939, 453] width 67 height 11
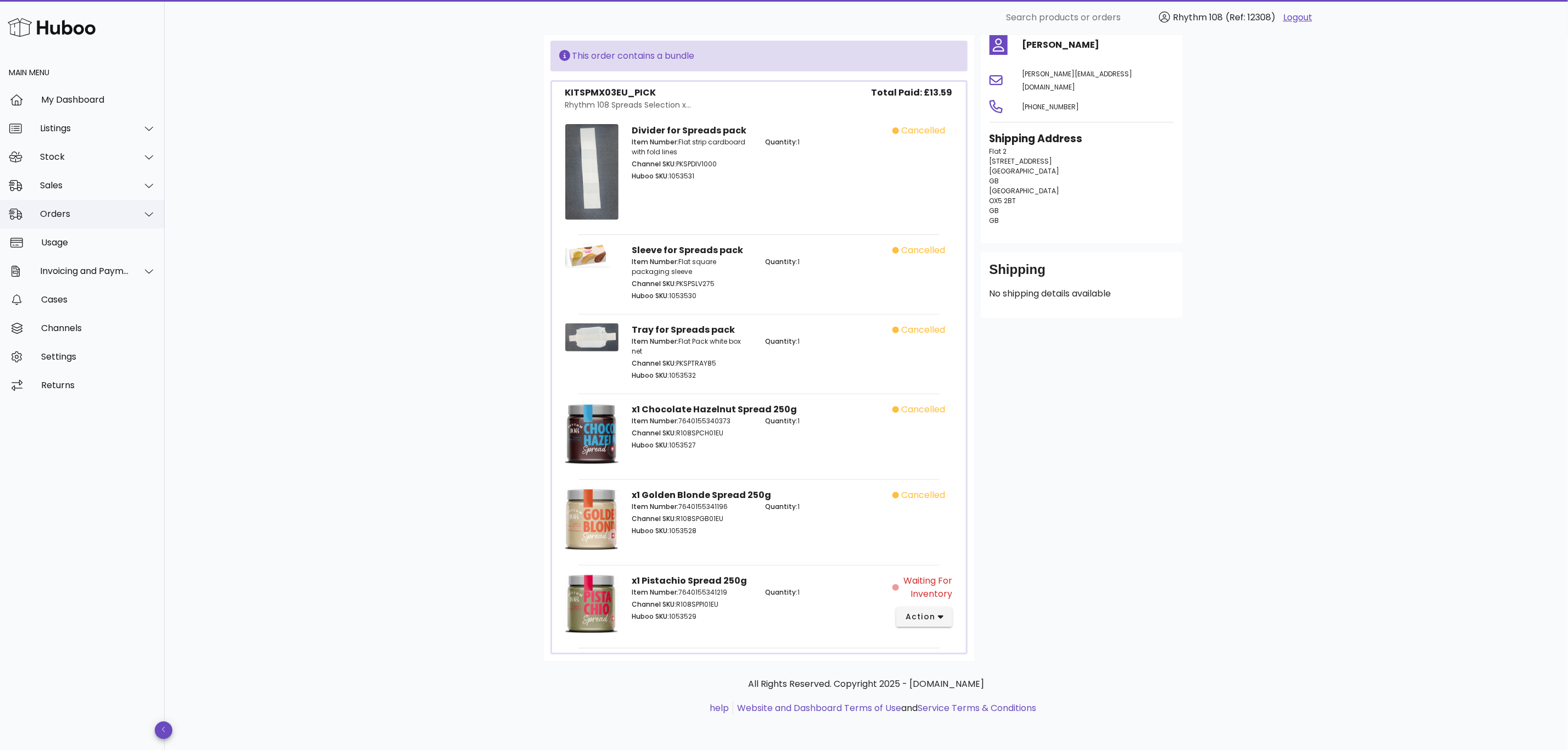
click at [58, 217] on div "Orders" at bounding box center [85, 214] width 89 height 11
click at [69, 239] on div "Orders" at bounding box center [97, 241] width 116 height 11
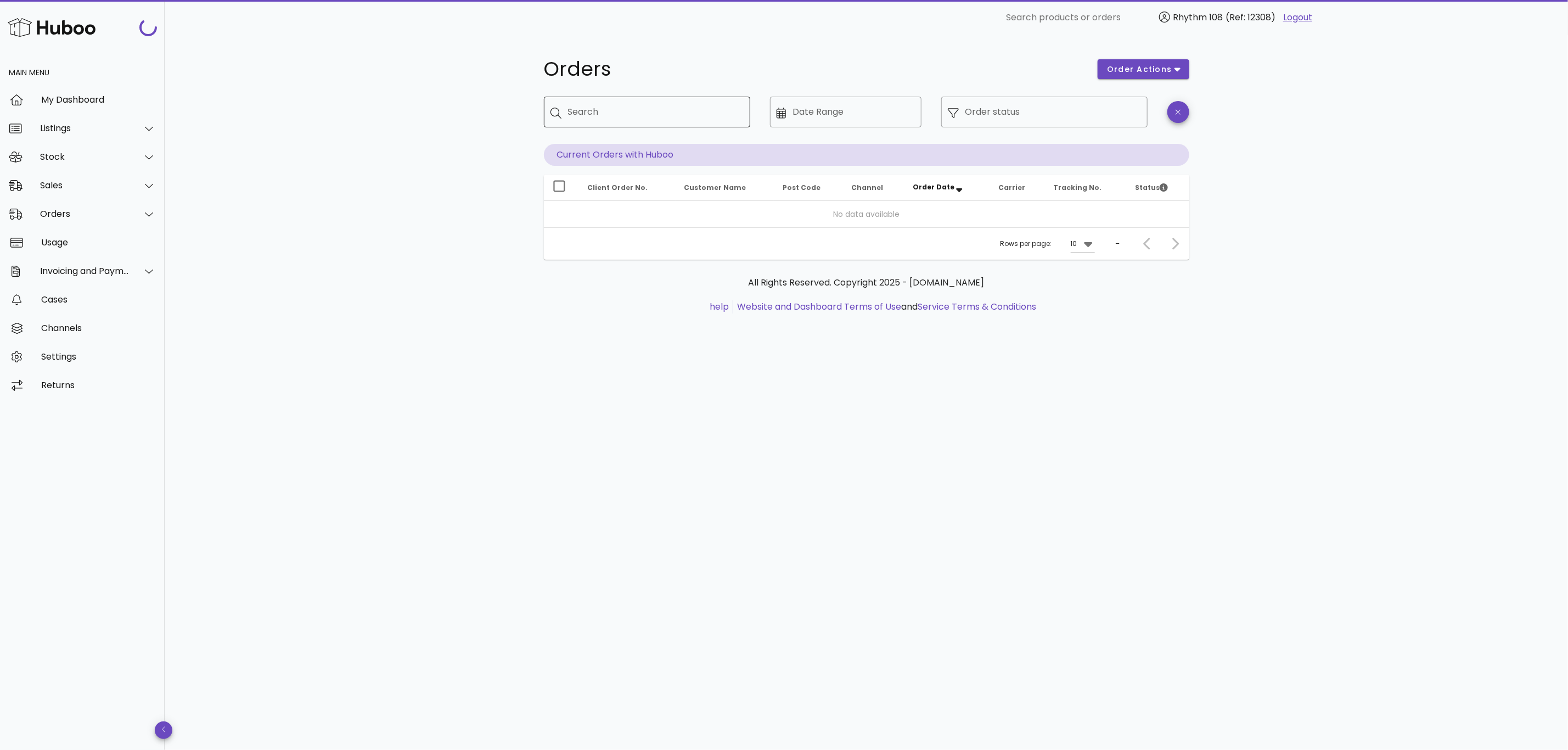
click at [662, 118] on input "Search" at bounding box center [655, 112] width 174 height 17
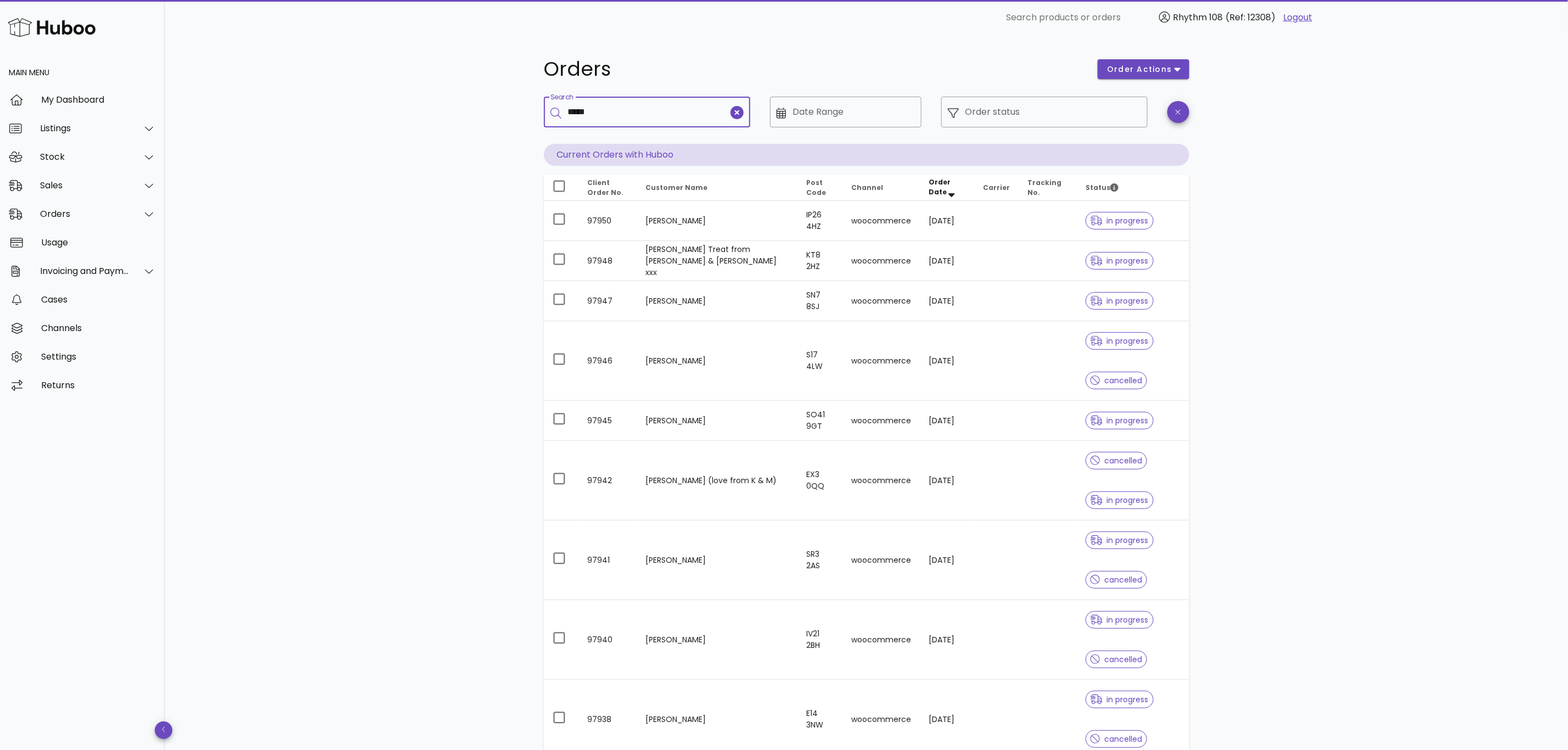
type input "*****"
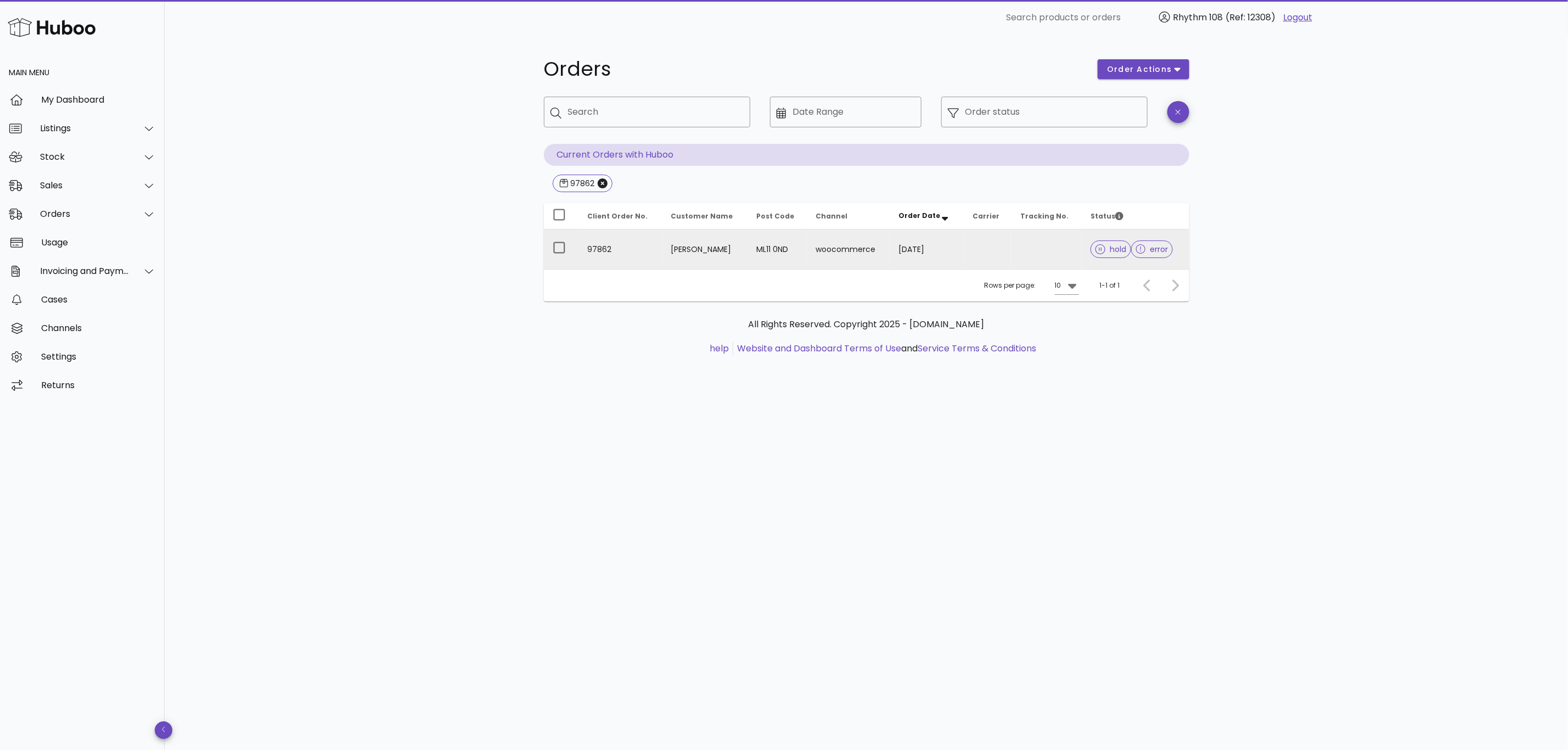
click at [994, 252] on td at bounding box center [988, 249] width 48 height 39
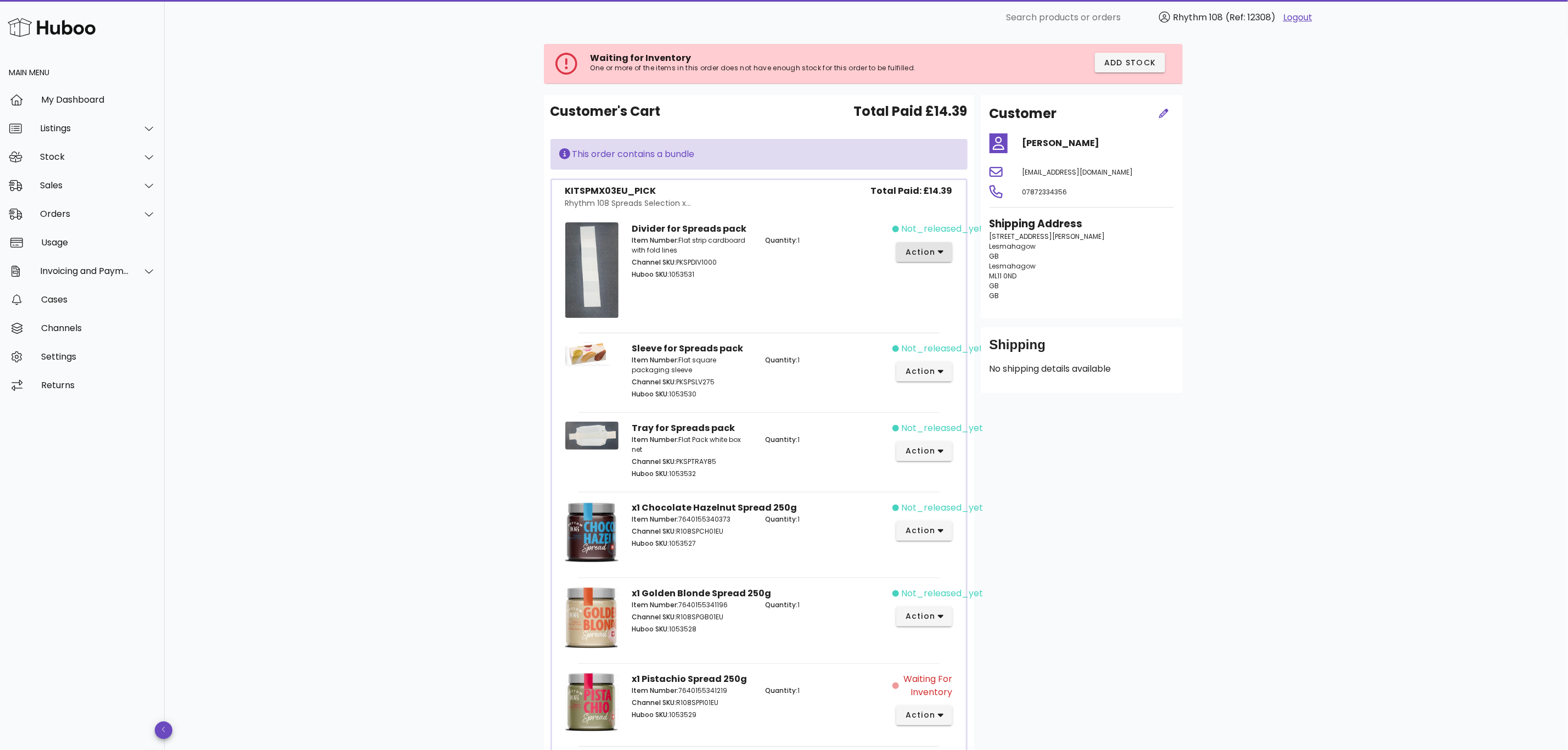
scroll to position [82, 0]
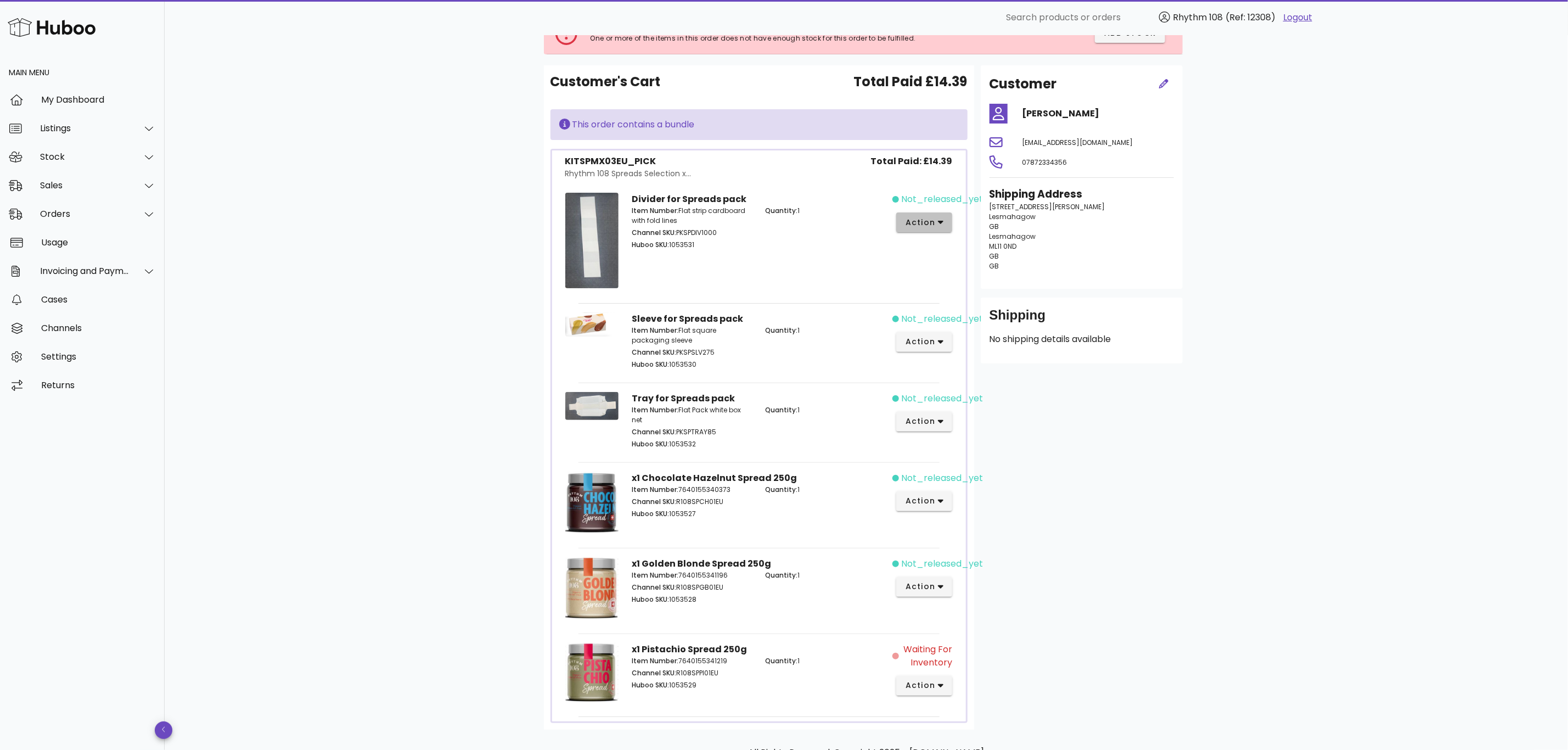
click at [934, 223] on span "action" at bounding box center [920, 222] width 31 height 11
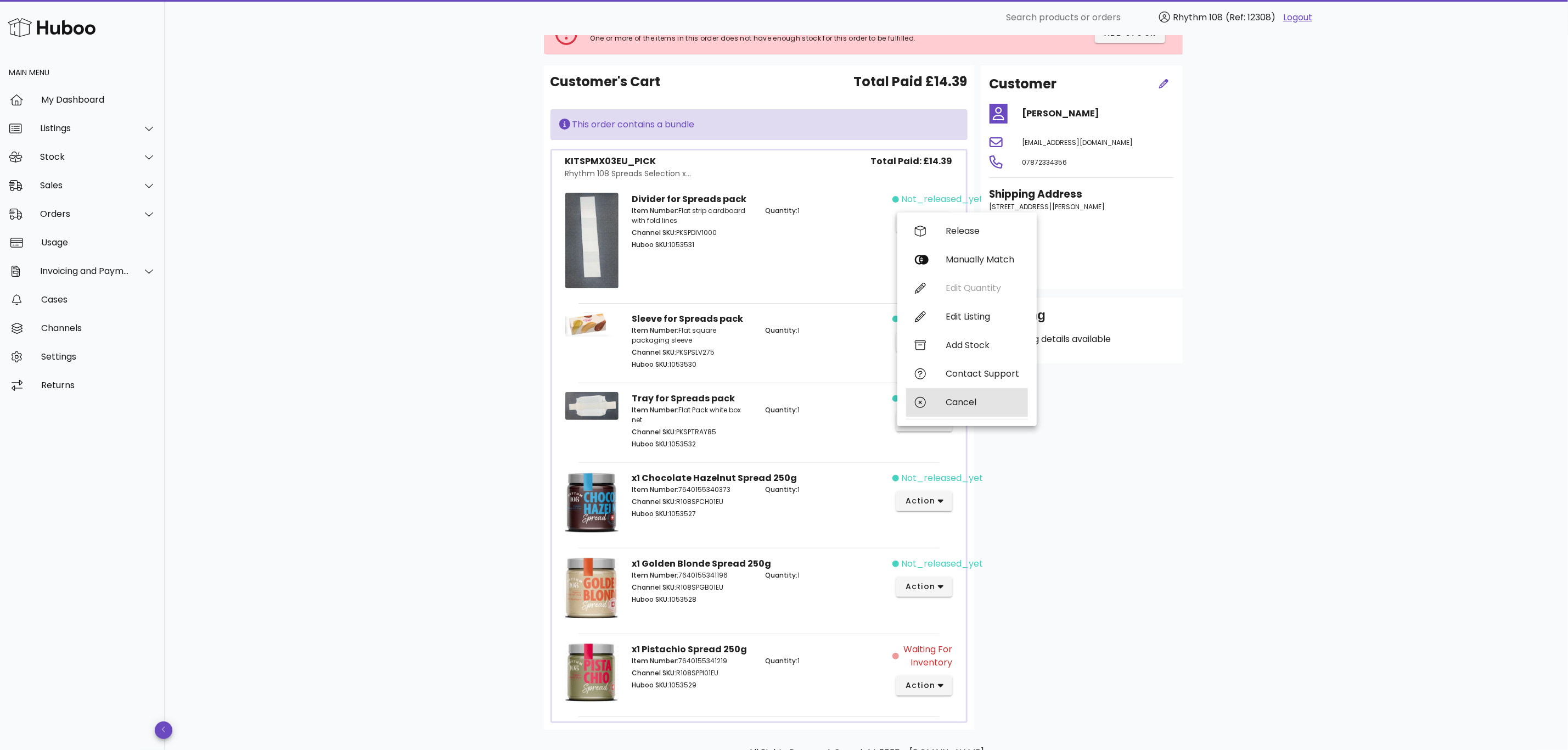
click at [973, 405] on div "Cancel" at bounding box center [982, 402] width 73 height 11
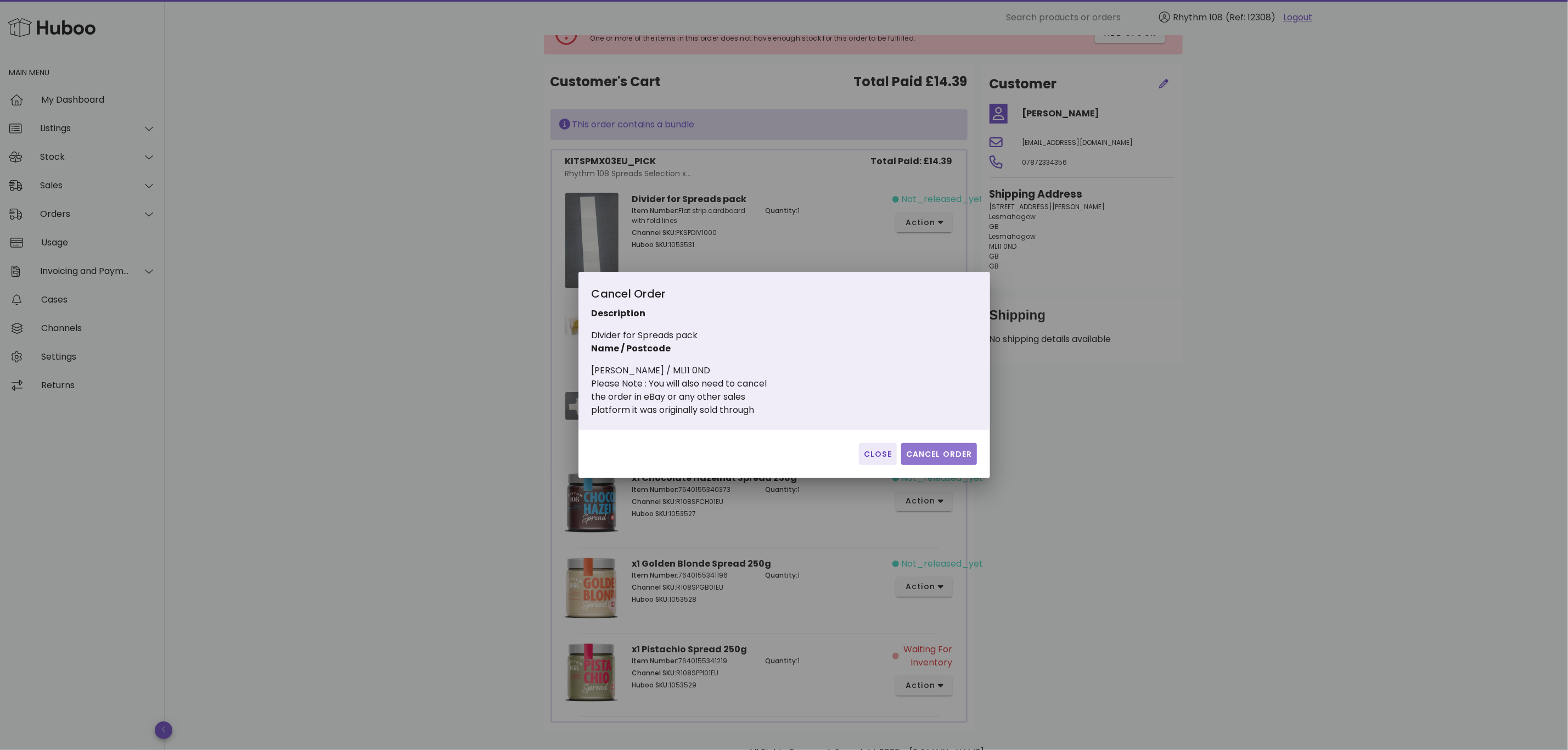
click at [950, 447] on button "Cancel Order" at bounding box center [939, 453] width 75 height 22
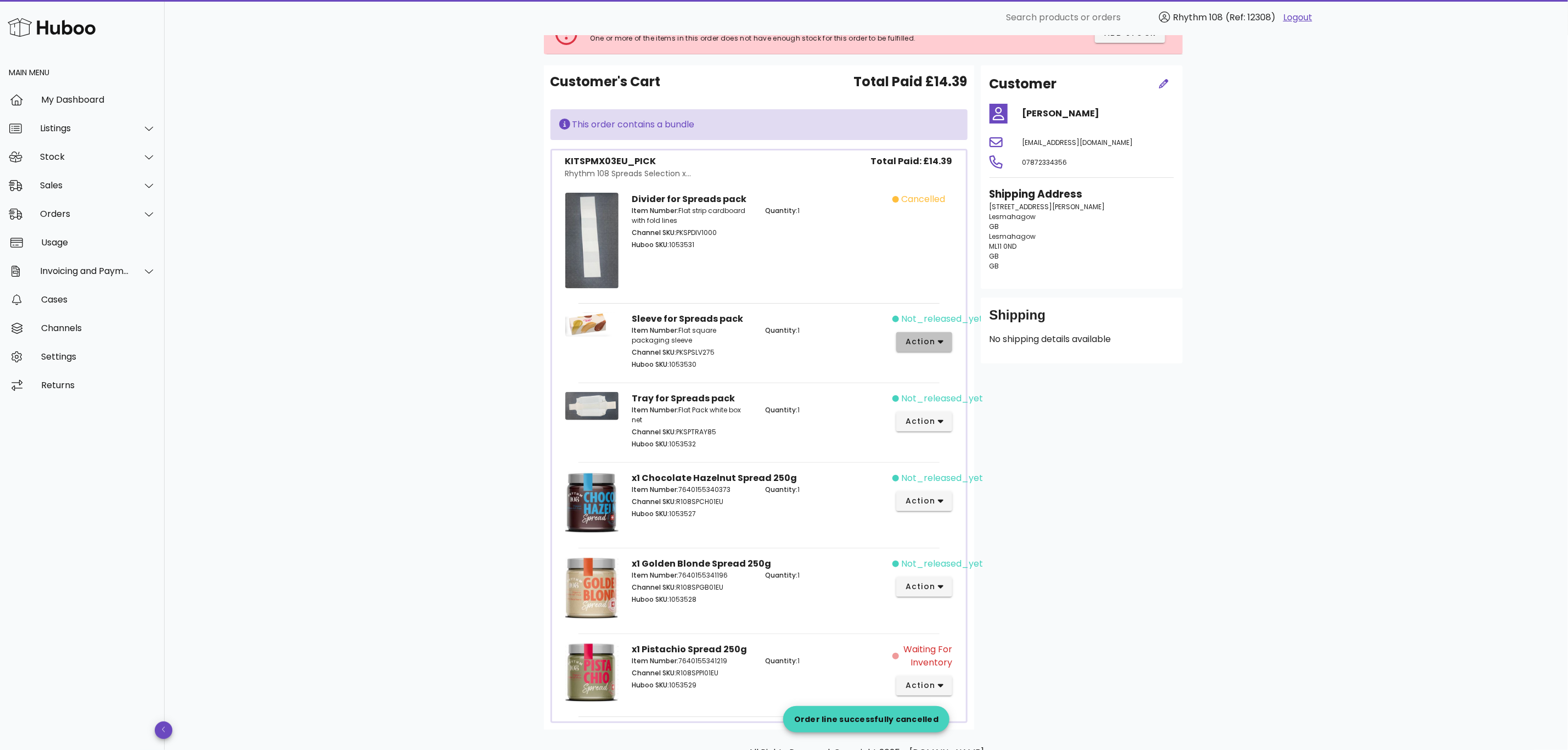
click at [934, 345] on span "action" at bounding box center [920, 341] width 31 height 11
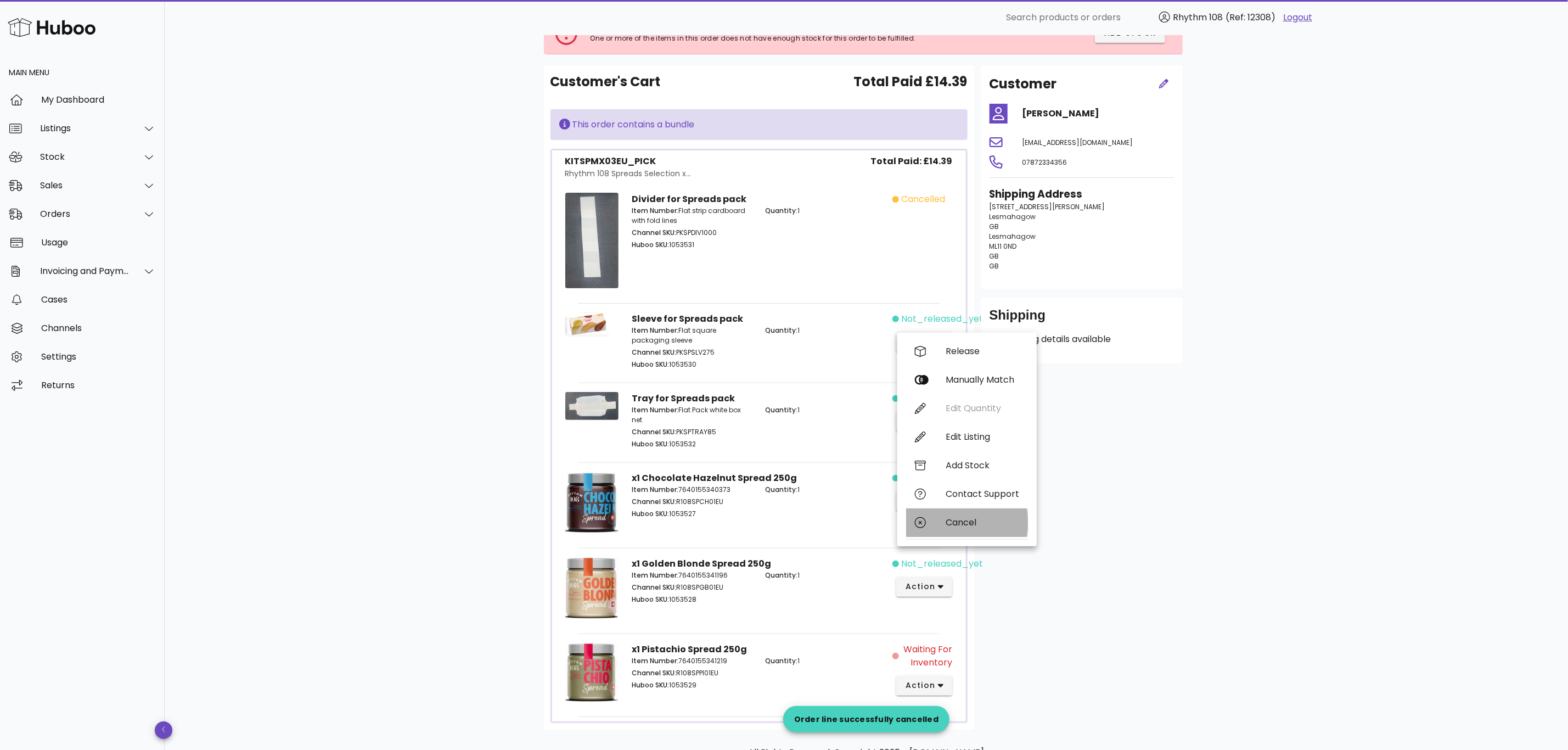
click at [972, 516] on div "Cancel" at bounding box center [967, 522] width 122 height 29
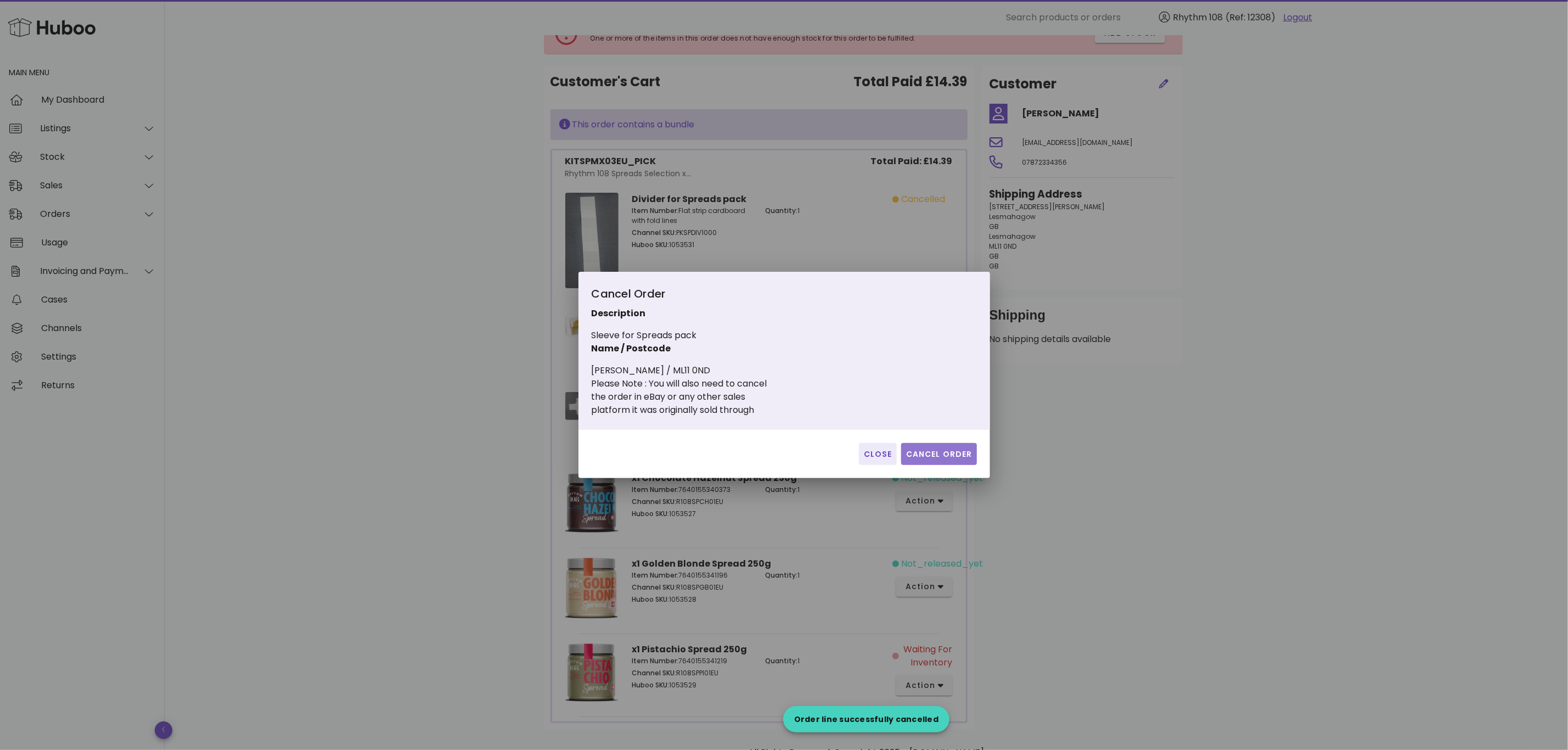
click at [955, 446] on button "Cancel Order" at bounding box center [939, 453] width 75 height 22
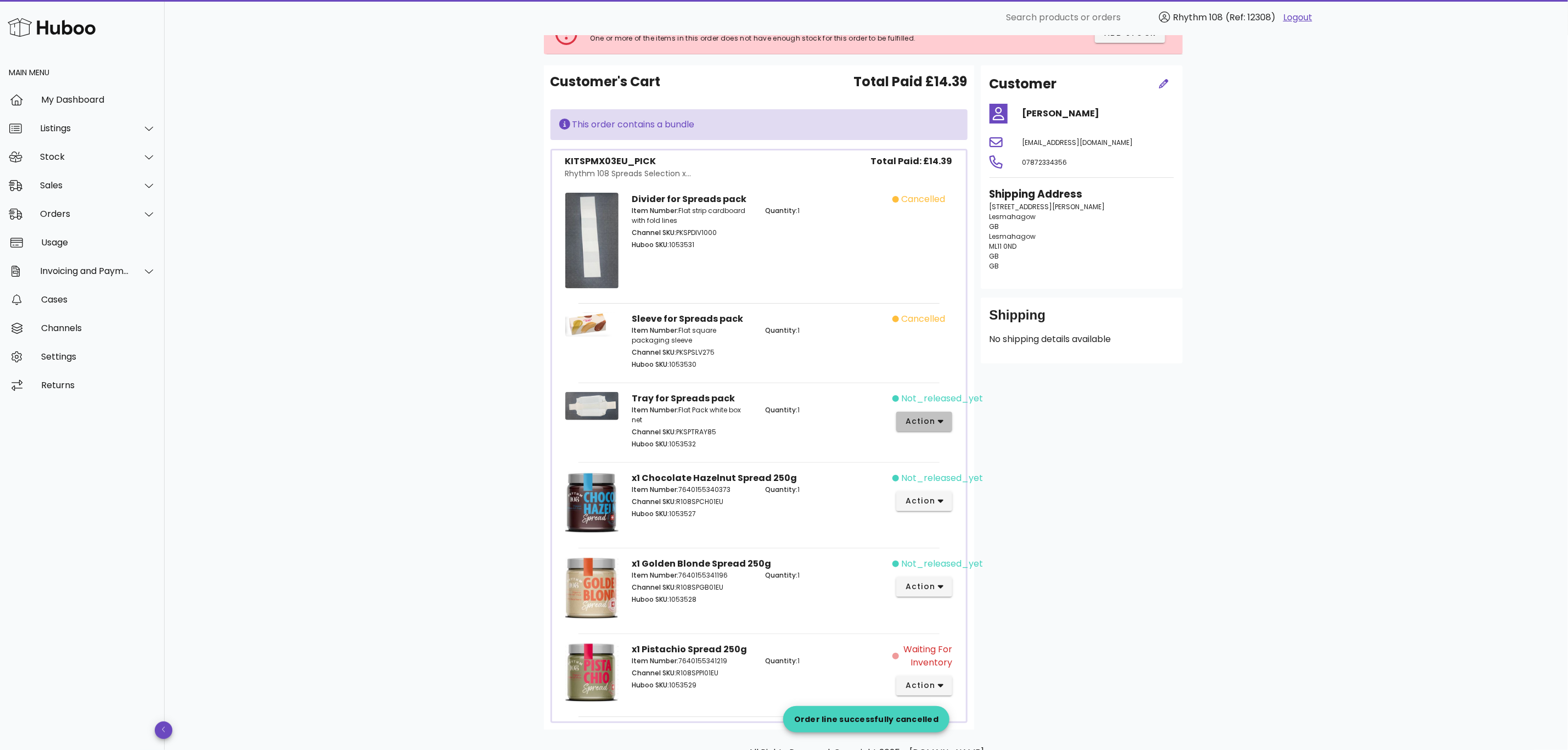
click at [946, 427] on button "action" at bounding box center [924, 421] width 57 height 20
click at [982, 601] on div "Cancel" at bounding box center [982, 602] width 73 height 11
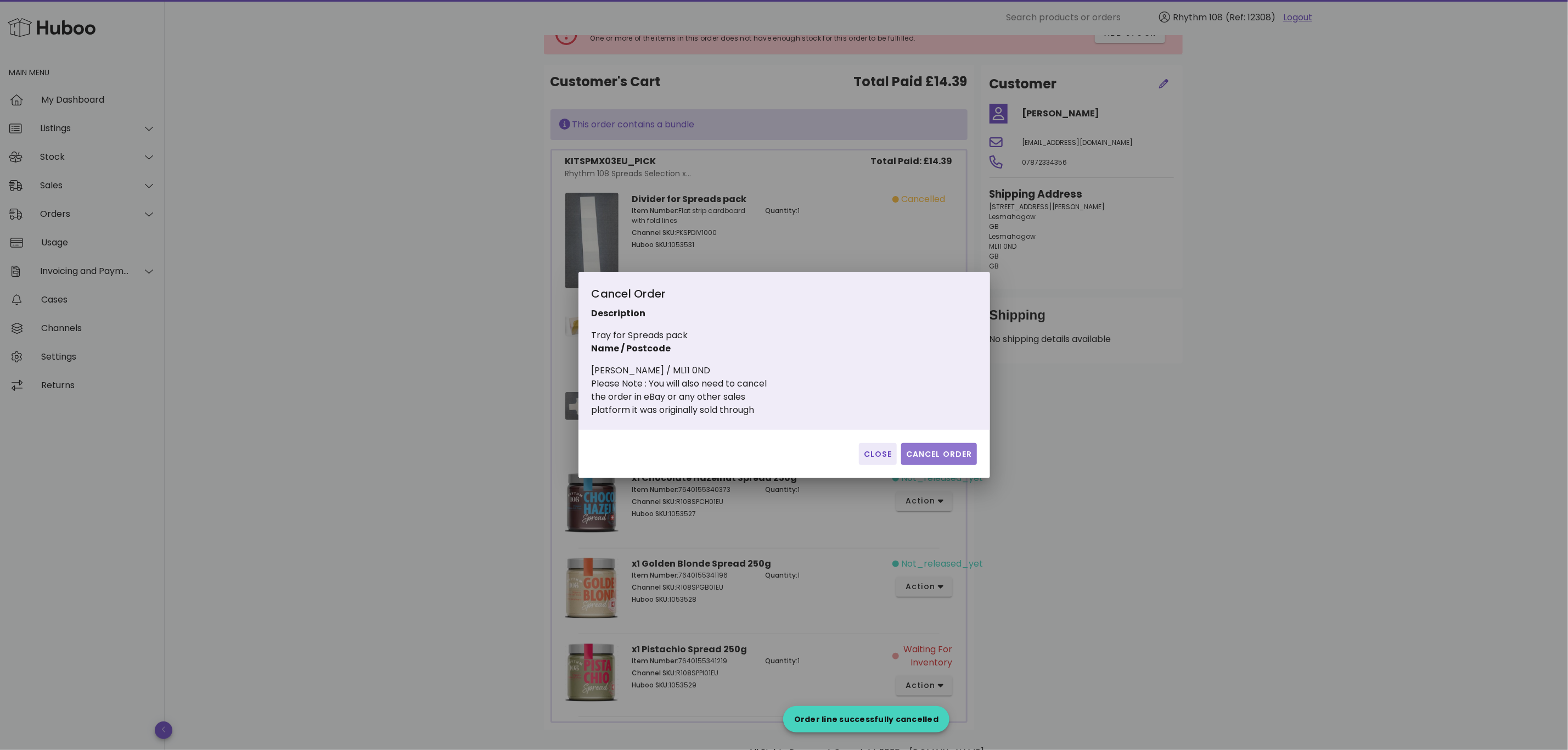
click at [954, 446] on button "Cancel Order" at bounding box center [939, 453] width 75 height 22
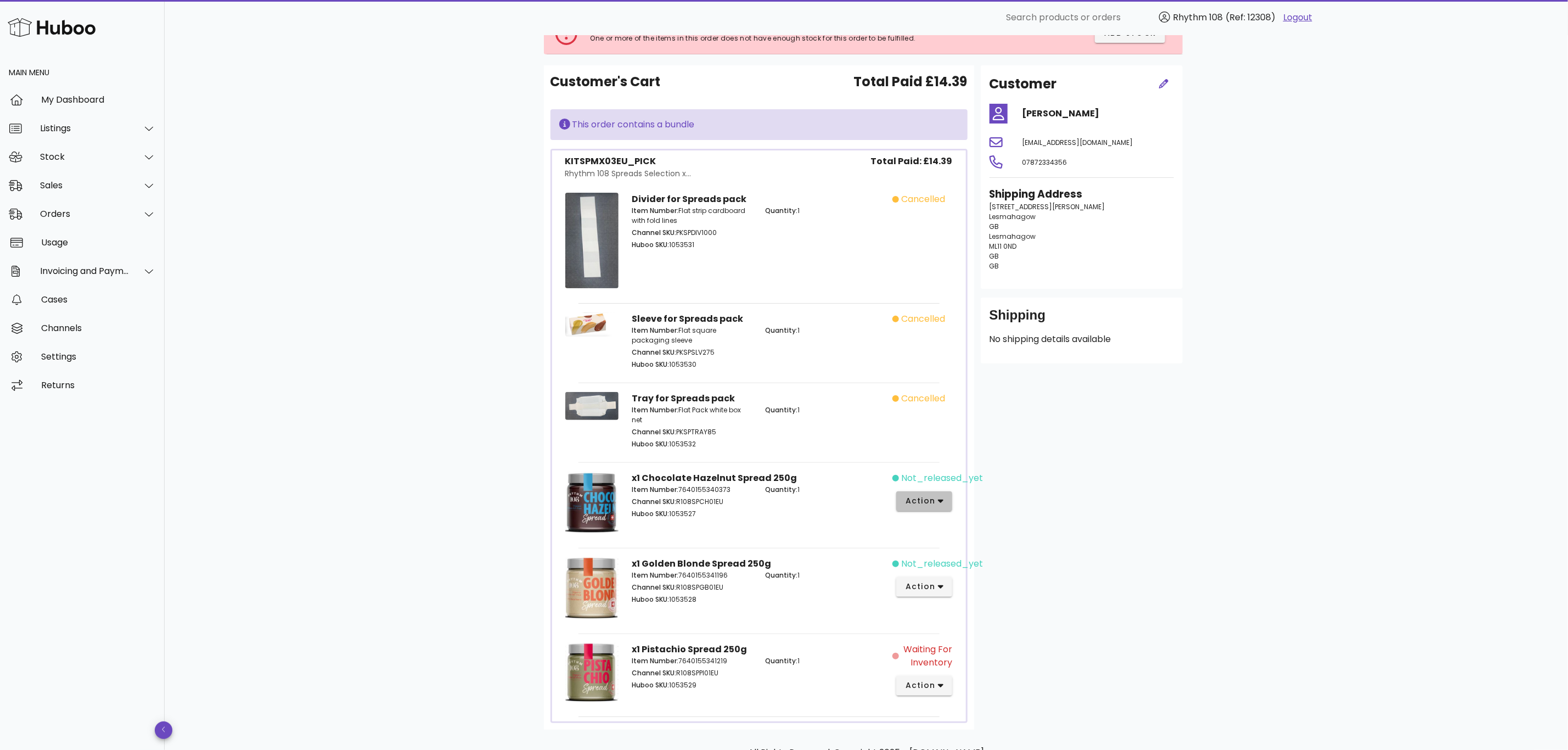
click at [938, 499] on icon "button" at bounding box center [941, 501] width 6 height 10
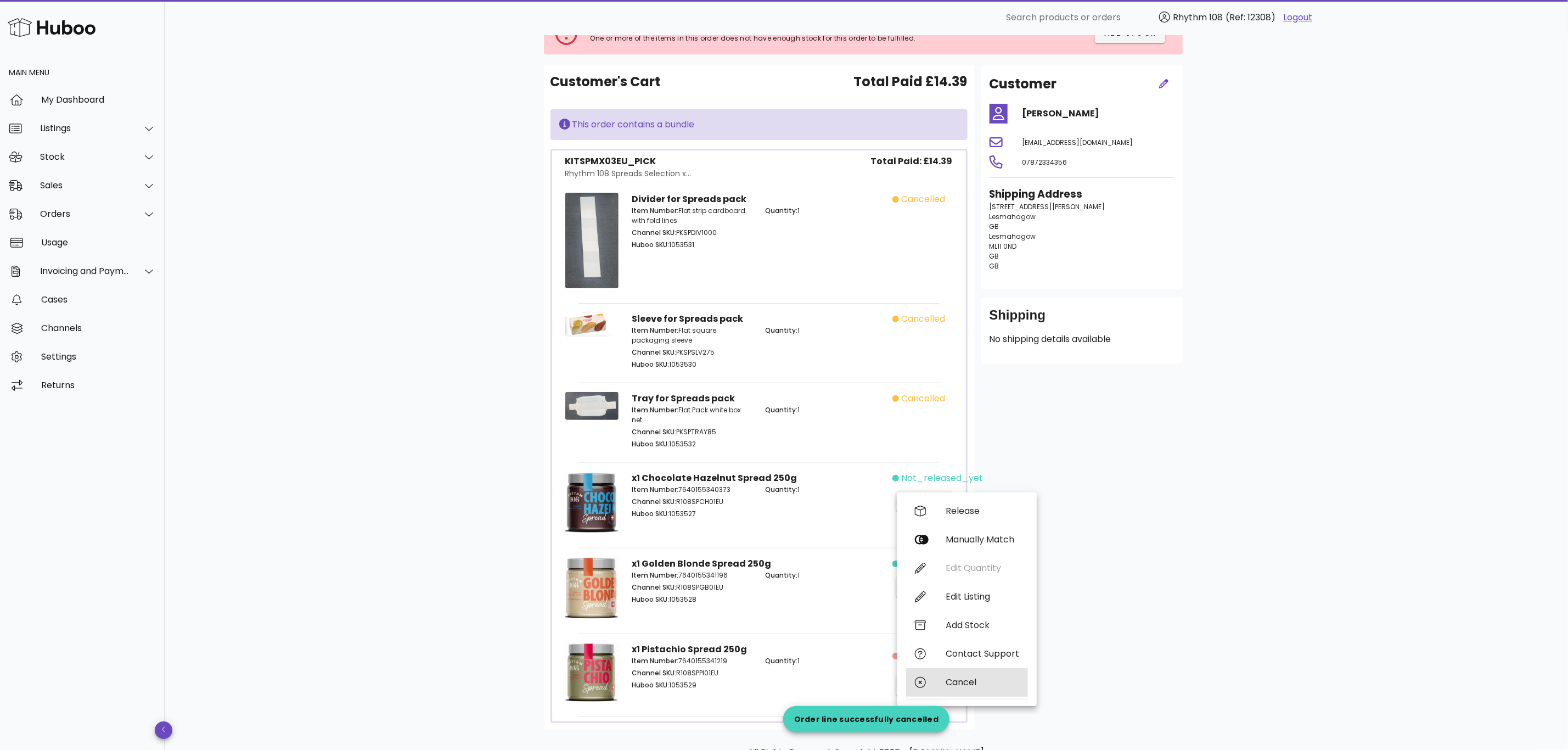
click at [960, 675] on div "Cancel" at bounding box center [967, 682] width 122 height 29
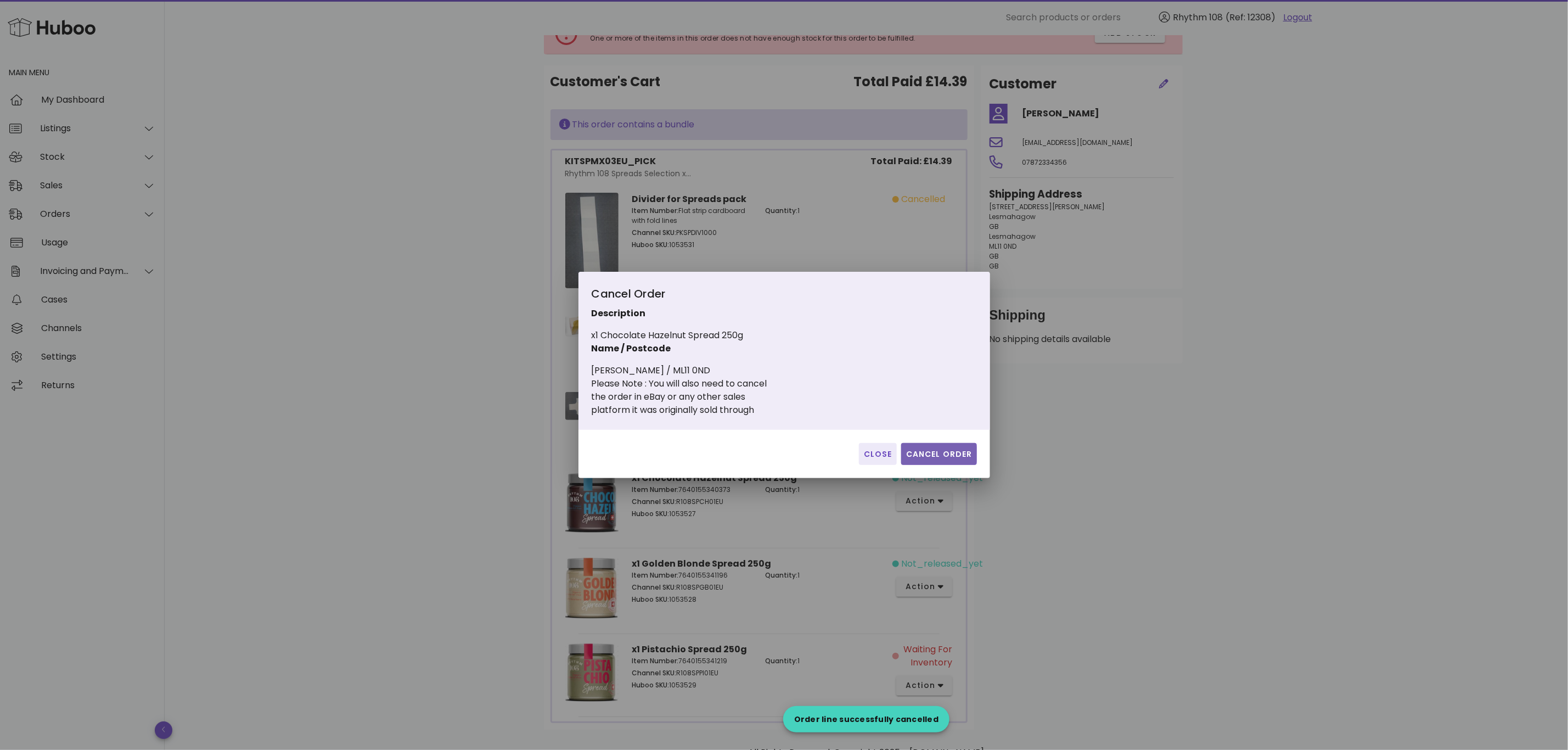
click at [929, 457] on span "Cancel Order" at bounding box center [939, 453] width 67 height 11
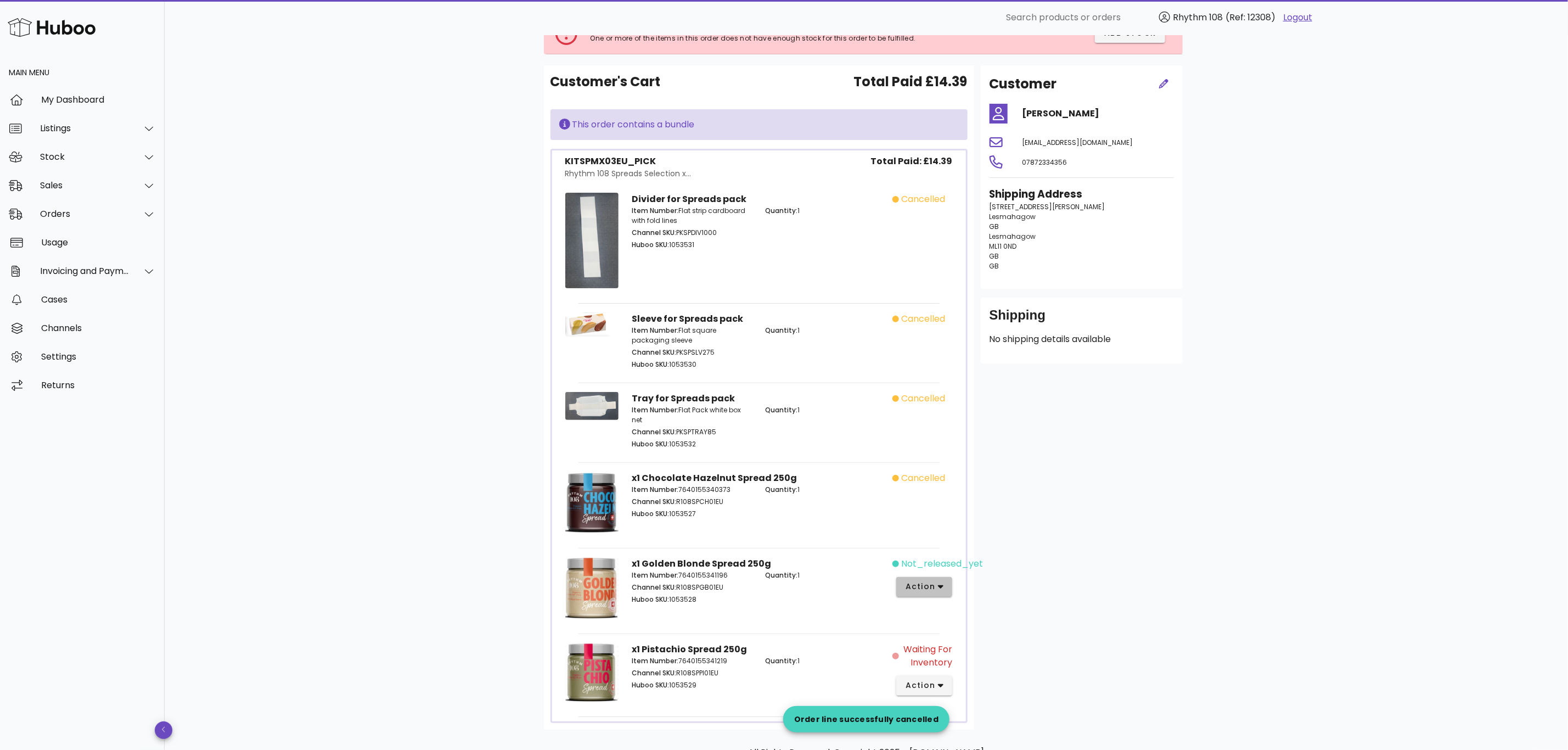
click at [940, 585] on icon "button" at bounding box center [941, 586] width 6 height 10
click at [972, 723] on div "Cancel" at bounding box center [982, 719] width 73 height 11
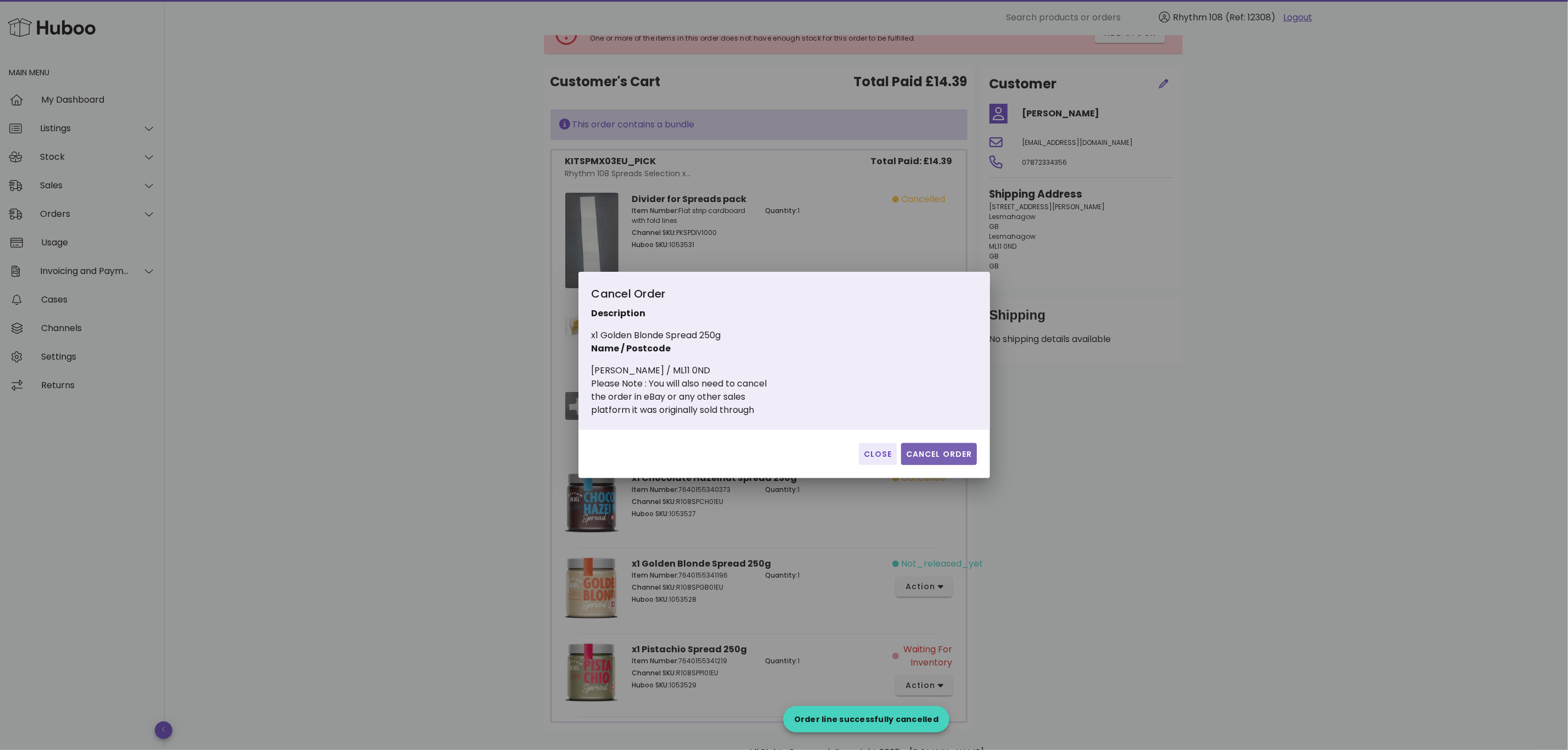
click at [942, 455] on span "Cancel Order" at bounding box center [939, 453] width 67 height 11
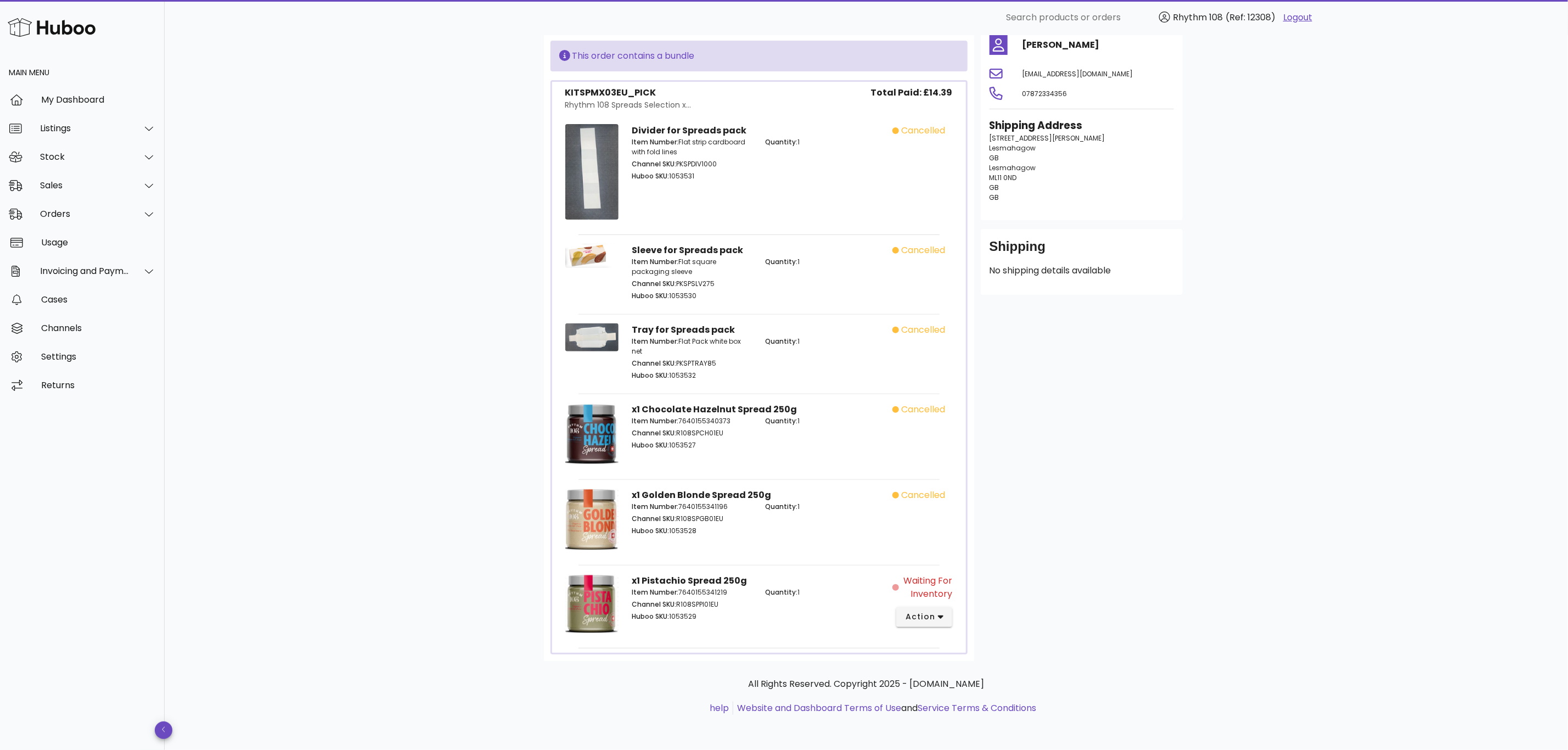
scroll to position [0, 0]
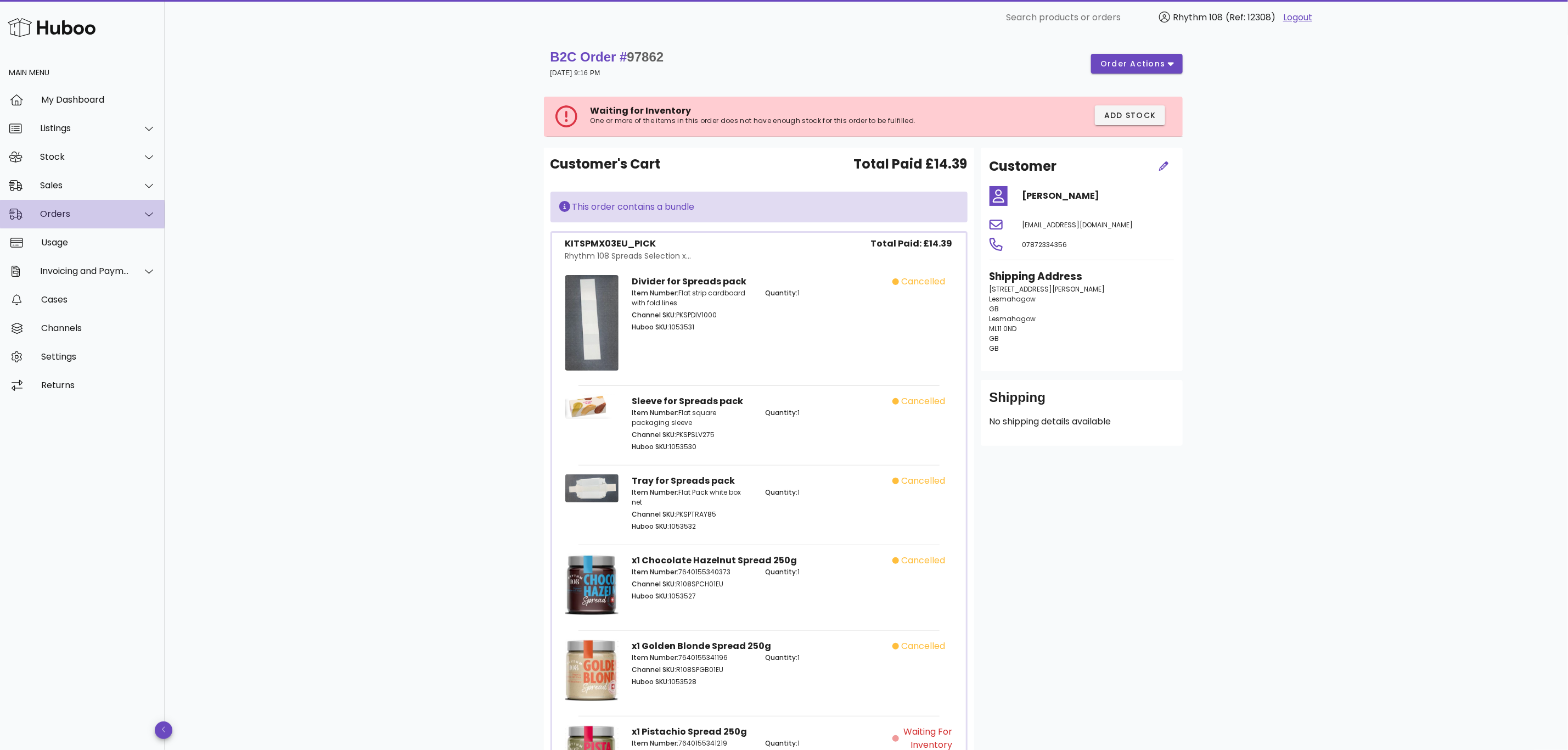
click at [55, 216] on div "Orders" at bounding box center [85, 214] width 89 height 11
click at [69, 241] on div "Orders" at bounding box center [97, 241] width 116 height 11
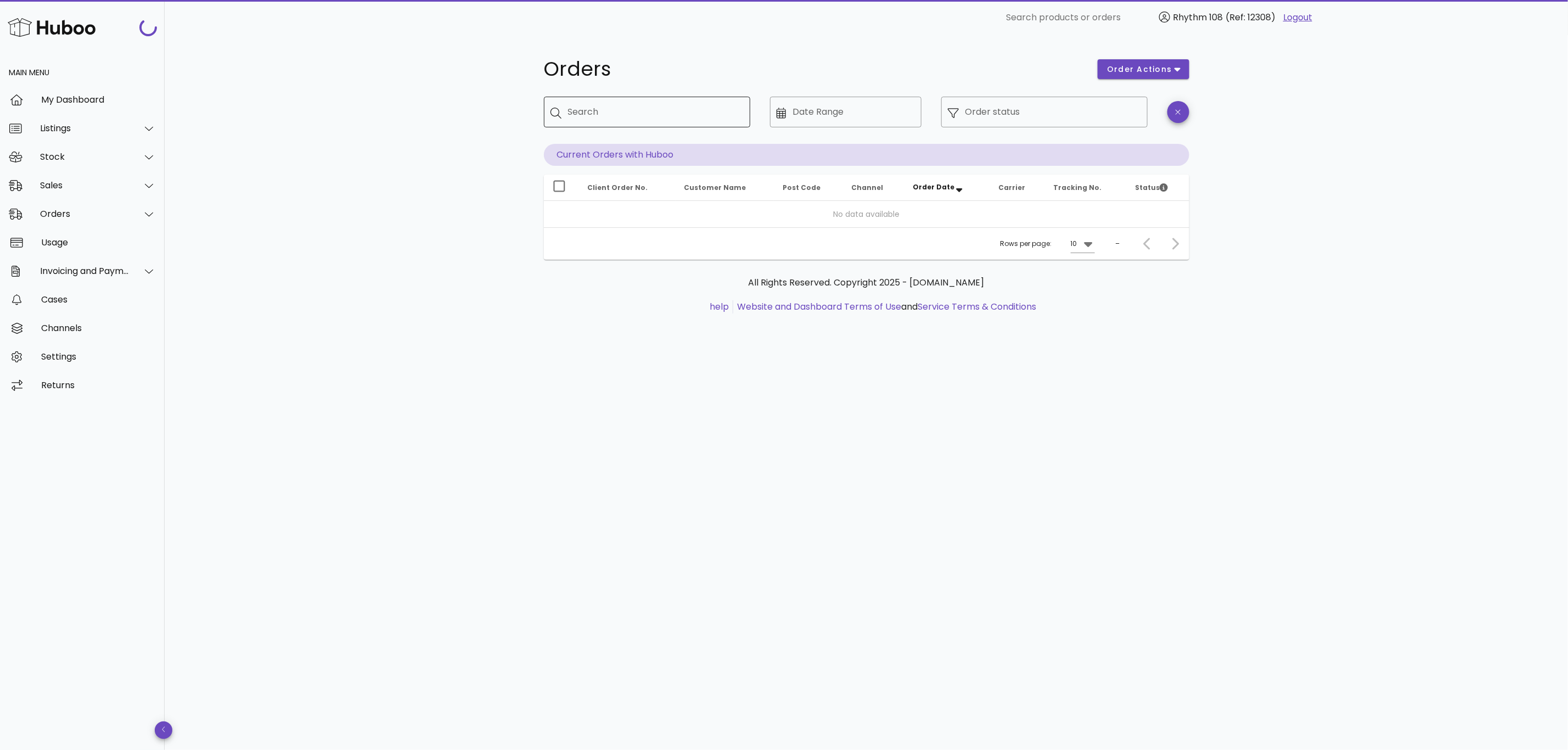
click at [603, 121] on div "Search" at bounding box center [655, 112] width 174 height 31
paste input "*****"
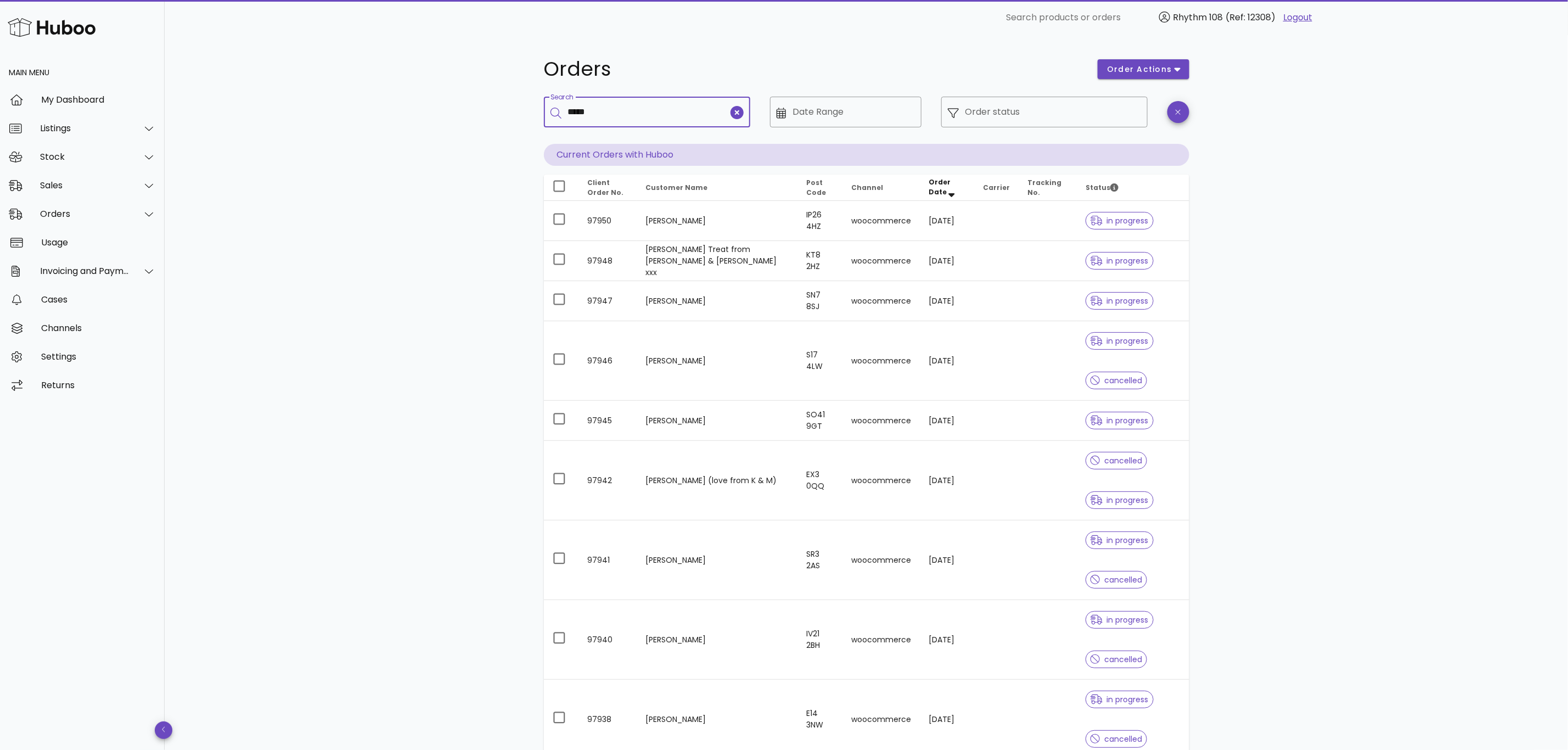
type input "*****"
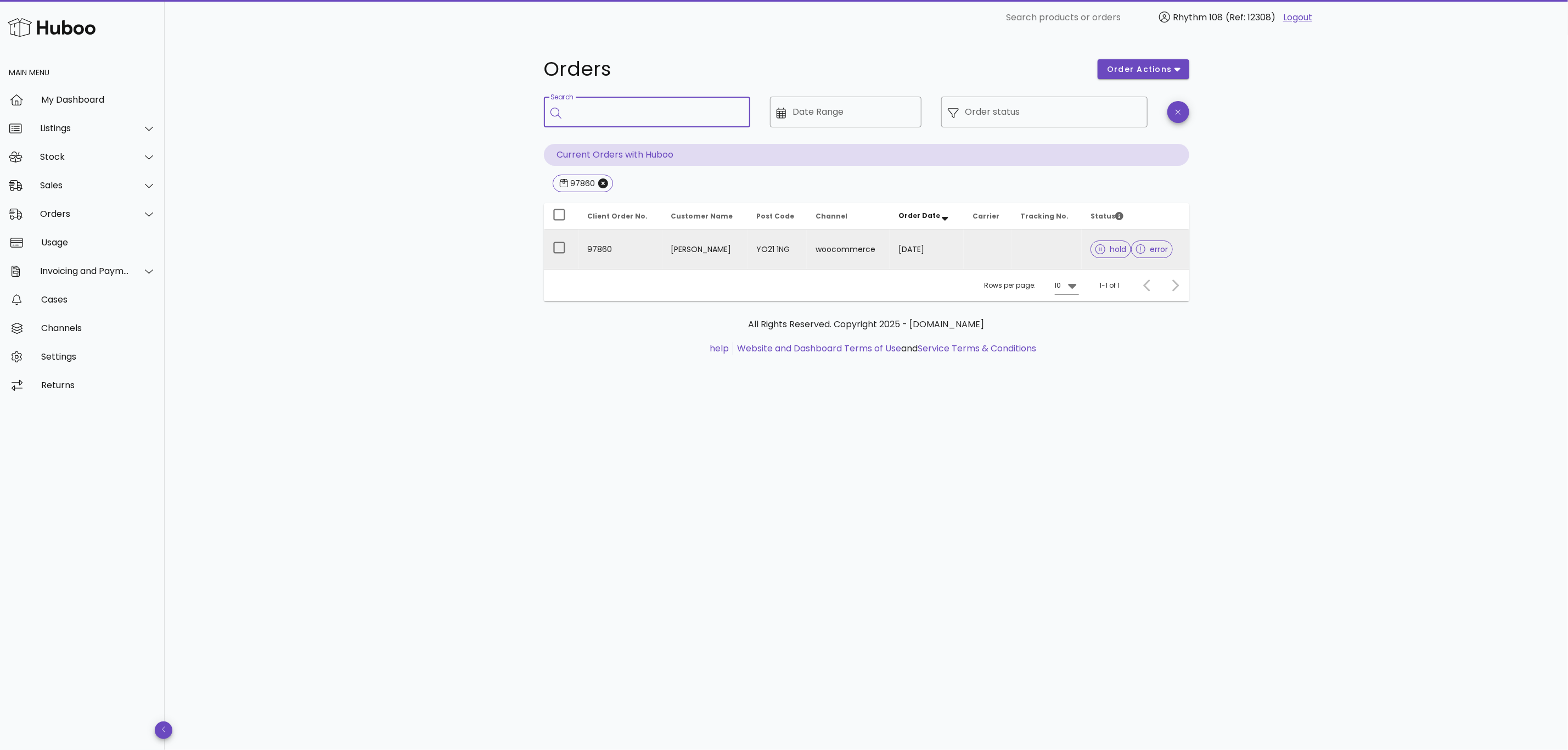
click at [1030, 248] on td at bounding box center [1047, 249] width 71 height 39
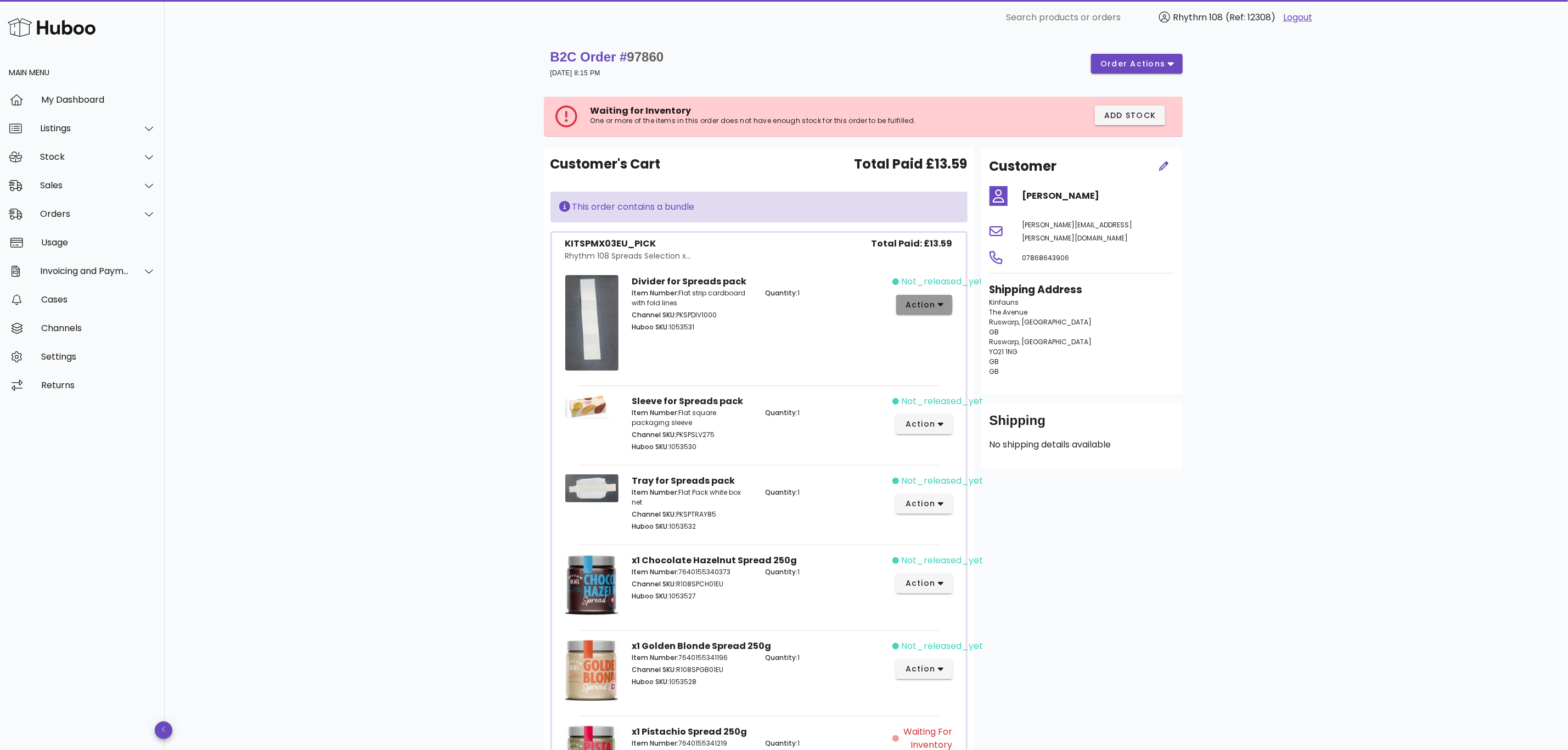
click at [932, 305] on span "action" at bounding box center [920, 305] width 31 height 11
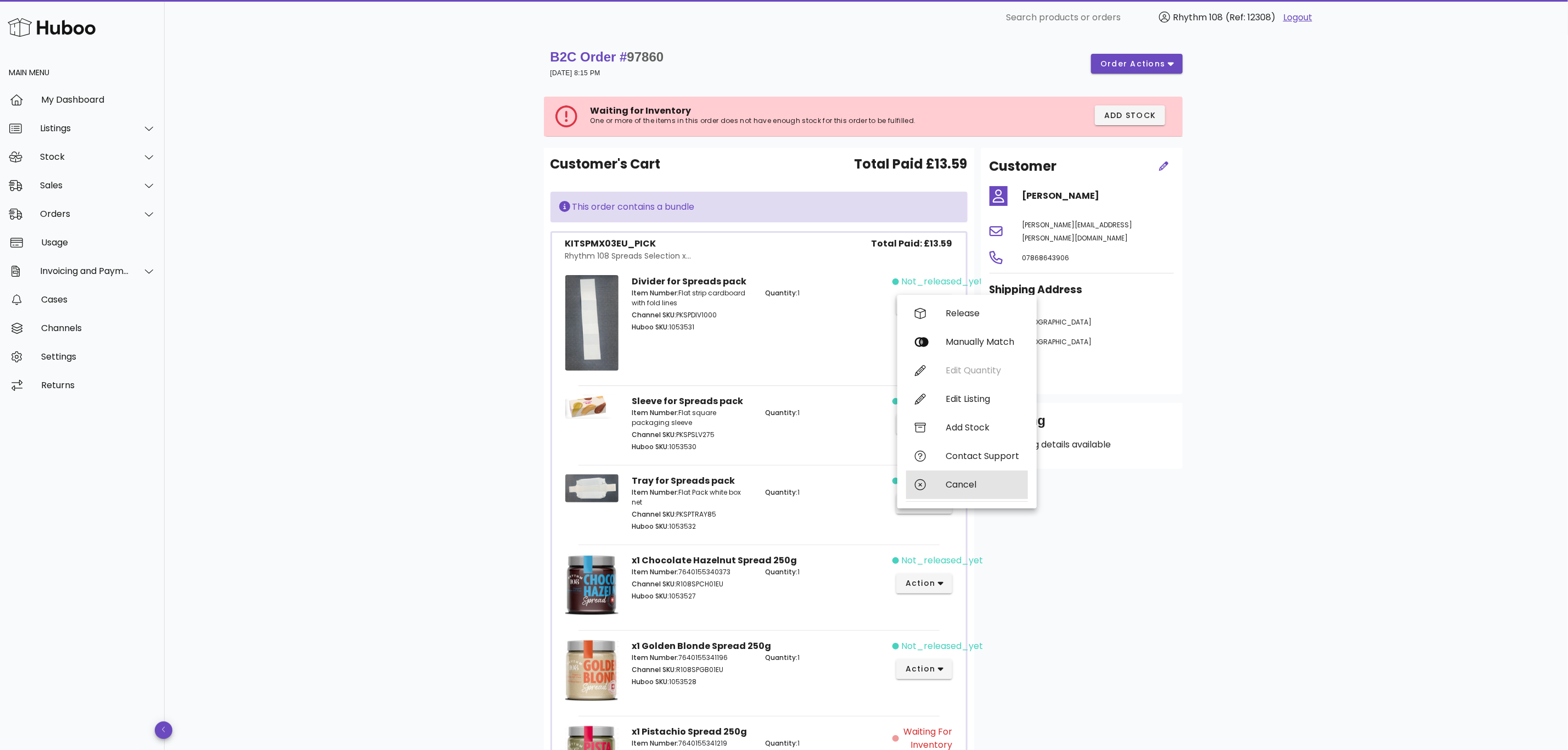
click at [978, 481] on div "Cancel" at bounding box center [982, 485] width 73 height 11
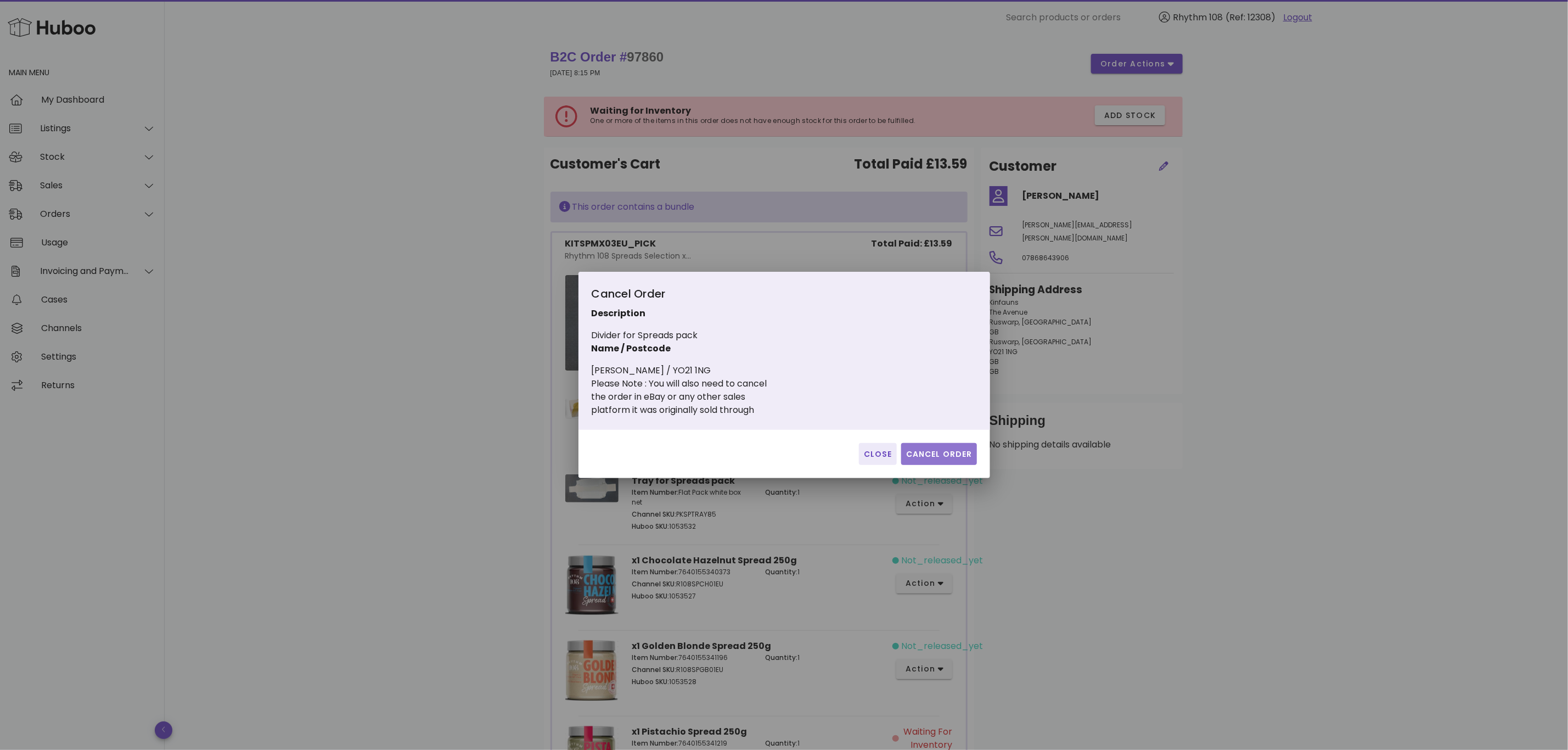
click at [957, 453] on span "Cancel Order" at bounding box center [939, 453] width 67 height 11
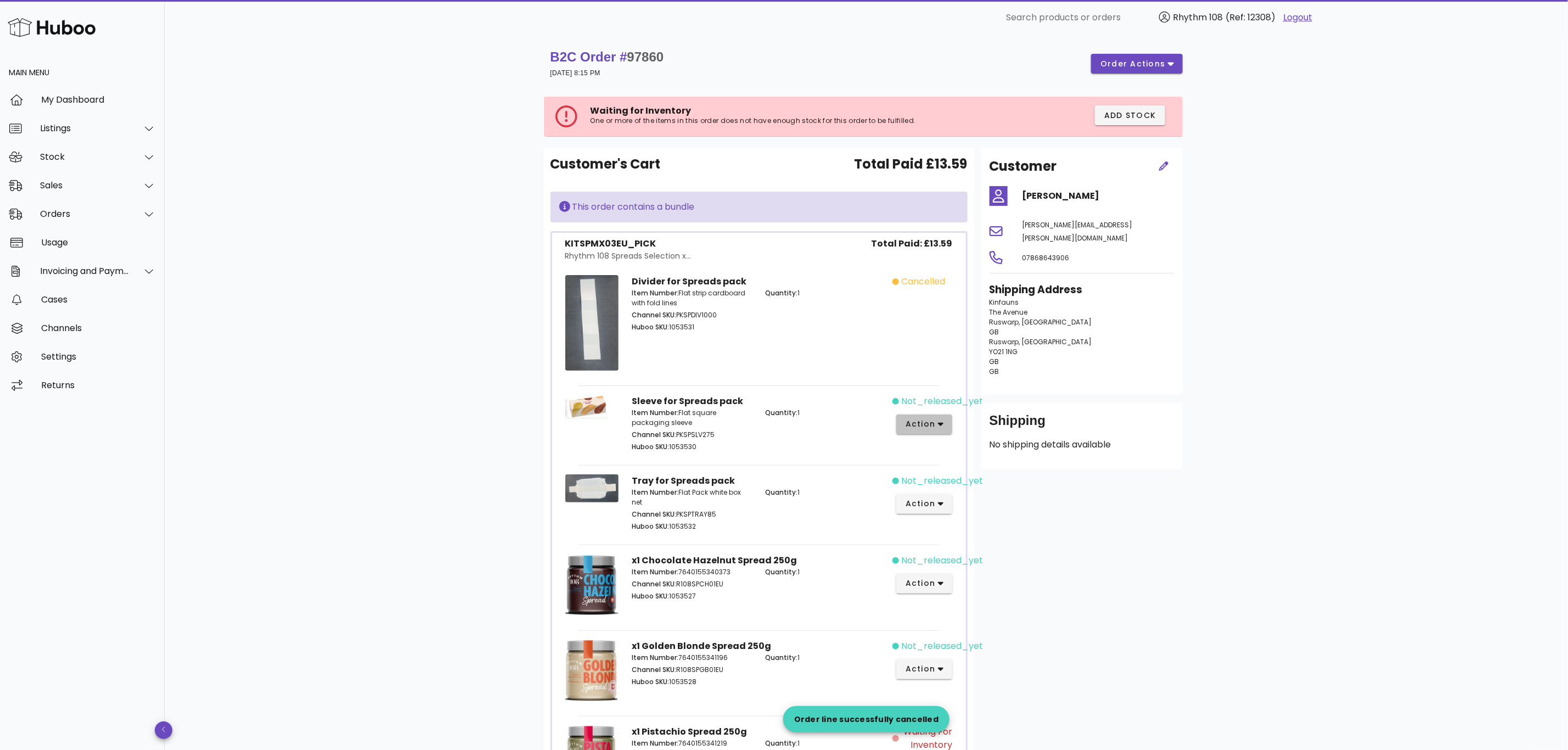
click at [939, 427] on icon "button" at bounding box center [941, 424] width 6 height 10
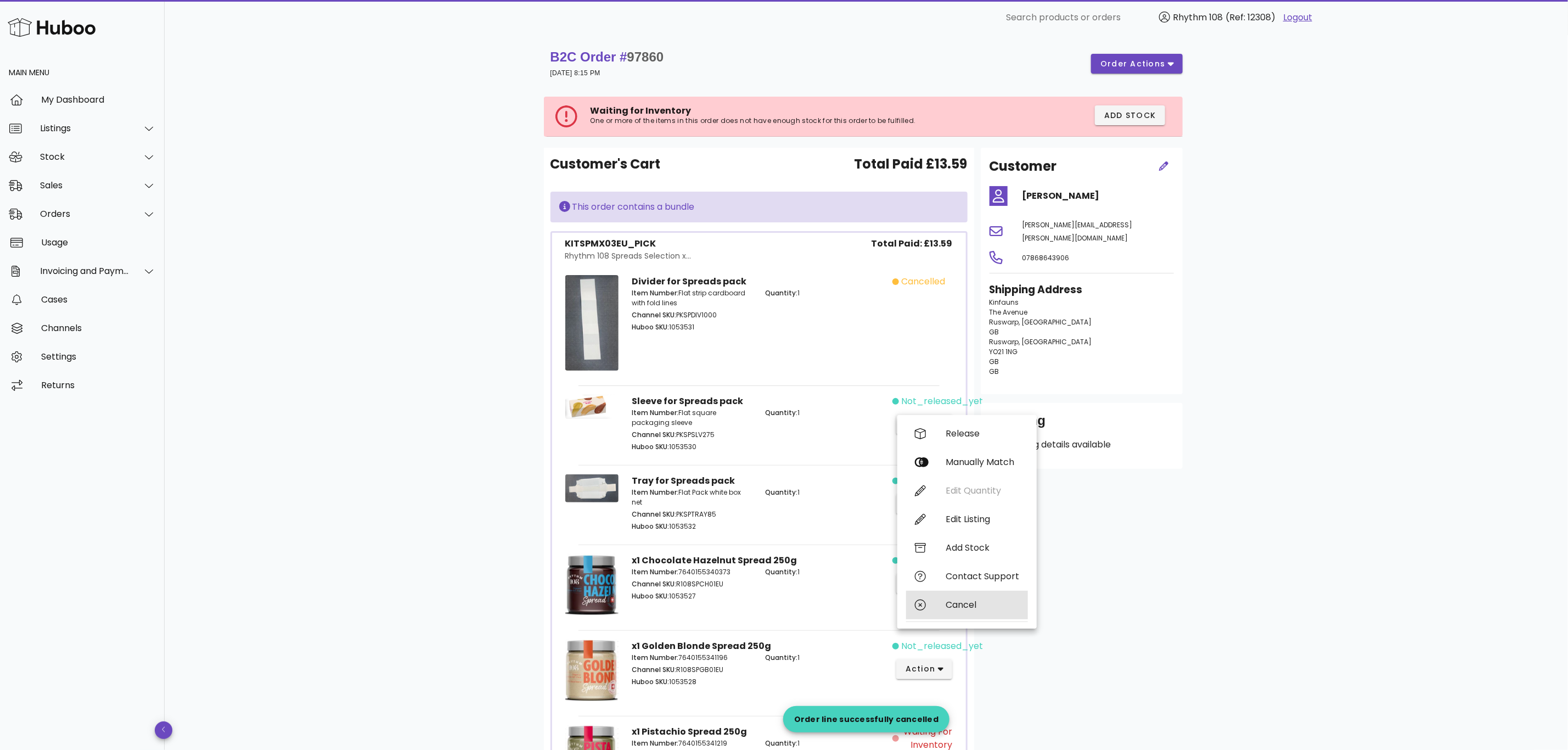
click at [988, 599] on div "Cancel" at bounding box center [982, 604] width 73 height 11
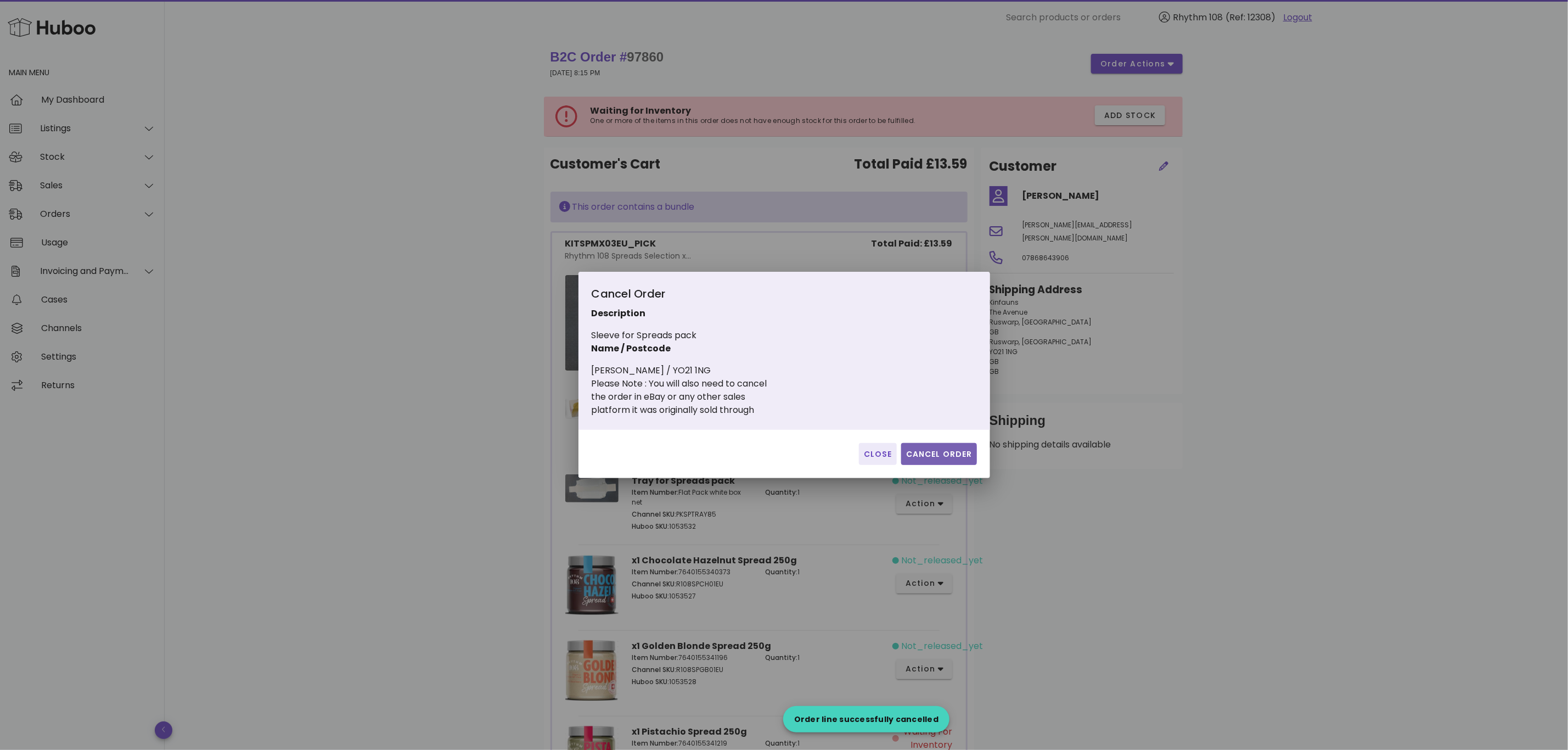
click at [932, 460] on button "Cancel Order" at bounding box center [939, 453] width 75 height 22
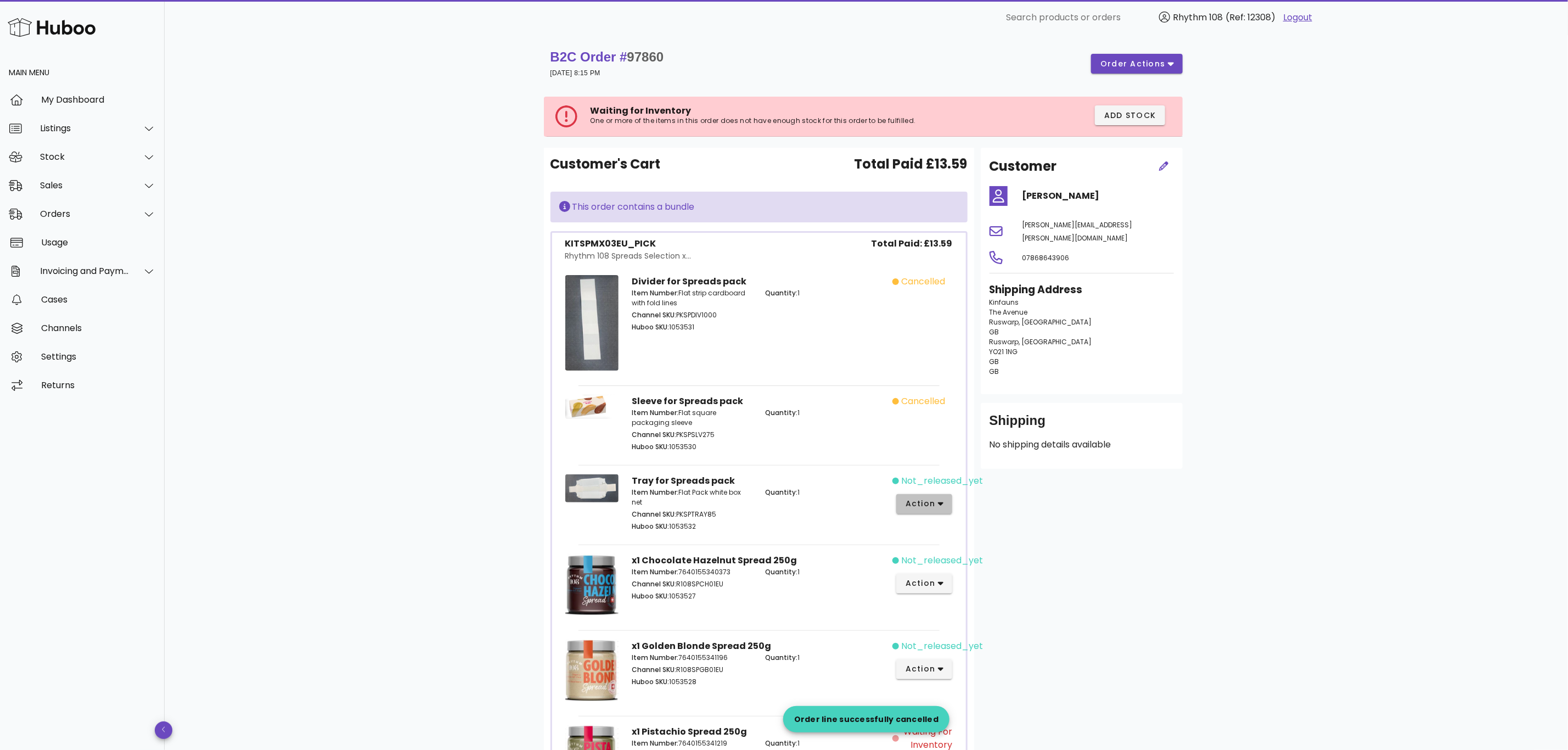
click at [942, 496] on button "action" at bounding box center [924, 504] width 57 height 20
click at [985, 683] on div "Cancel" at bounding box center [982, 685] width 73 height 11
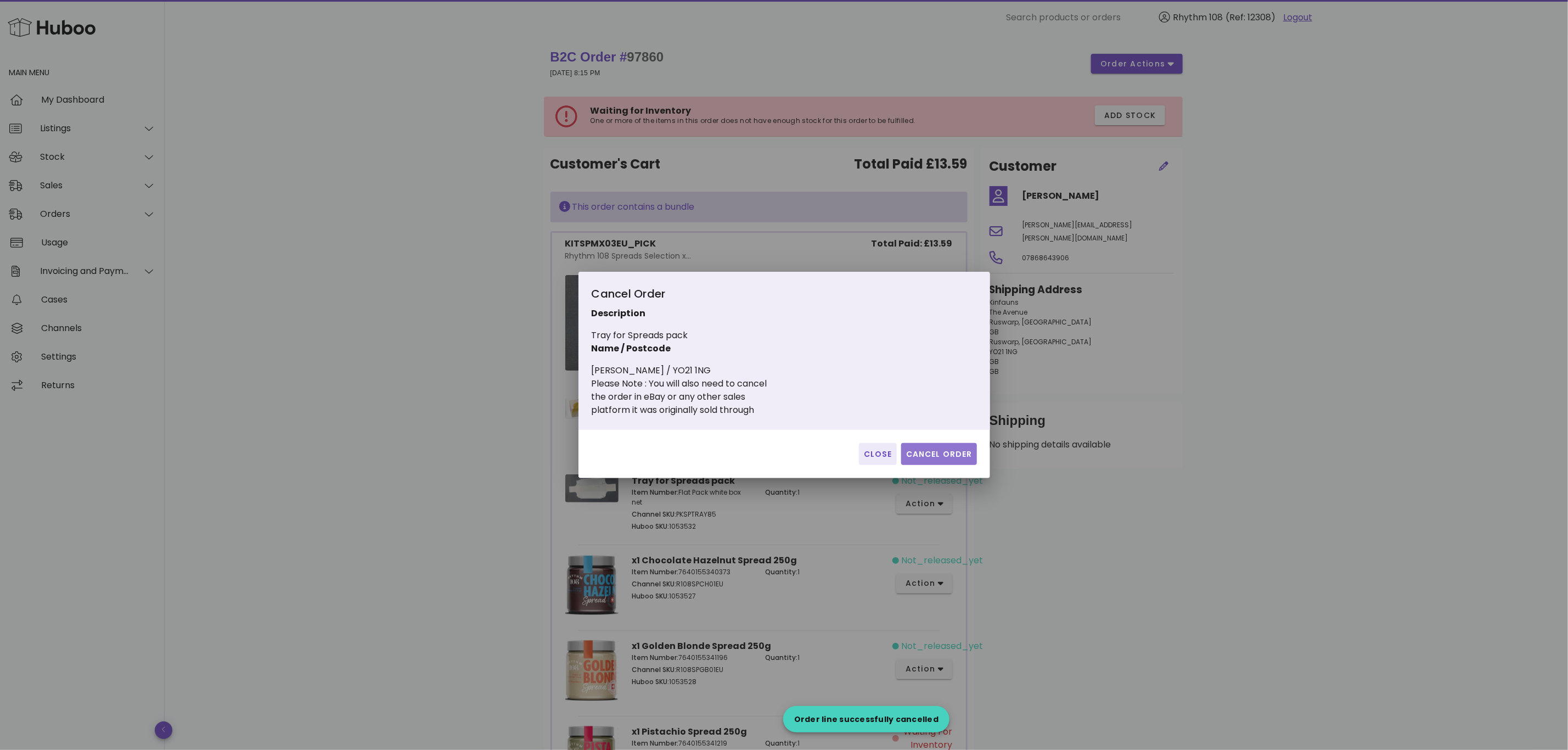
click at [945, 455] on span "Cancel Order" at bounding box center [939, 453] width 67 height 11
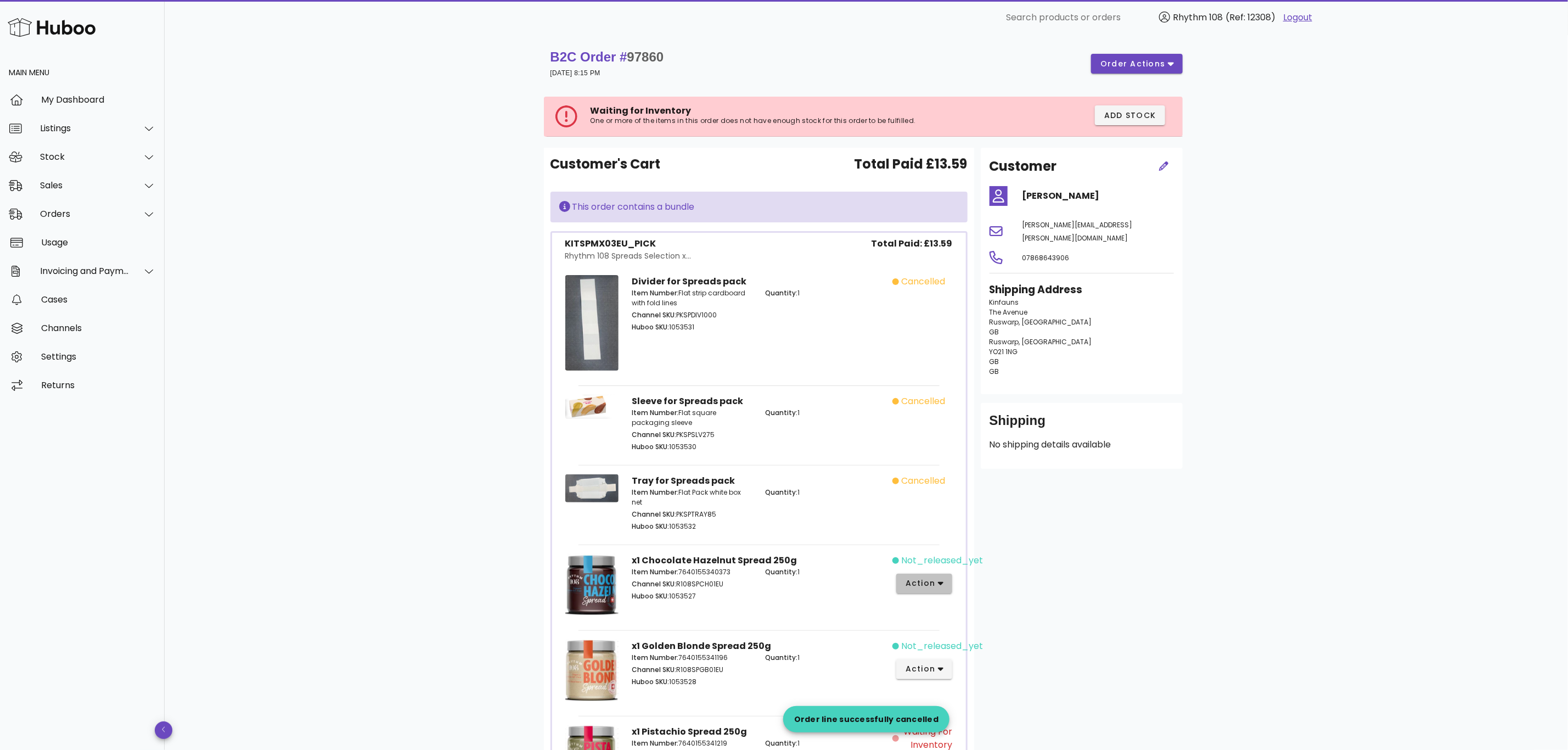
click at [941, 583] on icon "button" at bounding box center [941, 583] width 6 height 10
click at [963, 725] on div "Cancel" at bounding box center [967, 719] width 122 height 29
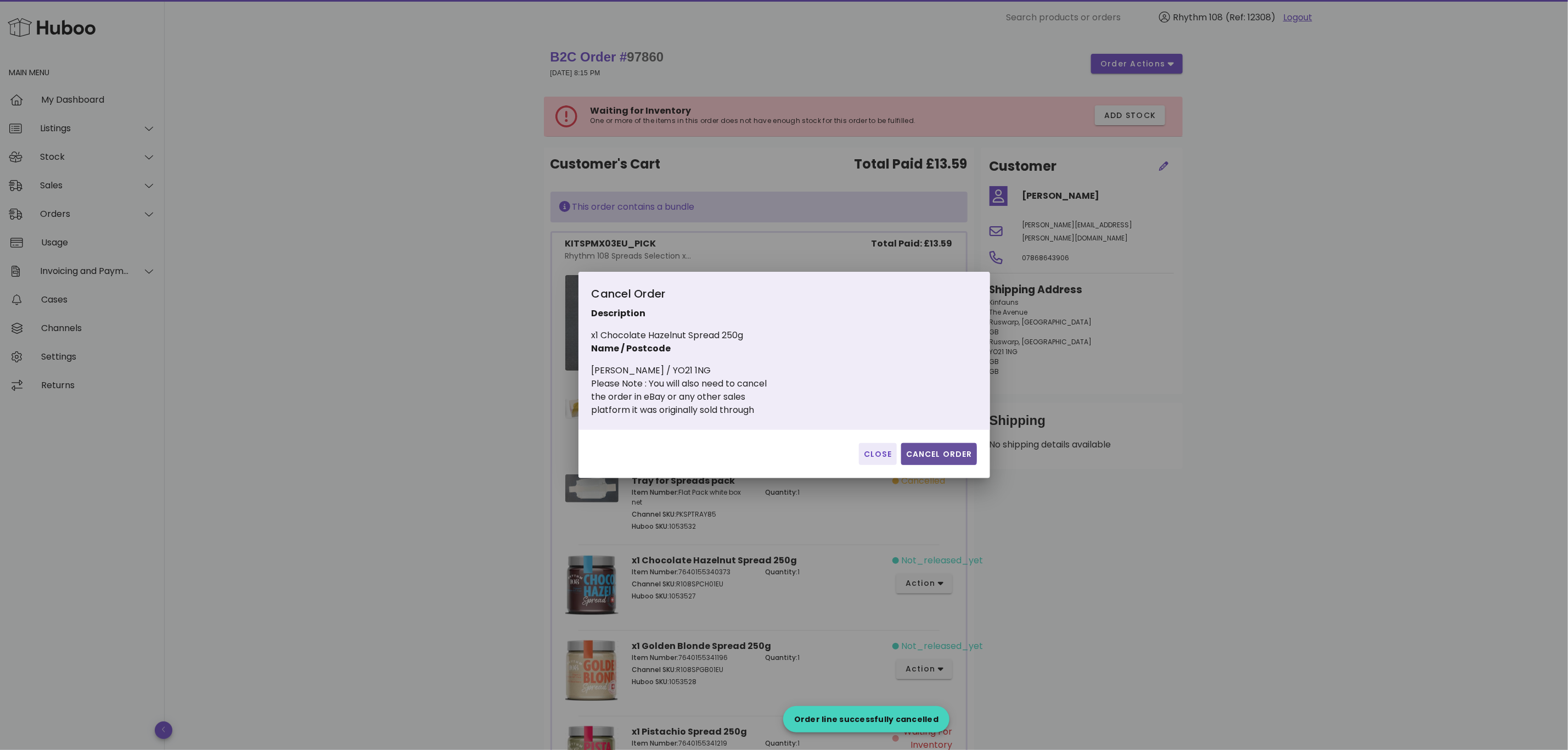
drag, startPoint x: 954, startPoint y: 456, endPoint x: 957, endPoint y: 447, distance: 9.5
click at [957, 447] on button "Cancel Order" at bounding box center [939, 453] width 75 height 22
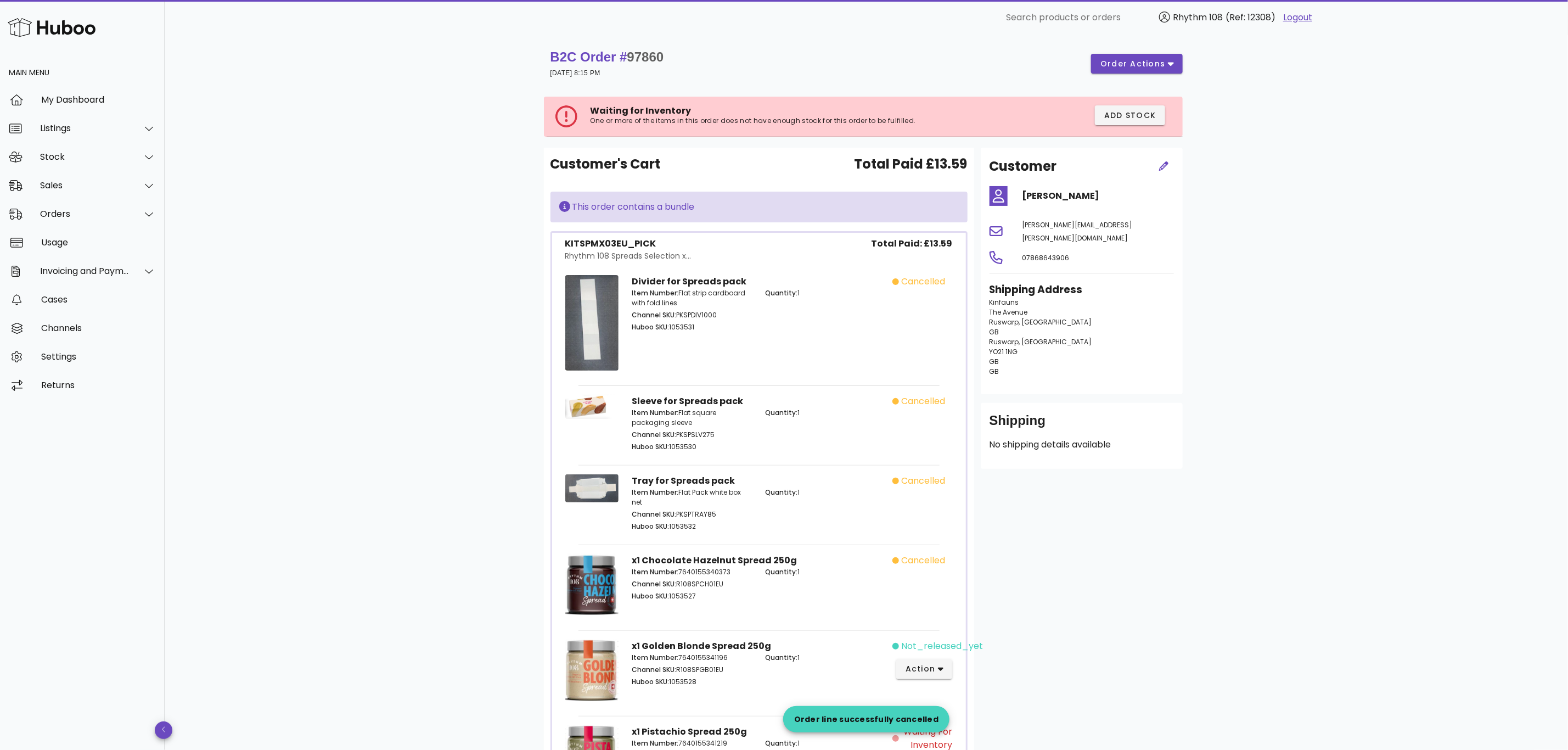
scroll to position [153, 0]
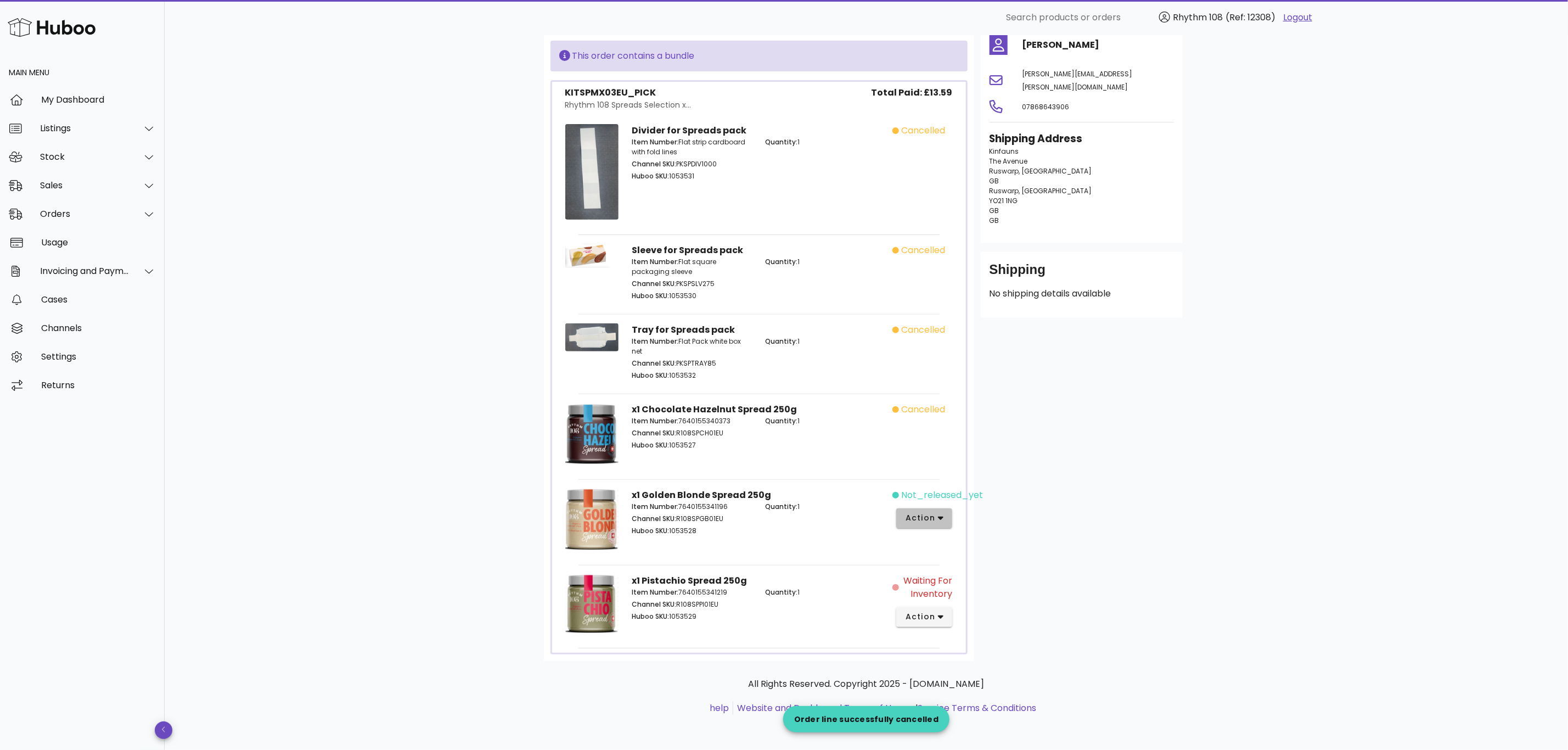
click at [926, 512] on span "action" at bounding box center [920, 518] width 31 height 11
click at [948, 690] on div "Cancel" at bounding box center [967, 700] width 122 height 29
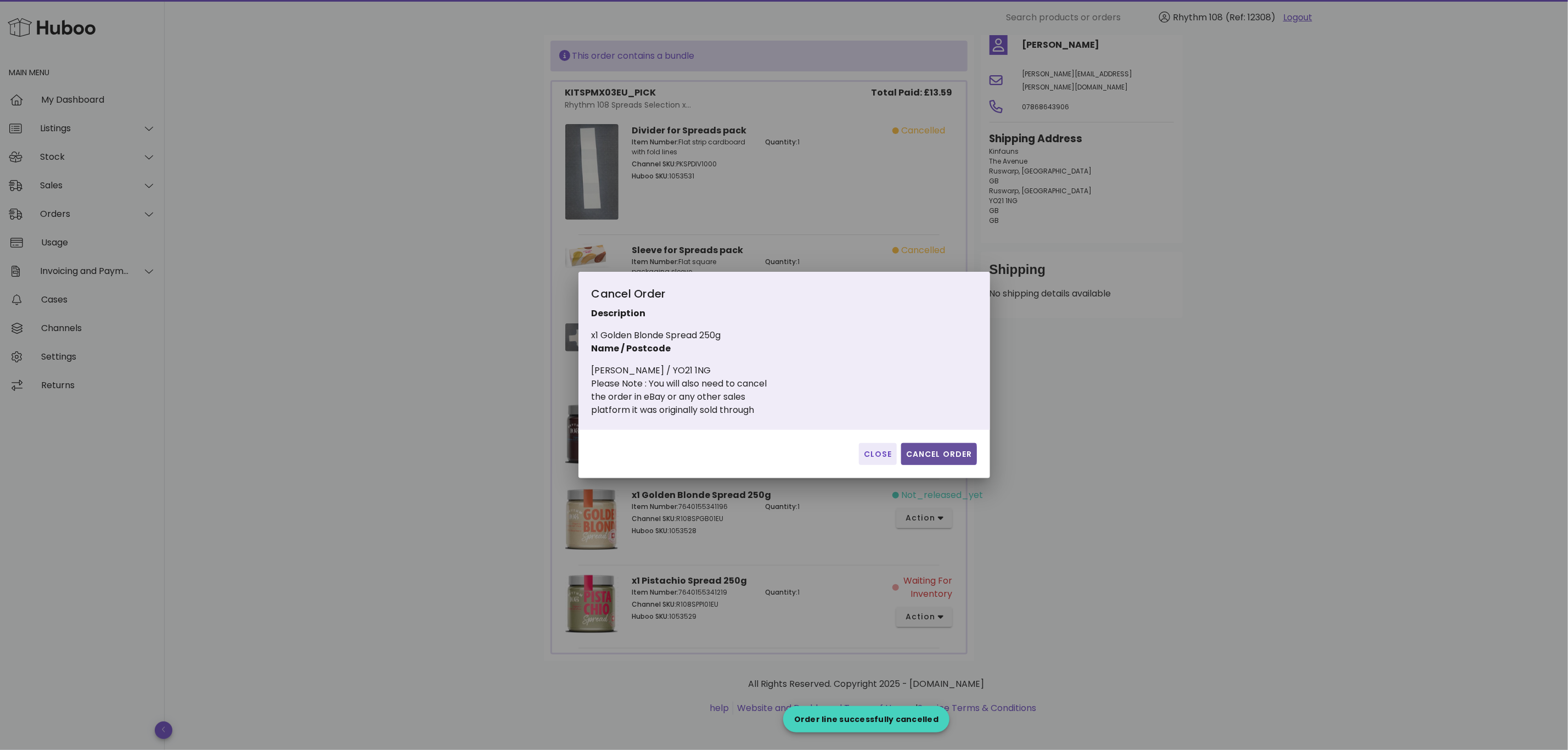
click at [942, 453] on span "Cancel Order" at bounding box center [939, 453] width 67 height 11
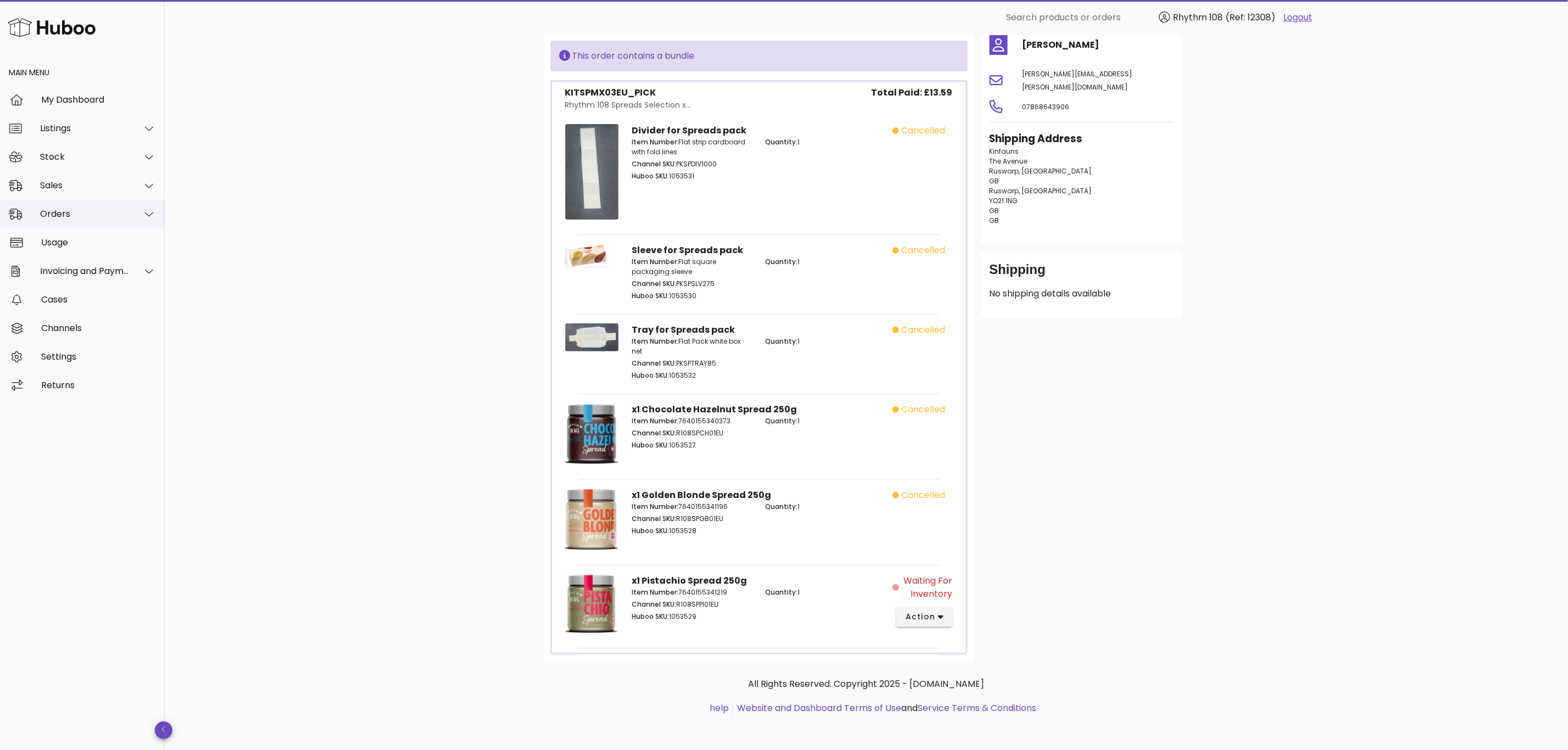
click at [74, 216] on div "Orders" at bounding box center [85, 214] width 89 height 11
click at [75, 245] on div "Orders" at bounding box center [97, 241] width 116 height 11
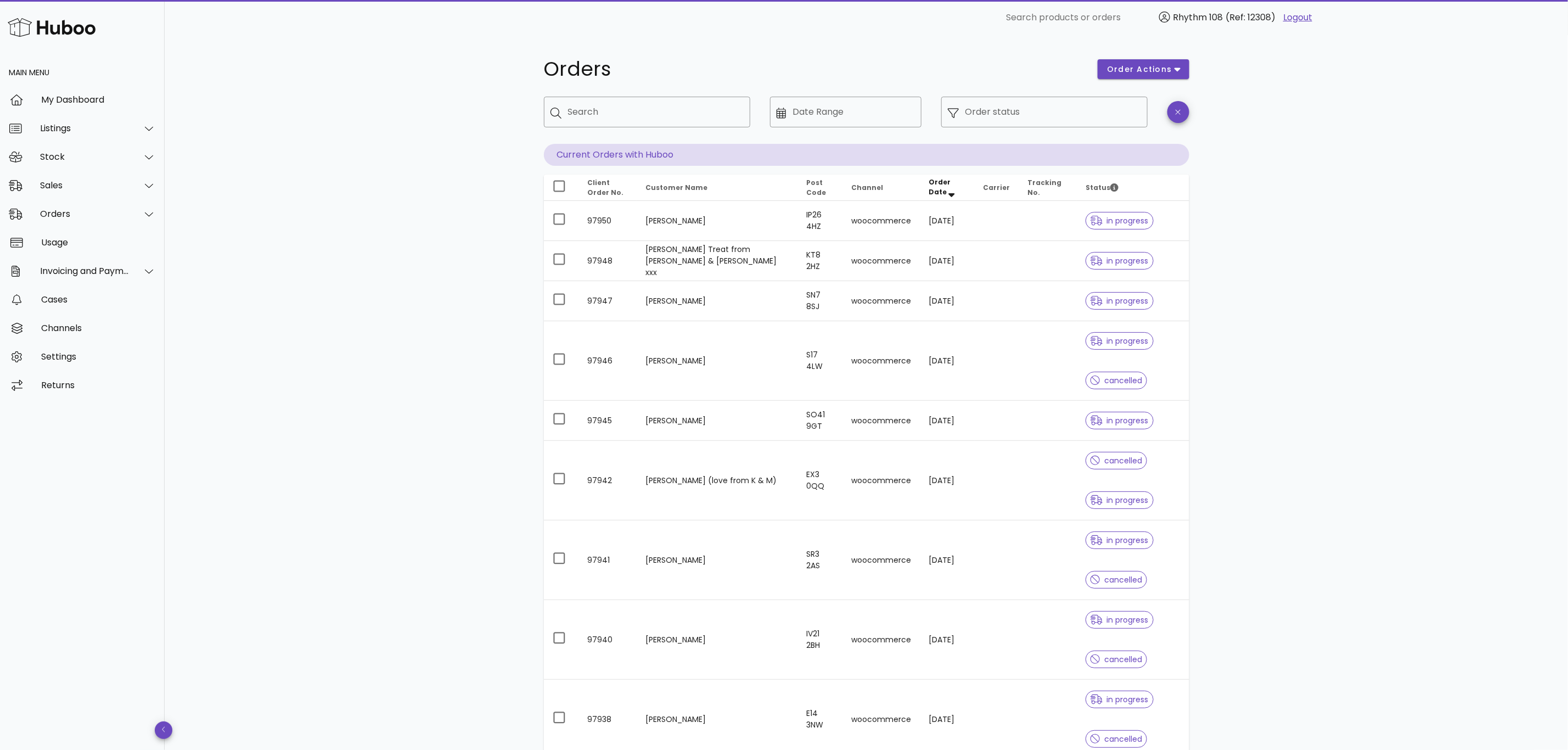
click at [1443, 529] on div "Orders order actions ​ Search ​ Date Range ​ Order status Current Orders with H…" at bounding box center [867, 478] width 1404 height 885
click at [69, 185] on div "Sales" at bounding box center [85, 186] width 89 height 11
click at [77, 206] on div "Sales" at bounding box center [97, 212] width 116 height 23
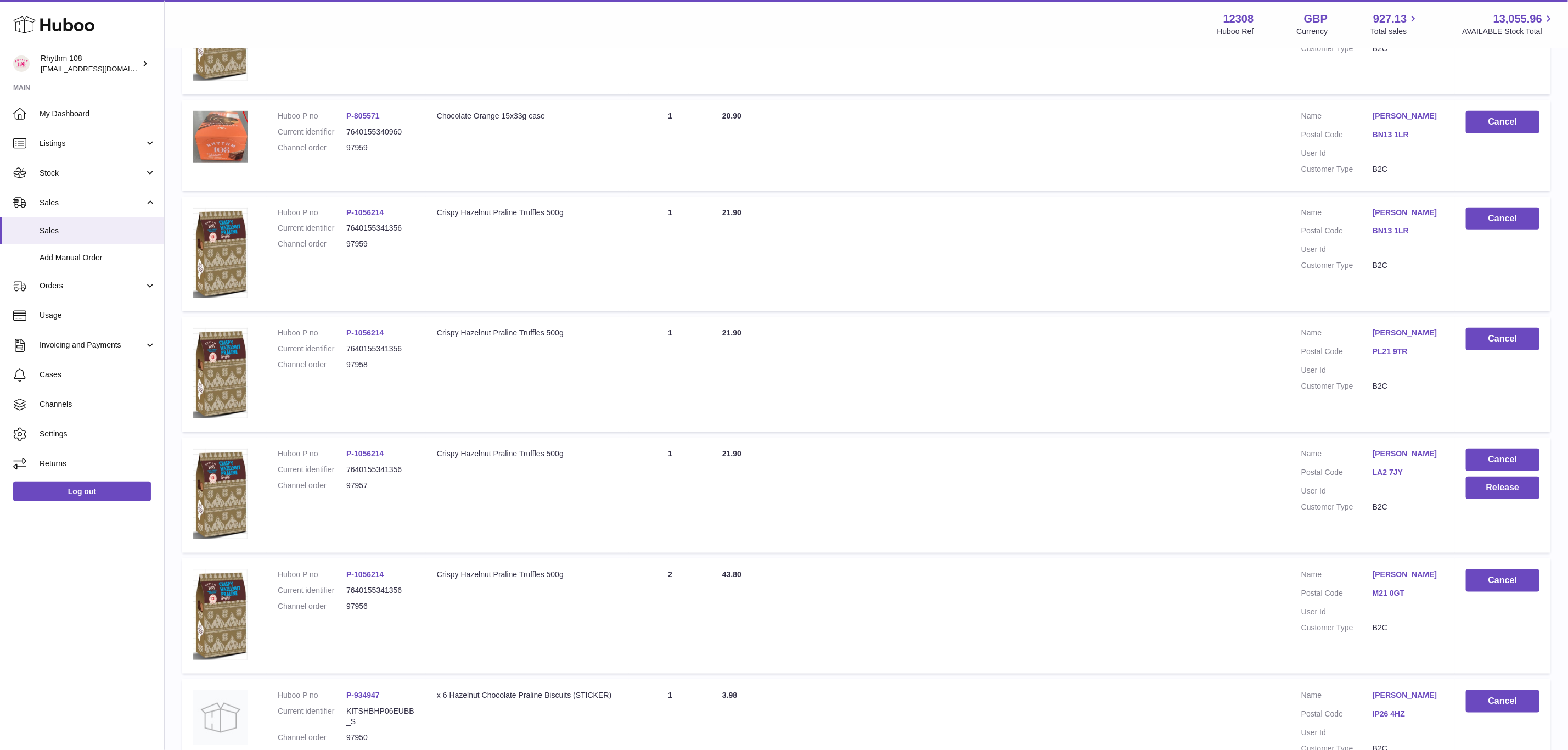
scroll to position [793, 0]
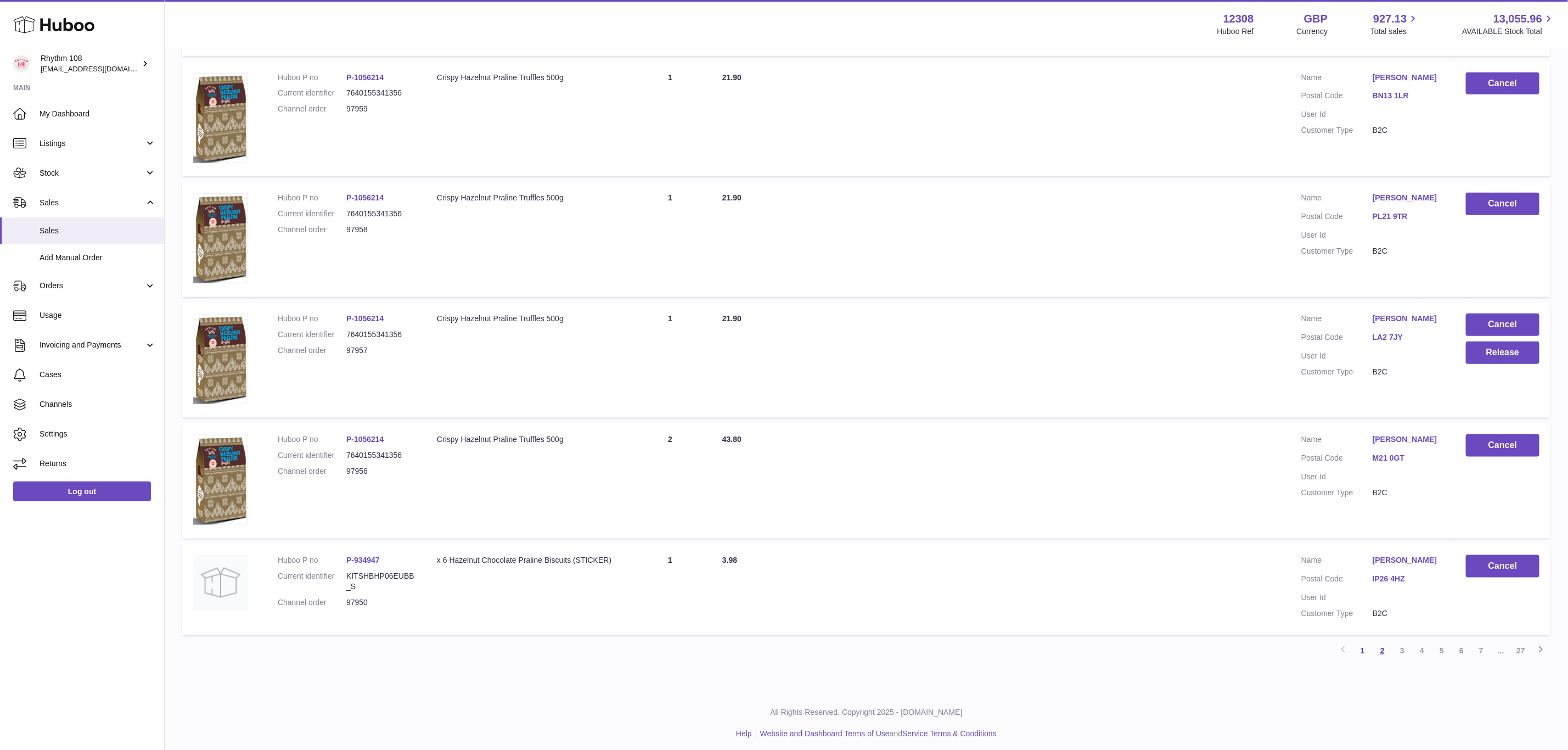
click at [1382, 648] on link "2" at bounding box center [1383, 650] width 20 height 20
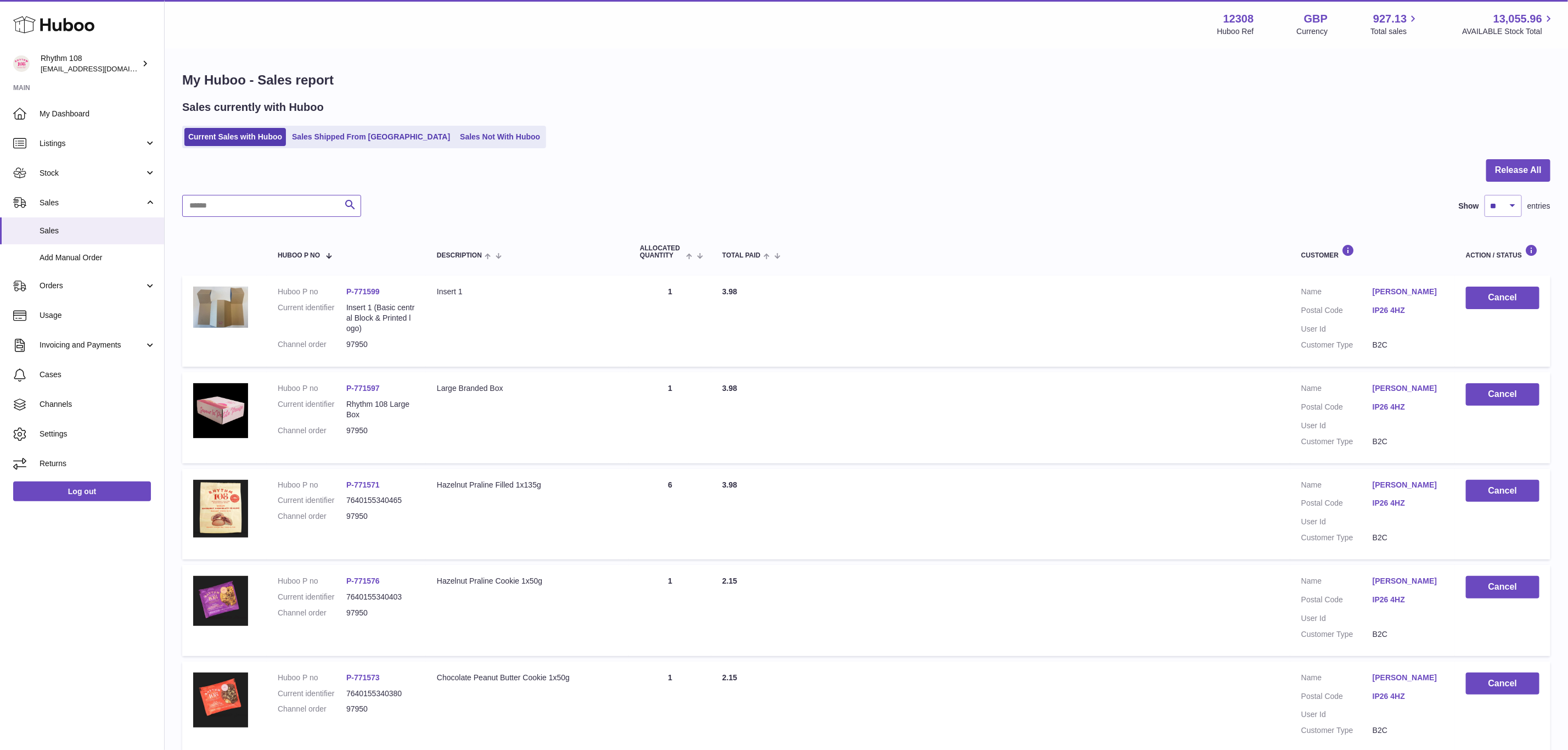
click at [256, 208] on input "text" at bounding box center [272, 206] width 179 height 22
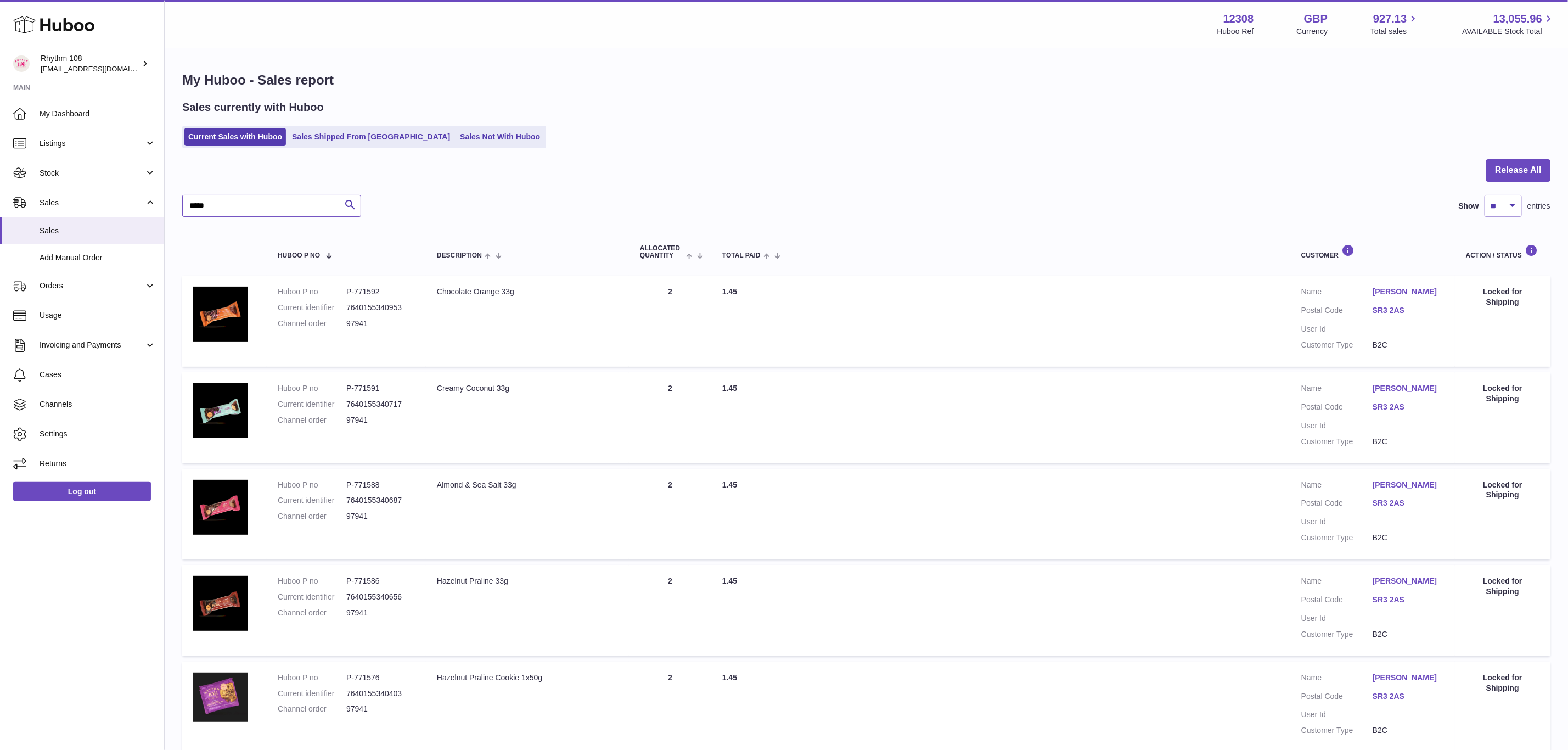
type input "*****"
drag, startPoint x: 244, startPoint y: 203, endPoint x: 57, endPoint y: 170, distance: 189.9
click at [57, 170] on div "Huboo Rhythm 108 [EMAIL_ADDRESS][DOMAIN_NAME] Main My Dashboard Listings Not wi…" at bounding box center [784, 709] width 1568 height 1417
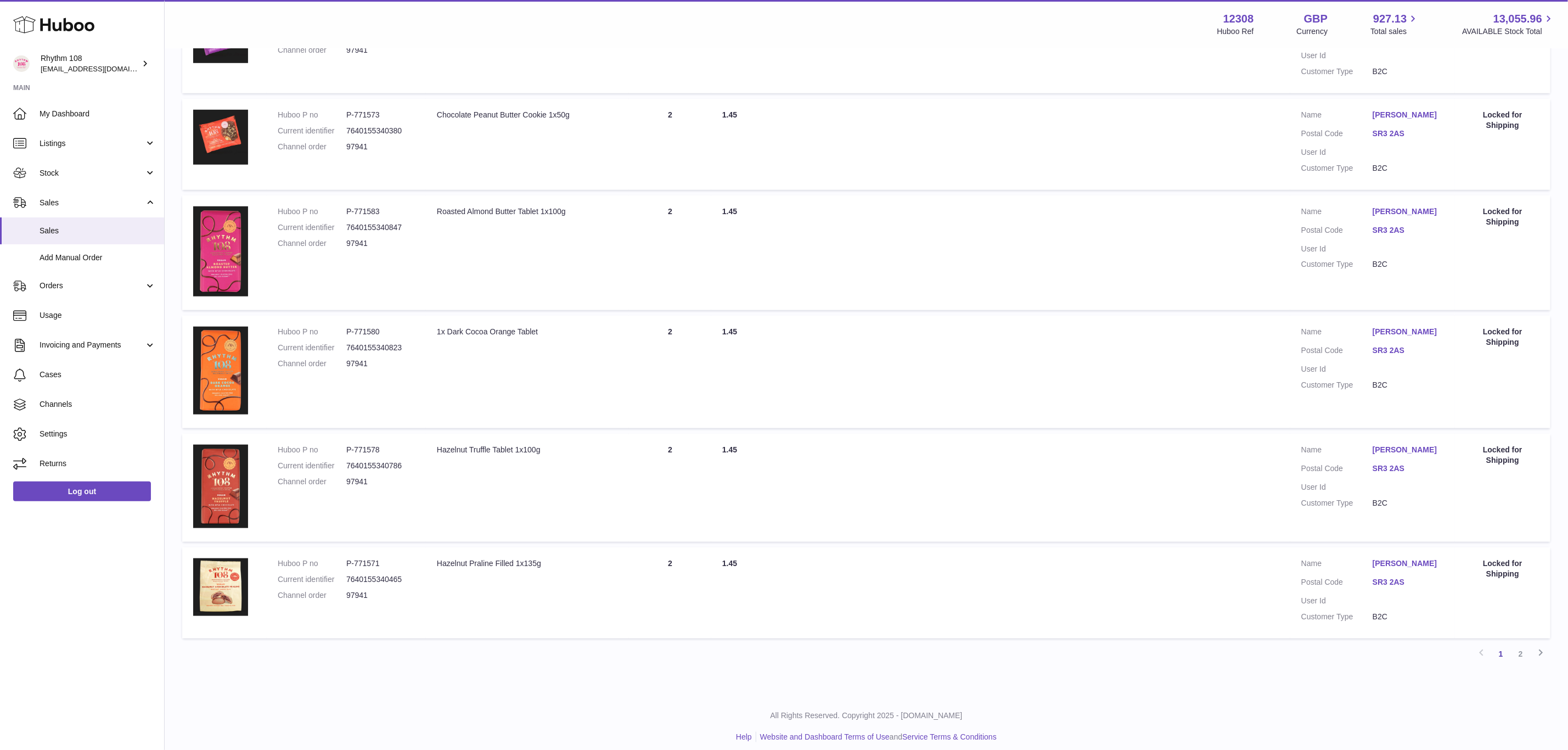
scroll to position [661, 0]
click at [1522, 647] on link "2" at bounding box center [1521, 652] width 20 height 20
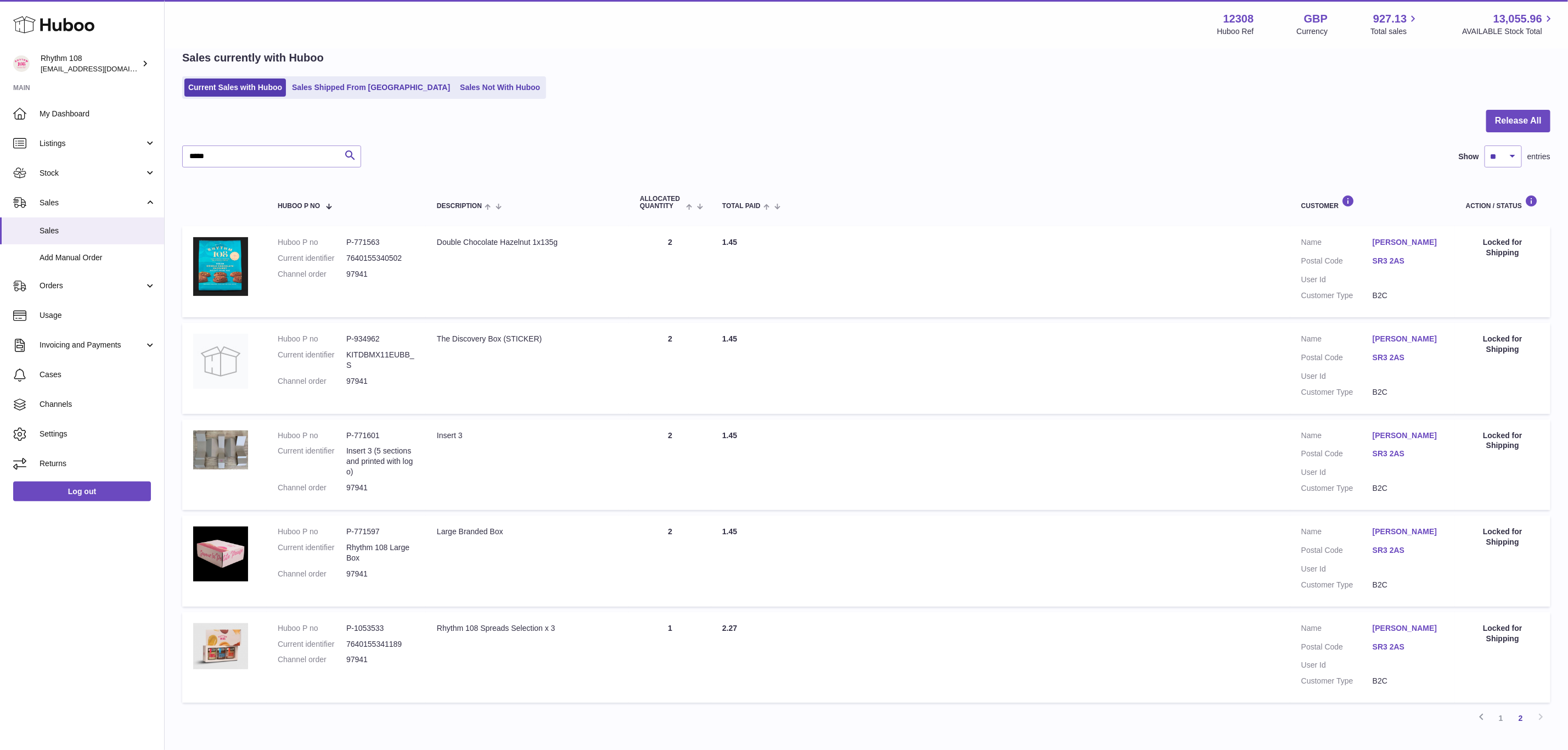
scroll to position [118, 0]
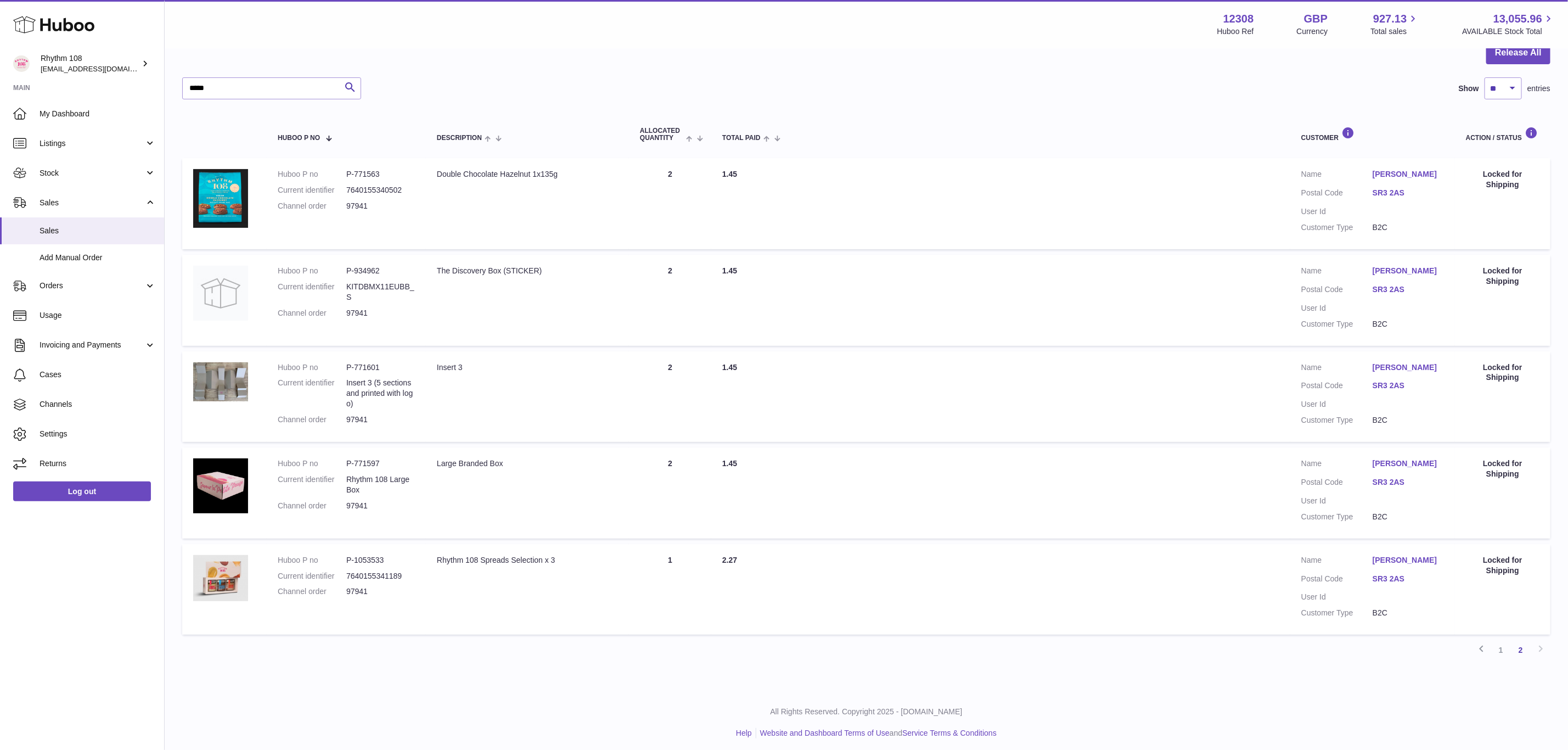
click at [1245, 672] on div "My Huboo - Sales report Sales currently with Huboo Current Sales with Huboo Sal…" at bounding box center [867, 311] width 1404 height 758
click at [60, 223] on link "Sales" at bounding box center [82, 230] width 164 height 27
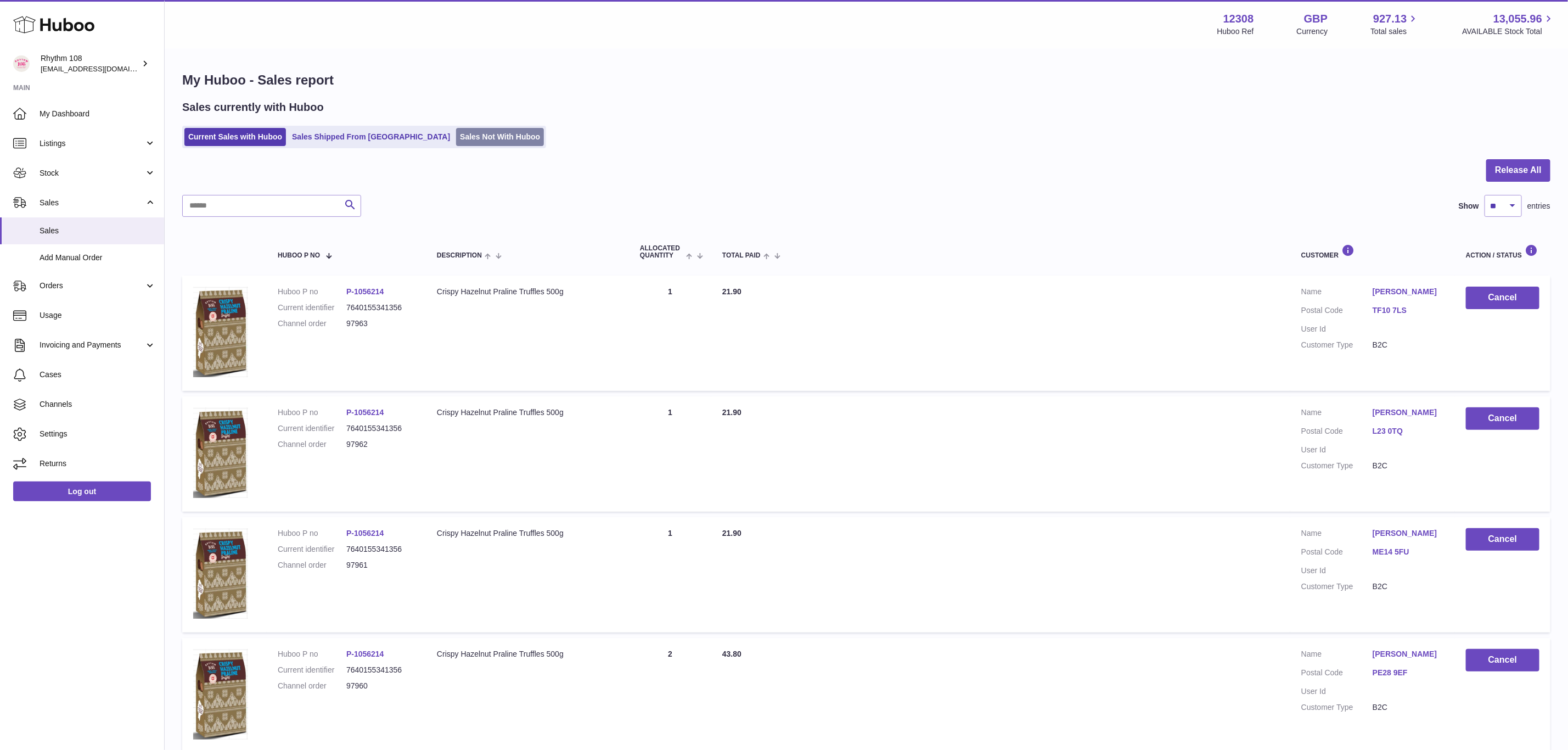
click at [456, 137] on link "Sales Not With Huboo" at bounding box center [500, 136] width 88 height 18
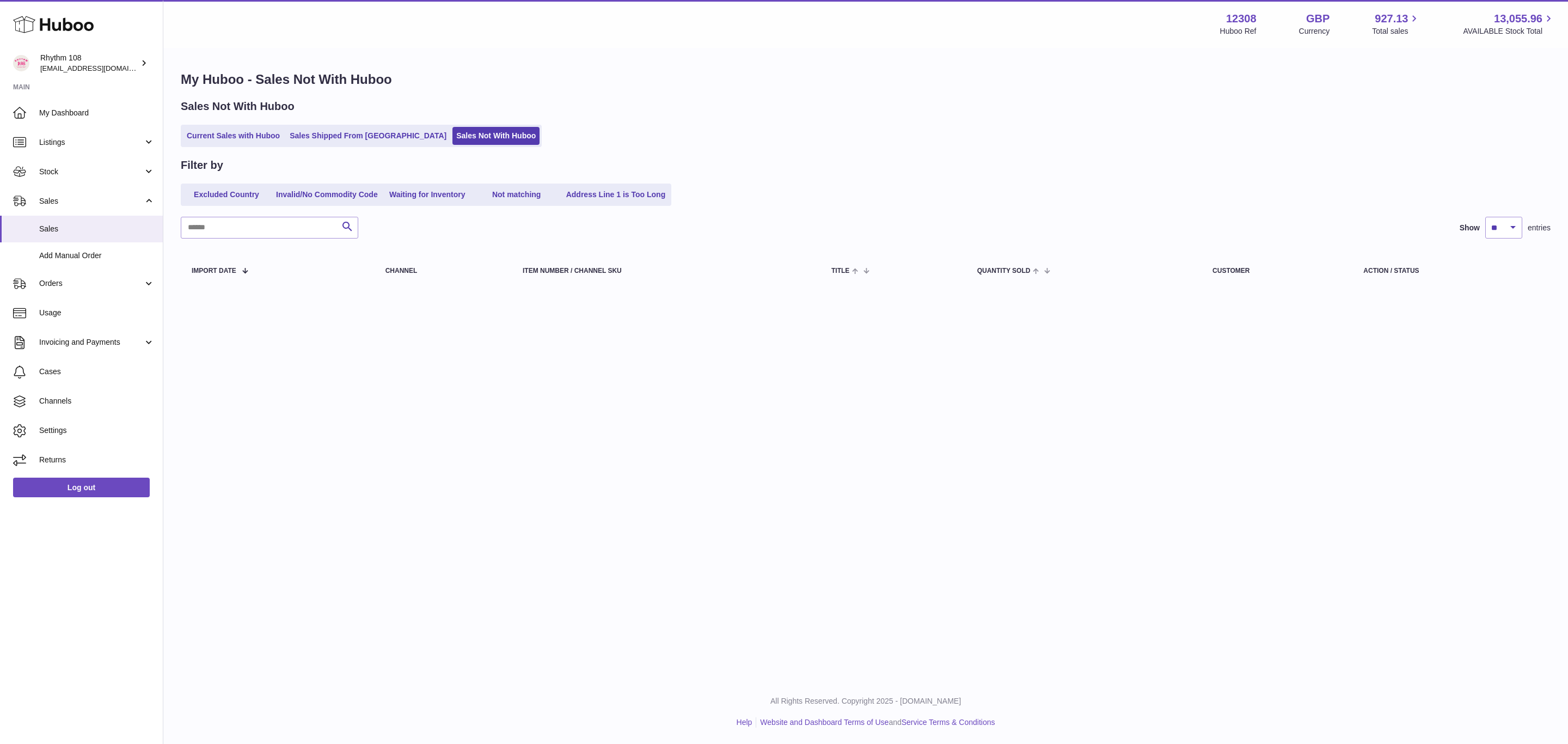
click at [807, 139] on div "Current Sales with Huboo Sales Shipped From Huboo Sales Not With Huboo" at bounding box center [866, 136] width 1370 height 23
click at [369, 139] on link "Sales Shipped From [GEOGRAPHIC_DATA]" at bounding box center [368, 135] width 164 height 18
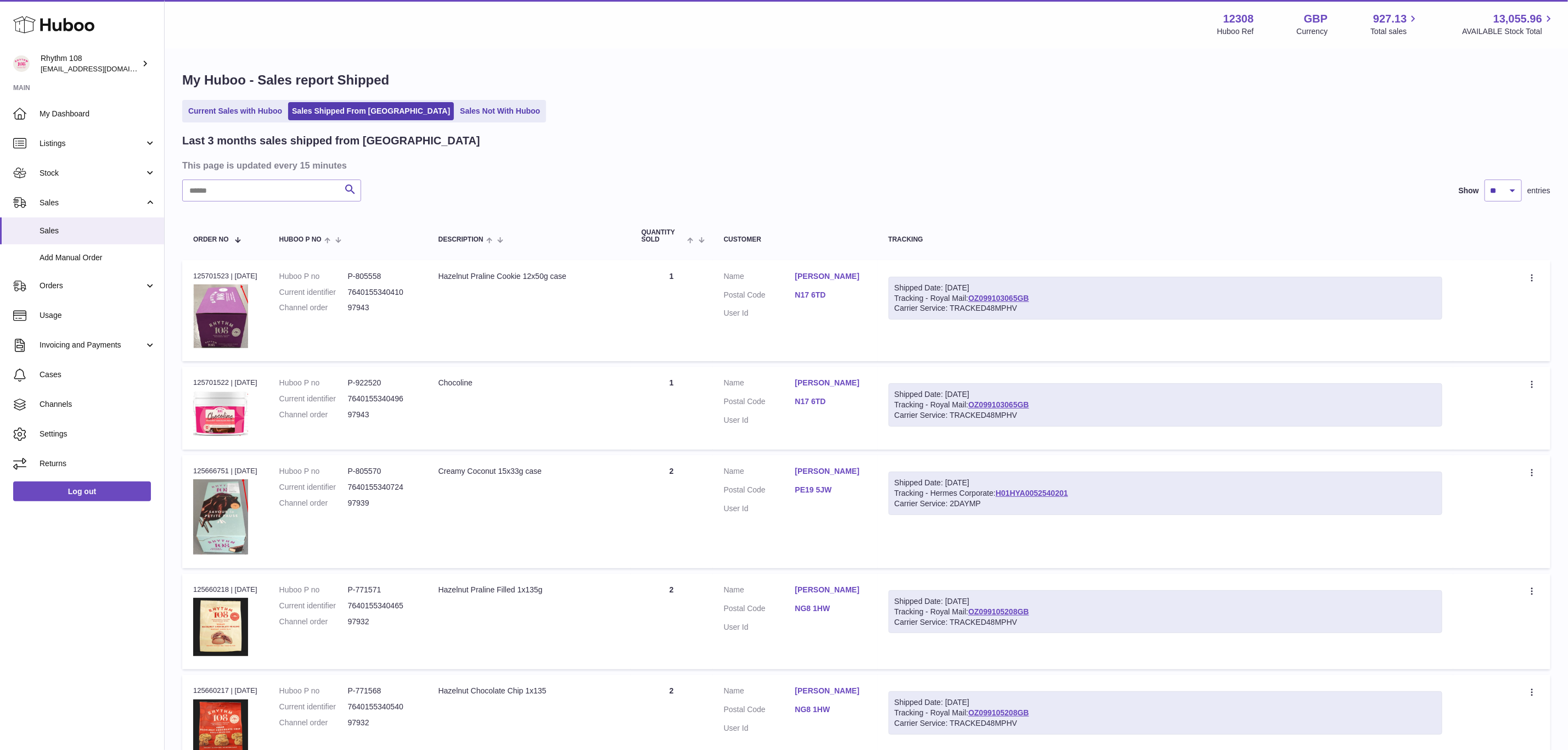
click at [975, 149] on div "Last 3 months sales shipped from [GEOGRAPHIC_DATA] This page is updated every 1…" at bounding box center [866, 718] width 1368 height 1169
